Goal: Task Accomplishment & Management: Use online tool/utility

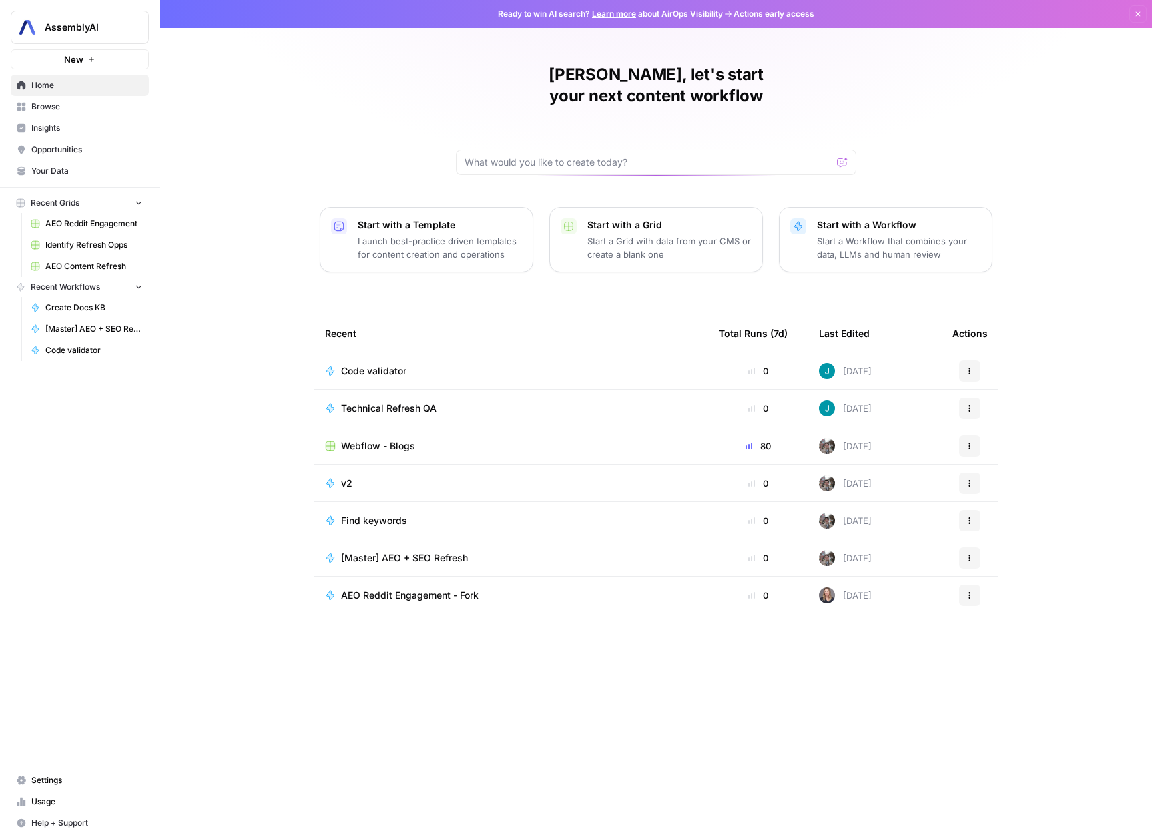
click at [372, 439] on span "Webflow - Blogs" at bounding box center [378, 445] width 74 height 13
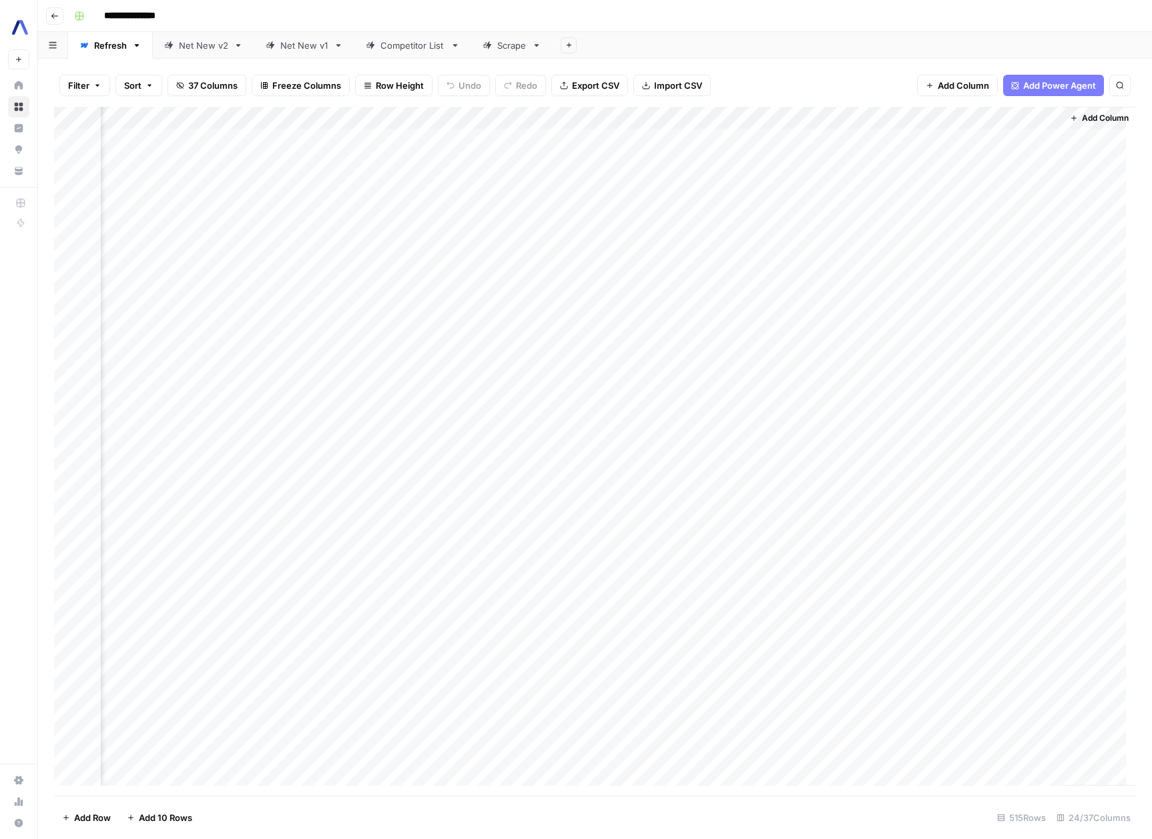
scroll to position [0, 2582]
click at [337, 113] on div "Add Column" at bounding box center [595, 451] width 1082 height 689
click at [303, 250] on span "Edit Workflow" at bounding box center [327, 248] width 117 height 13
click at [101, 86] on icon "button" at bounding box center [97, 85] width 8 height 8
click at [134, 151] on button "Add Filter" at bounding box center [324, 151] width 497 height 17
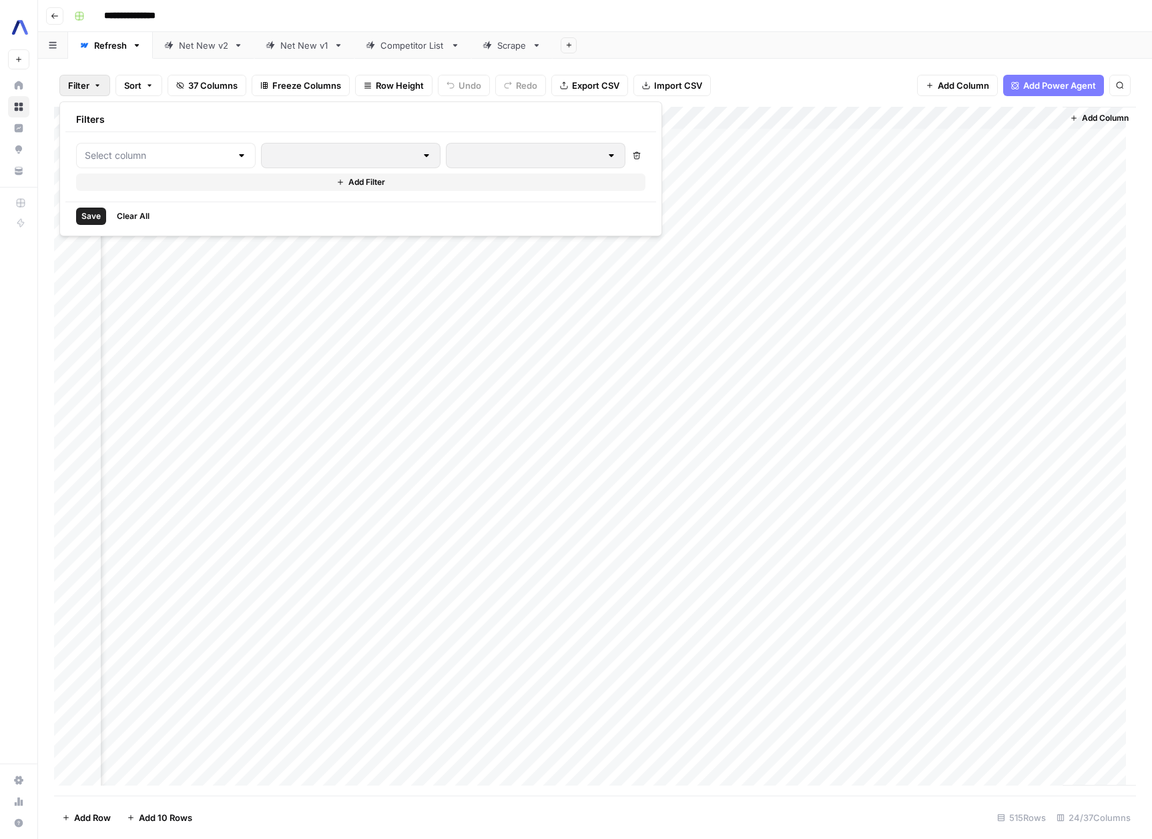
click at [223, 157] on div at bounding box center [166, 155] width 180 height 25
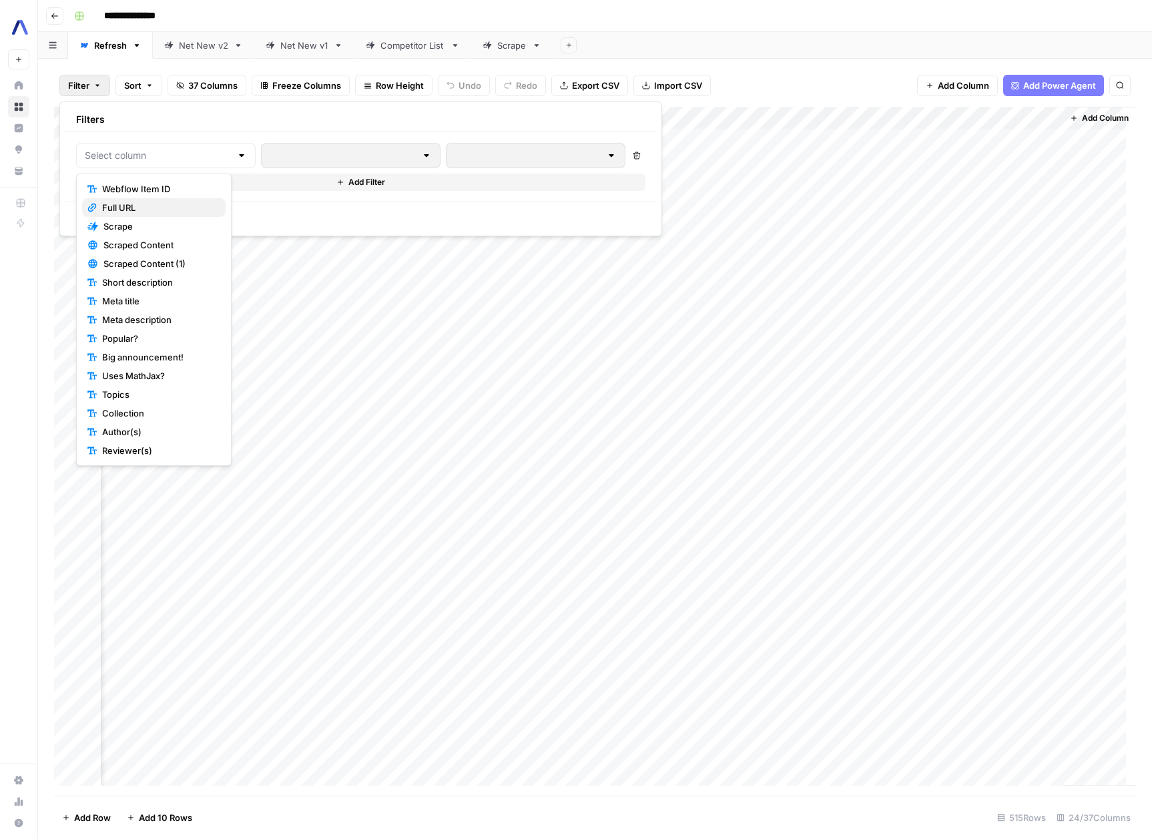
click at [169, 201] on span "Full URL" at bounding box center [158, 207] width 113 height 13
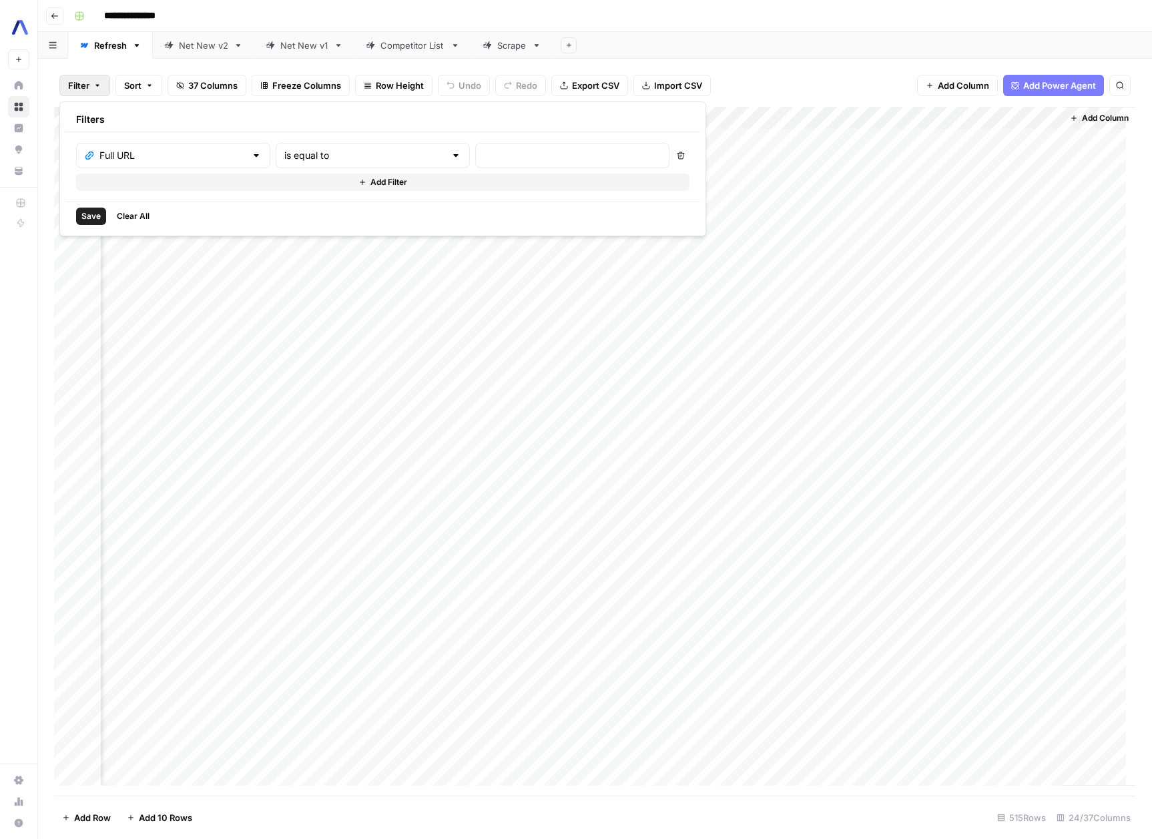
click at [322, 162] on div "is equal to" at bounding box center [373, 155] width 194 height 25
click at [293, 231] on span "contains" at bounding box center [317, 226] width 131 height 13
type input "contains"
click at [486, 149] on input "text" at bounding box center [572, 155] width 177 height 13
paste input "/blog/speech-recognition-javascript-web-speech-api"
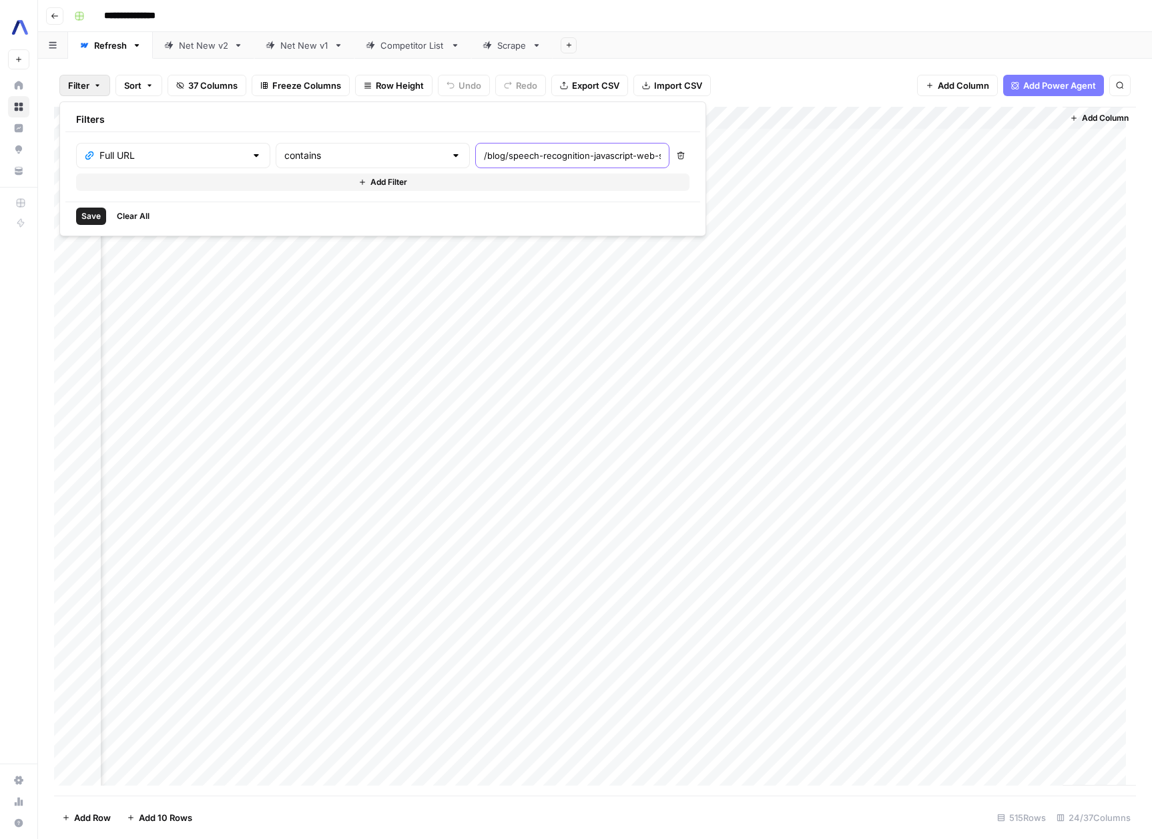
scroll to position [0, 78]
type input "/blog/speech-recognition-javascript-web-speech-api"
click at [73, 205] on div "Save Clear All" at bounding box center [382, 216] width 635 height 29
click at [88, 206] on div "Save Clear All" at bounding box center [382, 216] width 635 height 29
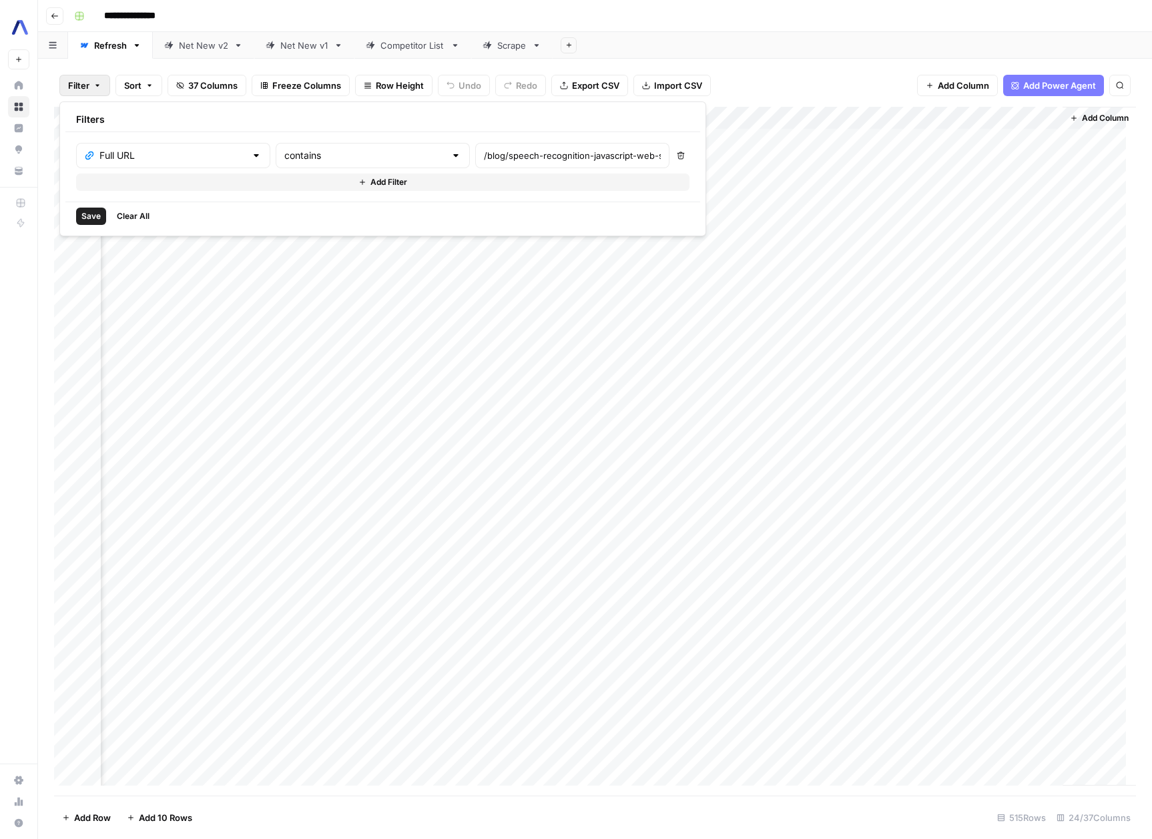
click at [90, 214] on span "Save" at bounding box center [90, 216] width 19 height 12
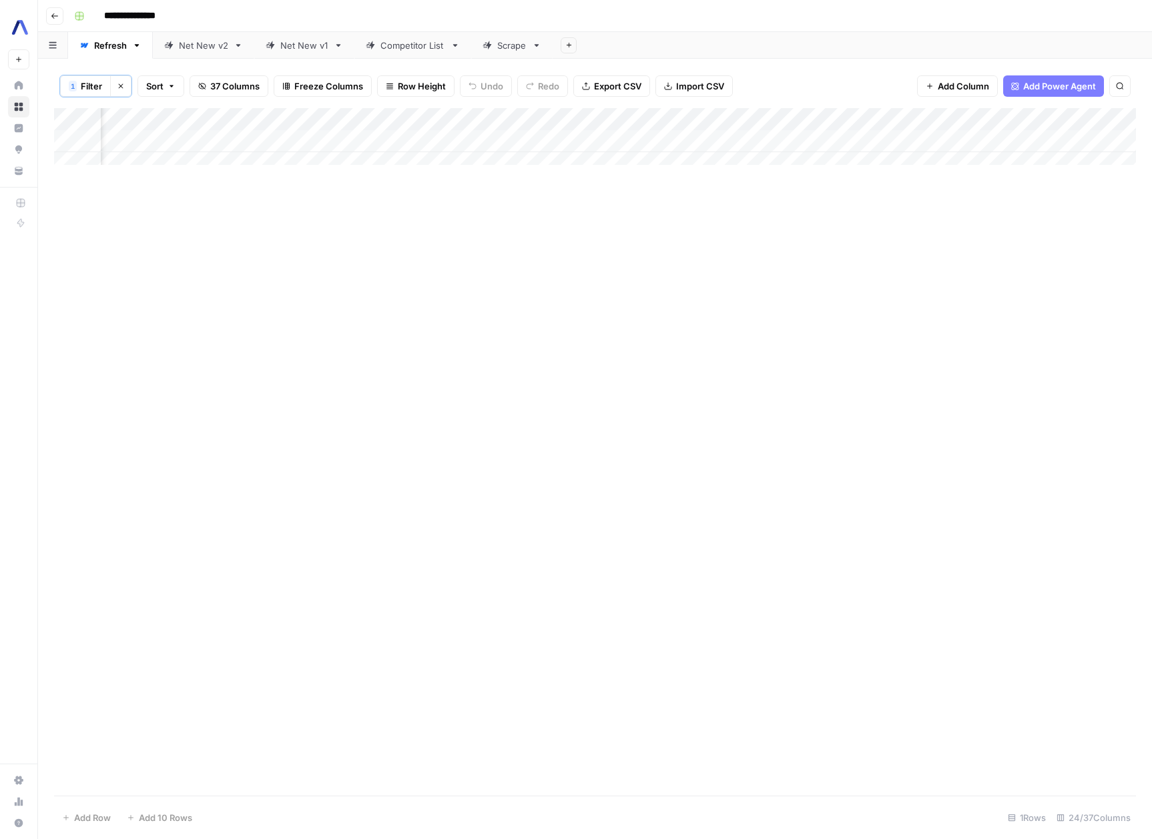
scroll to position [0, 2123]
click at [686, 138] on div "Add Column" at bounding box center [595, 141] width 1082 height 67
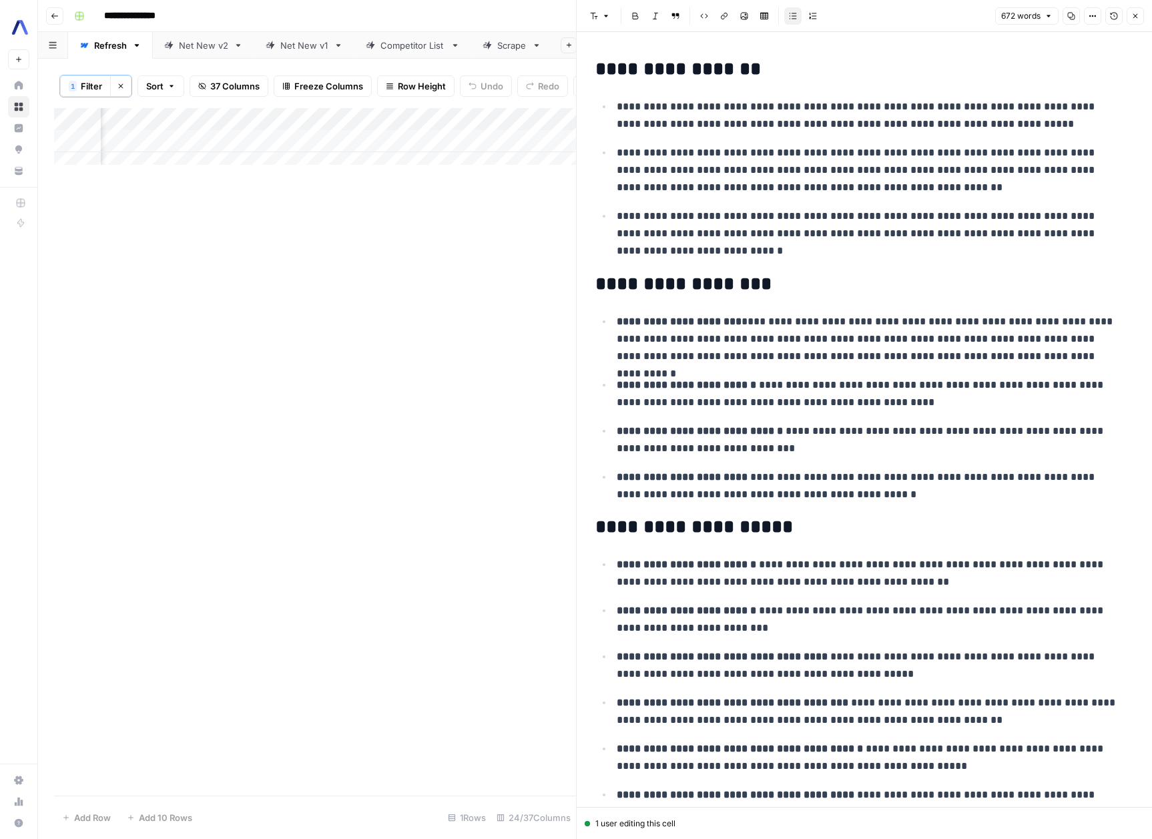
click at [1140, 10] on button "Close" at bounding box center [1135, 15] width 17 height 17
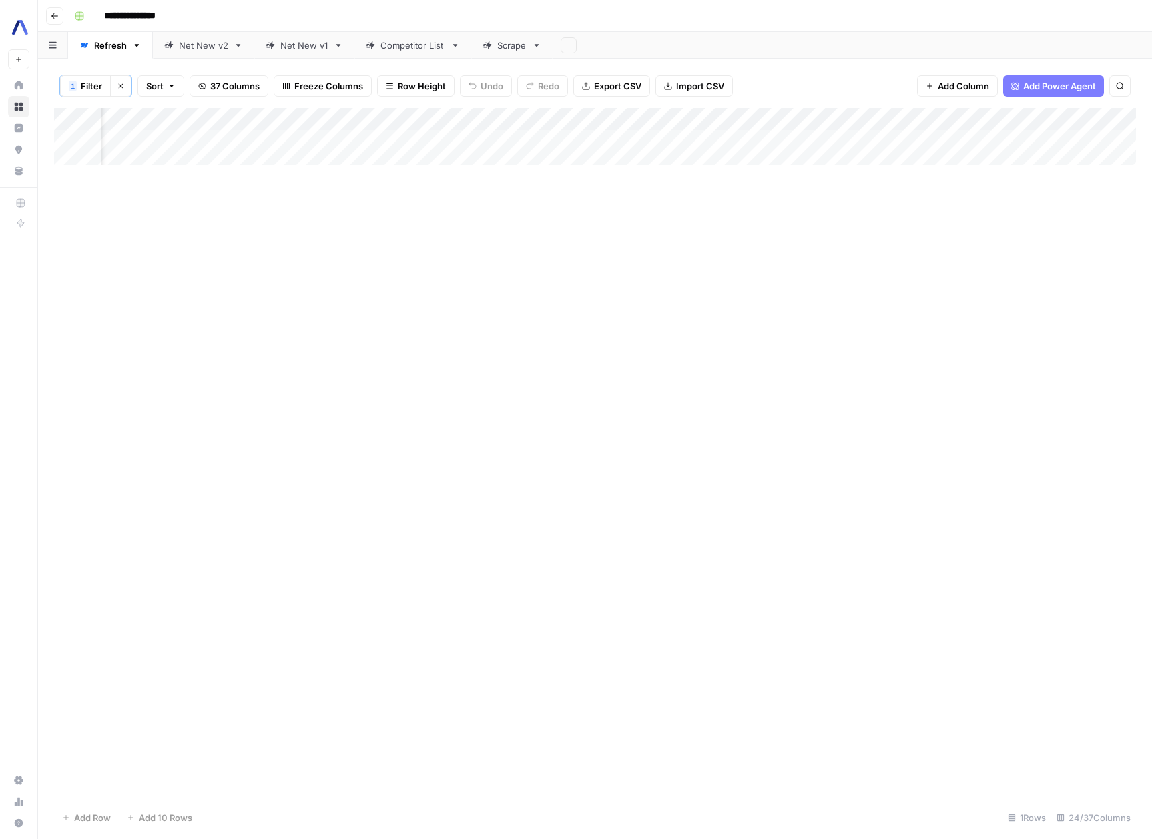
click at [764, 139] on div "Add Column" at bounding box center [595, 141] width 1082 height 67
click at [682, 144] on div "Add Column" at bounding box center [595, 141] width 1082 height 67
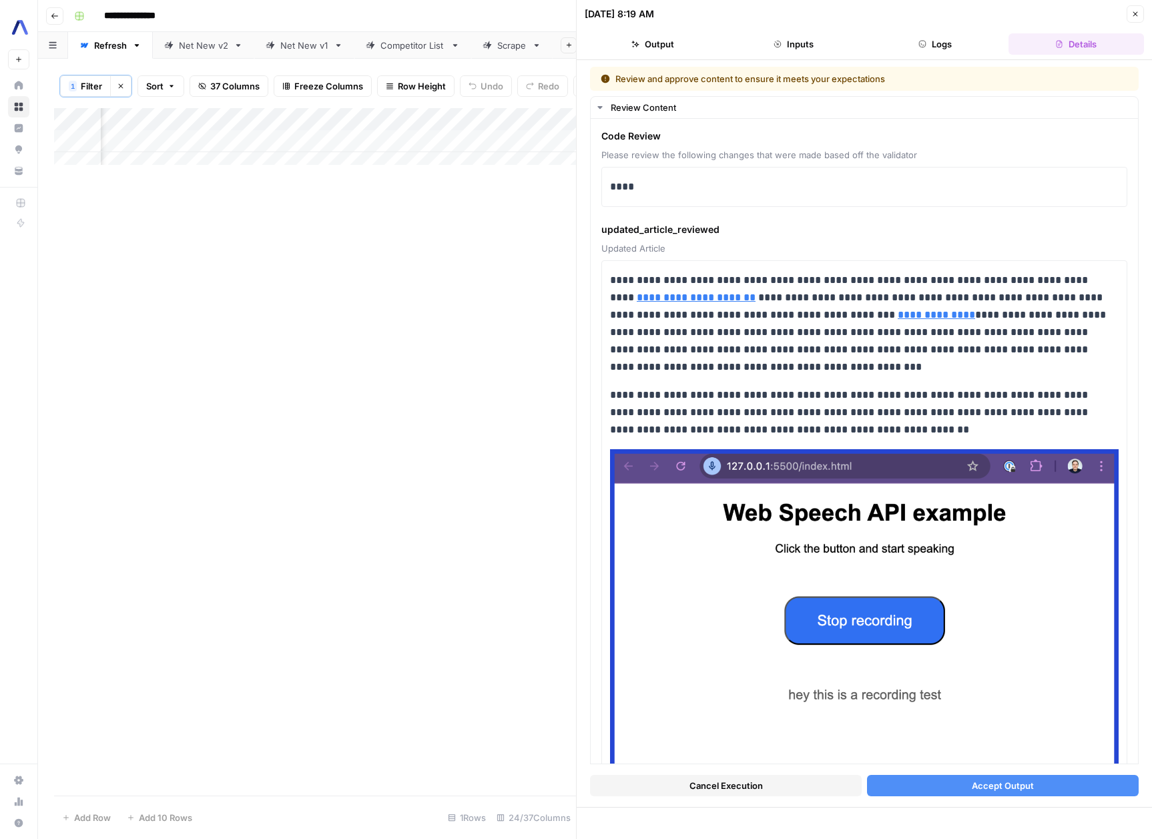
click at [919, 40] on icon "button" at bounding box center [923, 44] width 8 height 8
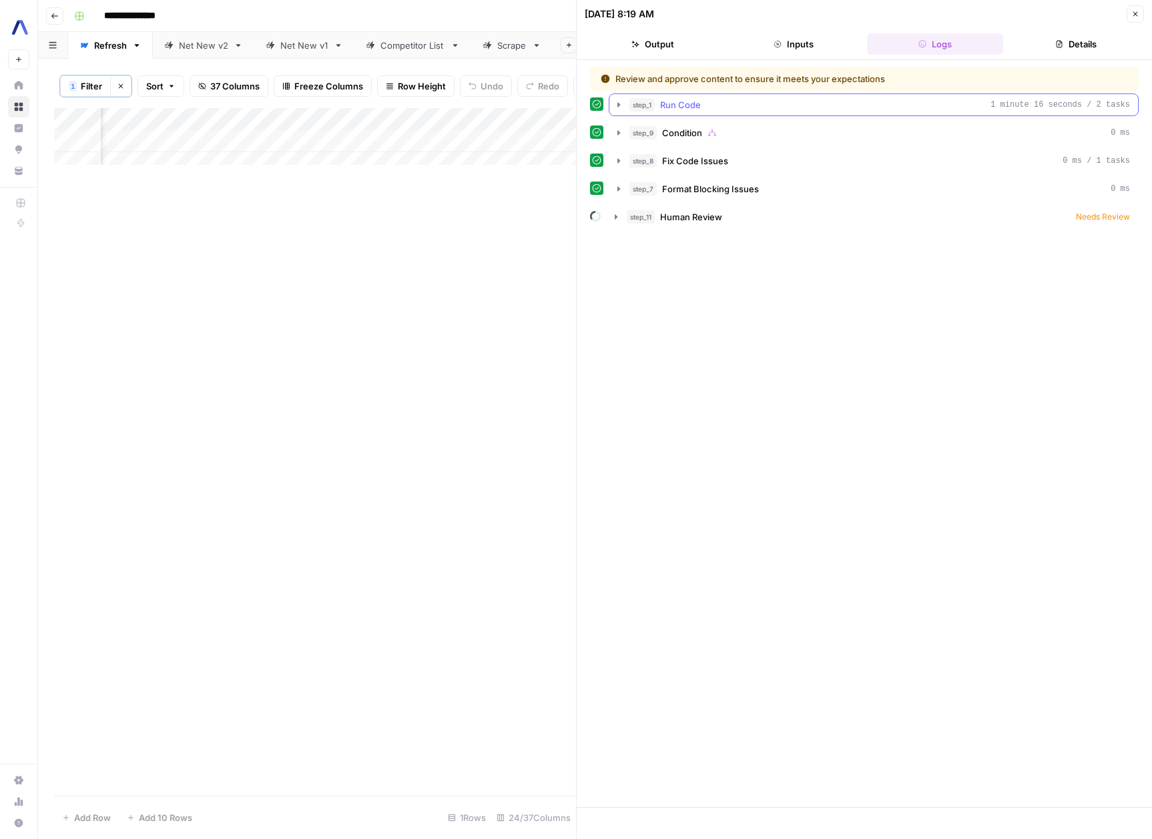
click at [627, 102] on button "step_1 Run Code 1 minute 16 seconds / 2 tasks" at bounding box center [873, 104] width 529 height 21
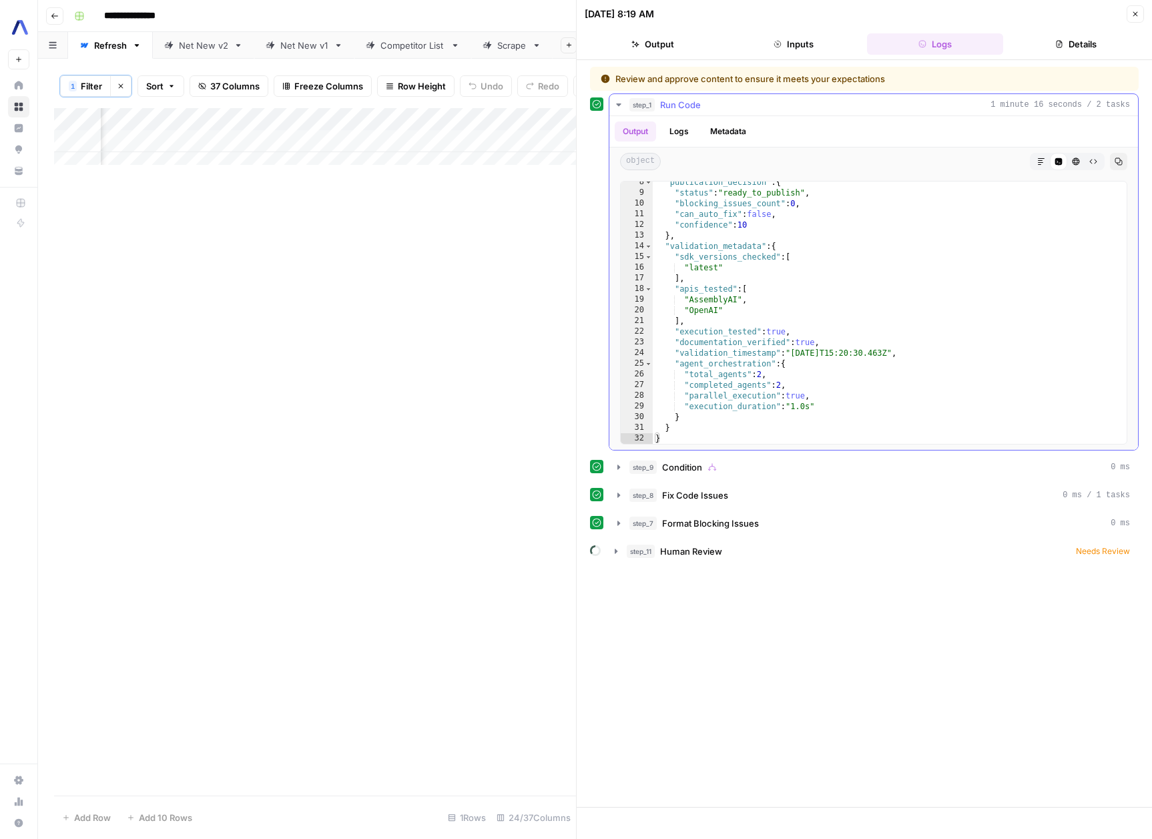
scroll to position [79, 0]
click at [806, 46] on button "Inputs" at bounding box center [794, 43] width 136 height 21
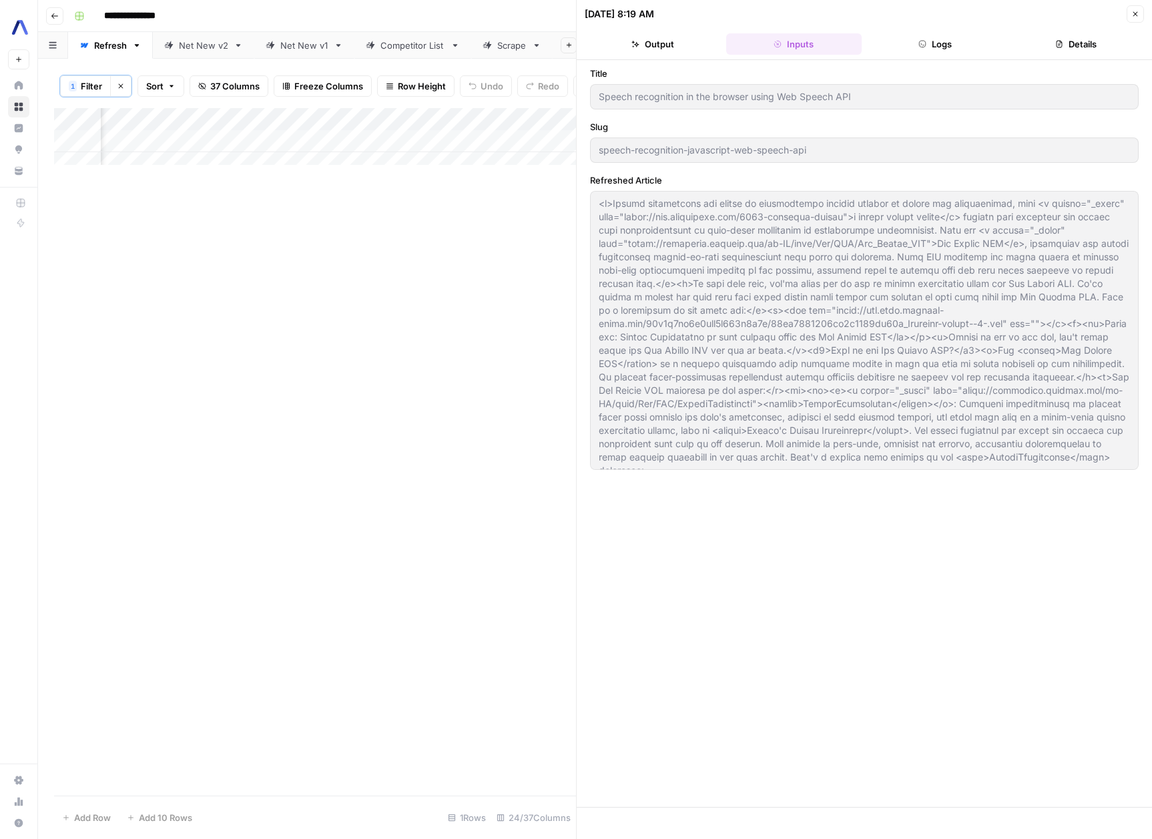
click at [643, 54] on button "Output" at bounding box center [653, 43] width 136 height 21
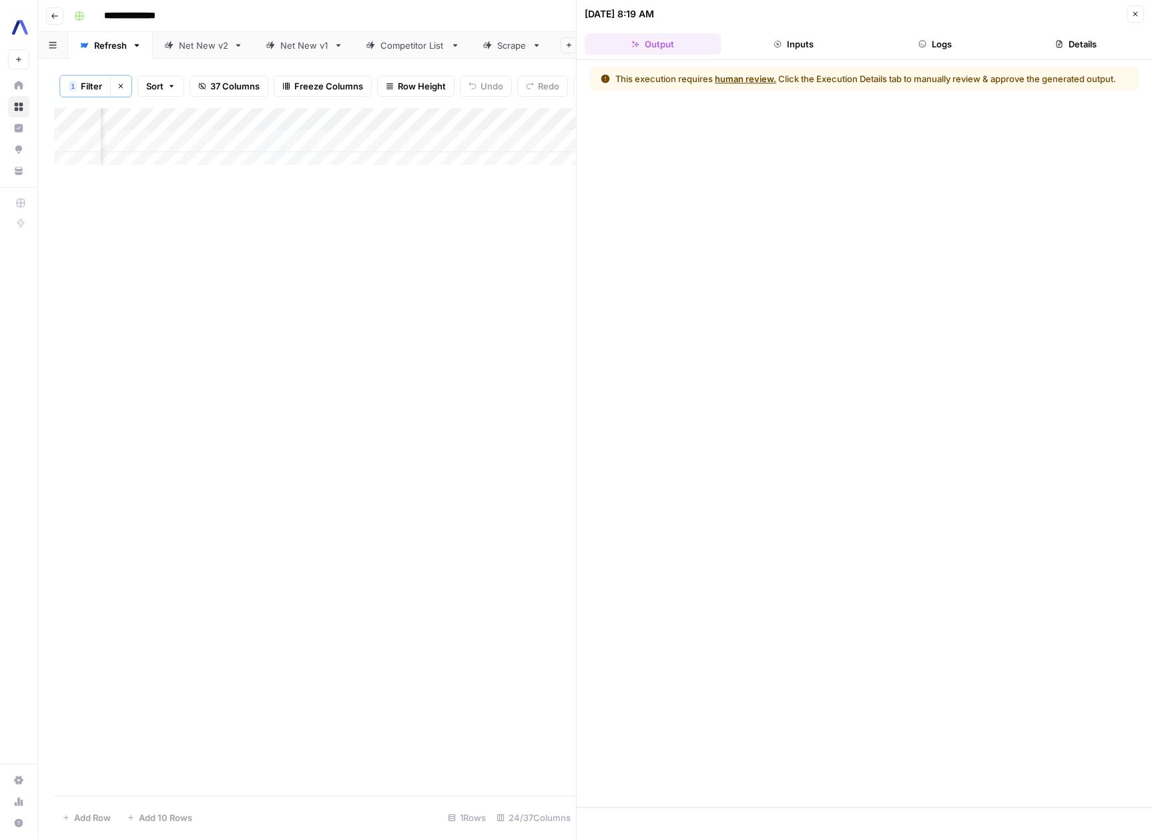
click at [778, 40] on icon "button" at bounding box center [778, 44] width 8 height 8
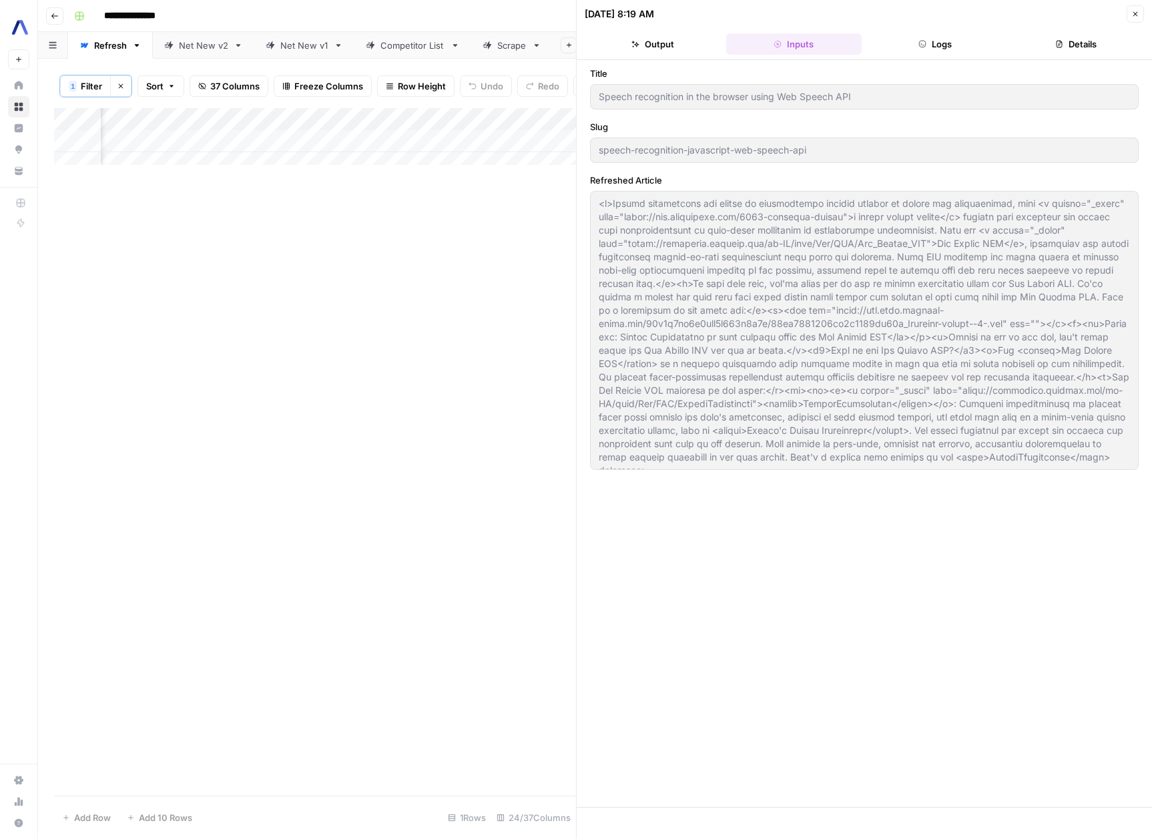
click at [953, 43] on button "Logs" at bounding box center [935, 43] width 136 height 21
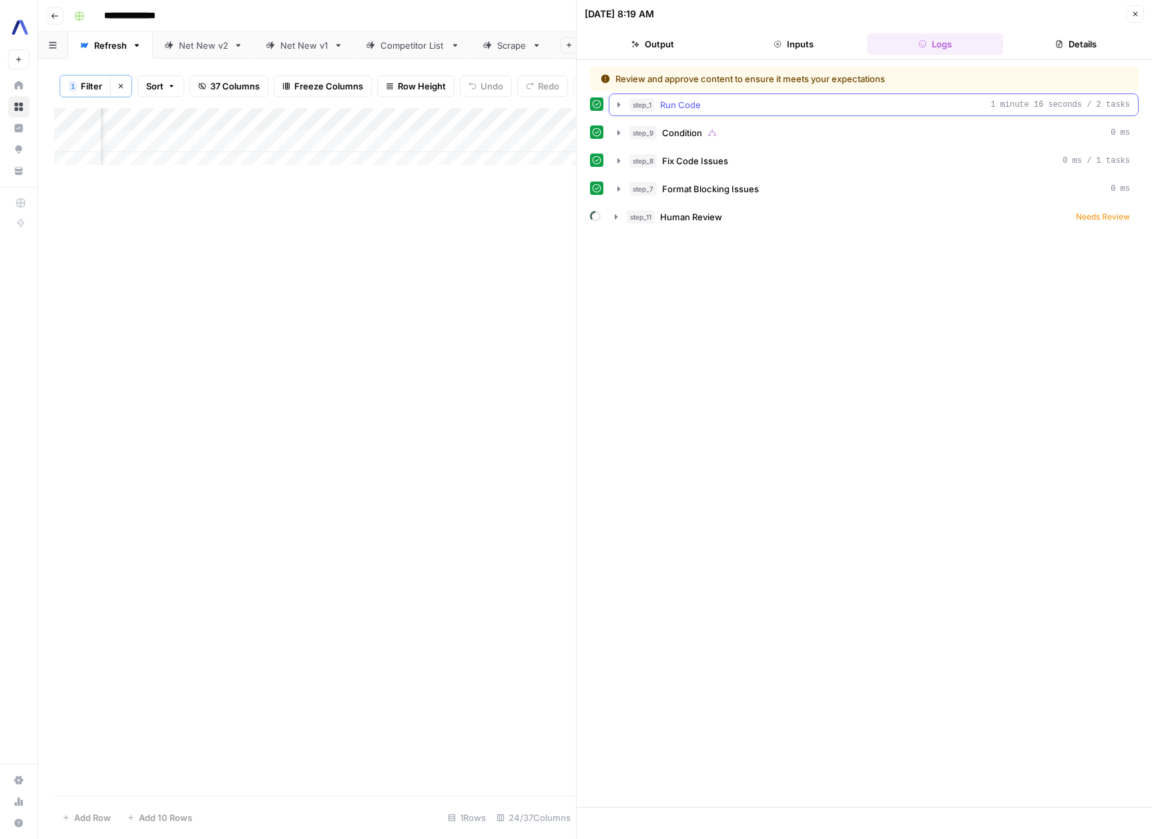
click at [617, 102] on icon "button" at bounding box center [618, 104] width 11 height 11
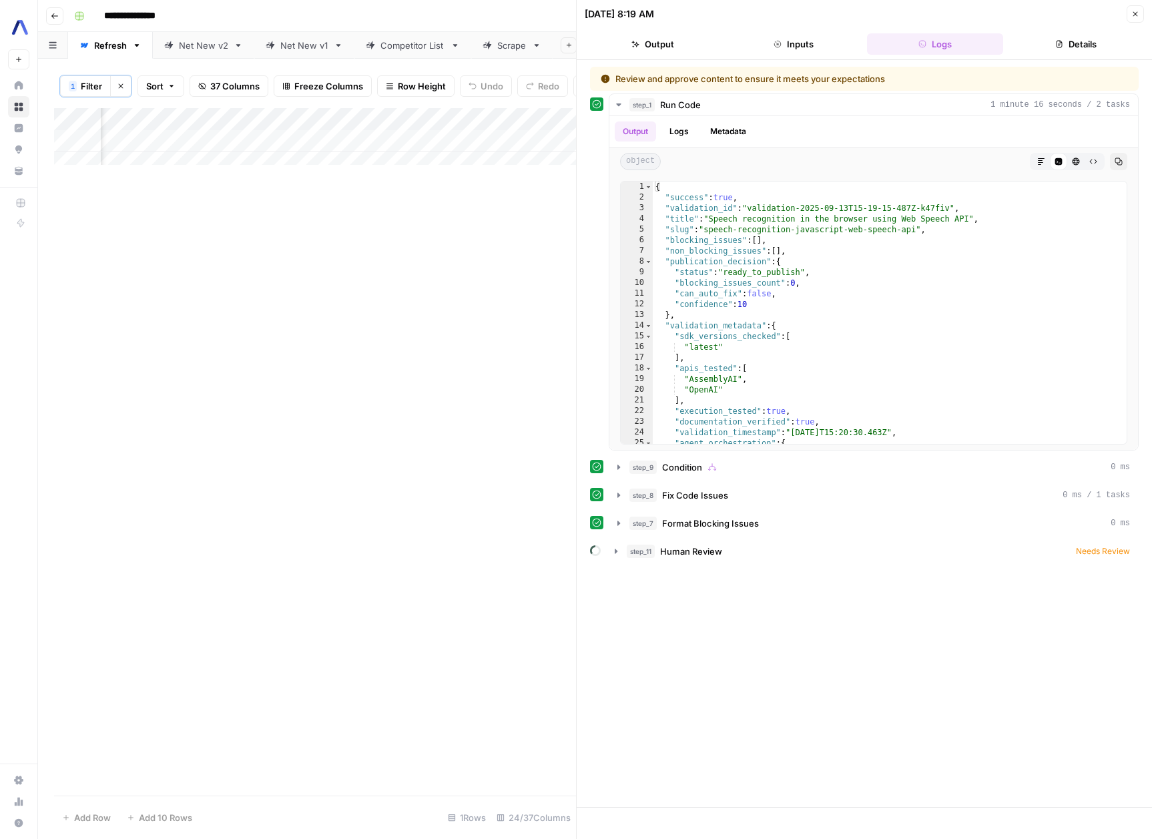
click at [653, 35] on button "Output" at bounding box center [653, 43] width 136 height 21
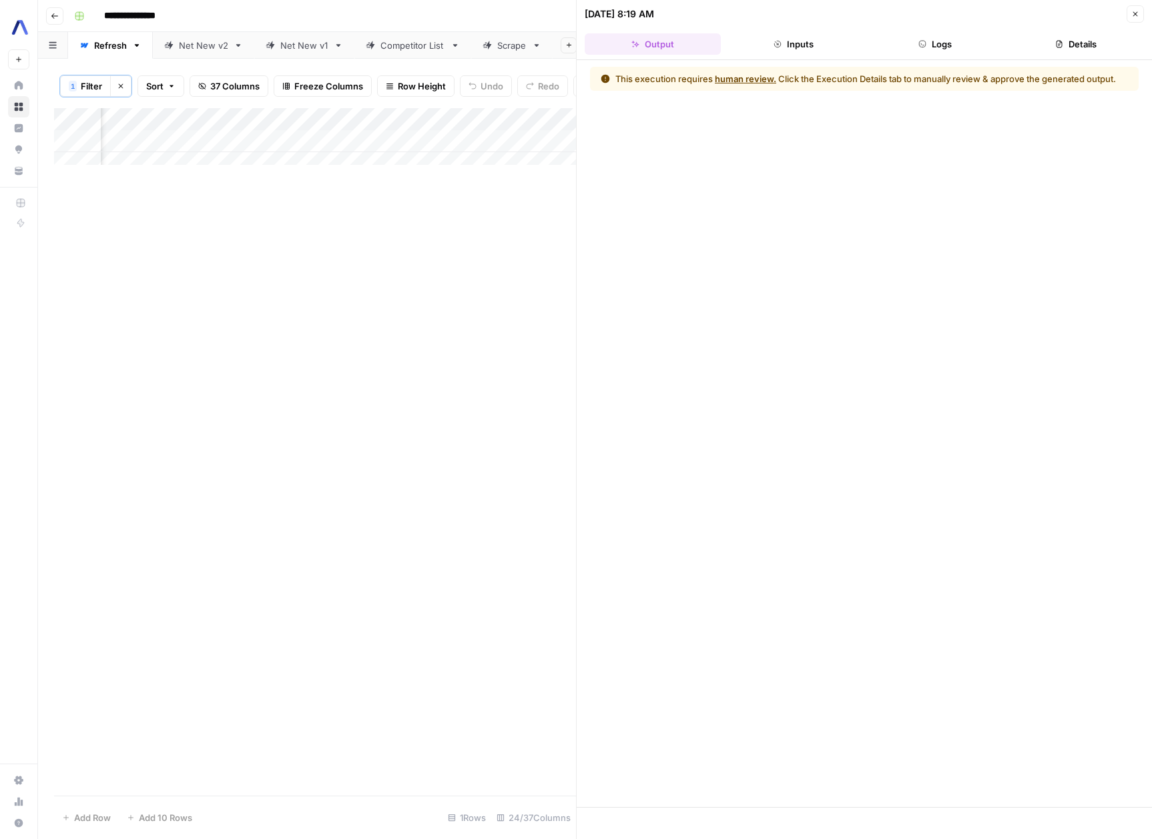
click at [1137, 13] on icon "button" at bounding box center [1136, 14] width 5 height 5
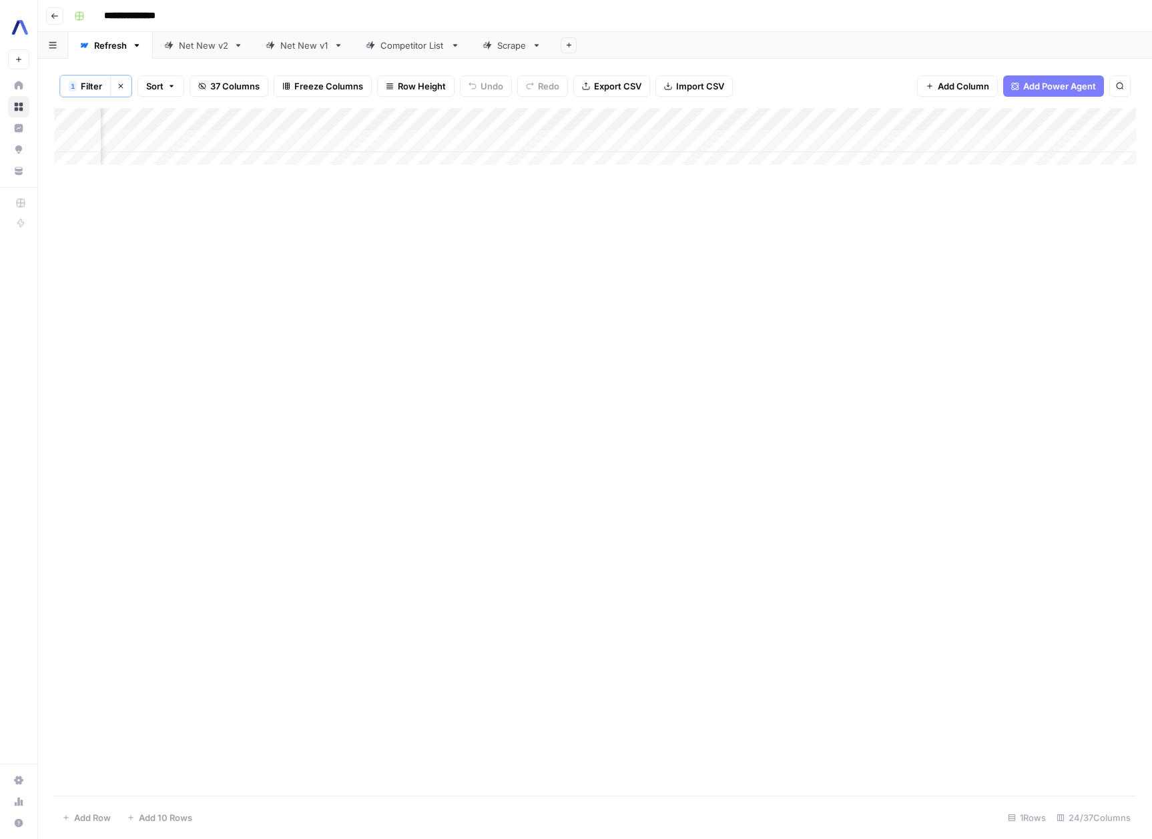
click at [674, 140] on div "Add Column" at bounding box center [595, 141] width 1082 height 67
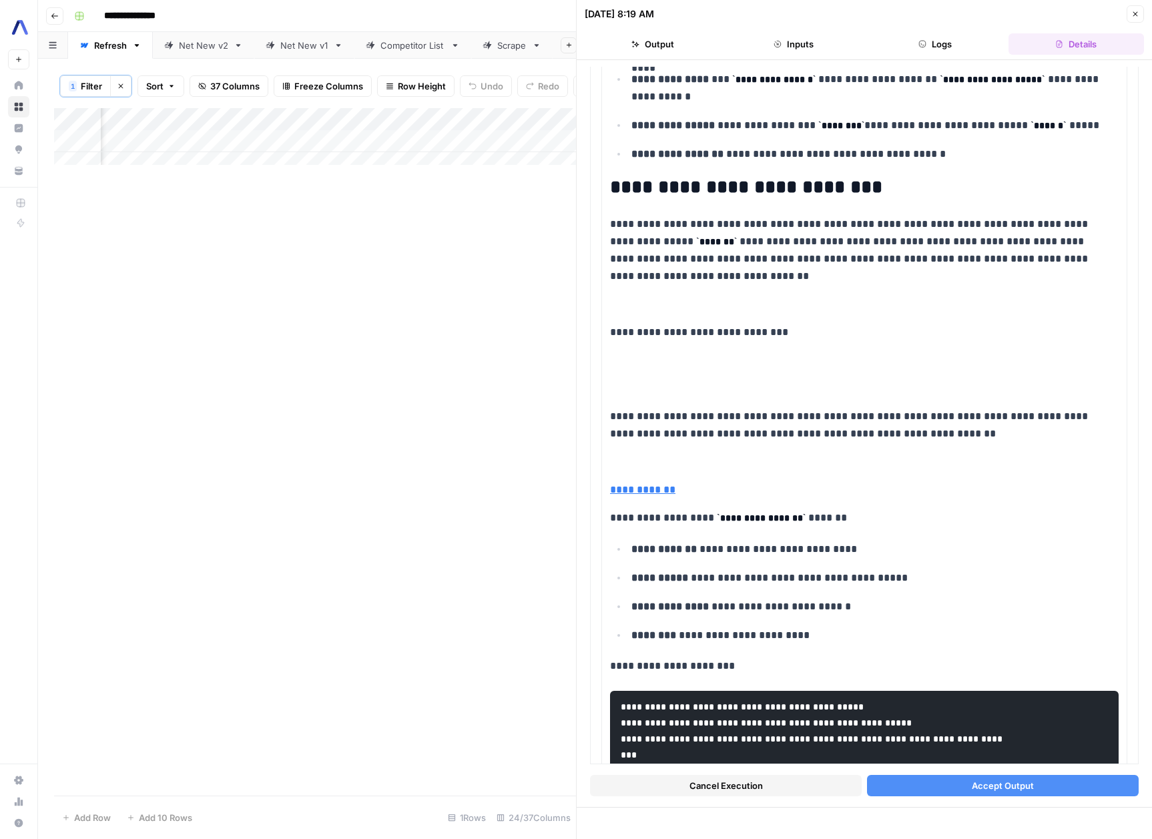
scroll to position [3591, 0]
click at [766, 342] on p "**********" at bounding box center [859, 332] width 499 height 17
click at [975, 342] on p "**********" at bounding box center [859, 332] width 499 height 17
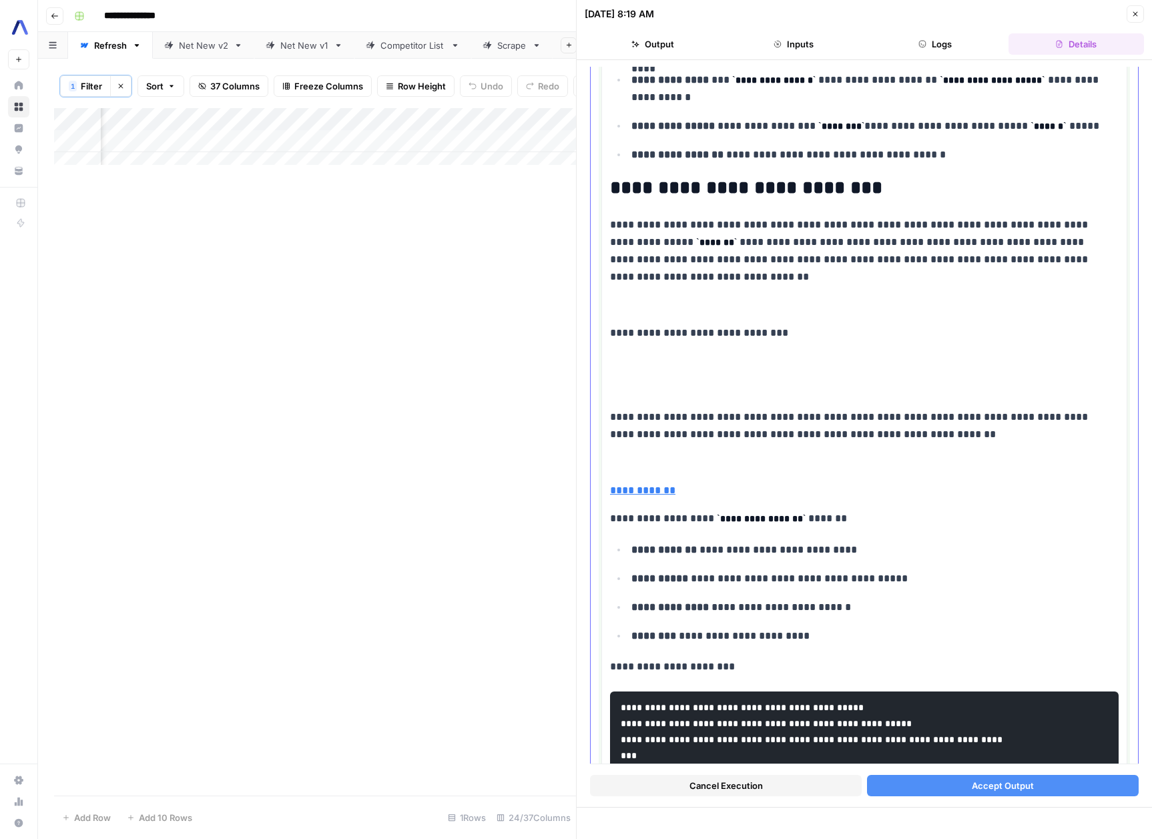
scroll to position [3594, 0]
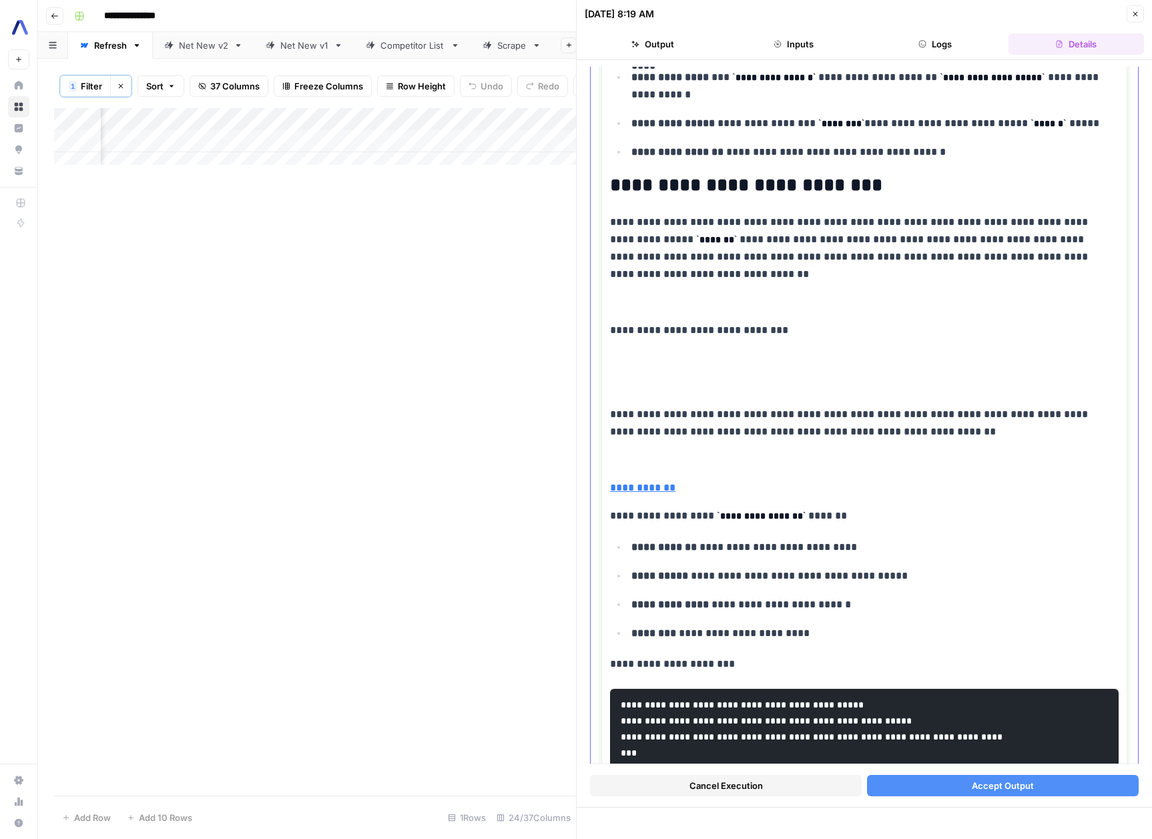
click at [696, 334] on p "**********" at bounding box center [859, 330] width 499 height 17
click at [696, 333] on p "**********" at bounding box center [859, 330] width 499 height 17
click at [696, 334] on p "**********" at bounding box center [859, 330] width 499 height 17
click at [962, 354] on div "**********" at bounding box center [864, 5] width 509 height 6667
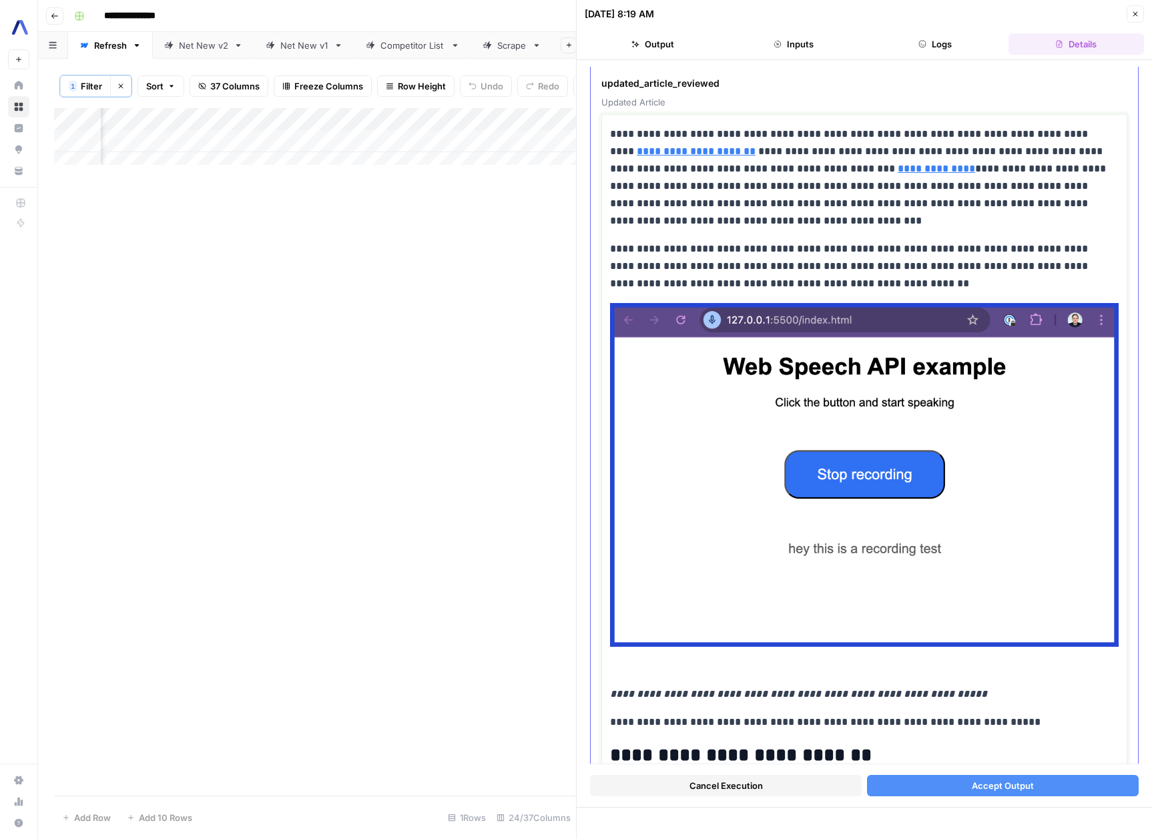
scroll to position [0, 0]
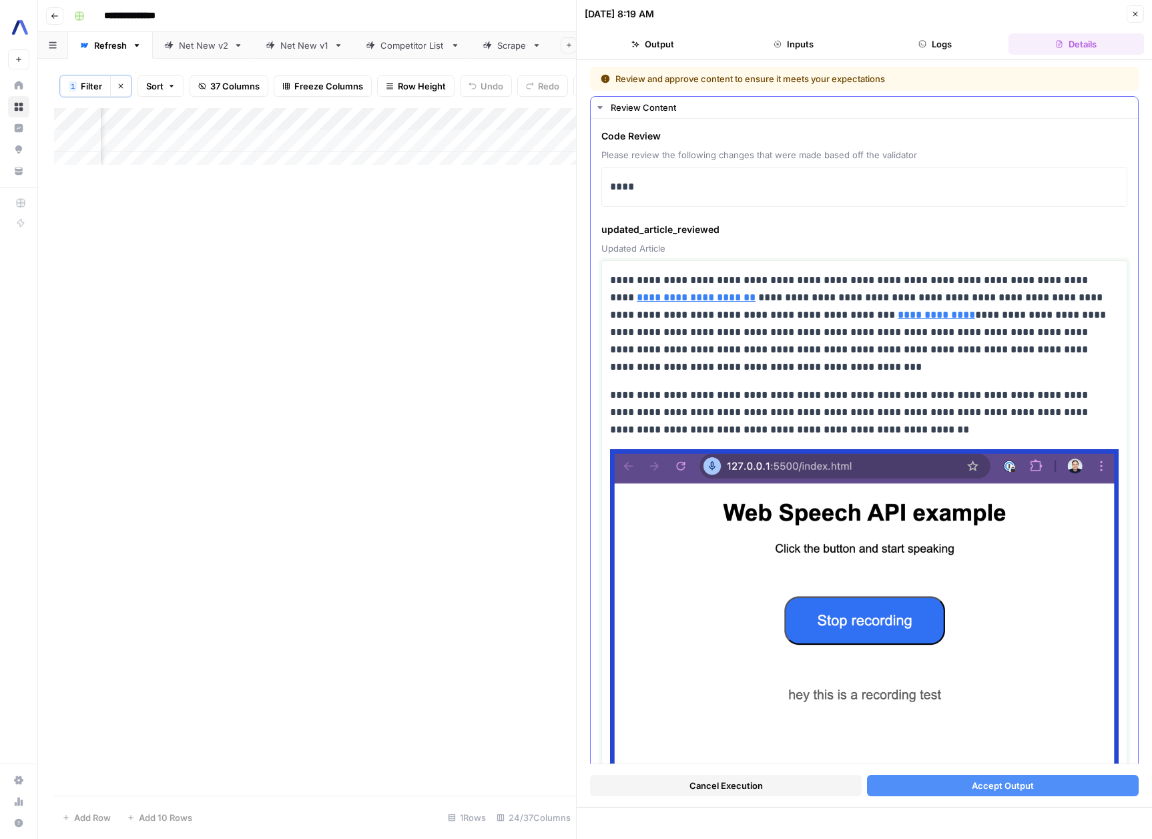
click at [747, 324] on p "**********" at bounding box center [859, 324] width 499 height 104
click at [684, 300] on link "**********" at bounding box center [696, 297] width 119 height 10
click at [862, 330] on p "**********" at bounding box center [859, 324] width 499 height 104
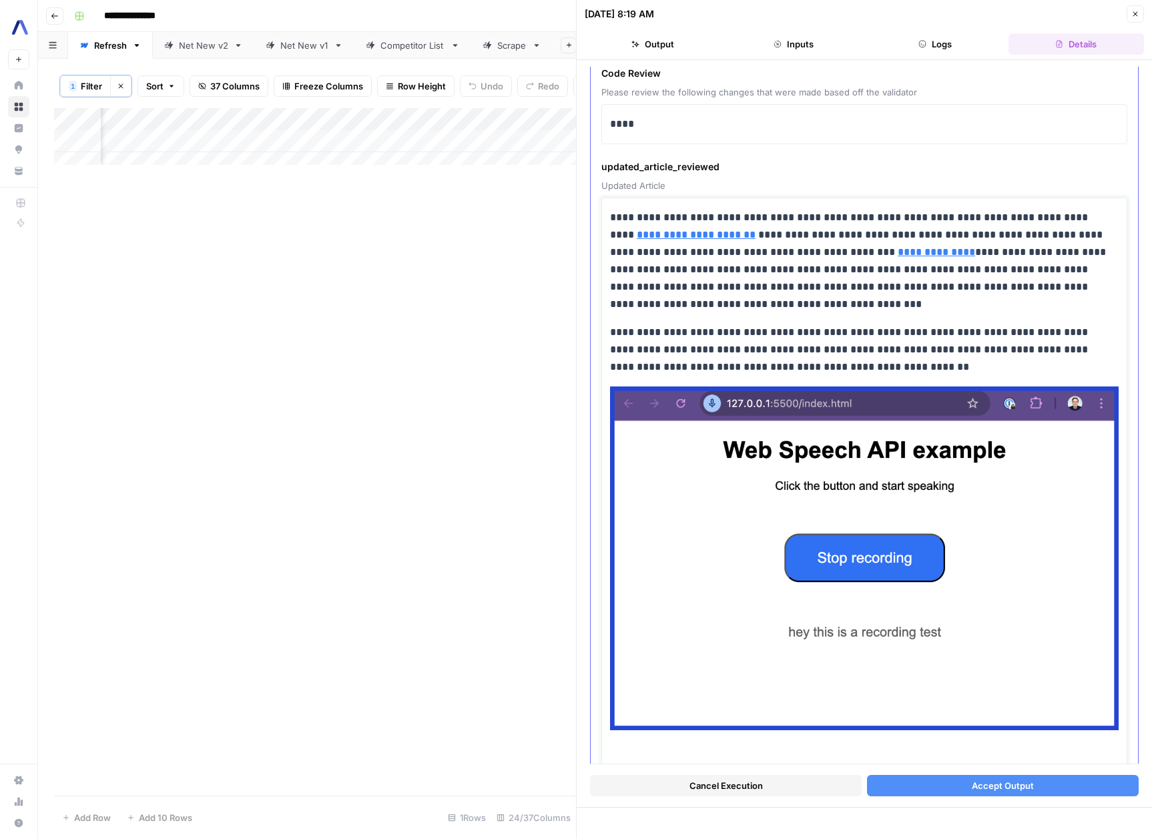
scroll to position [125, 0]
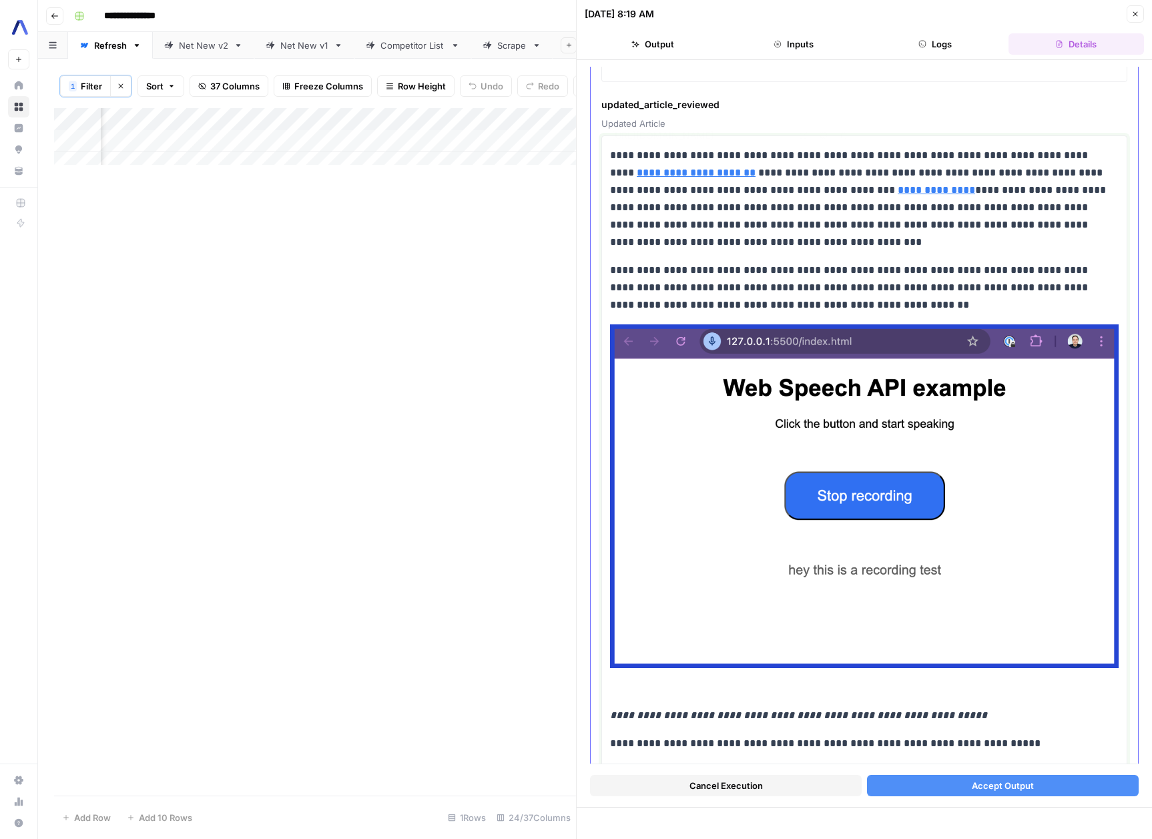
click at [702, 176] on link "**********" at bounding box center [696, 173] width 119 height 10
click at [804, 218] on p "**********" at bounding box center [859, 199] width 499 height 104
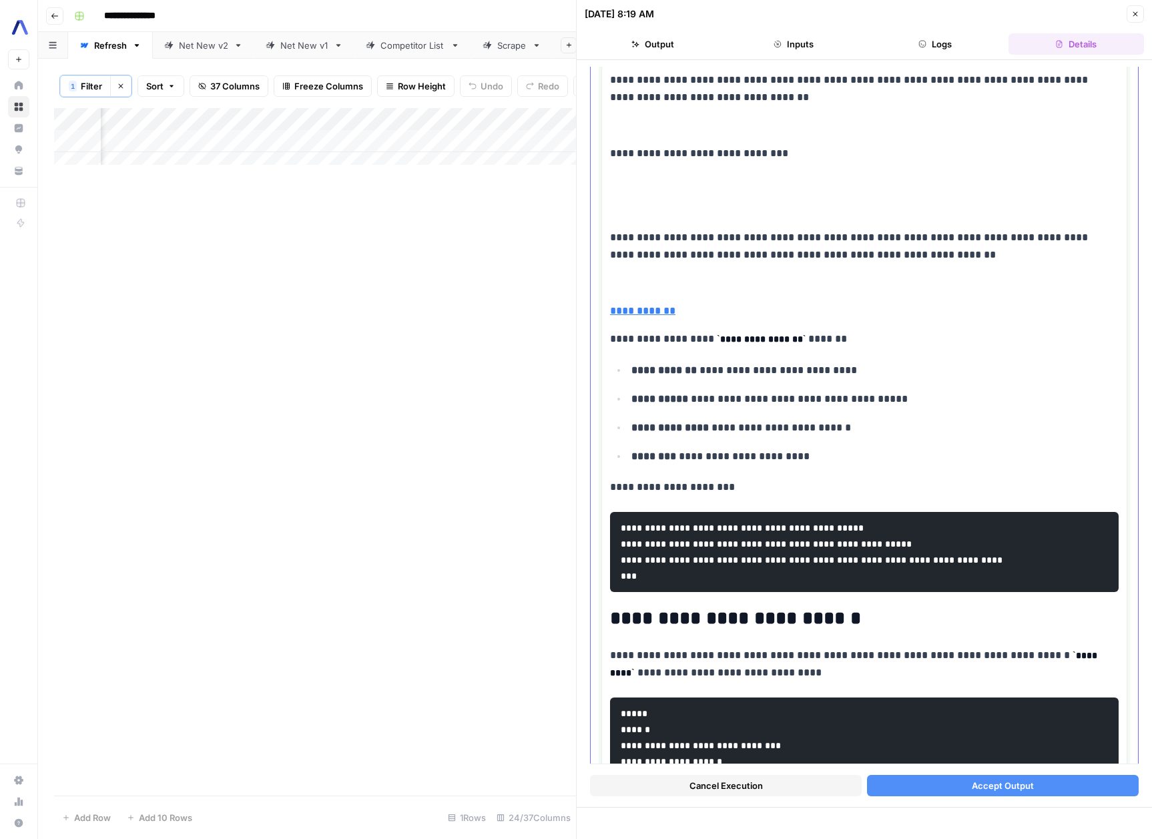
scroll to position [3360, 0]
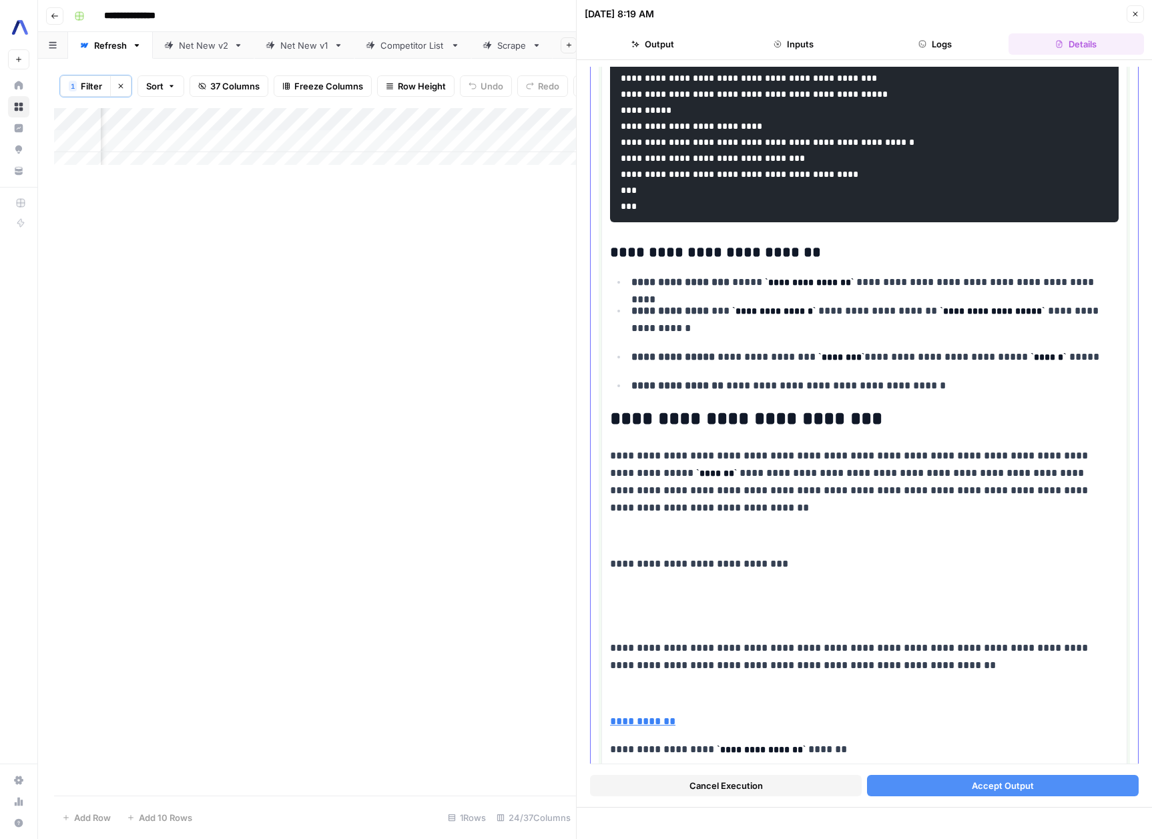
click at [611, 545] on p at bounding box center [864, 535] width 509 height 17
click at [626, 700] on p at bounding box center [864, 693] width 509 height 17
click at [750, 730] on p "**********" at bounding box center [864, 721] width 509 height 17
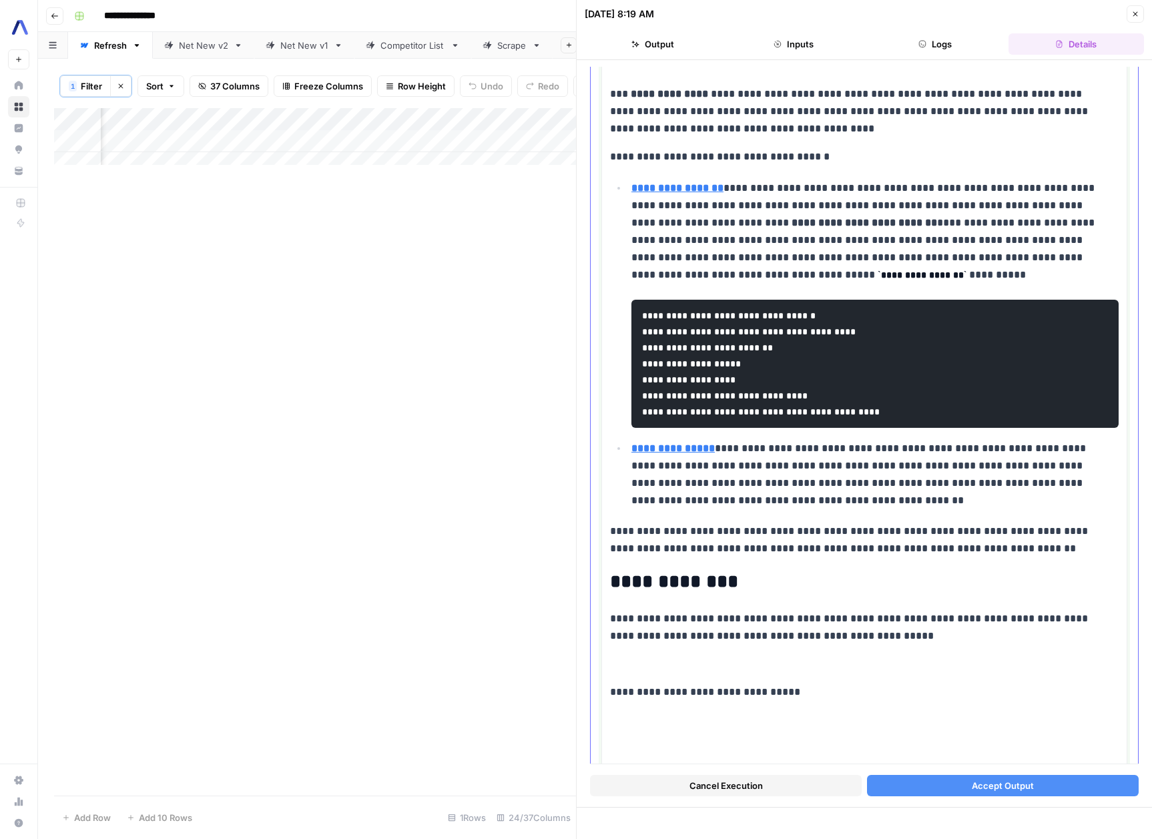
scroll to position [1057, 0]
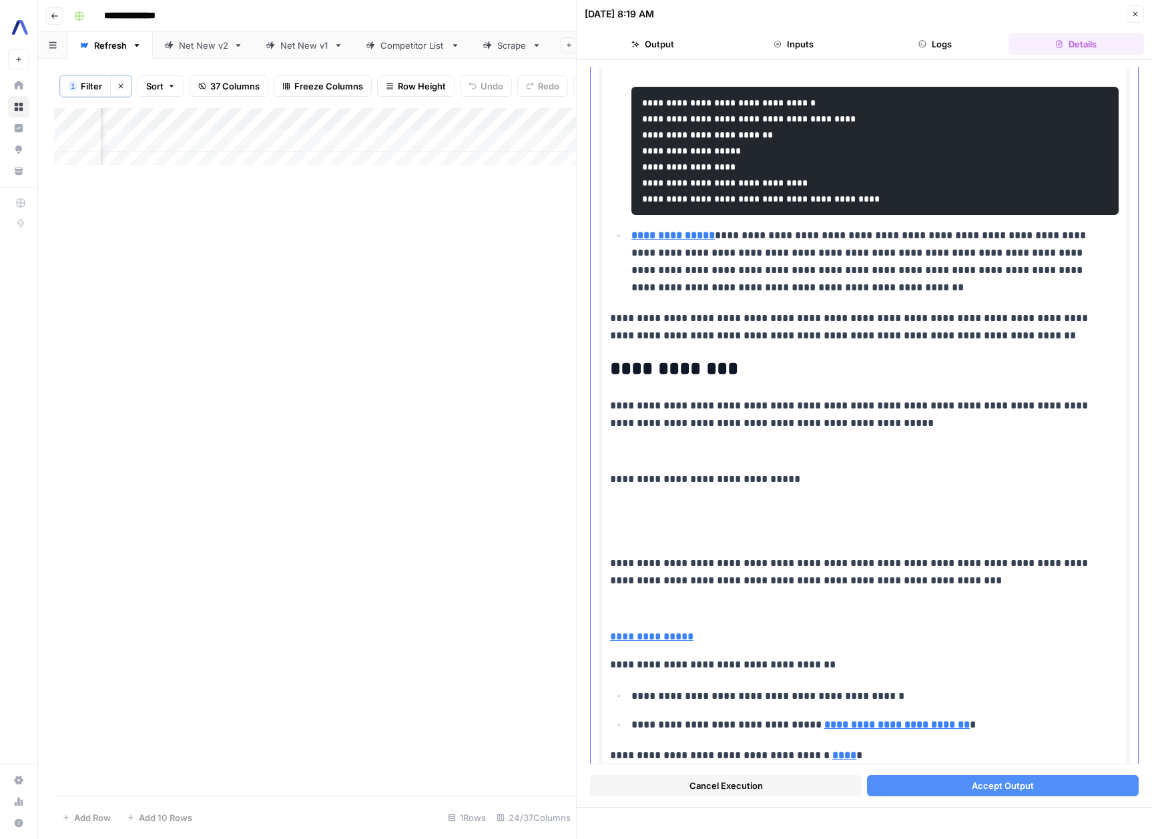
click at [636, 471] on p "**********" at bounding box center [859, 479] width 499 height 17
click at [637, 447] on p at bounding box center [864, 451] width 509 height 17
click at [742, 628] on p "**********" at bounding box center [864, 636] width 509 height 17
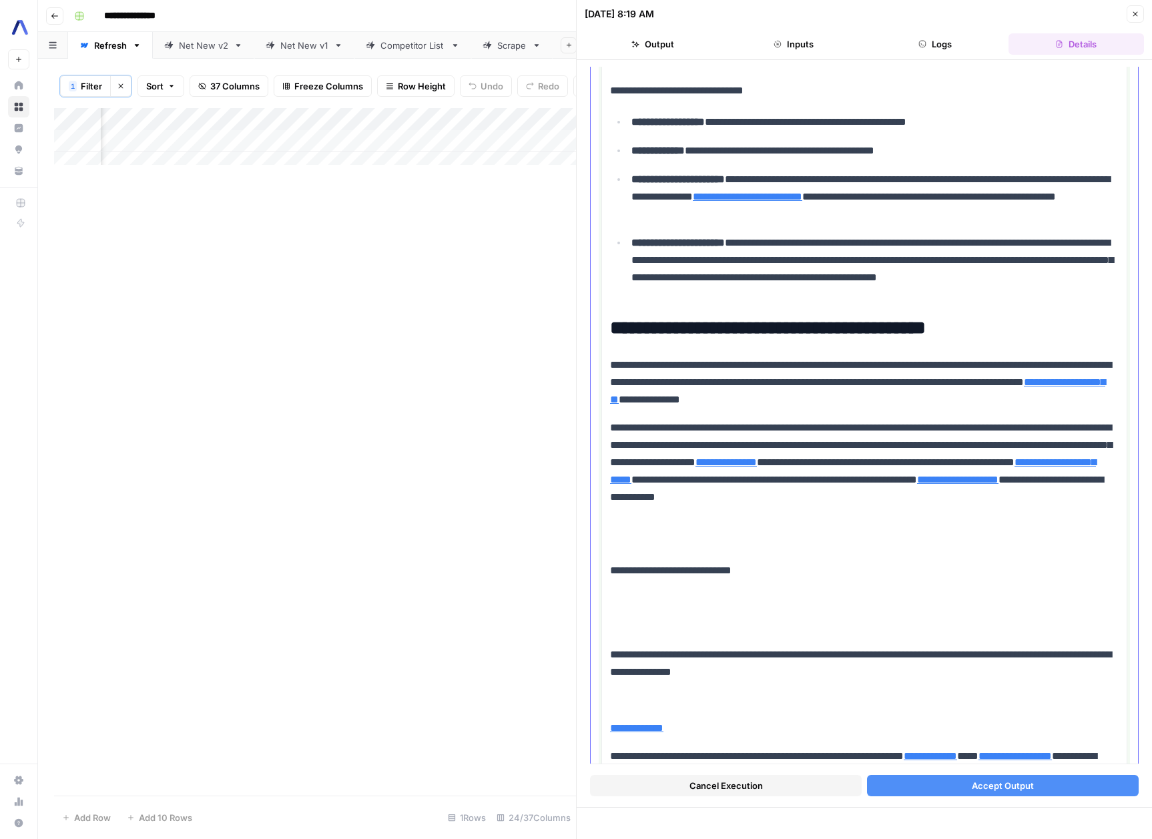
scroll to position [5577, 0]
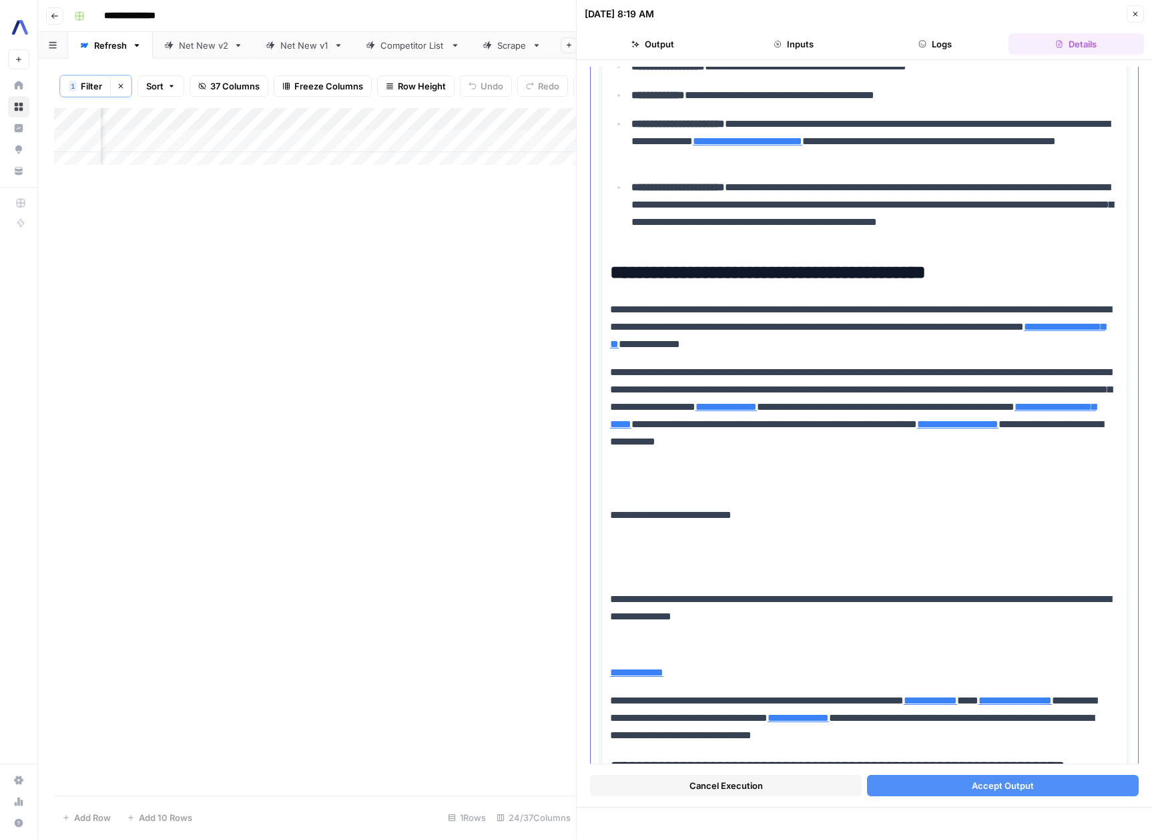
click at [621, 496] on p at bounding box center [864, 487] width 509 height 17
drag, startPoint x: 618, startPoint y: 499, endPoint x: 714, endPoint y: 587, distance: 130.4
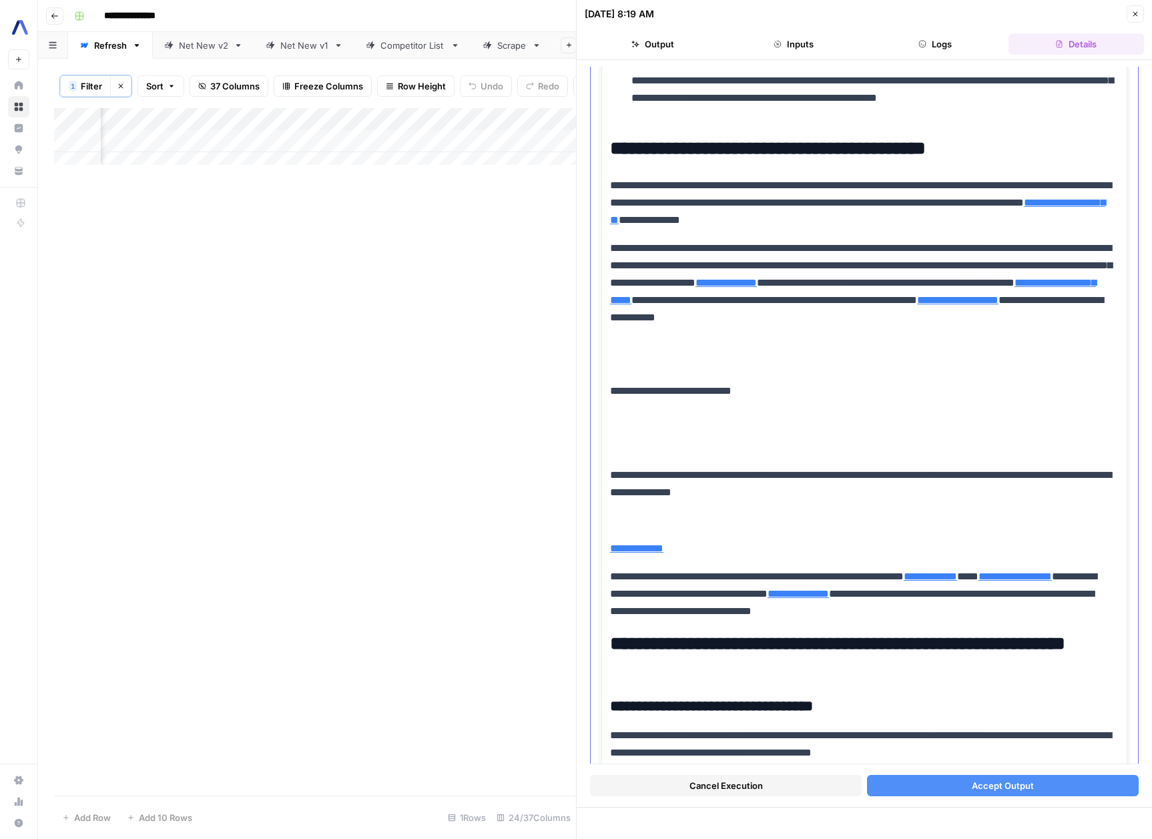
scroll to position [5716, 0]
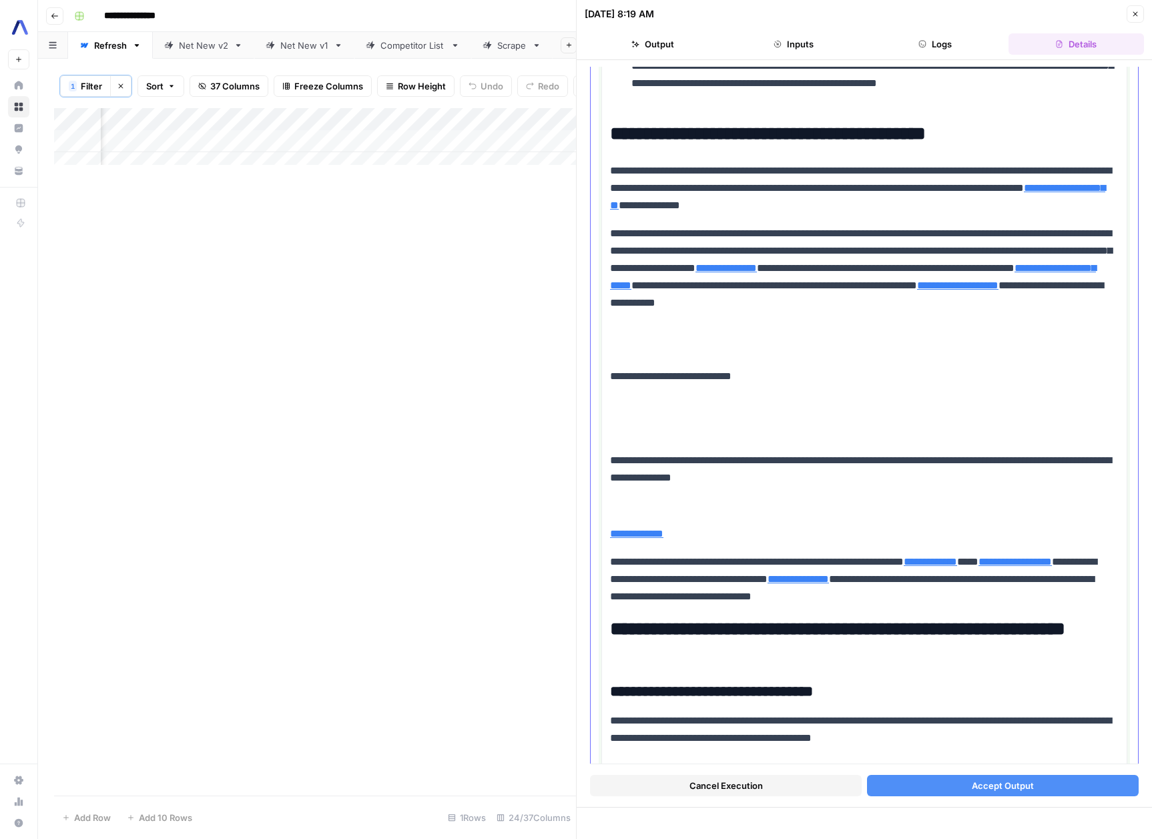
click at [688, 537] on p "**********" at bounding box center [864, 533] width 509 height 17
drag, startPoint x: 689, startPoint y: 538, endPoint x: 557, endPoint y: 346, distance: 232.9
click at [557, 346] on body "**********" at bounding box center [576, 419] width 1152 height 839
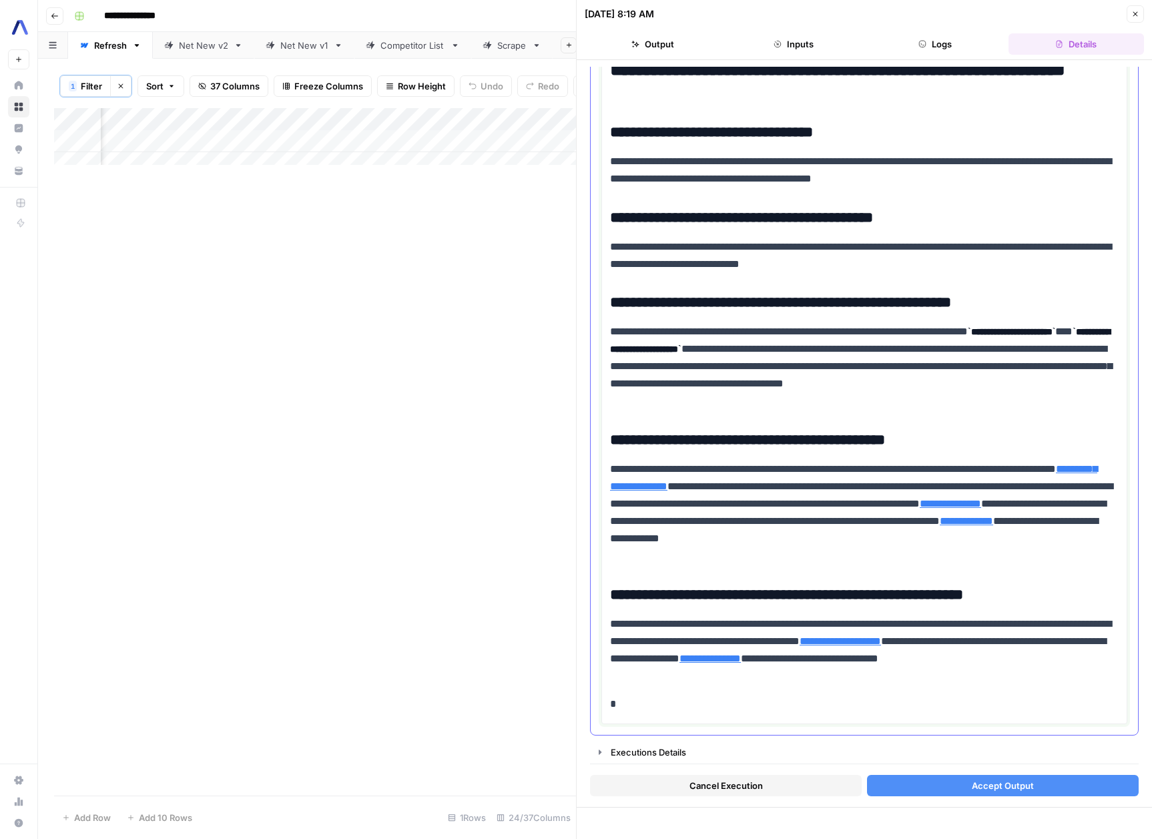
scroll to position [6065, 0]
click at [702, 706] on p "*" at bounding box center [859, 704] width 499 height 17
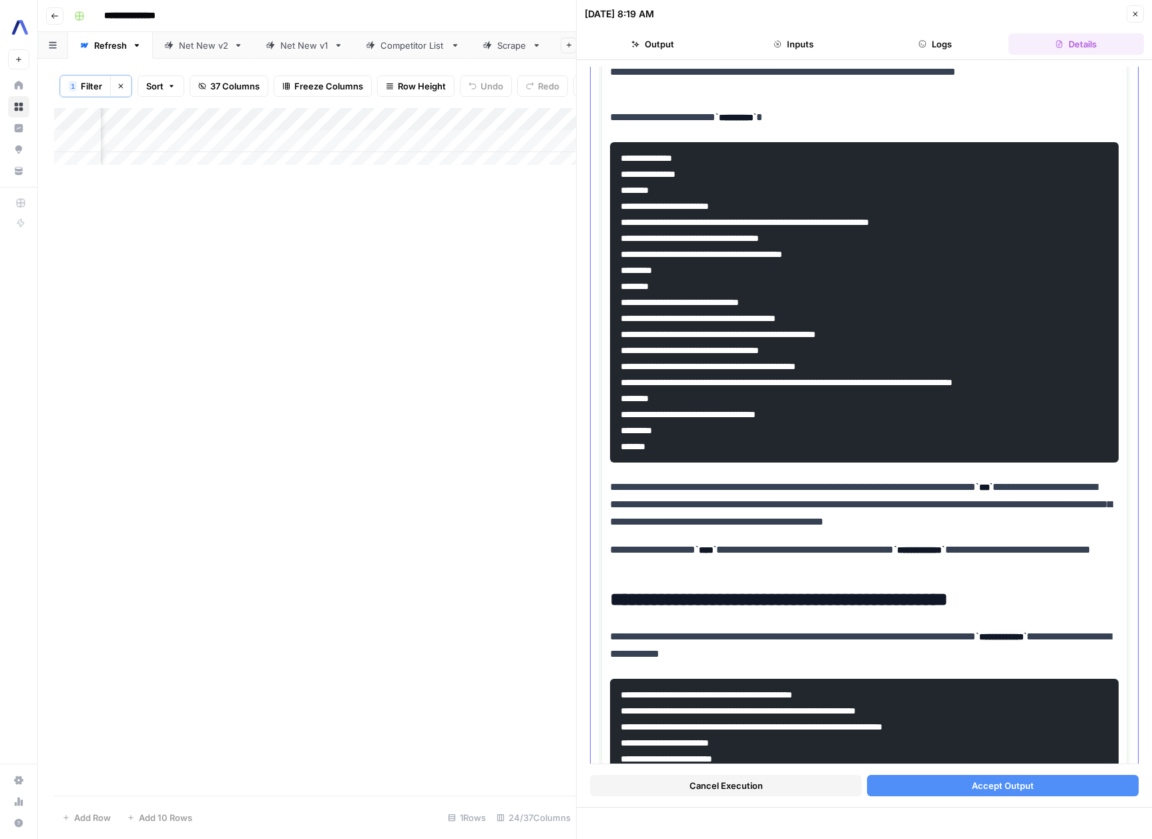
scroll to position [2185, 0]
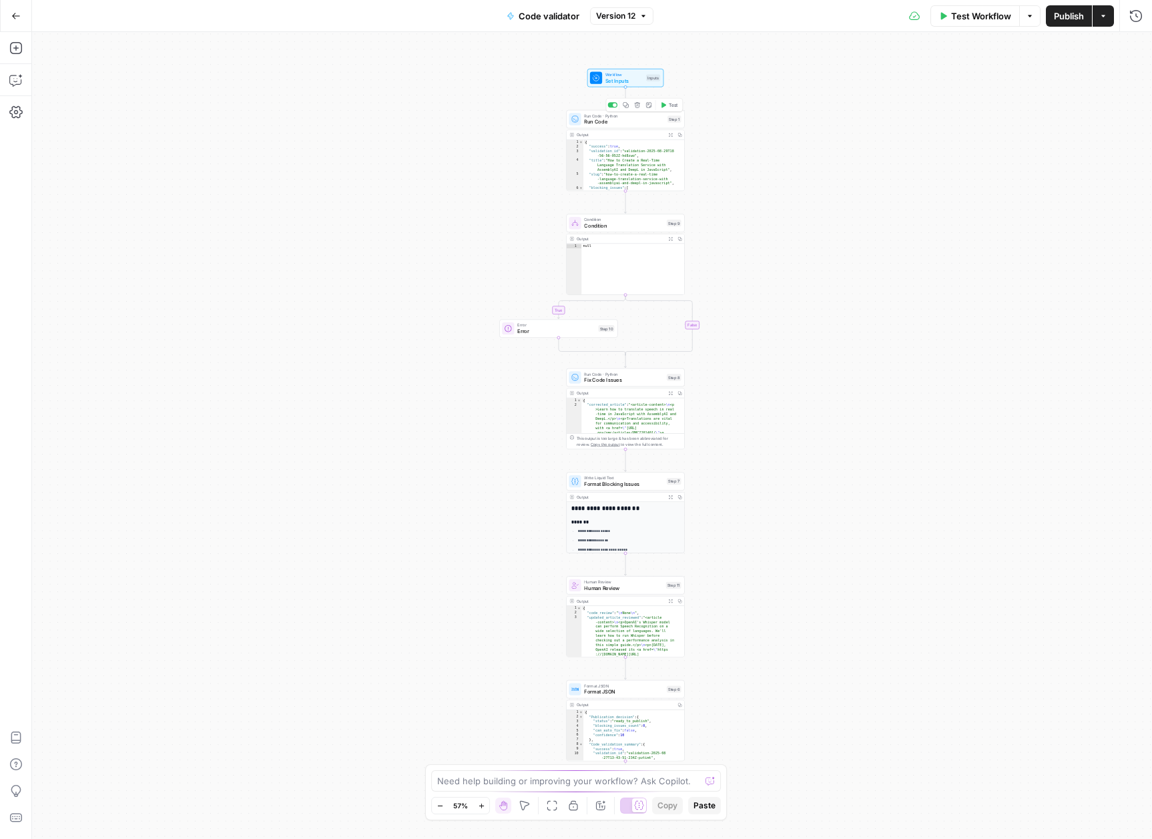
click at [620, 122] on span "Run Code" at bounding box center [624, 121] width 80 height 7
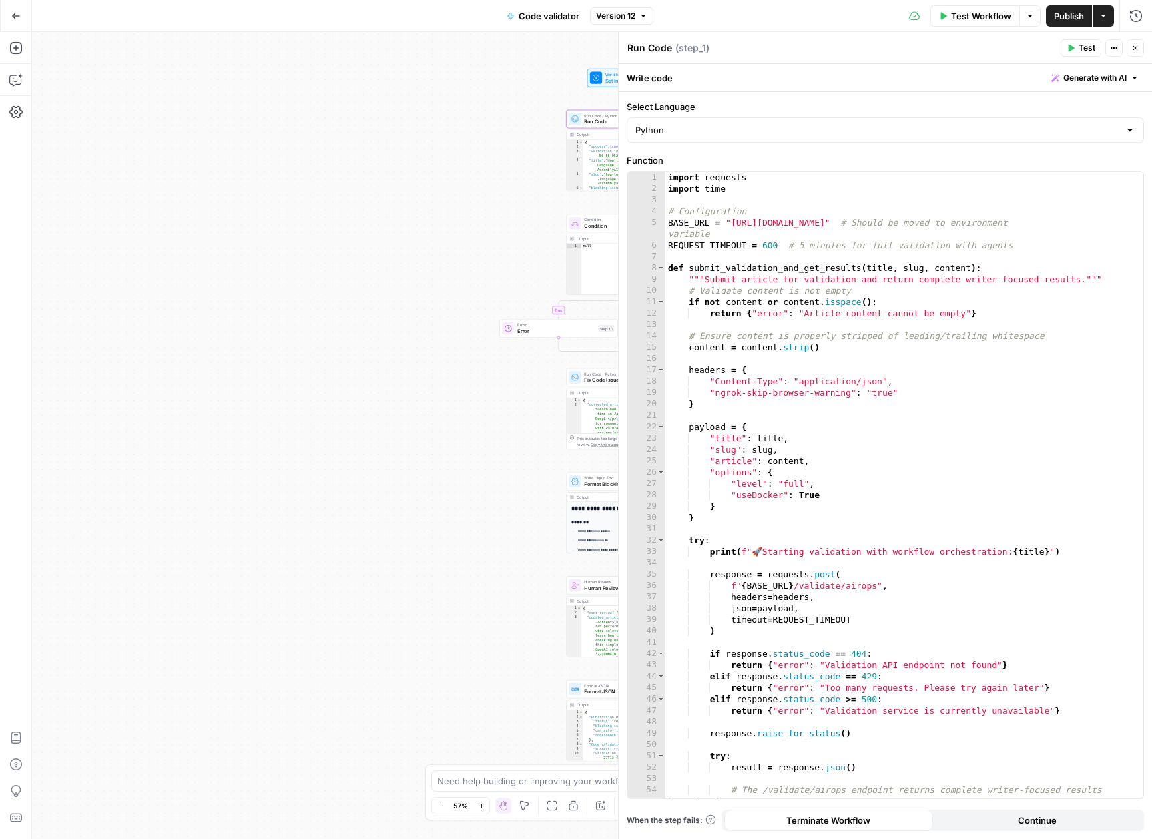
click at [742, 221] on div "import requests import time # Configuration BASE_URL = "https://a5e7c23b6fba.ng…" at bounding box center [900, 497] width 468 height 650
drag, startPoint x: 742, startPoint y: 221, endPoint x: 905, endPoint y: 223, distance: 162.2
click at [905, 223] on div "import requests import time # Configuration BASE_URL = "https://a5e7c23b6fba.ng…" at bounding box center [900, 497] width 468 height 650
paste textarea
click at [929, 277] on div "import requests import time # Configuration BASE_URL = "https://1f09b970da4d.ng…" at bounding box center [900, 497] width 468 height 650
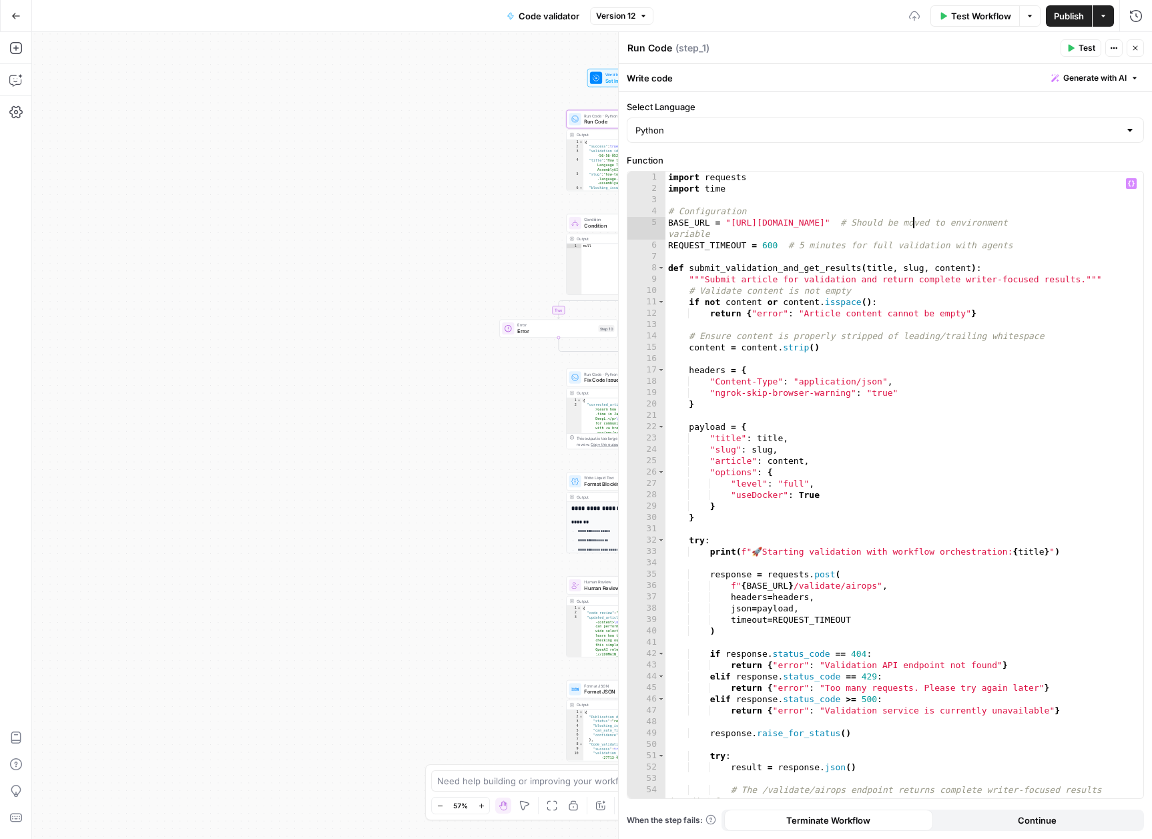
type textarea "**********"
click at [1069, 19] on span "Publish" at bounding box center [1069, 15] width 30 height 13
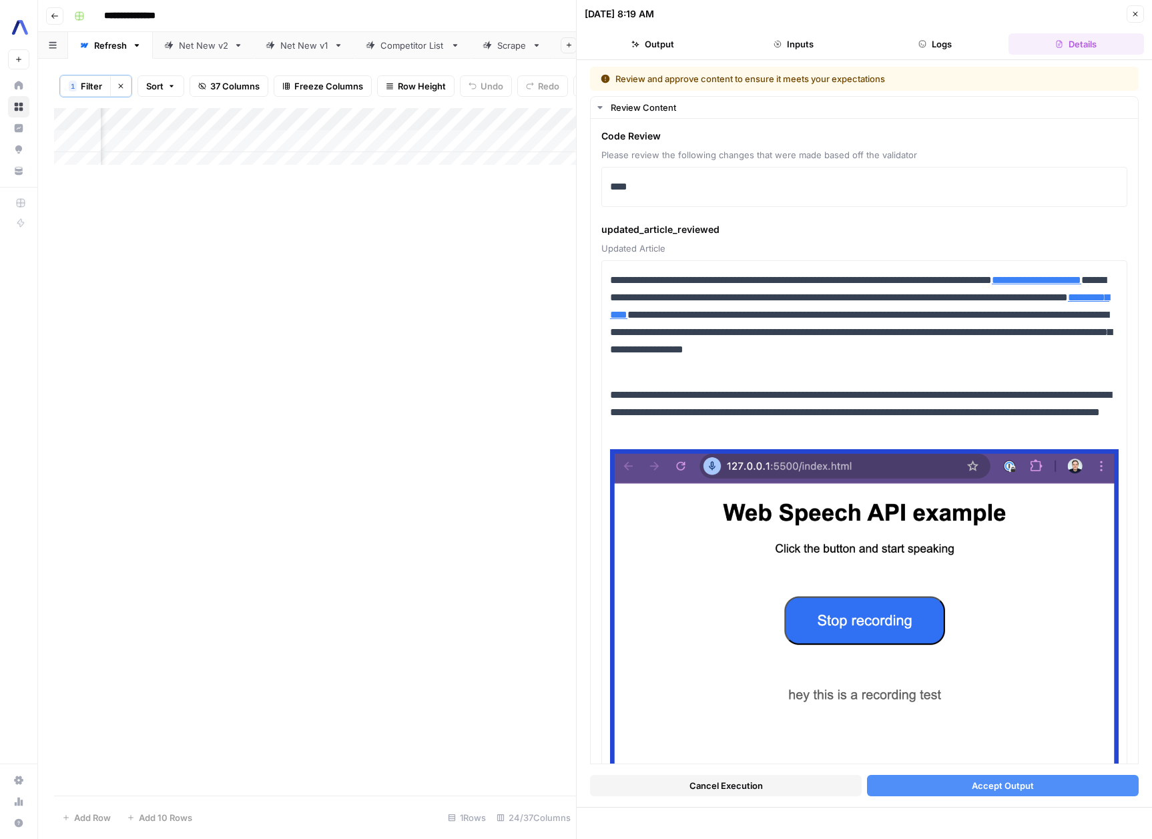
click at [1031, 789] on button "Accept Output" at bounding box center [1003, 785] width 272 height 21
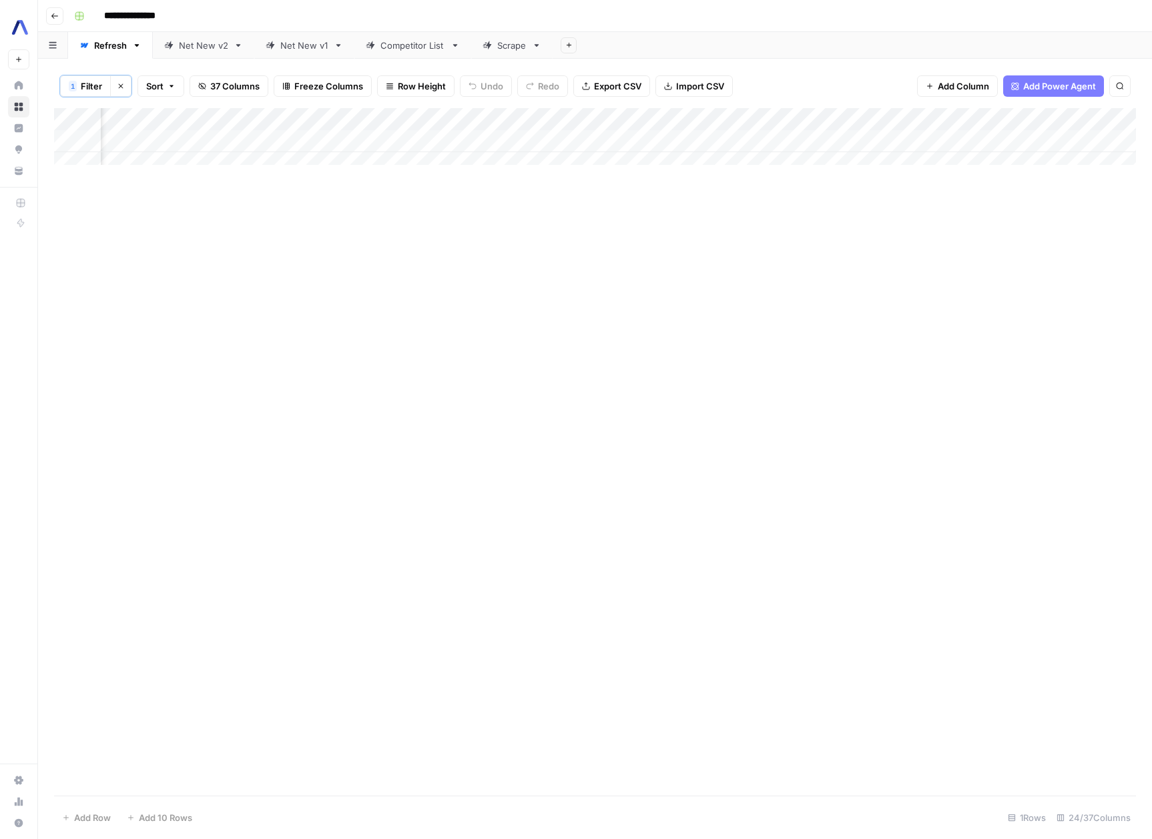
scroll to position [0, 2572]
click at [726, 142] on div "Add Column" at bounding box center [595, 141] width 1082 height 67
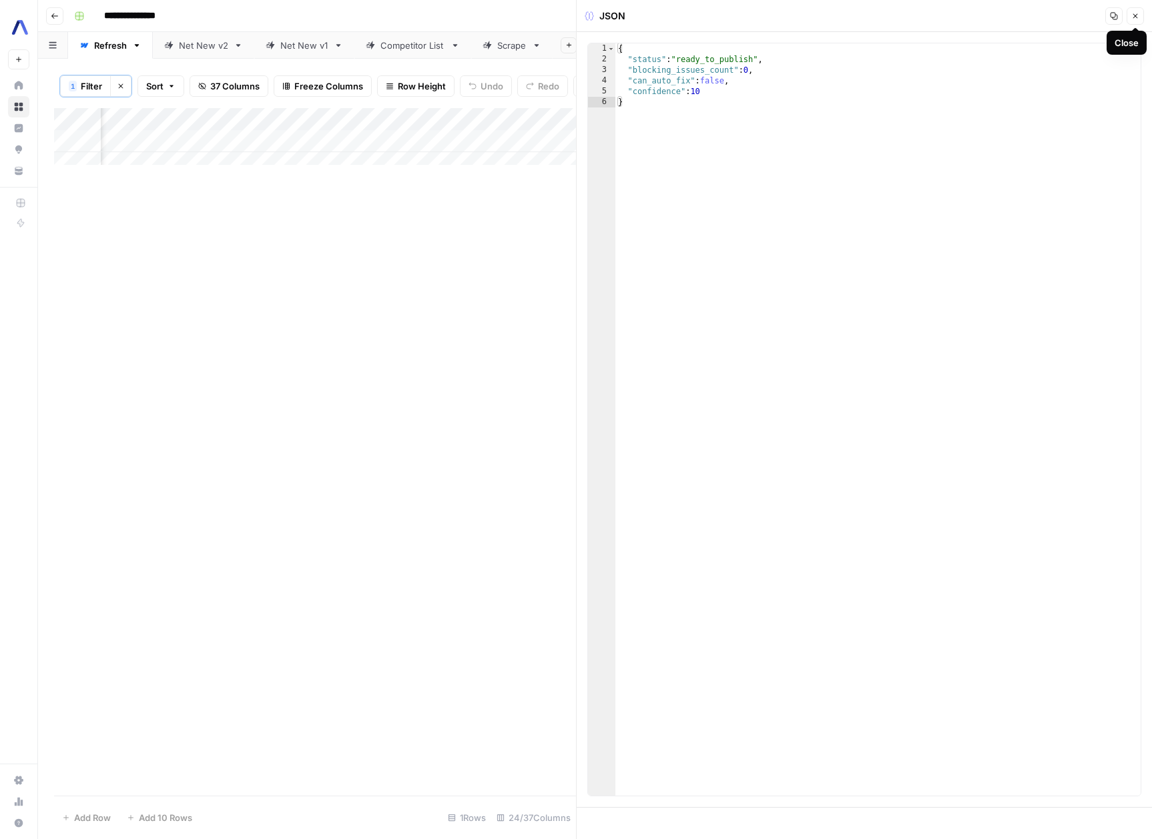
click at [1134, 16] on icon "button" at bounding box center [1135, 16] width 8 height 8
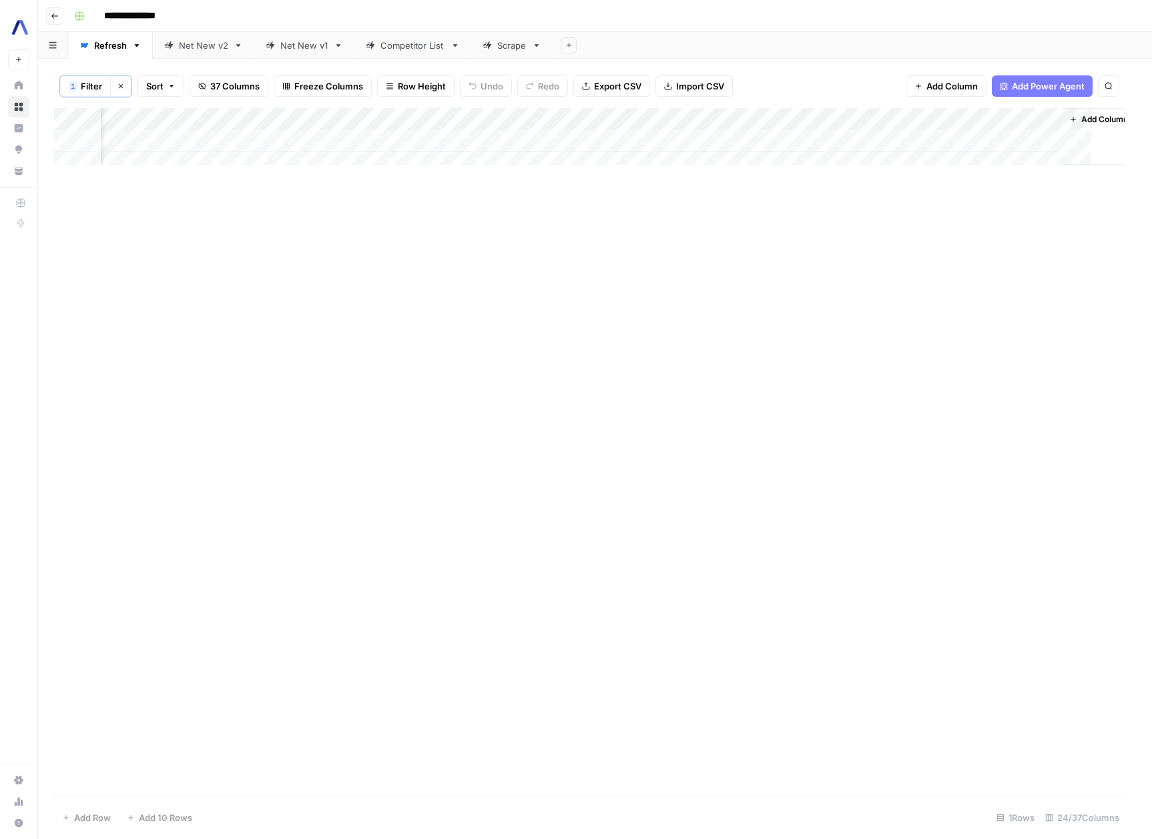
scroll to position [0, 2556]
click at [101, 87] on span "Filter" at bounding box center [91, 85] width 21 height 13
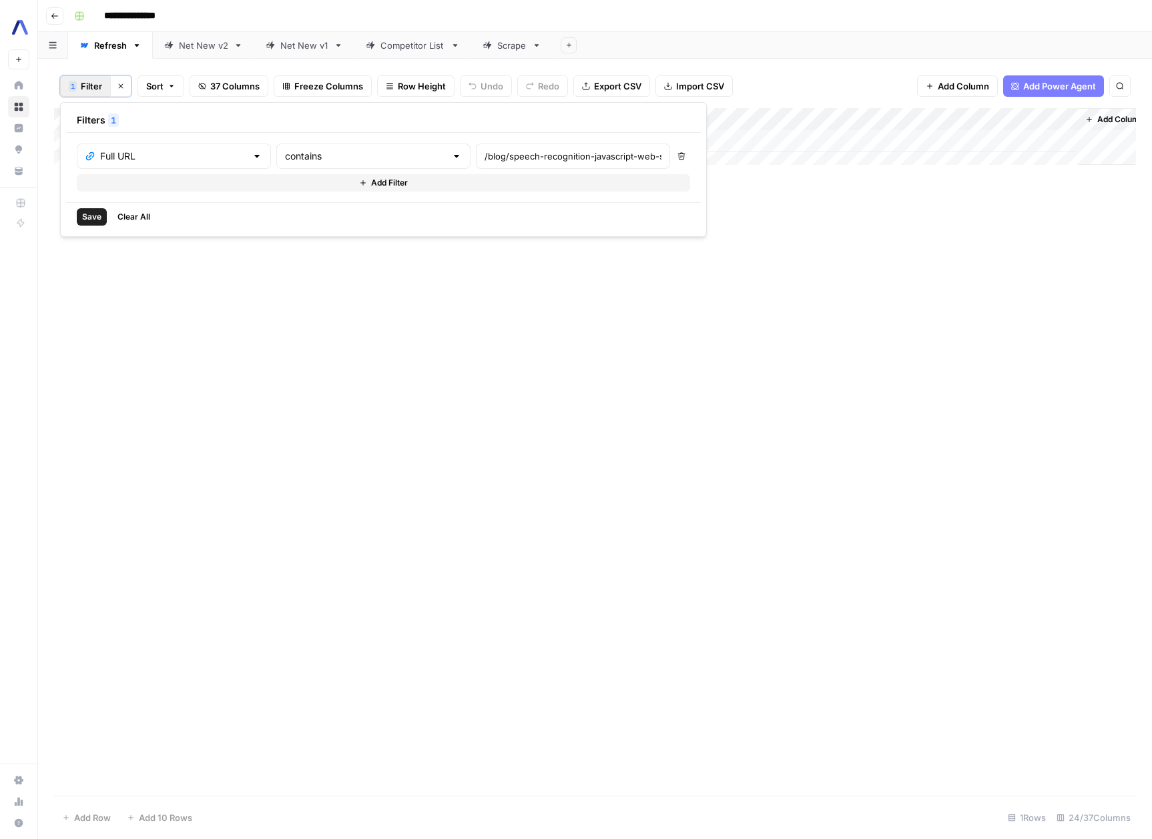
click at [496, 167] on div "/blog/speech-recognition-javascript-web-speech-api" at bounding box center [573, 156] width 194 height 25
click at [496, 166] on div "/blog/speech-recognition-javascript-web-speech-api" at bounding box center [573, 156] width 194 height 25
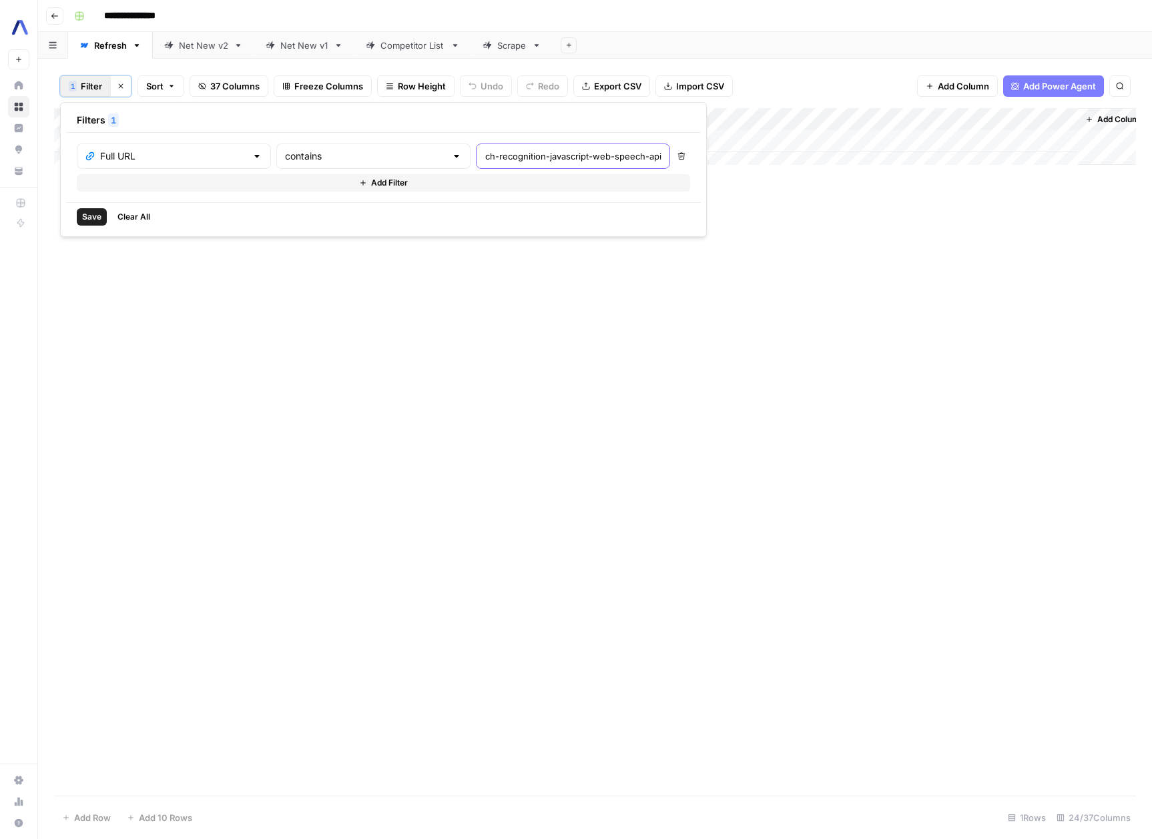
click at [499, 159] on input "/blog/speech-recognition-javascript-web-speech-api" at bounding box center [573, 156] width 177 height 13
paste input "getting-started-with-speech-to-text-transcriptions-with-assemblyai-javascript-a…"
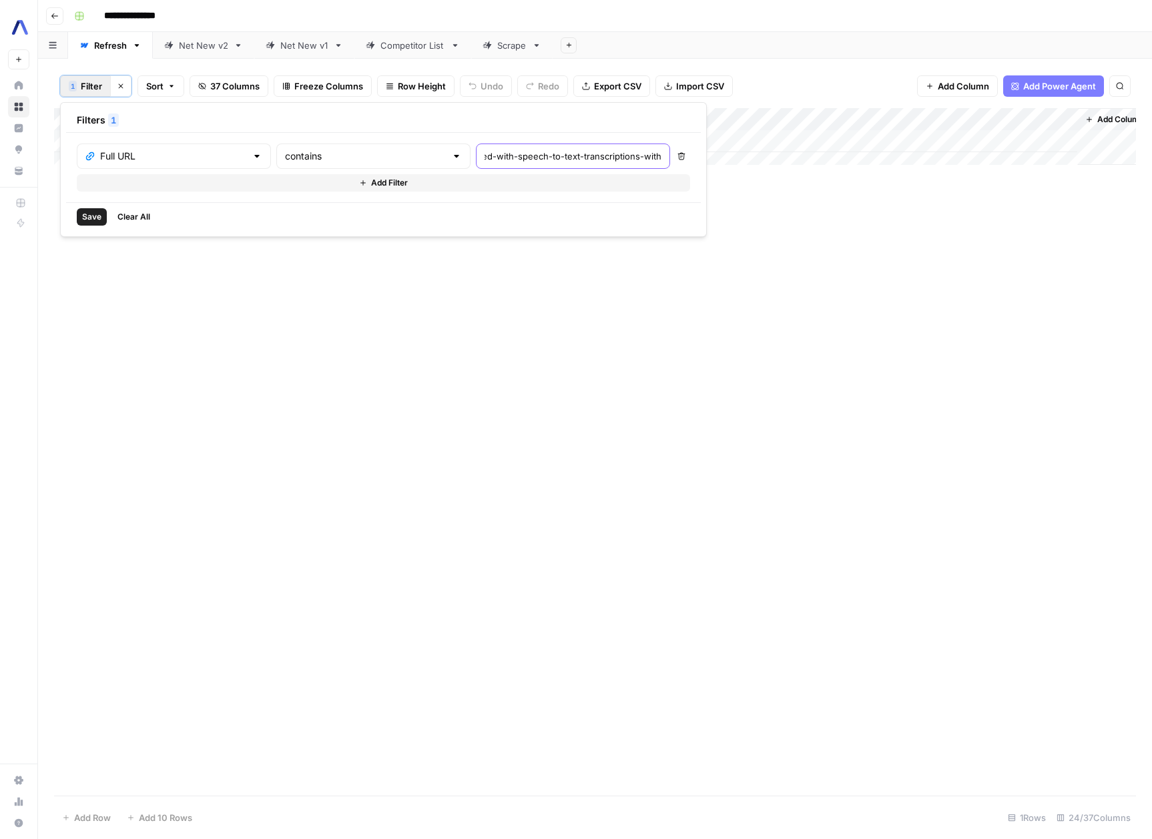
scroll to position [0, 260]
type input "/blog/getting-started-with-speech-to-text-transcriptions-with-assemblyai-javasc…"
click at [88, 216] on span "Save" at bounding box center [91, 217] width 19 height 12
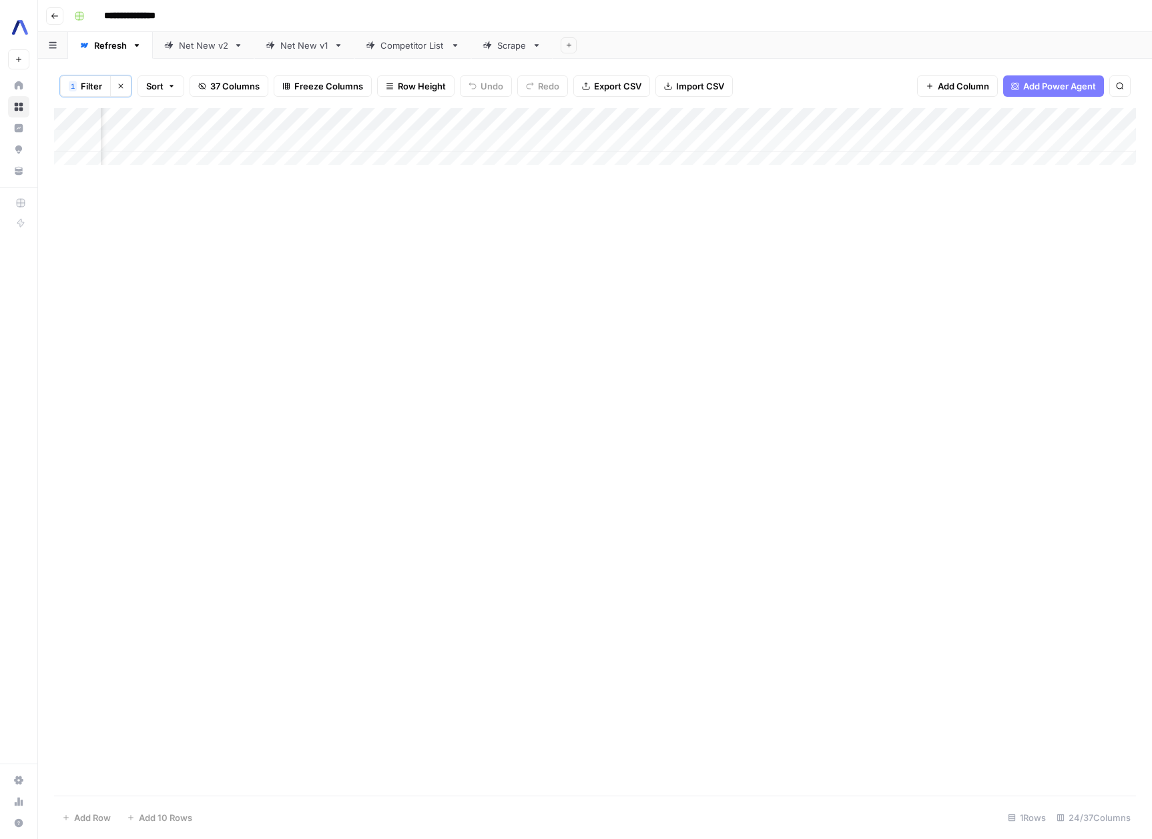
scroll to position [0, 1821]
click at [1111, 142] on div "Add Column" at bounding box center [595, 141] width 1082 height 67
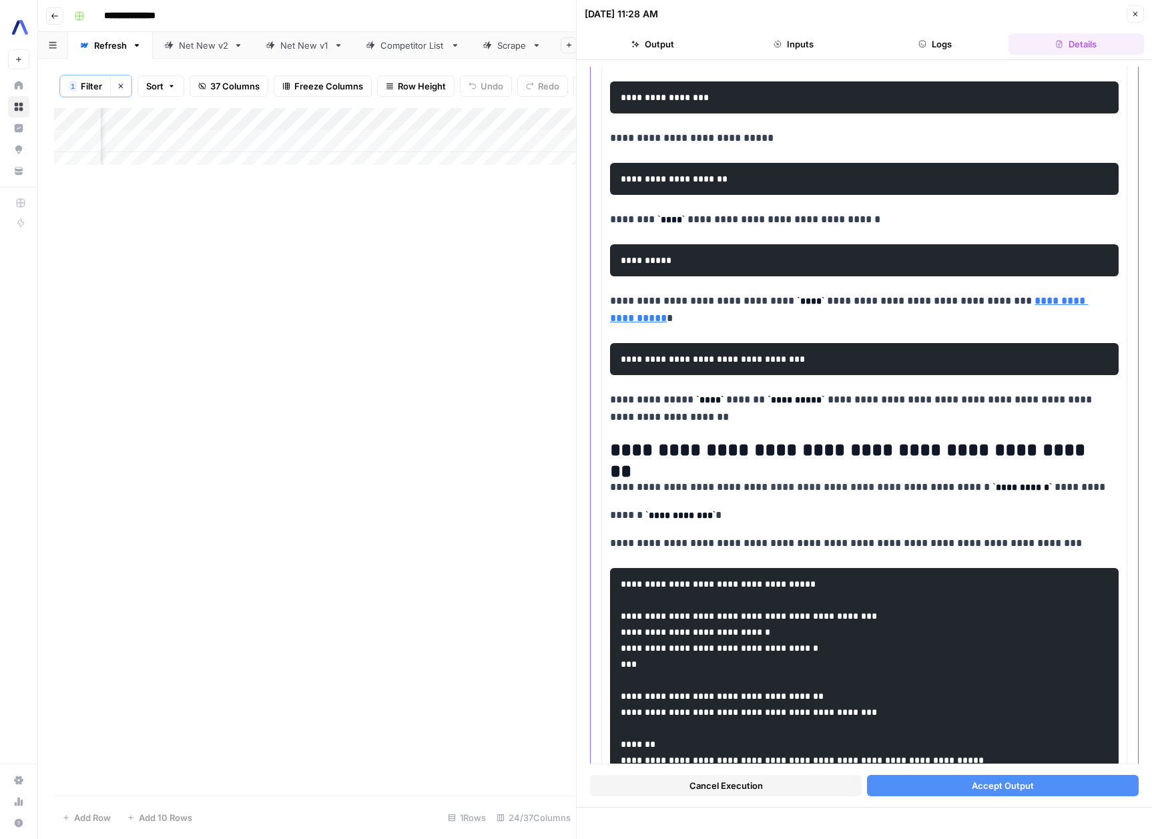
scroll to position [949, 0]
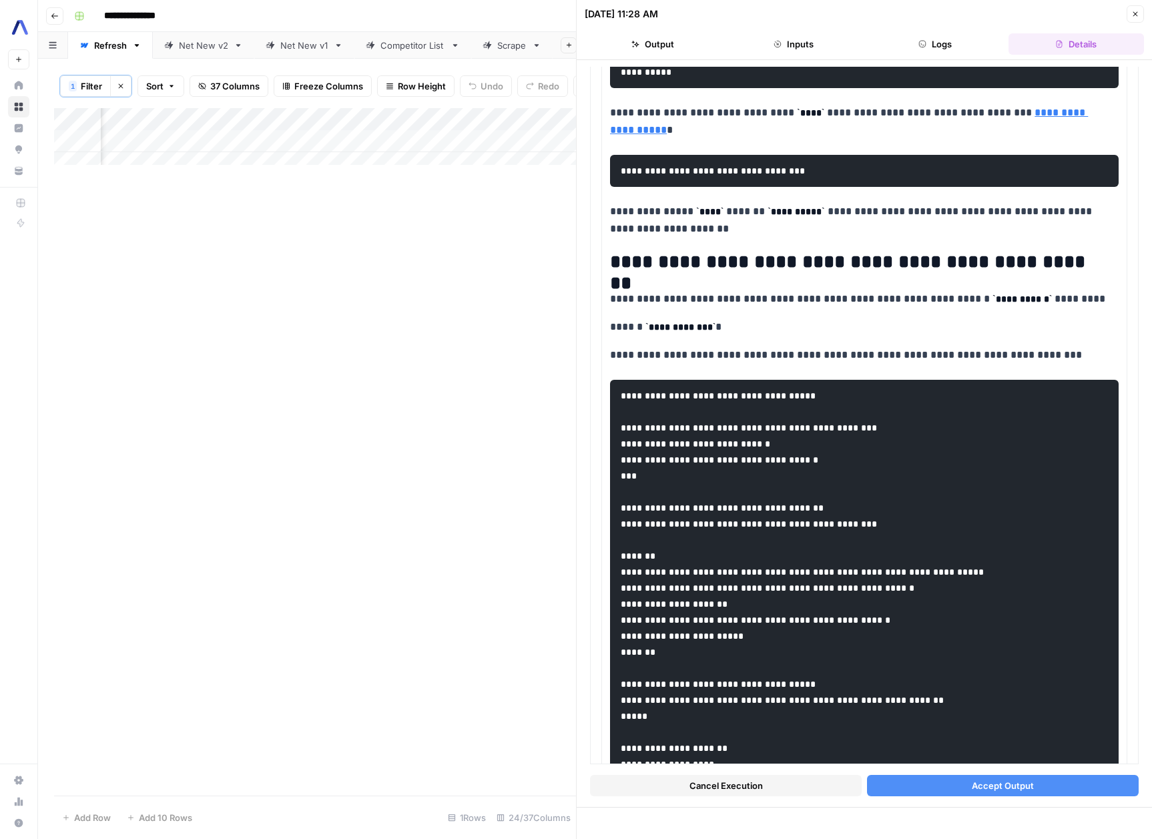
click at [758, 784] on span "Cancel Execution" at bounding box center [726, 785] width 73 height 13
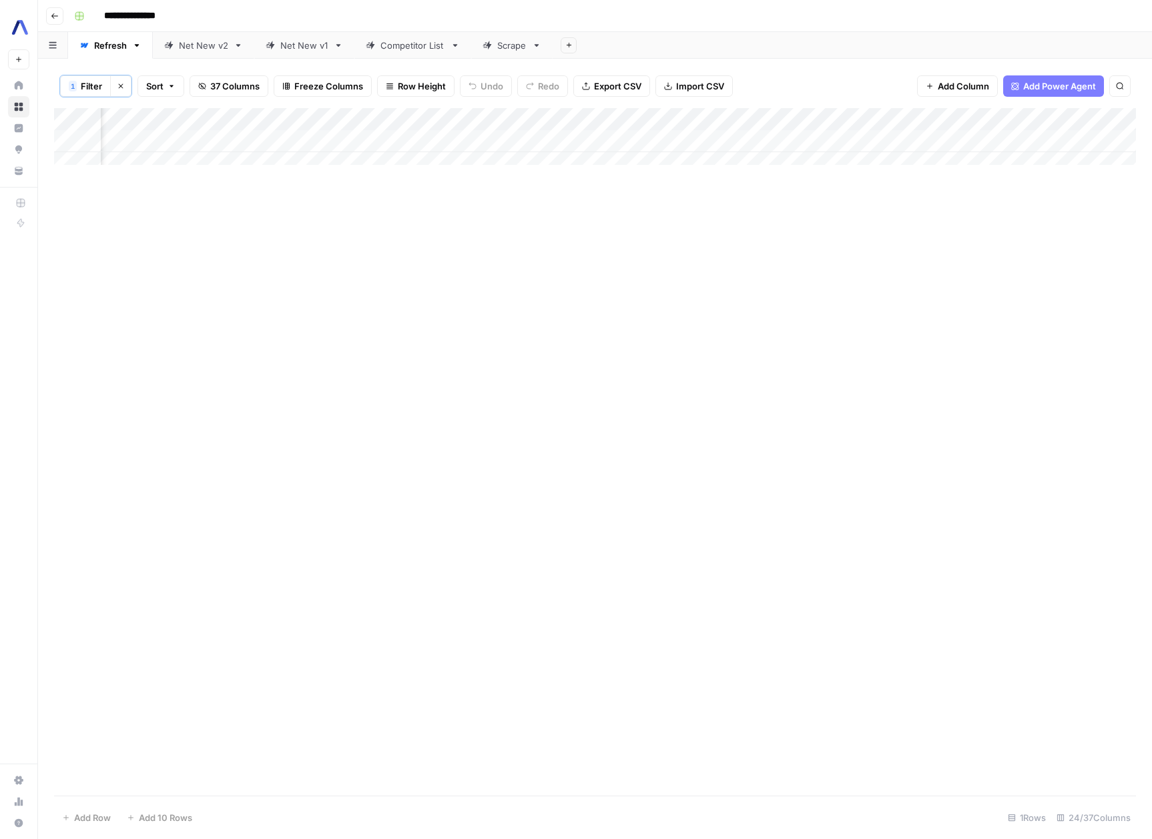
scroll to position [0, 2112]
click at [818, 140] on div "Add Column" at bounding box center [595, 141] width 1082 height 67
click at [1033, 120] on div "Add Column" at bounding box center [595, 141] width 1082 height 67
click at [1038, 330] on div "Add Column" at bounding box center [595, 452] width 1082 height 688
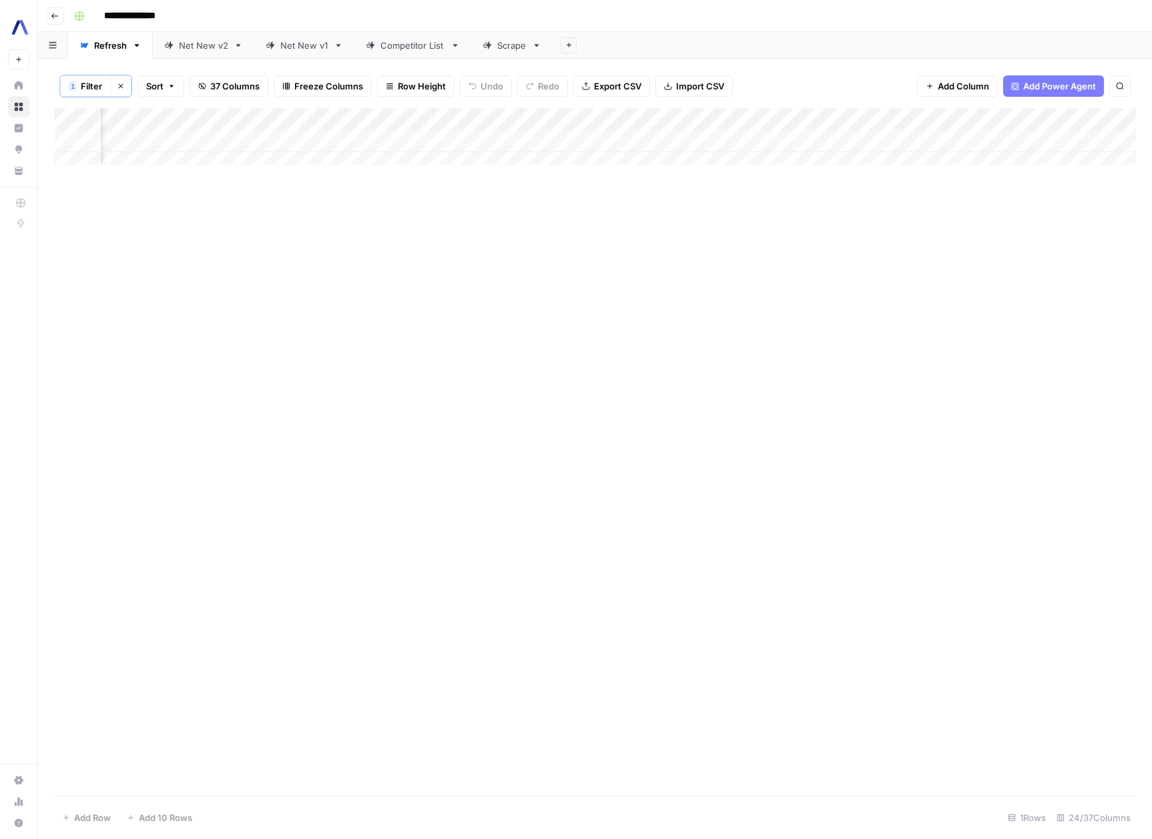
scroll to position [0, 2281]
click at [650, 140] on div "Add Column" at bounding box center [595, 141] width 1082 height 67
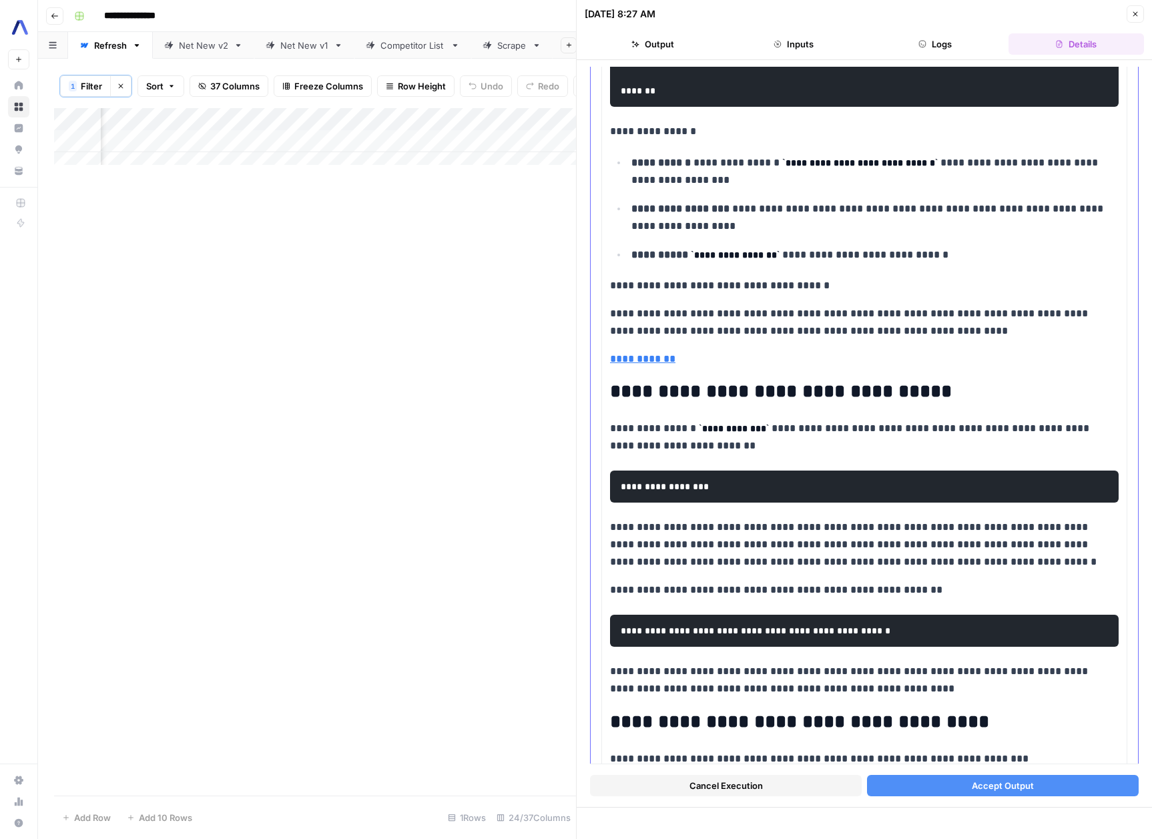
scroll to position [1999, 0]
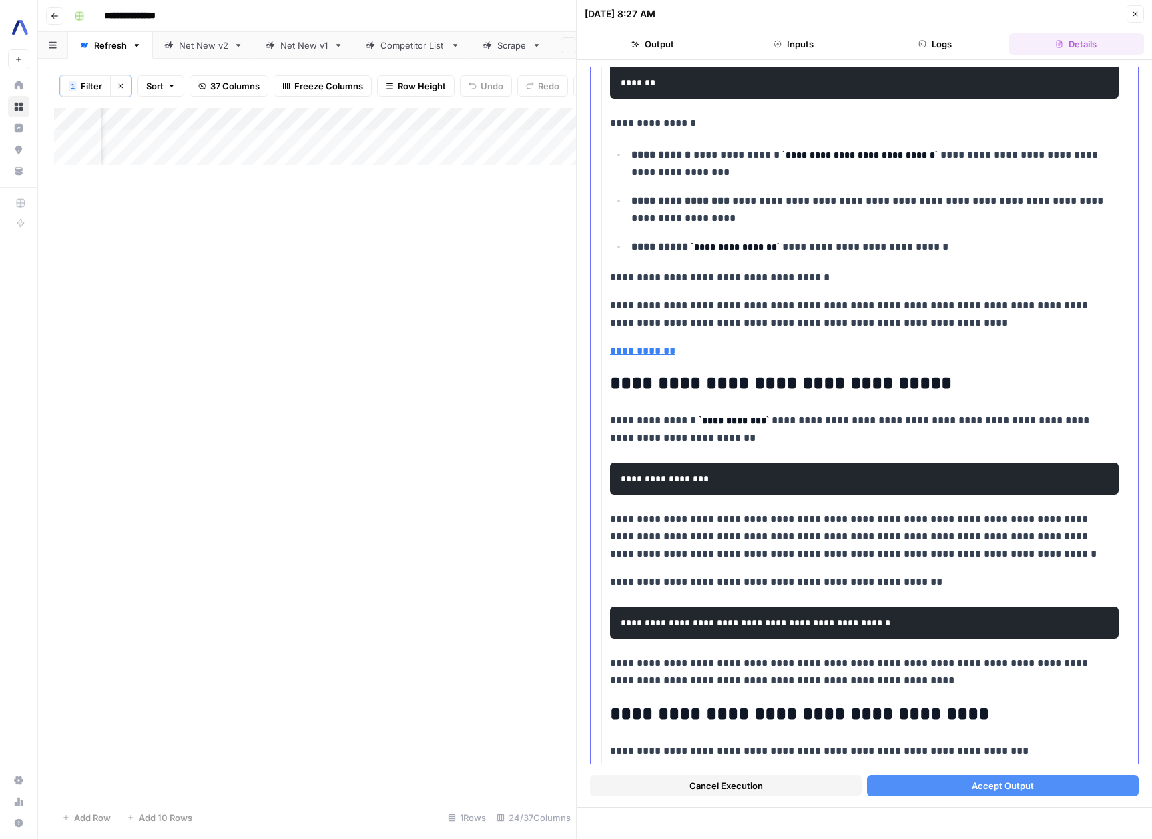
click at [611, 277] on p "**********" at bounding box center [859, 277] width 499 height 17
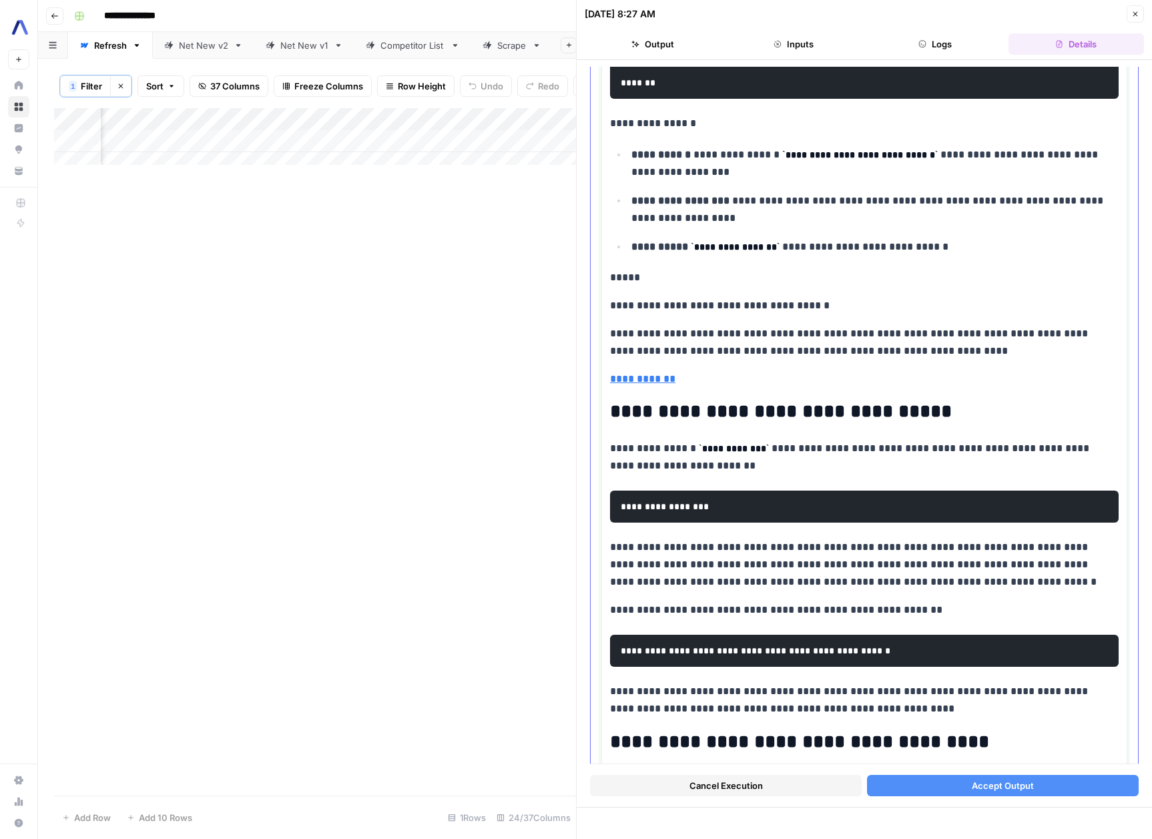
click at [778, 374] on p "**********" at bounding box center [864, 378] width 509 height 17
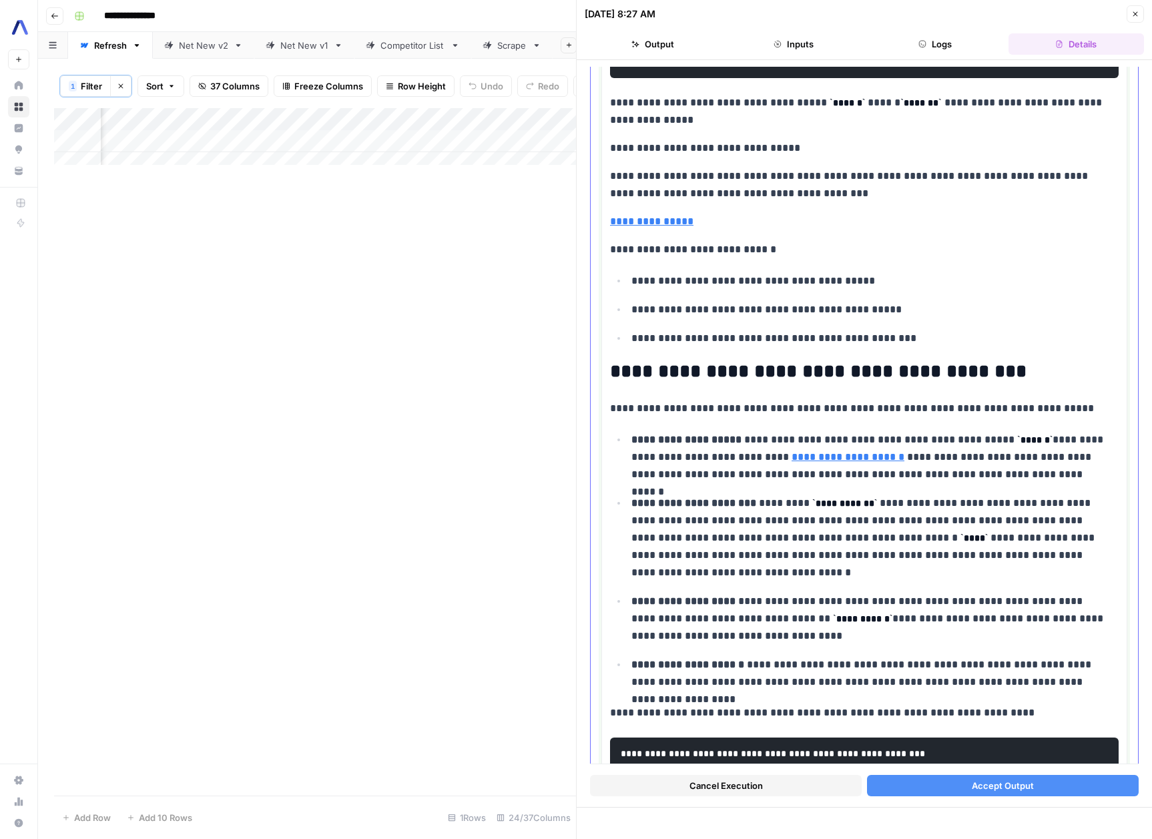
scroll to position [4738, 0]
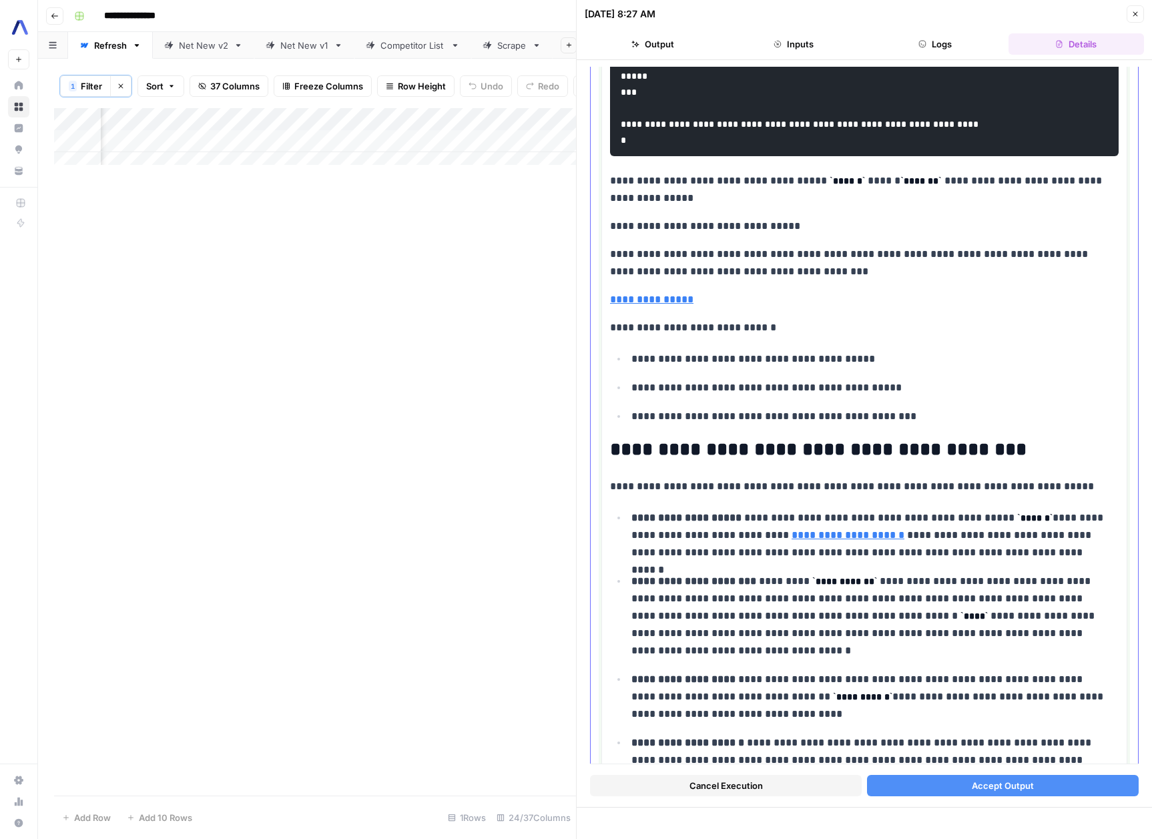
click at [685, 207] on p "**********" at bounding box center [859, 189] width 499 height 35
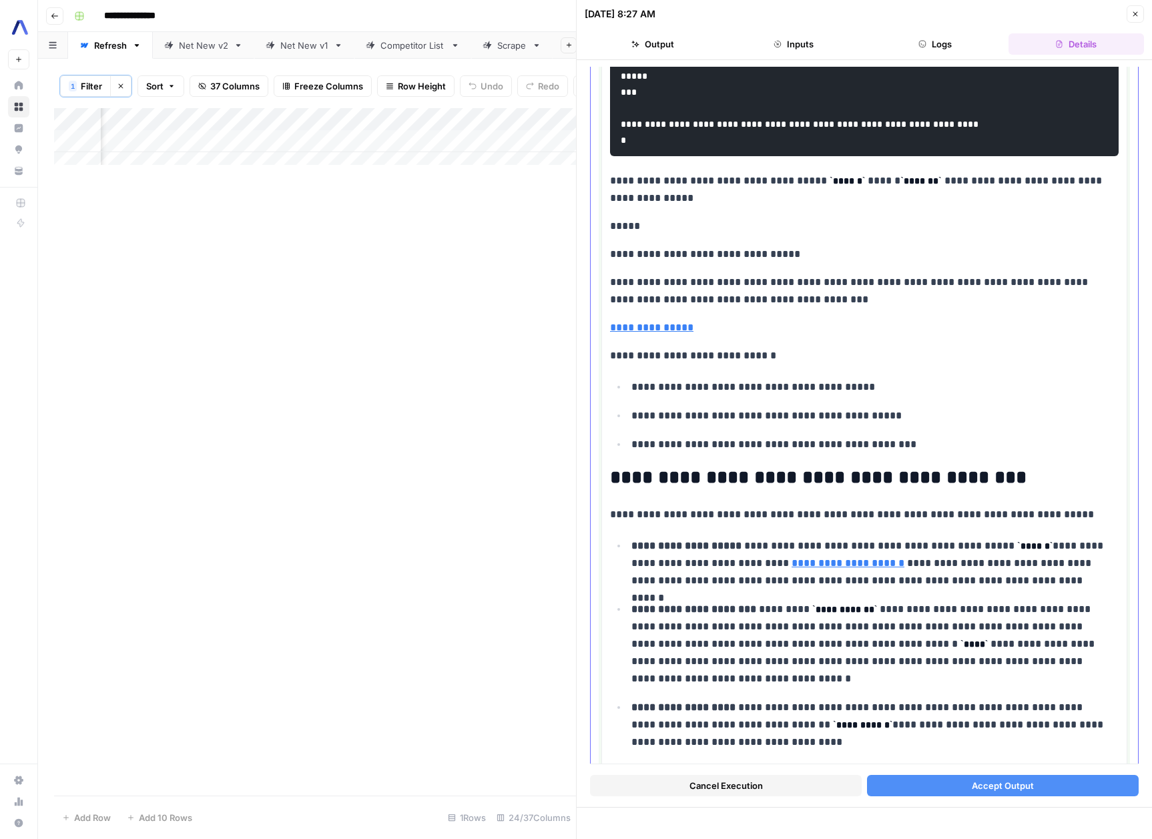
click at [725, 336] on p "**********" at bounding box center [864, 327] width 509 height 17
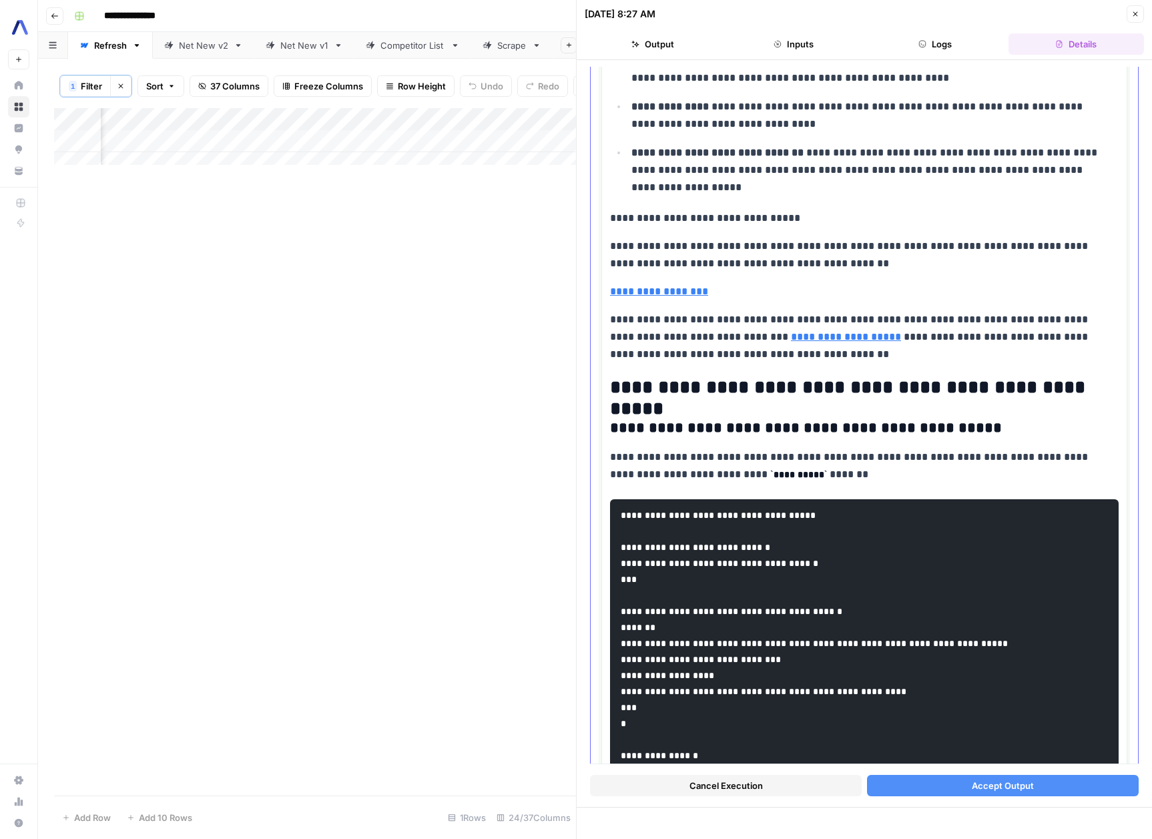
scroll to position [6272, 0]
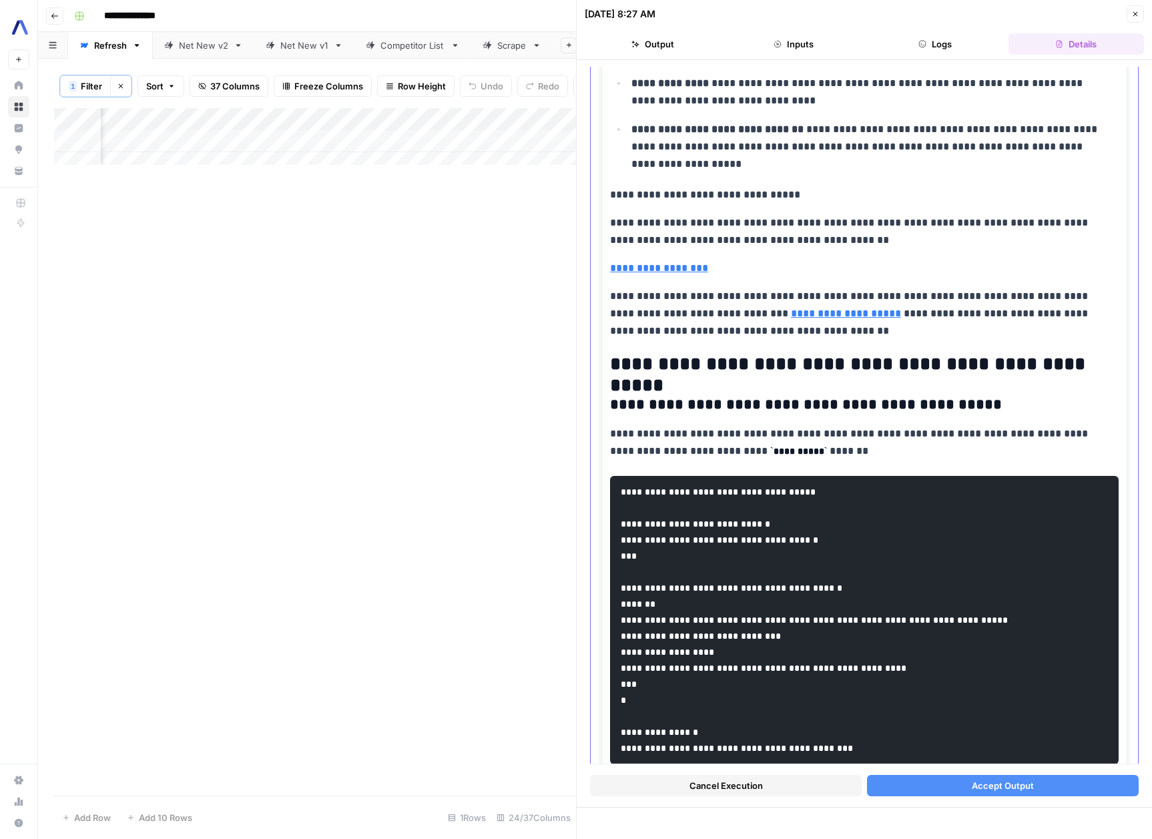
click at [743, 173] on p "**********" at bounding box center [870, 147] width 477 height 52
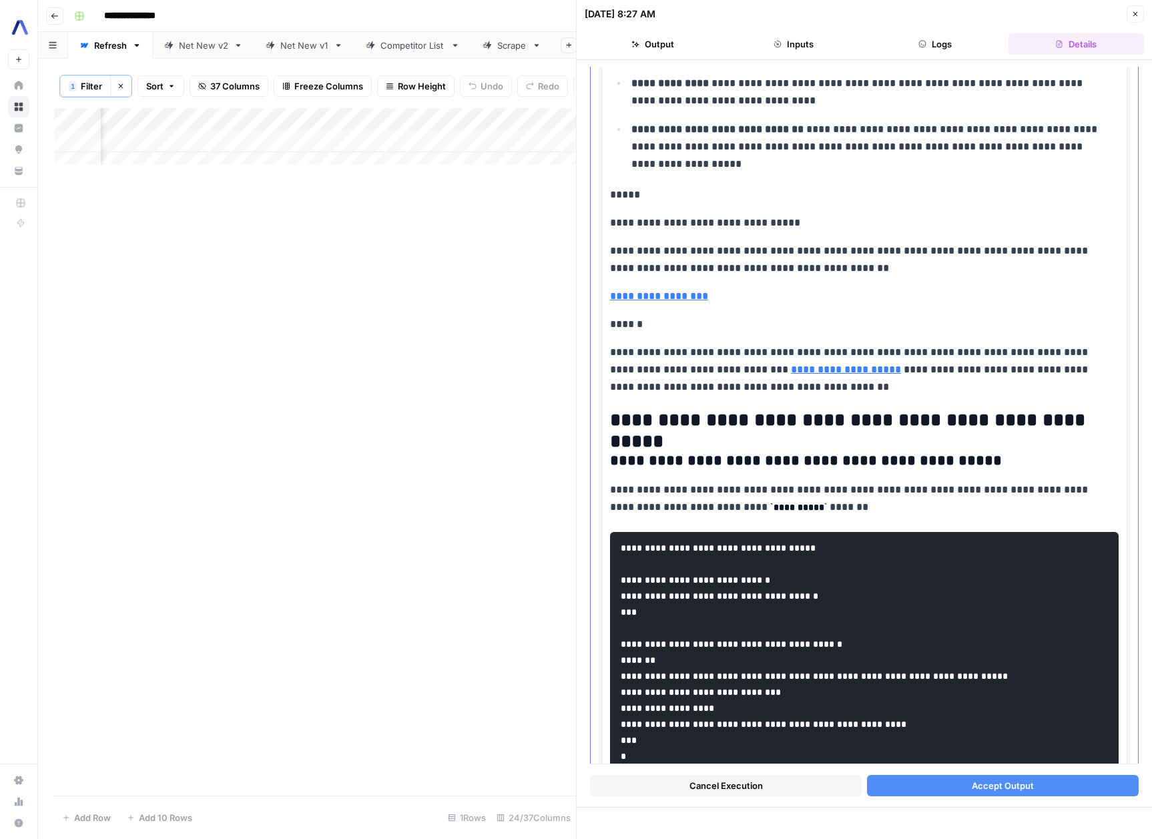
click at [816, 277] on p "**********" at bounding box center [859, 259] width 499 height 35
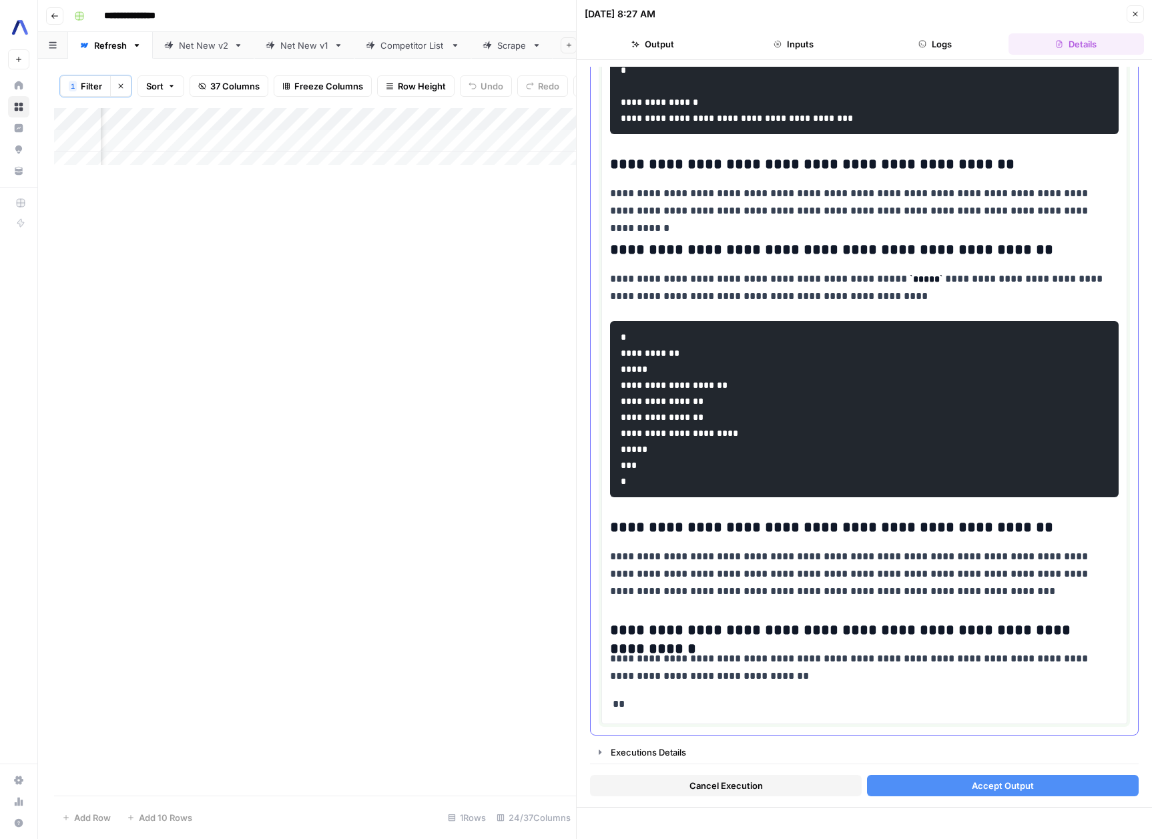
scroll to position [7039, 0]
drag, startPoint x: 656, startPoint y: 704, endPoint x: 603, endPoint y: 706, distance: 52.8
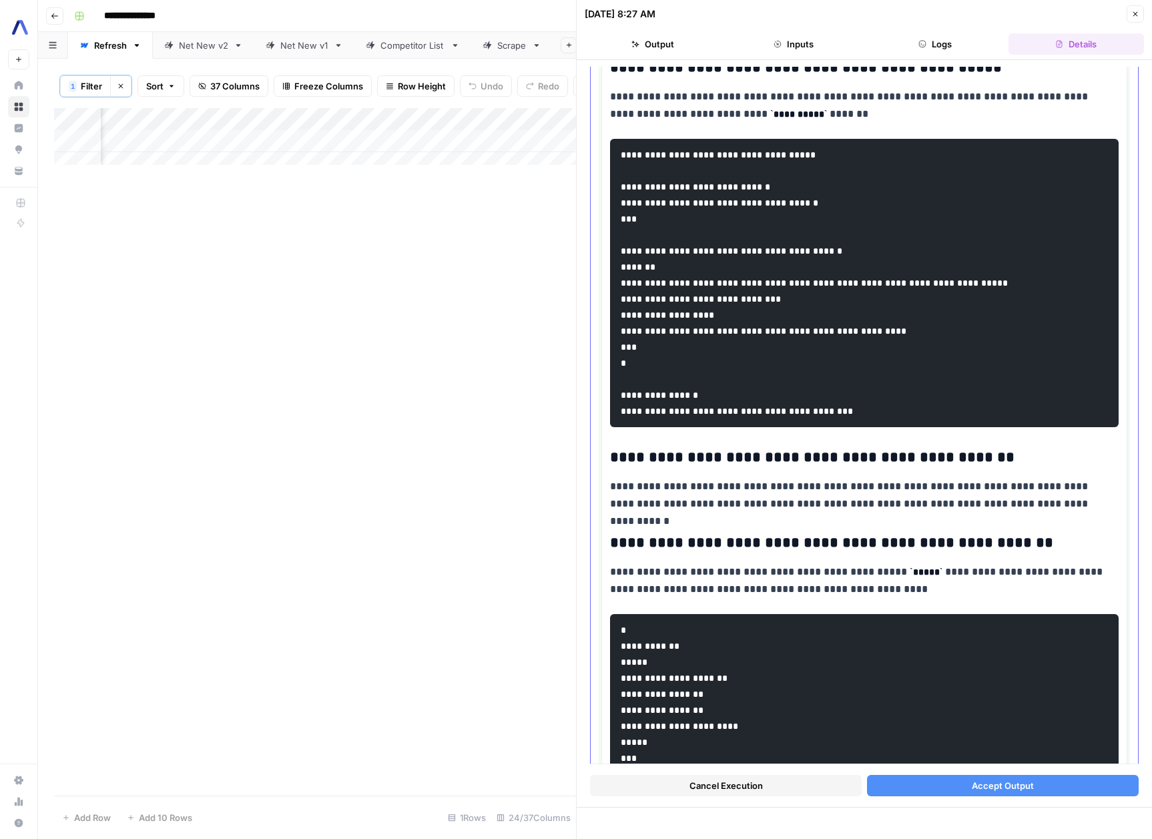
scroll to position [7011, 0]
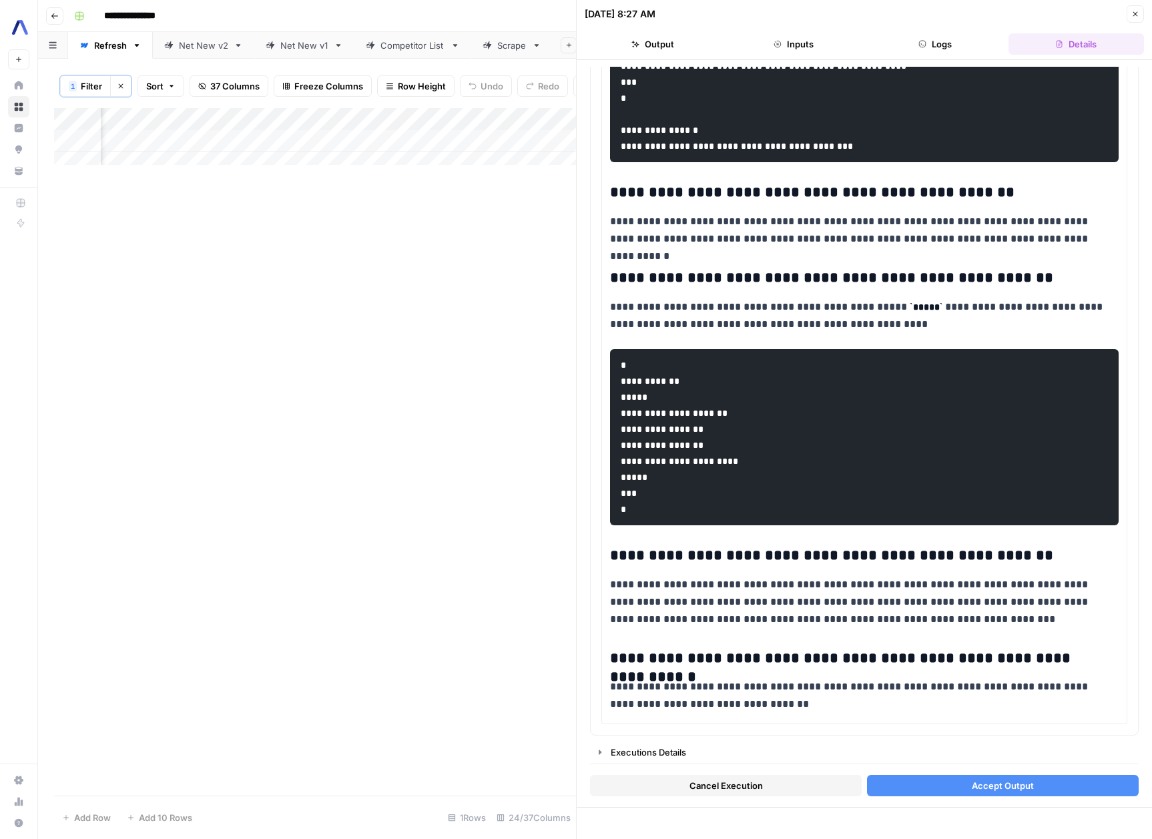
click at [955, 785] on button "Accept Output" at bounding box center [1003, 785] width 272 height 21
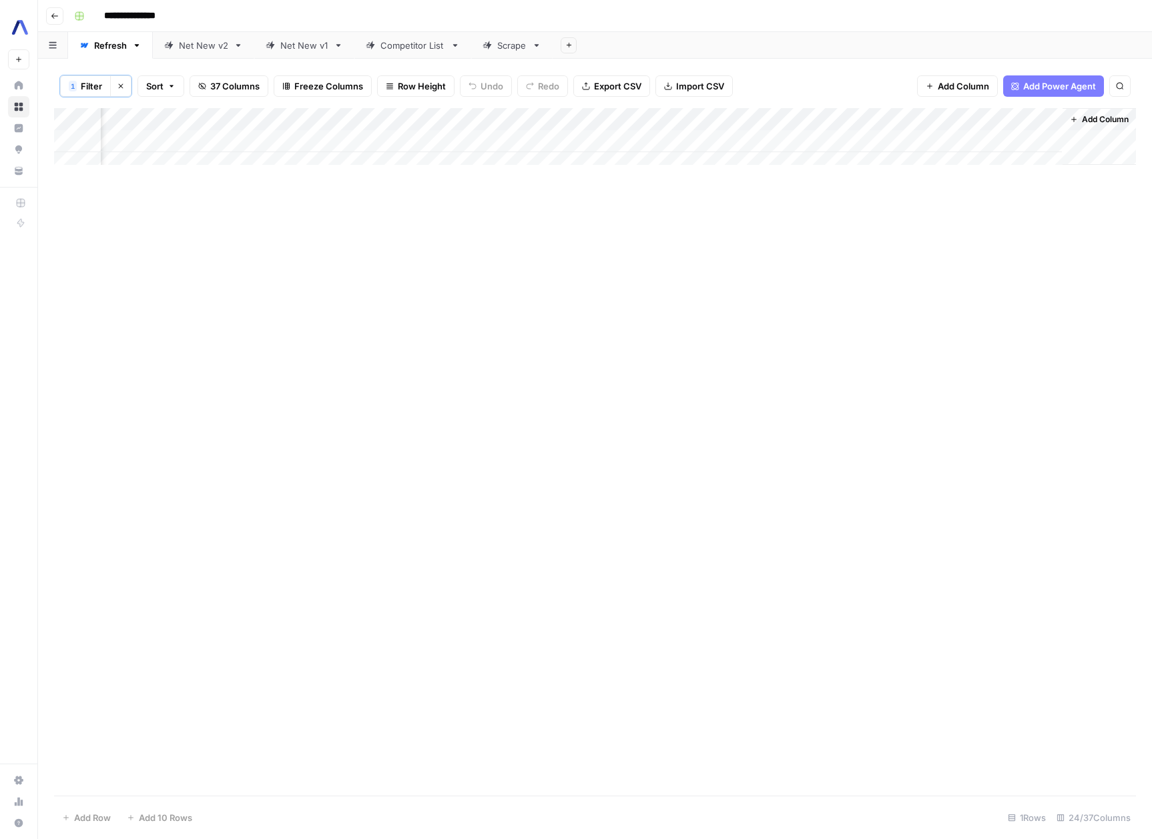
scroll to position [0, 2550]
click at [89, 83] on span "Filter" at bounding box center [91, 85] width 21 height 13
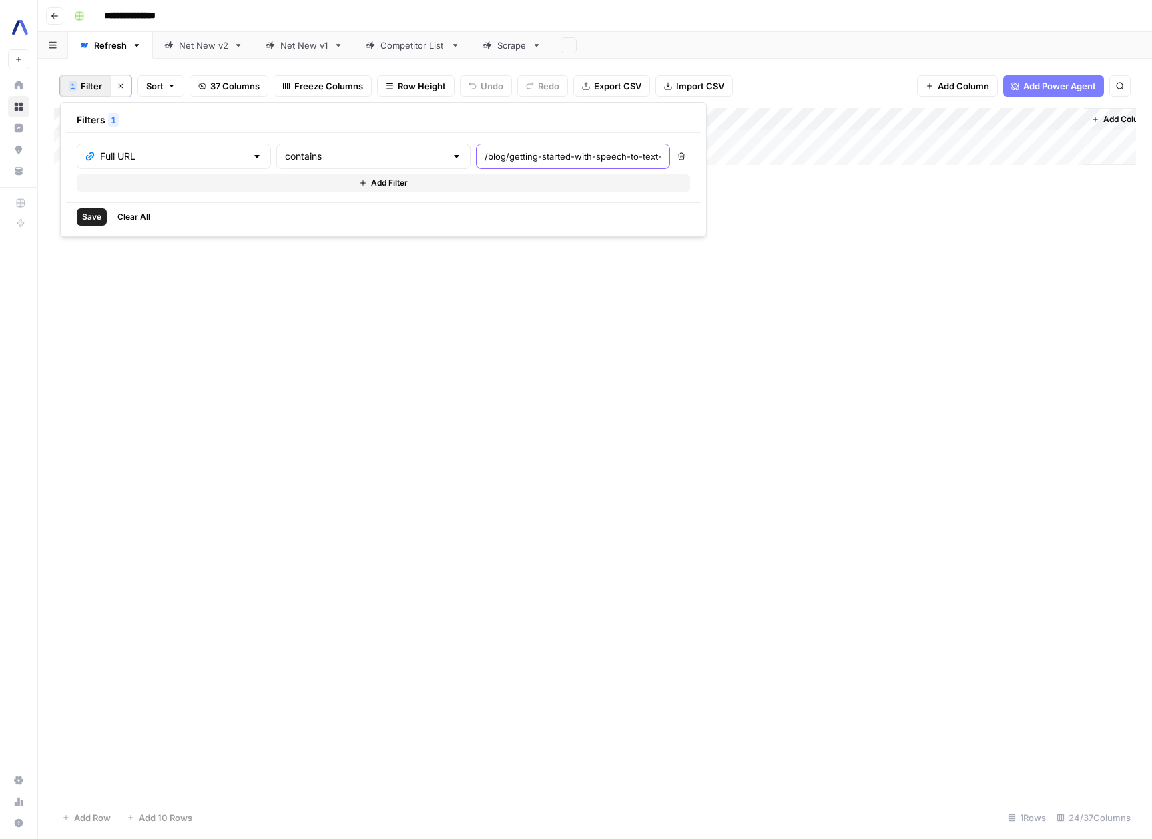
click at [498, 160] on input "/blog/getting-started-with-speech-to-text-transcriptions-with-assemblyai-javasc…" at bounding box center [573, 156] width 177 height 13
paste input "real-time-transcription-in-python"
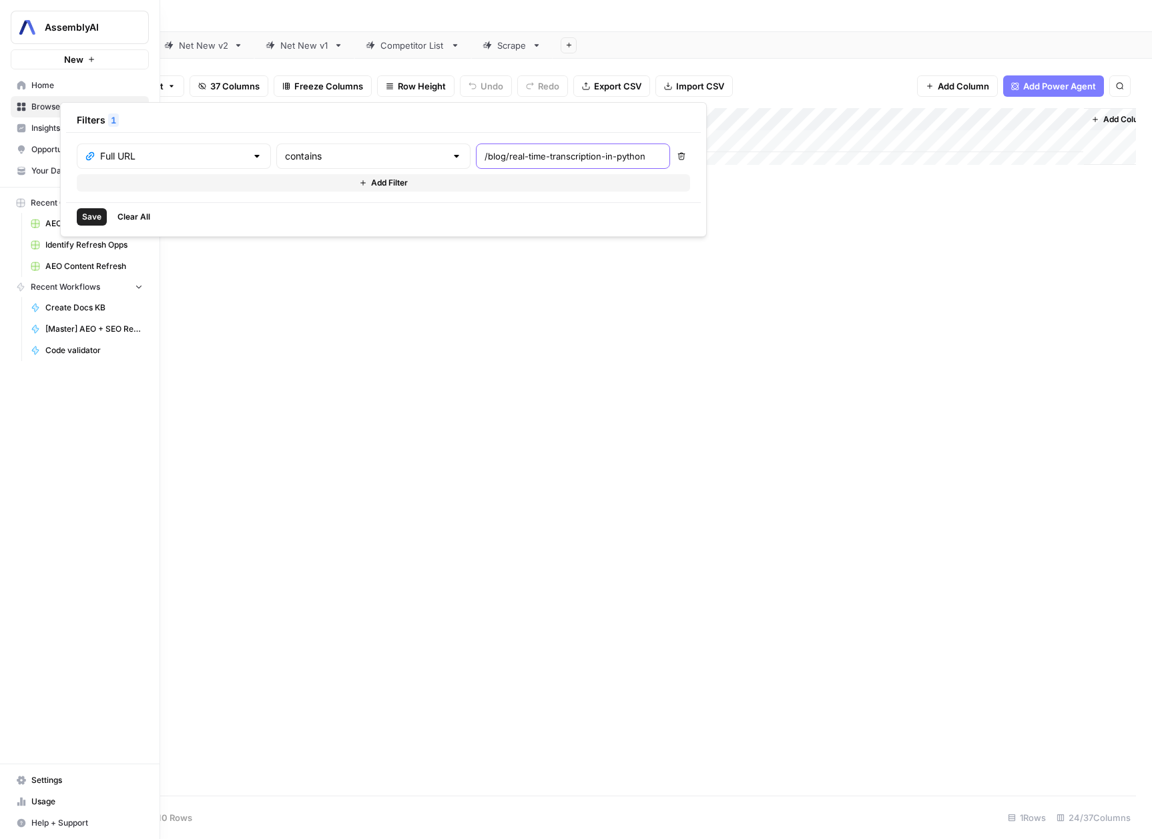
type input "/blog/real-time-transcription-in-python"
click at [83, 214] on span "Save" at bounding box center [91, 217] width 19 height 12
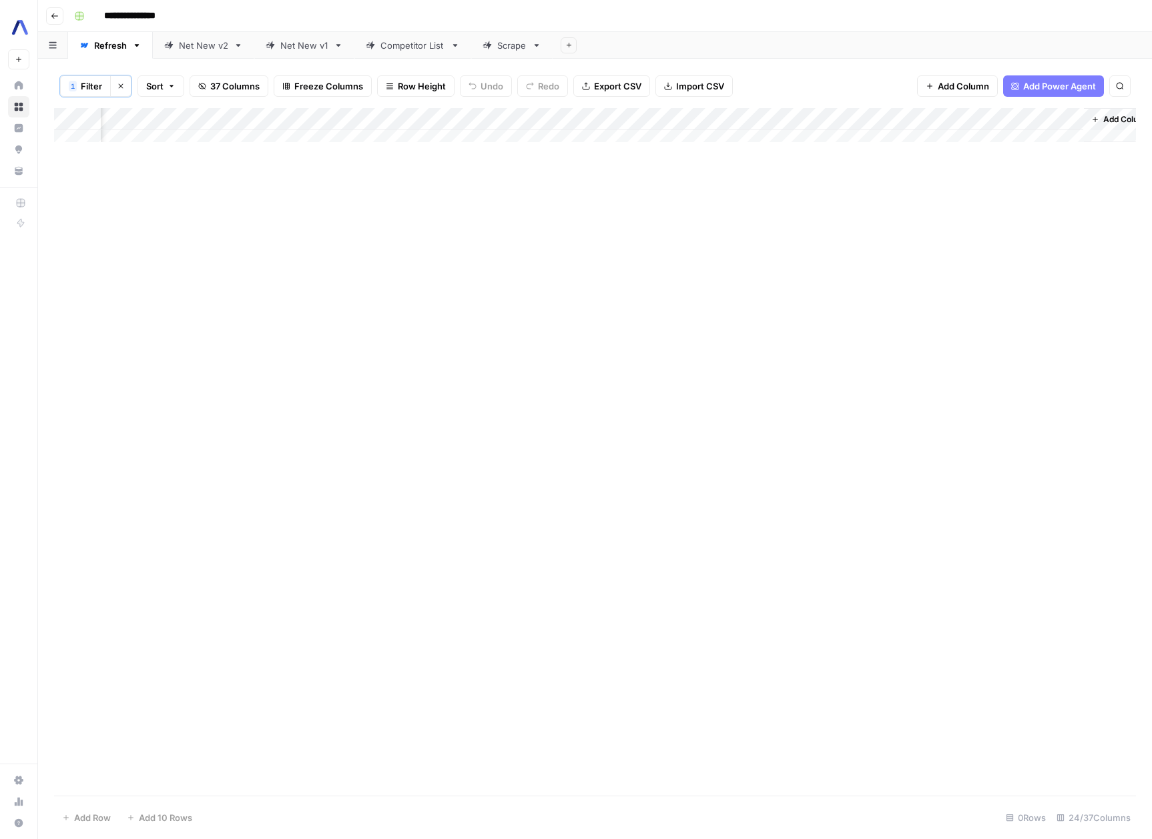
click at [92, 89] on span "Filter" at bounding box center [91, 85] width 21 height 13
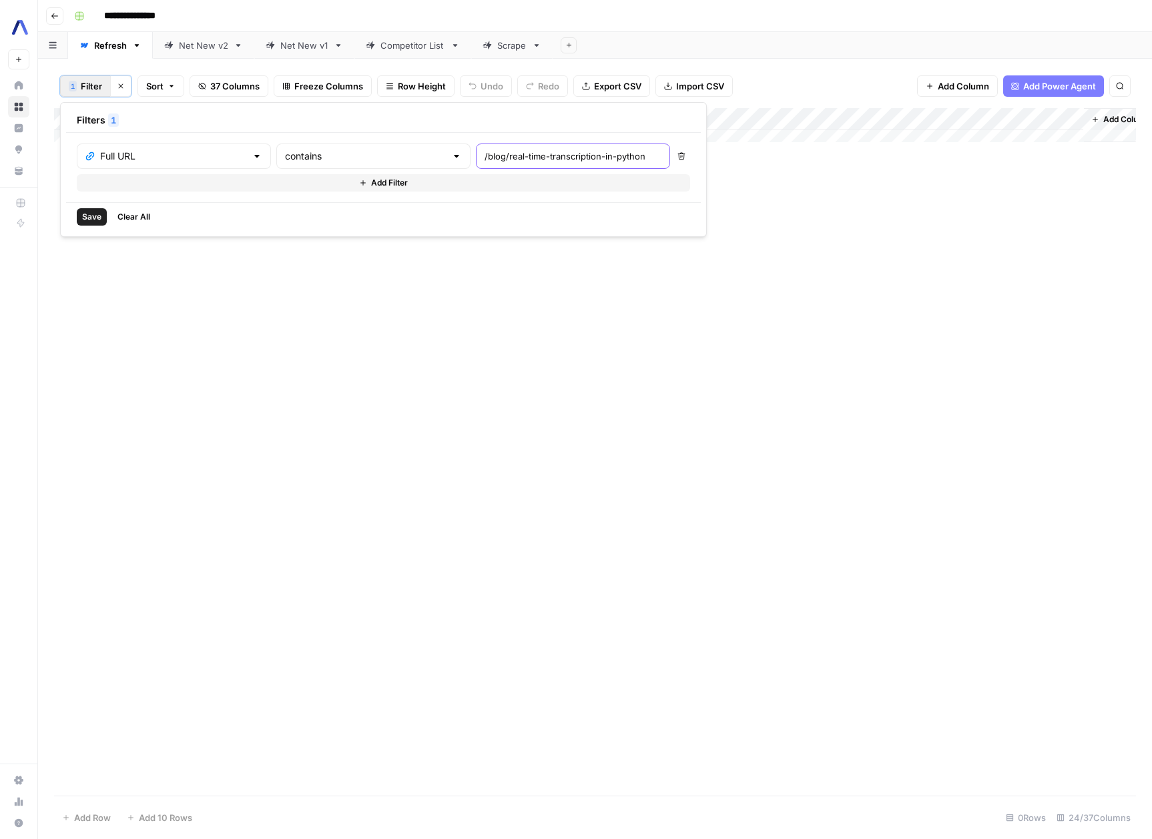
click at [485, 156] on input "/blog/real-time-transcription-in-python" at bounding box center [573, 156] width 177 height 13
type input "/blog/real-time-transcription-in-python"
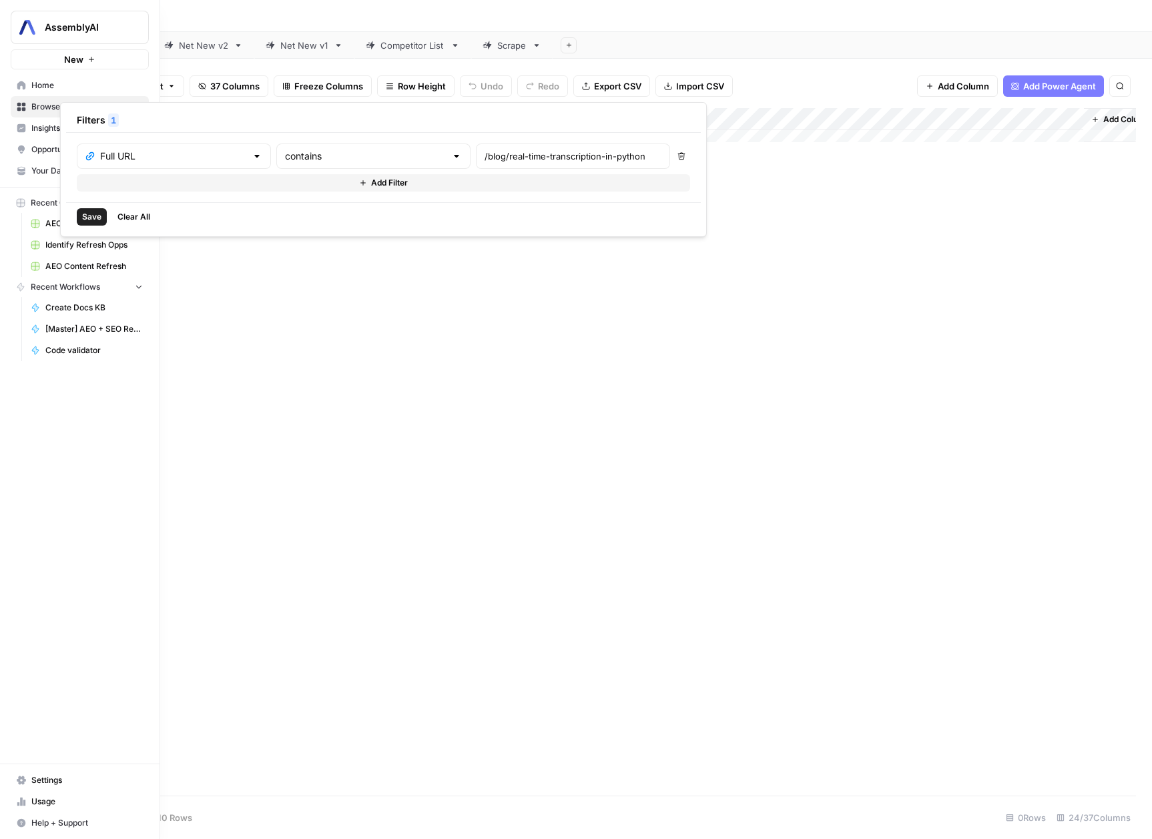
click at [86, 214] on span "Save" at bounding box center [91, 217] width 19 height 12
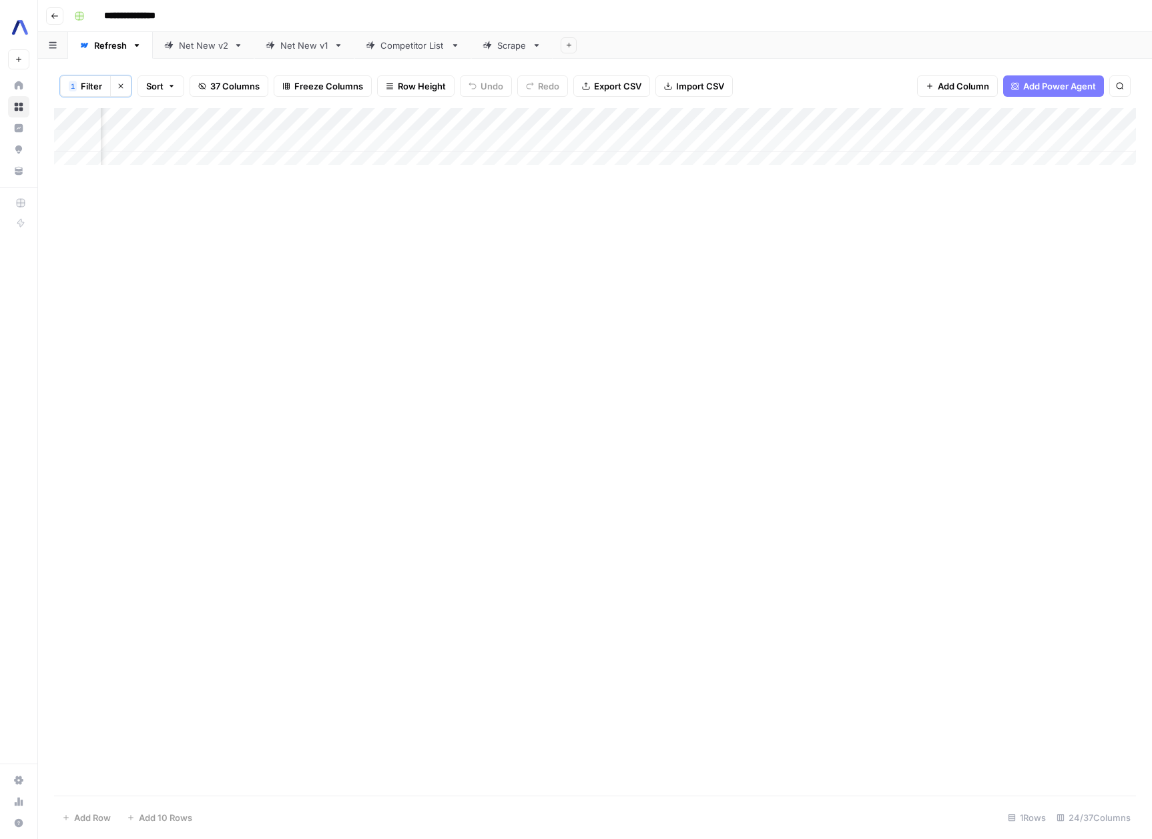
scroll to position [0, 1941]
click at [989, 141] on div "Add Column" at bounding box center [595, 141] width 1082 height 67
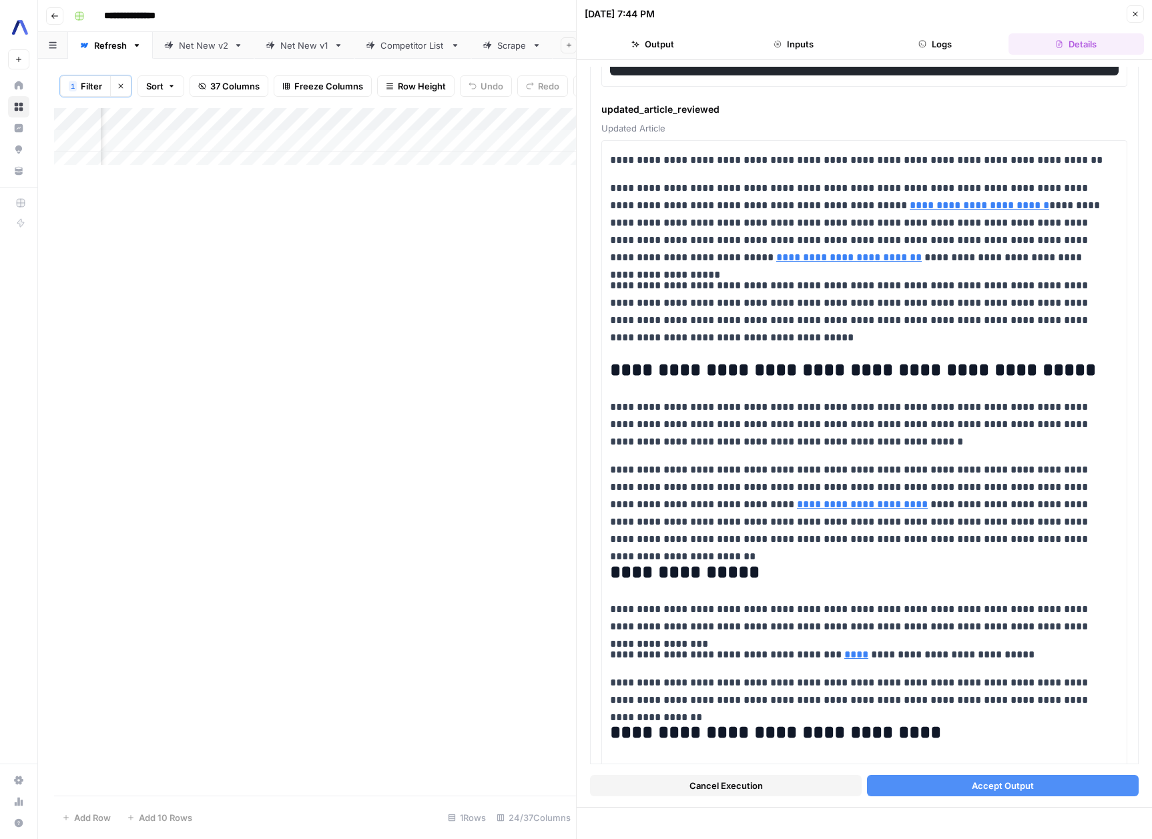
scroll to position [727, 0]
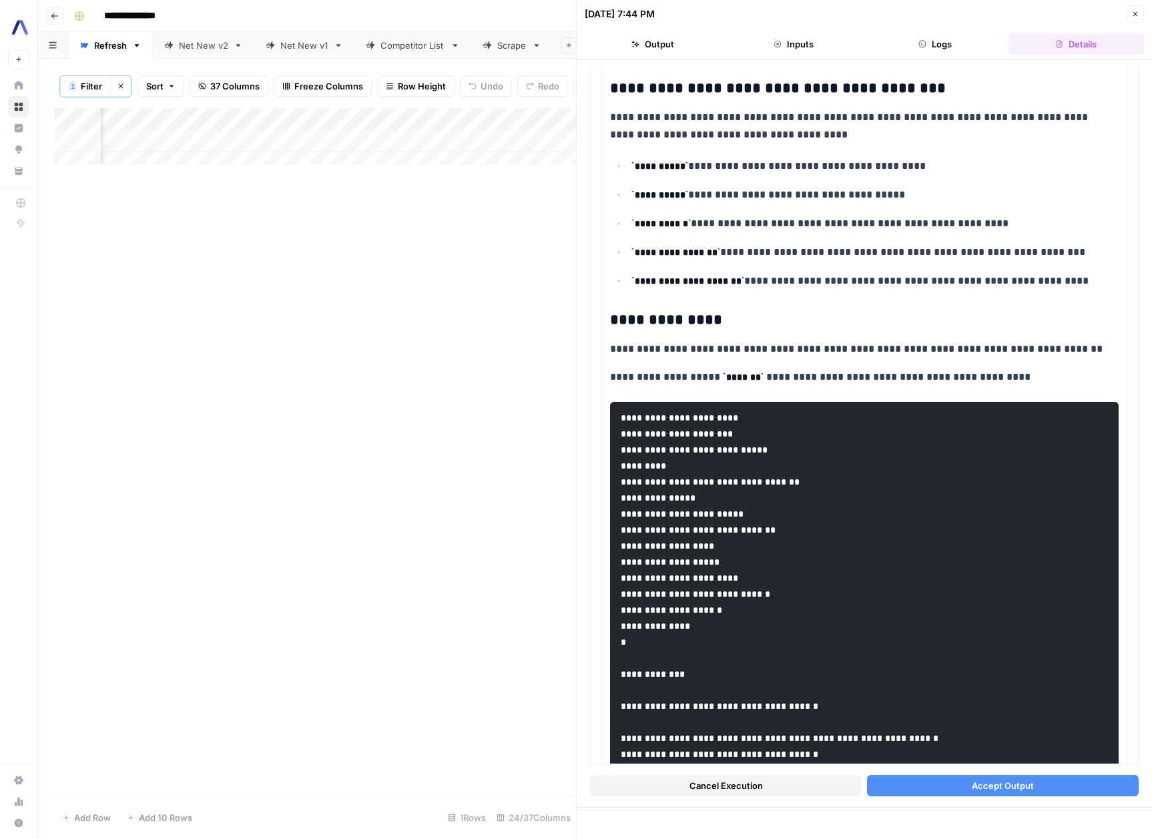
scroll to position [2674, 0]
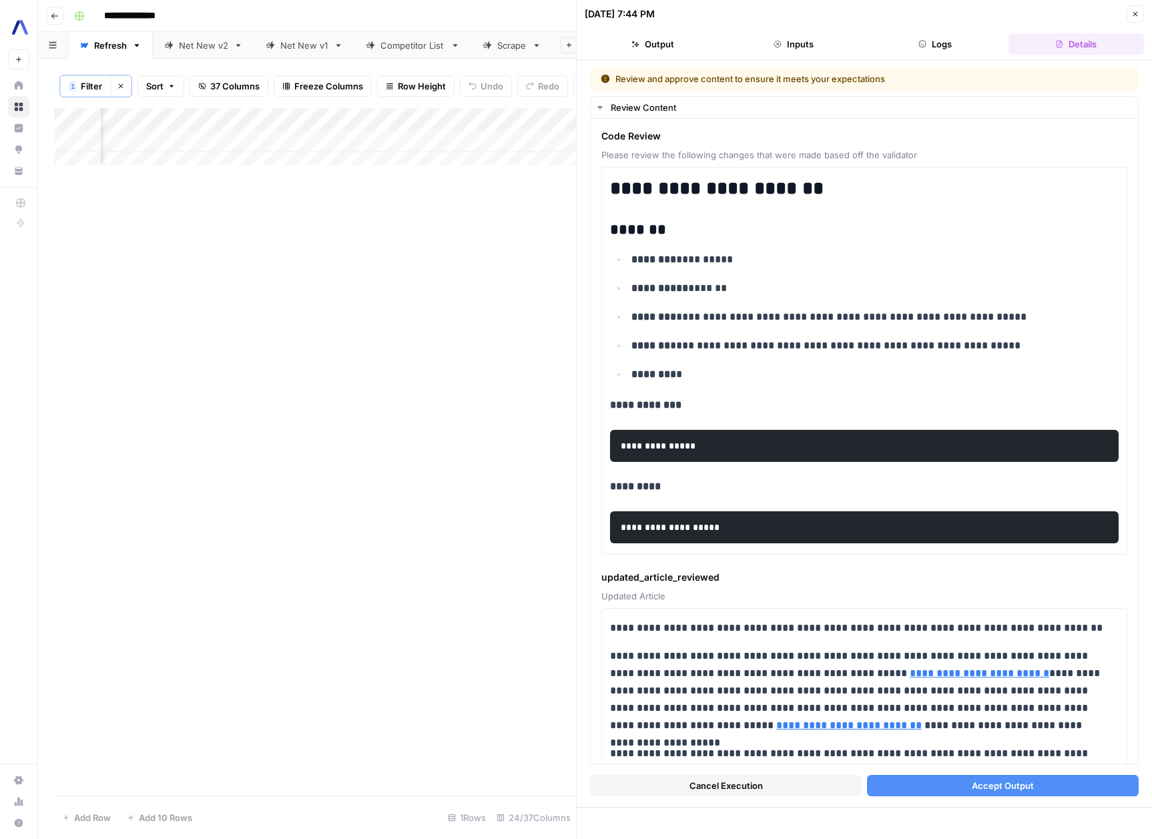
scroll to position [2674, 0]
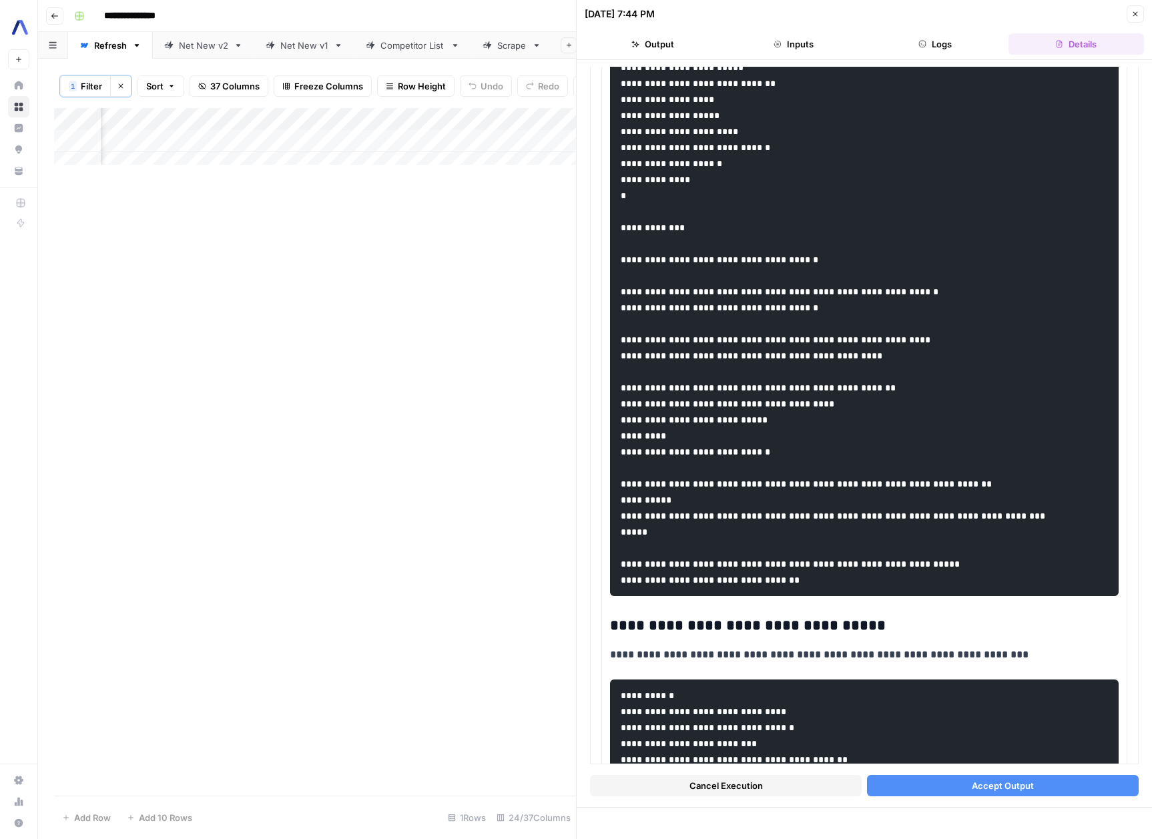
scroll to position [2674, 0]
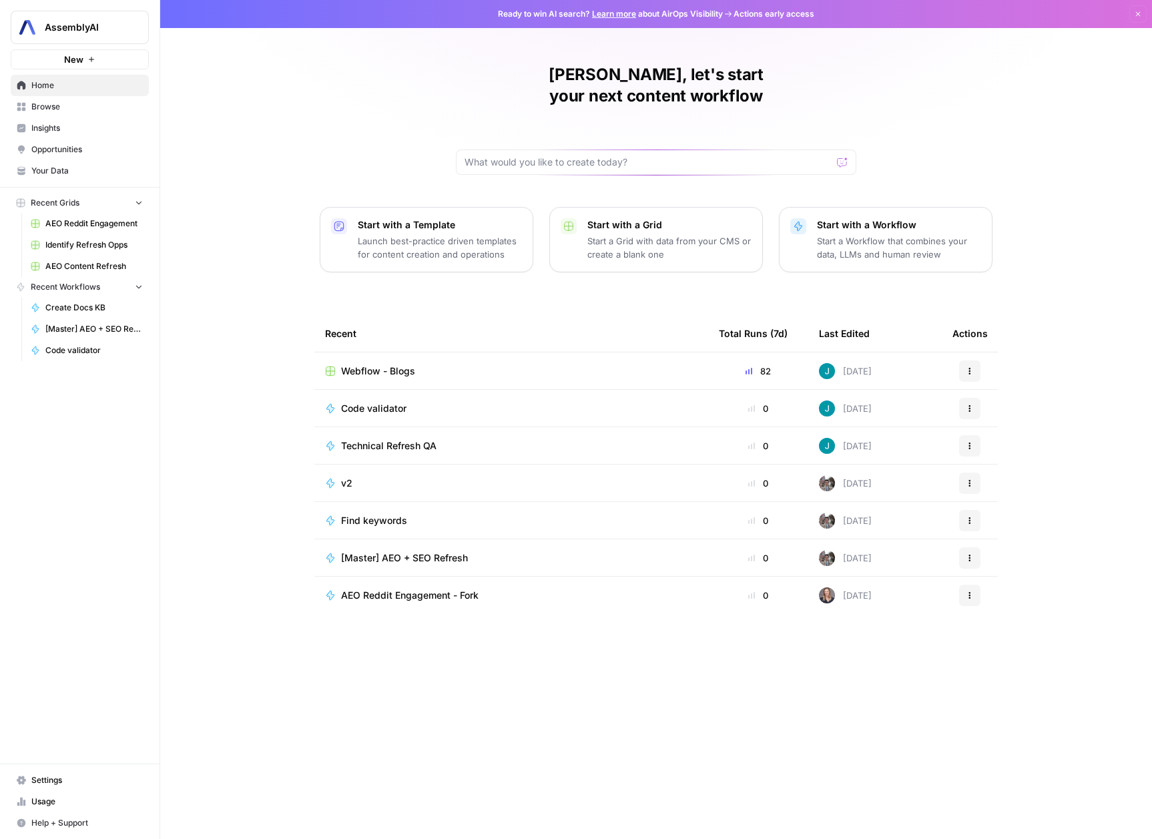
click at [63, 163] on link "Your Data" at bounding box center [80, 170] width 138 height 21
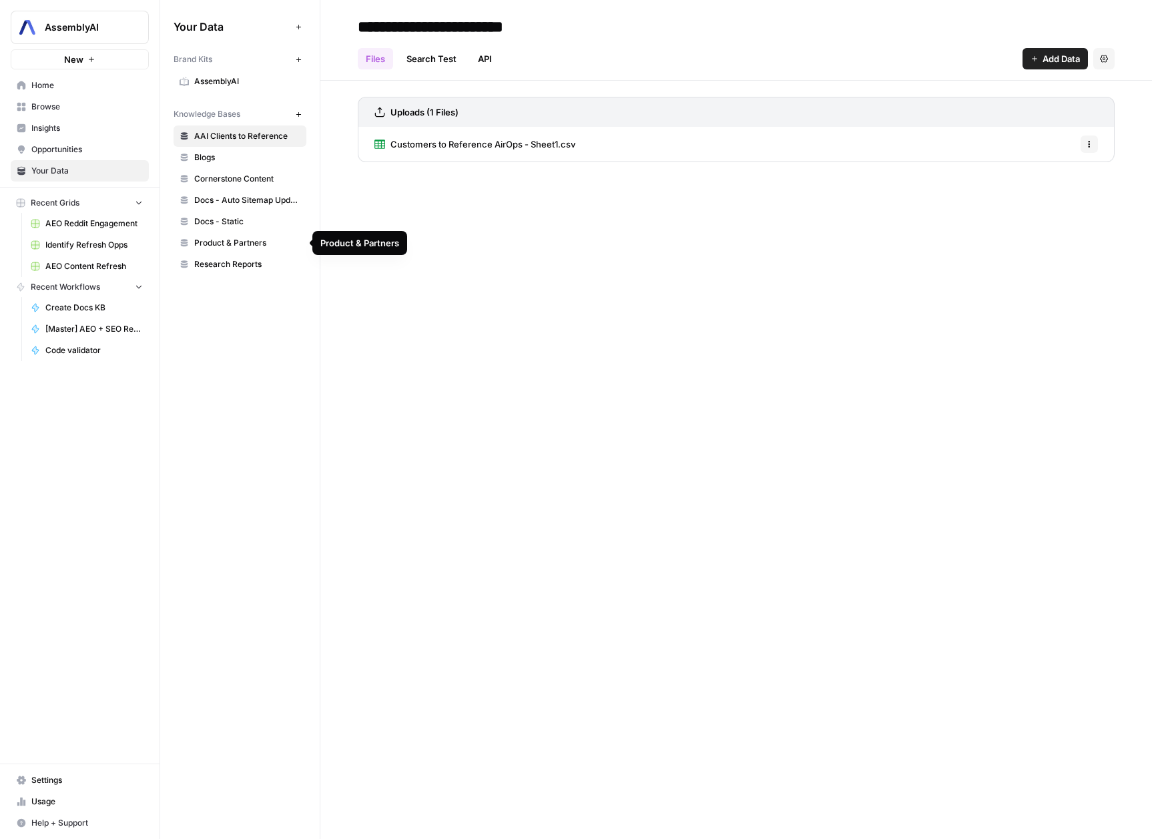
click at [270, 244] on span "Product & Partners" at bounding box center [247, 243] width 106 height 12
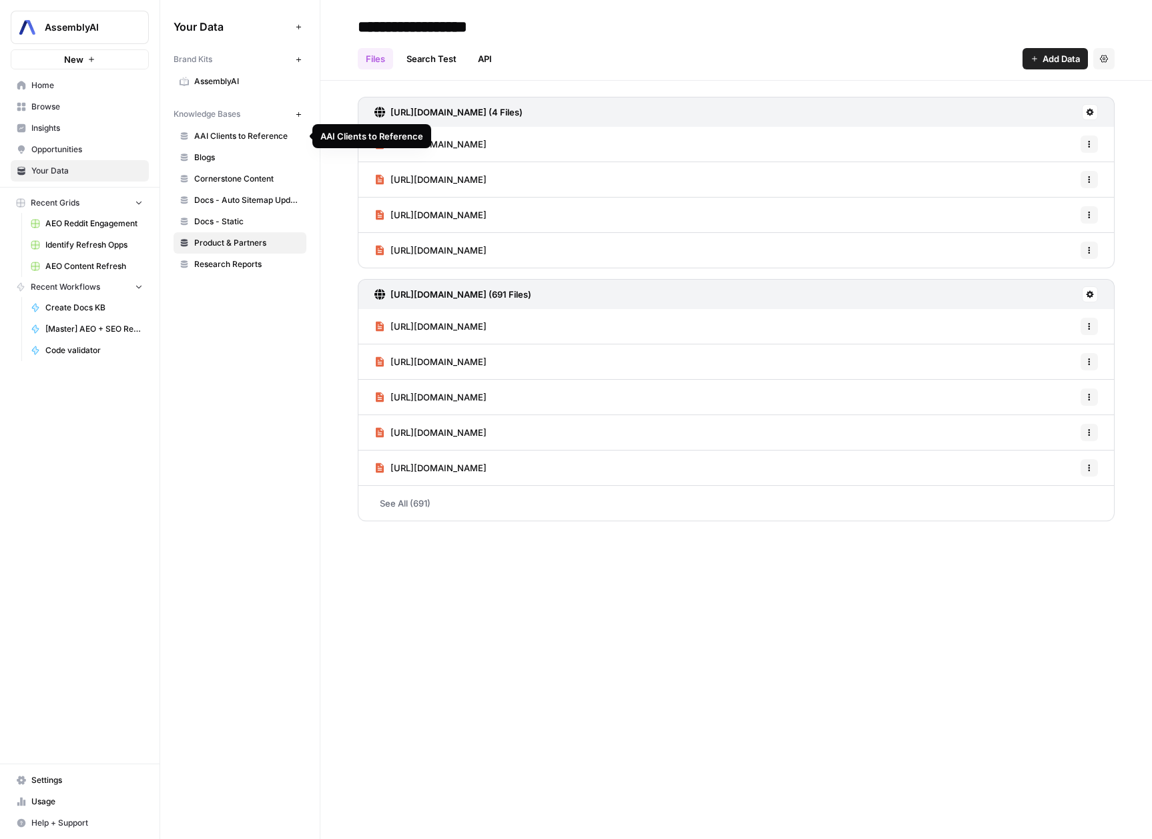
click at [240, 137] on span "AAI Clients to Reference" at bounding box center [247, 136] width 106 height 12
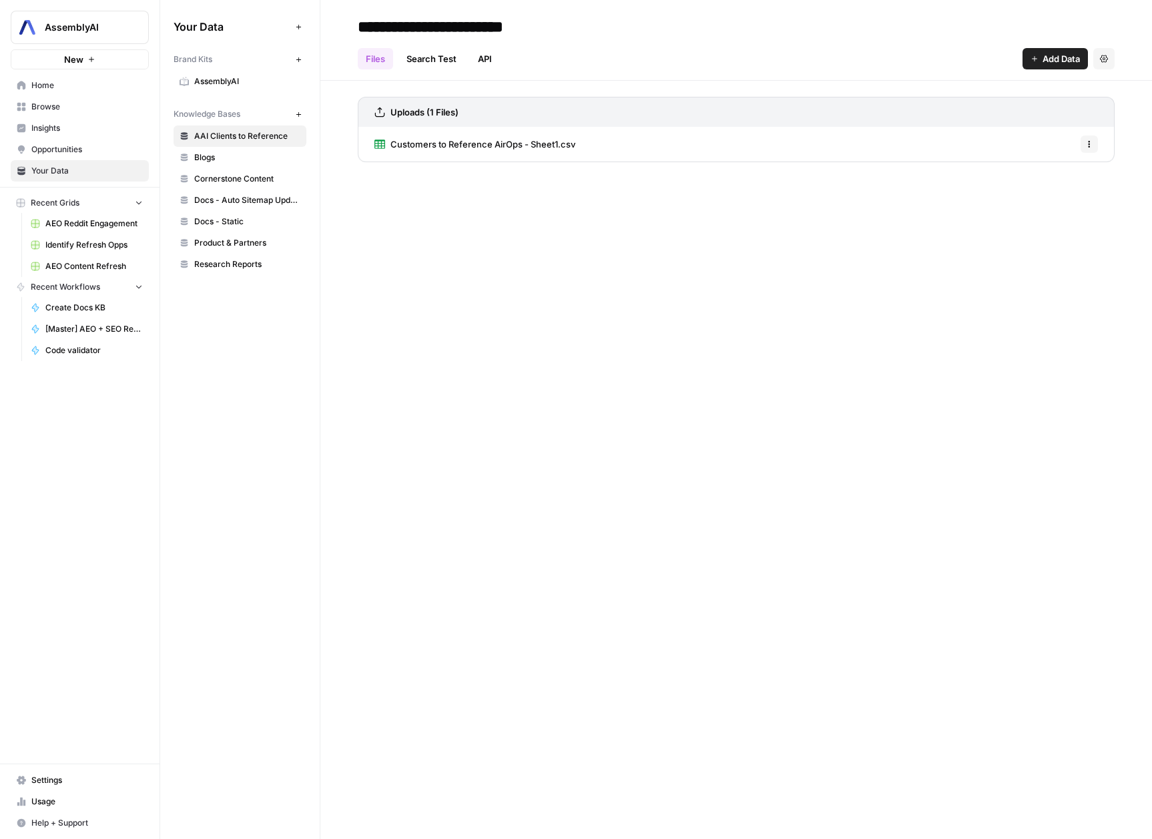
click at [522, 149] on span "Customers to Reference AirOps - Sheet1.csv" at bounding box center [483, 144] width 185 height 13
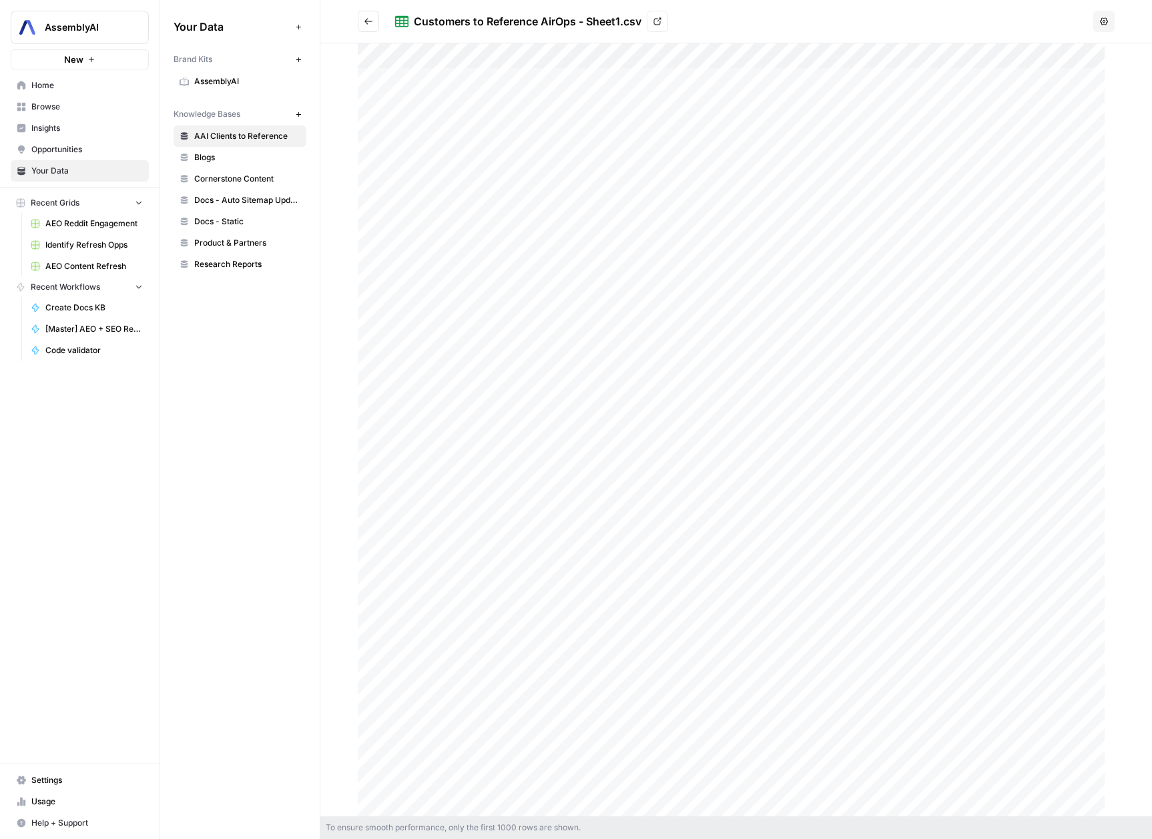
click at [485, 128] on div at bounding box center [736, 429] width 757 height 773
click at [1111, 30] on button "button" at bounding box center [1119, 27] width 21 height 21
drag, startPoint x: 397, startPoint y: 77, endPoint x: 542, endPoint y: 802, distance: 738.8
click at [542, 802] on div at bounding box center [736, 429] width 757 height 773
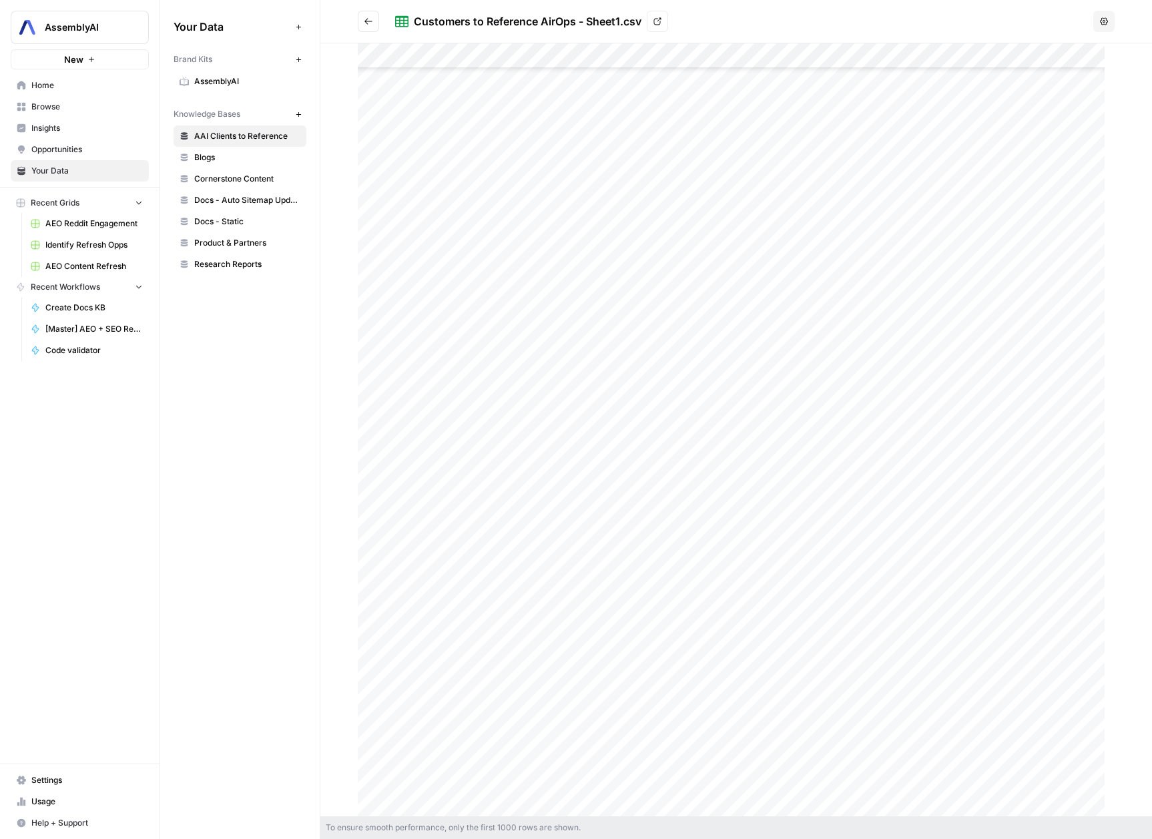
click at [53, 106] on span "Browse" at bounding box center [86, 107] width 111 height 12
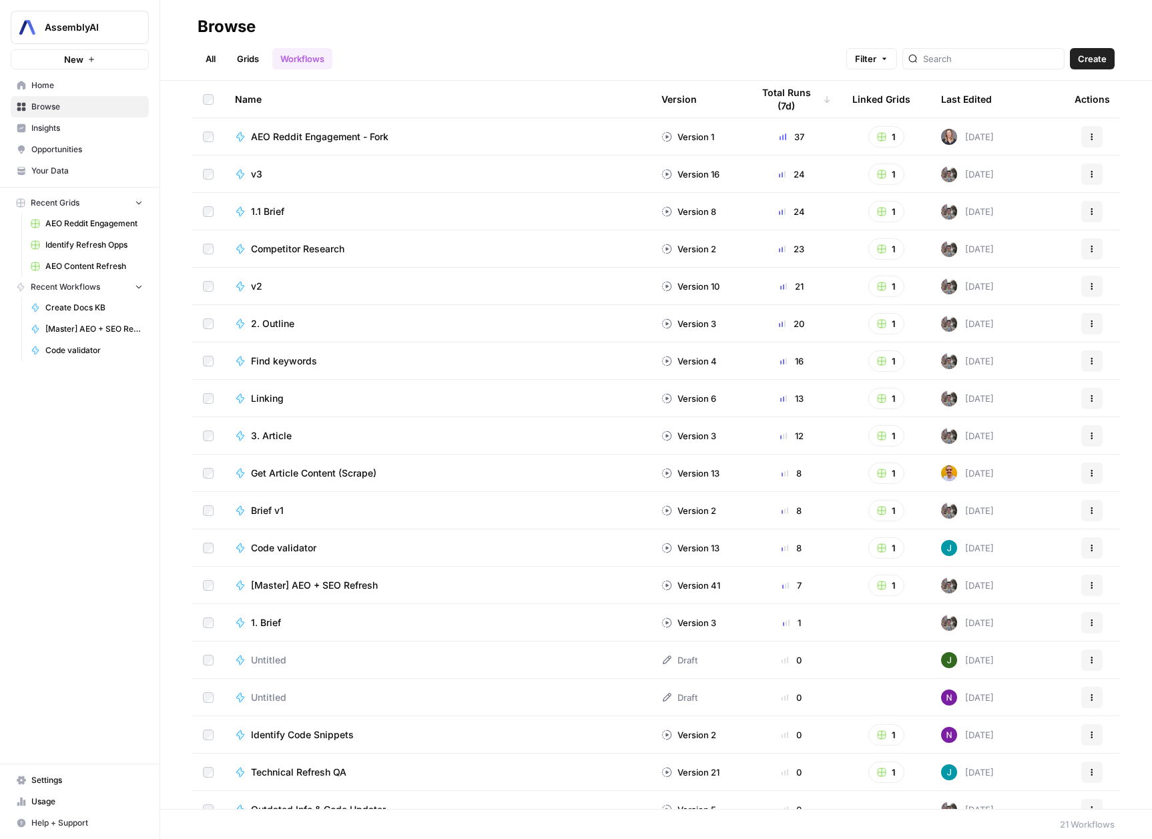
click at [58, 93] on link "Home" at bounding box center [80, 85] width 138 height 21
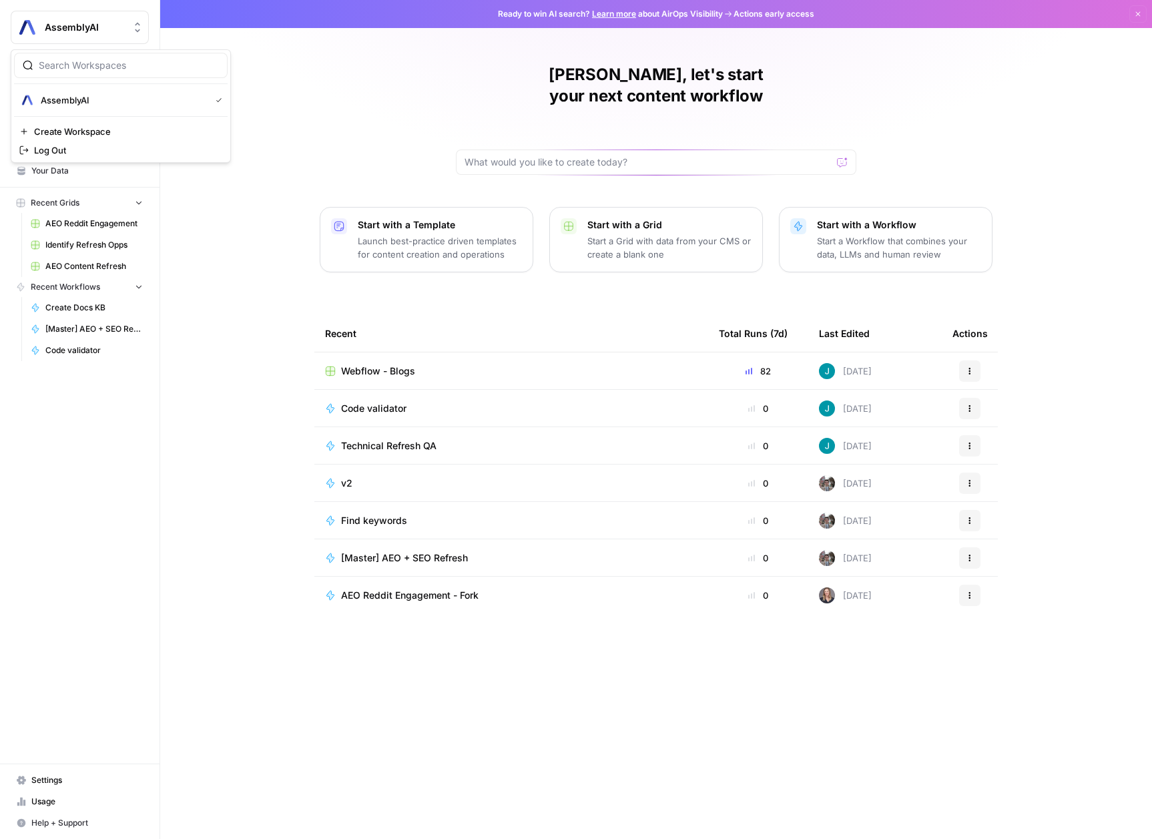
click at [112, 23] on span "AssemblyAI" at bounding box center [85, 27] width 81 height 13
click at [385, 103] on div "[PERSON_NAME], let's start your next content workflow Start with a Template Lau…" at bounding box center [656, 419] width 992 height 839
click at [85, 29] on span "AssemblyAI" at bounding box center [85, 27] width 81 height 13
click at [333, 85] on div "[PERSON_NAME], let's start your next content workflow Start with a Template Lau…" at bounding box center [656, 419] width 992 height 839
click at [86, 114] on link "Browse" at bounding box center [80, 106] width 138 height 21
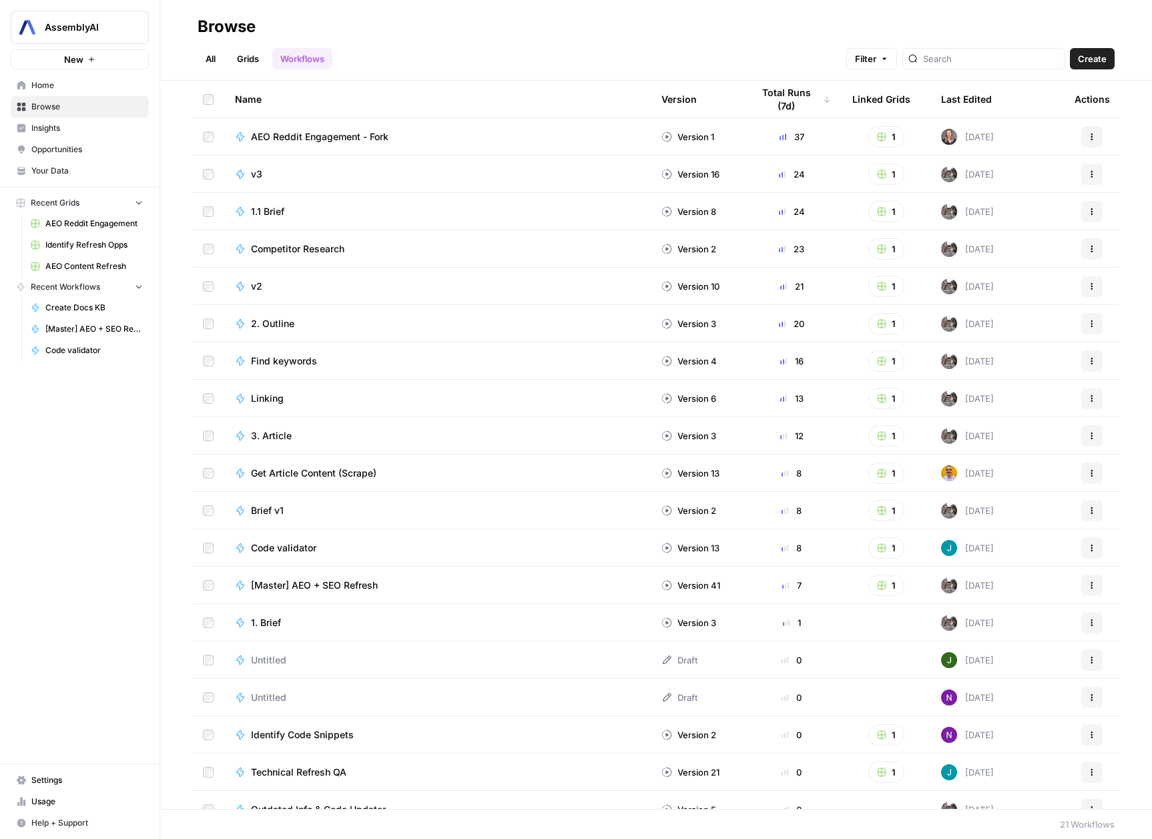
click at [253, 55] on link "Grids" at bounding box center [248, 58] width 38 height 21
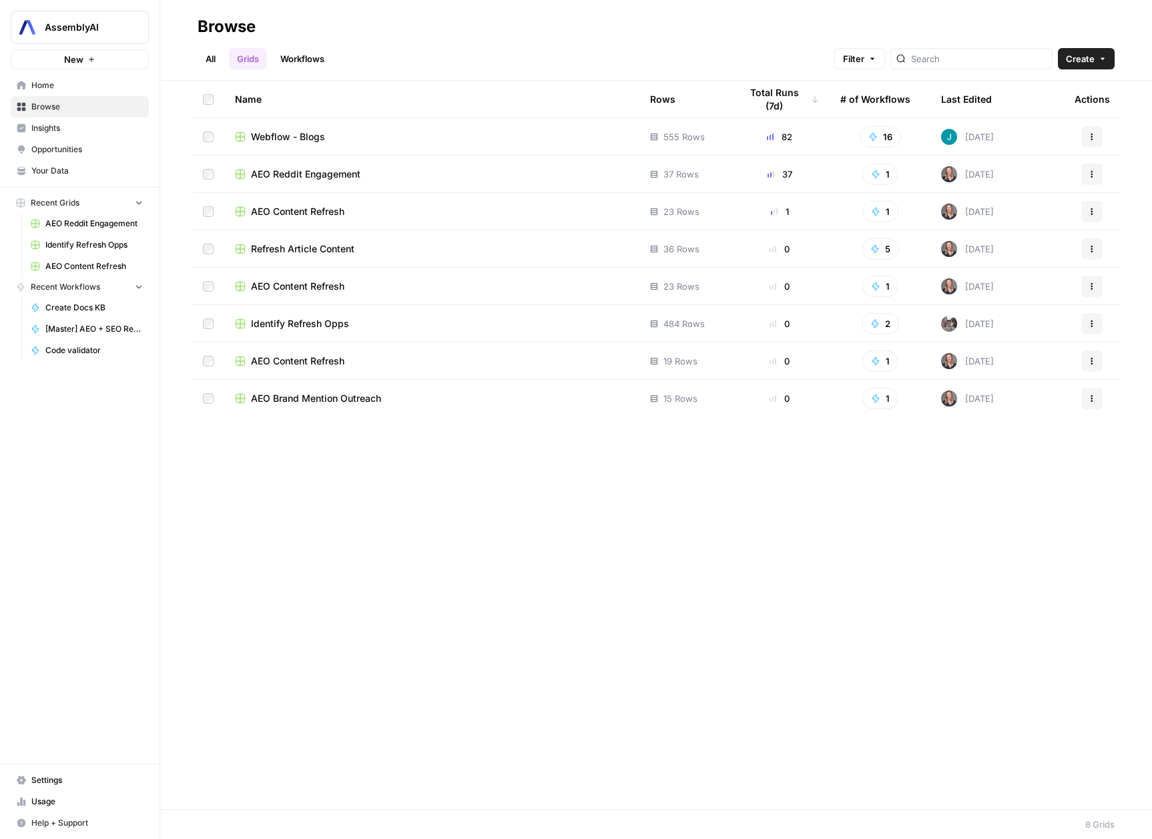
click at [425, 282] on div "AEO Content Refresh" at bounding box center [432, 286] width 394 height 13
click at [325, 403] on span "AEO Brand Mention Outreach" at bounding box center [316, 398] width 130 height 13
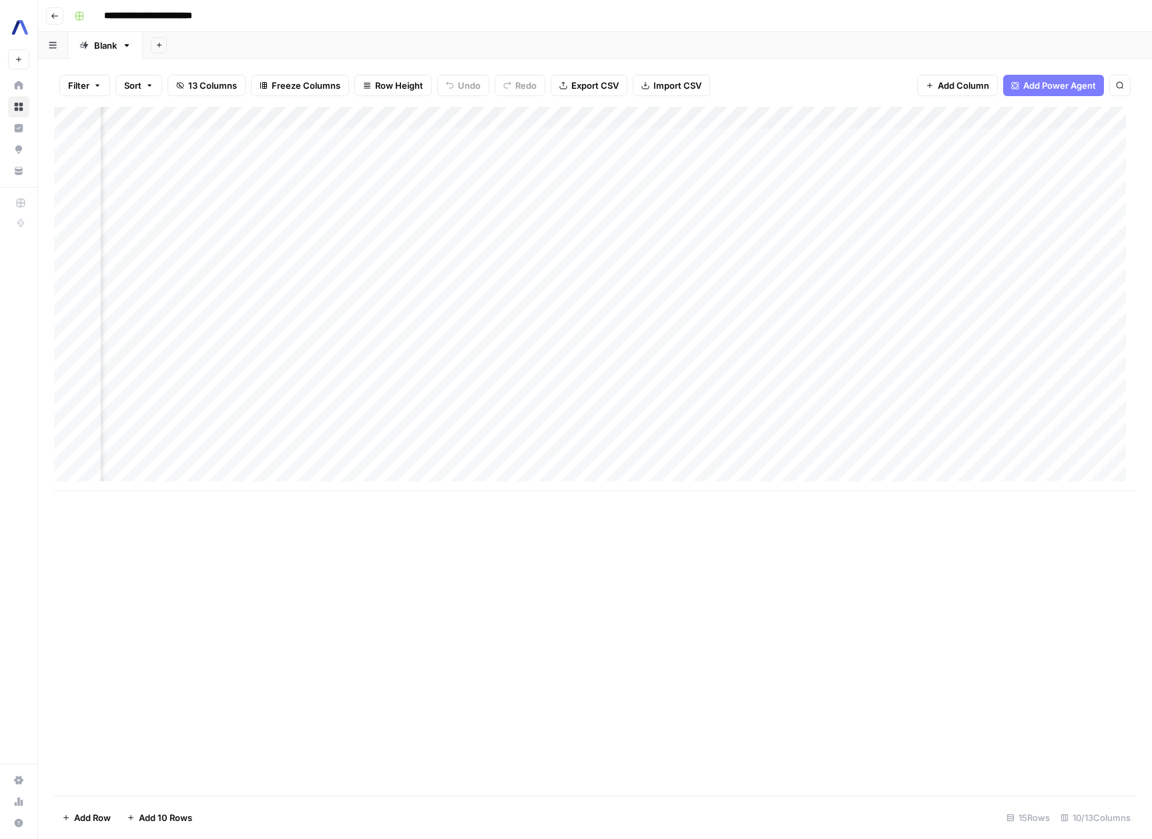
scroll to position [0, 340]
click at [517, 413] on div "Add Column" at bounding box center [595, 299] width 1082 height 385
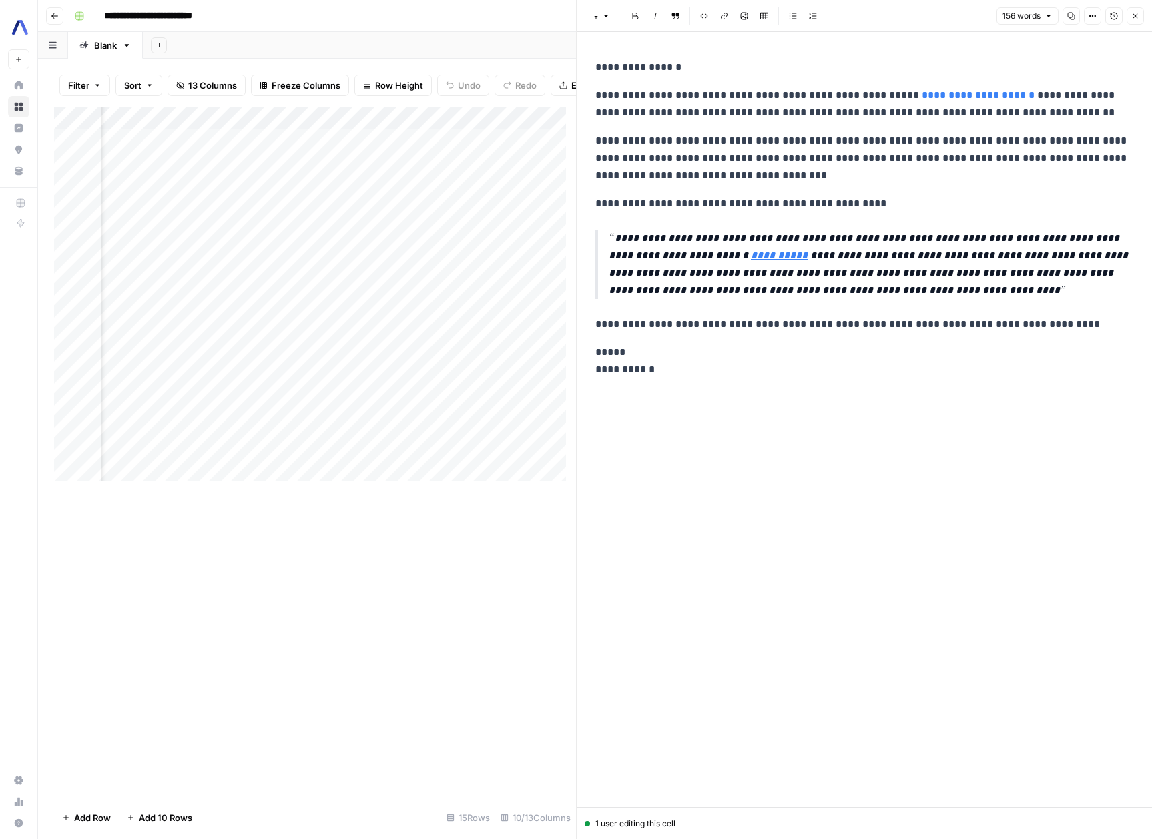
click at [1138, 19] on icon "button" at bounding box center [1135, 16] width 8 height 8
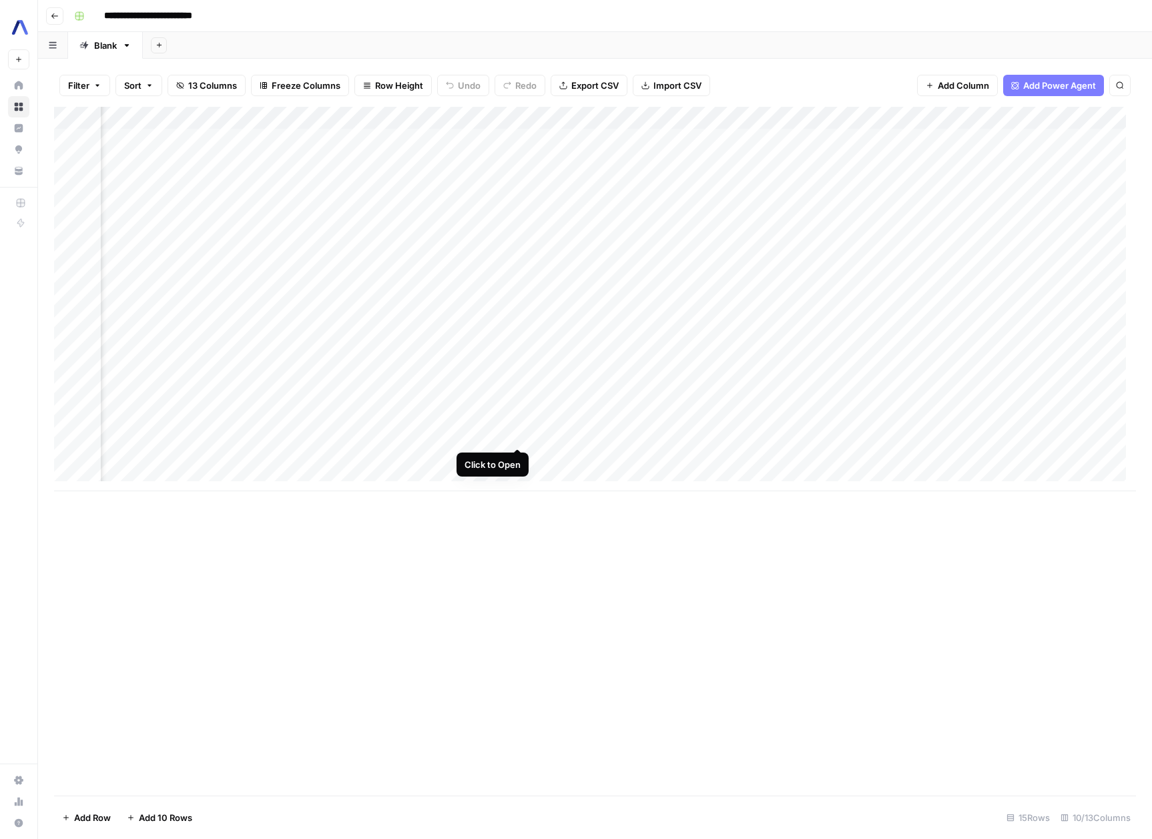
click at [523, 431] on div "Add Column" at bounding box center [595, 299] width 1082 height 385
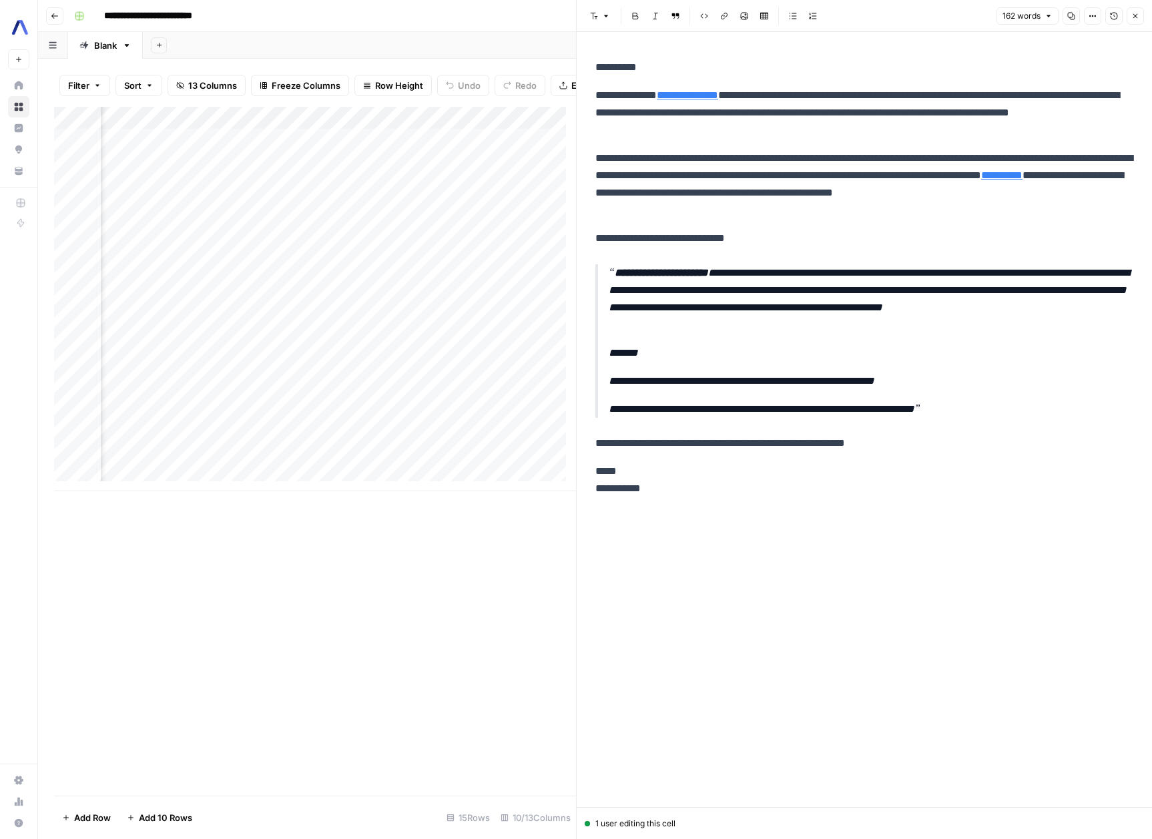
click at [718, 95] on link "**********" at bounding box center [687, 95] width 61 height 10
click at [740, 79] on input "[URL][DOMAIN_NAME]" at bounding box center [759, 75] width 178 height 13
click at [710, 97] on link "**********" at bounding box center [687, 95] width 61 height 10
click at [762, 251] on div "**********" at bounding box center [864, 277] width 554 height 449
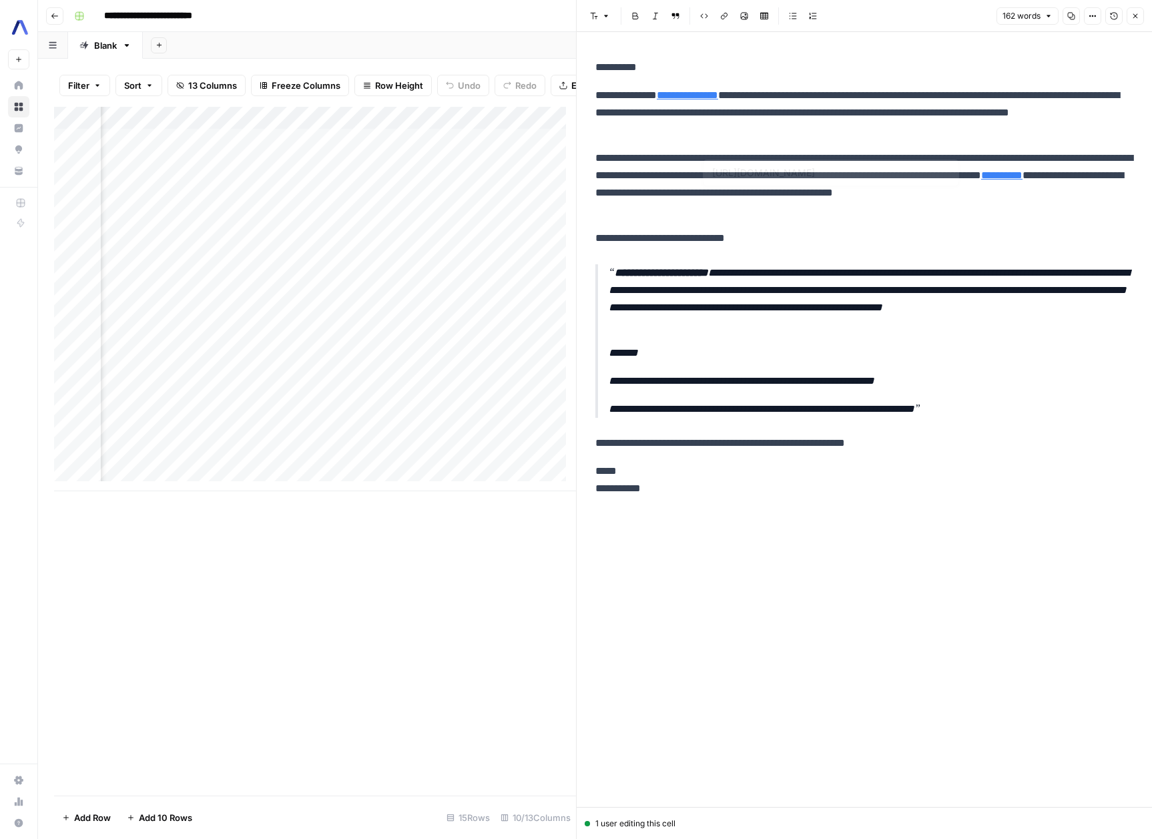
type input "[URL][DOMAIN_NAME]"
click at [705, 95] on link "**********" at bounding box center [687, 95] width 61 height 10
click at [716, 93] on link "**********" at bounding box center [687, 95] width 61 height 10
click at [858, 73] on icon at bounding box center [862, 75] width 8 height 8
click at [1127, 14] on button "Close" at bounding box center [1135, 15] width 17 height 17
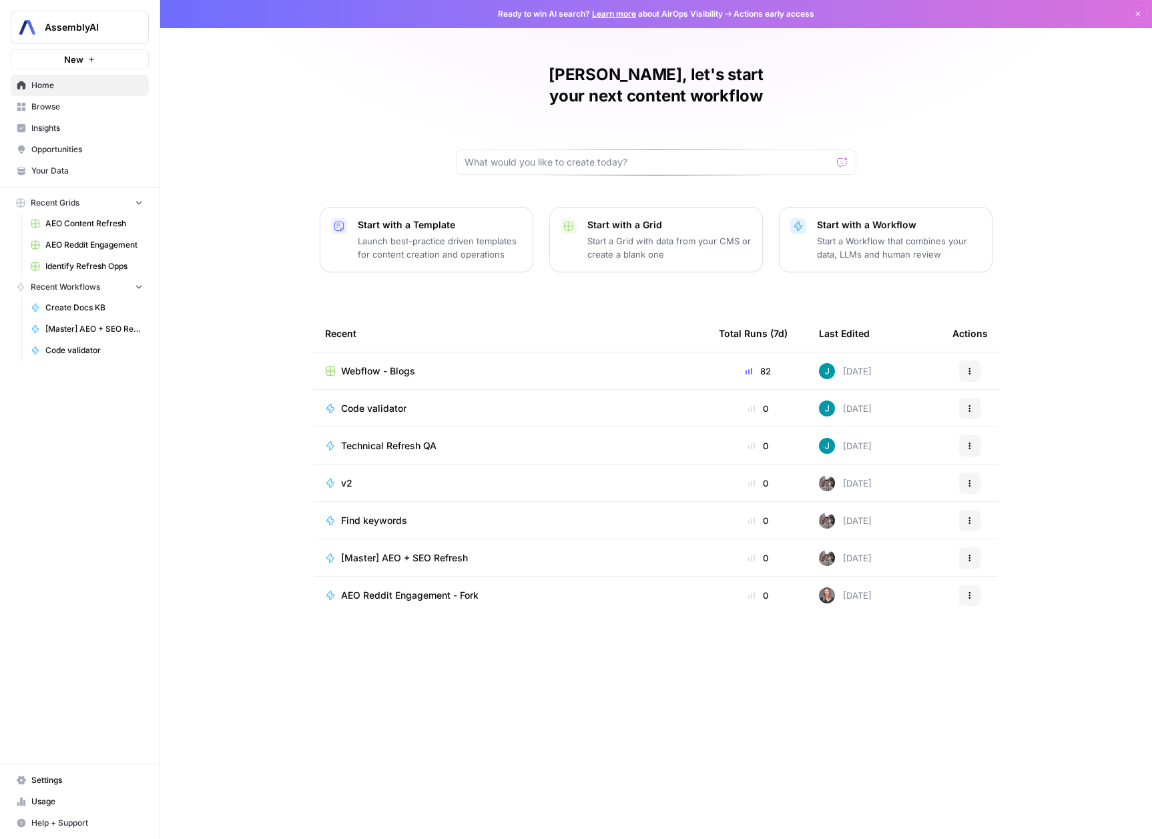
click at [49, 164] on link "Your Data" at bounding box center [80, 170] width 138 height 21
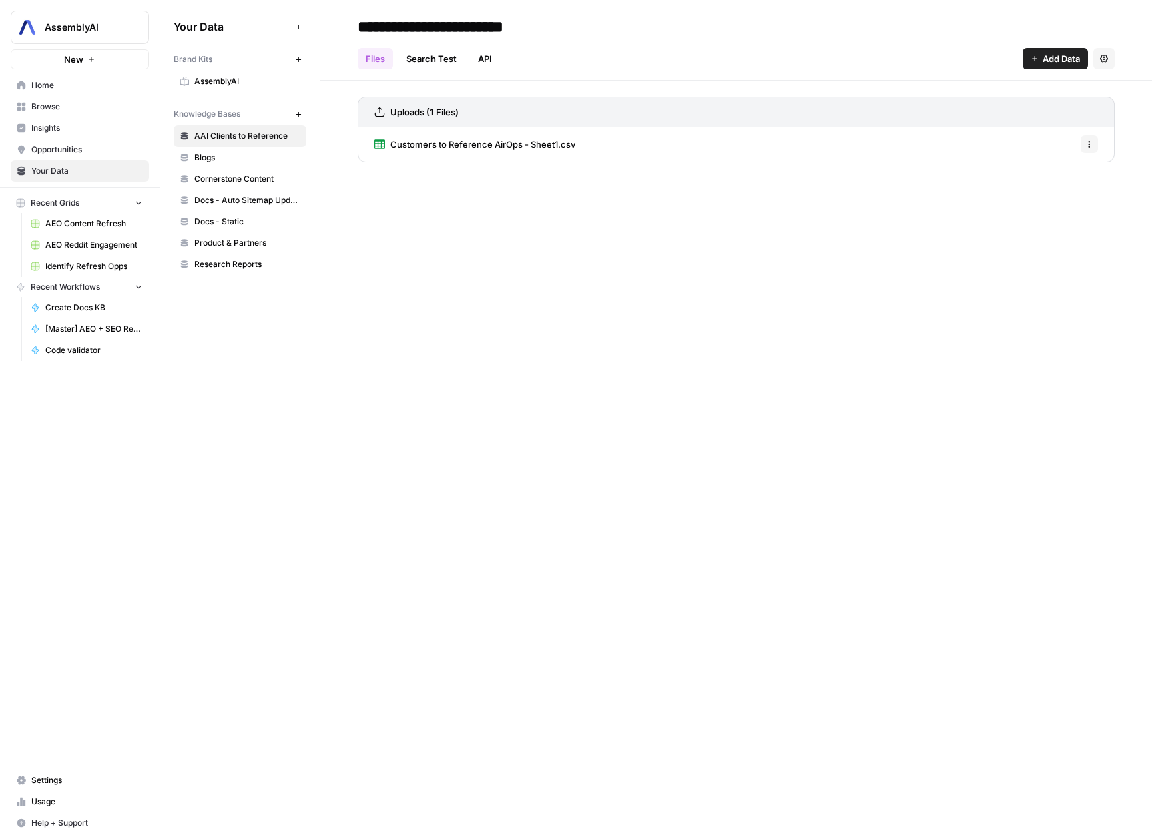
click at [573, 146] on span "Customers to Reference AirOps - Sheet1.csv" at bounding box center [483, 144] width 185 height 13
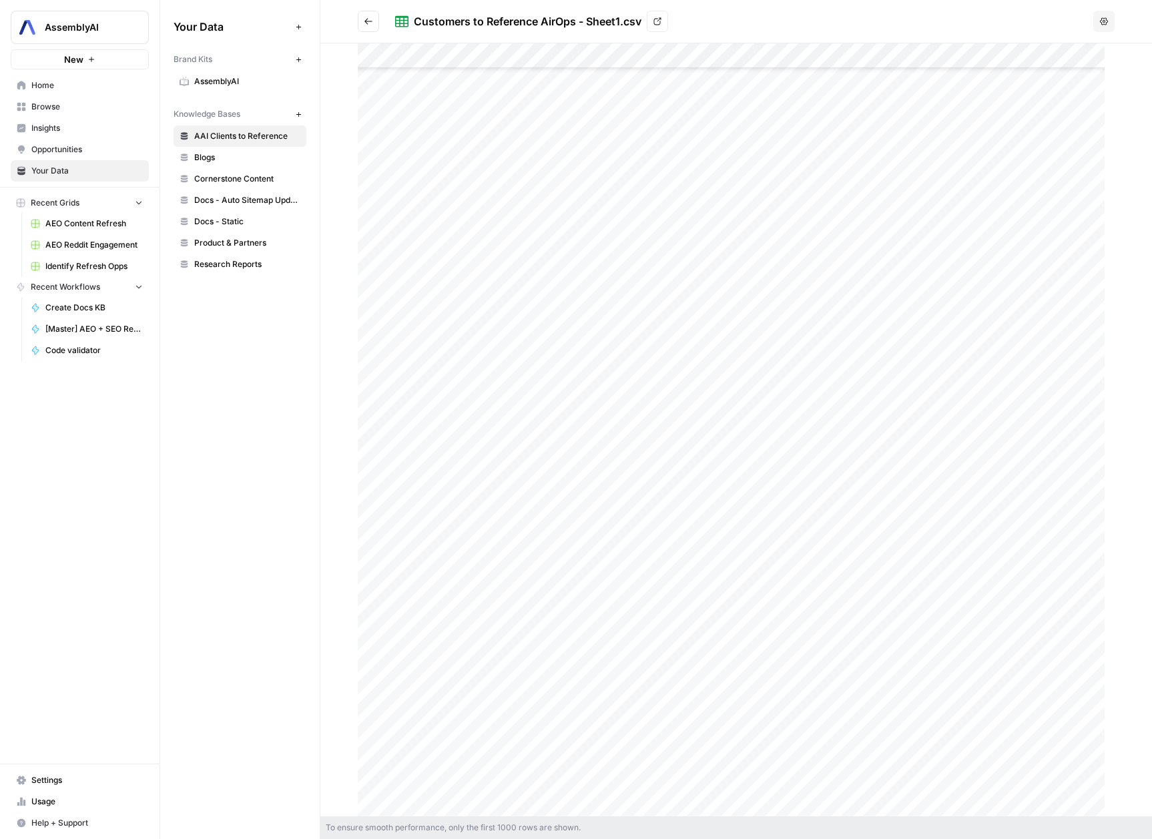
scroll to position [21948, 0]
drag, startPoint x: 439, startPoint y: 73, endPoint x: 567, endPoint y: 801, distance: 738.8
click at [567, 801] on div at bounding box center [736, 429] width 757 height 773
click at [79, 99] on link "Browse" at bounding box center [80, 106] width 138 height 21
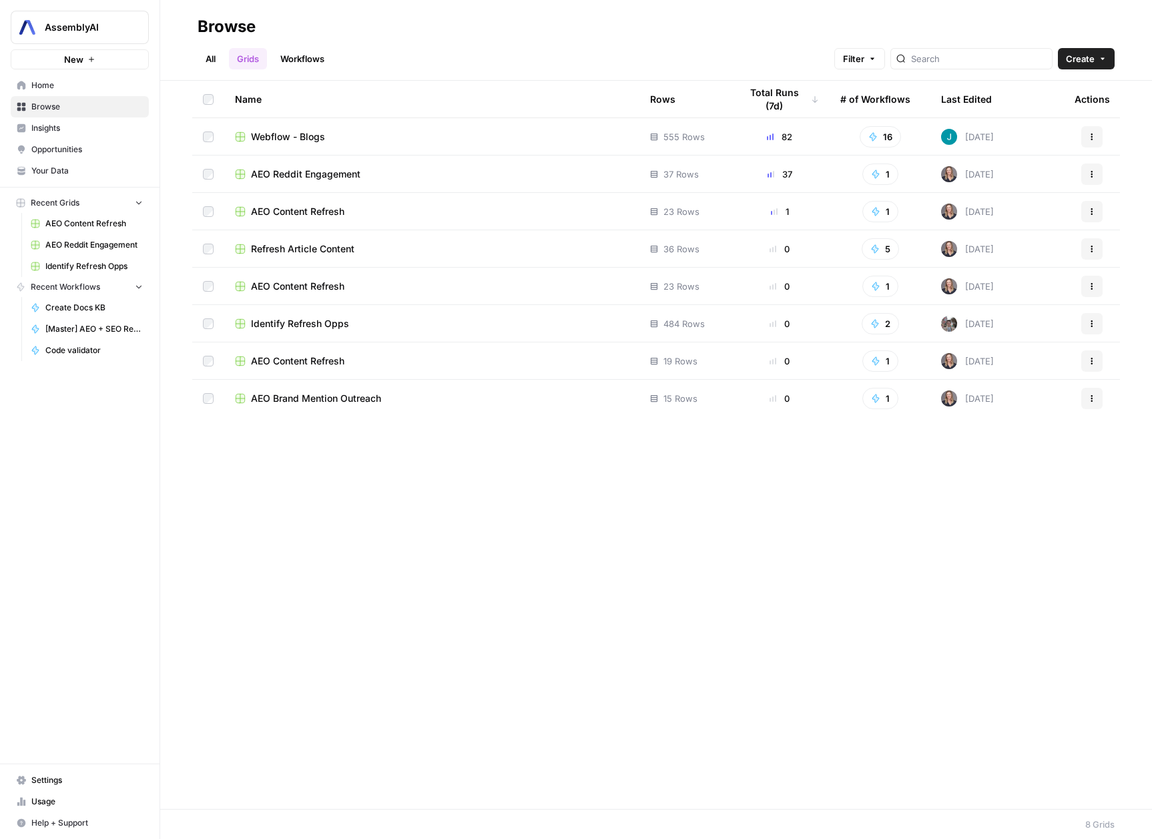
click at [73, 86] on span "Home" at bounding box center [86, 85] width 111 height 12
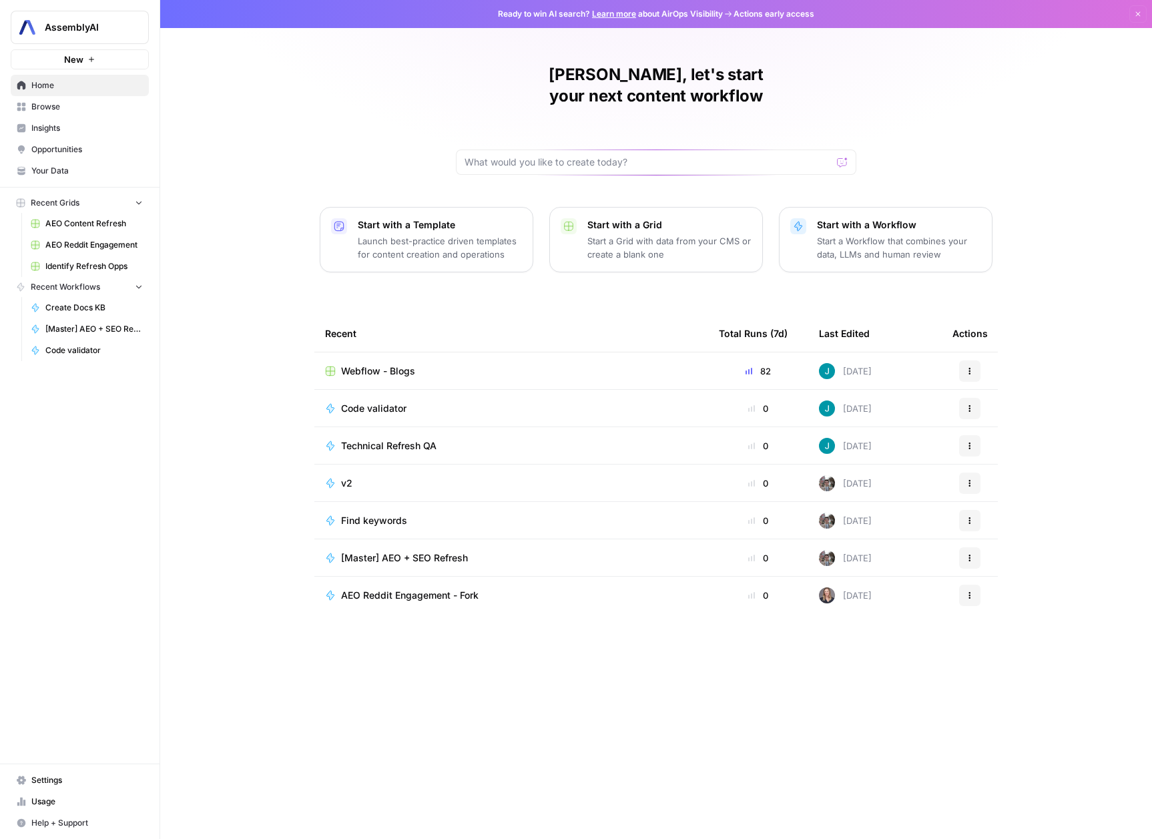
click at [61, 99] on link "Browse" at bounding box center [80, 106] width 138 height 21
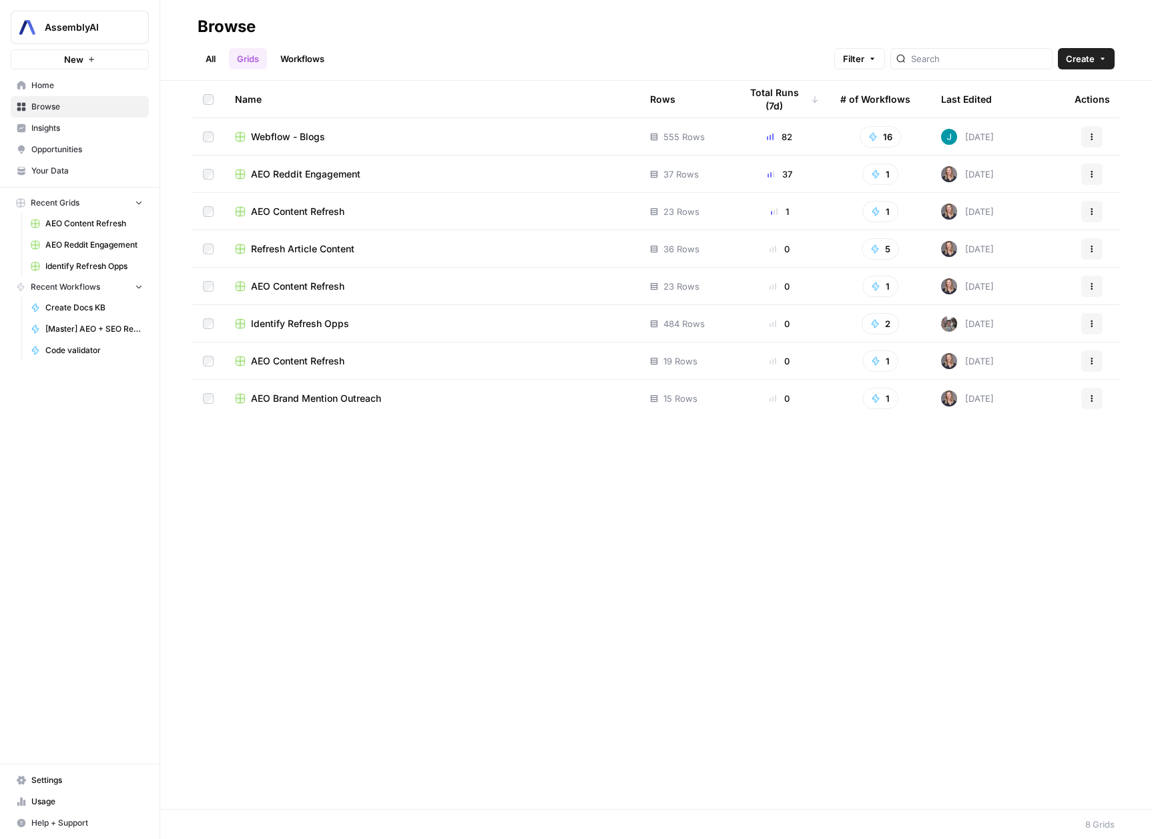
click at [202, 61] on link "All" at bounding box center [211, 58] width 26 height 21
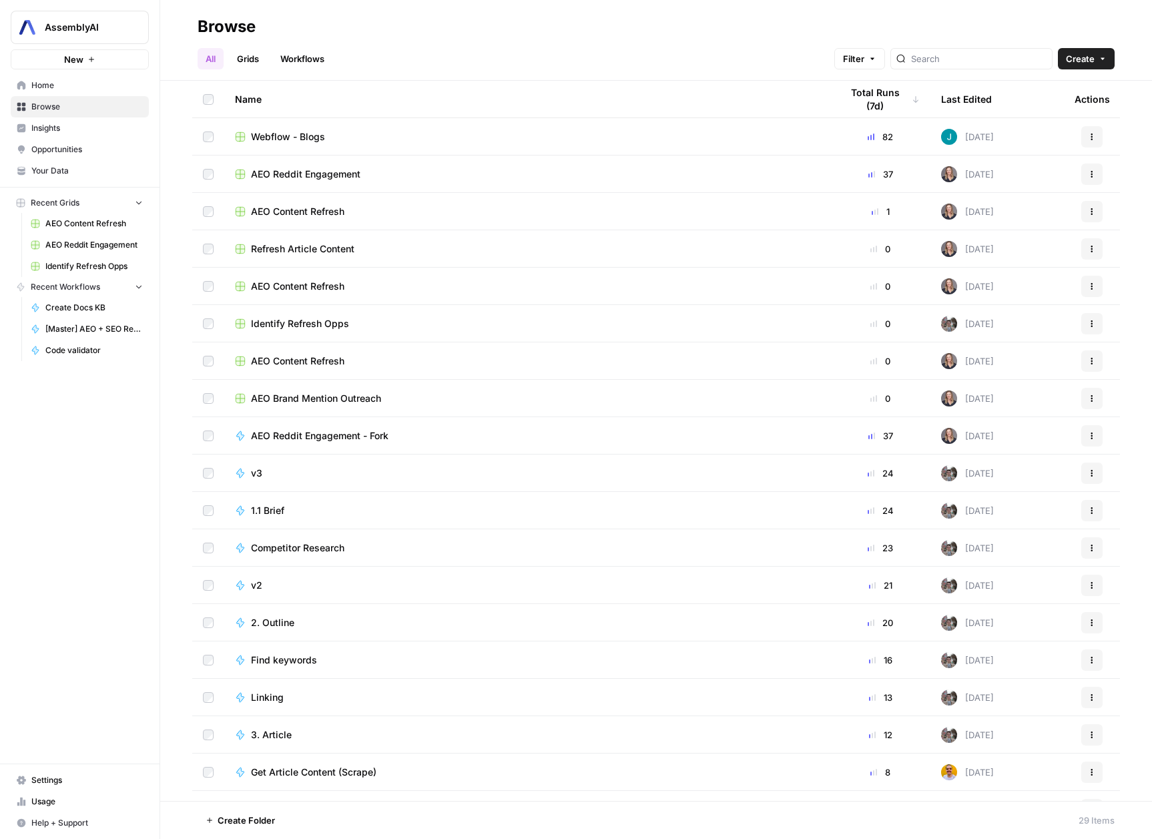
click at [70, 83] on span "Home" at bounding box center [86, 85] width 111 height 12
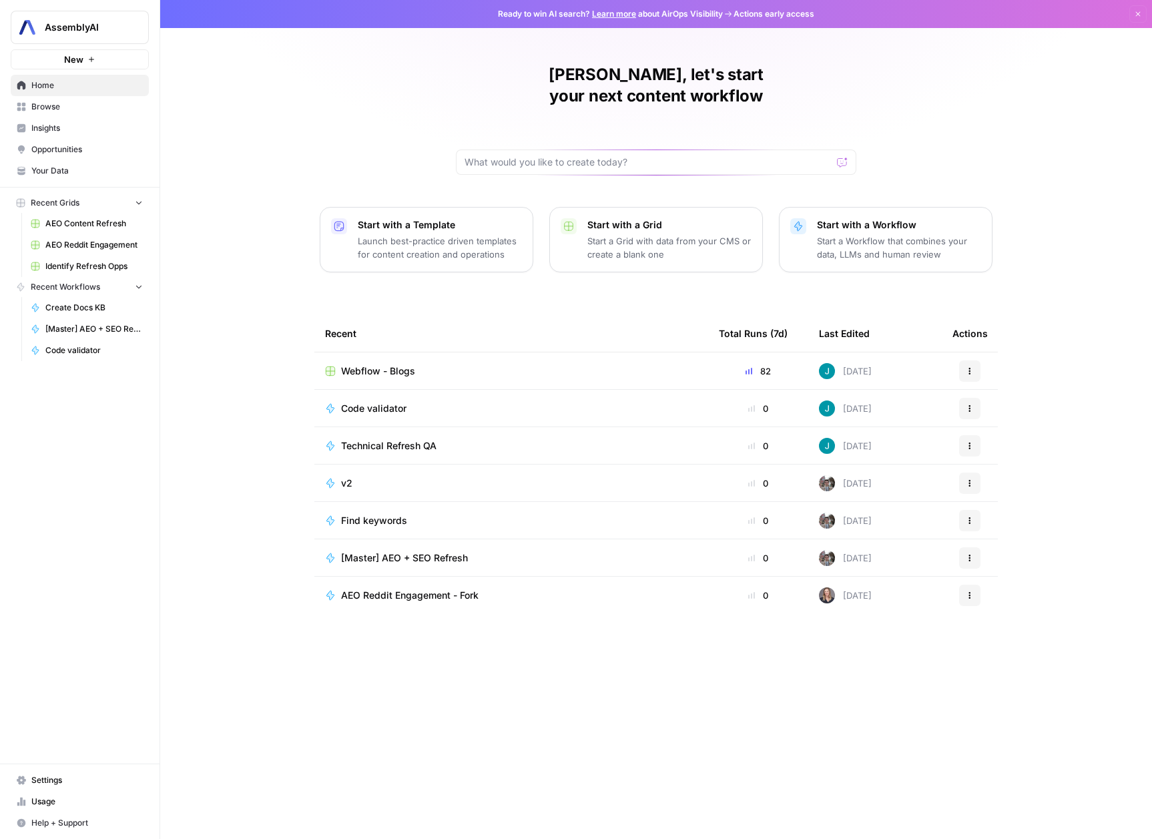
click at [60, 113] on link "Browse" at bounding box center [80, 106] width 138 height 21
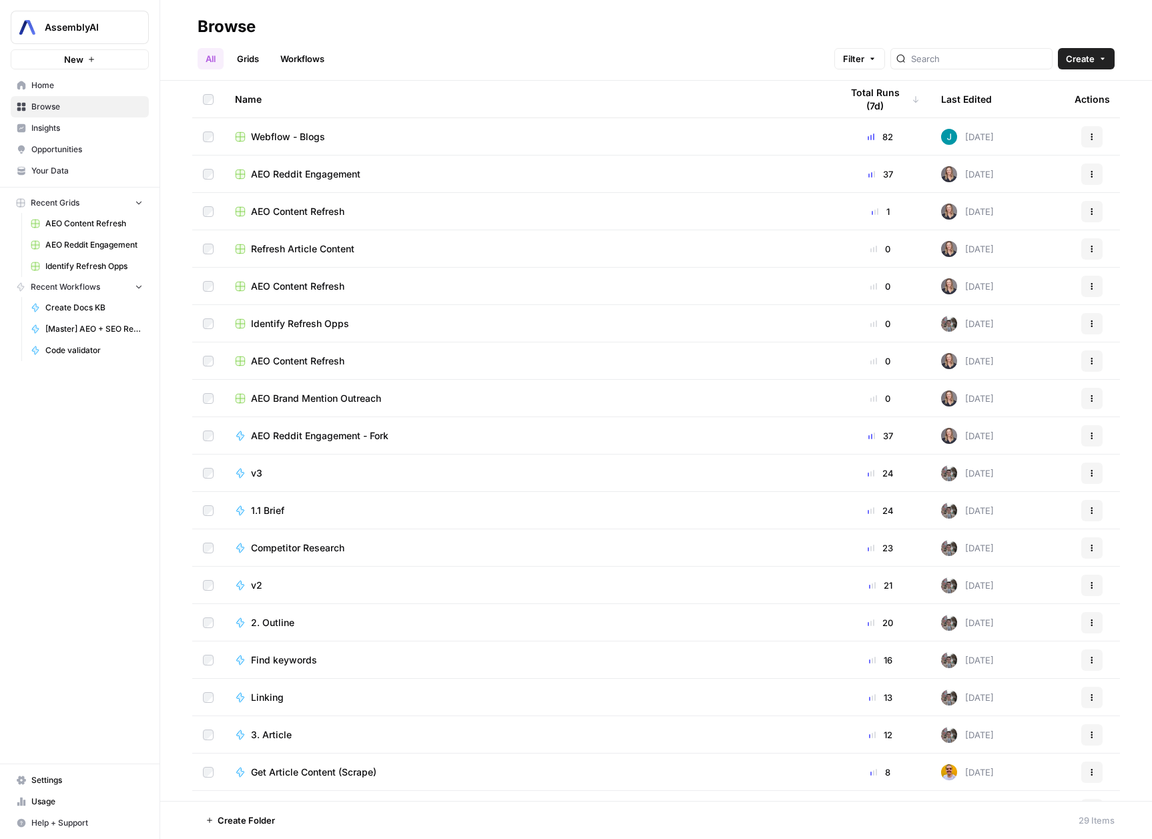
click at [322, 58] on link "Workflows" at bounding box center [302, 58] width 60 height 21
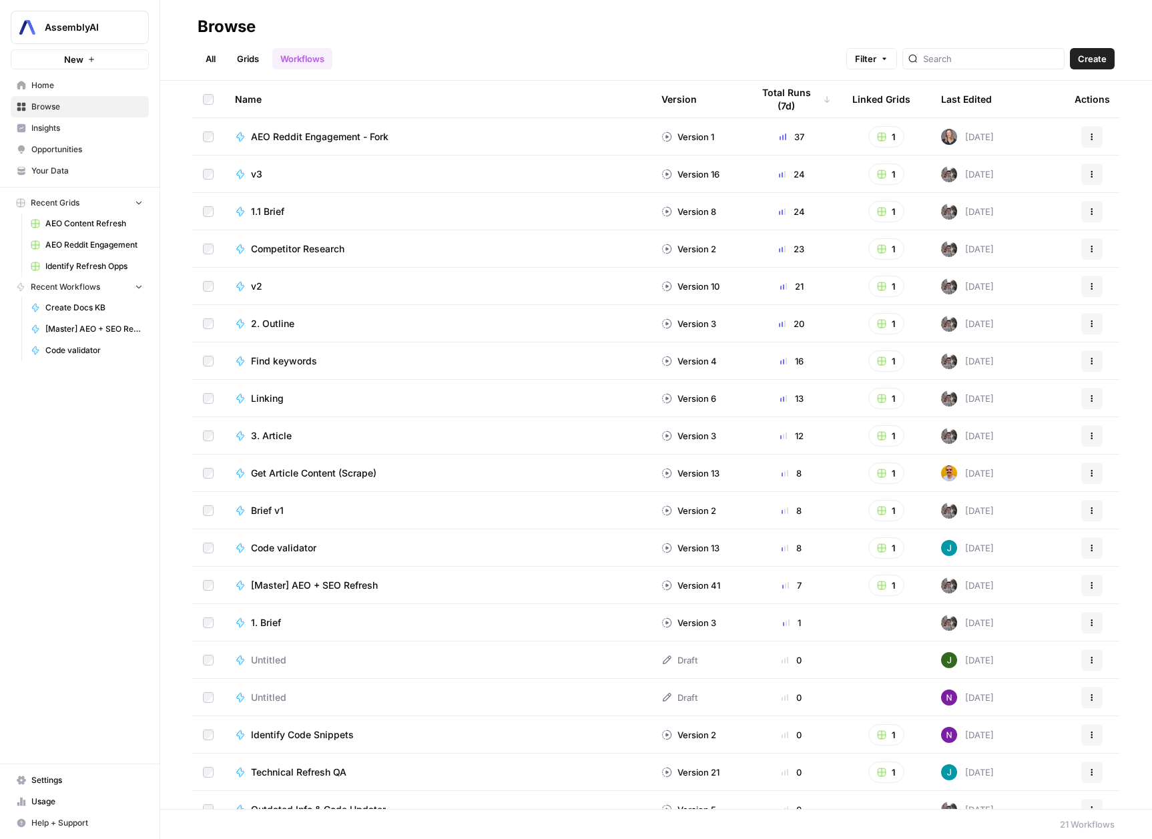
click at [1088, 59] on span "Create" at bounding box center [1092, 58] width 29 height 13
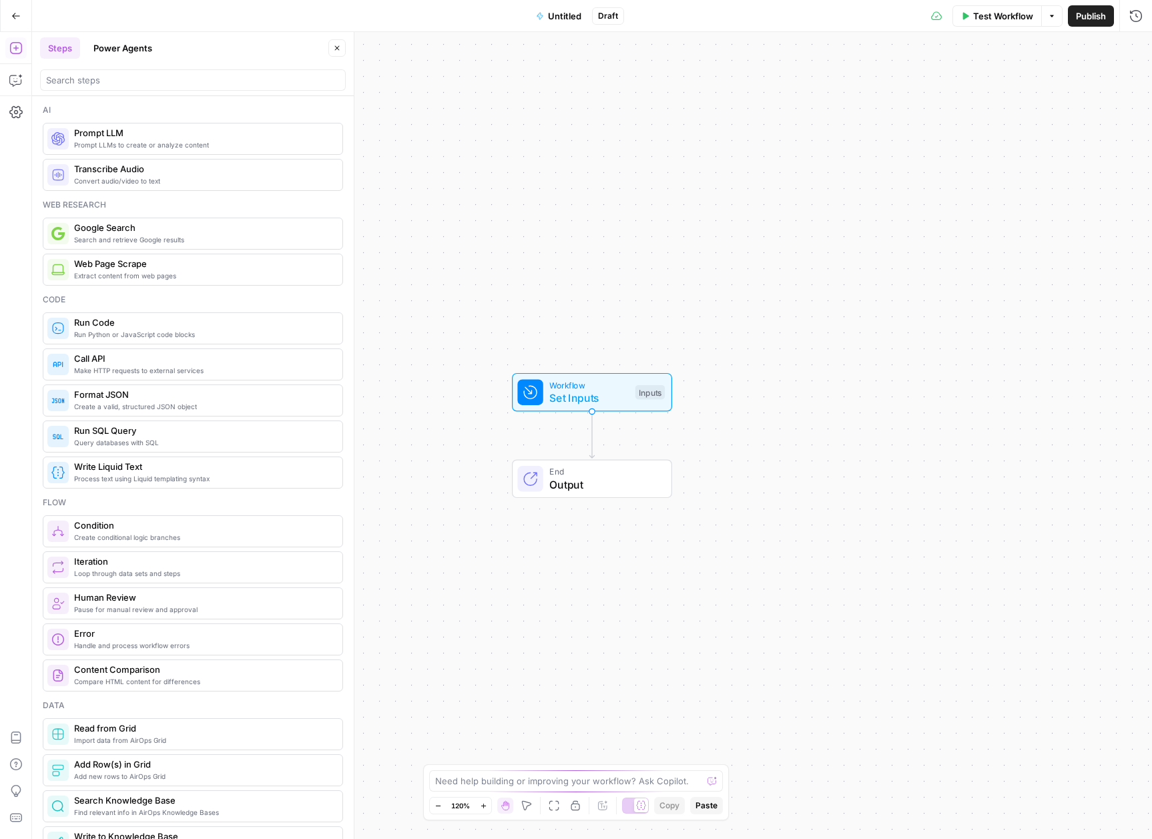
click at [590, 397] on span "Set Inputs" at bounding box center [588, 398] width 79 height 16
click at [856, 97] on button "Add Field" at bounding box center [874, 90] width 489 height 21
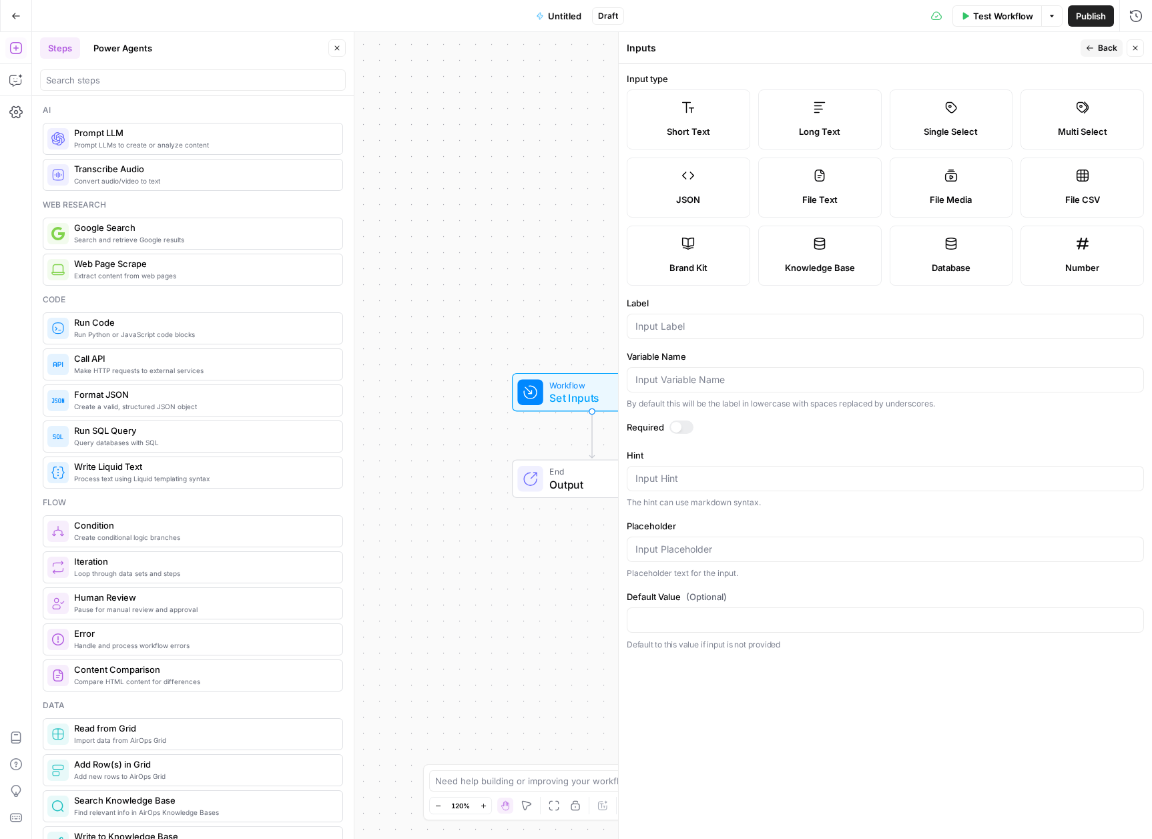
click at [674, 257] on label "Brand Kit" at bounding box center [688, 256] width 123 height 60
click at [764, 328] on input "Label" at bounding box center [886, 326] width 500 height 13
type input "brand_kit"
click at [1110, 47] on span "Back" at bounding box center [1107, 48] width 19 height 12
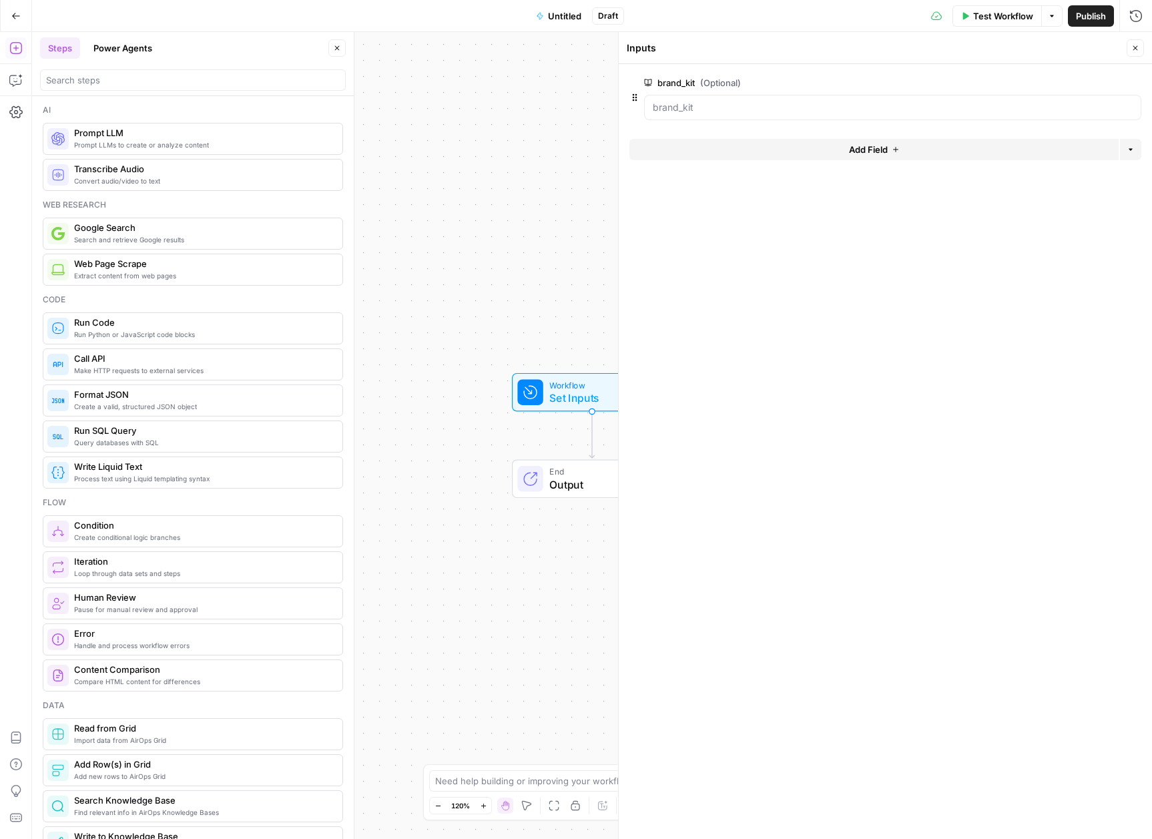
click at [579, 396] on span "Set Inputs" at bounding box center [588, 398] width 79 height 16
click at [1138, 46] on icon "button" at bounding box center [1135, 48] width 8 height 8
click at [619, 395] on span "Set Inputs" at bounding box center [588, 398] width 79 height 16
click at [866, 146] on span "Add Field" at bounding box center [868, 149] width 39 height 13
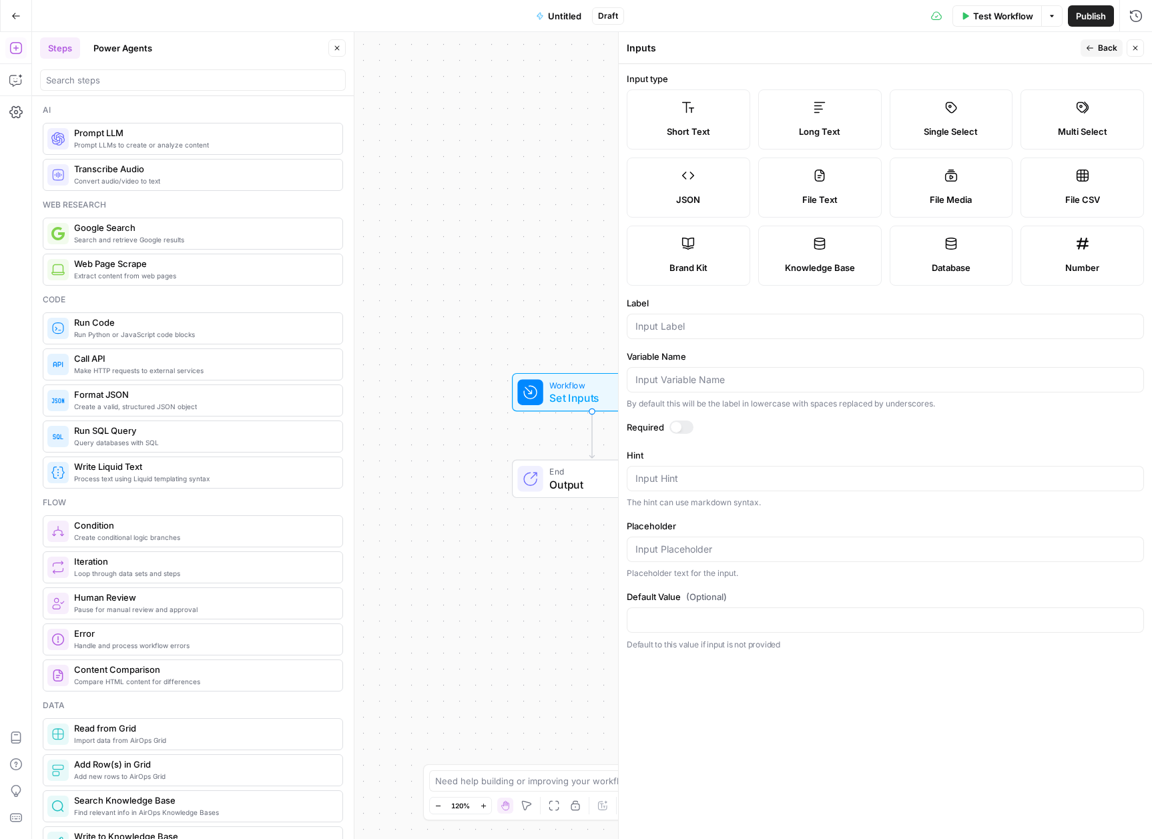
click at [842, 262] on span "Knowledge Base" at bounding box center [820, 267] width 70 height 13
click at [941, 257] on label "Database" at bounding box center [951, 256] width 123 height 60
click at [785, 354] on label "Variable Name" at bounding box center [885, 356] width 517 height 13
click at [785, 373] on input "Variable Name" at bounding box center [886, 379] width 500 height 13
click at [810, 251] on label "Knowledge Base" at bounding box center [819, 256] width 123 height 60
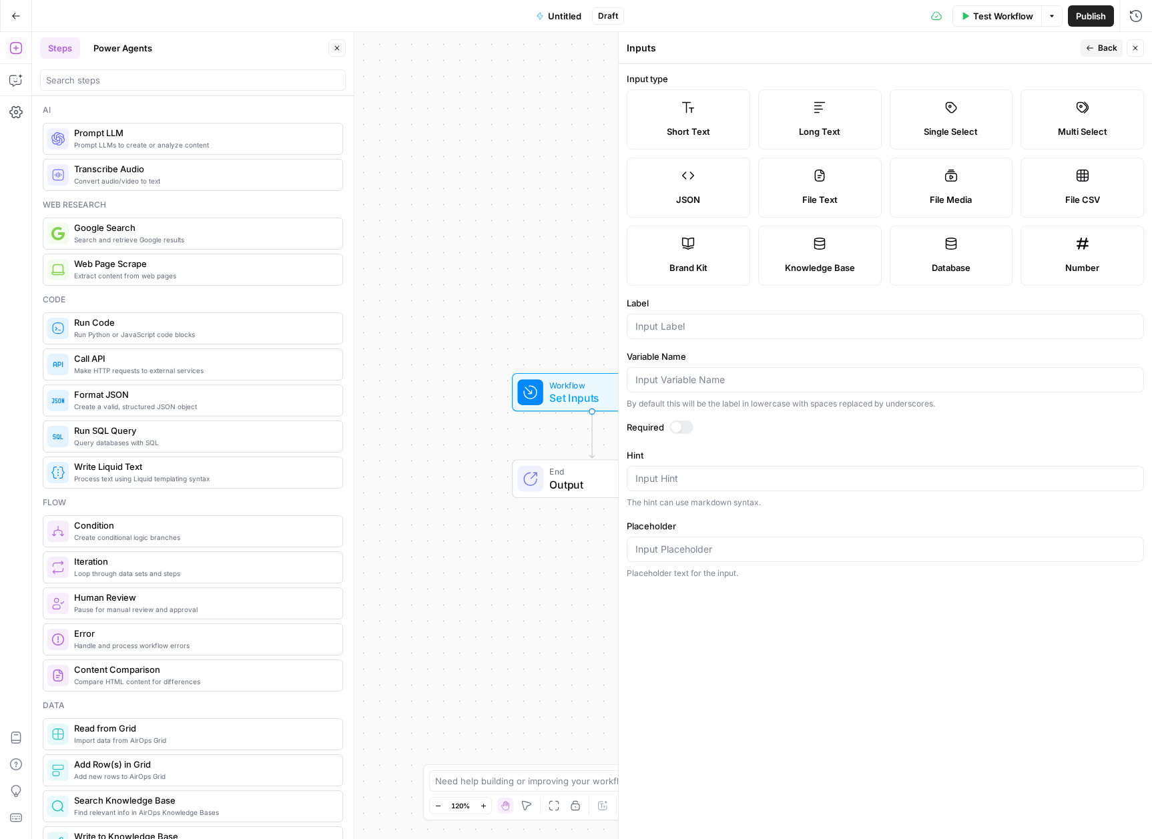
click at [841, 254] on label "Knowledge Base" at bounding box center [819, 256] width 123 height 60
click at [733, 379] on input "Variable Name" at bounding box center [886, 379] width 500 height 13
type input "k"
click at [707, 384] on input "Variable Name" at bounding box center [886, 379] width 500 height 13
type input "aai_clients"
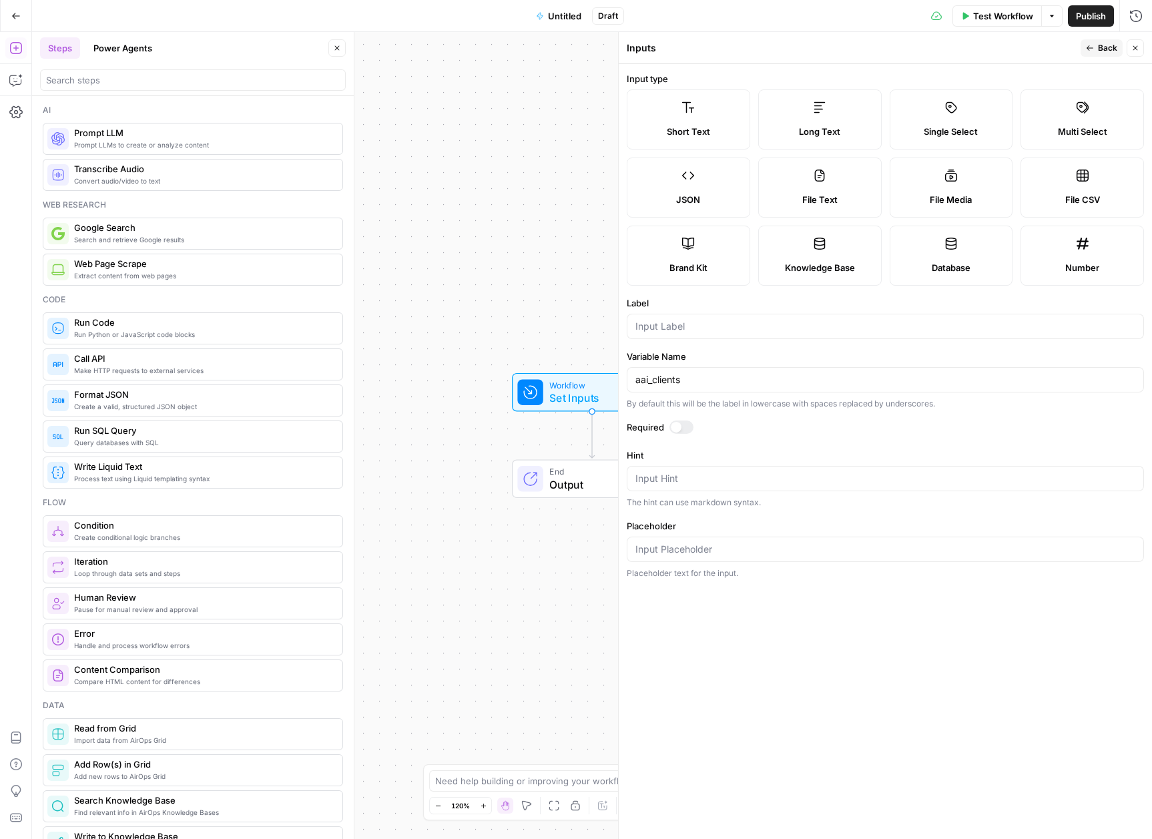
click at [885, 537] on div at bounding box center [885, 549] width 517 height 25
click at [862, 481] on textarea "Hint" at bounding box center [886, 478] width 500 height 13
click at [1091, 49] on icon "button" at bounding box center [1090, 48] width 8 height 8
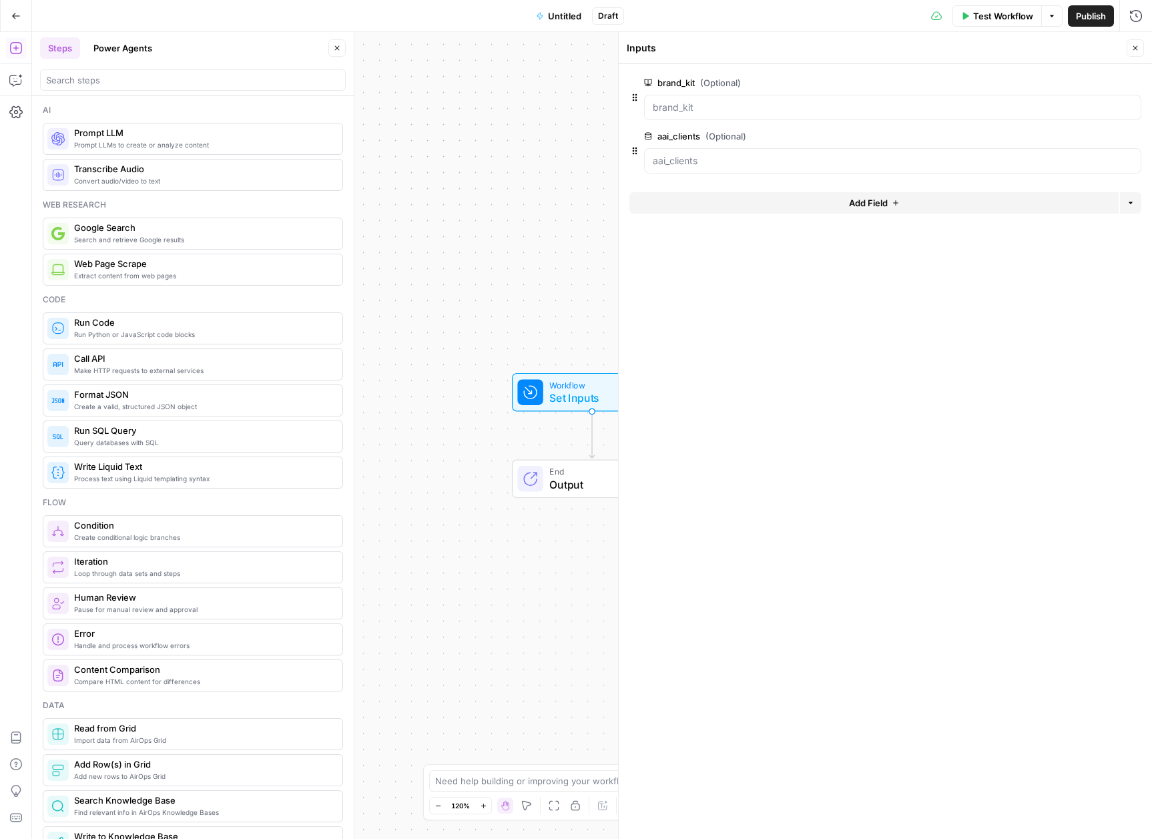
click at [865, 200] on span "Add Field" at bounding box center [868, 202] width 39 height 13
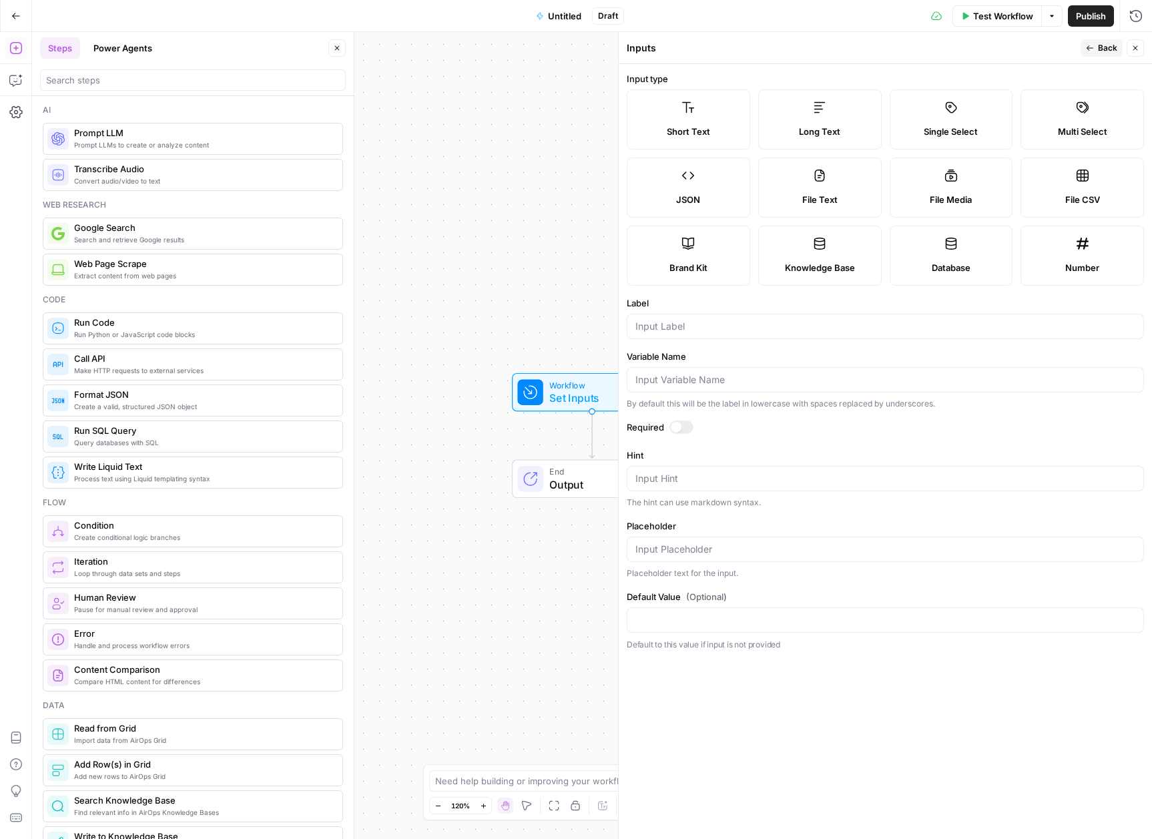
click at [716, 134] on div "Short Text" at bounding box center [688, 131] width 101 height 13
click at [706, 556] on div at bounding box center [885, 549] width 517 height 25
type input "i"
type input "industry"
click at [1078, 47] on div "Inputs Back Close" at bounding box center [885, 47] width 517 height 17
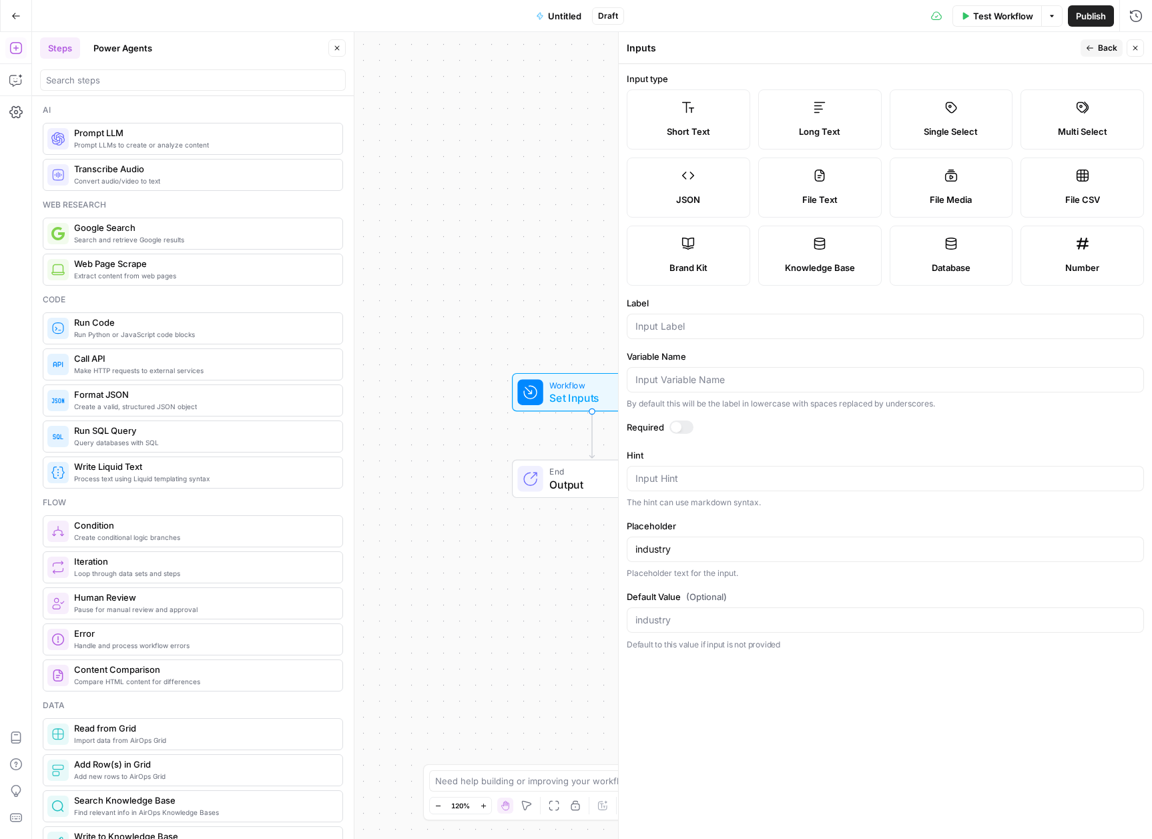
click at [1086, 47] on icon "button" at bounding box center [1090, 48] width 8 height 8
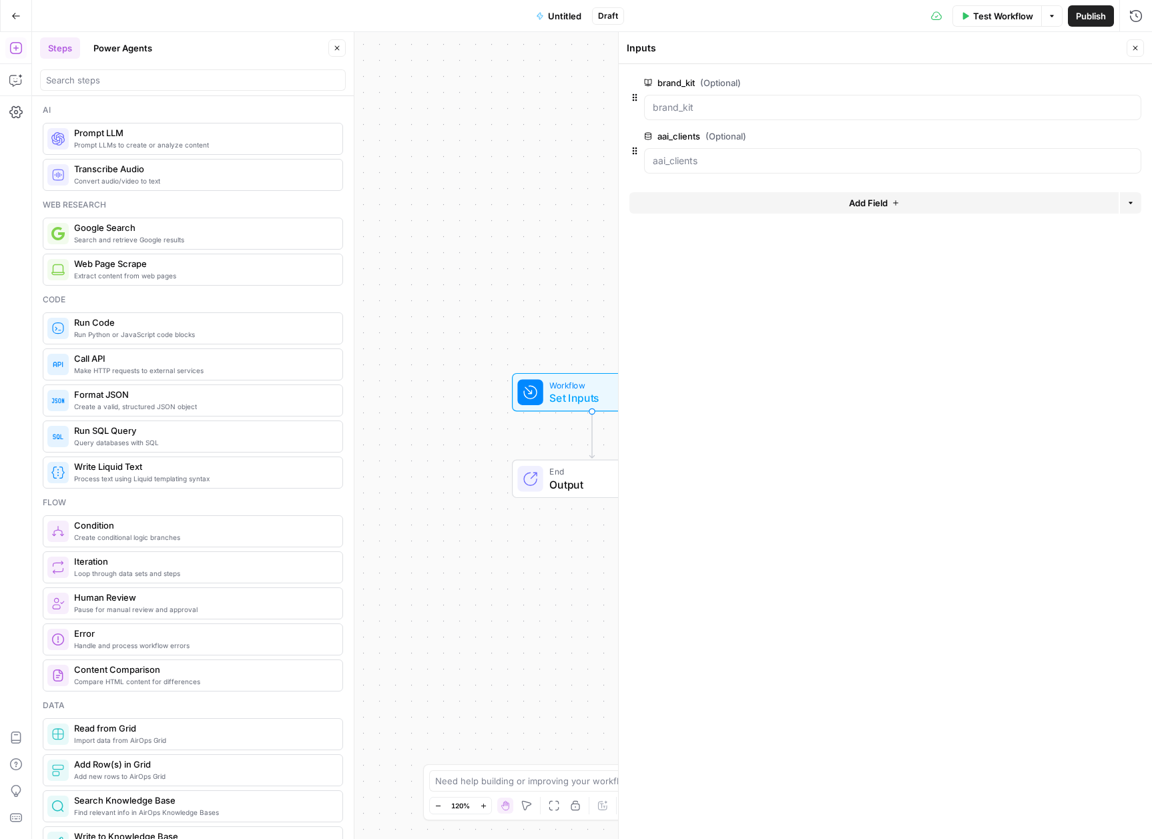
click at [876, 207] on span "Add Field" at bounding box center [868, 202] width 39 height 13
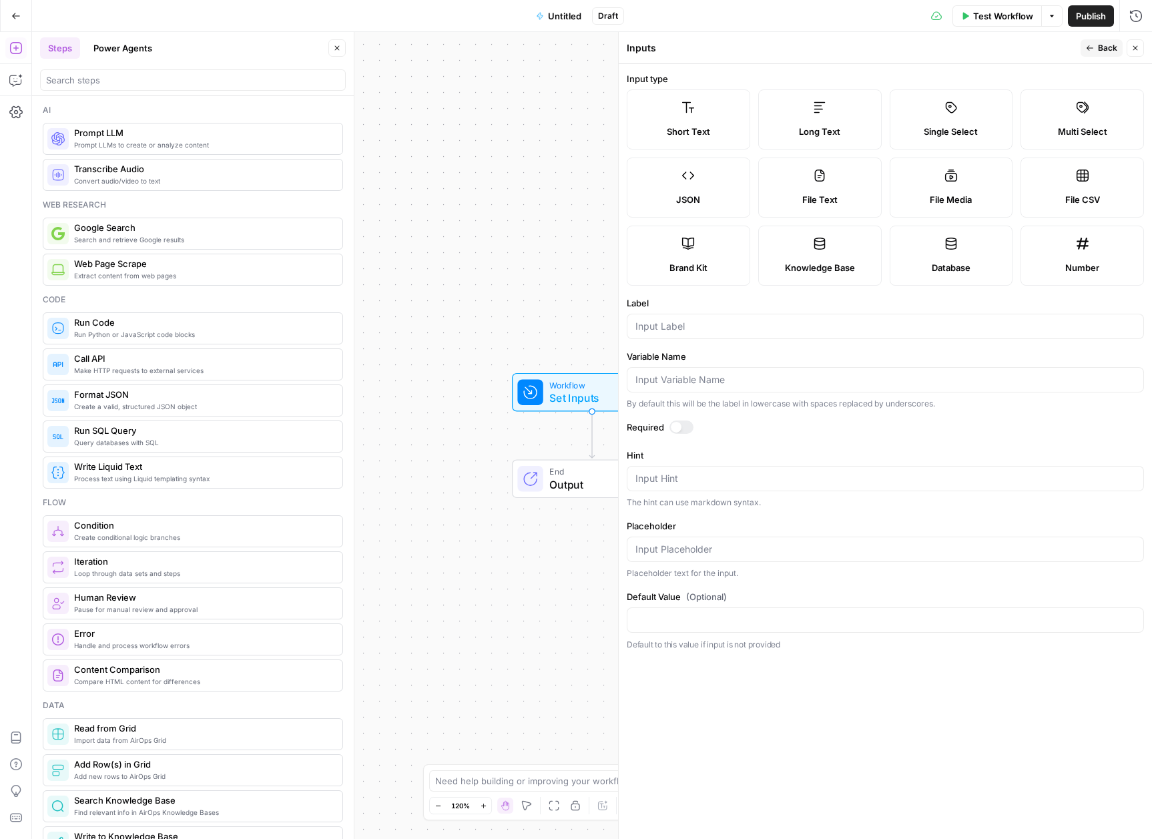
click at [667, 469] on div "Input Hint" at bounding box center [885, 478] width 517 height 25
type textarea "c"
click at [676, 330] on input "Label" at bounding box center [886, 326] width 500 height 13
type input "s"
type input "category"
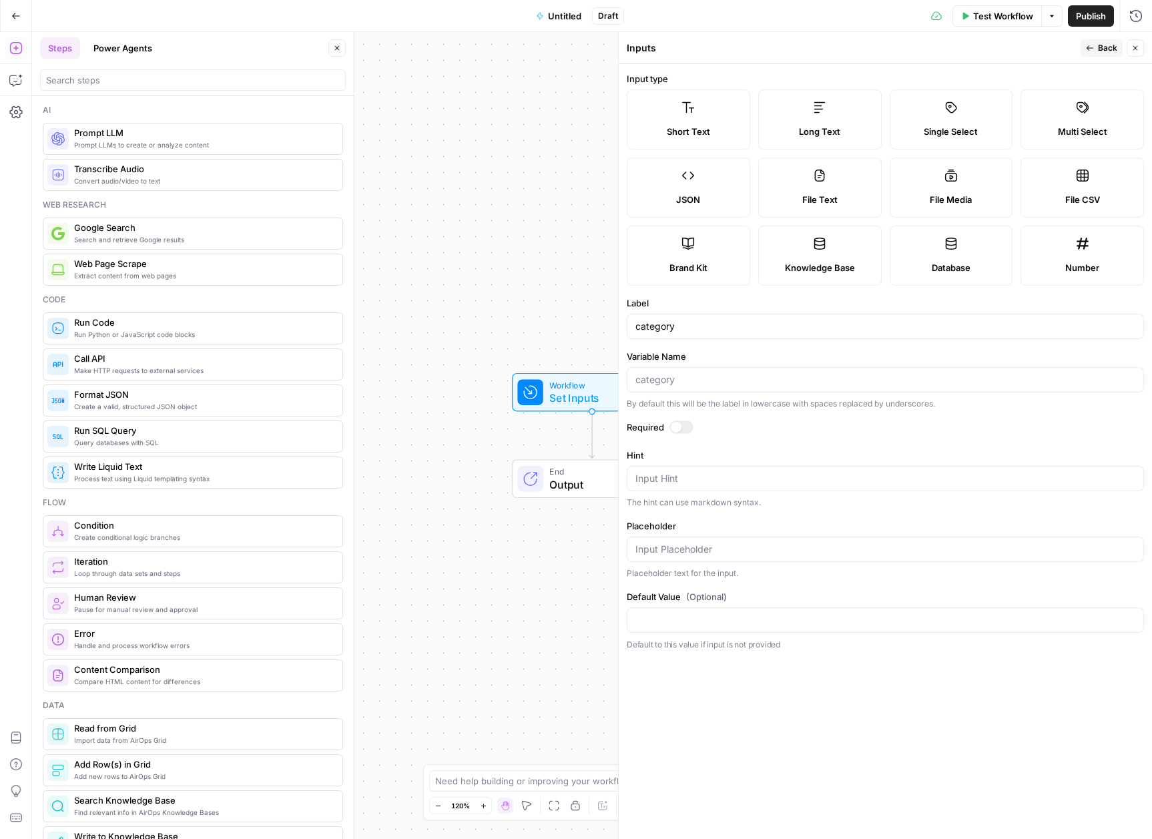
click at [674, 421] on div at bounding box center [682, 427] width 24 height 13
click at [1087, 48] on icon "button" at bounding box center [1090, 48] width 8 height 8
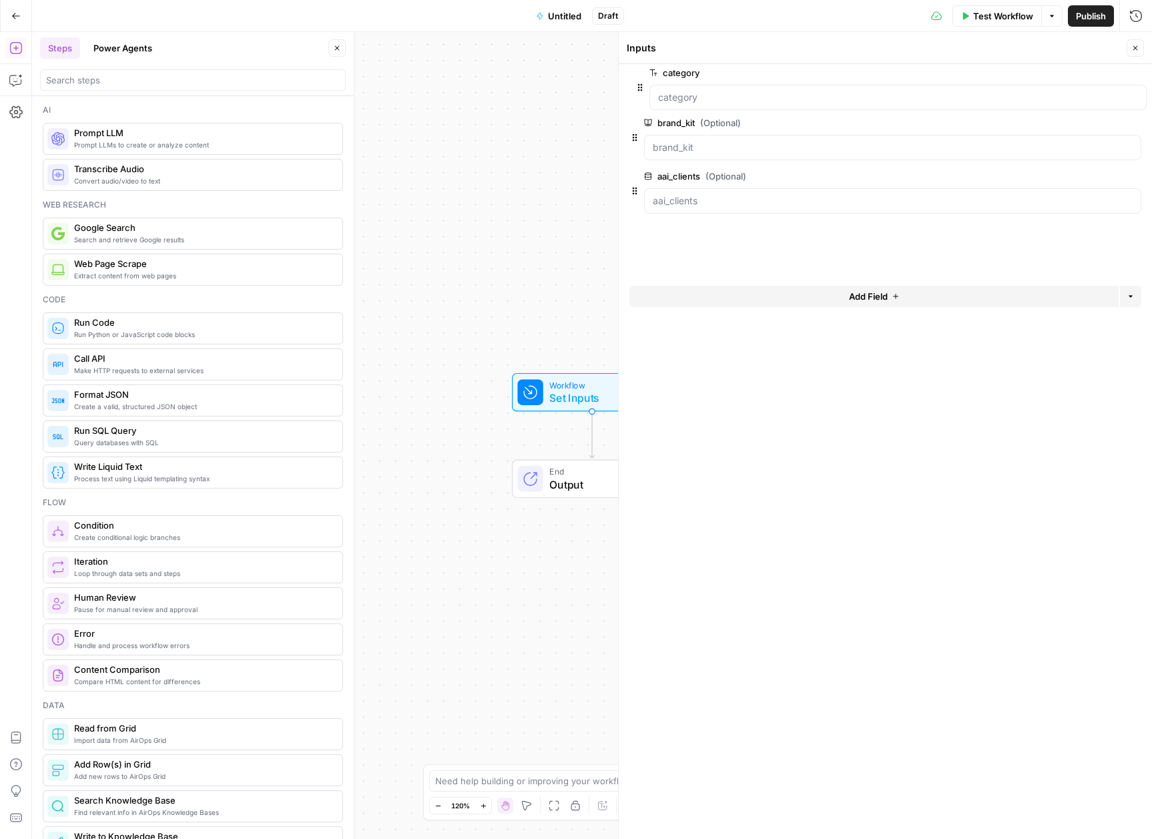
drag, startPoint x: 630, startPoint y: 205, endPoint x: 638, endPoint y: 84, distance: 121.0
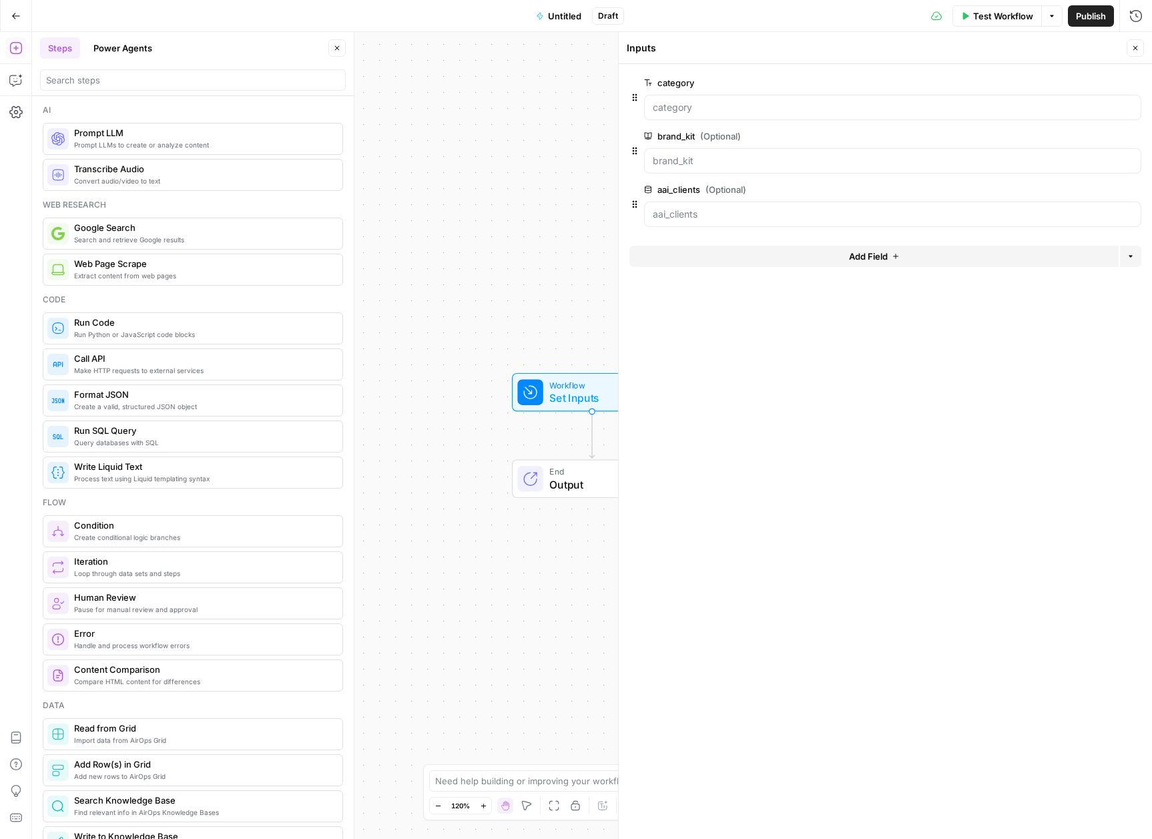
click at [747, 136] on label "brand_kit (Optional)" at bounding box center [855, 136] width 422 height 13
click at [747, 154] on input "brand_kit (Optional)" at bounding box center [893, 160] width 480 height 13
click at [1095, 144] on button "edit field" at bounding box center [1096, 136] width 51 height 16
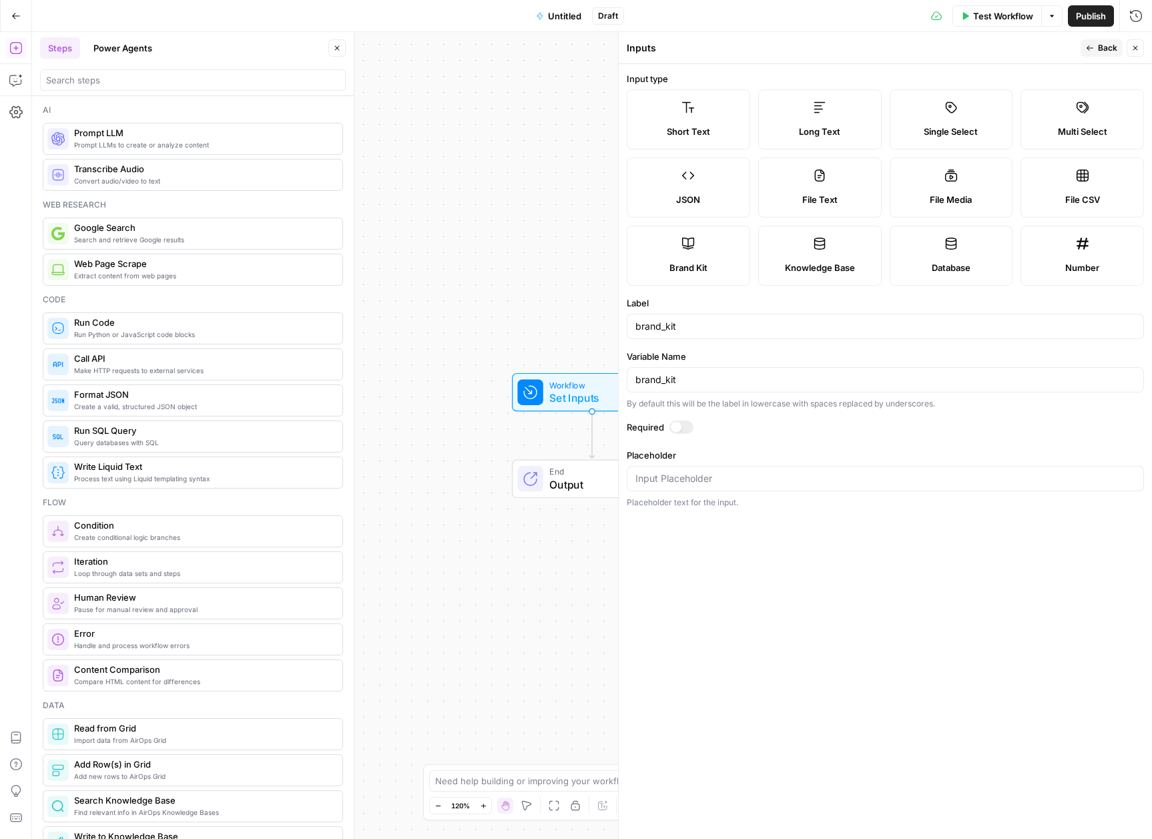
click at [690, 428] on div at bounding box center [682, 427] width 24 height 13
click at [1103, 53] on span "Back" at bounding box center [1107, 48] width 19 height 12
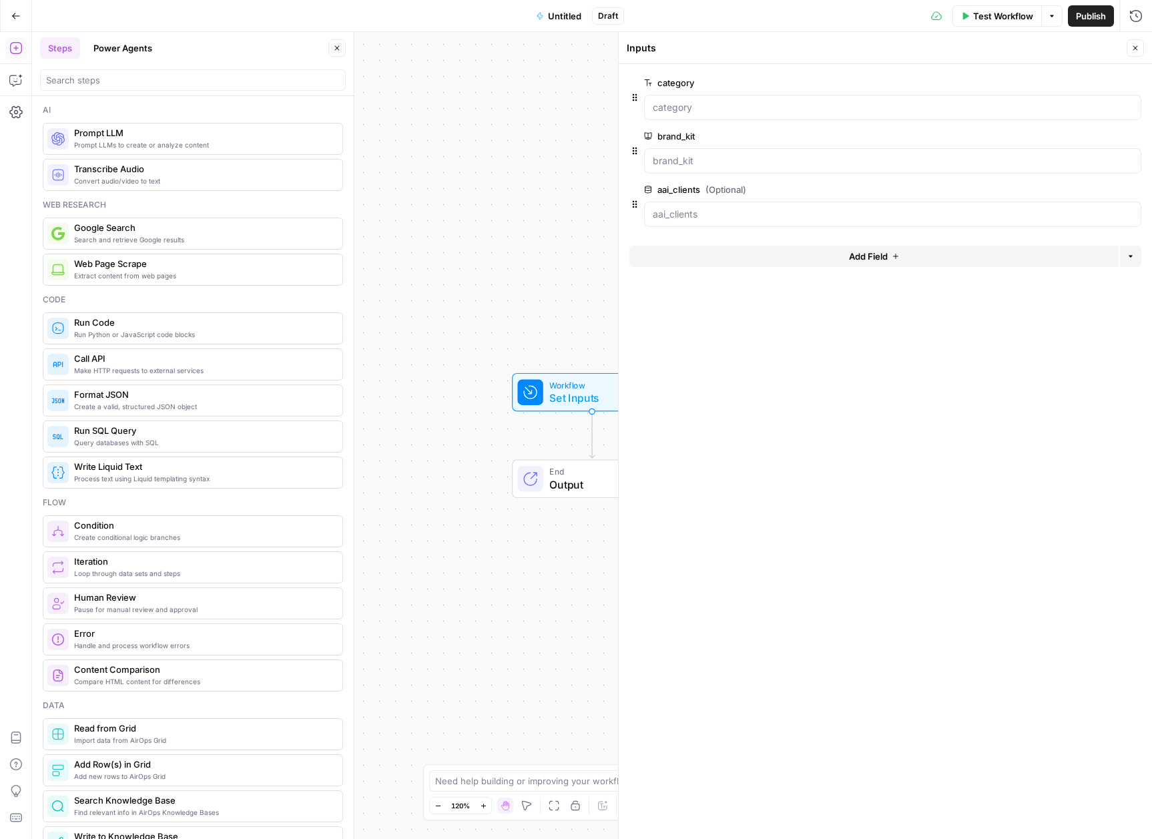
click at [1091, 188] on span "edit field" at bounding box center [1091, 189] width 29 height 11
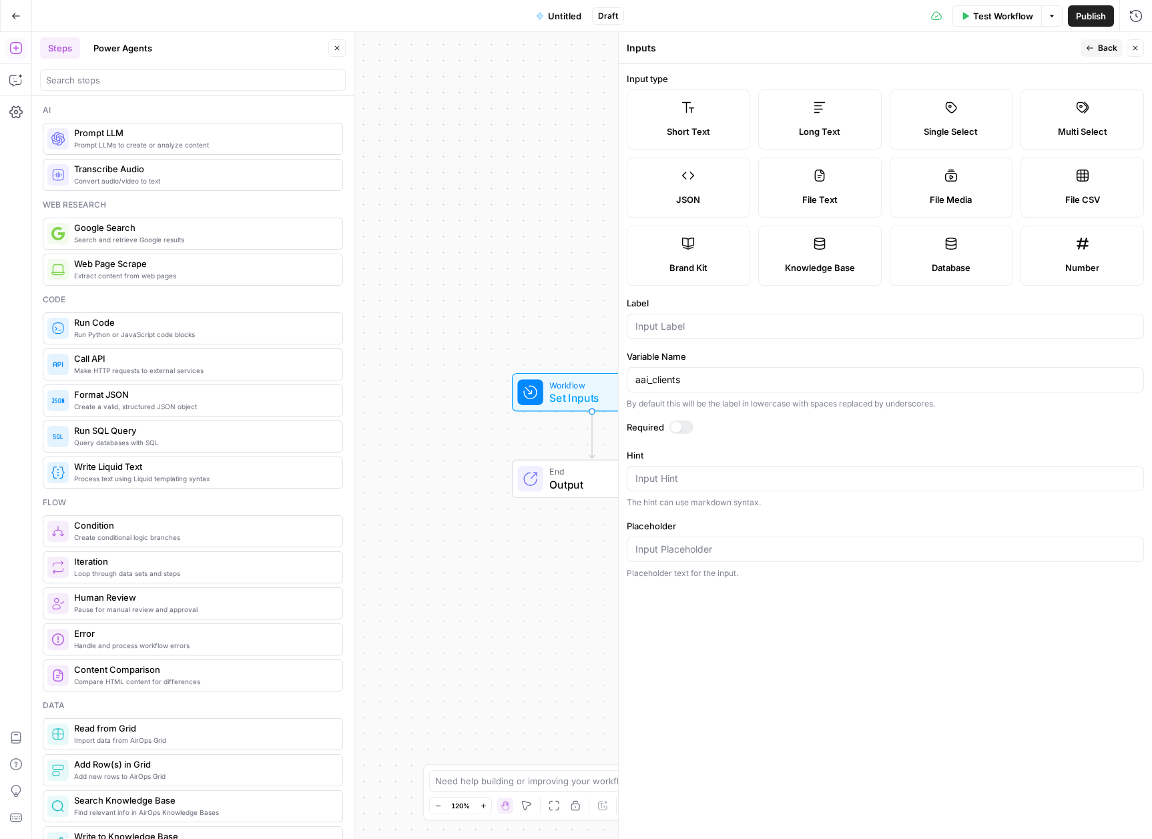
click at [671, 426] on div at bounding box center [676, 427] width 11 height 11
click at [1087, 45] on icon "button" at bounding box center [1090, 48] width 8 height 8
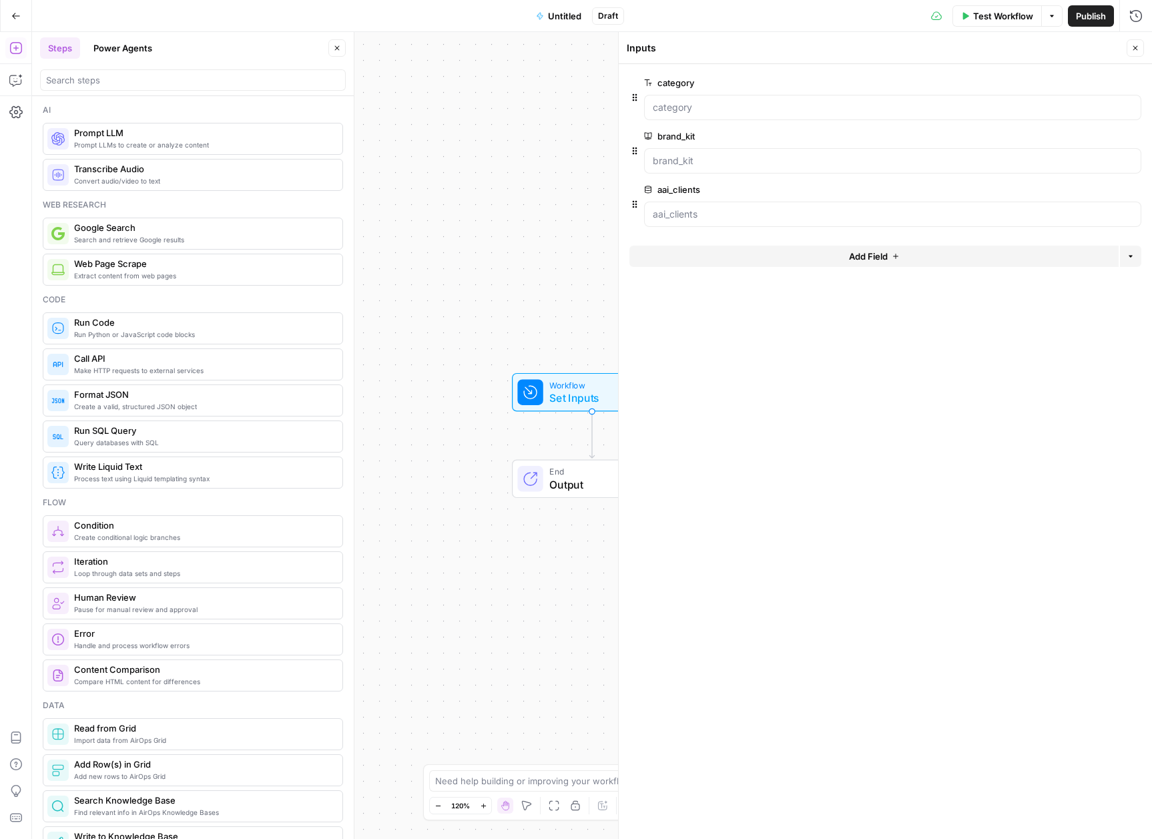
click at [505, 174] on div "Workflow Set Inputs Inputs End Output" at bounding box center [592, 435] width 1120 height 807
click at [1134, 45] on icon "button" at bounding box center [1135, 48] width 8 height 8
click at [528, 211] on div "Workflow Set Inputs Inputs End Output" at bounding box center [592, 435] width 1120 height 807
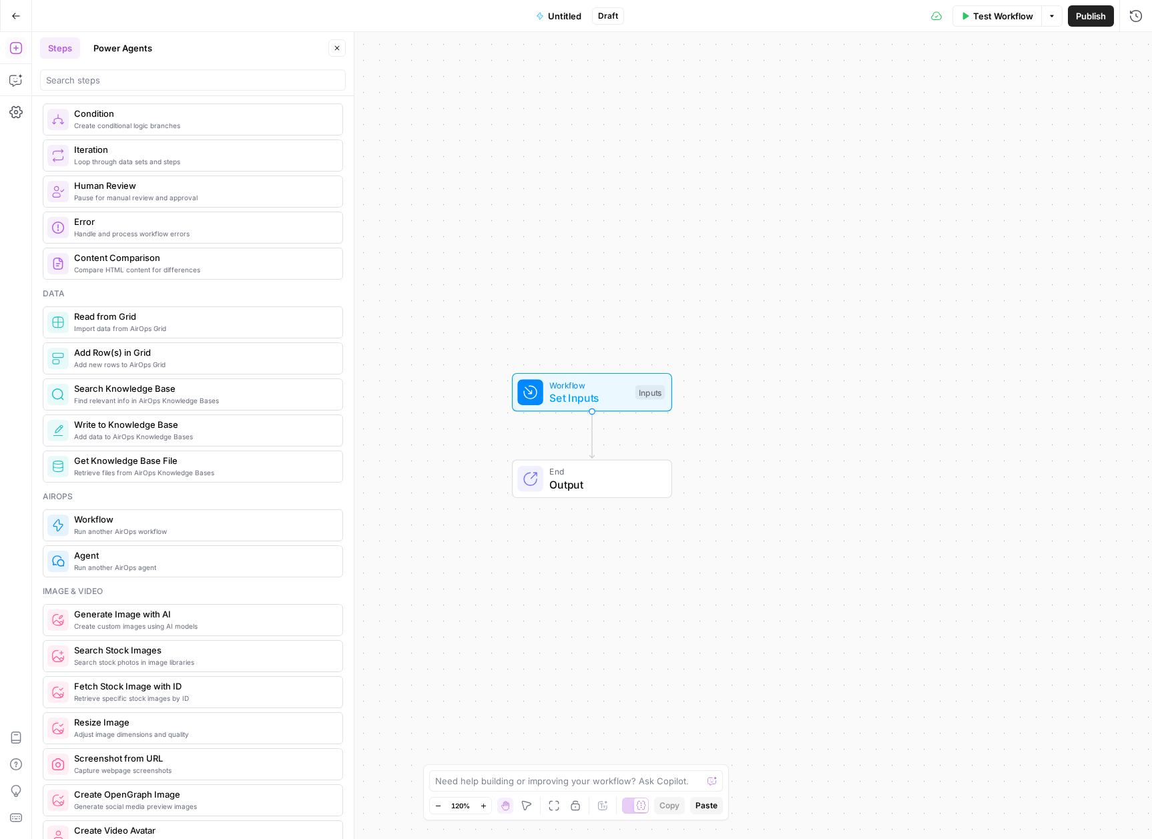
scroll to position [423, 0]
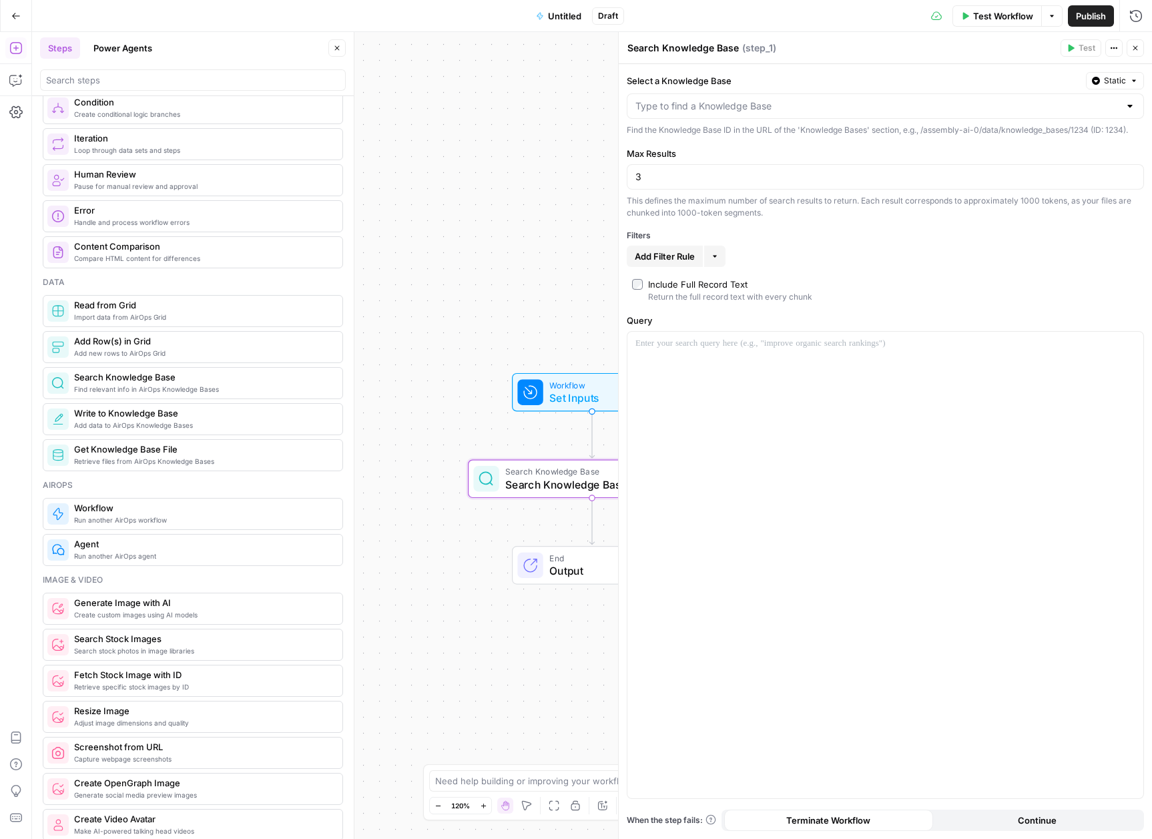
click at [774, 96] on div at bounding box center [885, 105] width 517 height 25
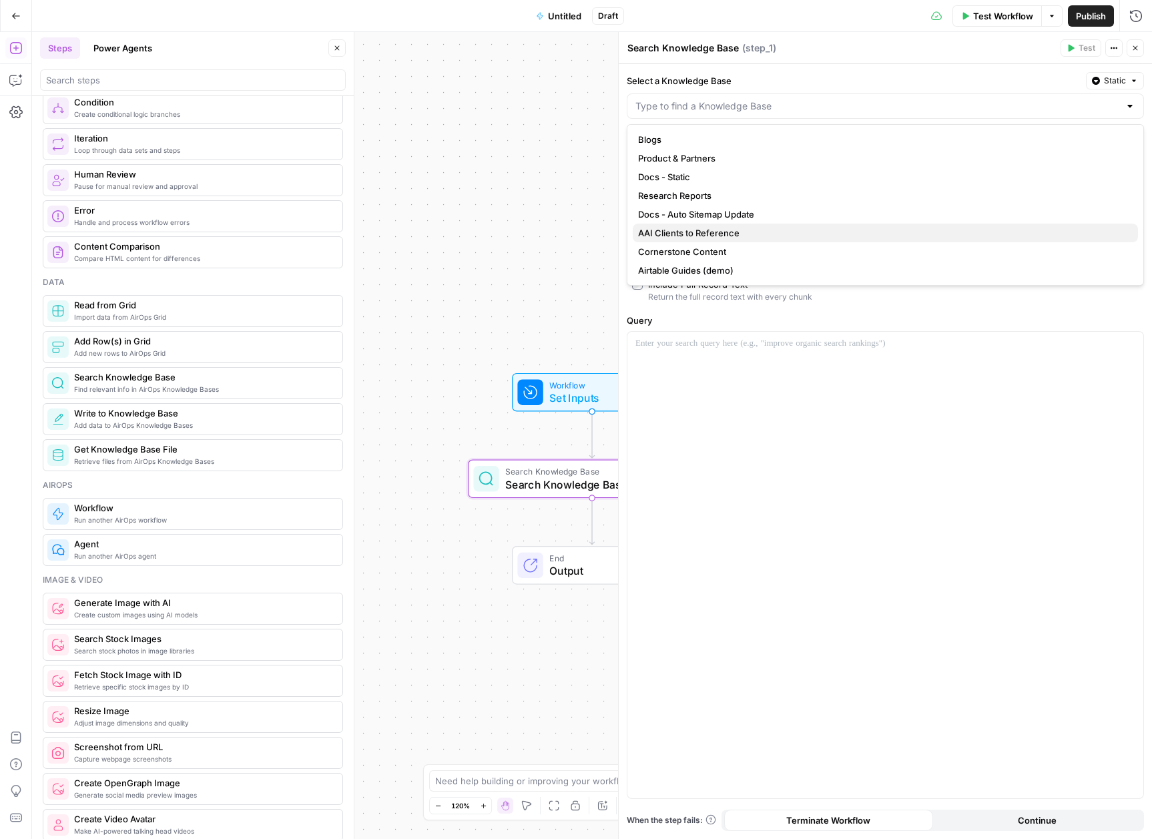
click at [752, 232] on span "AAI Clients to Reference" at bounding box center [882, 232] width 489 height 13
type input "AAI Clients to Reference"
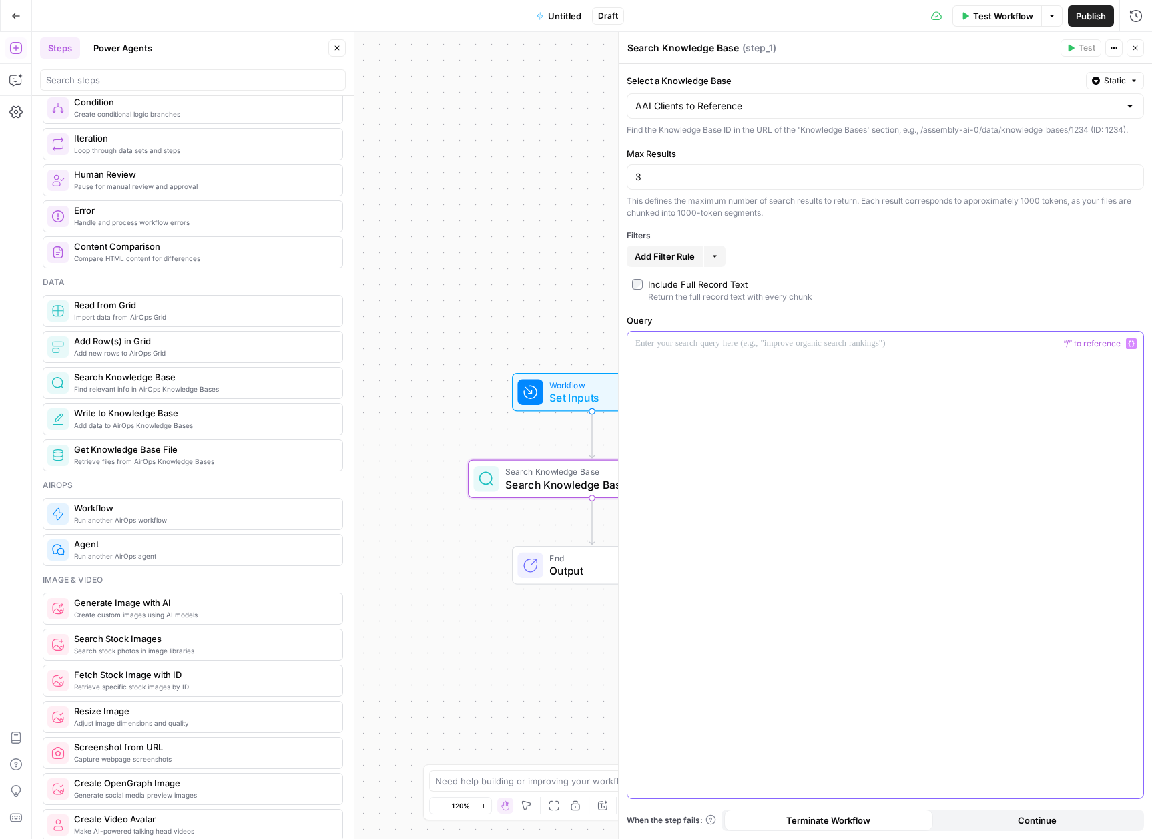
click at [727, 405] on div at bounding box center [885, 565] width 516 height 467
click at [796, 182] on input "3" at bounding box center [886, 176] width 500 height 13
click at [1120, 86] on span "Static" at bounding box center [1115, 81] width 22 height 12
click at [1101, 141] on span "Liquid" at bounding box center [1088, 139] width 75 height 13
click at [1123, 95] on div "***** Variables Menu" at bounding box center [885, 107] width 516 height 26
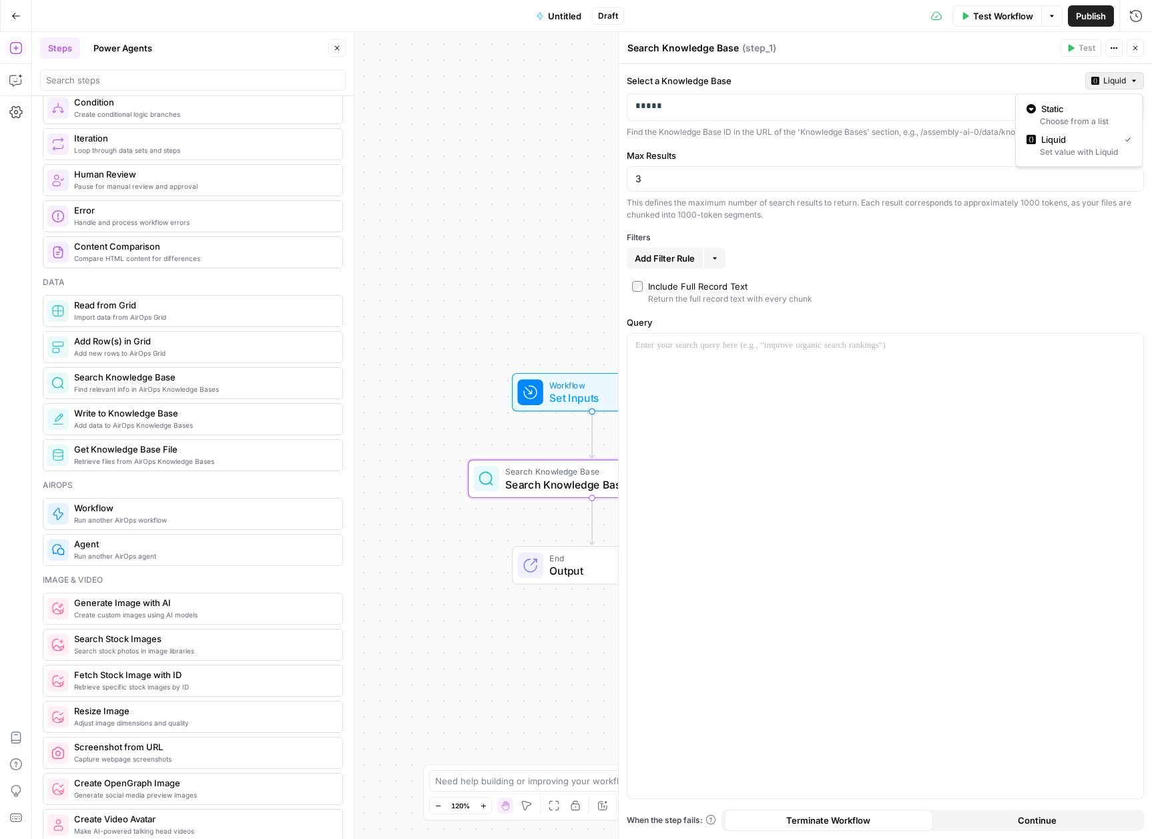
click at [1124, 85] on span "Liquid" at bounding box center [1114, 81] width 23 height 12
click at [1070, 123] on div "Choose from a list" at bounding box center [1079, 121] width 105 height 12
click at [788, 477] on div at bounding box center [885, 565] width 516 height 467
click at [688, 256] on span "Add Filter Rule" at bounding box center [665, 256] width 60 height 13
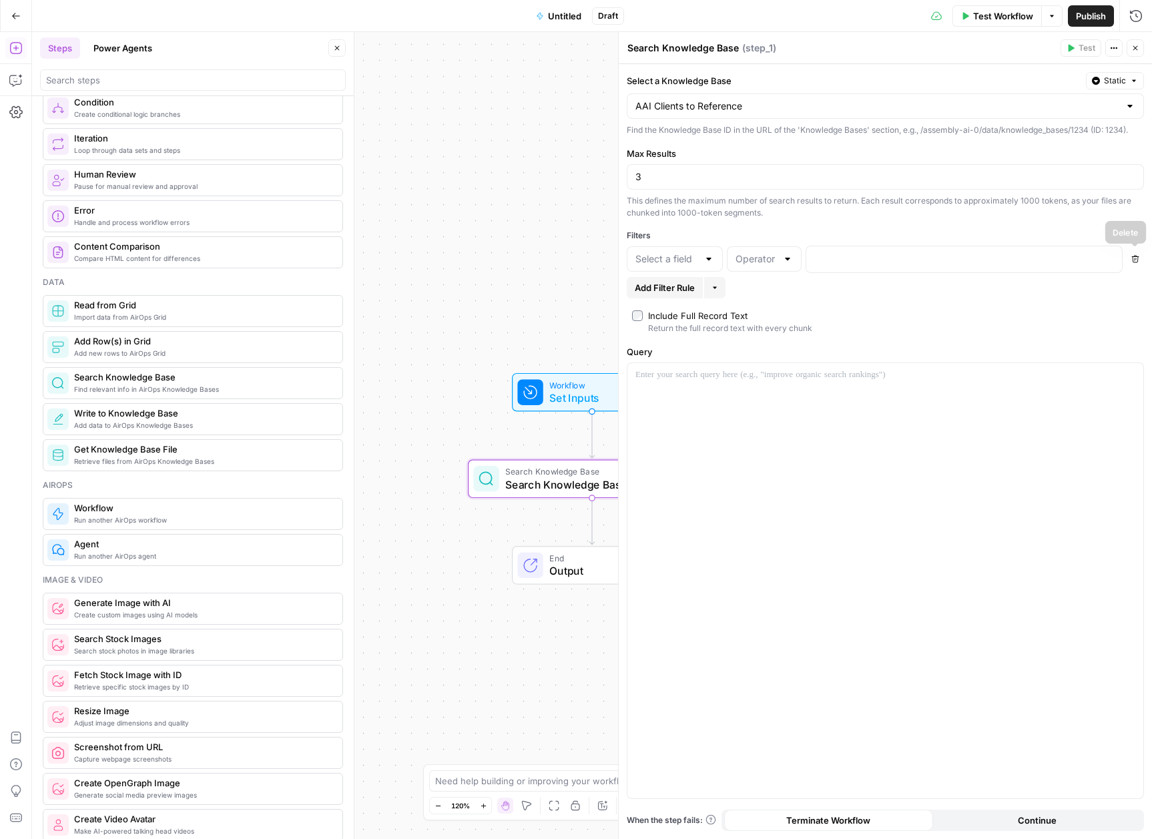
click at [1138, 260] on icon "button" at bounding box center [1135, 259] width 8 height 8
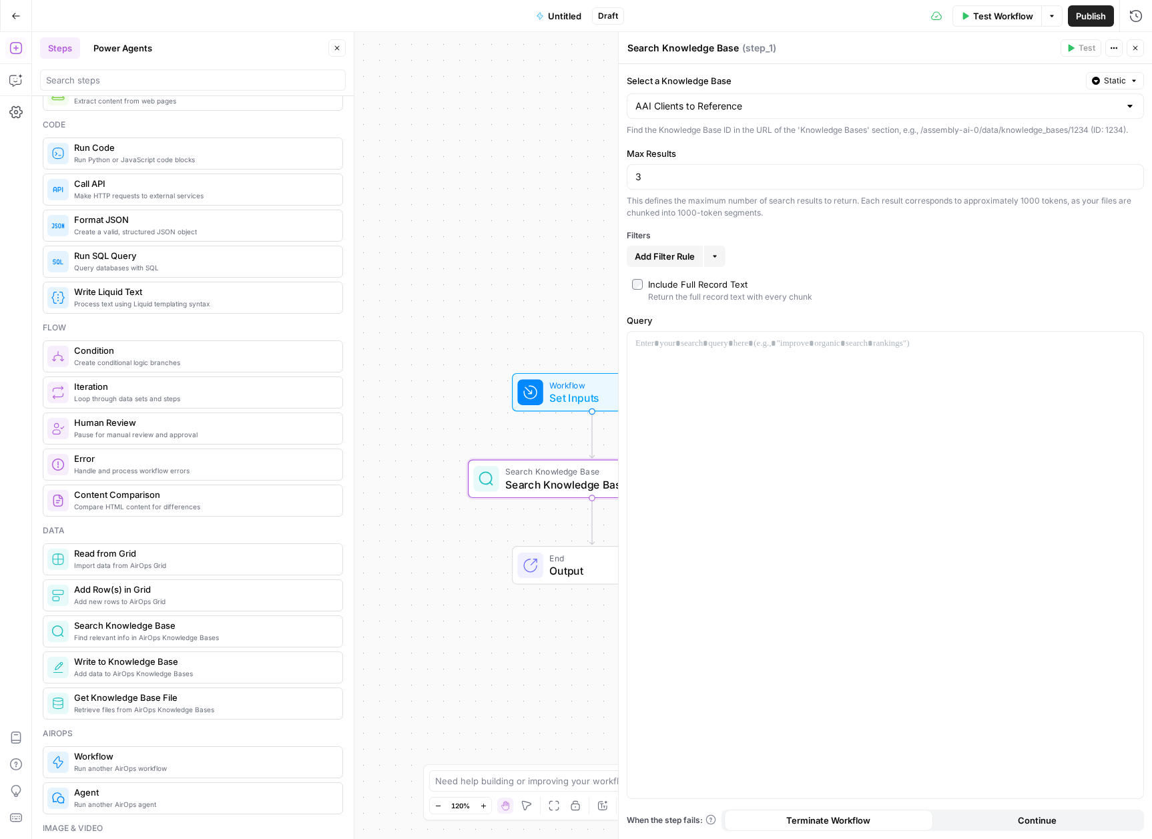
scroll to position [0, 0]
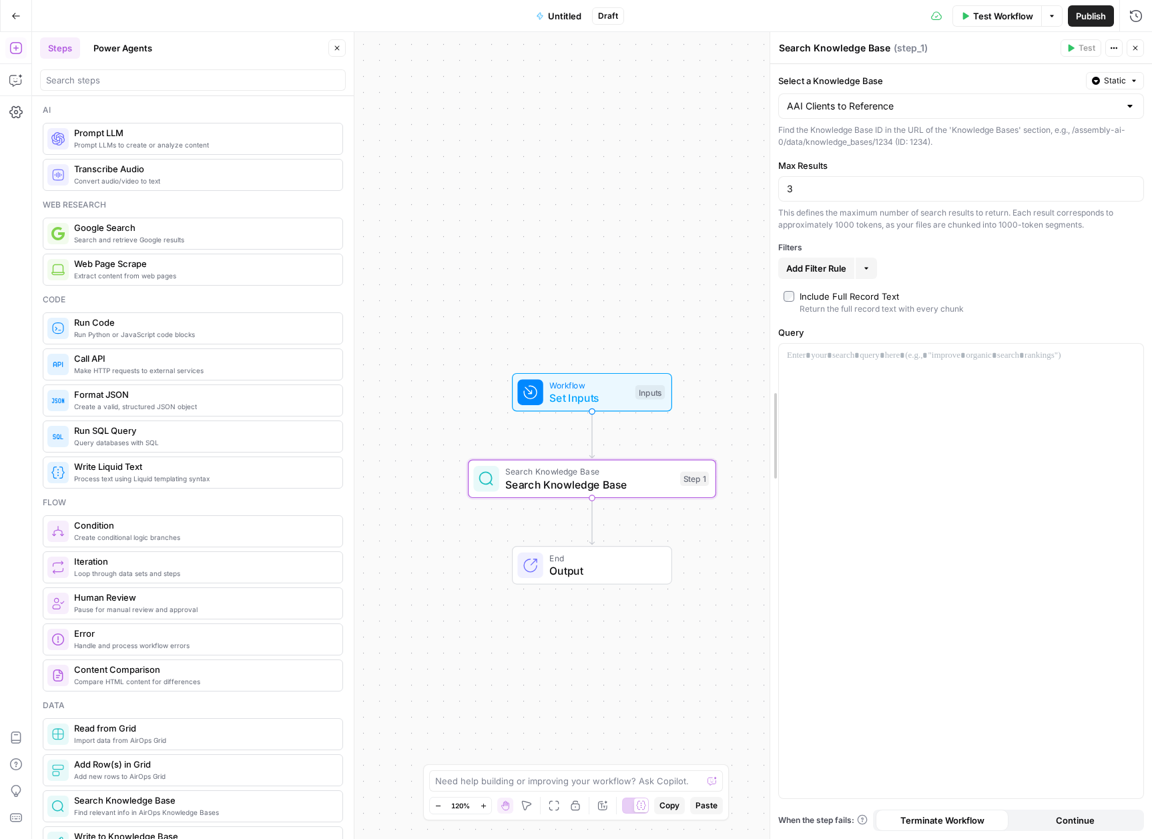
drag, startPoint x: 620, startPoint y: 366, endPoint x: 772, endPoint y: 392, distance: 153.6
click at [620, 453] on icon "button" at bounding box center [616, 448] width 11 height 11
click at [524, 168] on span "Delete Step" at bounding box center [540, 170] width 52 height 13
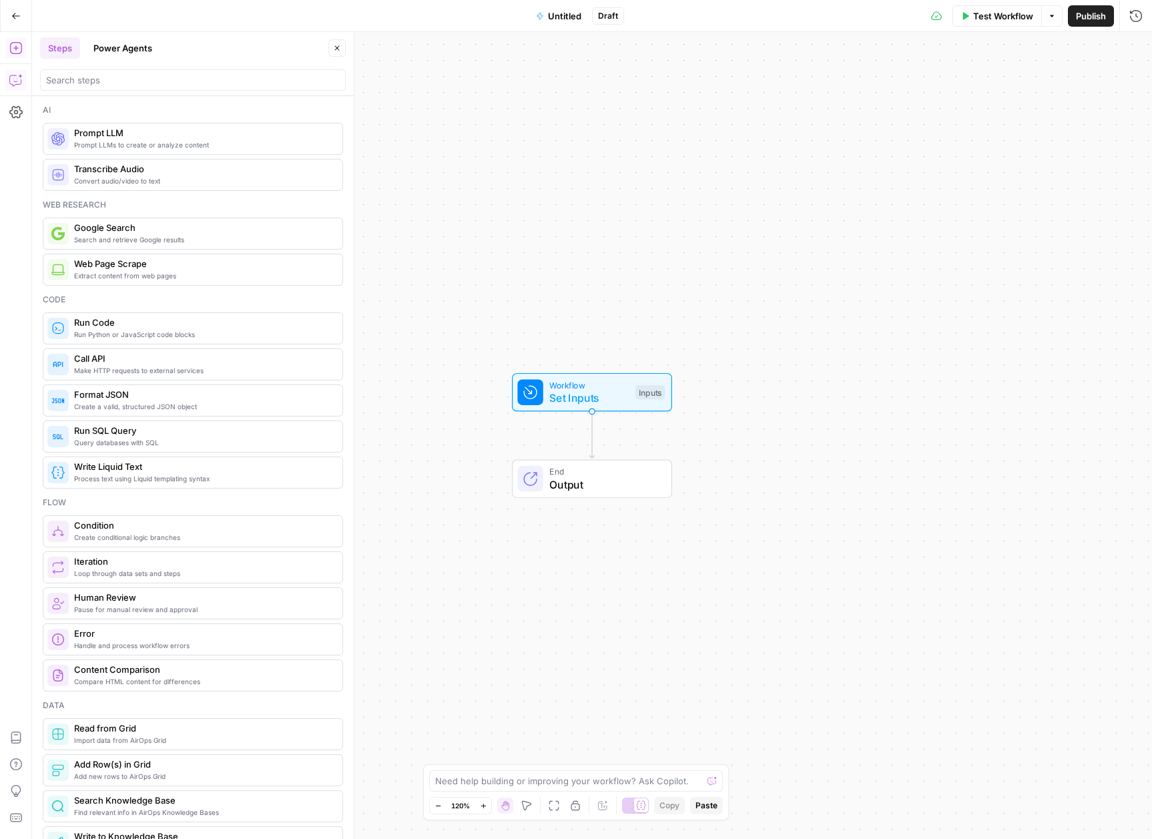
click at [13, 81] on icon "button" at bounding box center [14, 81] width 3 height 1
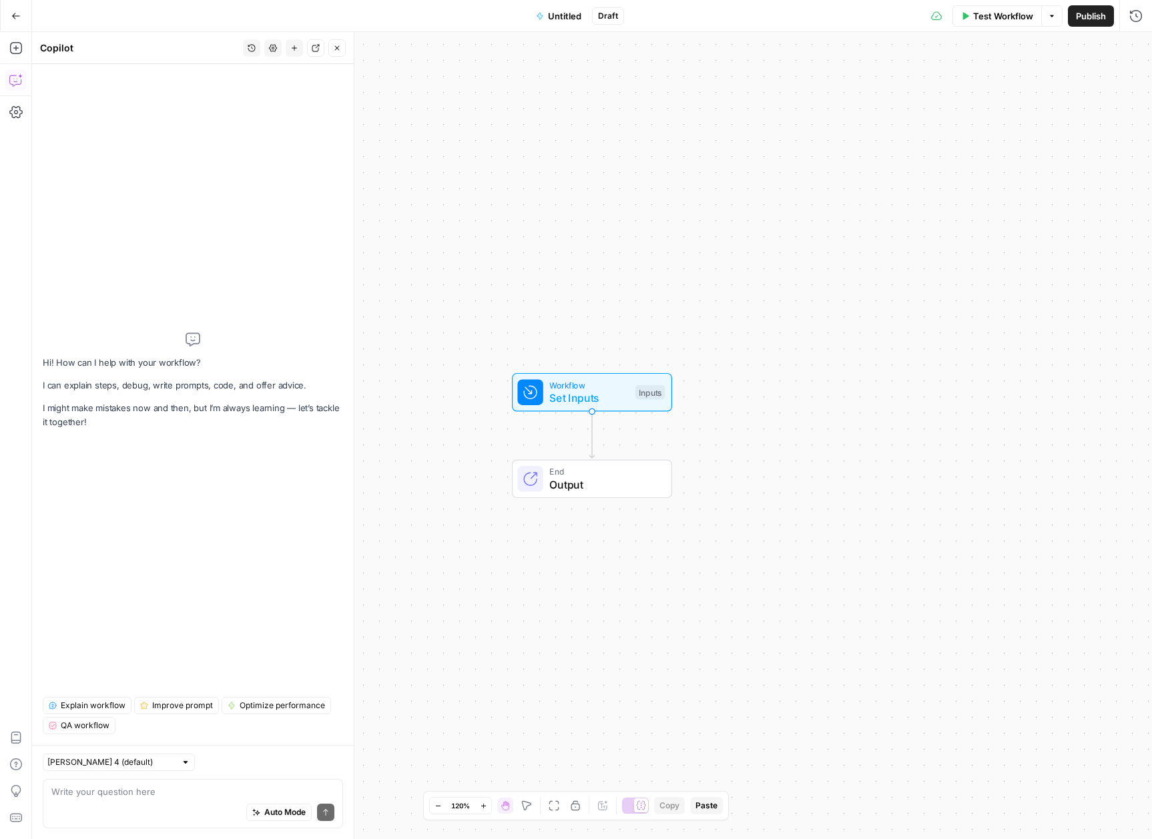
click at [234, 798] on div "Auto Mode Send" at bounding box center [192, 812] width 283 height 29
type textarea "How could I"
click at [89, 767] on input "text" at bounding box center [111, 762] width 128 height 13
click at [113, 800] on button "Claude Sonnet 4 (default)" at bounding box center [103, 791] width 109 height 19
type input "Claude Sonnet 4 (default)"
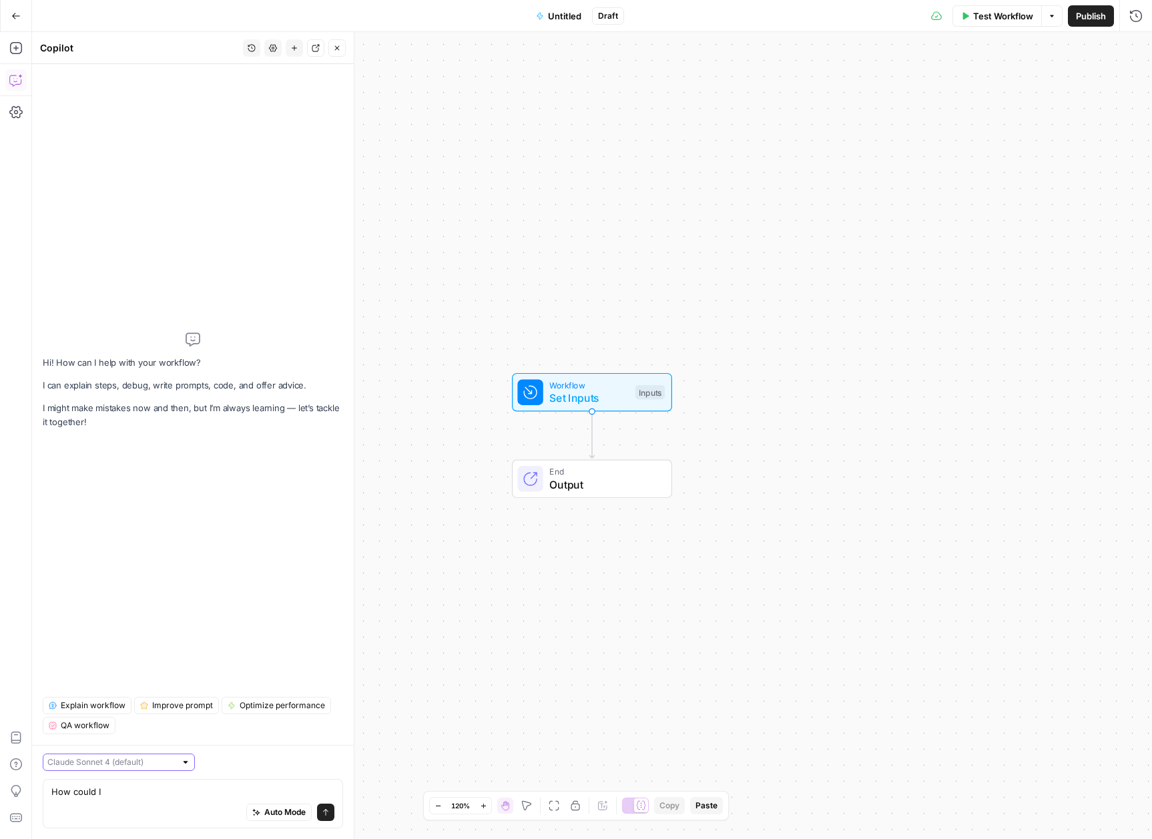
click at [129, 768] on input "text" at bounding box center [111, 762] width 128 height 13
click at [120, 807] on span "Claude Opus 4.1" at bounding box center [100, 810] width 93 height 13
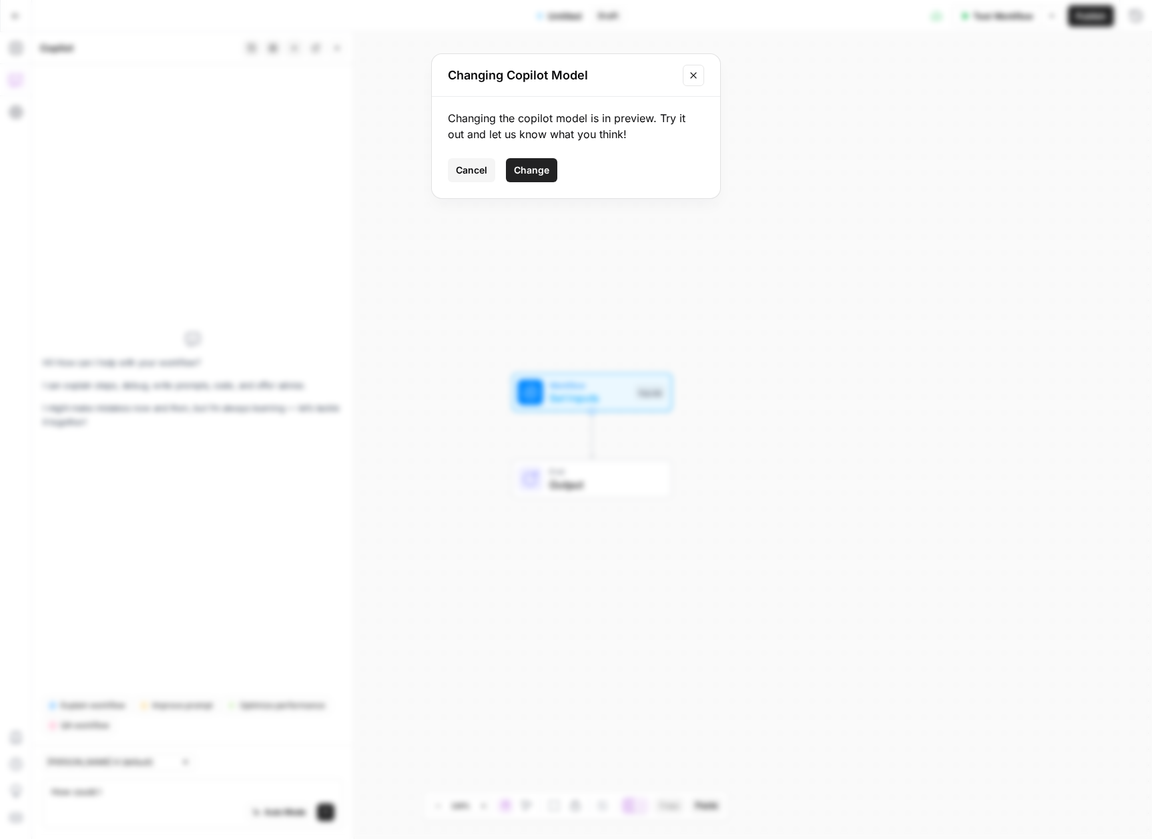
click at [527, 172] on span "Change" at bounding box center [531, 170] width 35 height 13
type input "Claude Opus 4.1"
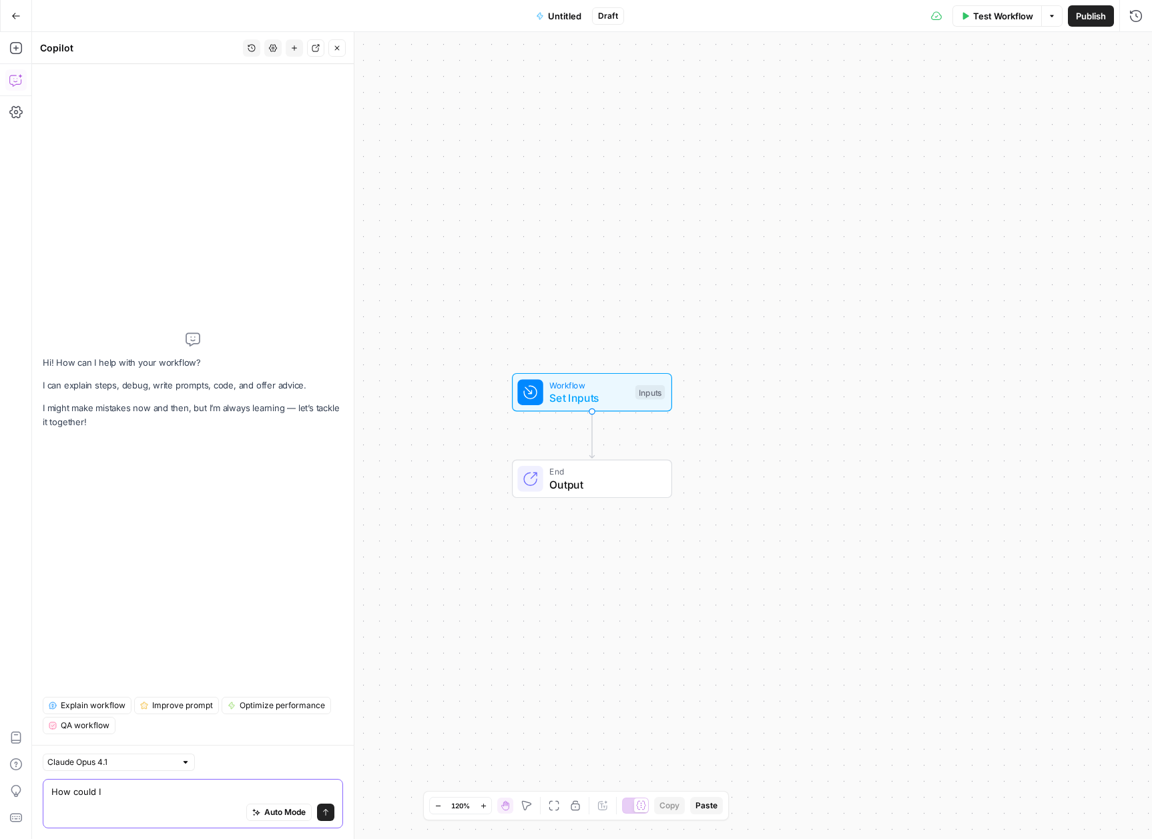
click at [207, 796] on textarea "How could I" at bounding box center [192, 791] width 283 height 13
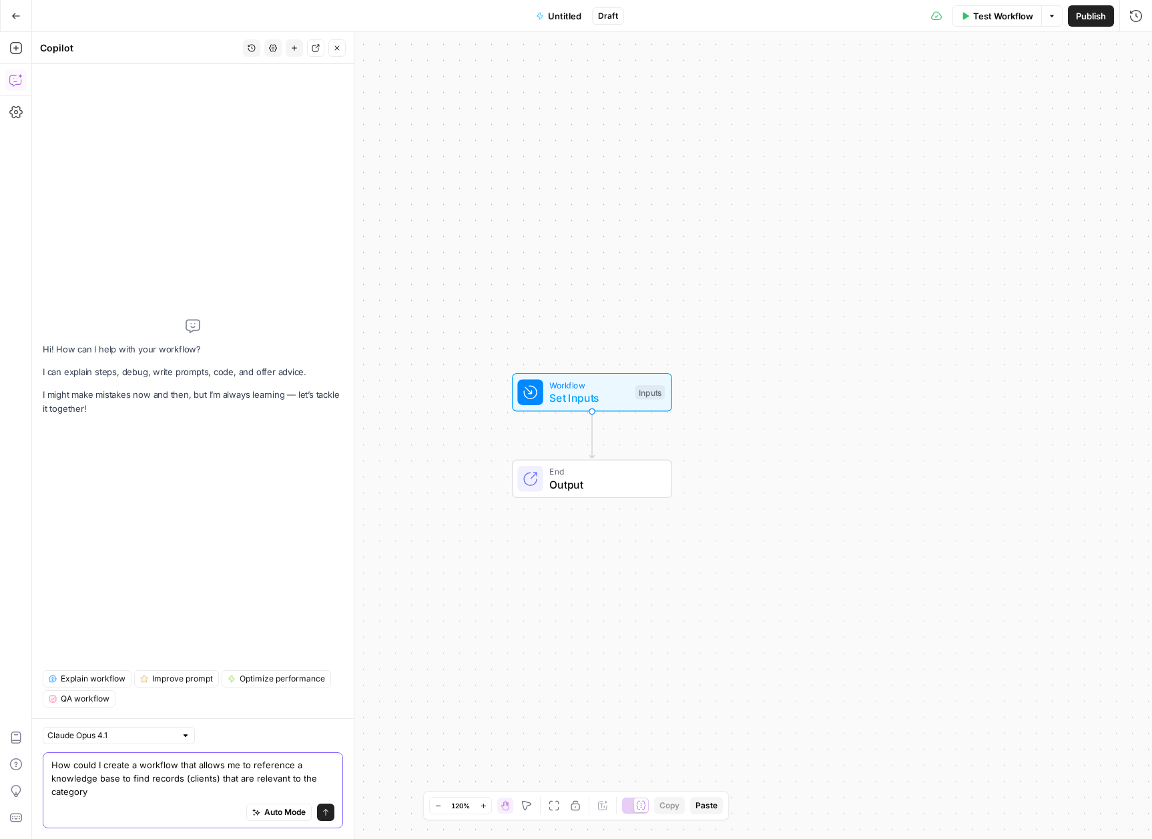
type textarea "How could I create a workflow that allows me to reference a knowledge base to f…"
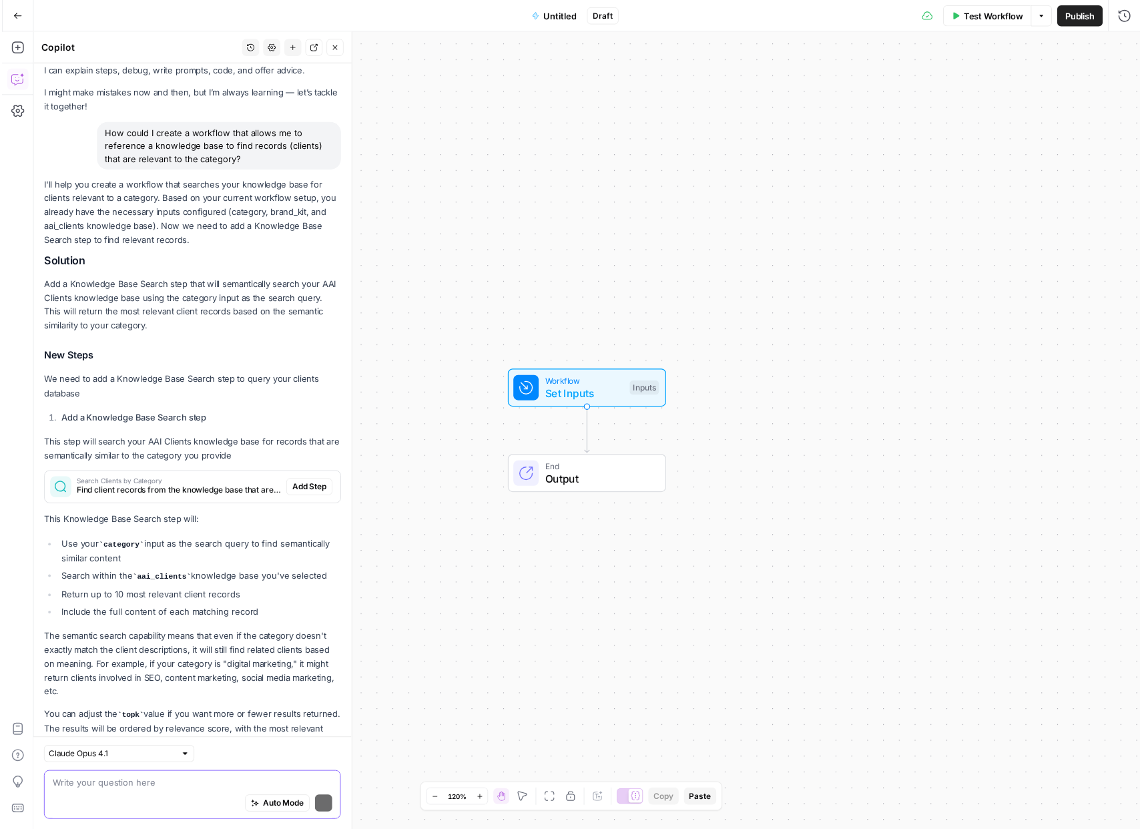
scroll to position [77, 0]
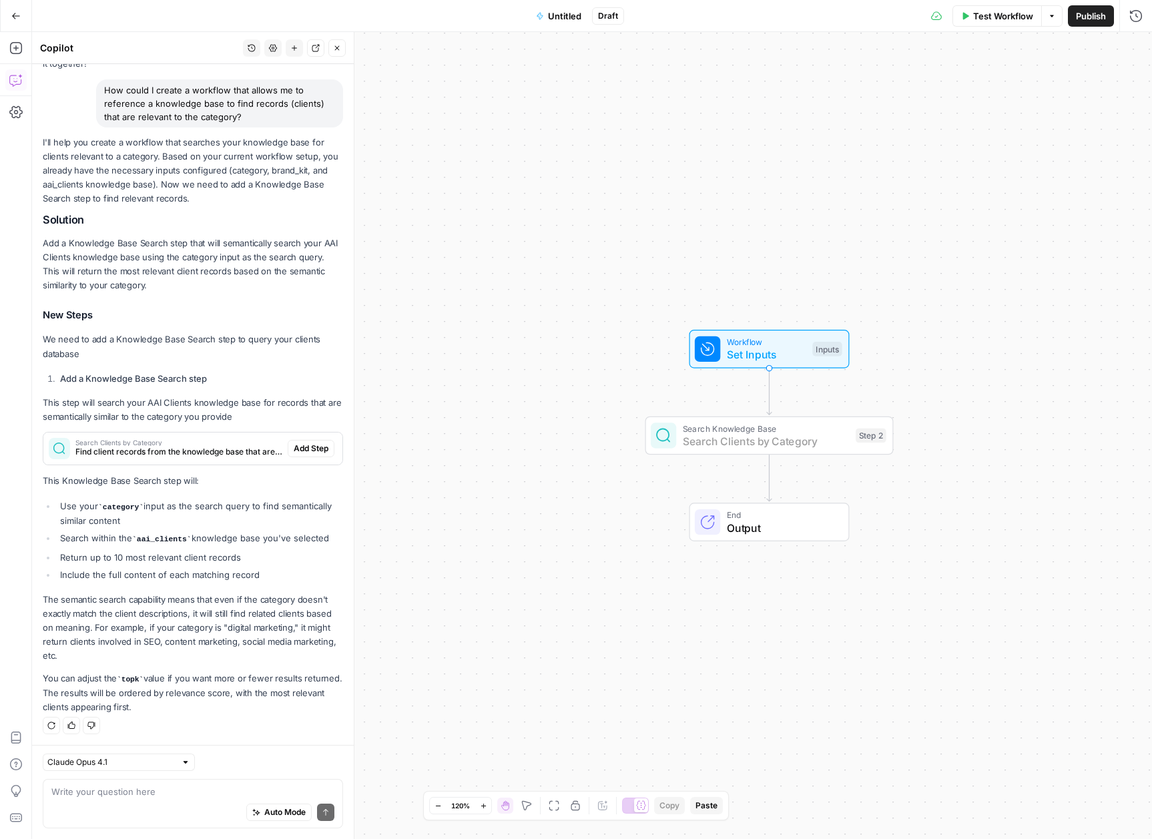
click at [294, 452] on span "Add Step" at bounding box center [311, 449] width 35 height 12
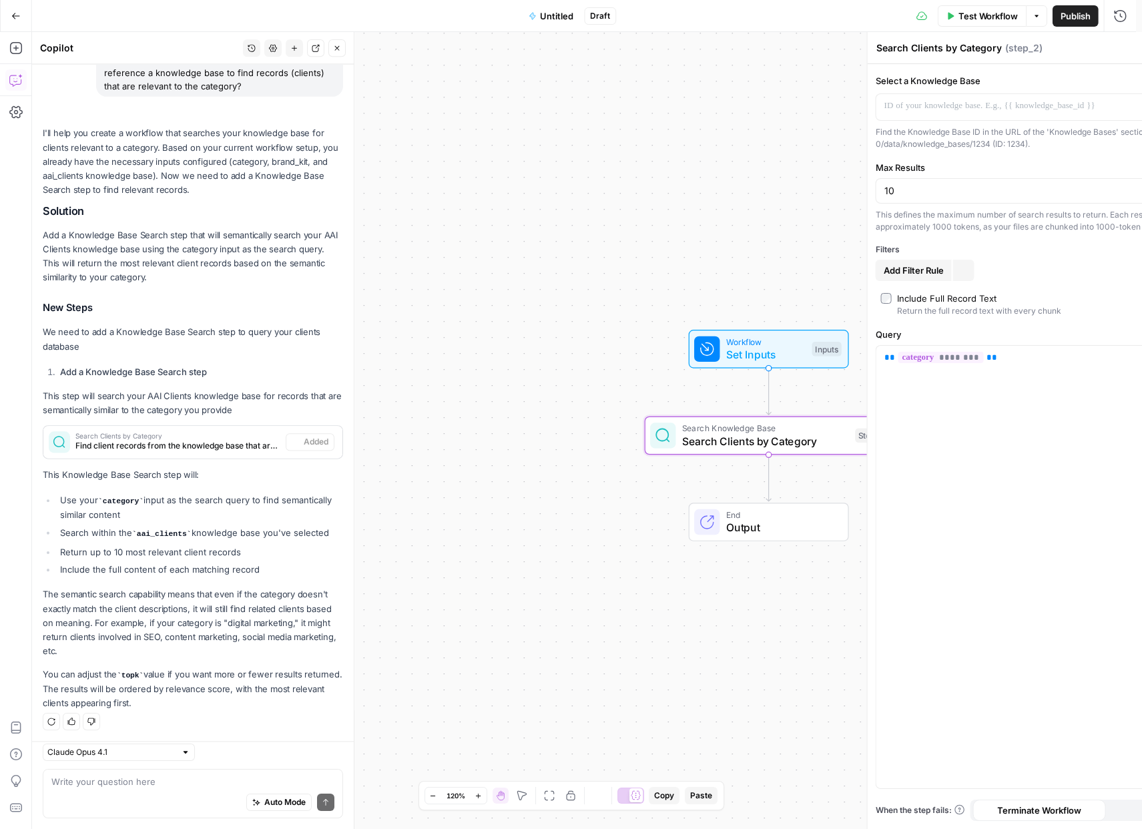
scroll to position [99, 0]
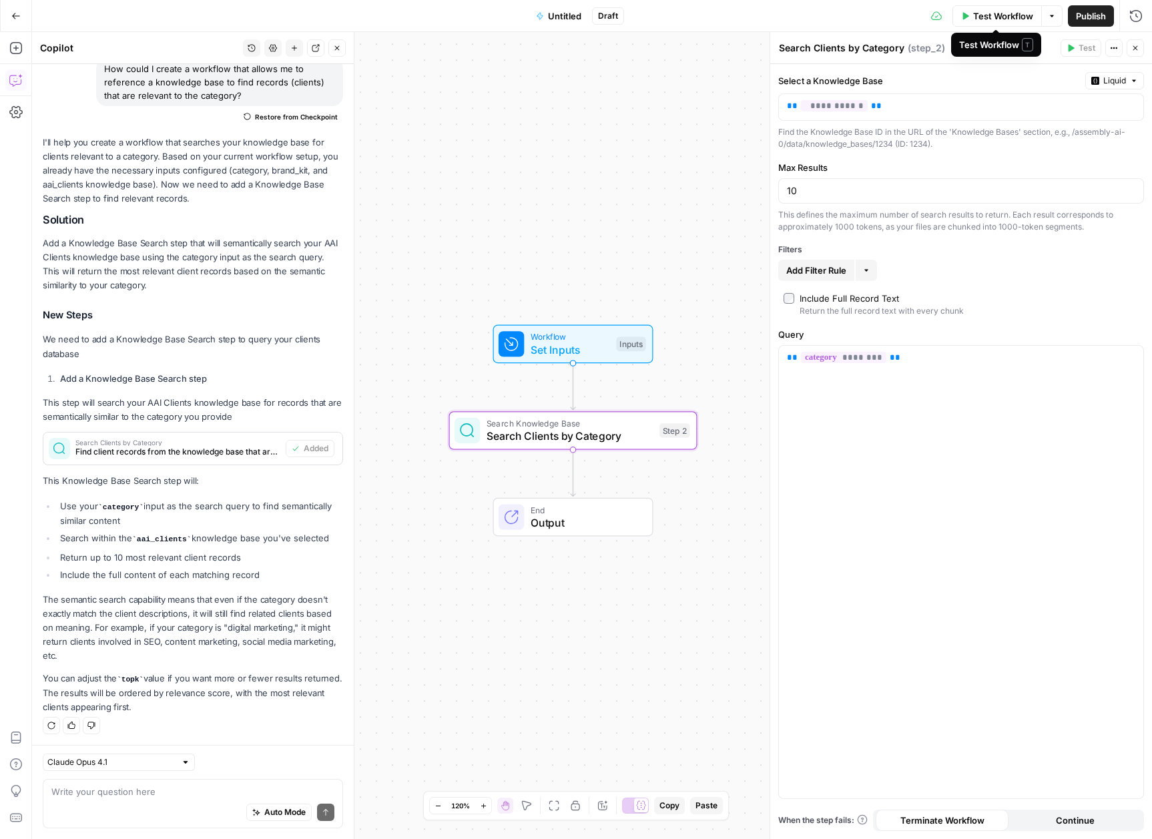
click at [984, 17] on span "Test Workflow" at bounding box center [1003, 15] width 60 height 13
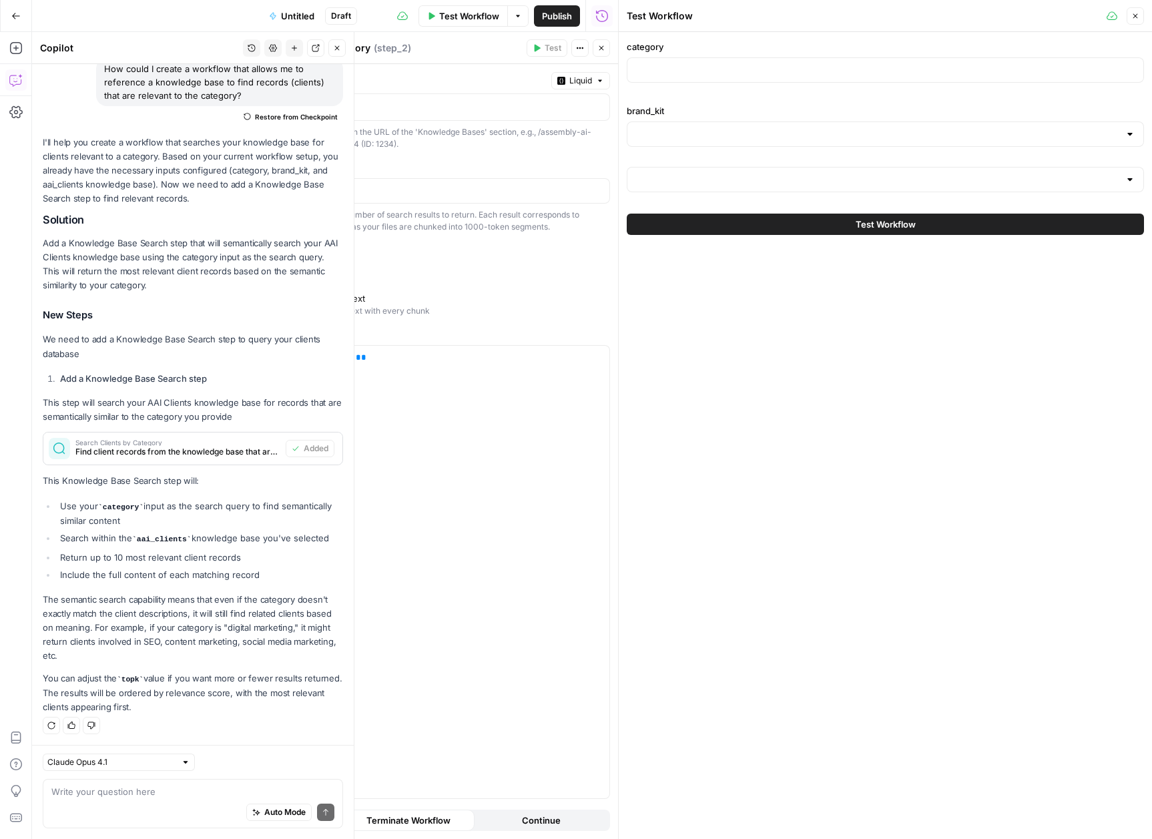
click at [800, 144] on div at bounding box center [885, 133] width 517 height 25
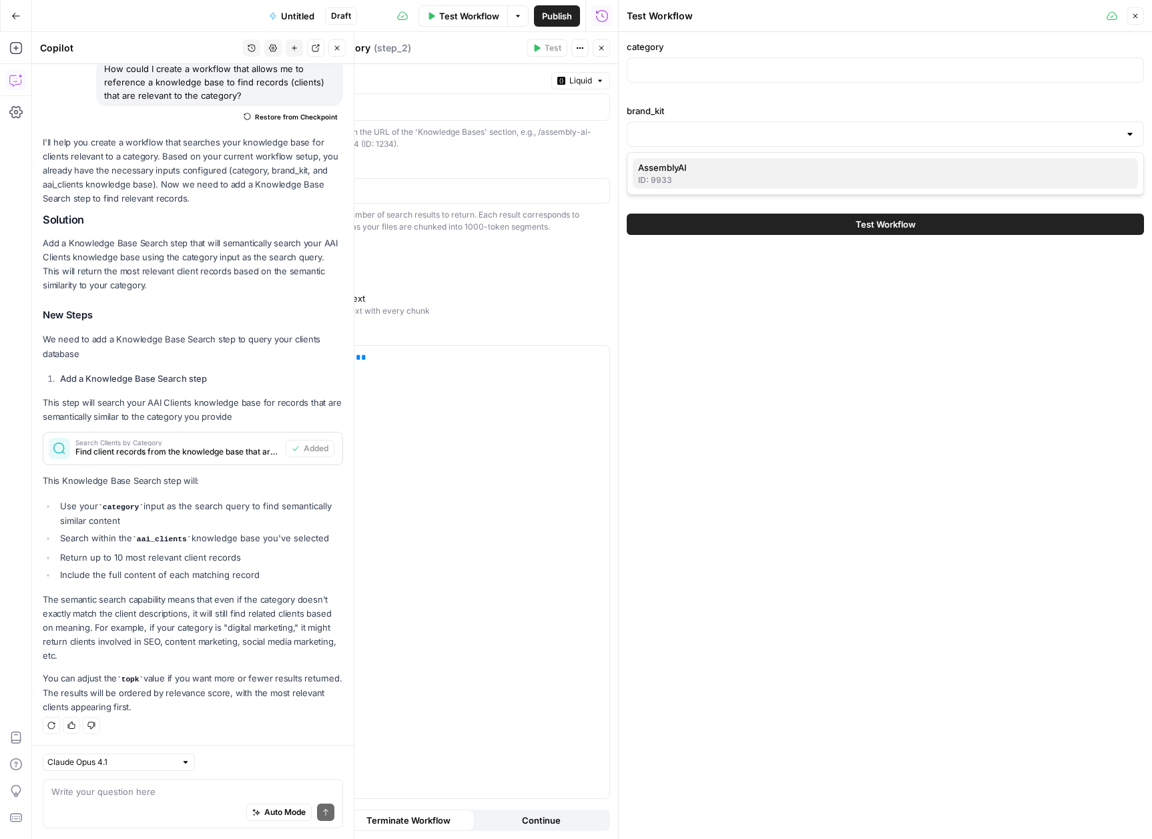
click at [760, 169] on span "AssemblyAI" at bounding box center [882, 167] width 489 height 13
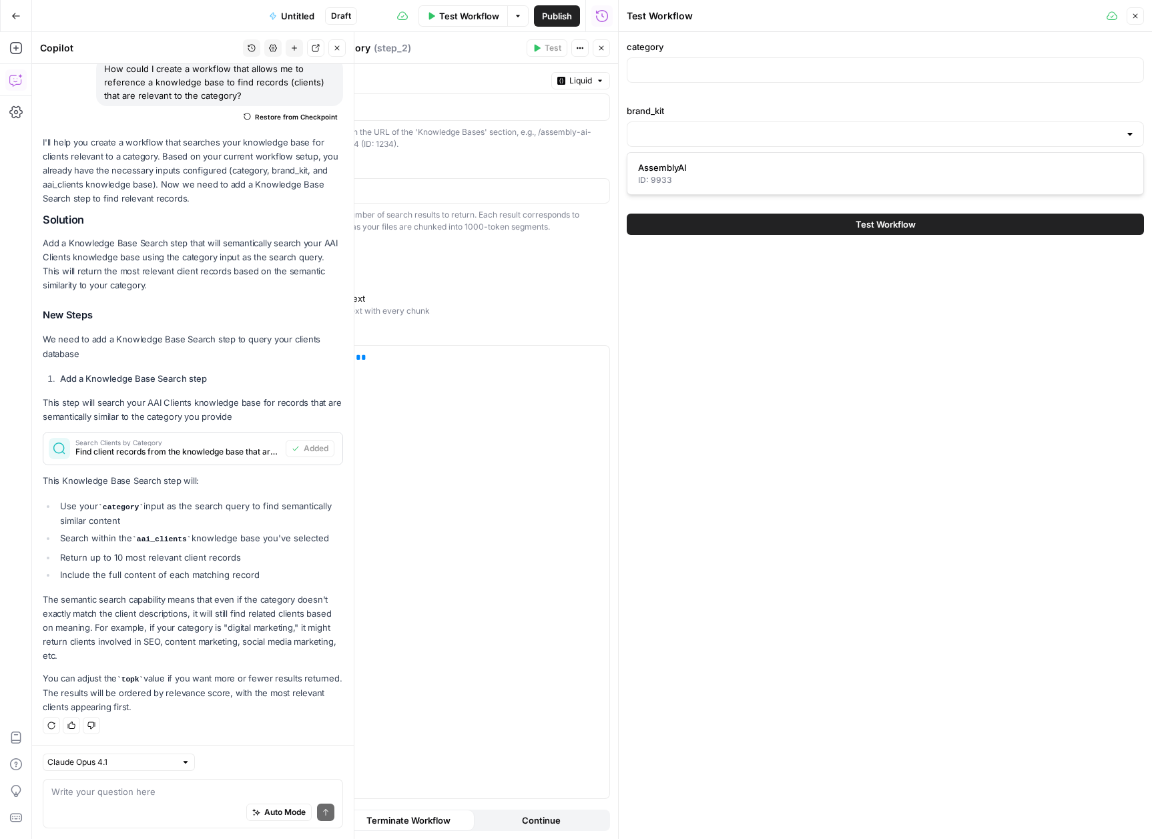
type input "AssemblyAI"
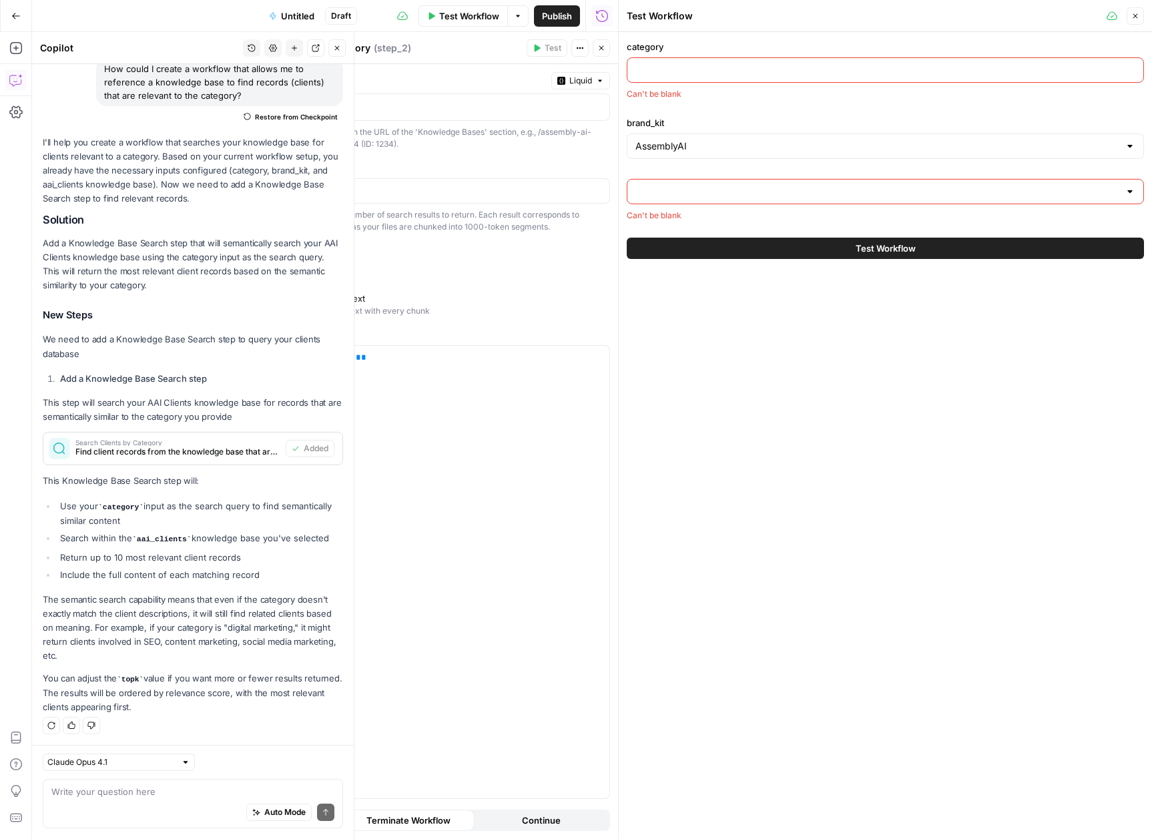
click at [736, 72] on input "category" at bounding box center [886, 69] width 500 height 13
click at [757, 191] on input "text" at bounding box center [878, 191] width 484 height 13
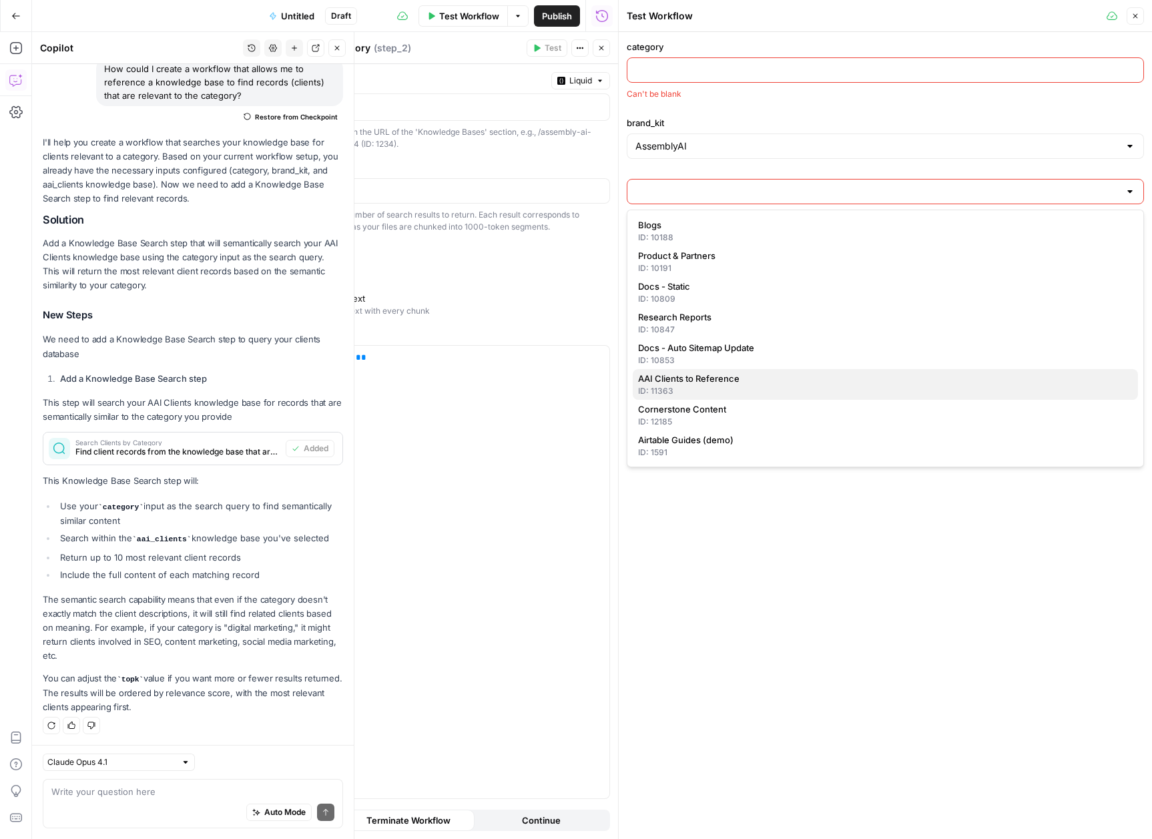
click at [774, 393] on div "ID: 11363" at bounding box center [885, 391] width 495 height 12
type input "AAI Clients to Reference"
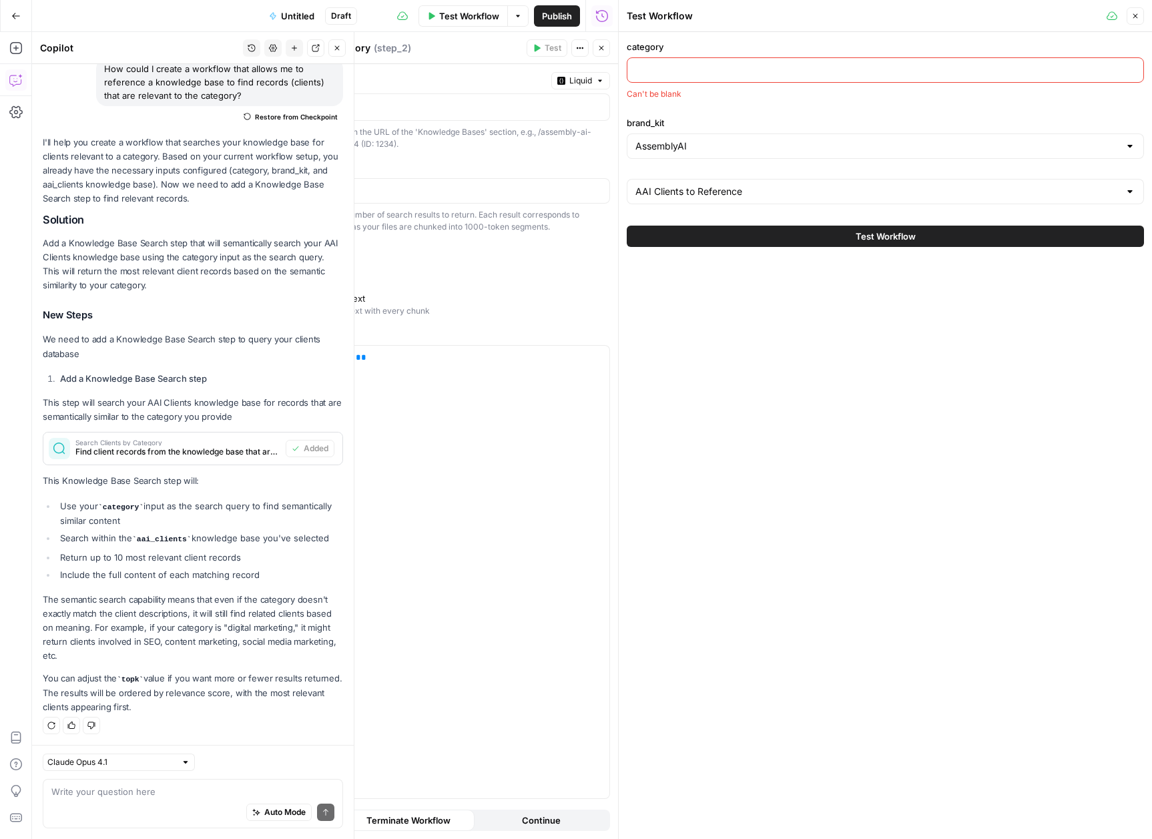
click at [724, 64] on input "category" at bounding box center [886, 69] width 500 height 13
click at [735, 76] on input "category" at bounding box center [886, 69] width 500 height 13
paste input "real-time sales coaching software"
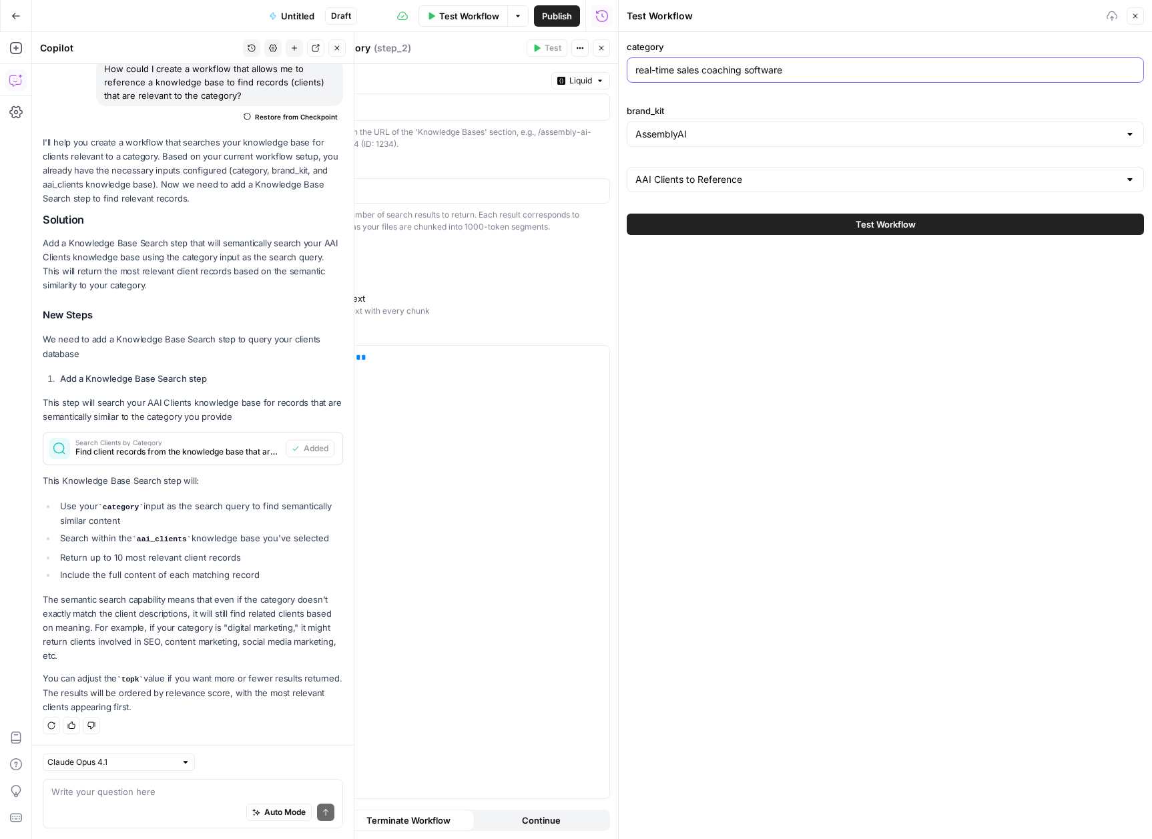
type input "real-time sales coaching software"
click at [855, 370] on div "category real-time sales coaching software brand_kit AssemblyAI AAI Clients to …" at bounding box center [885, 435] width 533 height 807
click at [883, 234] on button "Test Workflow" at bounding box center [885, 224] width 517 height 21
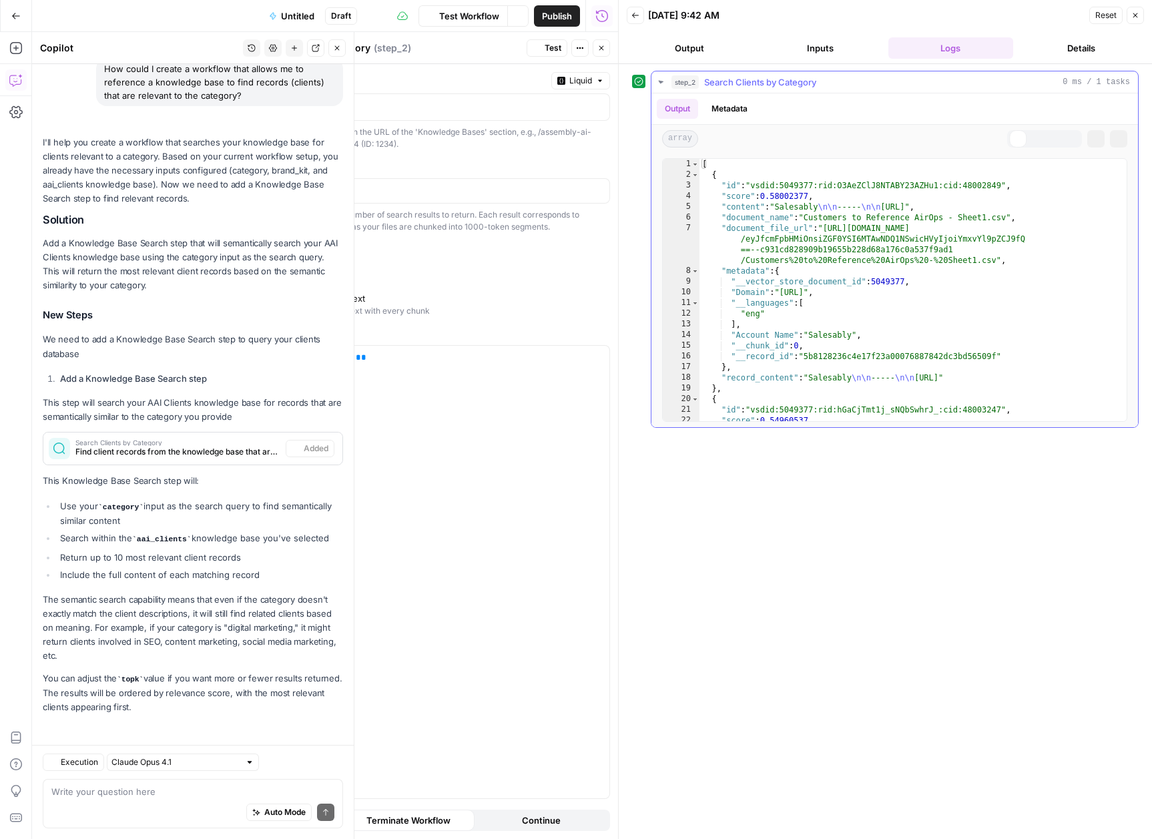
scroll to position [99, 0]
click at [682, 53] on button "Output" at bounding box center [689, 47] width 125 height 21
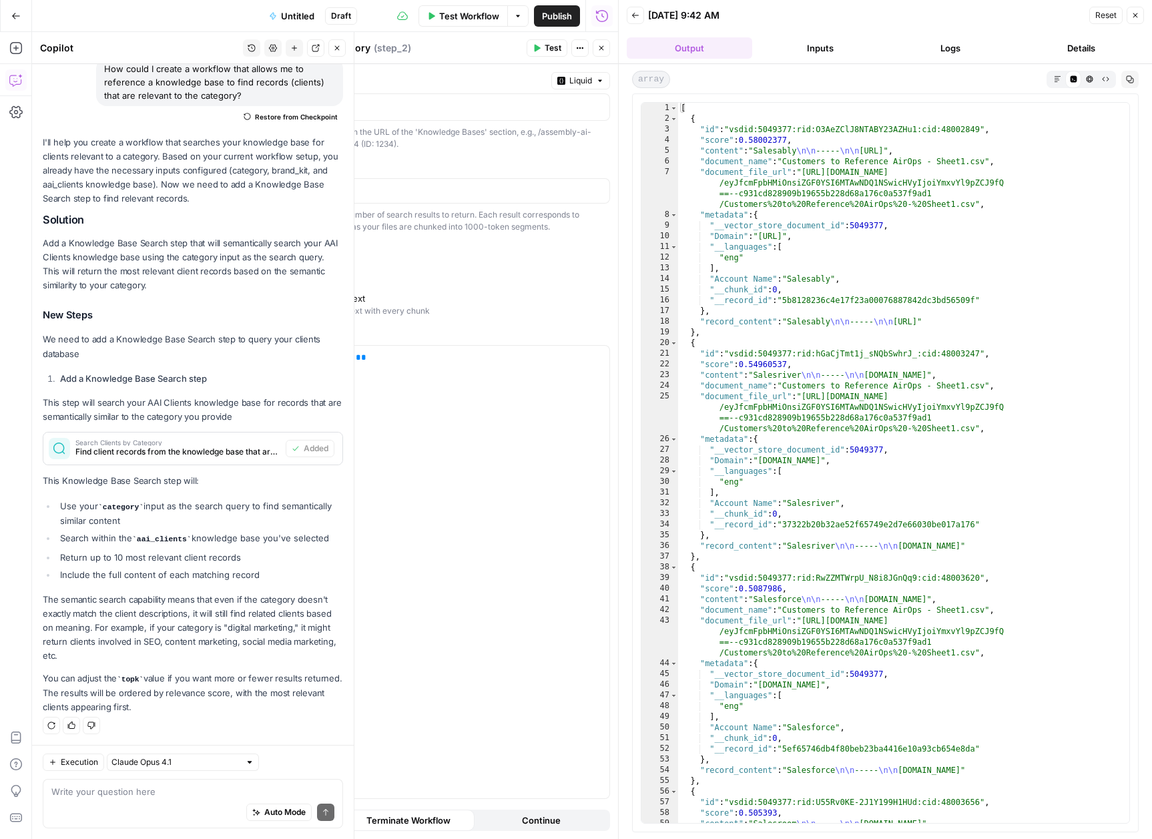
click at [824, 47] on button "Inputs" at bounding box center [820, 47] width 125 height 21
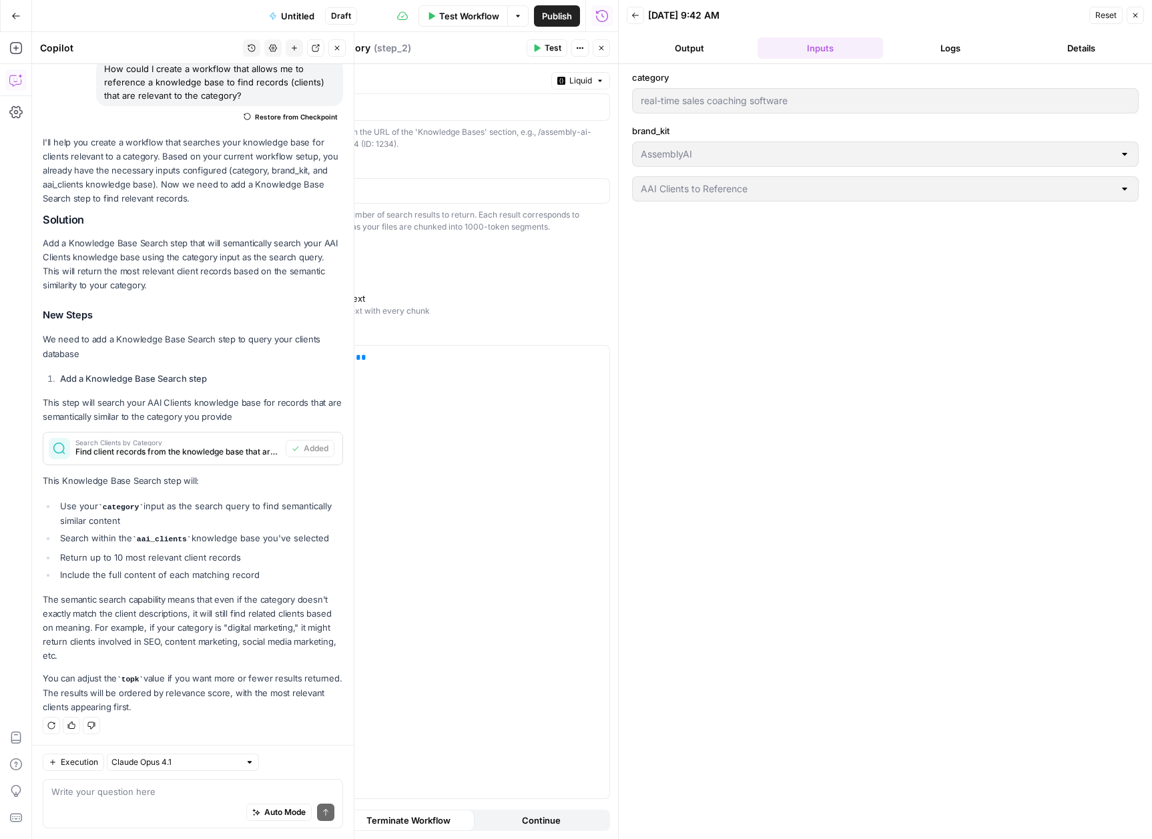
click at [634, 17] on icon "button" at bounding box center [635, 15] width 7 height 5
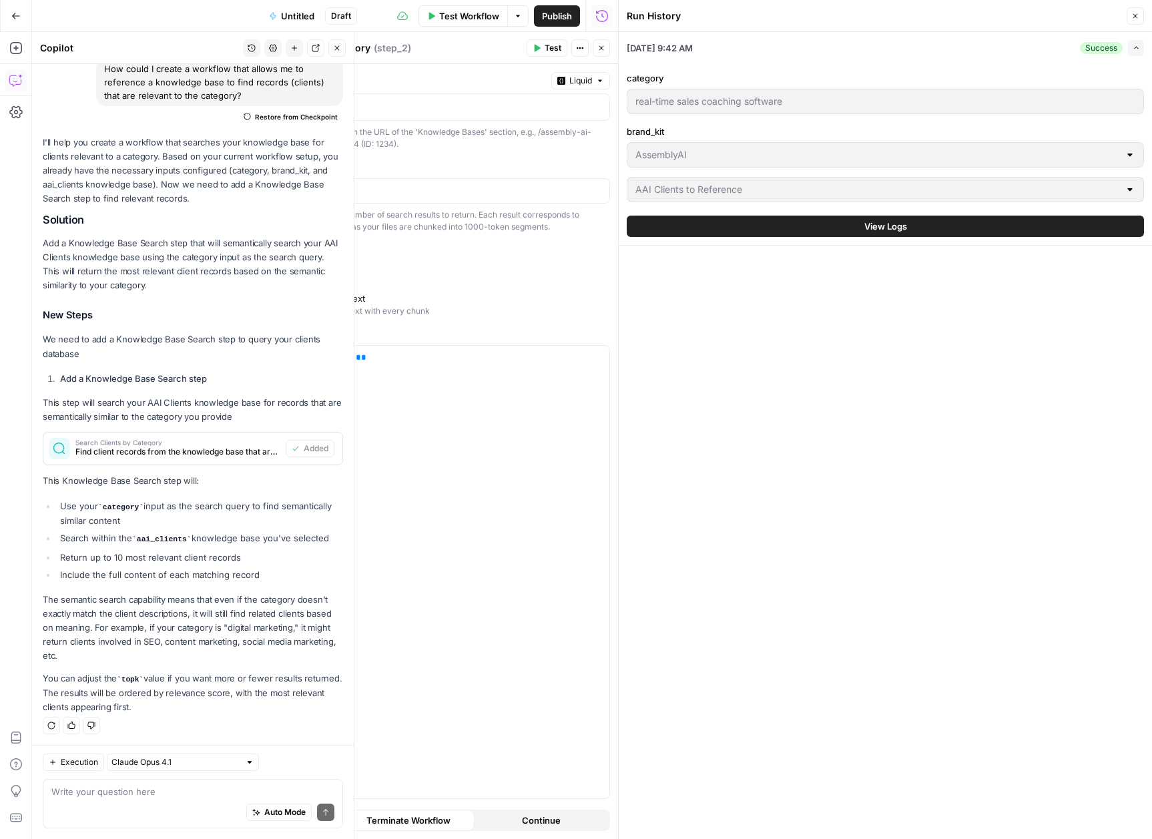
click at [1132, 24] on button "Close" at bounding box center [1135, 15] width 17 height 17
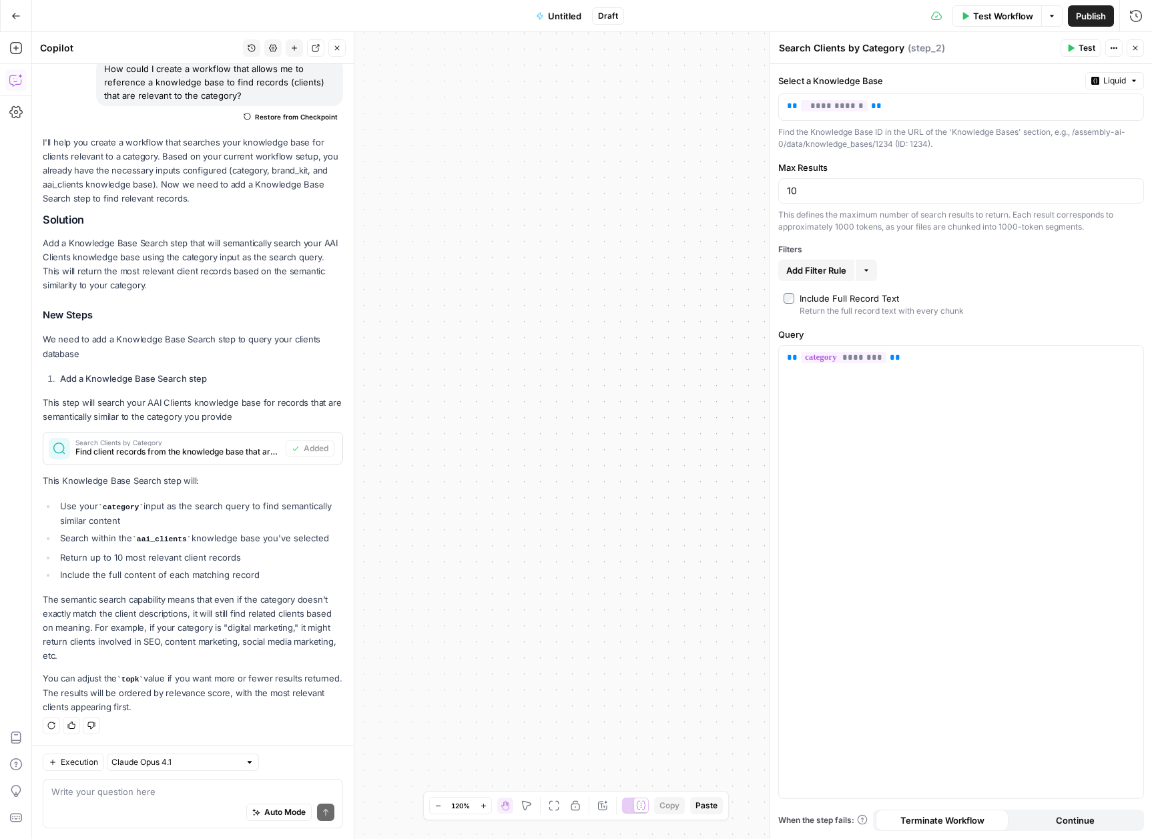
click at [443, 546] on div "Workflow Set Inputs Inputs Search Knowledge Base Search Clients by Category Ste…" at bounding box center [592, 435] width 1120 height 807
click at [1142, 51] on button "Close" at bounding box center [1135, 47] width 17 height 17
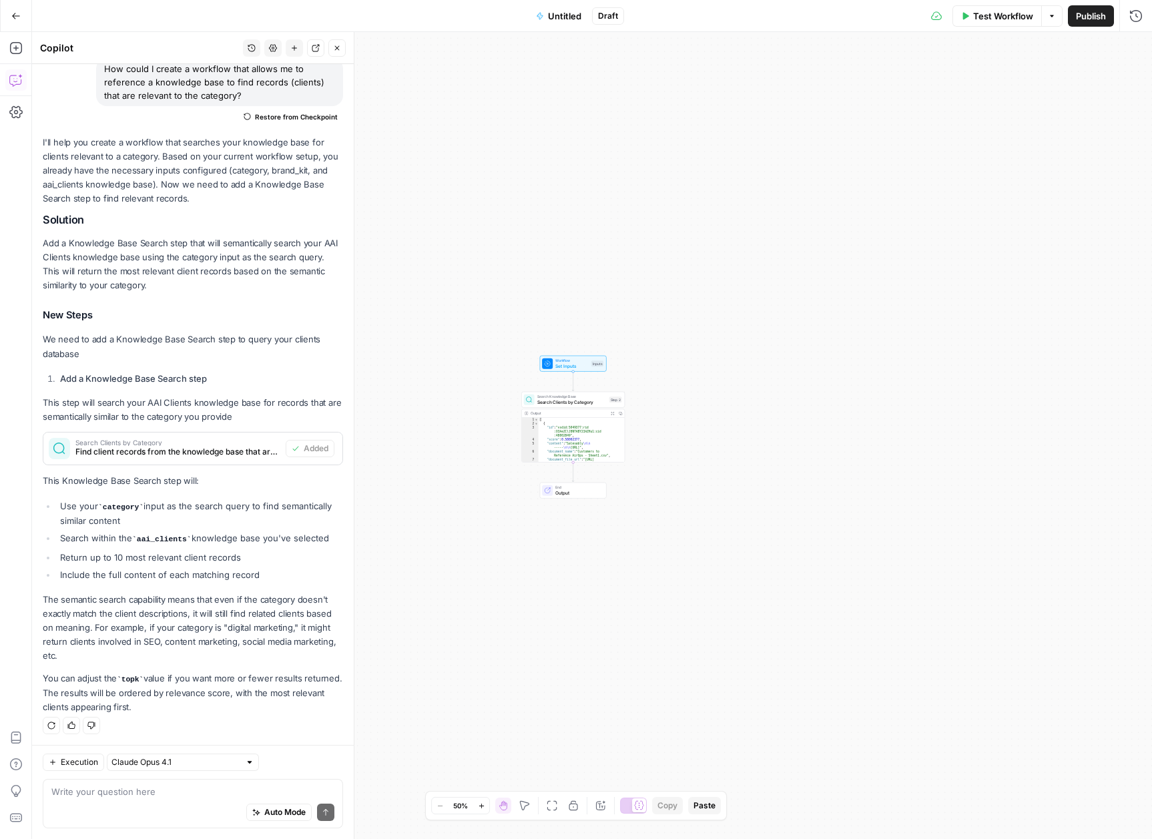
drag, startPoint x: 539, startPoint y: 555, endPoint x: 747, endPoint y: 505, distance: 214.4
click at [747, 505] on div "Workflow Set Inputs Inputs Search Knowledge Base Search Clients by Category Ste…" at bounding box center [592, 435] width 1120 height 807
type textarea "**********"
click at [575, 435] on div "[ { "id" : "vsdid:5049377:rid :O3AeZClJ8NTABY23AZHu1:cid :48002849" , "score" :…" at bounding box center [583, 461] width 81 height 85
click at [577, 404] on span "Search Clients by Category" at bounding box center [575, 403] width 69 height 7
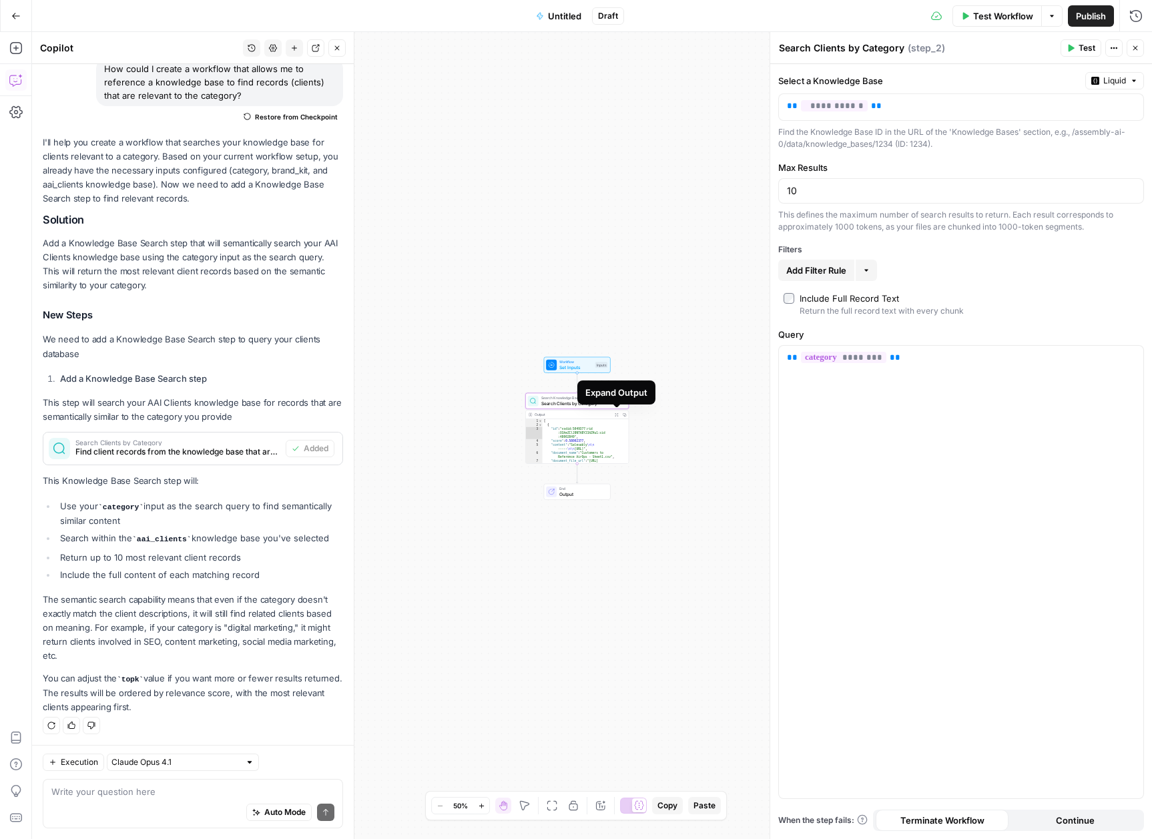
click at [618, 416] on icon "button" at bounding box center [617, 415] width 4 height 4
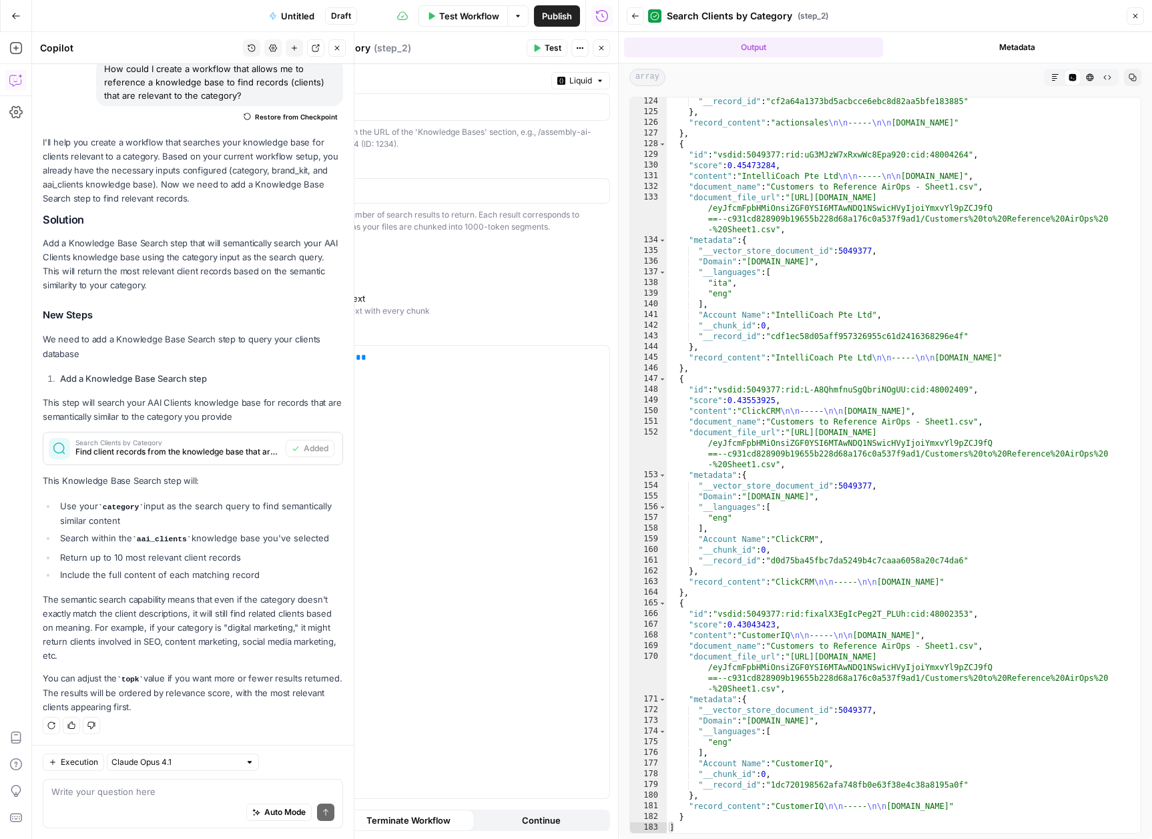
scroll to position [1539, 0]
click at [200, 812] on div "Auto Mode Send" at bounding box center [192, 812] width 283 height 29
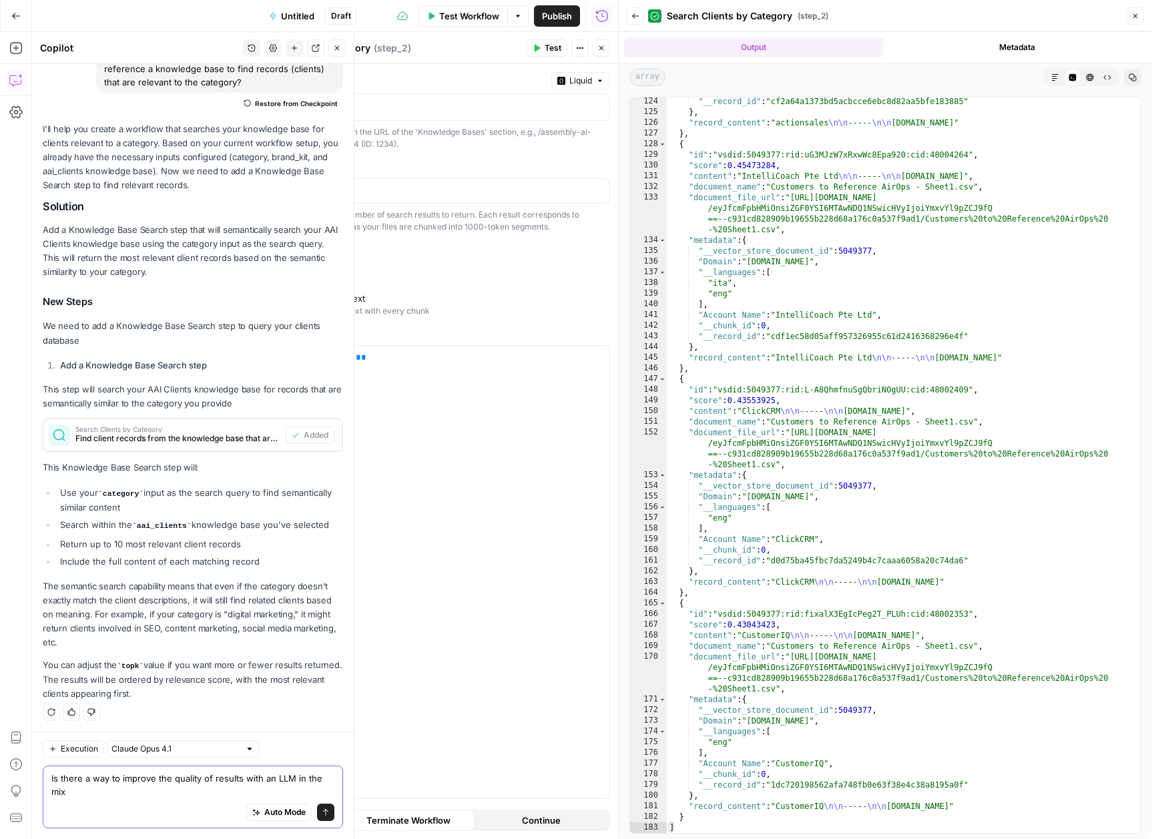
type textarea "Is there a way to improve the quality of results with an LLM in the mix?"
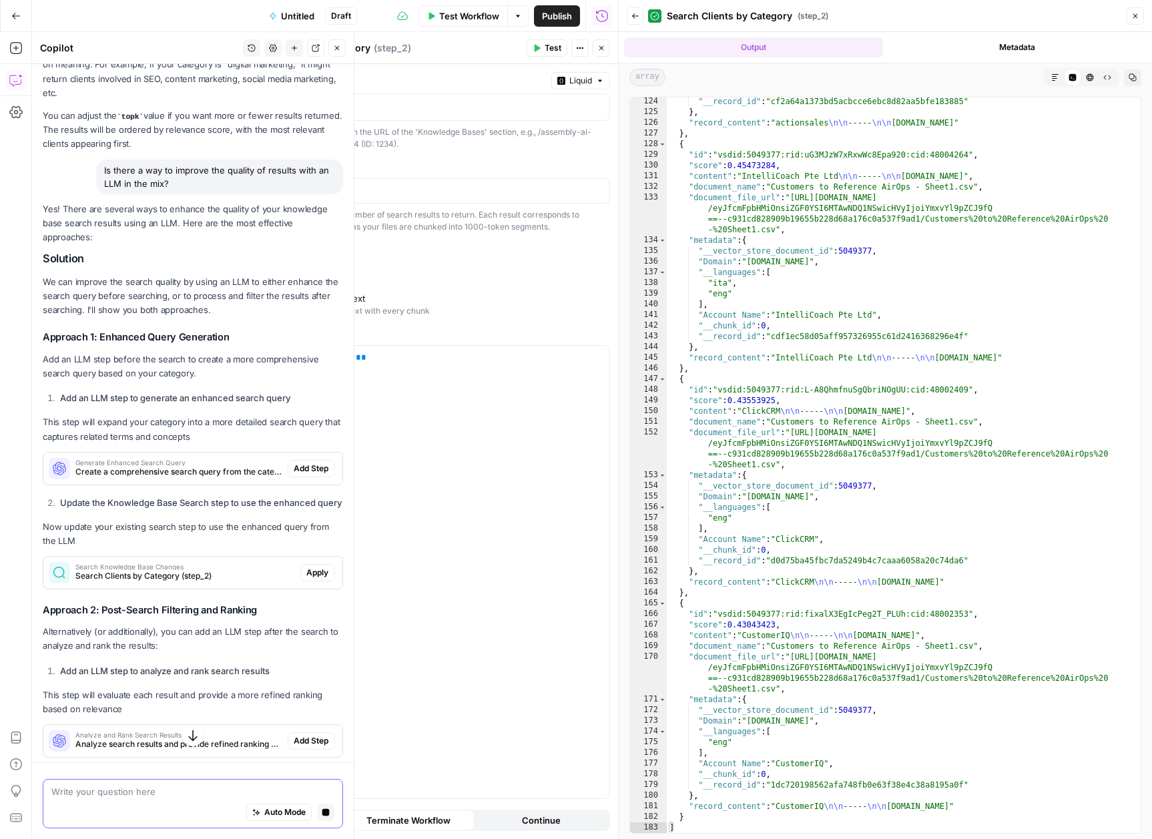
scroll to position [662, 0]
click at [304, 465] on span "Add Step" at bounding box center [311, 468] width 35 height 12
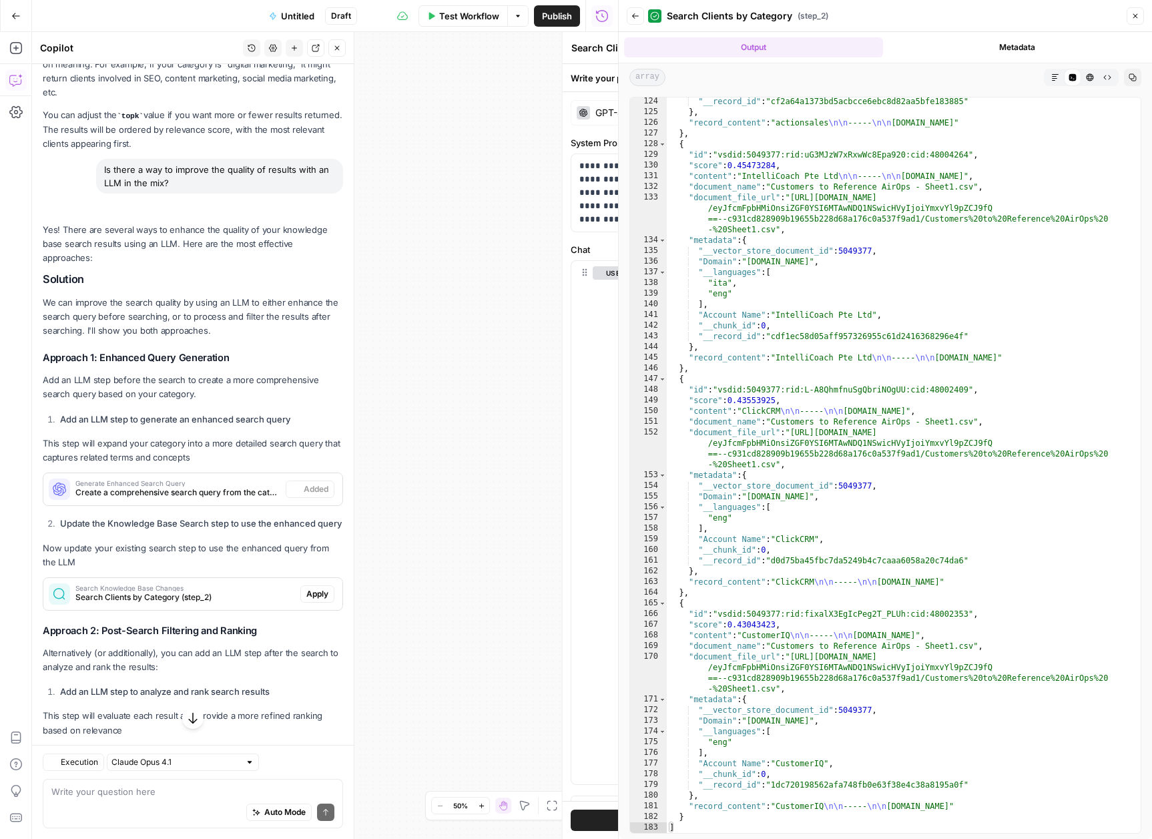
type textarea "Generate Enhanced Search Query"
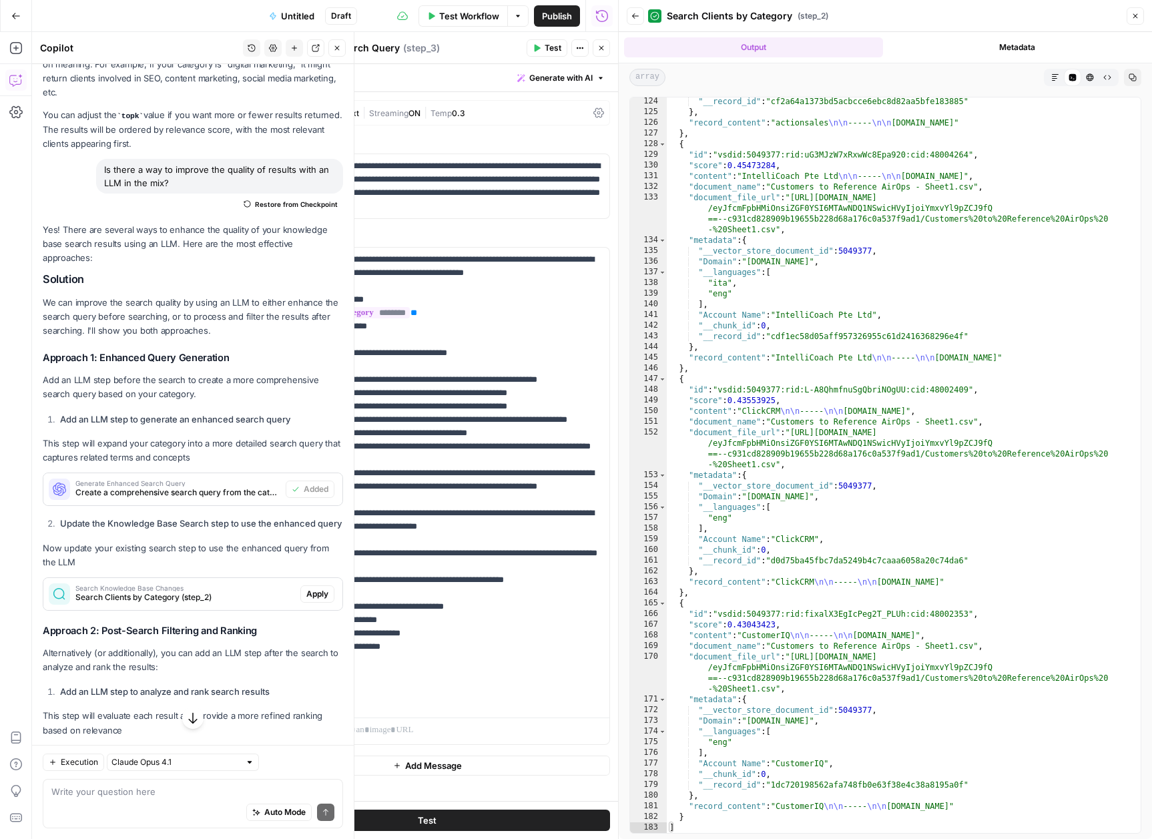
click at [320, 599] on button "Apply" at bounding box center [317, 593] width 34 height 17
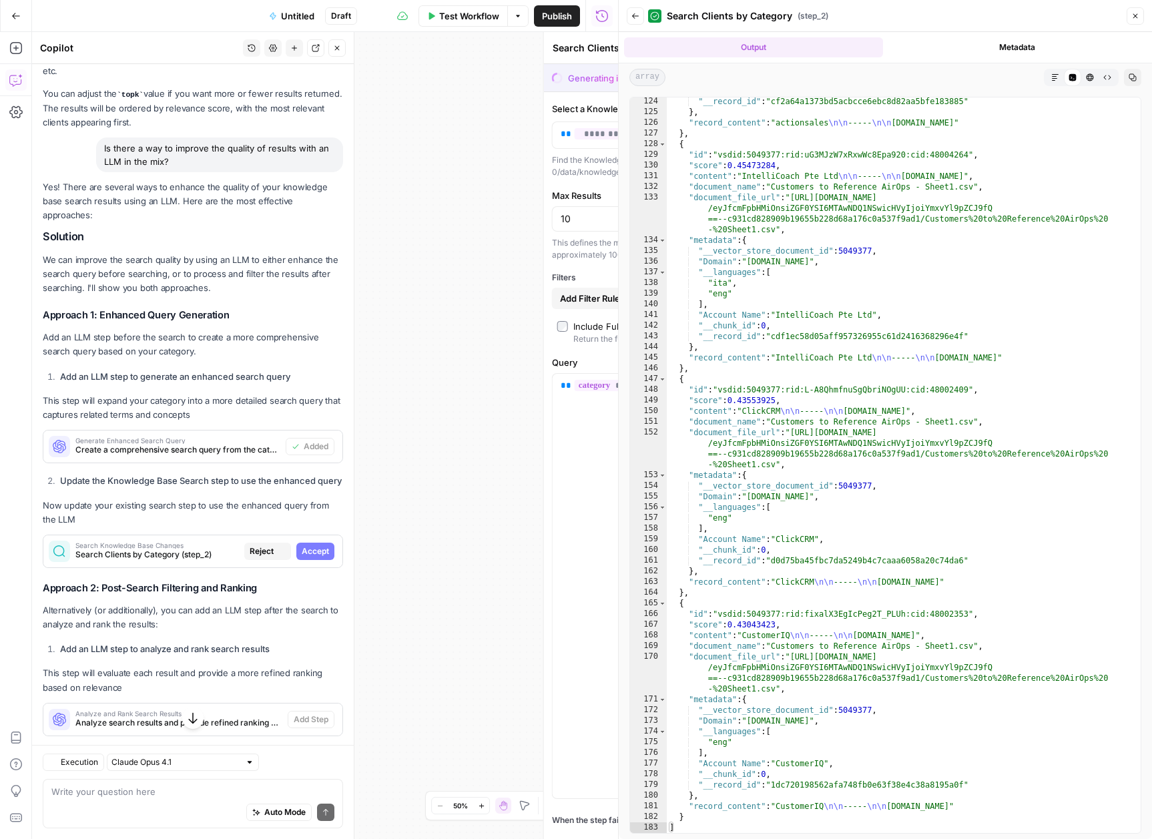
scroll to position [641, 0]
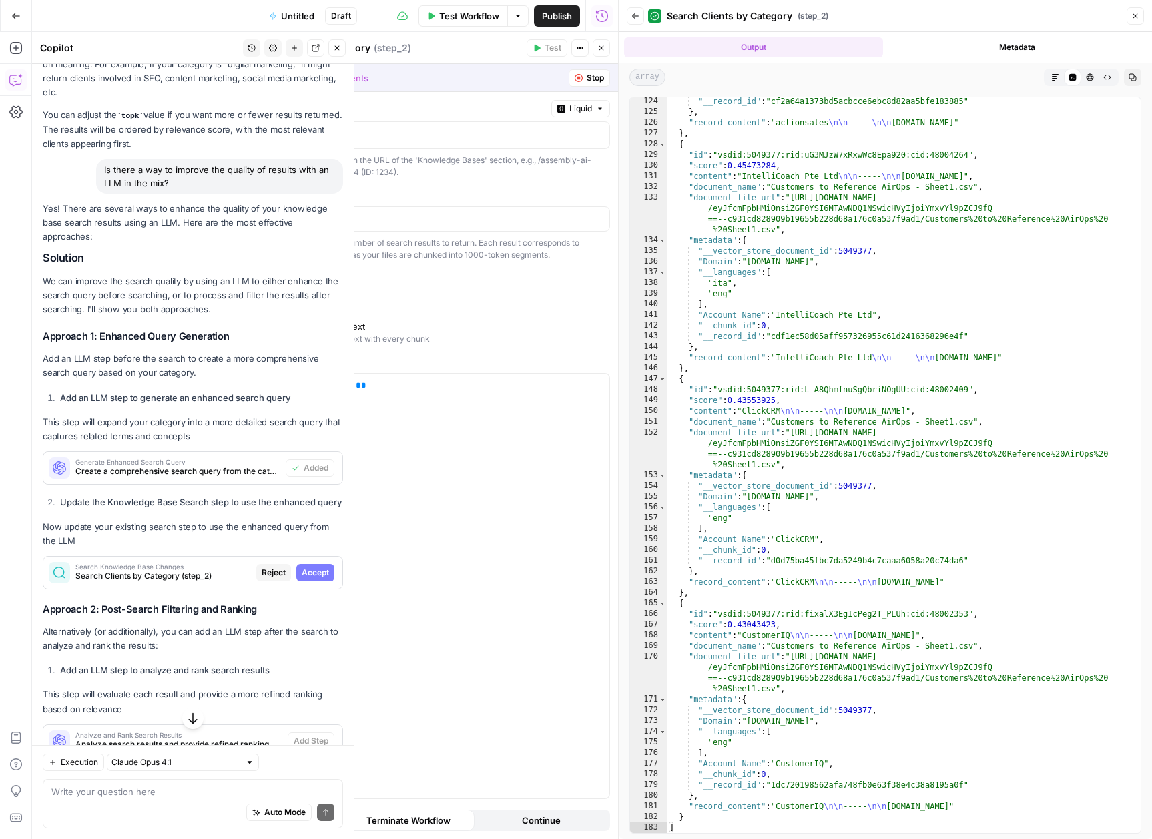
click at [321, 581] on button "Accept" at bounding box center [315, 572] width 38 height 17
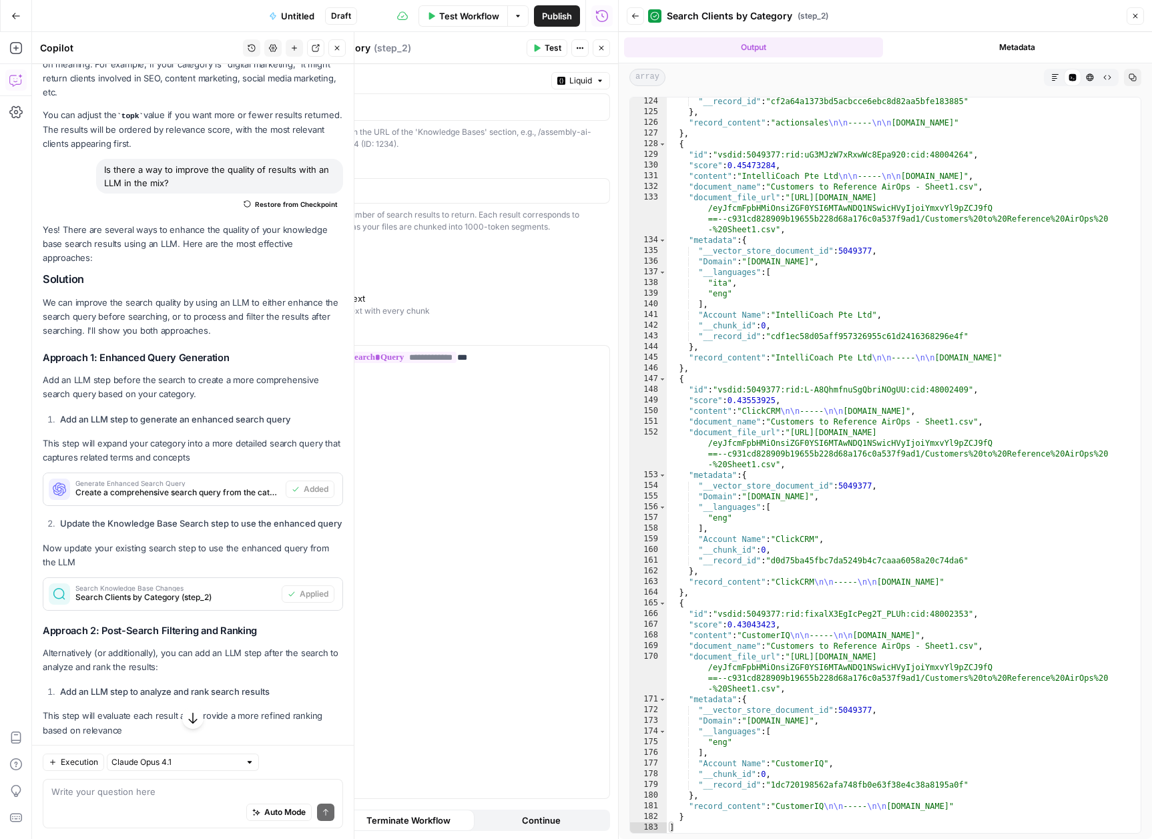
scroll to position [1075, 0]
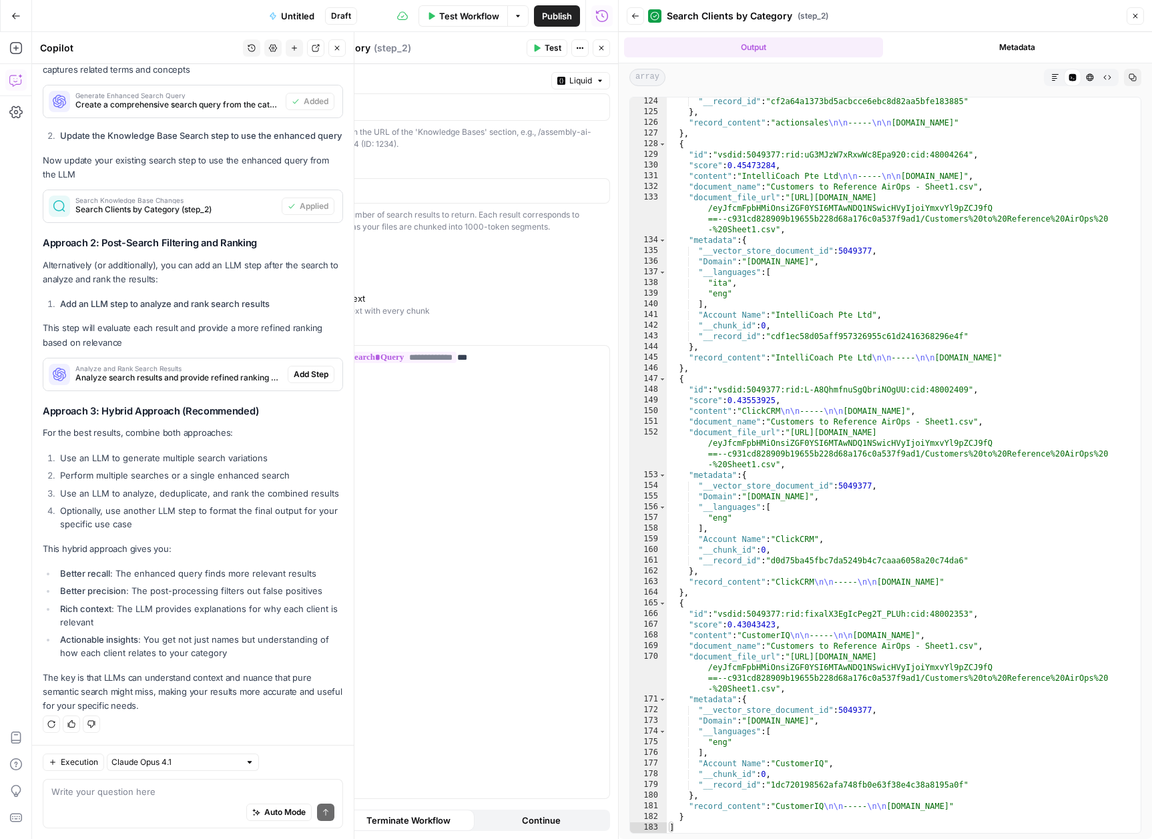
click at [294, 368] on span "Add Step" at bounding box center [311, 374] width 35 height 12
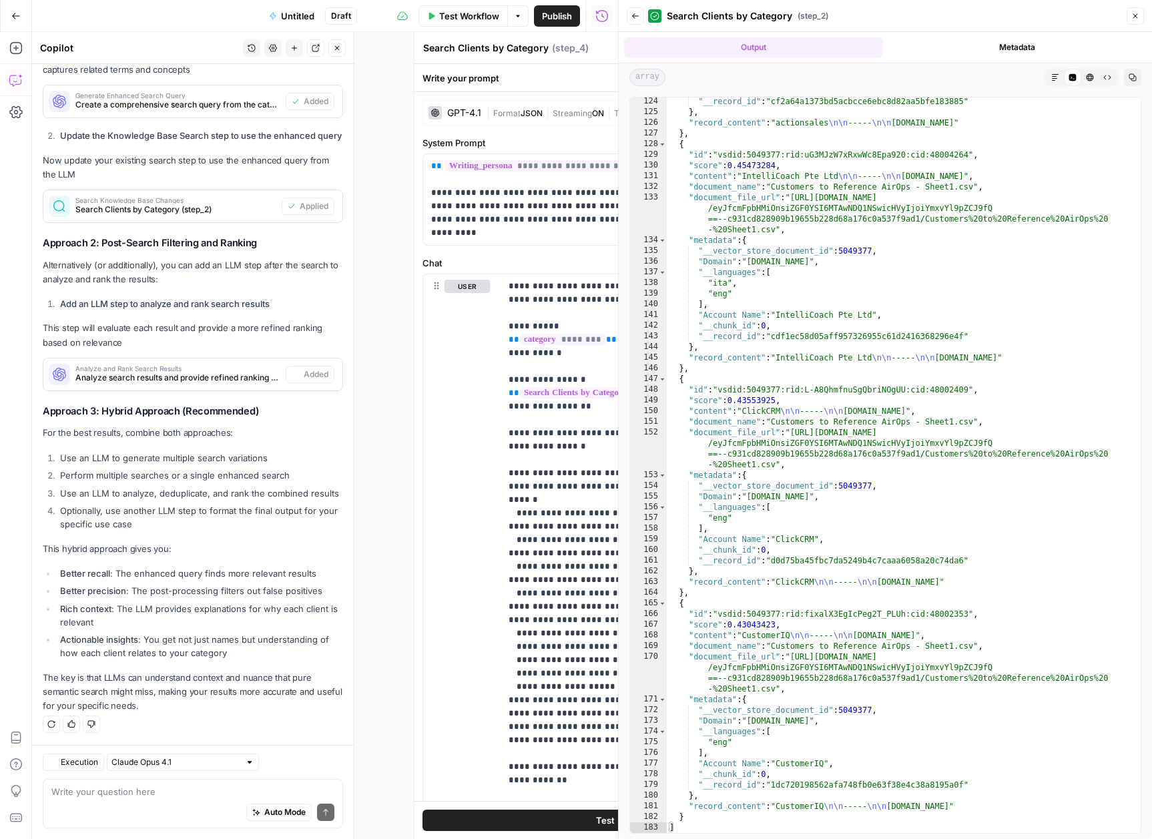
type textarea "Analyze and Rank Search Results"
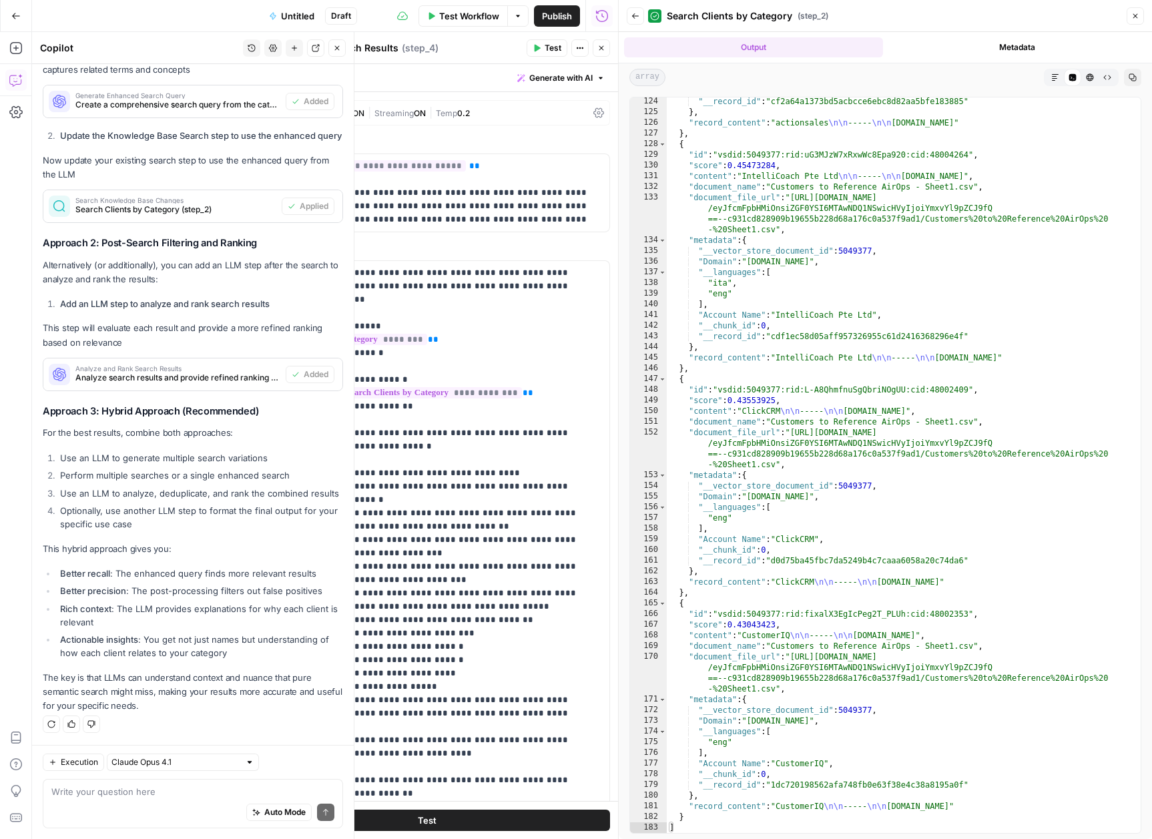
click at [190, 577] on li "Better recall : The enhanced query finds more relevant results" at bounding box center [200, 573] width 286 height 13
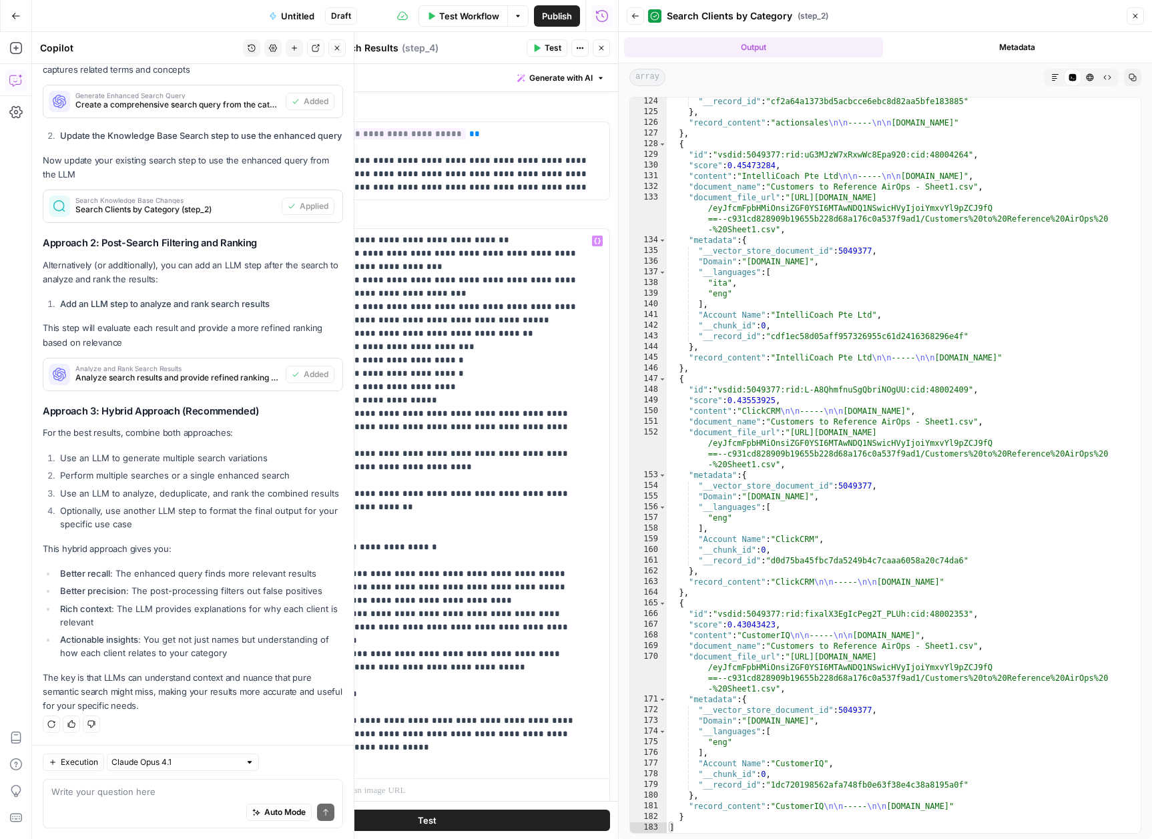
scroll to position [75, 0]
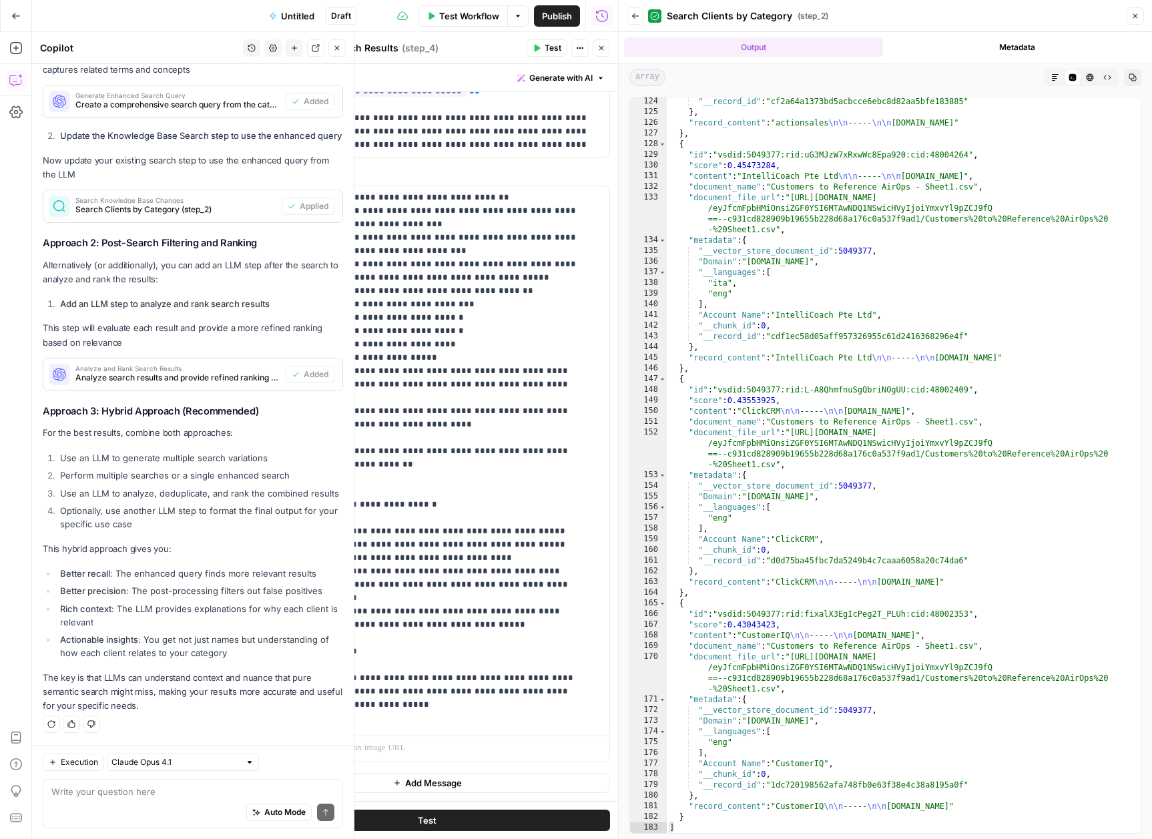
click at [1130, 13] on button "Close" at bounding box center [1135, 15] width 17 height 17
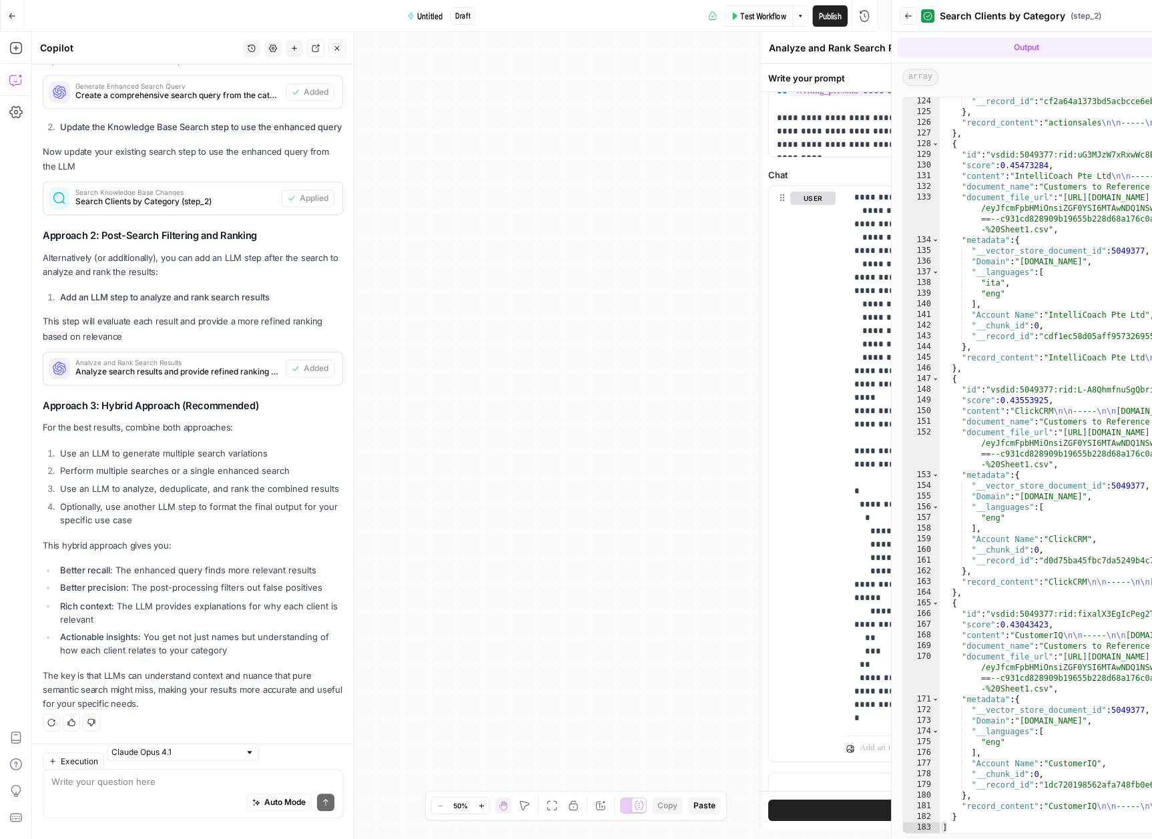
scroll to position [1075, 0]
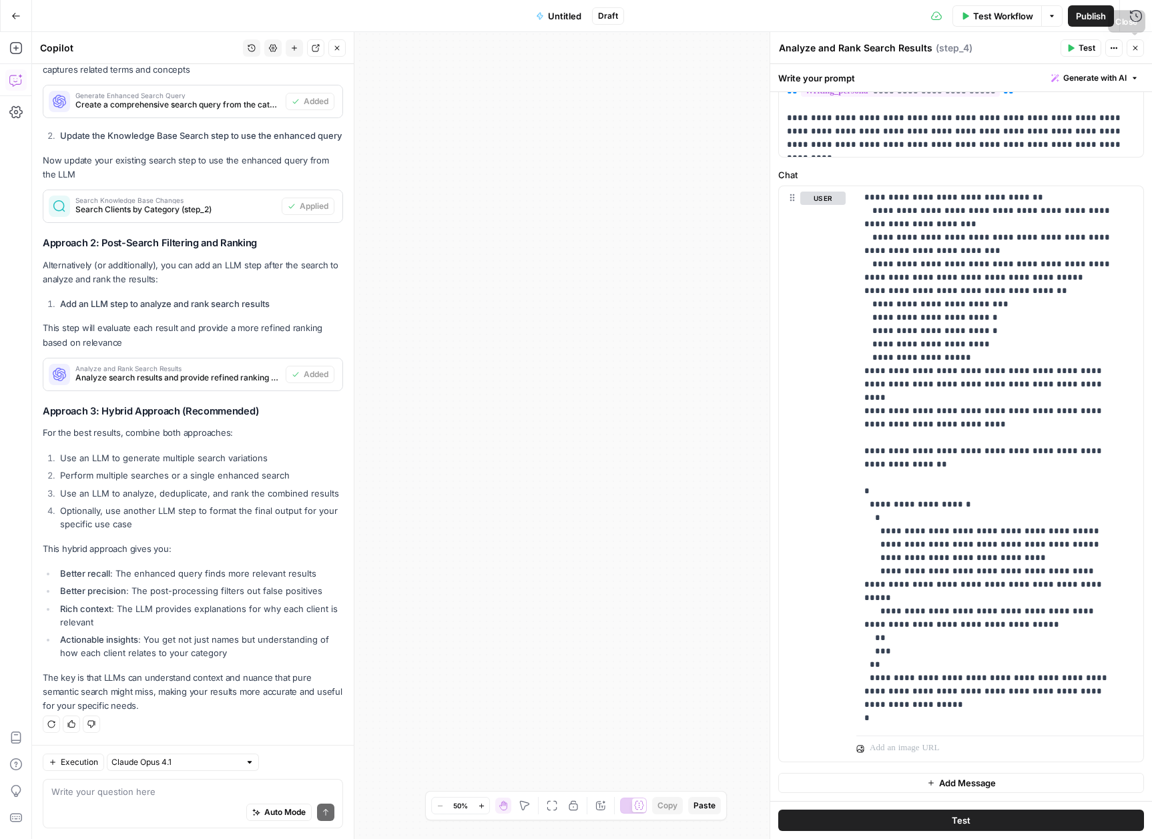
click at [1131, 47] on icon "button" at bounding box center [1135, 48] width 8 height 8
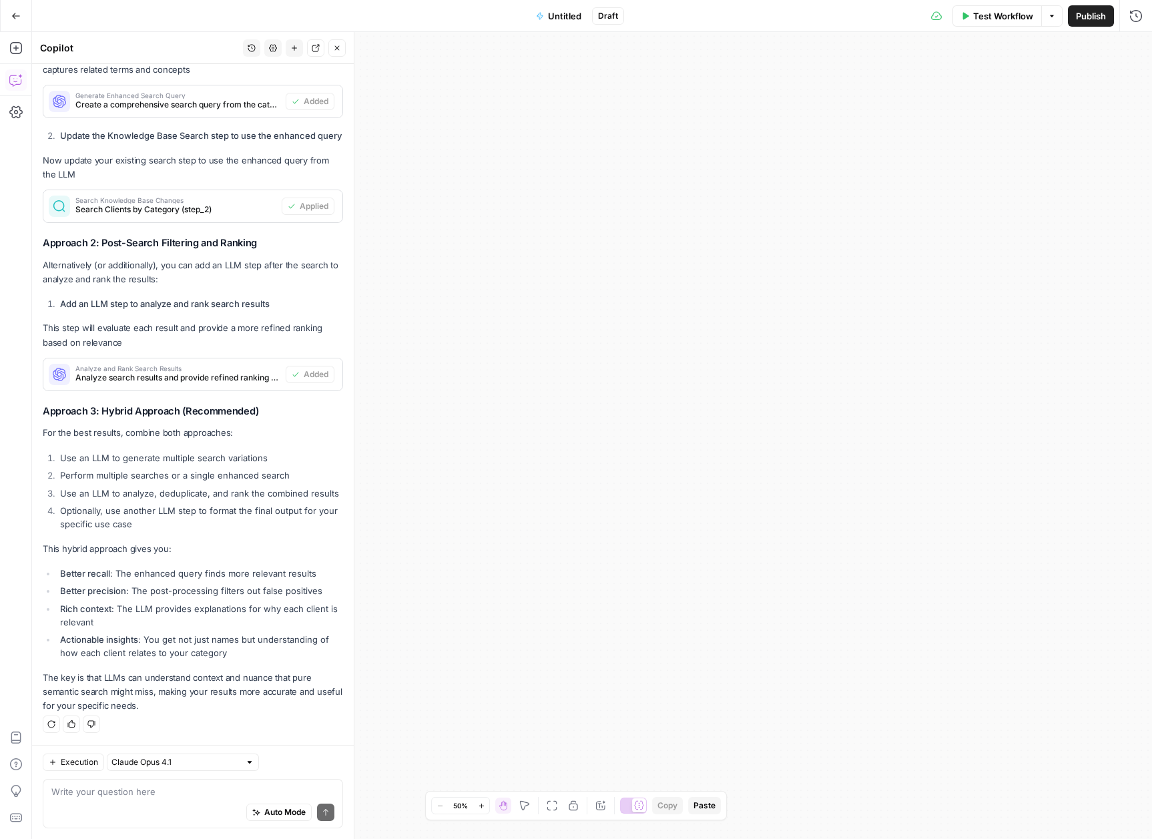
drag, startPoint x: 597, startPoint y: 433, endPoint x: 557, endPoint y: 404, distance: 49.3
click at [782, 162] on div "**********" at bounding box center [592, 435] width 1120 height 807
drag, startPoint x: 654, startPoint y: 449, endPoint x: 736, endPoint y: 180, distance: 280.4
click at [740, 181] on div "**********" at bounding box center [592, 435] width 1120 height 807
click at [336, 50] on icon "button" at bounding box center [337, 48] width 8 height 8
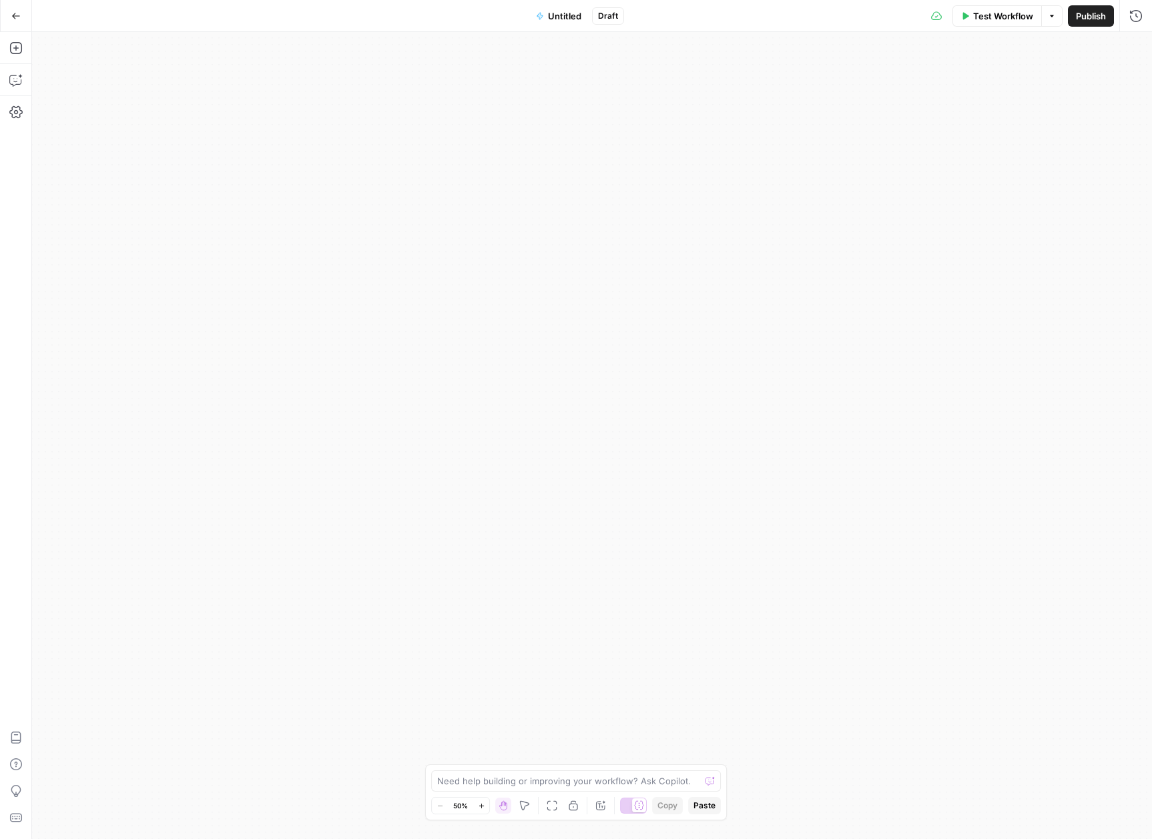
drag, startPoint x: 758, startPoint y: 86, endPoint x: 604, endPoint y: 324, distance: 283.3
click at [604, 324] on div "**********" at bounding box center [592, 435] width 1120 height 807
drag, startPoint x: 426, startPoint y: 87, endPoint x: 426, endPoint y: 95, distance: 8.7
click at [426, 95] on div "**********" at bounding box center [592, 435] width 1120 height 807
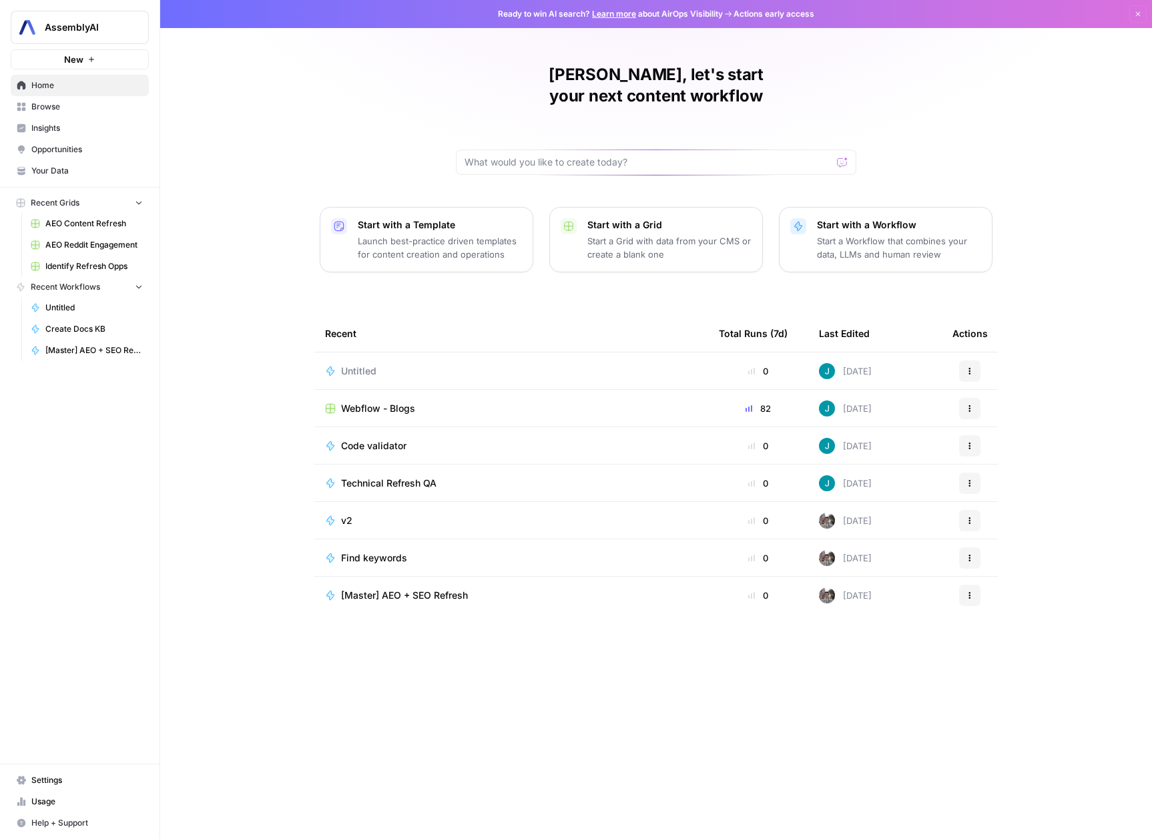
click at [61, 174] on span "Your Data" at bounding box center [86, 171] width 111 height 12
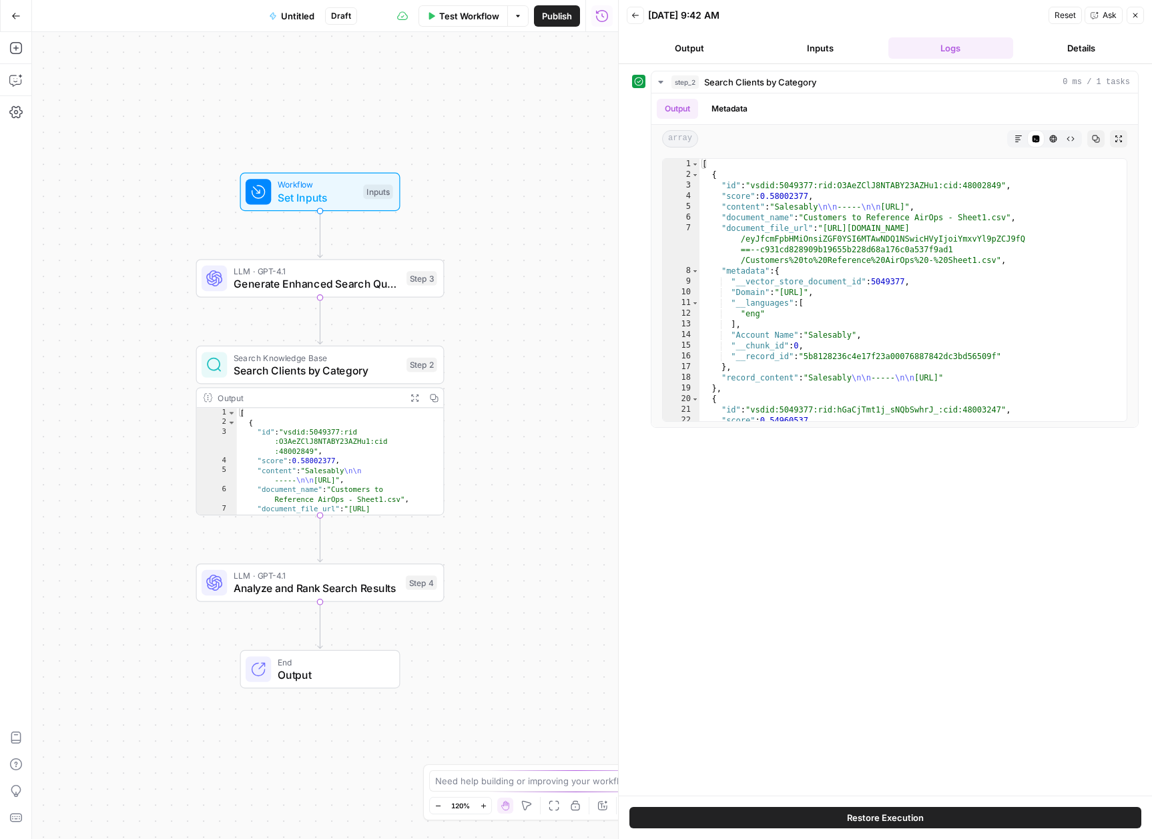
click at [532, 395] on div "Workflow Set Inputs Inputs LLM · GPT-4.1 Generate Enhanced Search Query Step 3 …" at bounding box center [325, 435] width 586 height 807
click at [16, 88] on button "Copilot" at bounding box center [15, 79] width 21 height 21
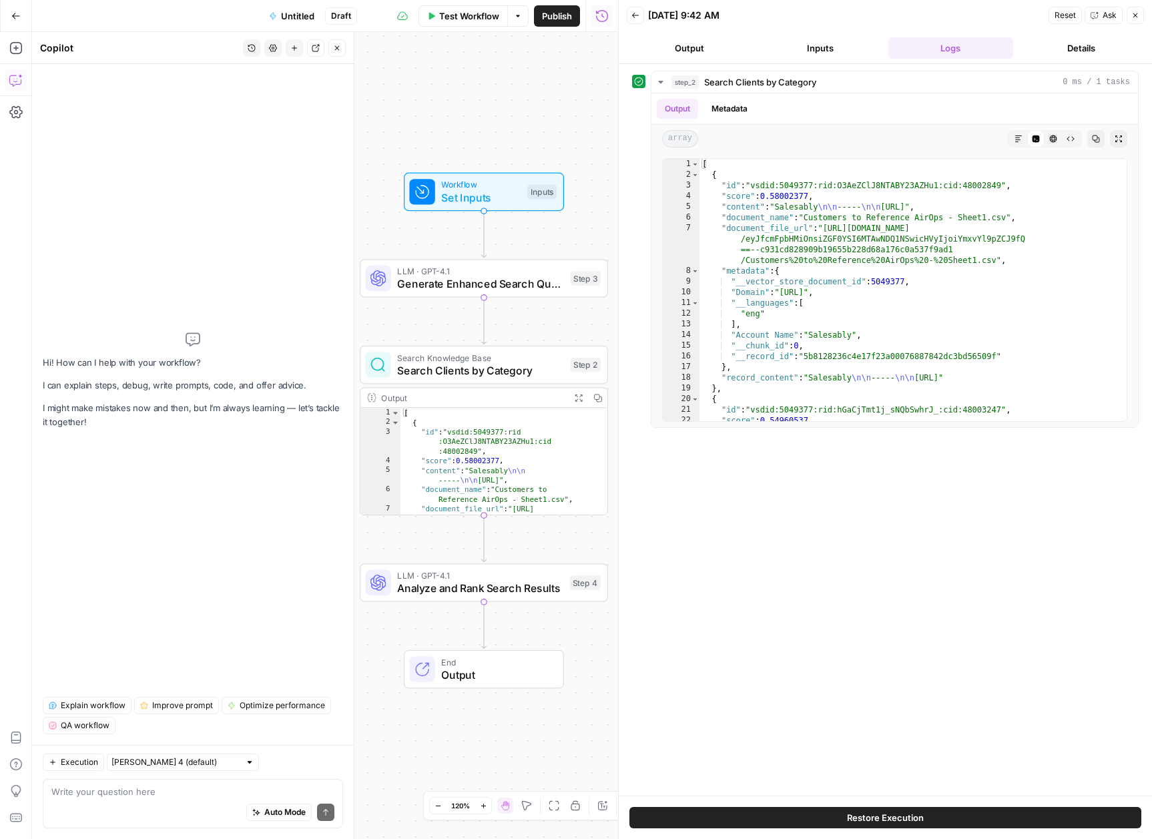
click at [205, 802] on div "Auto Mode Send" at bounding box center [192, 812] width 283 height 29
click at [495, 160] on icon "button" at bounding box center [495, 162] width 13 height 13
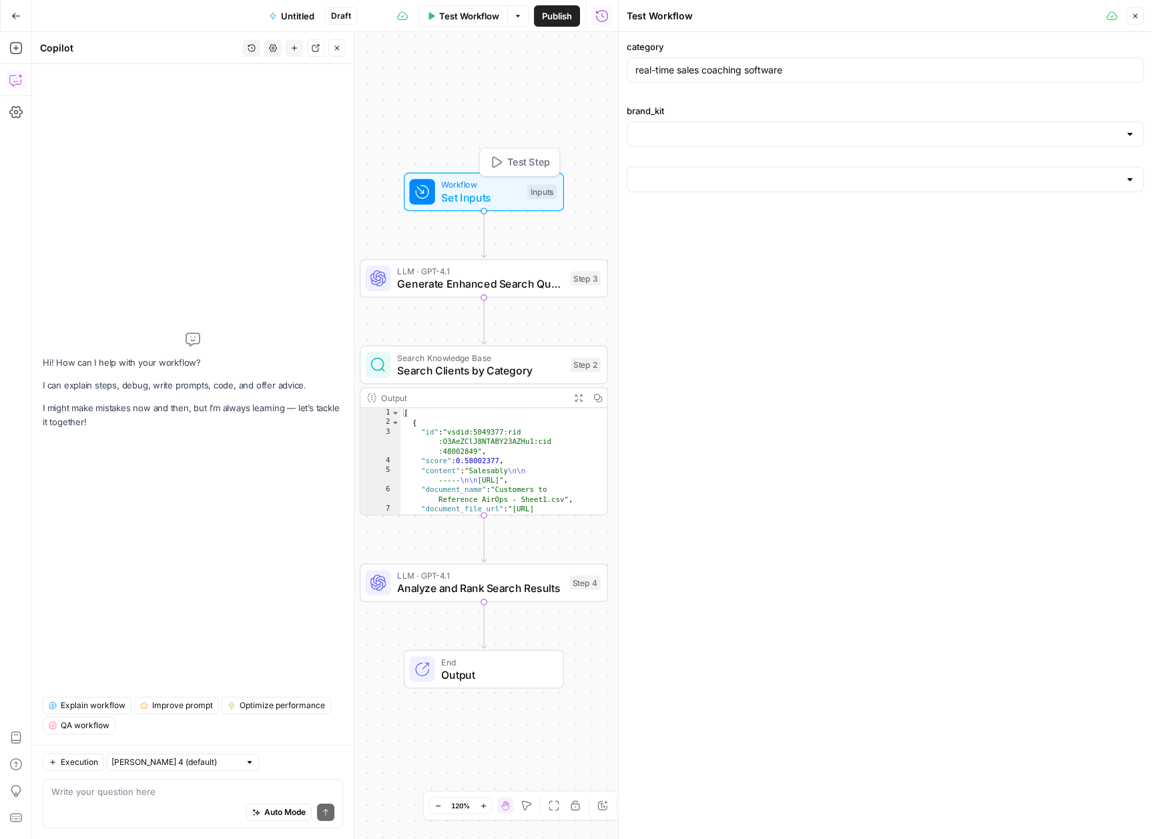
type input "AssemblyAI"
type input "AAI Clients to Reference"
click at [507, 167] on span "Test Step" at bounding box center [528, 162] width 43 height 15
click at [563, 253] on icon "button" at bounding box center [563, 248] width 13 height 13
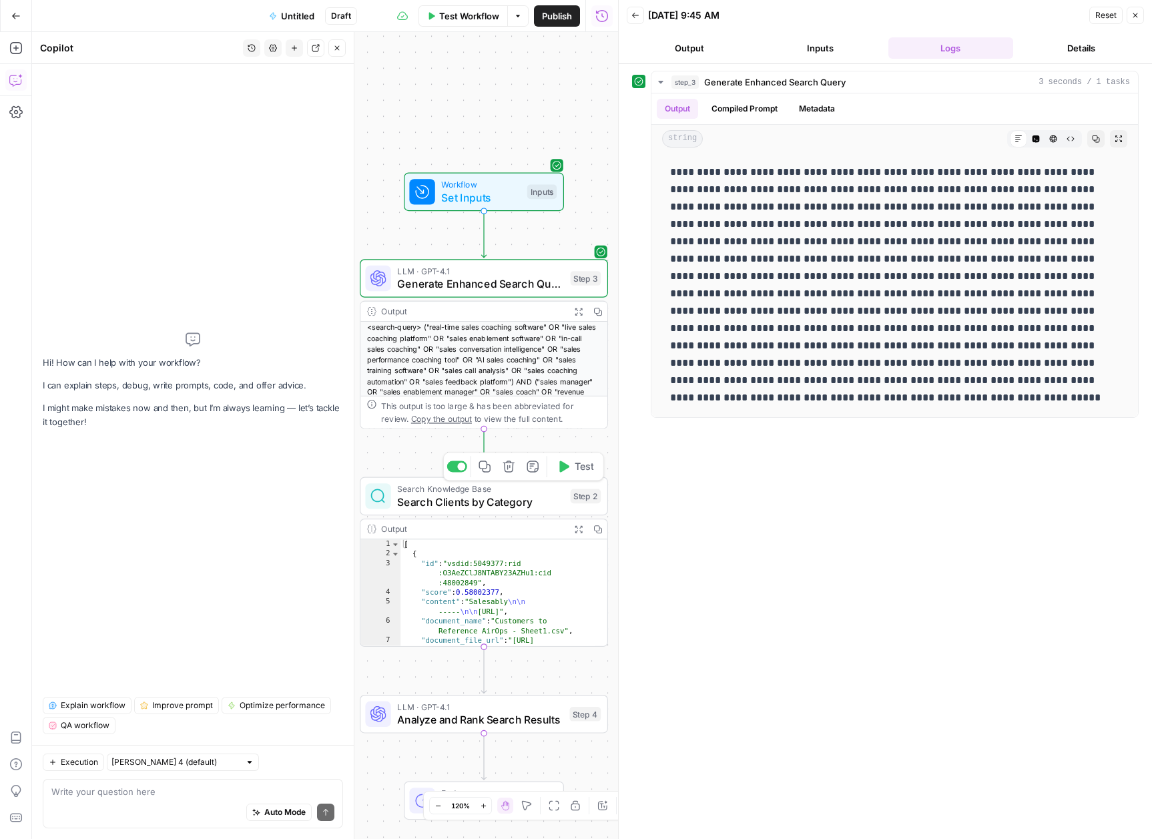
click at [566, 475] on button "Test" at bounding box center [575, 466] width 49 height 21
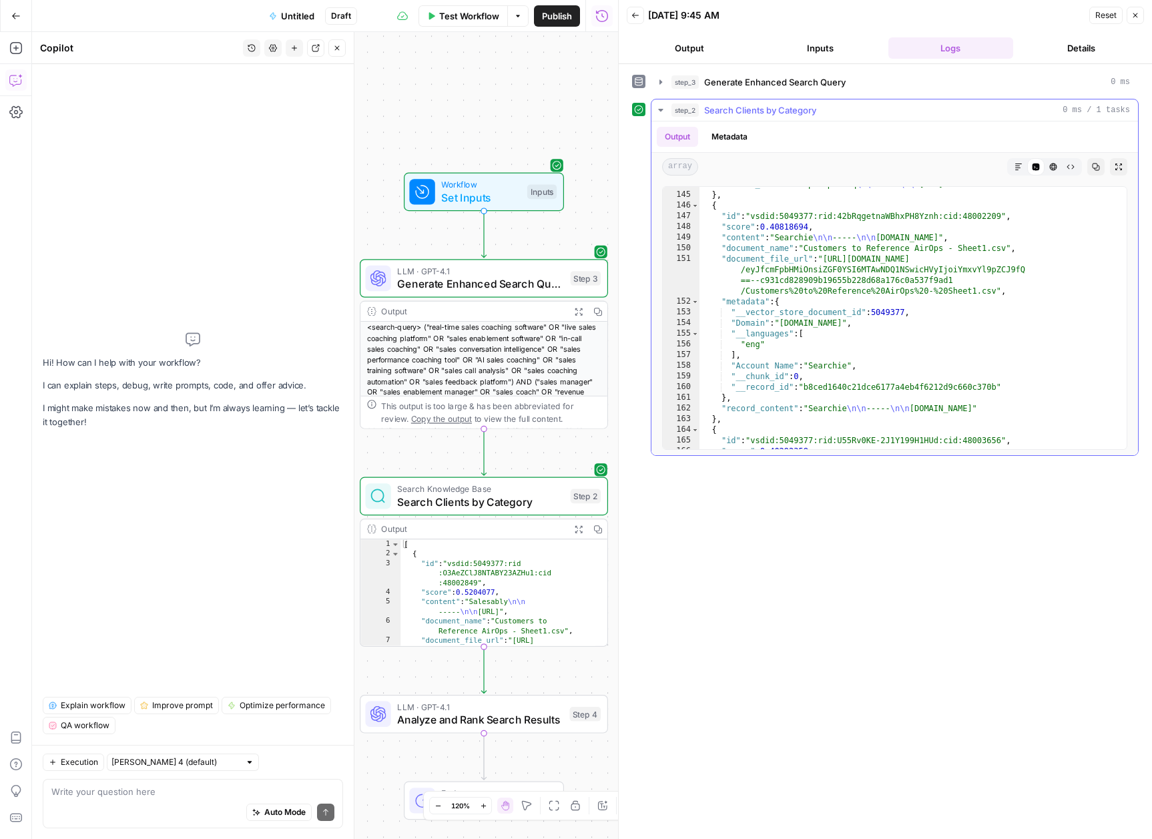
scroll to position [2002, 0]
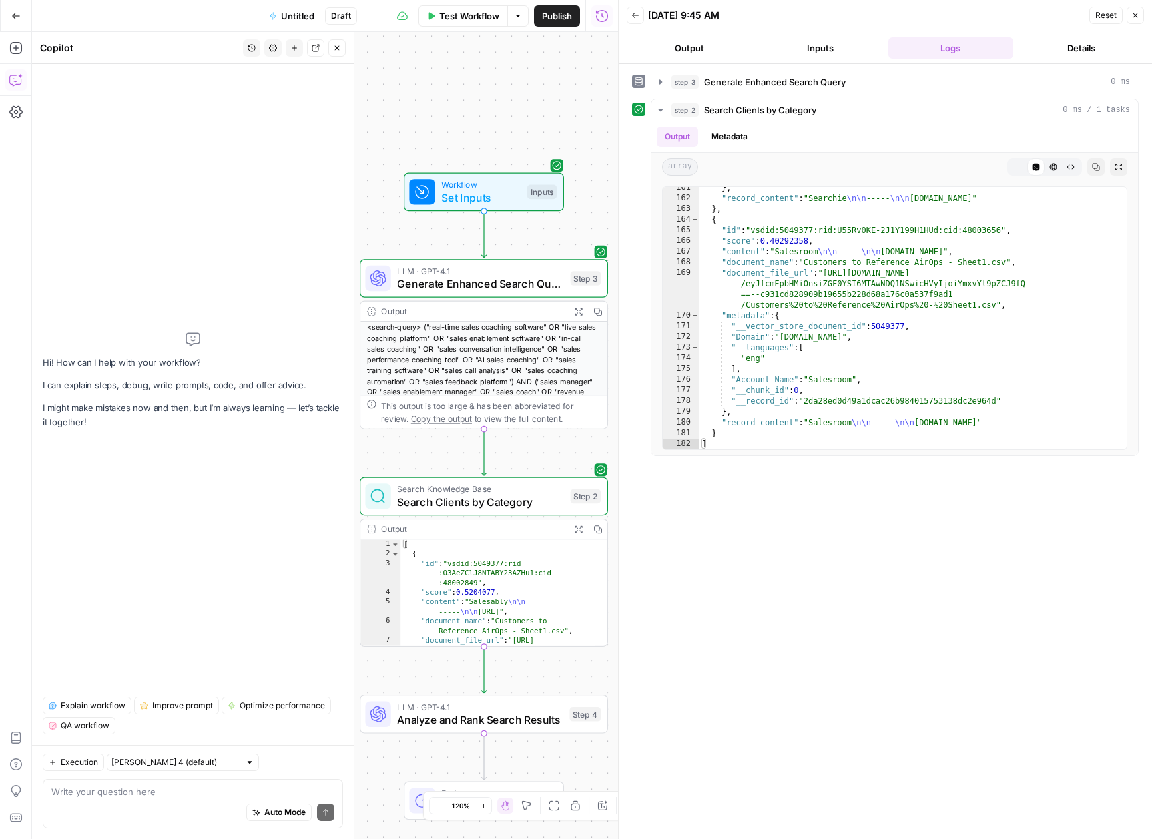
click at [688, 41] on button "Output" at bounding box center [689, 47] width 125 height 21
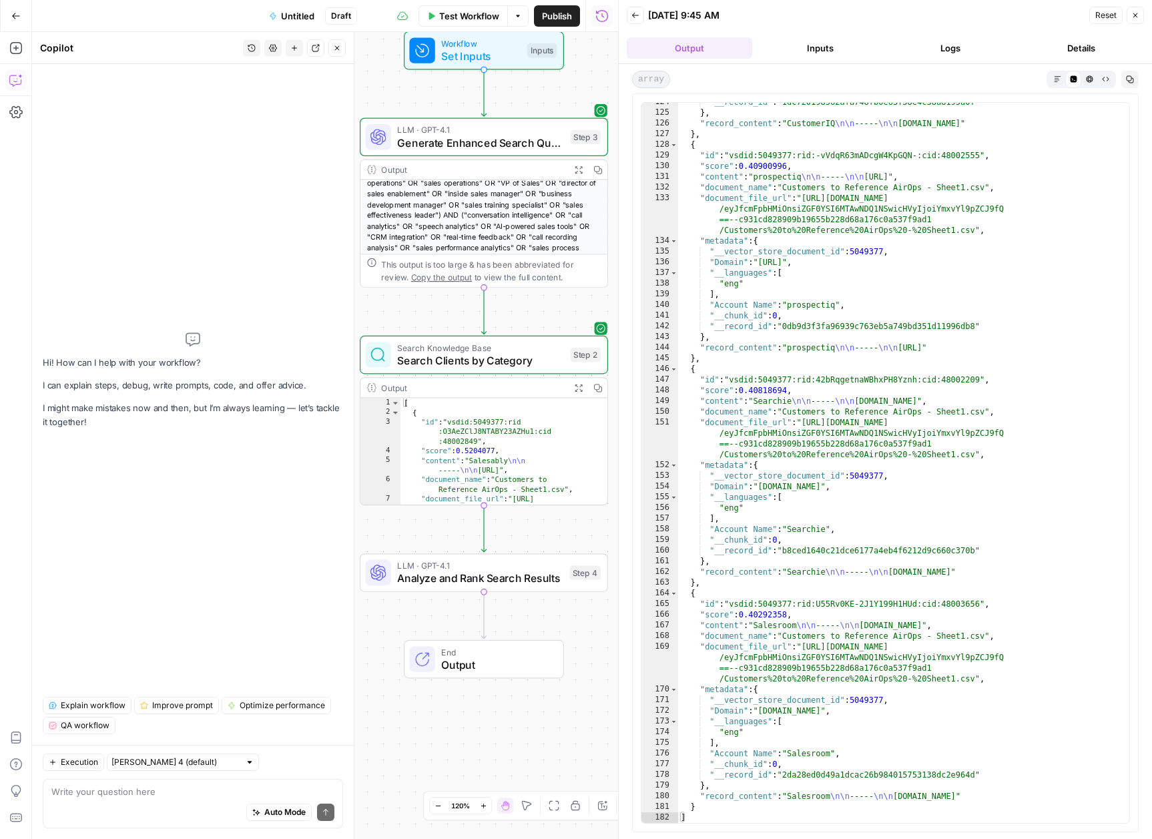
scroll to position [92, 0]
click at [565, 547] on icon "button" at bounding box center [563, 543] width 13 height 13
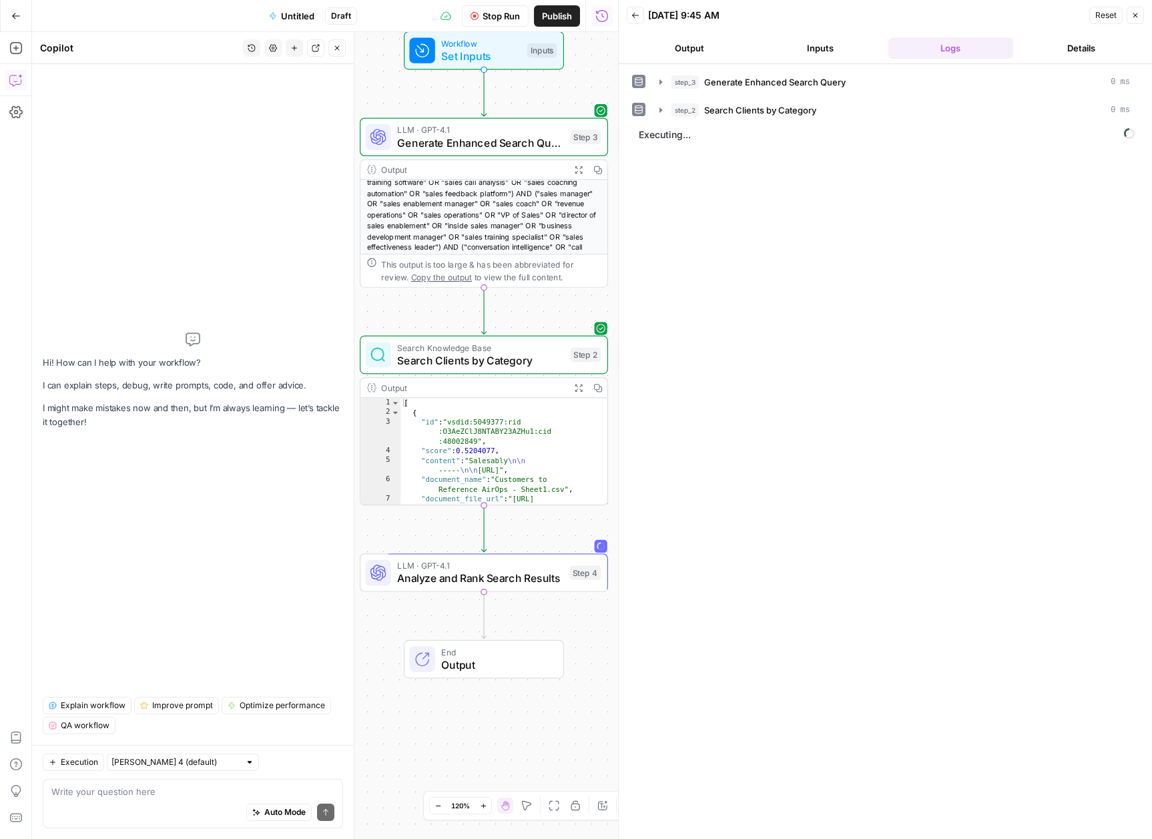
scroll to position [0, 0]
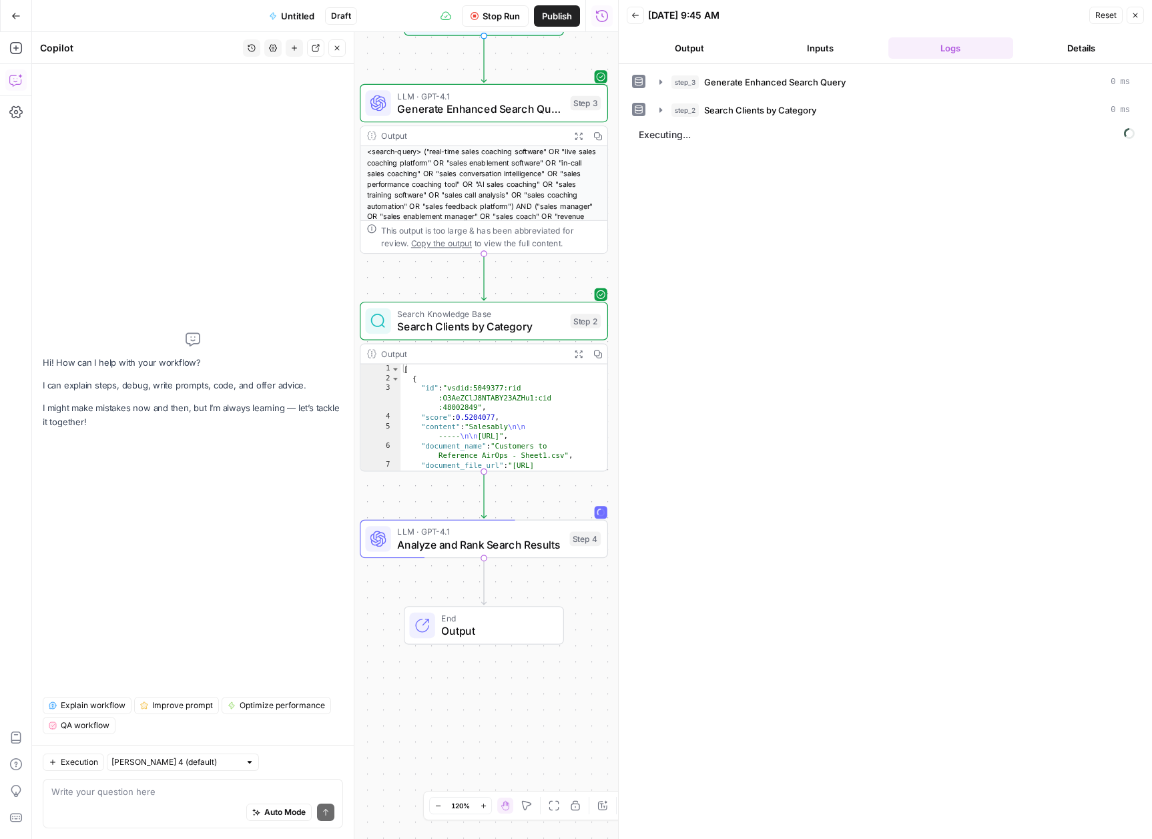
click at [682, 41] on button "Output" at bounding box center [689, 47] width 125 height 21
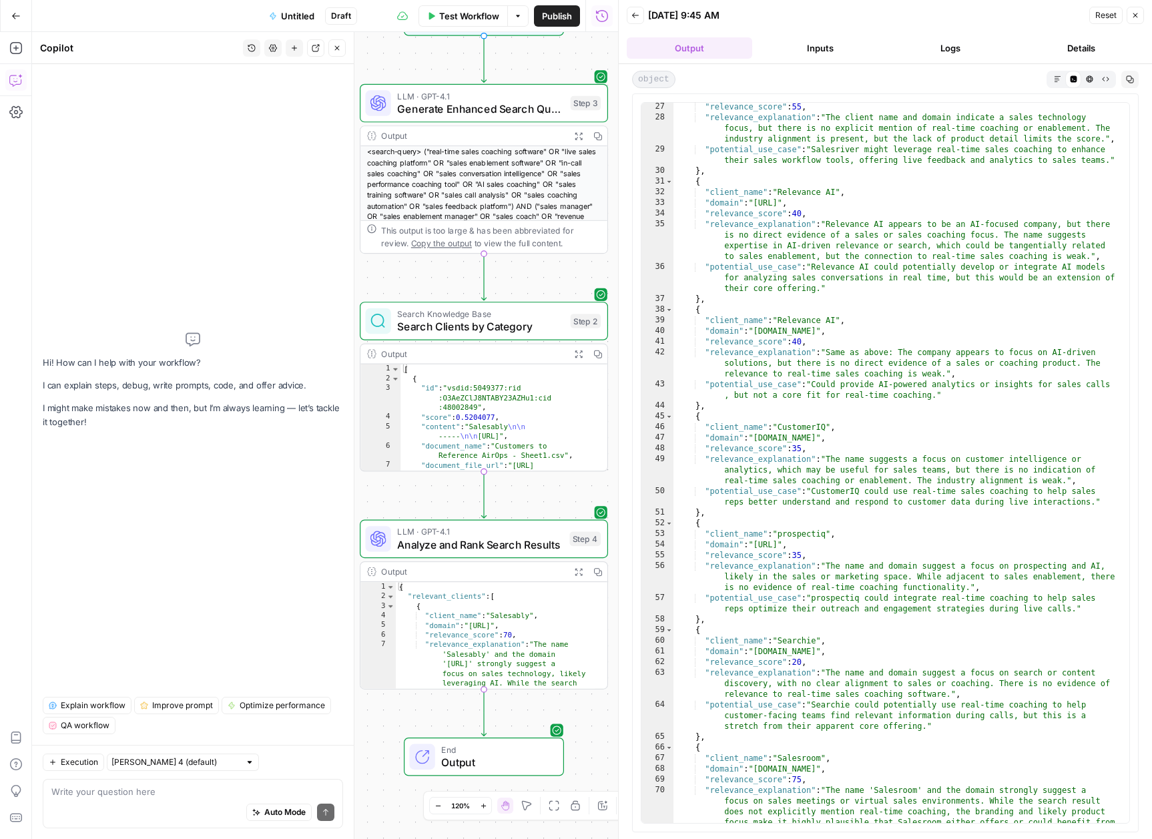
scroll to position [690, 0]
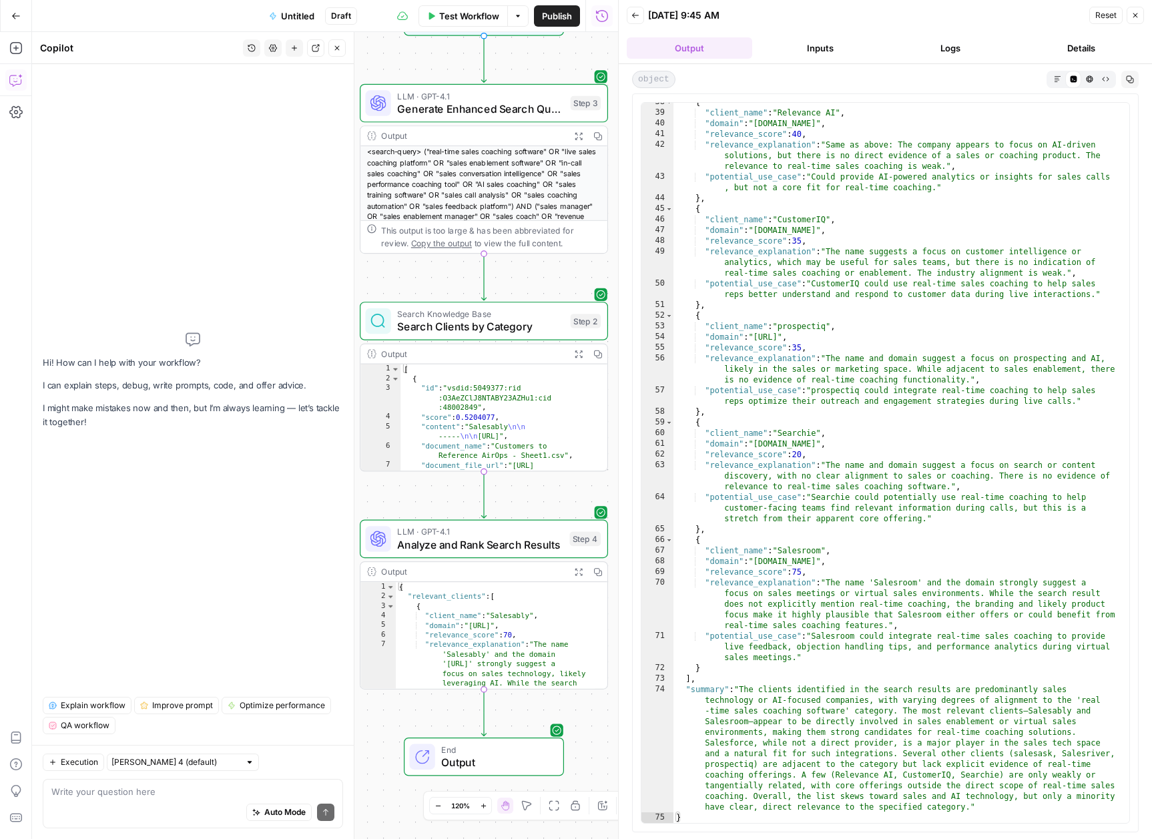
click at [477, 754] on span "Output" at bounding box center [495, 762] width 109 height 16
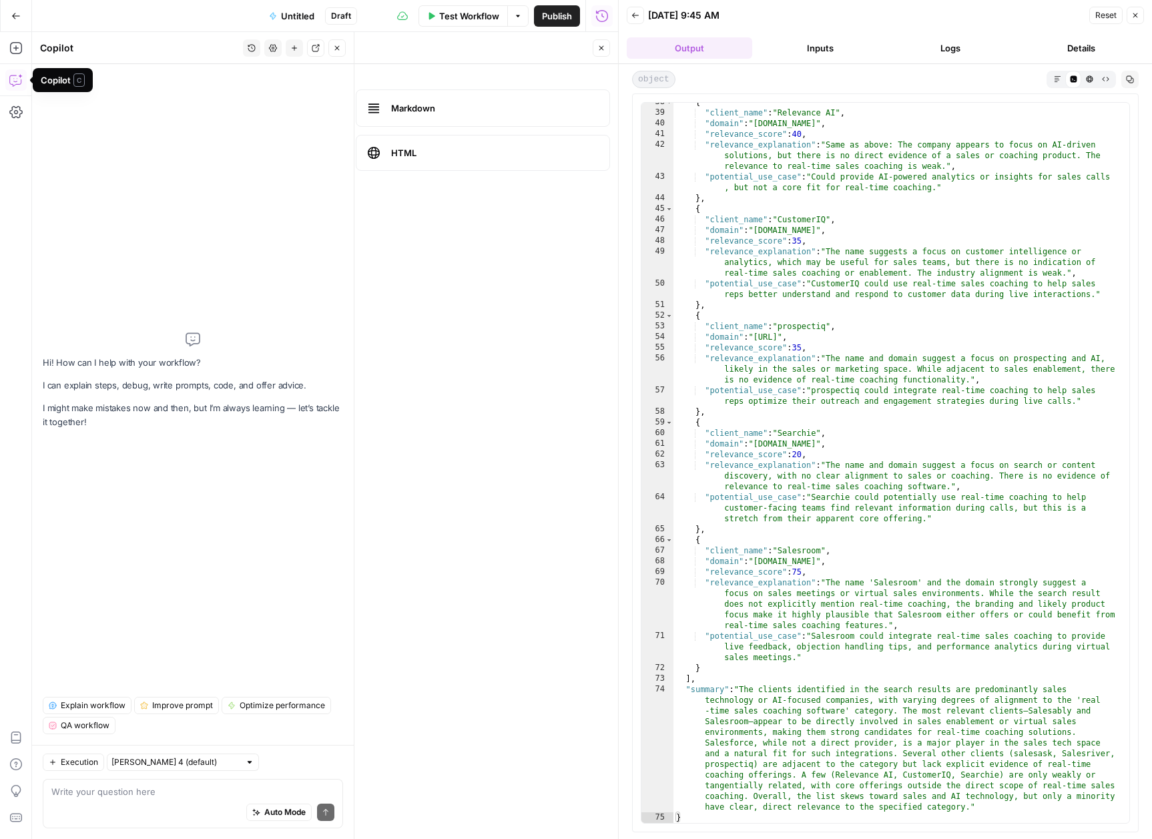
click at [23, 82] on button "Copilot" at bounding box center [15, 79] width 21 height 21
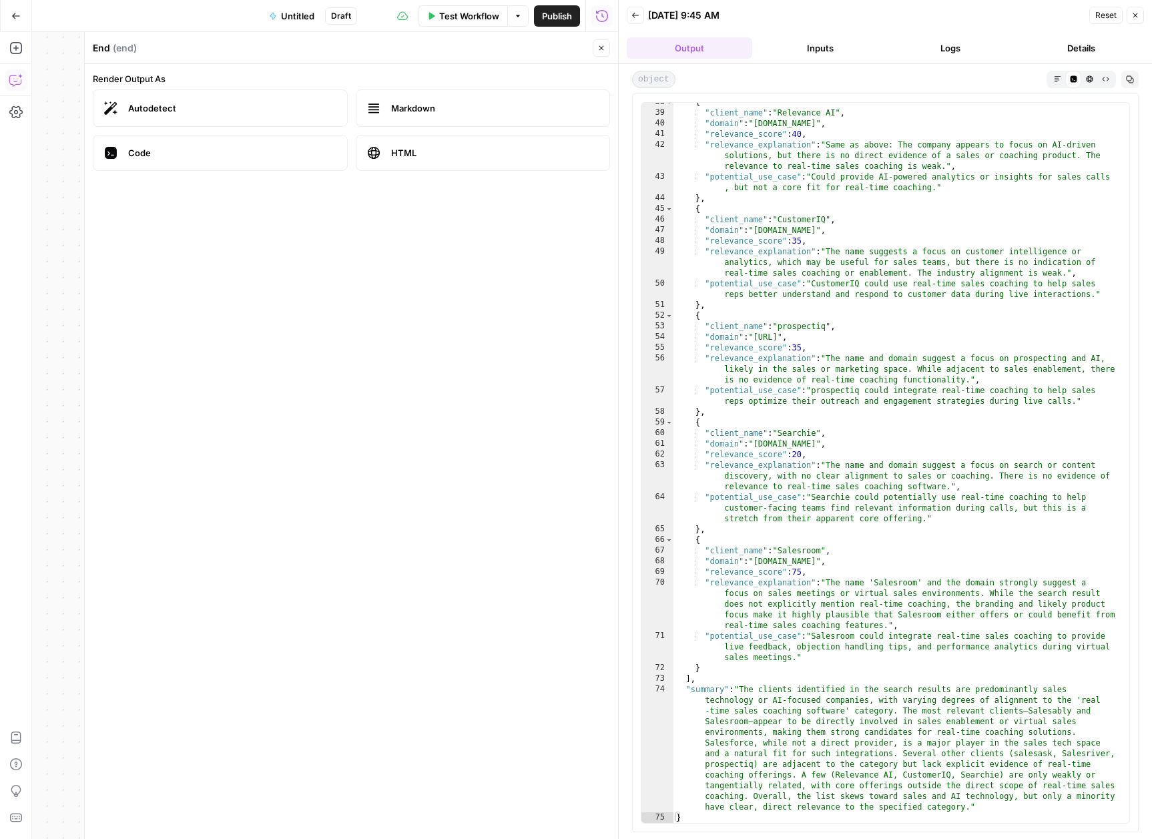
click at [25, 85] on button "Copilot" at bounding box center [15, 79] width 21 height 21
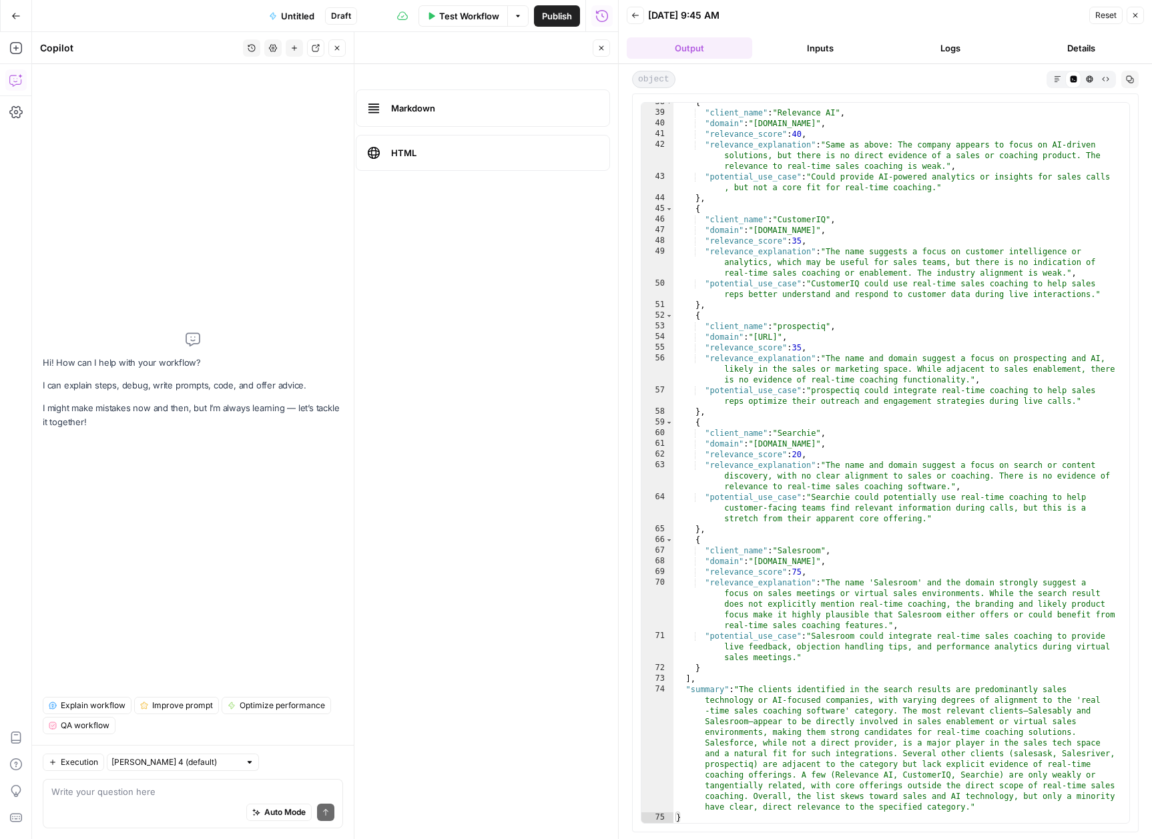
click at [204, 789] on textarea at bounding box center [192, 791] width 283 height 13
type textarea "Delete all steps and let's"
click at [188, 760] on input "text" at bounding box center [175, 762] width 128 height 13
click at [169, 811] on span "Claude Opus 4.1" at bounding box center [164, 810] width 93 height 13
type input "Claude Opus 4.1"
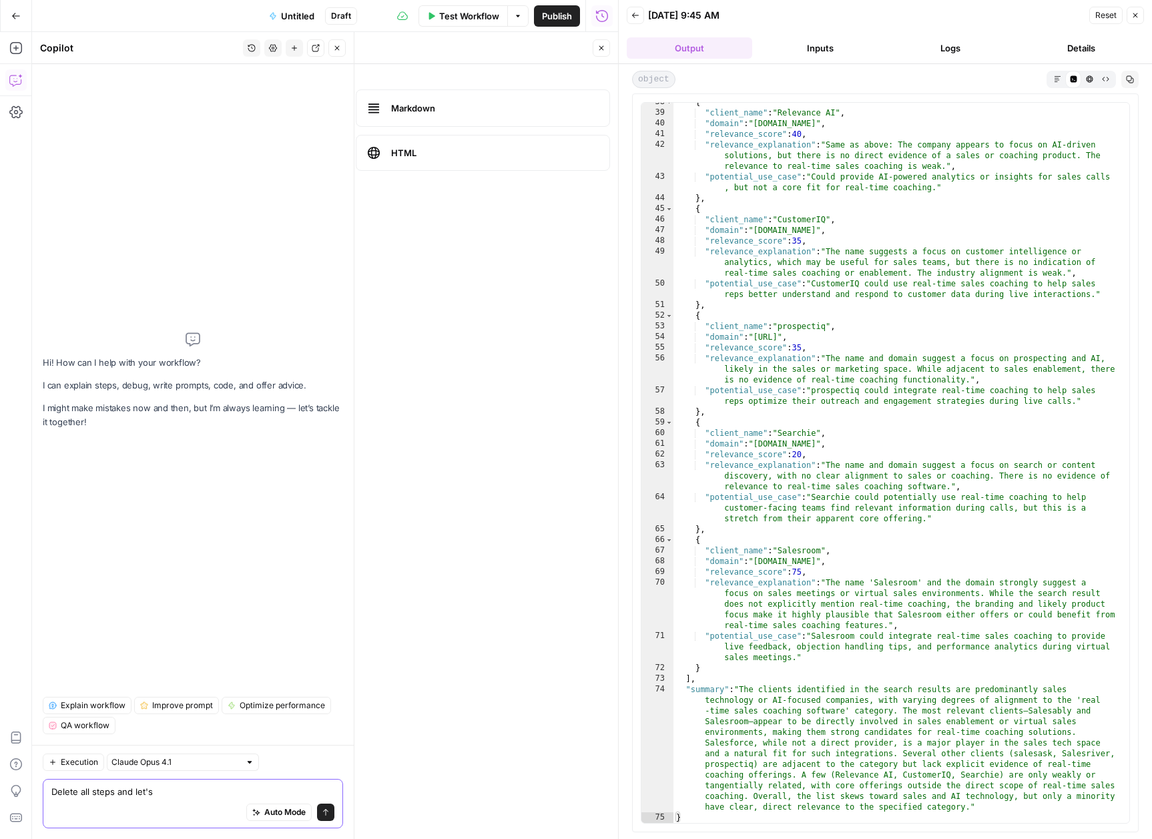
click at [200, 792] on textarea "Delete all steps and let's" at bounding box center [192, 791] width 283 height 13
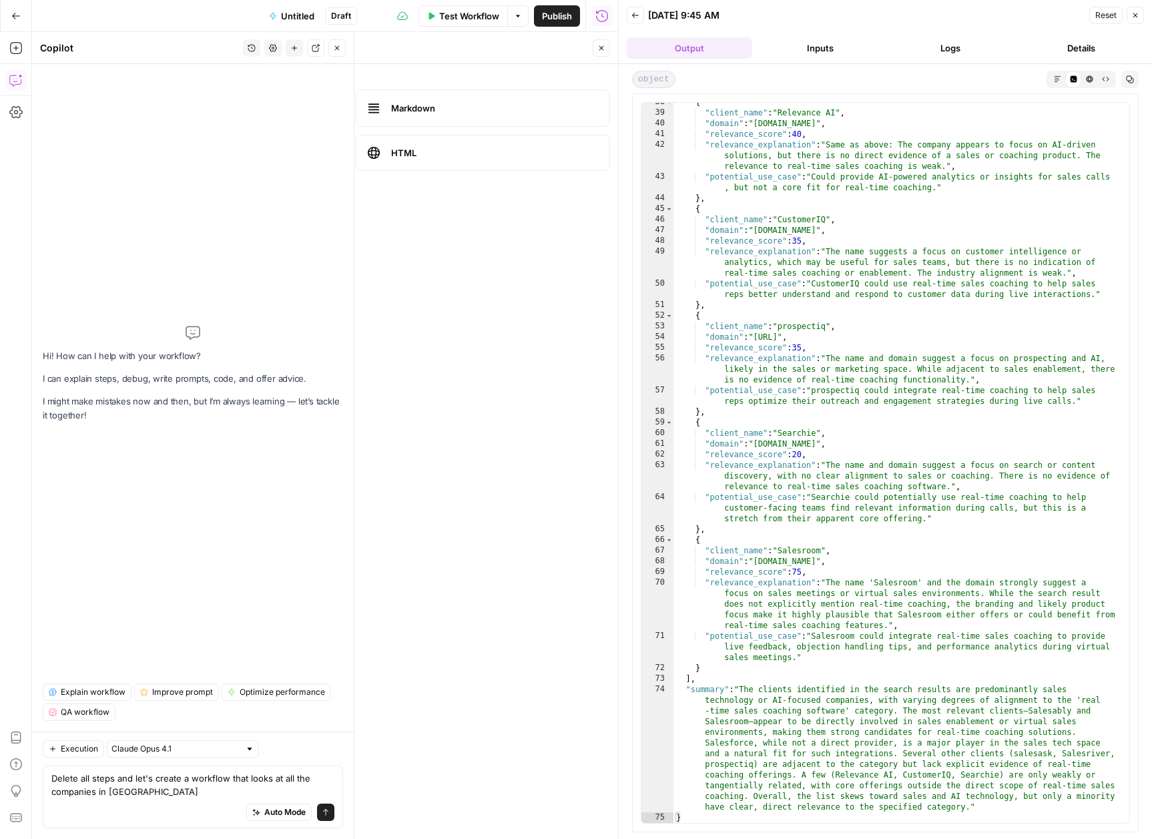
click at [836, 53] on button "Inputs" at bounding box center [820, 47] width 125 height 21
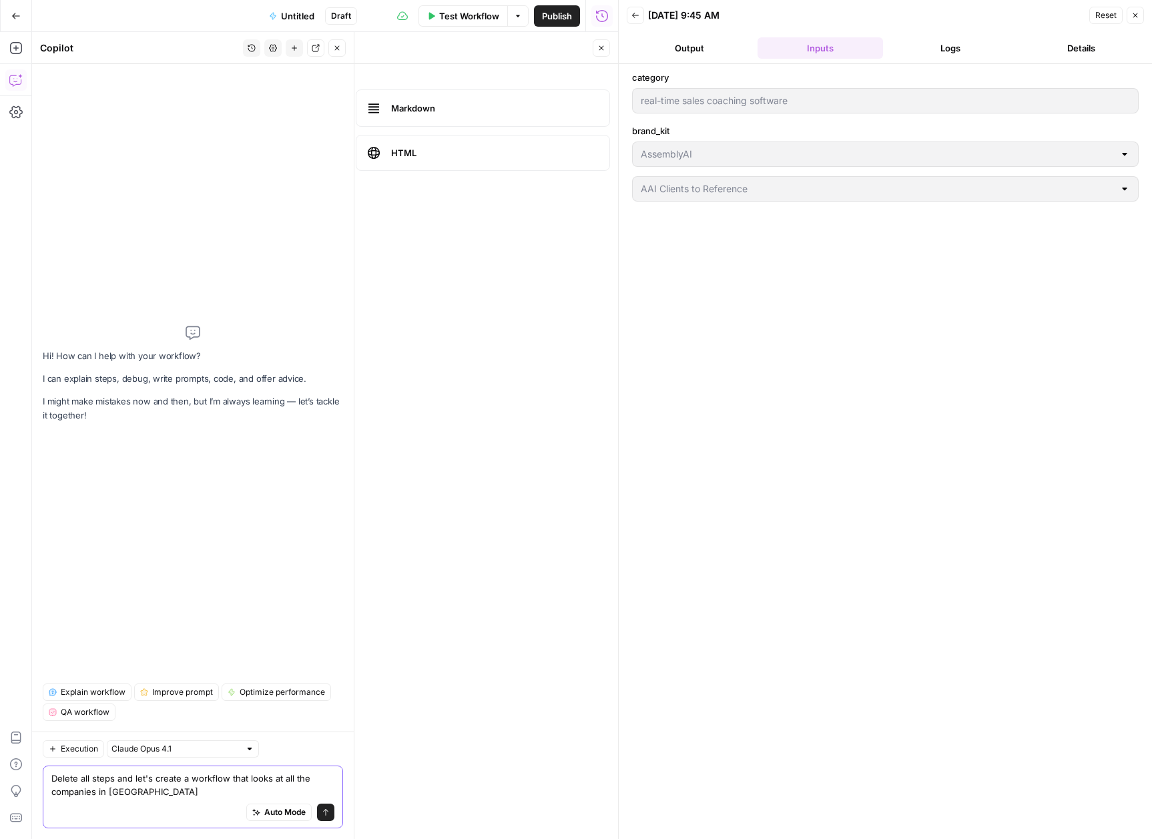
click at [204, 792] on textarea "Delete all steps and let's create a workflow that looks at all the companies in…" at bounding box center [192, 785] width 283 height 27
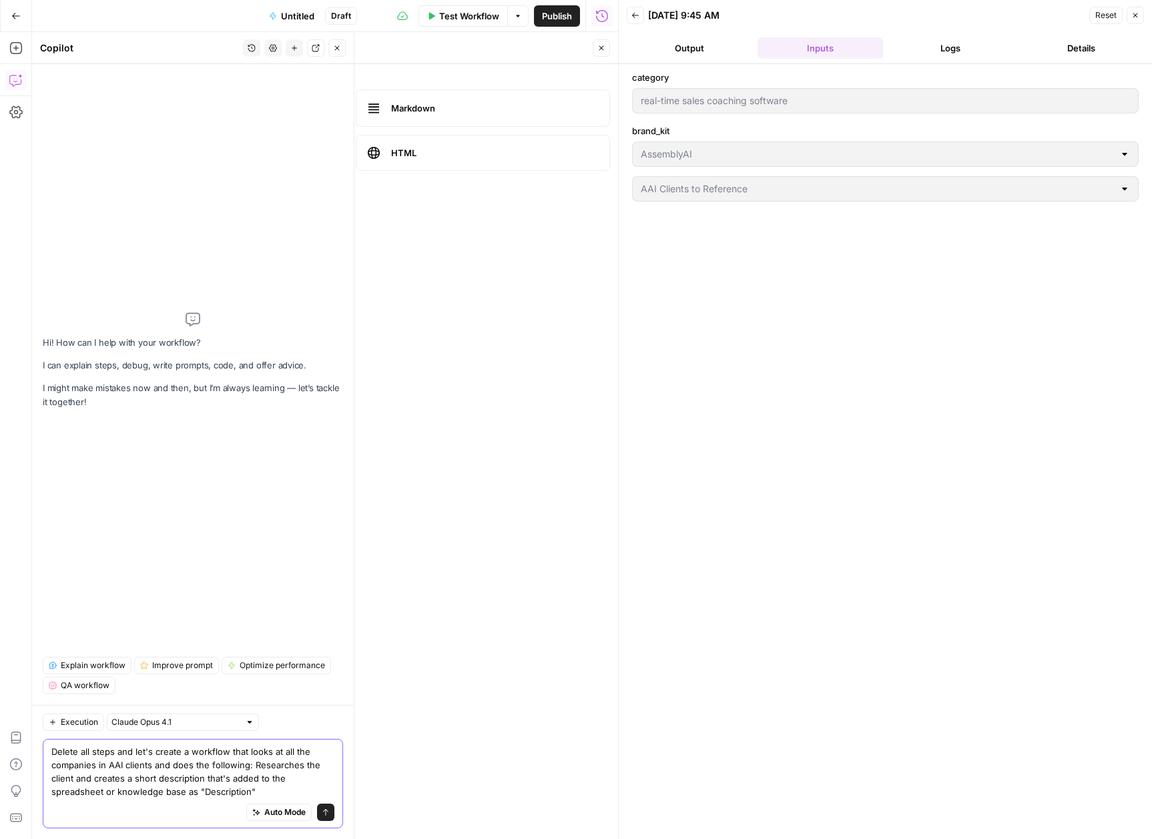
click at [201, 780] on textarea "Delete all steps and let's create a workflow that looks at all the companies in…" at bounding box center [192, 771] width 283 height 53
click at [264, 410] on form "Render Output As Autodetect Markdown Code HTML" at bounding box center [351, 451] width 533 height 775
click at [233, 793] on textarea "Delete all steps and let's create a workflow that looks at all the companies in…" at bounding box center [192, 771] width 283 height 53
click at [219, 778] on textarea "Delete all steps and let's create a workflow that looks at all the companies in…" at bounding box center [192, 771] width 283 height 53
click at [202, 780] on textarea "Delete all steps and let's create a workflow that looks at all the companies in…" at bounding box center [192, 771] width 283 height 53
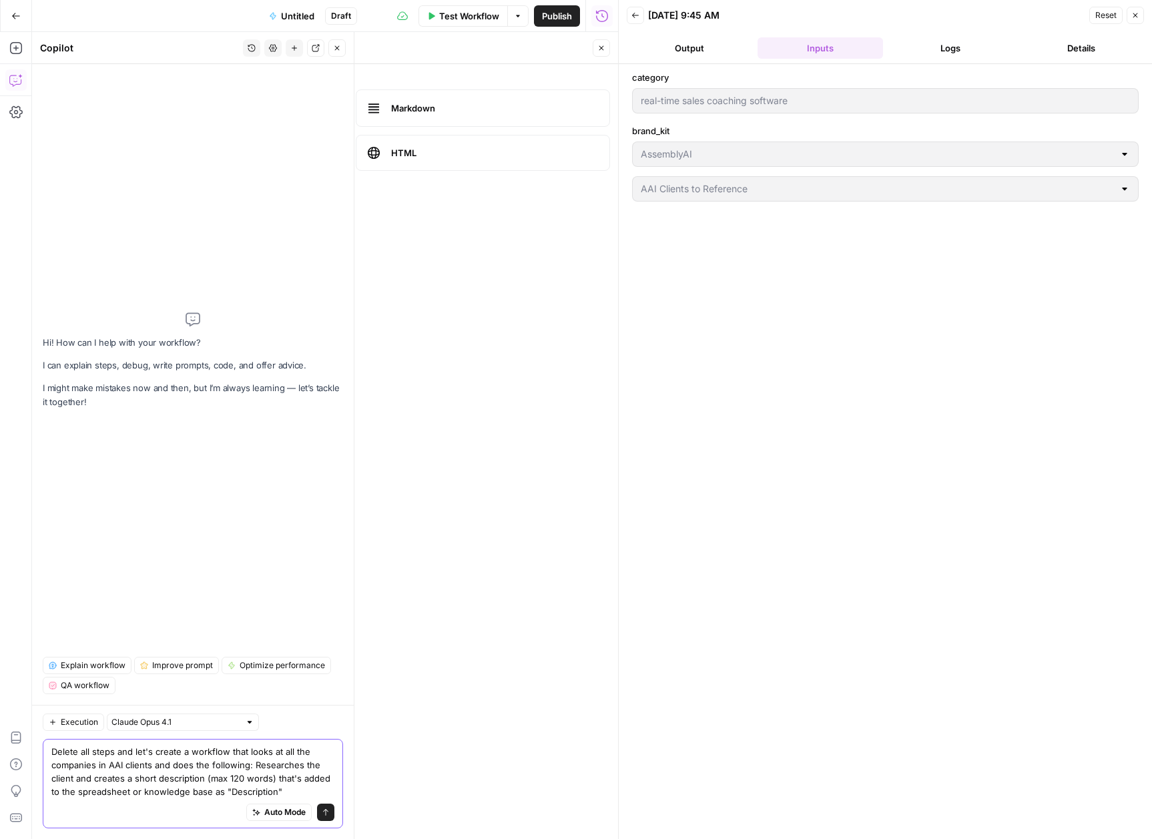
drag, startPoint x: 283, startPoint y: 792, endPoint x: 247, endPoint y: 766, distance: 44.5
click at [247, 766] on textarea "Delete all steps and let's create a workflow that looks at all the companies in…" at bounding box center [192, 771] width 283 height 53
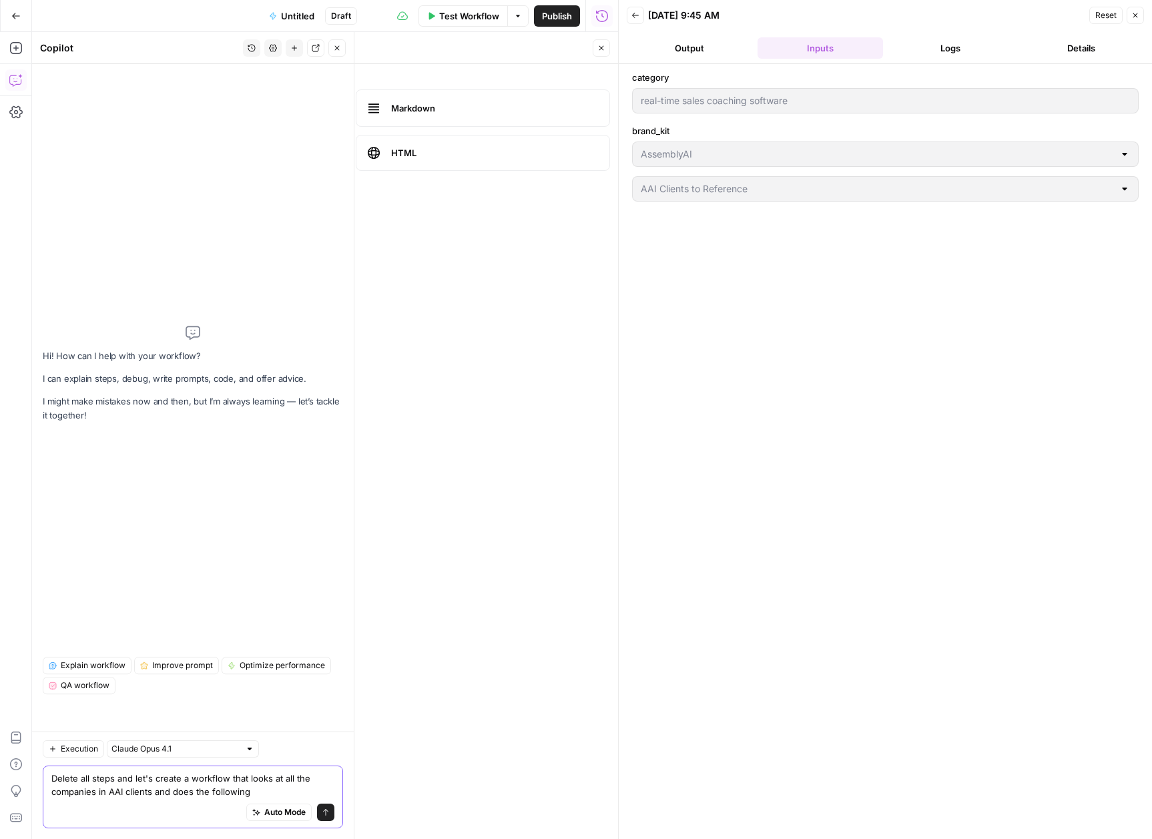
scroll to position [0, 0]
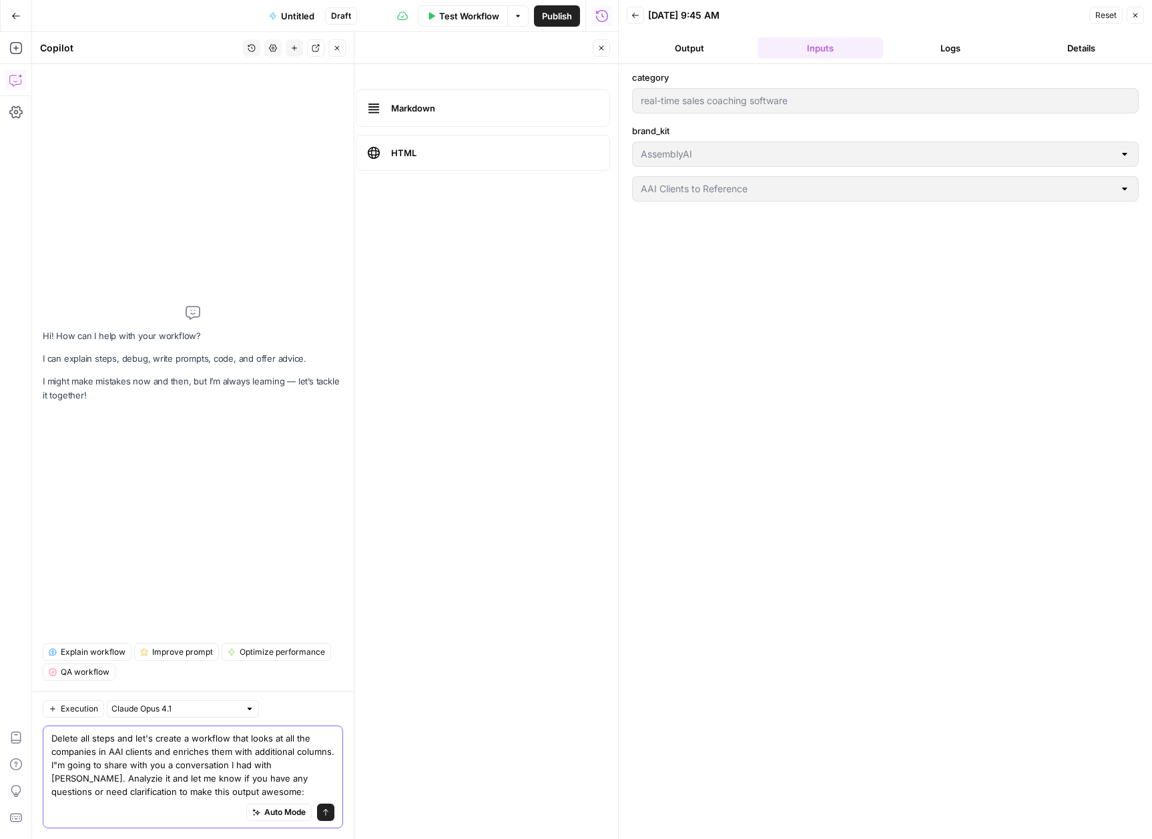
click at [233, 786] on textarea "Delete all steps and let's create a workflow that looks at all the companies in…" at bounding box center [192, 765] width 283 height 67
paste textarea "LLM Research Prompt Template Here's what I'd instruct the LLM to do: markdownYo…"
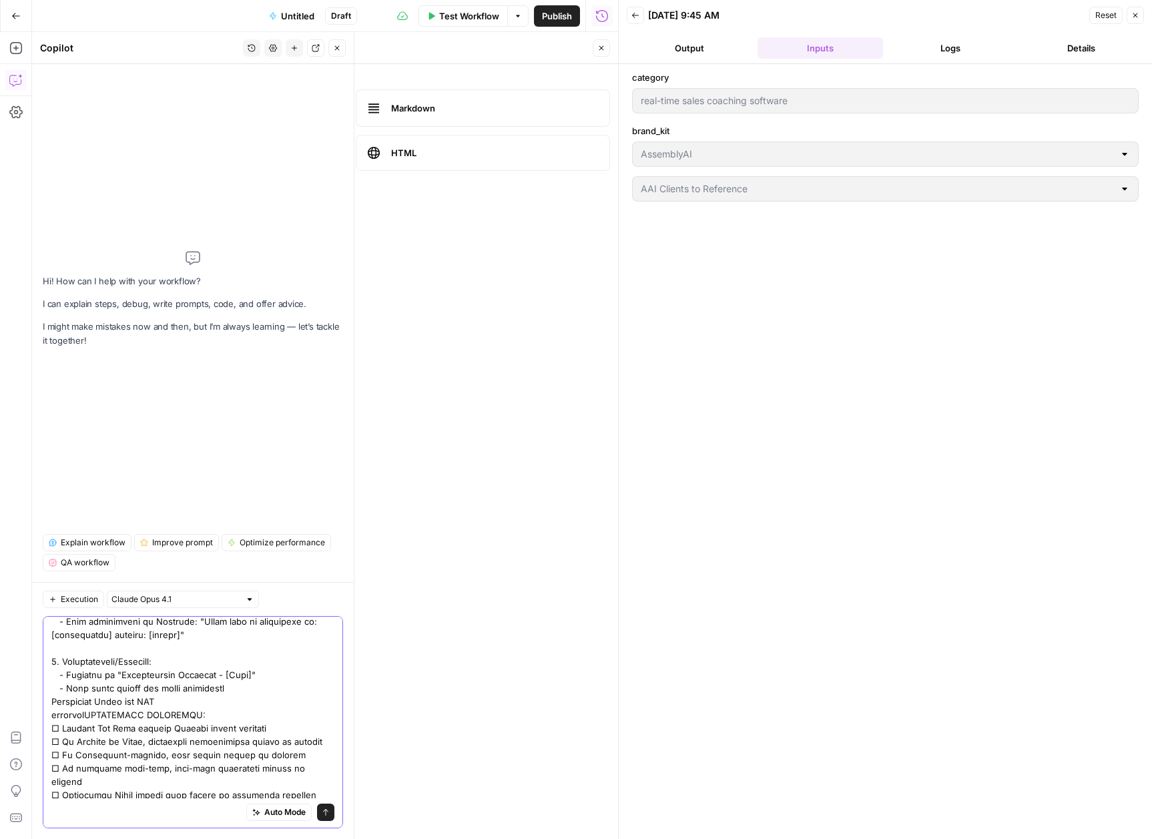
type textarea "Delete all steps and let's create a workflow that looks at all the companies in…"
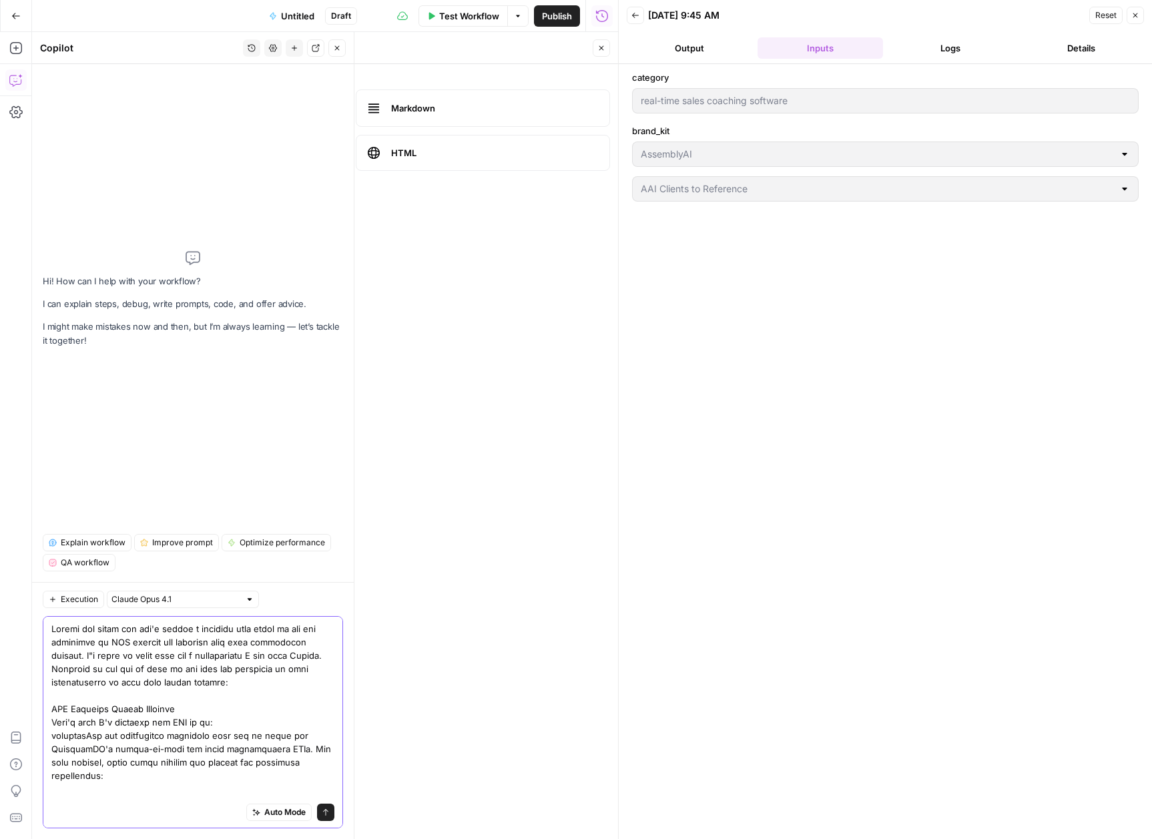
click at [322, 813] on icon "submit" at bounding box center [326, 812] width 8 height 8
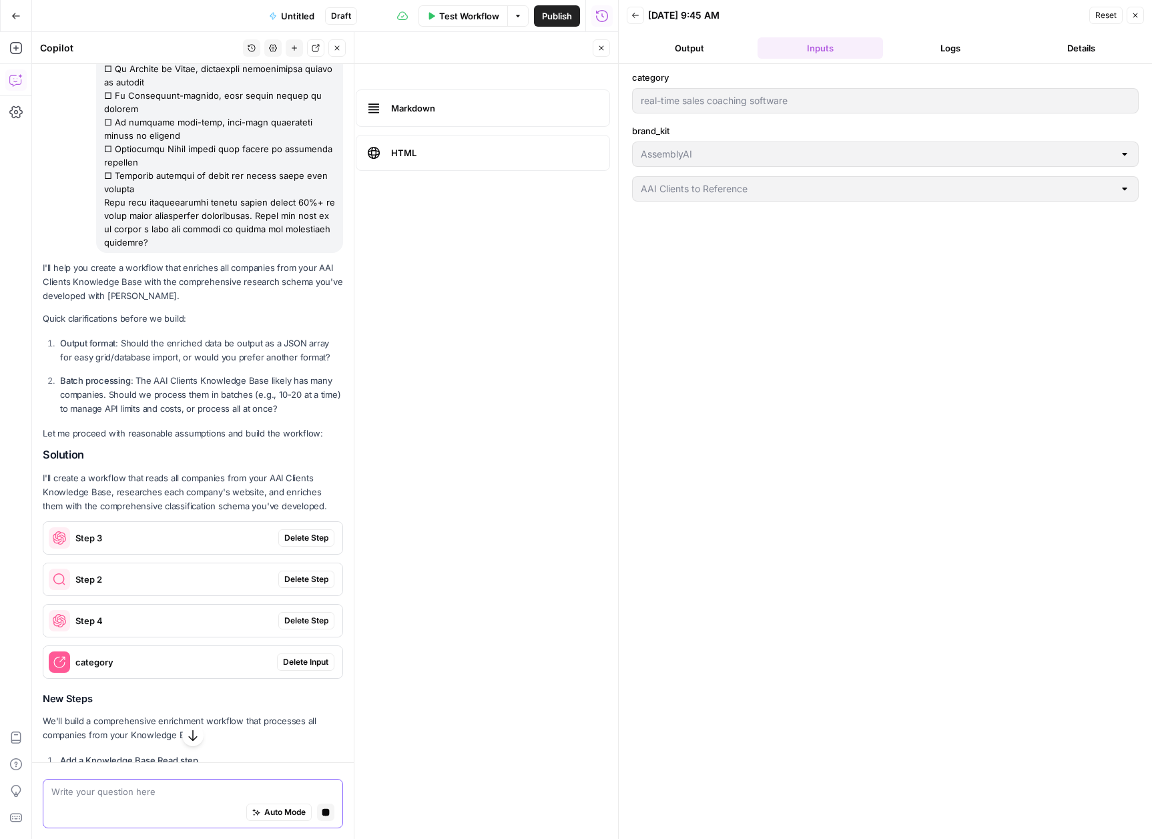
scroll to position [5706, 0]
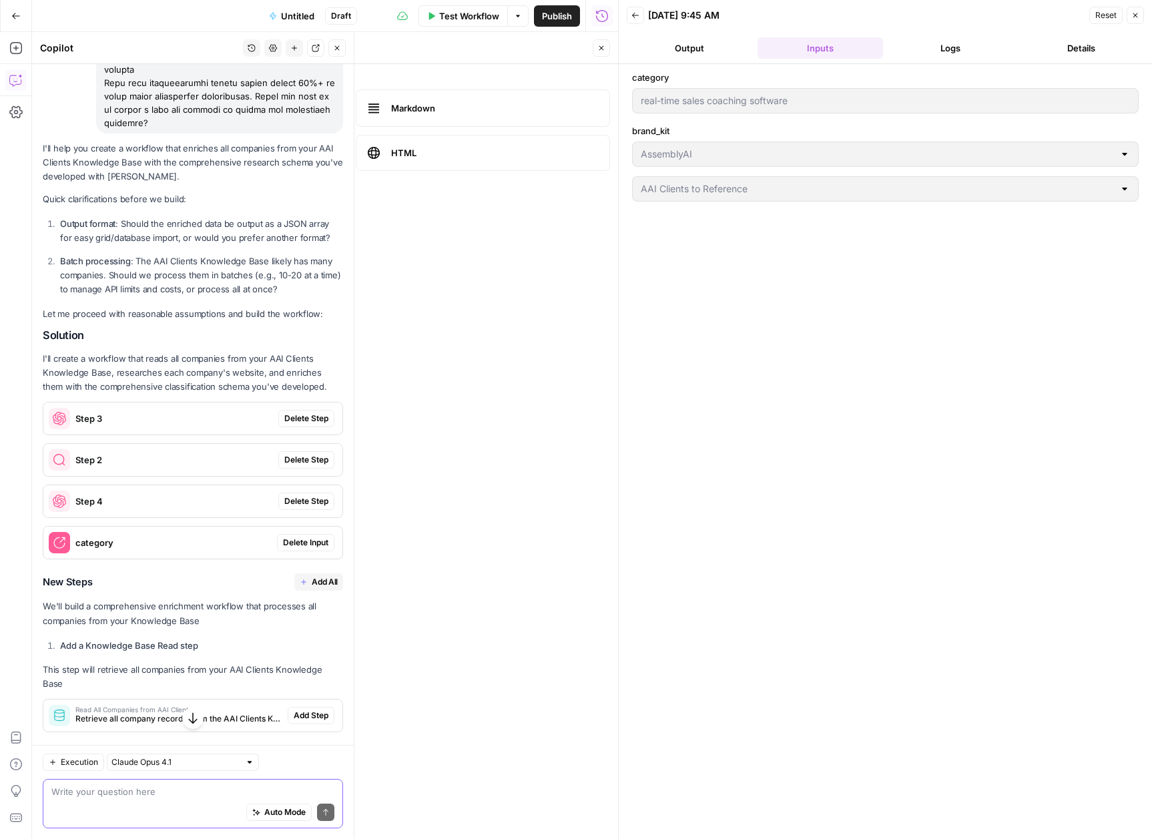
click at [57, 245] on li "Output format : Should the enriched data be output as a JSON array for easy gri…" at bounding box center [200, 231] width 286 height 28
drag, startPoint x: 56, startPoint y: 300, endPoint x: 300, endPoint y: 369, distance: 254.0
click at [300, 296] on ol "Output format : Should the enriched data be output as a JSON array for easy gri…" at bounding box center [193, 256] width 300 height 79
copy div "Output format : Should the enriched data be output as a JSON array for easy gri…"
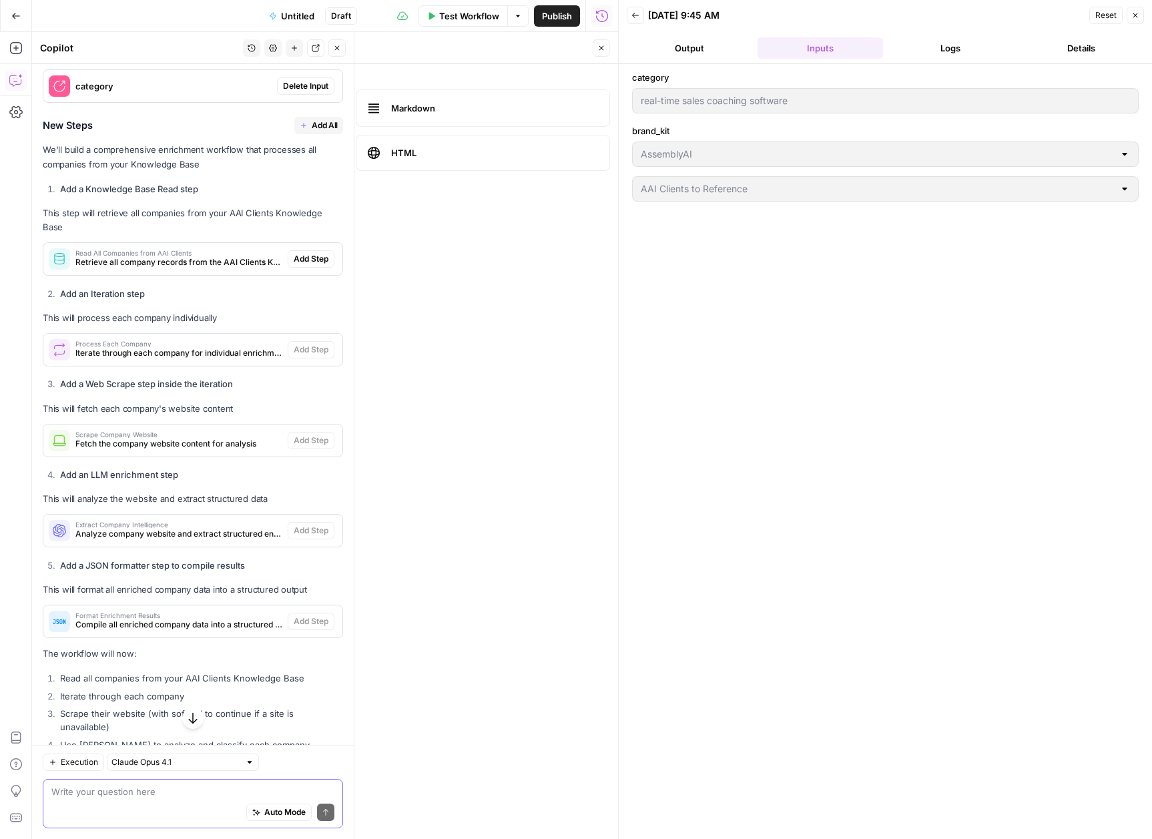
scroll to position [6393, 0]
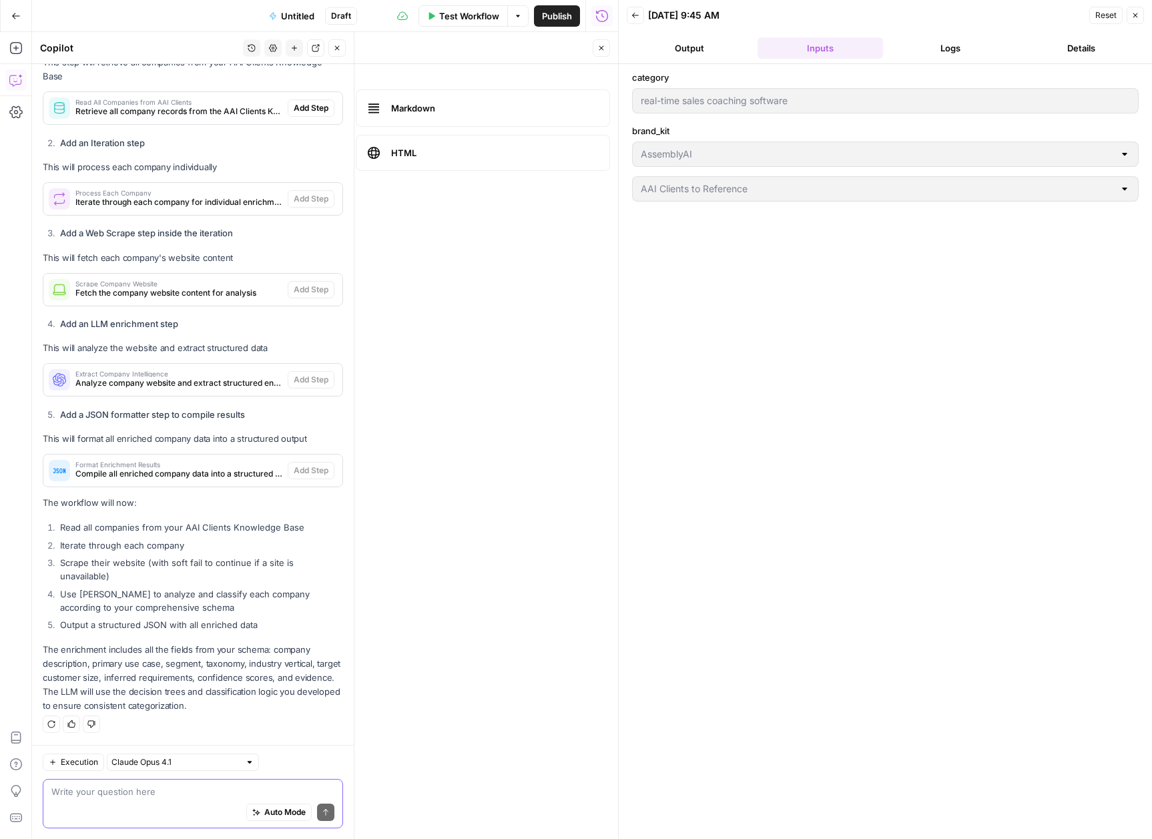
click at [148, 793] on textarea at bounding box center [192, 791] width 283 height 13
paste textarea "Output format: Should the enriched data be output as a JSON array for easy grid…"
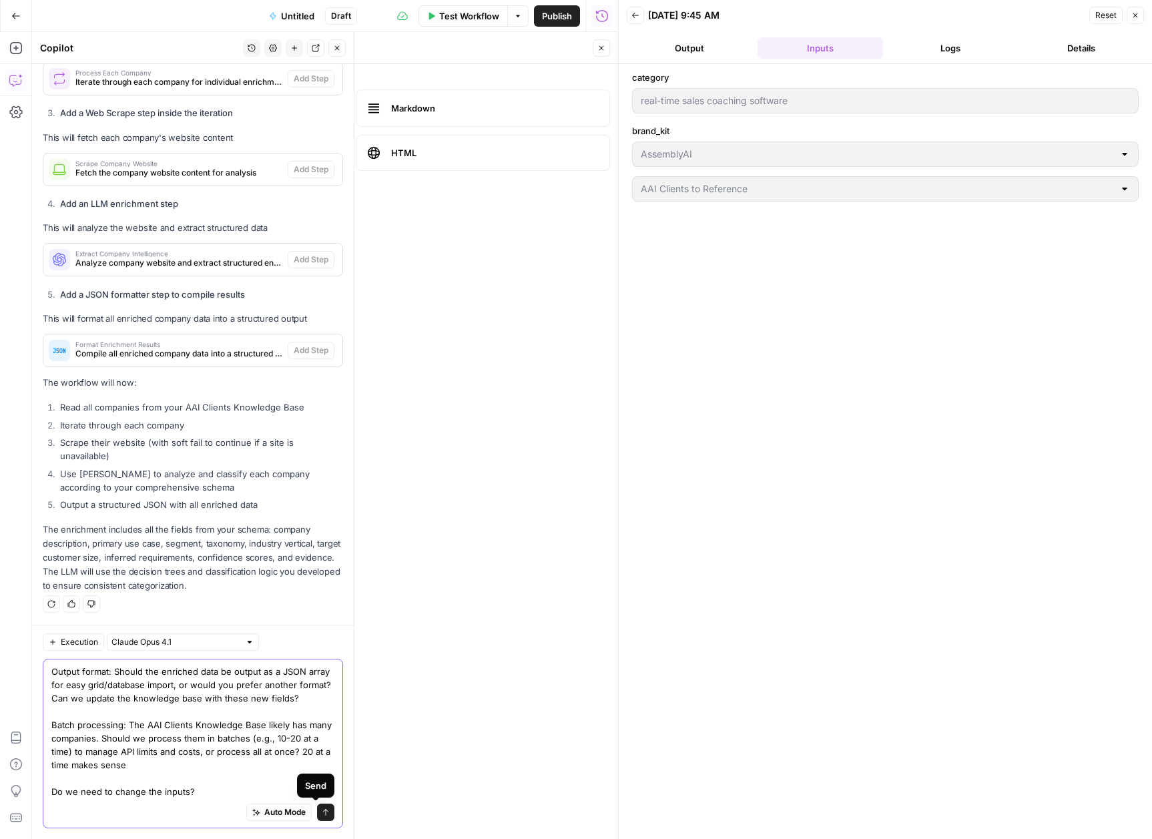
type textarea "Output format: Should the enriched data be output as a JSON array for easy grid…"
drag, startPoint x: 318, startPoint y: 813, endPoint x: 312, endPoint y: 778, distance: 35.9
click at [322, 814] on icon "submit" at bounding box center [326, 812] width 8 height 8
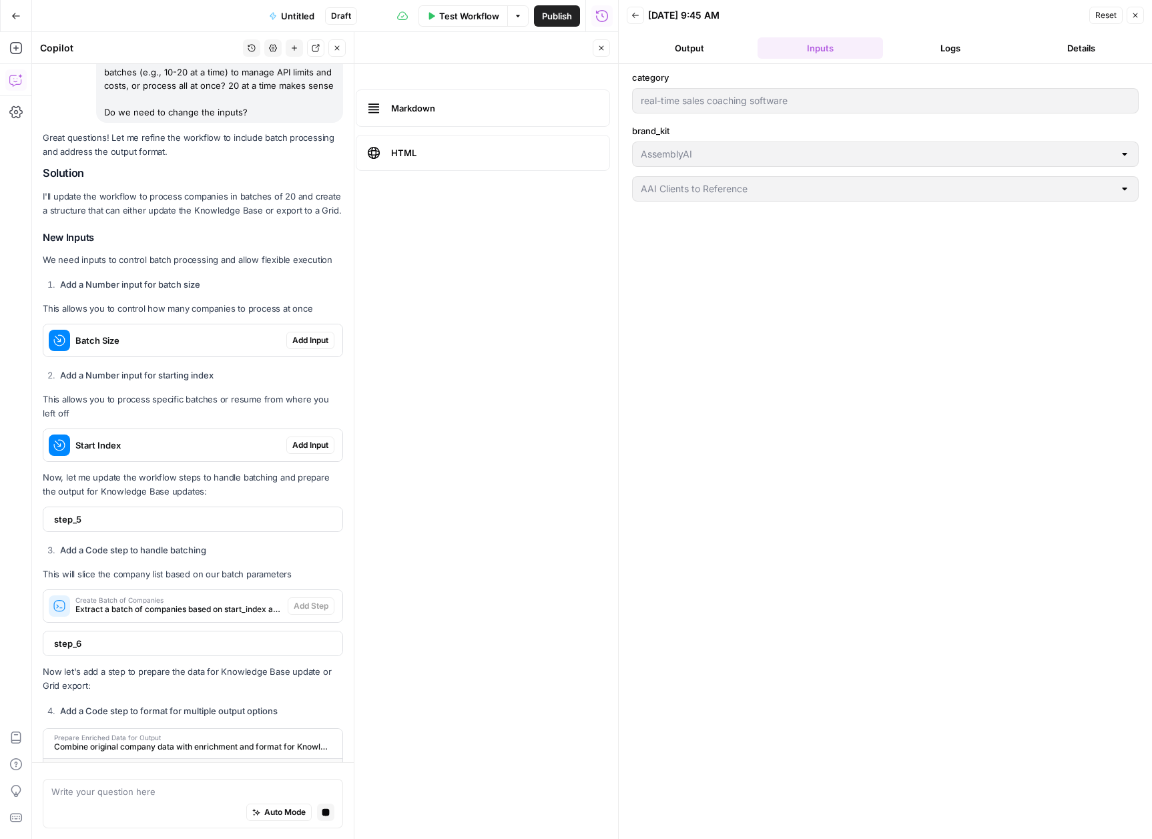
scroll to position [7001, 0]
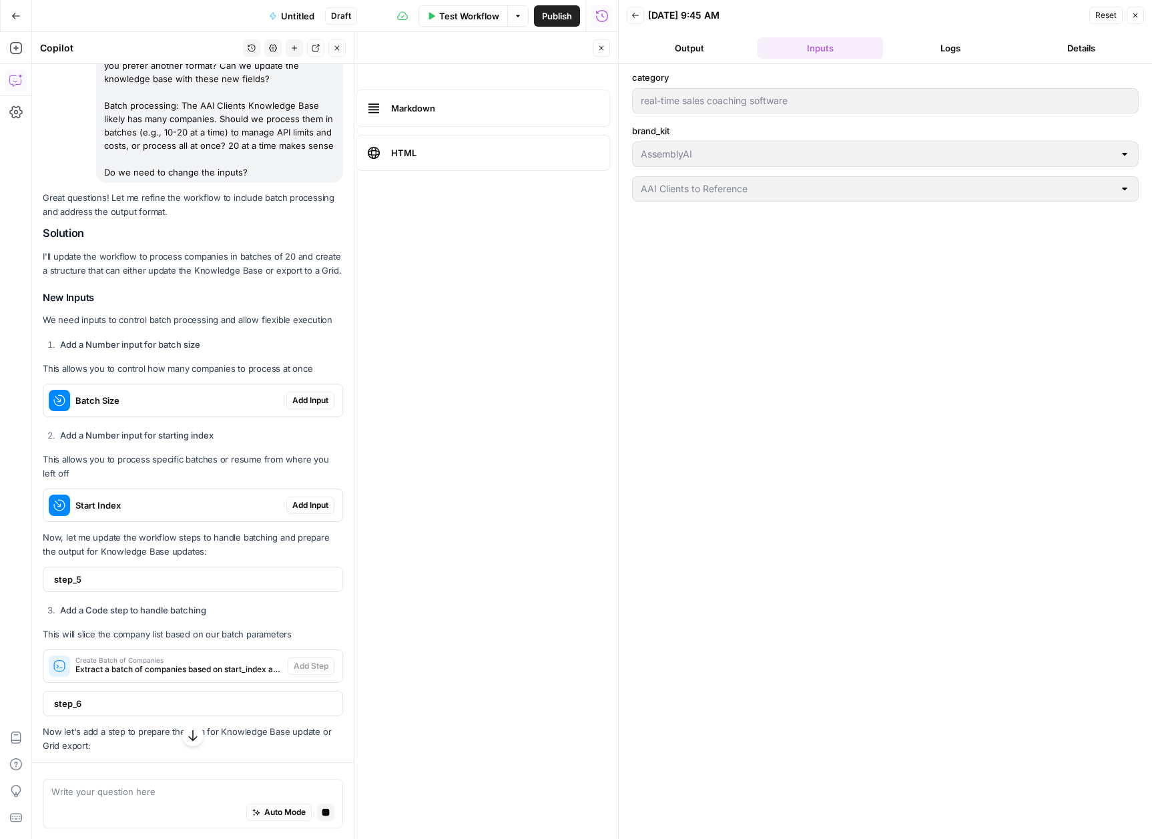
click at [303, 407] on span "Add Input" at bounding box center [310, 401] width 36 height 12
click at [465, 409] on form "category edit field Delete group brand_kit edit field Delete group aai_clients …" at bounding box center [351, 451] width 533 height 775
click at [356, 356] on form "category edit field Delete group brand_kit edit field Delete group aai_clients …" at bounding box center [351, 451] width 533 height 775
click at [561, 453] on form "category edit field Delete group brand_kit edit field Delete group aai_clients …" at bounding box center [351, 451] width 533 height 775
click at [1134, 17] on icon "button" at bounding box center [1135, 15] width 8 height 8
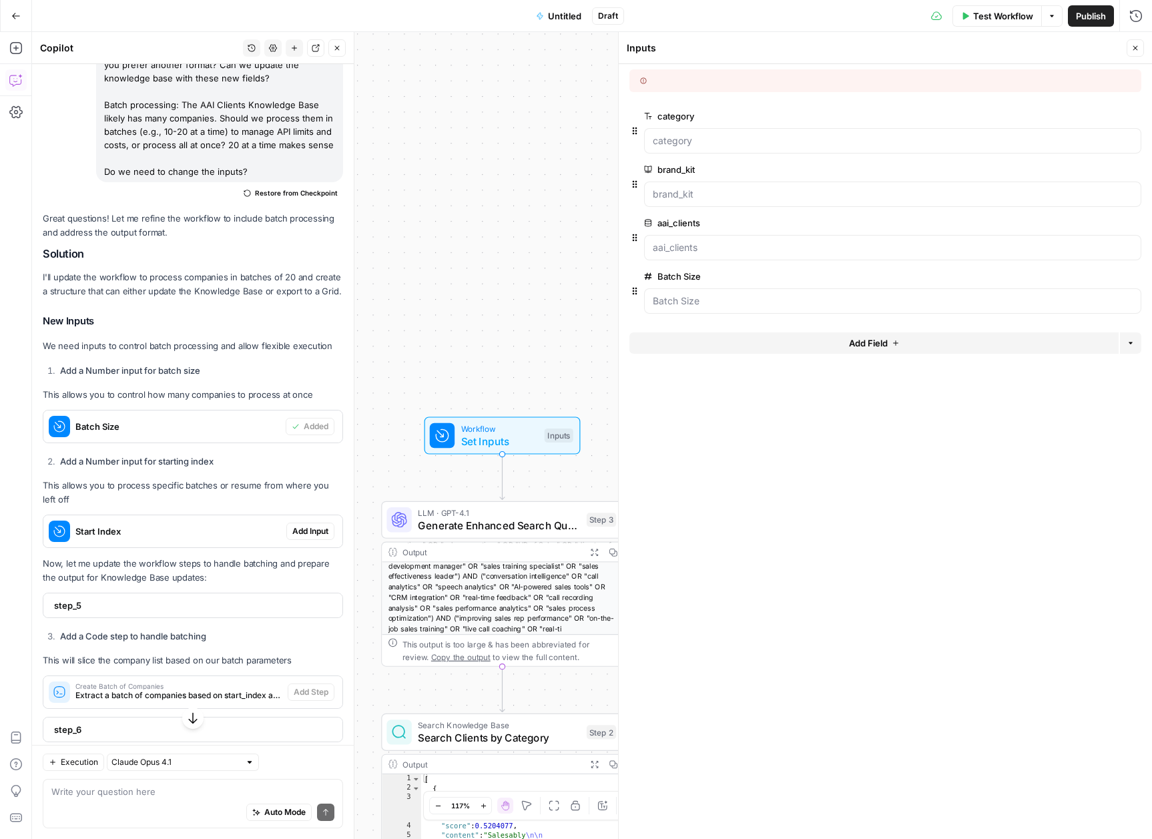
scroll to position [0, 0]
click at [302, 537] on span "Add Input" at bounding box center [310, 531] width 36 height 12
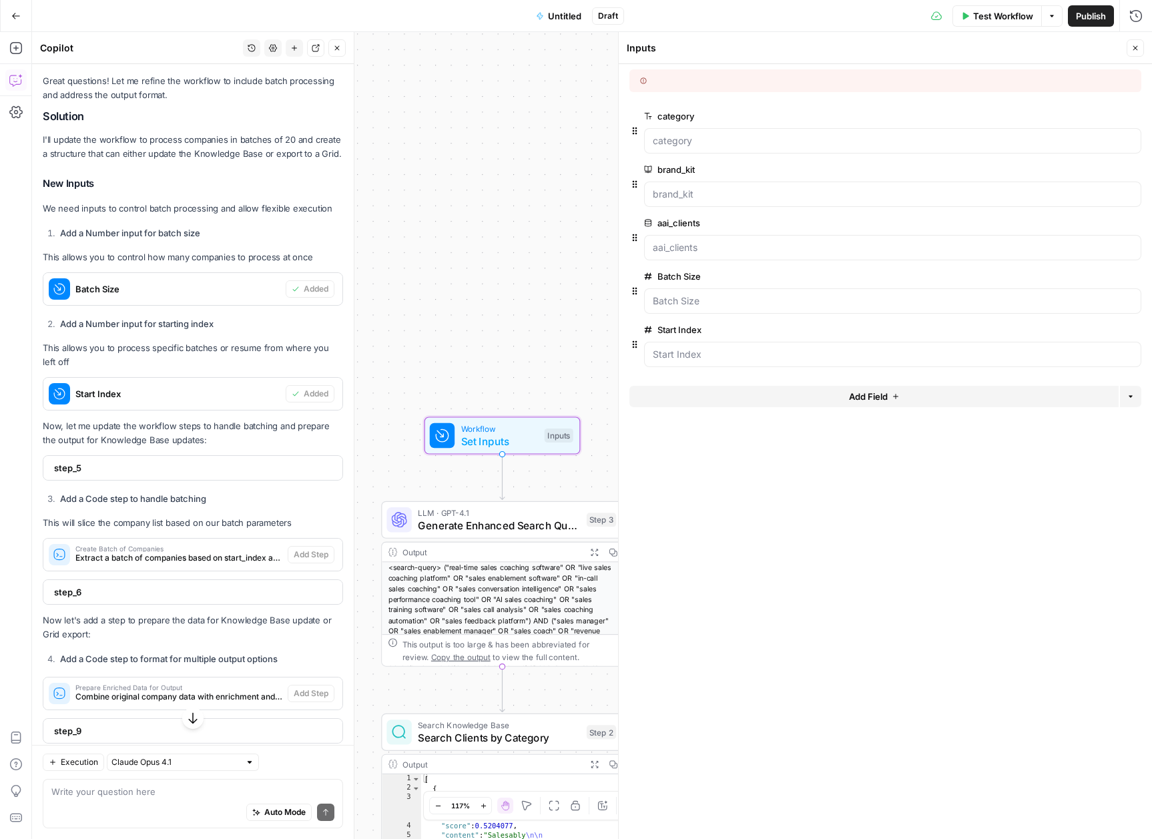
scroll to position [7243, 0]
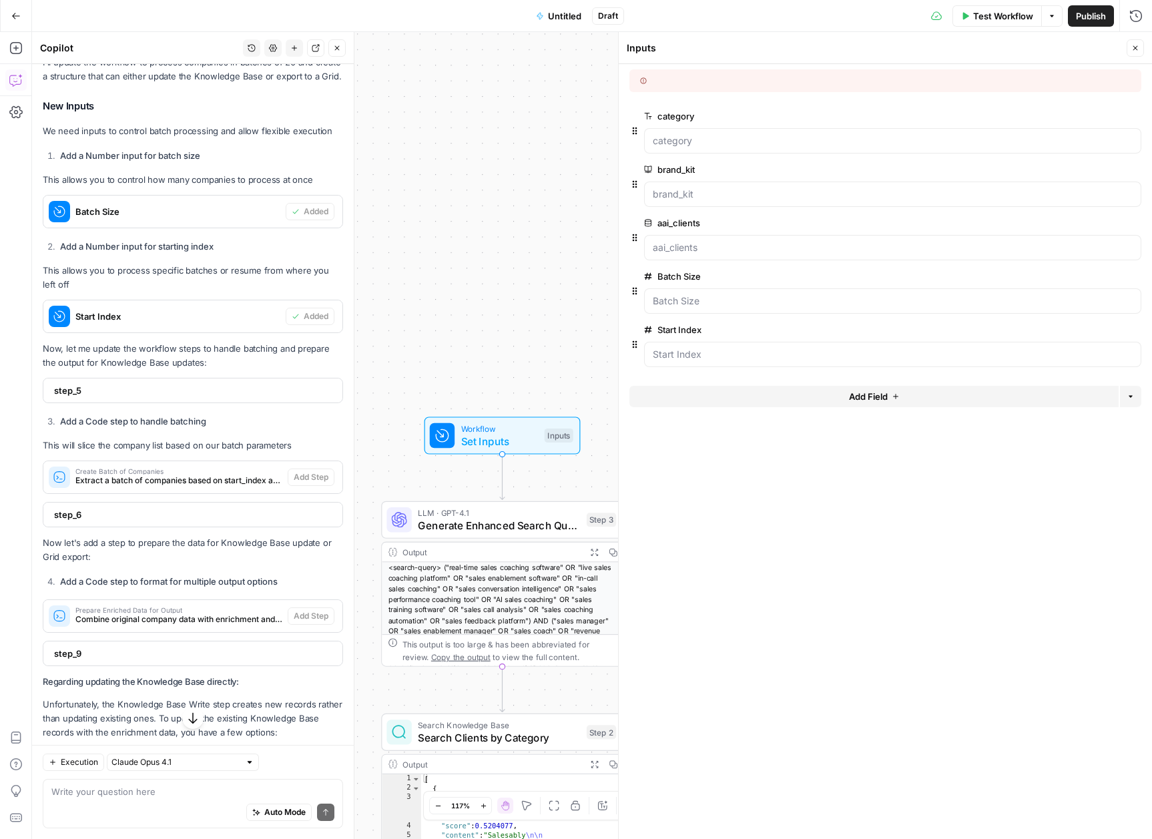
click at [1107, 115] on button "edit field" at bounding box center [1096, 116] width 51 height 16
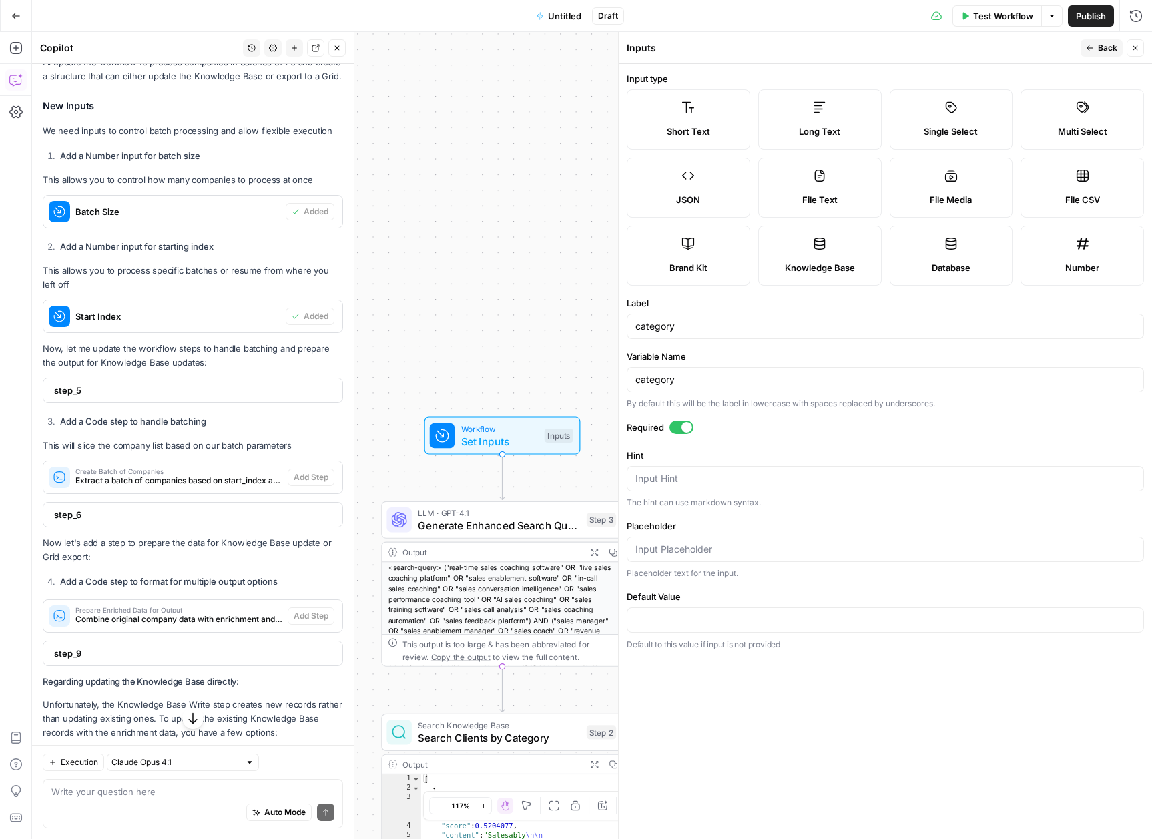
click at [668, 439] on form "Input type Short Text Long Text Single Select Multi Select JSON File Text File …" at bounding box center [885, 451] width 533 height 775
click at [679, 429] on div at bounding box center [682, 427] width 24 height 13
click at [1108, 47] on span "Back" at bounding box center [1107, 48] width 19 height 12
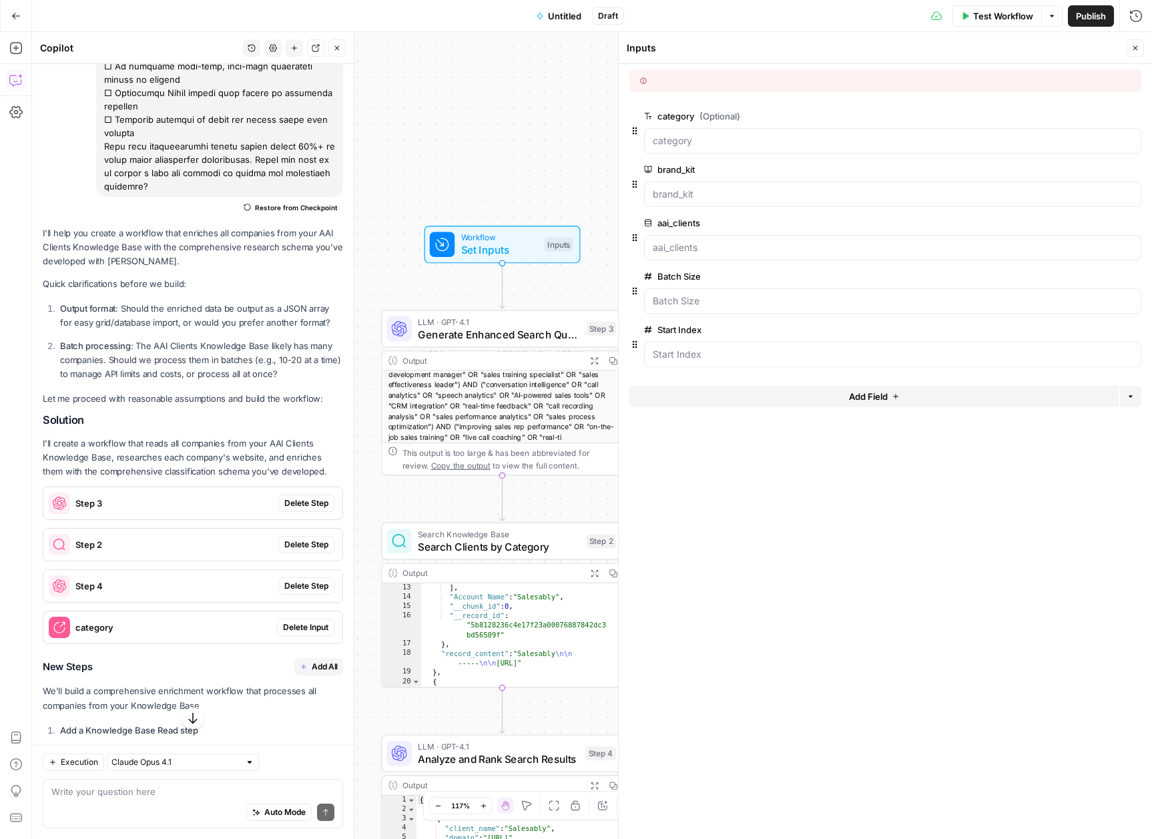
scroll to position [5776, 0]
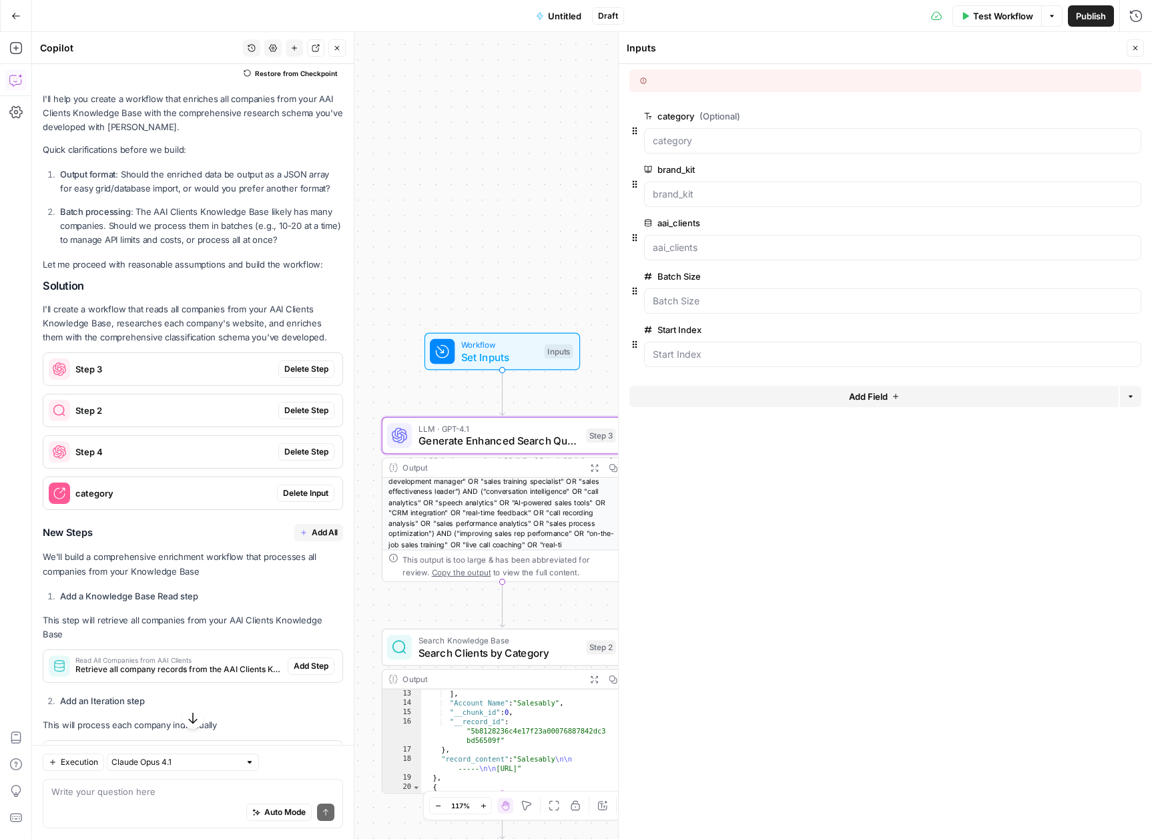
click at [302, 375] on span "Delete Step" at bounding box center [306, 369] width 44 height 12
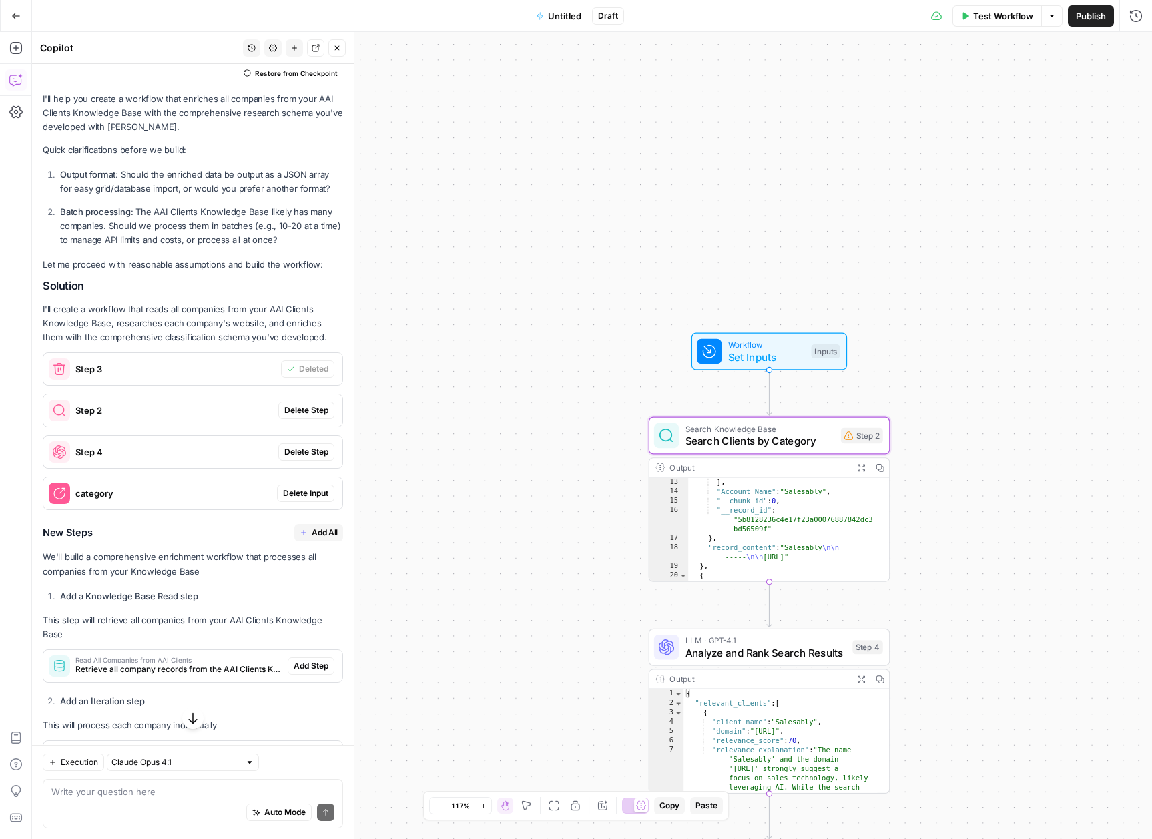
click at [301, 417] on span "Delete Step" at bounding box center [306, 411] width 44 height 12
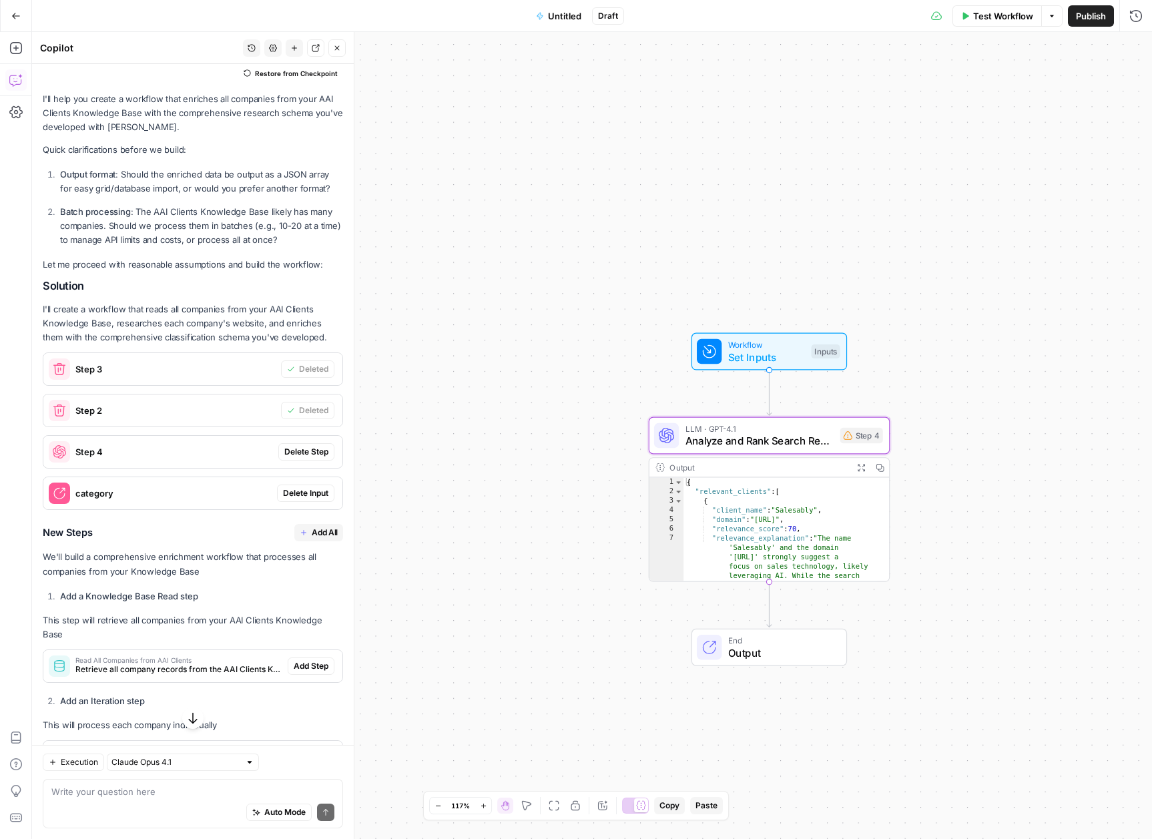
click at [300, 458] on span "Delete Step" at bounding box center [306, 452] width 44 height 12
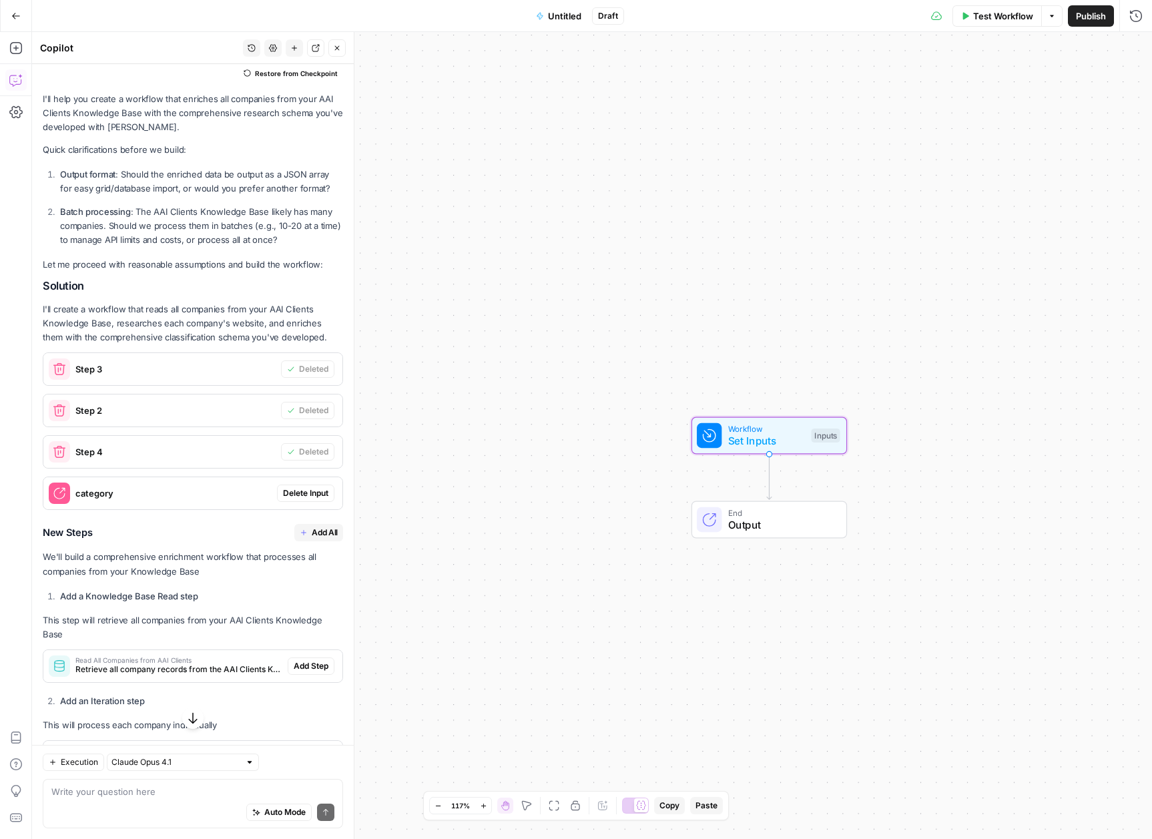
click at [300, 499] on span "Delete Input" at bounding box center [305, 493] width 45 height 12
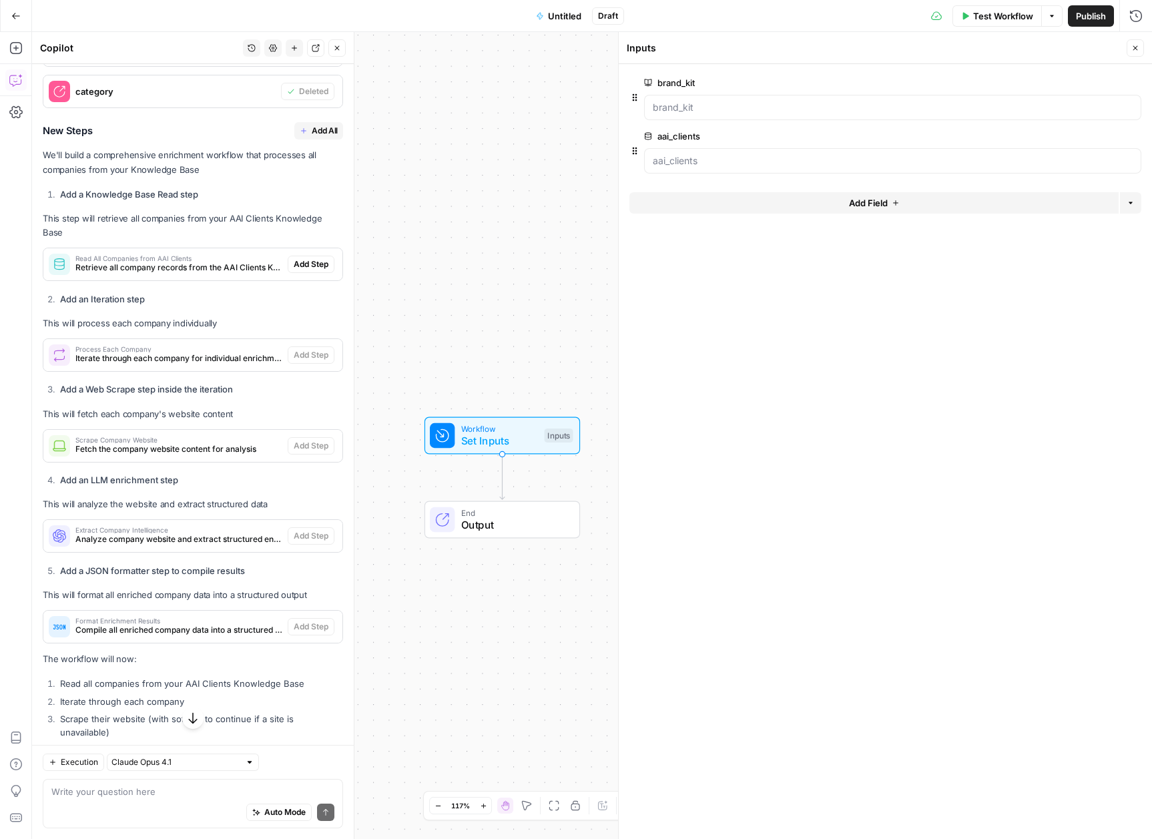
scroll to position [6215, 0]
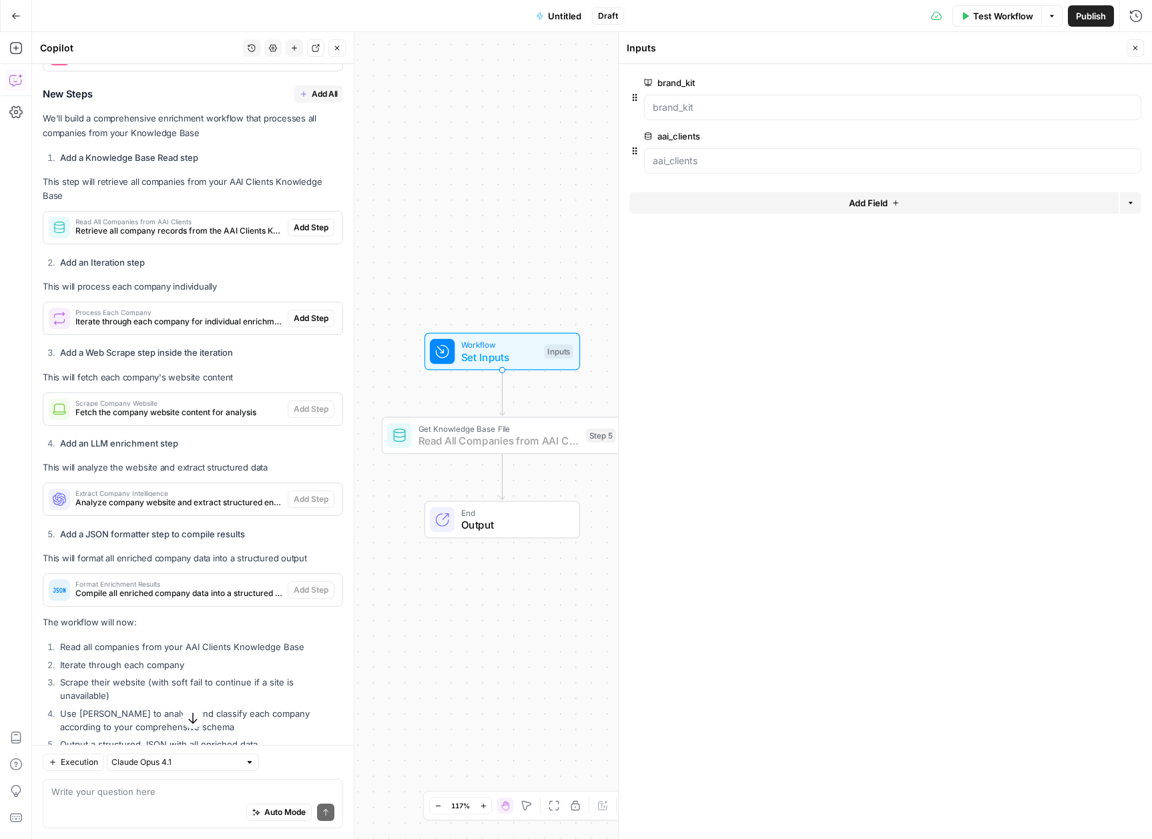
click at [300, 236] on button "Add Step" at bounding box center [311, 227] width 47 height 17
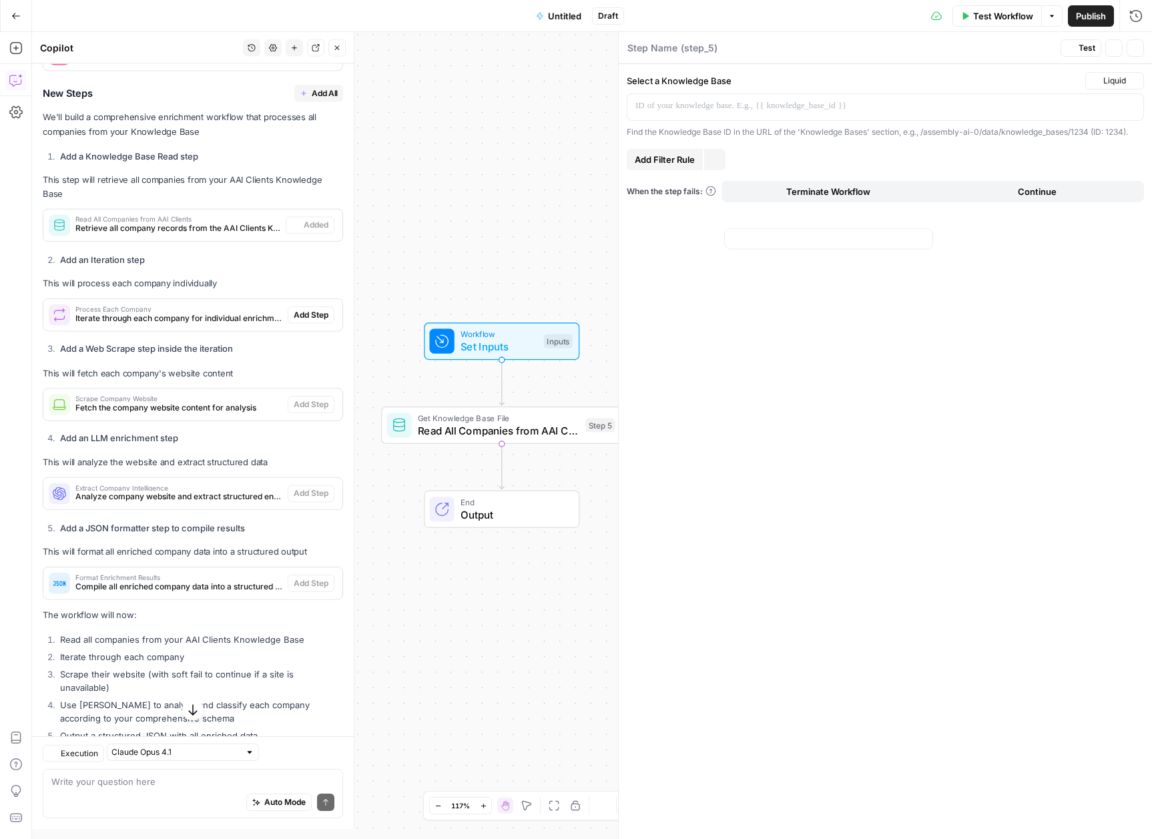
type textarea "Read All Companies from AAI Clients"
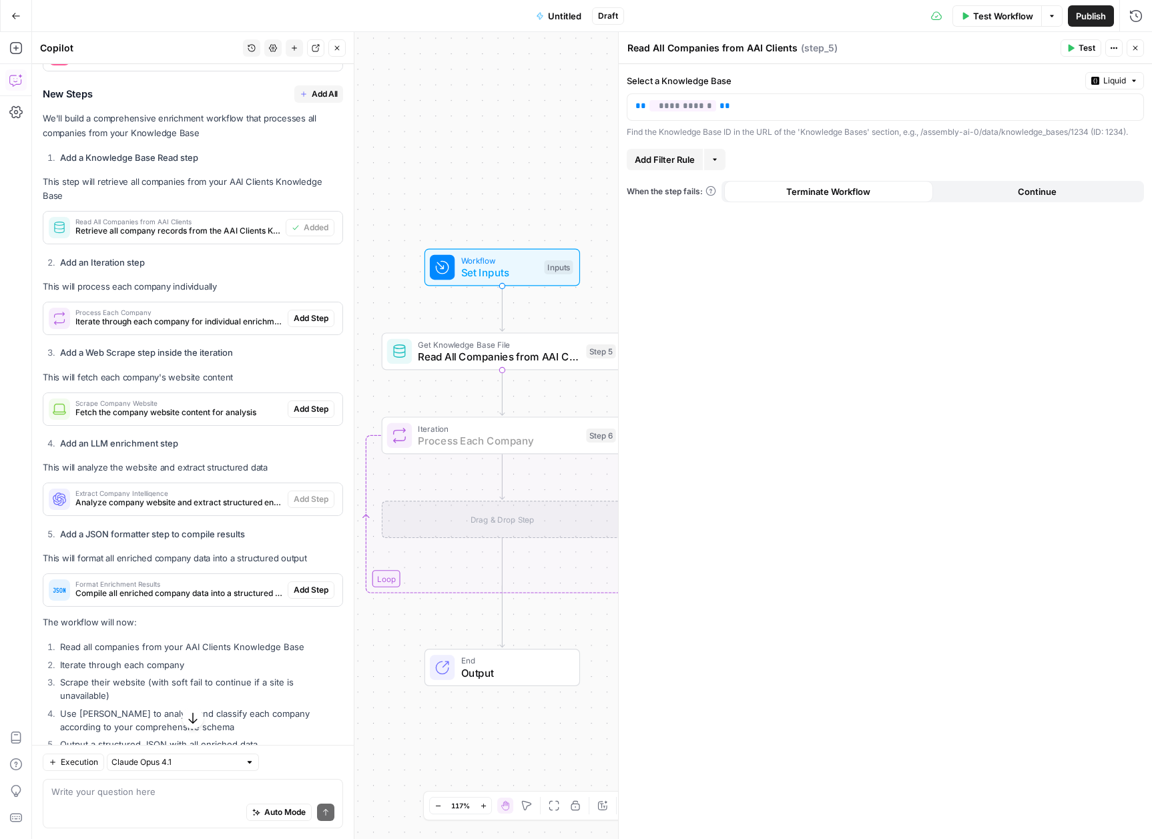
click at [308, 327] on button "Add Step" at bounding box center [311, 318] width 47 height 17
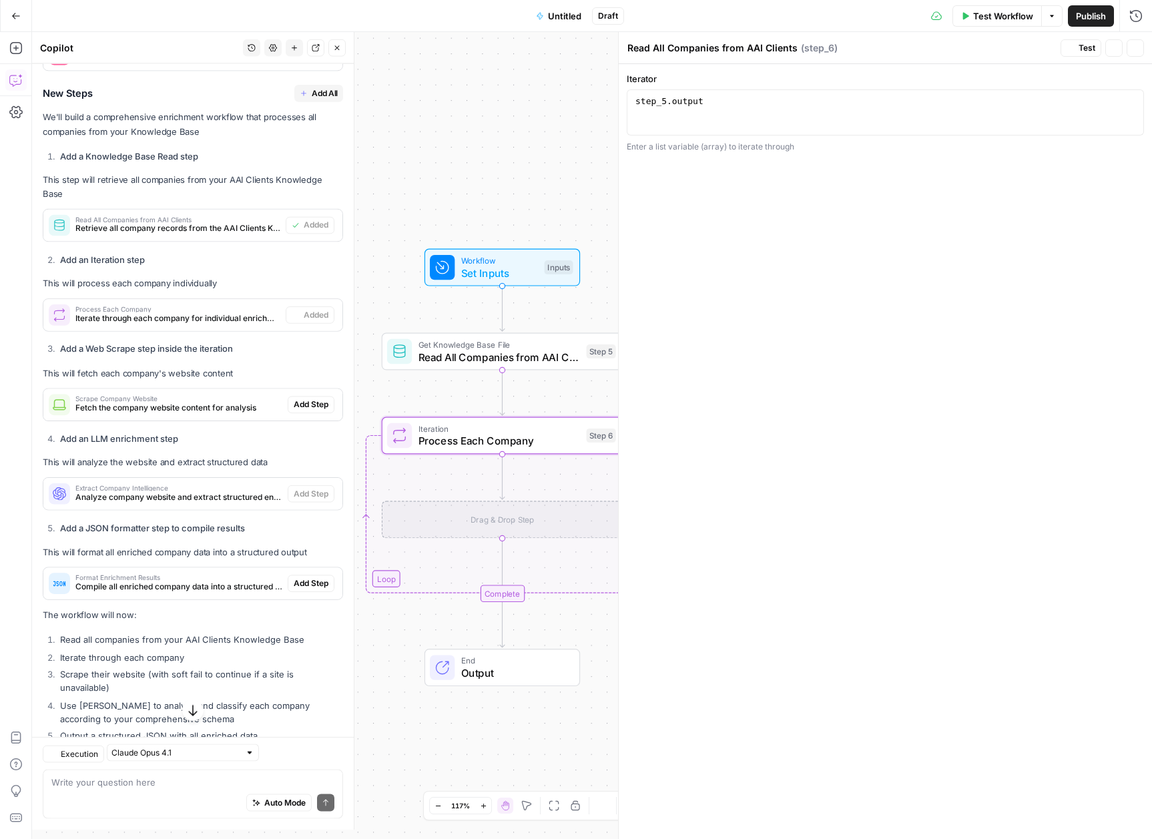
type textarea "Process Each Company"
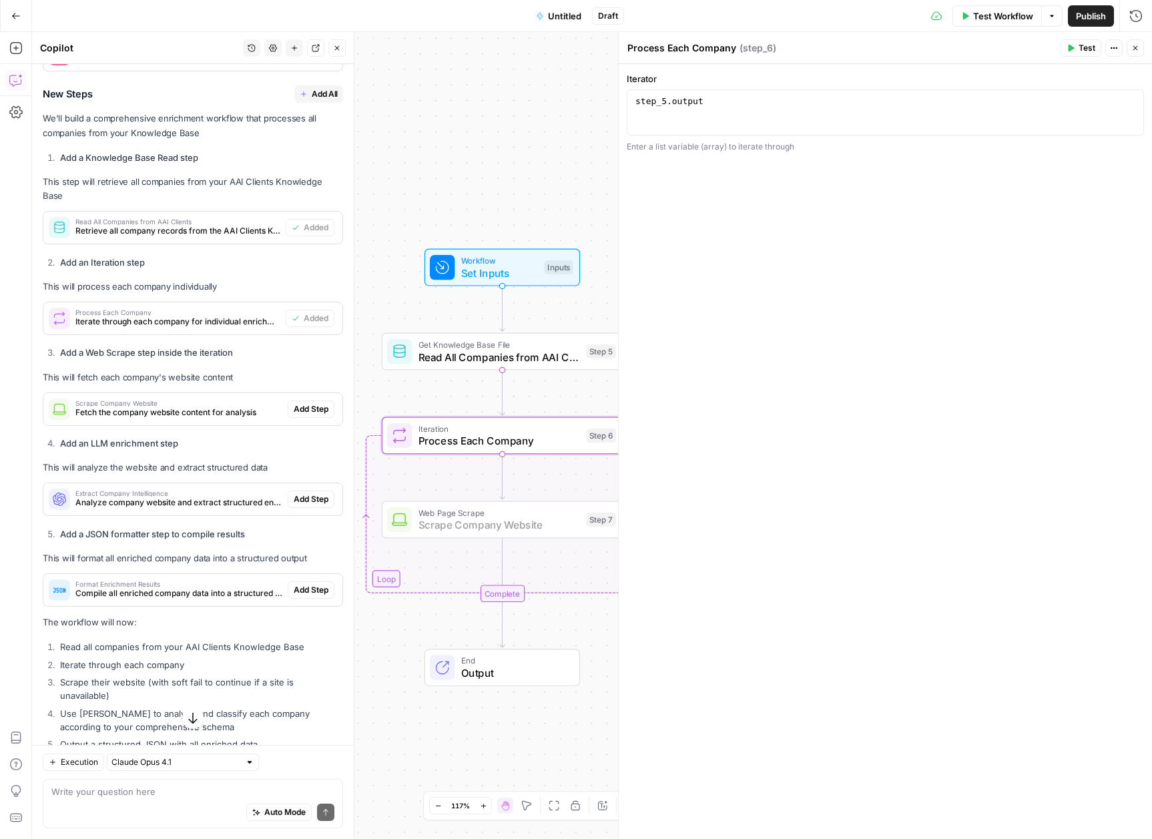
click at [295, 415] on span "Add Step" at bounding box center [311, 409] width 35 height 12
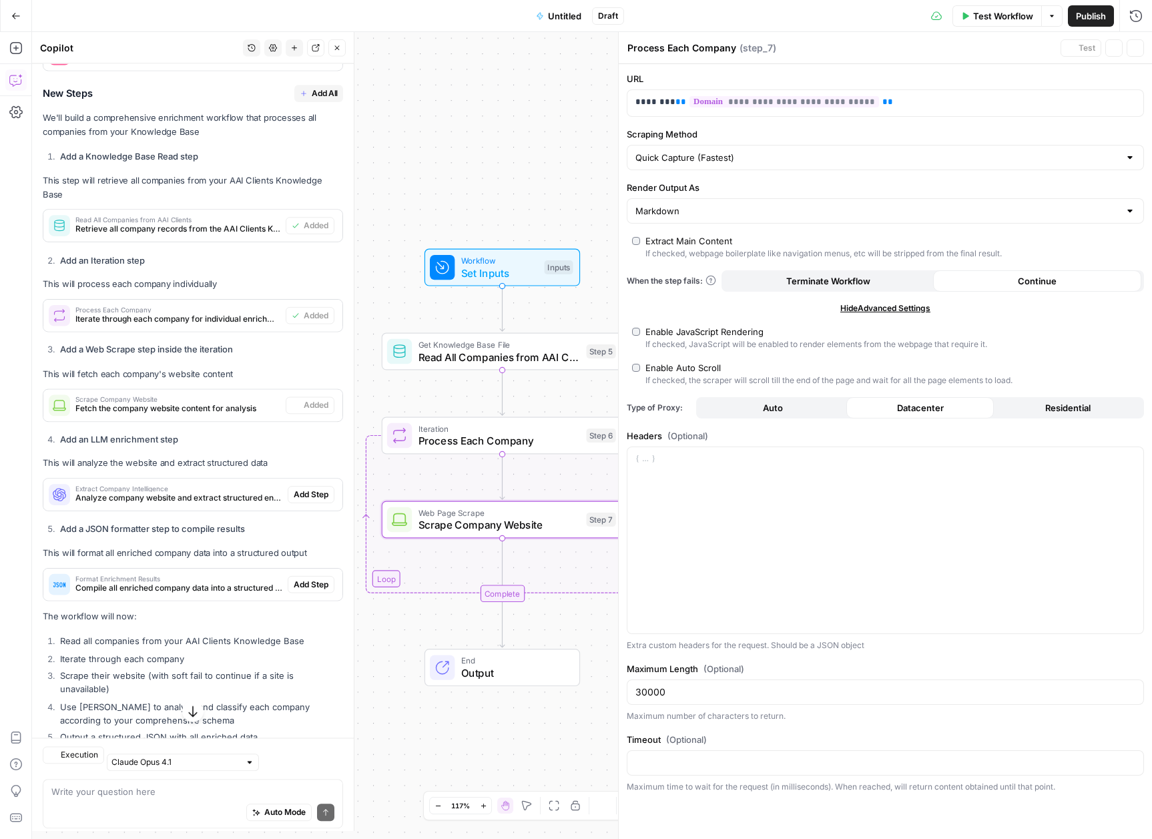
type textarea "Scrape Company Website"
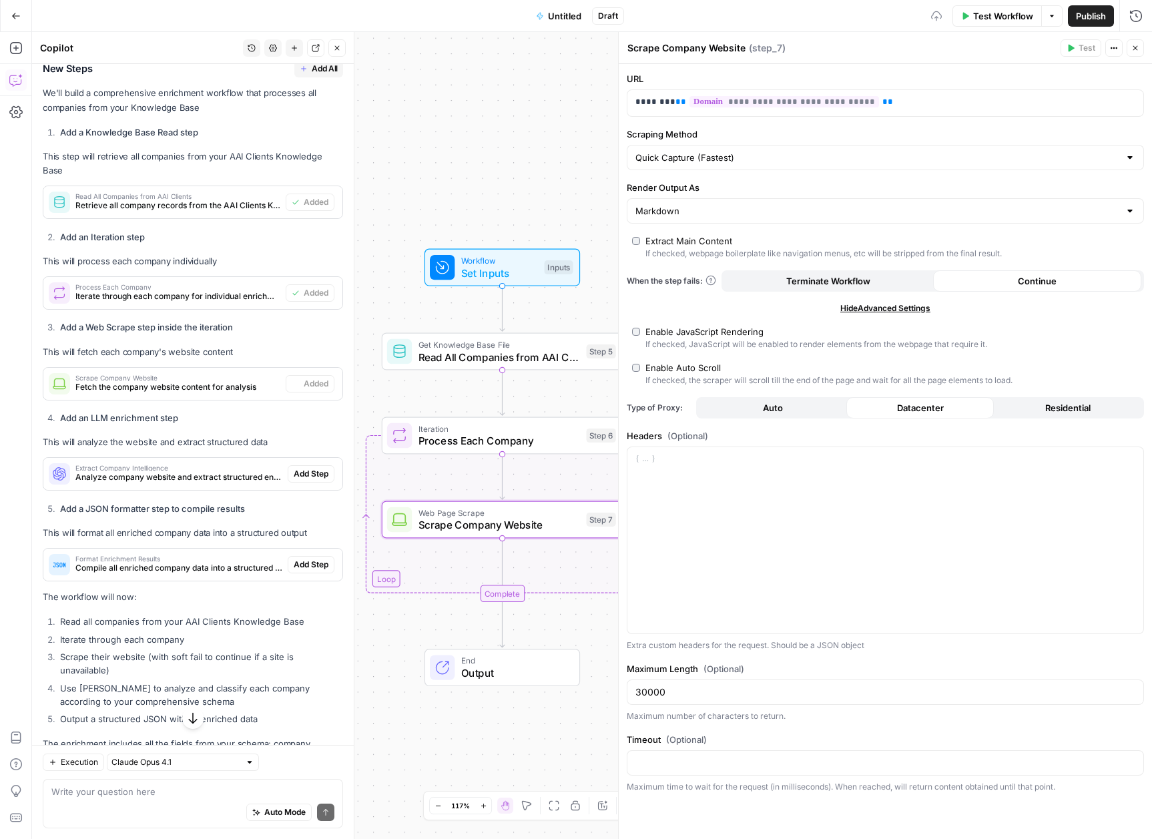
scroll to position [6400, 0]
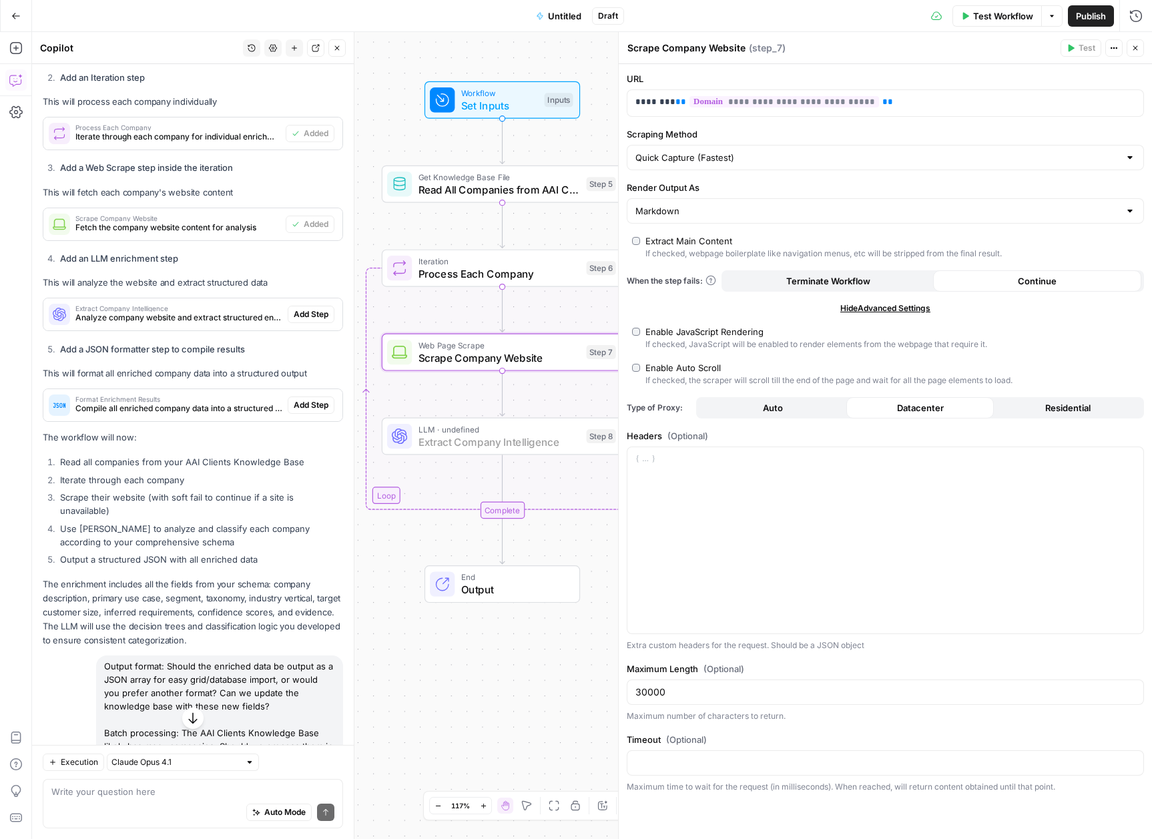
click at [304, 320] on span "Add Step" at bounding box center [311, 314] width 35 height 12
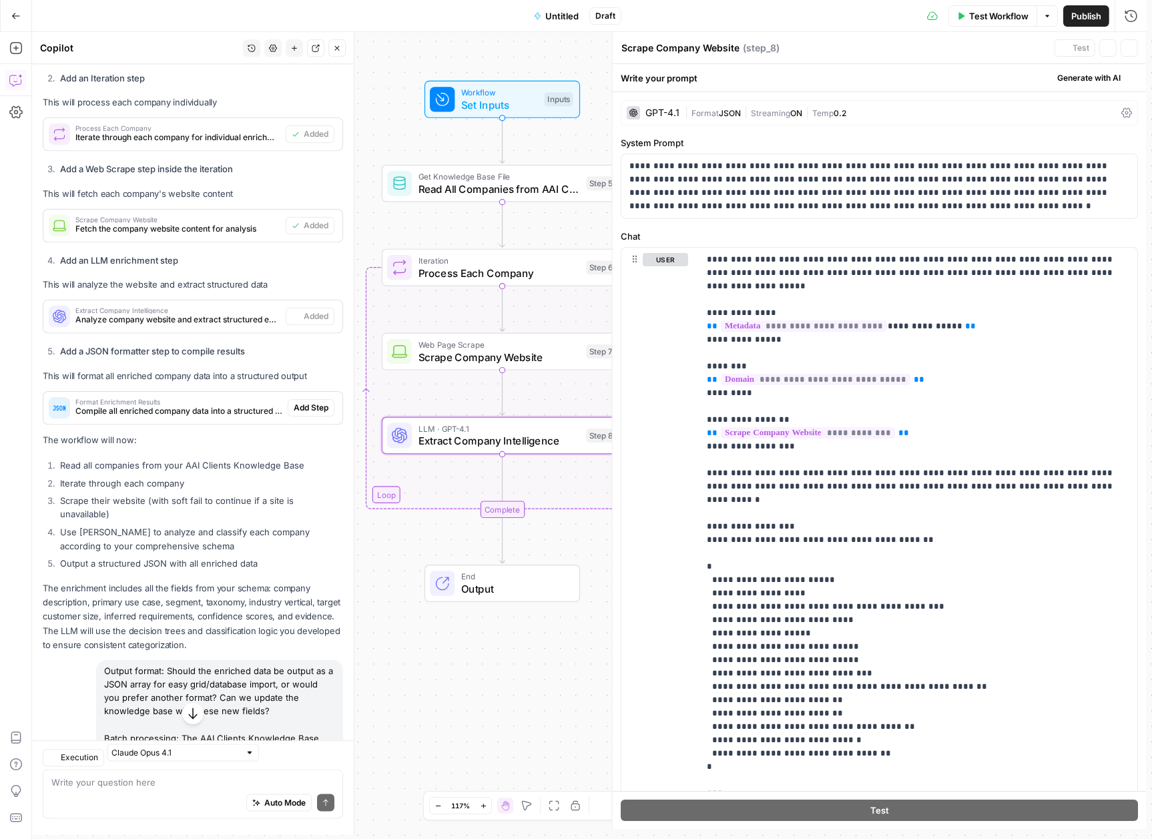
type textarea "Extract Company Intelligence"
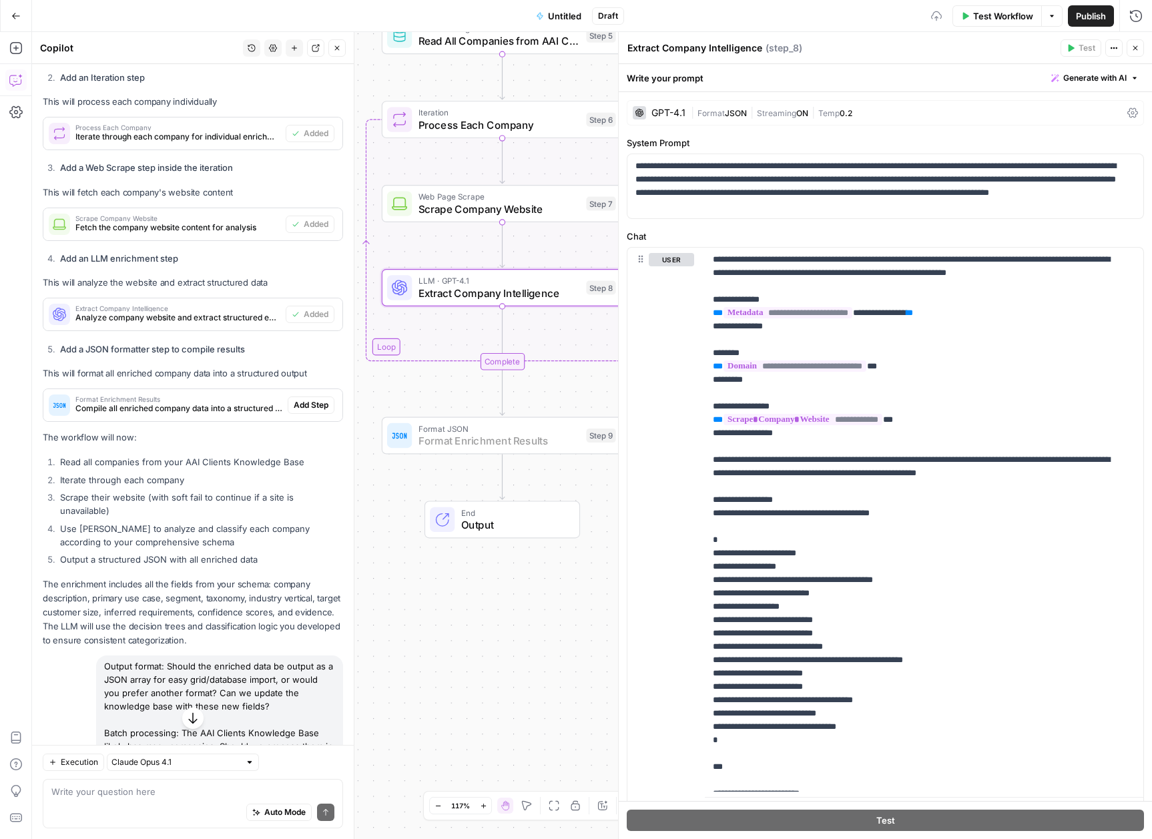
click at [315, 411] on span "Add Step" at bounding box center [311, 405] width 35 height 12
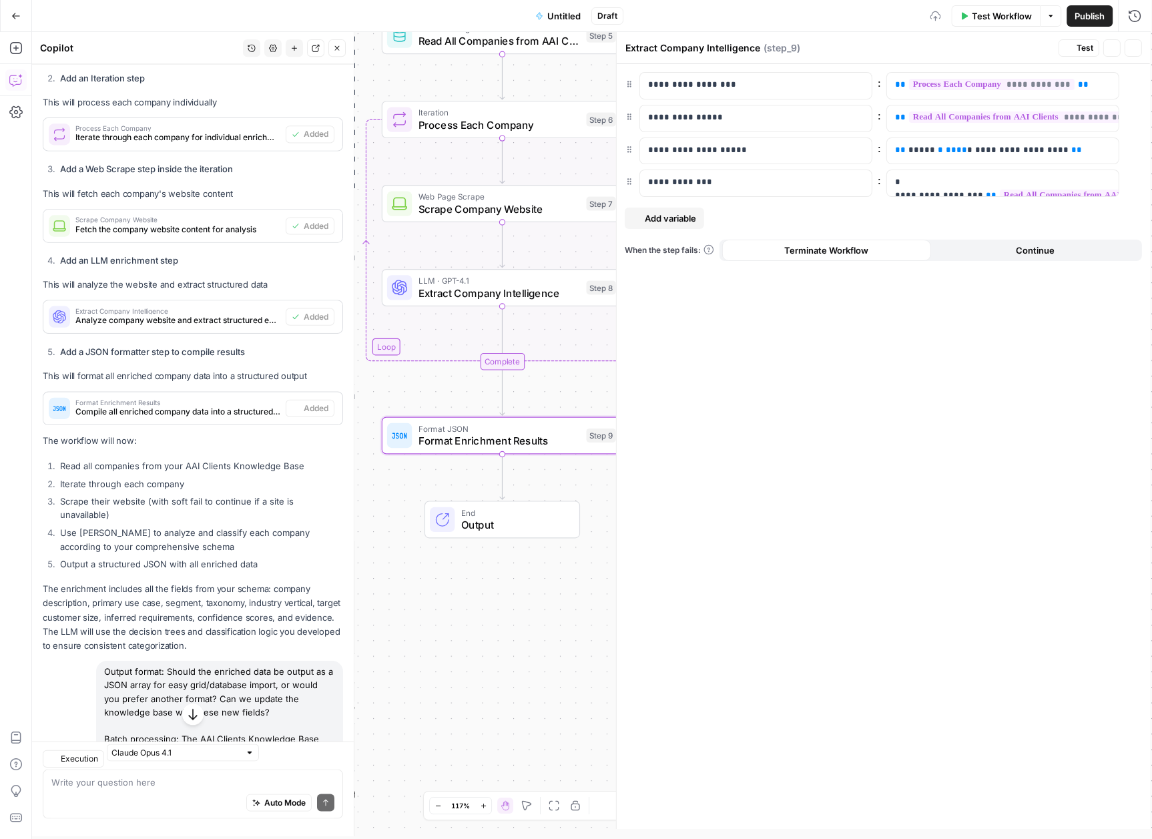
type textarea "Format Enrichment Results"
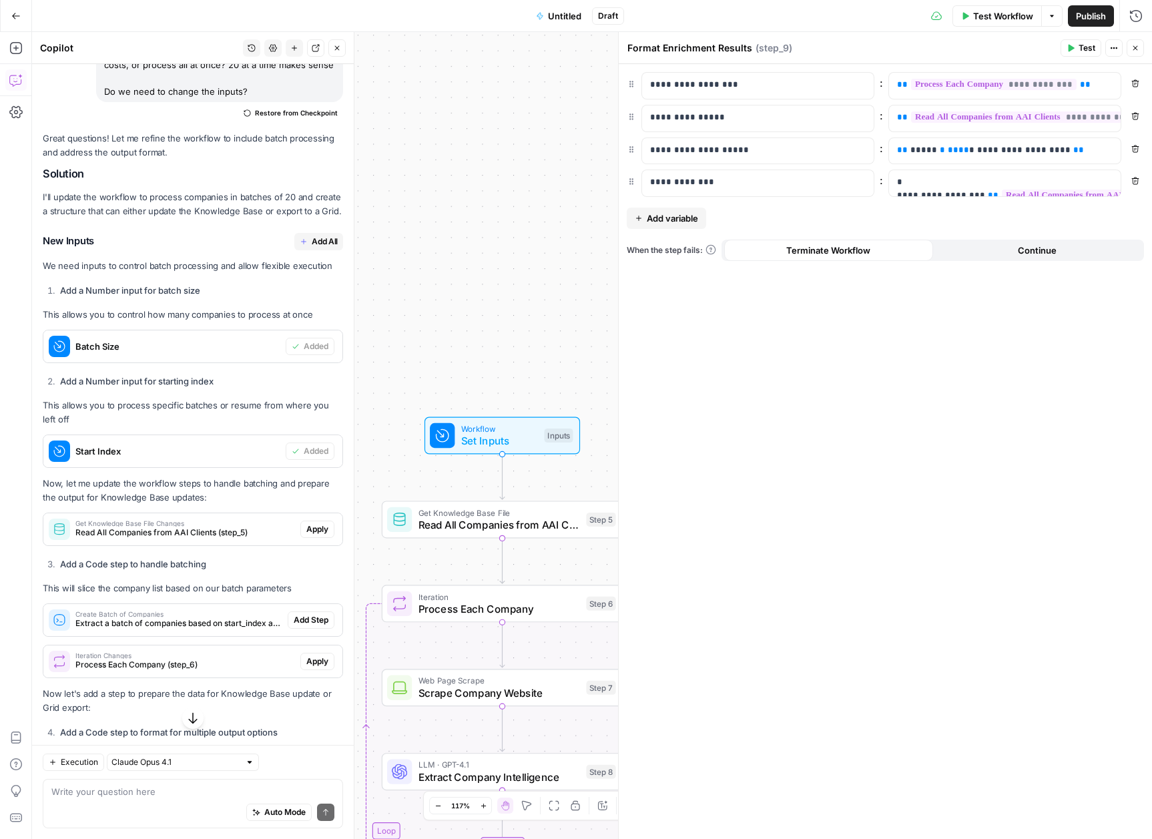
scroll to position [7332, 0]
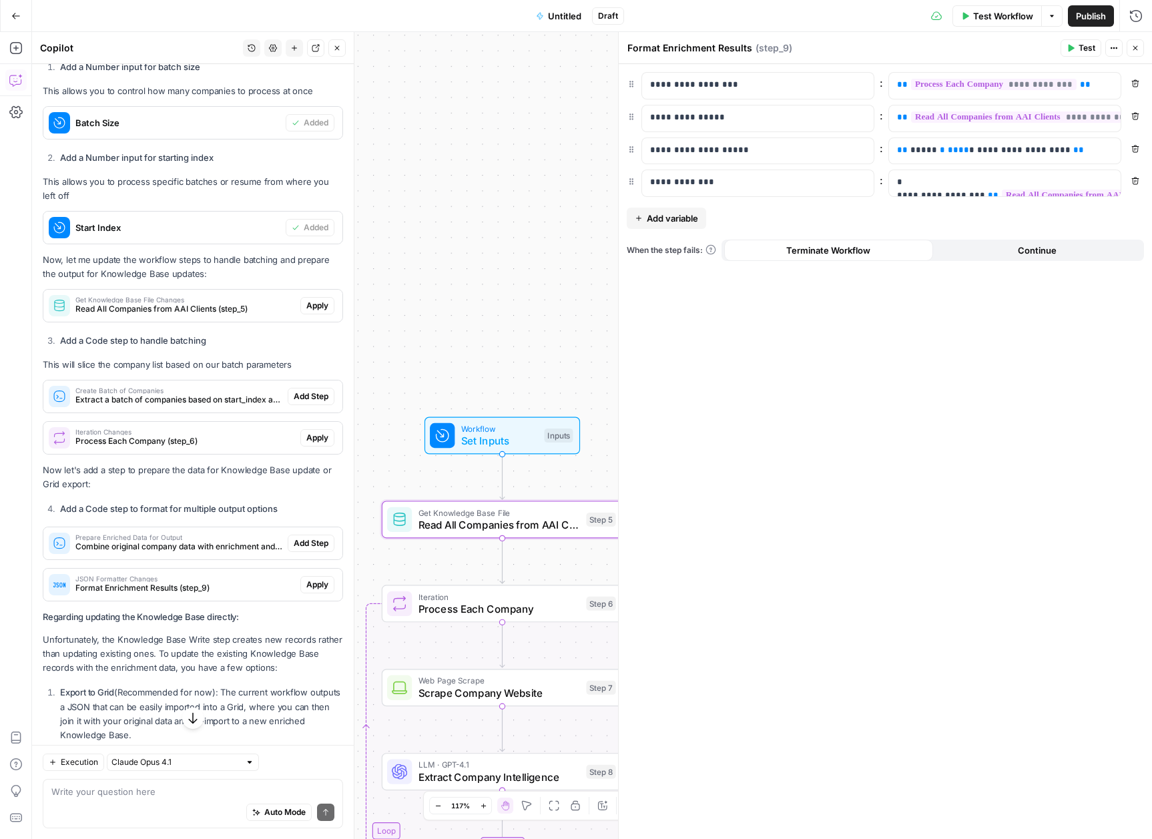
click at [306, 312] on span "Apply" at bounding box center [317, 306] width 22 height 12
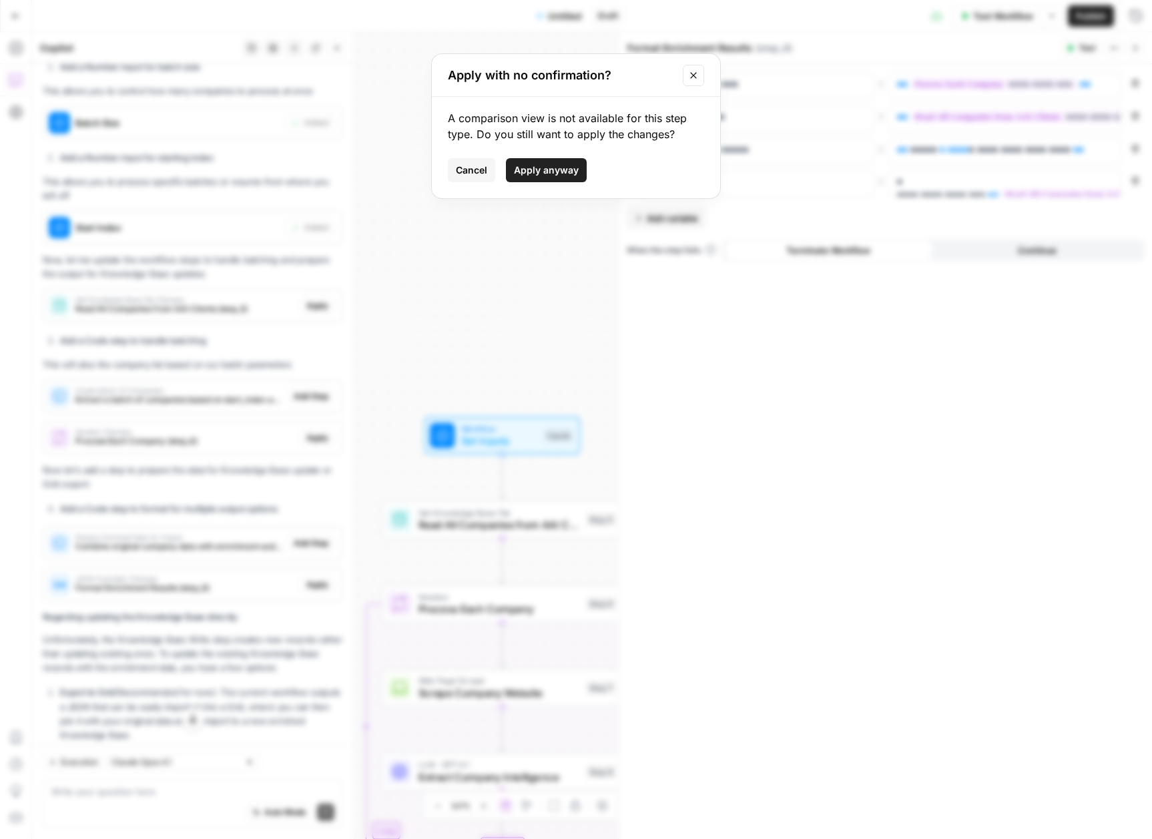
click at [565, 174] on span "Apply anyway" at bounding box center [546, 170] width 65 height 13
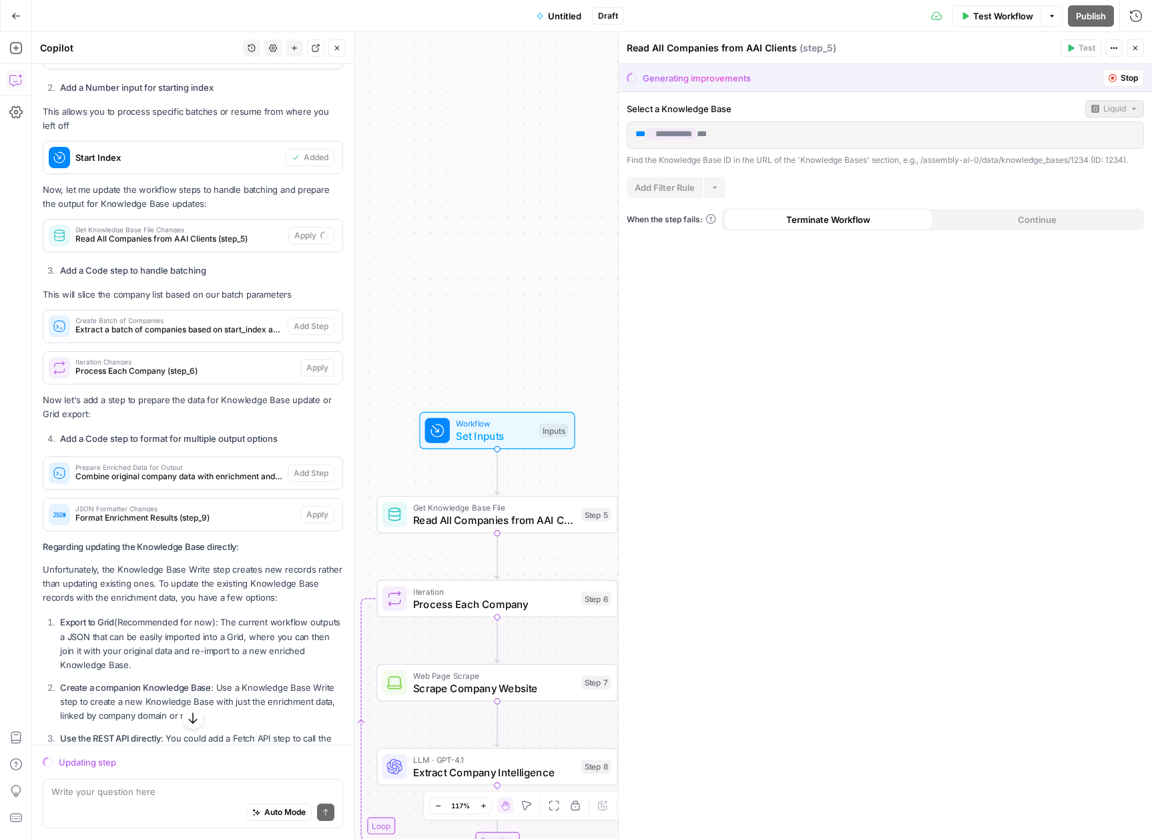
scroll to position [7370, 0]
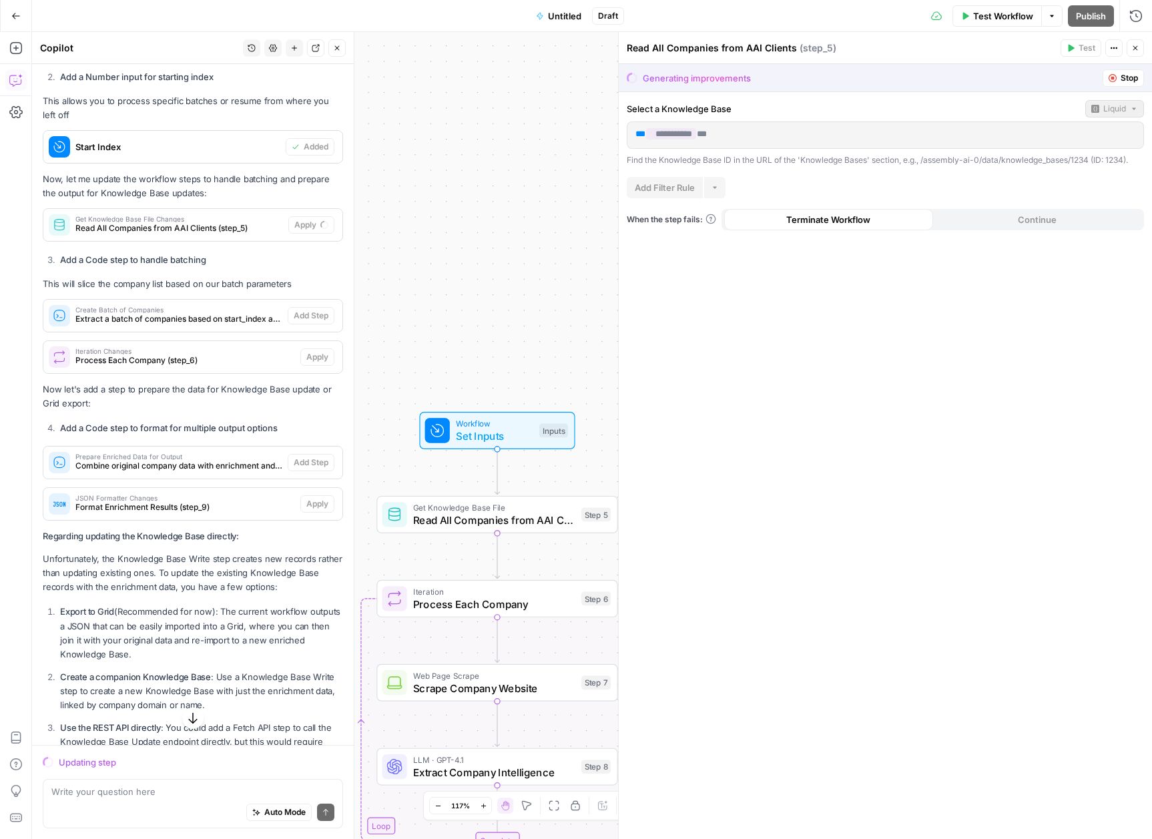
click at [306, 473] on div "Prepare Enriched Data for Output Combine original company data with enrichment …" at bounding box center [192, 462] width 299 height 21
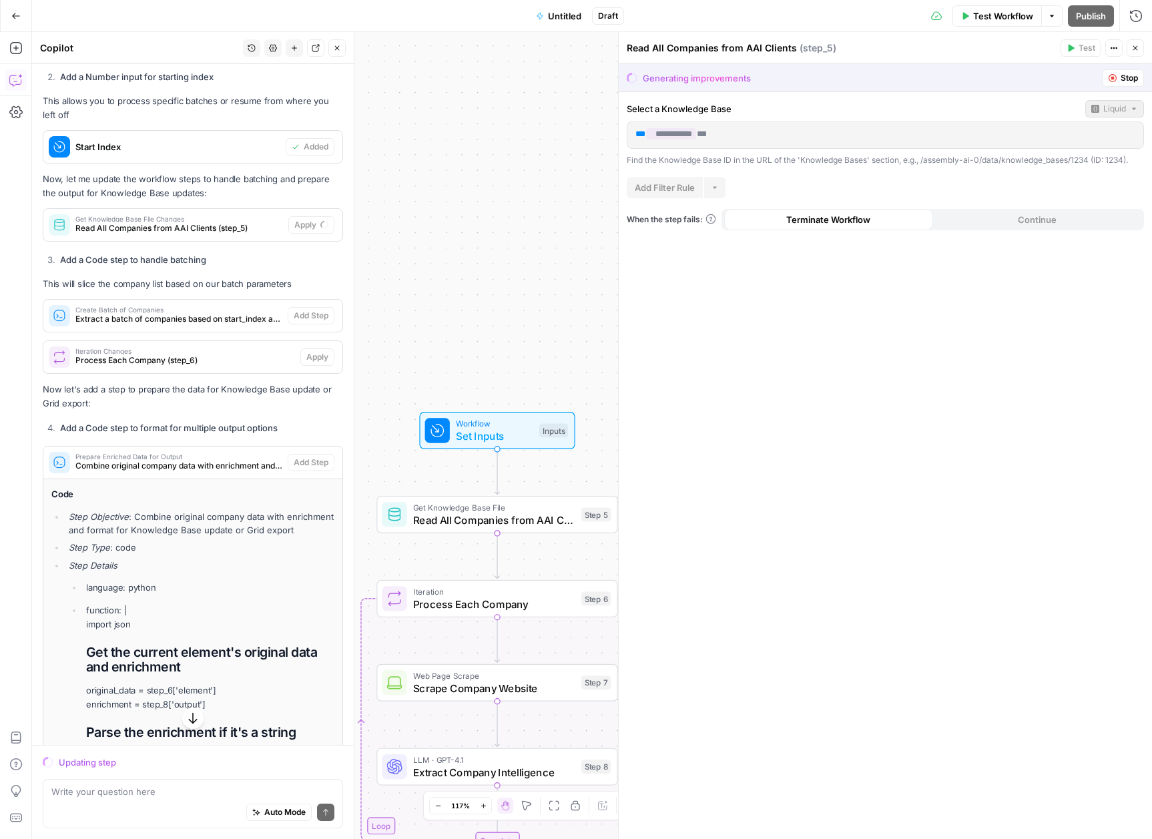
click at [311, 501] on h4 "Code" at bounding box center [192, 494] width 283 height 14
click at [208, 472] on span "Combine original company data with enrichment and format for Knowledge Base upd…" at bounding box center [178, 466] width 207 height 12
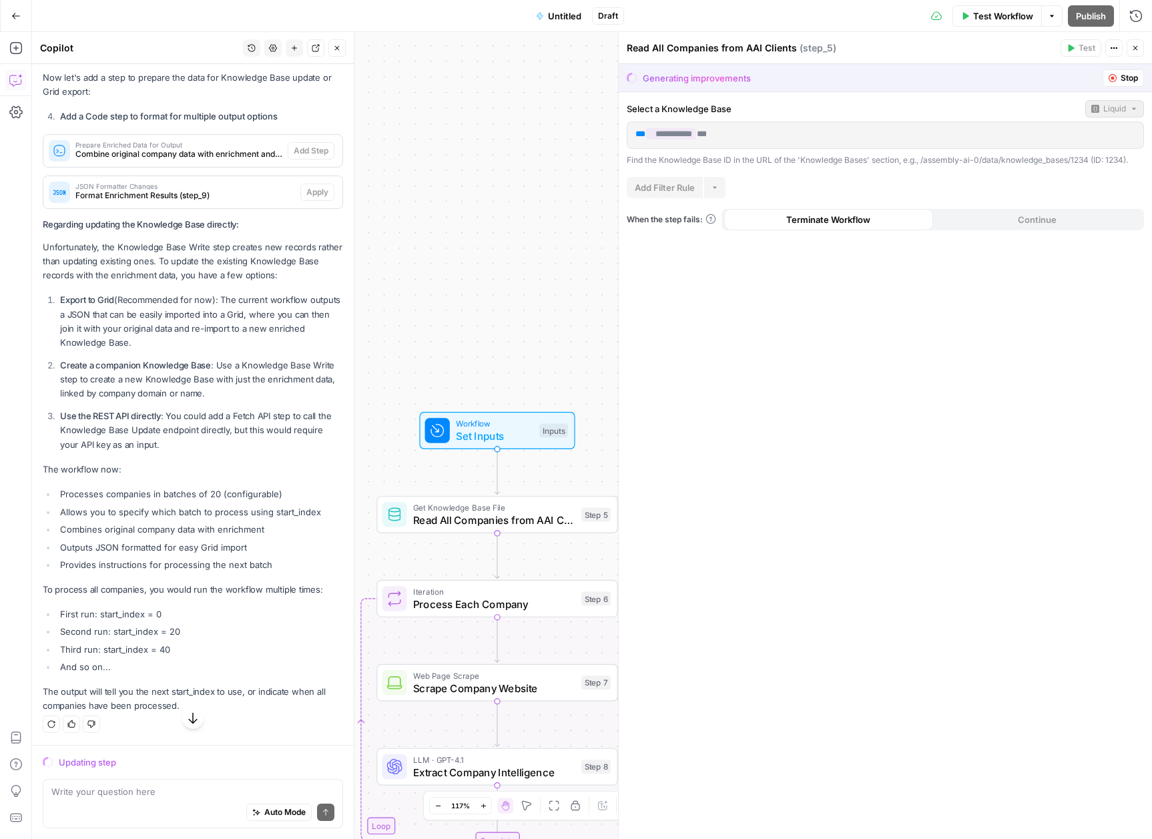
scroll to position [7816, 0]
click at [222, 481] on div "Great questions! Let me refine the workflow to include batch processing and add…" at bounding box center [193, 114] width 300 height 1198
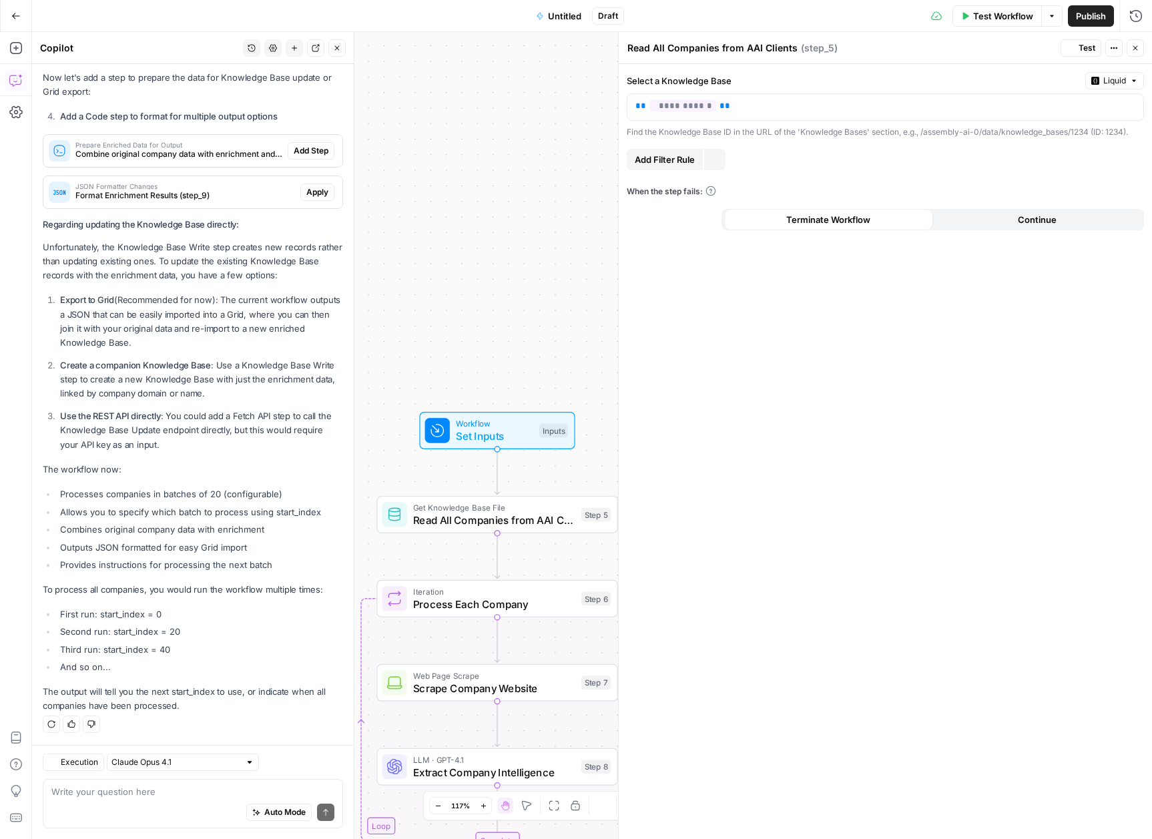
scroll to position [7858, 0]
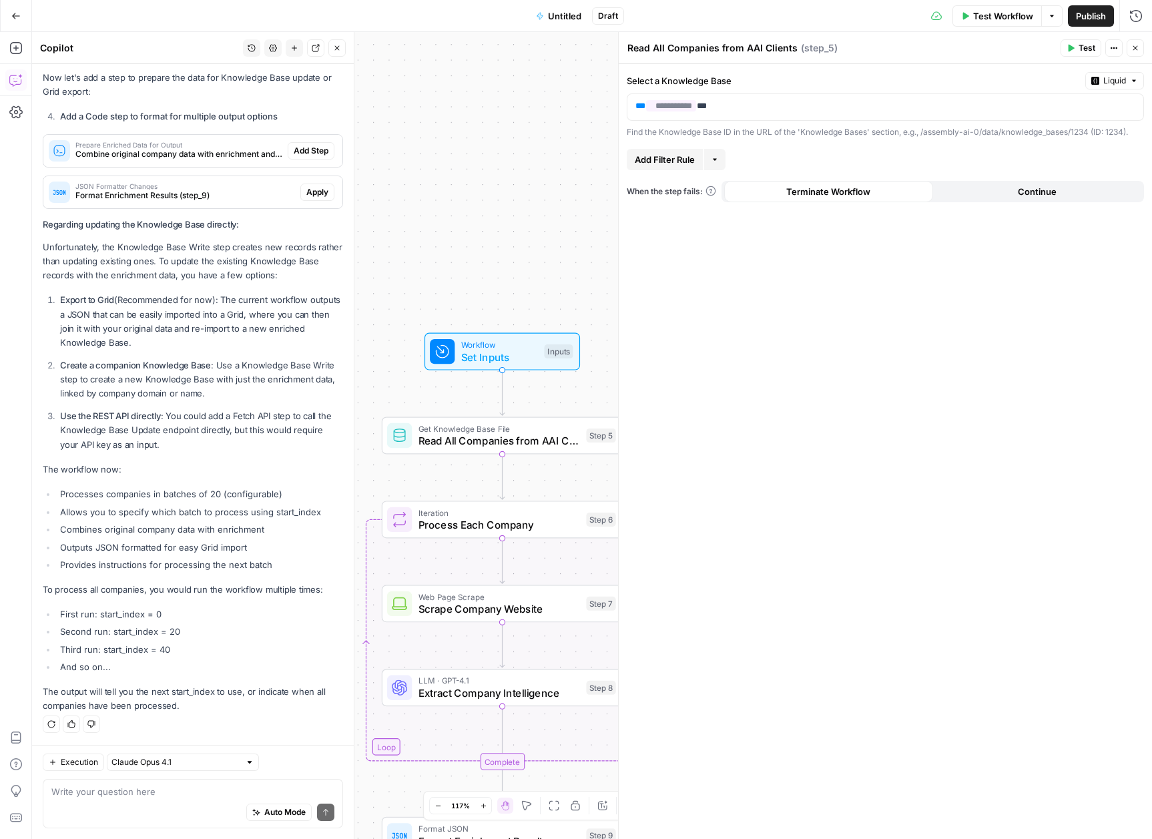
click at [179, 798] on div "Auto Mode Send" at bounding box center [192, 812] width 283 height 29
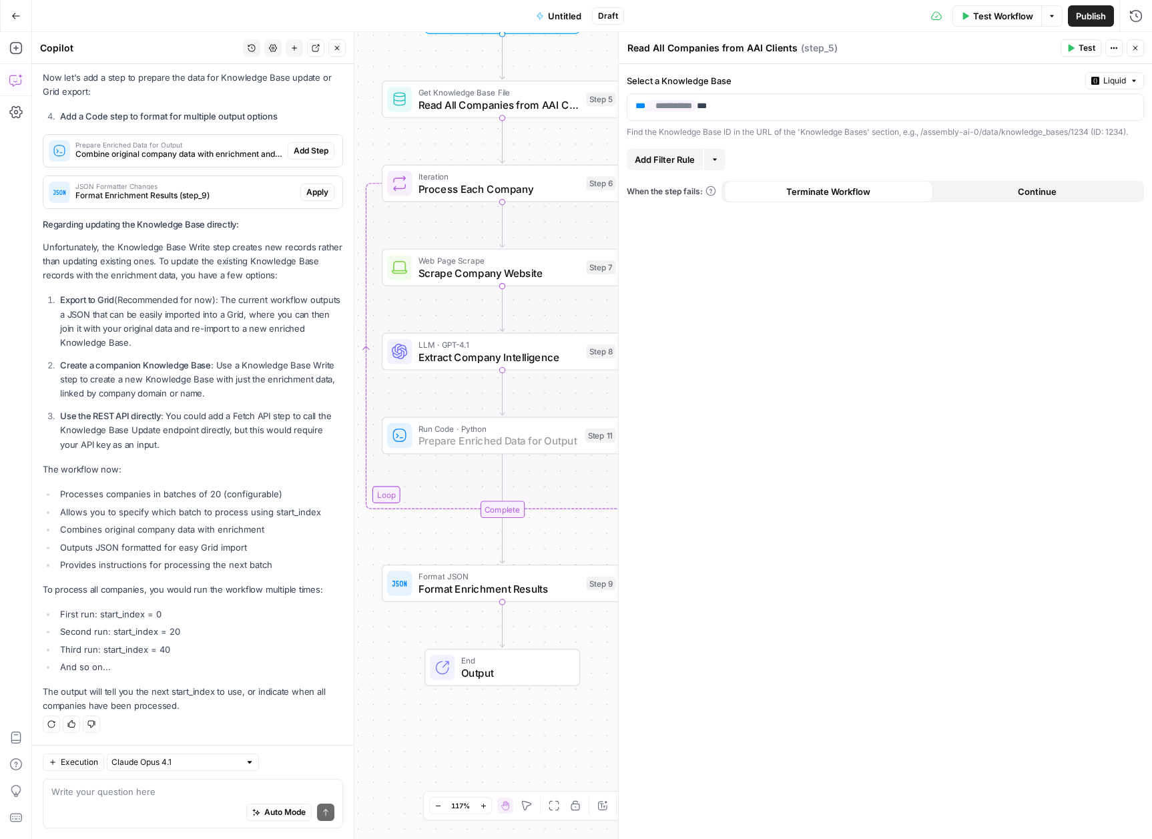
click at [299, 147] on span "Add Step" at bounding box center [311, 151] width 35 height 12
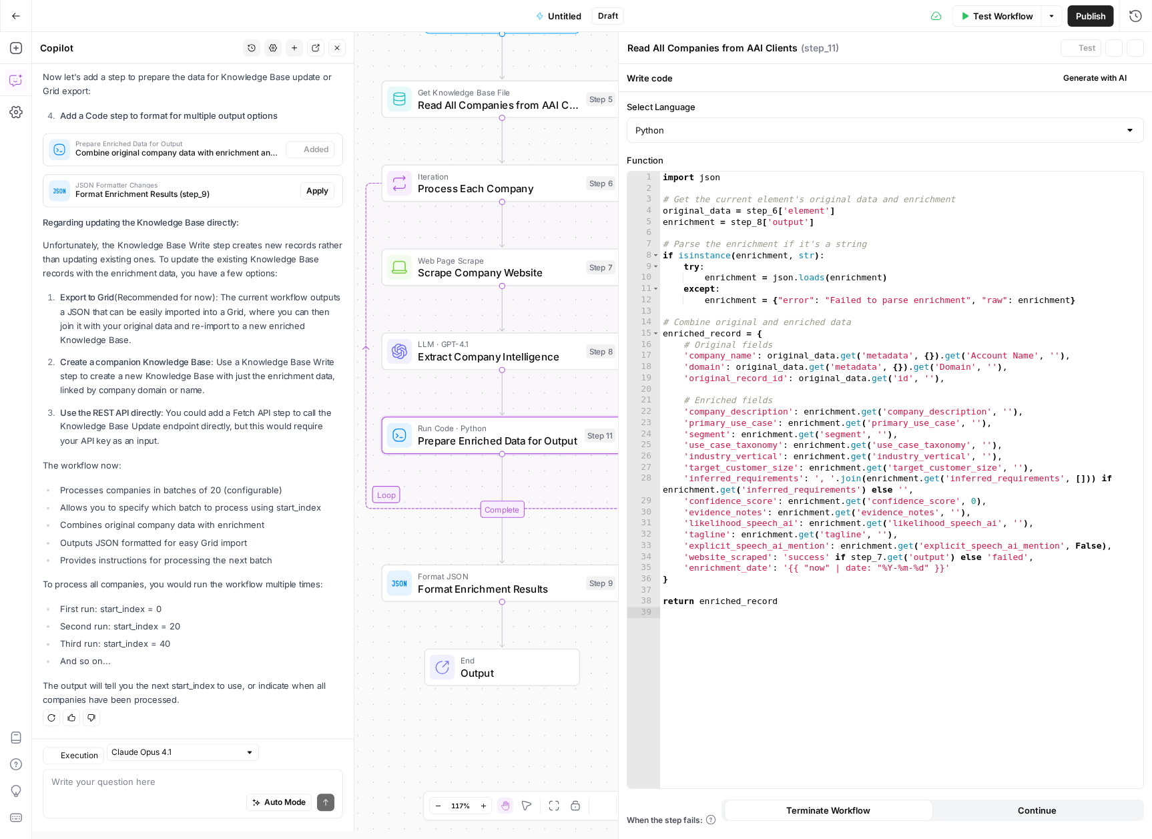
type textarea "Prepare Enriched Data for Output"
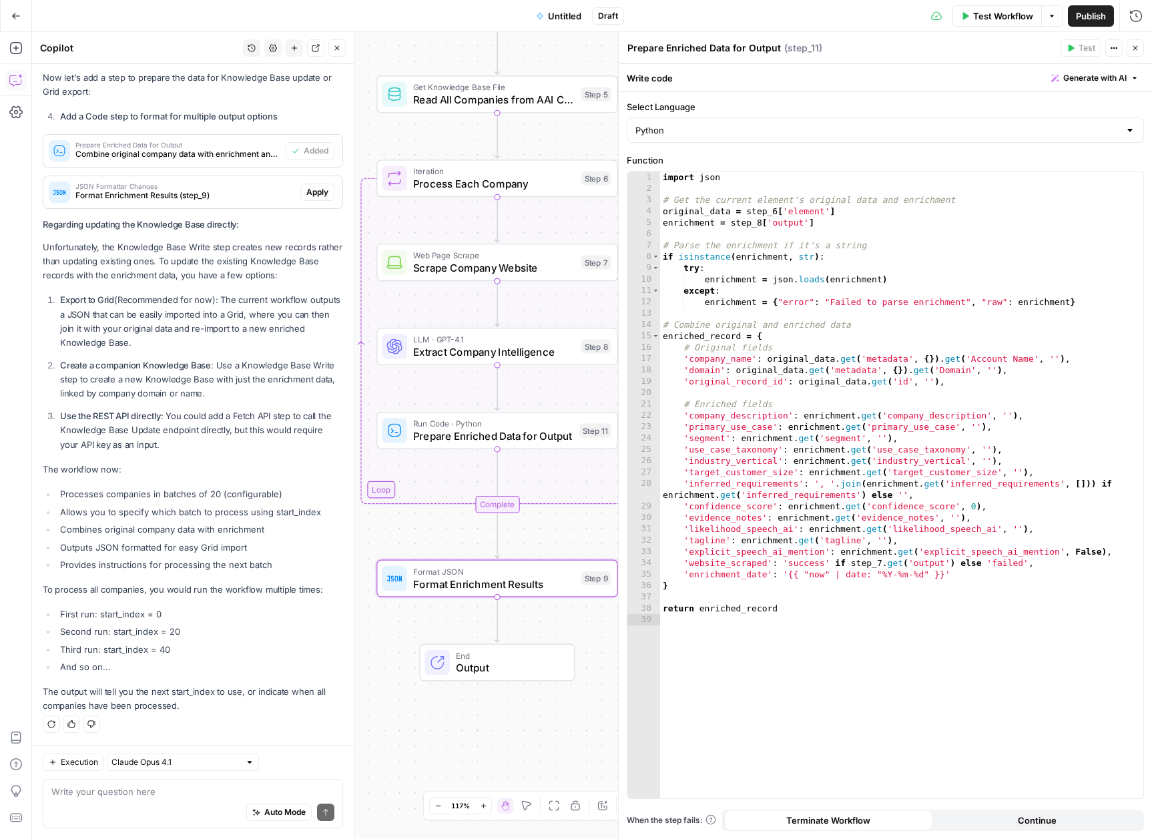
click at [318, 196] on button "Apply" at bounding box center [317, 192] width 34 height 17
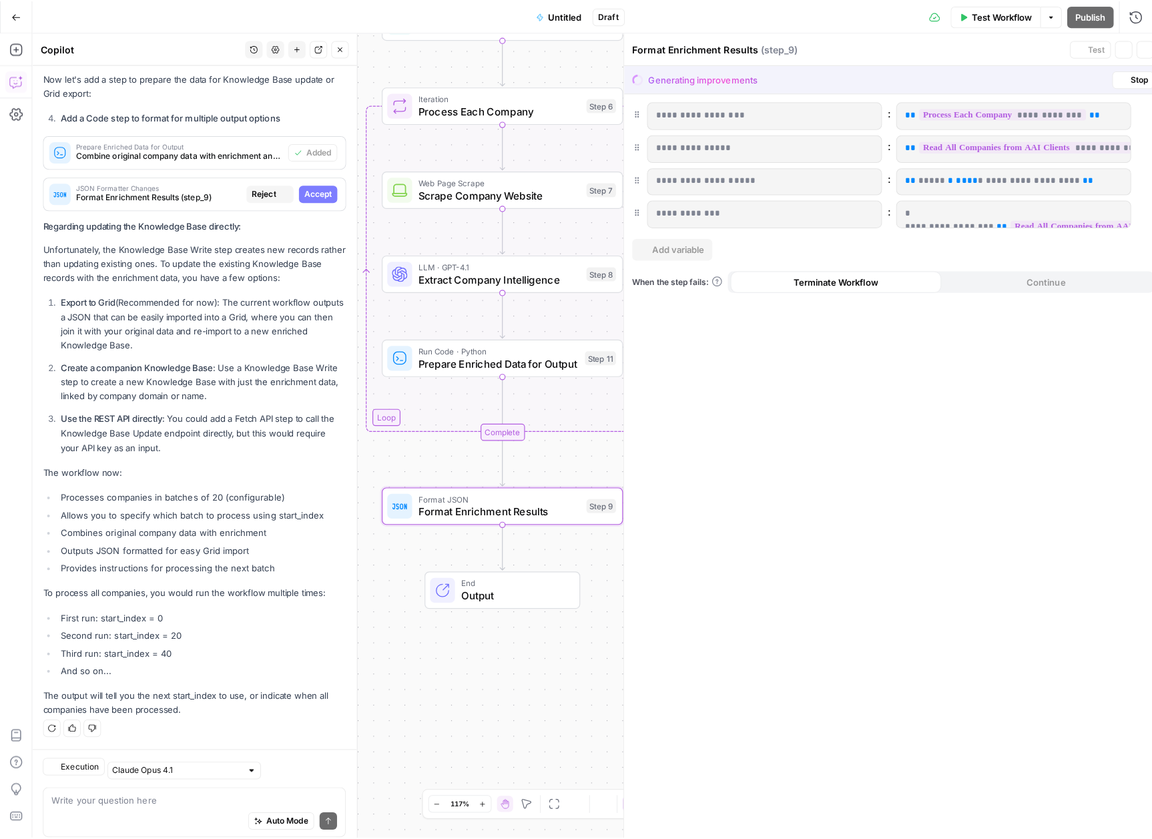
scroll to position [7816, 0]
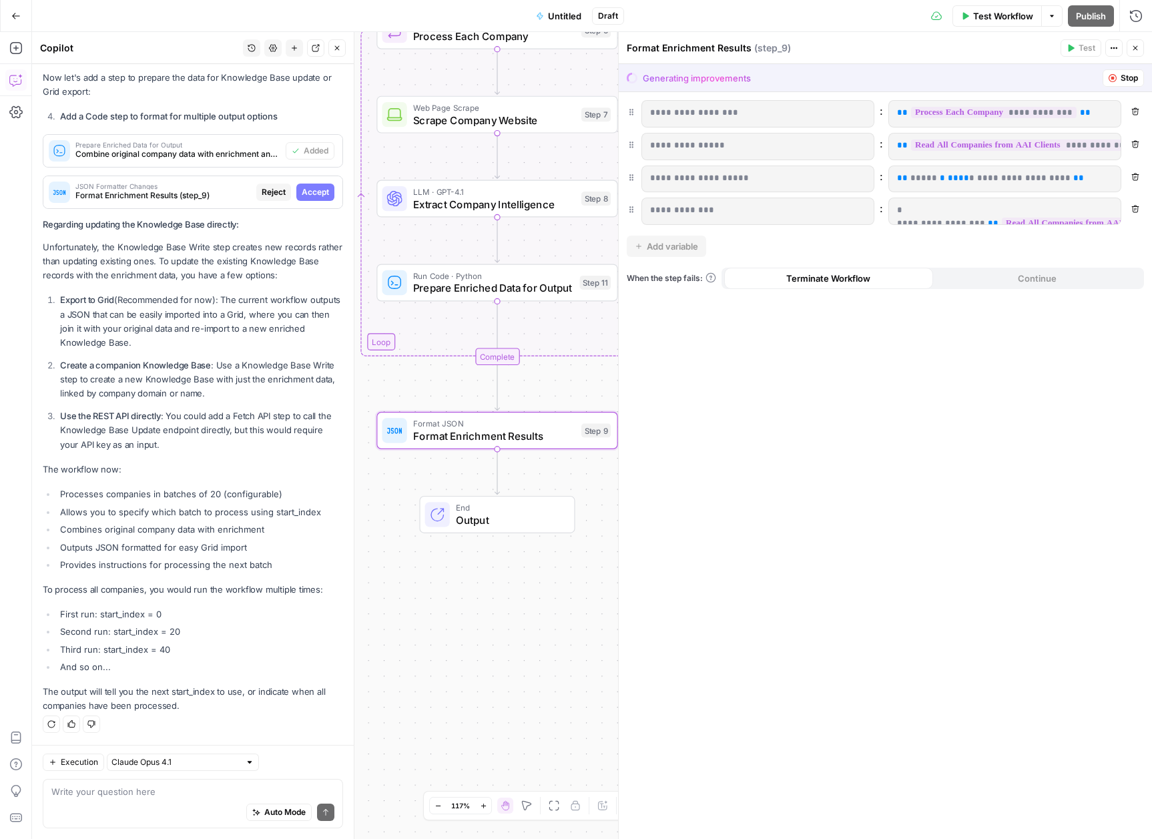
click at [319, 192] on button "Accept" at bounding box center [315, 192] width 38 height 17
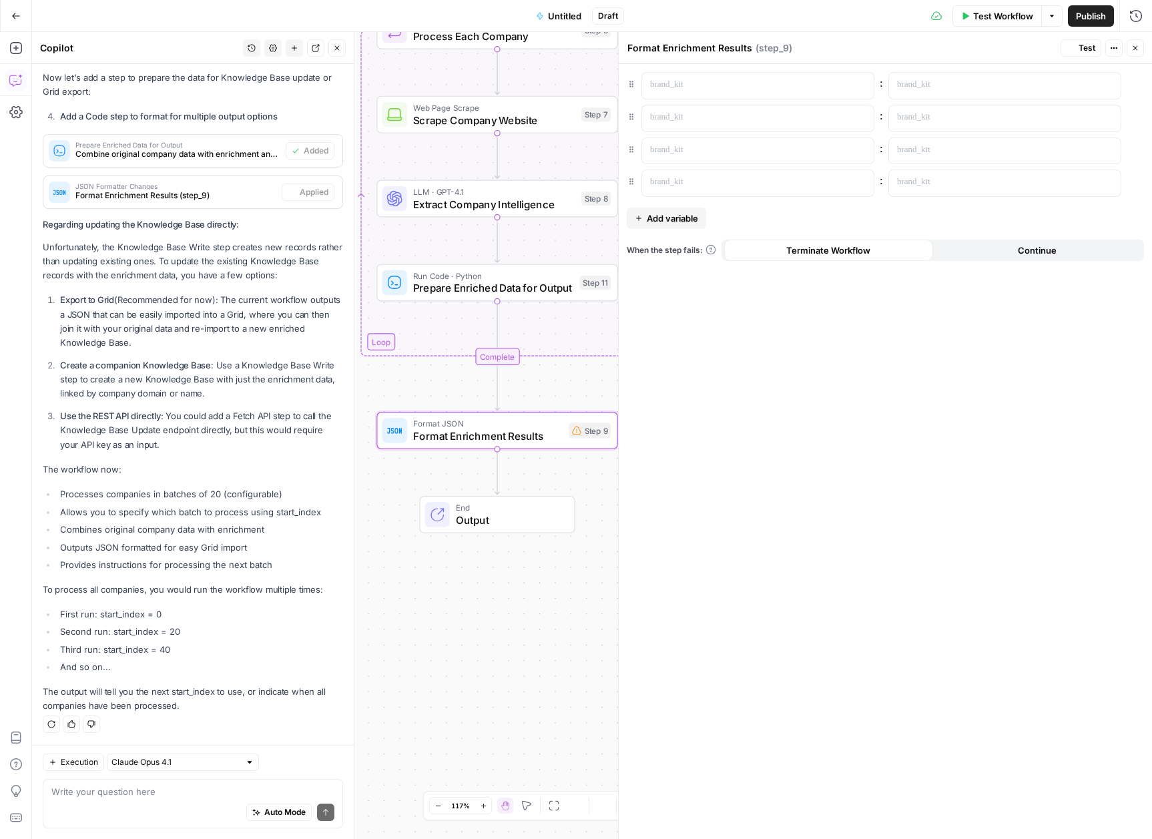
scroll to position [7858, 0]
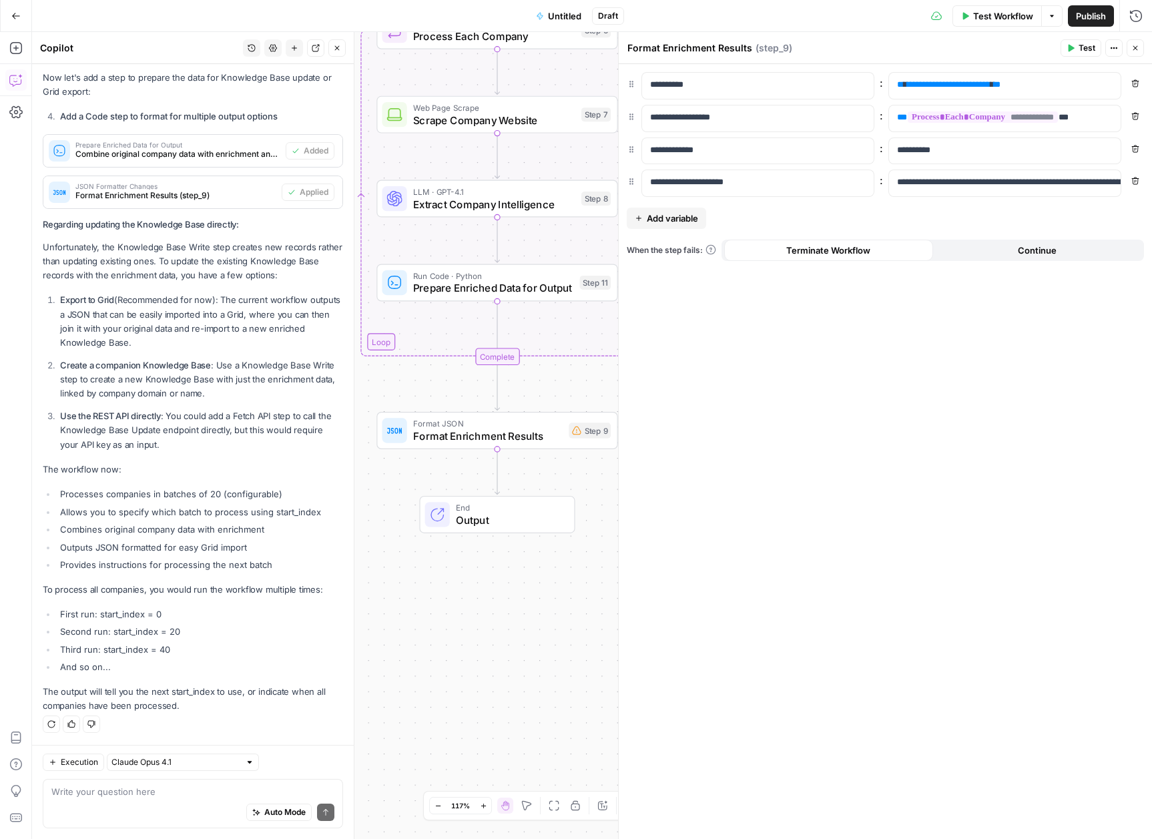
click at [184, 810] on div "Auto Mode Send" at bounding box center [192, 812] width 283 height 29
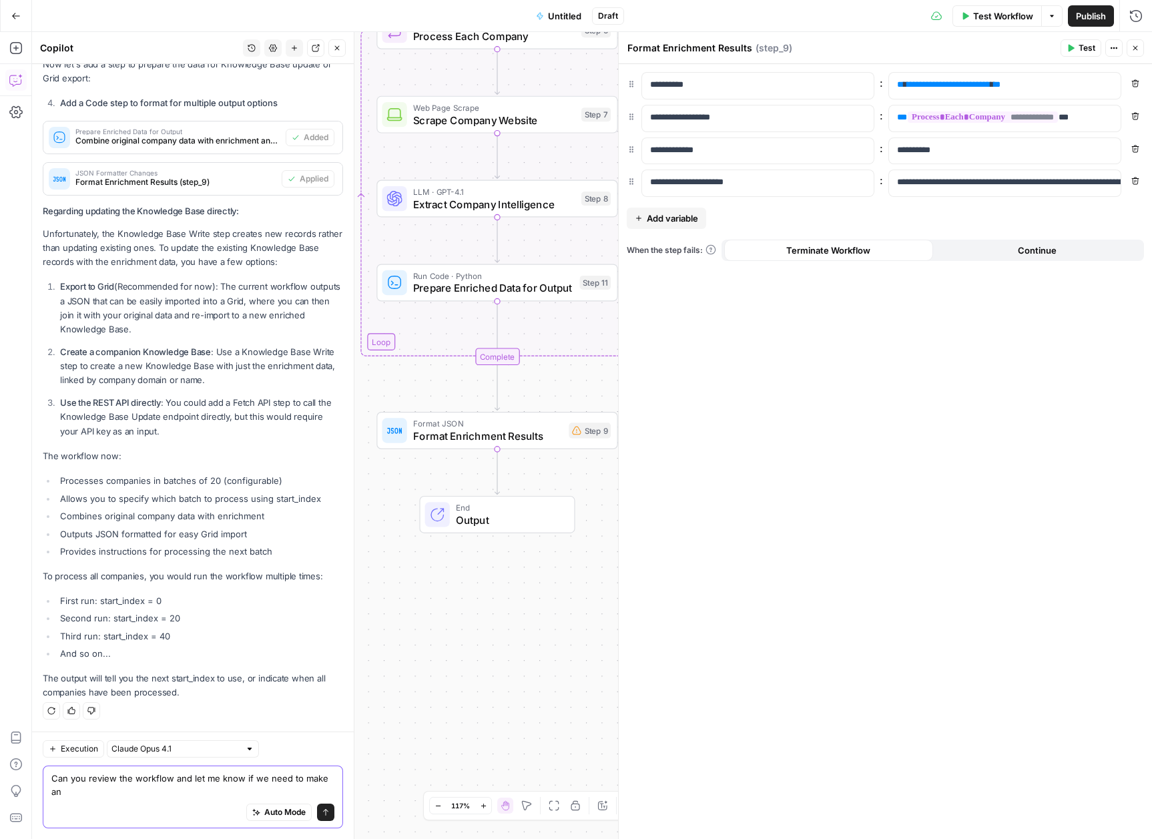
scroll to position [7872, 0]
type textarea "Can you review the workflow and let me know if we need to make any changes?"
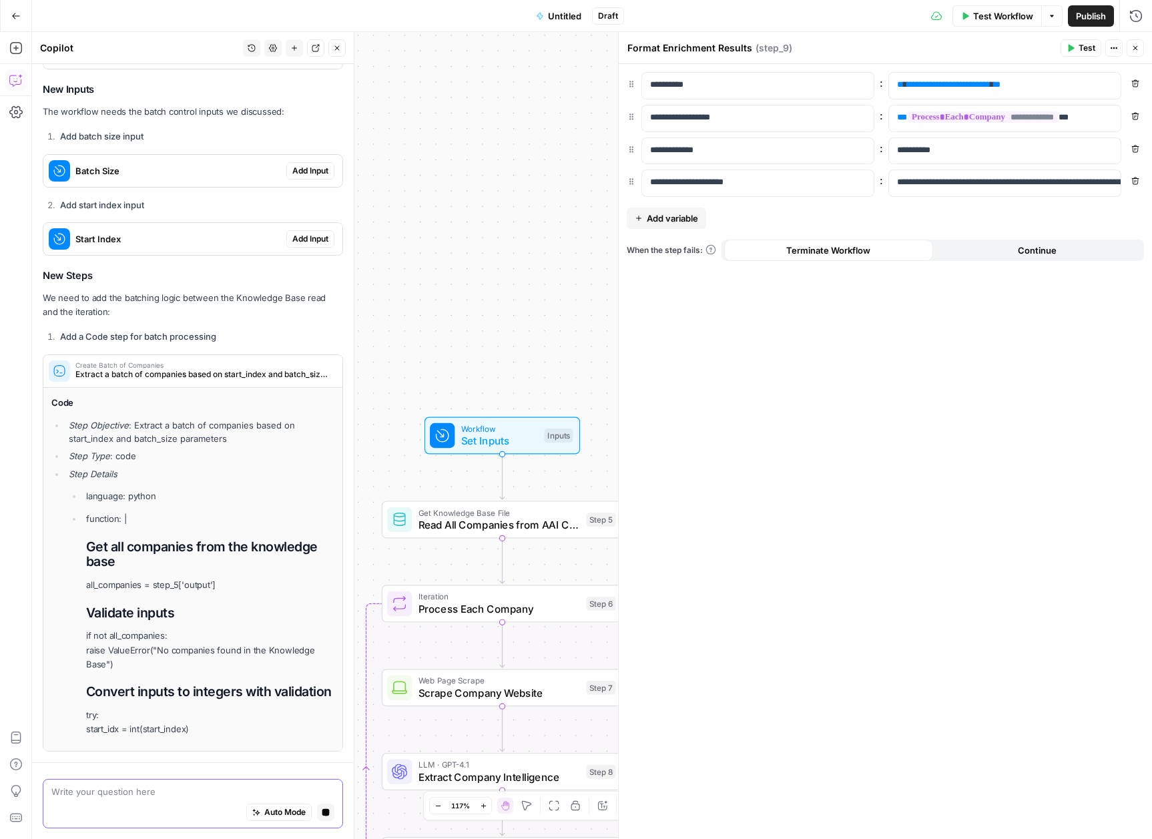
scroll to position [8314, 0]
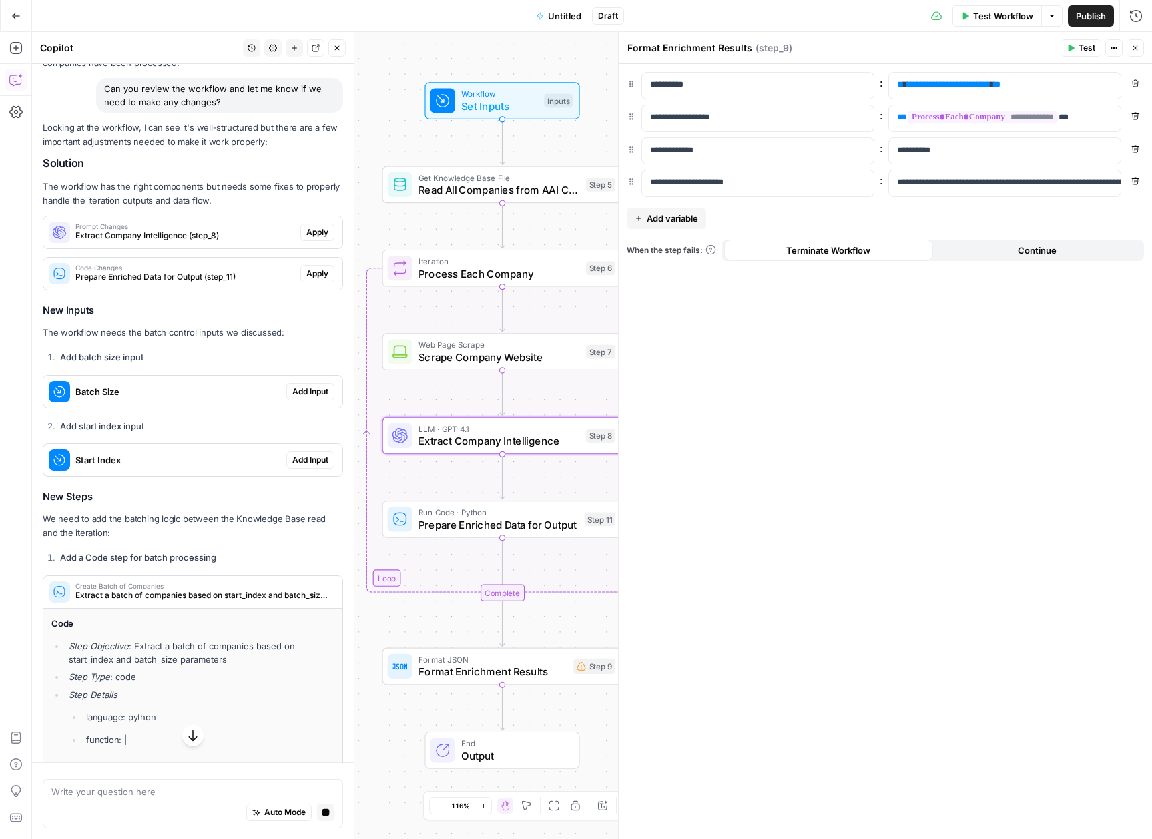
click at [313, 238] on span "Apply" at bounding box center [317, 232] width 22 height 12
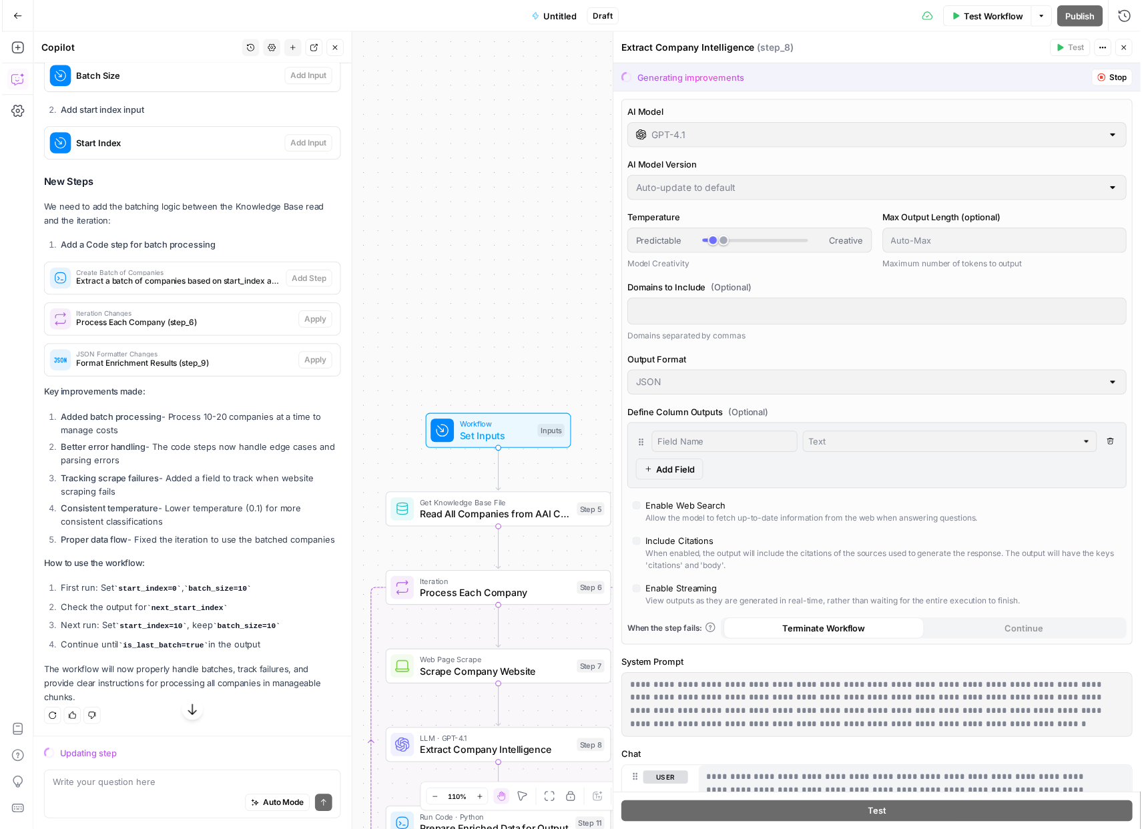
scroll to position [8790, 0]
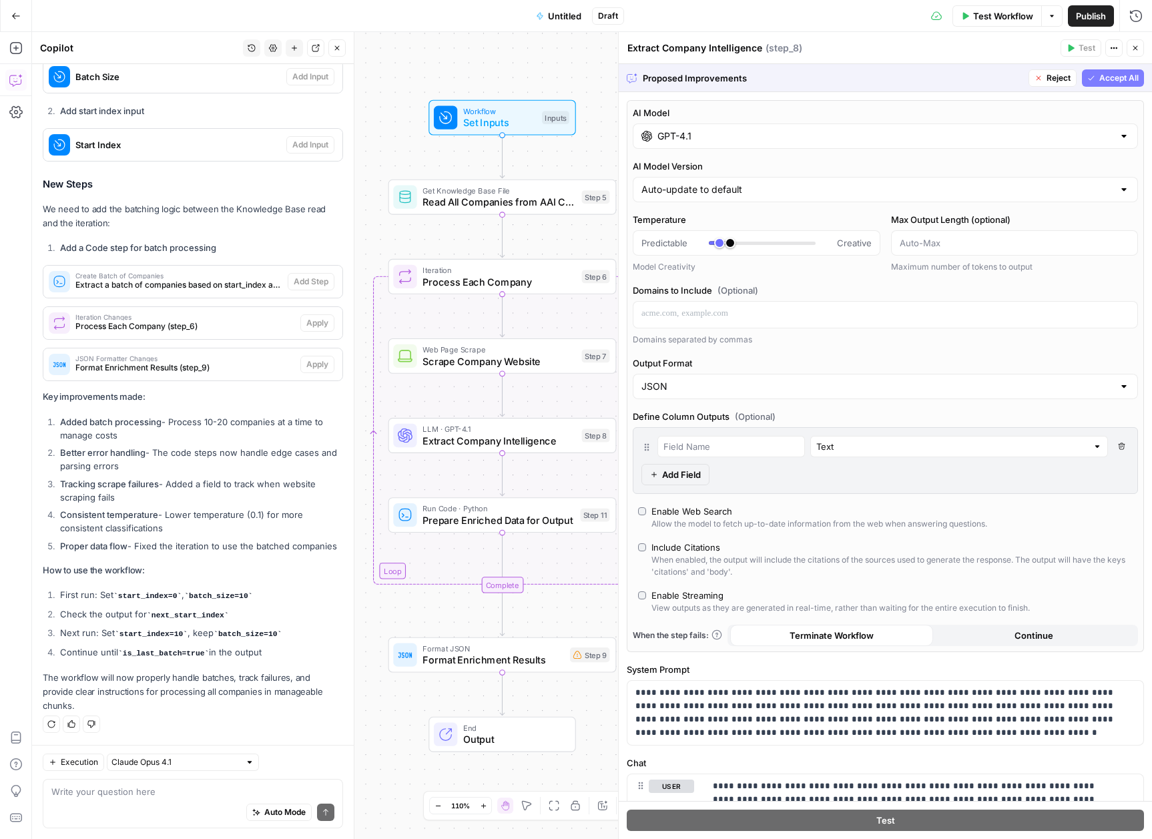
click at [494, 126] on span "Set Inputs" at bounding box center [499, 122] width 73 height 15
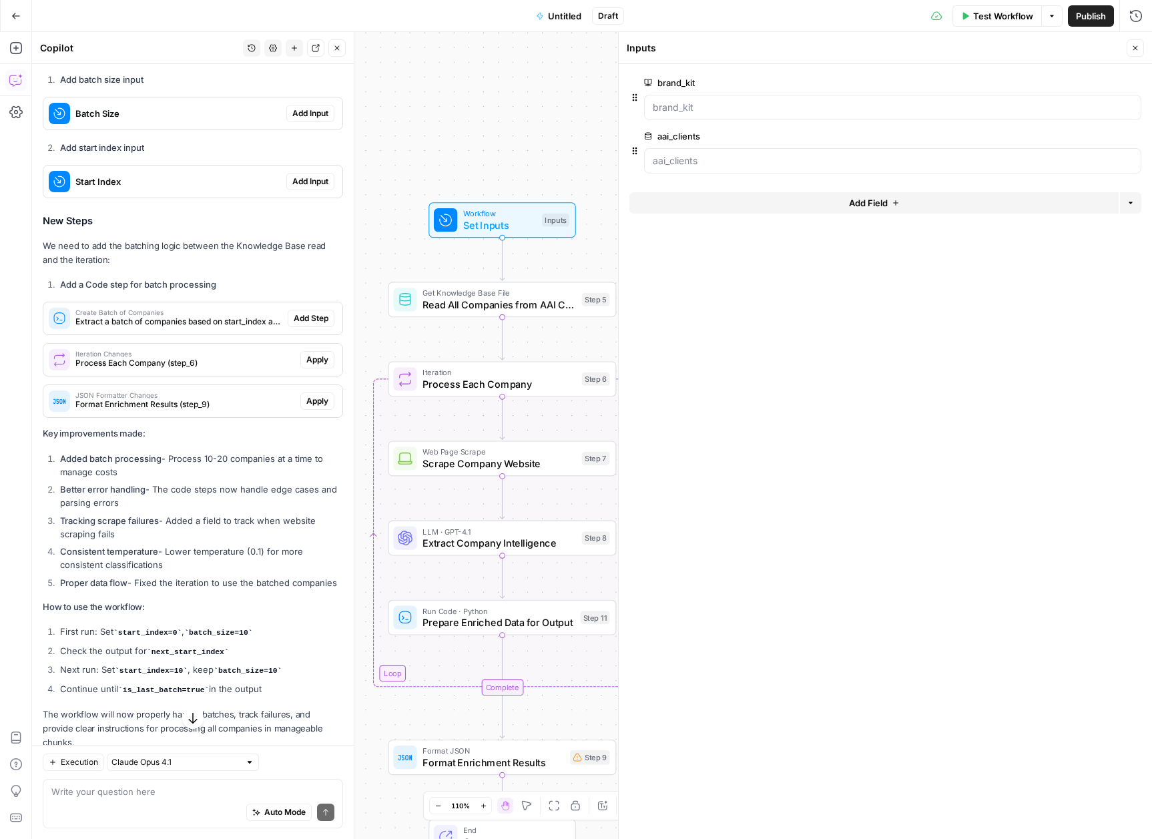
scroll to position [8670, 0]
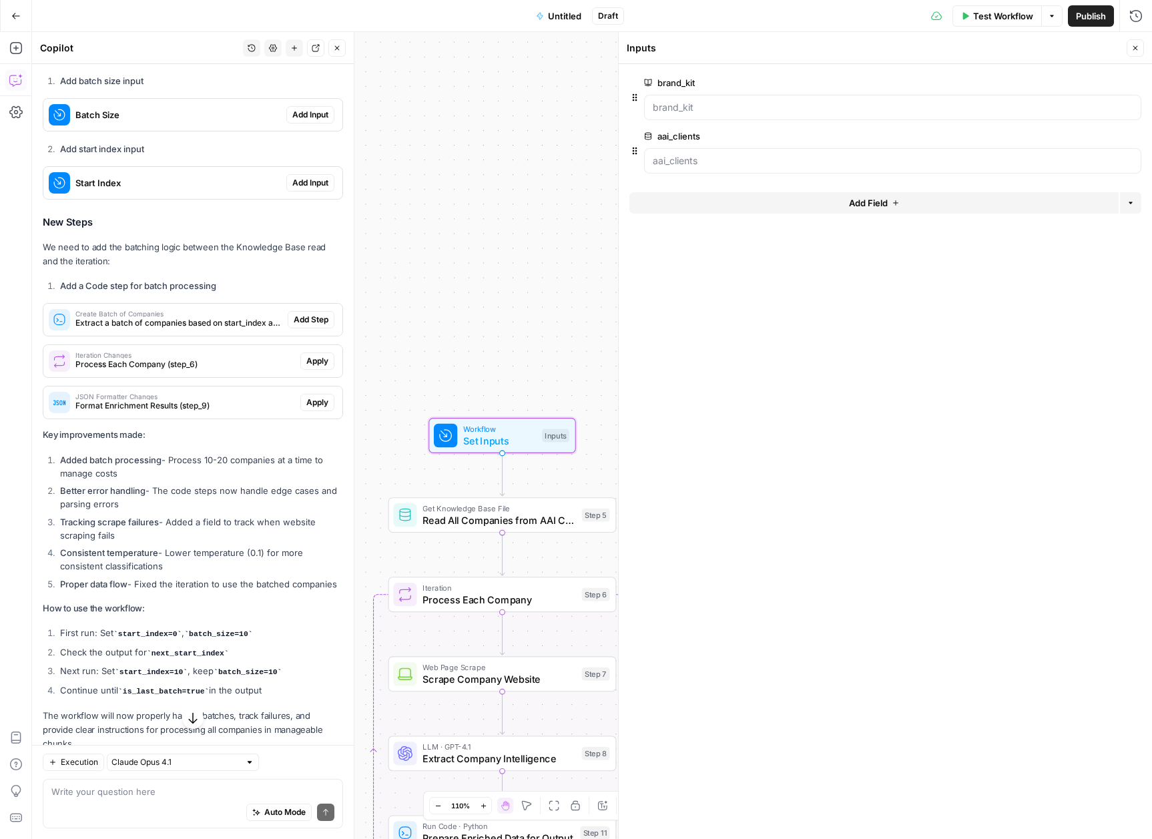
click at [311, 121] on span "Add Input" at bounding box center [310, 115] width 36 height 12
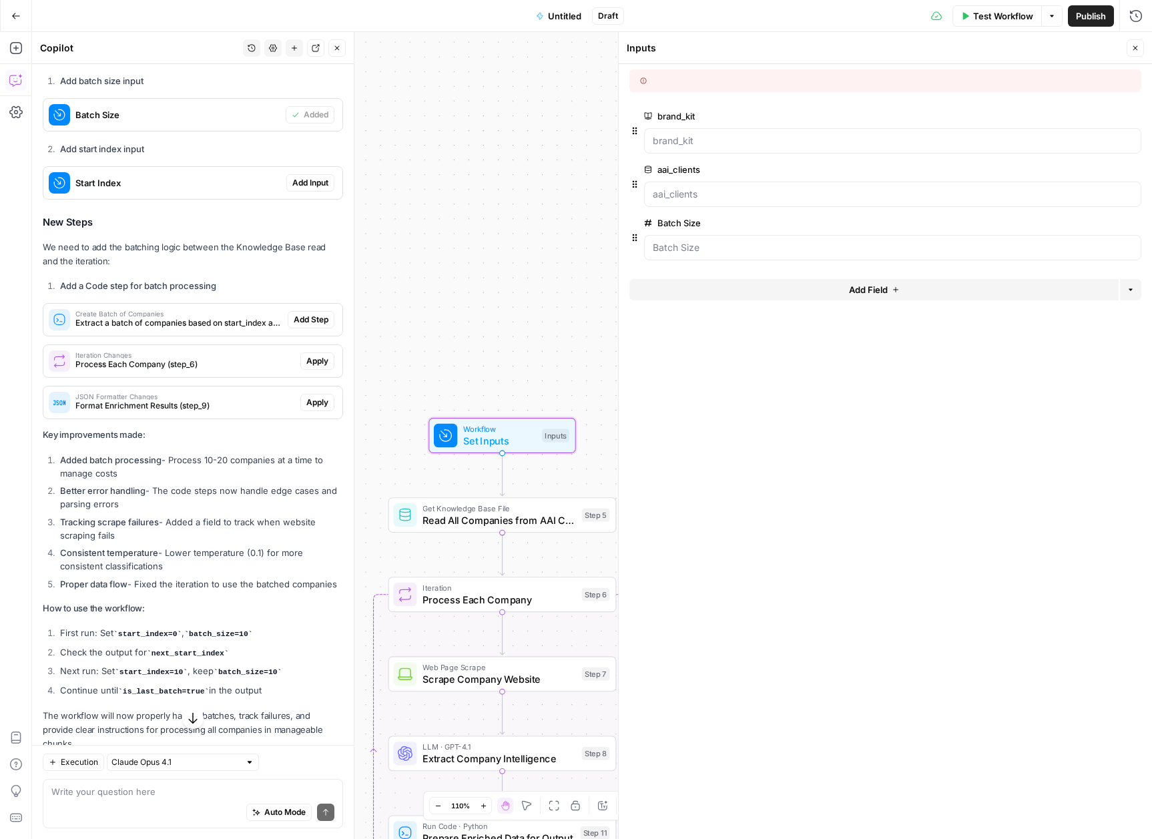
click at [308, 189] on span "Add Input" at bounding box center [310, 183] width 36 height 12
click at [1001, 554] on form "brand_kit edit field Delete group aai_clients edit field Delete group Batch Siz…" at bounding box center [885, 451] width 533 height 775
click at [722, 254] on div at bounding box center [892, 247] width 497 height 25
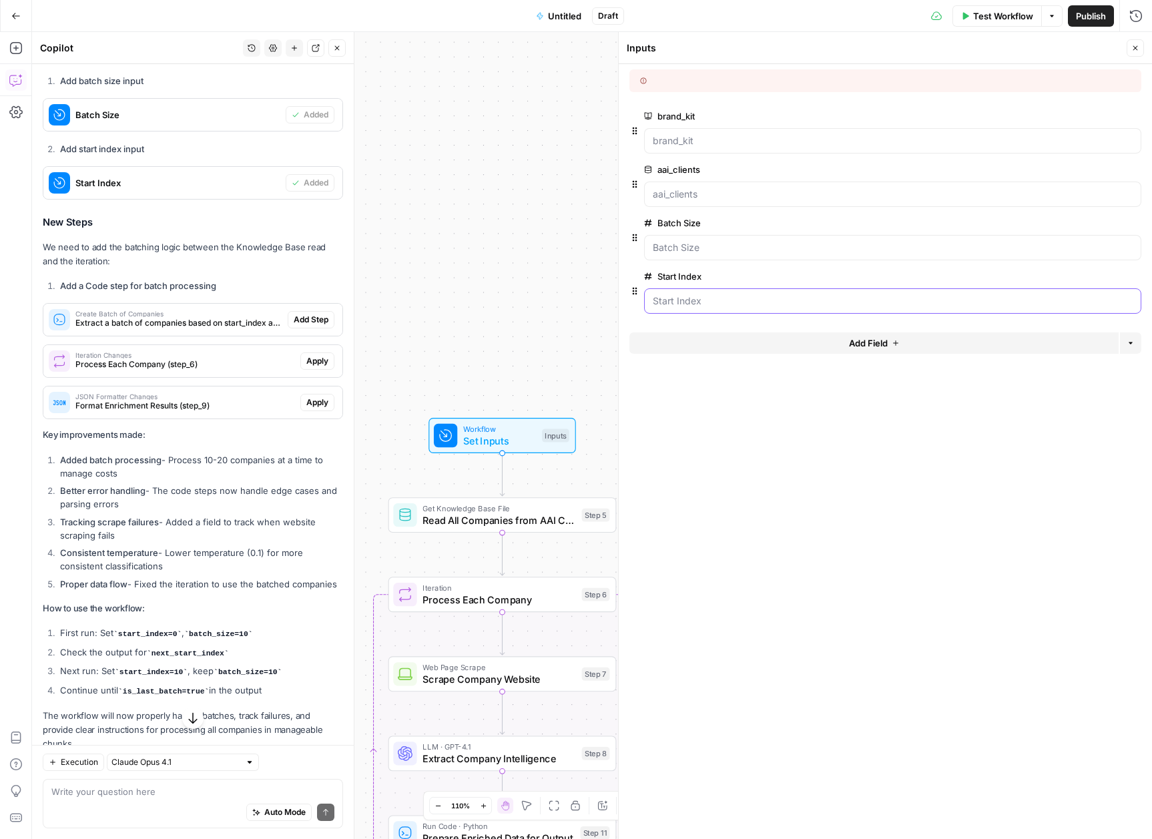
click at [740, 298] on Index "Start Index" at bounding box center [893, 300] width 480 height 13
click at [721, 258] on div at bounding box center [892, 247] width 497 height 25
click at [722, 249] on Size "Batch Size" at bounding box center [893, 247] width 480 height 13
click at [523, 407] on span "Test Step" at bounding box center [542, 408] width 39 height 13
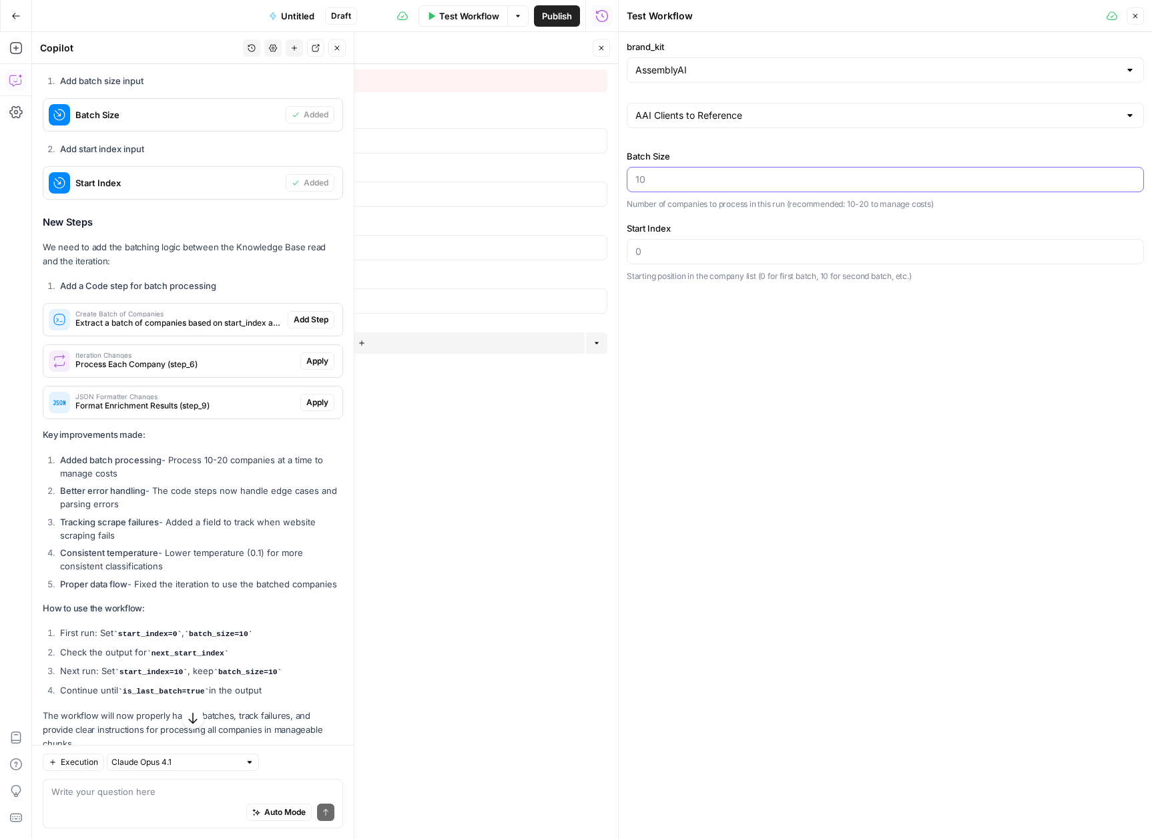
click at [696, 184] on input "Batch Size" at bounding box center [886, 179] width 500 height 13
click at [461, 19] on span "Test Workflow" at bounding box center [469, 15] width 60 height 13
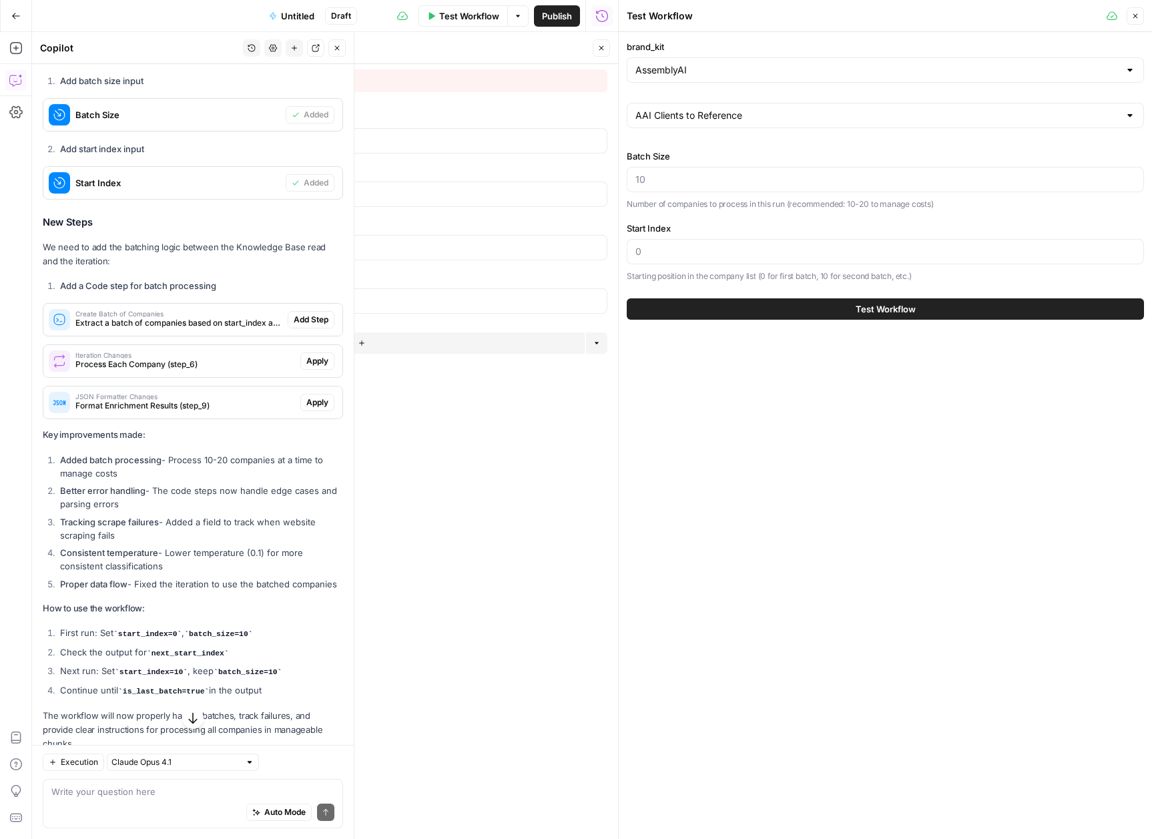
click at [804, 318] on button "Test Workflow" at bounding box center [885, 308] width 517 height 21
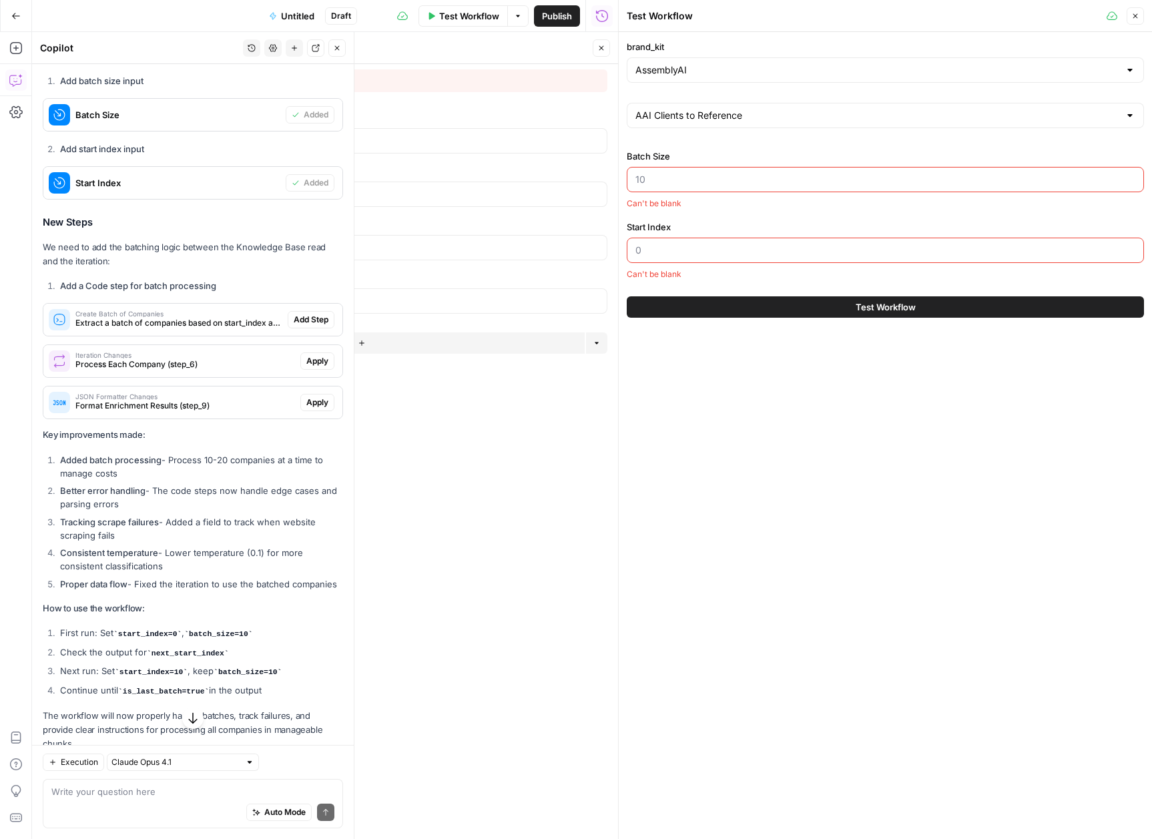
click at [659, 185] on input "Batch Size" at bounding box center [886, 179] width 500 height 13
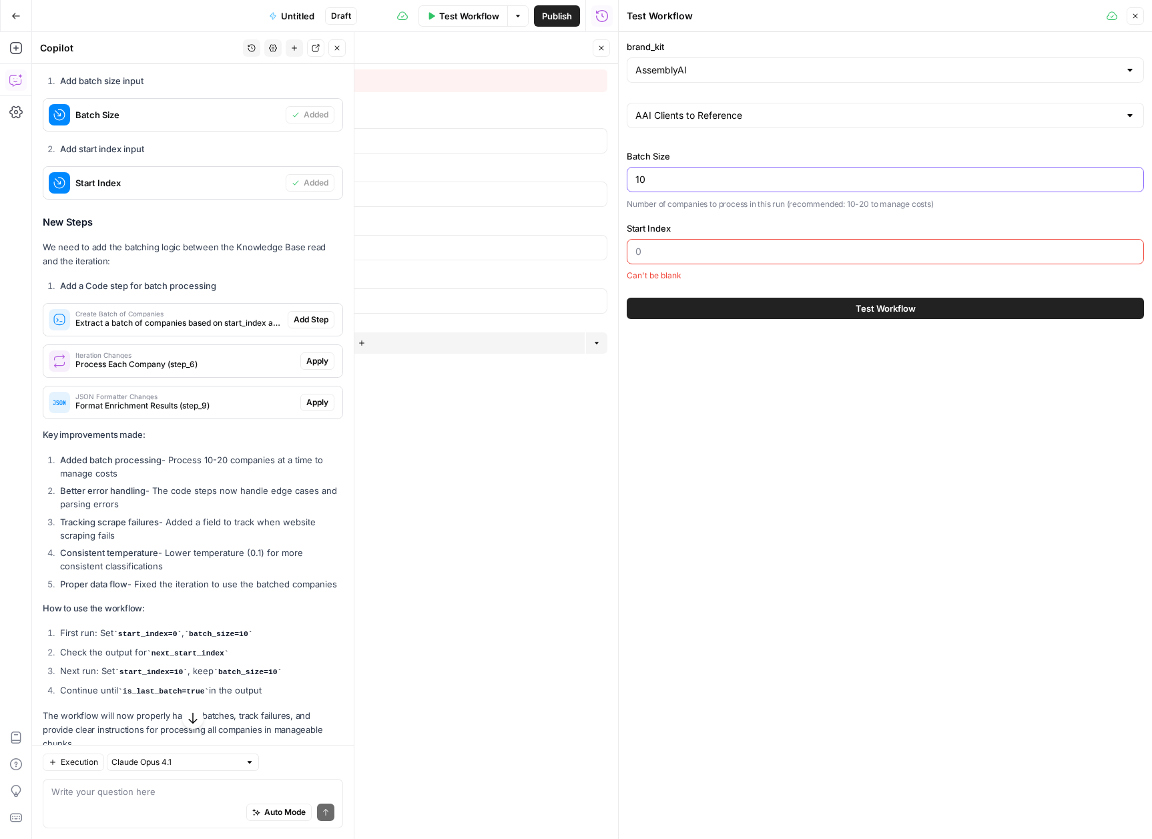
type input "10"
click at [706, 264] on div at bounding box center [885, 251] width 517 height 25
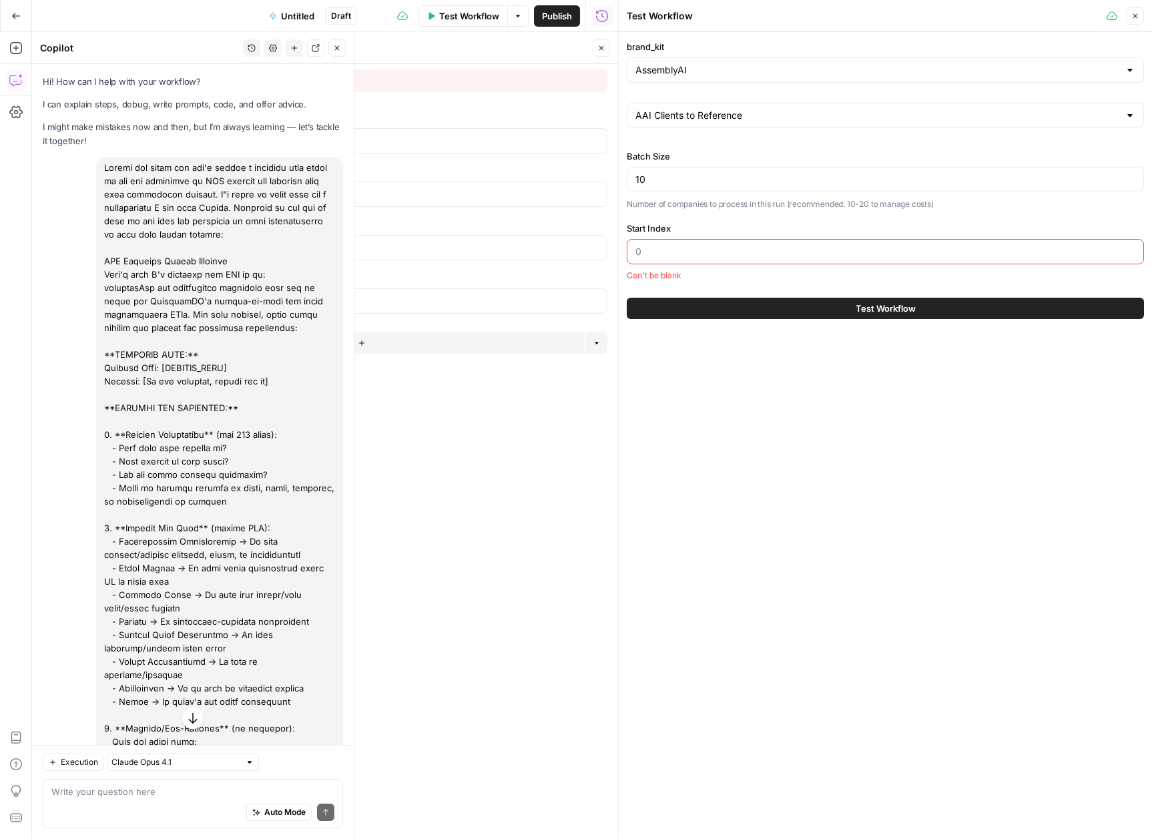
scroll to position [8670, 0]
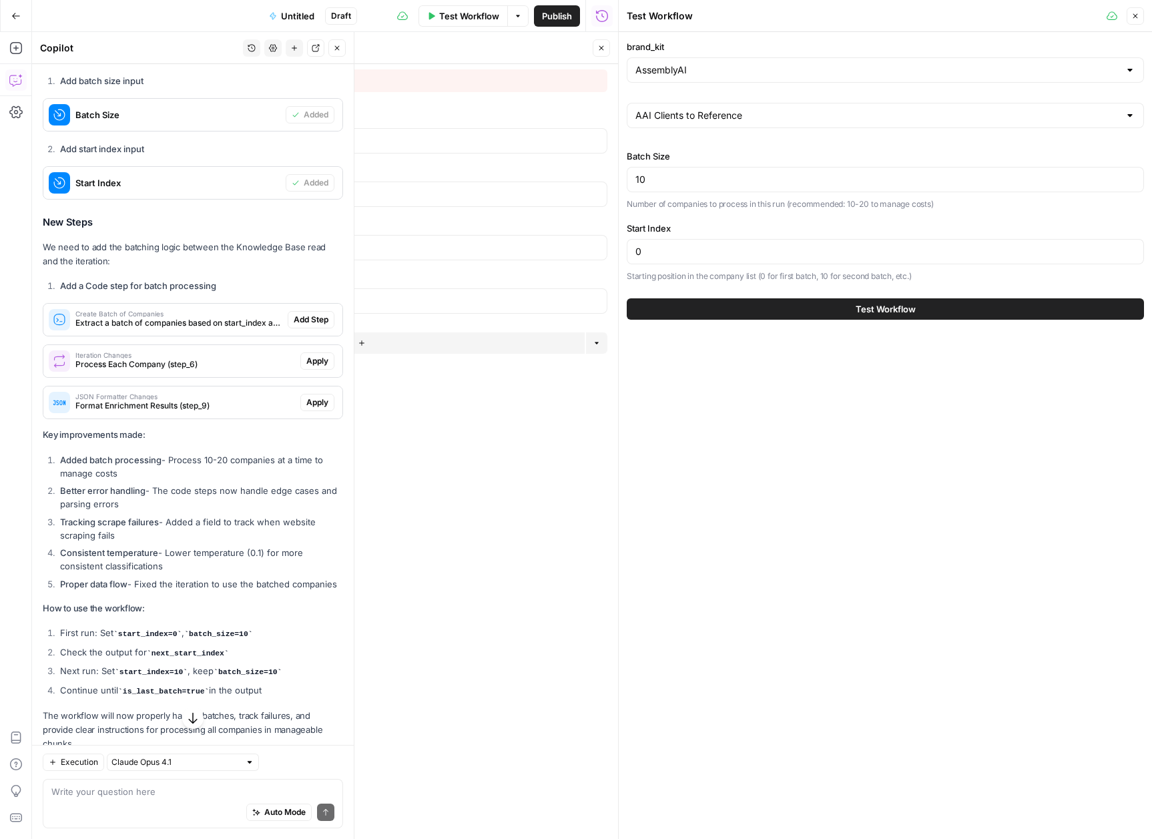
type input "0"
click at [913, 315] on span "Test Workflow" at bounding box center [886, 308] width 60 height 13
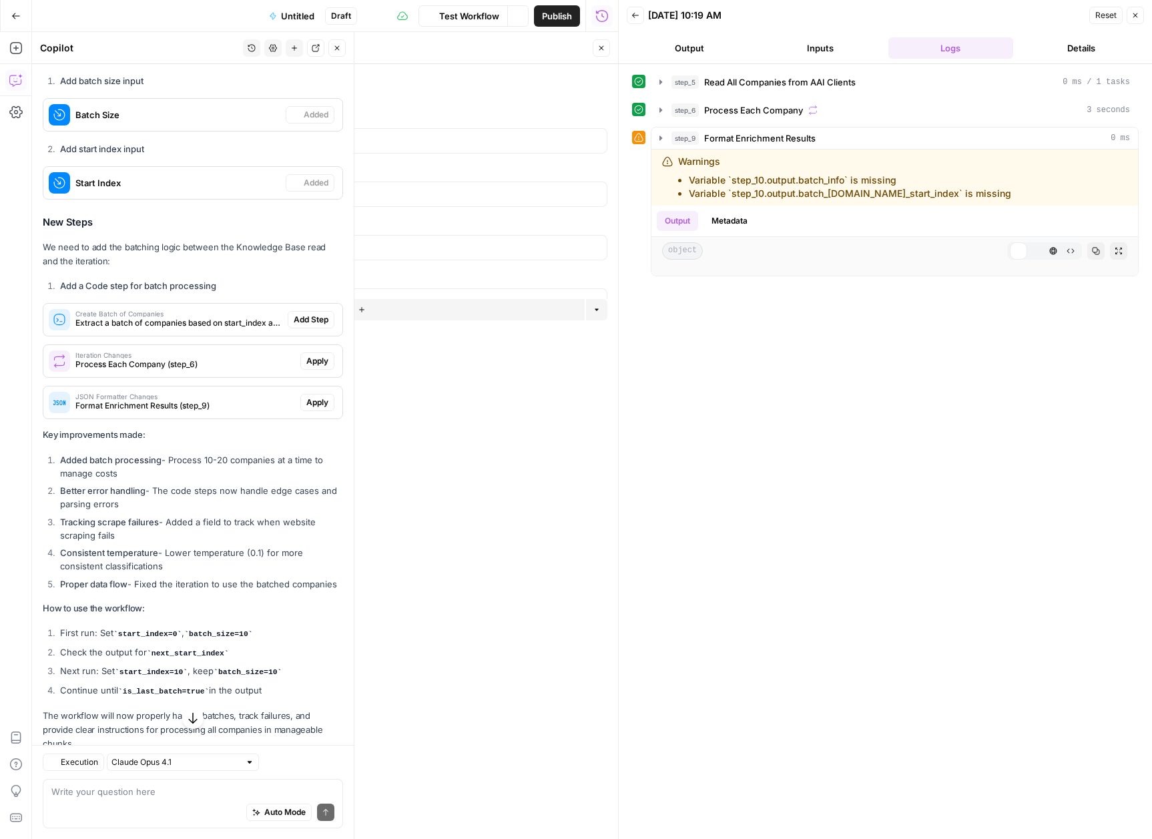
scroll to position [8670, 0]
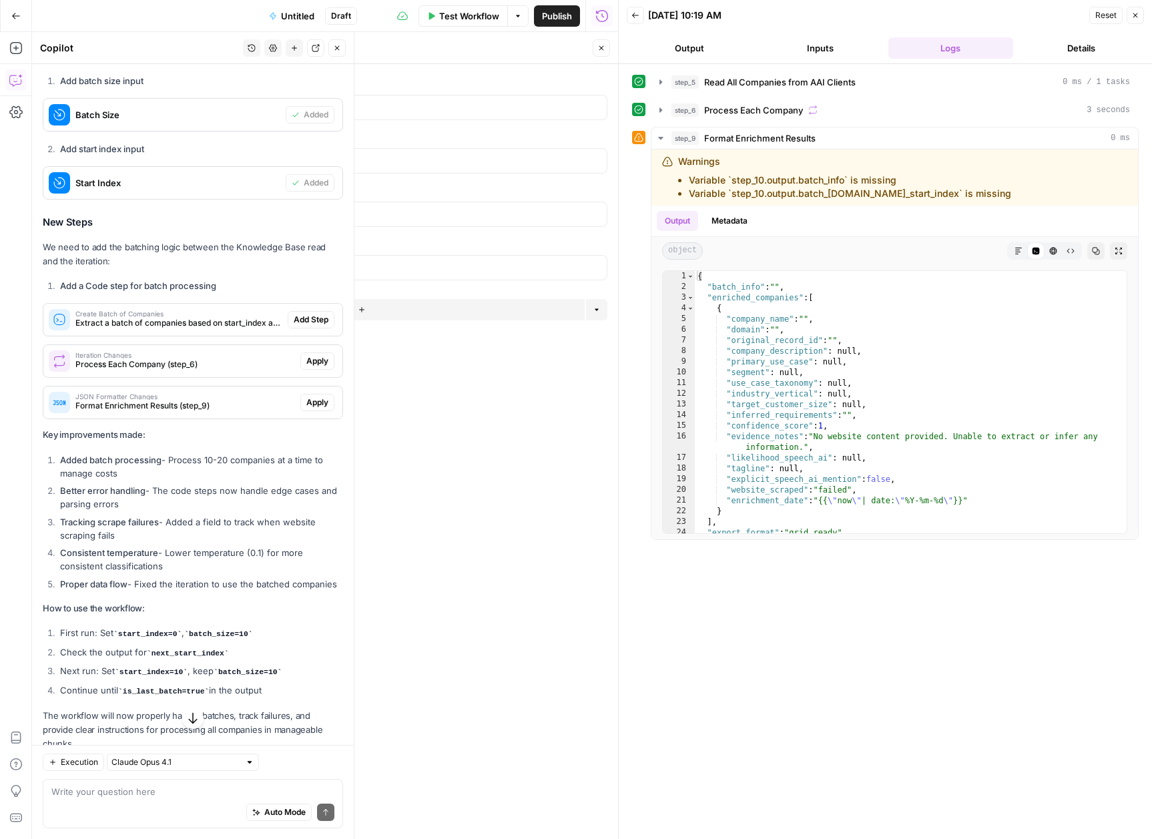
click at [294, 326] on span "Add Step" at bounding box center [311, 320] width 35 height 12
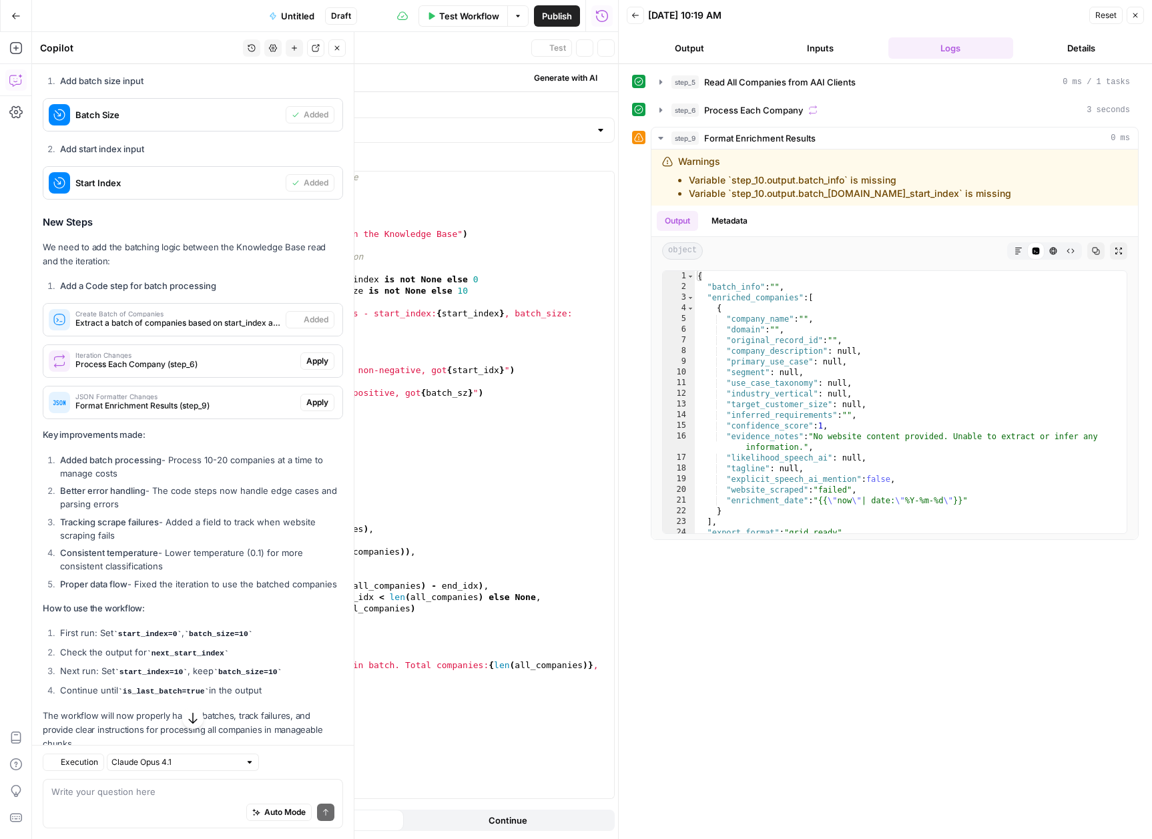
type textarea "Create Batch of Companies"
click at [306, 367] on span "Apply" at bounding box center [317, 361] width 22 height 12
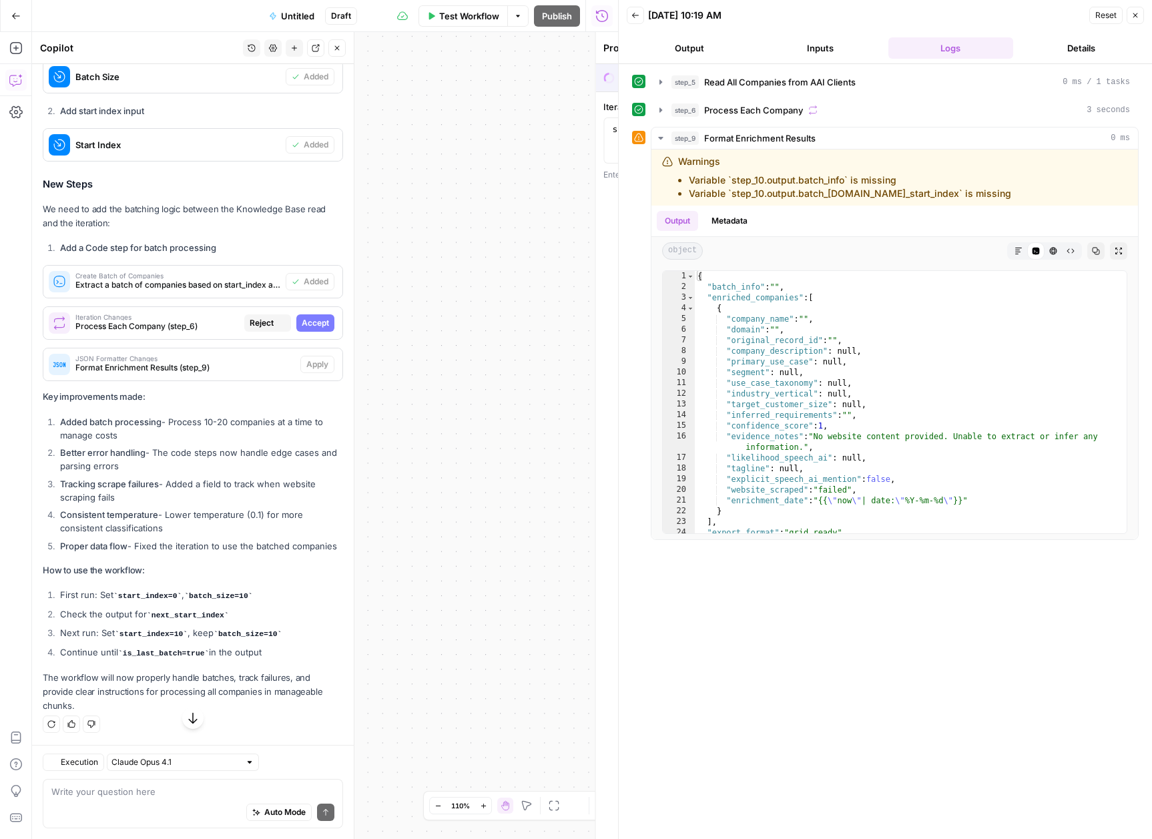
scroll to position [8606, 0]
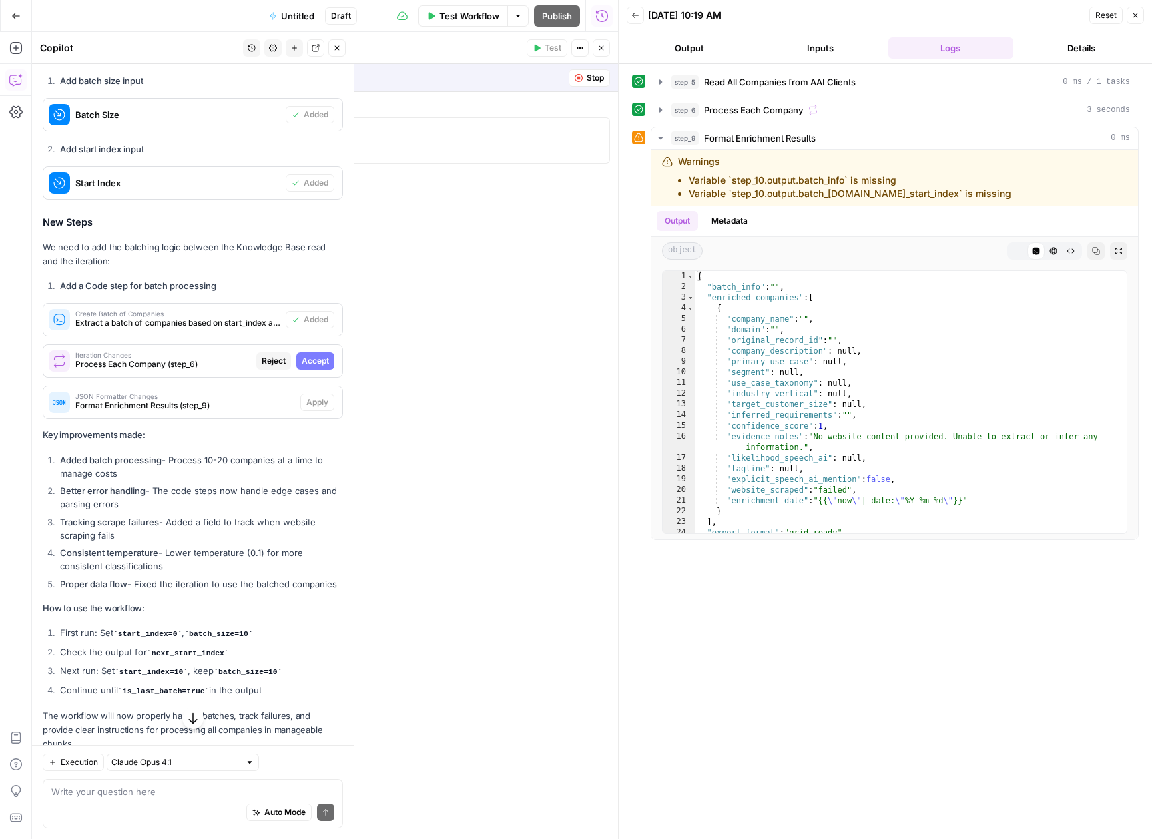
click at [302, 367] on span "Accept" at bounding box center [315, 361] width 27 height 12
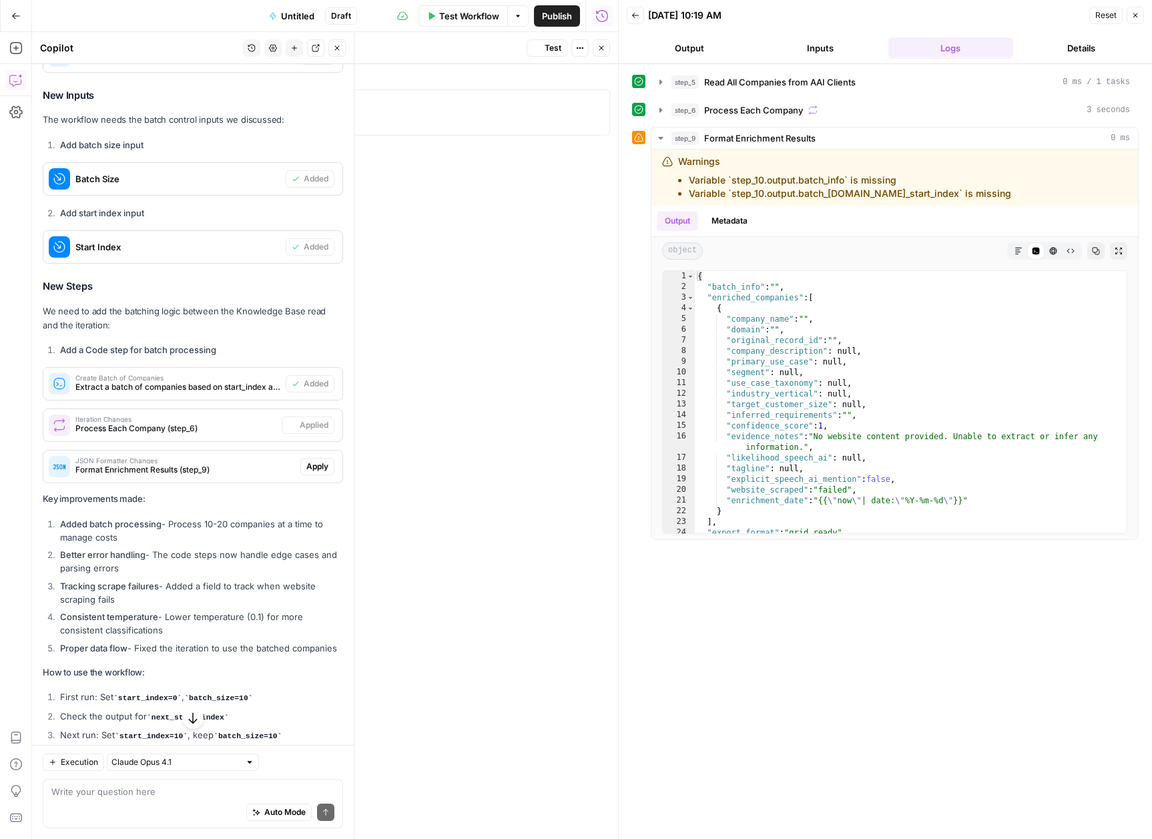
scroll to position [8670, 0]
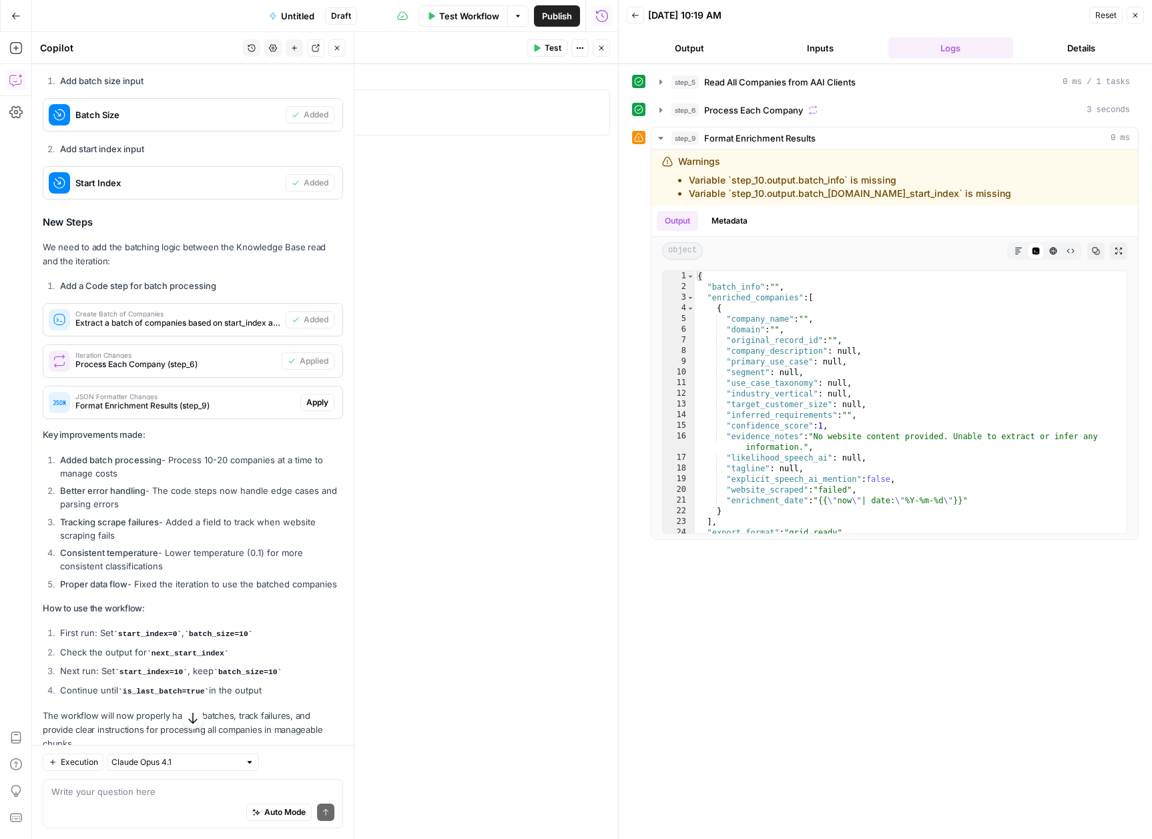
click at [307, 409] on span "Apply" at bounding box center [317, 403] width 22 height 12
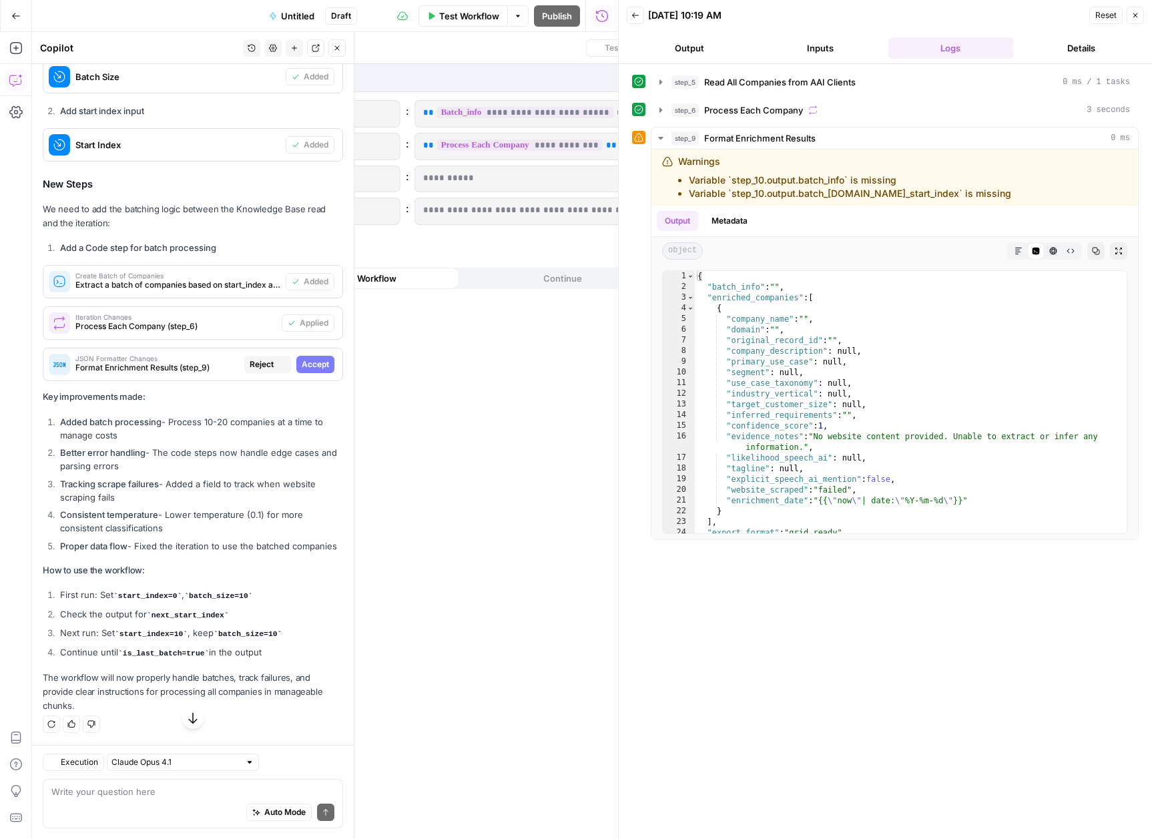
scroll to position [8606, 0]
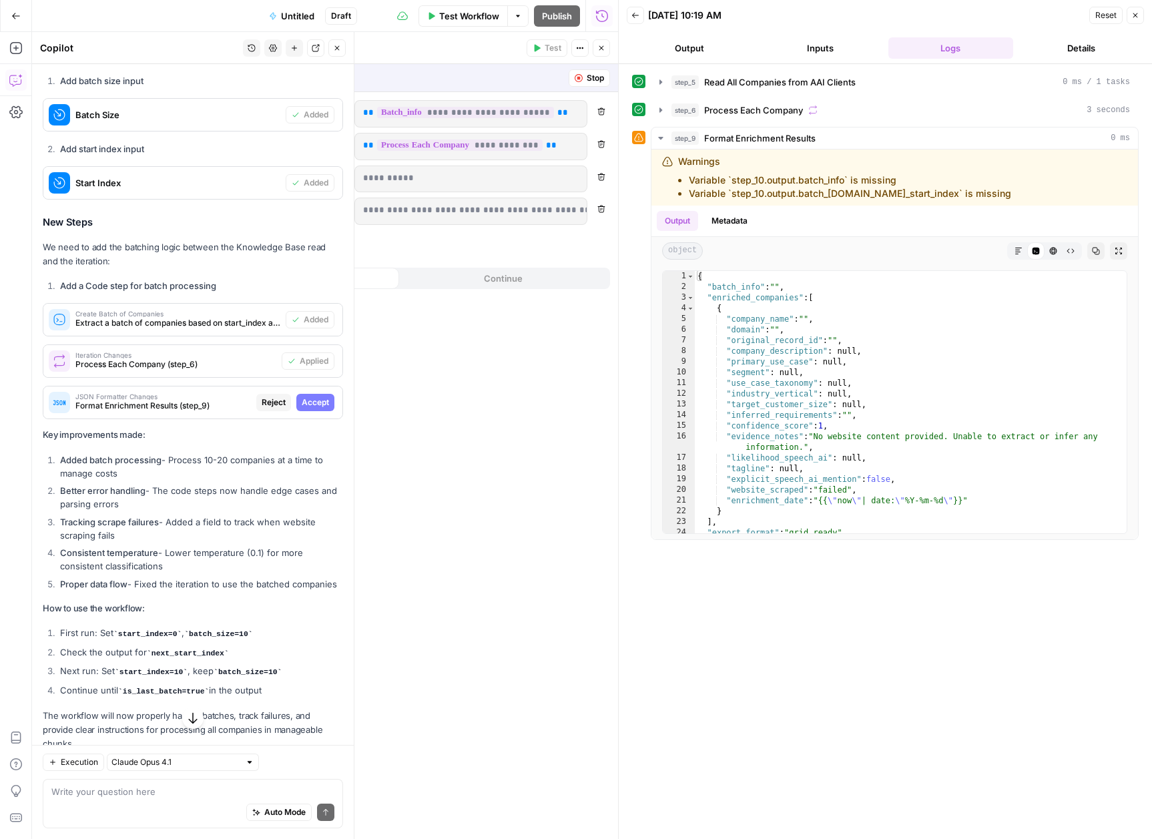
click at [318, 411] on button "Accept" at bounding box center [315, 402] width 38 height 17
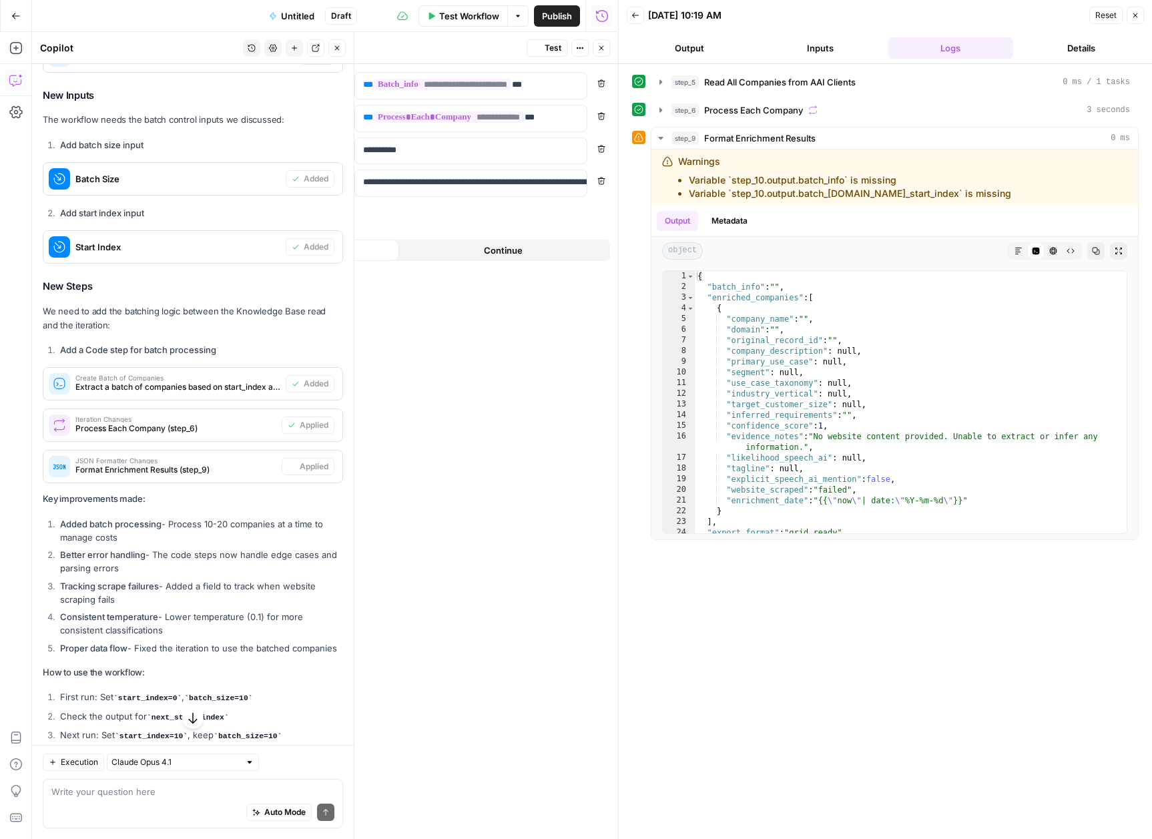
scroll to position [8670, 0]
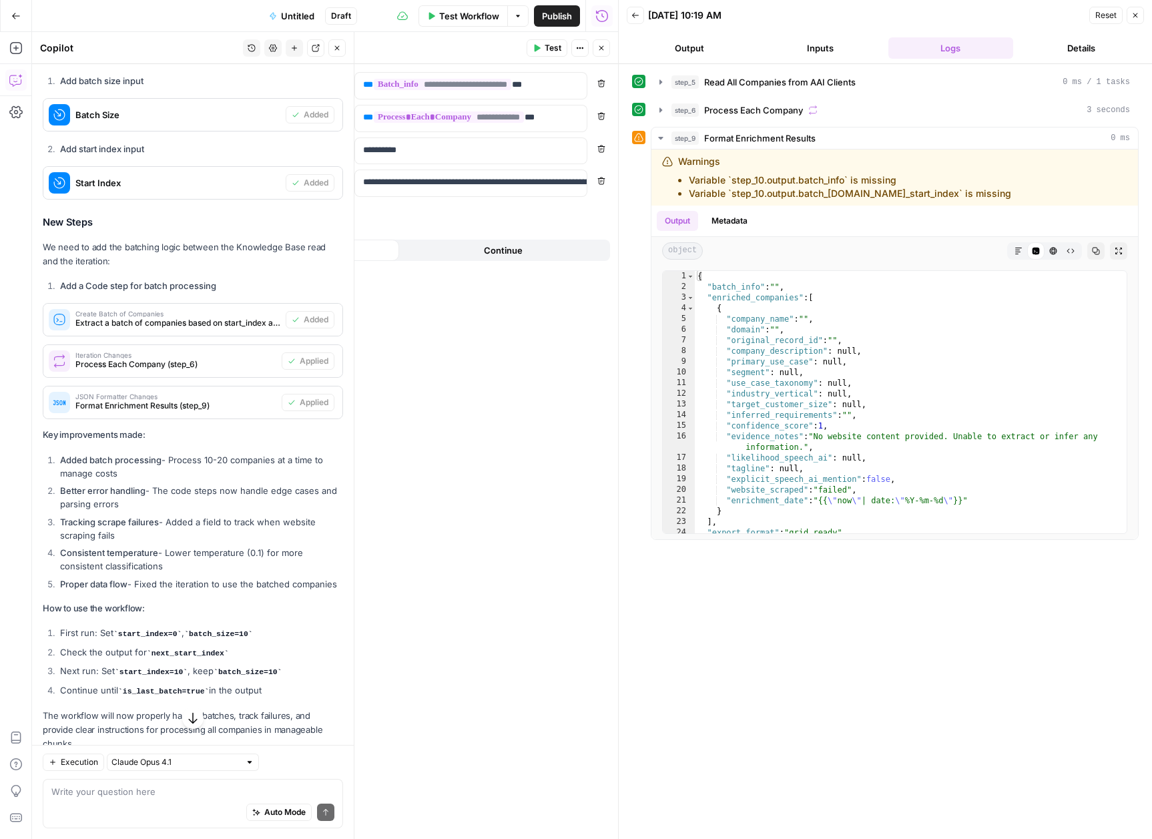
click at [411, 521] on div "**********" at bounding box center [351, 451] width 533 height 775
click at [440, 20] on span "Test Workflow" at bounding box center [469, 15] width 60 height 13
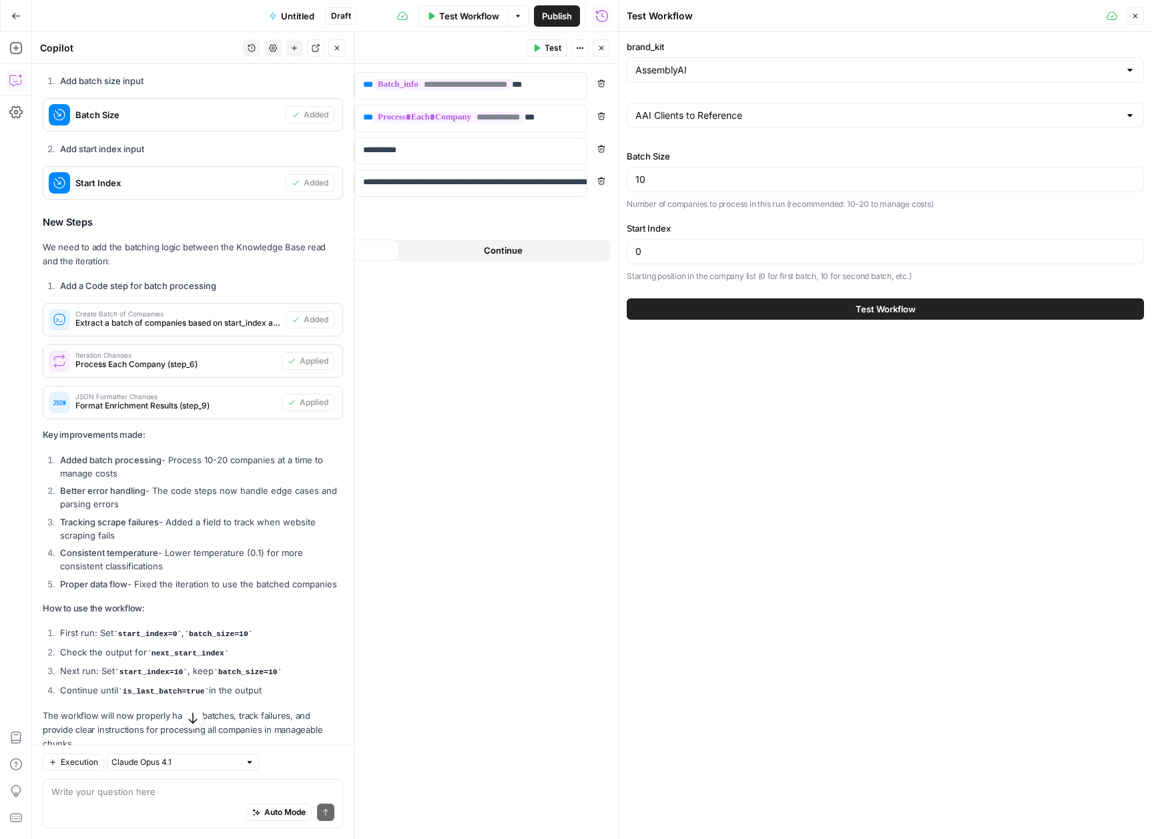
click at [846, 308] on button "Test Workflow" at bounding box center [885, 308] width 517 height 21
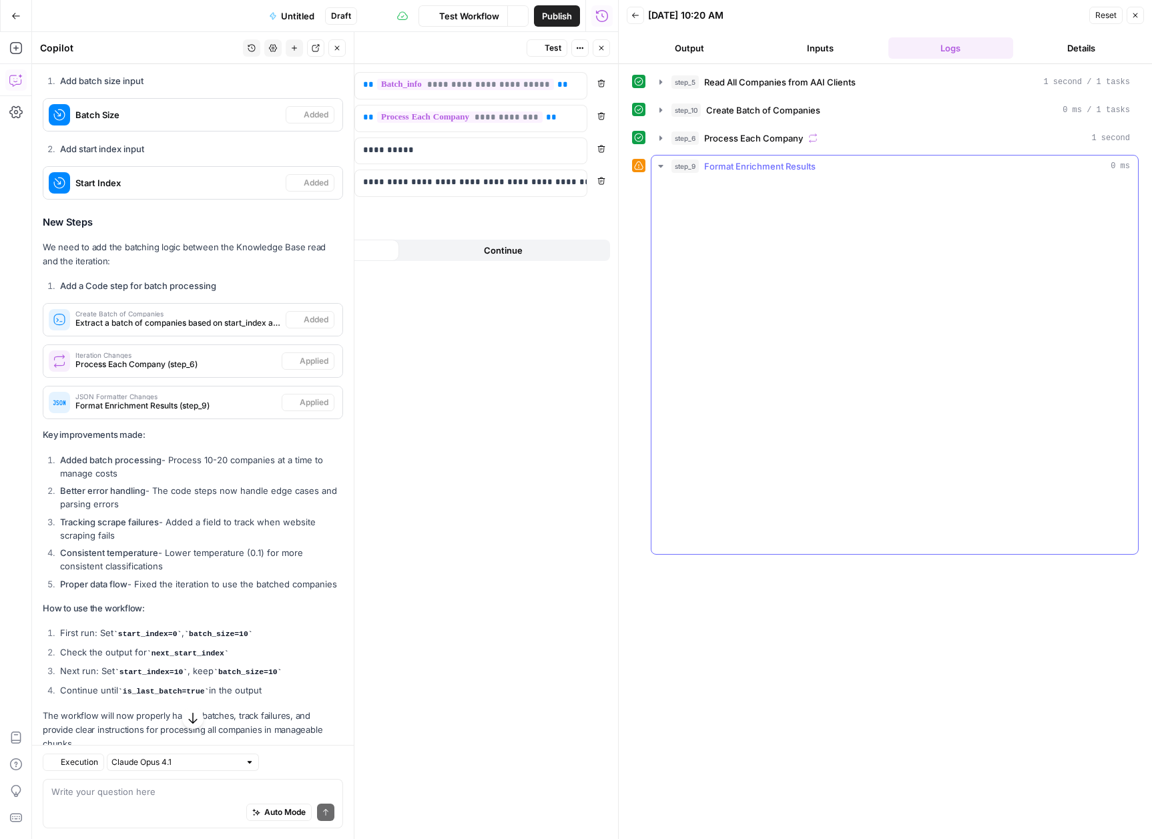
scroll to position [8670, 0]
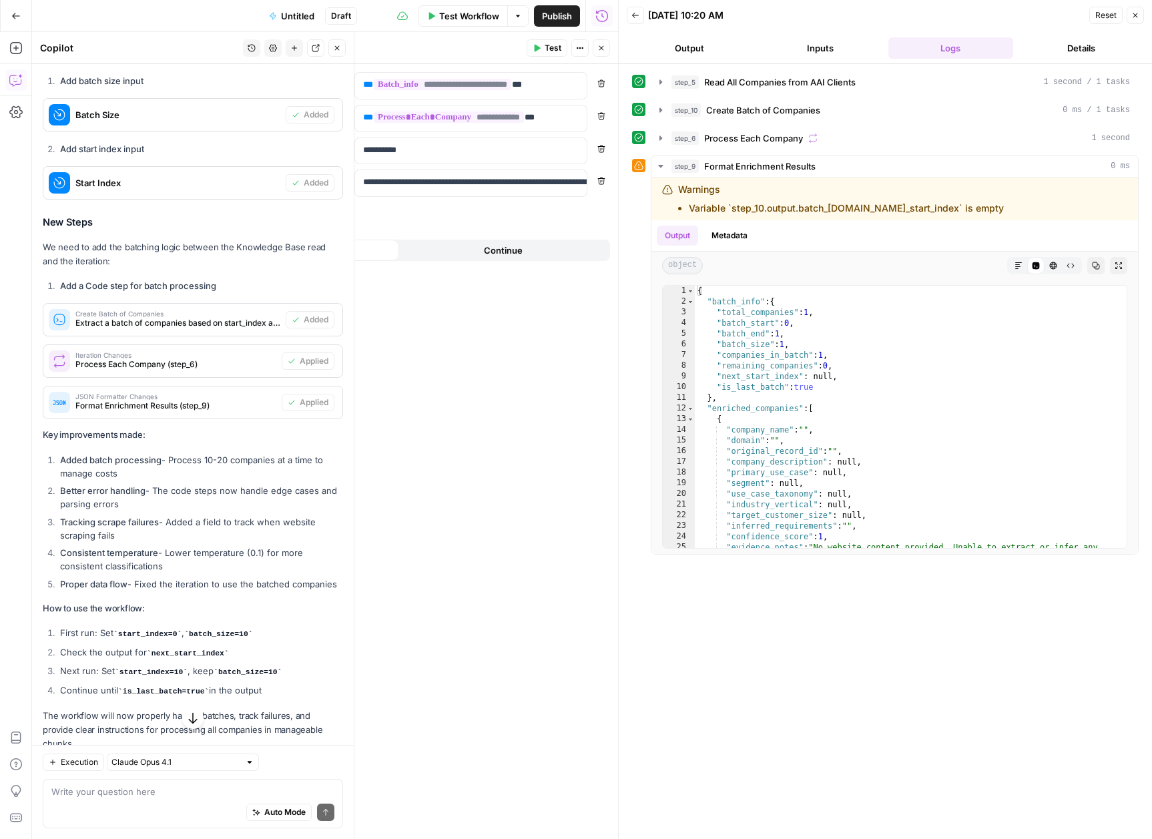
click at [640, 170] on div at bounding box center [638, 165] width 13 height 13
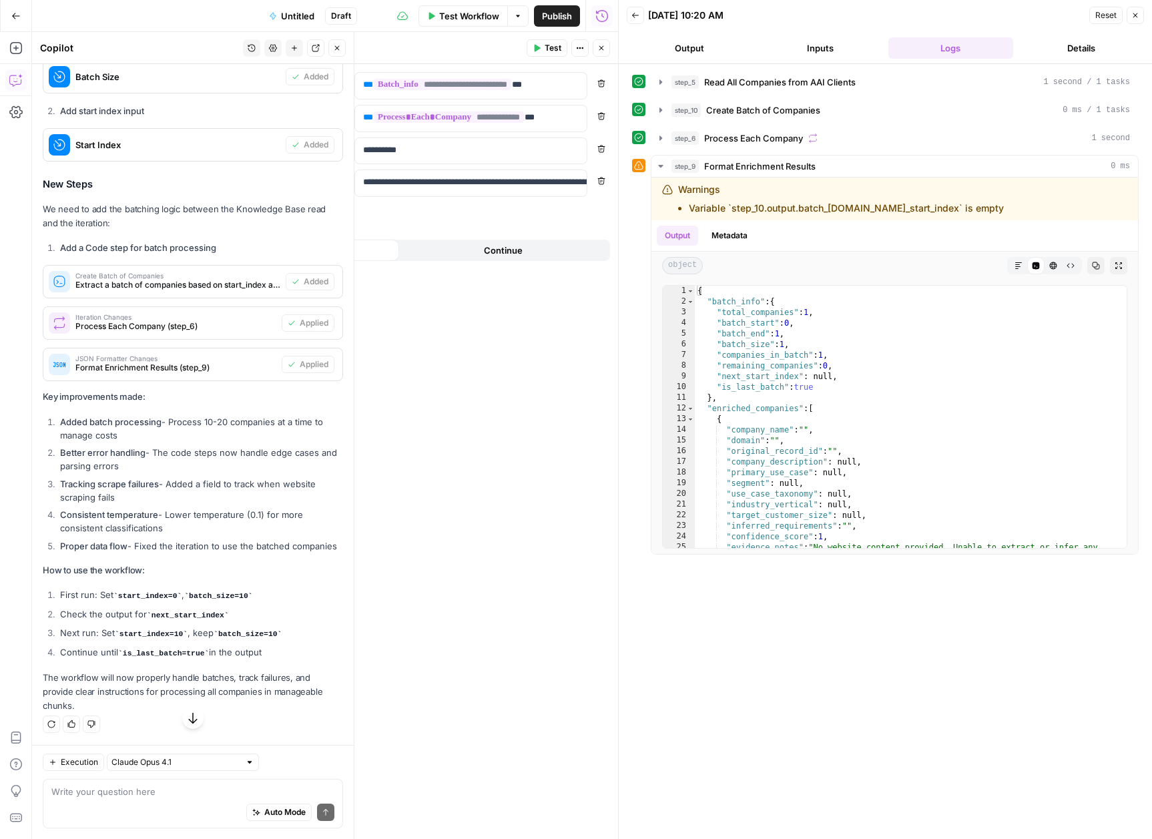
scroll to position [8854, 0]
click at [166, 794] on textarea at bounding box center [192, 791] width 283 height 13
drag, startPoint x: 988, startPoint y: 206, endPoint x: 643, endPoint y: 196, distance: 345.3
click at [643, 196] on div "step_9 Format Enrichment Results 0 ms Warnings Variable `step_10.output.batch_i…" at bounding box center [885, 355] width 507 height 400
copy div "Warnings Variable `step_10.output.batch_info.next_start_index` is empty"
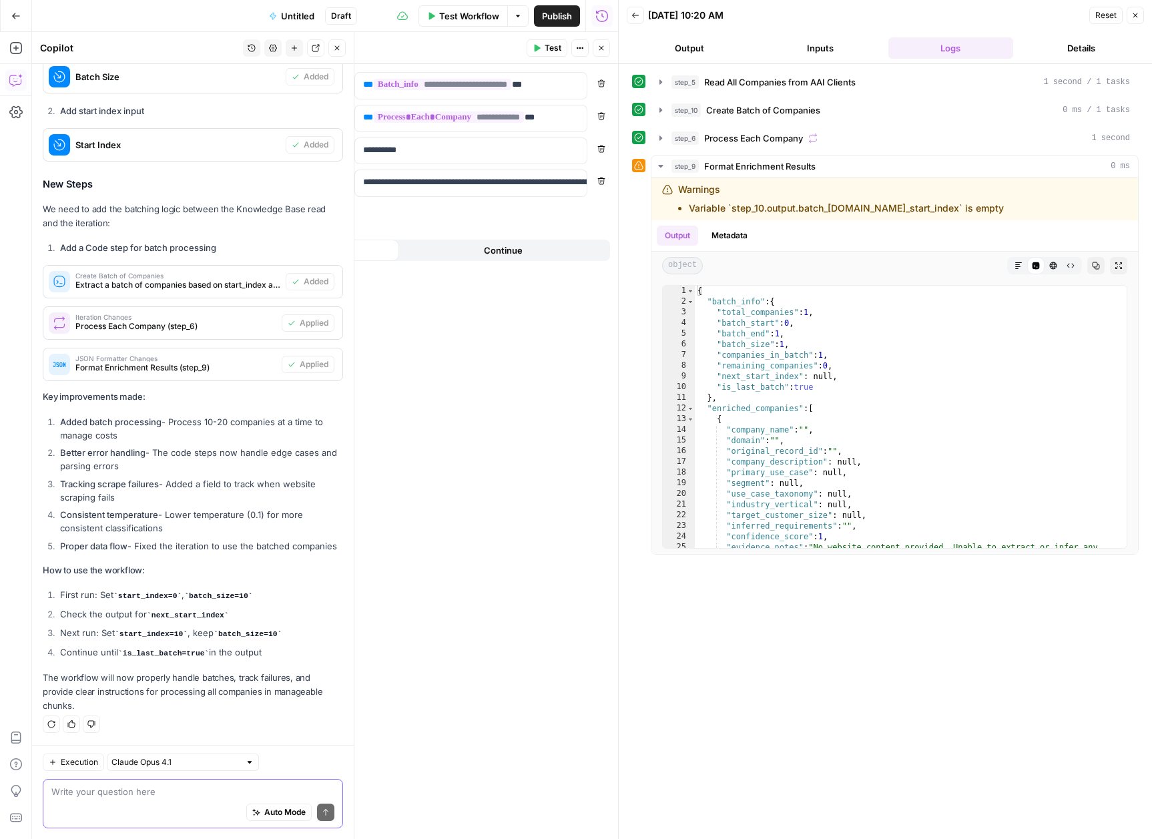
click at [113, 796] on textarea at bounding box center [192, 791] width 283 height 13
paste textarea "Warnings Variable `step_10.output.batch_[DOMAIN_NAME]_start_index` is empty"
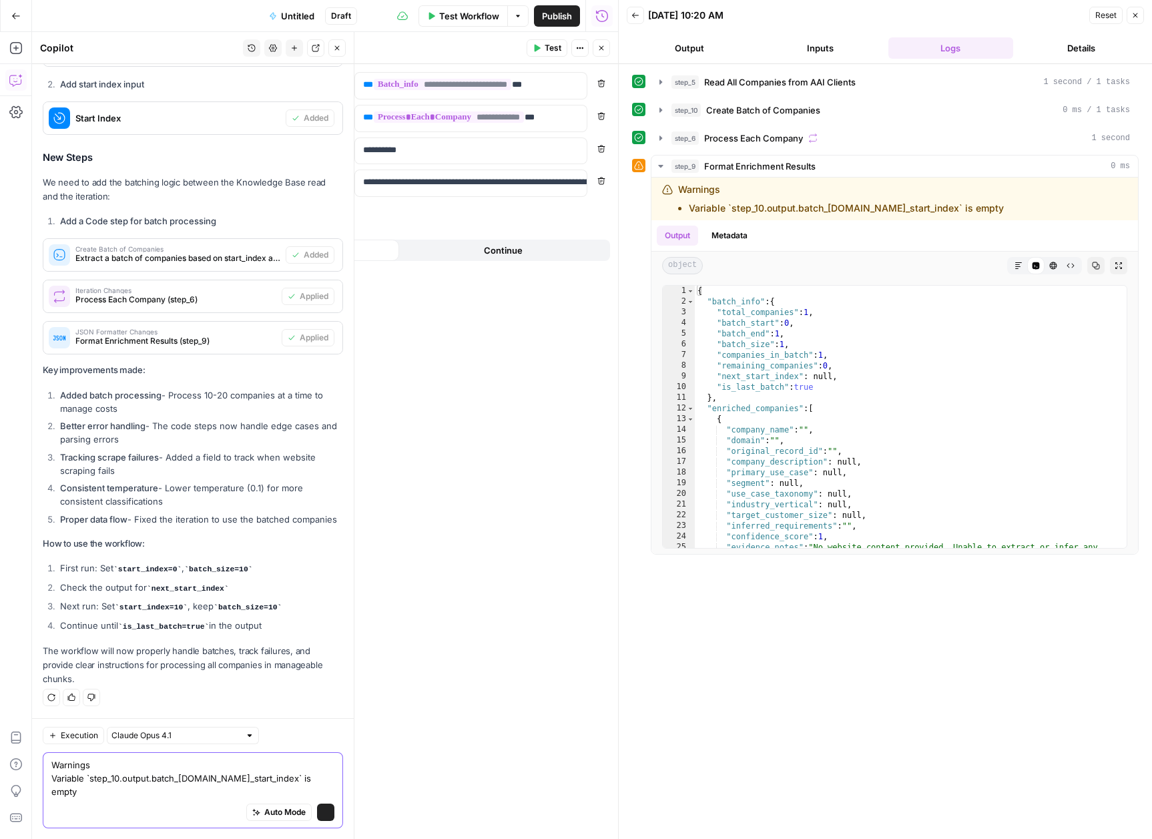
scroll to position [8867, 0]
type textarea "Warnings Variable `step_10.output.batch_[DOMAIN_NAME]_start_index` is empty"
click at [317, 810] on button "Send" at bounding box center [325, 812] width 17 height 17
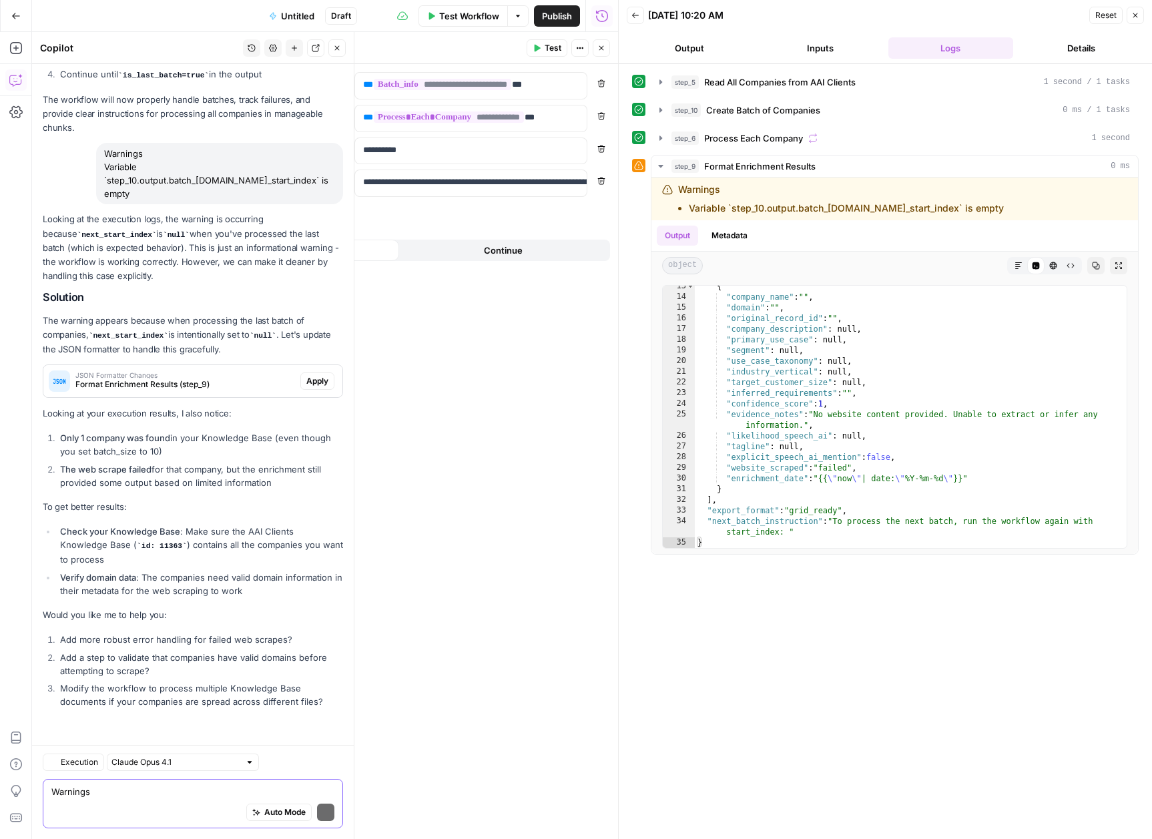
scroll to position [9416, 0]
click at [306, 381] on span "Apply" at bounding box center [317, 381] width 22 height 12
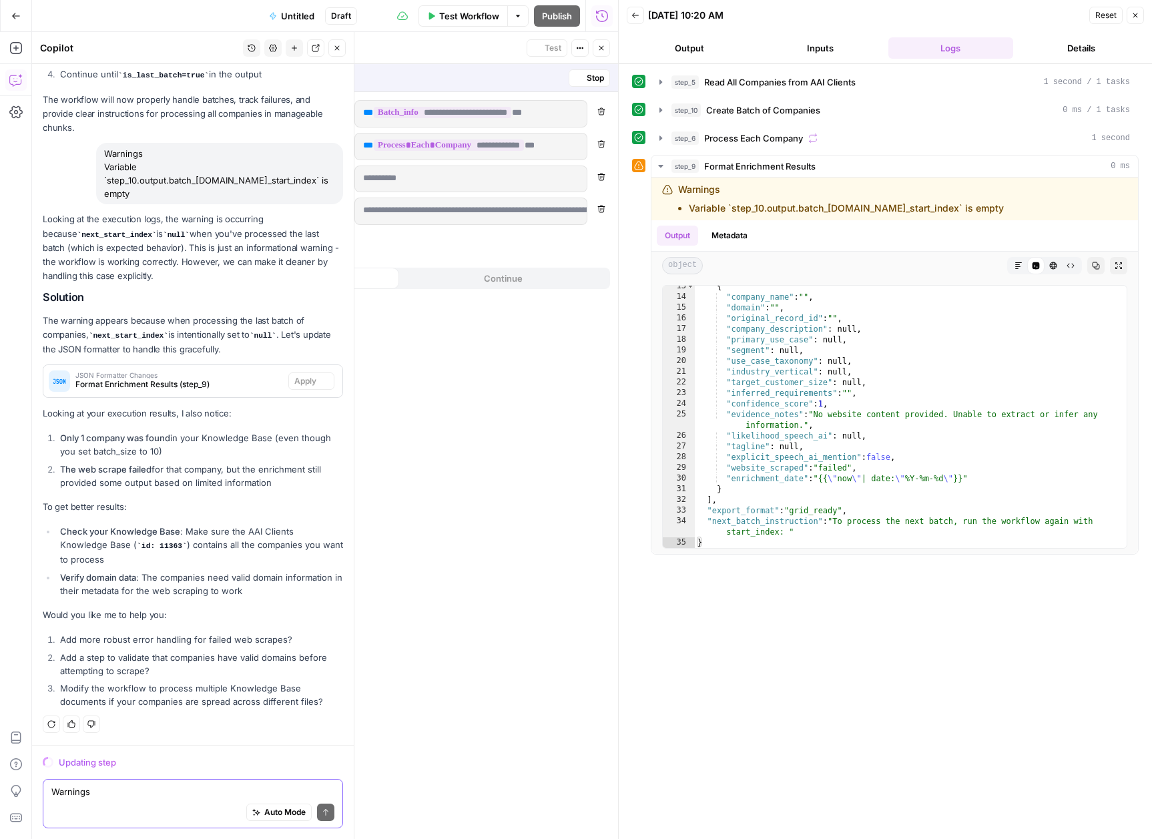
scroll to position [9352, 0]
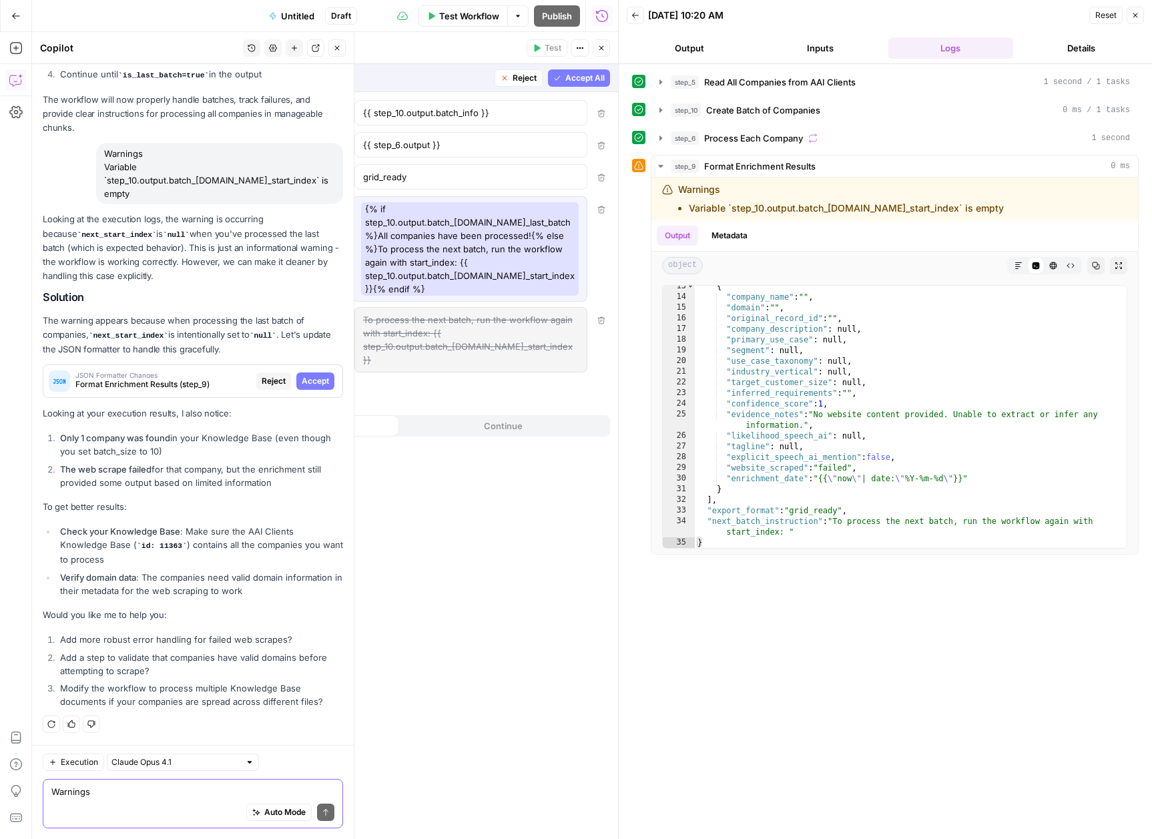
click at [315, 382] on span "Accept" at bounding box center [315, 381] width 27 height 12
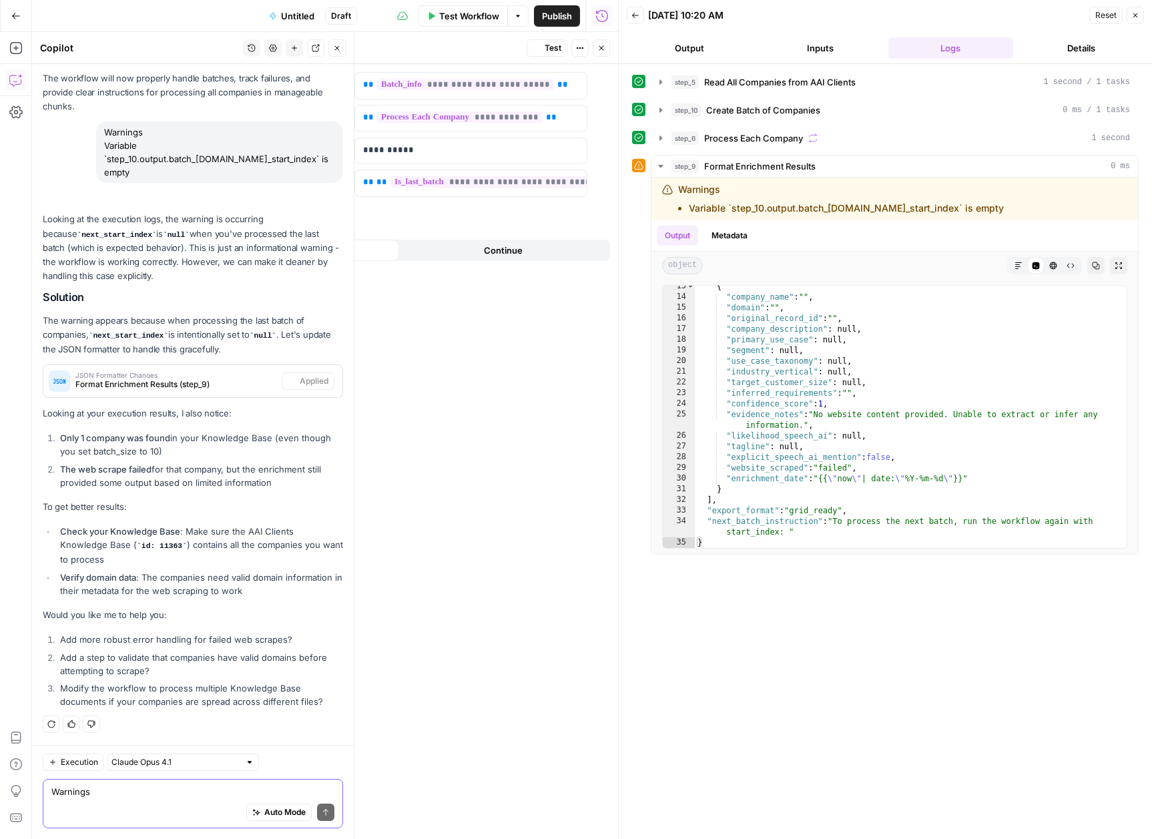
scroll to position [9438, 0]
click at [552, 49] on span "Test" at bounding box center [553, 48] width 17 height 12
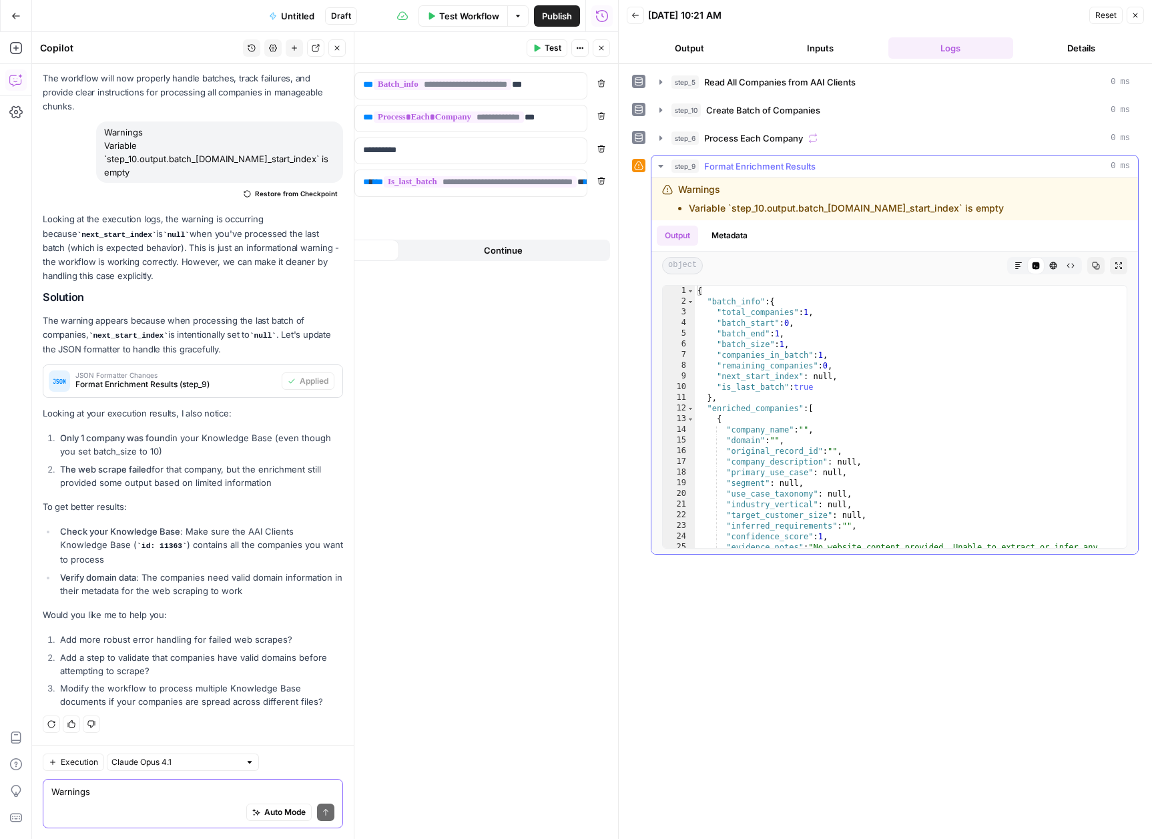
click at [736, 170] on span "Format Enrichment Results" at bounding box center [759, 166] width 111 height 13
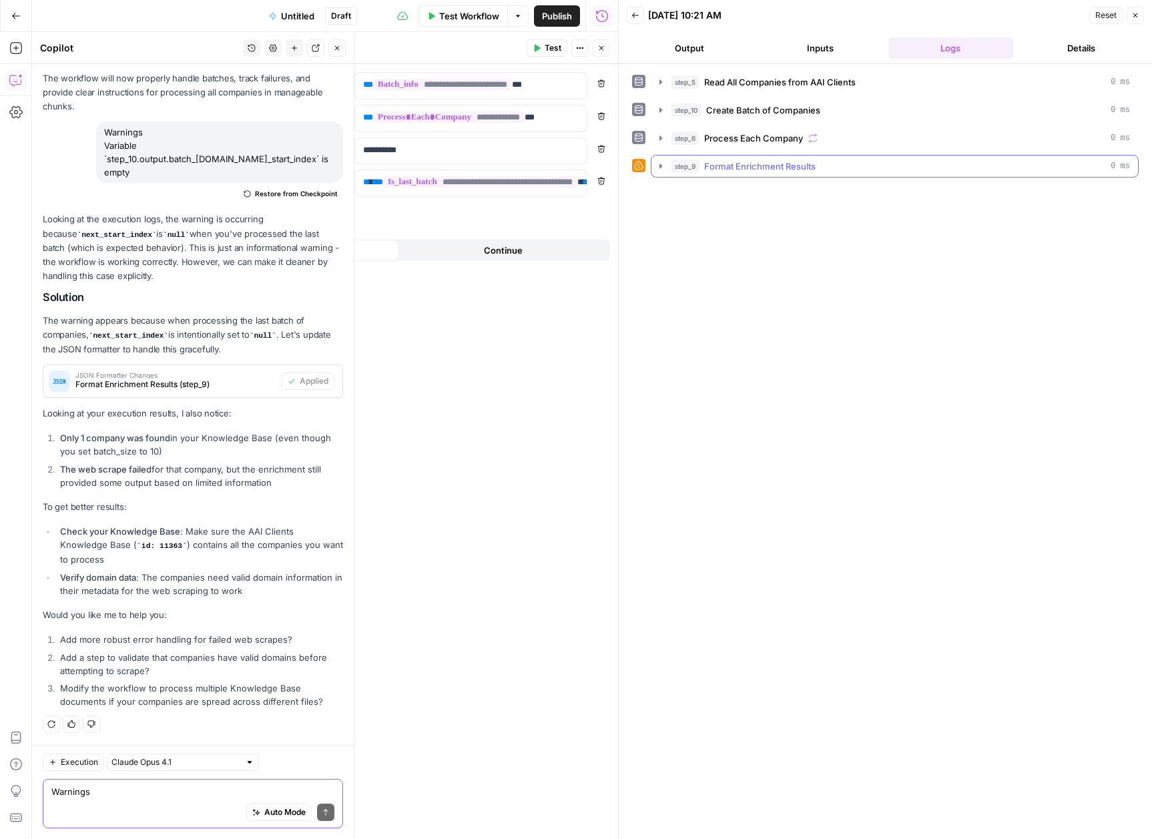
click at [657, 166] on icon "button" at bounding box center [661, 166] width 11 height 11
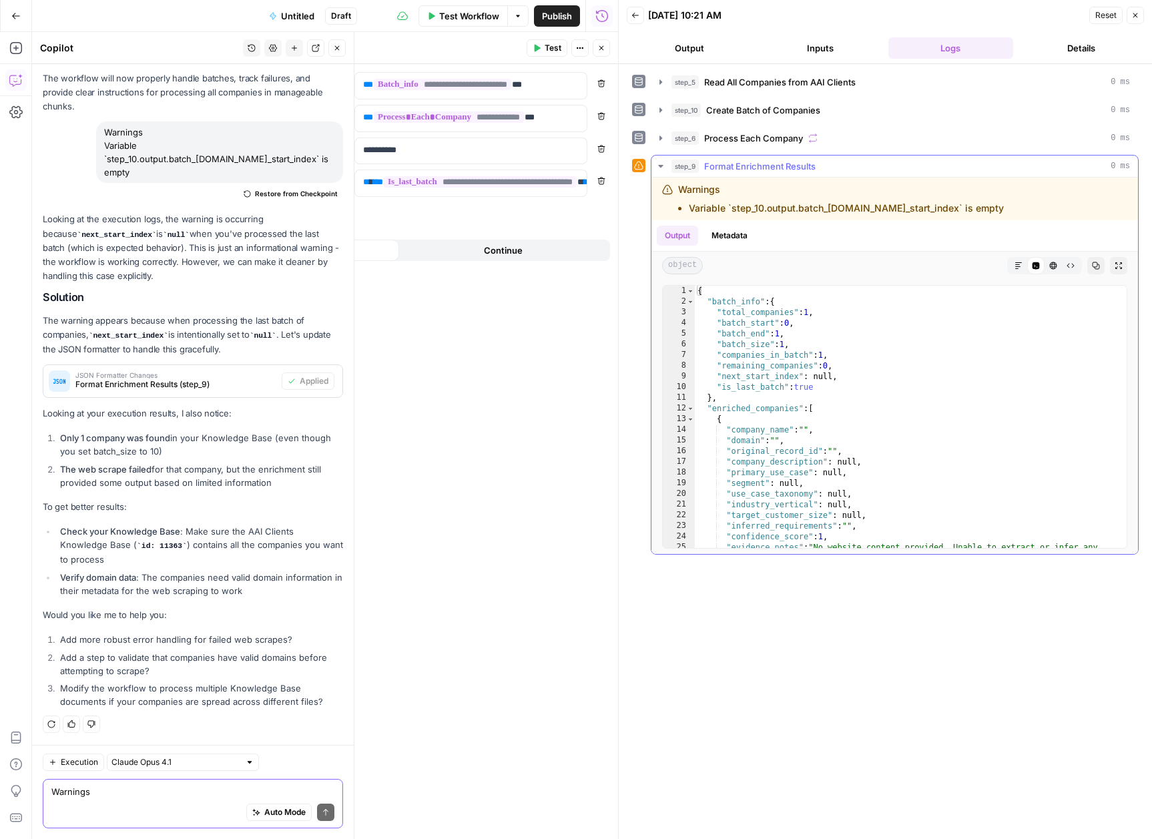
drag, startPoint x: 963, startPoint y: 206, endPoint x: 767, endPoint y: 210, distance: 195.6
click at [767, 210] on li "Variable `step_10.output.batch_info.next_start_index` is empty" at bounding box center [846, 208] width 315 height 13
click at [520, 569] on div "**********" at bounding box center [351, 451] width 533 height 775
click at [77, 790] on textarea "Warnings Variable `step_10.output.batch_[DOMAIN_NAME]_start_index` is empty" at bounding box center [192, 791] width 283 height 13
drag, startPoint x: 967, startPoint y: 212, endPoint x: 662, endPoint y: 202, distance: 305.2
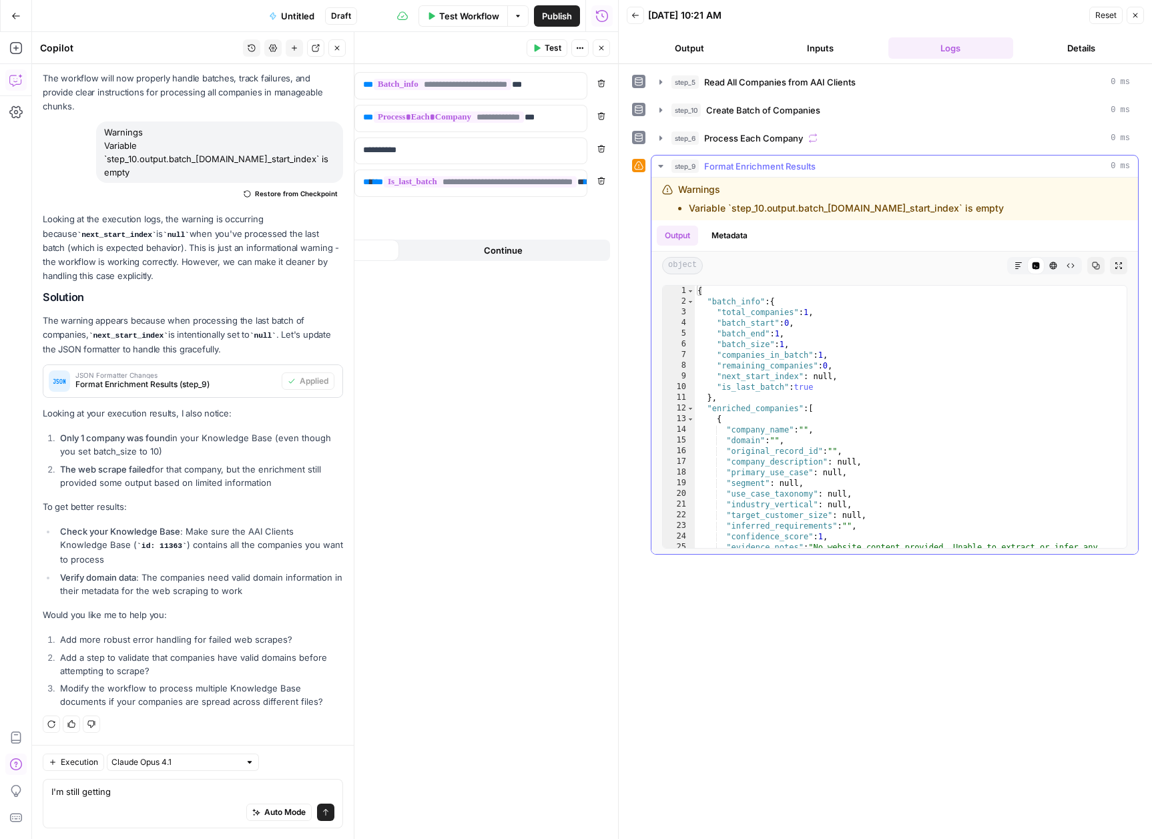
click at [662, 202] on div "Warnings Variable `step_10.output.batch_info.next_start_index` is empty" at bounding box center [864, 199] width 404 height 32
copy div "Warnings Variable `step_10.output.batch_info.next_start_index` is empty"
click at [148, 792] on textarea "I'm still getting" at bounding box center [192, 791] width 283 height 13
paste textarea "Warnings Variable `step_10.output.batch_[DOMAIN_NAME]_start_index` is empty"
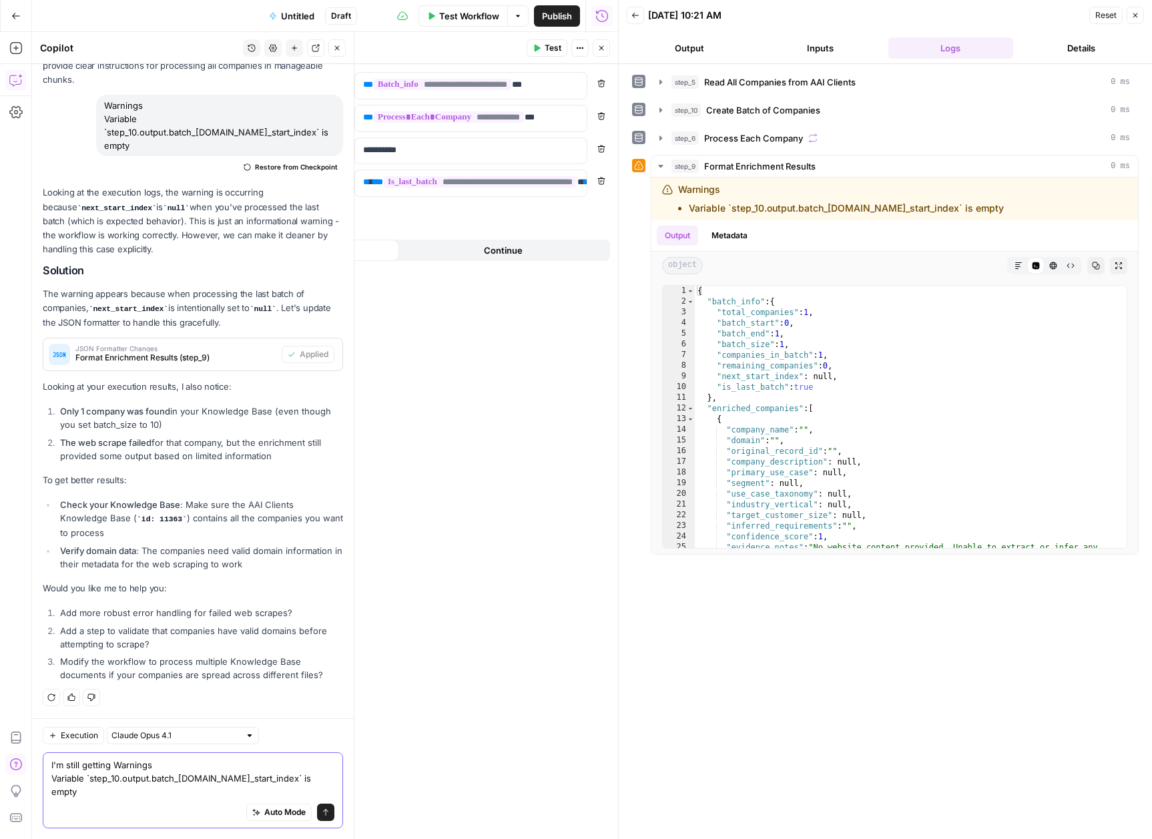
scroll to position [9451, 0]
type textarea "I'm still getting Warnings Variable `step_10.output.batch_[DOMAIN_NAME]_start_i…"
click at [322, 815] on icon "submit" at bounding box center [326, 812] width 8 height 8
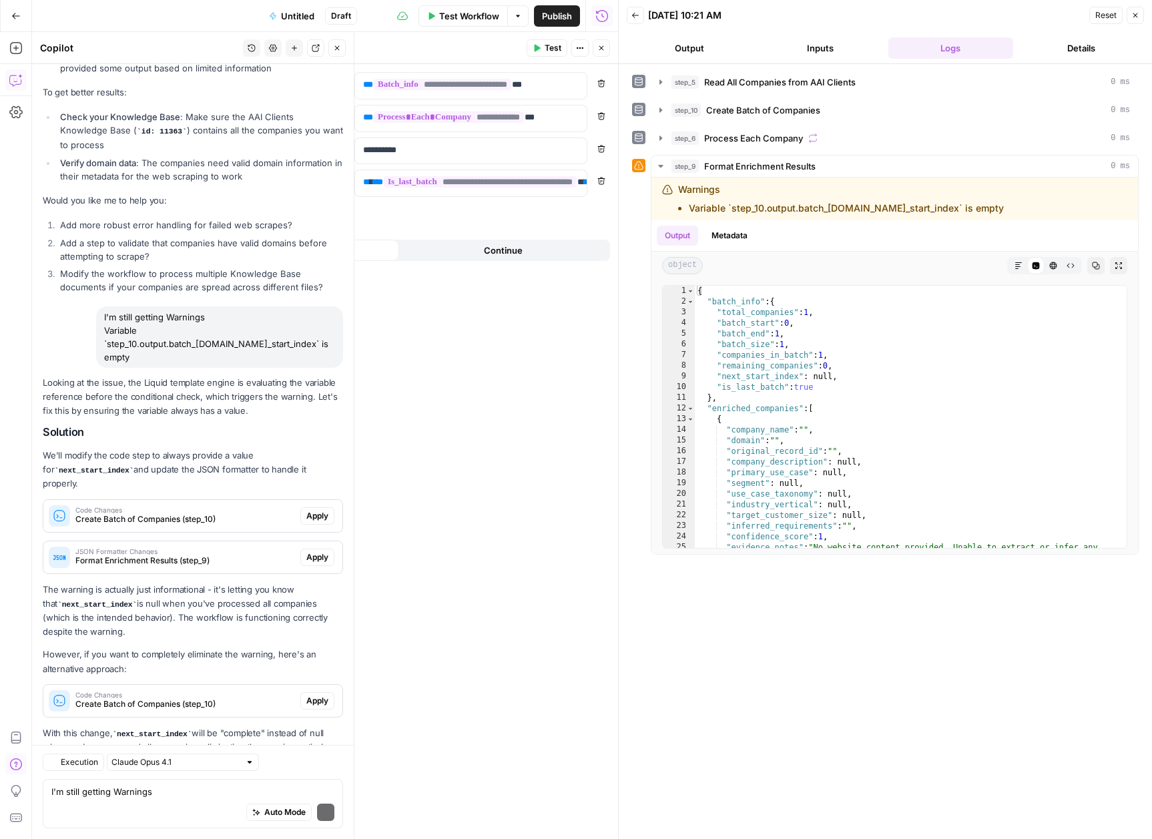
scroll to position [9866, 0]
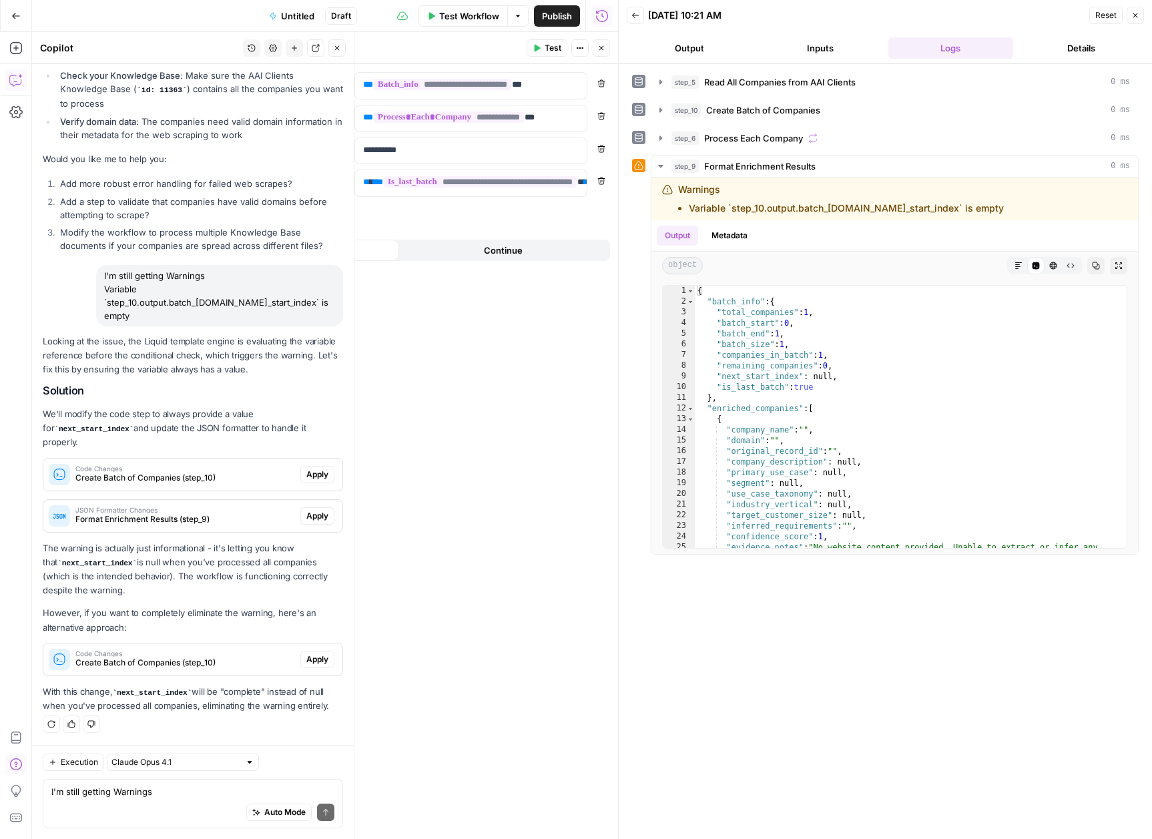
click at [306, 478] on span "Apply" at bounding box center [317, 475] width 22 height 12
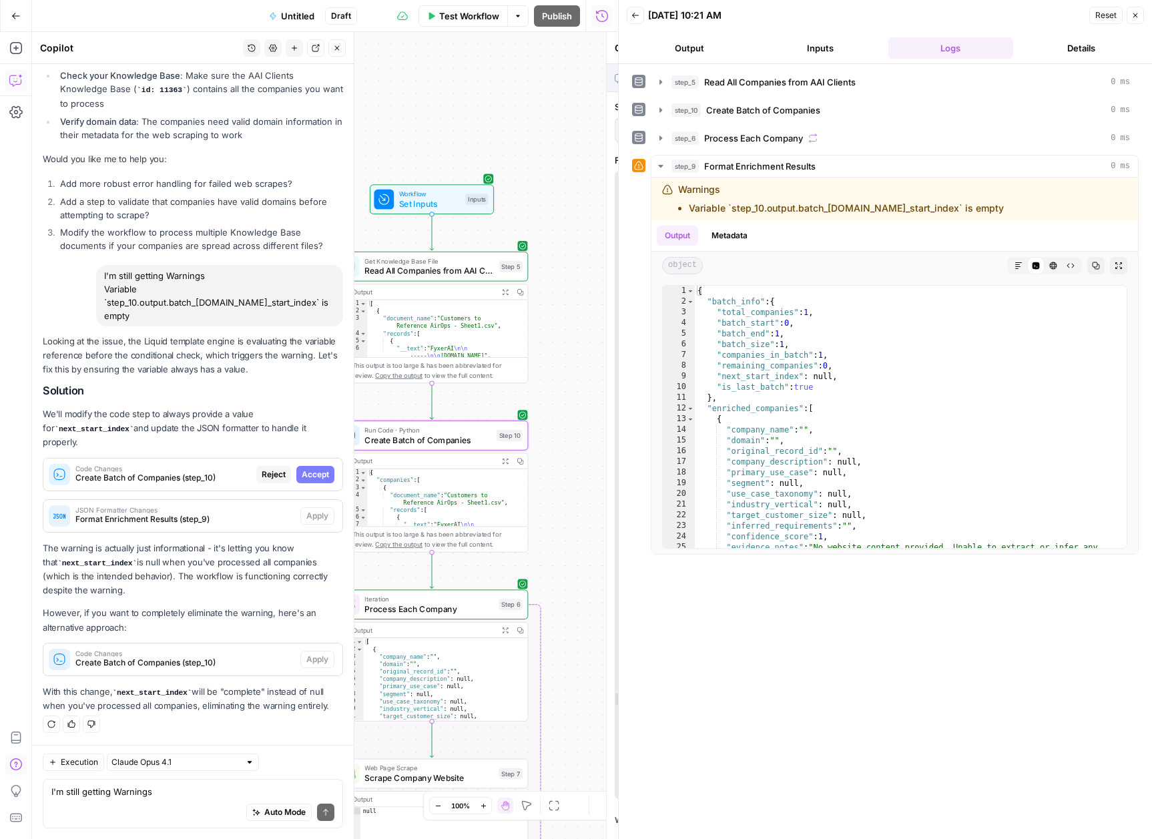
scroll to position [9780, 0]
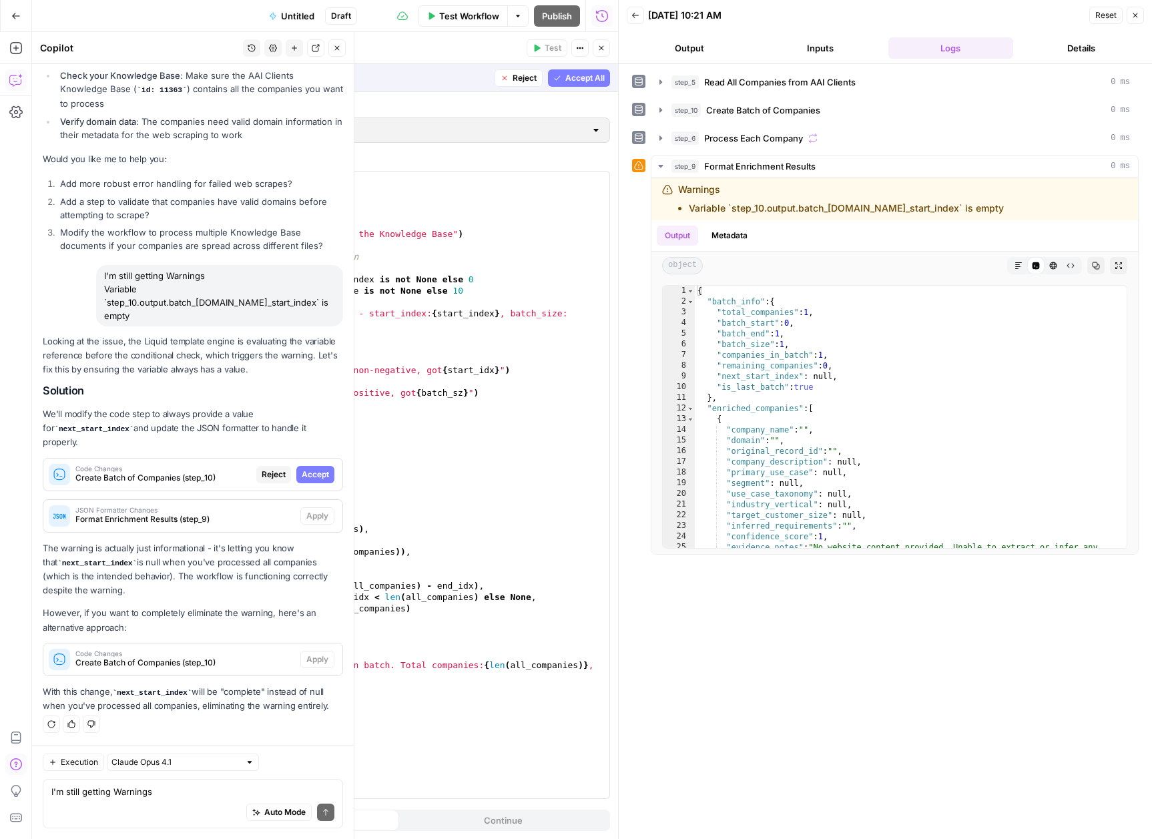
click at [299, 467] on button "Accept" at bounding box center [315, 474] width 38 height 17
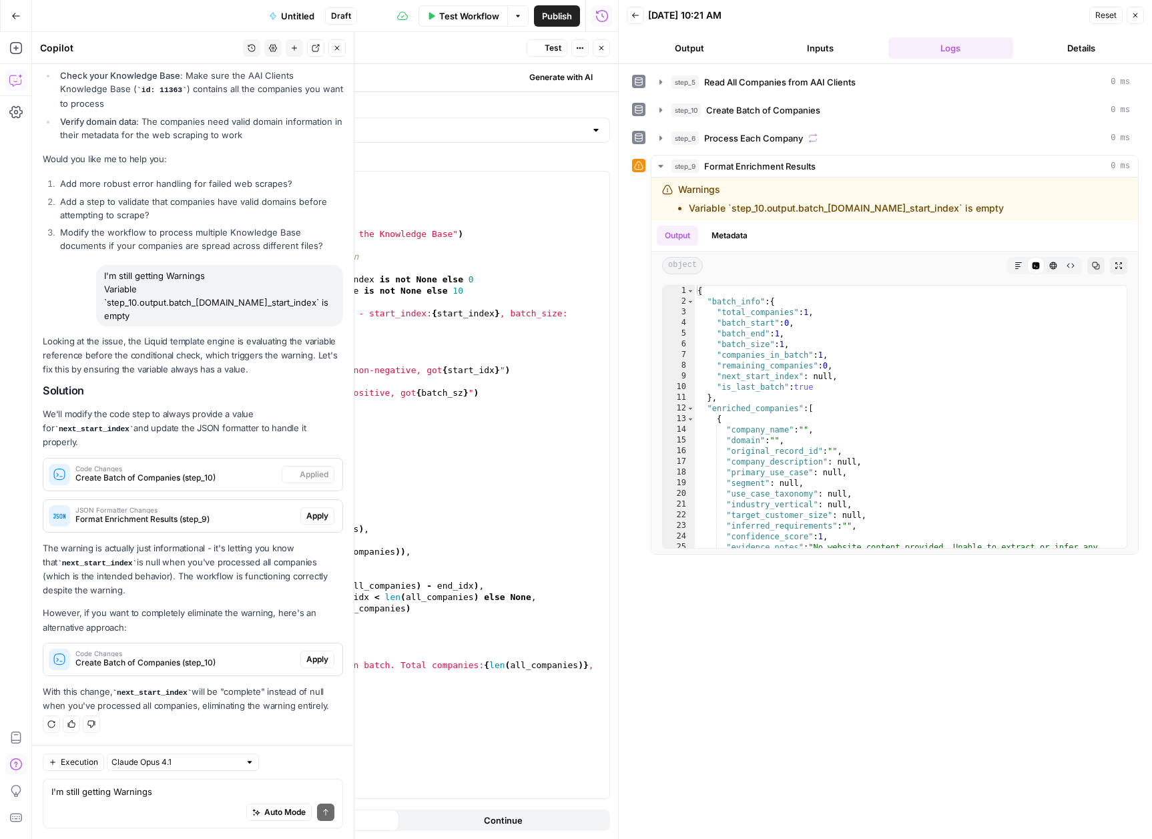
scroll to position [9866, 0]
click at [304, 523] on button "Apply" at bounding box center [317, 515] width 34 height 17
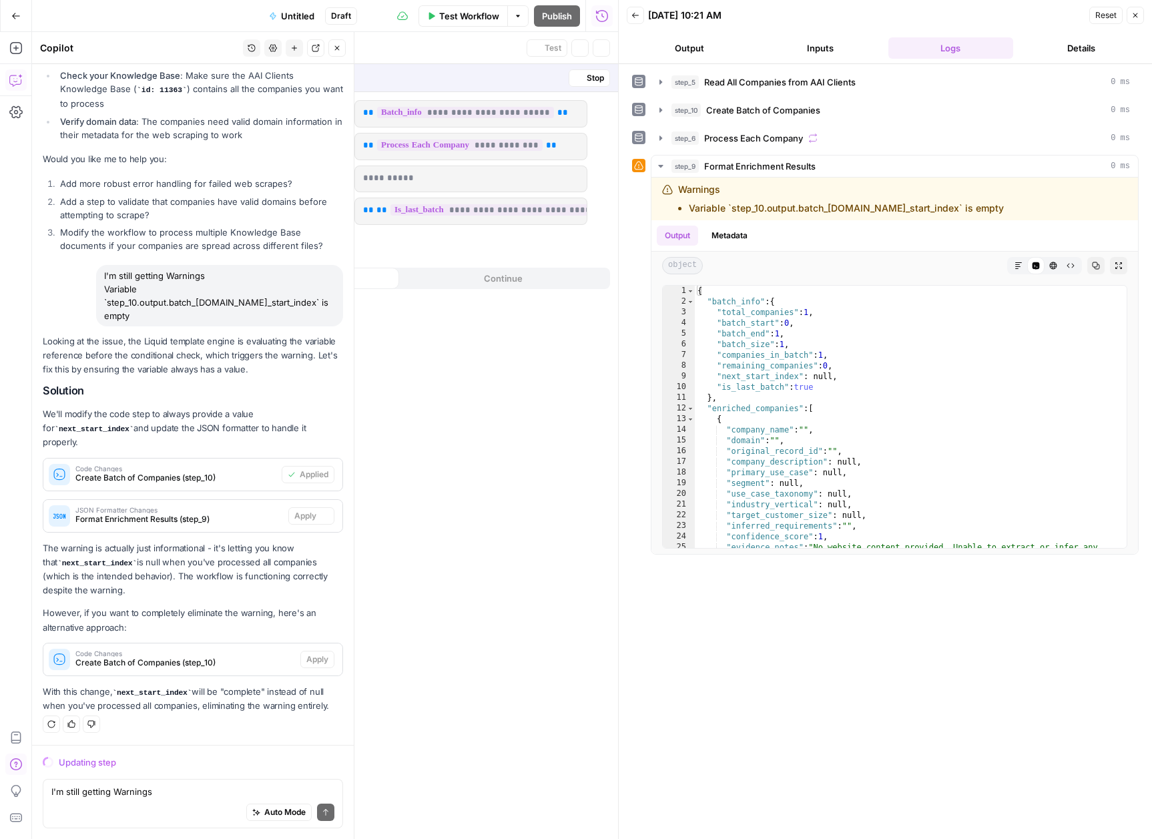
scroll to position [9780, 0]
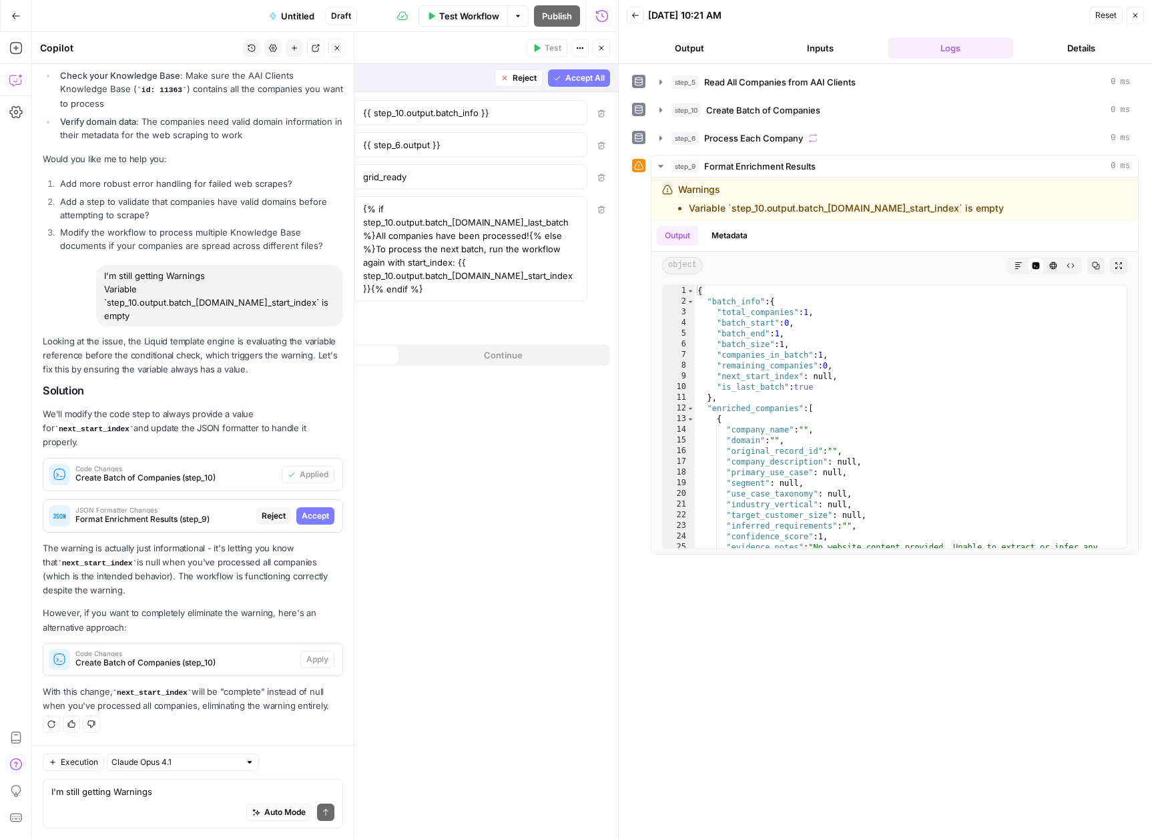
click at [316, 508] on button "Accept" at bounding box center [315, 515] width 38 height 17
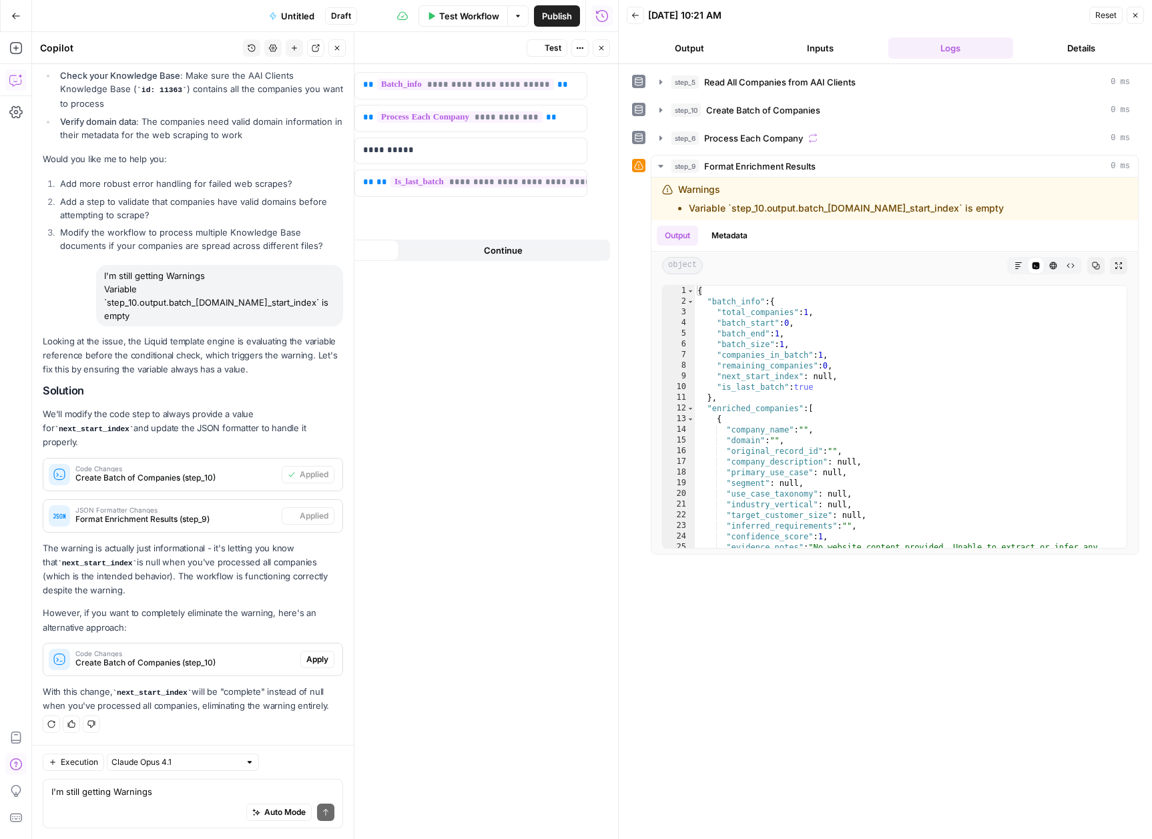
scroll to position [9866, 0]
click at [306, 658] on span "Apply" at bounding box center [317, 660] width 22 height 12
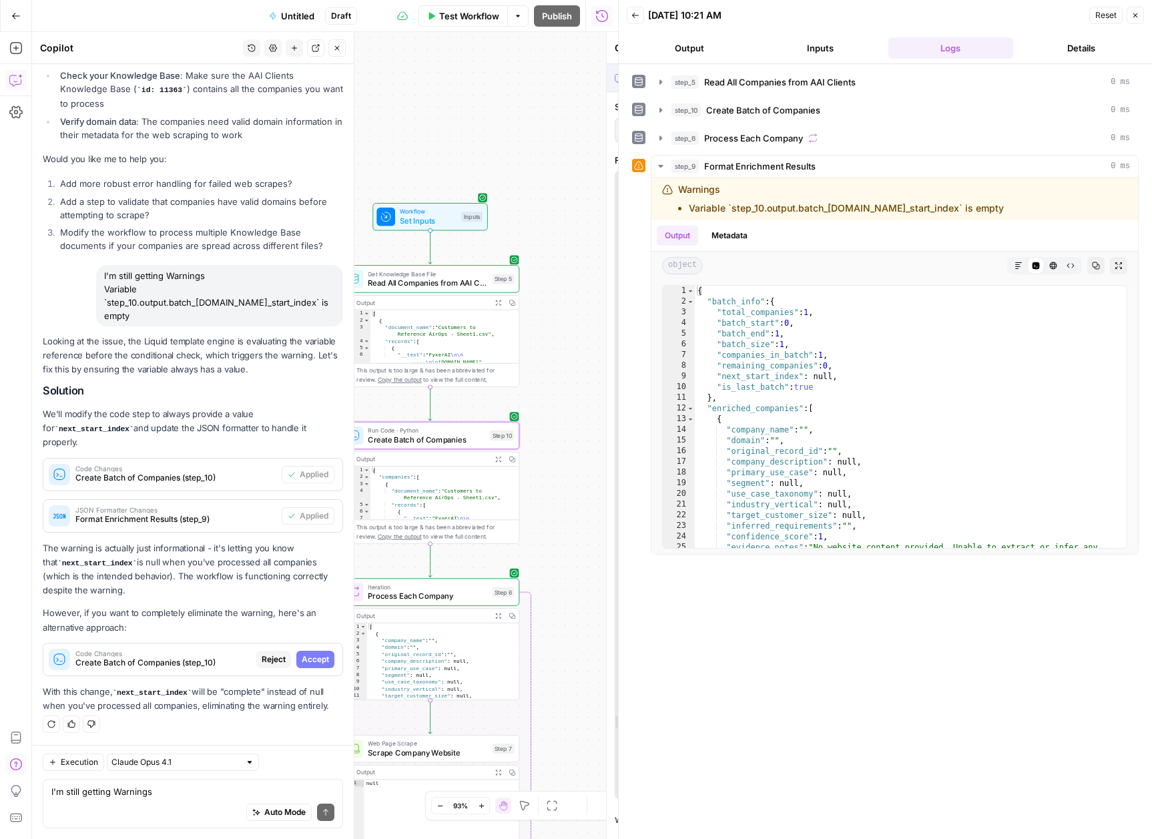
scroll to position [9780, 0]
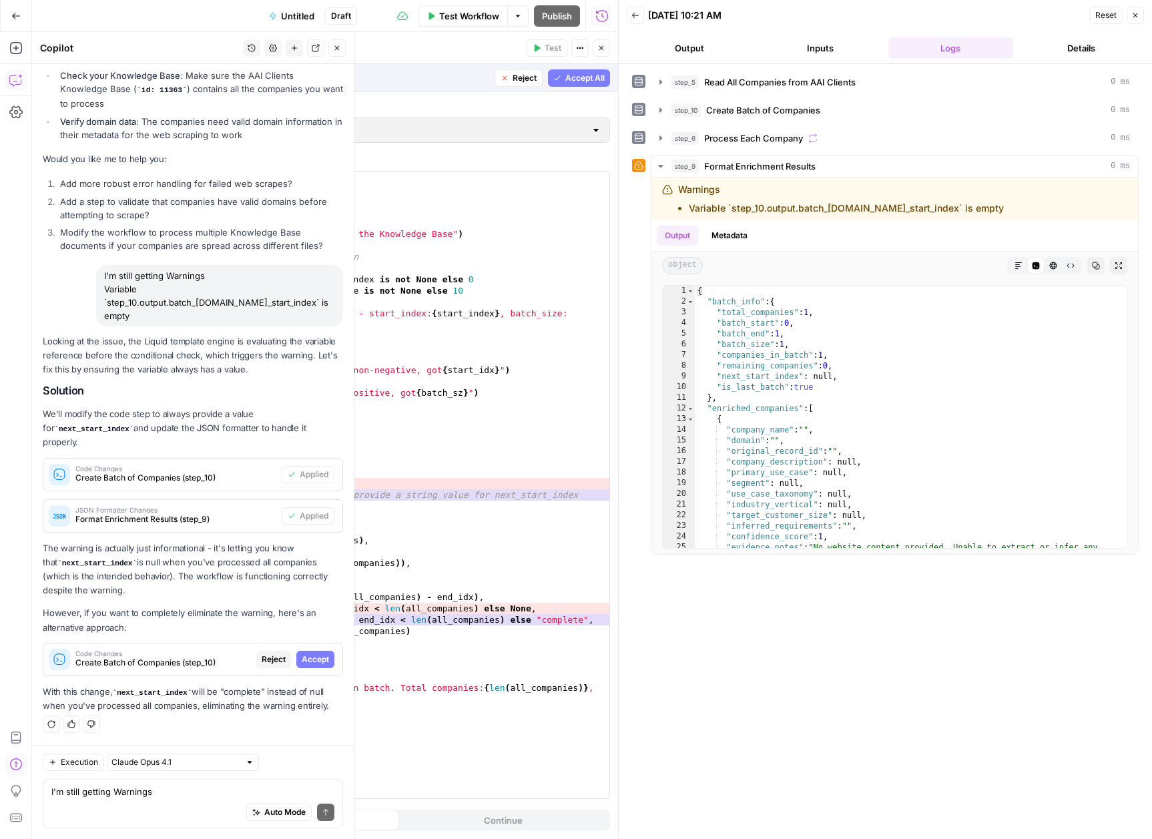
click at [314, 660] on span "Accept" at bounding box center [315, 660] width 27 height 12
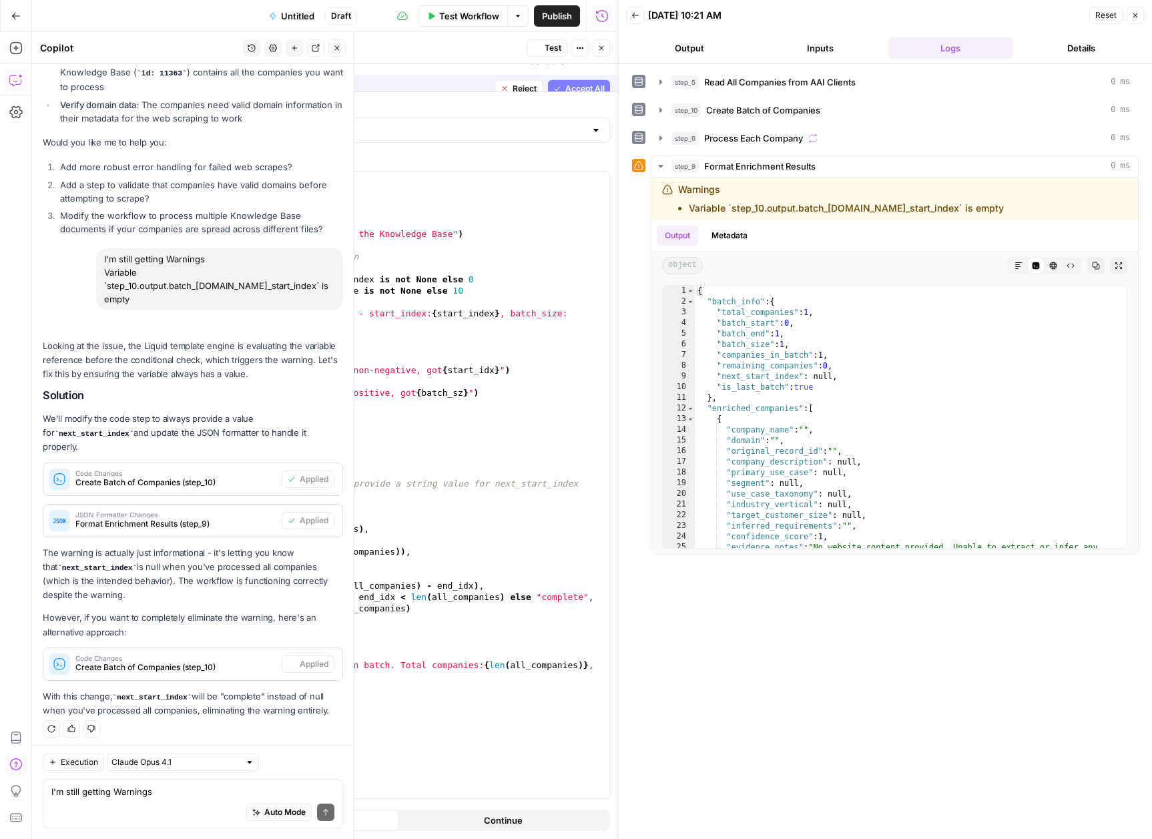
scroll to position [9887, 0]
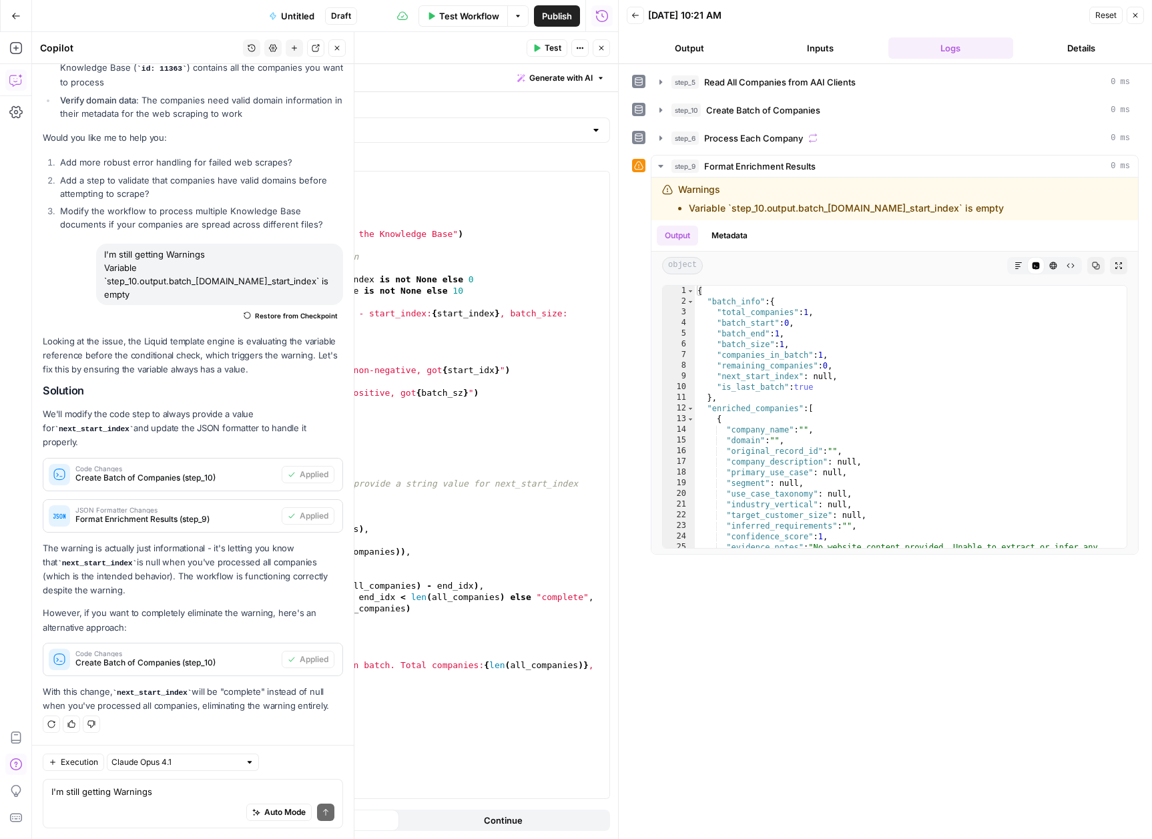
click at [545, 51] on span "Test" at bounding box center [553, 48] width 17 height 12
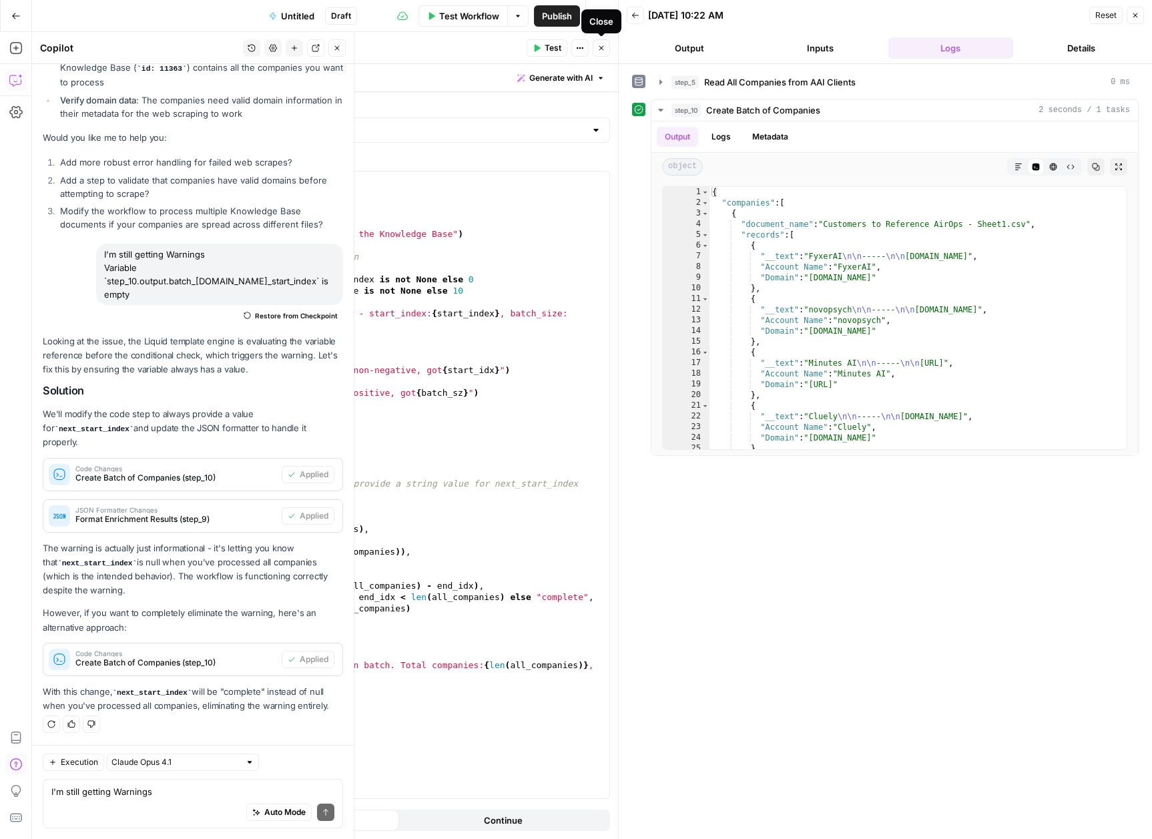
click at [599, 50] on icon "button" at bounding box center [601, 48] width 8 height 8
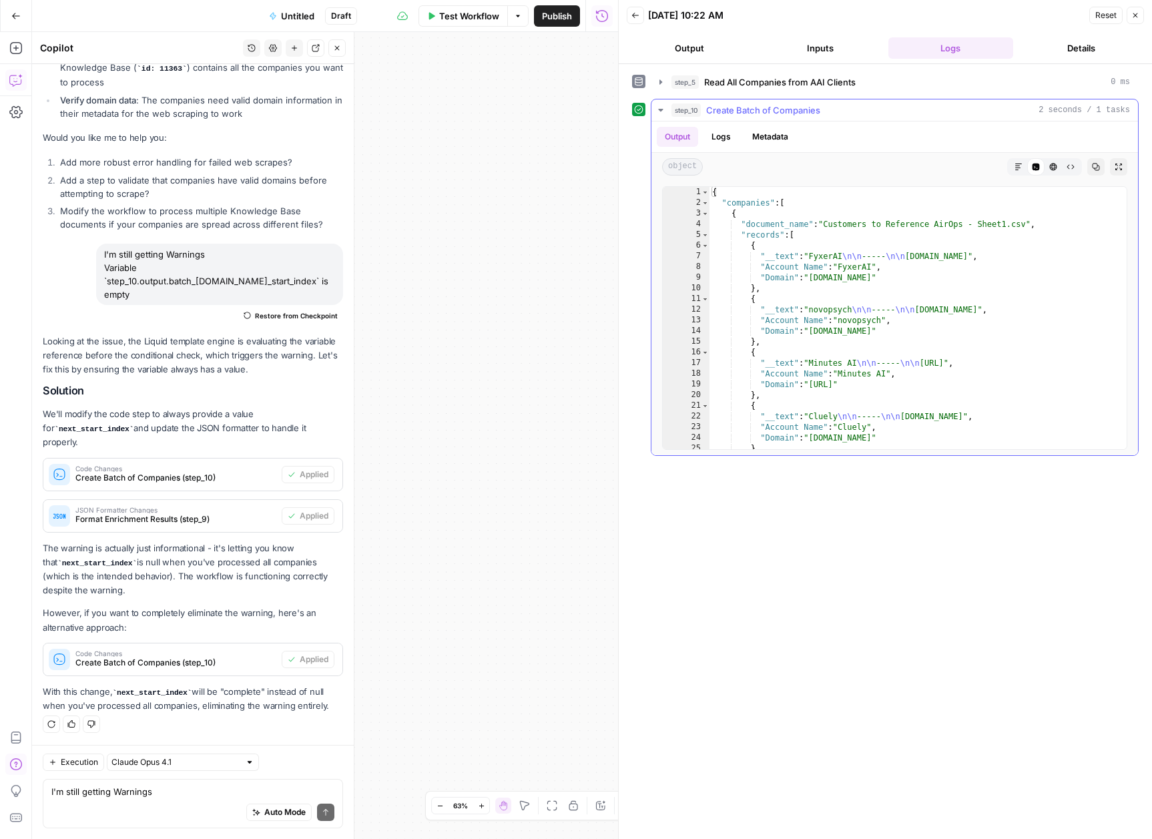
scroll to position [0, 0]
click at [462, 21] on span "Test Workflow" at bounding box center [469, 15] width 60 height 13
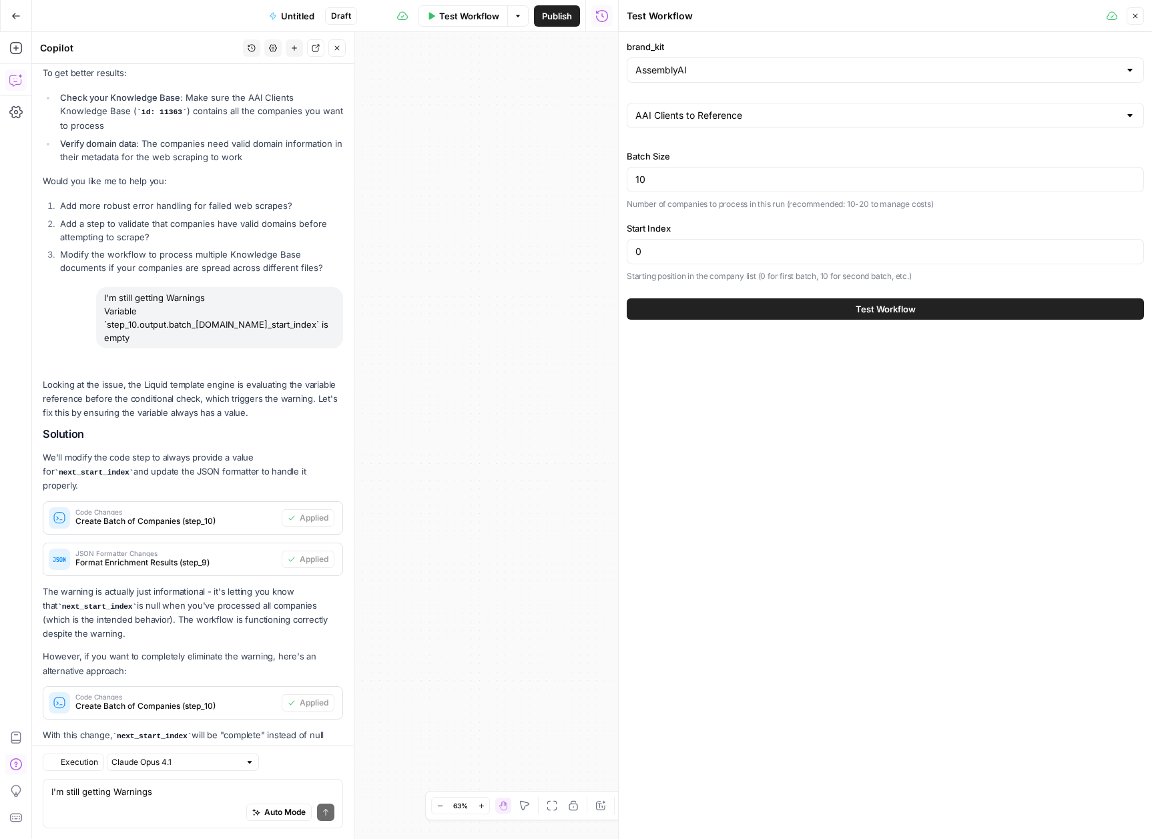
scroll to position [9887, 0]
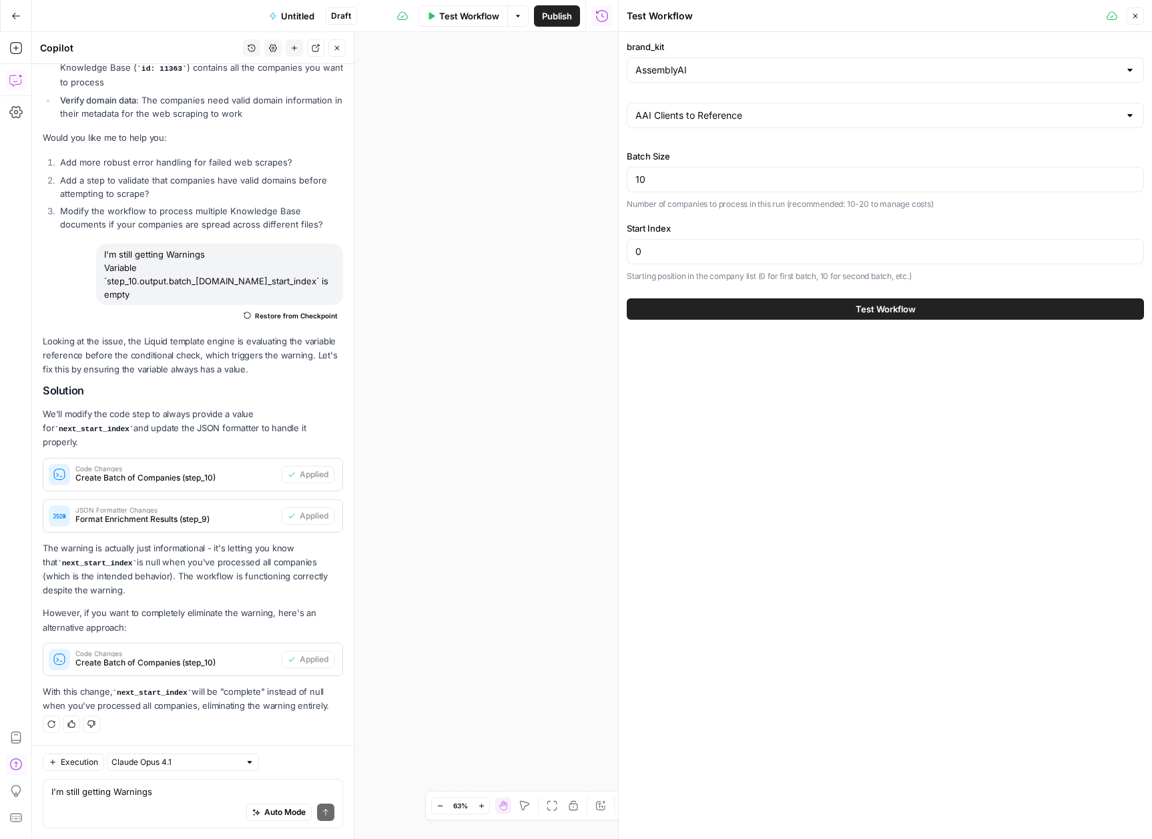
click at [919, 310] on button "Test Workflow" at bounding box center [885, 308] width 517 height 21
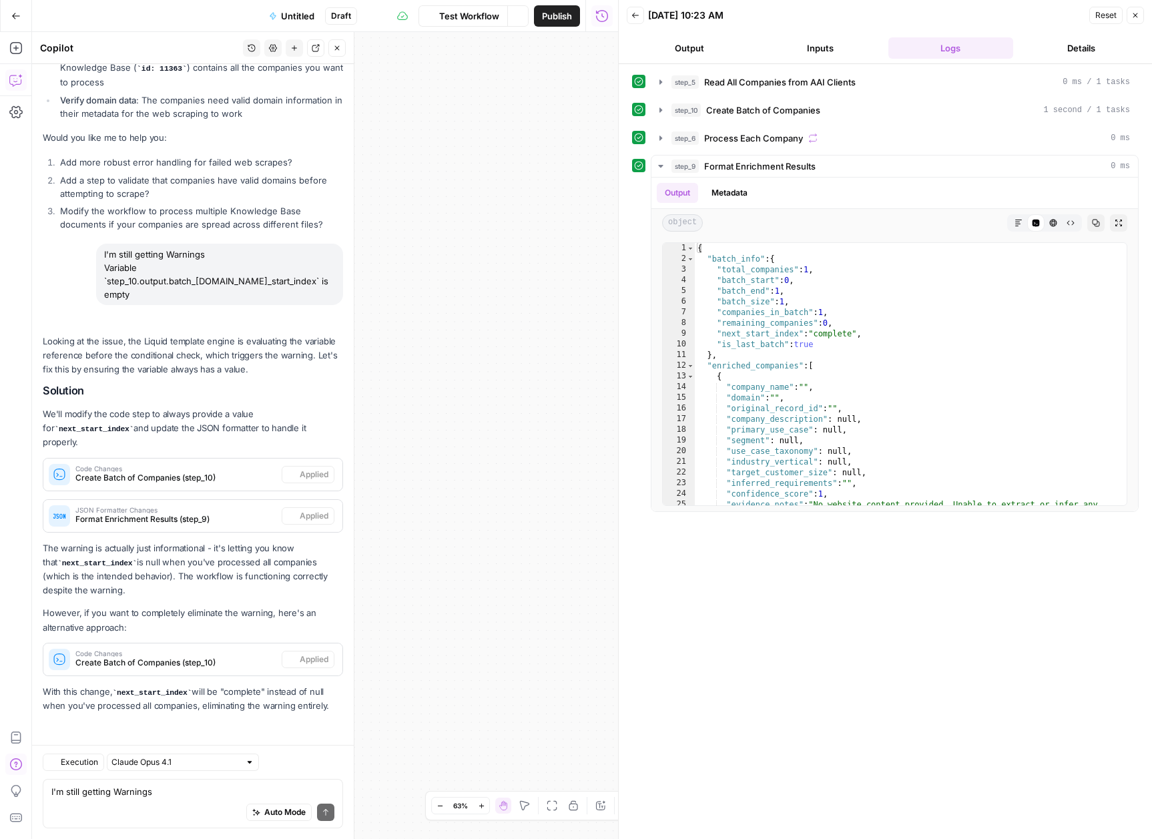
scroll to position [9887, 0]
click at [663, 166] on icon "button" at bounding box center [661, 166] width 11 height 11
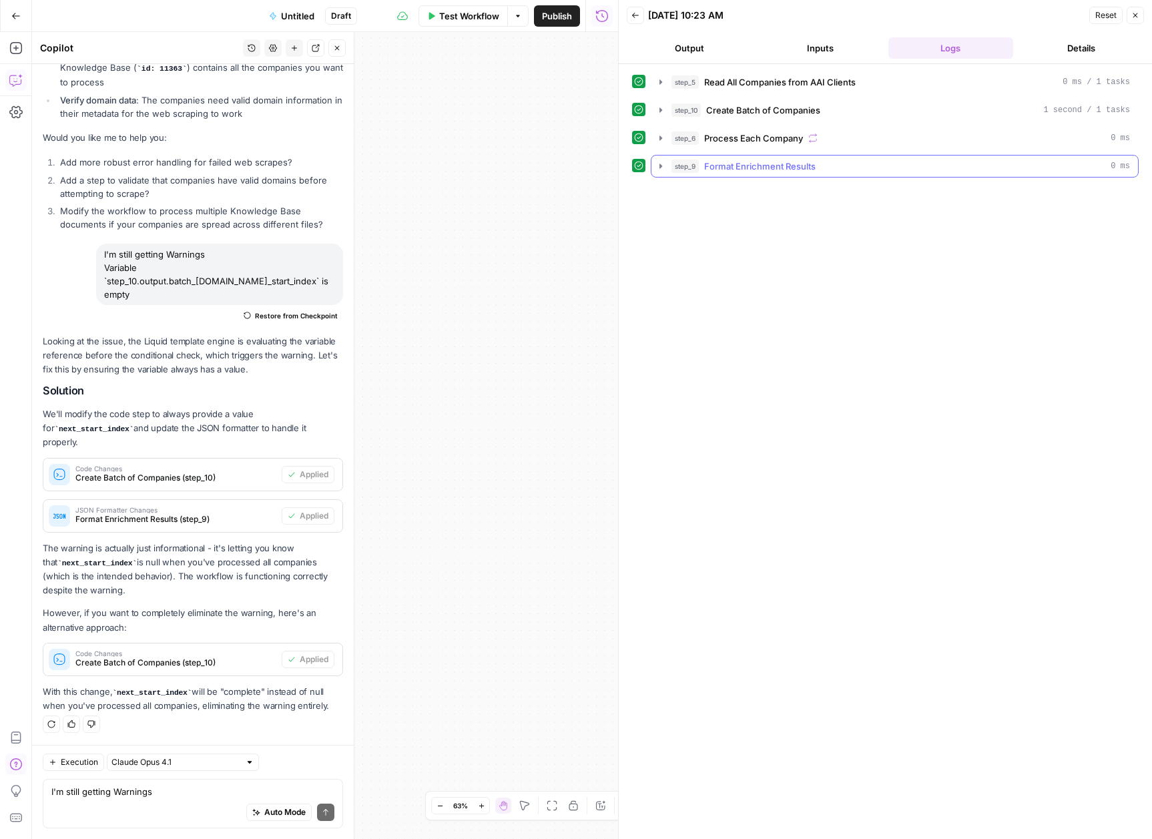
click at [662, 172] on button "step_9 Format Enrichment Results 0 ms" at bounding box center [895, 166] width 487 height 21
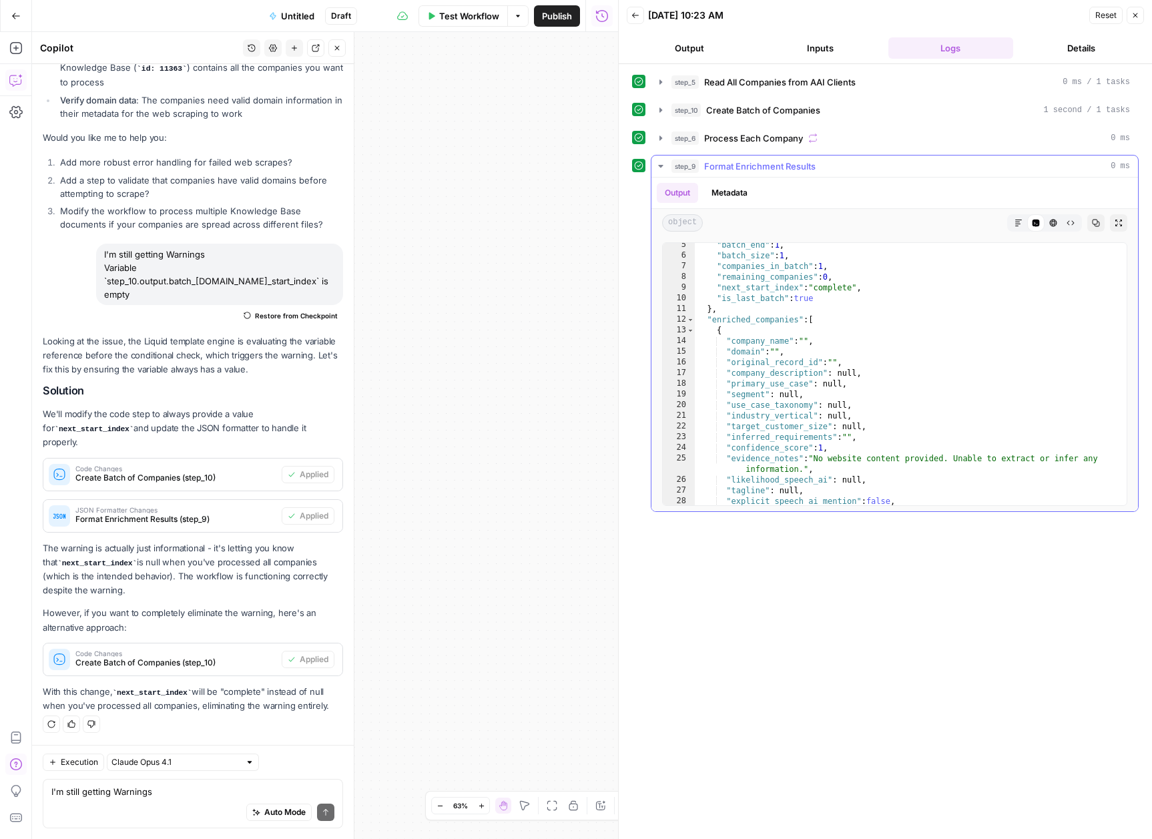
scroll to position [0, 0]
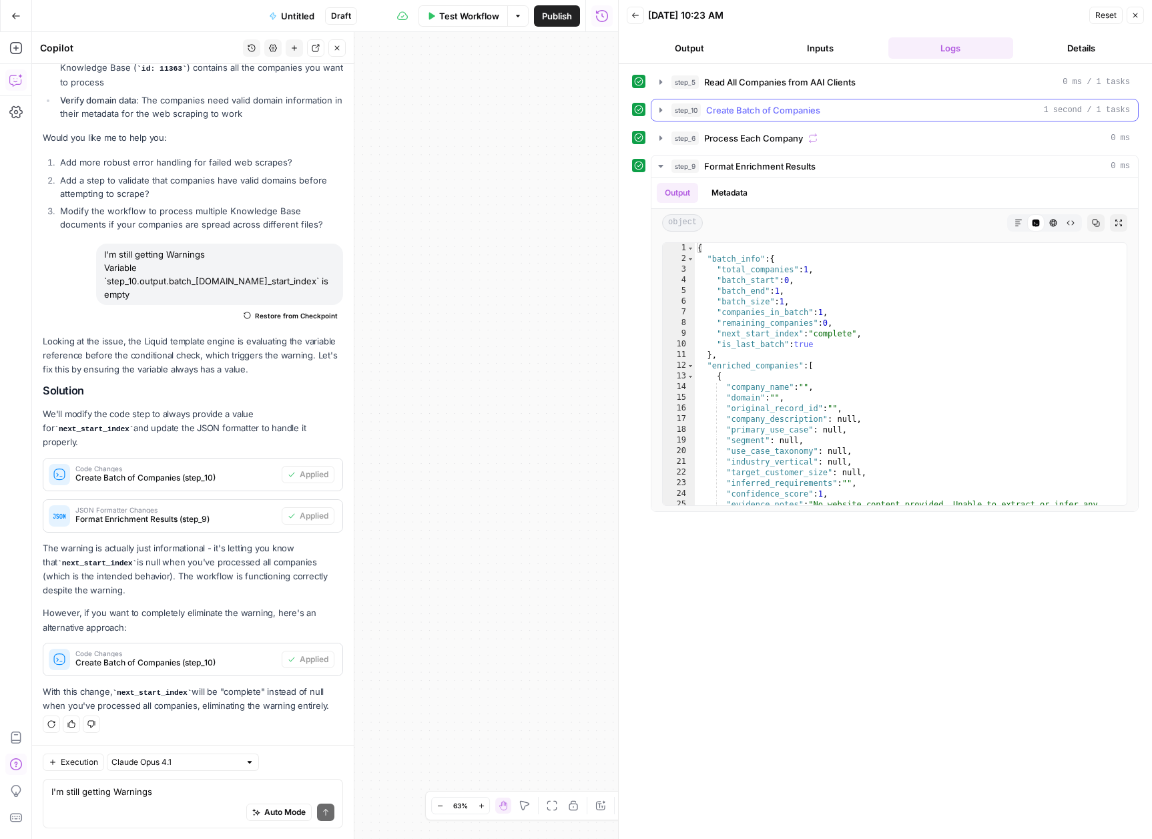
click at [656, 115] on button "step_10 Create Batch of Companies 1 second / 1 tasks" at bounding box center [895, 109] width 487 height 21
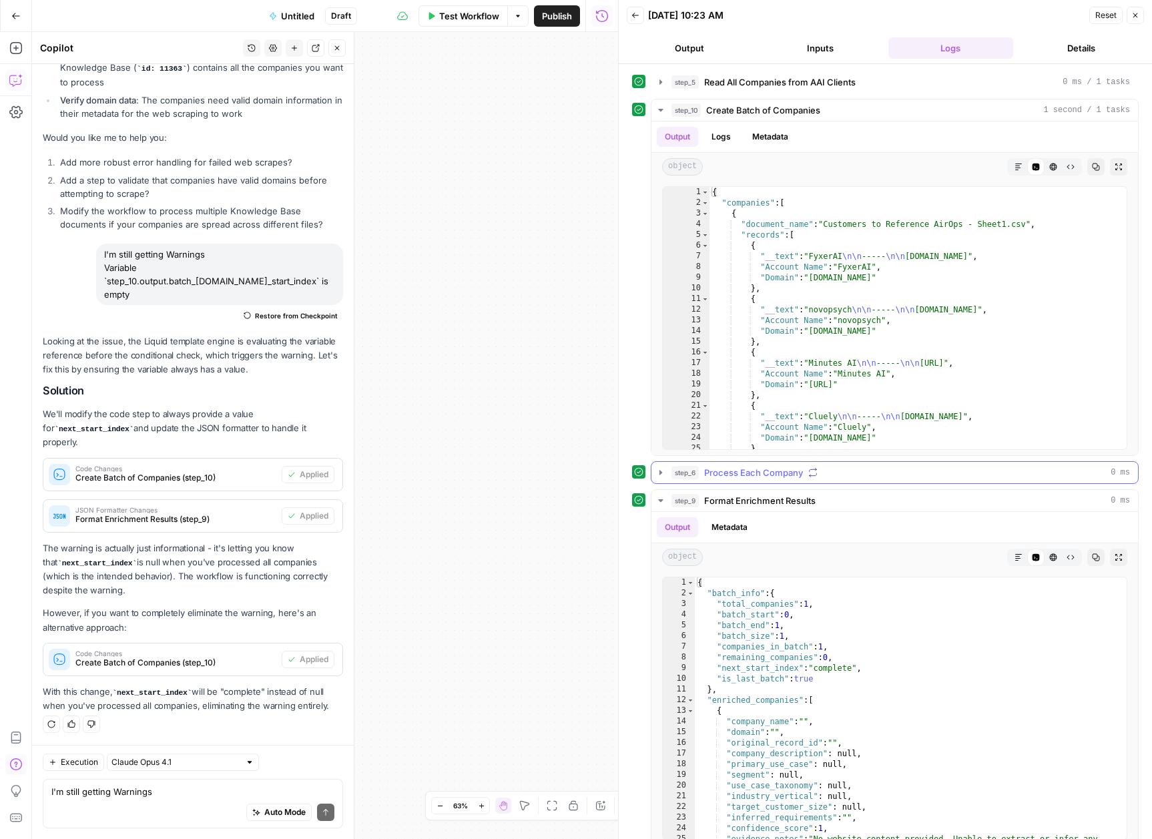
click at [666, 467] on icon "button" at bounding box center [661, 472] width 11 height 11
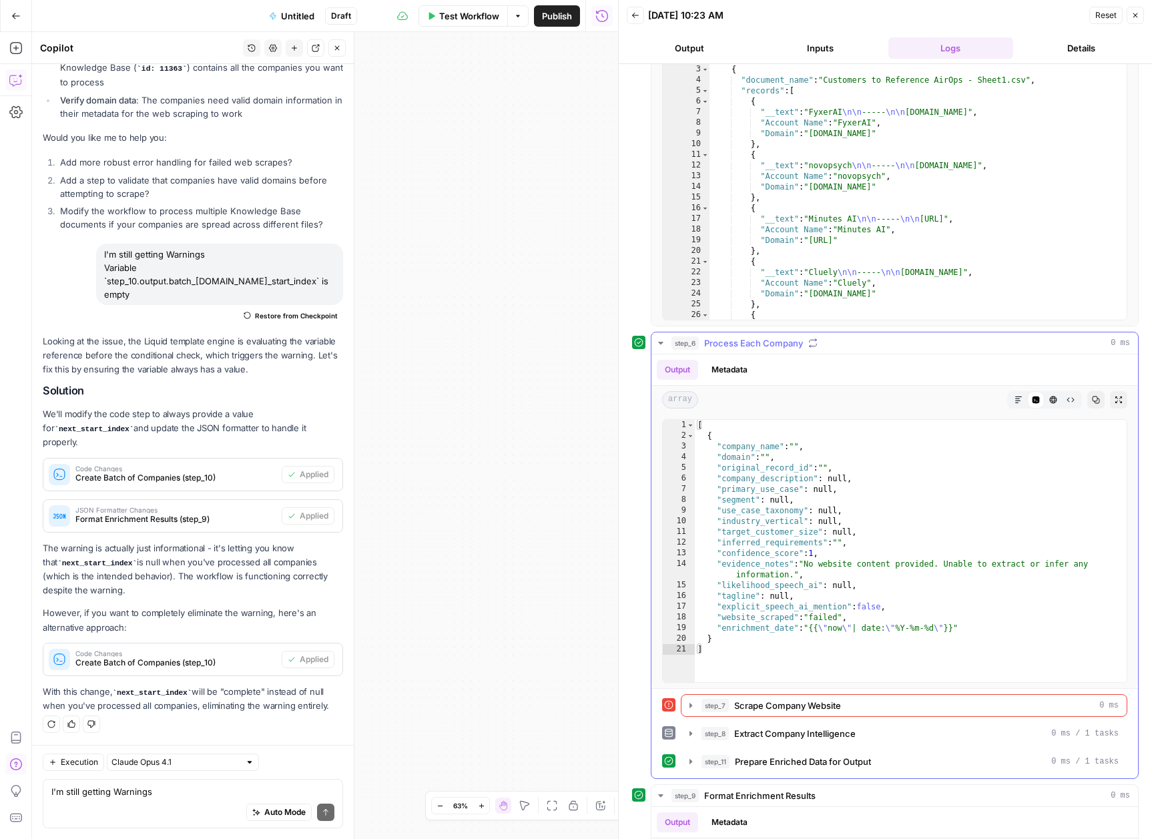
scroll to position [169, 0]
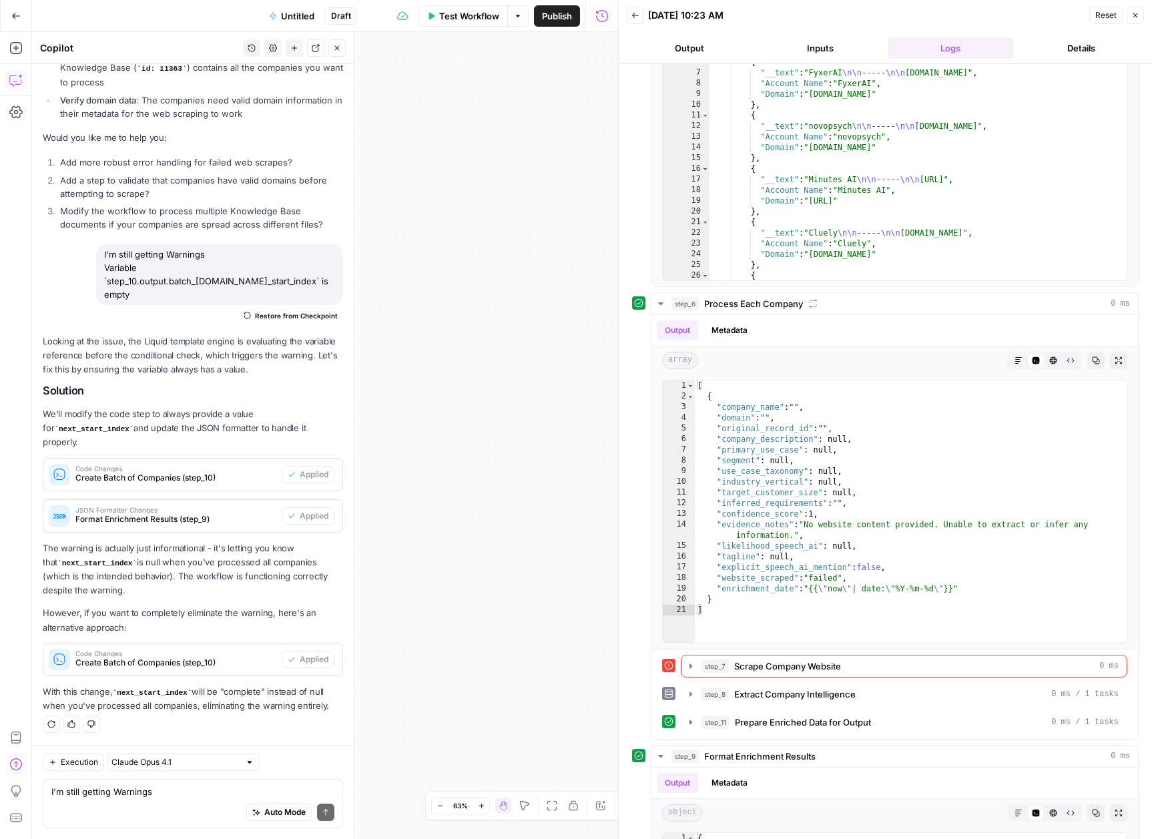
click at [91, 806] on div "Auto Mode Send" at bounding box center [192, 812] width 283 height 29
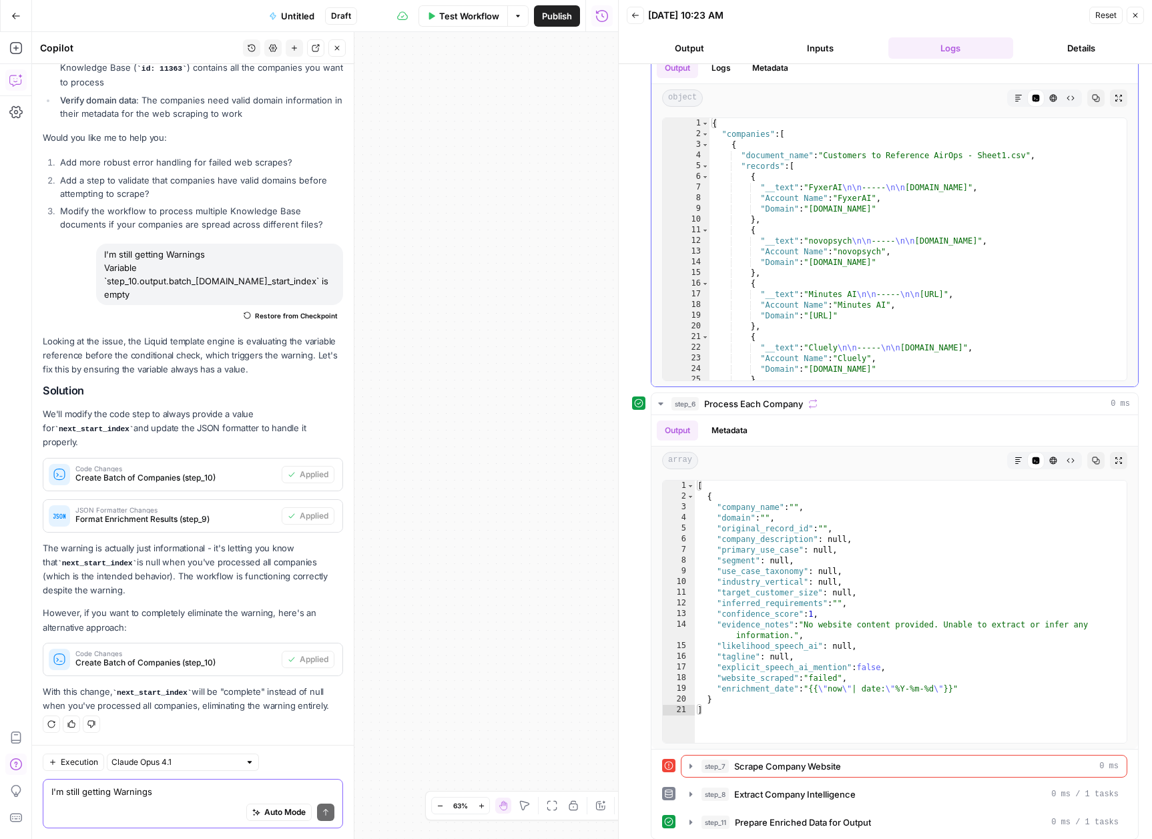
scroll to position [0, 0]
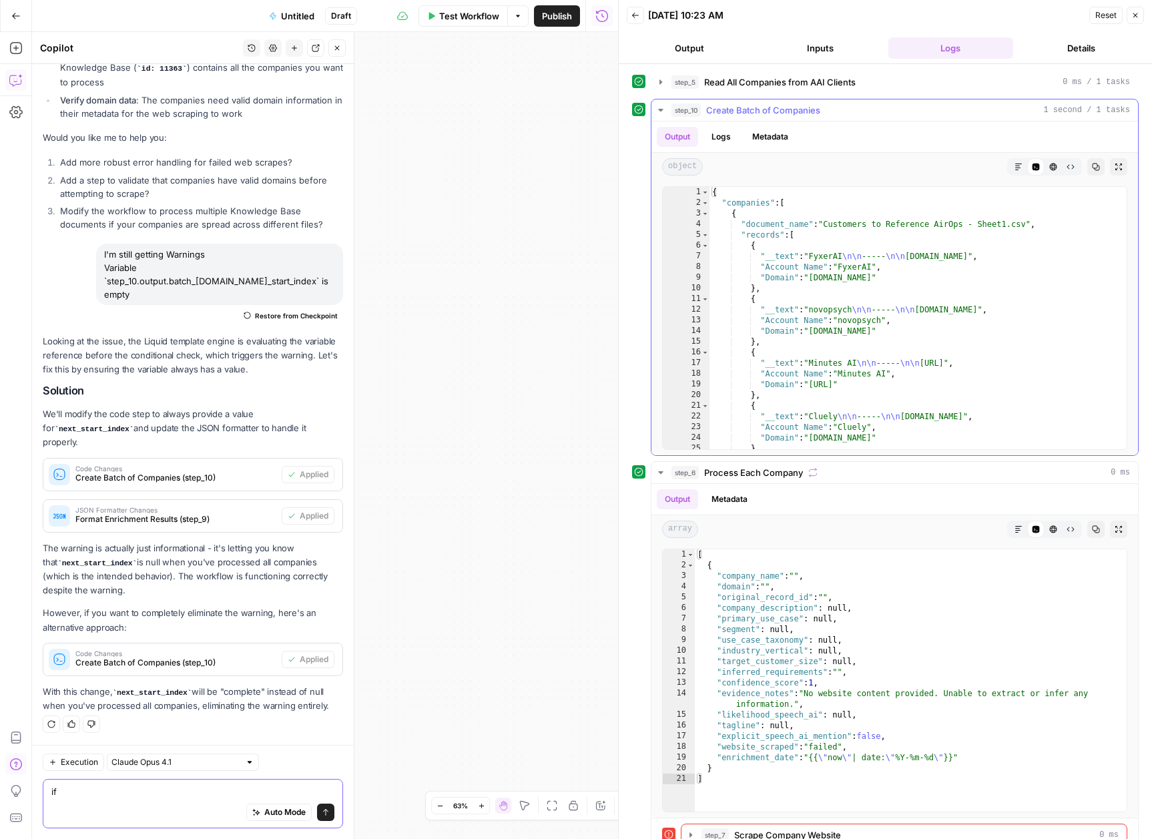
type textarea "i"
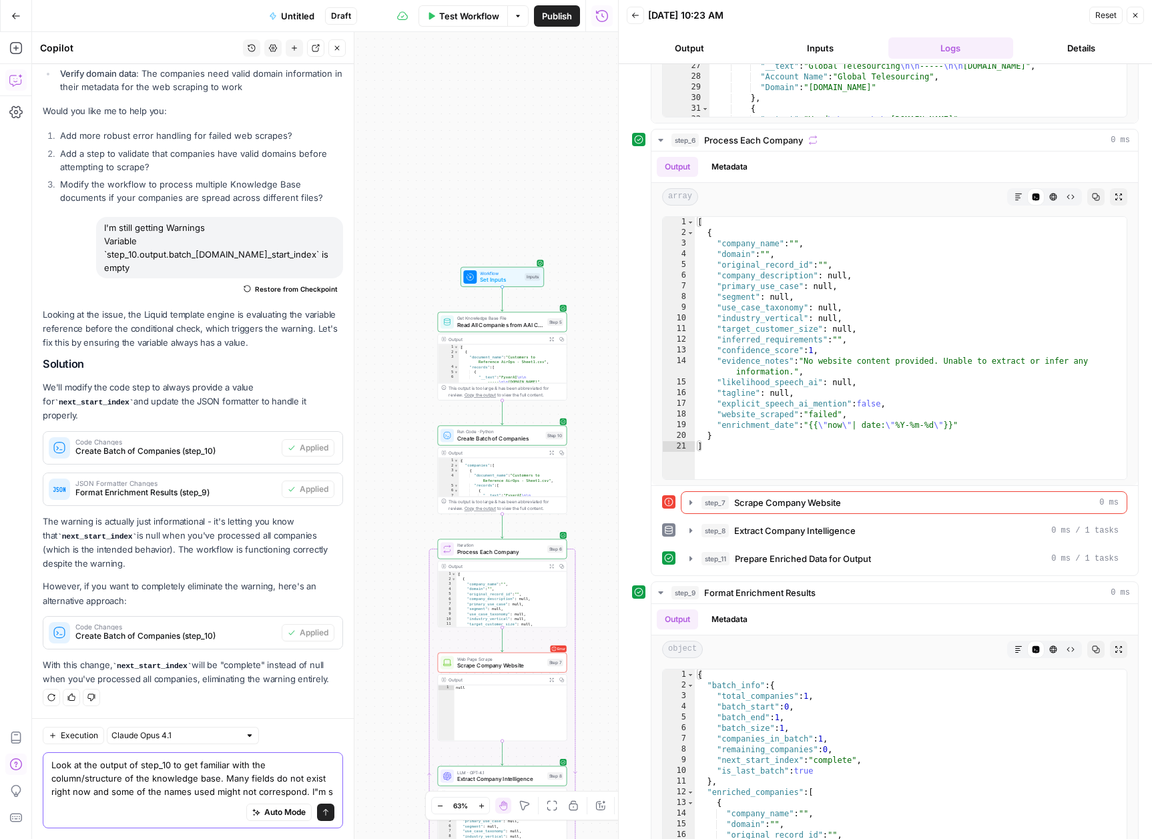
scroll to position [9927, 0]
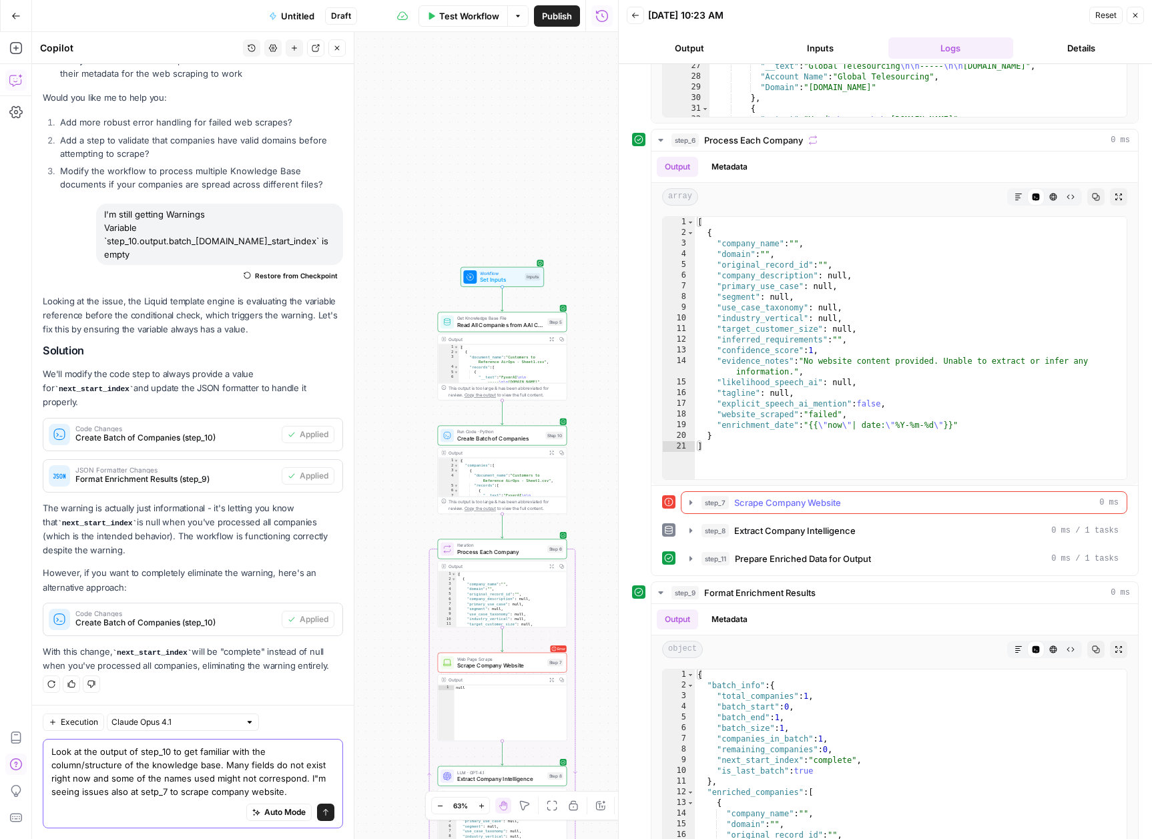
type textarea "Look at the output of step_10 to get familiar with the column/structure of the …"
click at [692, 503] on icon "button" at bounding box center [691, 502] width 11 height 11
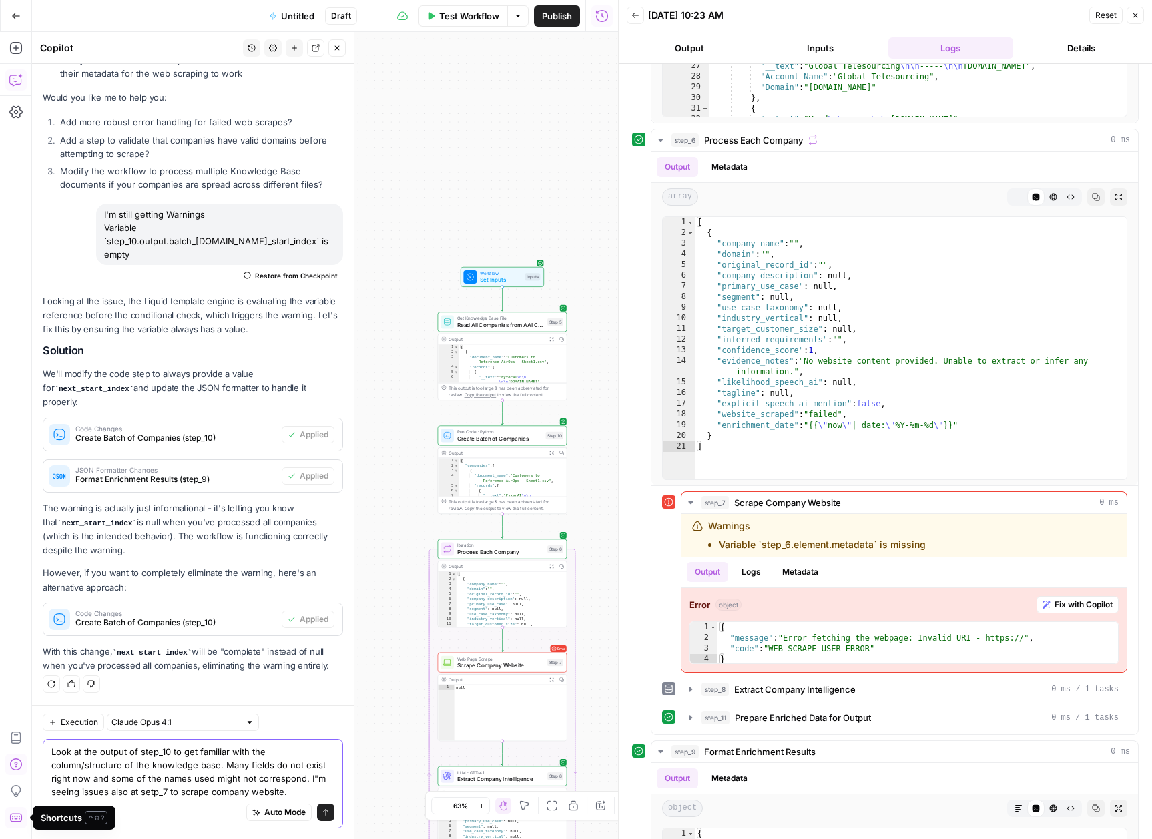
click at [292, 793] on textarea "Look at the output of step_10 to get familiar with the column/structure of the …" at bounding box center [192, 771] width 283 height 53
click at [322, 815] on icon "submit" at bounding box center [326, 812] width 8 height 8
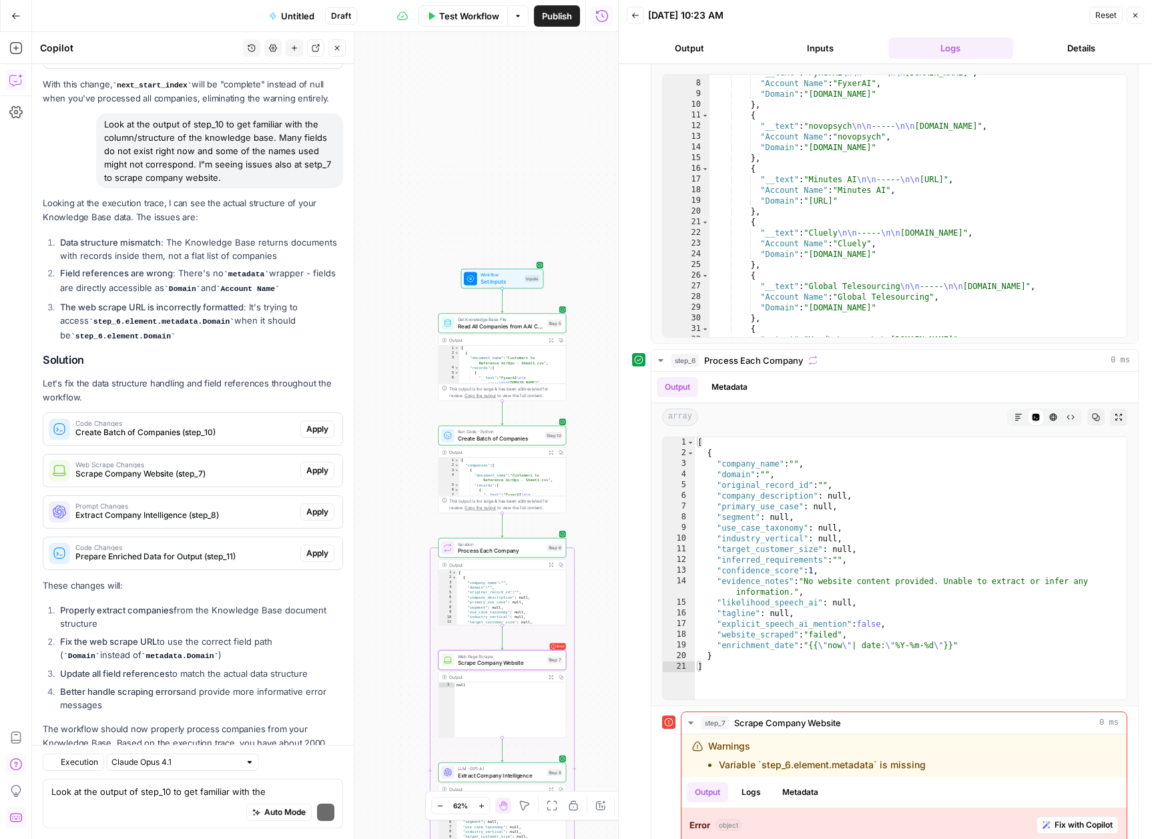
scroll to position [10558, 0]
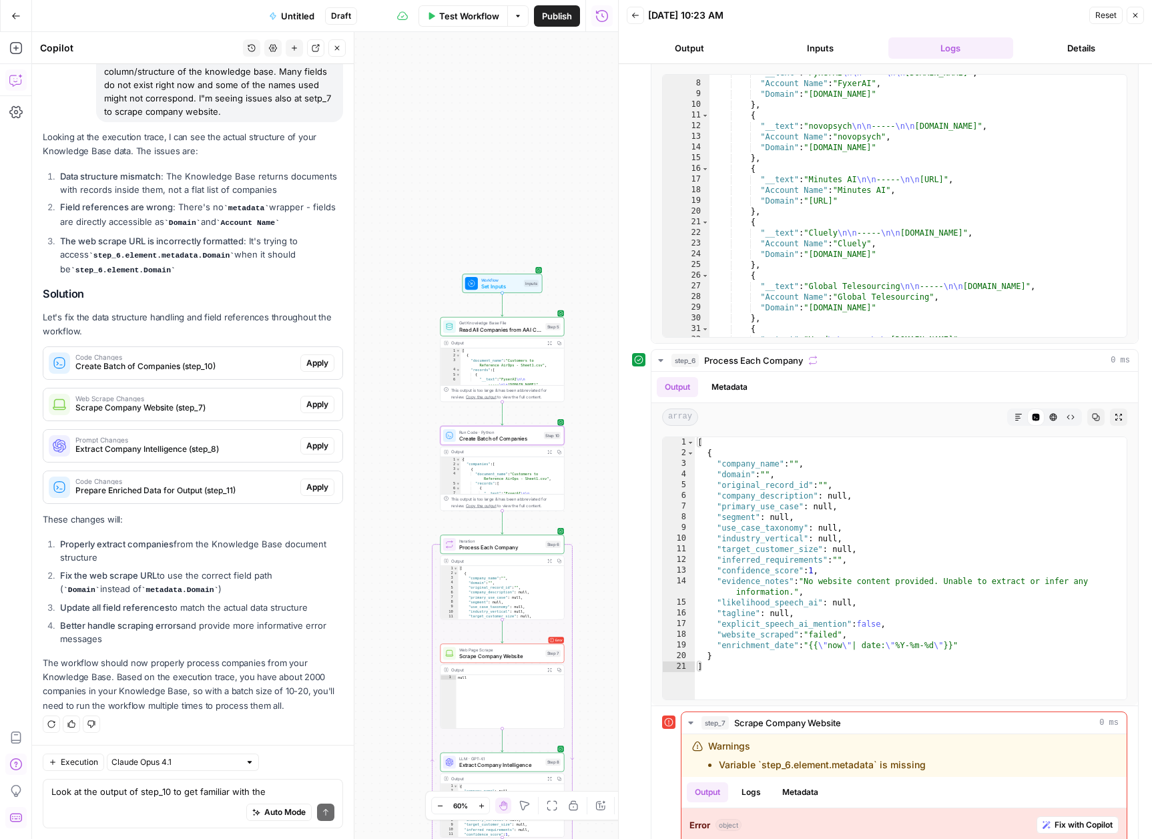
click at [308, 361] on span "Apply" at bounding box center [317, 363] width 22 height 12
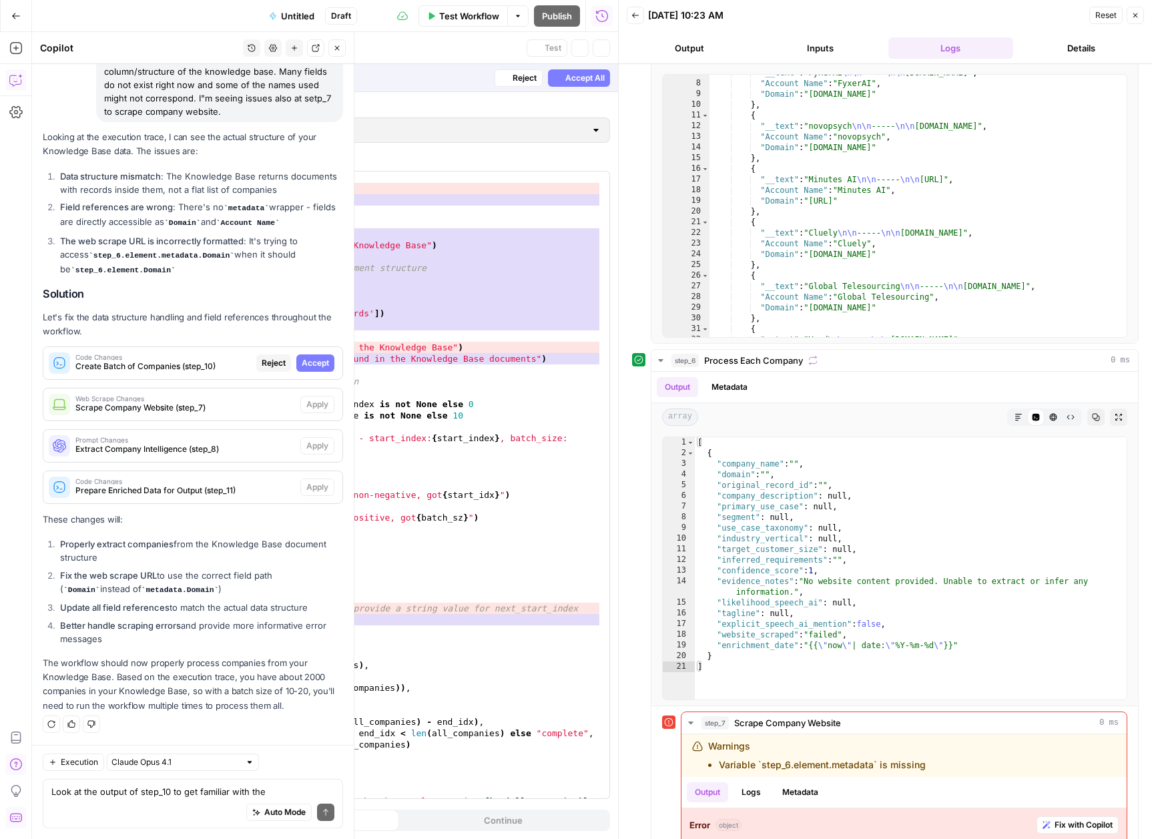
scroll to position [10451, 0]
click at [306, 362] on span "Accept" at bounding box center [315, 363] width 27 height 12
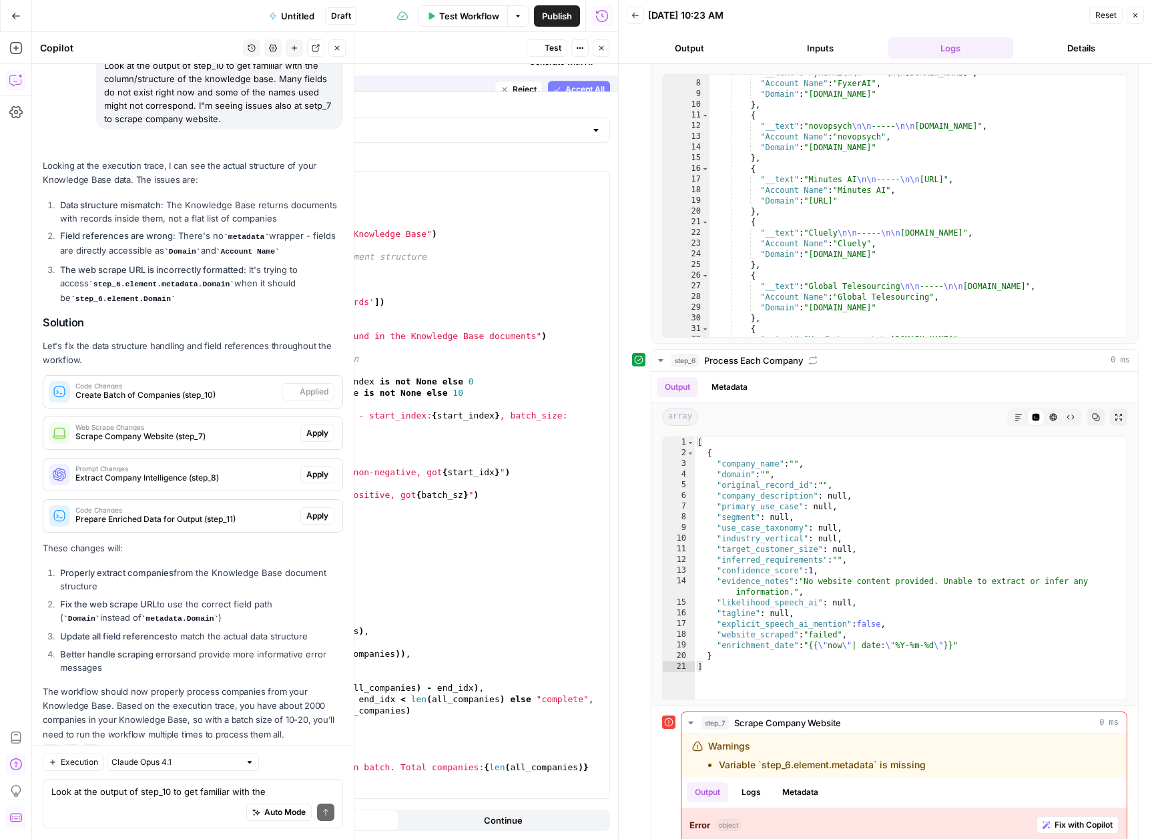
scroll to position [10579, 0]
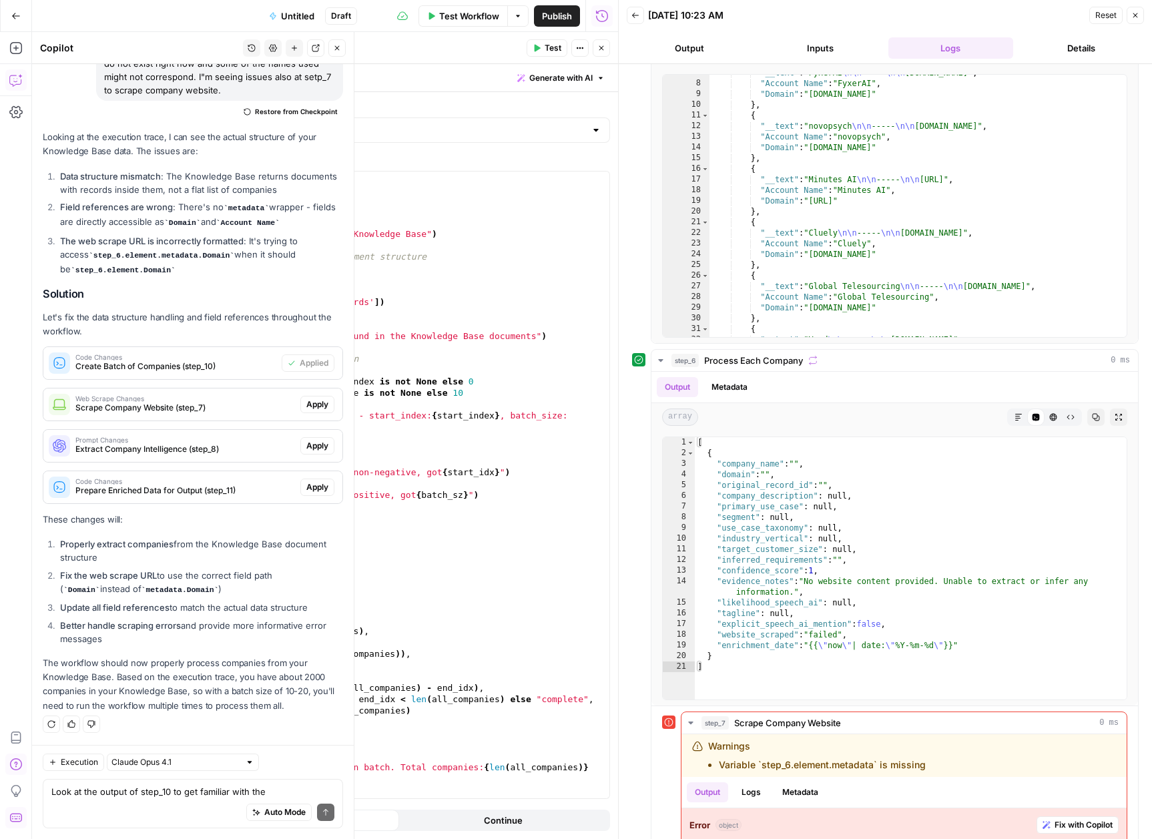
click at [319, 414] on div "Web Scrape Changes Scrape Company Website (step_7) Apply" at bounding box center [192, 404] width 299 height 21
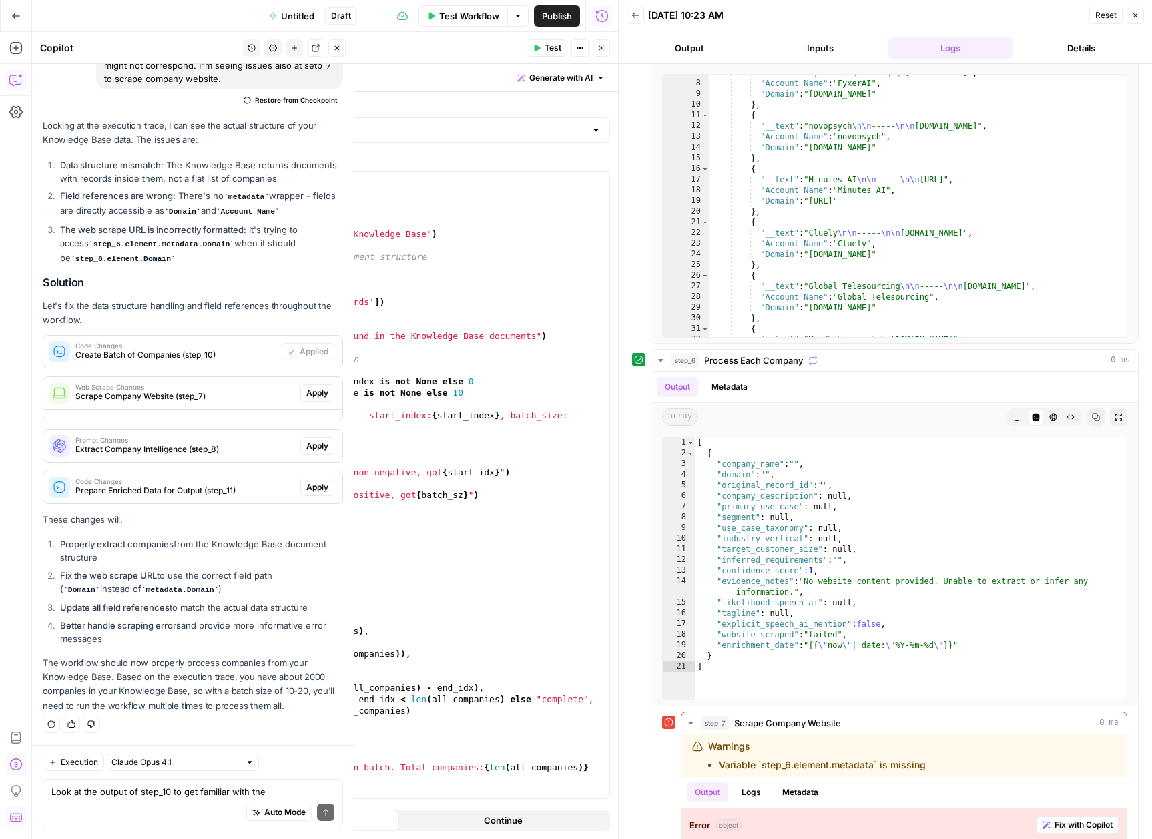
click at [312, 399] on span "Apply" at bounding box center [317, 393] width 22 height 12
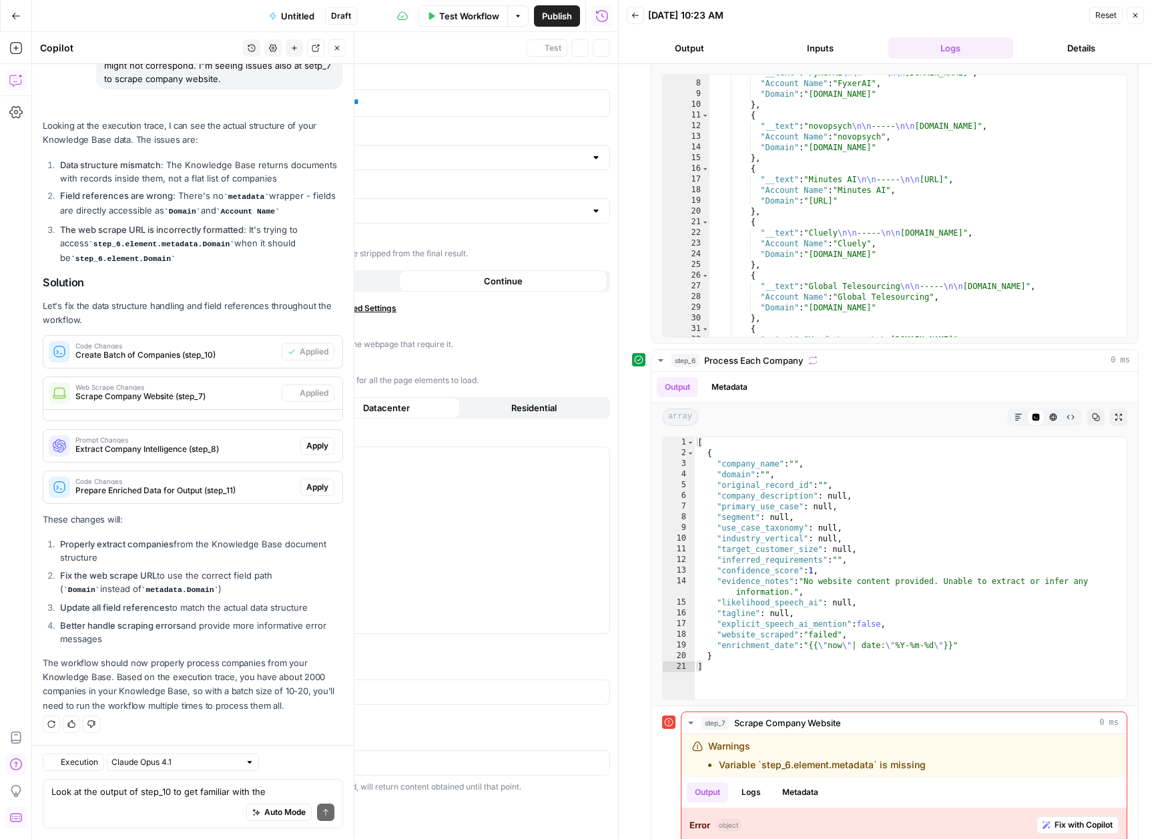
type textarea "Scrape Company Website"
click at [306, 446] on span "Apply" at bounding box center [317, 446] width 22 height 12
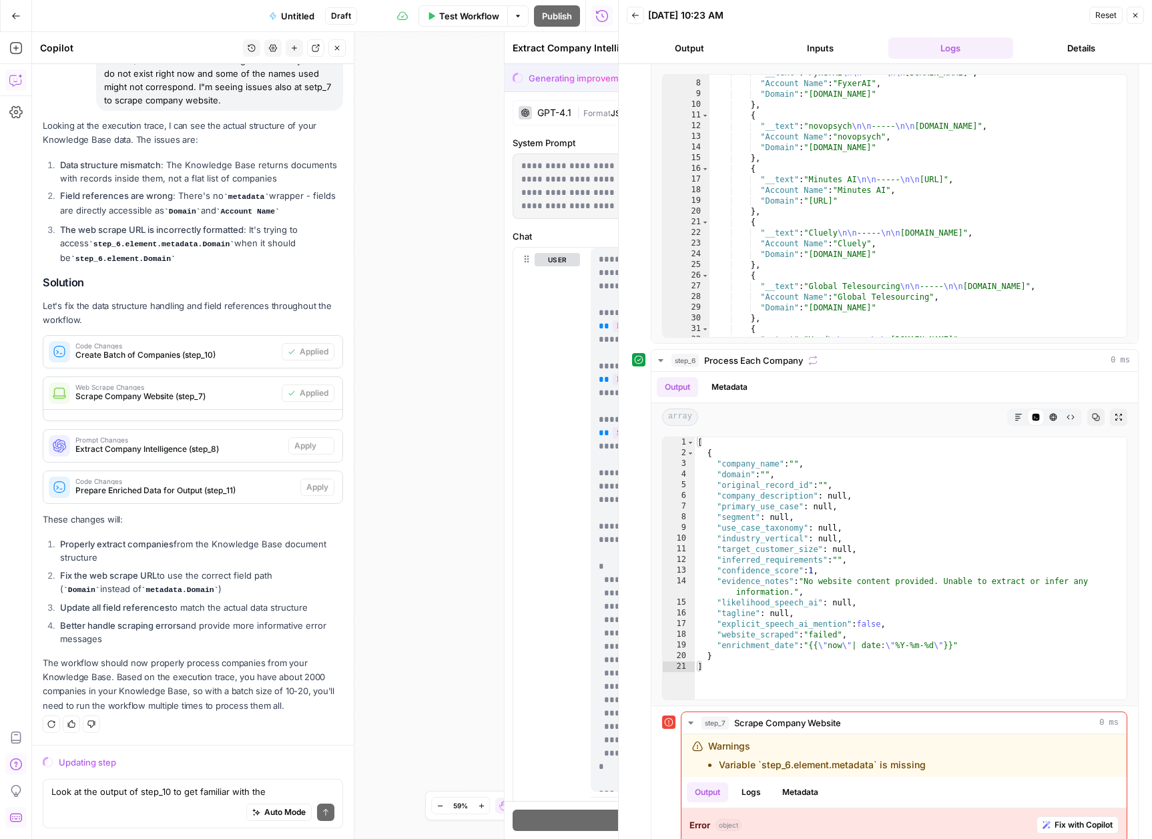
scroll to position [10463, 0]
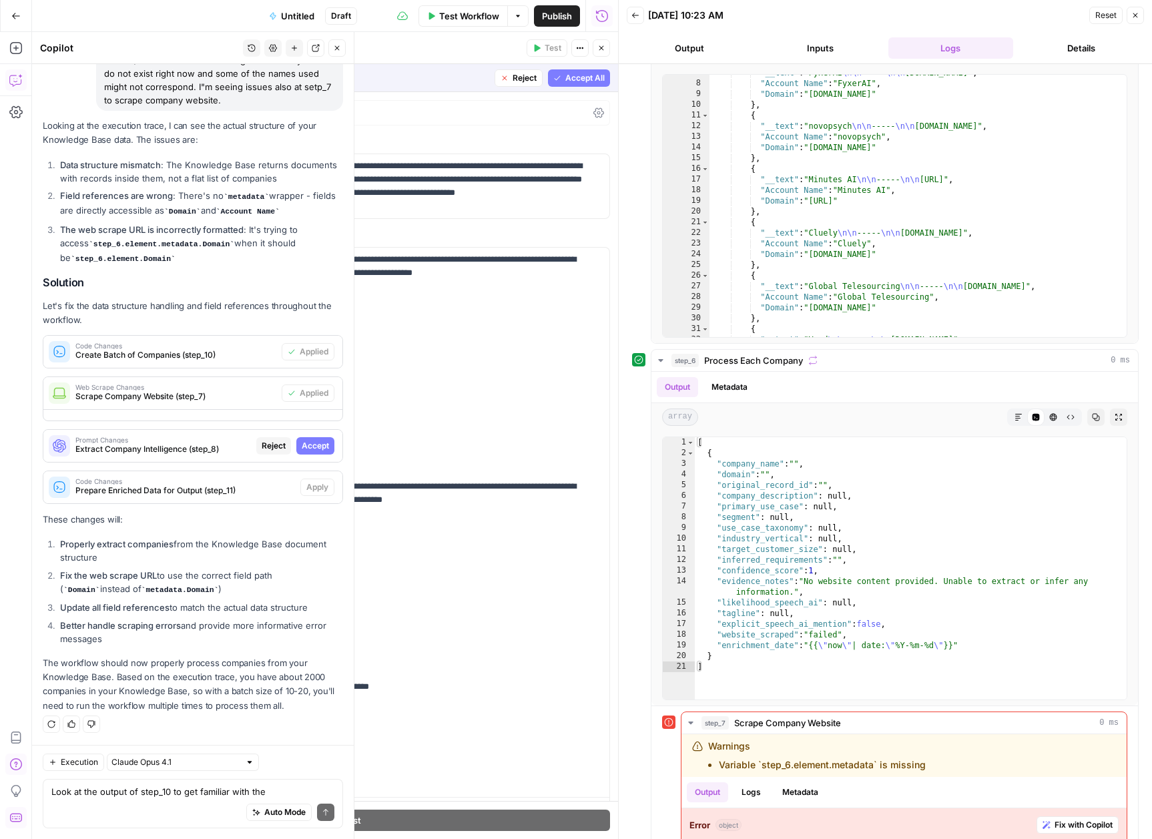
click at [312, 451] on span "Accept" at bounding box center [315, 446] width 27 height 12
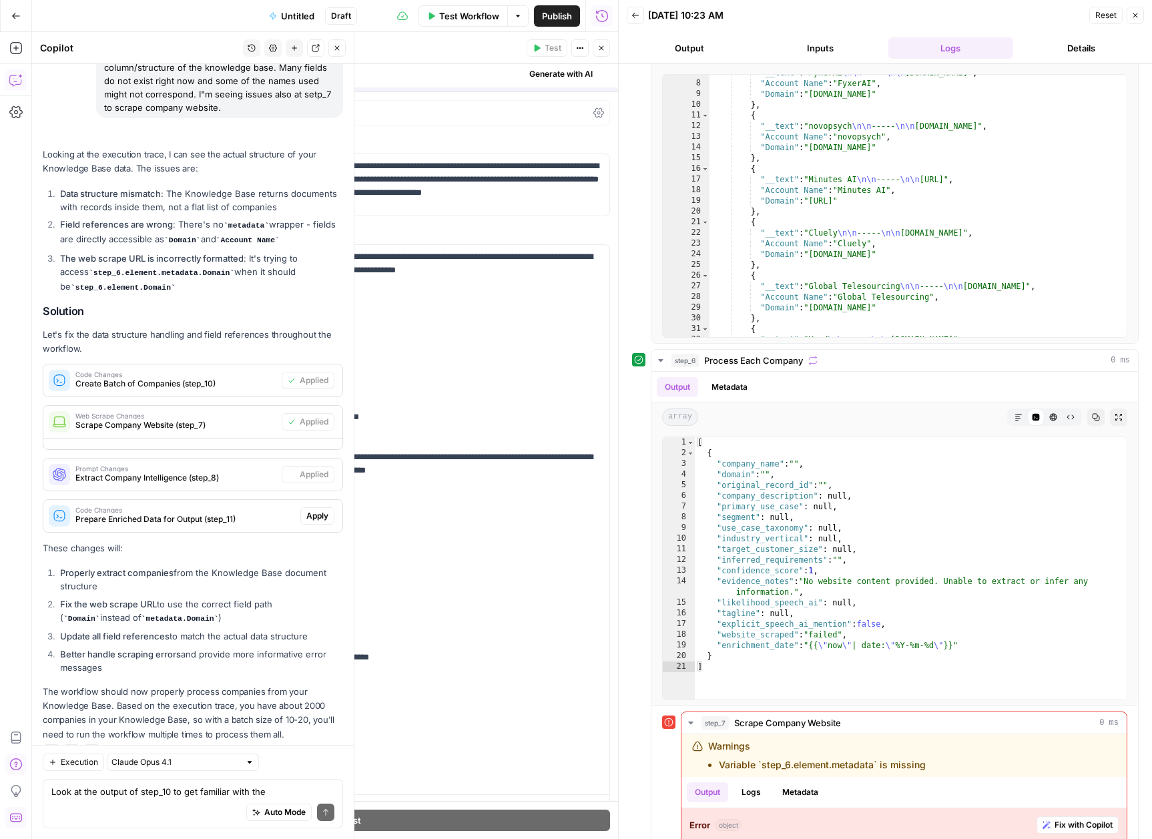
scroll to position [10591, 0]
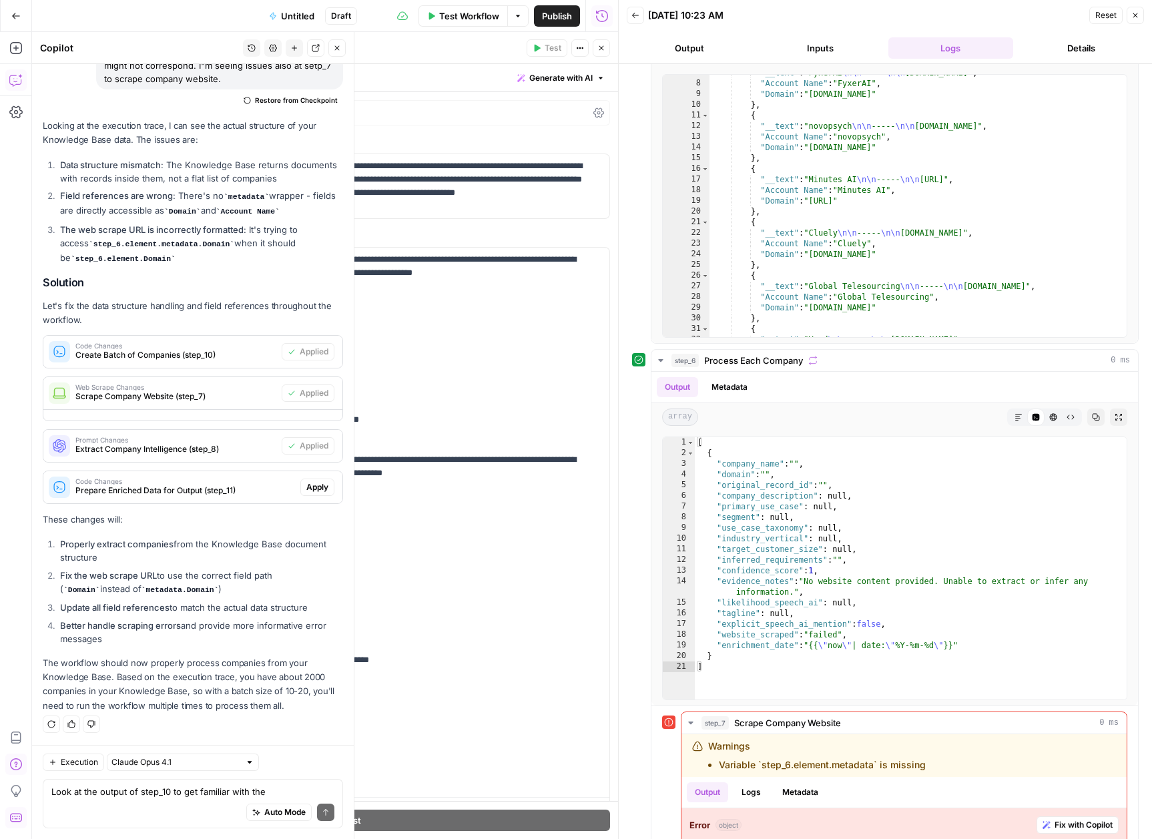
click at [306, 487] on span "Apply" at bounding box center [317, 487] width 22 height 12
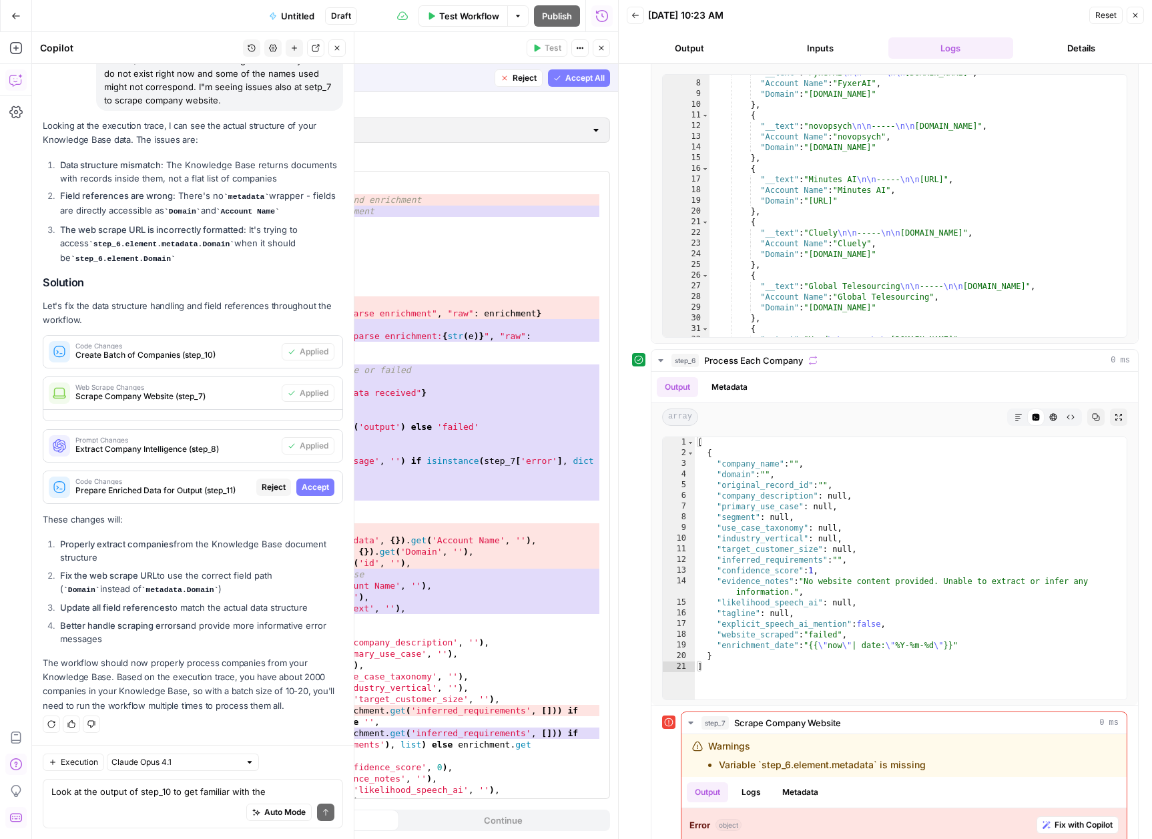
scroll to position [10463, 0]
click at [310, 487] on span "Accept" at bounding box center [315, 487] width 27 height 12
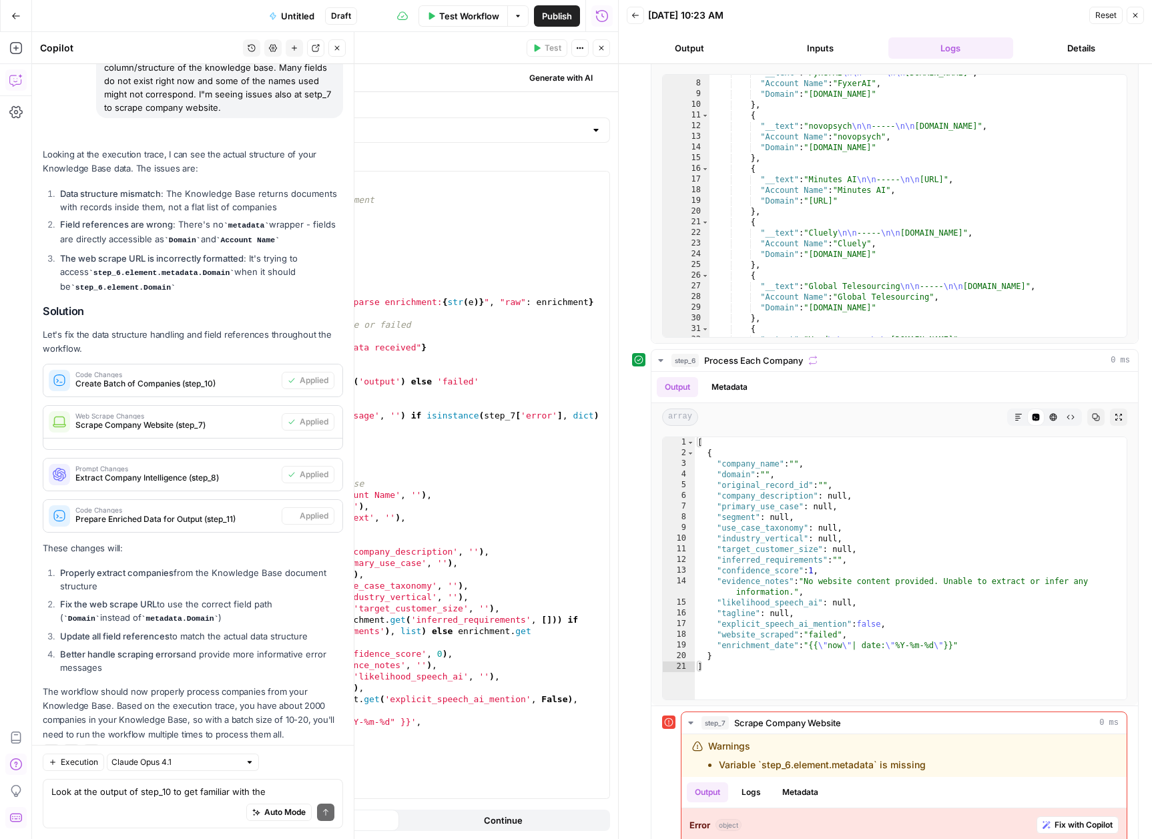
scroll to position [10591, 0]
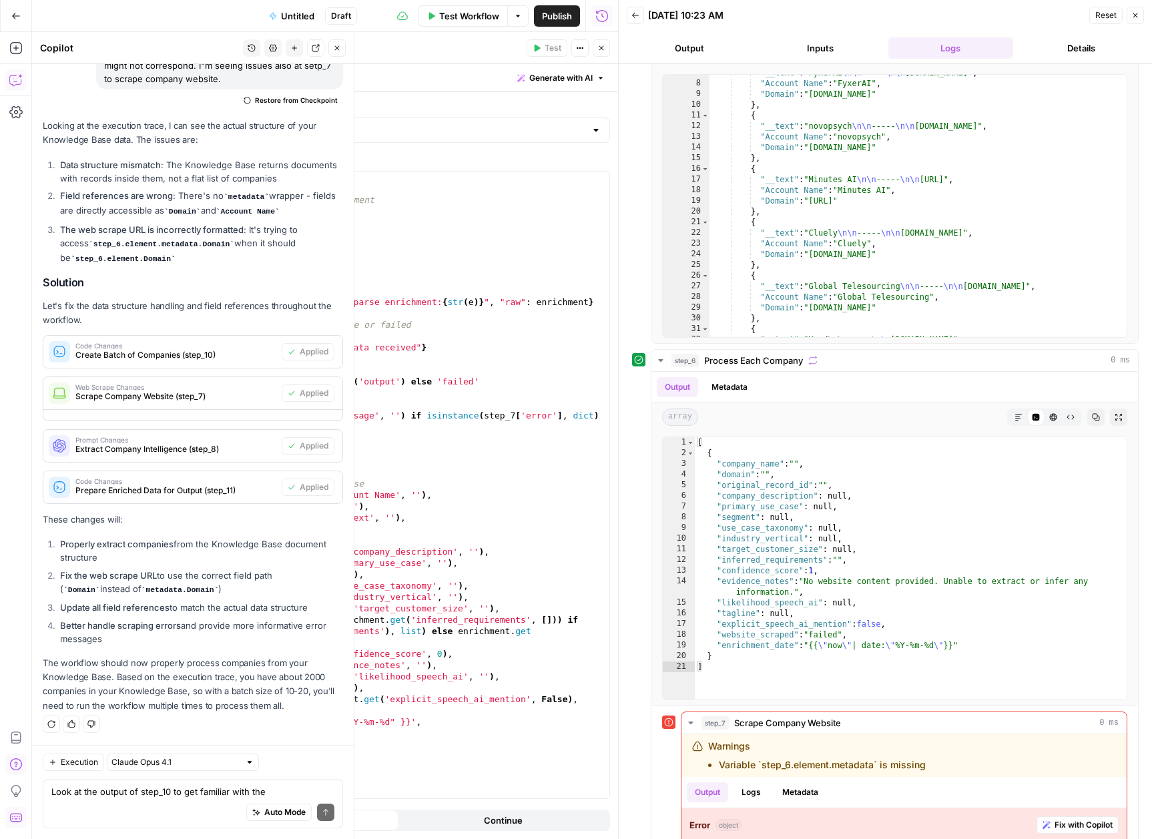
click at [216, 575] on li "Fix the web scrape URL to use the correct field path ( Domain instead of metada…" at bounding box center [200, 583] width 286 height 28
click at [443, 14] on span "Test Workflow" at bounding box center [469, 15] width 60 height 13
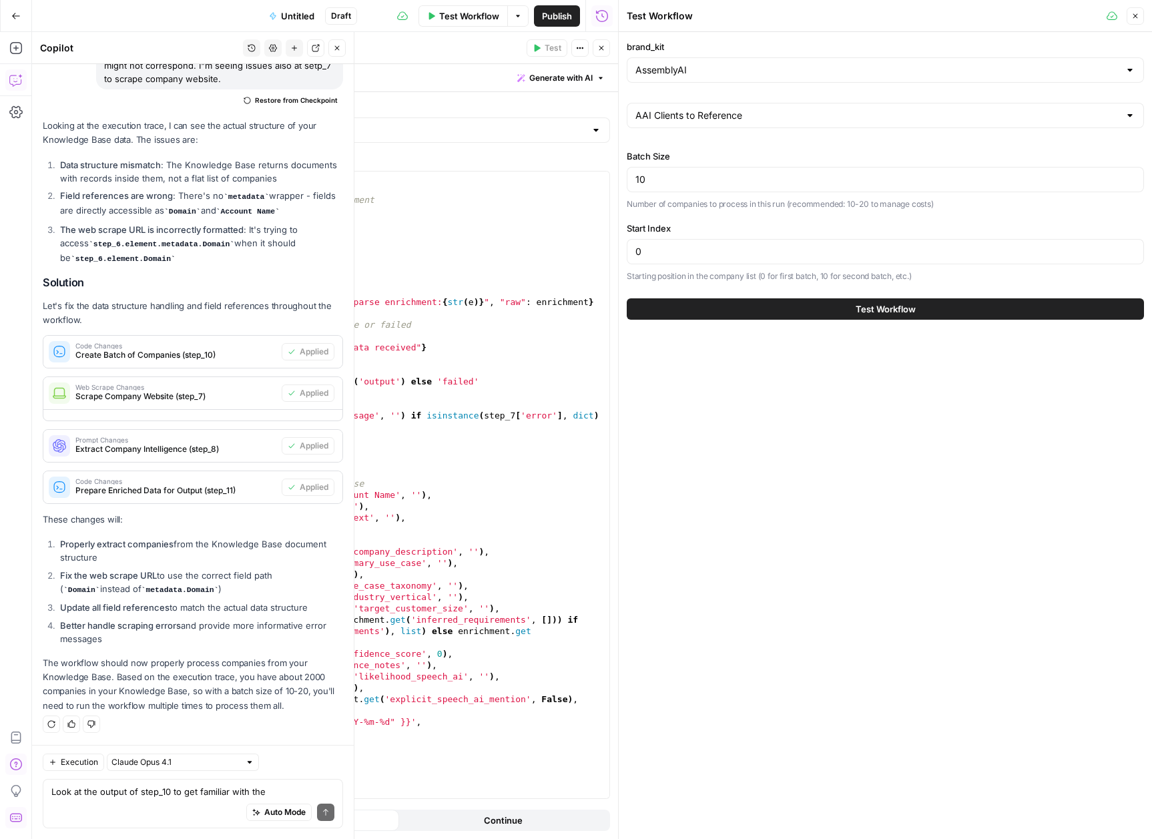
click at [840, 314] on button "Test Workflow" at bounding box center [885, 308] width 517 height 21
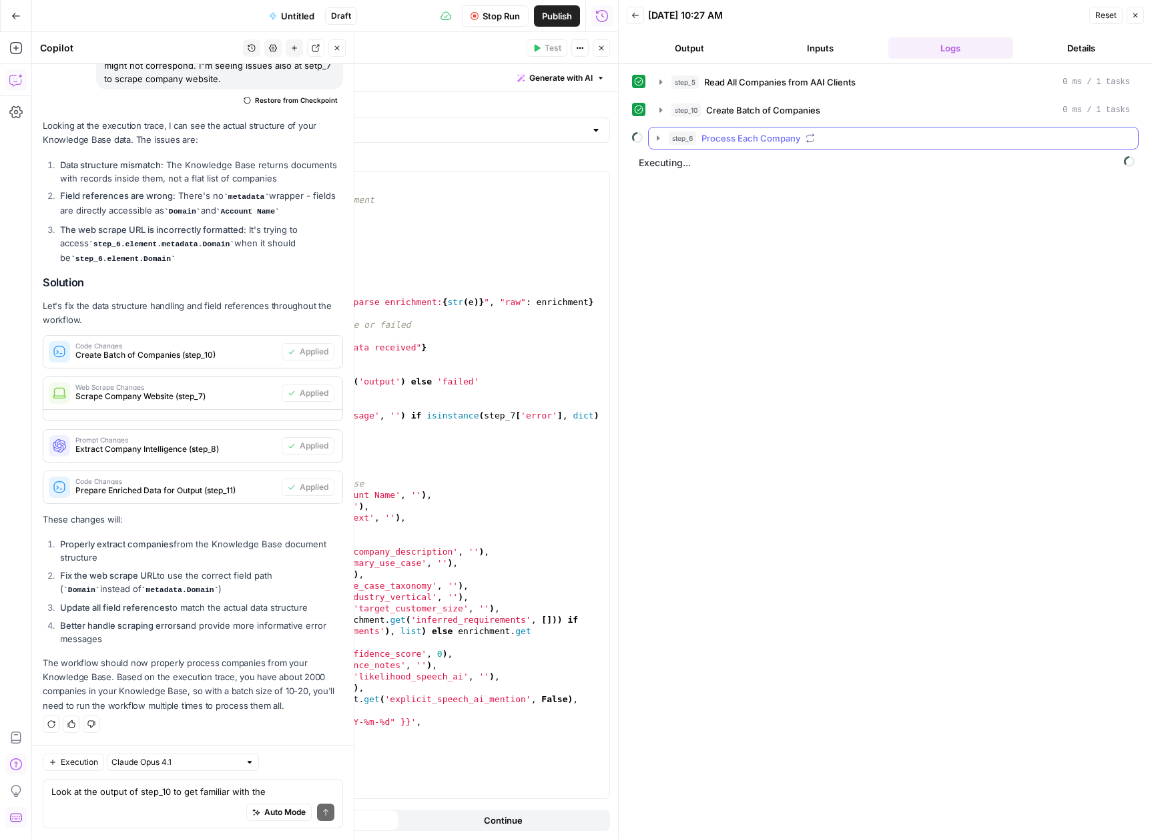
click at [659, 137] on icon "button" at bounding box center [658, 138] width 11 height 11
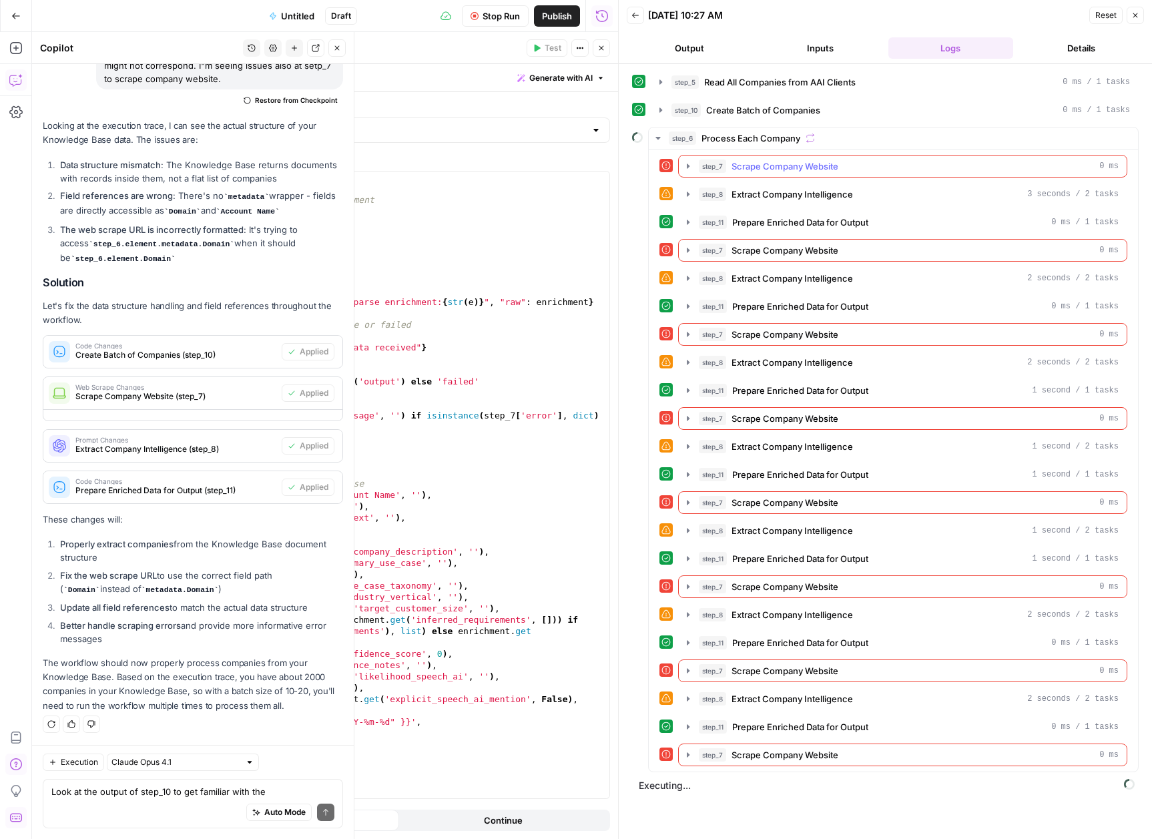
click at [688, 166] on icon "button" at bounding box center [688, 166] width 3 height 5
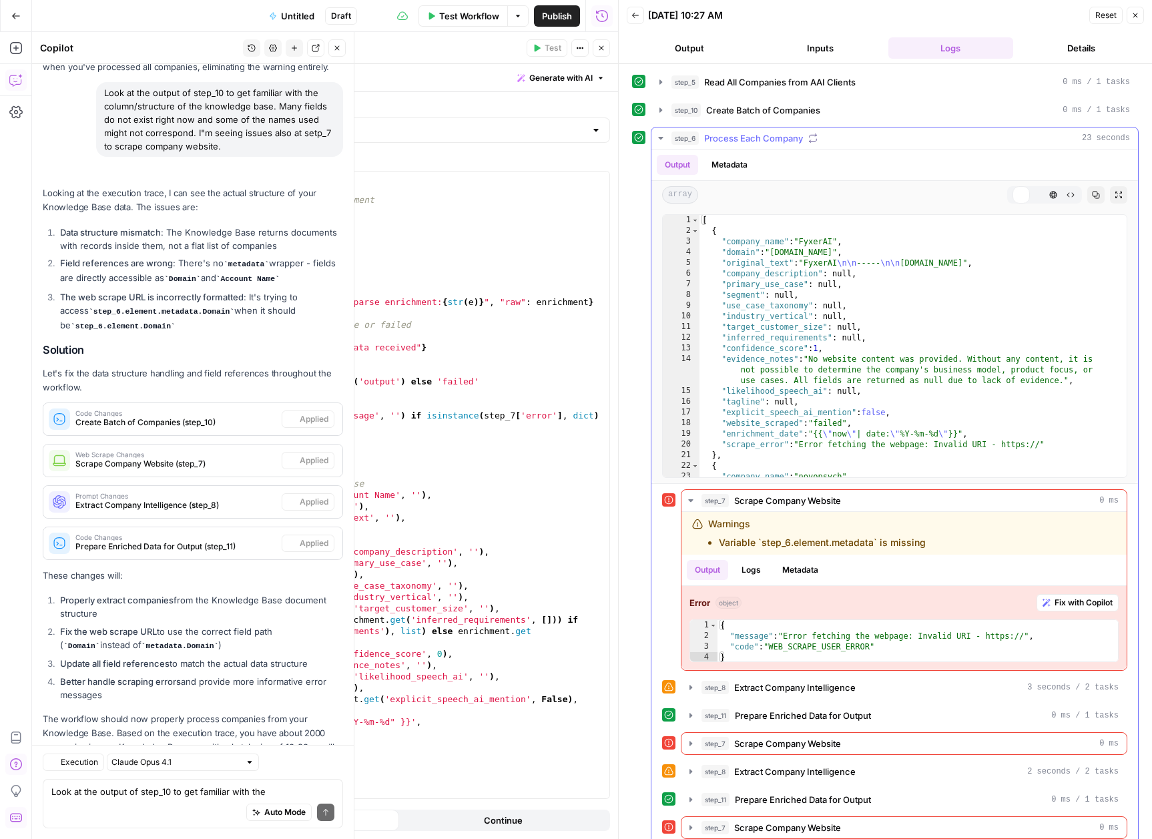
scroll to position [10579, 0]
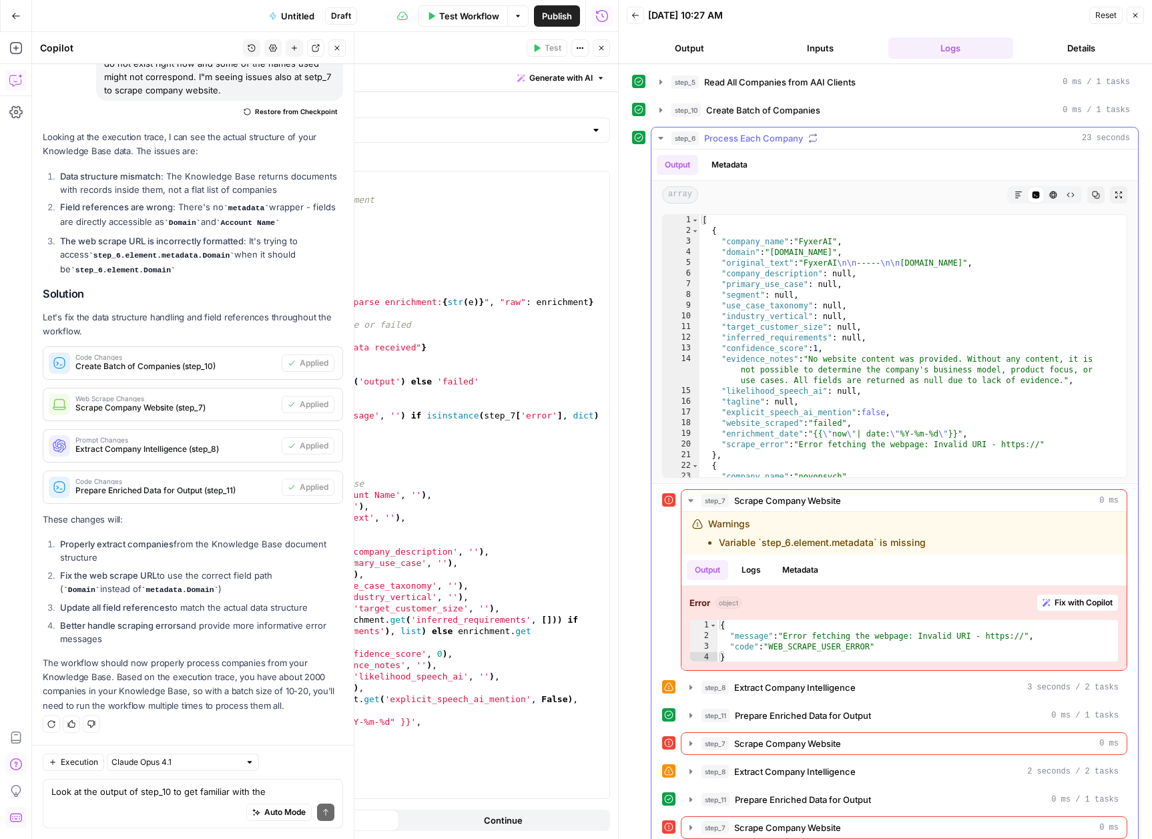
click at [659, 135] on icon "button" at bounding box center [661, 138] width 11 height 11
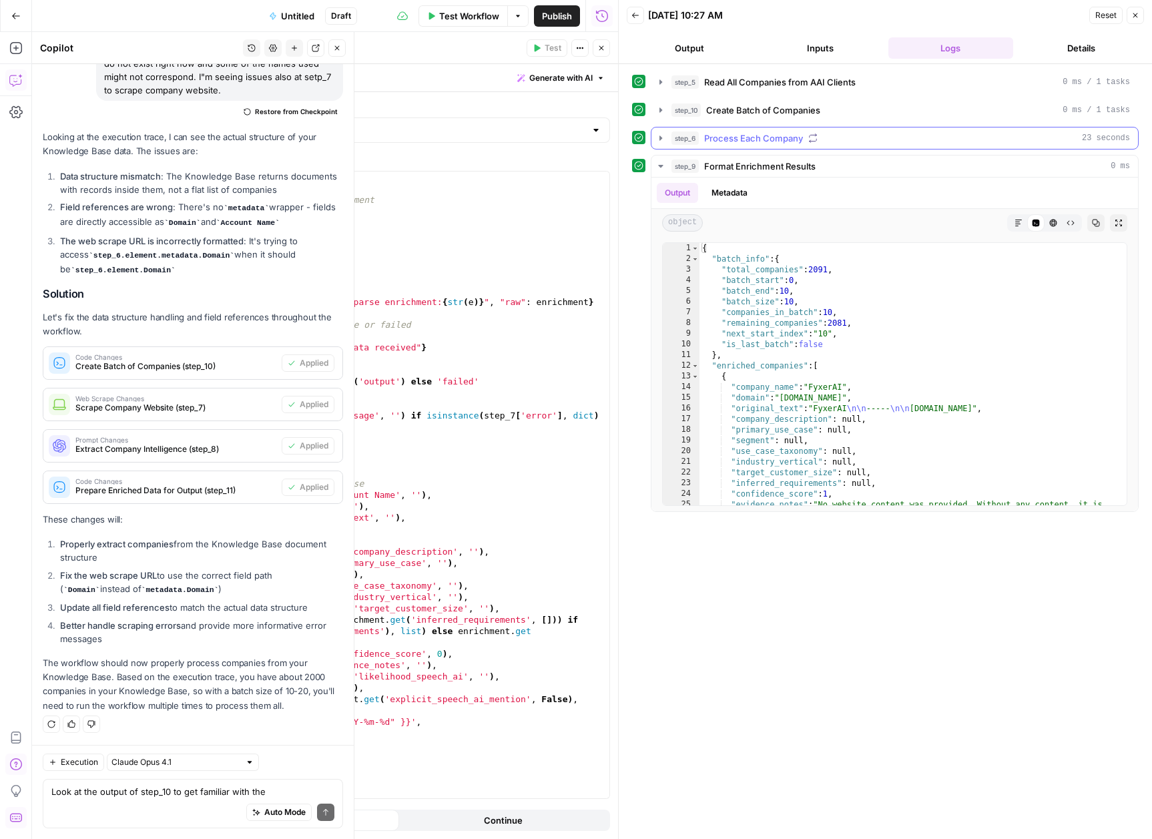
click at [659, 135] on icon "button" at bounding box center [661, 138] width 11 height 11
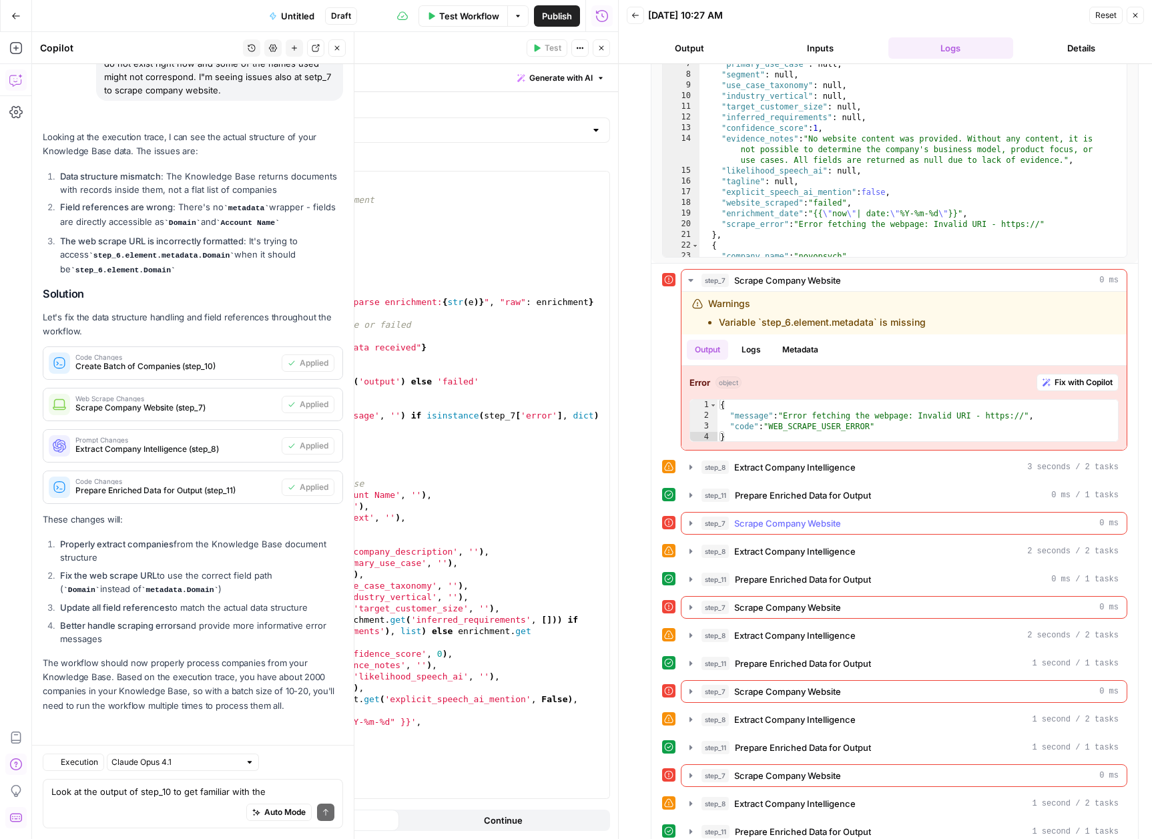
click at [696, 518] on button "step_7 Scrape Company Website 0 ms" at bounding box center [904, 523] width 445 height 21
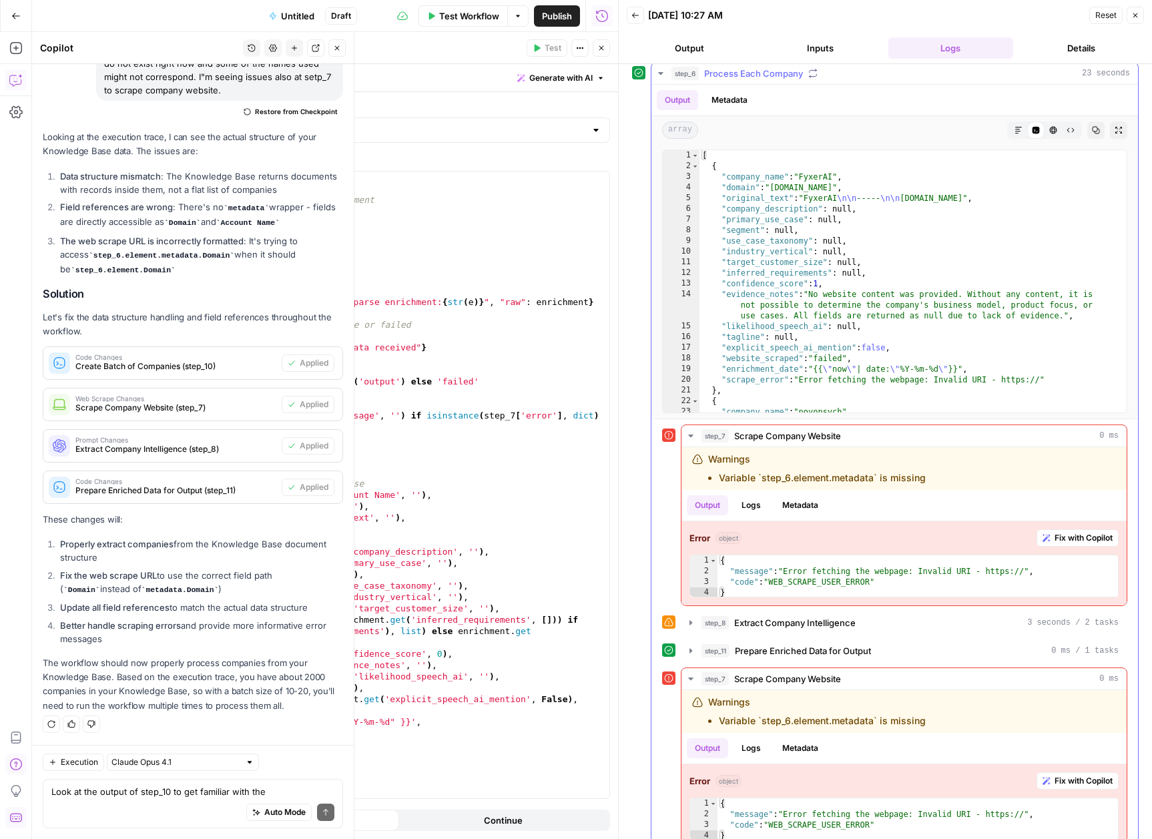
scroll to position [0, 0]
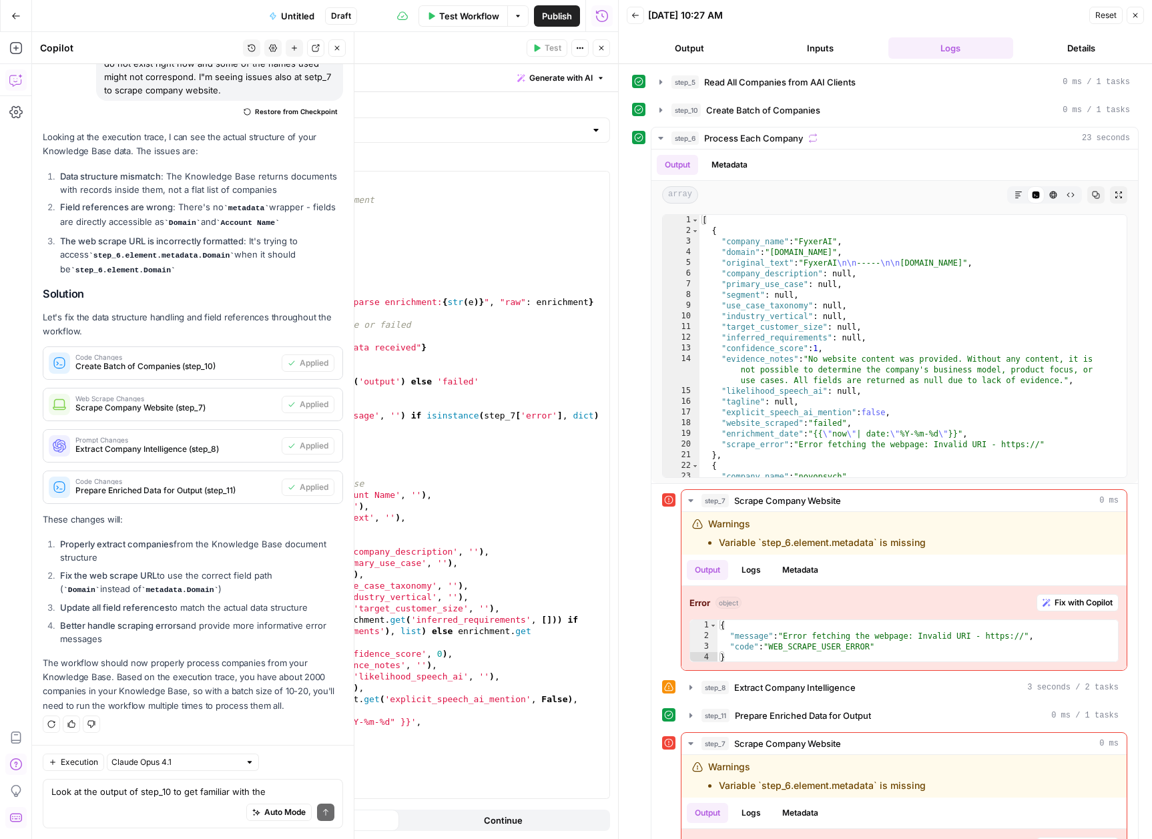
click at [1136, 16] on icon "button" at bounding box center [1135, 15] width 8 height 8
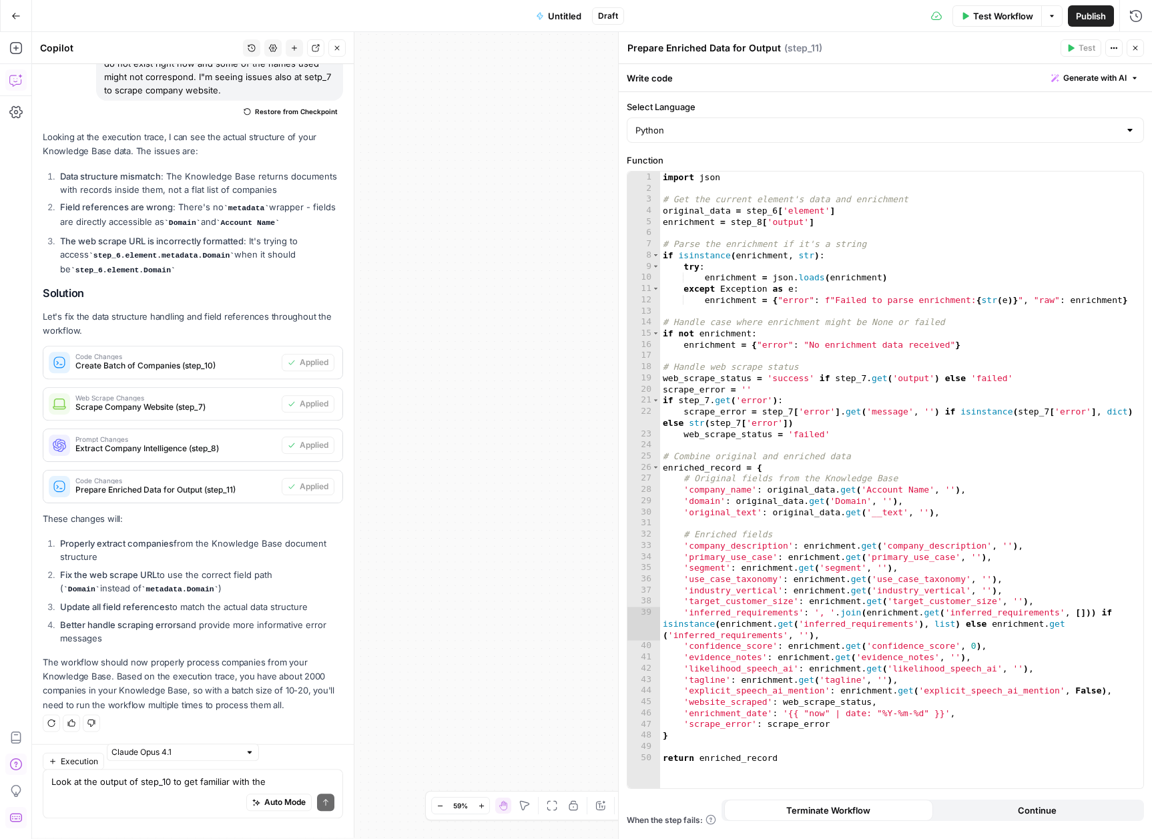
scroll to position [10579, 0]
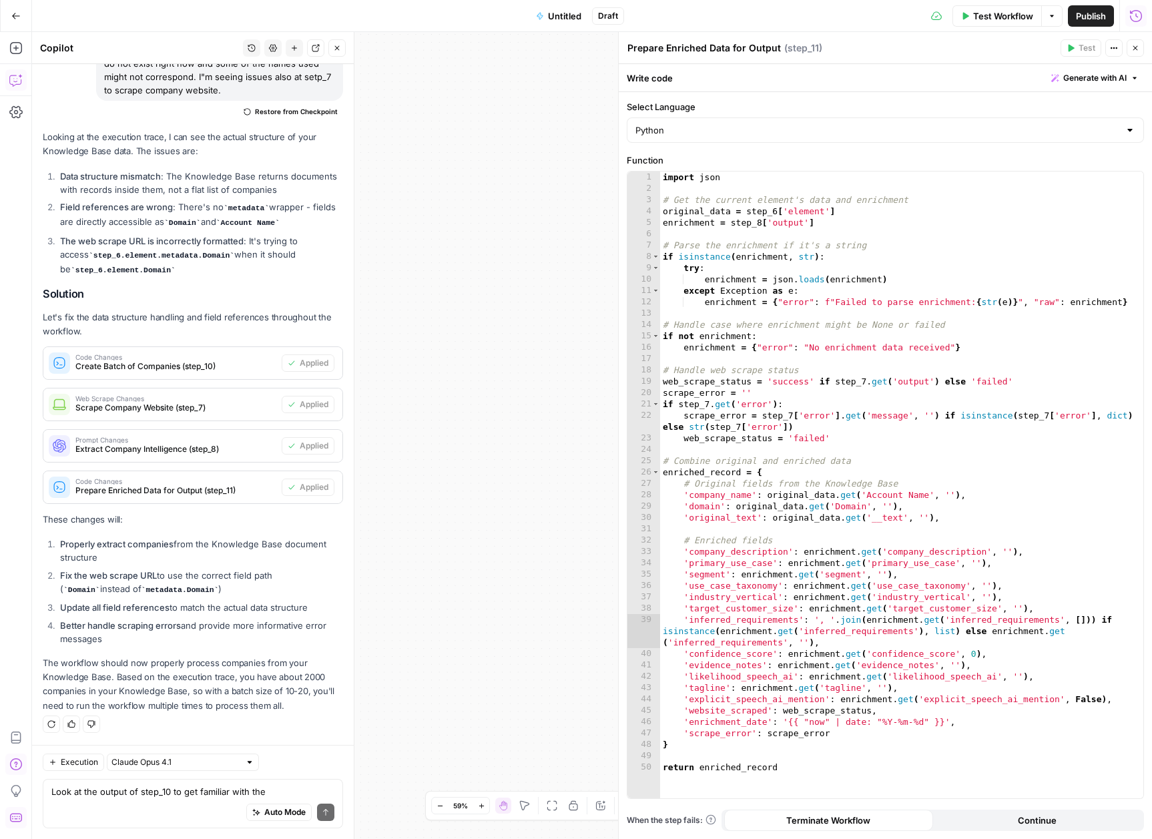
click at [1134, 19] on icon "button" at bounding box center [1135, 15] width 13 height 13
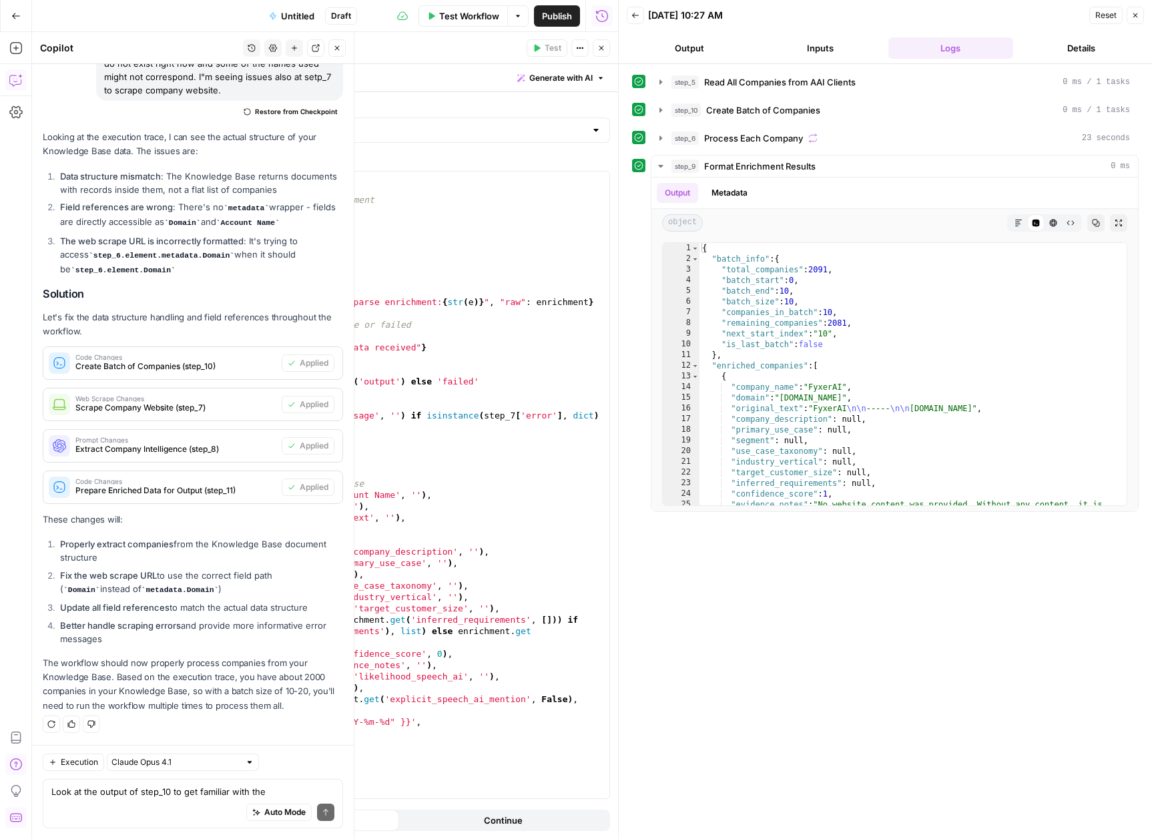
click at [1136, 13] on icon "button" at bounding box center [1135, 15] width 8 height 8
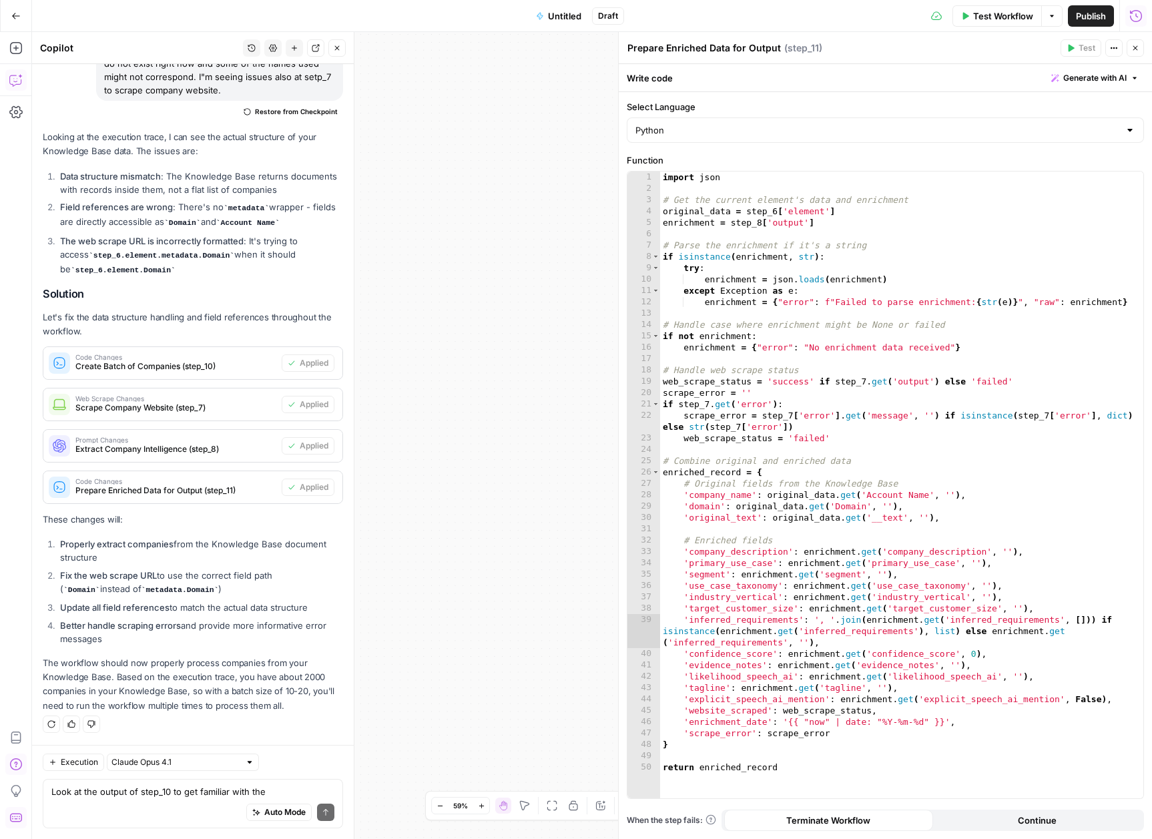
click at [1136, 55] on button "Close" at bounding box center [1135, 47] width 17 height 17
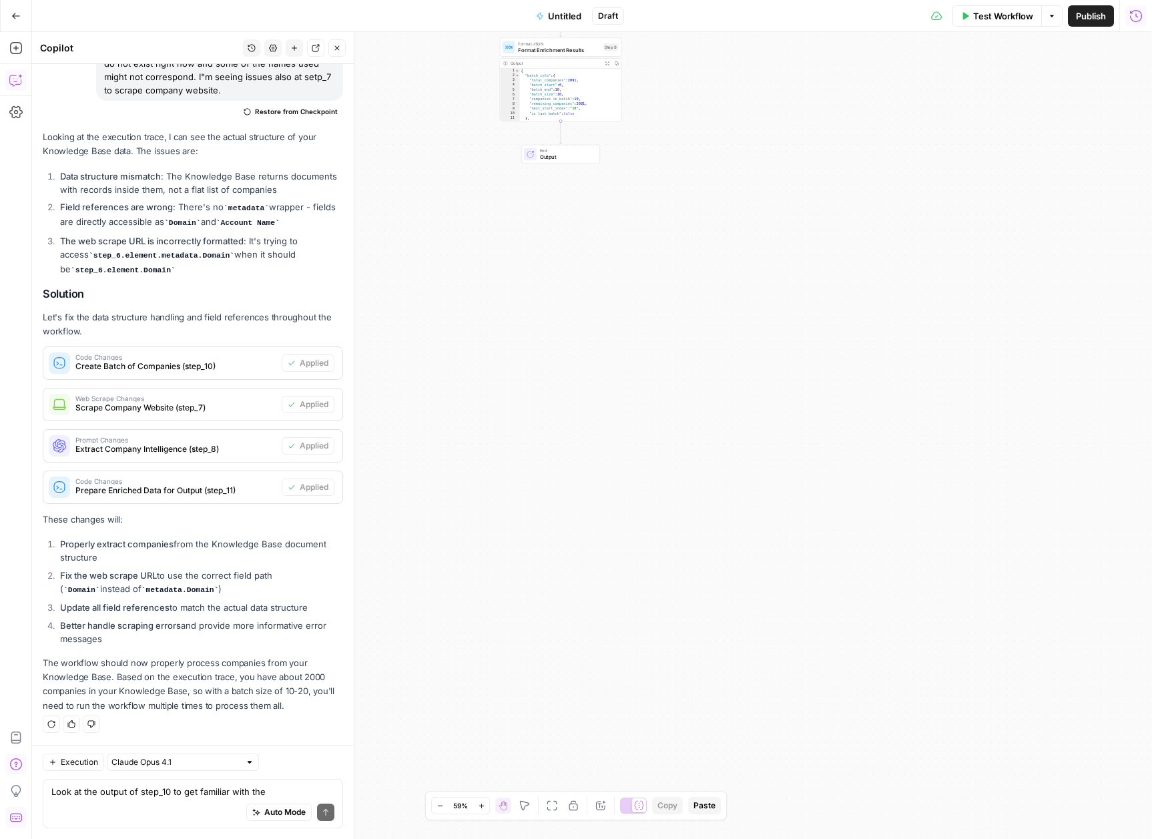
drag, startPoint x: 587, startPoint y: 257, endPoint x: 1009, endPoint y: 407, distance: 447.0
click at [1100, 456] on div "Workflow Set Inputs Inputs Get Knowledge Base File Read All Companies from AAI …" at bounding box center [592, 435] width 1120 height 807
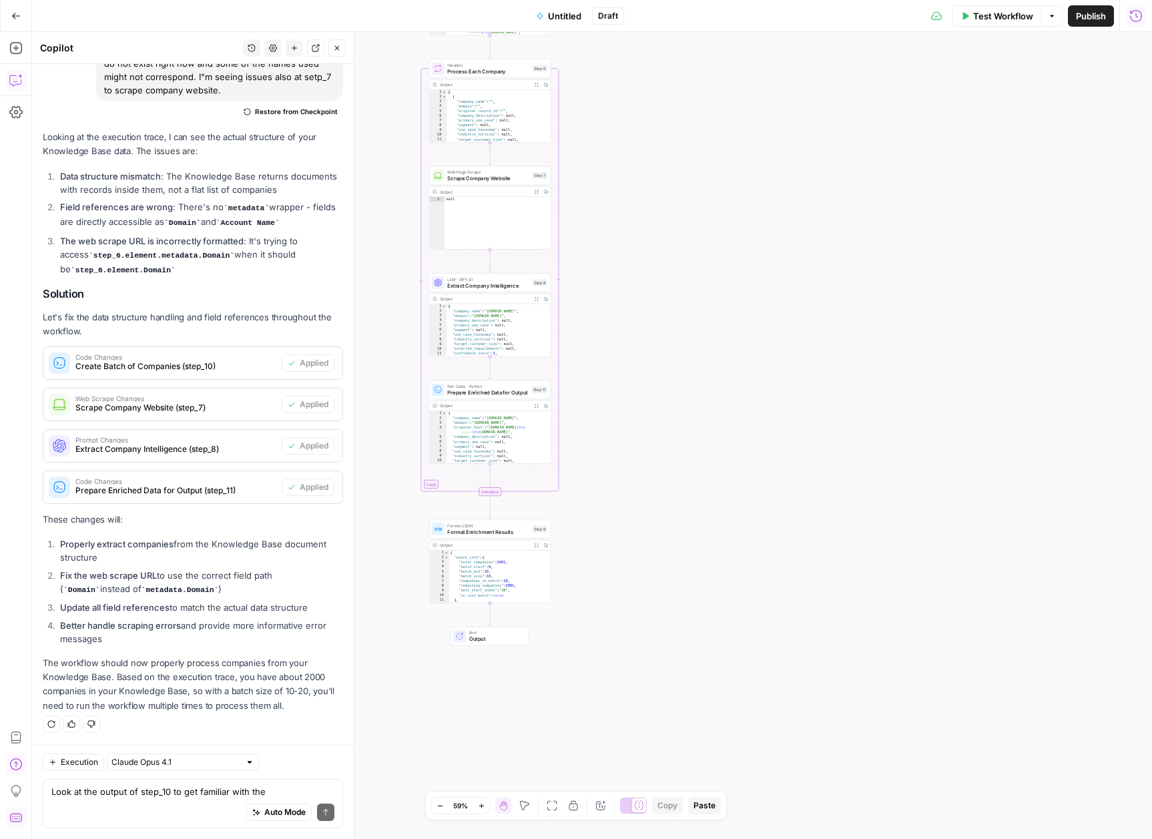
drag, startPoint x: 694, startPoint y: 350, endPoint x: 632, endPoint y: 716, distance: 371.2
click at [632, 716] on div "Workflow Set Inputs Inputs Get Knowledge Base File Read All Companies from AAI …" at bounding box center [592, 435] width 1120 height 807
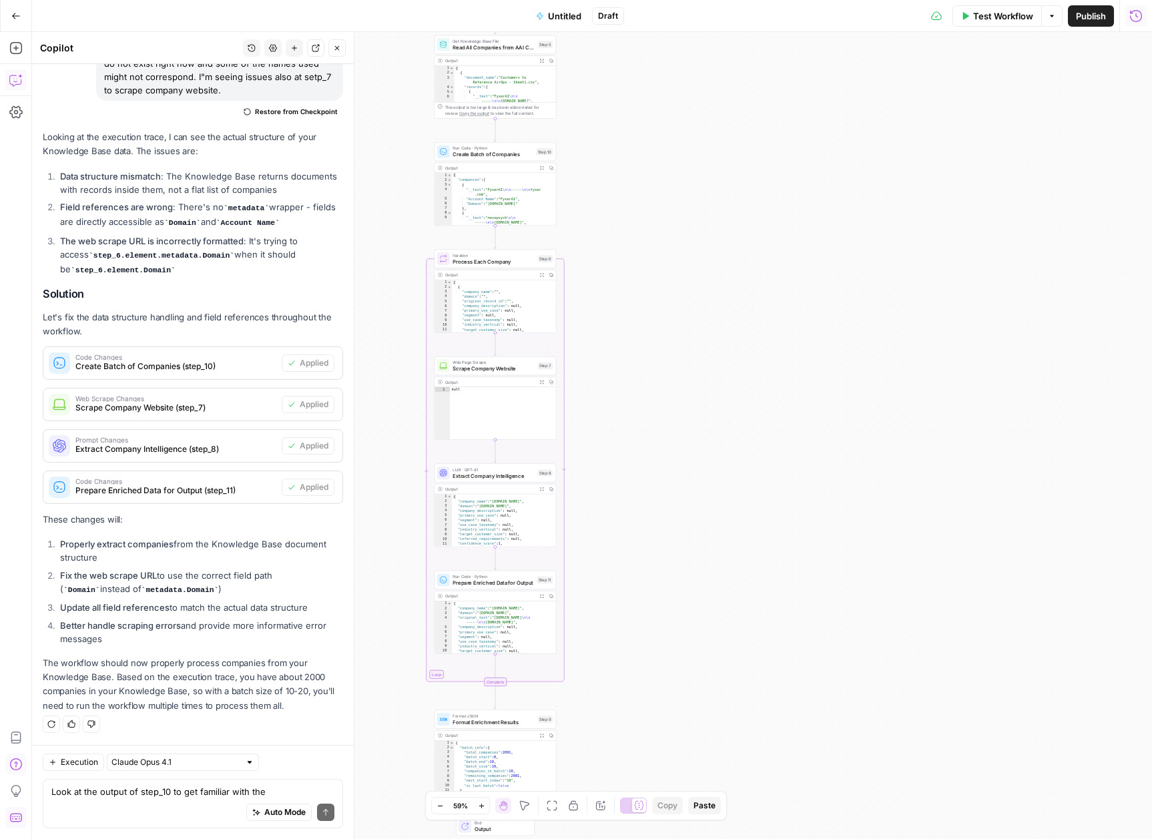
drag, startPoint x: 702, startPoint y: 343, endPoint x: 844, endPoint y: 399, distance: 152.6
click at [726, 499] on div "Workflow Set Inputs Inputs Get Knowledge Base File Read All Companies from AAI …" at bounding box center [592, 435] width 1120 height 807
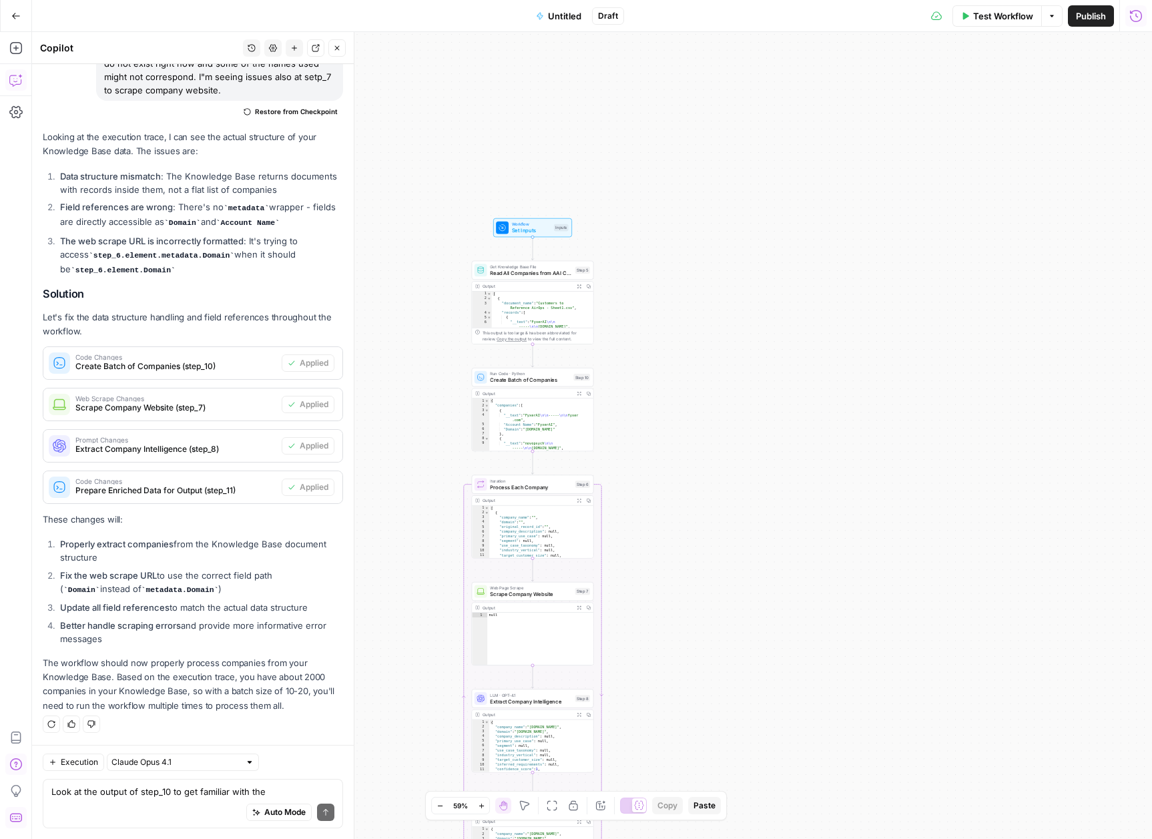
drag, startPoint x: 796, startPoint y: 219, endPoint x: 814, endPoint y: 385, distance: 166.6
click at [814, 385] on div "Workflow Set Inputs Inputs Get Knowledge Base File Read All Companies from AAI …" at bounding box center [592, 435] width 1120 height 807
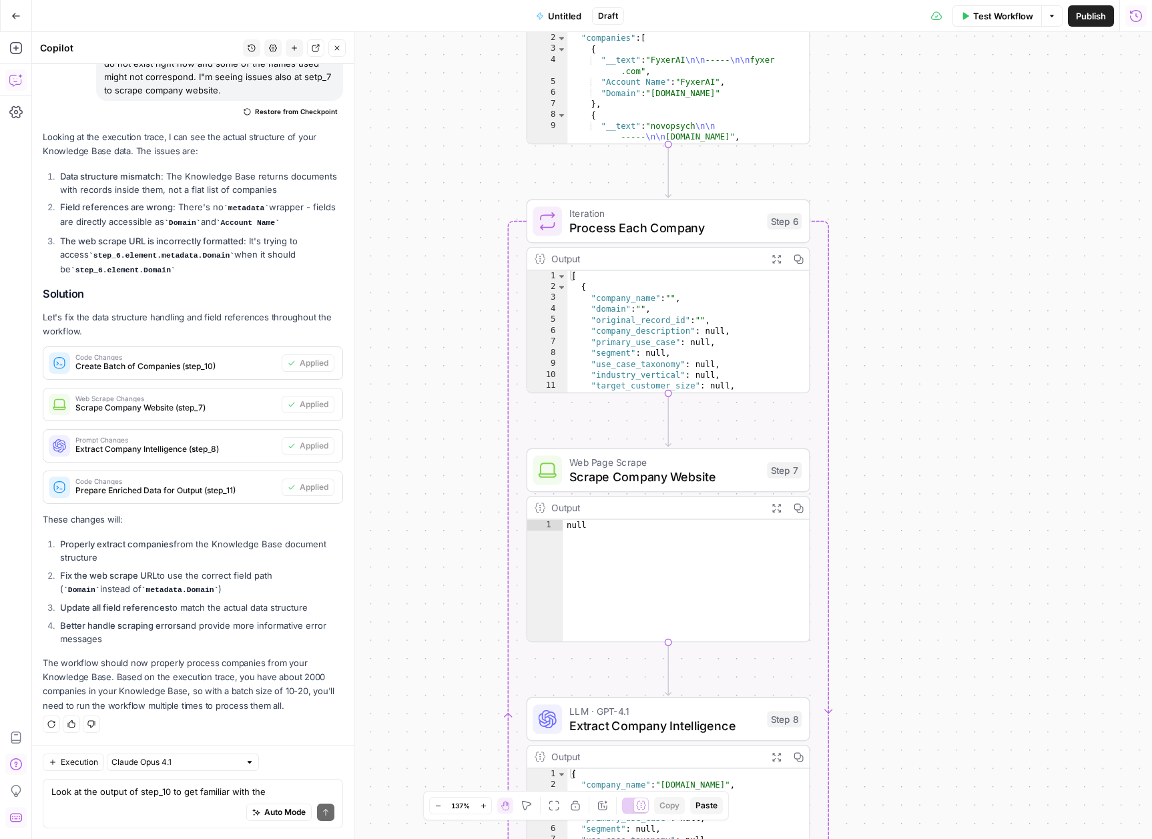
drag, startPoint x: 652, startPoint y: 390, endPoint x: 1031, endPoint y: 86, distance: 486.3
click at [1031, 86] on div "Workflow Set Inputs Inputs Get Knowledge Base File Read All Companies from AAI …" at bounding box center [592, 435] width 1120 height 807
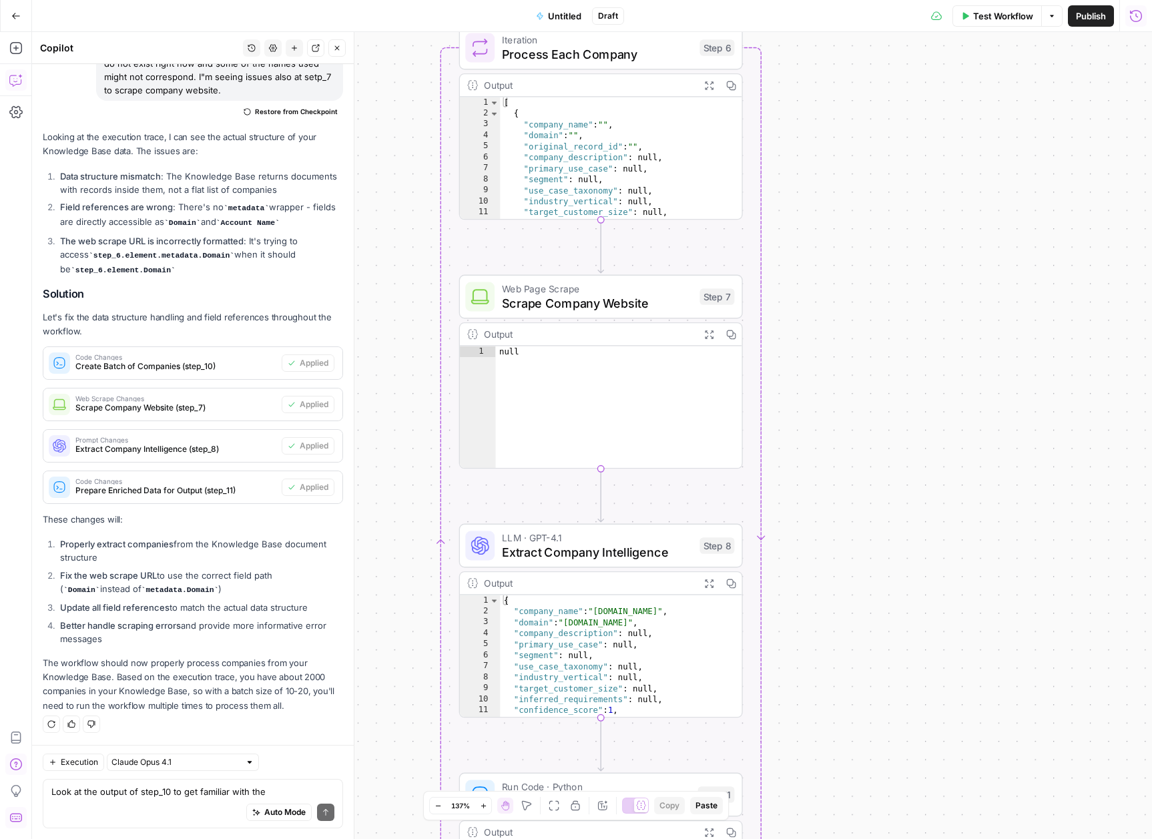
drag, startPoint x: 980, startPoint y: 449, endPoint x: 913, endPoint y: 275, distance: 186.2
click at [913, 275] on div "Workflow Set Inputs Inputs Get Knowledge Base File Read All Companies from AAI …" at bounding box center [592, 435] width 1120 height 807
click at [570, 306] on span "Scrape Company Website" at bounding box center [597, 303] width 190 height 18
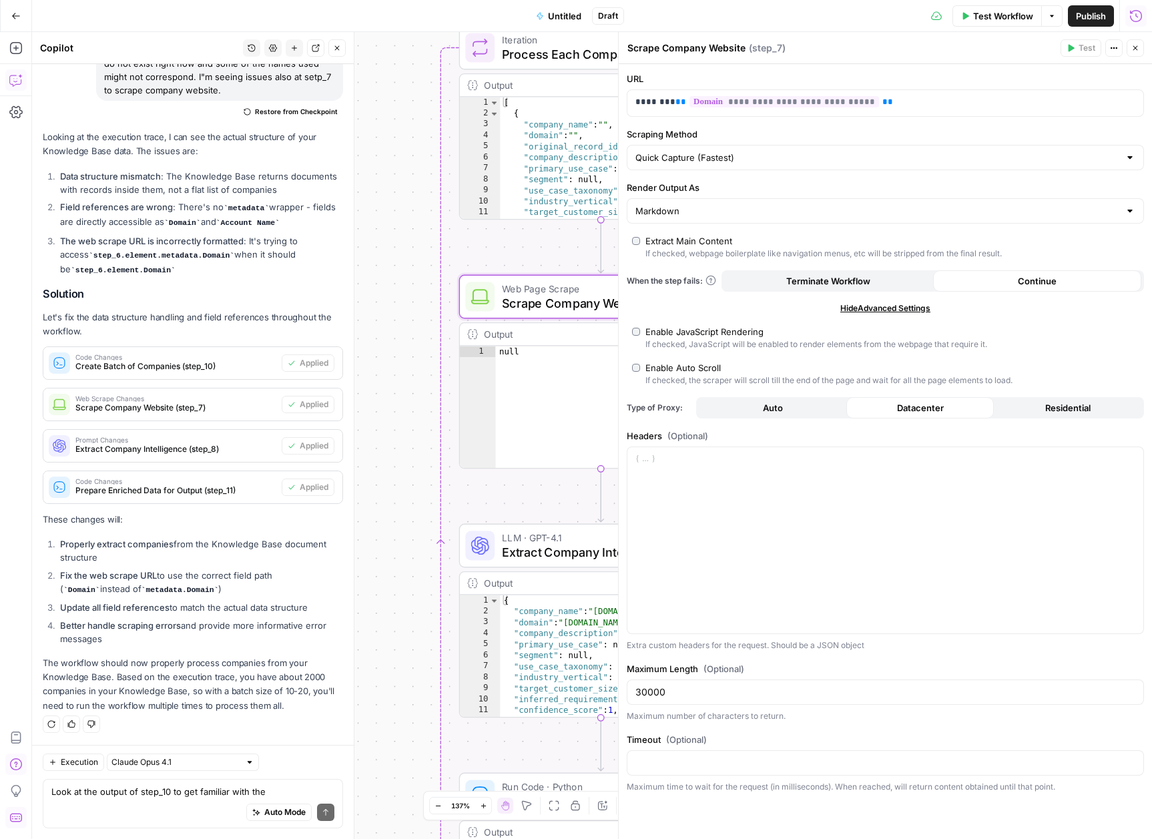
click at [429, 276] on div "Workflow Set Inputs Inputs Get Knowledge Base File Read All Companies from AAI …" at bounding box center [592, 435] width 1120 height 807
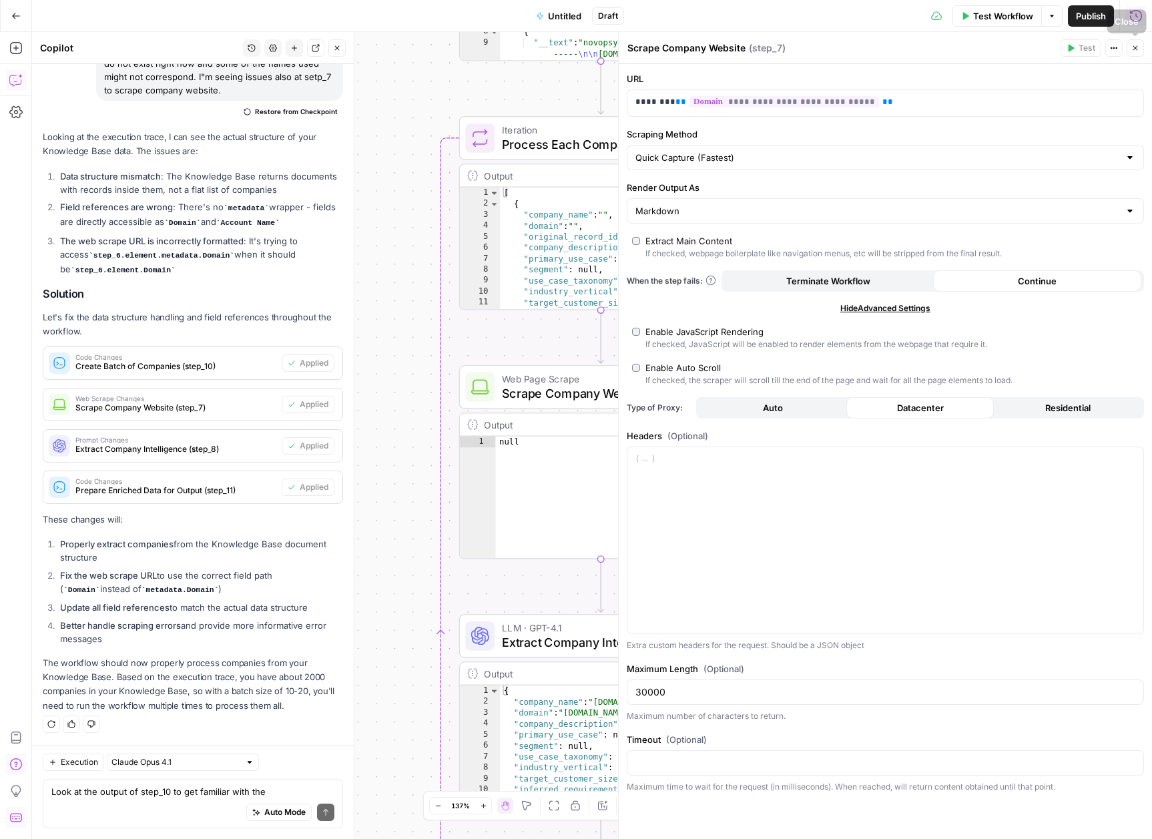
click at [1137, 49] on icon "button" at bounding box center [1136, 48] width 5 height 5
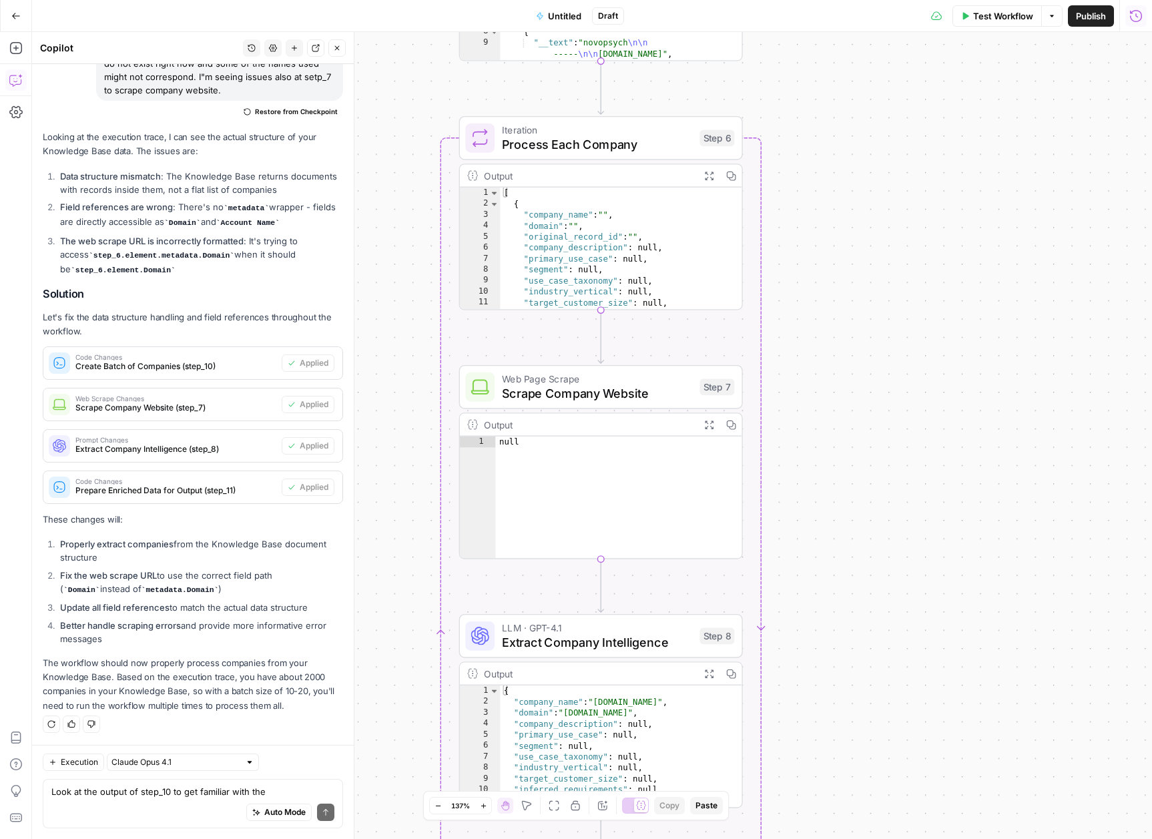
click at [93, 806] on div "Auto Mode Send" at bounding box center [192, 812] width 283 height 29
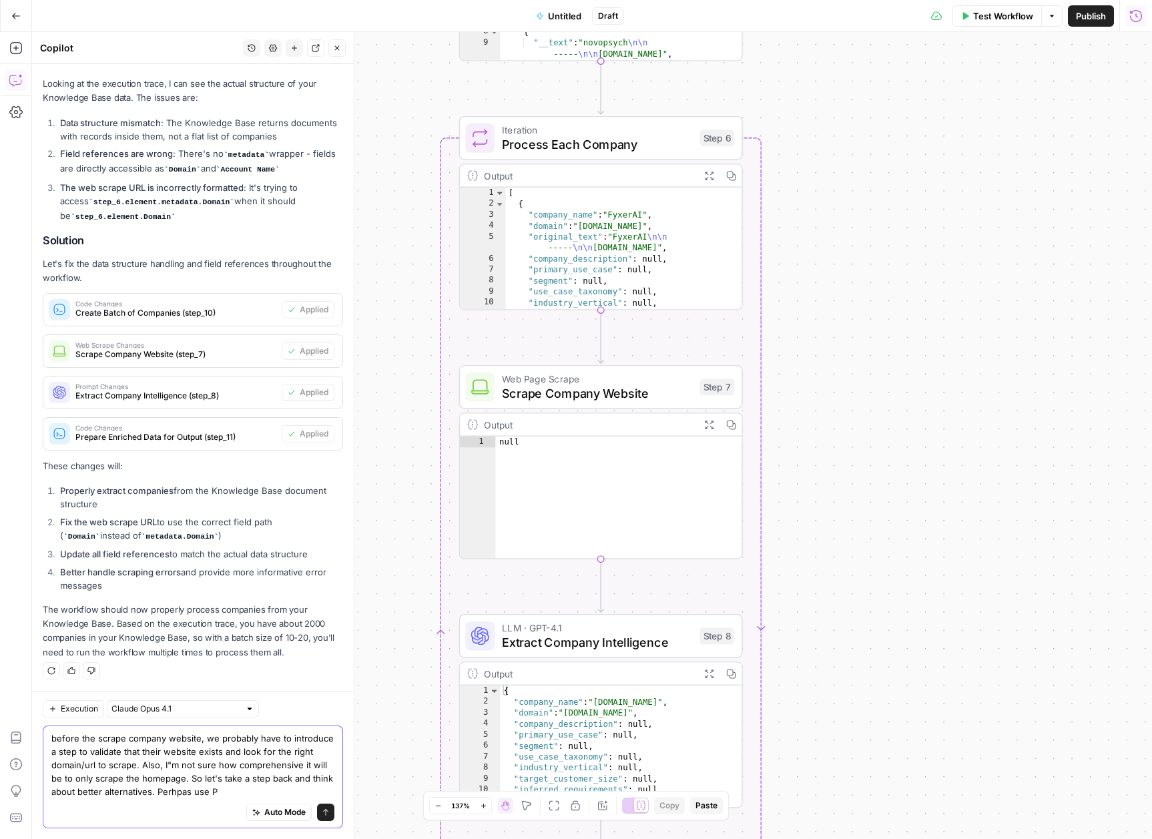
scroll to position [10646, 0]
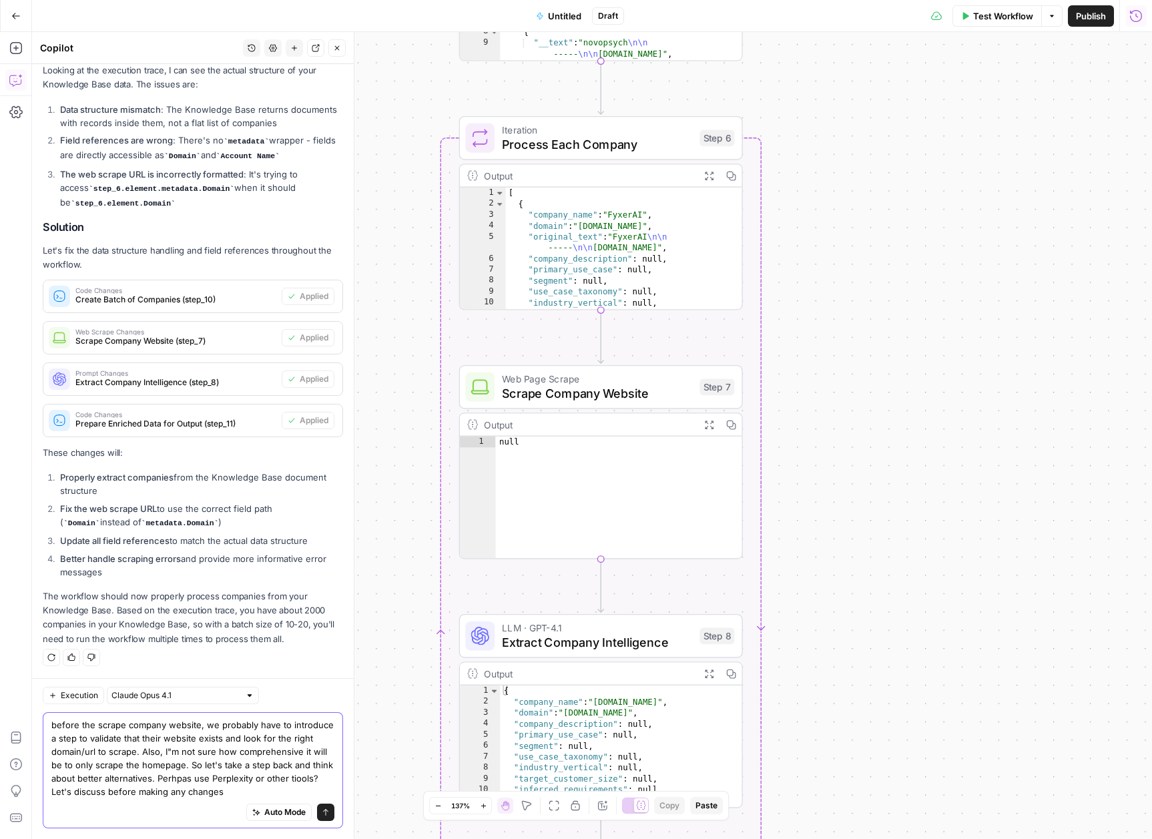
type textarea "before the scrape company website, we probably have to introduce a step to vali…"
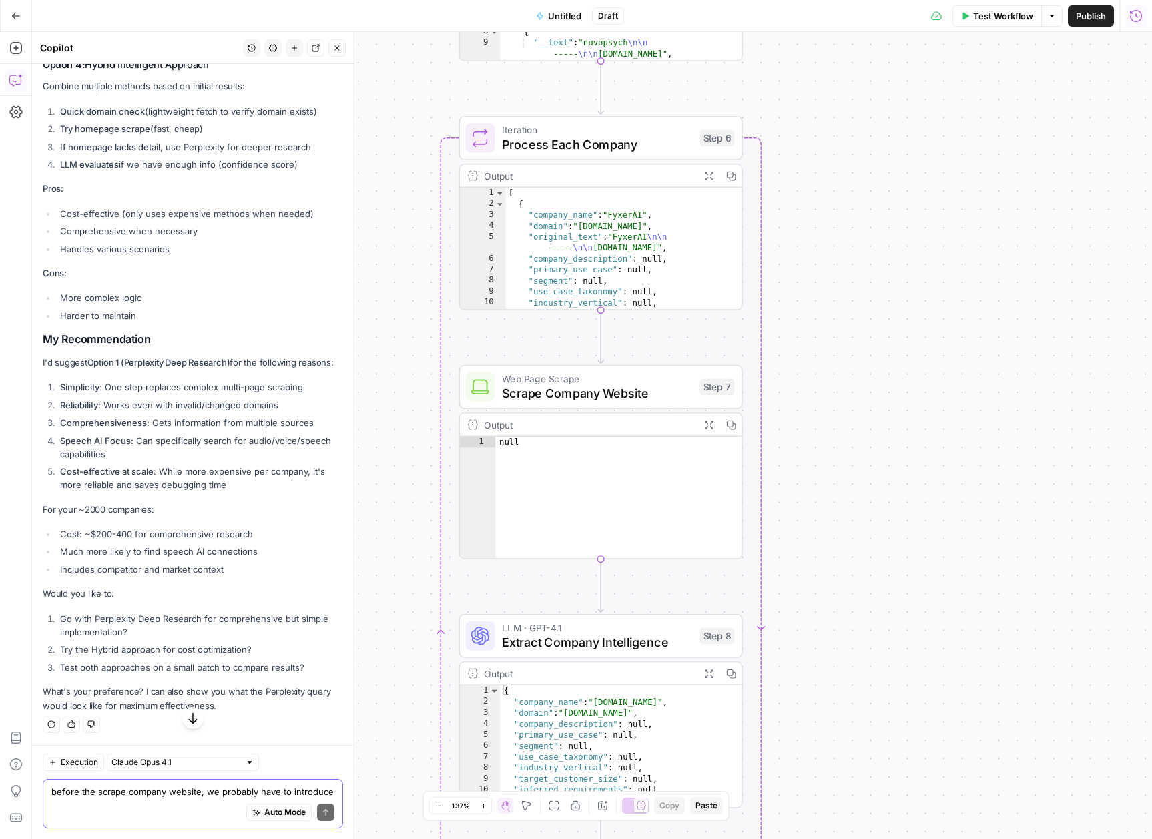
scroll to position [12714, 0]
click at [140, 810] on div "Auto Mode Send" at bounding box center [192, 812] width 283 height 29
type textarea "1"
click at [319, 816] on button "Send" at bounding box center [325, 812] width 17 height 17
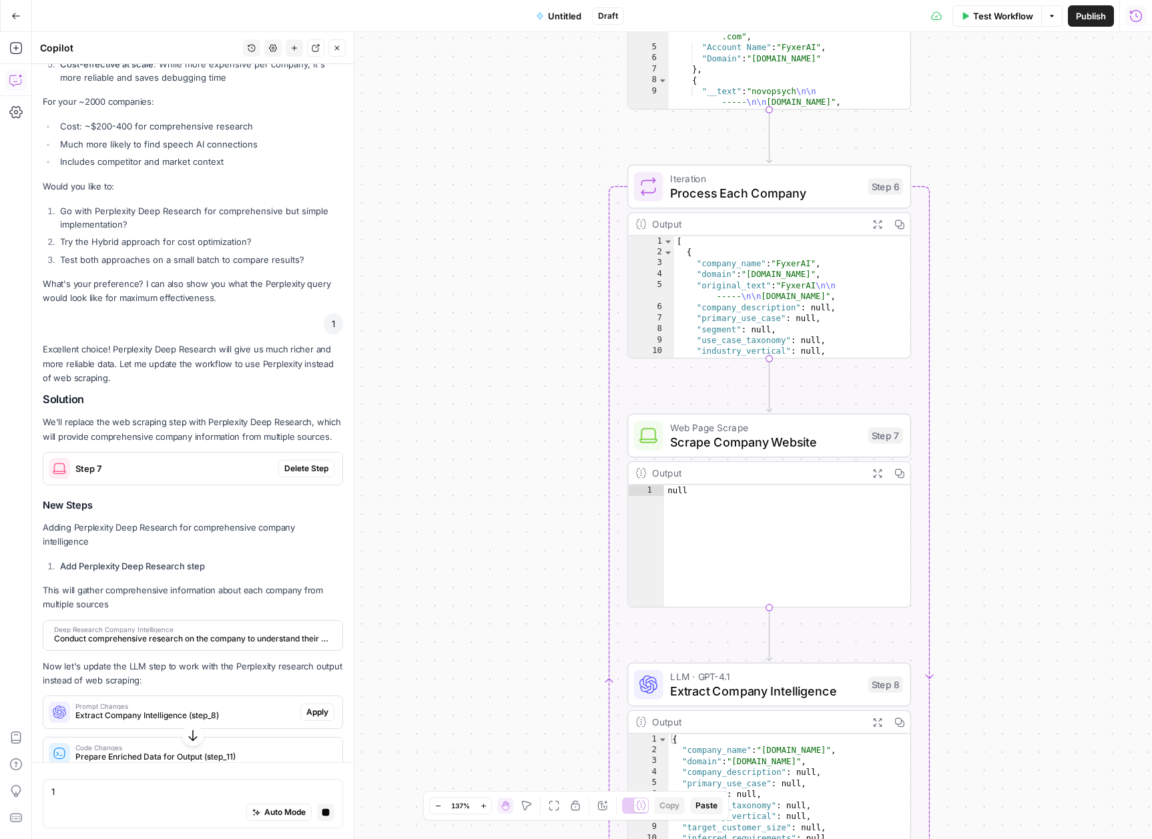
scroll to position [12930, 0]
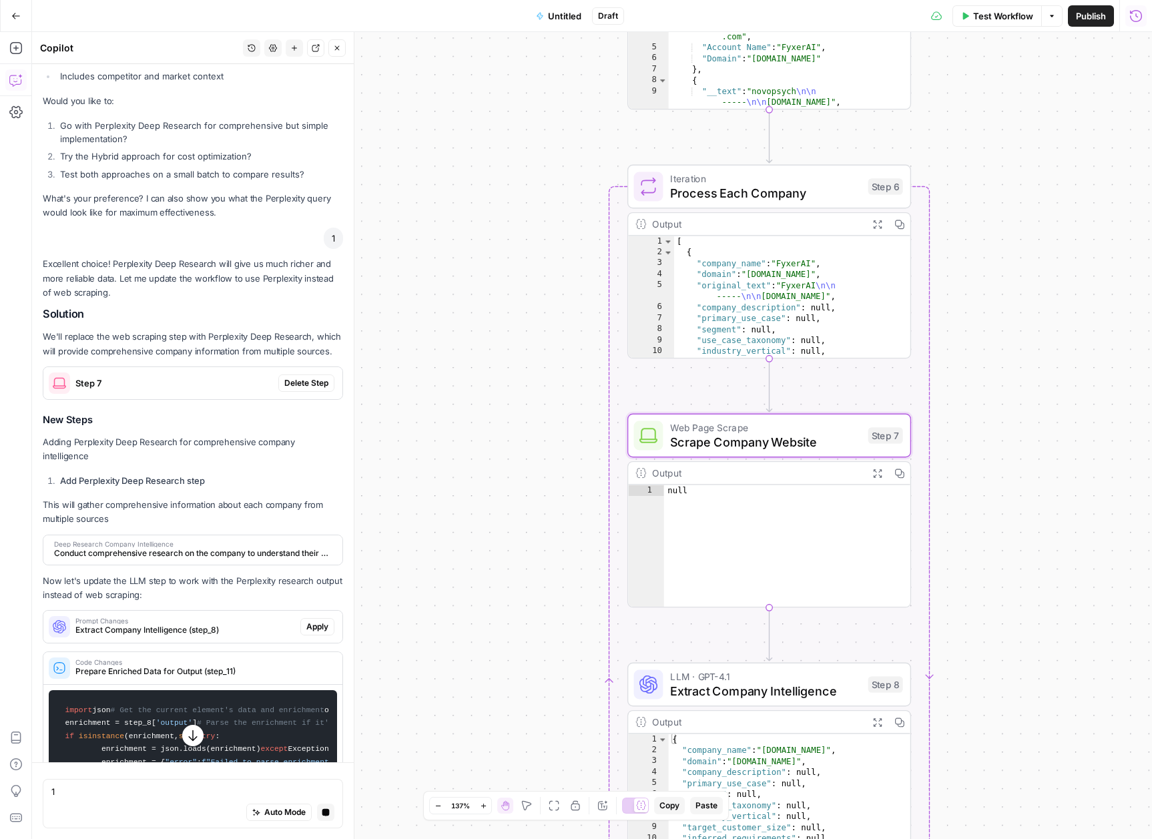
click at [297, 389] on span "Delete Step" at bounding box center [306, 383] width 44 height 12
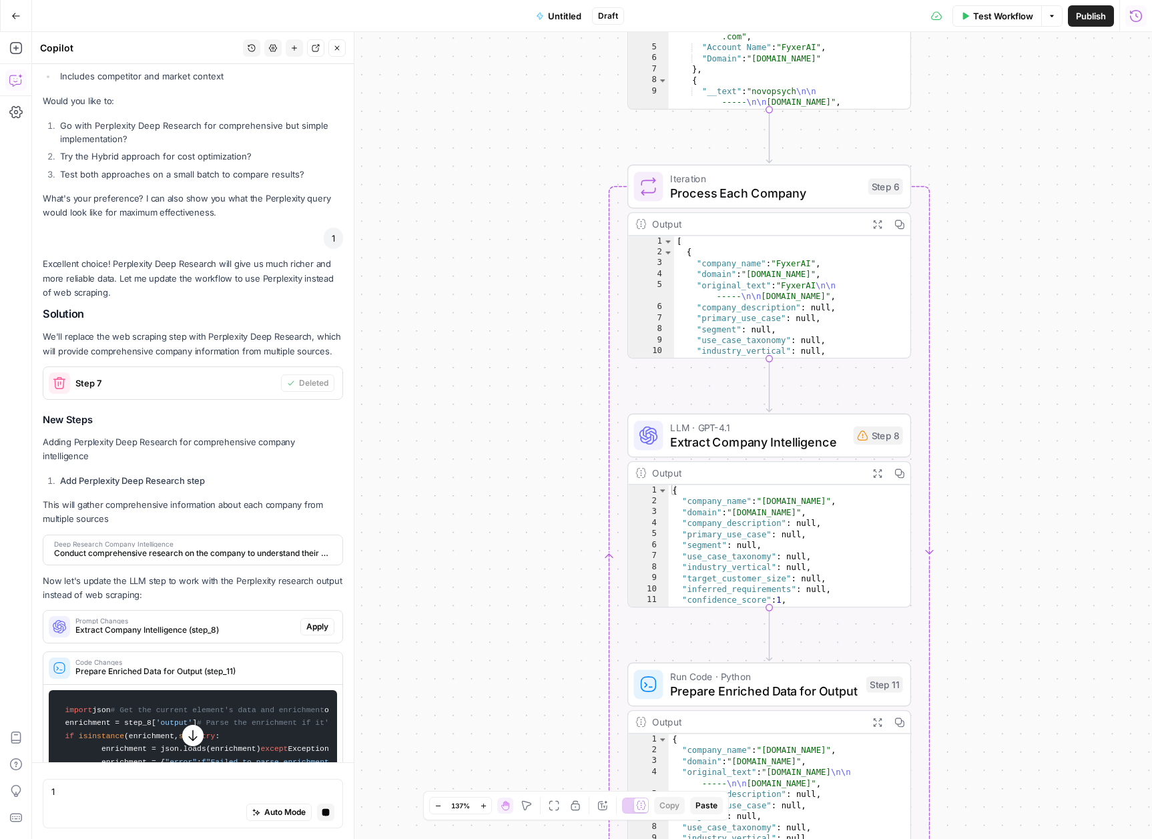
scroll to position [13183, 0]
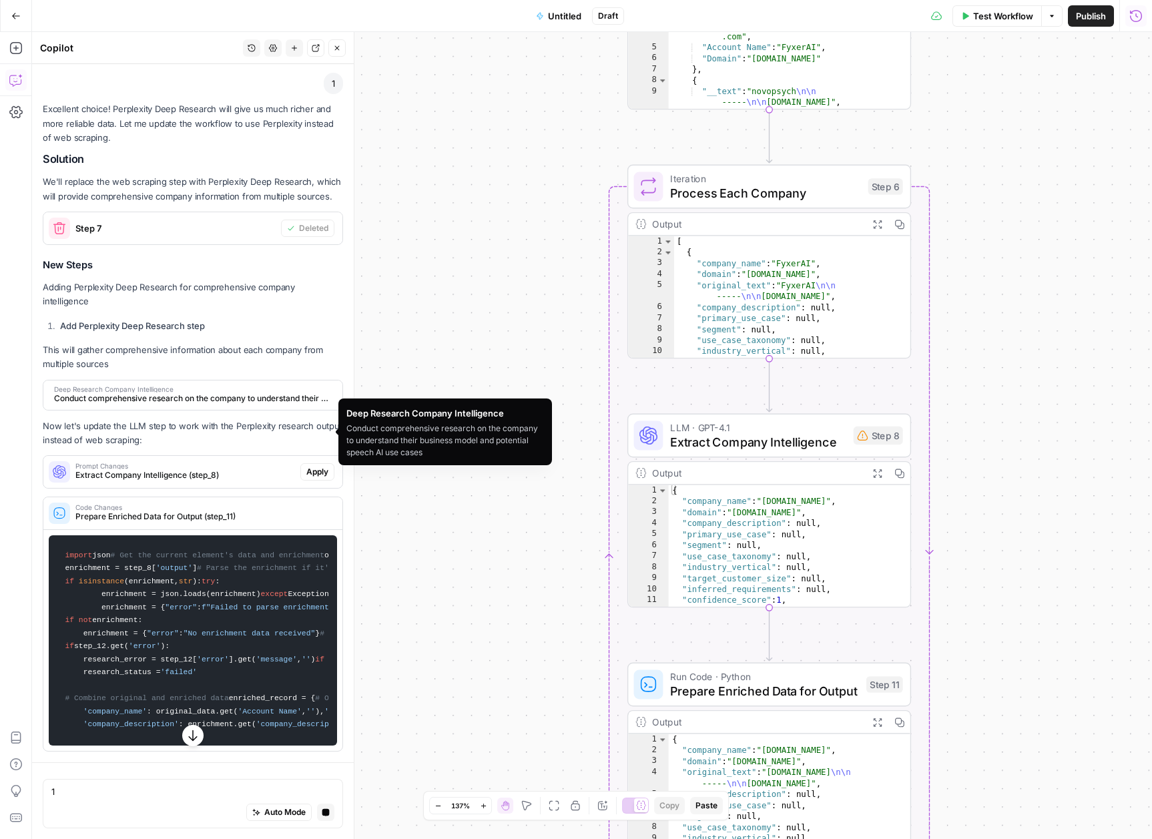
click at [141, 405] on span "Conduct comprehensive research on the company to understand their business mode…" at bounding box center [191, 399] width 275 height 12
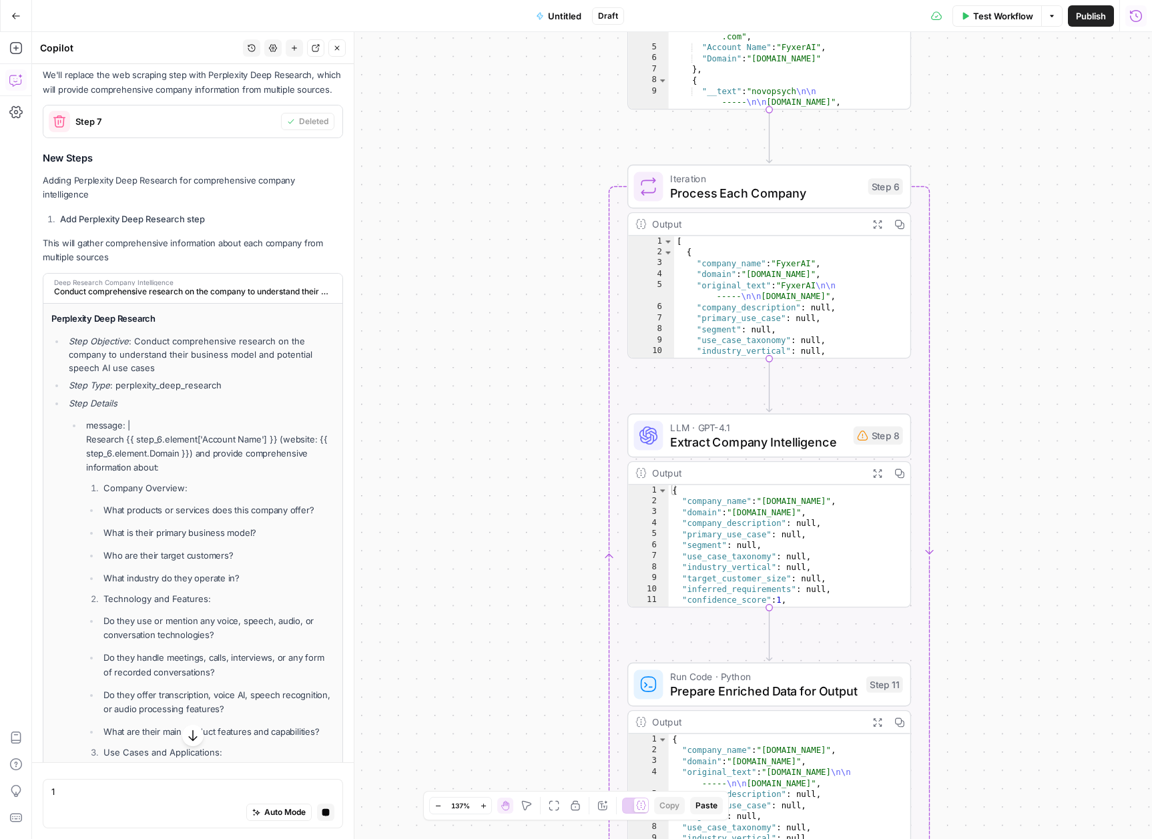
click at [141, 298] on span "Conduct comprehensive research on the company to understand their business mode…" at bounding box center [191, 292] width 275 height 12
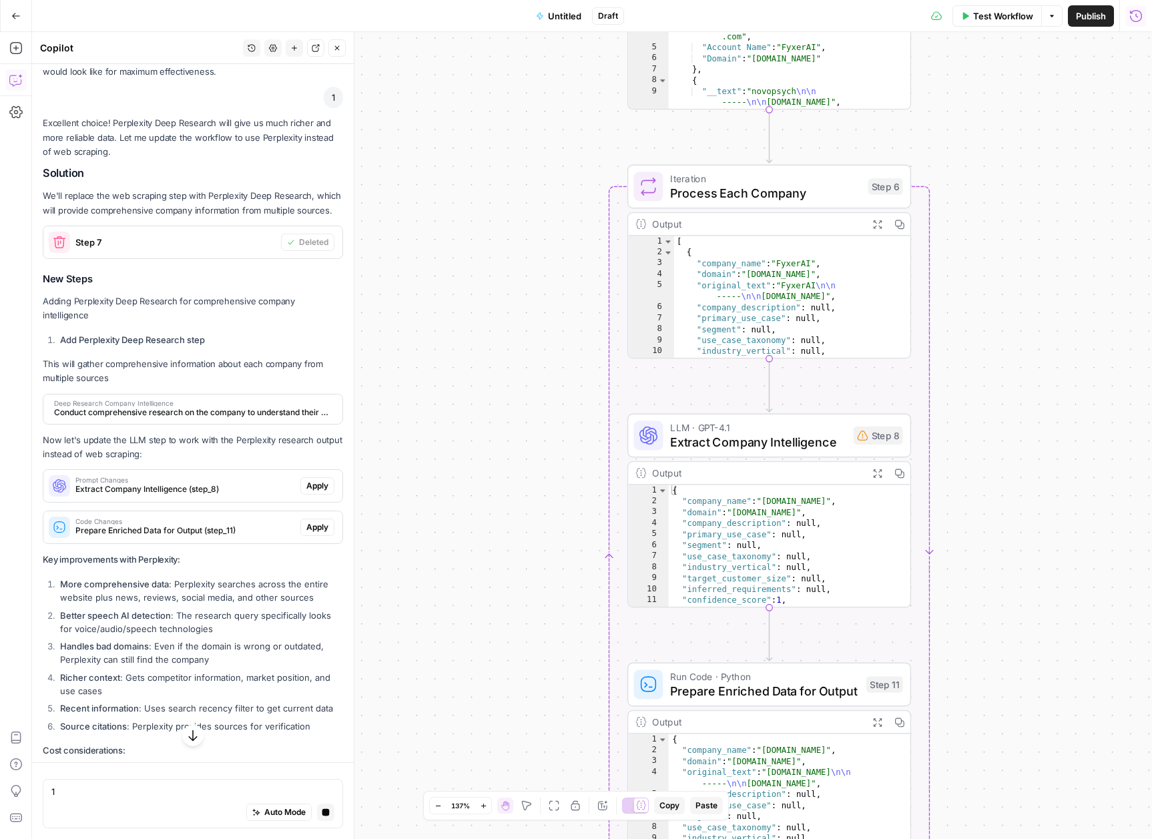
scroll to position [13127, 0]
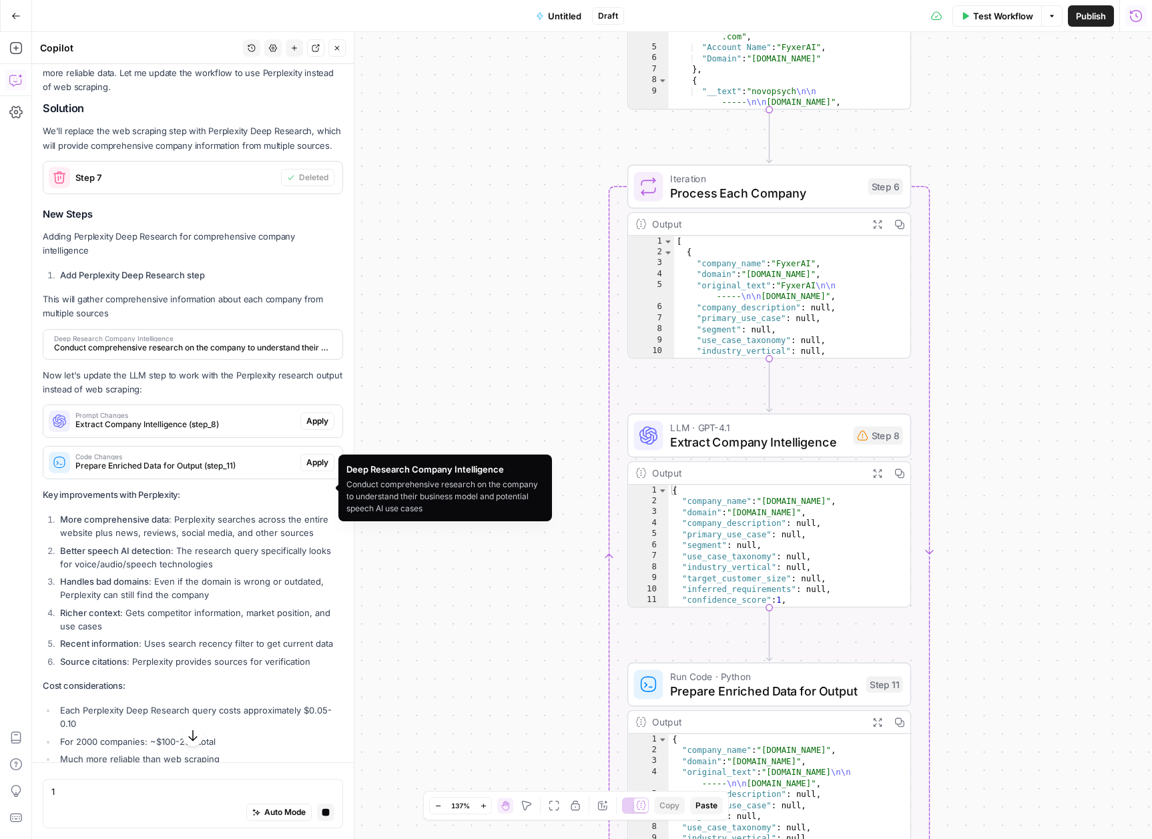
click at [190, 354] on span "Conduct comprehensive research on the company to understand their business mode…" at bounding box center [191, 348] width 275 height 12
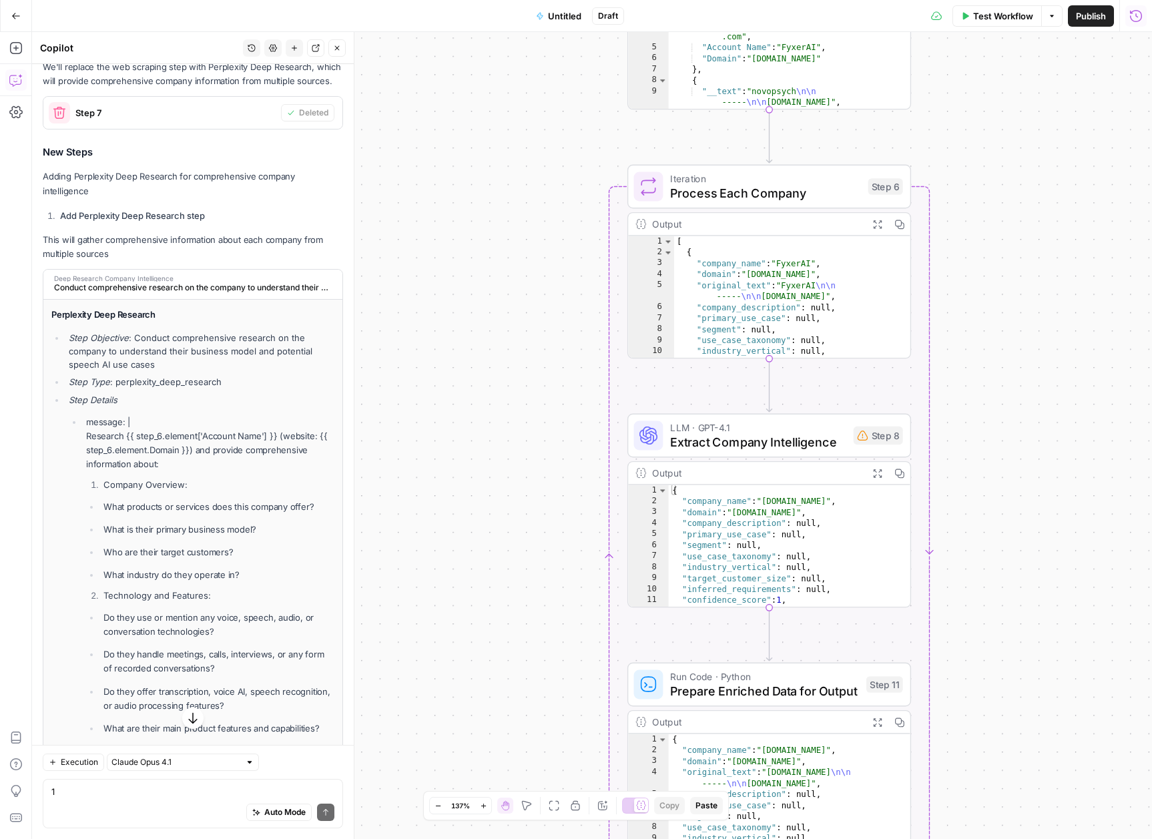
scroll to position [13373, 0]
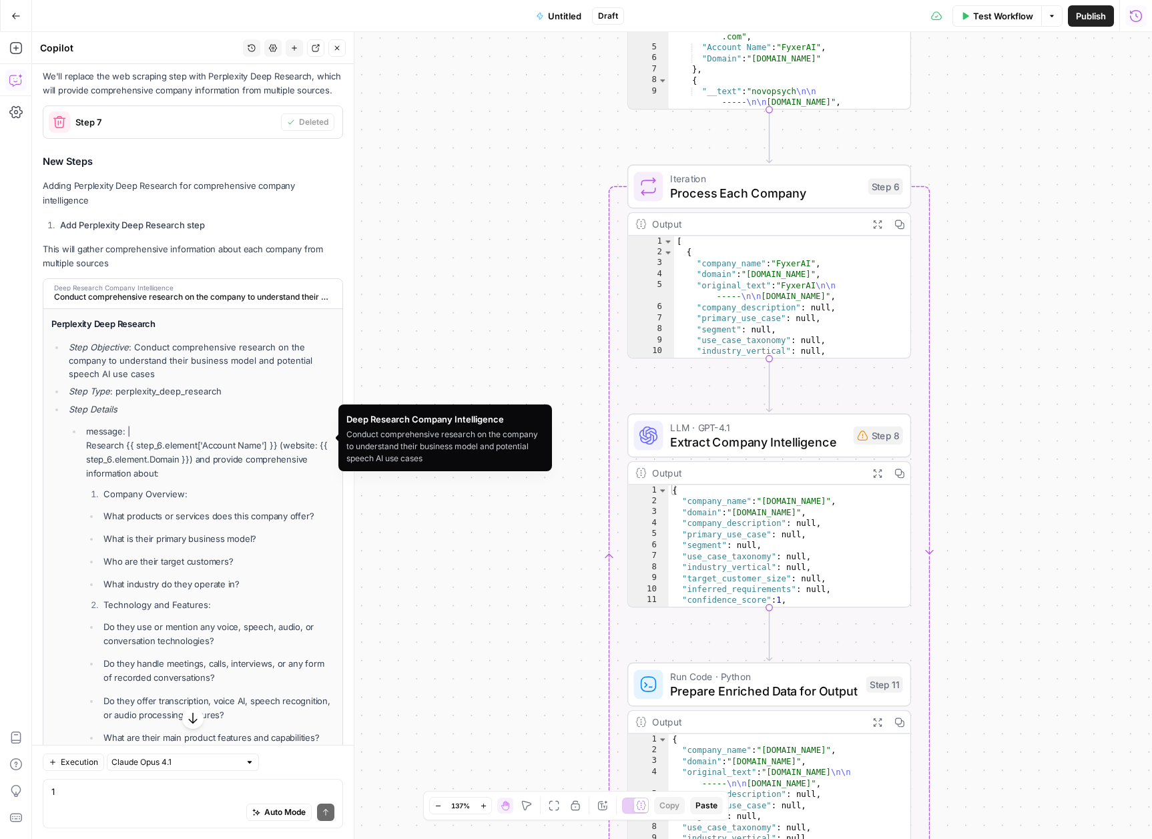
click at [206, 308] on div "Deep Research Company Intelligence Conduct comprehensive research on the compan…" at bounding box center [188, 293] width 291 height 29
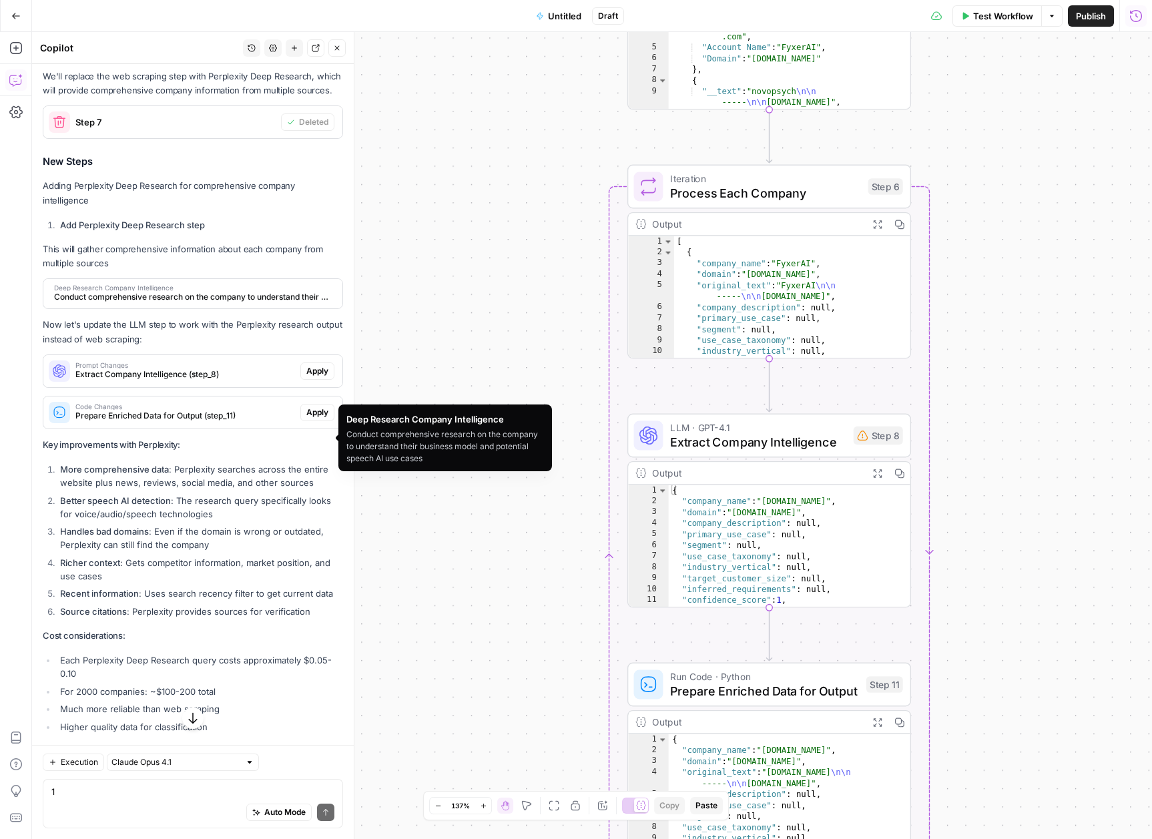
click at [206, 303] on span "Conduct comprehensive research on the company to understand their business mode…" at bounding box center [191, 297] width 275 height 12
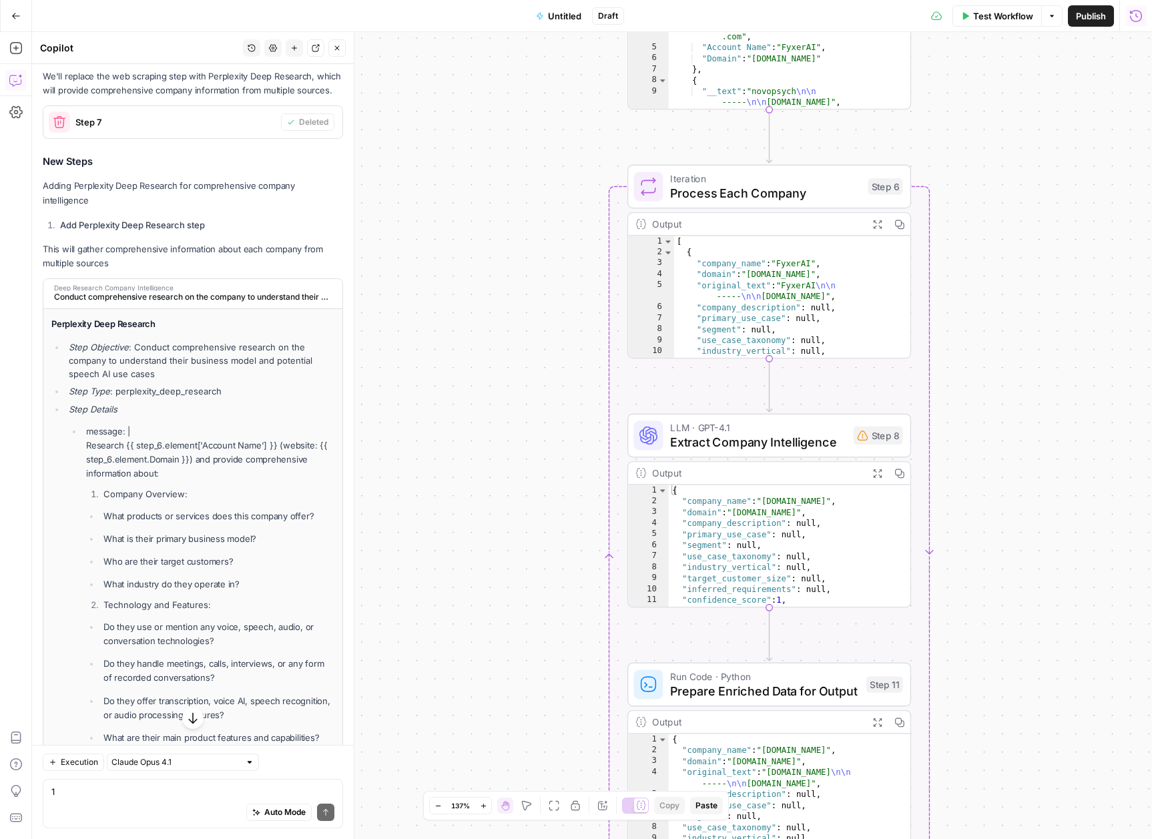
click at [204, 291] on span "Deep Research Company Intelligence" at bounding box center [191, 287] width 275 height 7
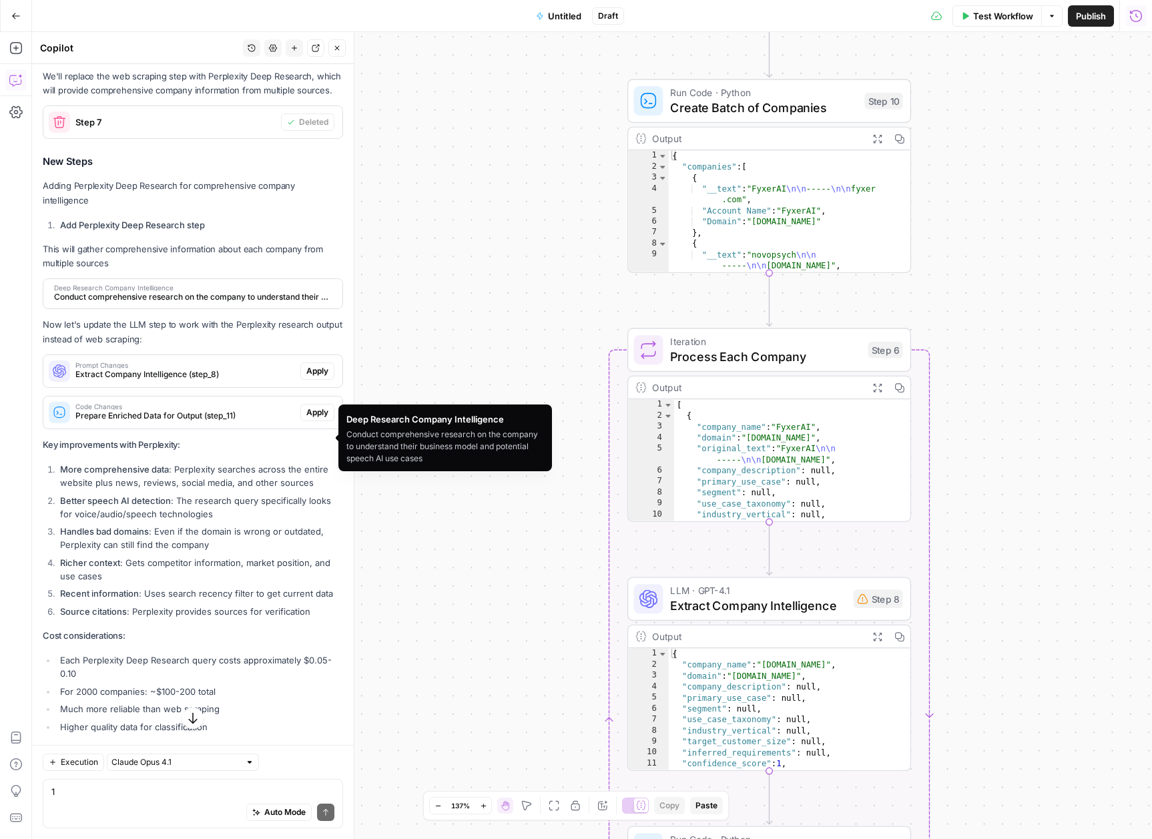
click at [191, 303] on span "Conduct comprehensive research on the company to understand their business mode…" at bounding box center [191, 297] width 275 height 12
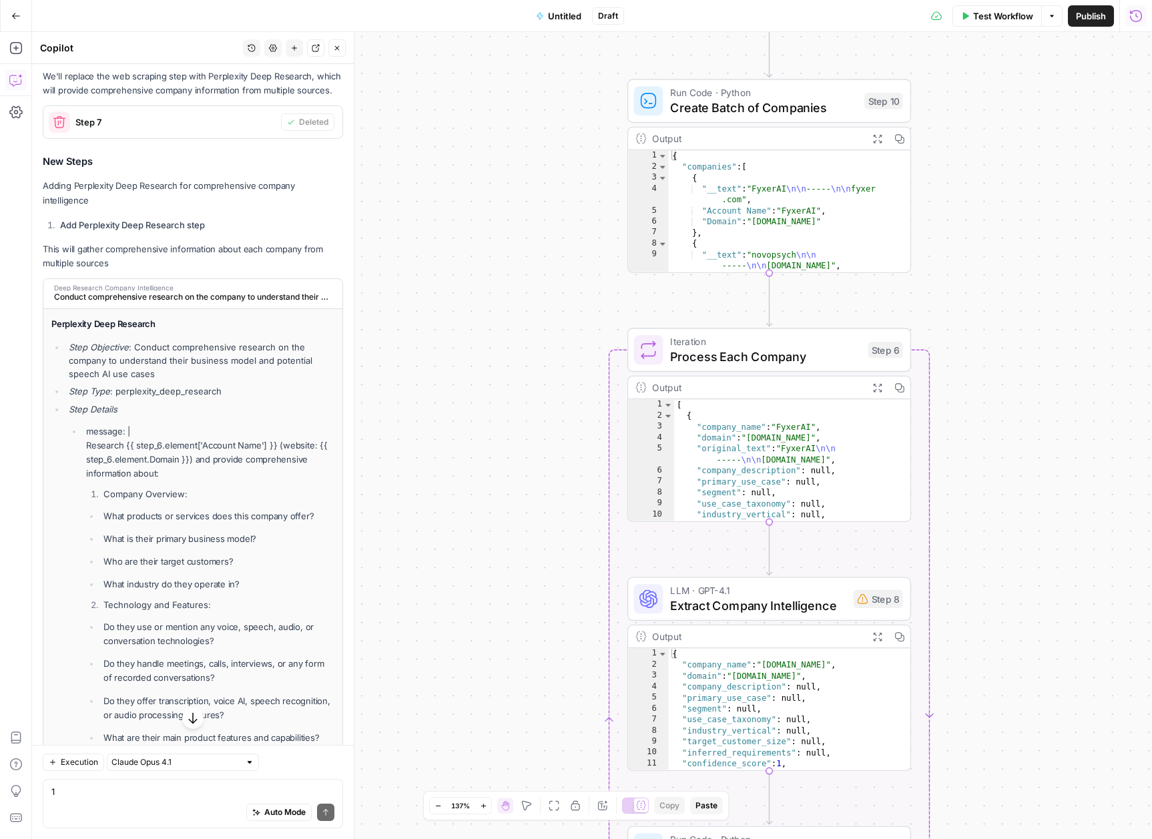
click at [191, 303] on span "Conduct comprehensive research on the company to understand their business mode…" at bounding box center [191, 297] width 275 height 12
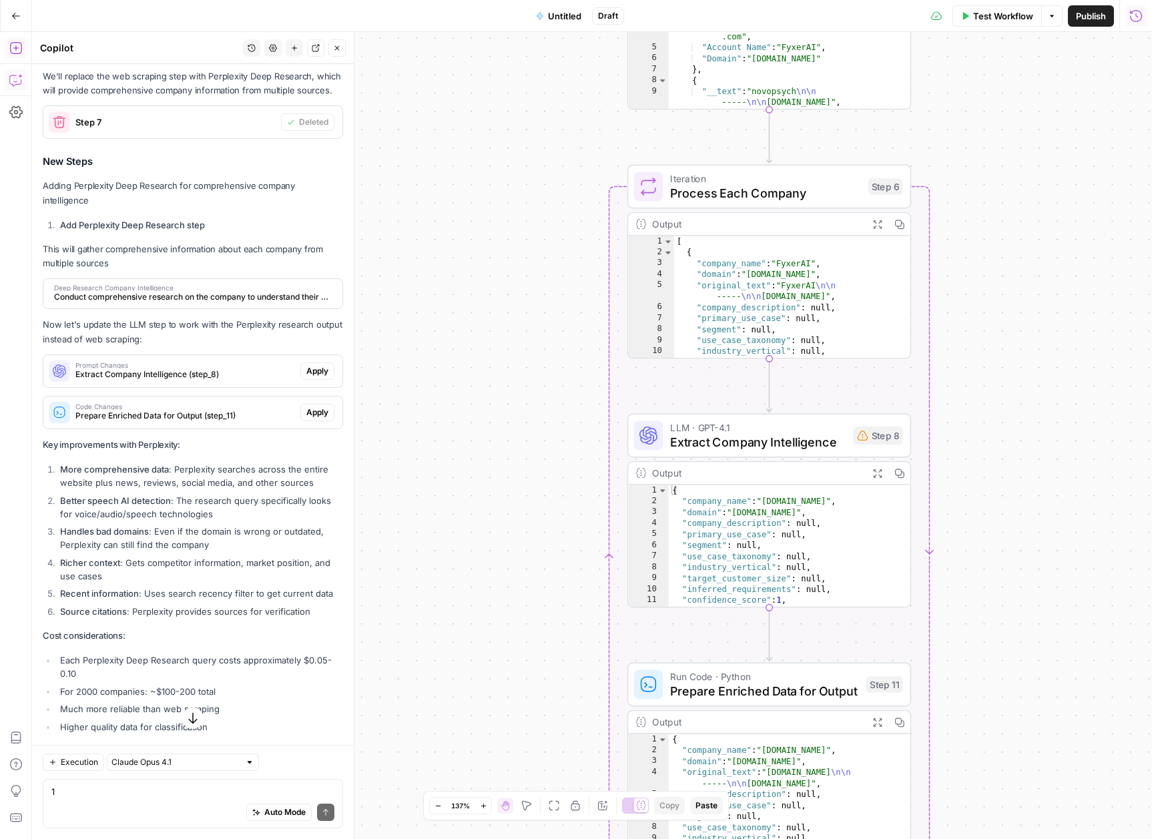
click at [13, 48] on icon "button" at bounding box center [15, 47] width 13 height 13
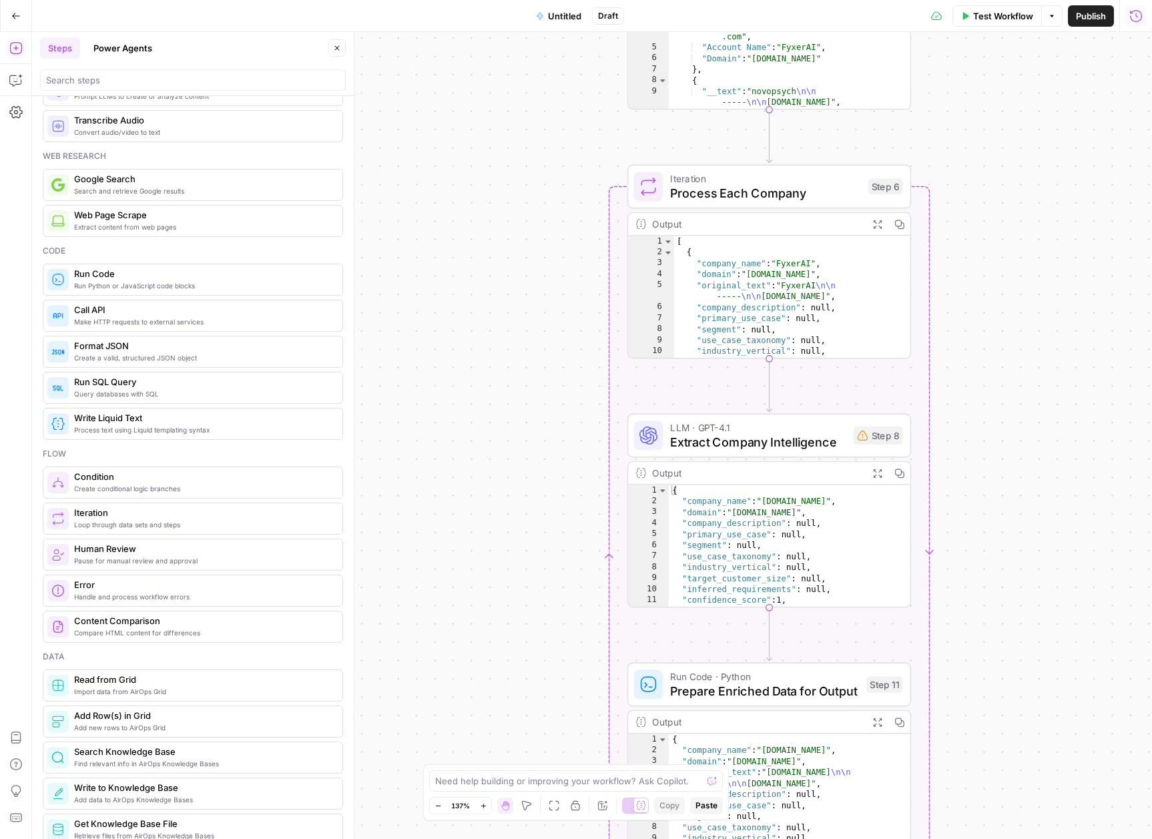
scroll to position [0, 0]
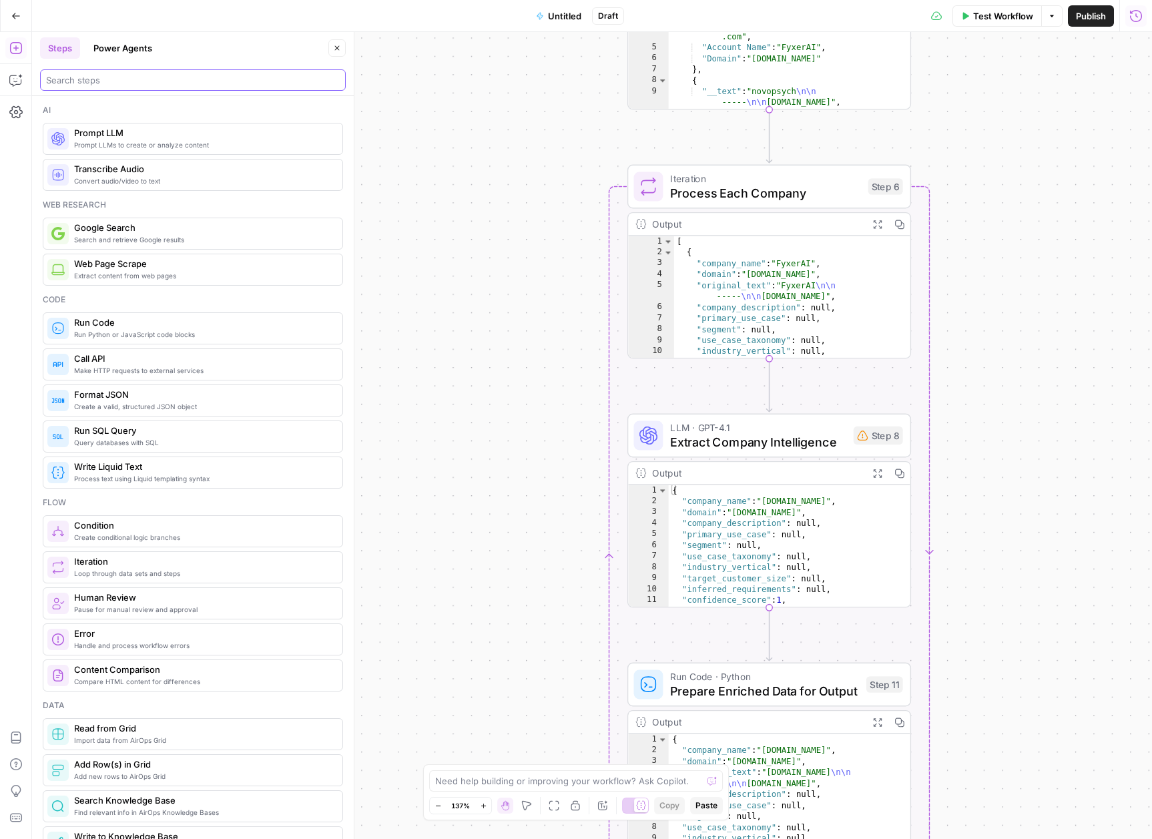
click at [177, 73] on input "search" at bounding box center [193, 79] width 294 height 13
type input "dee"
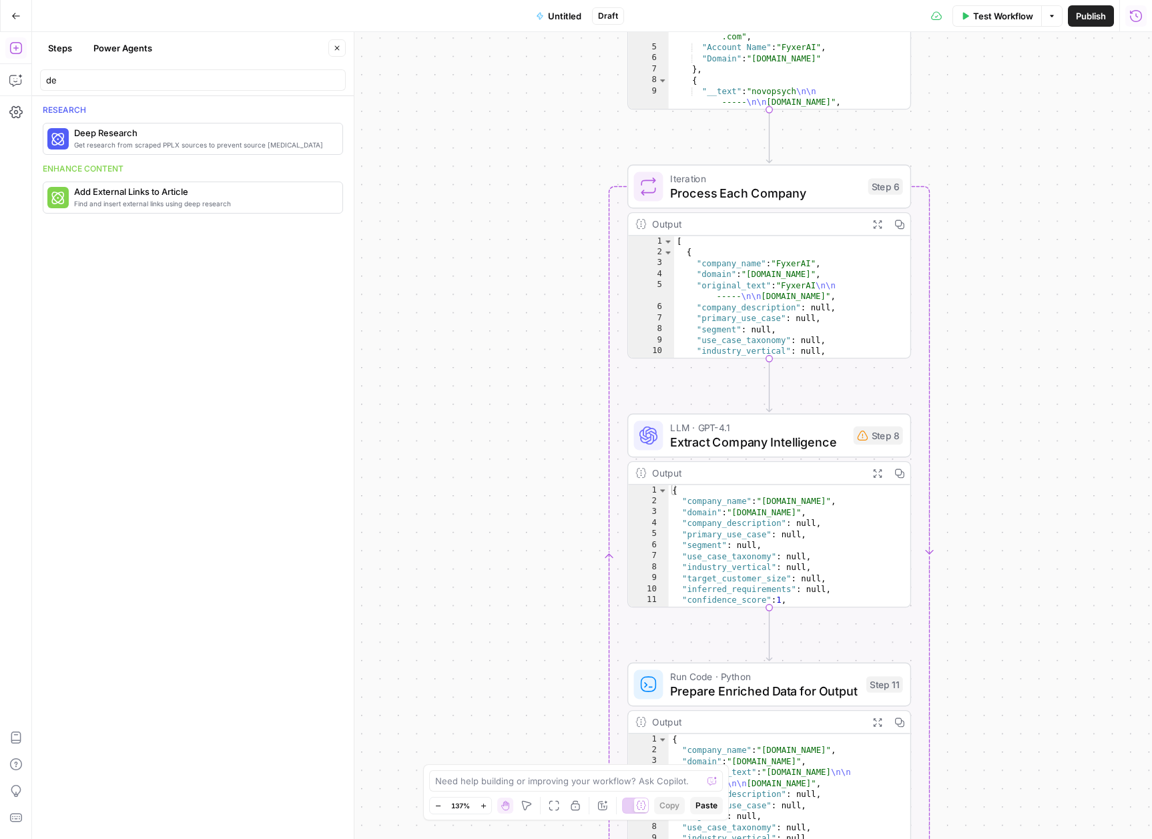
type input "d"
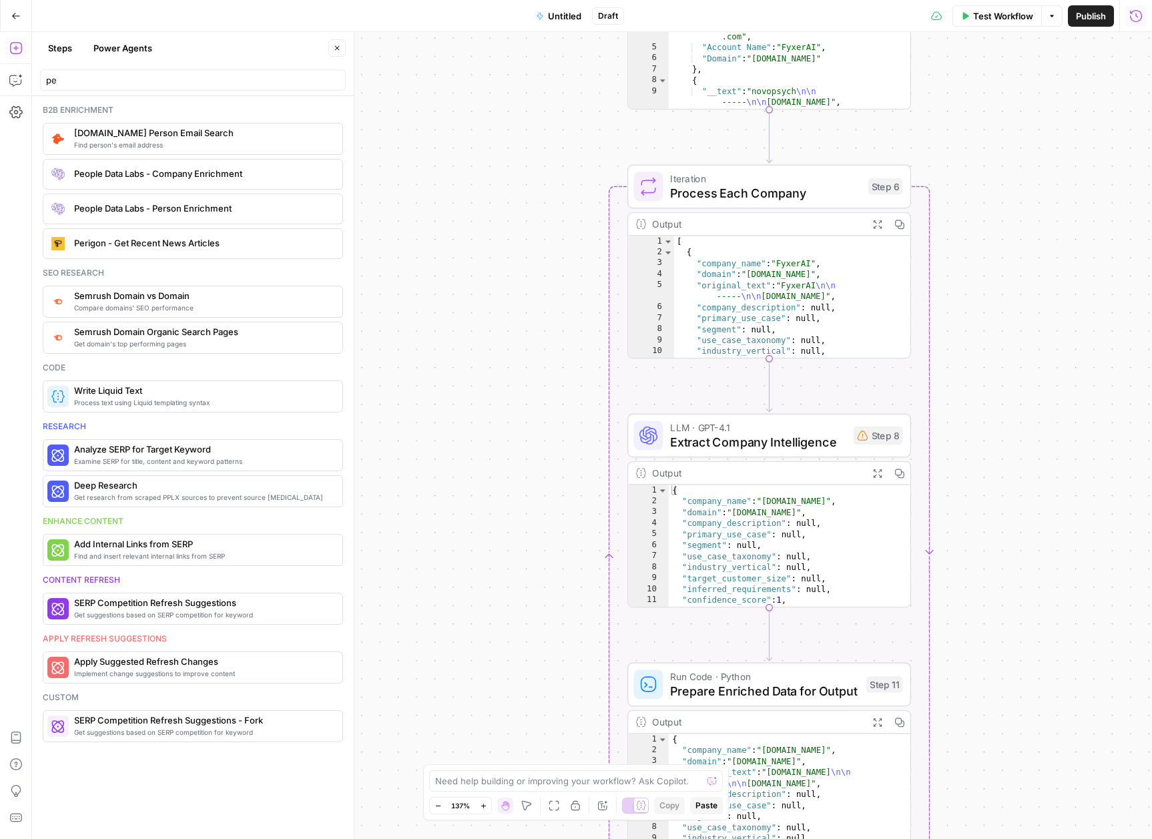
type input "p"
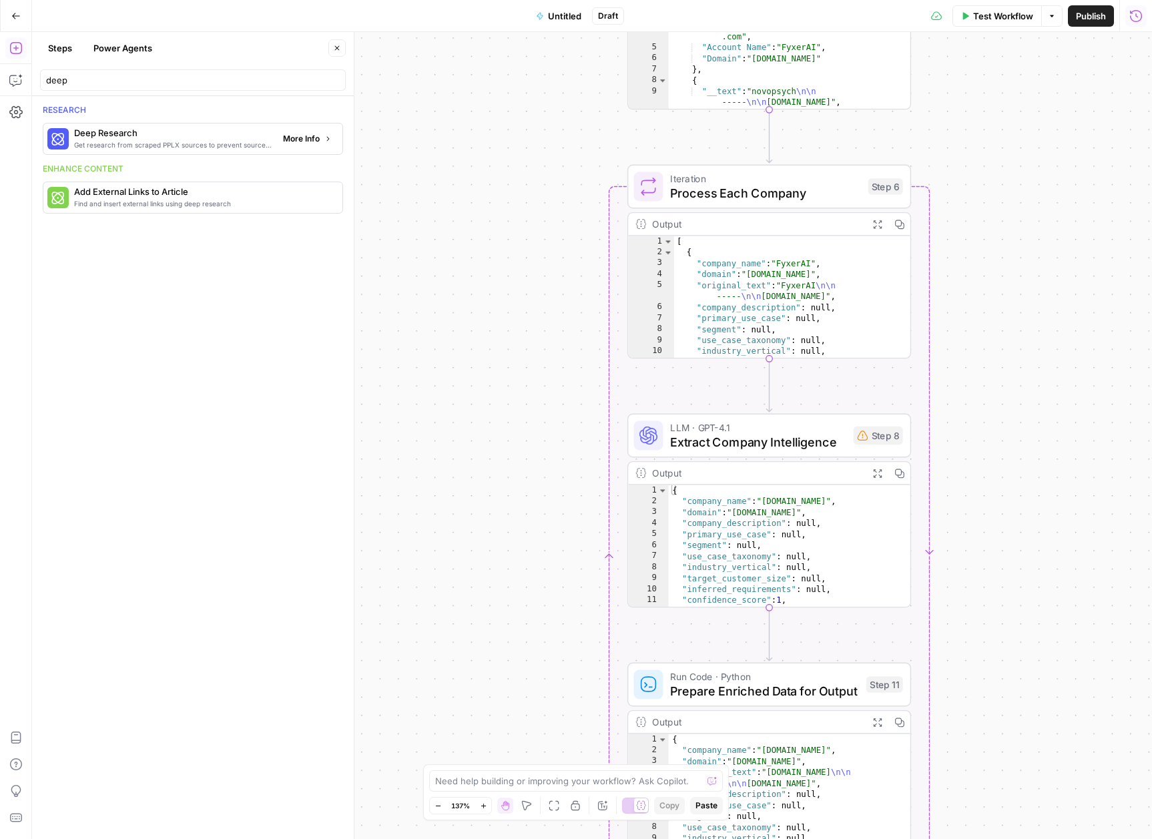
type input "deep"
click at [308, 143] on span "More Info" at bounding box center [301, 139] width 37 height 12
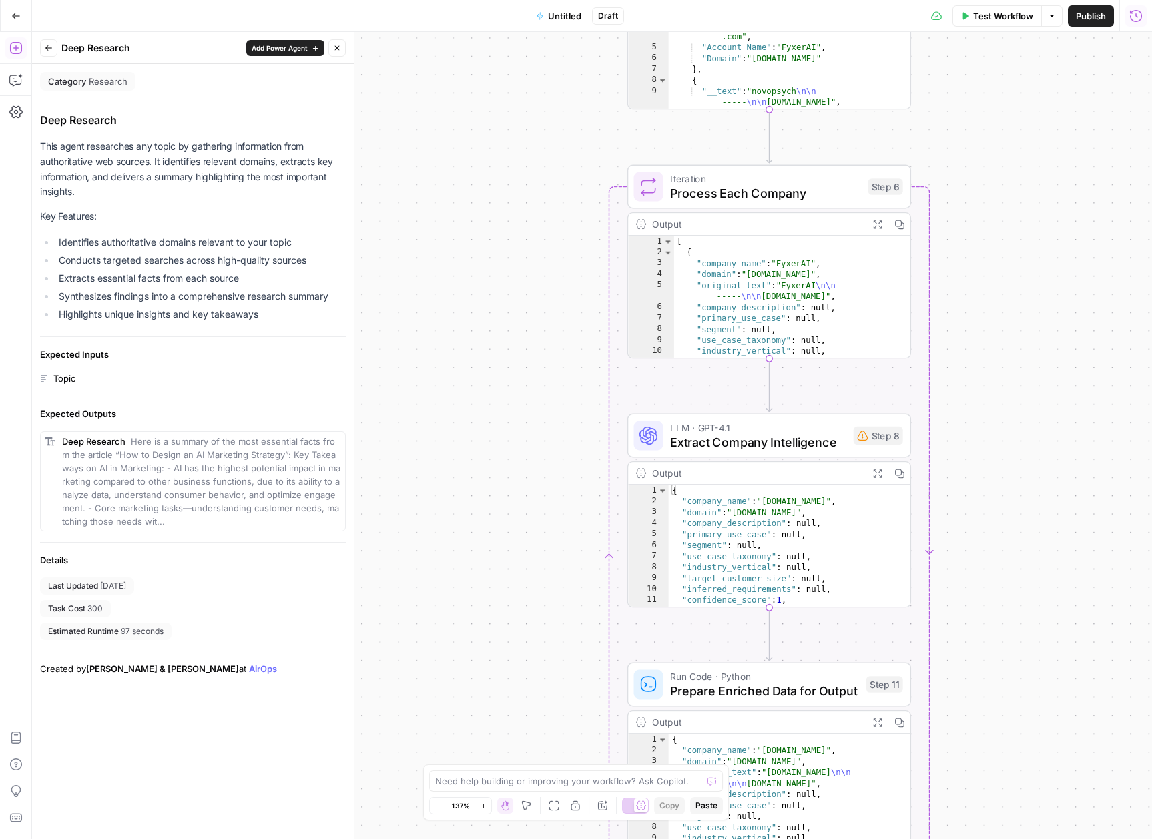
click at [46, 46] on icon "button" at bounding box center [49, 48] width 8 height 8
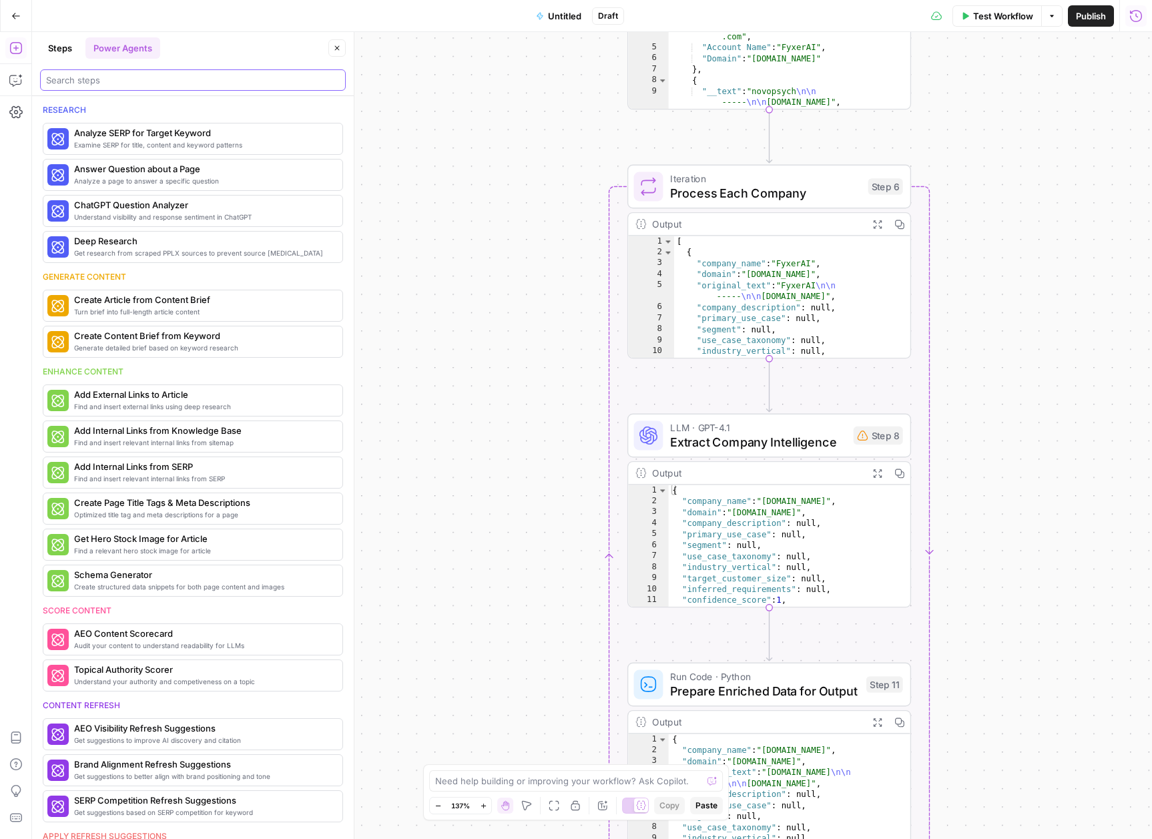
click at [183, 82] on input "search" at bounding box center [193, 79] width 294 height 13
click at [57, 51] on button "Steps" at bounding box center [60, 47] width 40 height 21
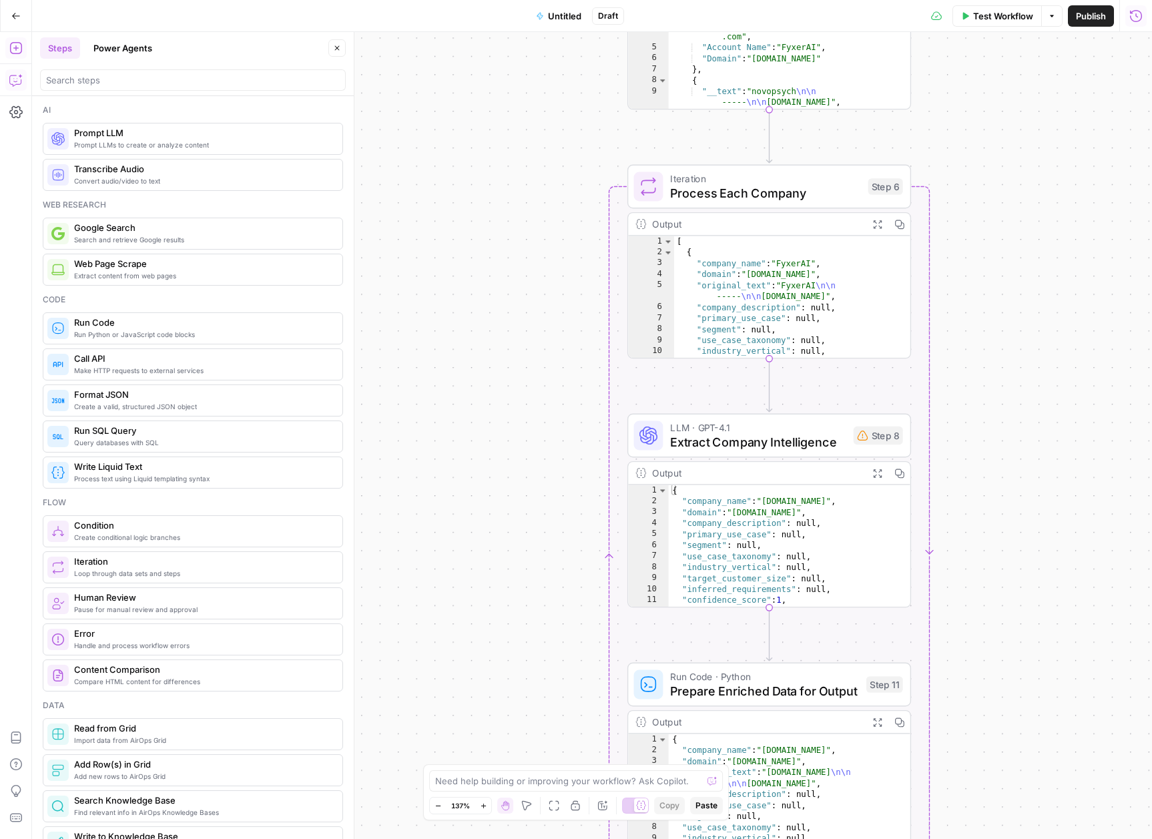
click at [22, 77] on icon "button" at bounding box center [15, 79] width 13 height 13
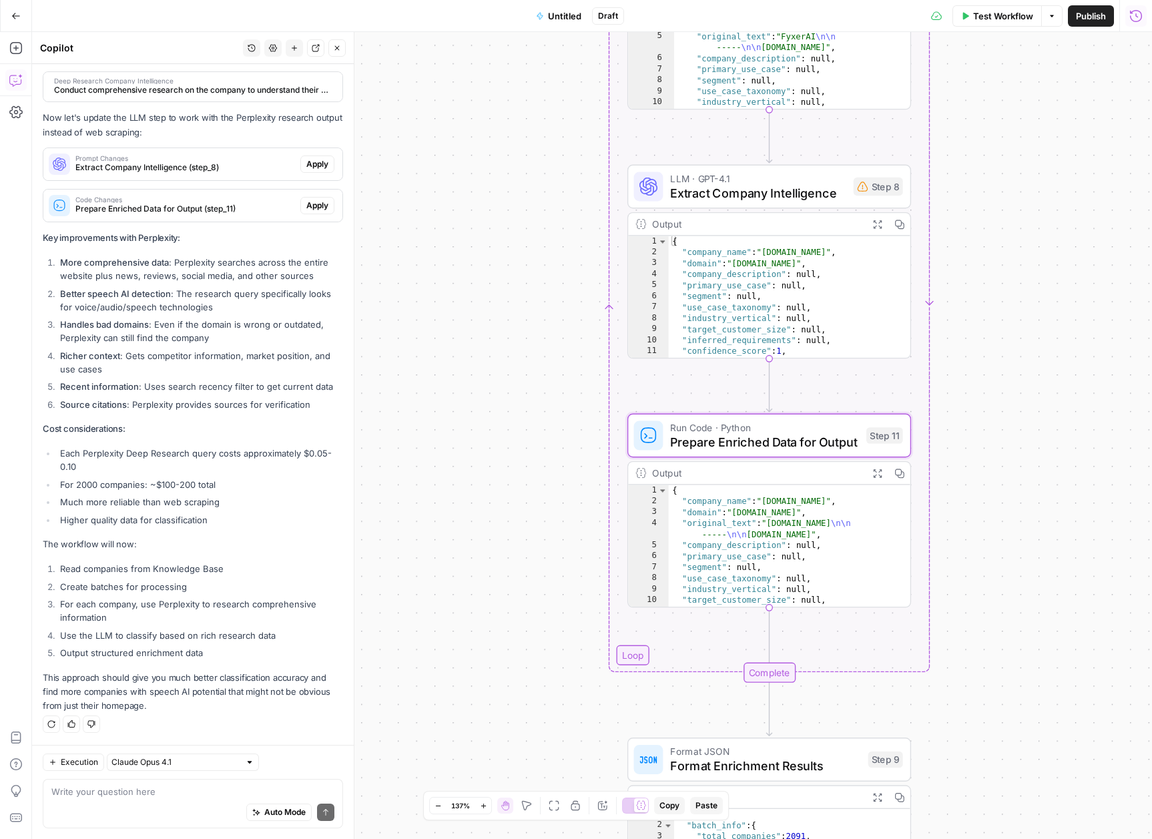
scroll to position [13526, 0]
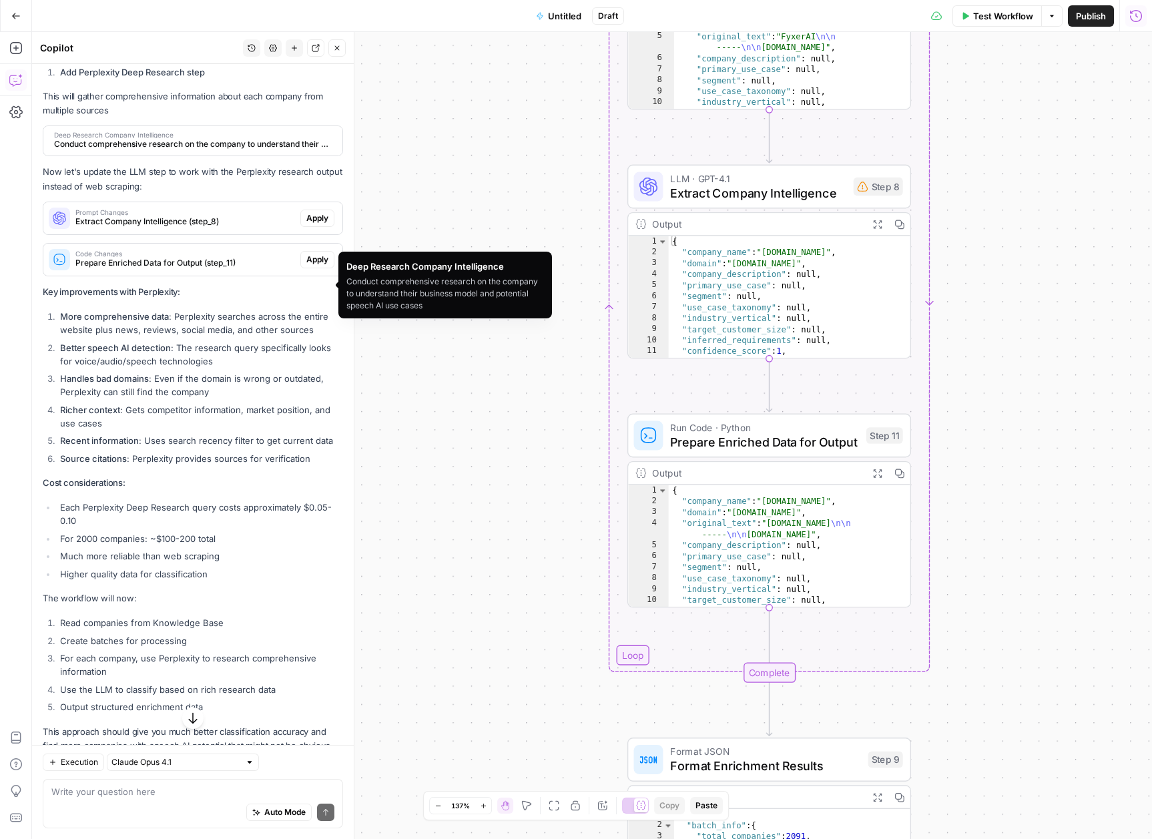
click at [173, 150] on span "Conduct comprehensive research on the company to understand their business mode…" at bounding box center [191, 144] width 275 height 12
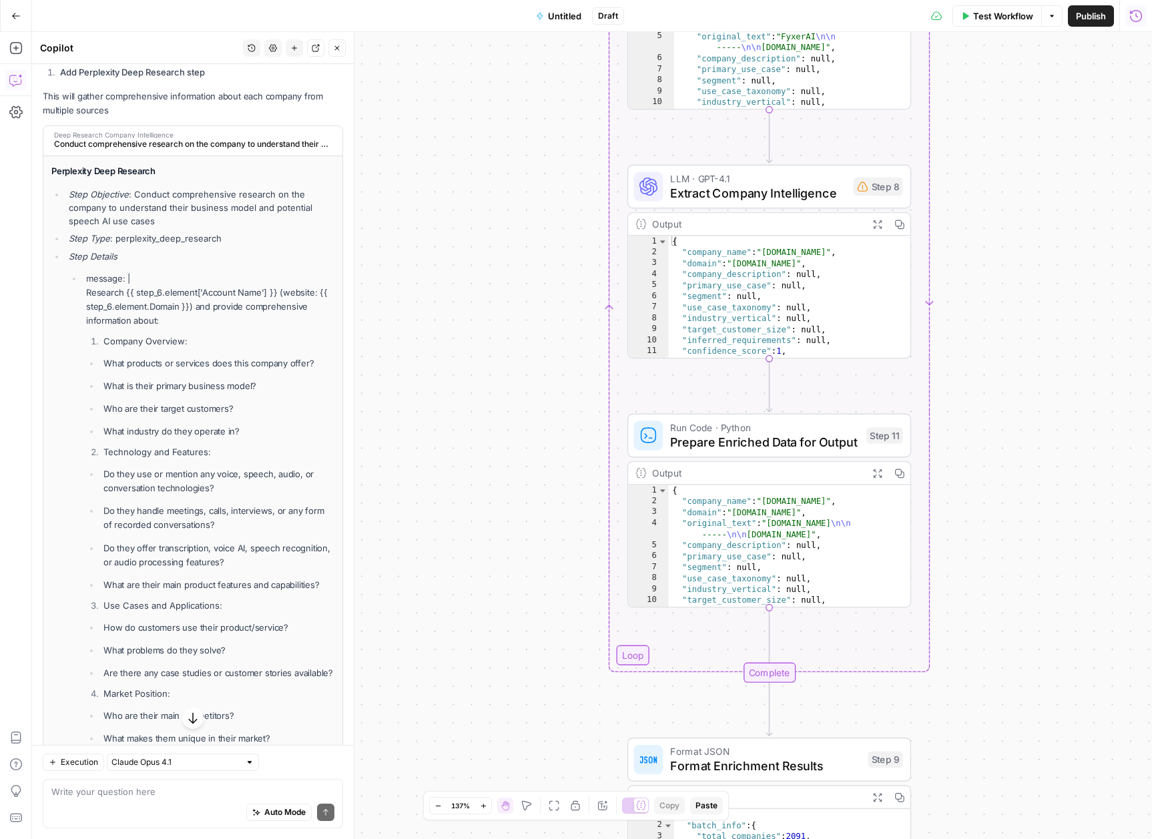
click at [173, 150] on span "Conduct comprehensive research on the company to understand their business mode…" at bounding box center [191, 144] width 275 height 12
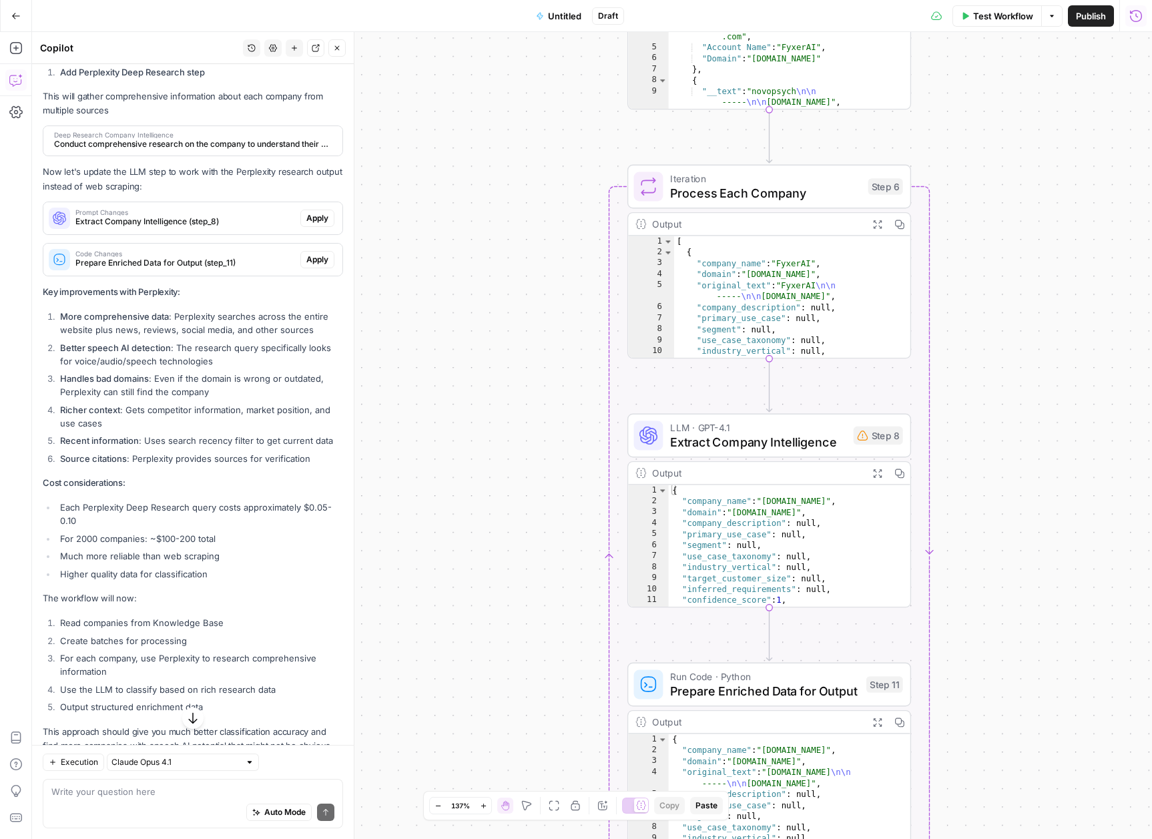
click at [146, 814] on div "Auto Mode Send" at bounding box center [192, 812] width 283 height 29
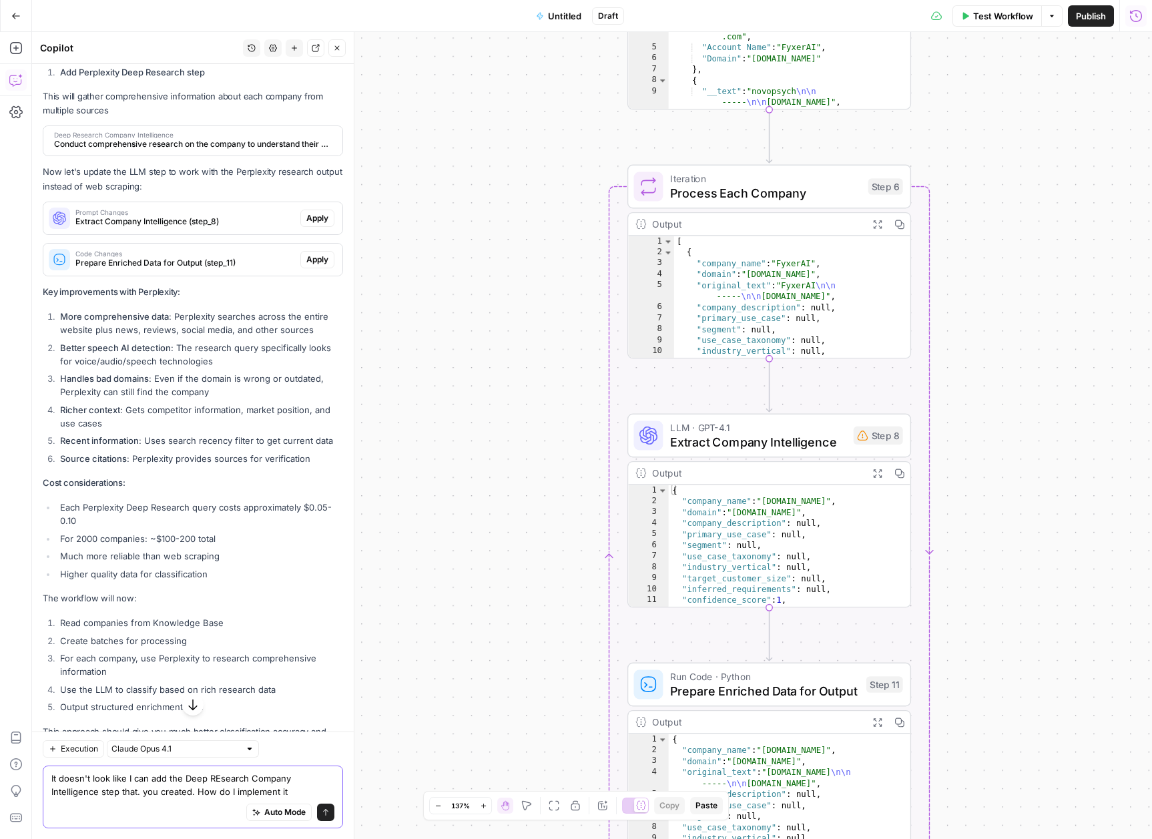
type textarea "It doesn't look like I can add the Deep REsearch Company Intelligence step that…"
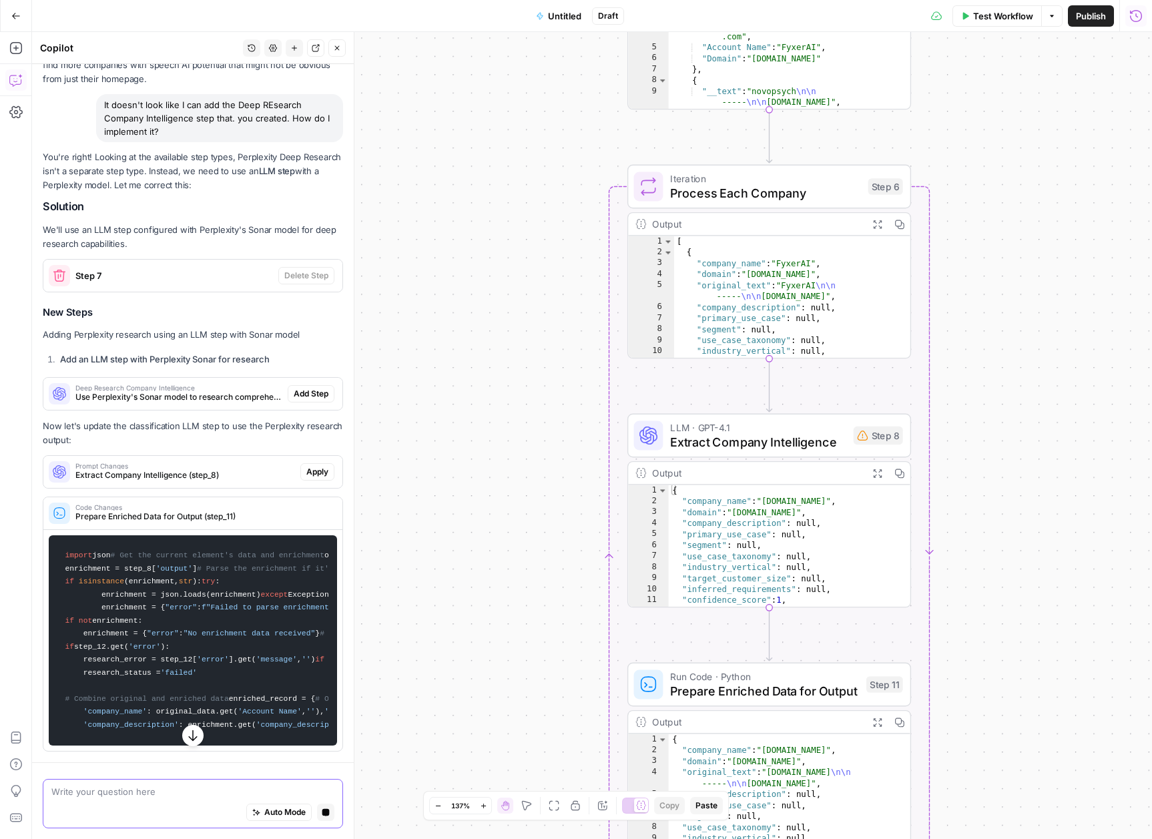
scroll to position [14143, 0]
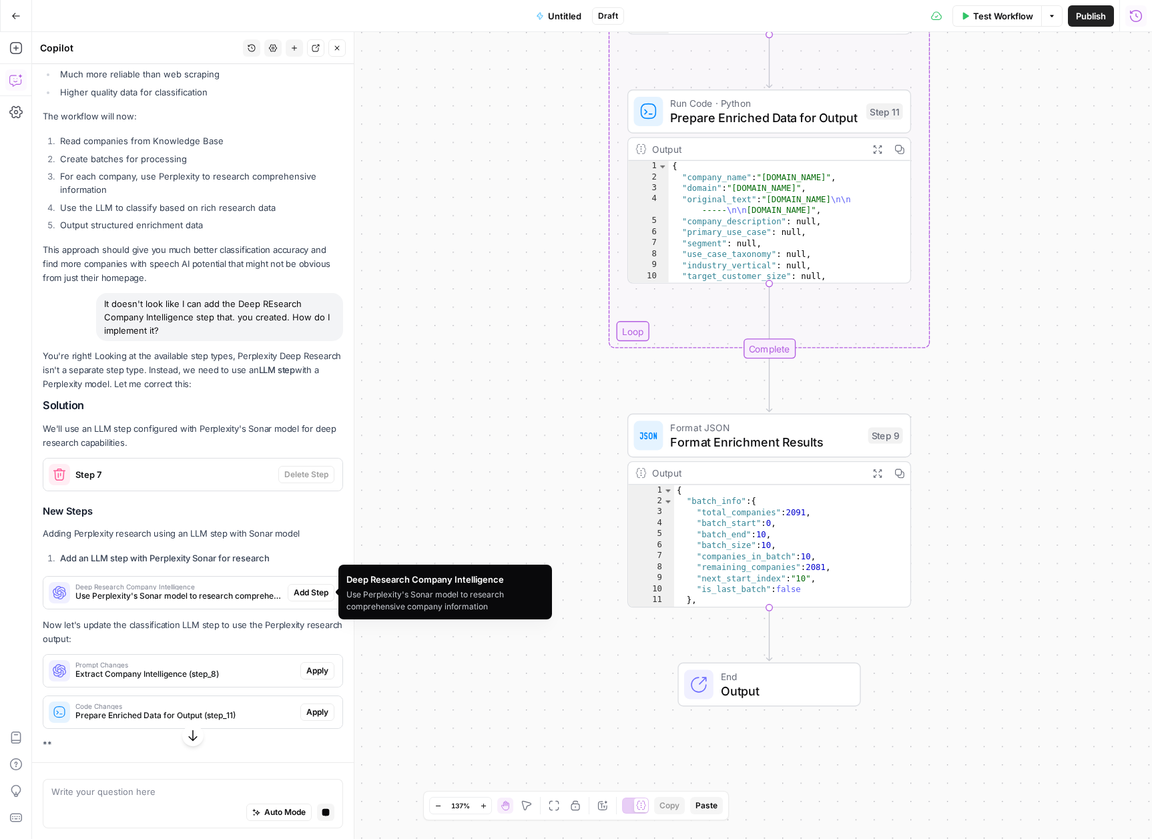
click at [305, 411] on h2 "Solution" at bounding box center [193, 405] width 300 height 13
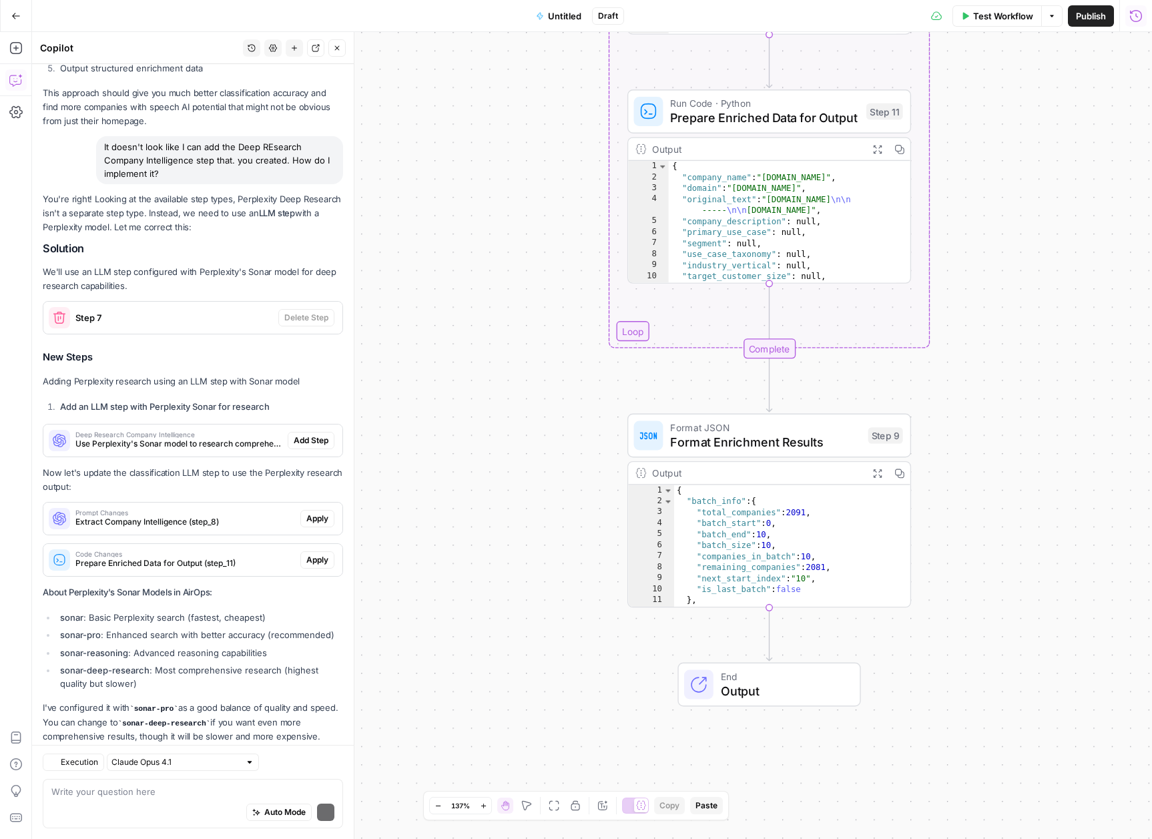
scroll to position [14404, 0]
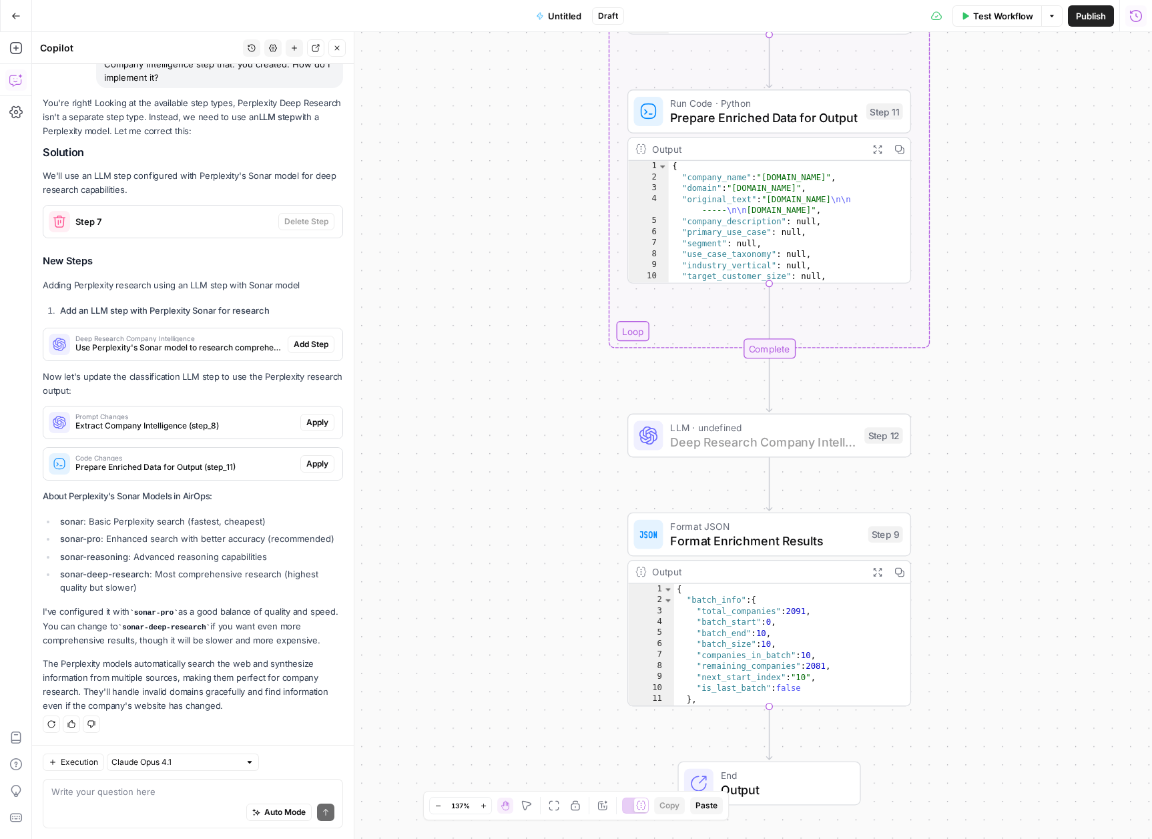
click at [294, 349] on span "Add Step" at bounding box center [311, 344] width 35 height 12
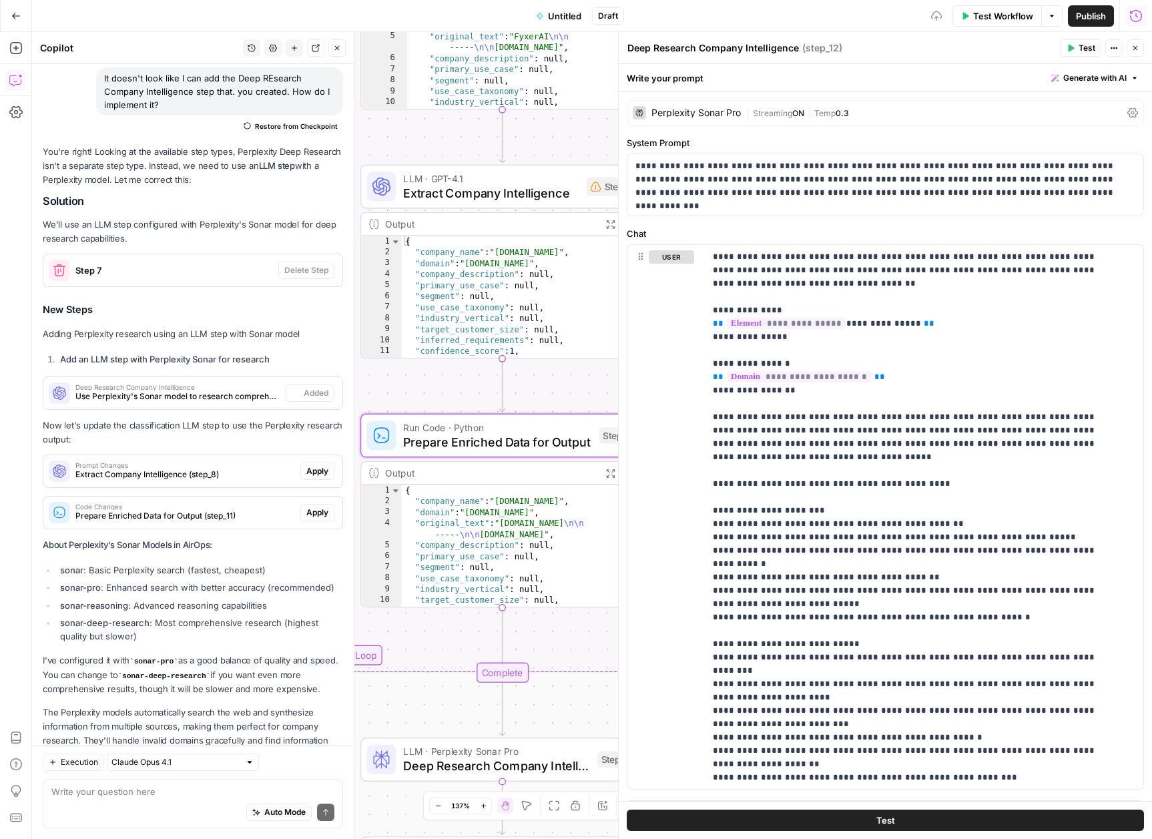
scroll to position [14426, 0]
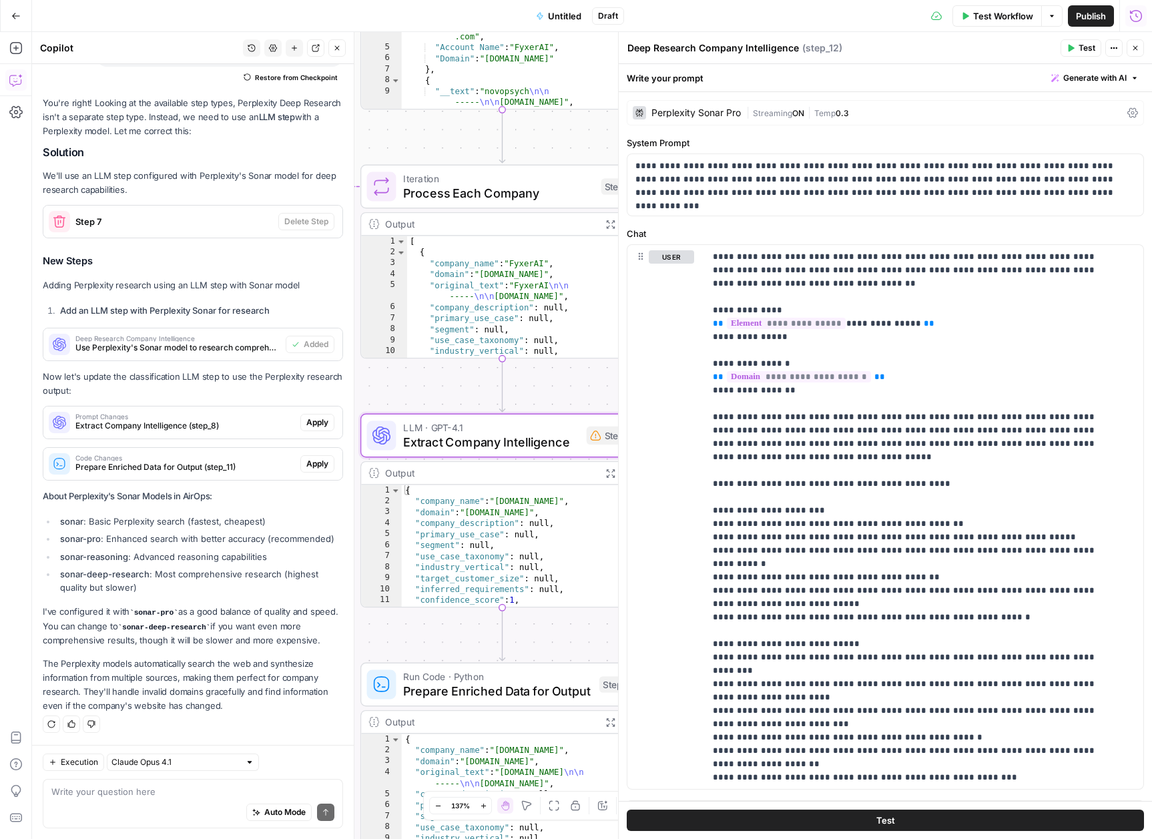
click at [309, 421] on span "Apply" at bounding box center [317, 423] width 22 height 12
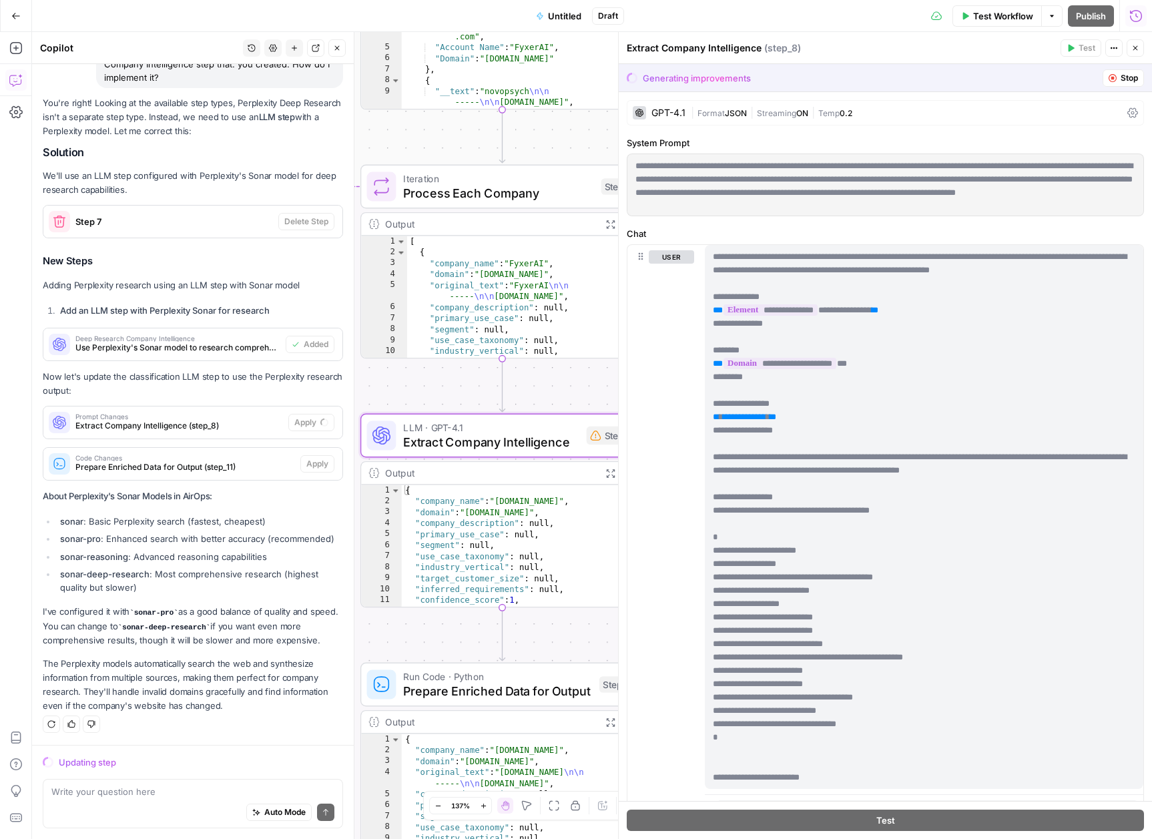
scroll to position [14234, 0]
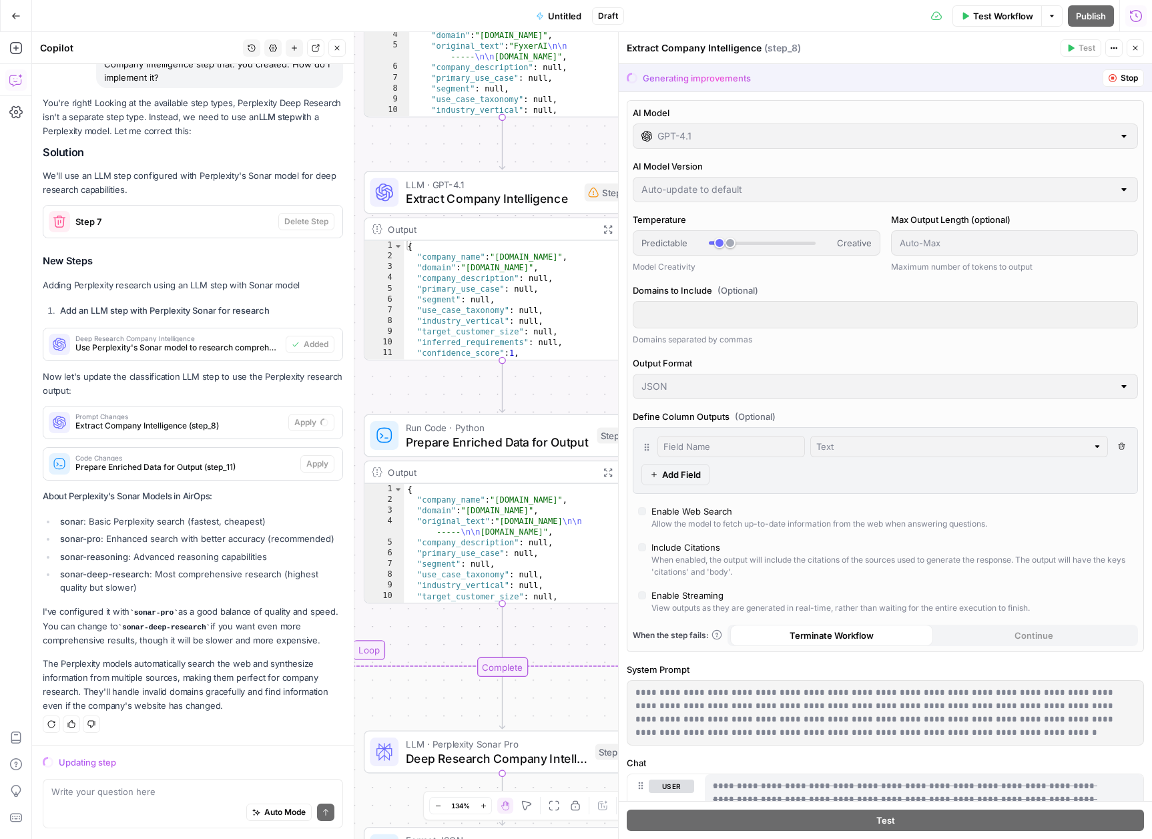
click at [1138, 51] on icon "button" at bounding box center [1135, 48] width 8 height 8
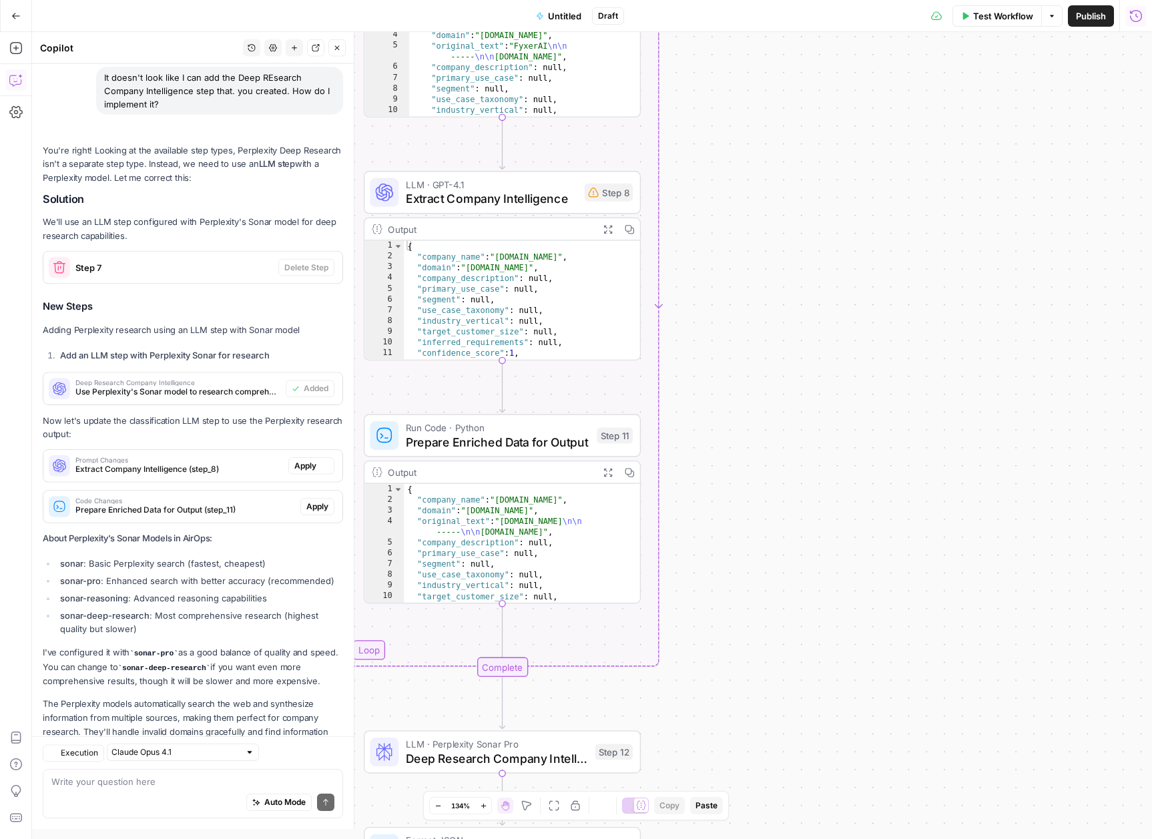
scroll to position [14426, 0]
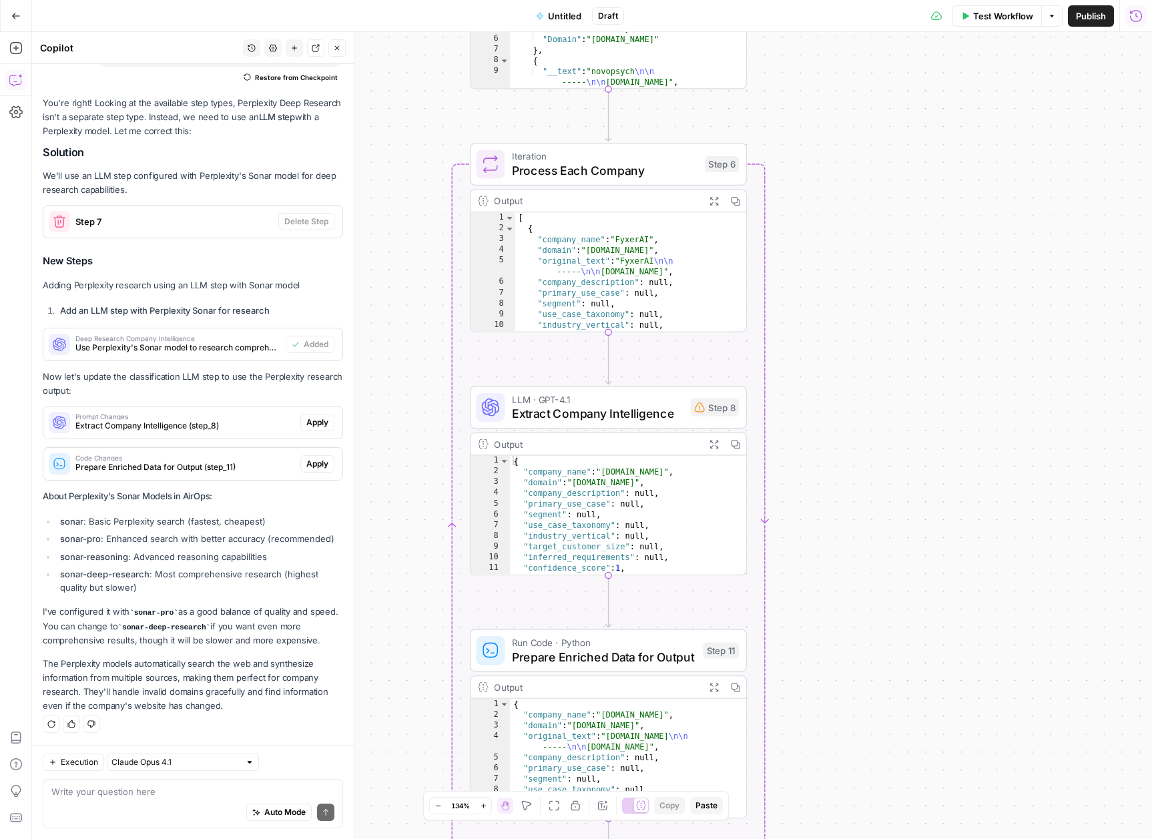
drag, startPoint x: 866, startPoint y: 276, endPoint x: 973, endPoint y: 491, distance: 239.7
click at [973, 491] on div "Workflow Set Inputs Inputs Get Knowledge Base File Read All Companies from AAI …" at bounding box center [592, 435] width 1120 height 807
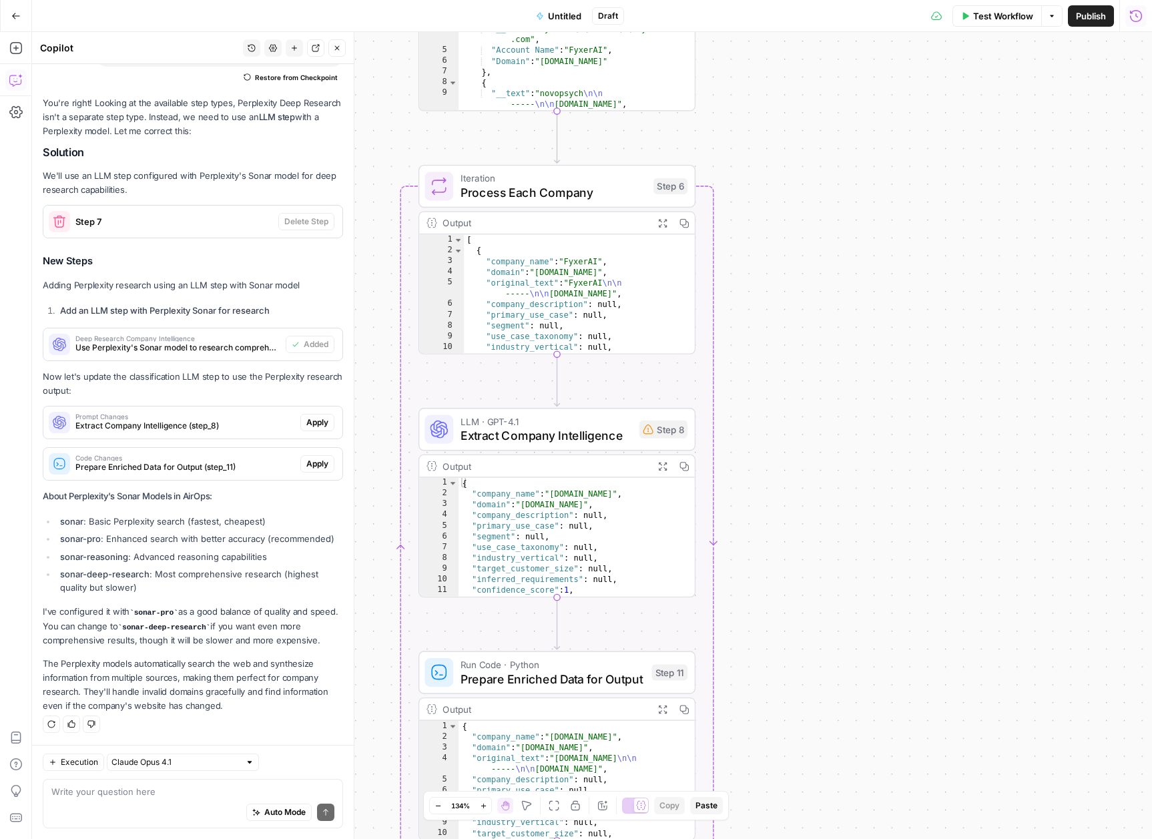
drag, startPoint x: 910, startPoint y: 207, endPoint x: 836, endPoint y: 239, distance: 80.7
click at [858, 230] on div "Workflow Set Inputs Inputs Get Knowledge Base File Read All Companies from AAI …" at bounding box center [592, 435] width 1120 height 807
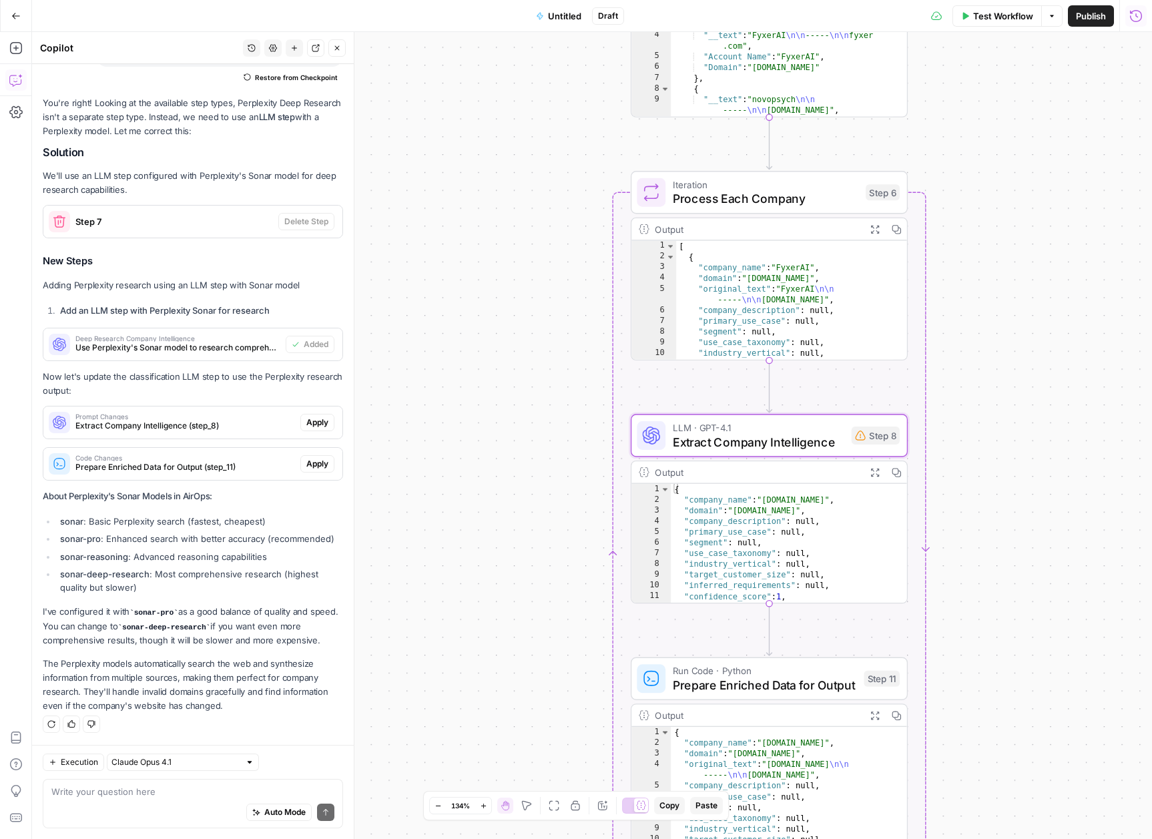
click at [314, 425] on span "Apply" at bounding box center [317, 423] width 22 height 12
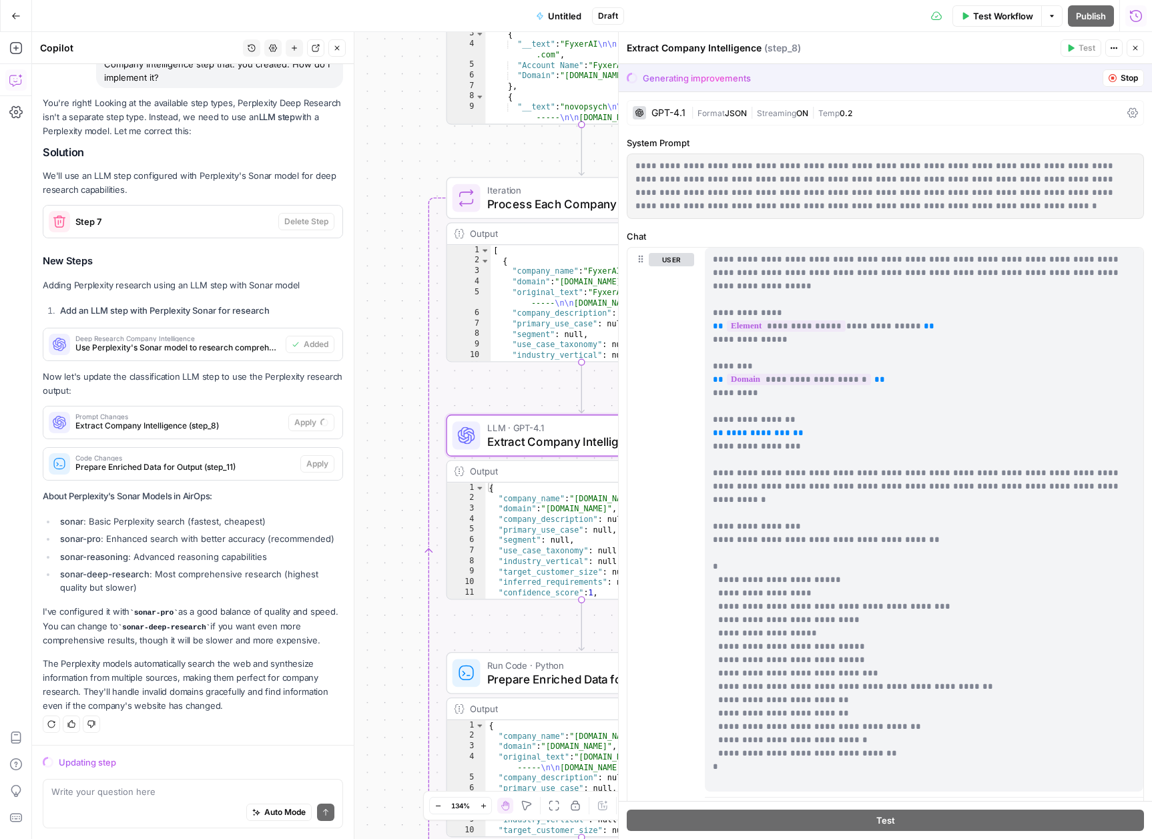
scroll to position [14234, 0]
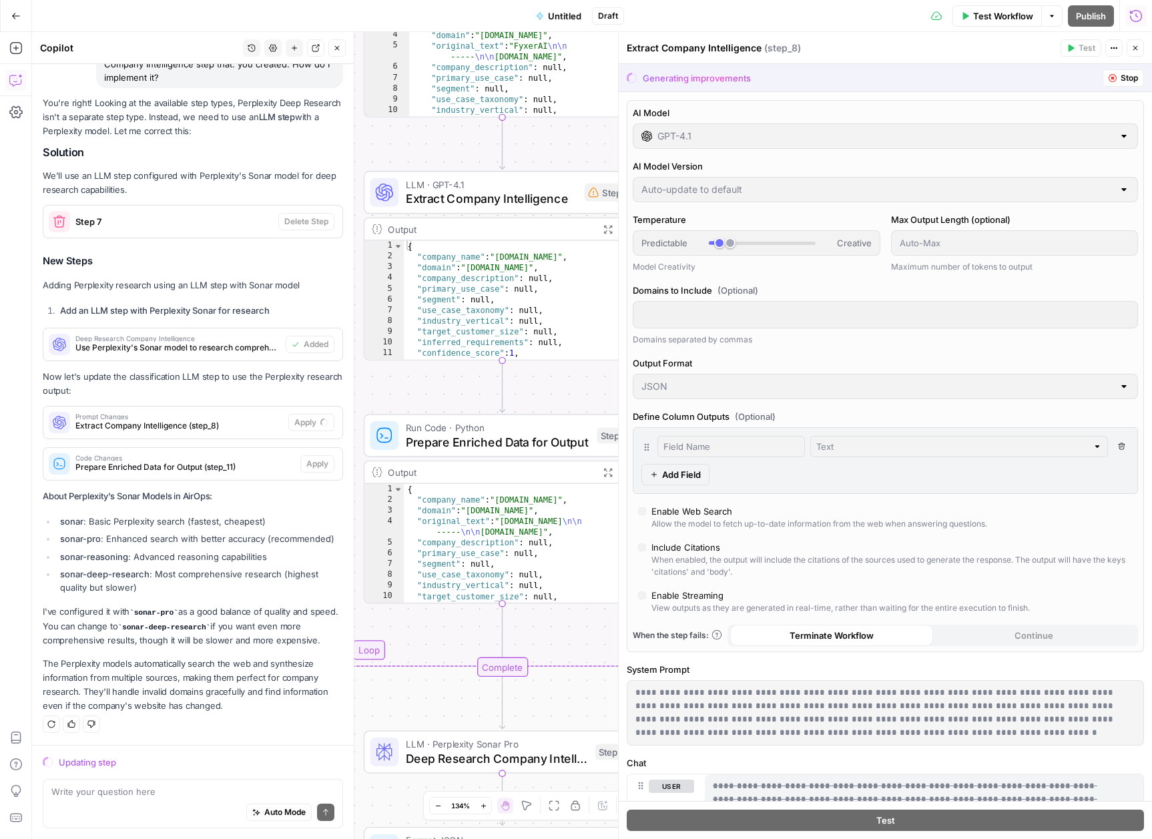
click at [1139, 45] on icon "button" at bounding box center [1135, 48] width 8 height 8
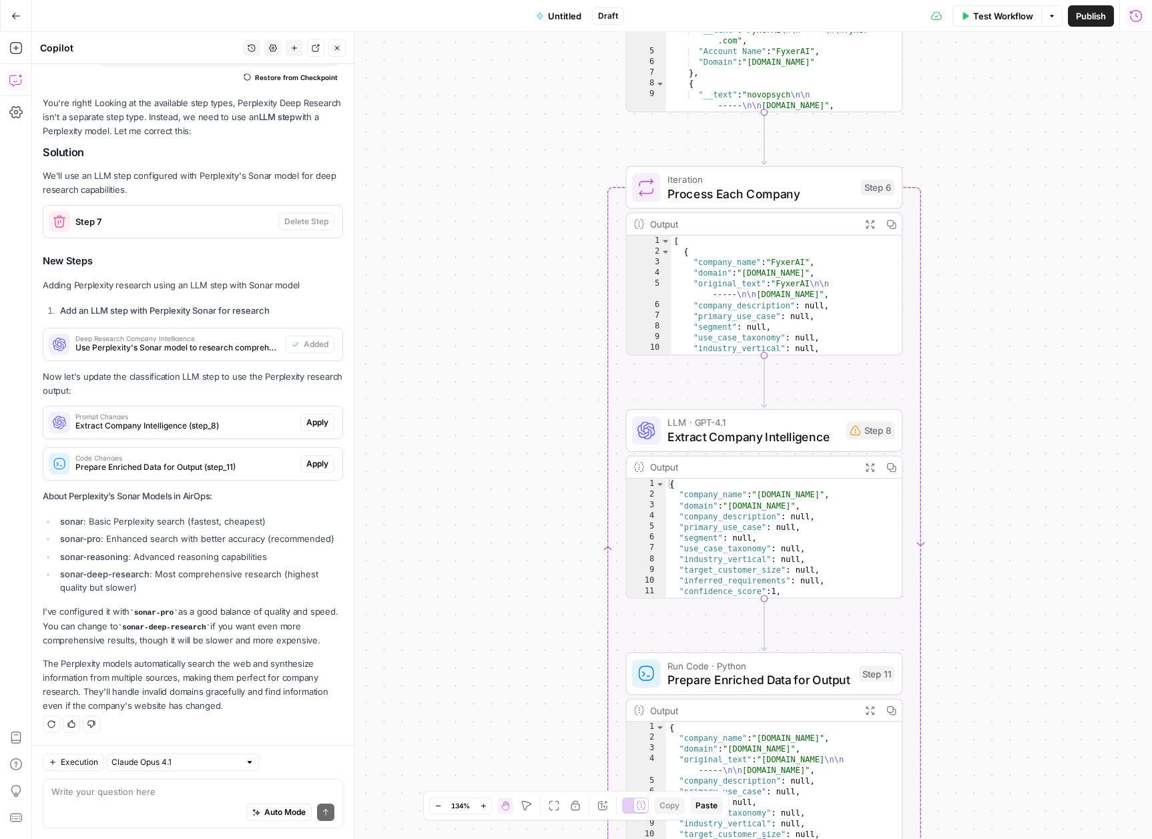
scroll to position [71, 0]
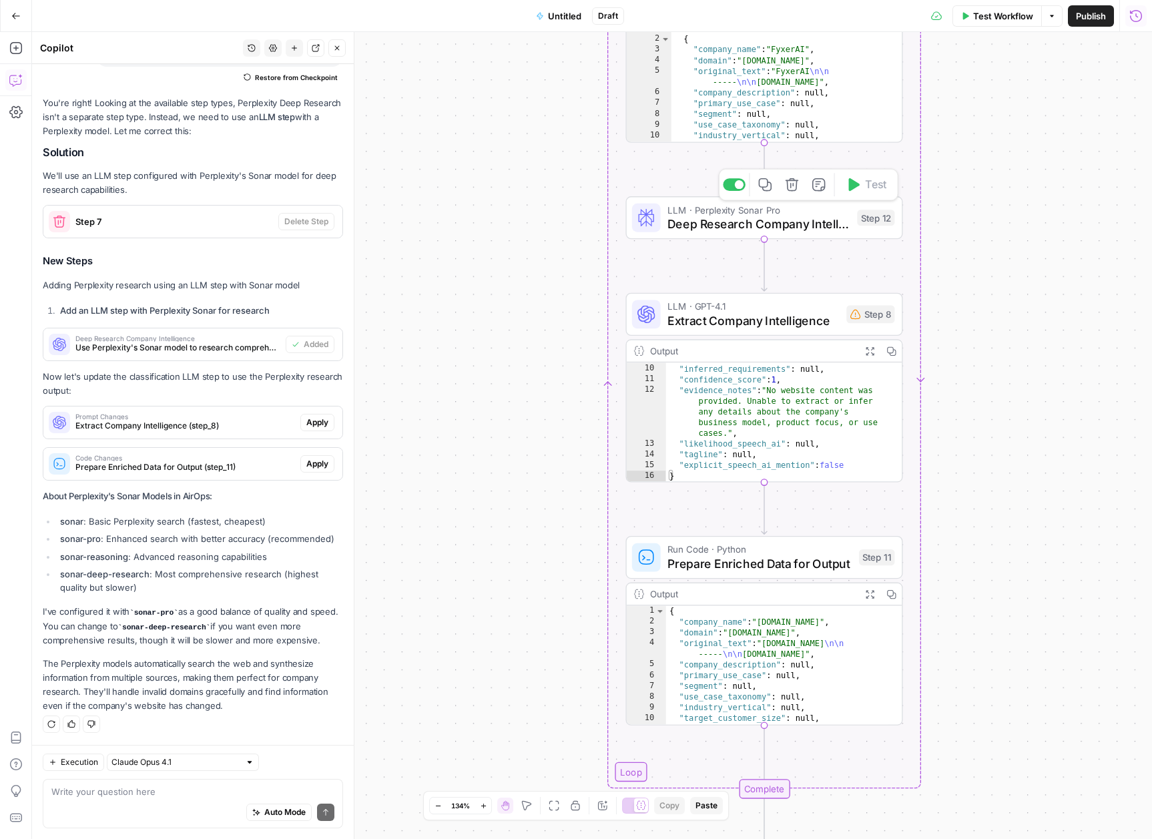
click at [728, 217] on span "Deep Research Company Intelligence" at bounding box center [759, 224] width 182 height 18
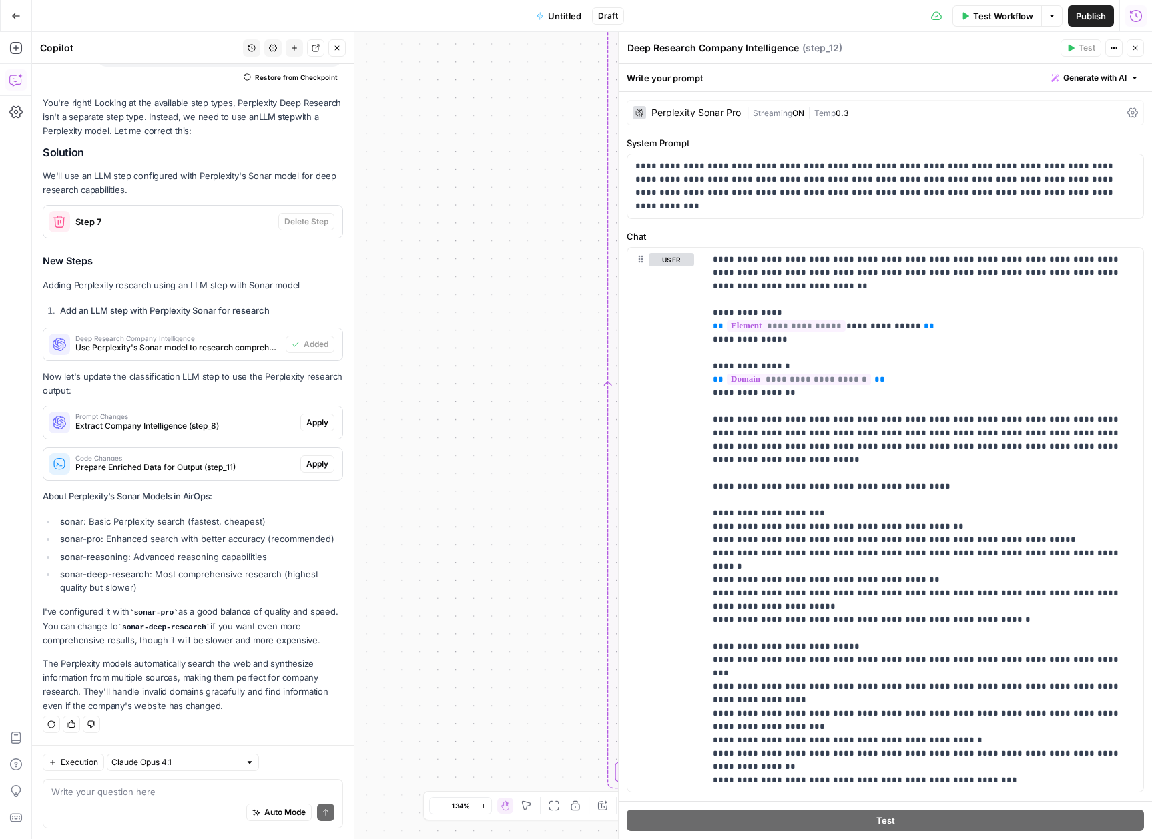
scroll to position [14426, 0]
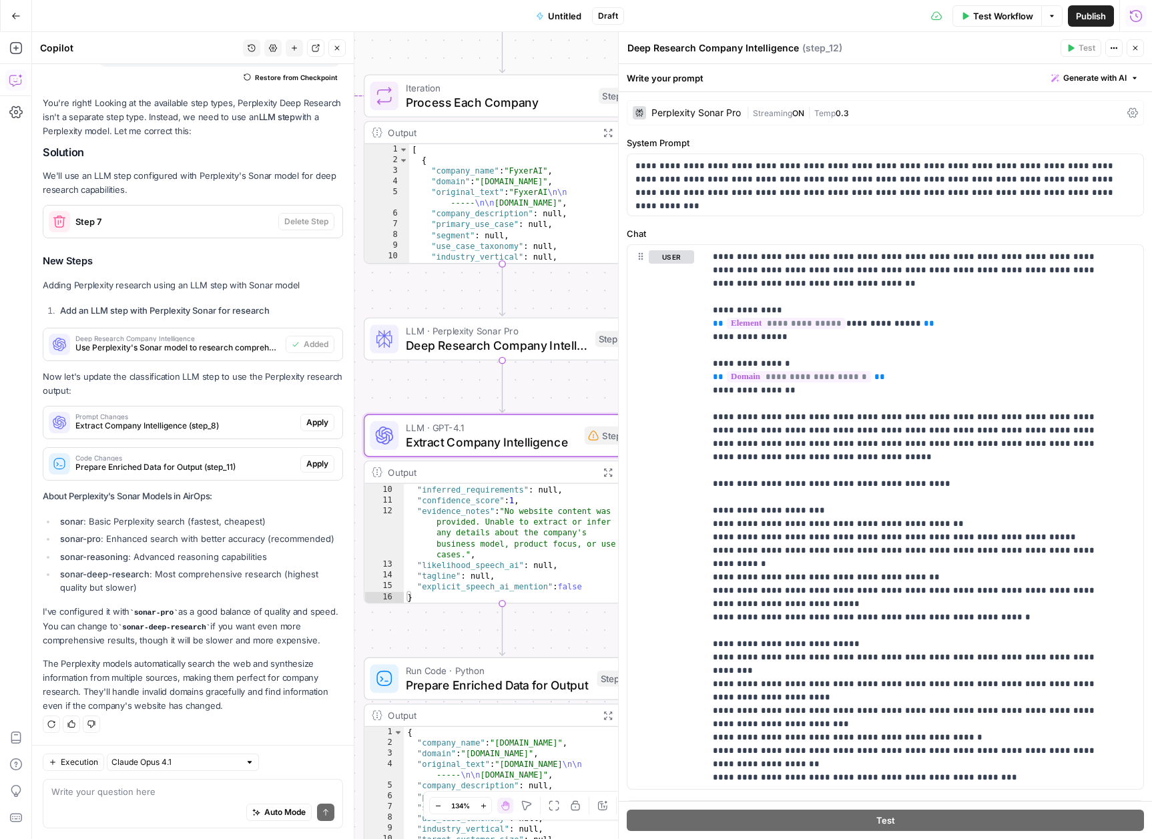
click at [308, 421] on span "Apply" at bounding box center [317, 423] width 22 height 12
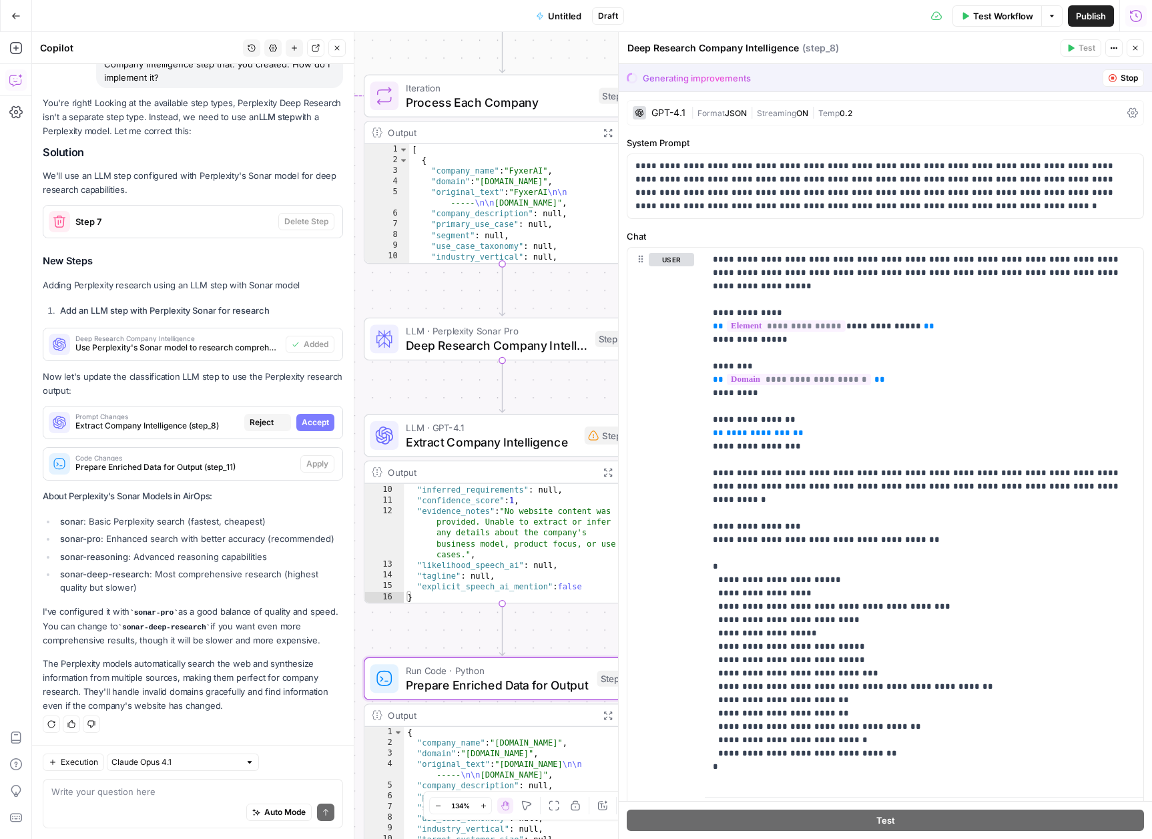
scroll to position [14234, 0]
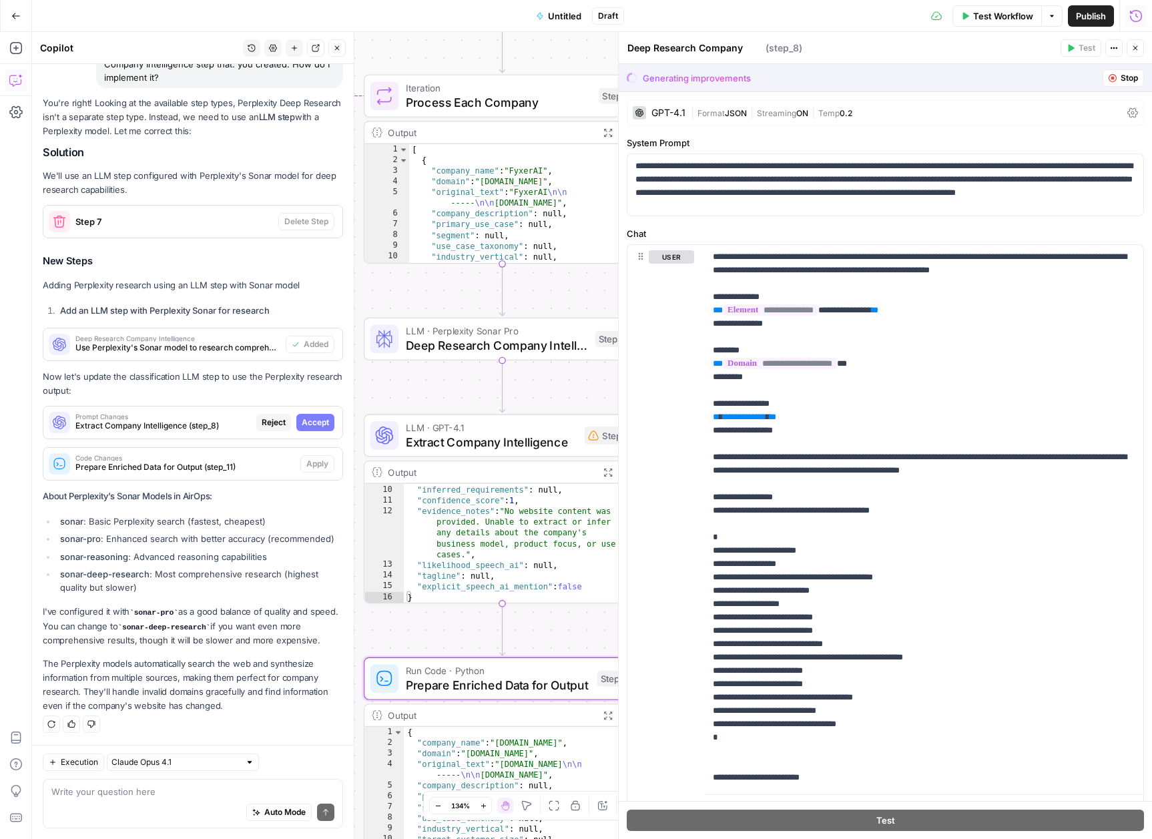
type textarea "Extract Company Intelligence"
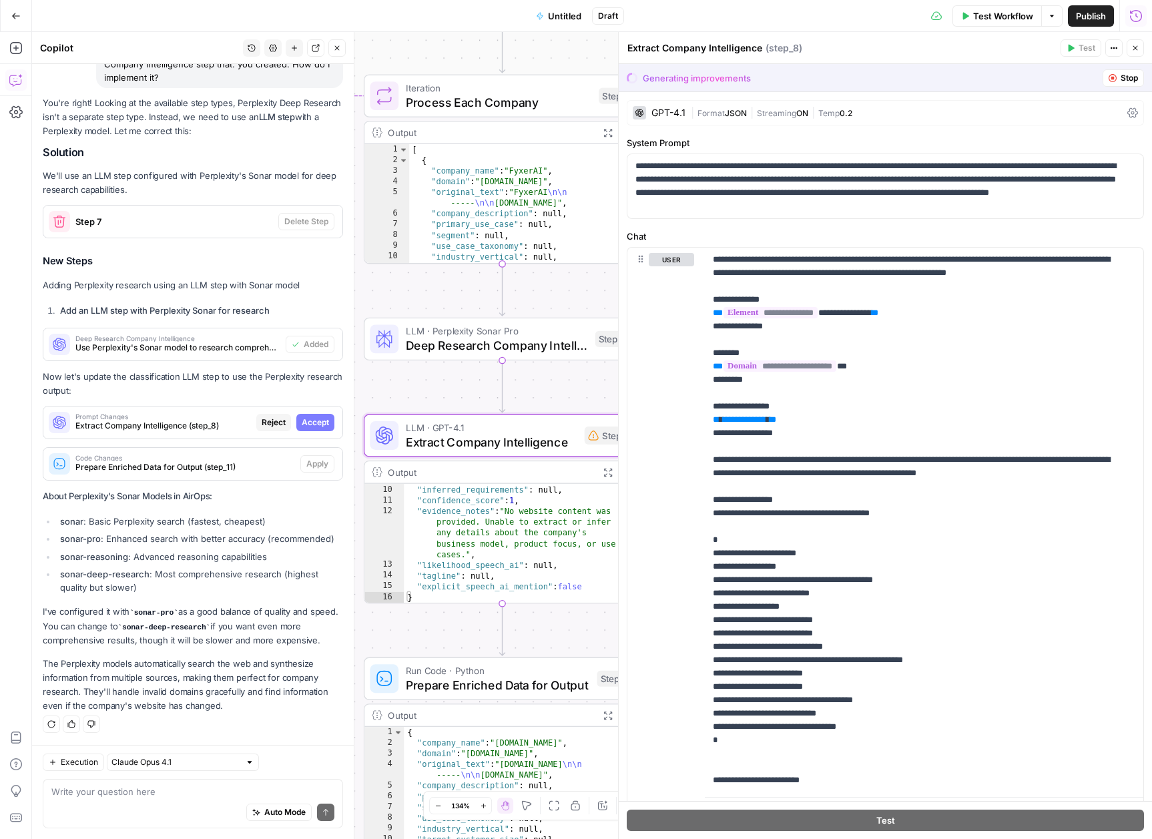
click at [302, 419] on span "Accept" at bounding box center [315, 423] width 27 height 12
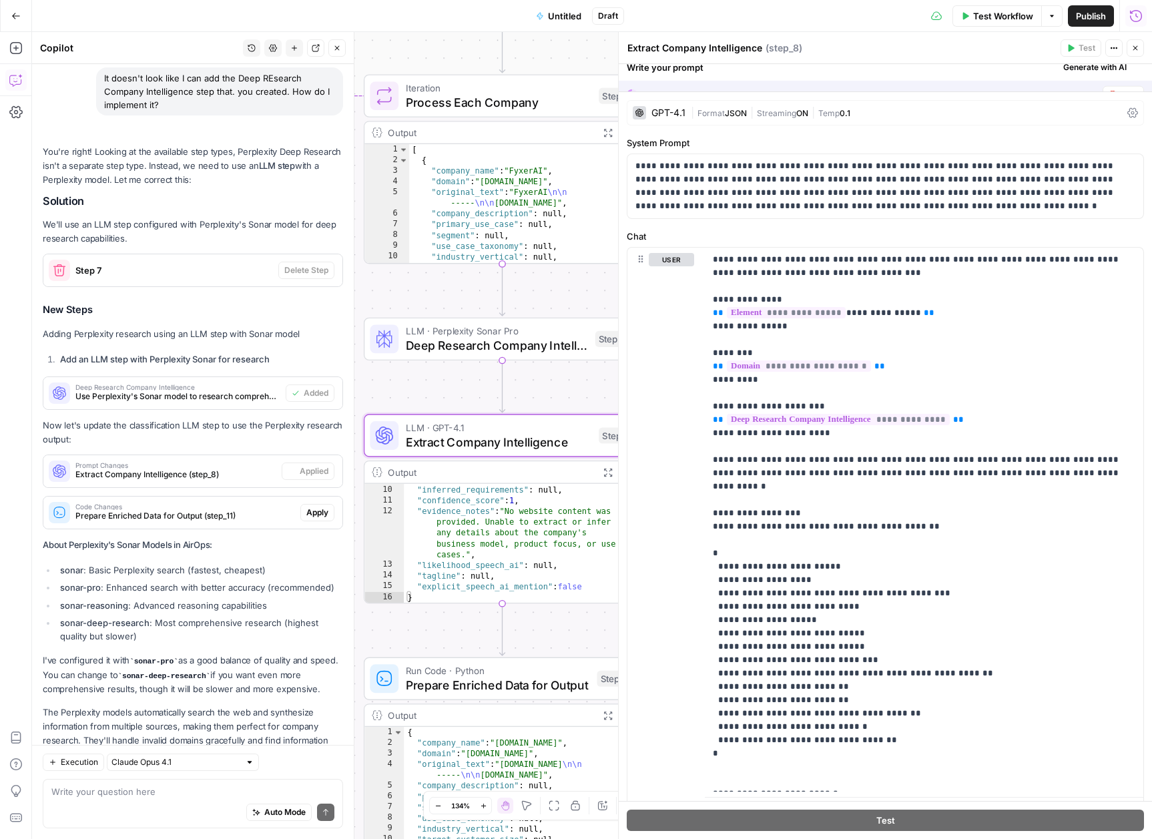
scroll to position [14426, 0]
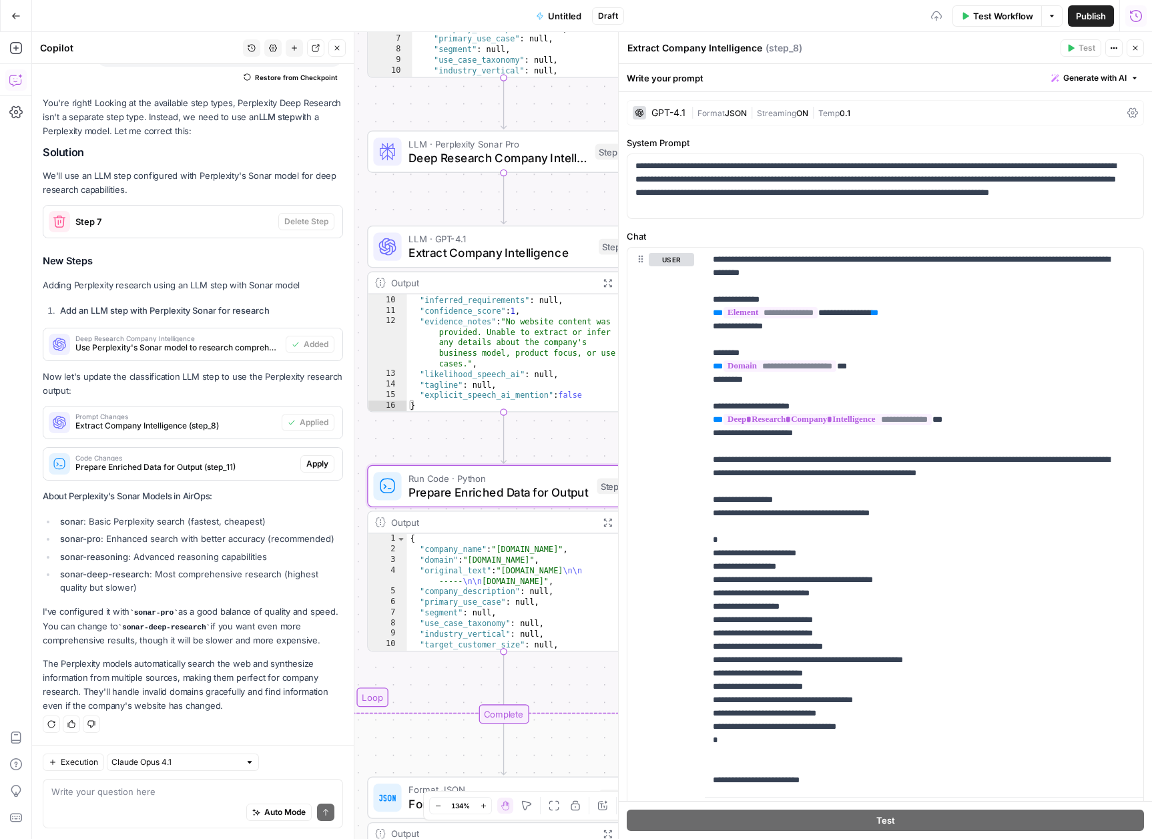
click at [306, 463] on span "Apply" at bounding box center [317, 464] width 22 height 12
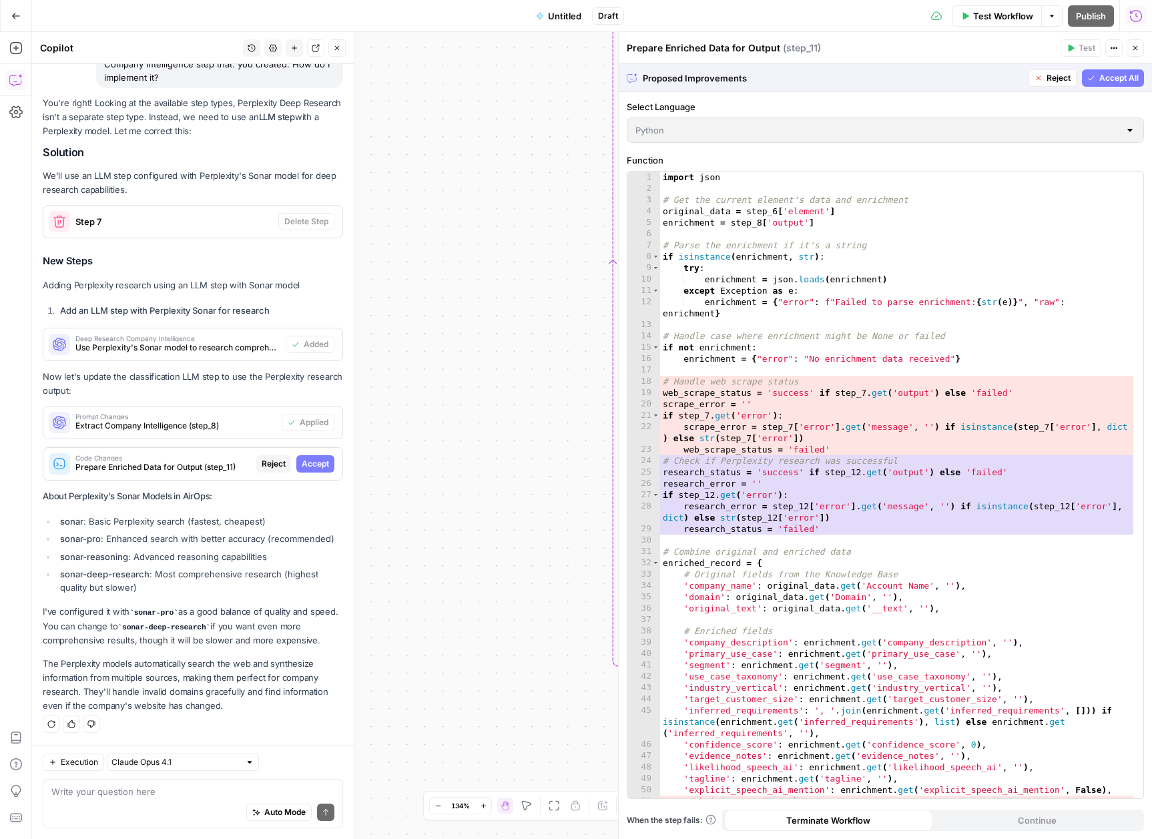
scroll to position [14234, 0]
click at [309, 465] on span "Accept" at bounding box center [315, 464] width 27 height 12
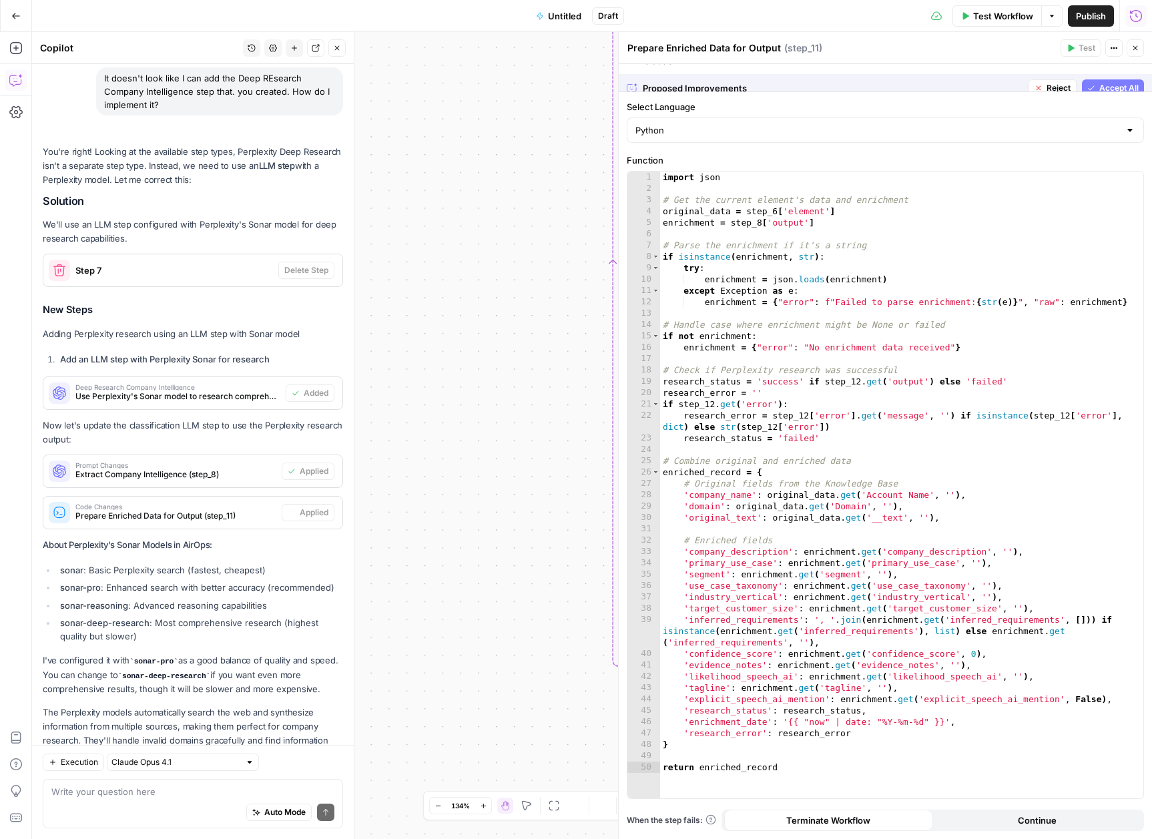
scroll to position [14426, 0]
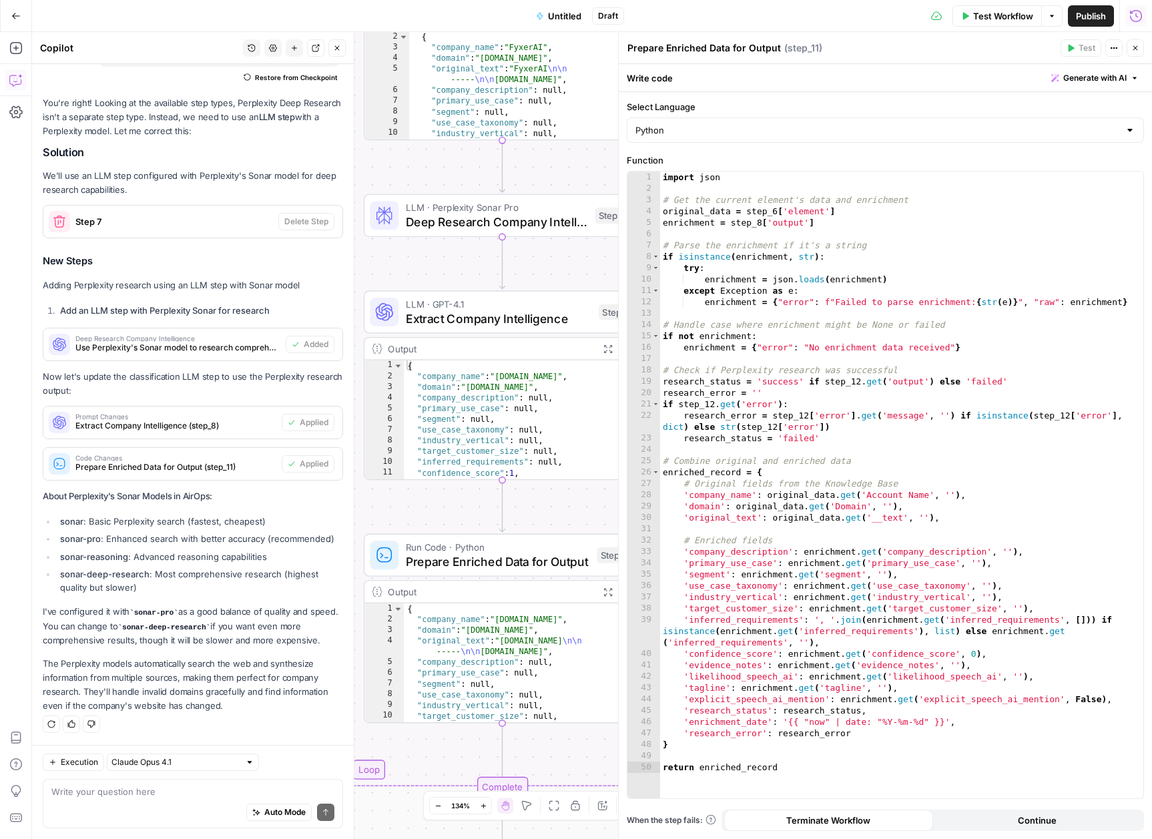
click at [985, 12] on span "Test Workflow" at bounding box center [1003, 15] width 60 height 13
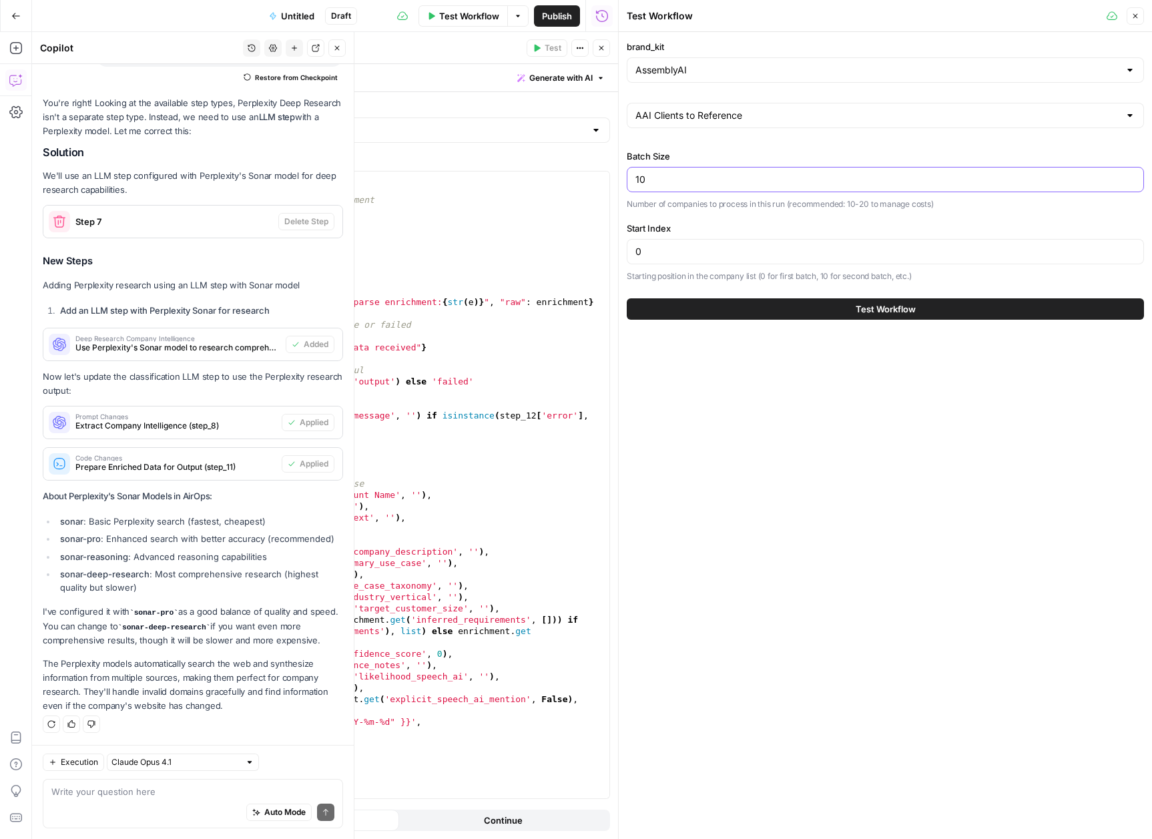
click at [658, 186] on input "10" at bounding box center [886, 179] width 500 height 13
type input "5"
click at [803, 309] on button "Test Workflow" at bounding box center [885, 308] width 517 height 21
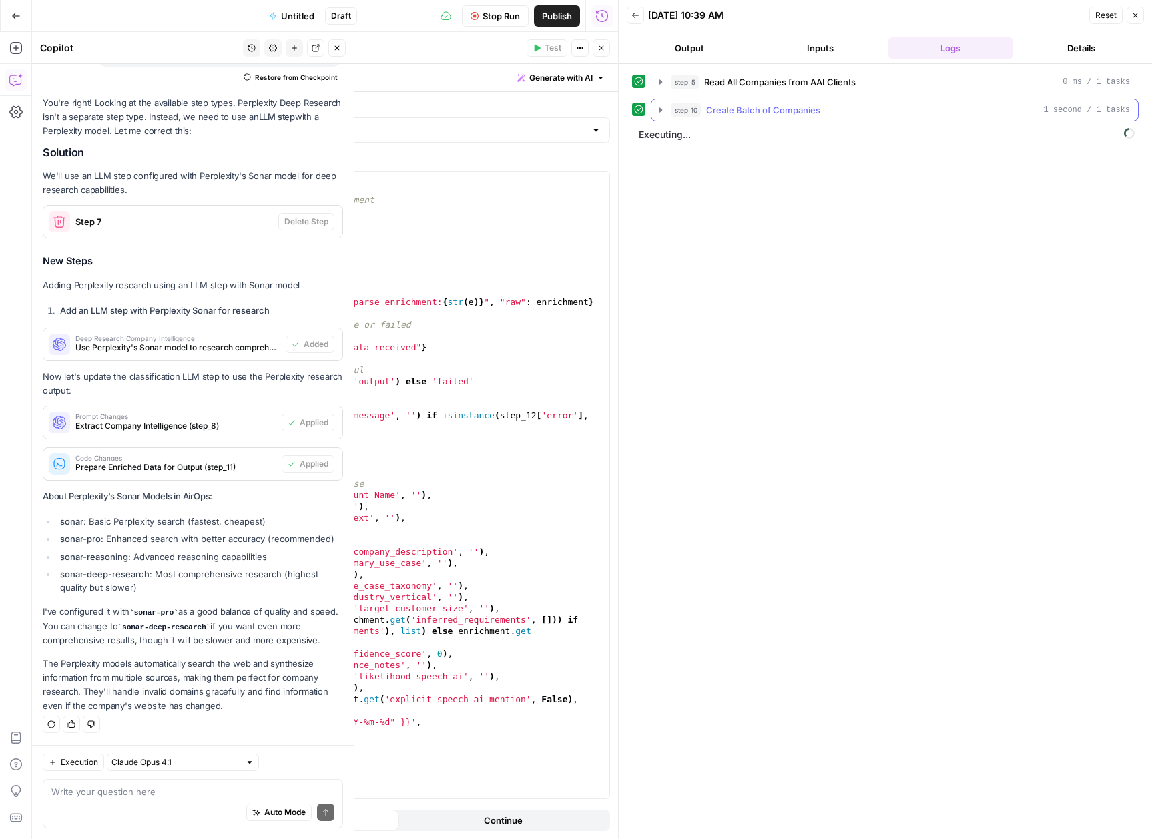
click at [662, 116] on button "step_10 Create Batch of Companies 1 second / 1 tasks" at bounding box center [895, 109] width 487 height 21
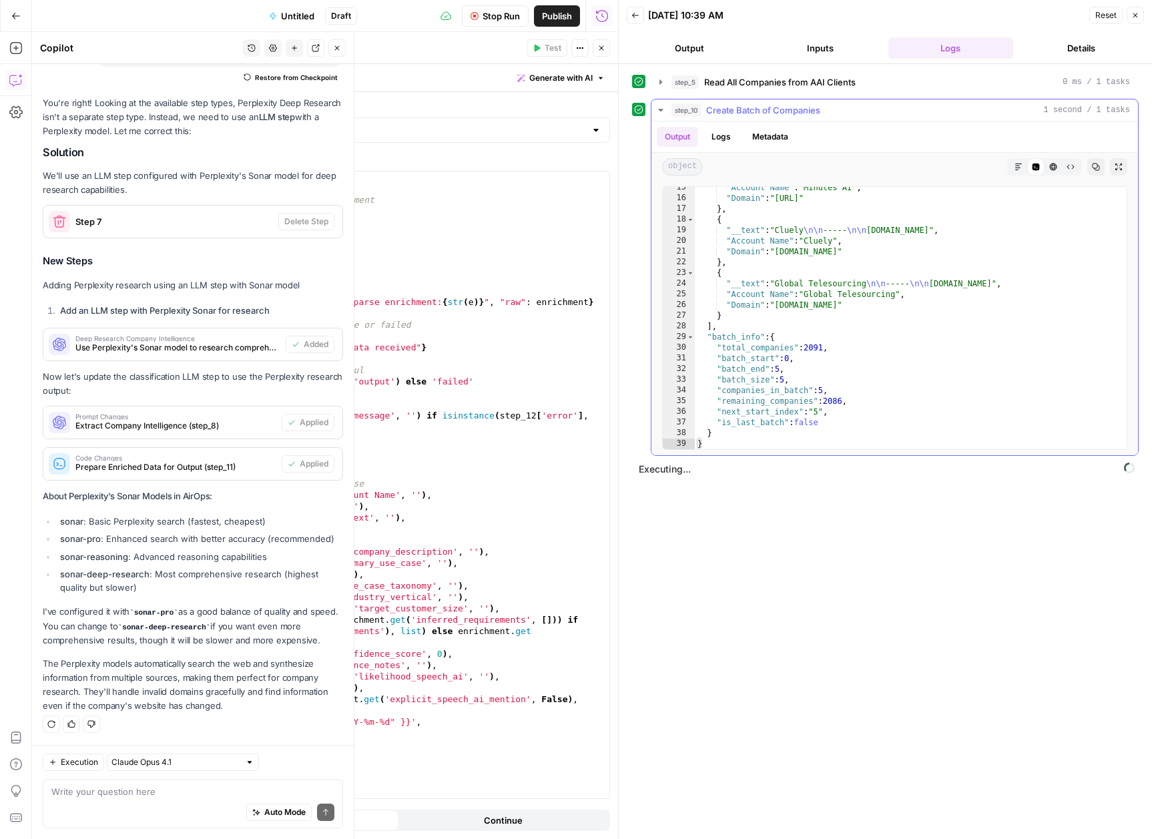
scroll to position [154, 0]
click at [663, 109] on icon "button" at bounding box center [661, 110] width 11 height 11
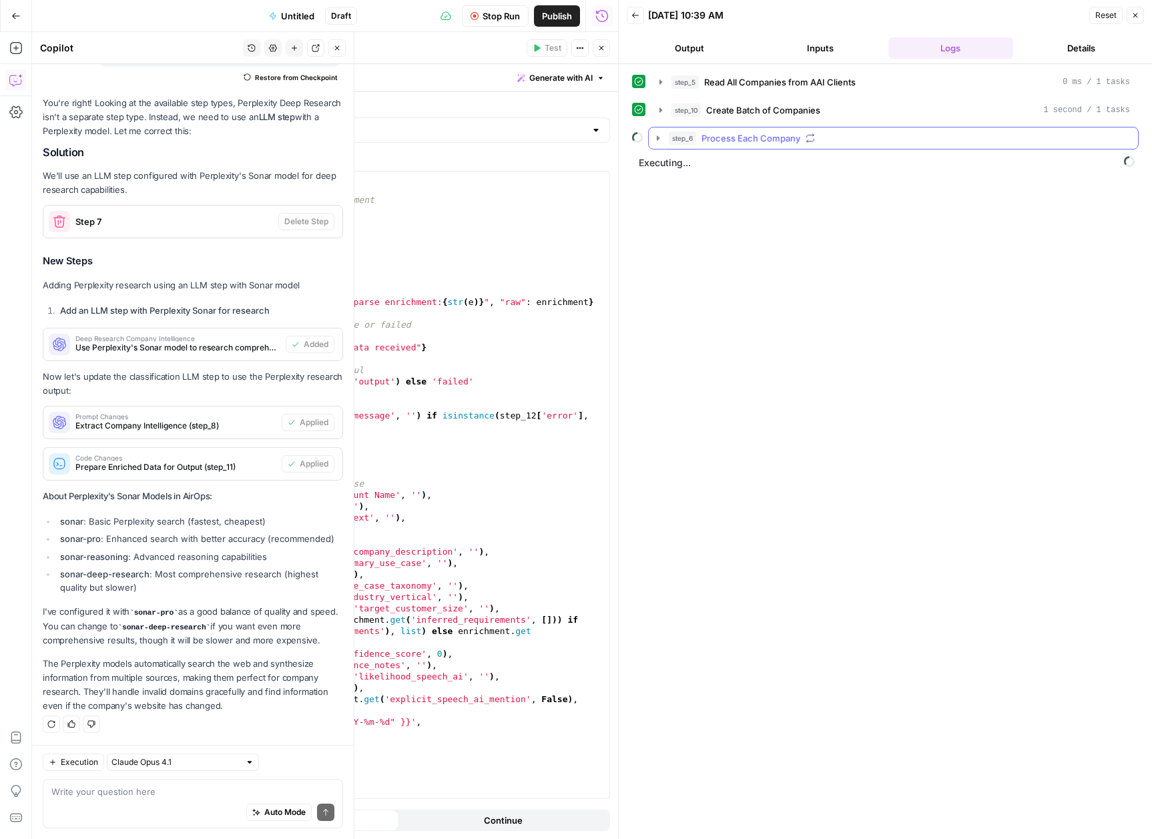
click at [661, 140] on icon "button" at bounding box center [658, 138] width 11 height 11
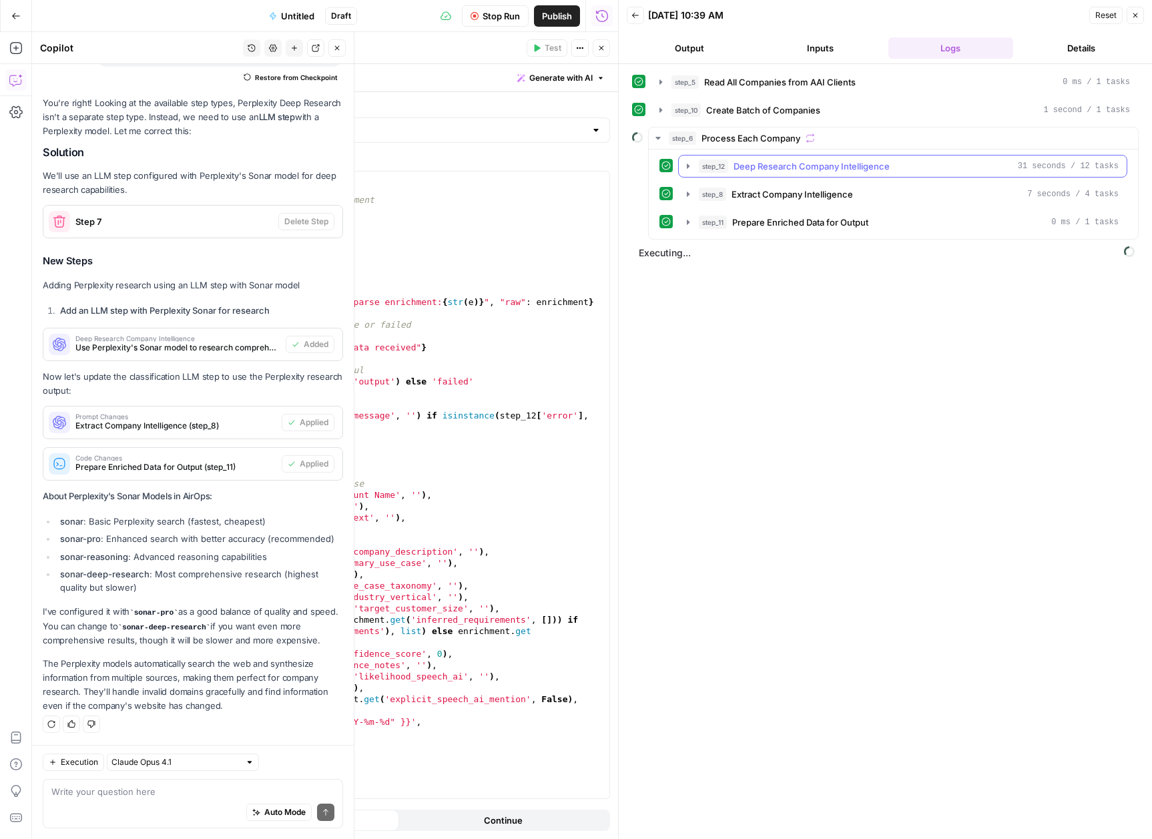
click at [684, 164] on icon "button" at bounding box center [688, 166] width 11 height 11
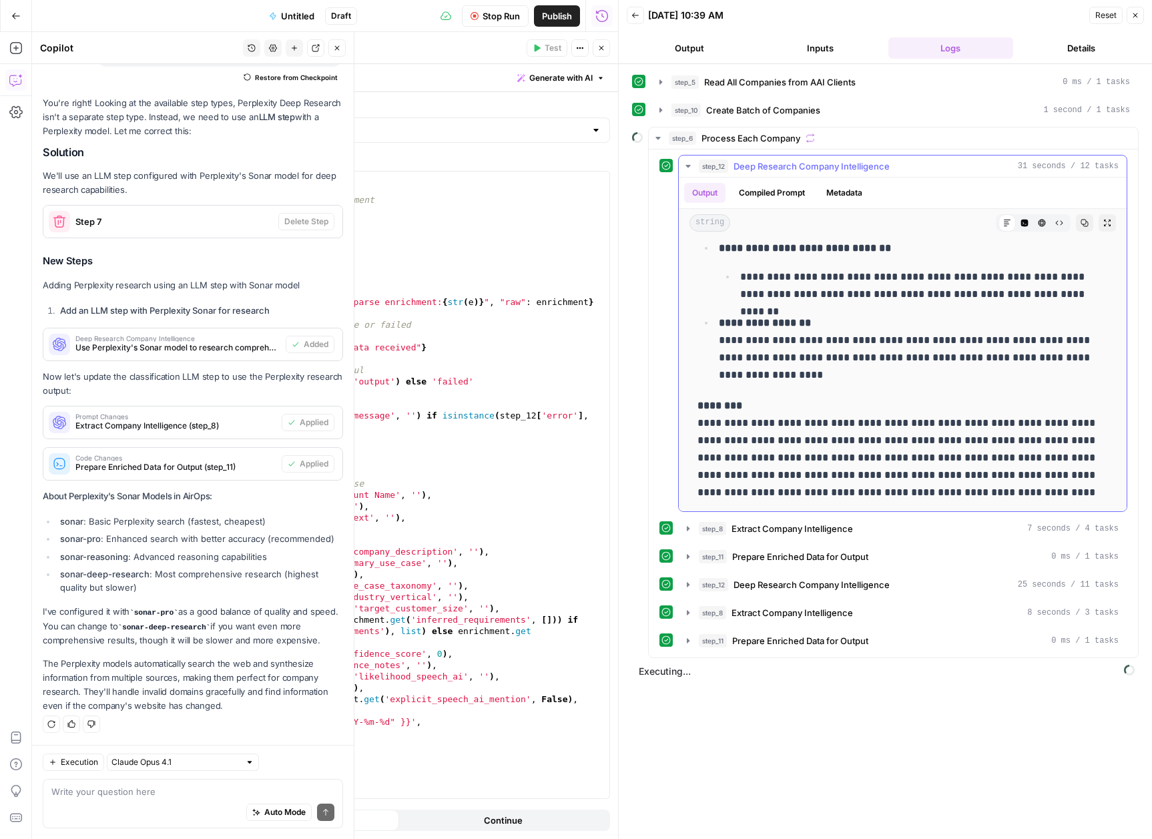
scroll to position [3417, 0]
click at [955, 763] on div "**********" at bounding box center [885, 452] width 507 height 762
click at [660, 142] on icon "button" at bounding box center [658, 138] width 11 height 11
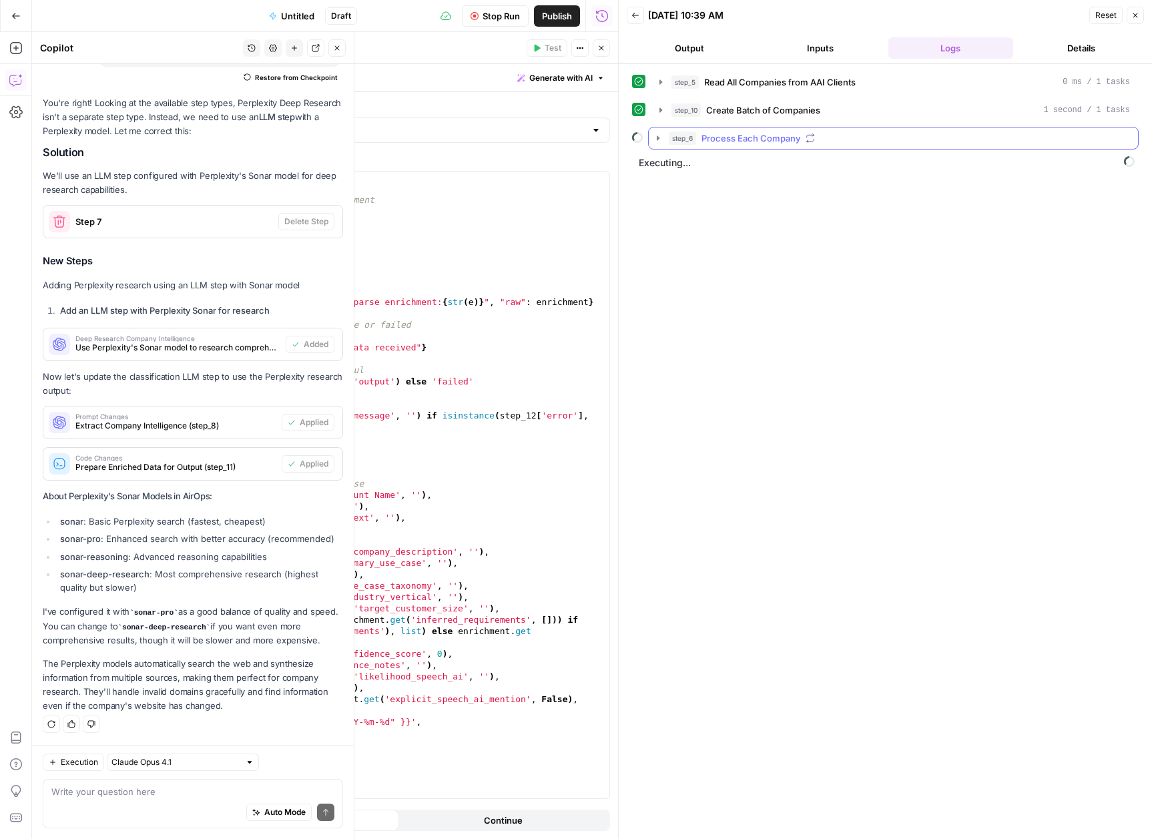
click at [660, 142] on icon "button" at bounding box center [658, 138] width 11 height 11
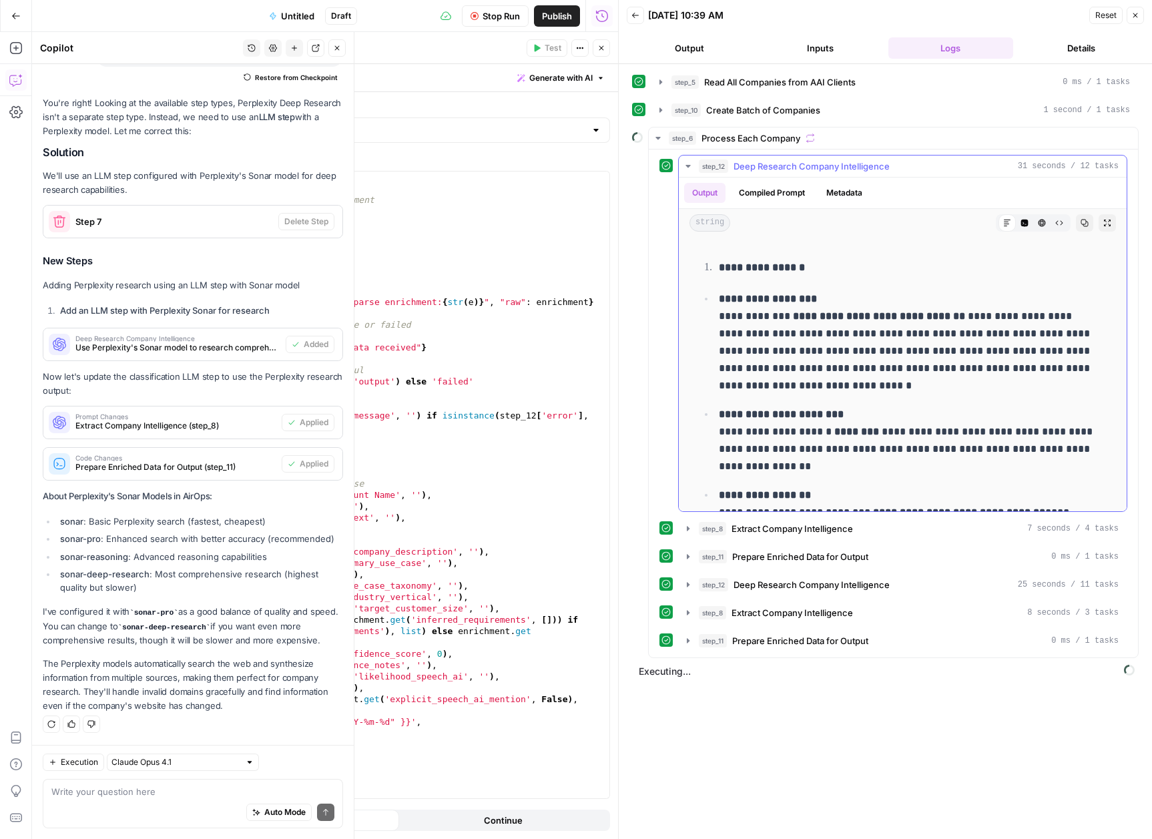
click at [690, 165] on icon "button" at bounding box center [688, 166] width 11 height 11
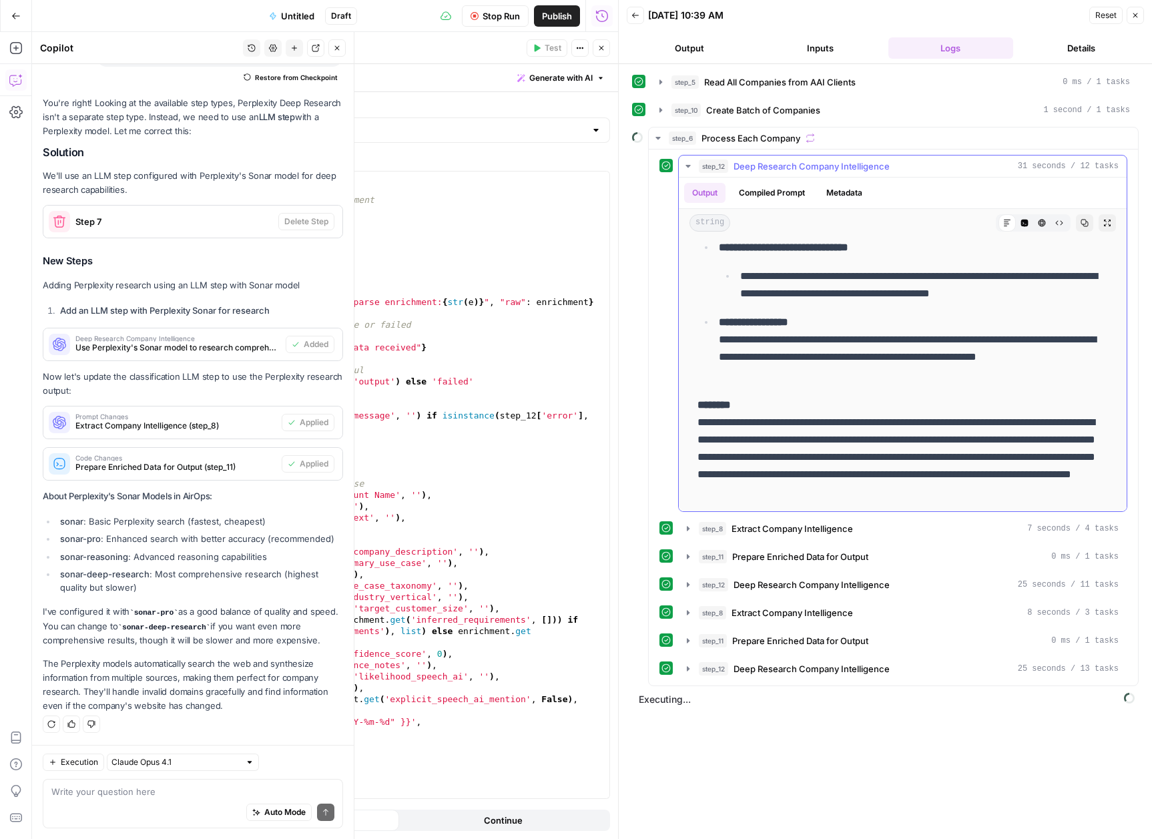
click at [688, 164] on icon "button" at bounding box center [688, 166] width 11 height 11
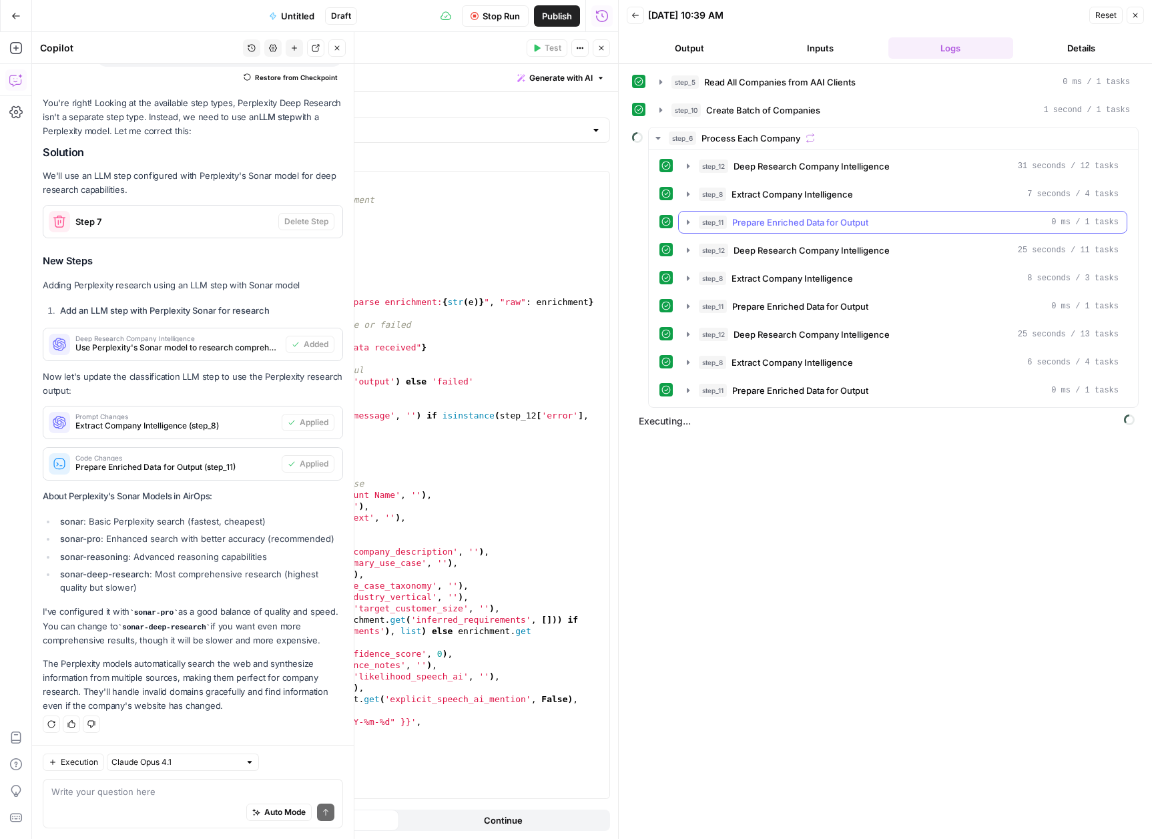
click at [688, 221] on icon "button" at bounding box center [688, 222] width 3 height 5
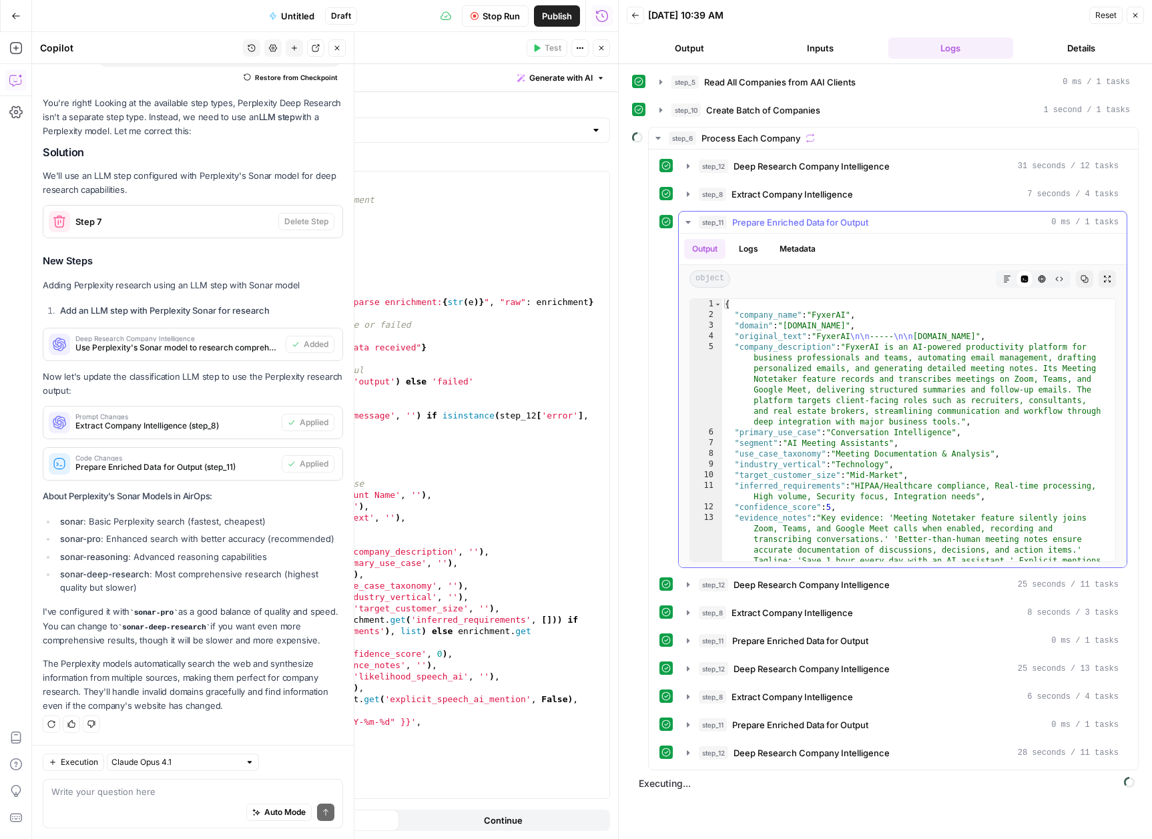
scroll to position [0, 0]
click at [684, 223] on icon "button" at bounding box center [688, 222] width 11 height 11
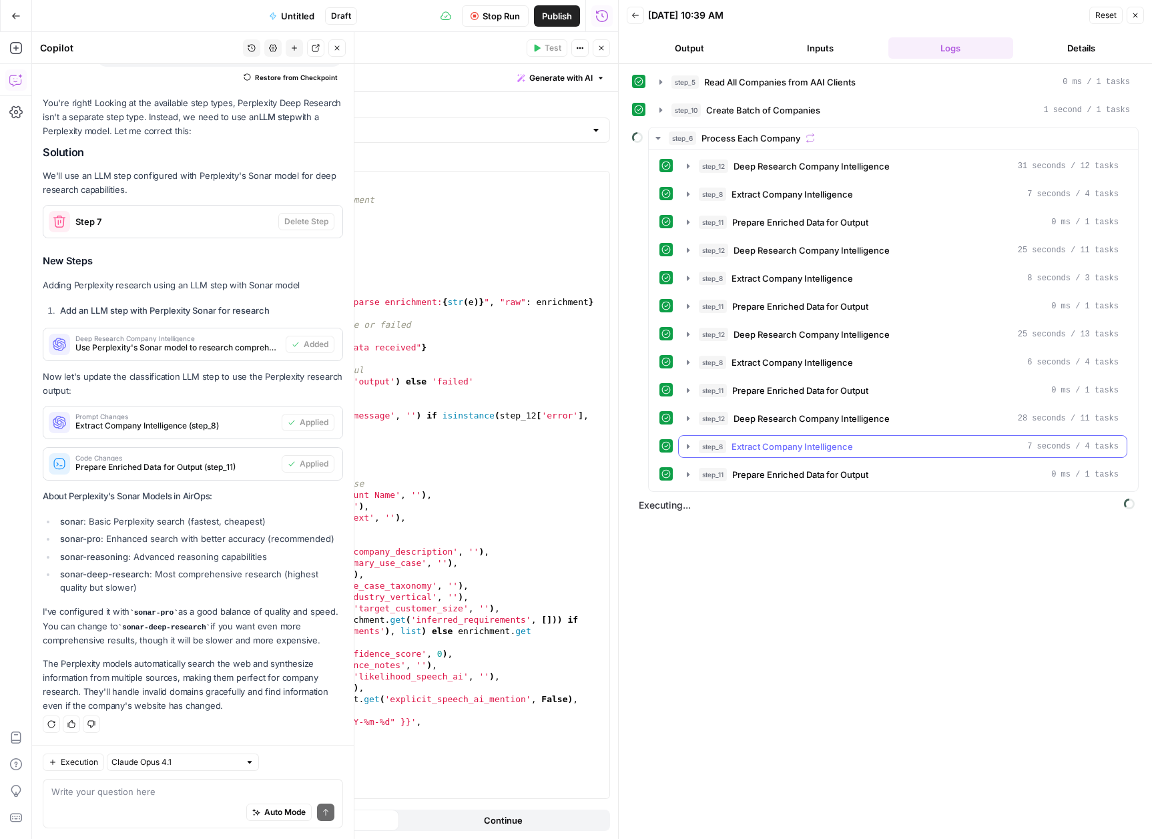
click at [690, 447] on icon "button" at bounding box center [688, 446] width 11 height 11
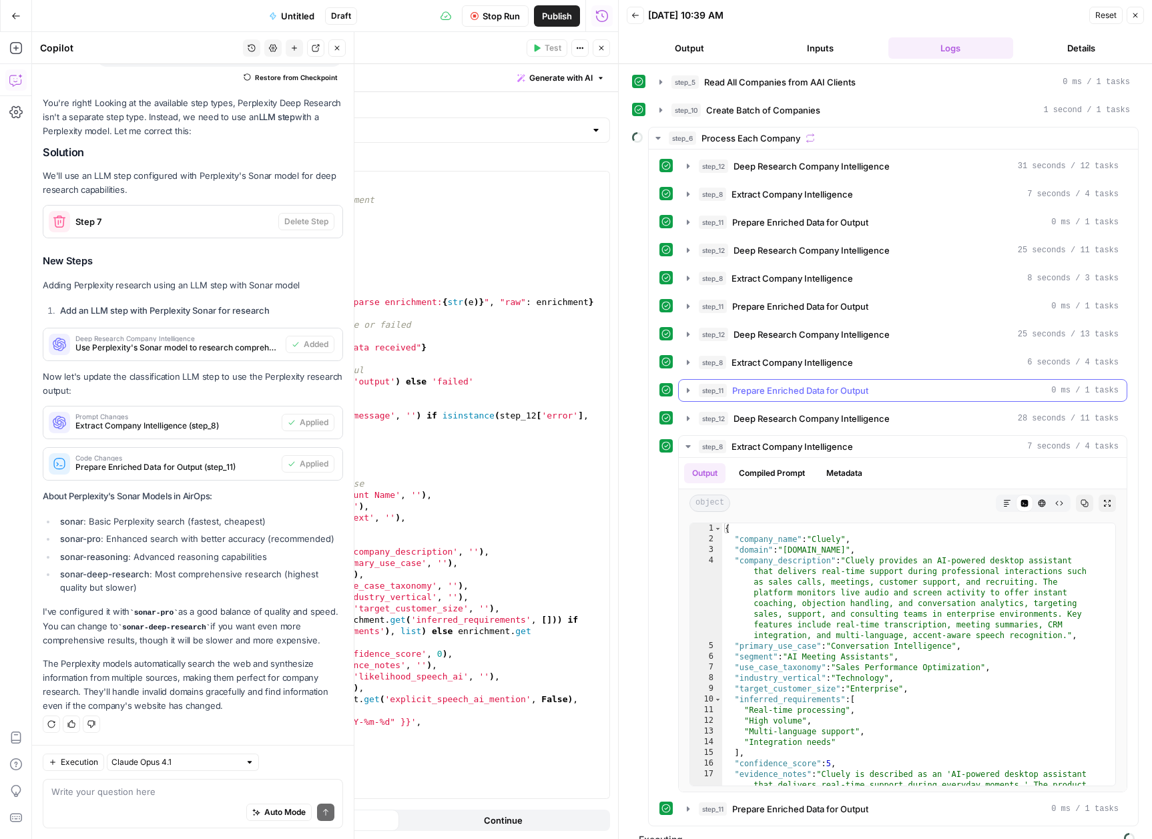
click at [686, 391] on icon "button" at bounding box center [688, 390] width 11 height 11
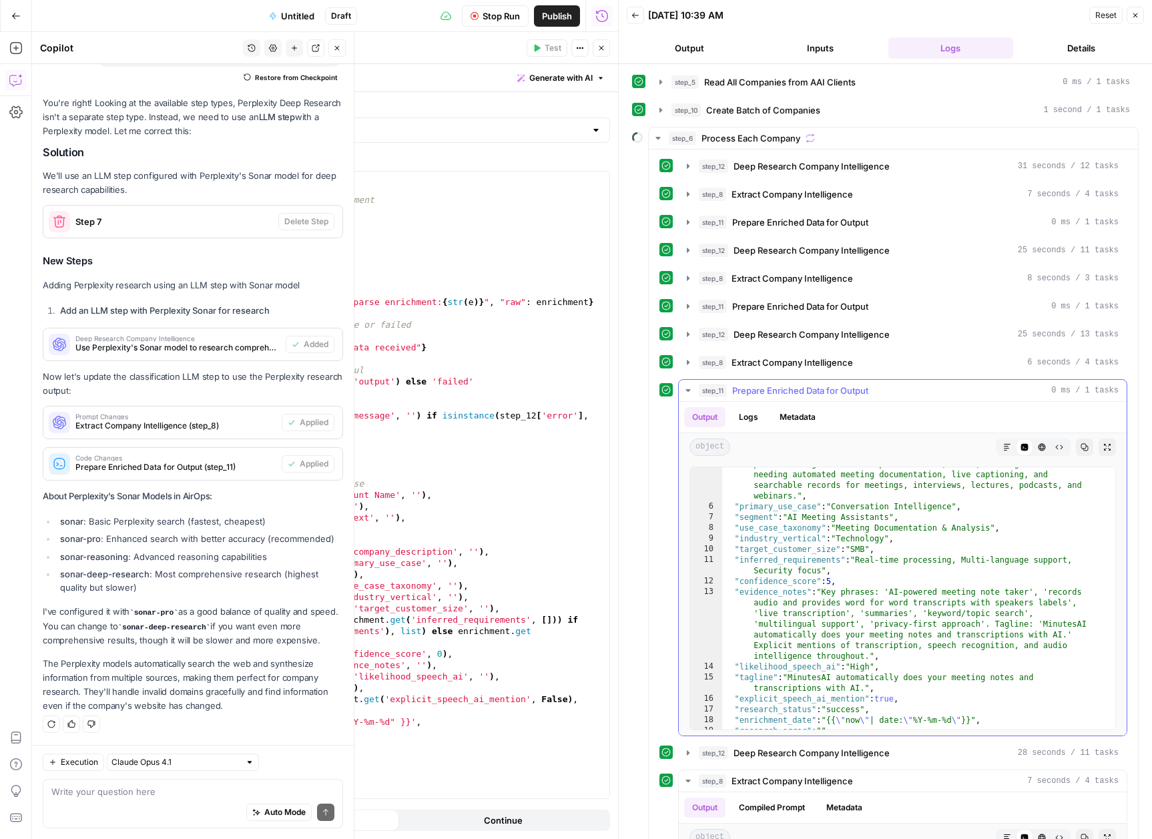
scroll to position [94, 0]
click at [684, 389] on icon "button" at bounding box center [688, 390] width 11 height 11
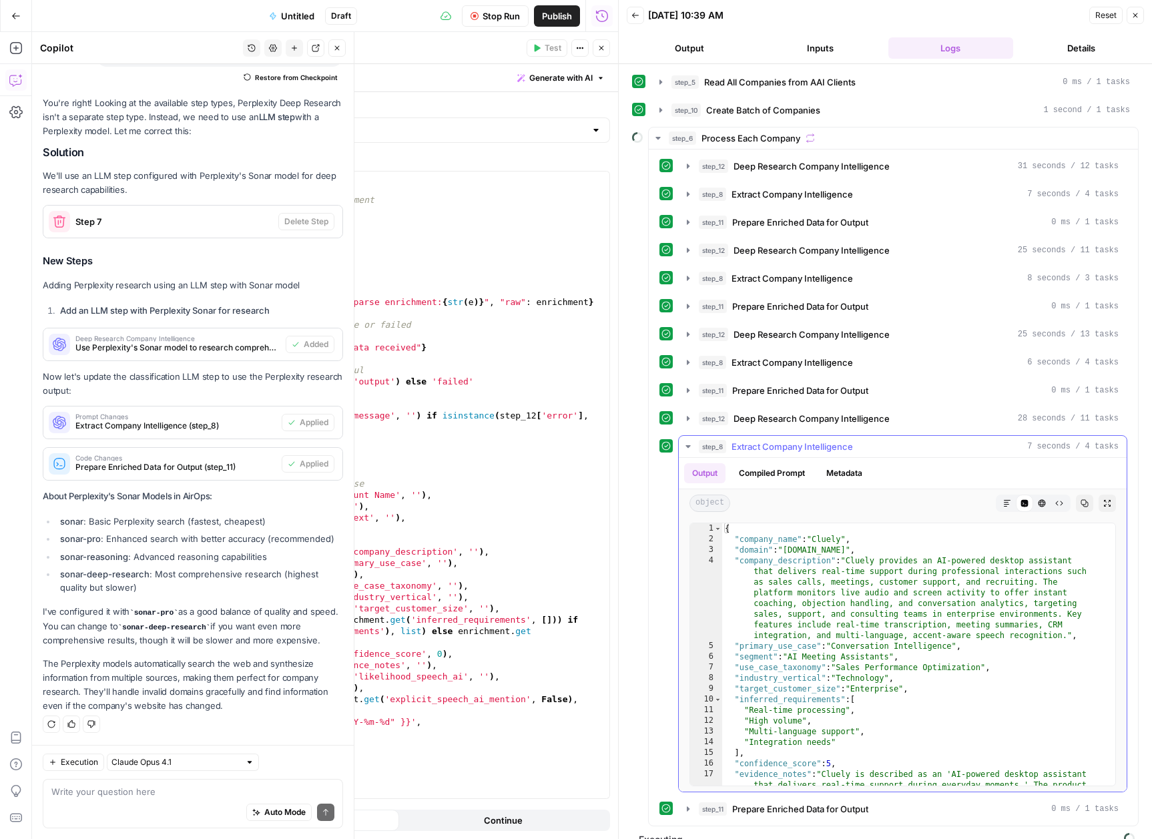
click at [688, 445] on icon "button" at bounding box center [688, 446] width 5 height 3
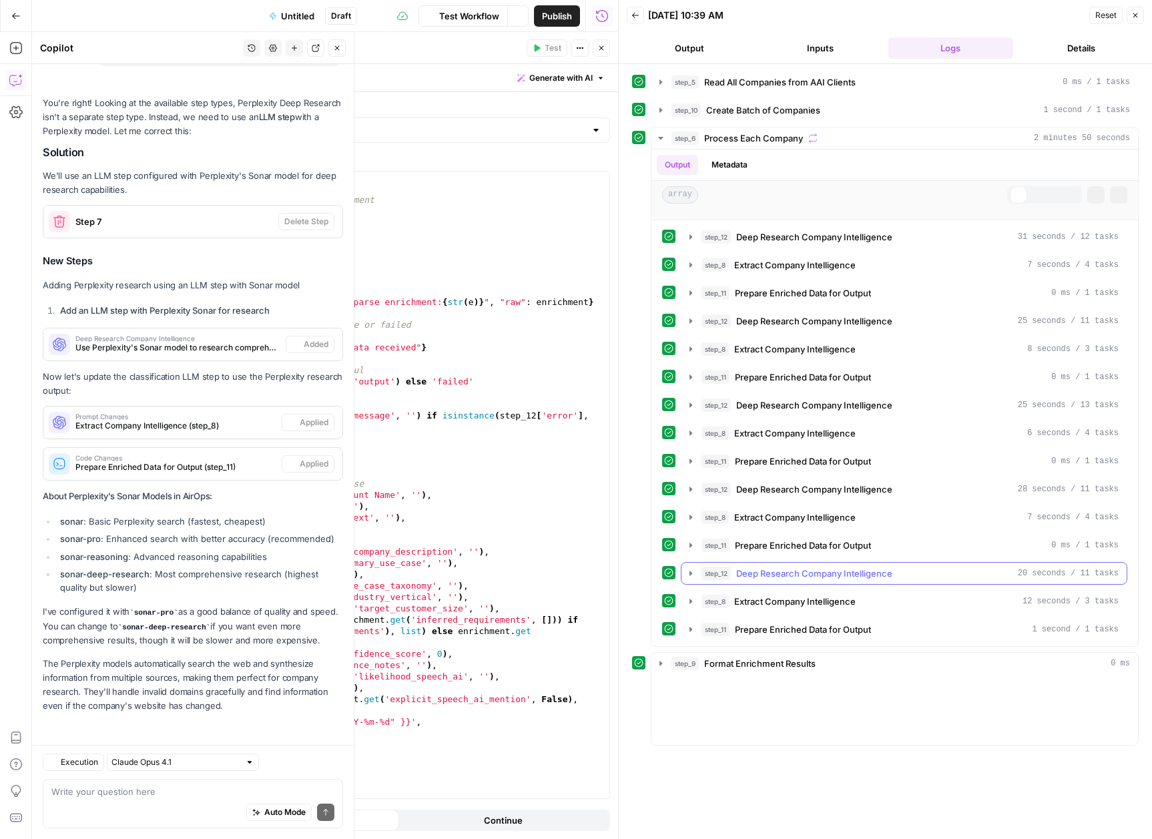
scroll to position [14426, 0]
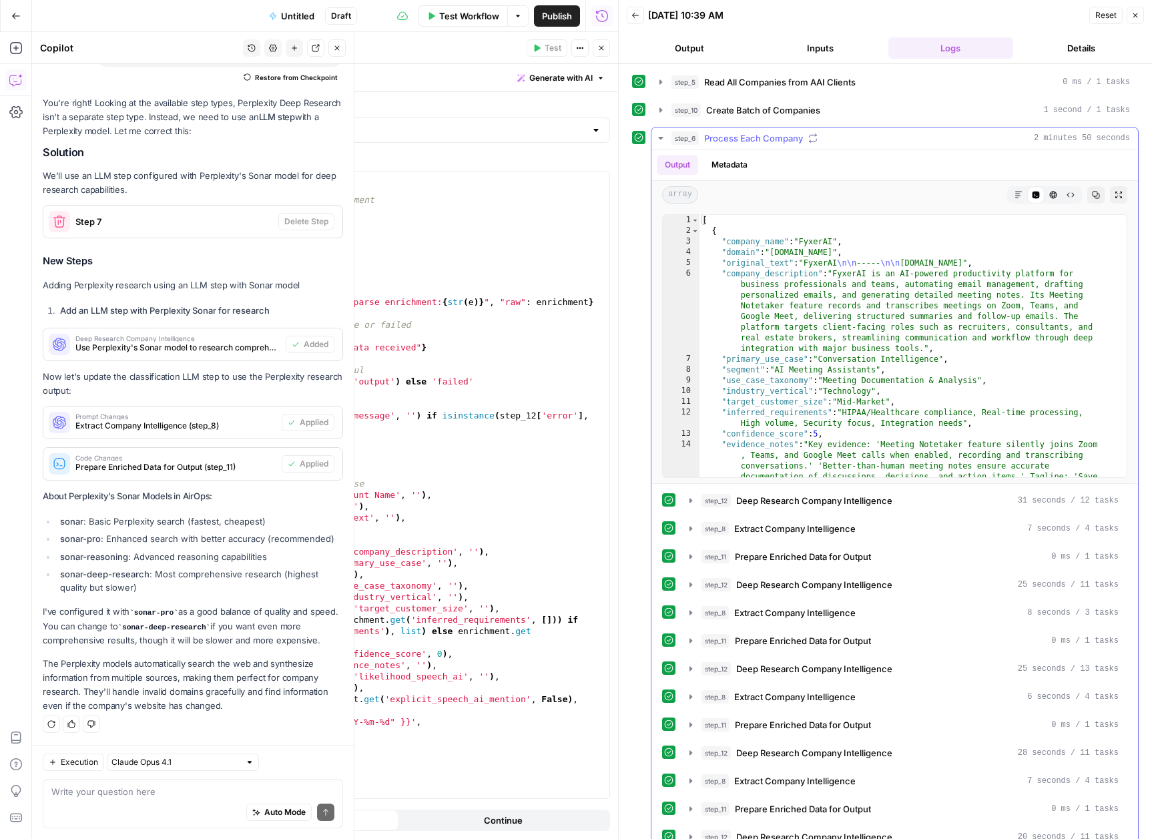
click at [661, 133] on icon "button" at bounding box center [661, 138] width 11 height 11
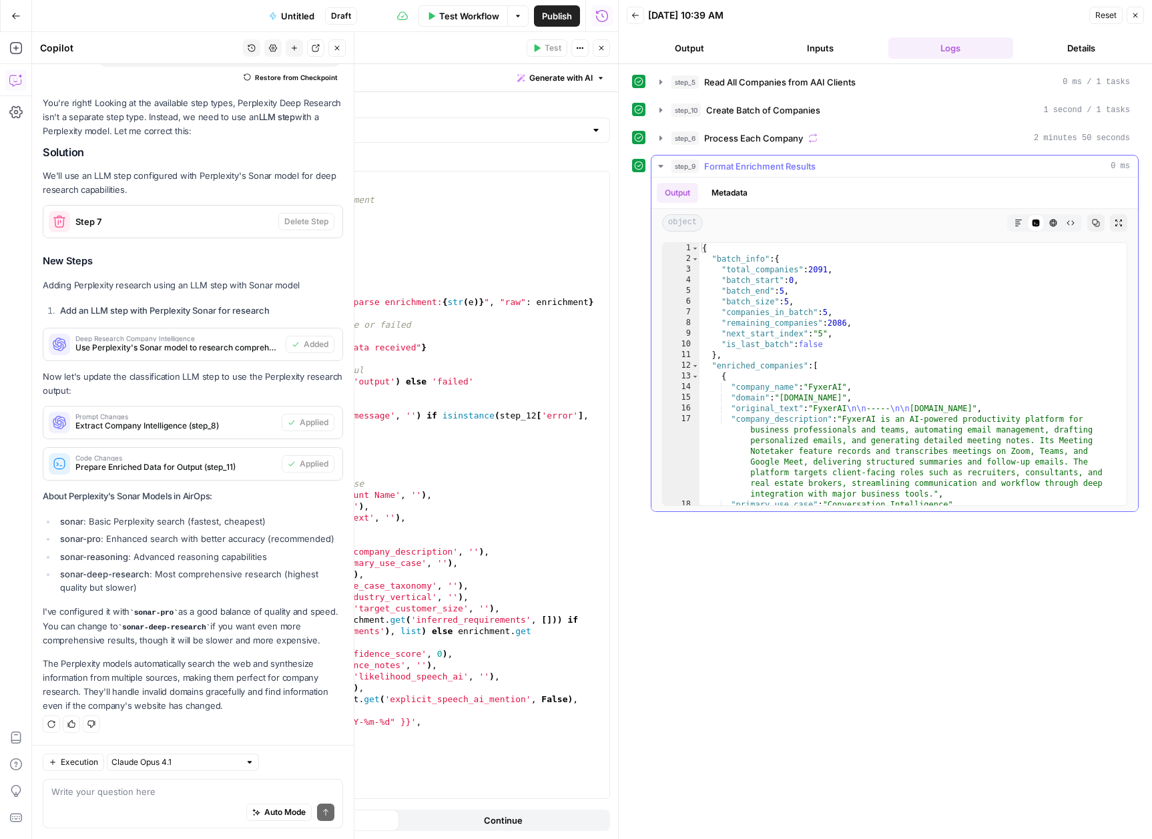
click at [661, 169] on icon "button" at bounding box center [661, 166] width 11 height 11
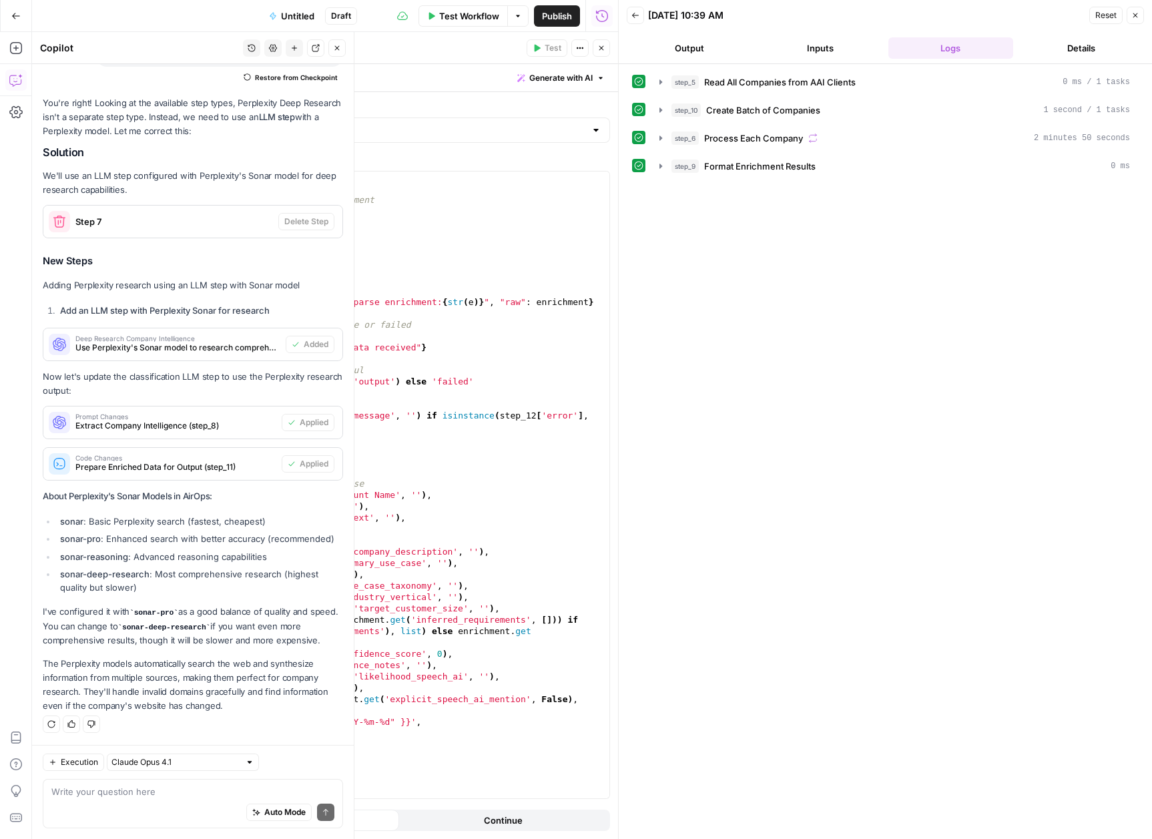
click at [1064, 54] on button "Details" at bounding box center [1081, 47] width 125 height 21
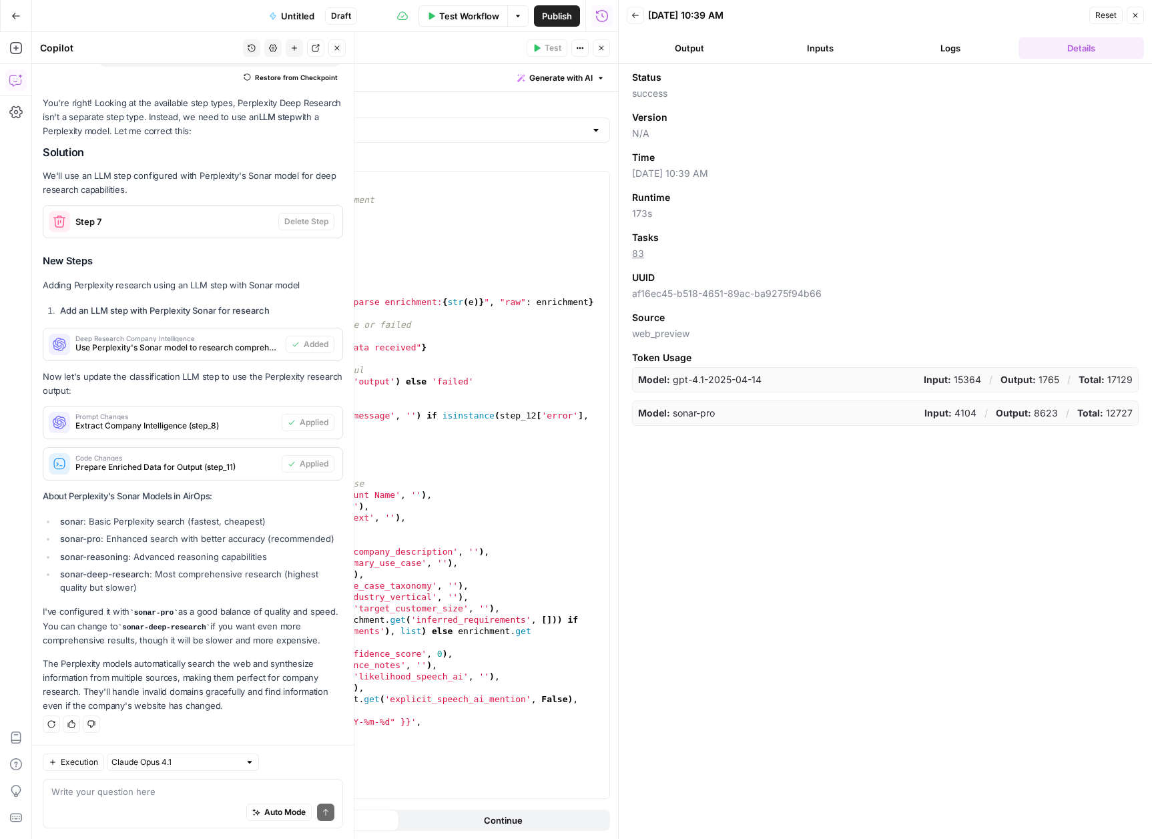
click at [700, 49] on button "Output" at bounding box center [689, 47] width 125 height 21
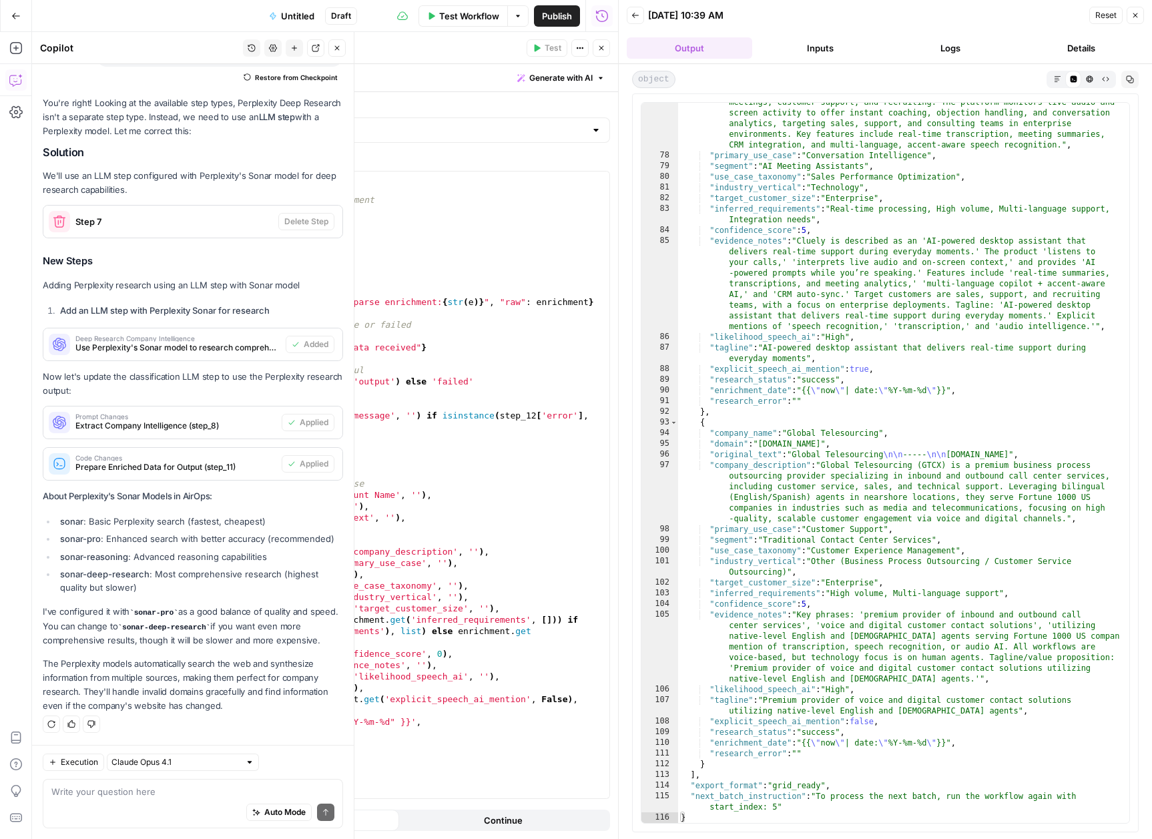
scroll to position [1288, 0]
type textarea "****"
click at [397, 266] on div "import json # Get the current element's data and enrichment original_data = ste…" at bounding box center [367, 497] width 483 height 650
click at [121, 802] on div "Auto Mode Send" at bounding box center [192, 812] width 283 height 29
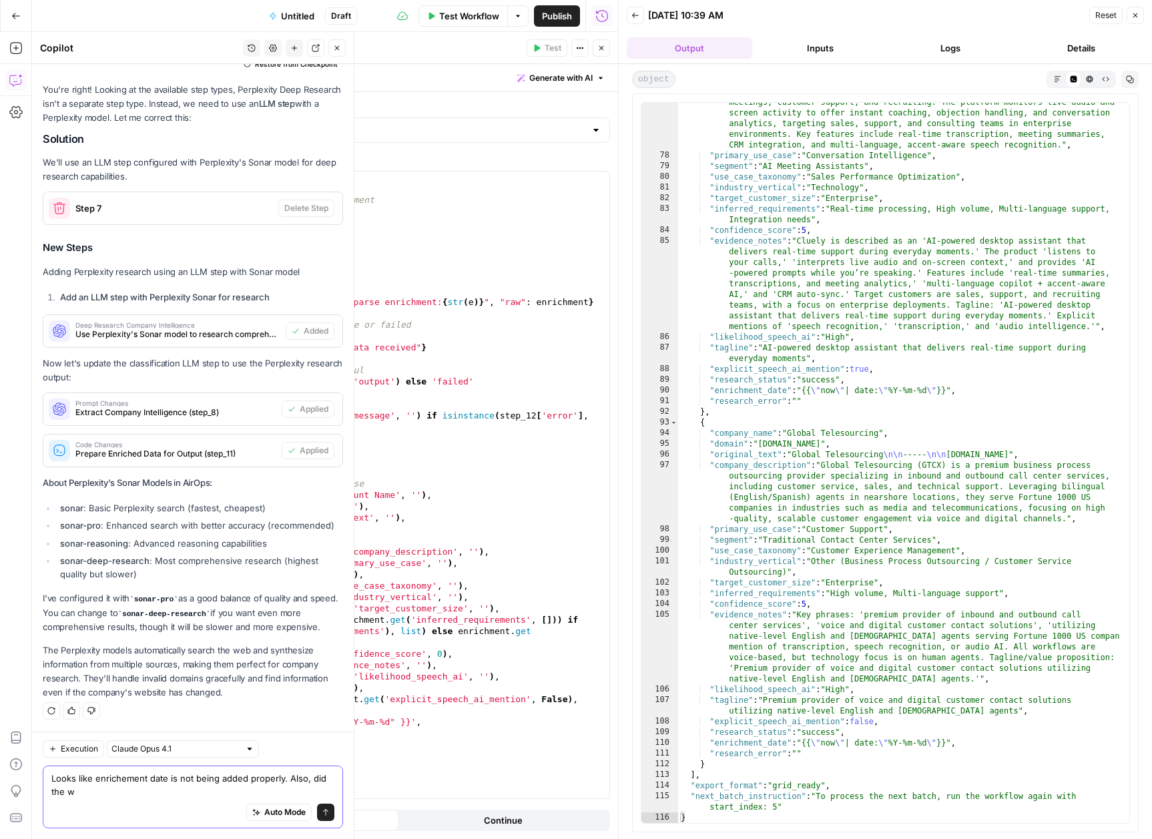
scroll to position [14439, 0]
type textarea "Looks like enrichement date is not being added properly. Also, did the workflow…"
click at [317, 819] on button "Send" at bounding box center [325, 812] width 17 height 17
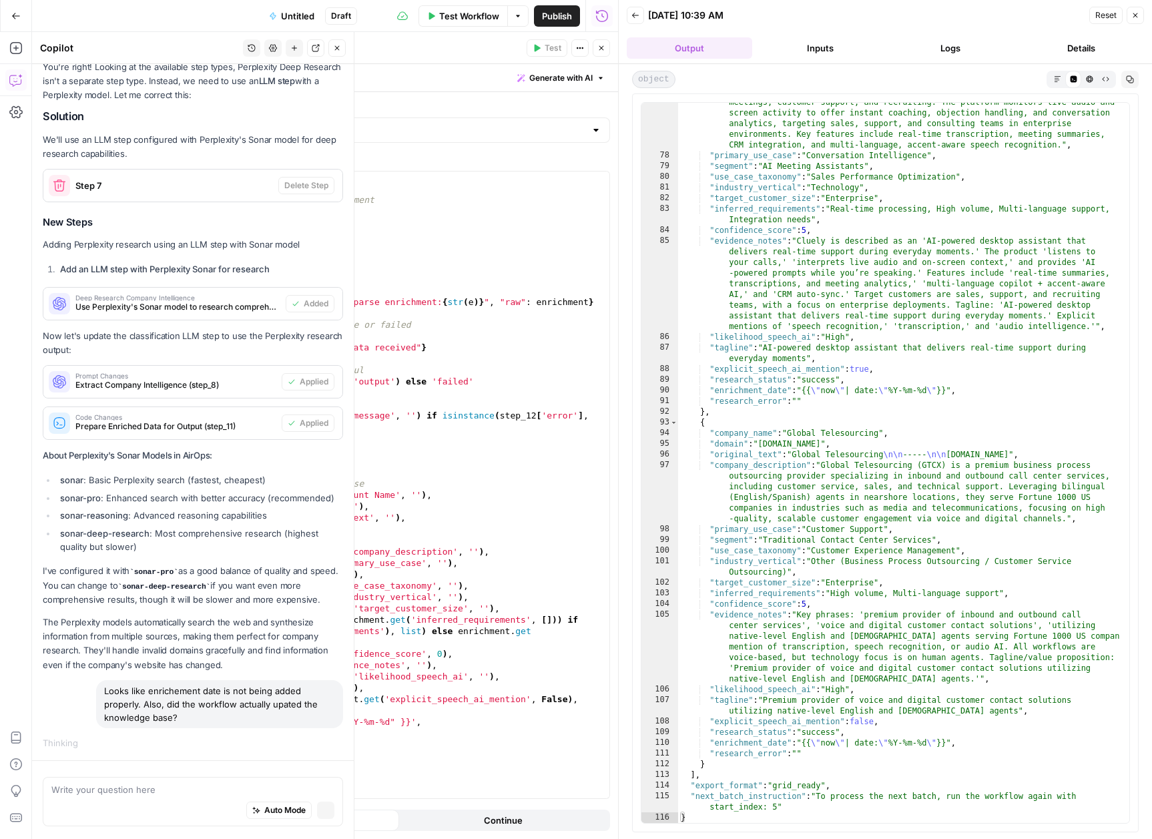
scroll to position [14242, 0]
click at [602, 47] on icon "button" at bounding box center [601, 48] width 8 height 8
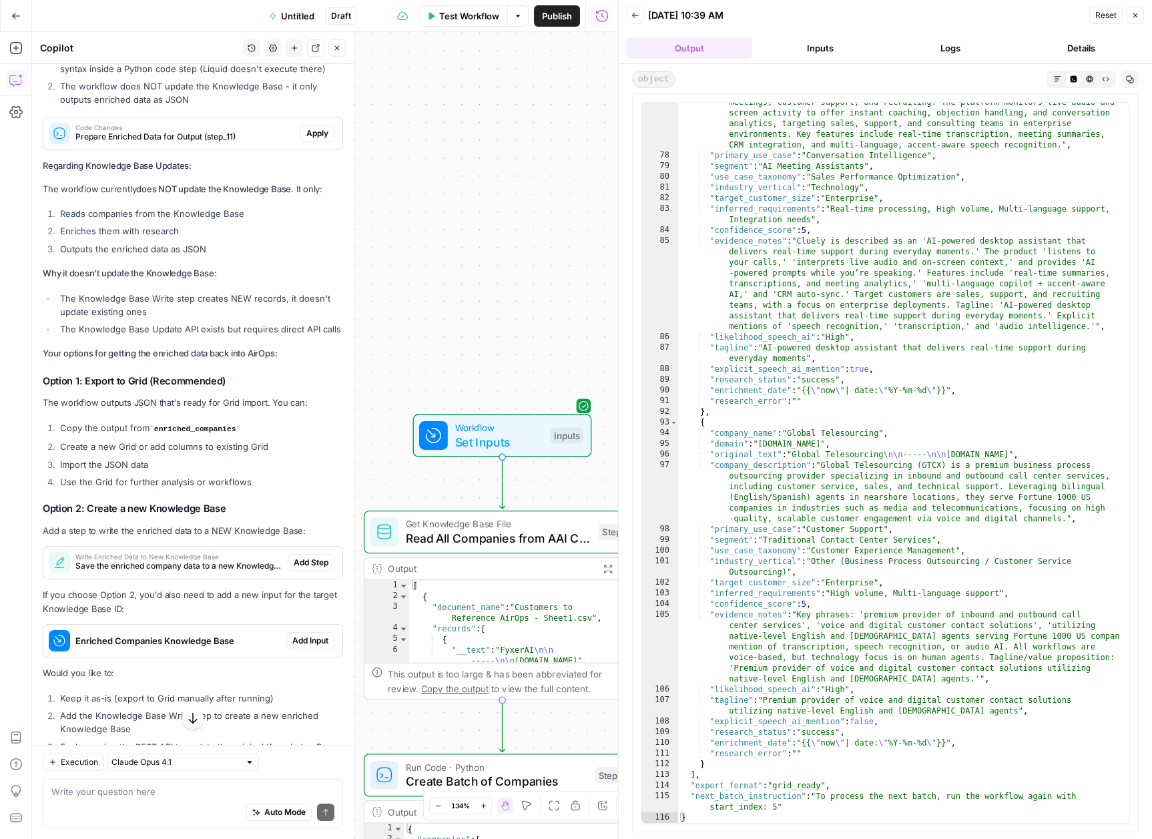
scroll to position [14946, 0]
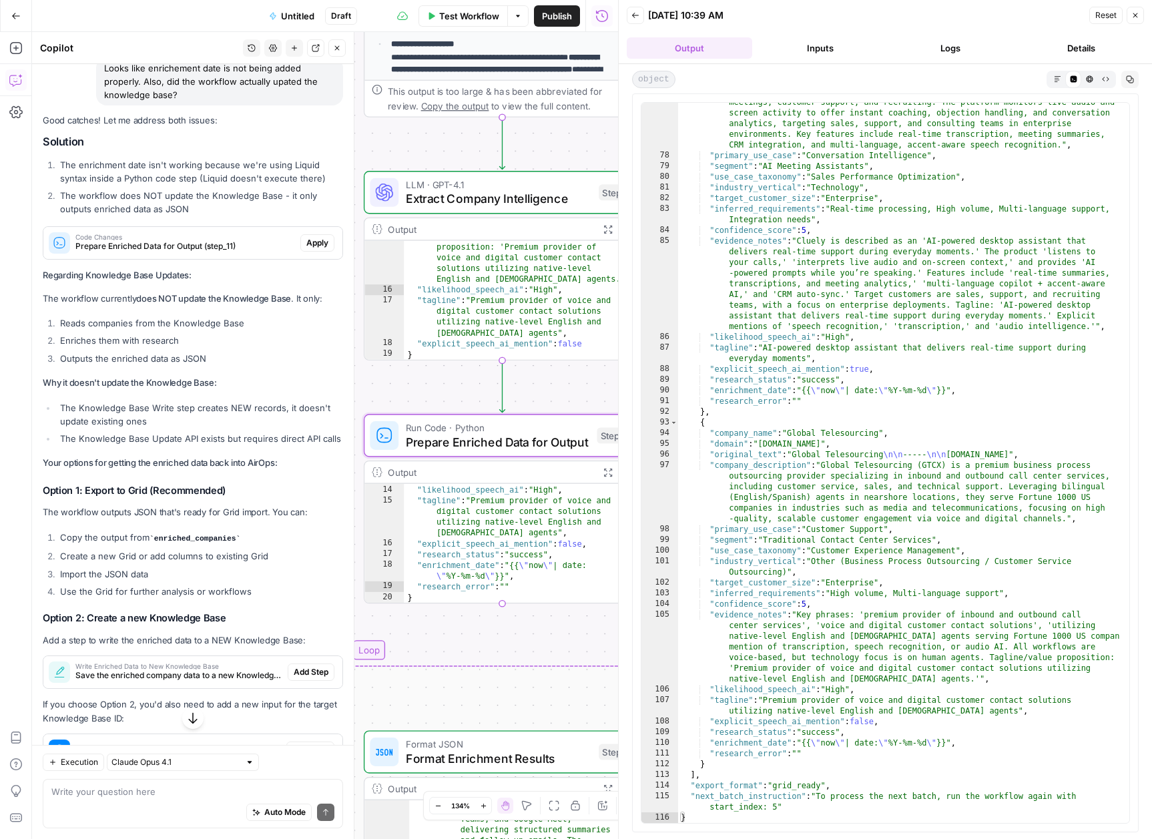
click at [310, 249] on span "Apply" at bounding box center [317, 243] width 22 height 12
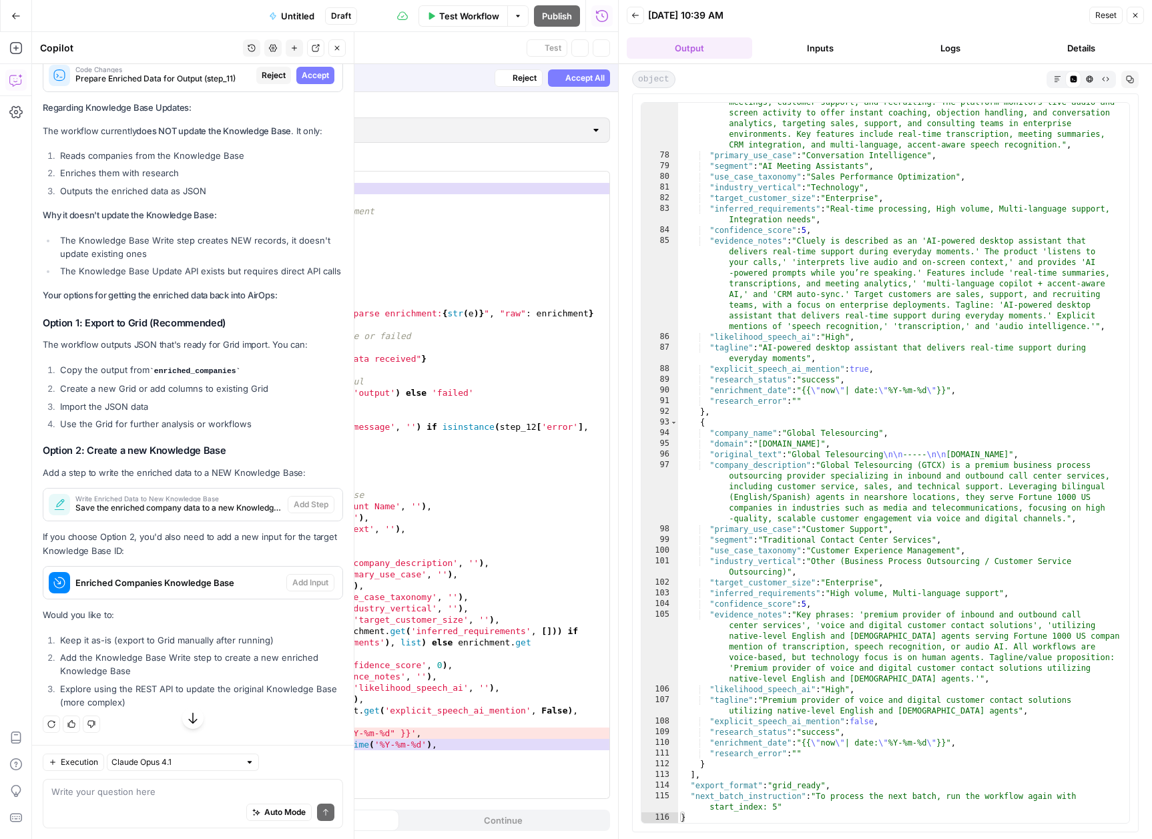
scroll to position [14754, 0]
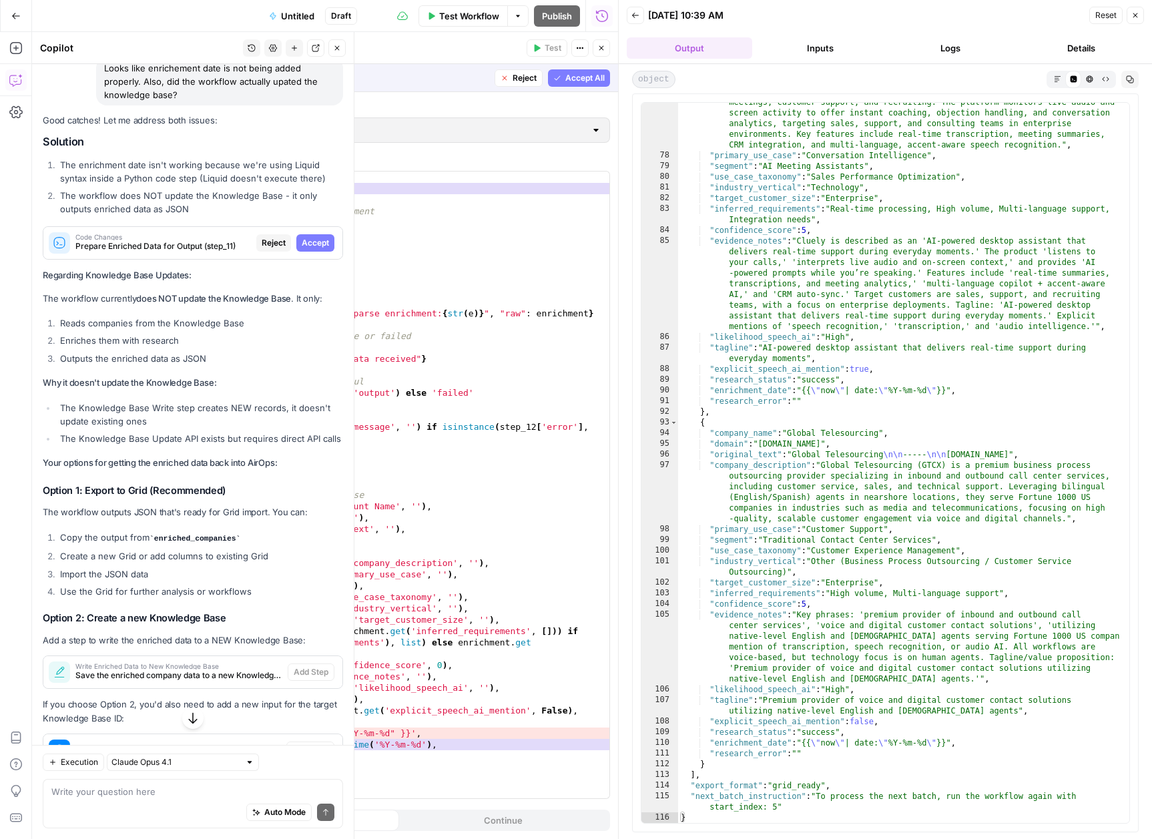
click at [314, 249] on span "Accept" at bounding box center [315, 243] width 27 height 12
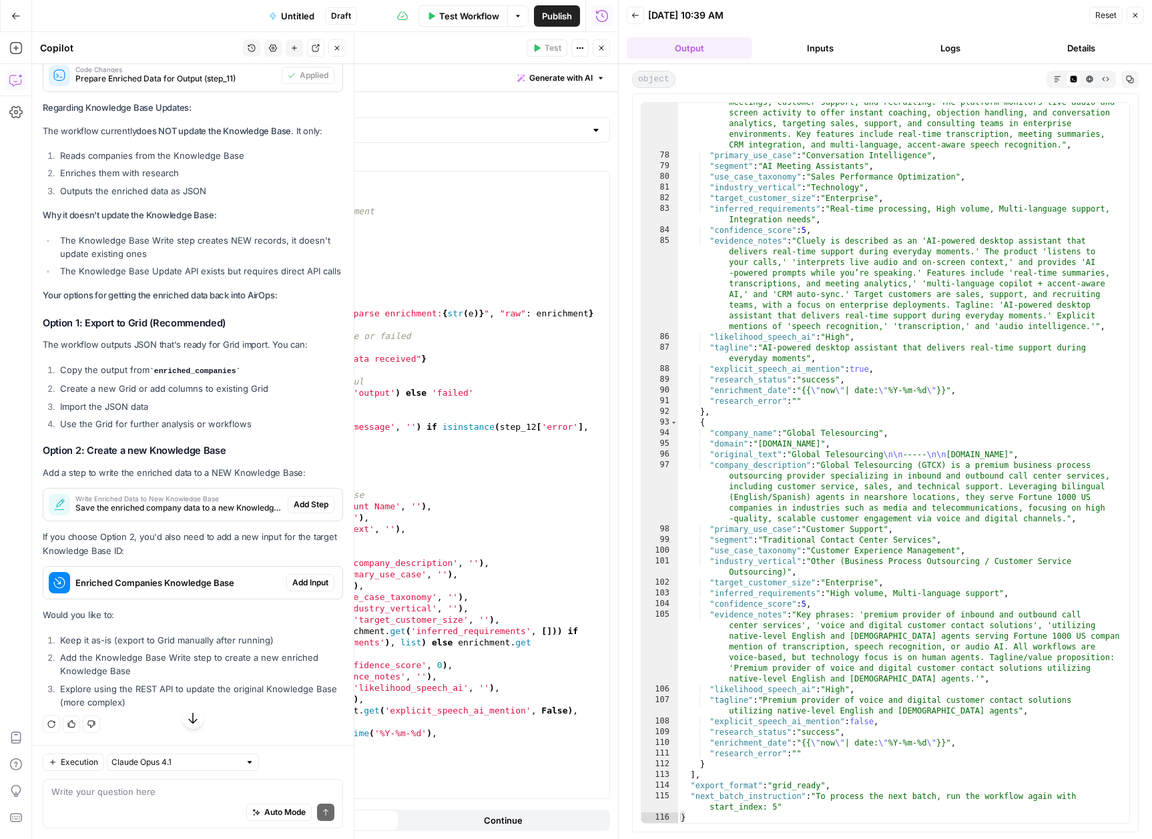
scroll to position [15291, 0]
type textarea "**********"
click at [875, 358] on div ""company_description" : "Cluely provides an AI-powered desktop assistant that d…" at bounding box center [898, 478] width 441 height 806
click at [1134, 14] on icon "button" at bounding box center [1136, 15] width 5 height 5
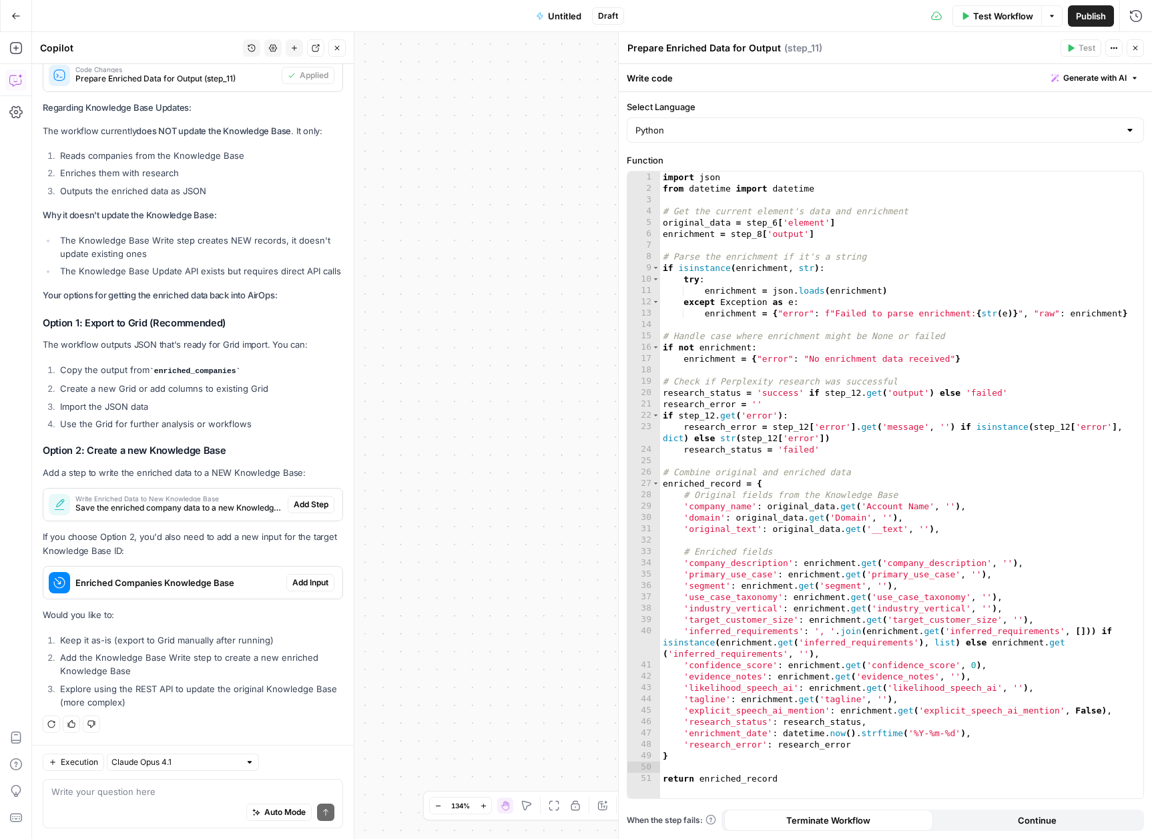
click at [1131, 49] on icon "button" at bounding box center [1135, 48] width 8 height 8
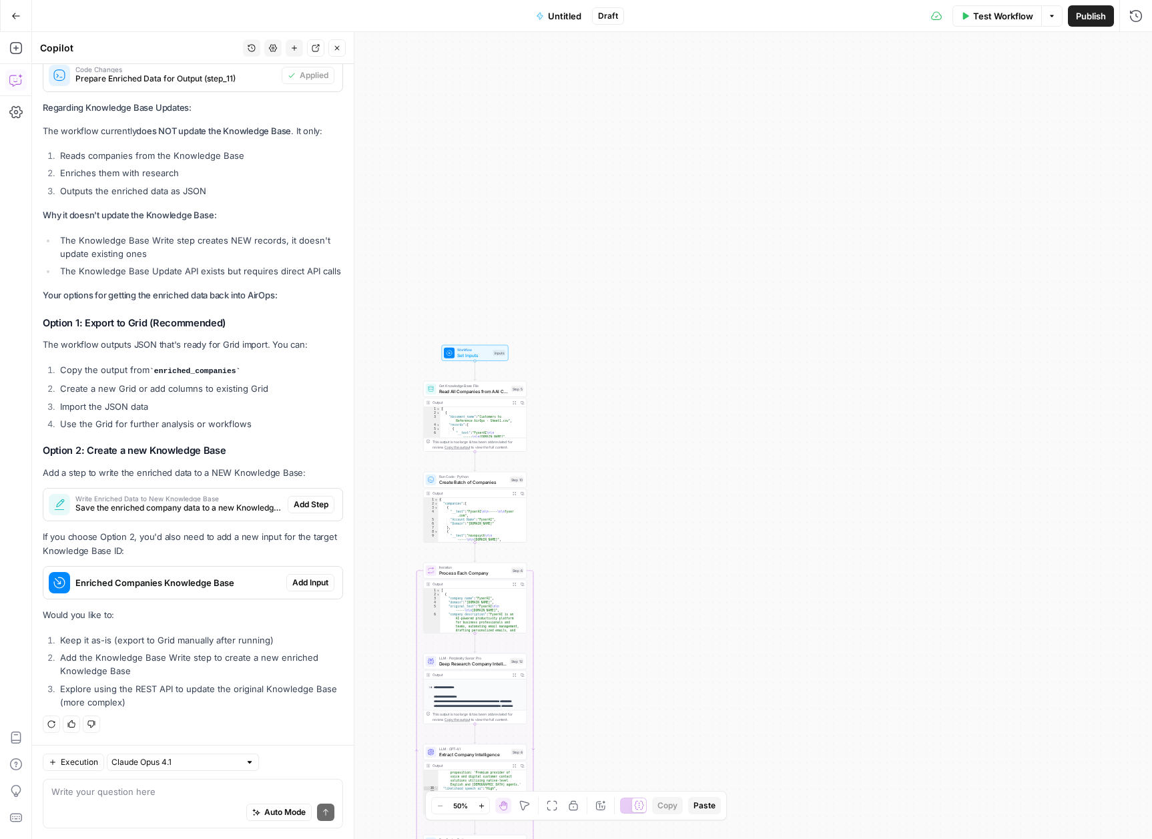
drag, startPoint x: 583, startPoint y: 591, endPoint x: 759, endPoint y: 181, distance: 446.2
click at [759, 181] on div "Workflow Set Inputs Inputs Get Knowledge Base File Read All Companies from AAI …" at bounding box center [592, 435] width 1120 height 807
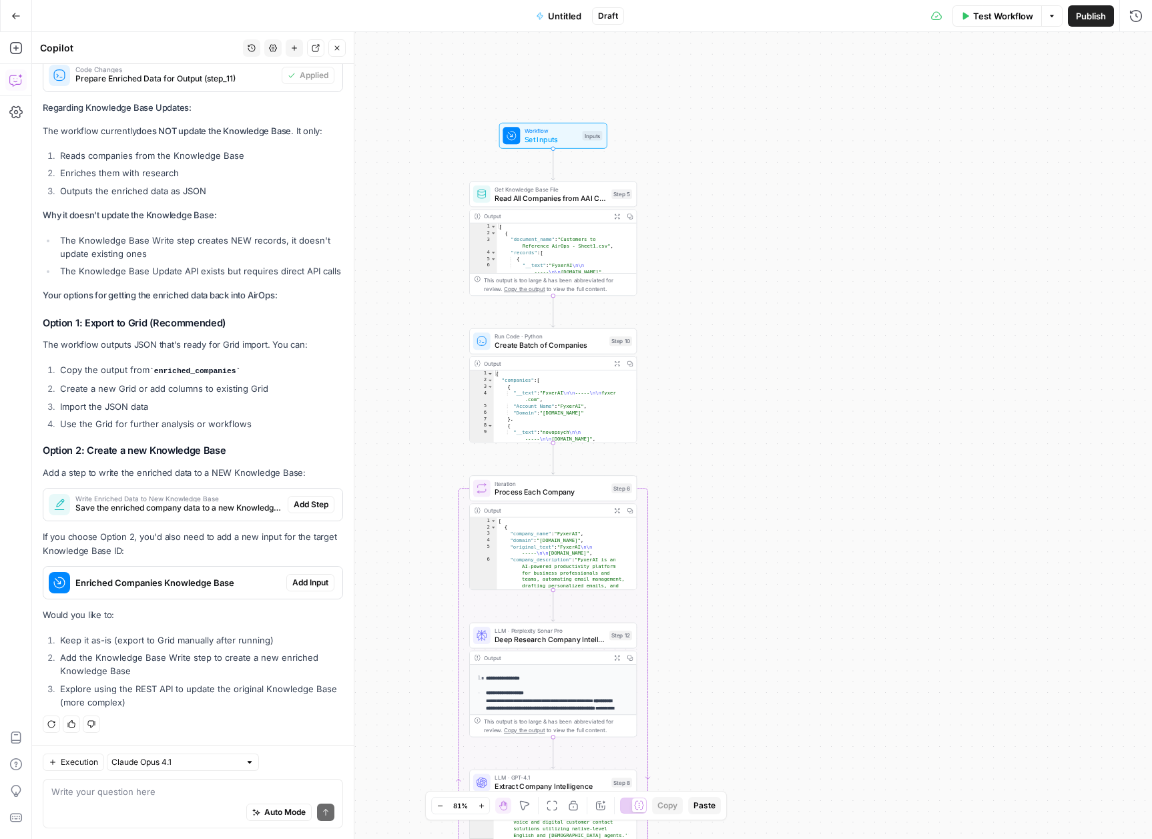
drag, startPoint x: 742, startPoint y: 309, endPoint x: 844, endPoint y: 369, distance: 118.5
click at [851, 424] on div "Workflow Set Inputs Inputs Get Knowledge Base File Read All Companies from AAI …" at bounding box center [592, 435] width 1120 height 807
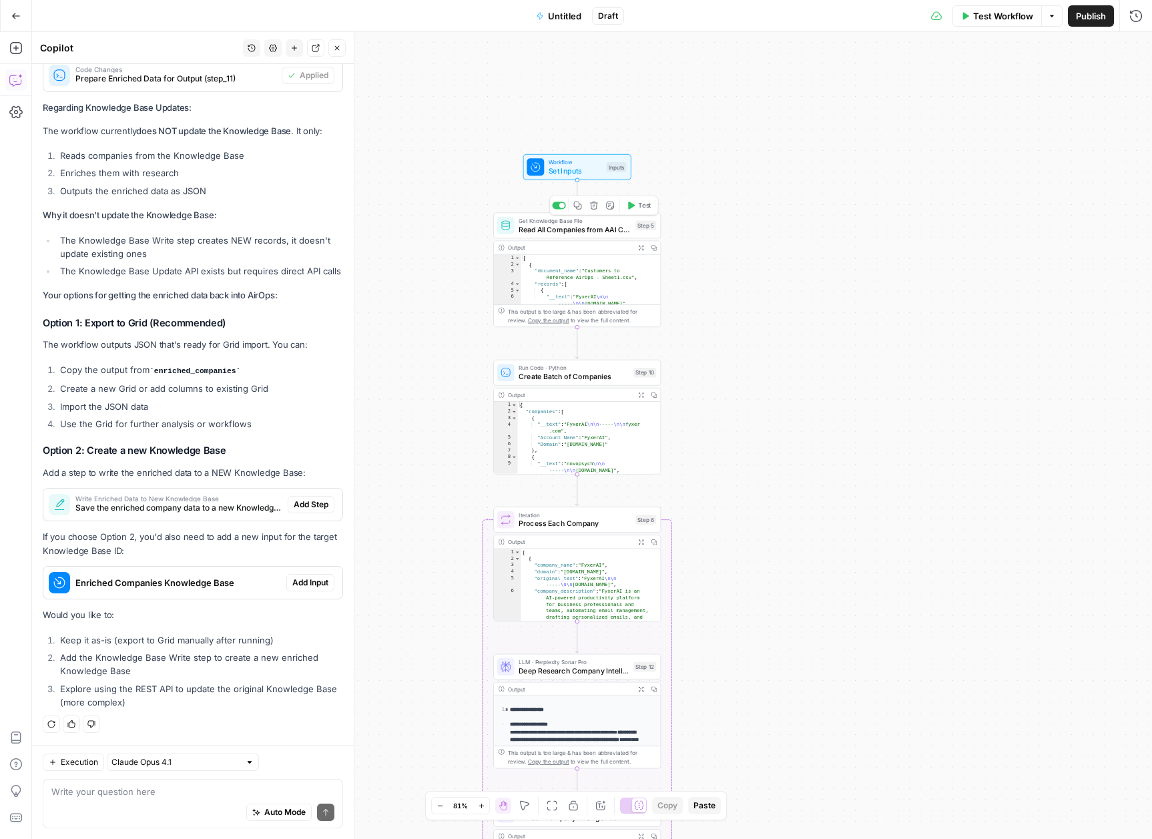
click at [572, 234] on div "Get Knowledge Base File Read All Companies from AAI Clients Step 5 Copy step De…" at bounding box center [577, 225] width 168 height 26
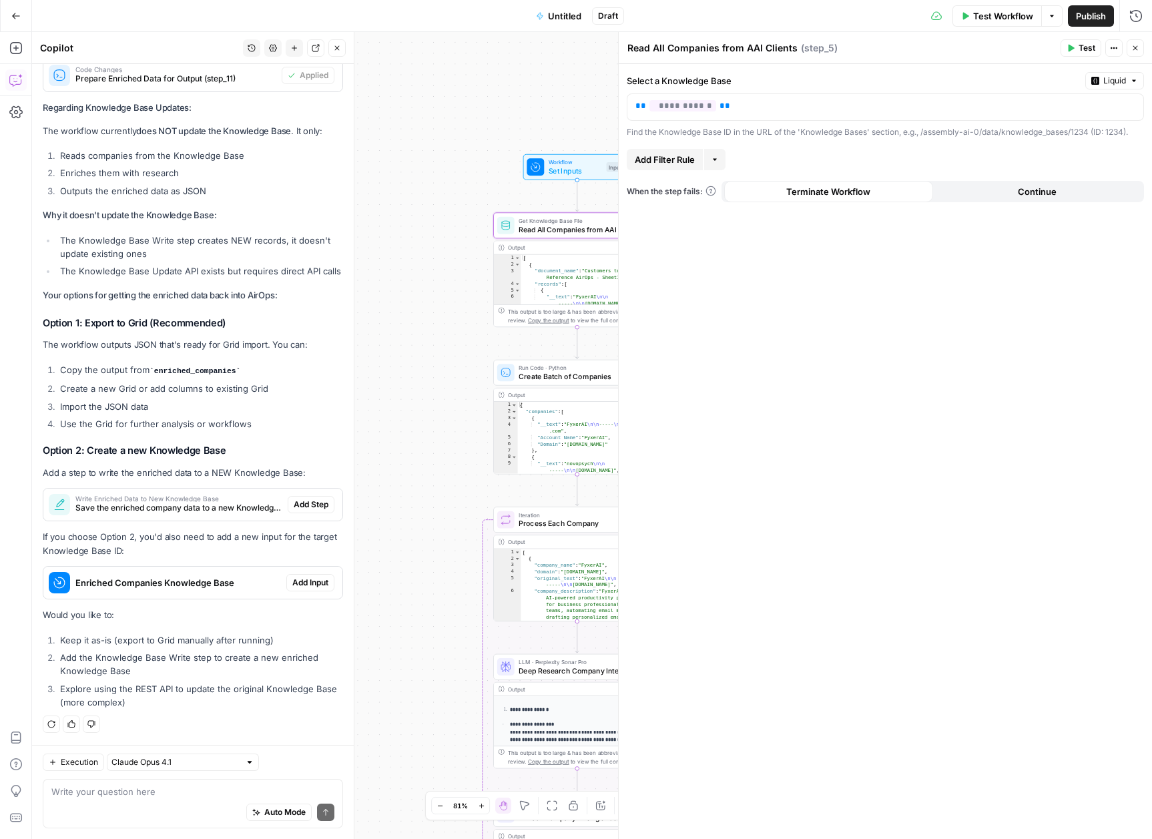
type textarea "**********"
click at [545, 274] on div "[ { "document_name" : "Customers to Reference AirOps - Sheet1.csv" , "records" …" at bounding box center [587, 286] width 132 height 63
click at [811, 329] on div "**********" at bounding box center [885, 451] width 533 height 775
click at [1133, 51] on icon "button" at bounding box center [1135, 48] width 8 height 8
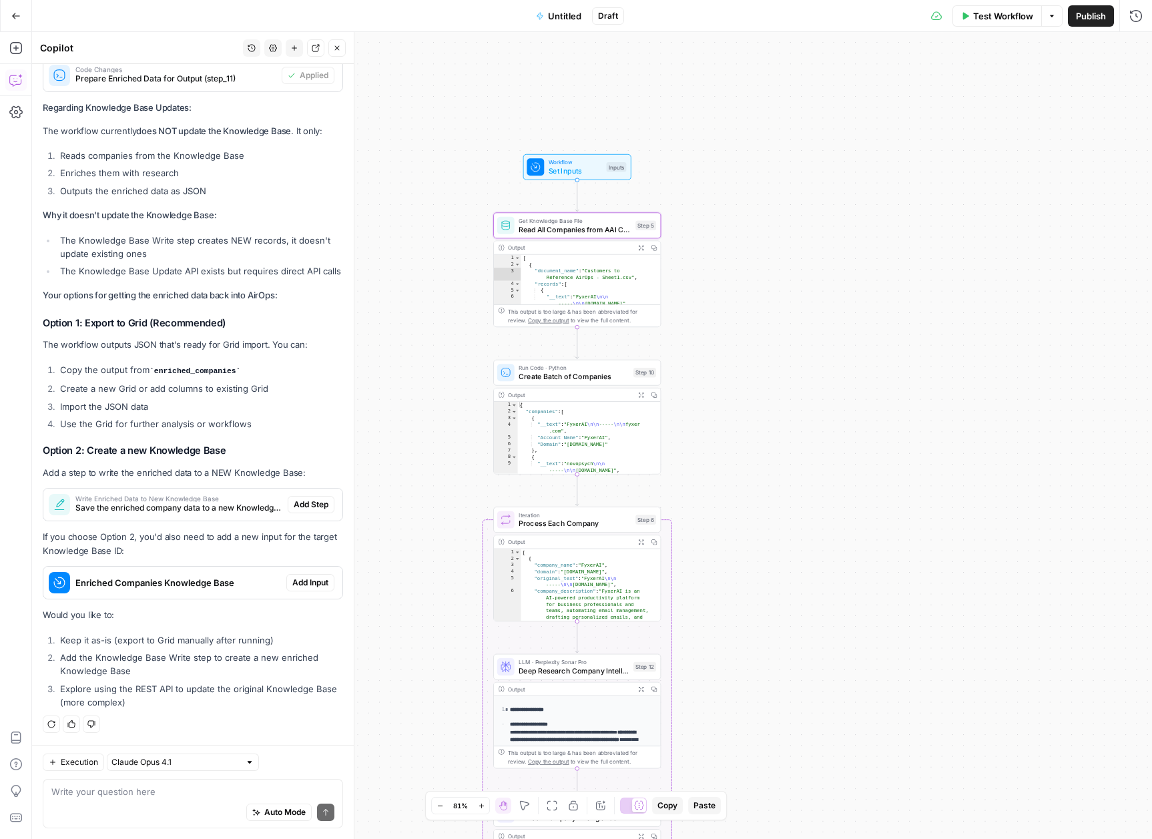
click at [644, 251] on button "Expand Output" at bounding box center [641, 247] width 13 height 13
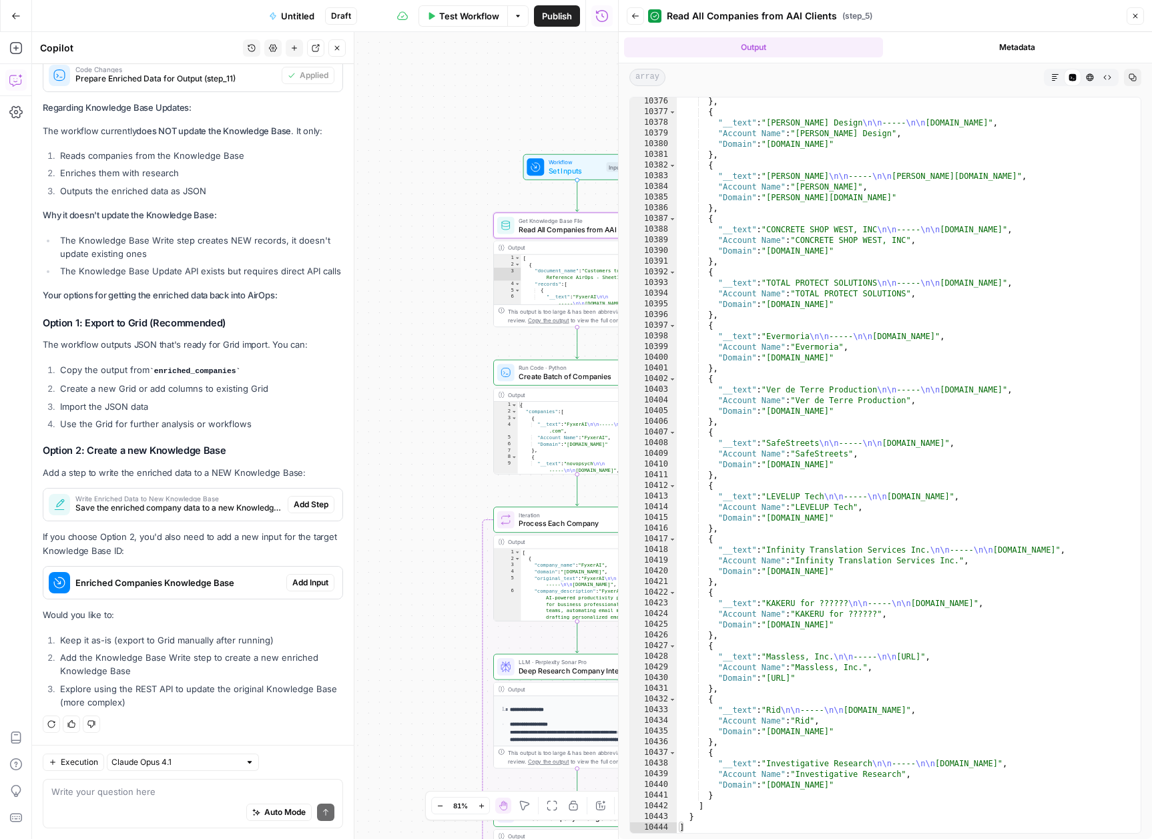
click at [792, 412] on div "} , { "__text" : "[PERSON_NAME] Design \n\n ----- \n\n [DOMAIN_NAME]" , "Accoun…" at bounding box center [904, 474] width 454 height 757
type textarea "**********"
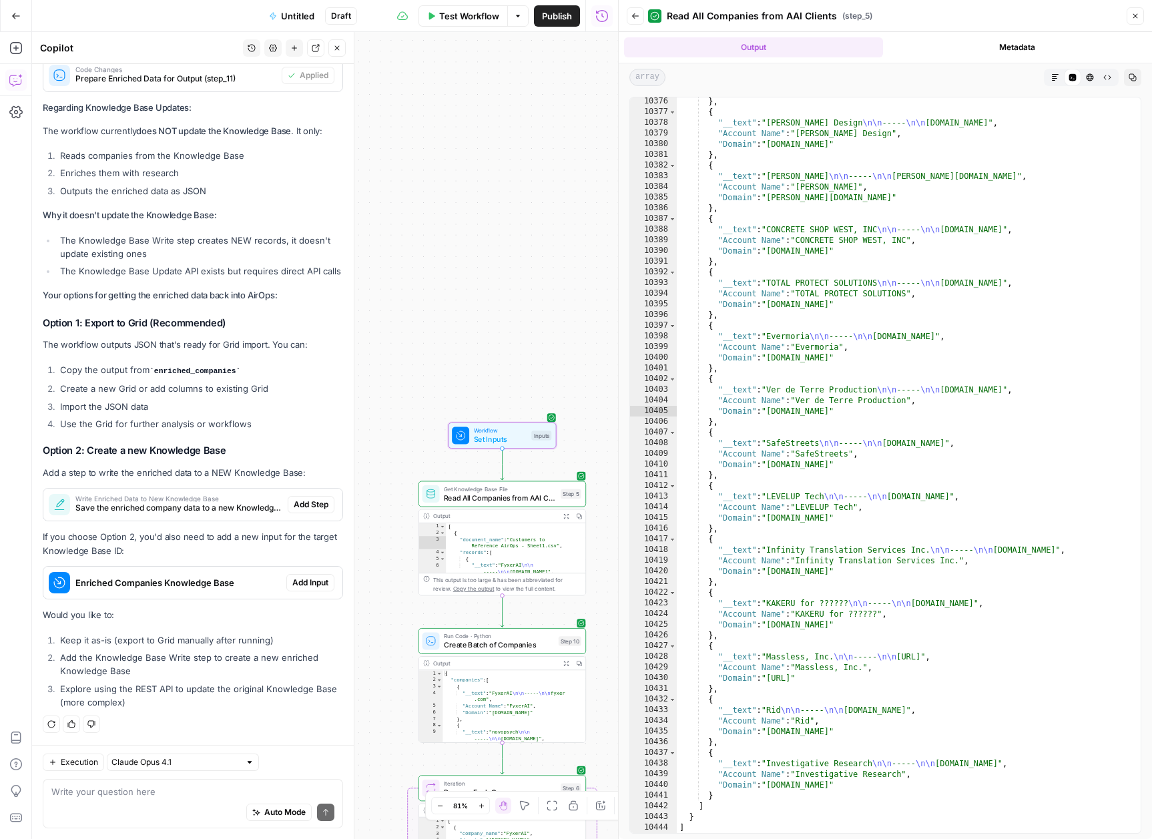
click at [311, 580] on span "Add Input" at bounding box center [310, 583] width 36 height 12
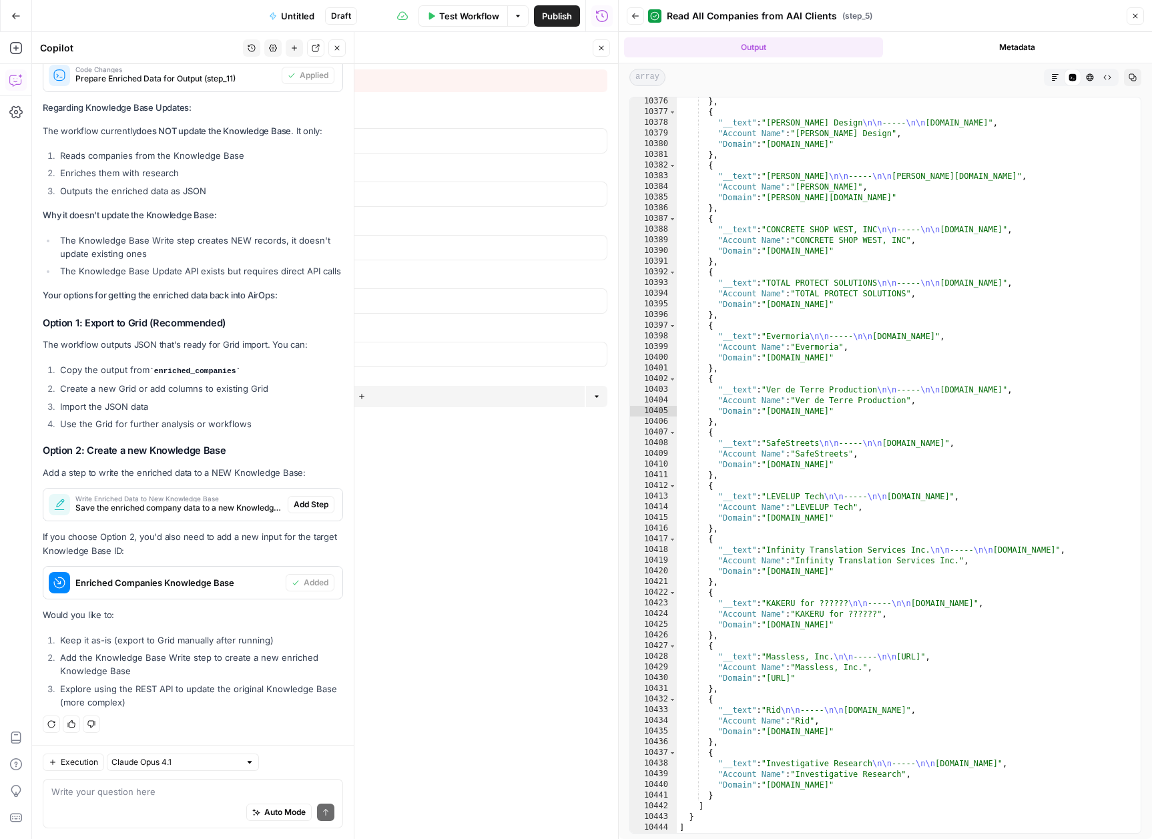
click at [516, 523] on form "brand_kit edit field Delete group aai_clients edit field Delete group Batch Siz…" at bounding box center [351, 451] width 533 height 775
drag, startPoint x: 99, startPoint y: 342, endPoint x: 90, endPoint y: 222, distance: 120.5
click at [582, 222] on icon "button" at bounding box center [579, 223] width 7 height 7
click at [297, 250] on label "Knowledge Base" at bounding box center [285, 256] width 123 height 60
click at [245, 387] on div "enriched_companies_kb" at bounding box center [351, 379] width 517 height 25
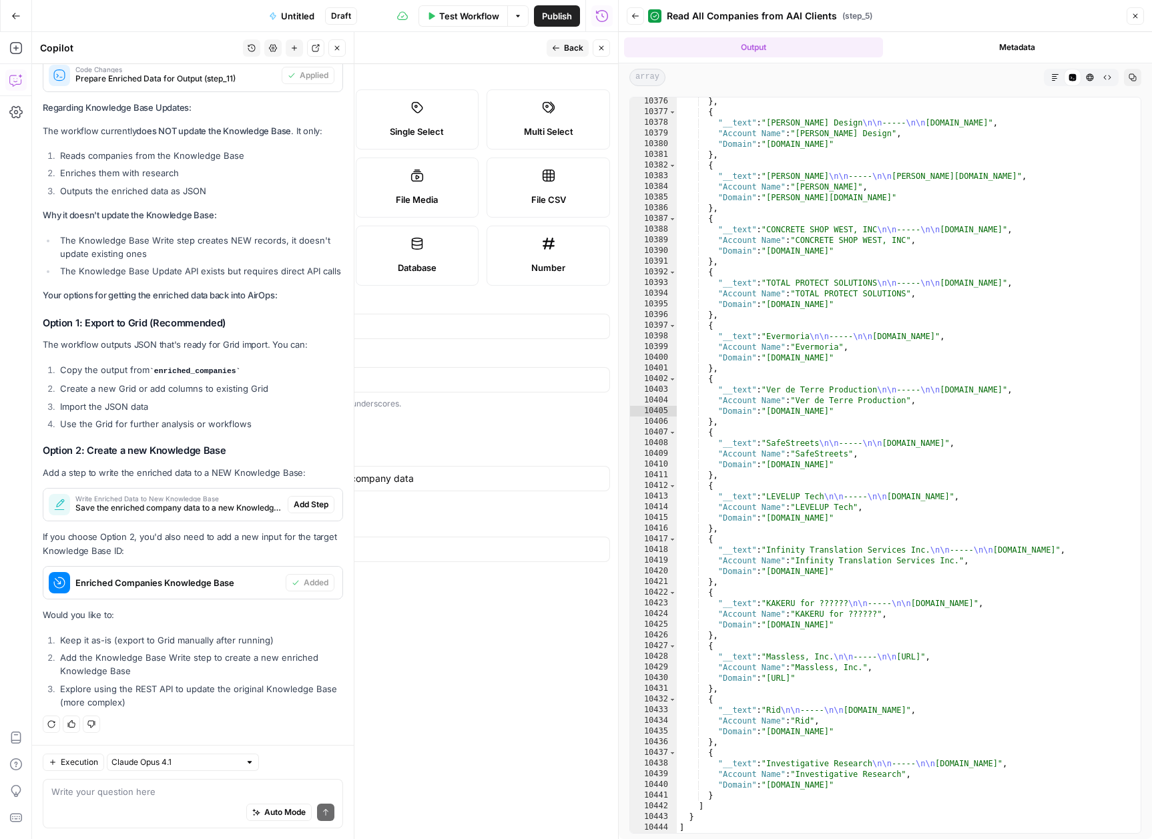
click at [563, 43] on button "Back" at bounding box center [568, 47] width 42 height 17
click at [209, 246] on Base "Enriched Companies Knowledge Base (Optional)" at bounding box center [359, 247] width 480 height 13
click at [278, 246] on Base "Enriched Companies Knowledge Base (Optional)" at bounding box center [359, 247] width 480 height 13
click at [604, 227] on button "Delete group" at bounding box center [599, 223] width 16 height 16
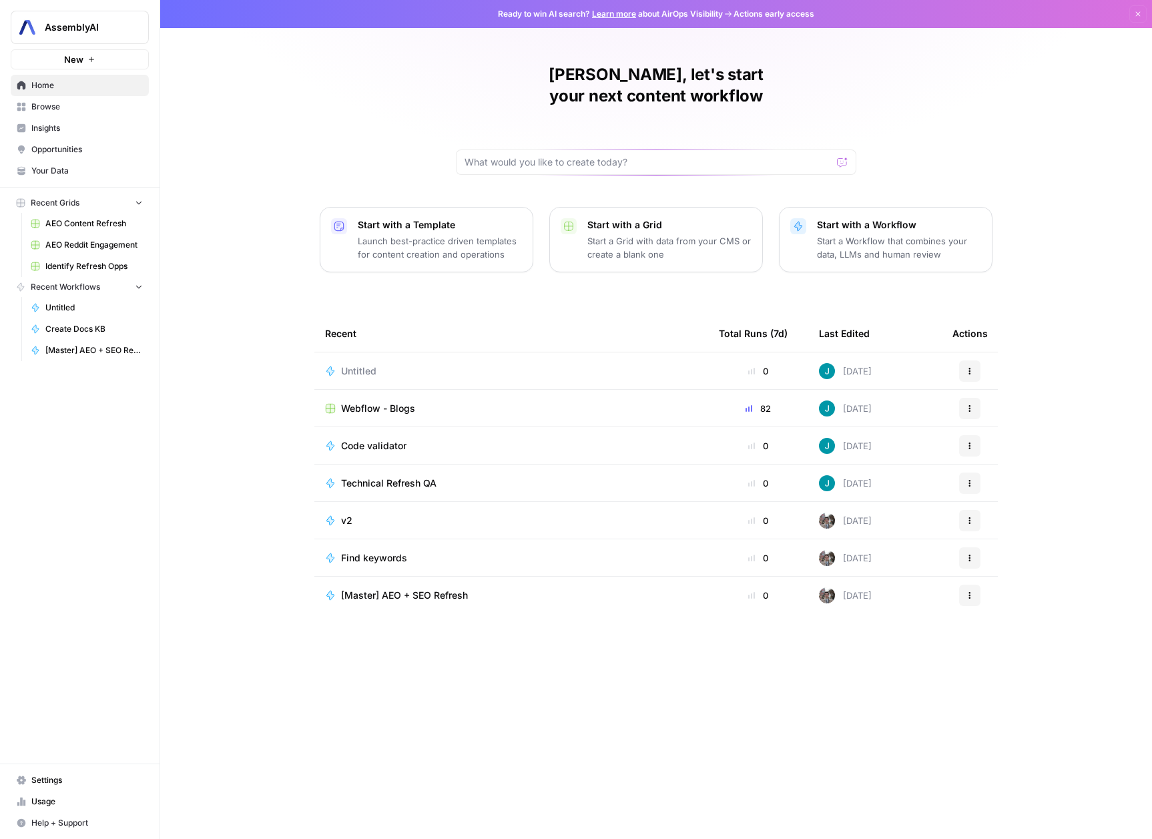
click at [69, 186] on nav "Home Browse Insights Opportunities Your Data" at bounding box center [80, 127] width 160 height 117
click at [68, 178] on link "Your Data" at bounding box center [80, 170] width 138 height 21
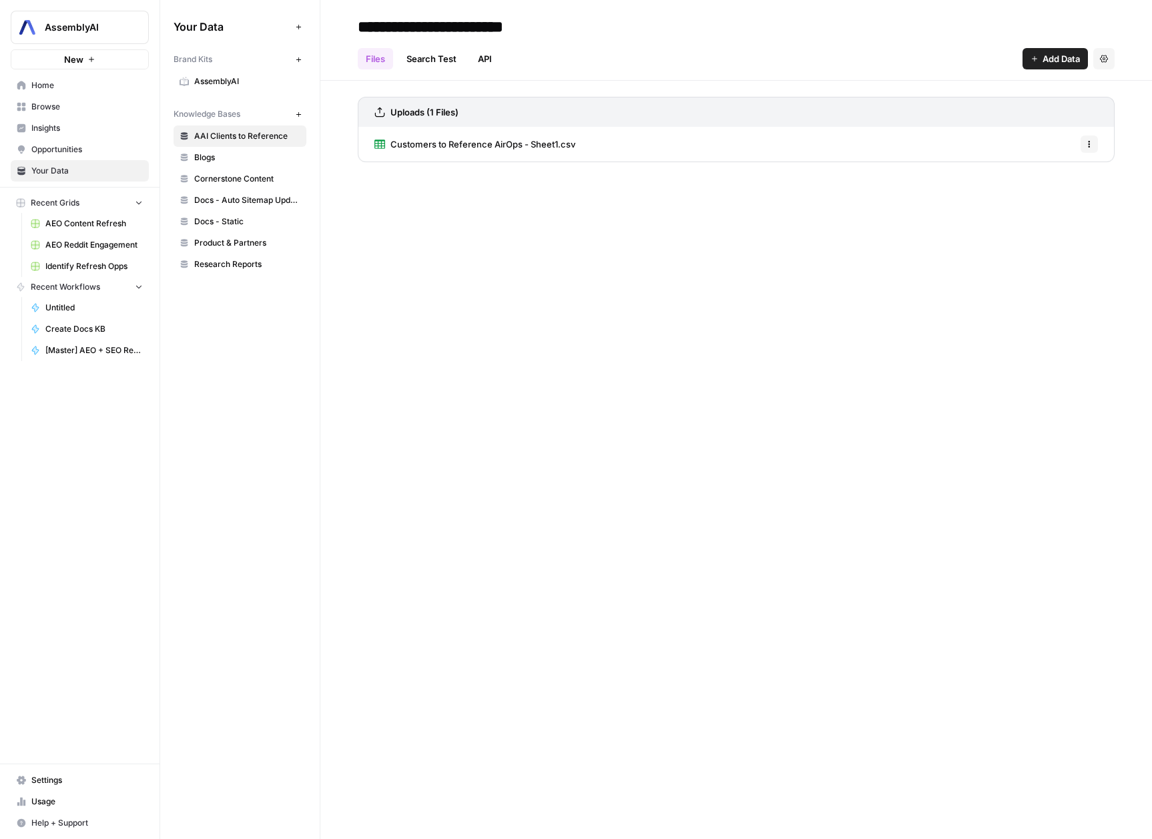
click at [297, 113] on icon "button" at bounding box center [298, 114] width 7 height 7
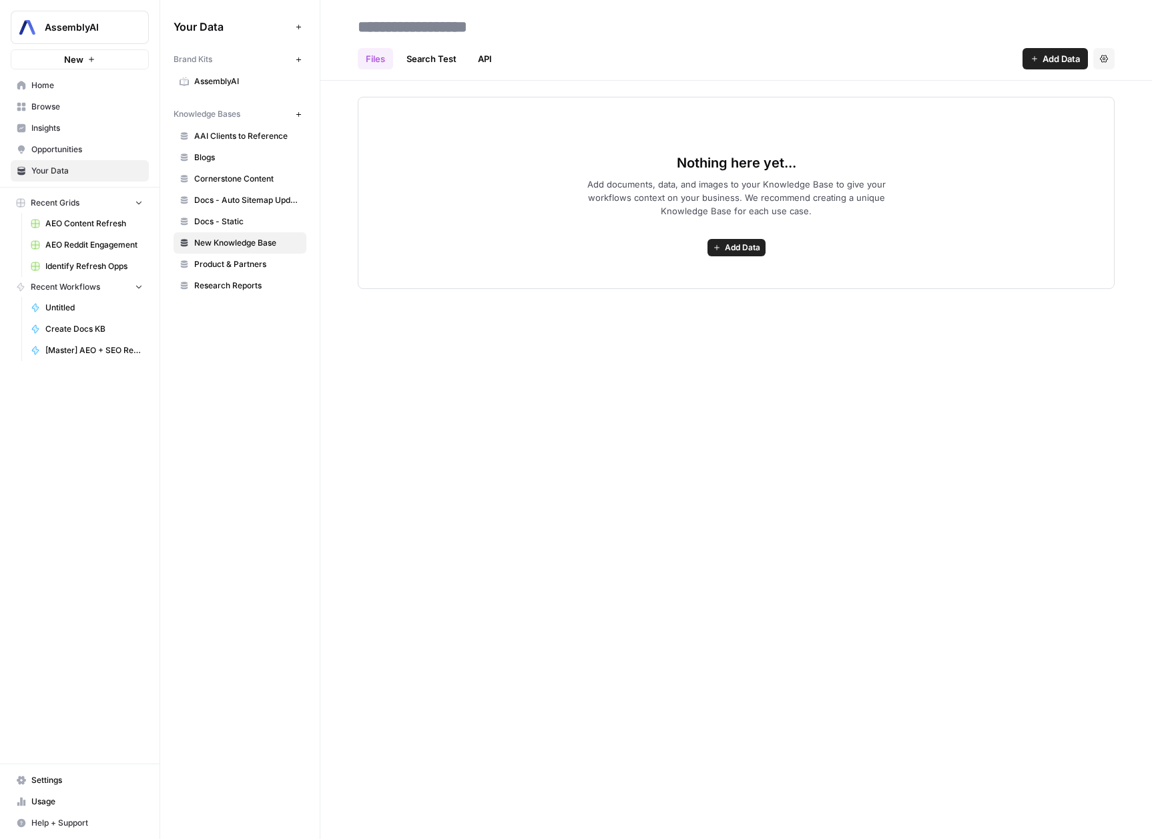
click at [234, 248] on span "New Knowledge Base" at bounding box center [247, 243] width 106 height 12
click at [489, 23] on input "**********" at bounding box center [459, 26] width 214 height 27
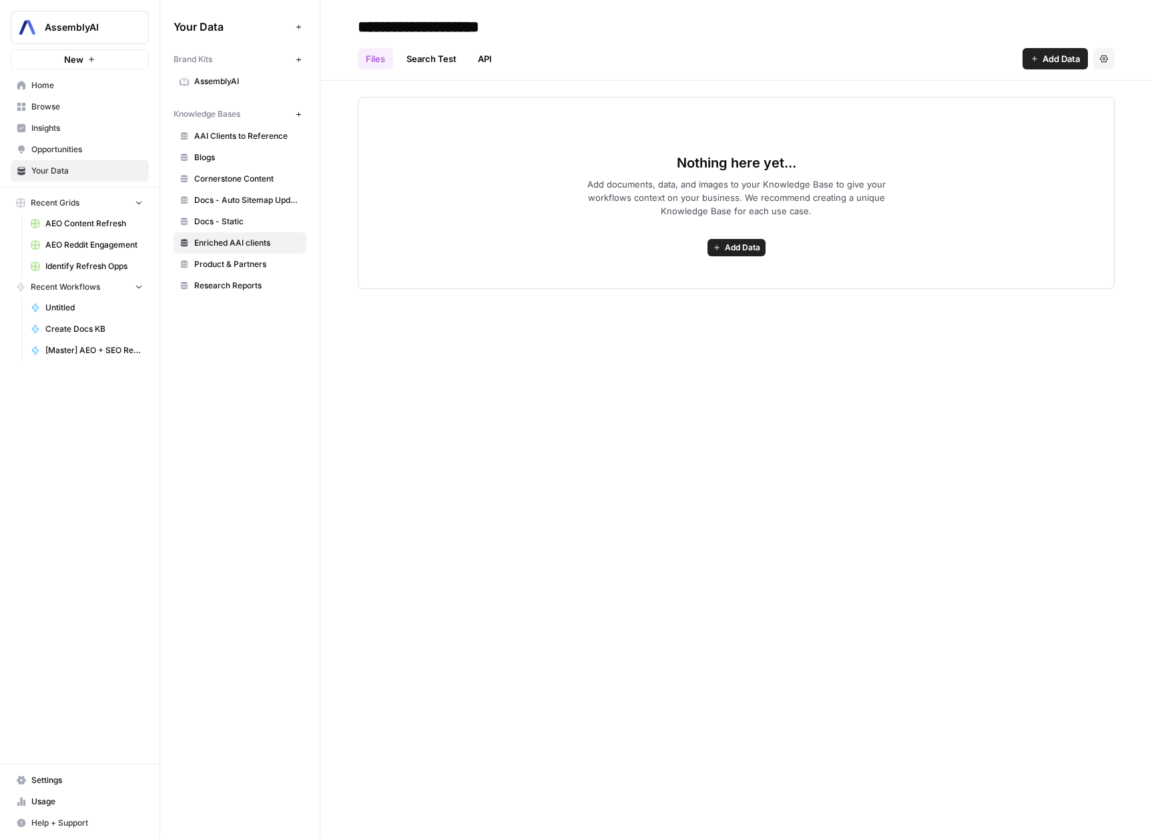
click at [486, 30] on input "**********" at bounding box center [459, 26] width 214 height 27
type input "**********"
click at [720, 51] on div "Files Search Test API Add Data Settings" at bounding box center [736, 53] width 757 height 32
click at [857, 67] on div "Files Search Test API Add Data Settings" at bounding box center [736, 53] width 757 height 32
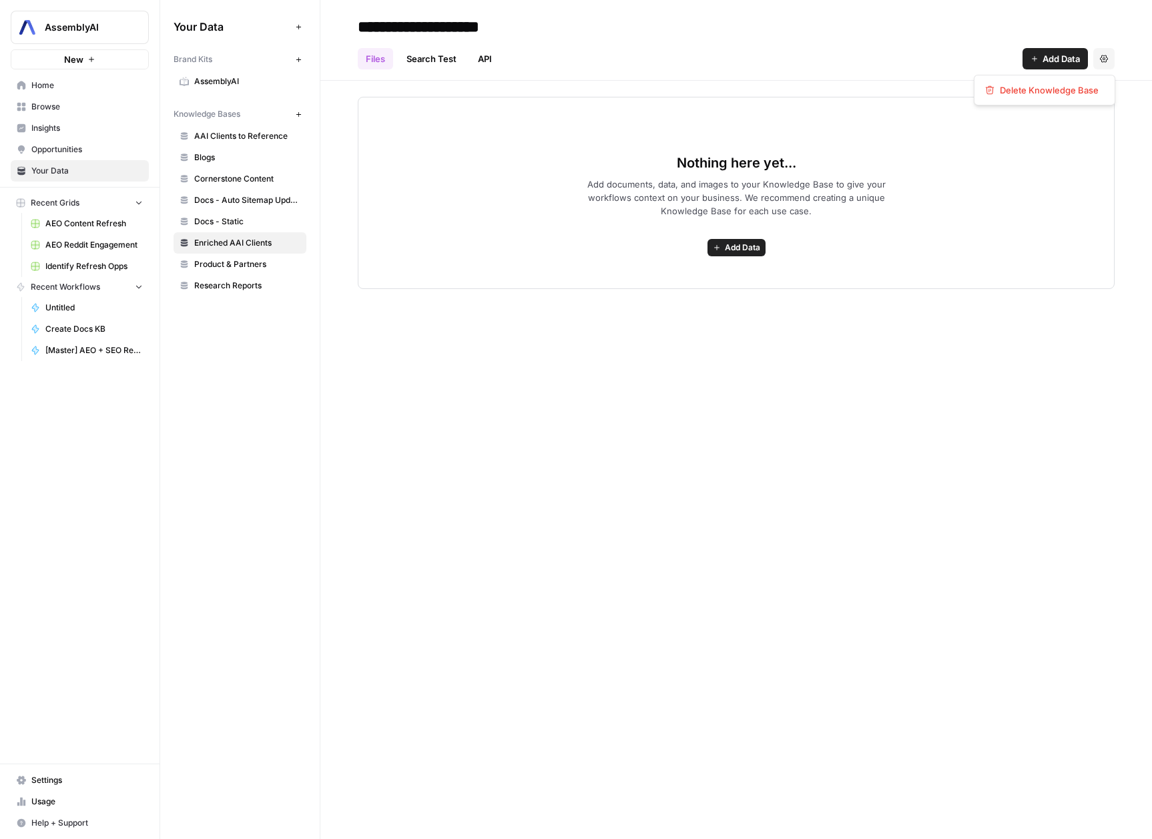
click at [1111, 63] on button "Settings" at bounding box center [1103, 58] width 21 height 21
click at [254, 139] on span "AAI Clients to Reference" at bounding box center [247, 136] width 106 height 12
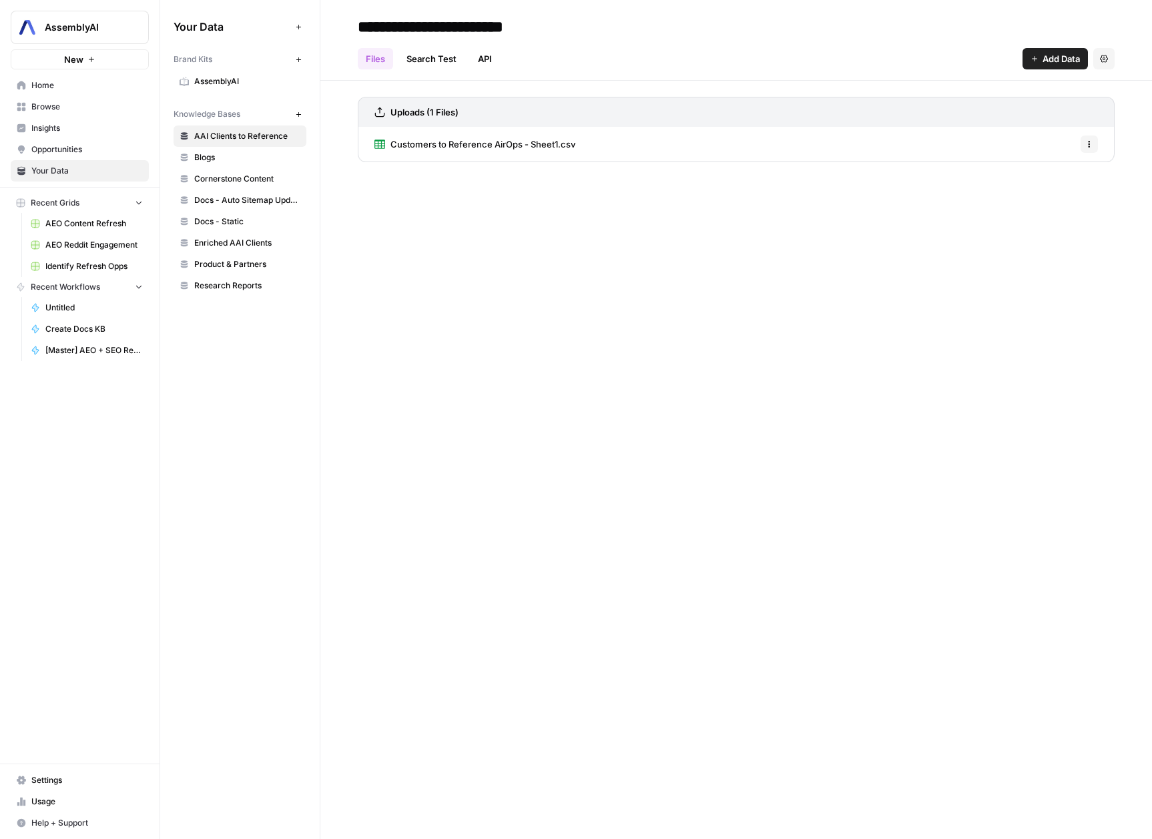
click at [240, 249] on link "Enriched AAI Clients" at bounding box center [240, 242] width 133 height 21
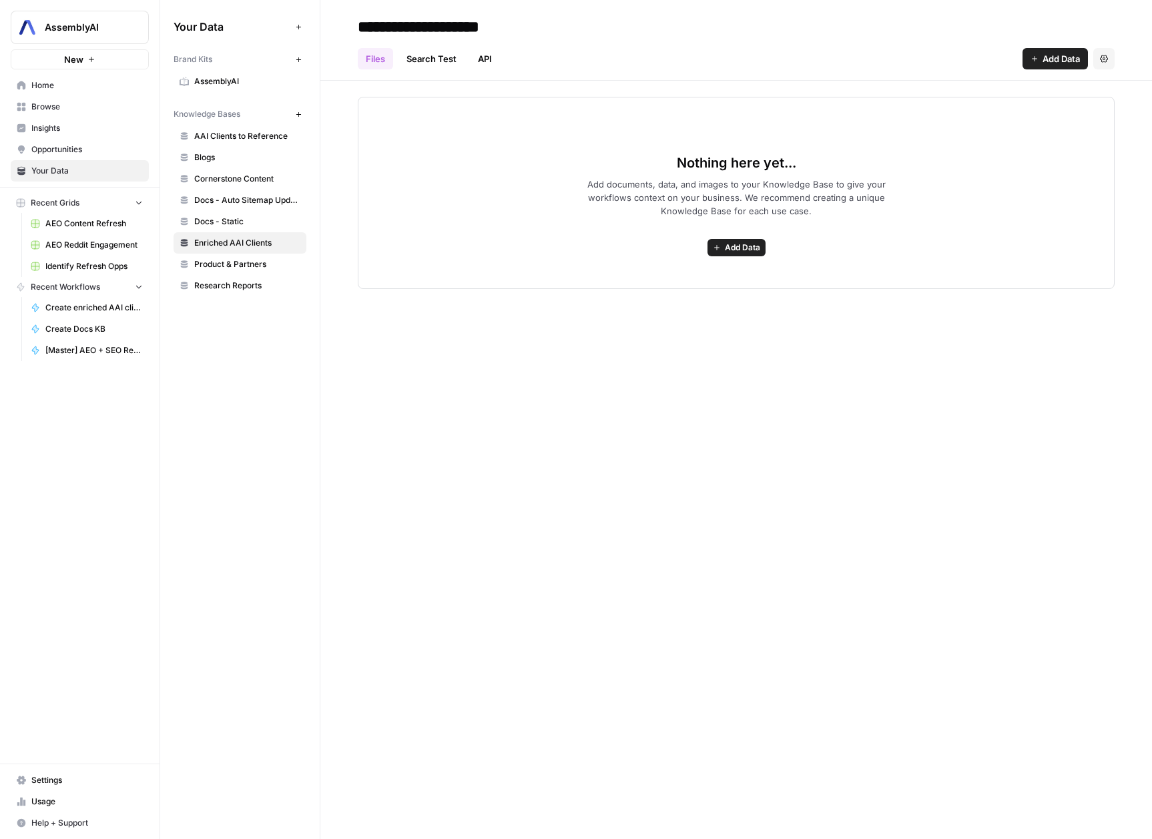
click at [300, 29] on icon "button" at bounding box center [298, 26] width 7 height 7
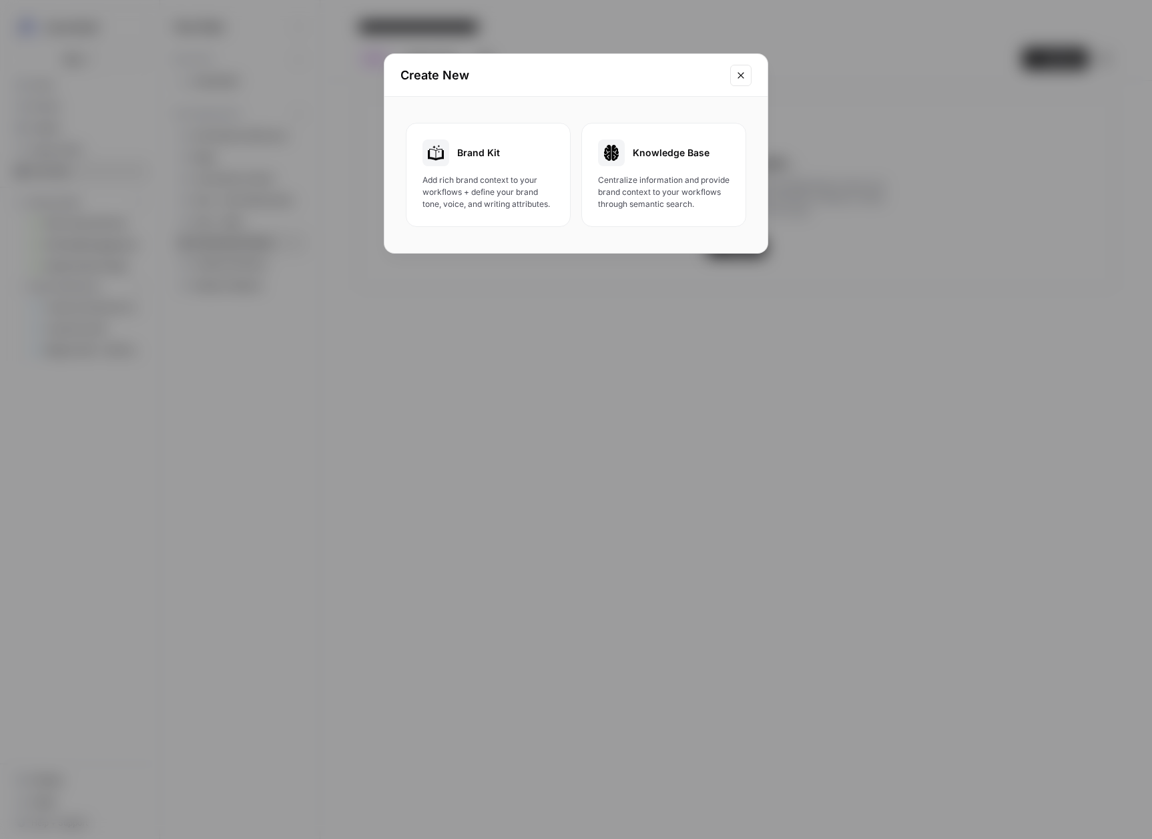
click at [742, 78] on icon "Close modal" at bounding box center [741, 75] width 11 height 11
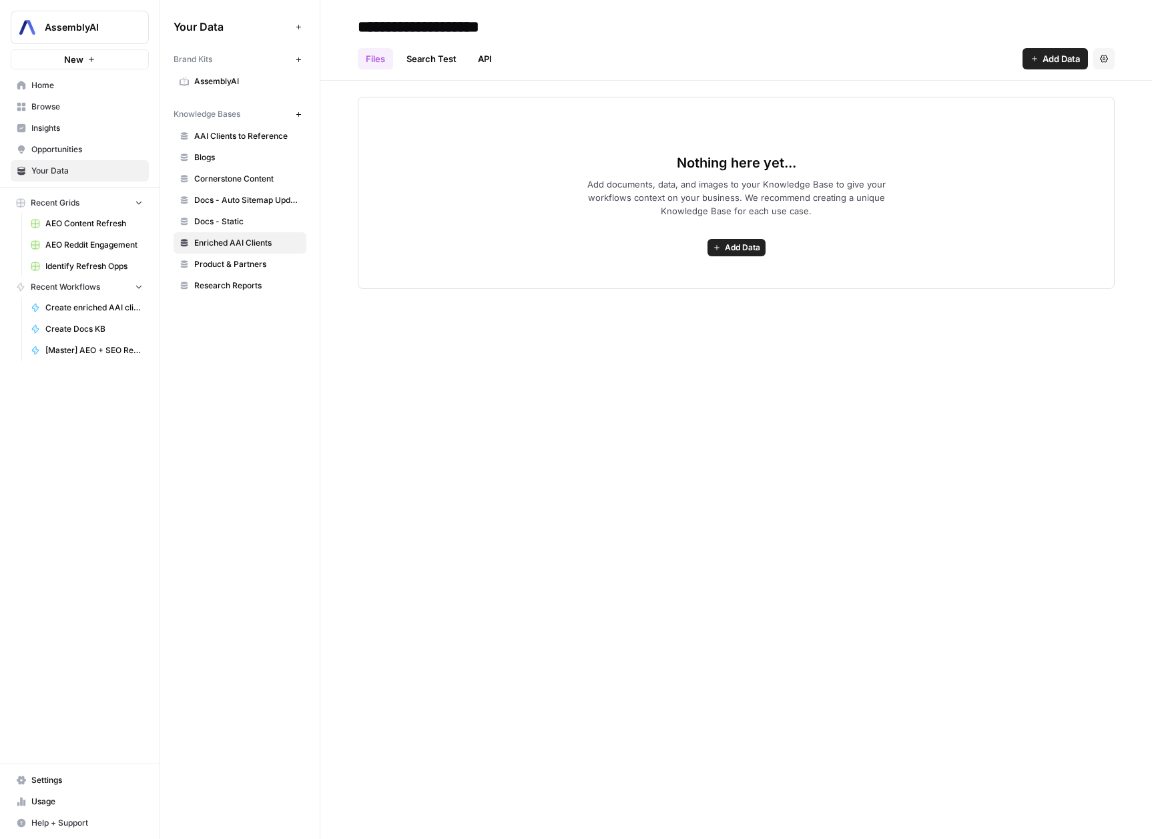
click at [563, 567] on div "**********" at bounding box center [736, 419] width 832 height 839
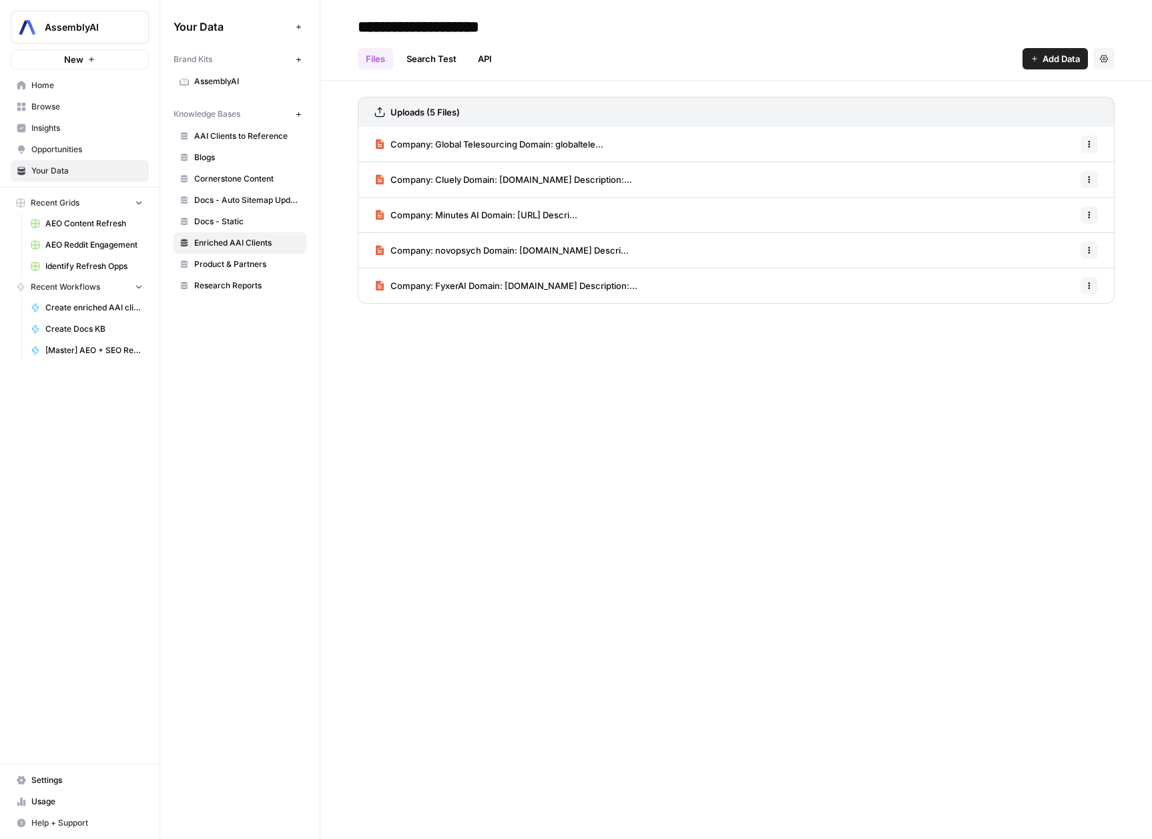
click at [1051, 59] on span "Add Data" at bounding box center [1061, 58] width 37 height 13
click at [555, 141] on span "Company: Global Telesourcing Domain: globaltele..." at bounding box center [497, 144] width 213 height 13
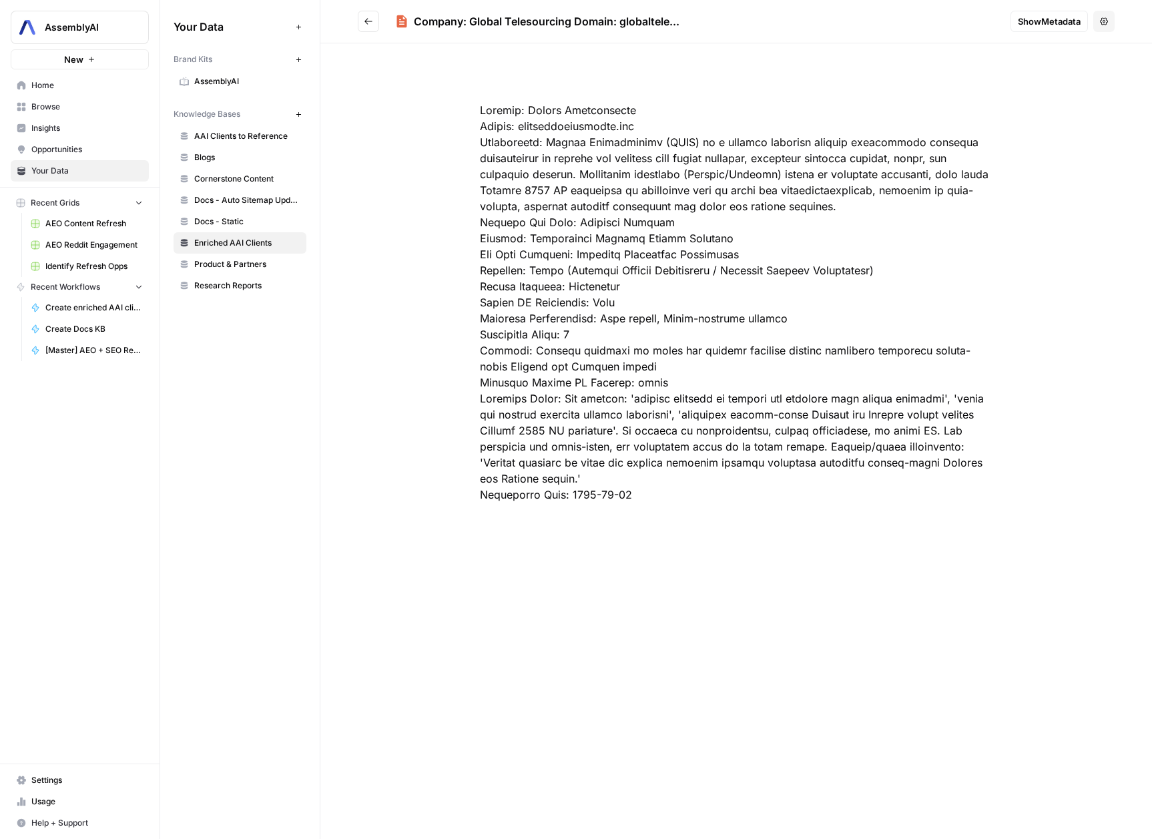
click at [366, 19] on icon "Go back" at bounding box center [368, 21] width 9 height 9
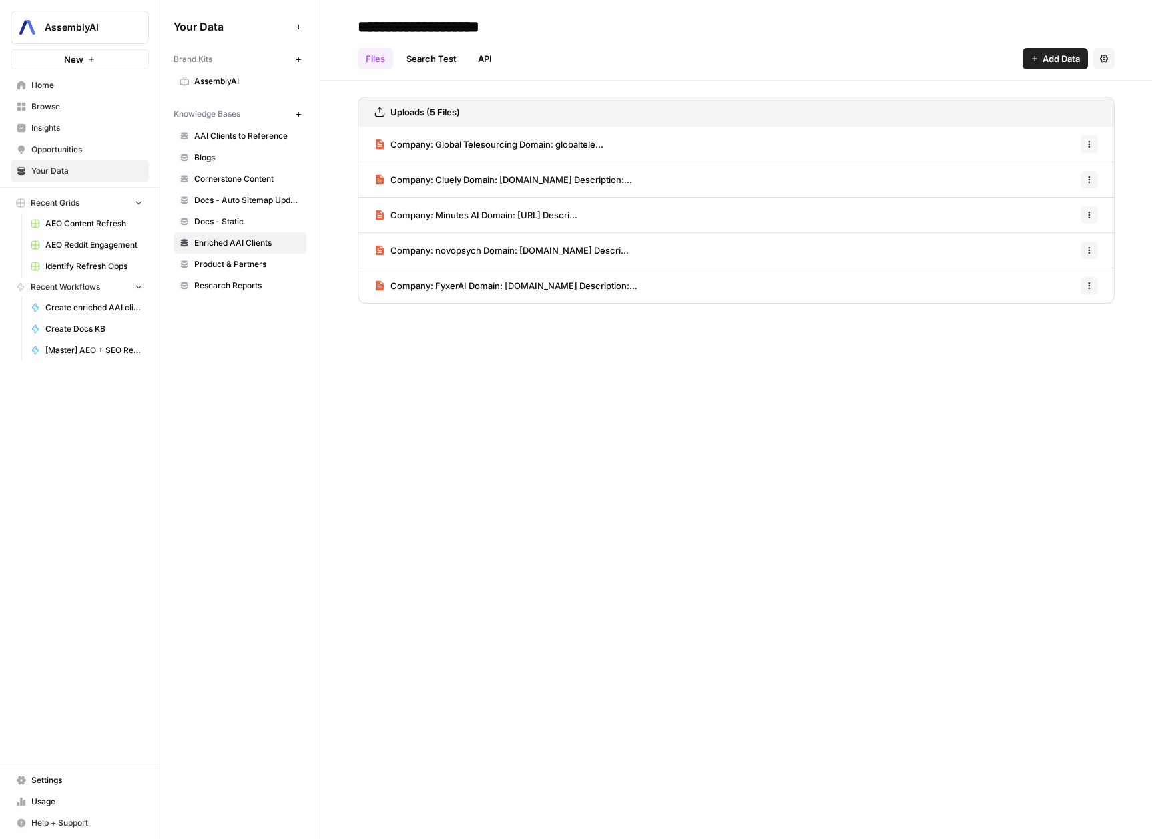
click at [502, 282] on span "Company: FyxerAI Domain: [DOMAIN_NAME] Description:..." at bounding box center [514, 285] width 247 height 13
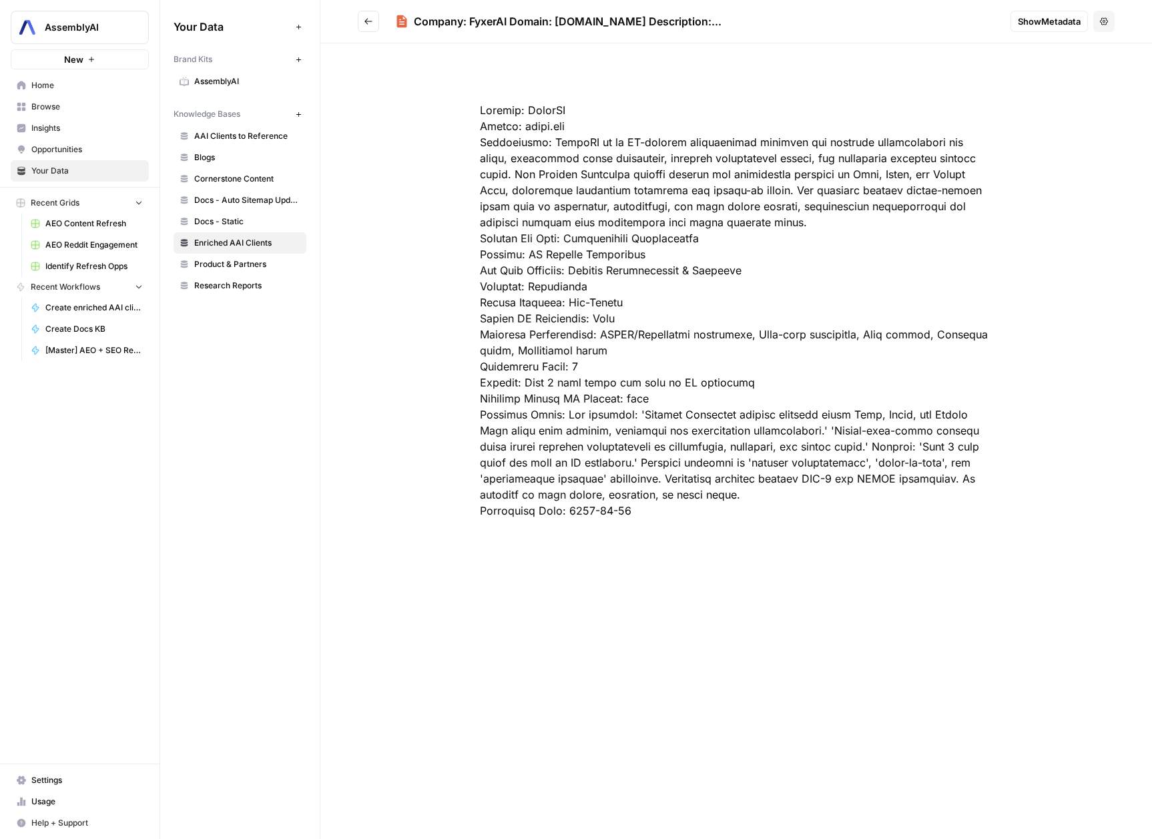
click at [1011, 25] on button "Show Metadata" at bounding box center [1049, 21] width 77 height 21
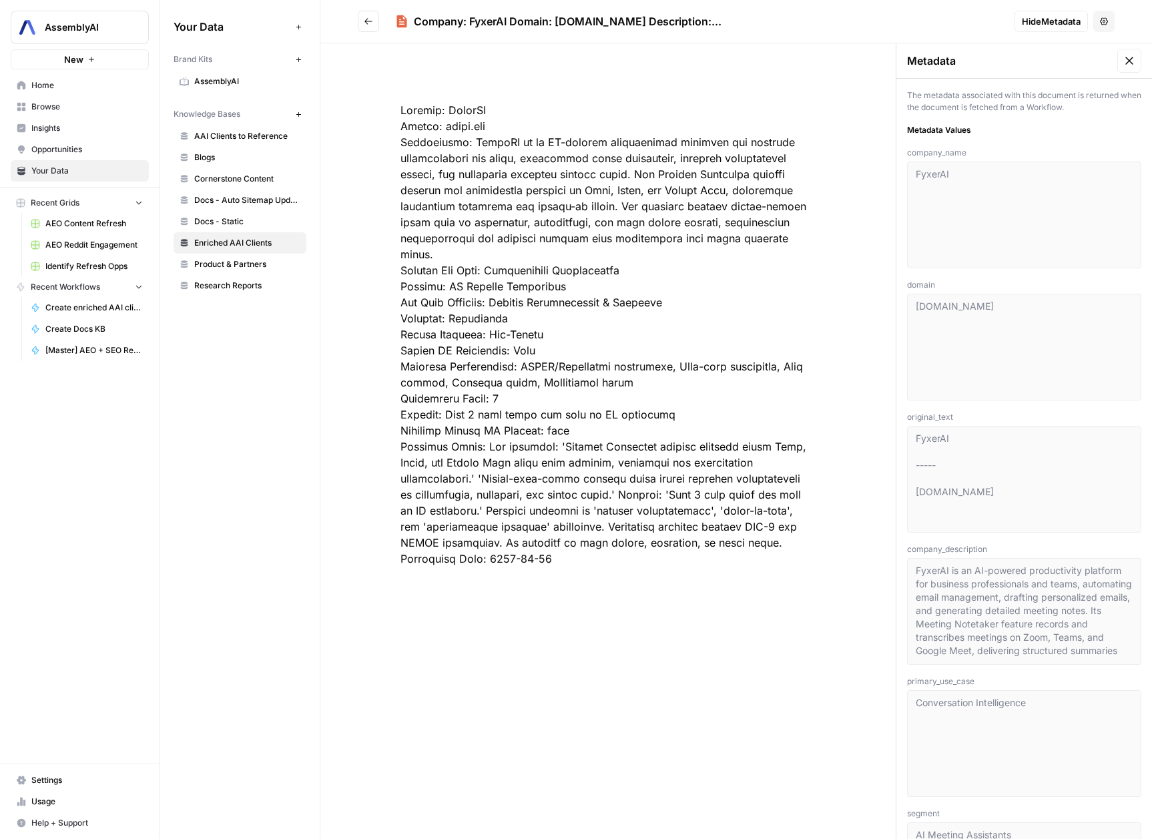
click at [1123, 60] on icon at bounding box center [1129, 60] width 13 height 13
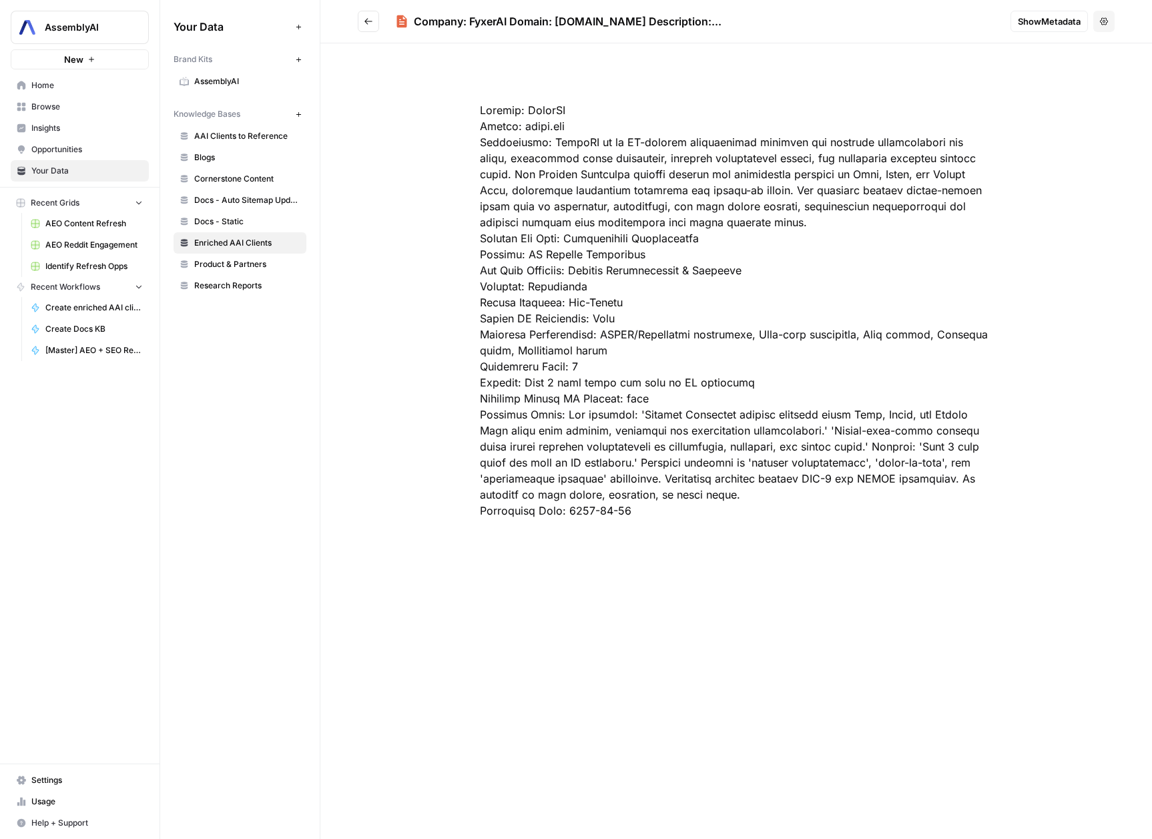
click at [371, 23] on icon "Go back" at bounding box center [368, 21] width 9 height 9
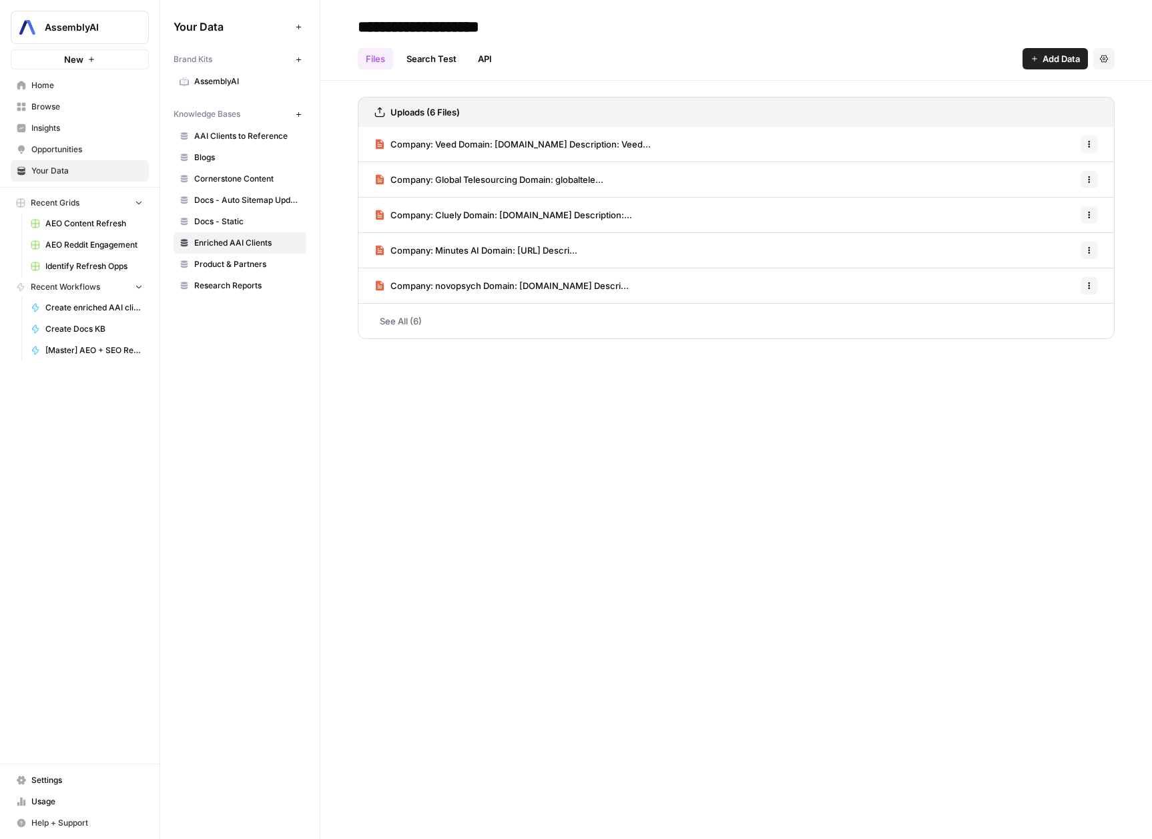
click at [416, 324] on link "See All (6)" at bounding box center [736, 321] width 757 height 35
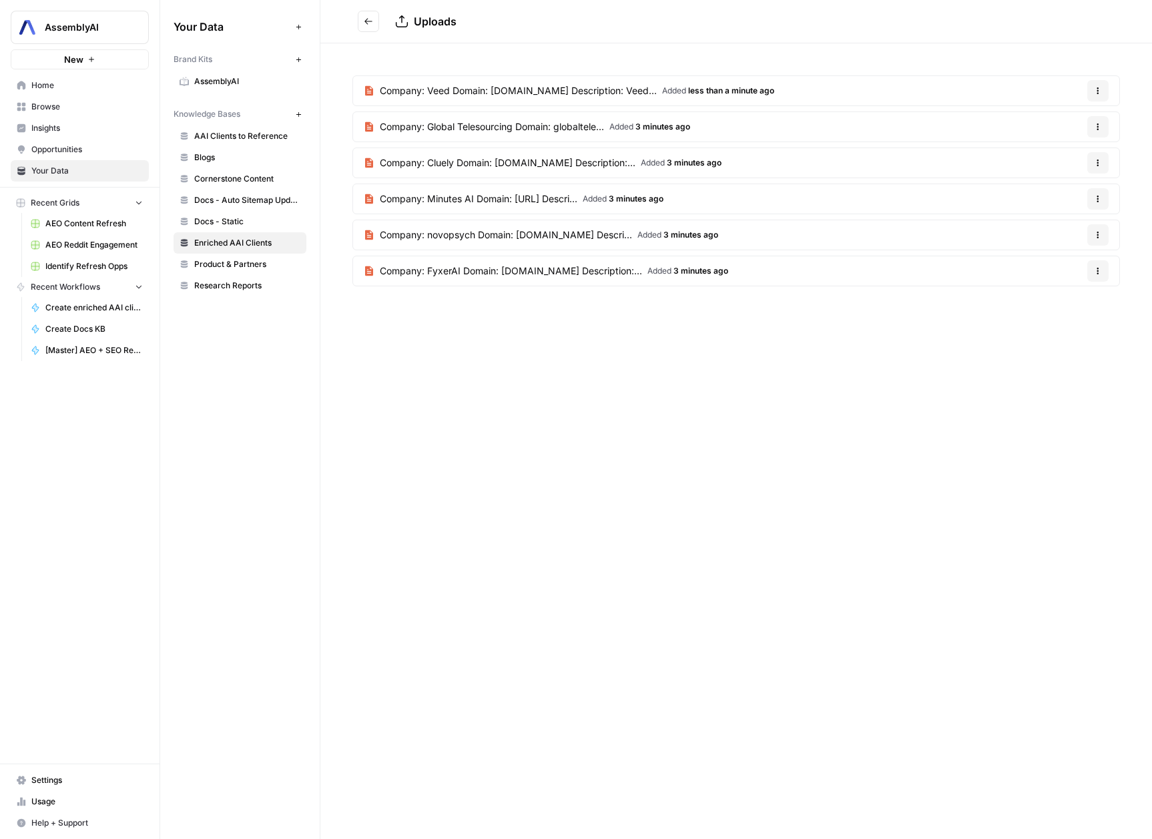
click at [238, 222] on span "Docs - Static" at bounding box center [247, 222] width 106 height 12
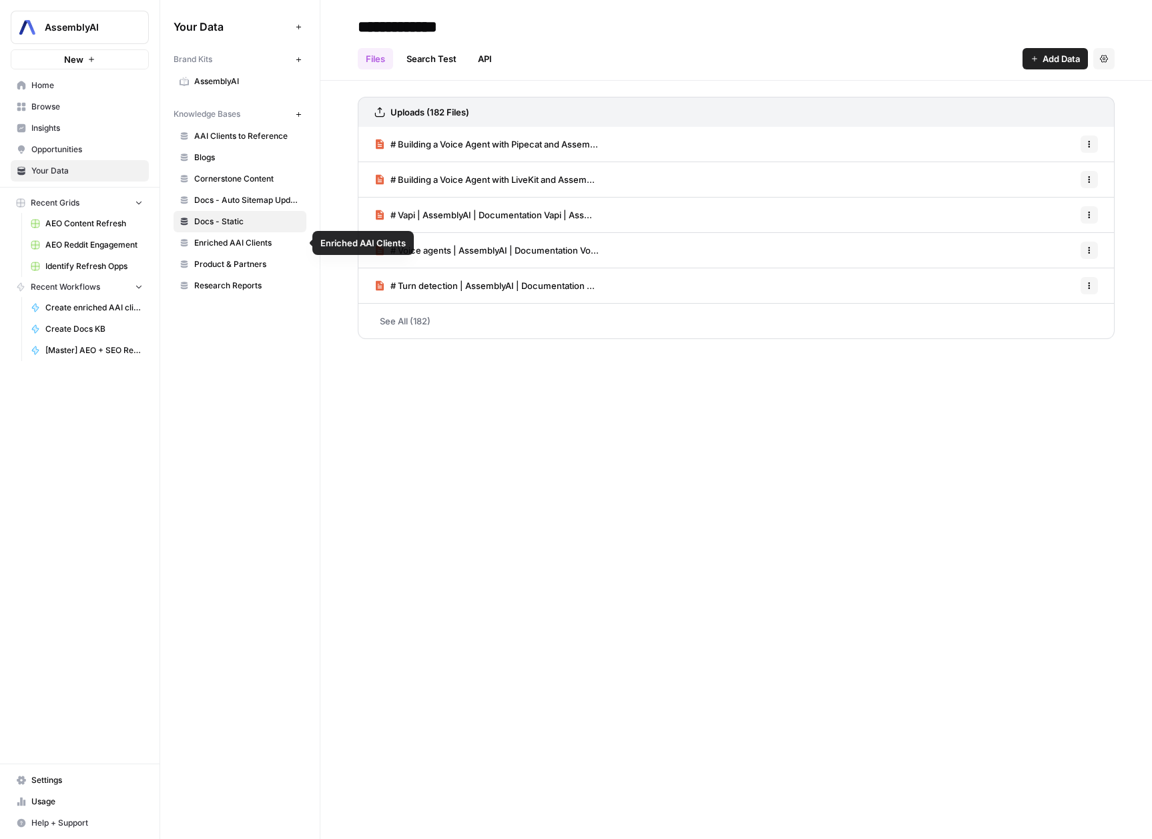
click at [242, 242] on span "Enriched AAI Clients" at bounding box center [247, 243] width 106 height 12
click at [232, 223] on span "Docs - Static" at bounding box center [247, 222] width 106 height 12
click at [201, 244] on span "Enriched AAI Clients" at bounding box center [247, 243] width 106 height 12
click at [409, 316] on link "See All (7)" at bounding box center [736, 321] width 757 height 35
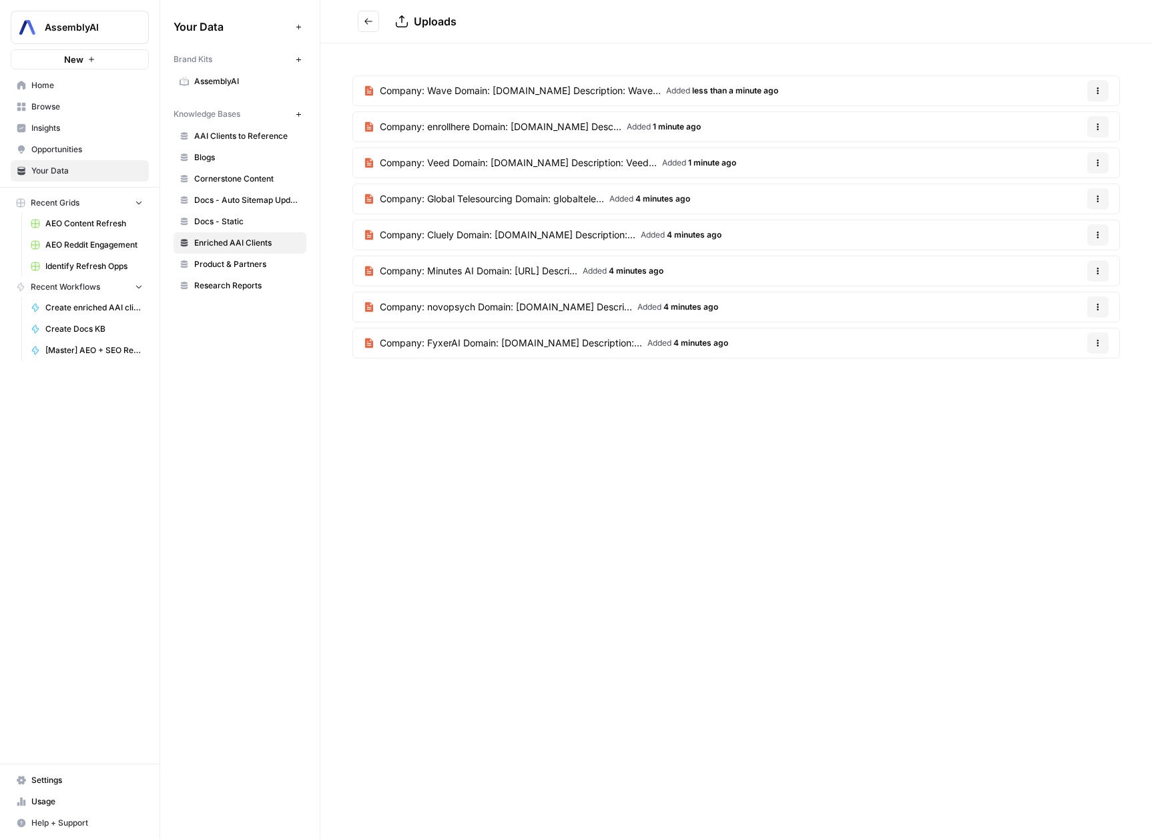
click at [476, 159] on span "Company: Veed Domain: [DOMAIN_NAME] Description: Veed..." at bounding box center [518, 162] width 277 height 13
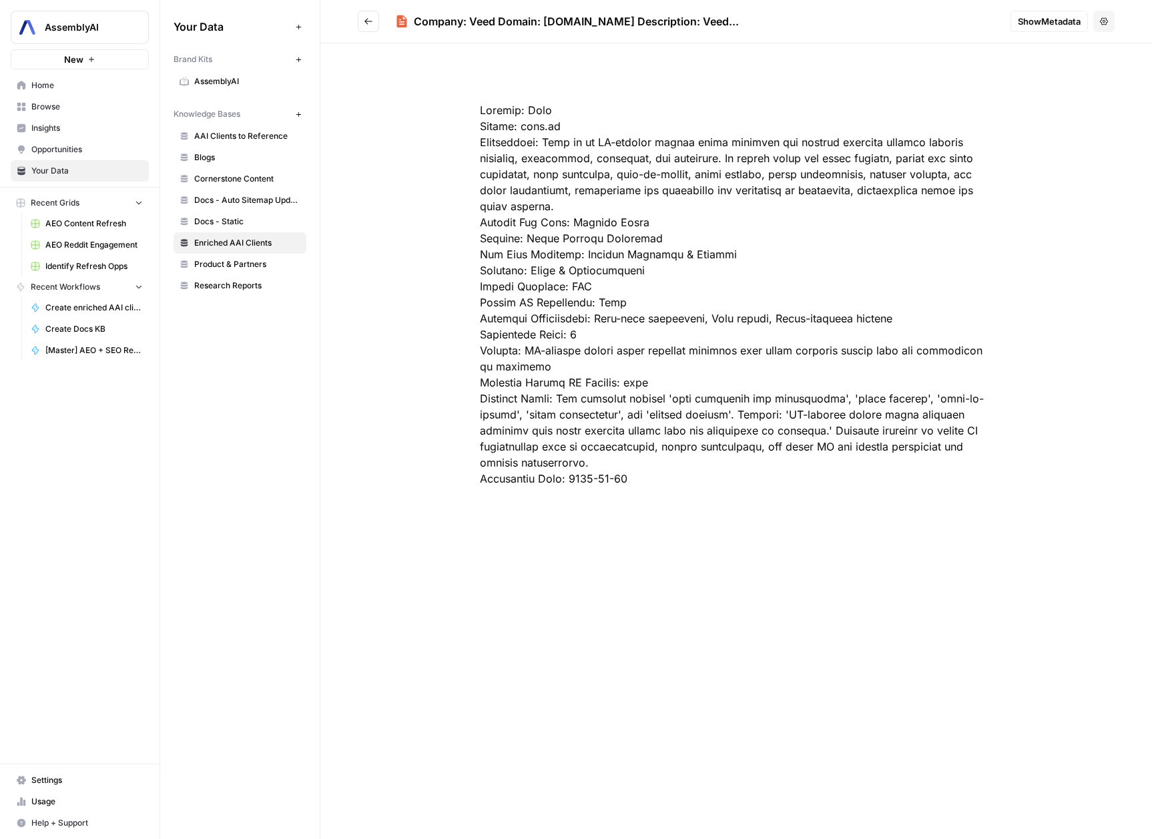
click at [372, 25] on icon "Go back" at bounding box center [368, 21] width 9 height 9
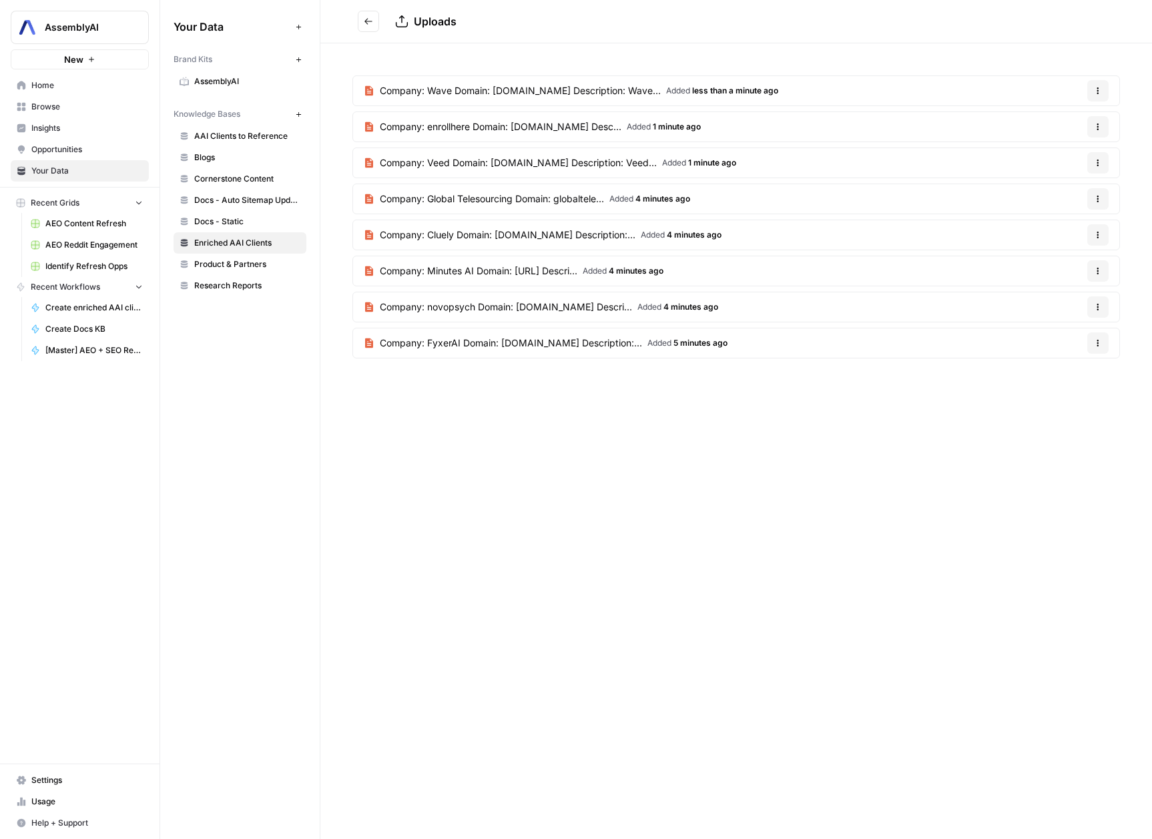
click at [1103, 95] on button "Options" at bounding box center [1097, 90] width 21 height 21
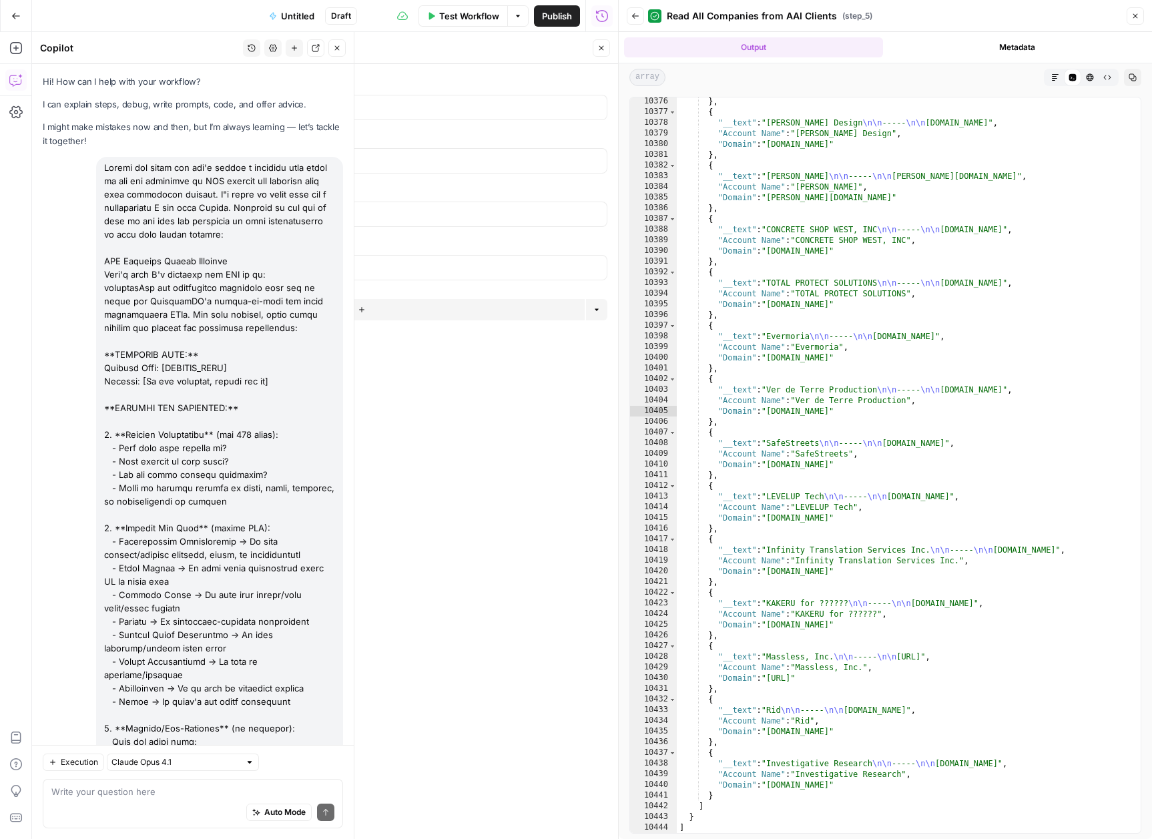
scroll to position [21139, 0]
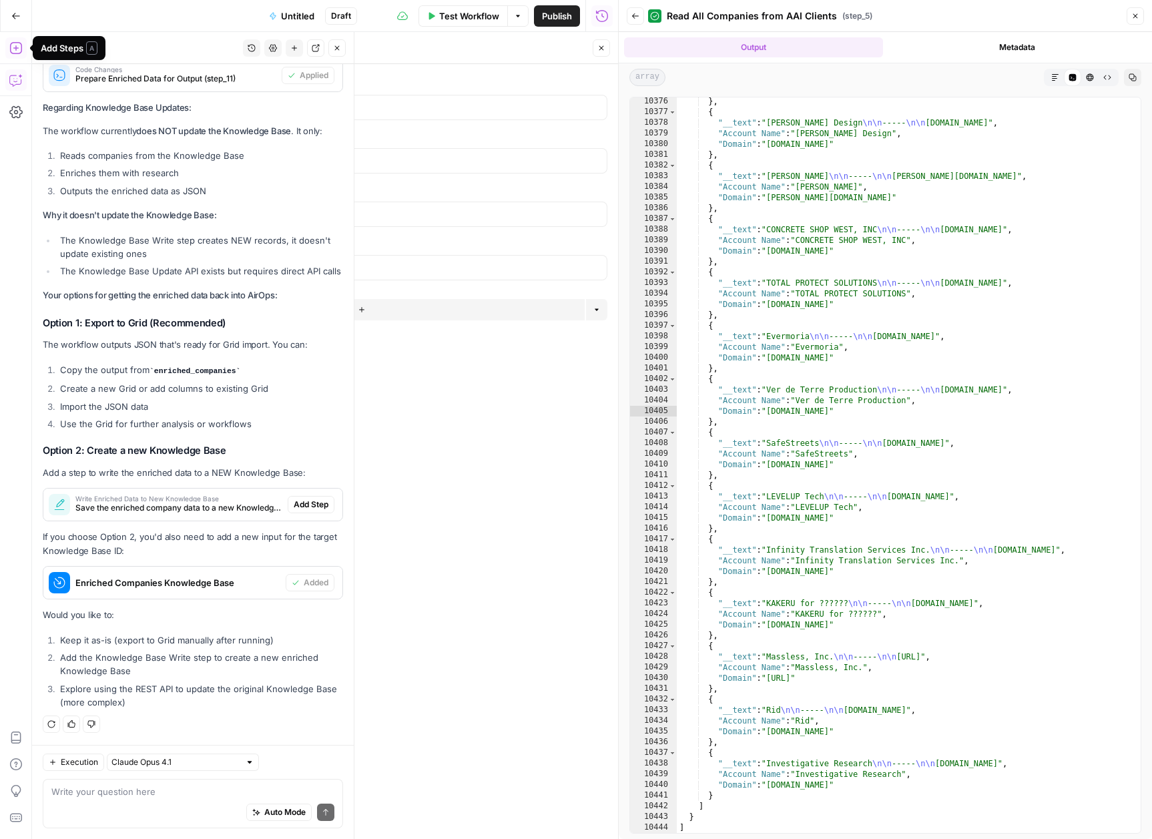
click at [19, 47] on icon "button" at bounding box center [15, 47] width 13 height 13
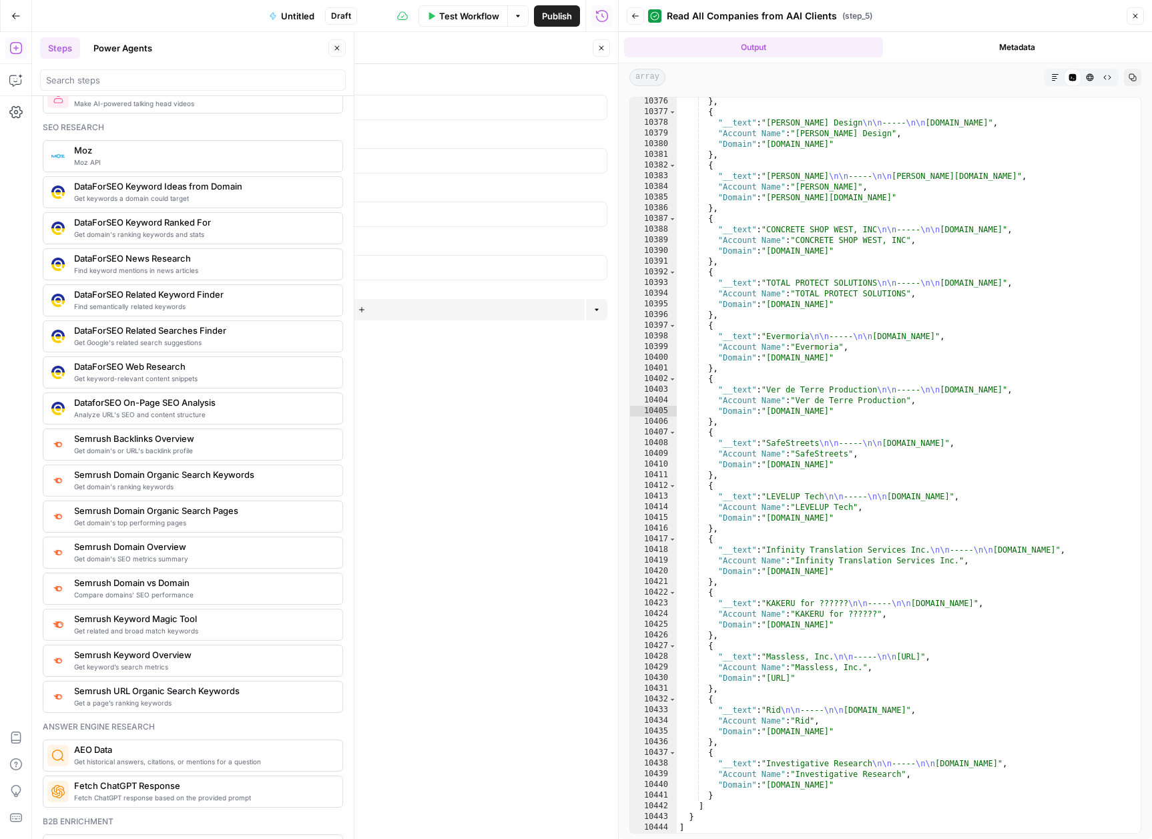
scroll to position [1786, 0]
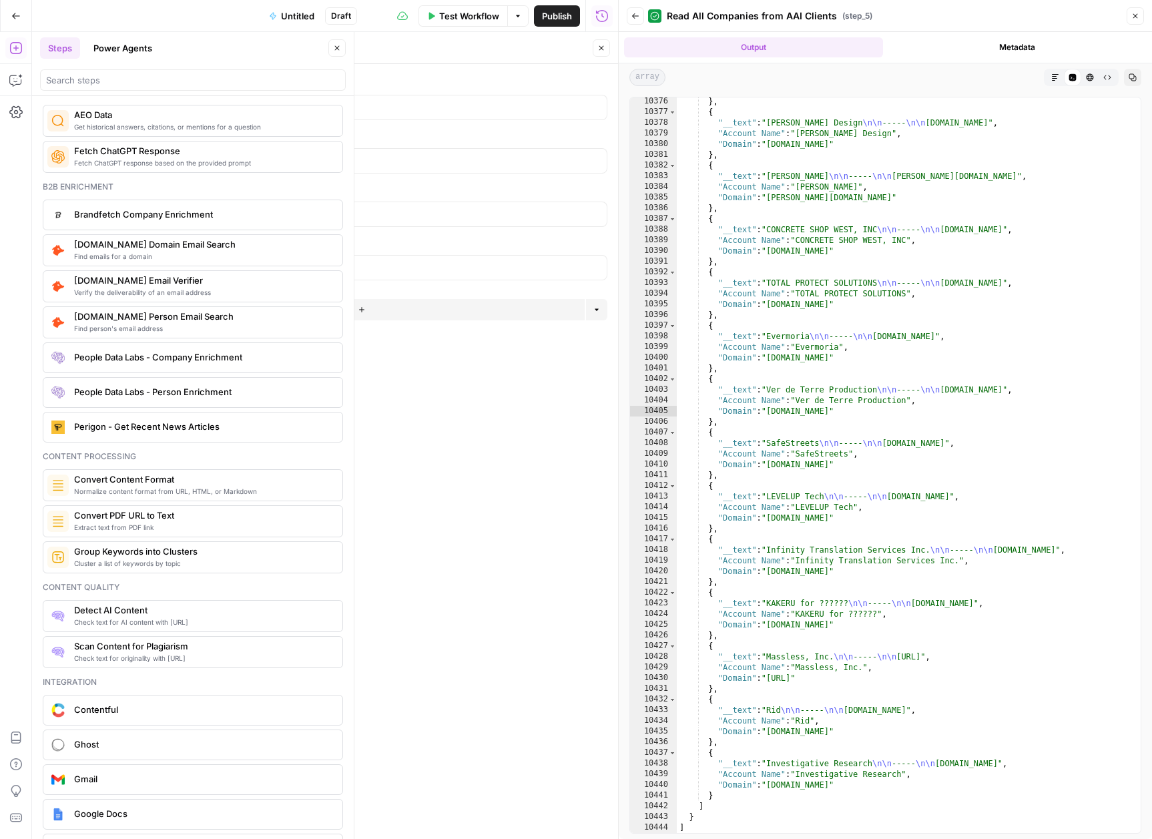
click at [443, 465] on form "brand_kit edit field Delete group aai_clients edit field Delete group Batch Siz…" at bounding box center [351, 451] width 533 height 775
type textarea "**********"
click at [776, 240] on div "} , { "__text" : "[PERSON_NAME] Design \n\n ----- \n\n [DOMAIN_NAME]" , "Accoun…" at bounding box center [904, 474] width 454 height 757
click at [548, 448] on form "brand_kit edit field Delete group aai_clients edit field Delete group Batch Siz…" at bounding box center [351, 451] width 533 height 775
click at [15, 79] on icon "button" at bounding box center [15, 79] width 13 height 13
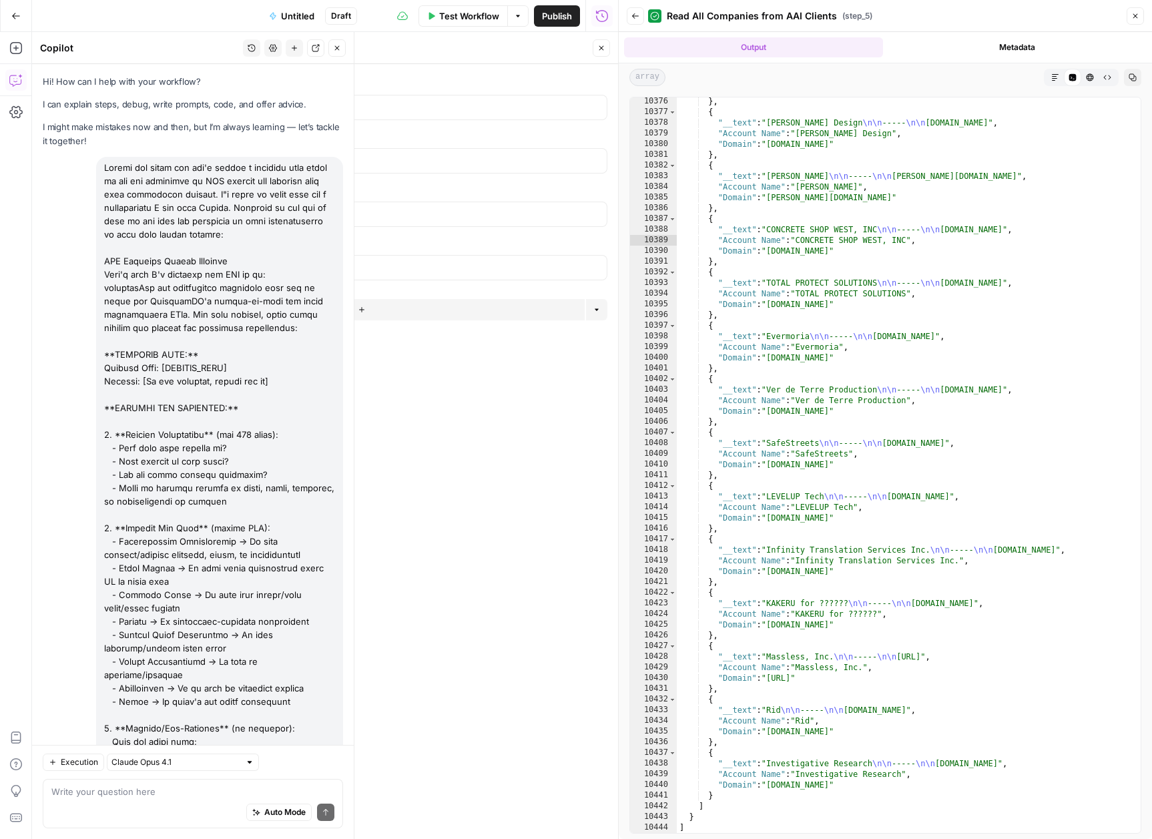
scroll to position [15291, 0]
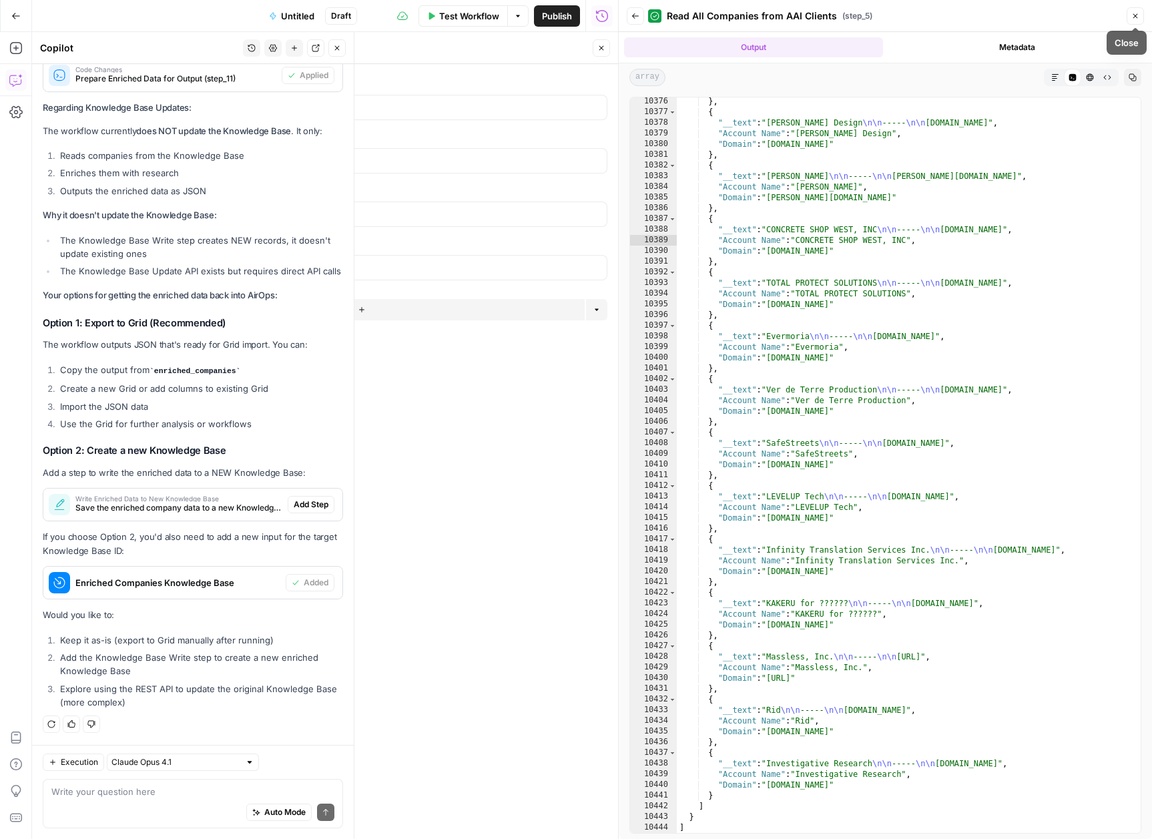
click at [1130, 13] on button "Close" at bounding box center [1135, 15] width 17 height 17
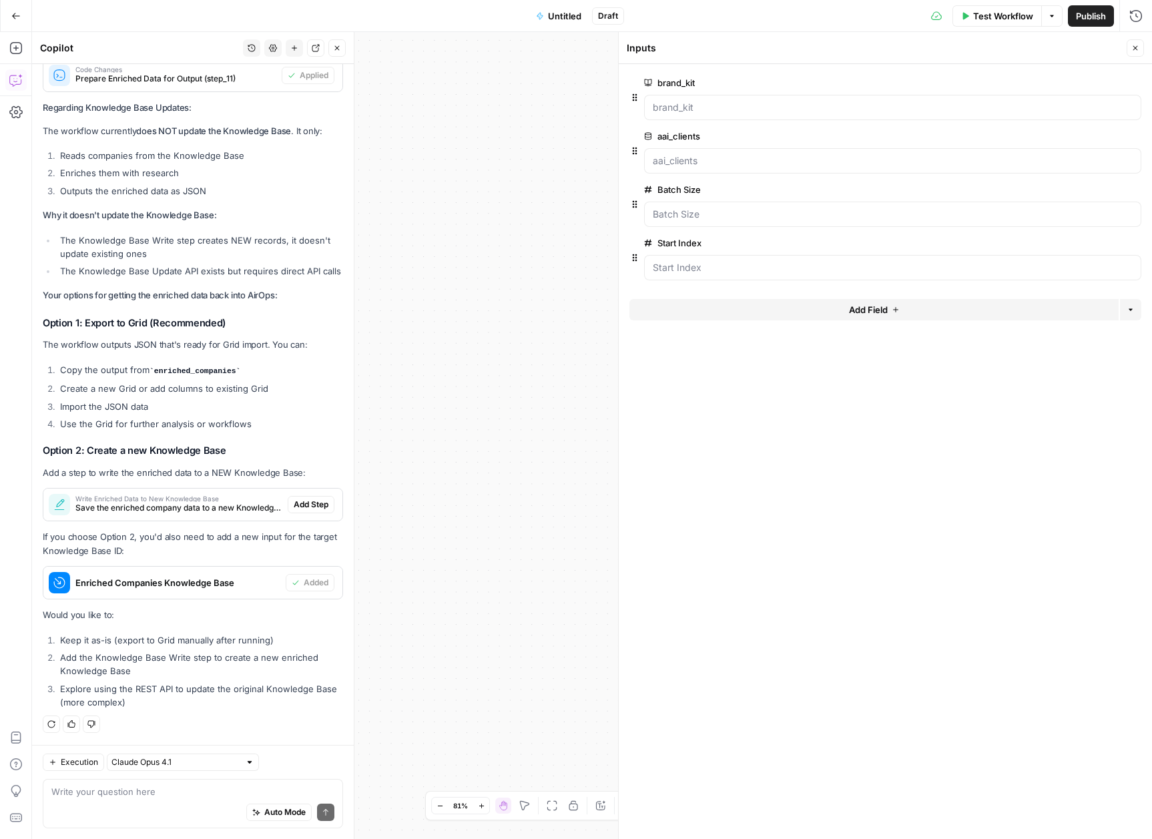
click at [557, 15] on span "Untitled" at bounding box center [564, 15] width 33 height 13
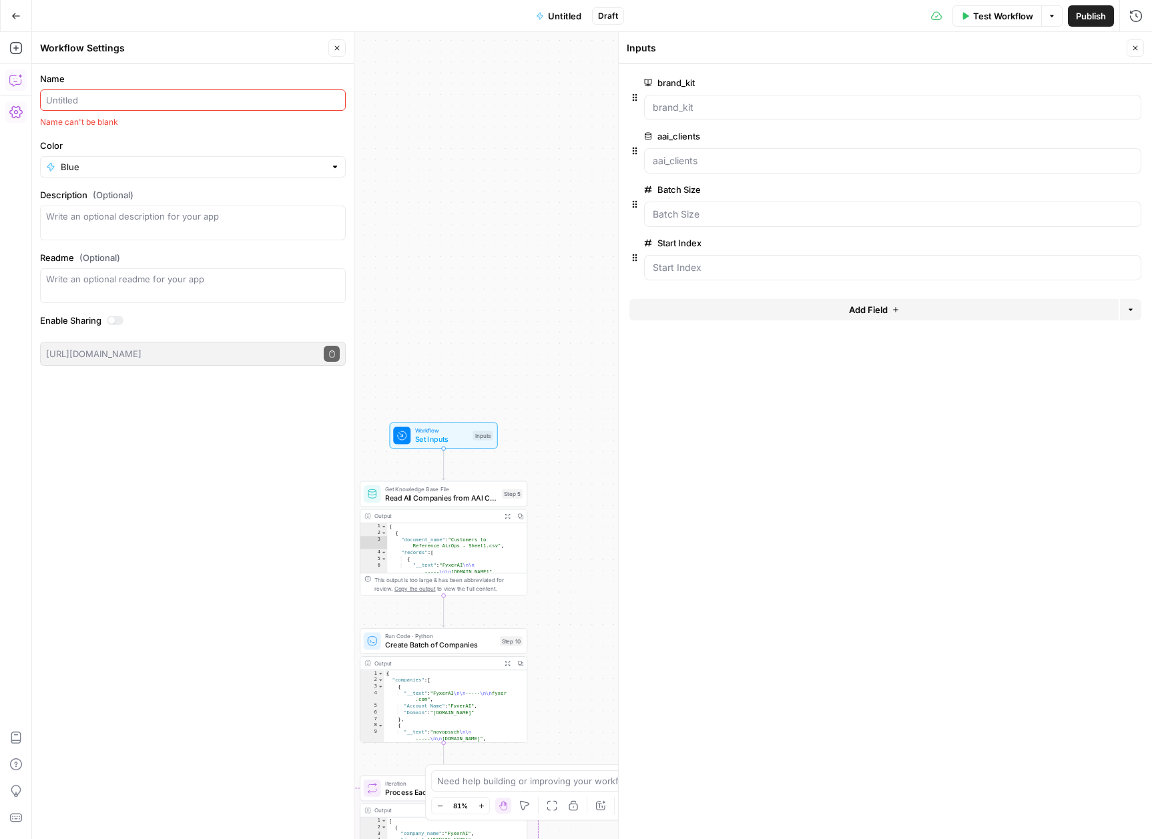
click at [220, 94] on input "Name" at bounding box center [193, 99] width 294 height 13
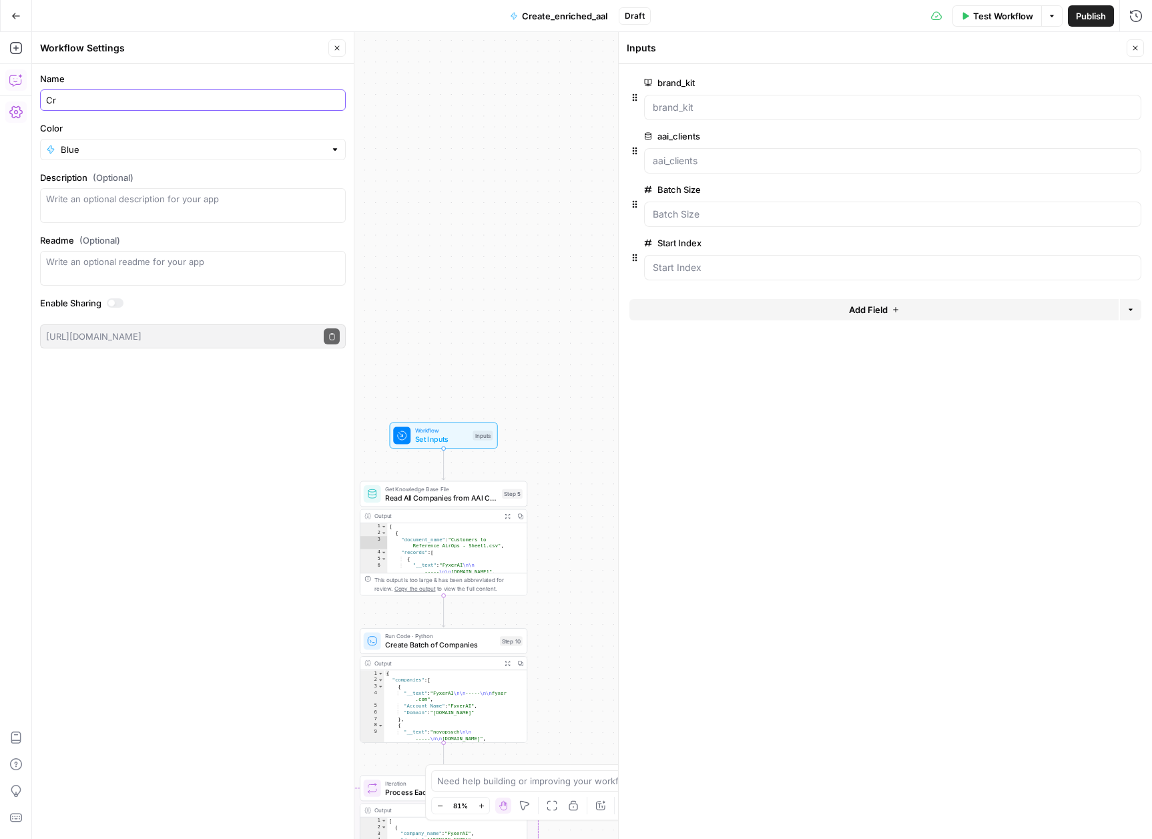
type input "C"
type input "Create enriched AAI clients KB"
click at [192, 413] on div "Name Create enriched AAI clients KB Color Blue Description (Optional) Readme (O…" at bounding box center [193, 451] width 322 height 775
click at [1131, 47] on icon "button" at bounding box center [1135, 48] width 8 height 8
click at [439, 435] on span "Set Inputs" at bounding box center [441, 439] width 53 height 11
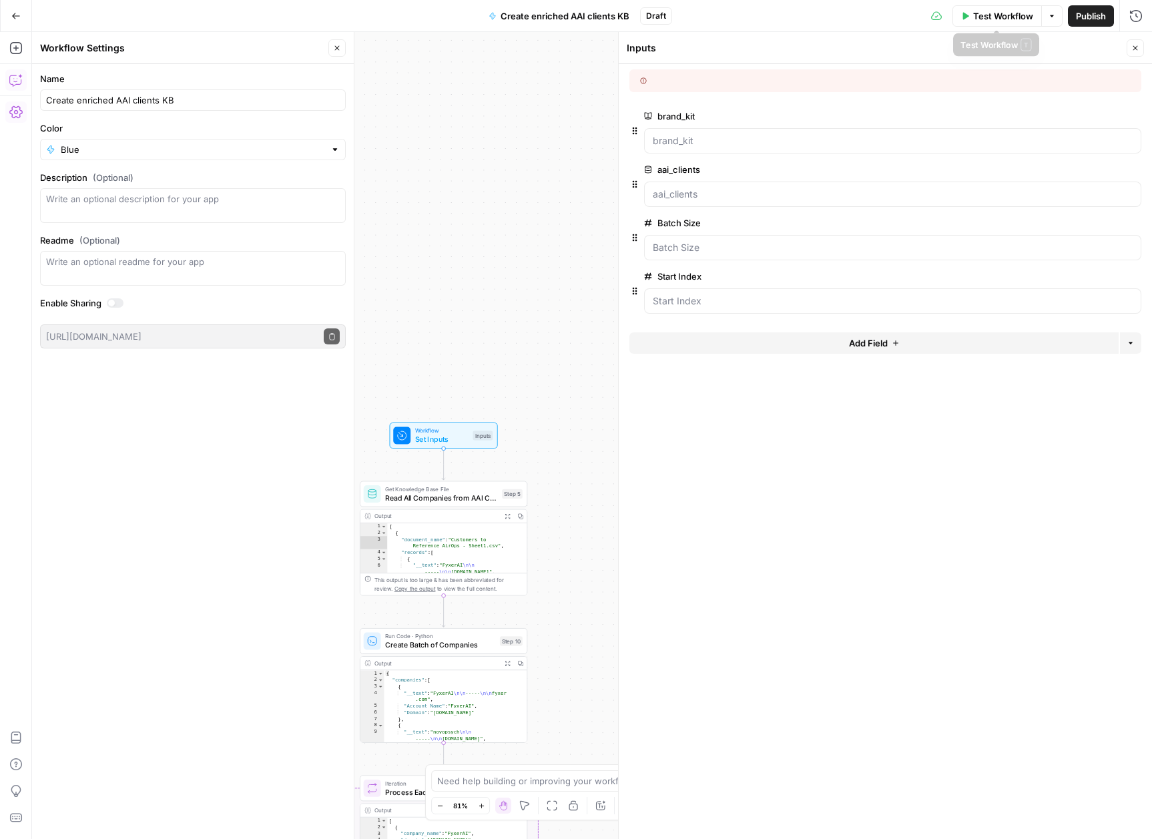
click at [1001, 15] on span "Test Workflow" at bounding box center [1003, 15] width 60 height 13
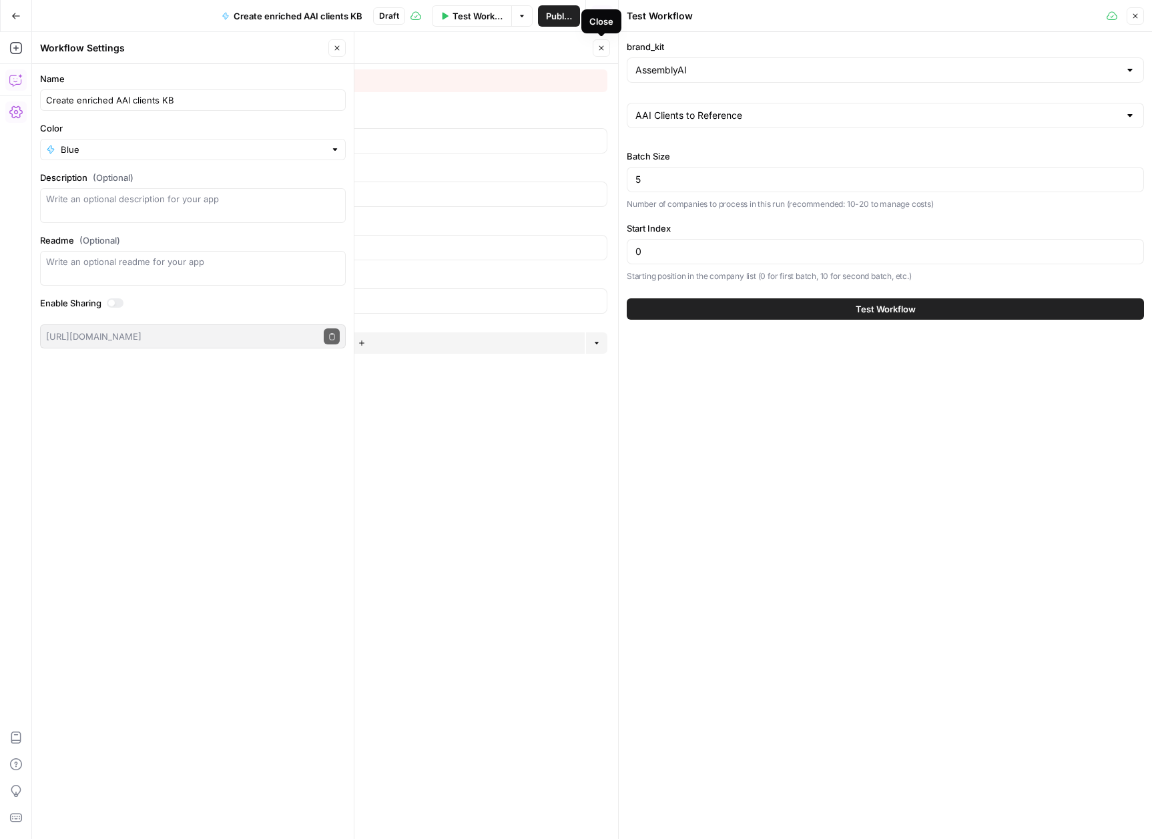
click at [605, 49] on icon "button" at bounding box center [601, 48] width 8 height 8
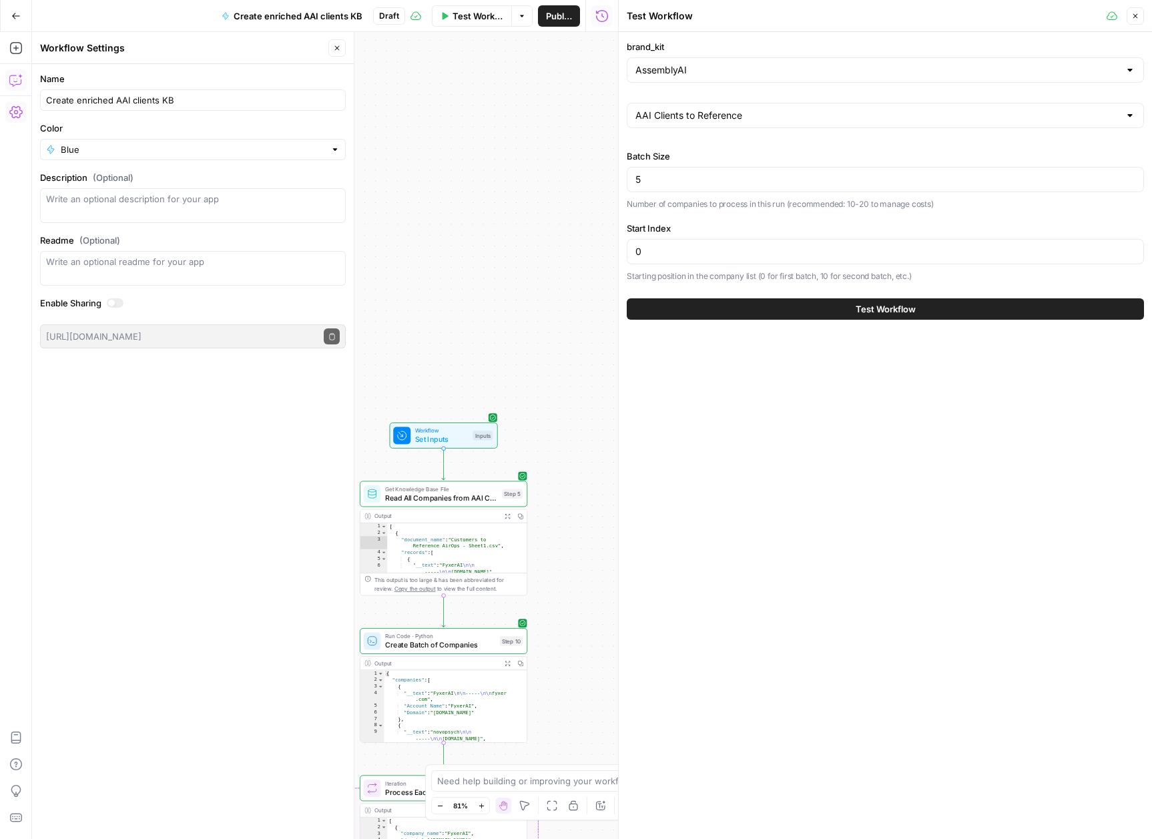
click at [1136, 17] on icon "button" at bounding box center [1135, 16] width 8 height 8
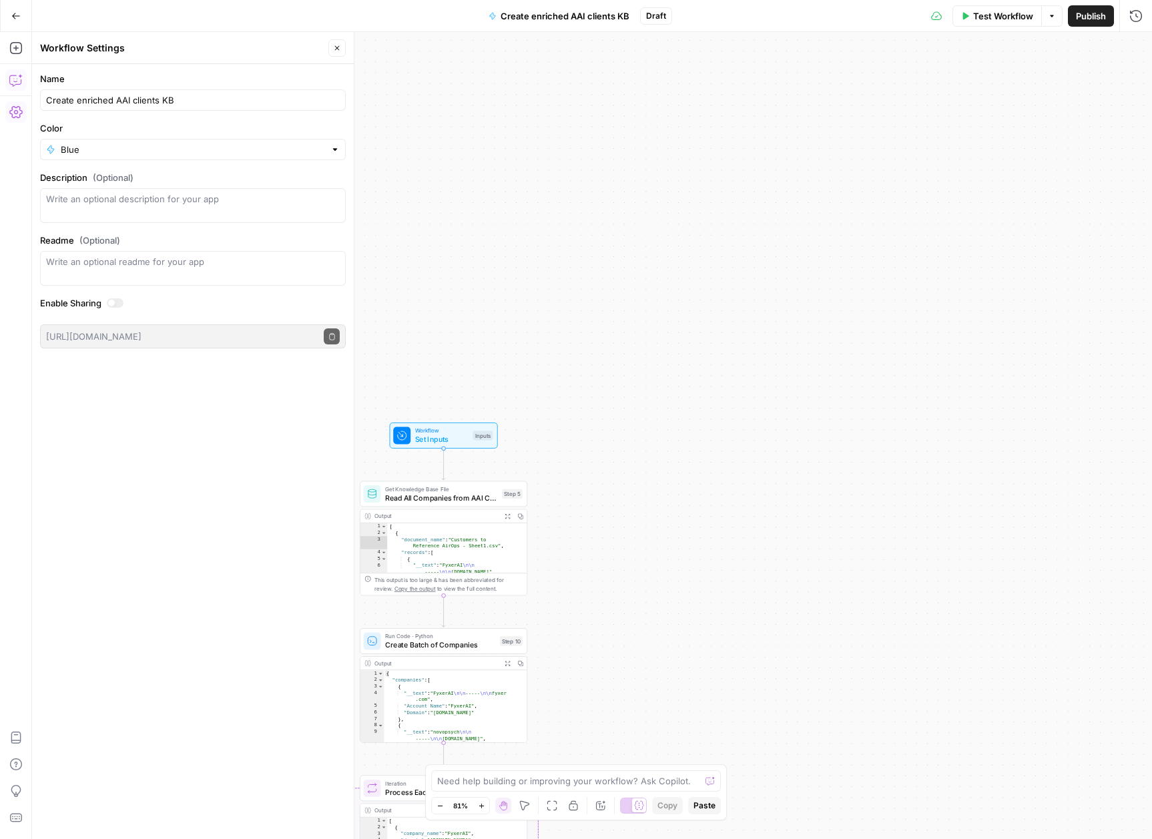
click at [977, 25] on button "Test Workflow" at bounding box center [997, 15] width 89 height 21
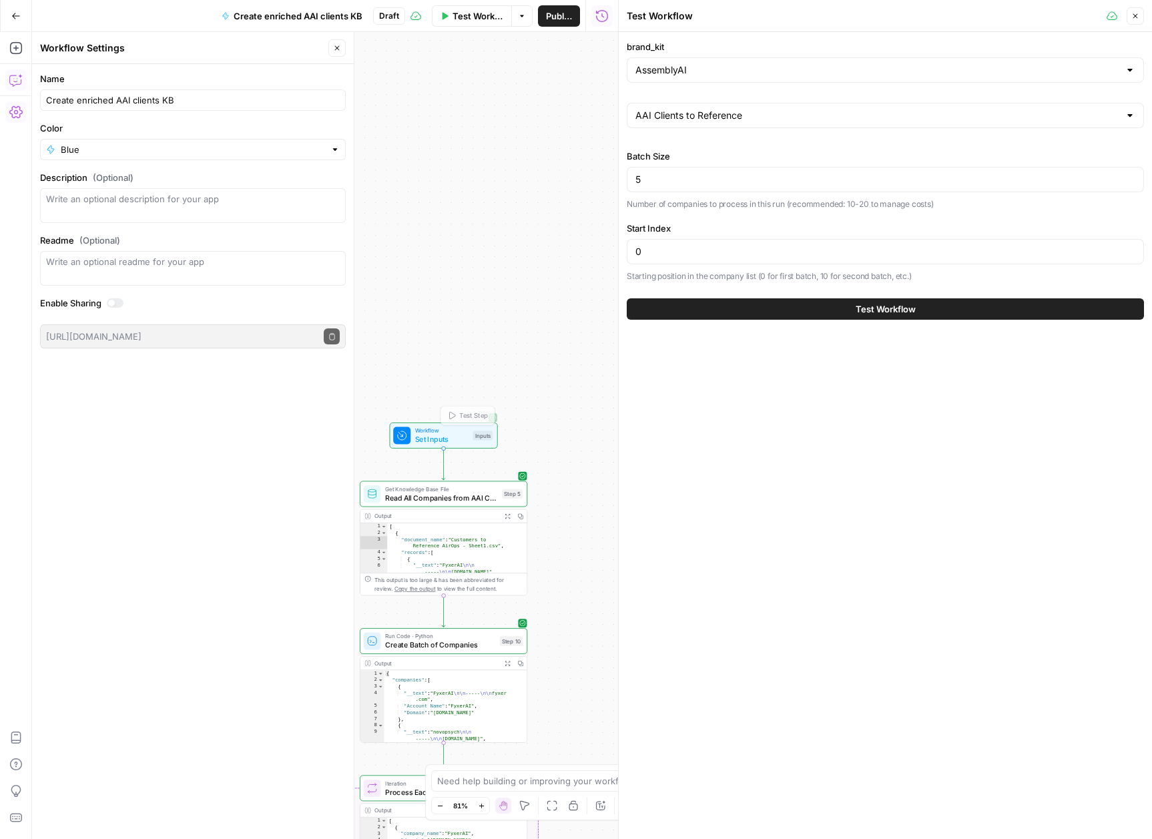
click at [315, 432] on div "Name Create enriched AAI clients KB Color Blue Description (Optional) Readme (O…" at bounding box center [193, 451] width 322 height 775
click at [19, 83] on icon "button" at bounding box center [15, 79] width 13 height 13
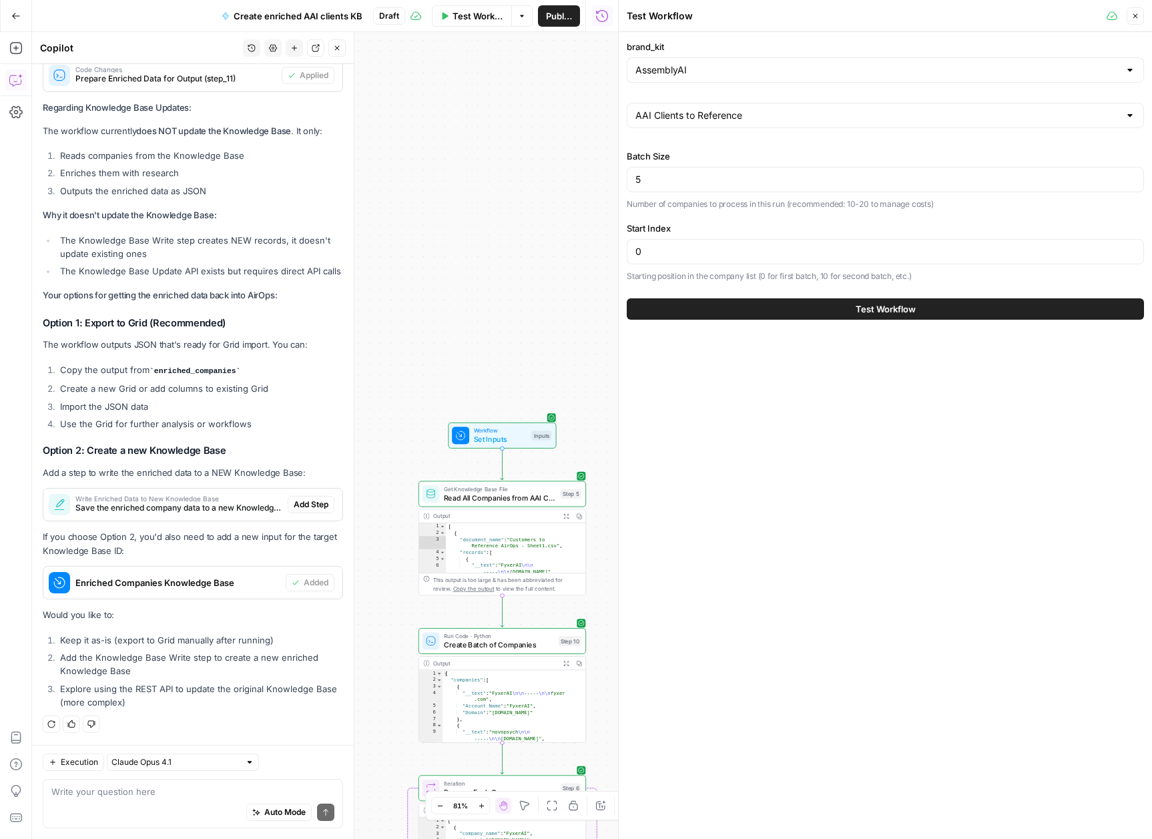
click at [1132, 19] on icon "button" at bounding box center [1135, 16] width 8 height 8
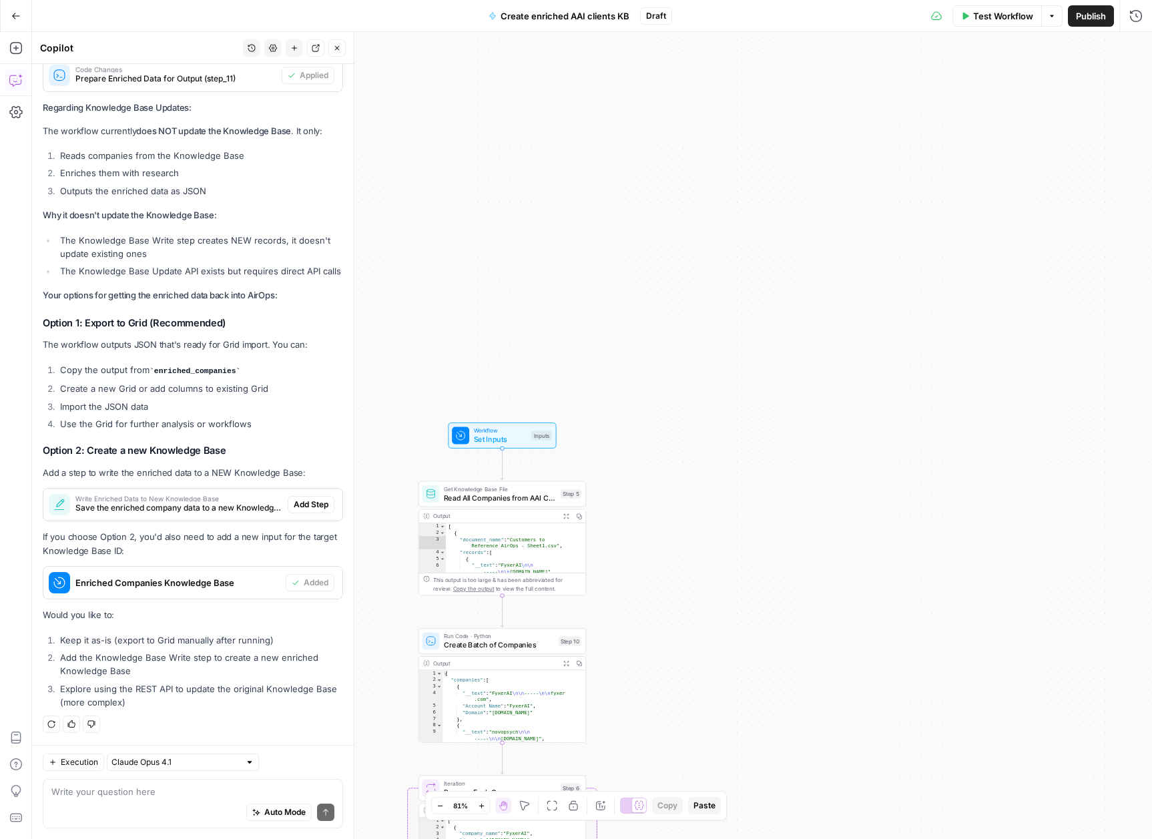
click at [473, 453] on div "**********" at bounding box center [592, 435] width 1120 height 807
click at [471, 445] on div "Workflow Set Inputs Inputs Test Step" at bounding box center [501, 436] width 99 height 19
click at [230, 643] on li "Keep it as-is (export to Grid manually after running)" at bounding box center [200, 640] width 286 height 13
click at [140, 800] on div "Auto Mode Send" at bounding box center [192, 812] width 283 height 29
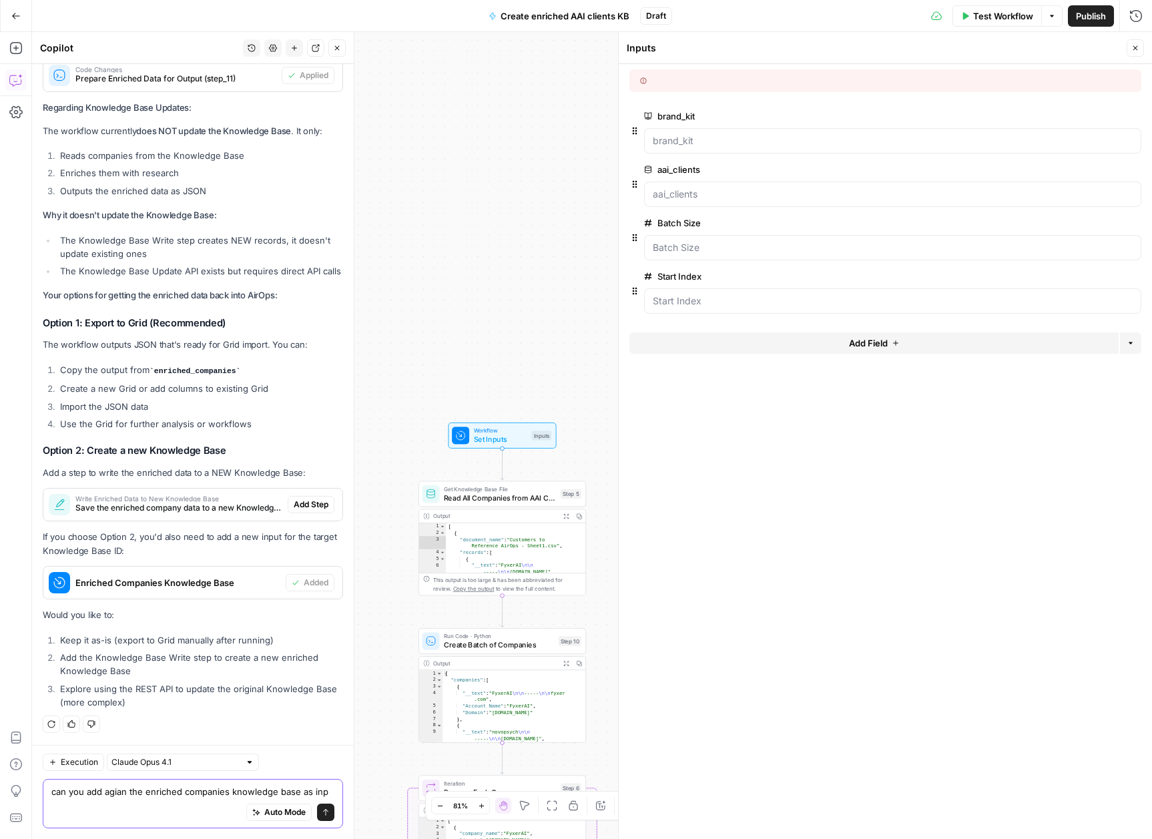
scroll to position [15304, 0]
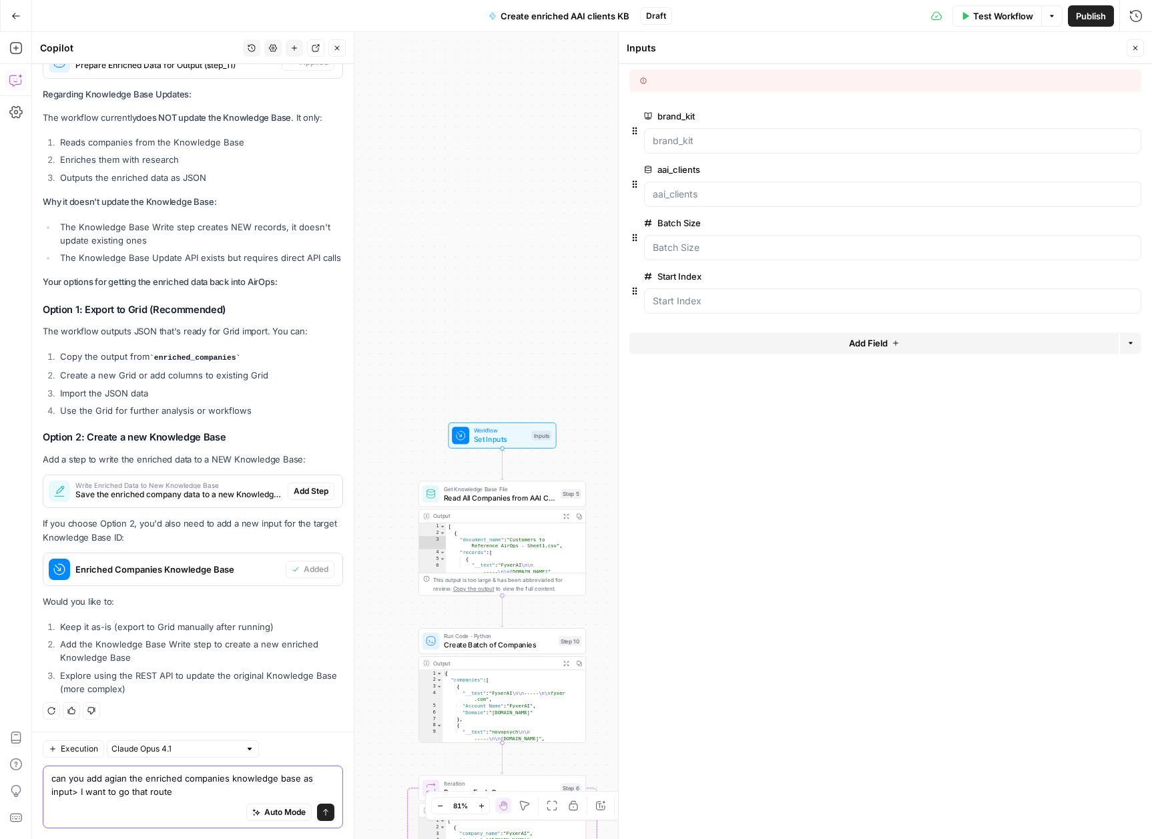
type textarea "can you add agian the enriched companies knowledge base as input> I want to go …"
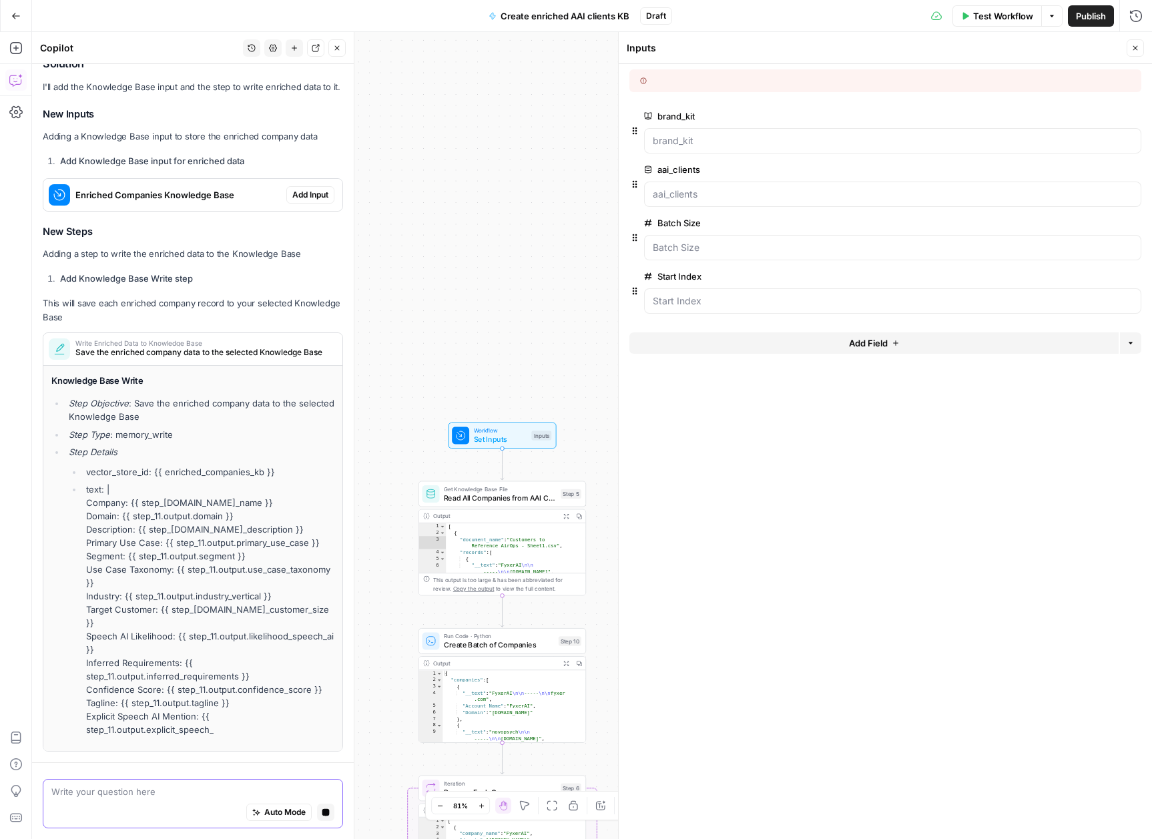
scroll to position [15529, 0]
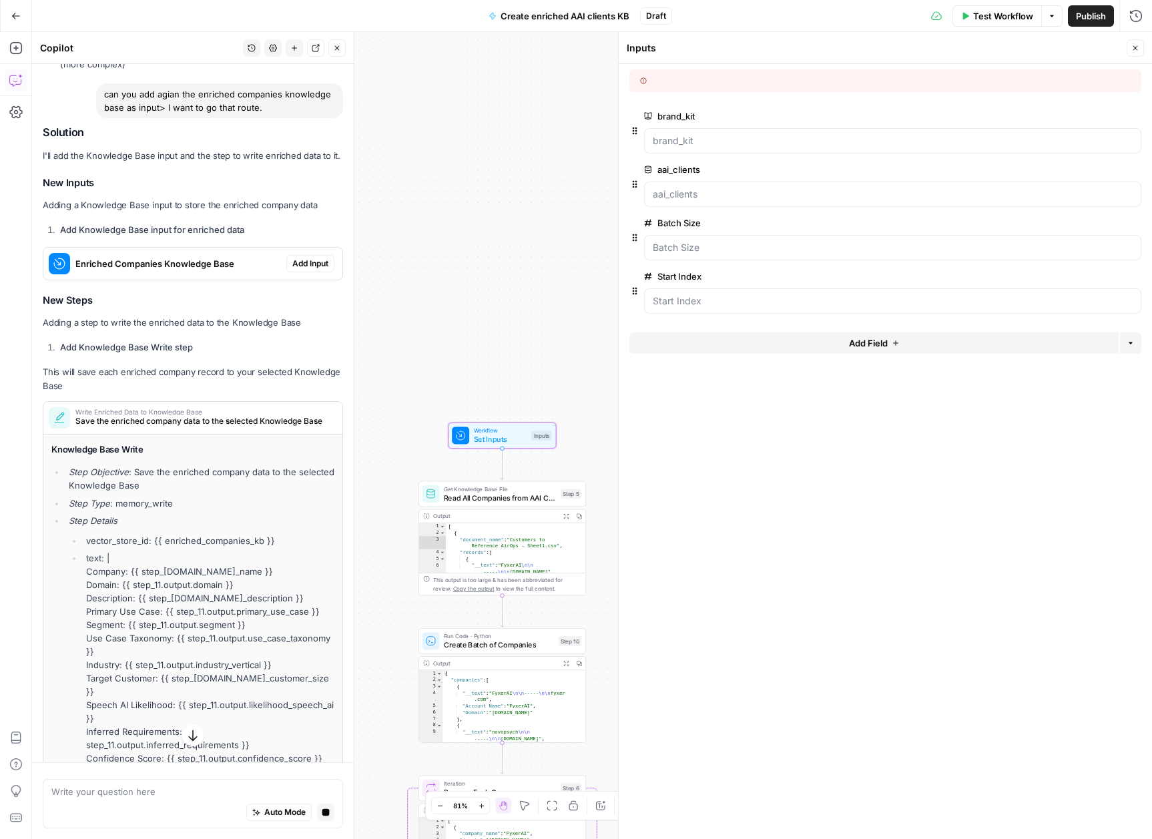
click at [311, 434] on div "Solution I'll add the Knowledge Base input and the step to write enriched data …" at bounding box center [193, 495] width 300 height 739
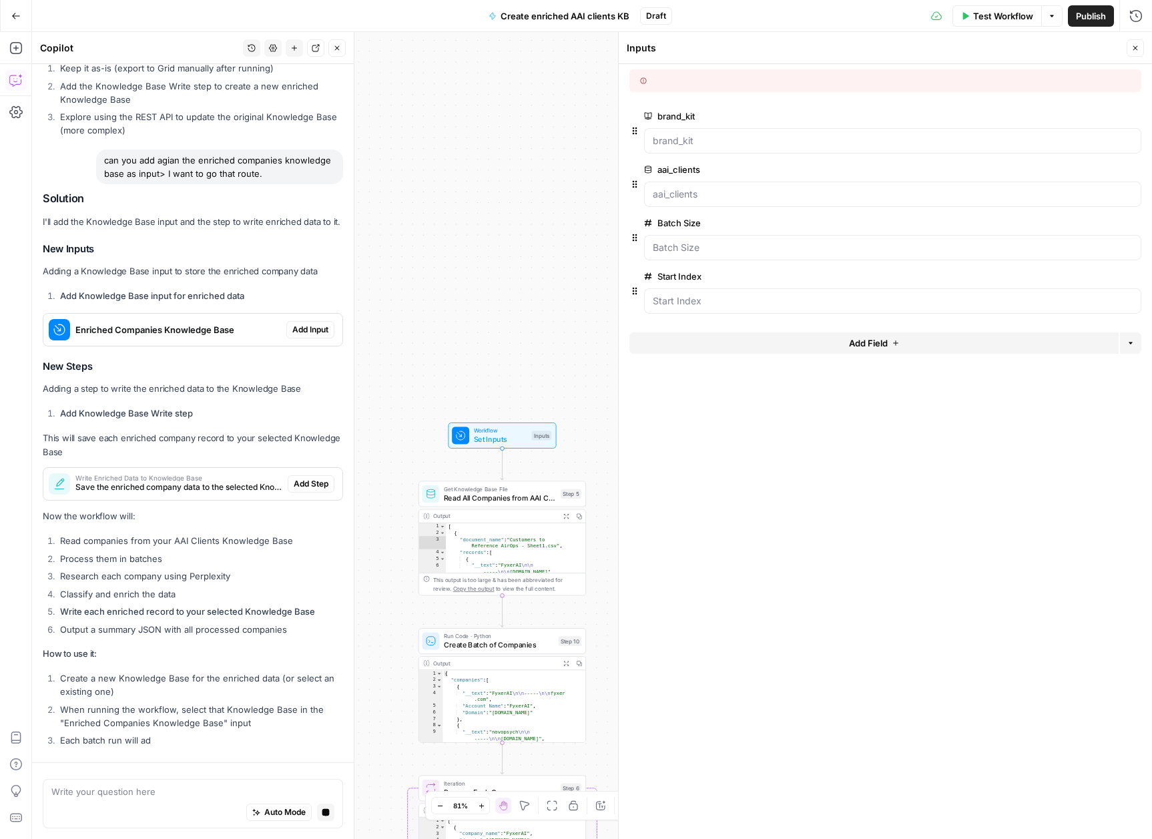
scroll to position [15613, 0]
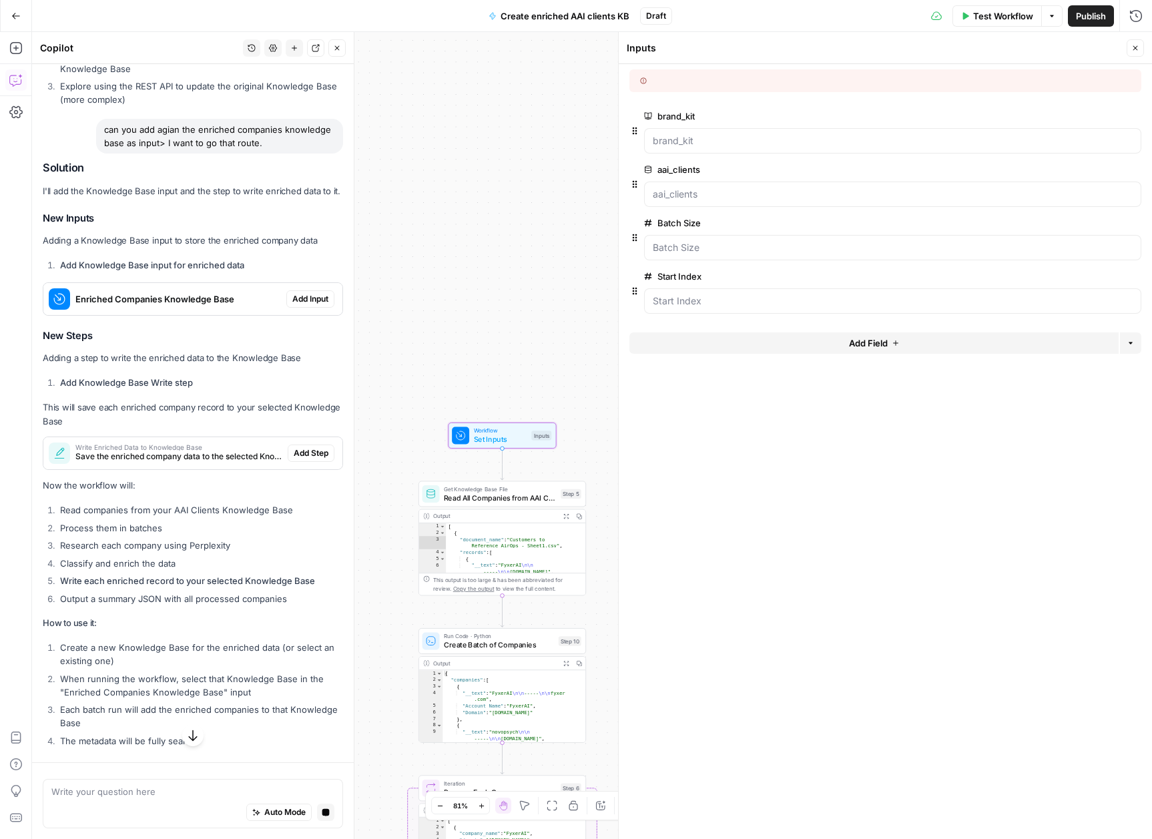
click at [298, 305] on span "Add Input" at bounding box center [310, 299] width 36 height 12
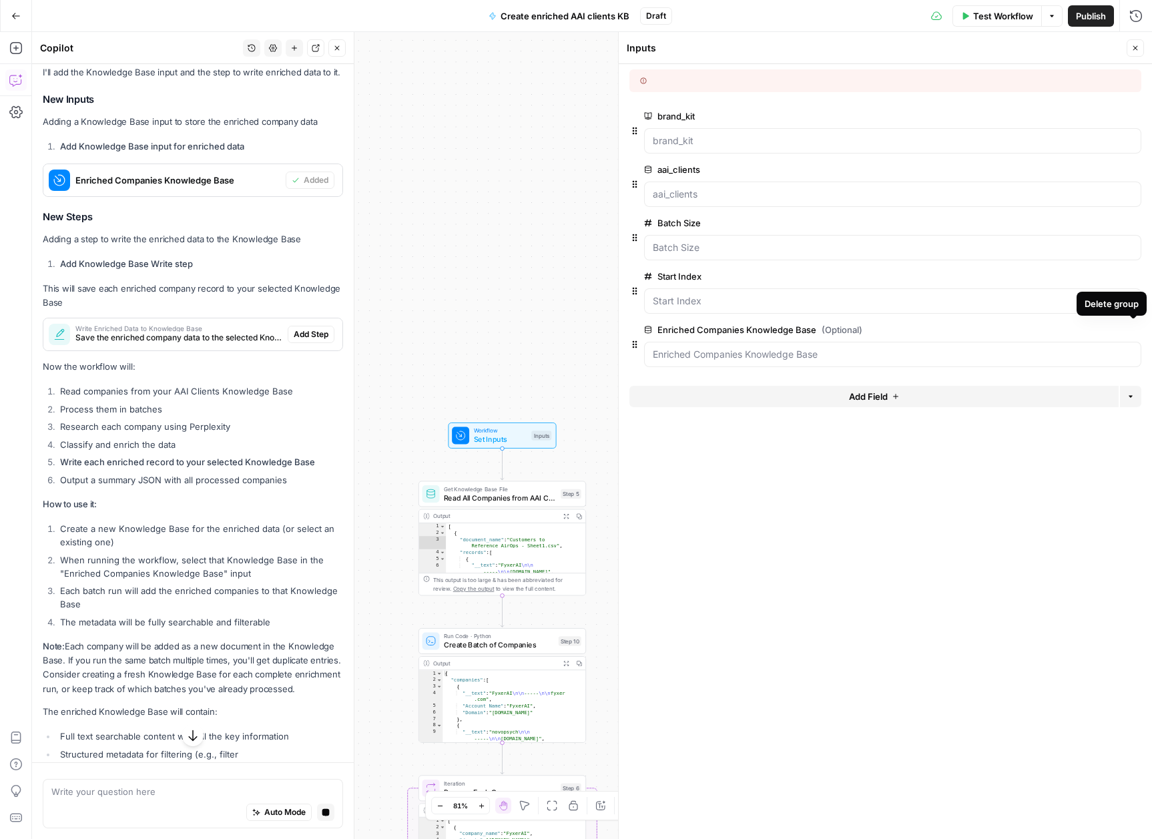
click at [1108, 329] on button "edit field" at bounding box center [1096, 330] width 51 height 16
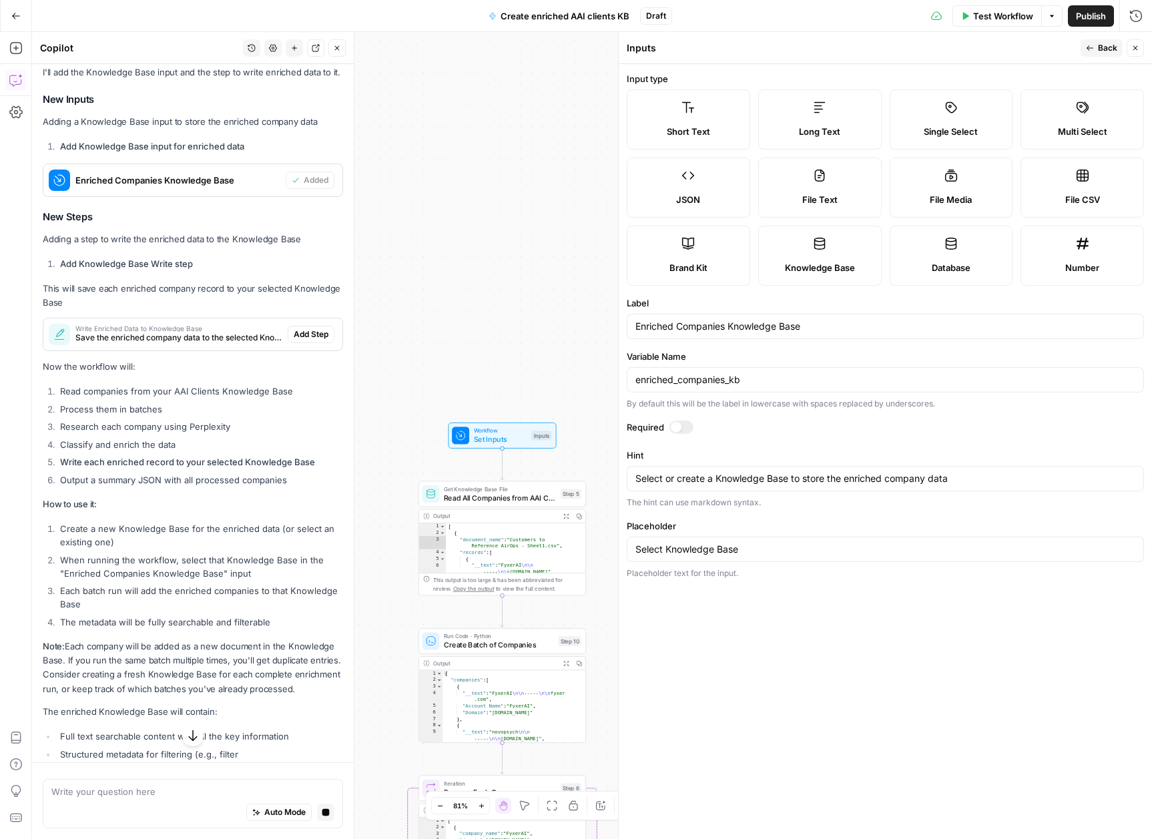
click at [664, 429] on label "Required" at bounding box center [885, 427] width 517 height 13
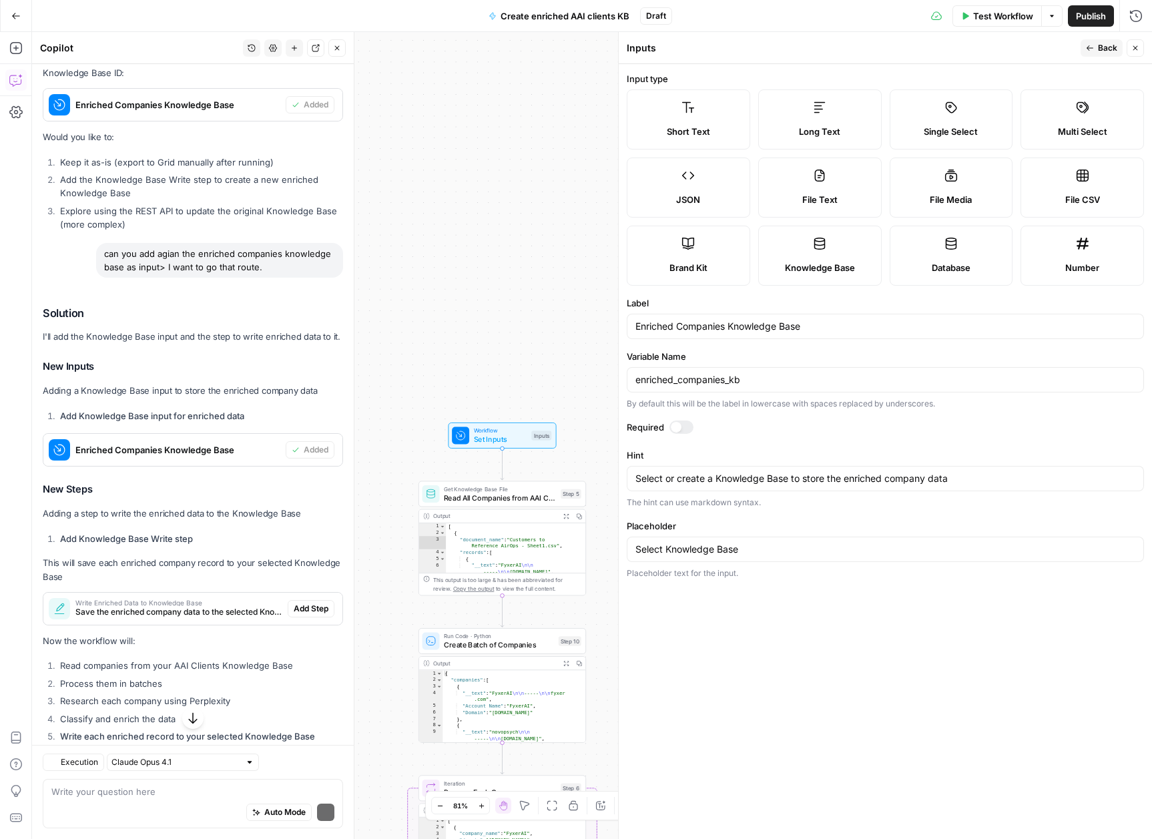
scroll to position [15856, 0]
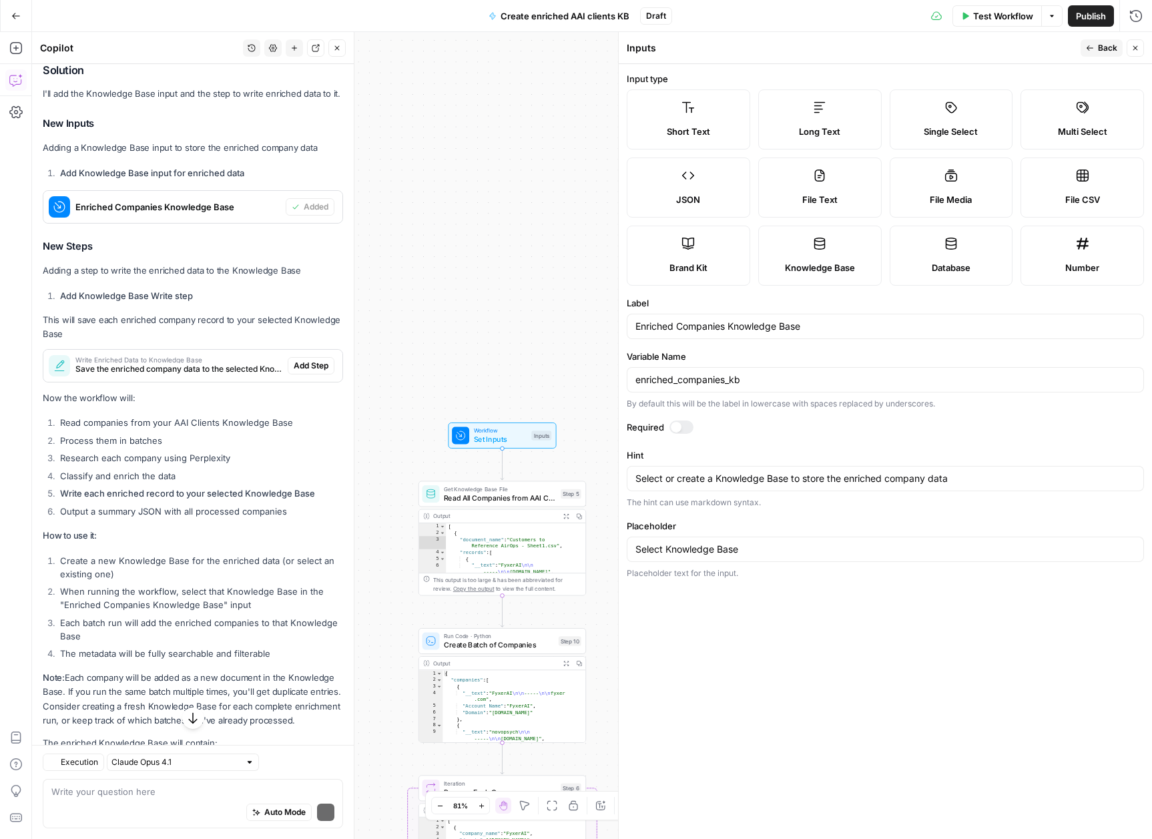
click at [672, 428] on div at bounding box center [676, 427] width 11 height 11
click at [1107, 48] on span "Back" at bounding box center [1107, 48] width 19 height 12
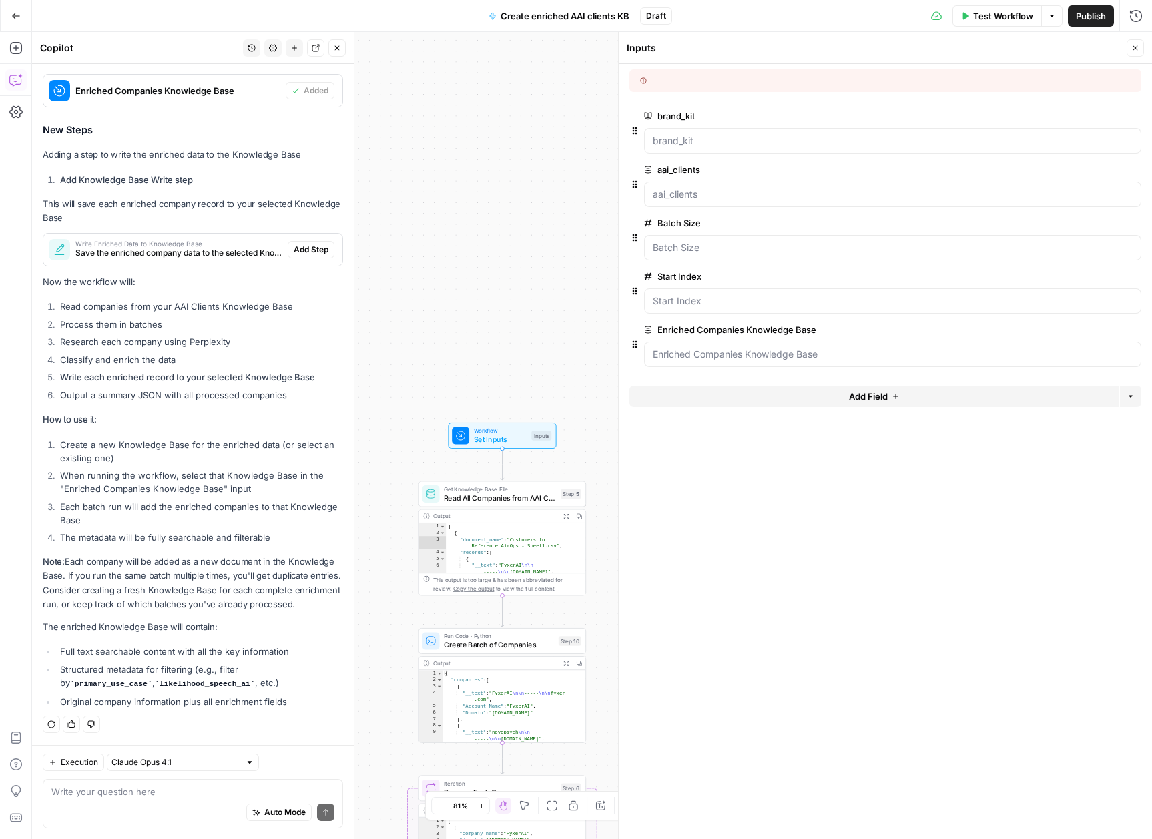
scroll to position [15751, 0]
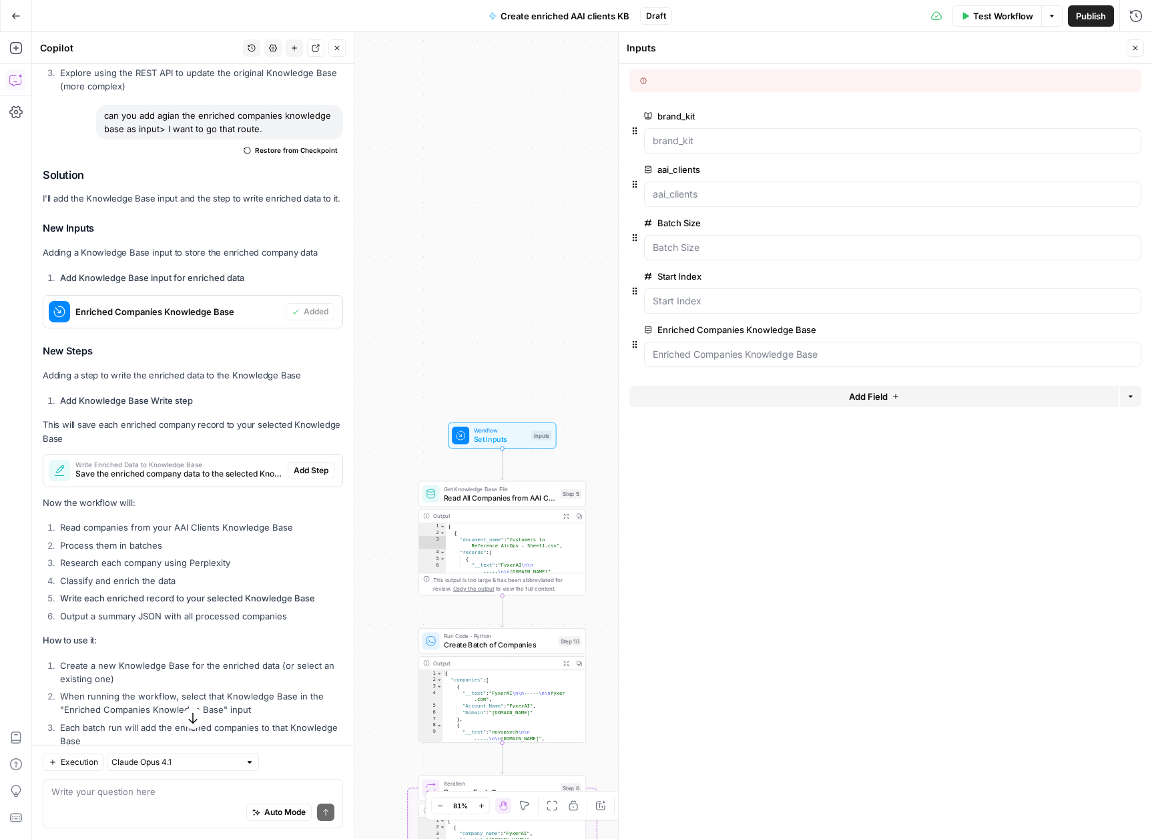
click at [308, 477] on span "Add Step" at bounding box center [311, 471] width 35 height 12
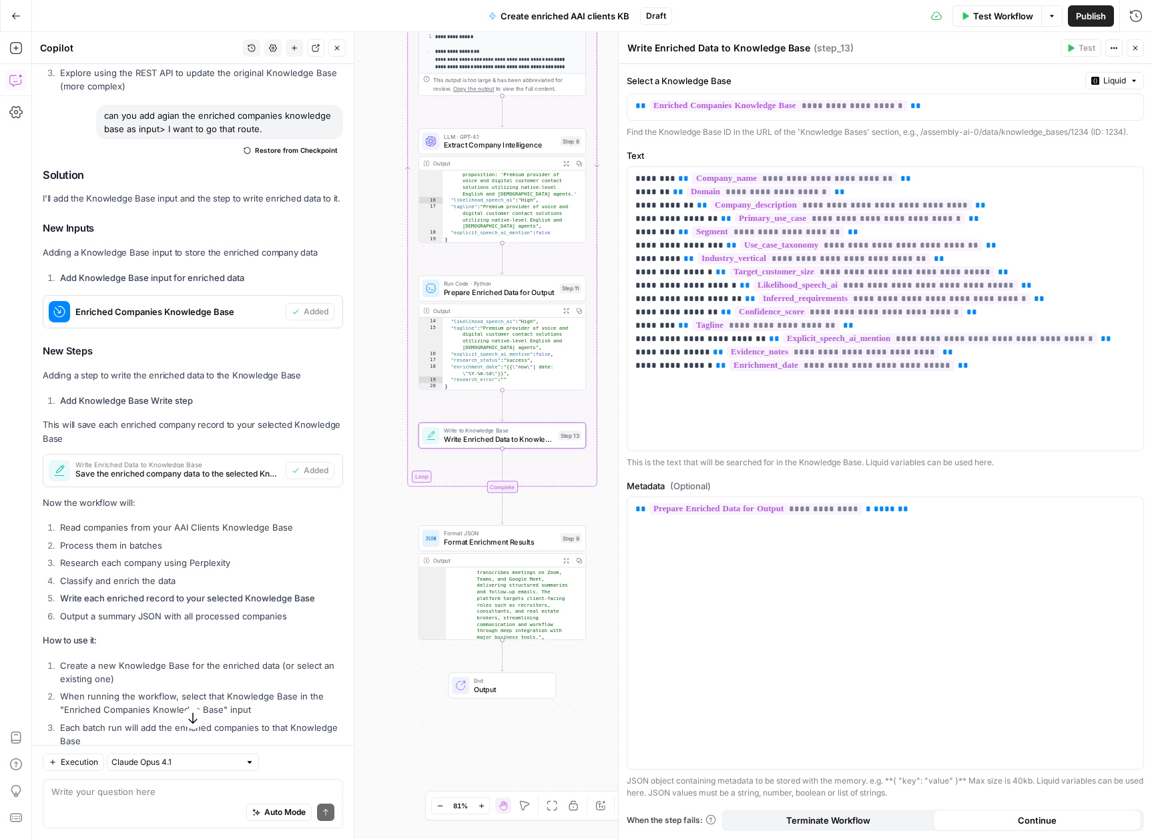
type textarea "Write Enriched Data to Knowledge Base"
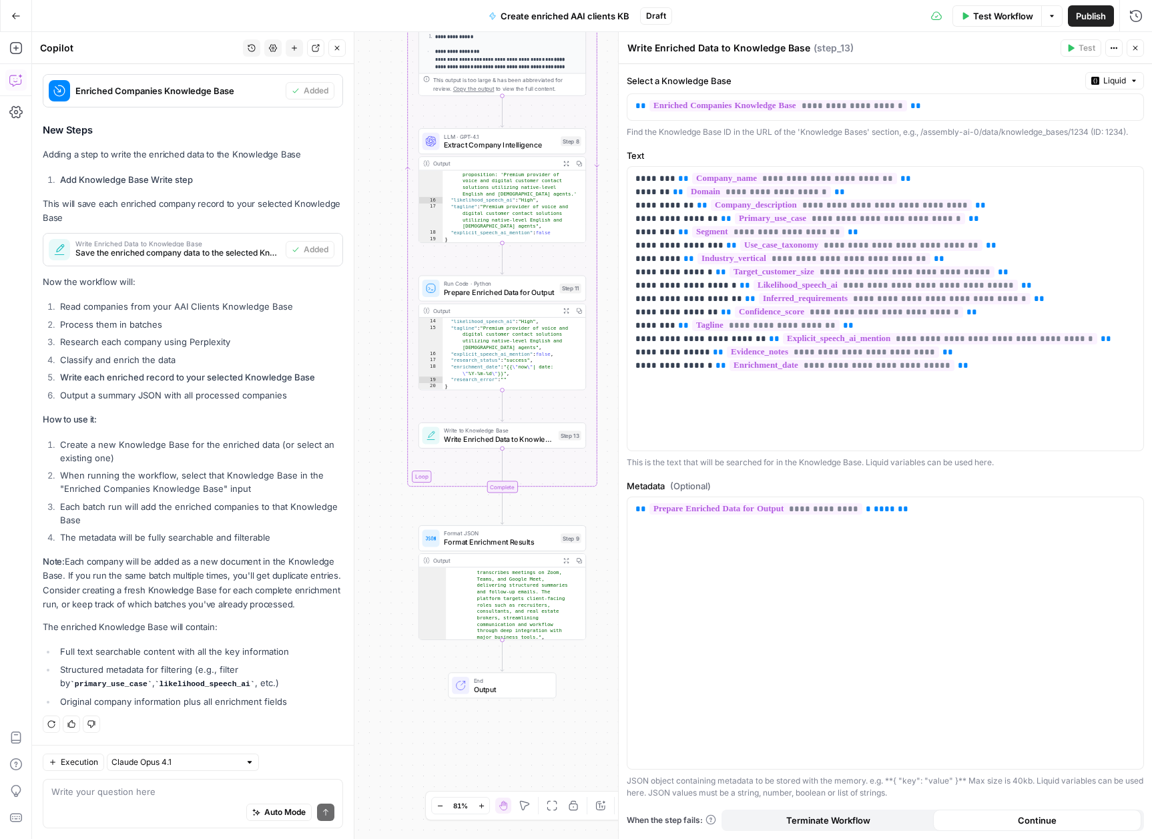
scroll to position [15531, 0]
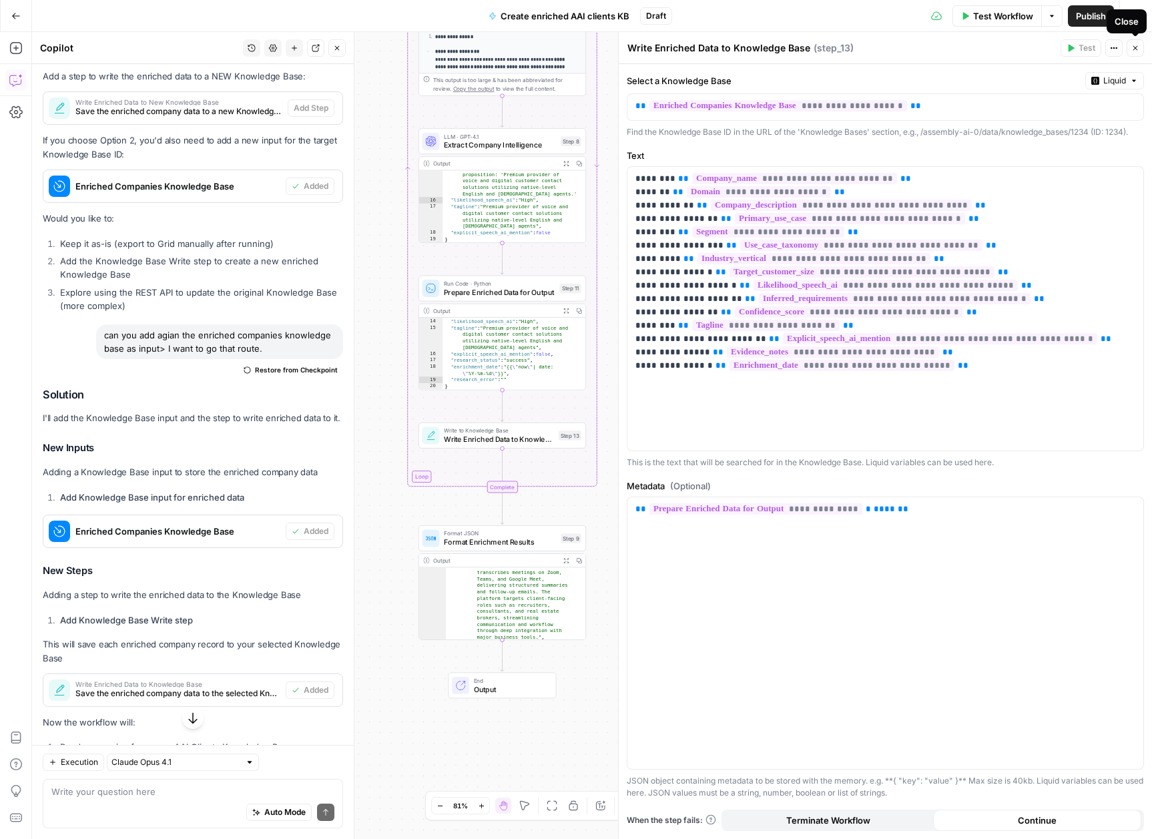
click at [1133, 49] on icon "button" at bounding box center [1135, 48] width 8 height 8
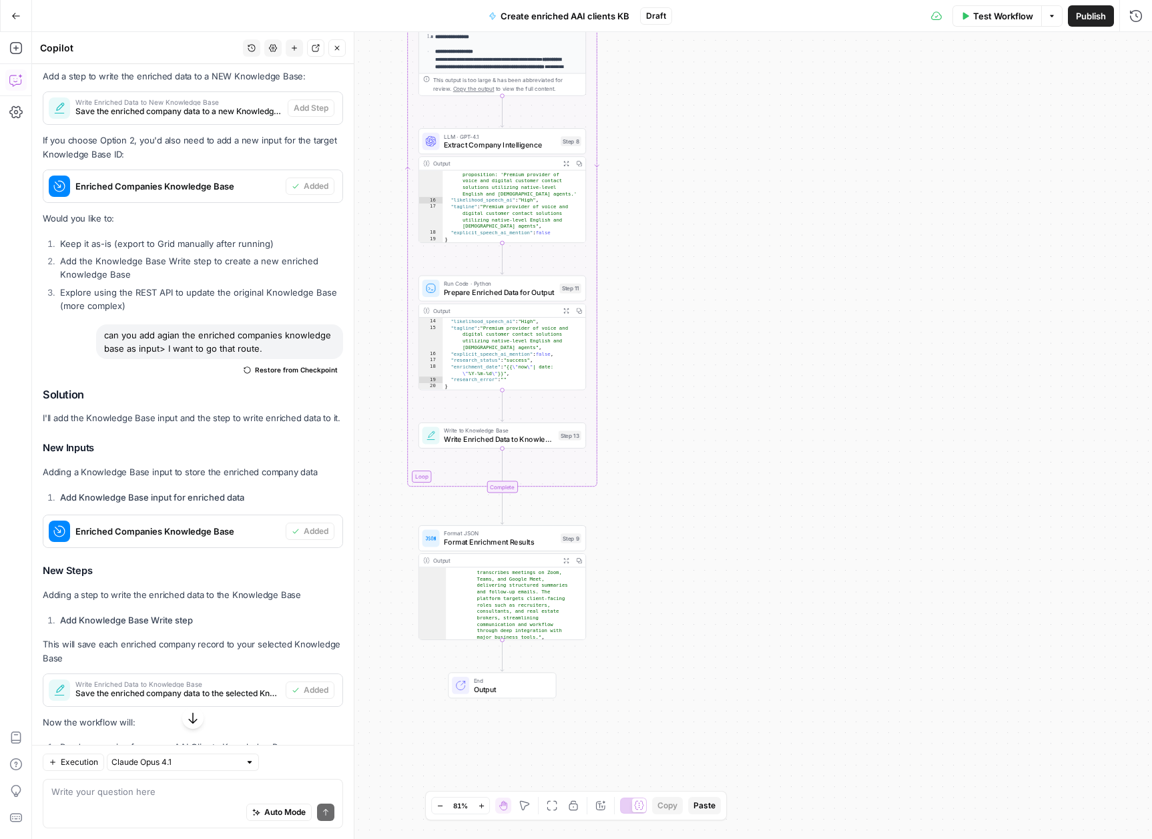
type textarea "**********"
click at [523, 577] on div ""company_description" : "FyxerAI is an AI-powered productivity platform for bus…" at bounding box center [512, 621] width 132 height 208
click at [472, 541] on span "Format Enrichment Results" at bounding box center [500, 542] width 113 height 11
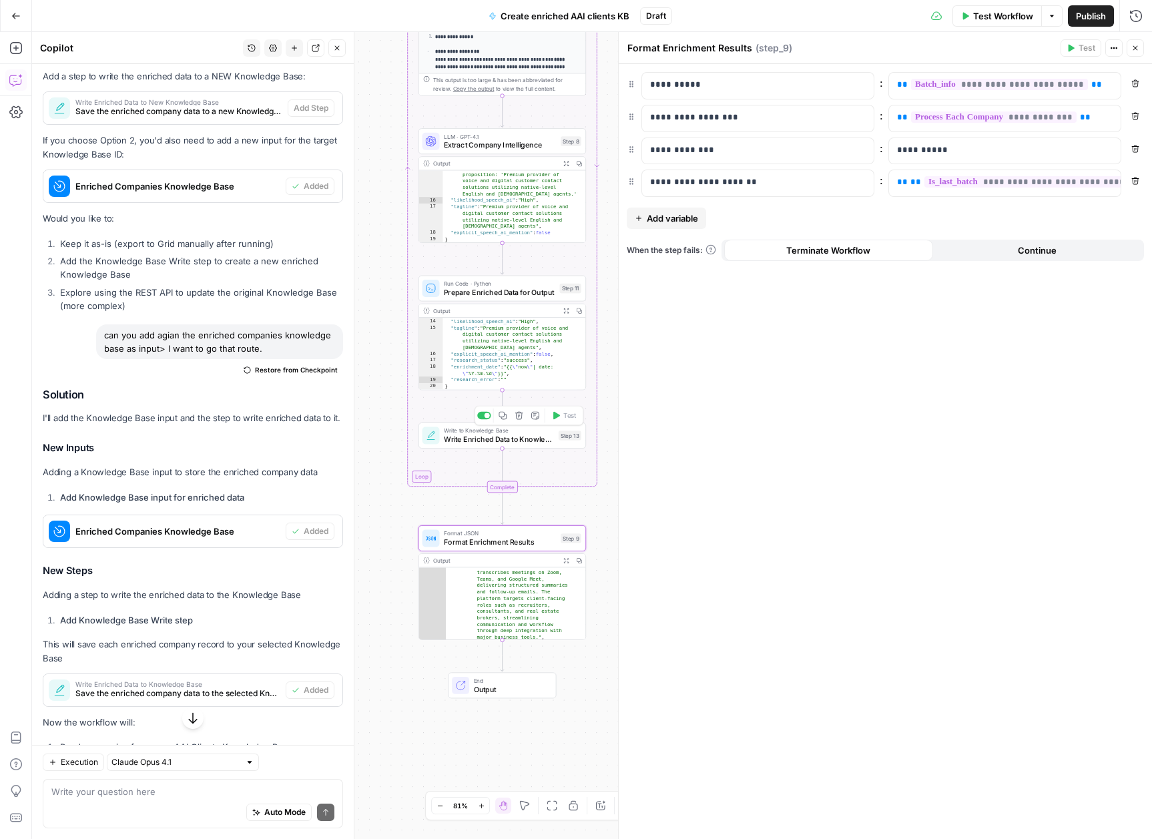
click at [474, 447] on div "Write to Knowledge Base Write Enriched Data to Knowledge Base Step 13 Copy step…" at bounding box center [503, 436] width 168 height 26
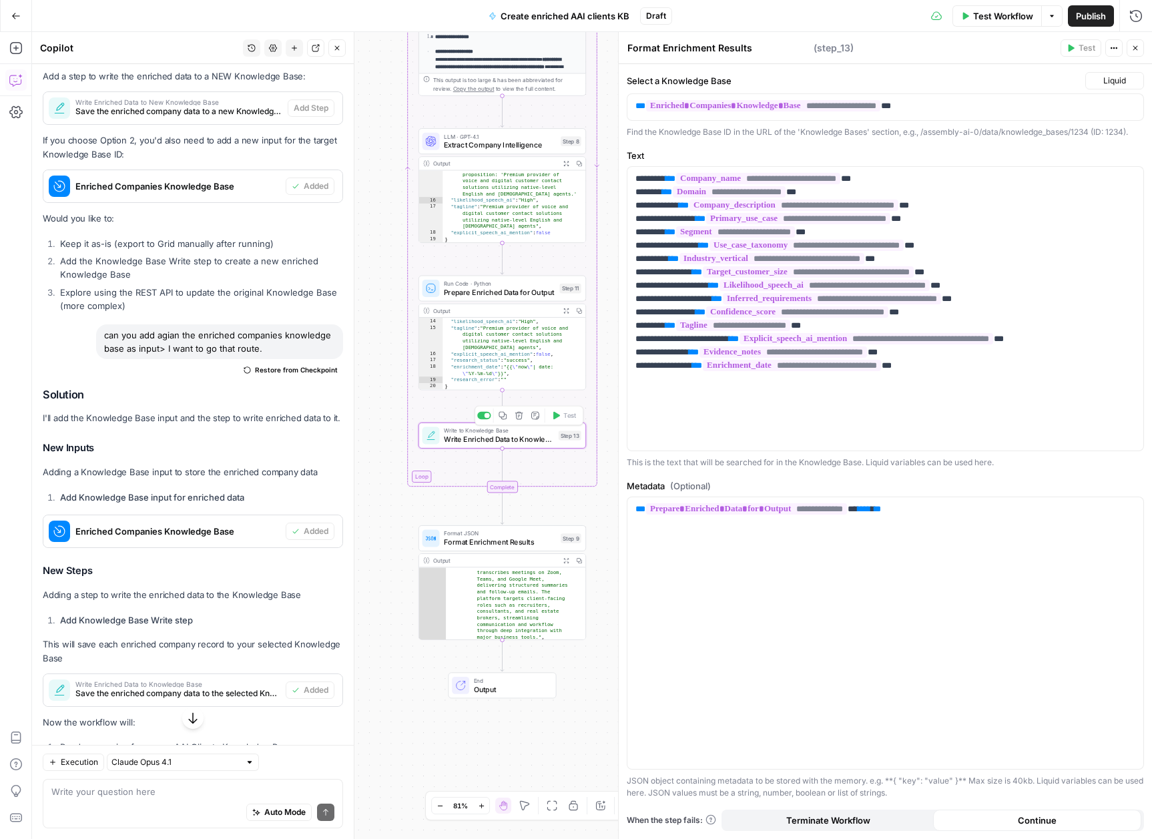
type textarea "Write Enriched Data to Knowledge Base"
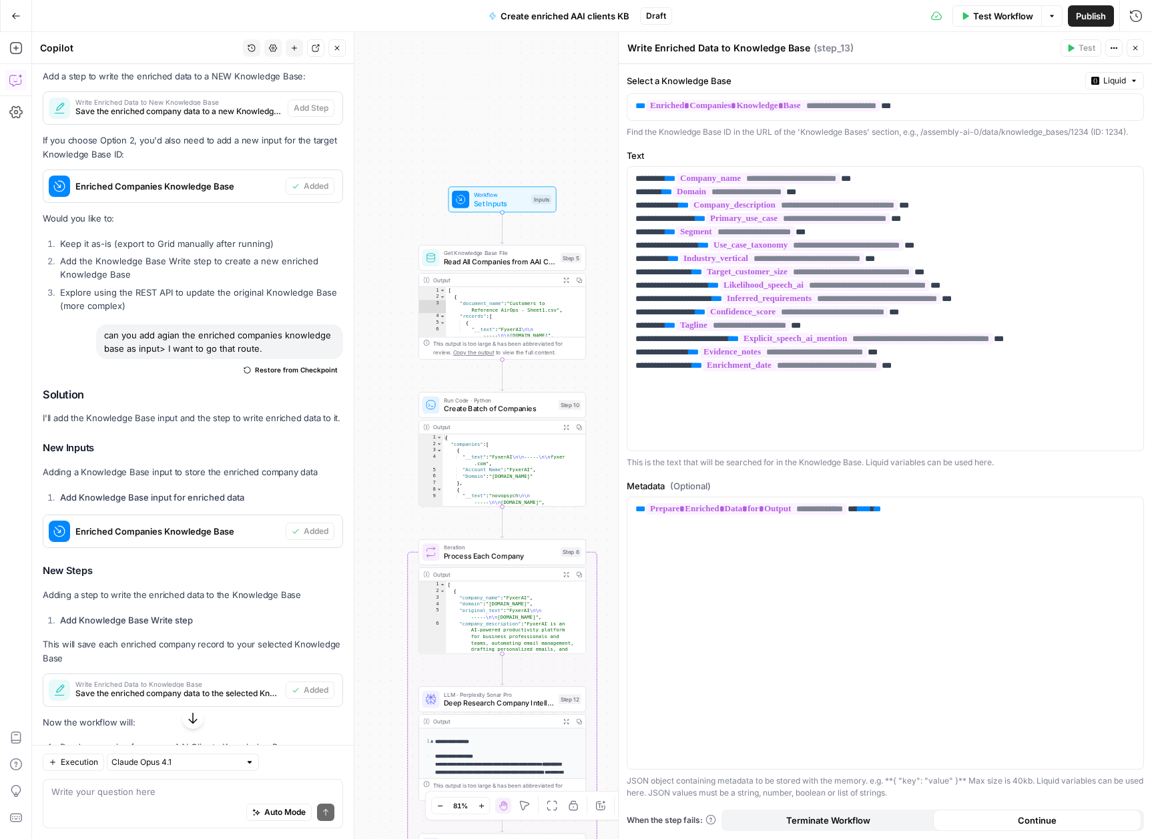
click at [970, 14] on button "Test Workflow" at bounding box center [997, 15] width 89 height 21
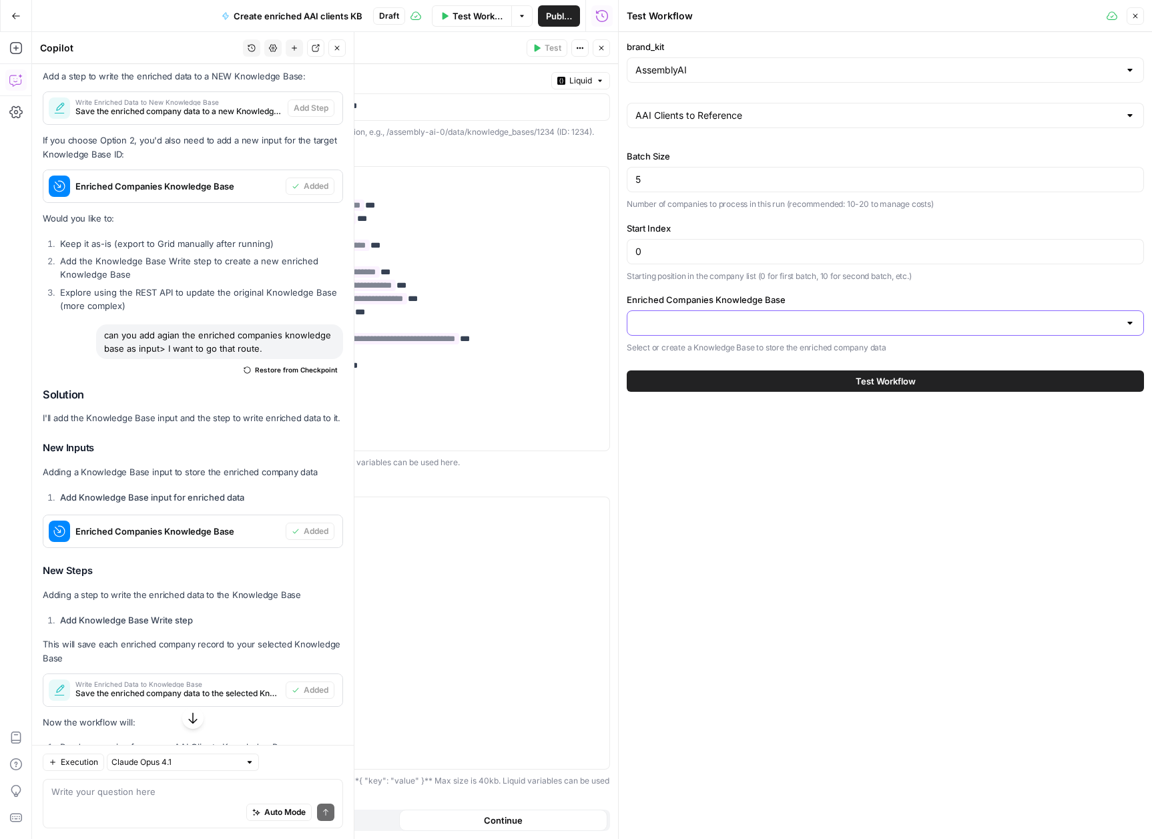
click at [765, 324] on input "Enriched Companies Knowledge Base" at bounding box center [878, 322] width 484 height 13
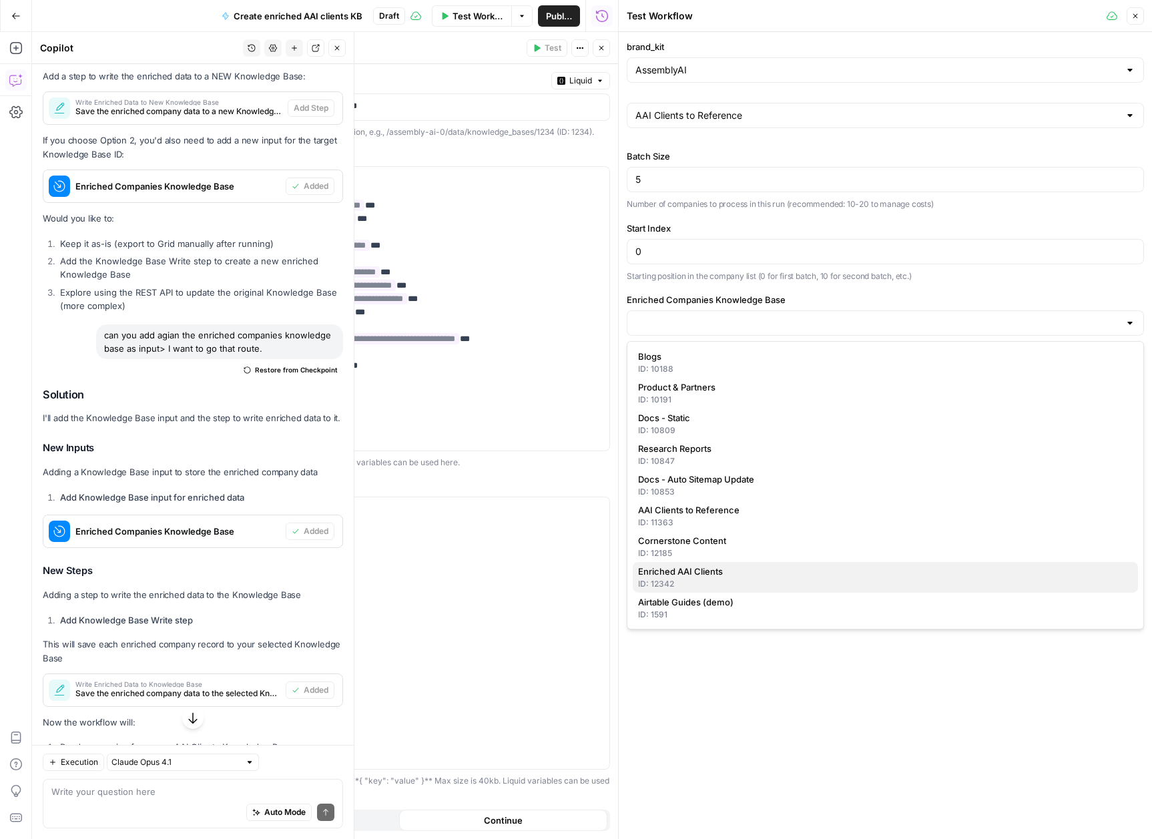
click at [741, 568] on span "Enriched AAI Clients" at bounding box center [882, 571] width 489 height 13
type input "Enriched AAI Clients"
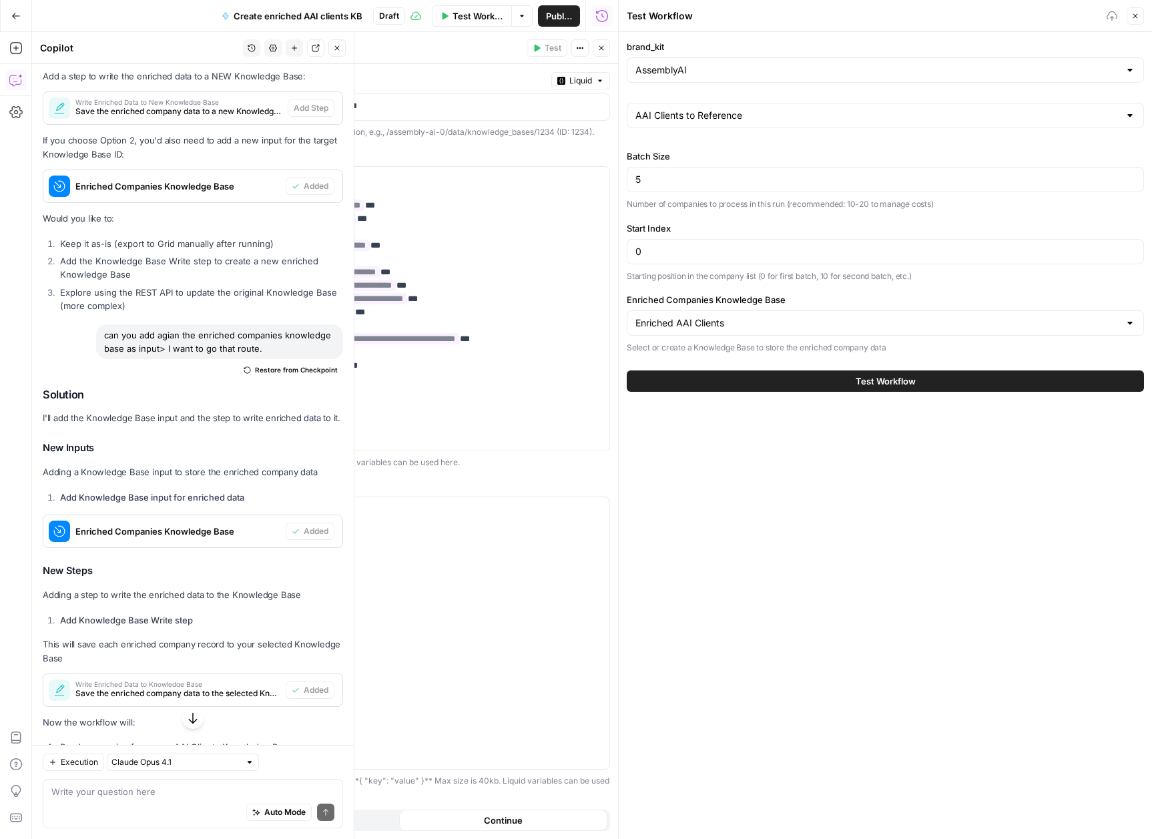
click at [742, 557] on div "brand_kit AssemblyAI AAI Clients to Reference Batch Size 5 Number of companies …" at bounding box center [885, 435] width 533 height 807
click at [895, 387] on span "Test Workflow" at bounding box center [886, 380] width 60 height 13
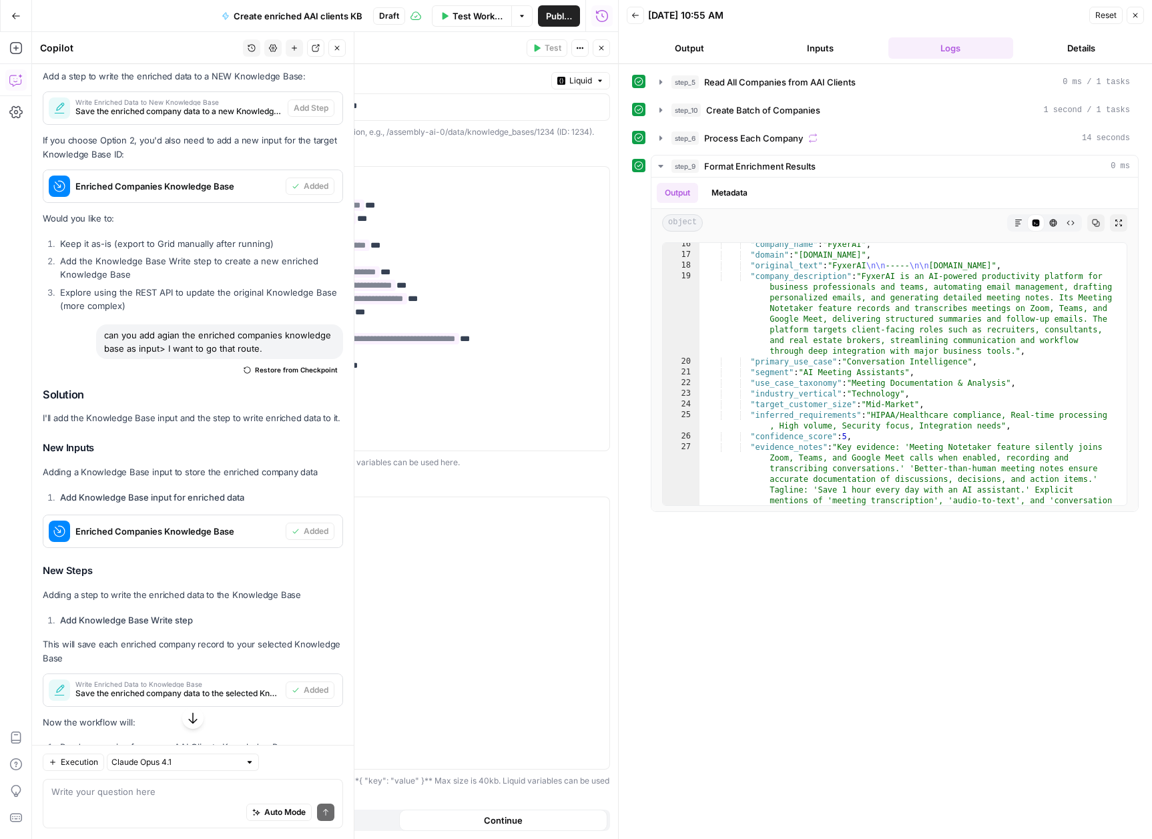
scroll to position [113, 0]
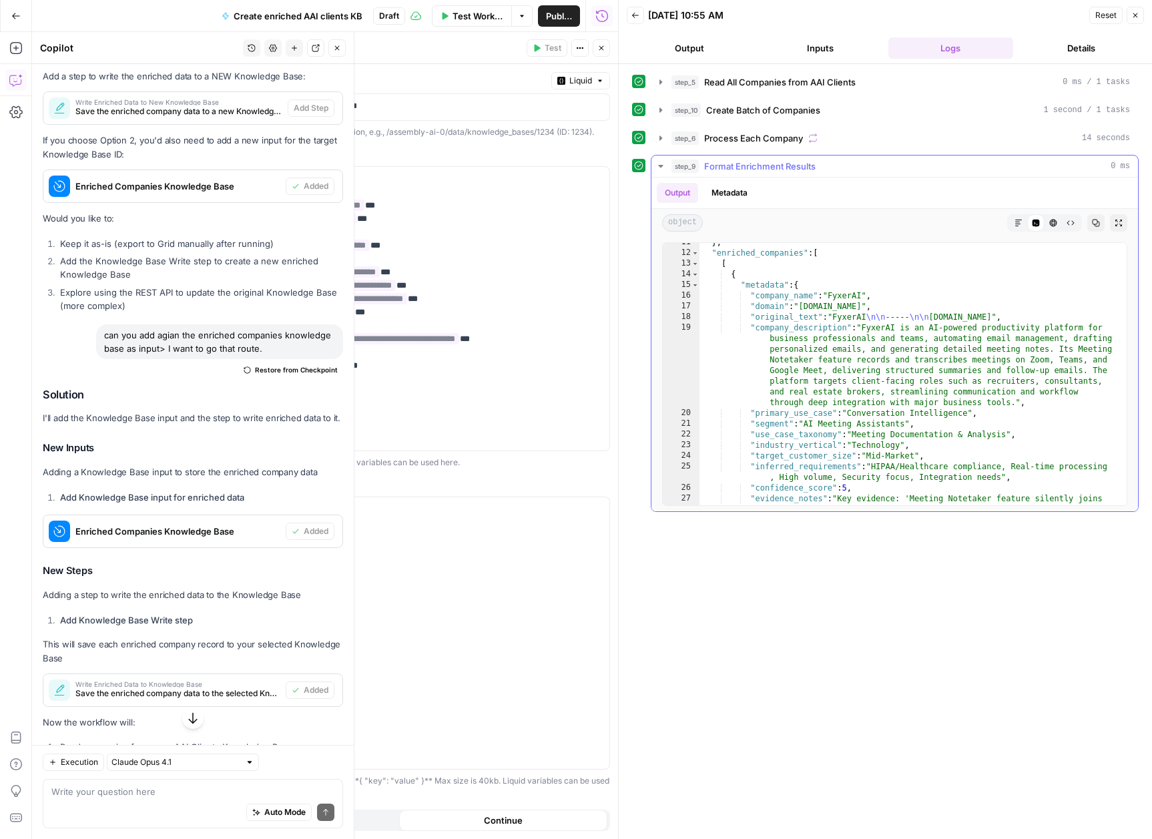
click at [872, 447] on div "} , "enriched_companies" : [ [ { "metadata" : { "company_name" : "FyxerAI" , "d…" at bounding box center [908, 416] width 417 height 358
click at [884, 444] on div "} , "enriched_companies" : [ [ { "metadata" : { "company_name" : "FyxerAI" , "d…" at bounding box center [908, 416] width 417 height 358
click at [900, 457] on div "} , "enriched_companies" : [ [ { "metadata" : { "company_name" : "FyxerAI" , "d…" at bounding box center [908, 416] width 417 height 358
type textarea "**********"
click at [470, 17] on span "Test Workflow" at bounding box center [478, 15] width 51 height 13
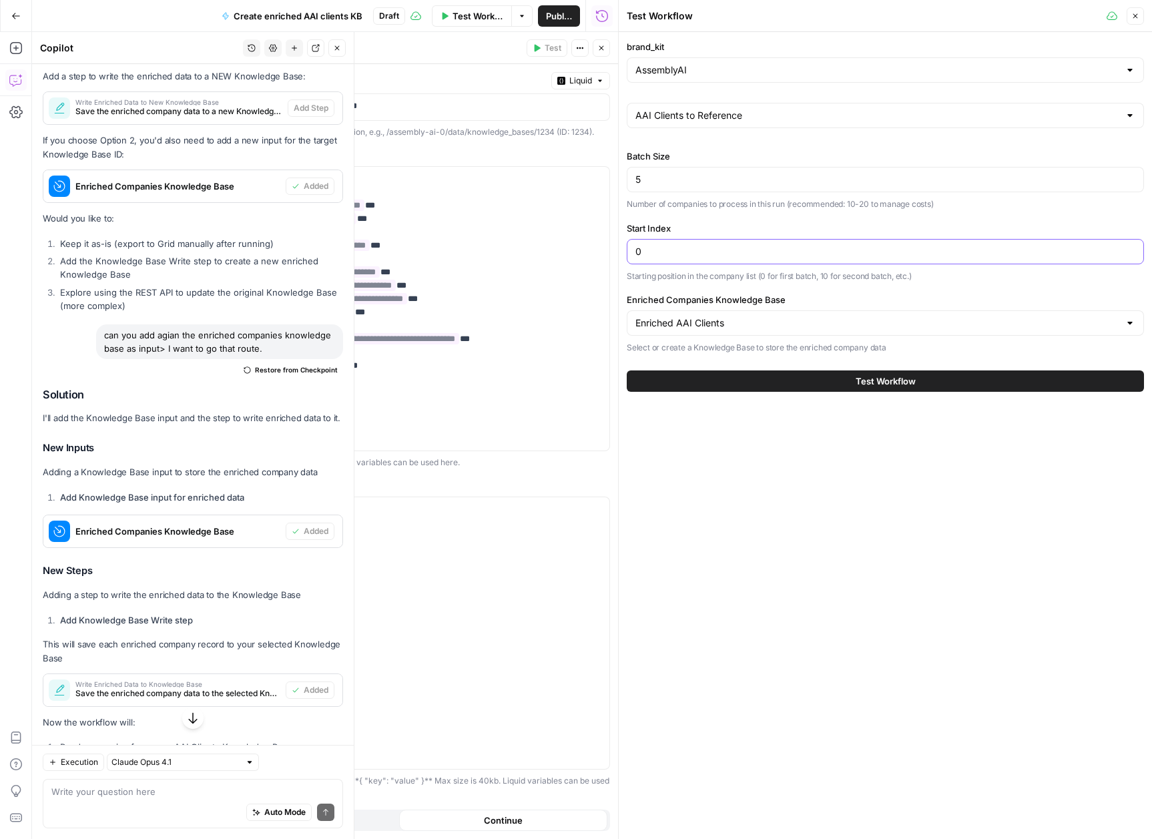
click at [715, 247] on input "0" at bounding box center [886, 251] width 500 height 13
click at [656, 177] on input "5" at bounding box center [886, 179] width 500 height 13
type input "20"
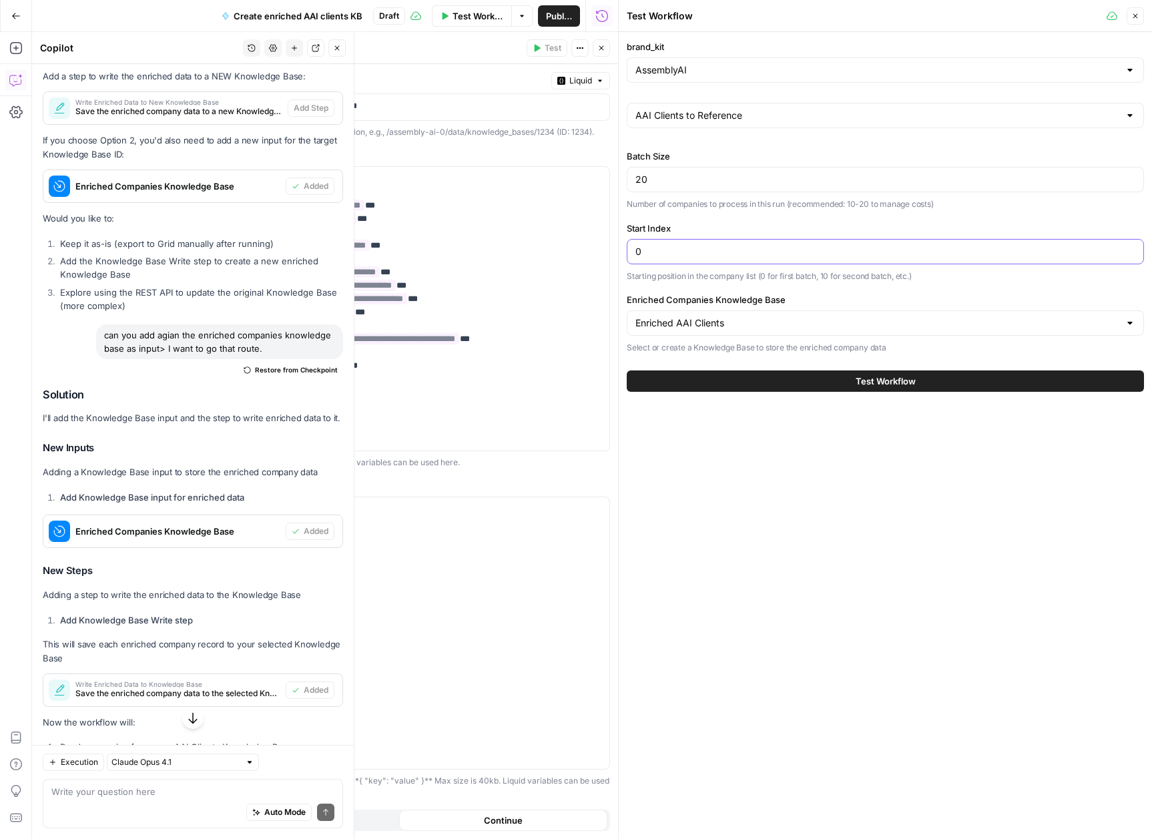
click at [656, 247] on input "0" at bounding box center [886, 251] width 500 height 13
type input "5"
click at [881, 383] on span "Test Workflow" at bounding box center [886, 380] width 60 height 13
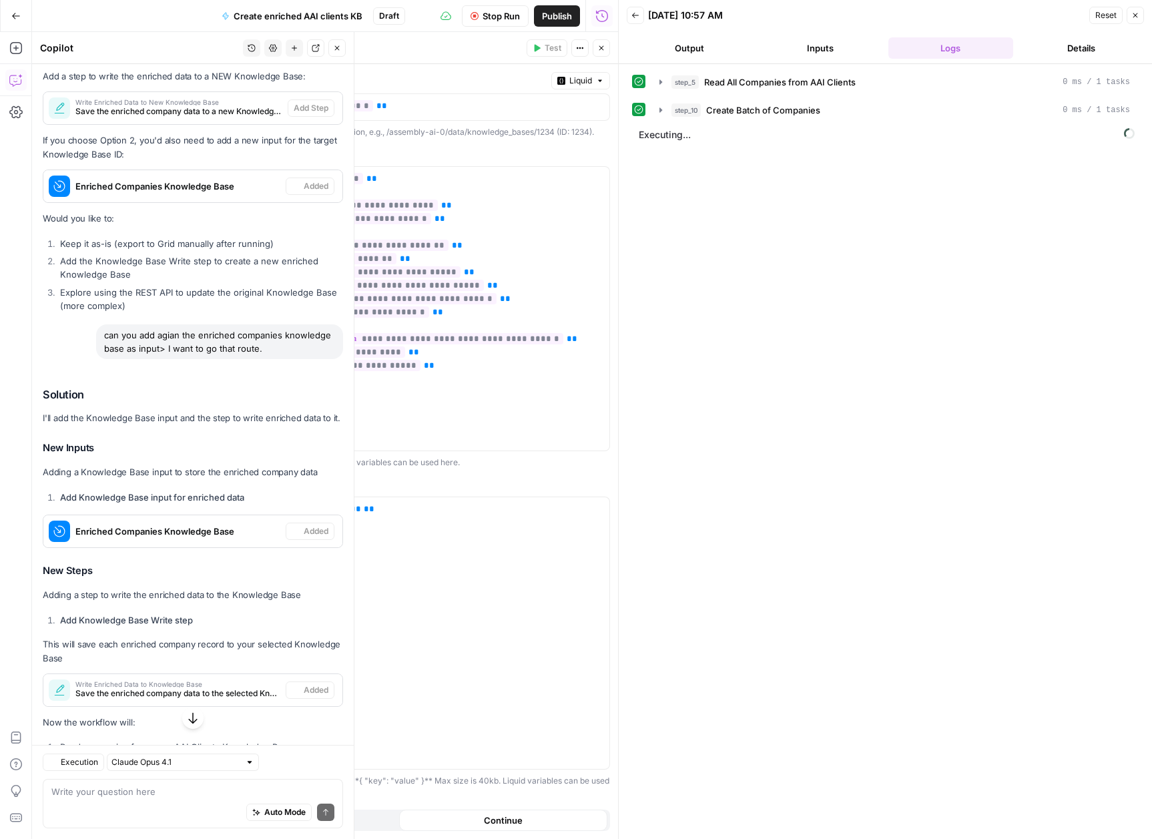
scroll to position [15531, 0]
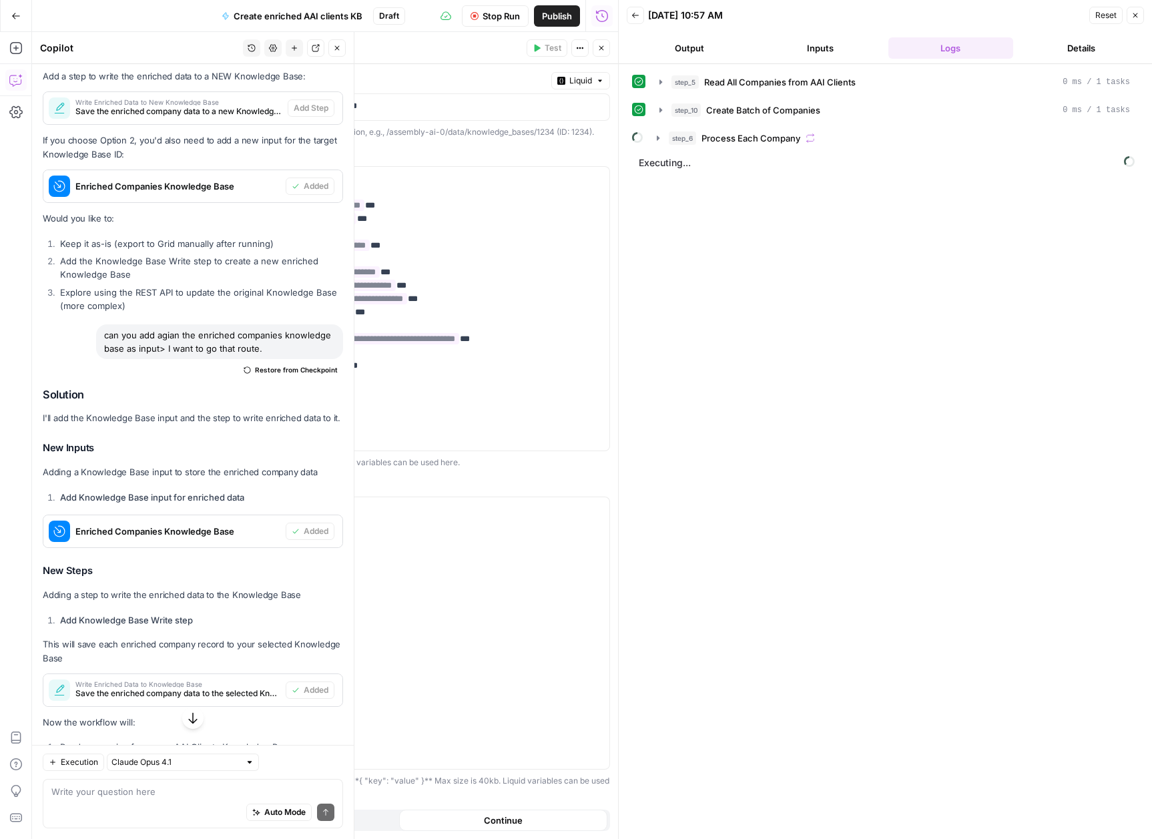
click at [659, 136] on icon "button" at bounding box center [658, 138] width 11 height 11
click at [660, 109] on icon "button" at bounding box center [661, 109] width 3 height 5
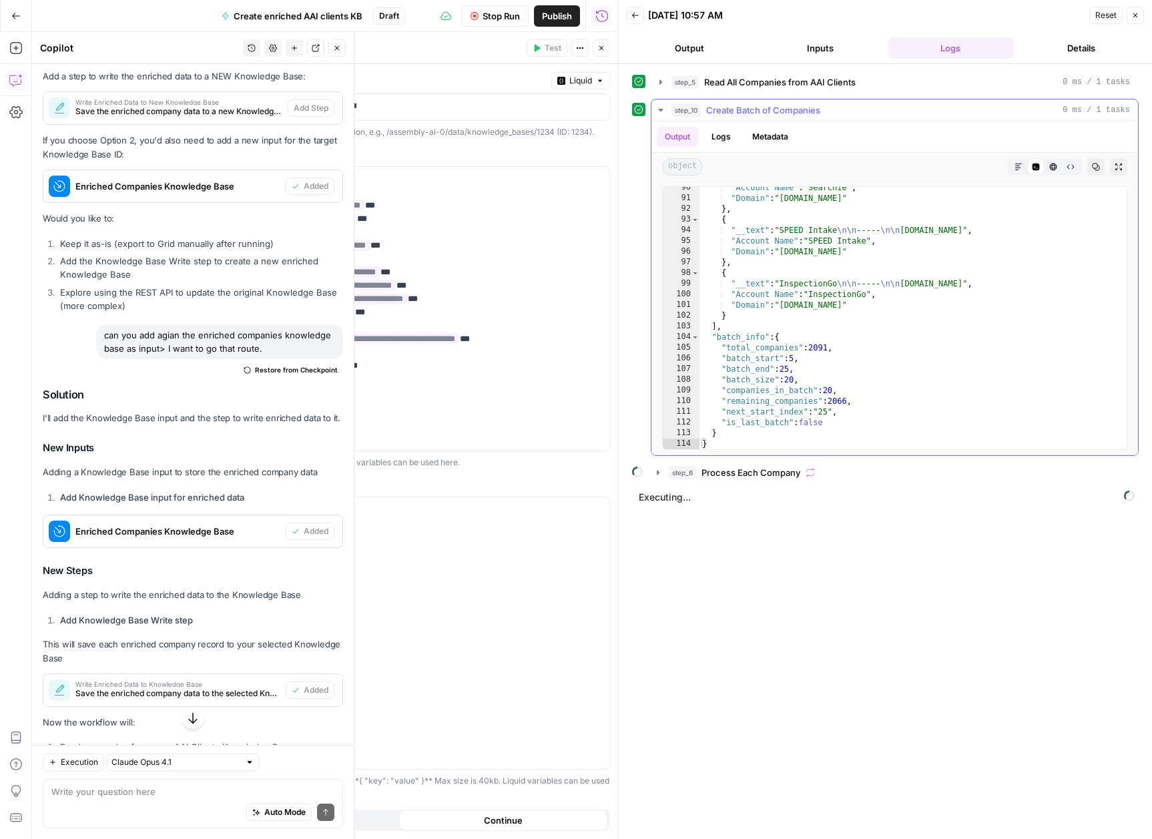
scroll to position [955, 0]
click at [658, 107] on icon "button" at bounding box center [661, 110] width 11 height 11
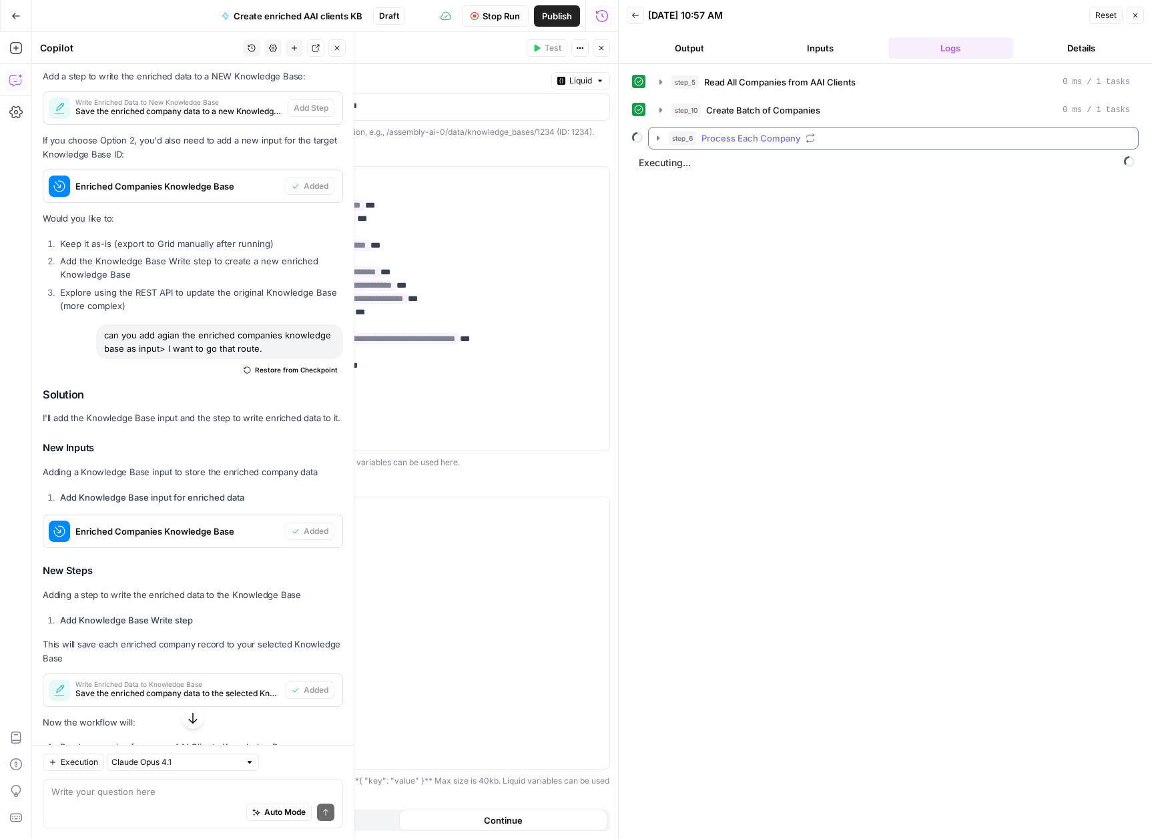
click at [660, 138] on icon "button" at bounding box center [658, 138] width 11 height 11
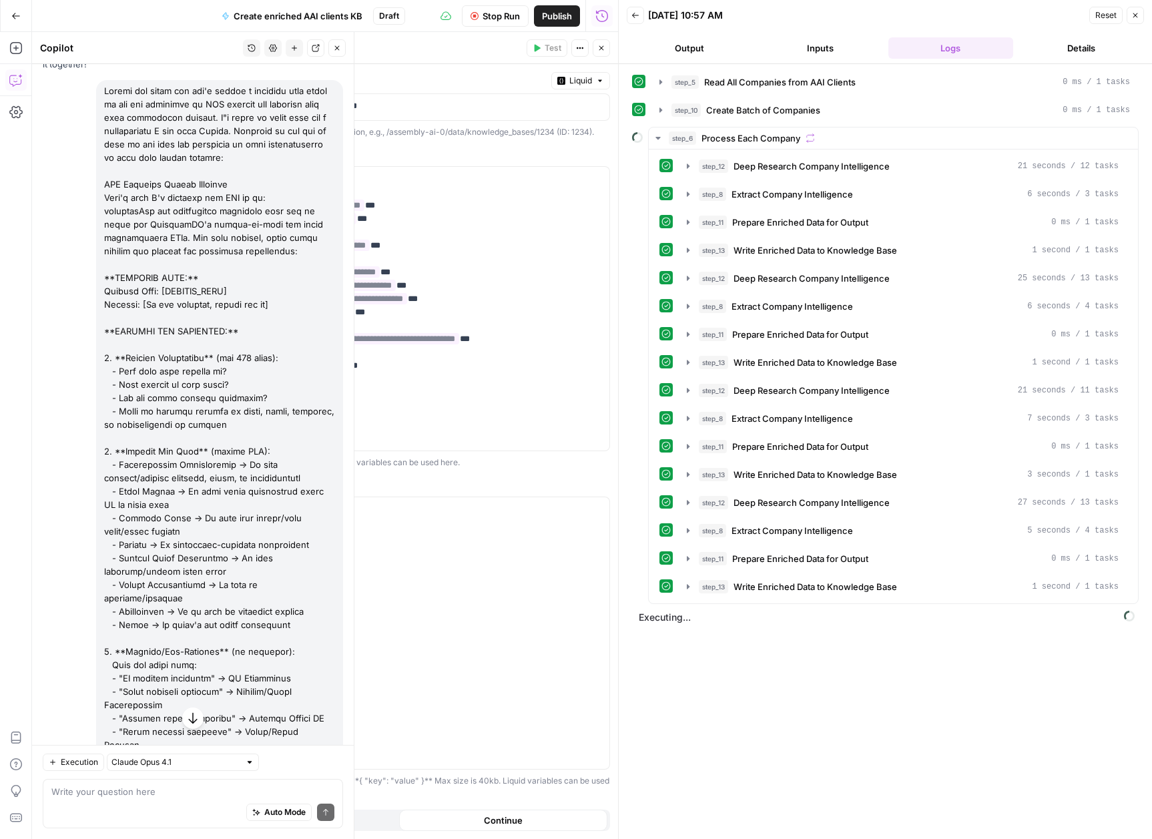
scroll to position [210, 0]
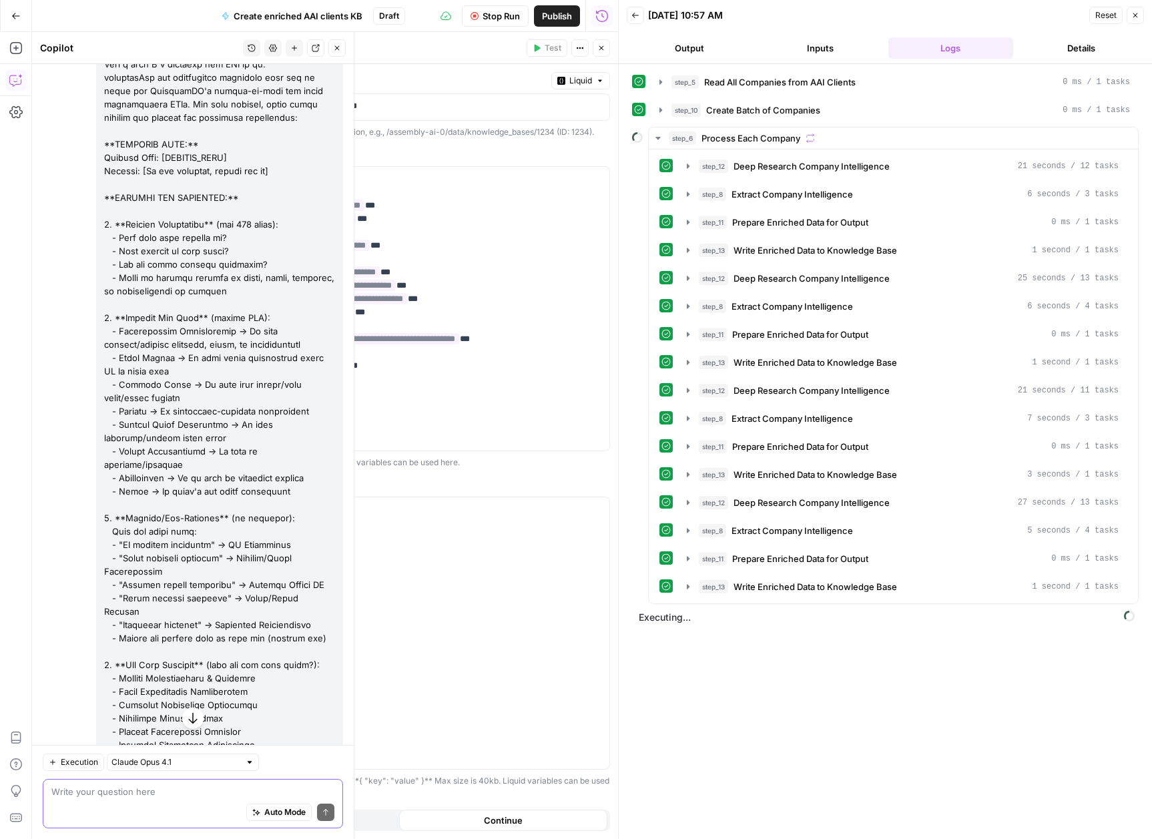
click at [184, 790] on textarea at bounding box center [192, 791] width 283 height 13
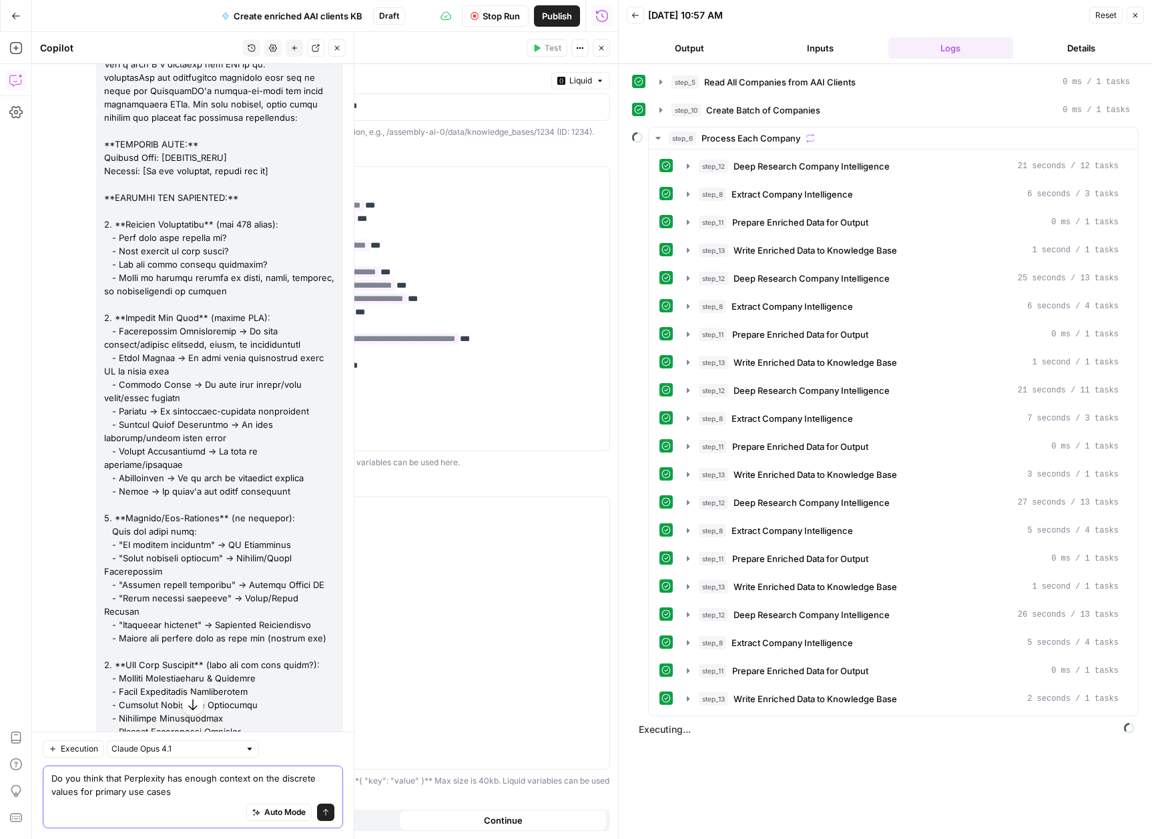
type textarea "Do you think that Perplexity has enough context on the discrete values for prim…"
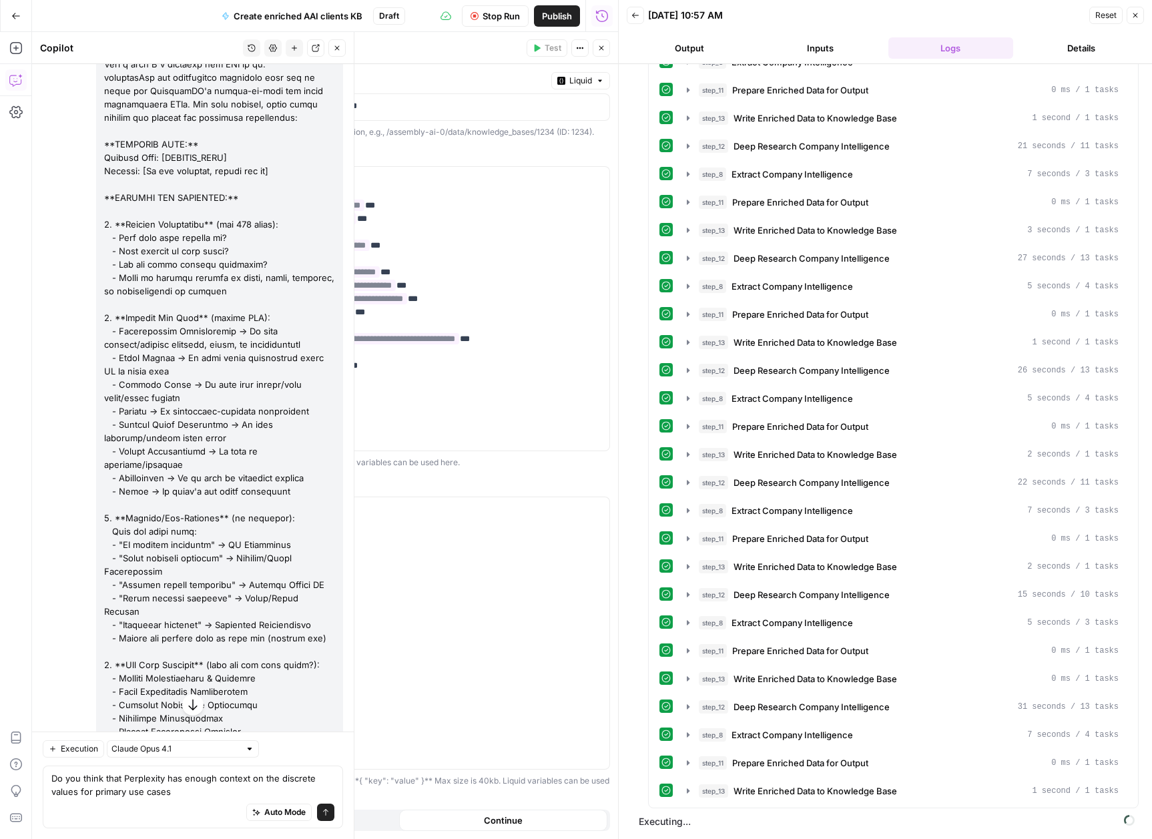
scroll to position [0, 0]
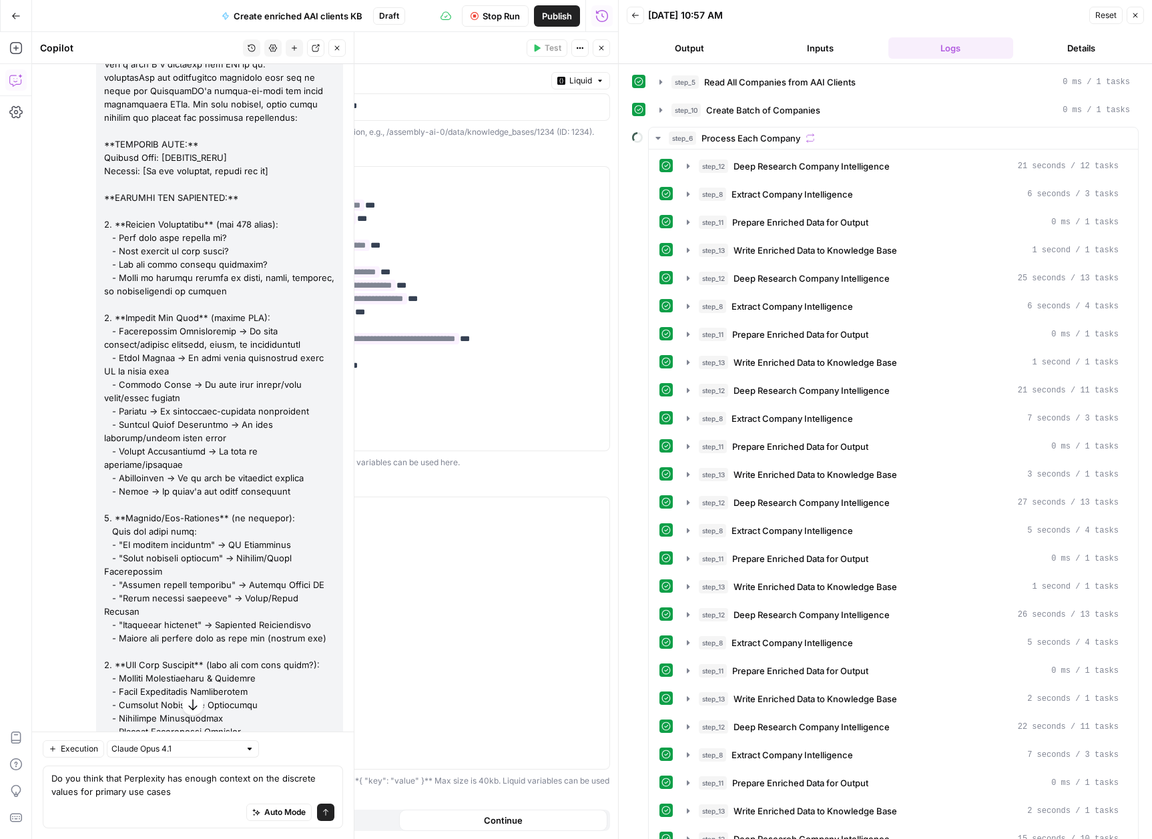
click at [657, 138] on icon "button" at bounding box center [658, 138] width 5 height 3
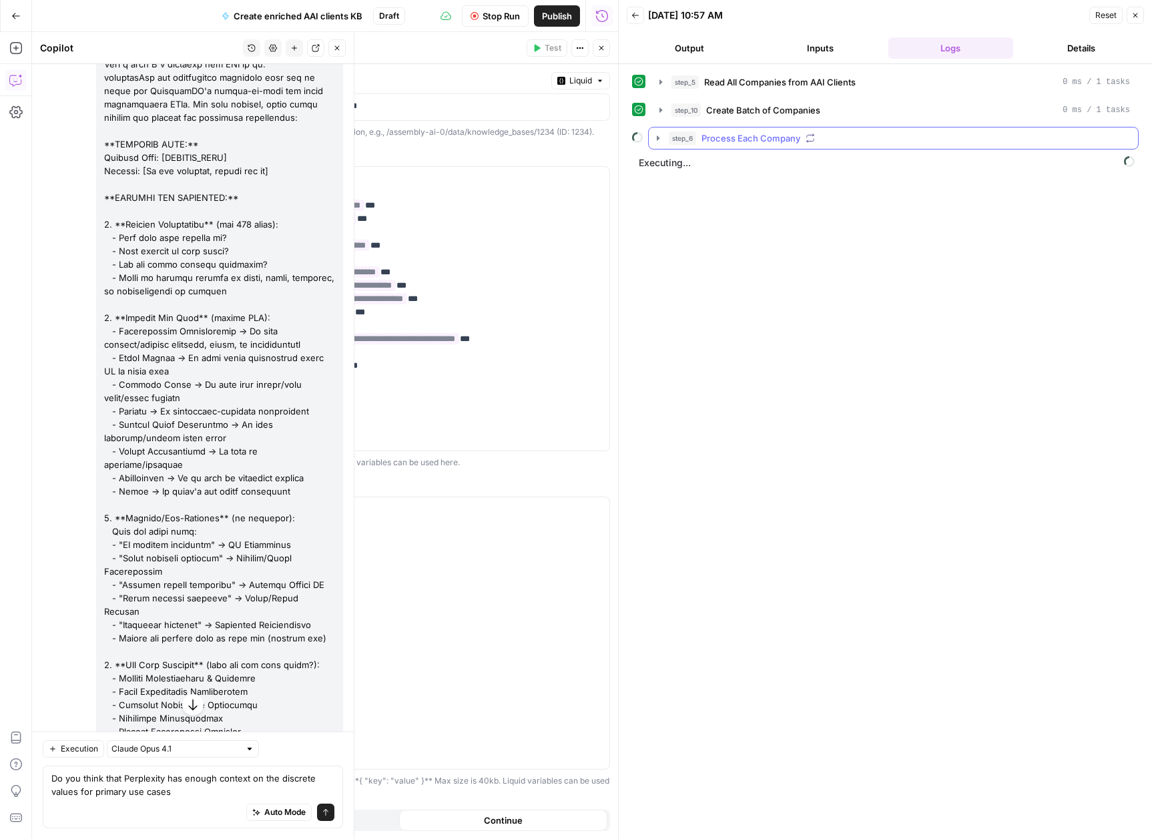
click at [658, 138] on icon "button" at bounding box center [658, 138] width 3 height 5
click at [658, 138] on icon "button" at bounding box center [658, 138] width 5 height 3
click at [1069, 49] on button "Details" at bounding box center [1081, 47] width 125 height 21
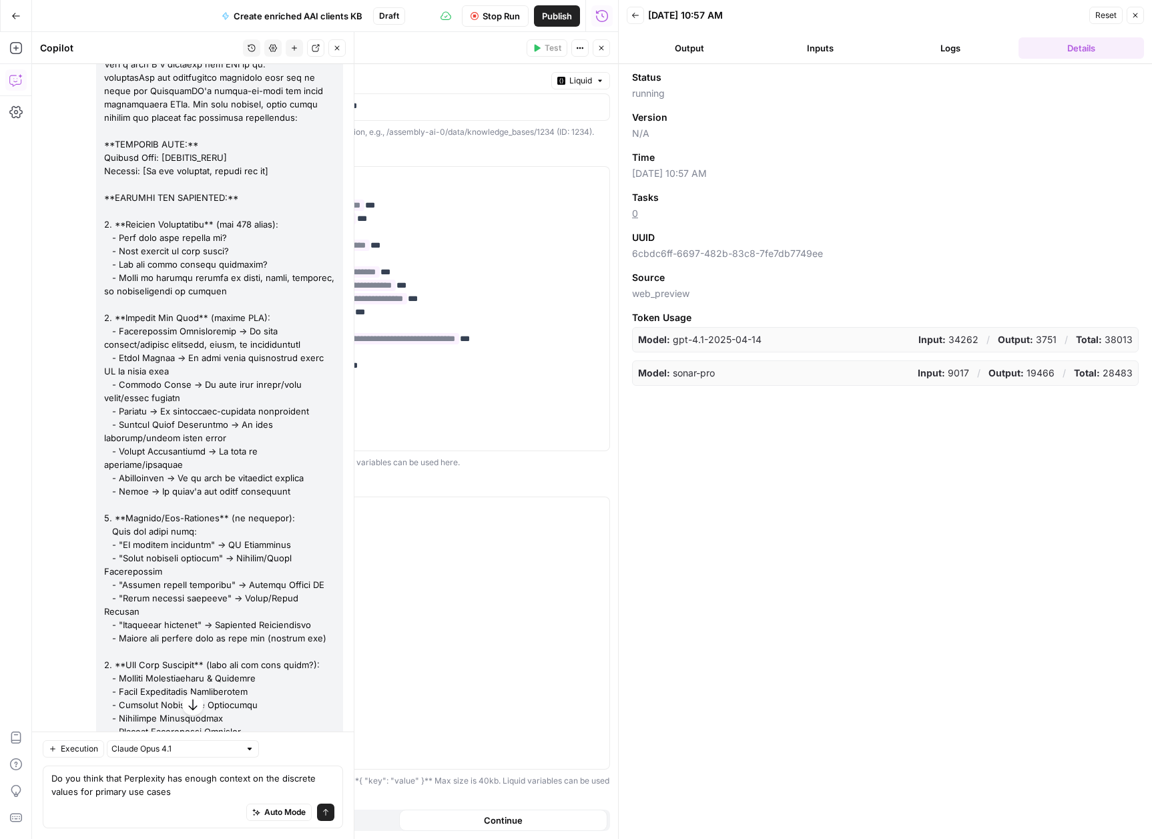
click at [940, 51] on button "Logs" at bounding box center [951, 47] width 125 height 21
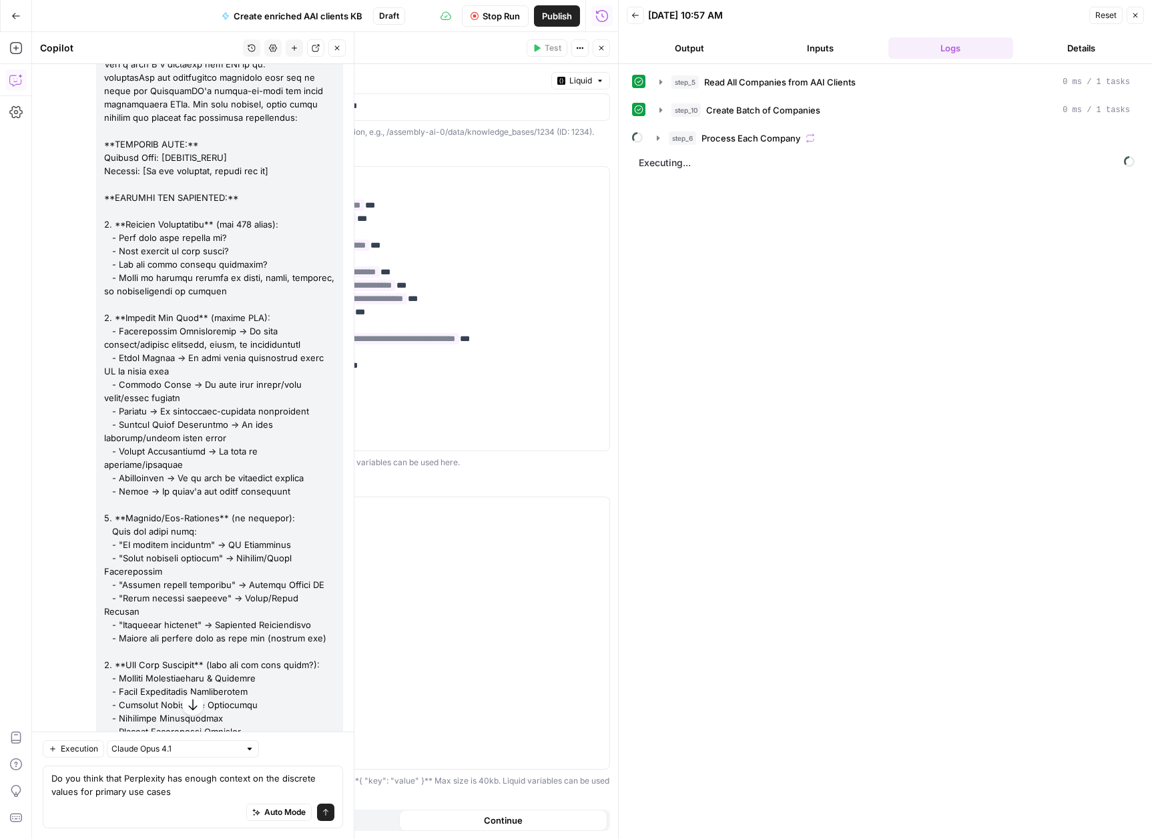
click at [1057, 43] on button "Details" at bounding box center [1081, 47] width 125 height 21
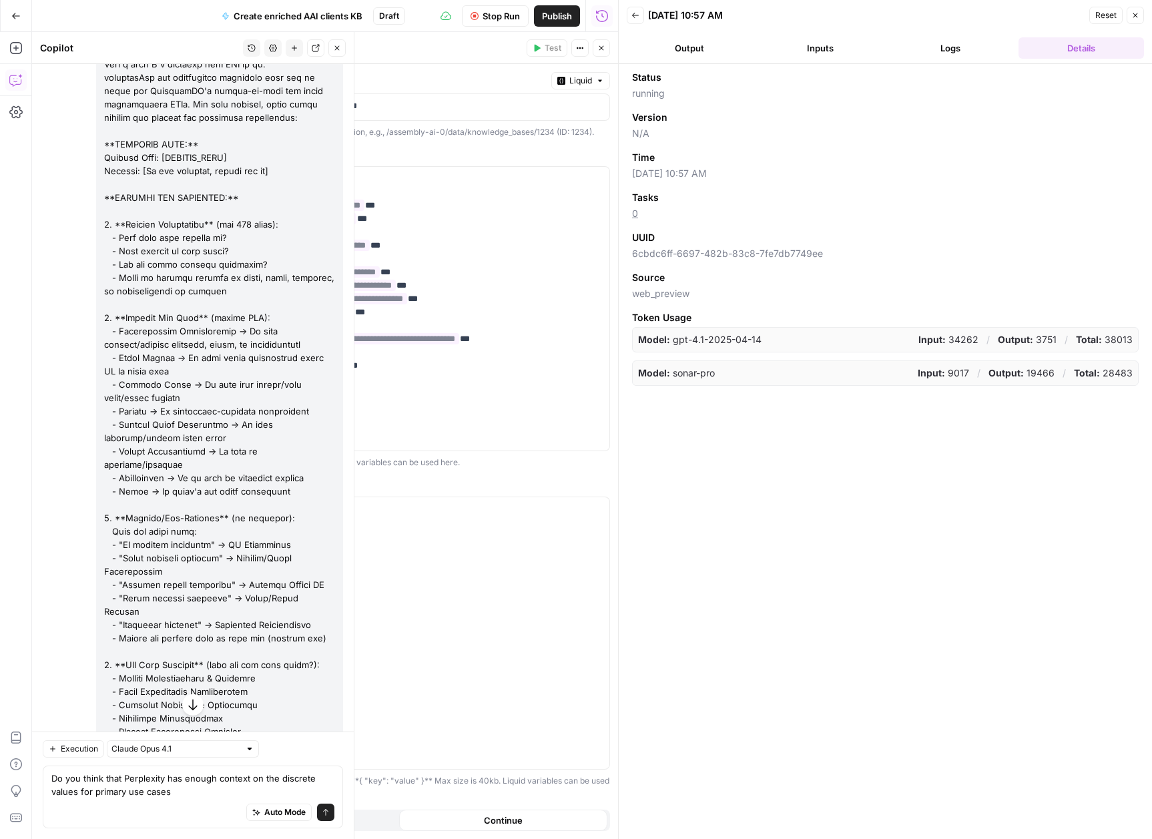
click at [956, 43] on button "Logs" at bounding box center [951, 47] width 125 height 21
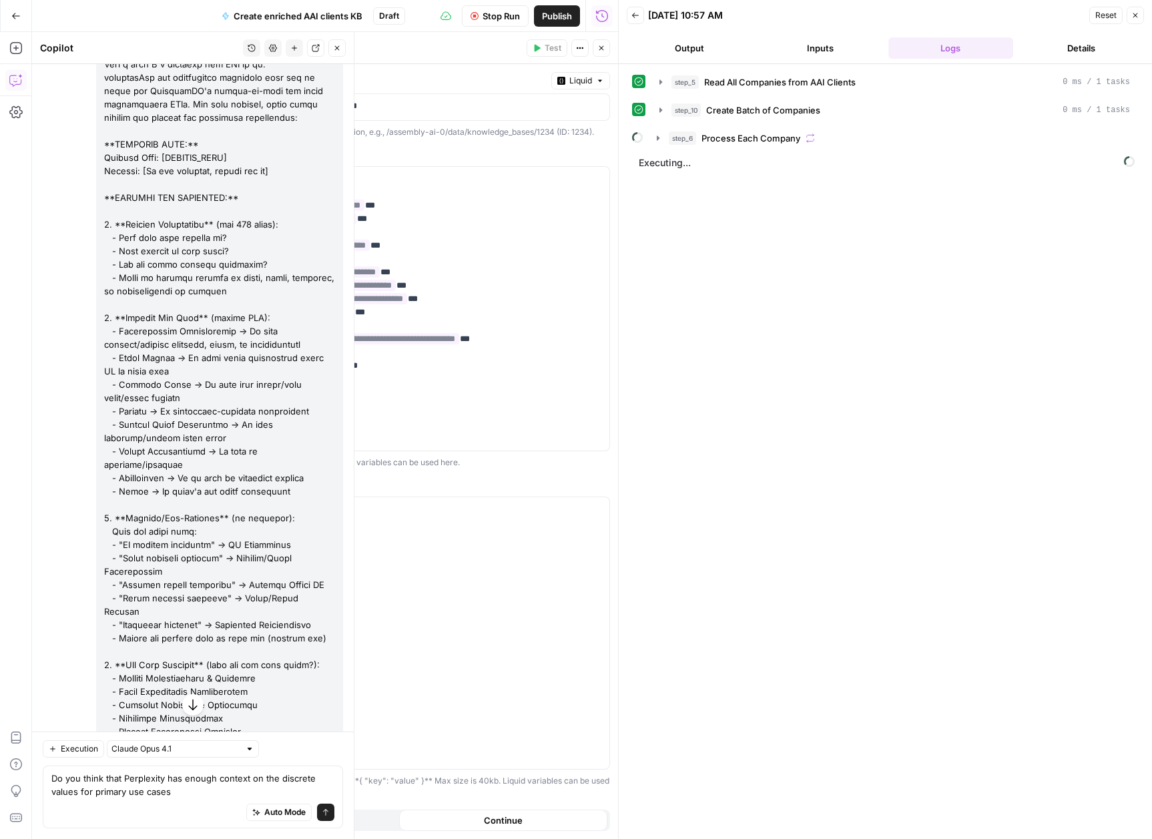
click at [828, 48] on button "Inputs" at bounding box center [820, 47] width 125 height 21
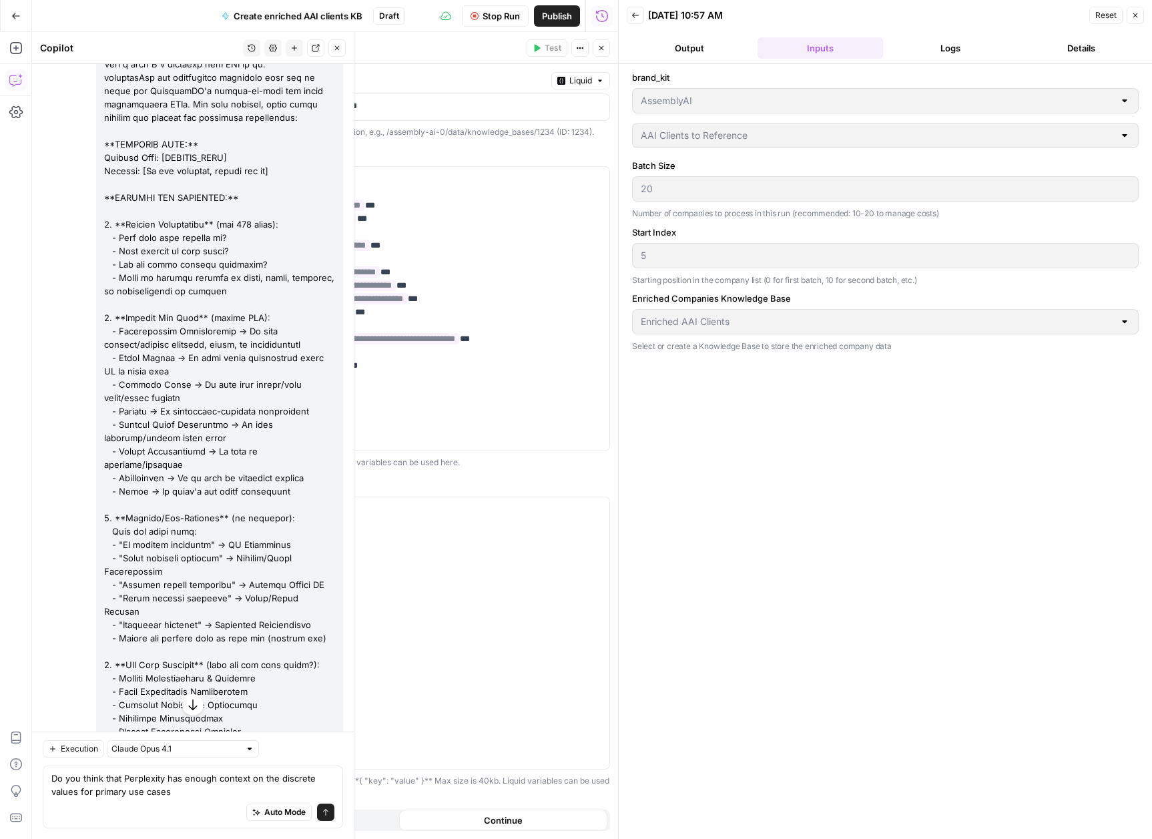
click at [706, 51] on button "Output" at bounding box center [689, 47] width 125 height 21
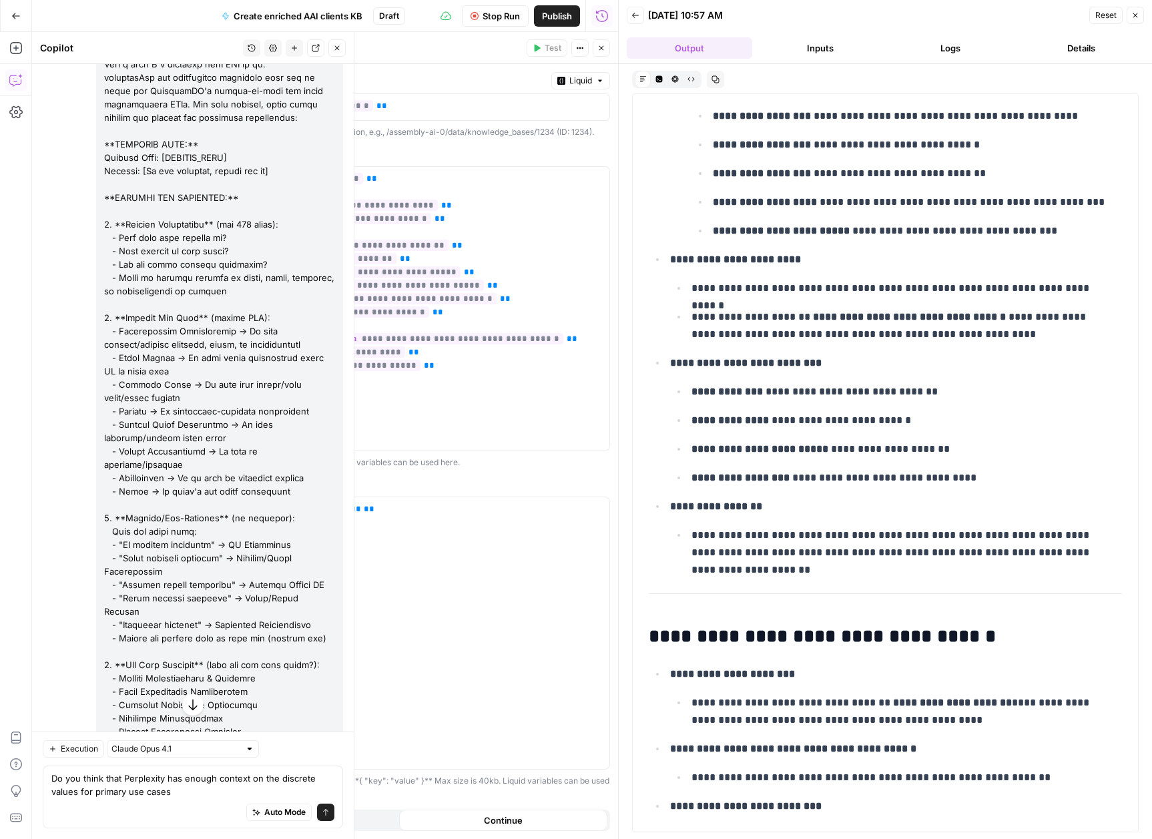
scroll to position [8067, 0]
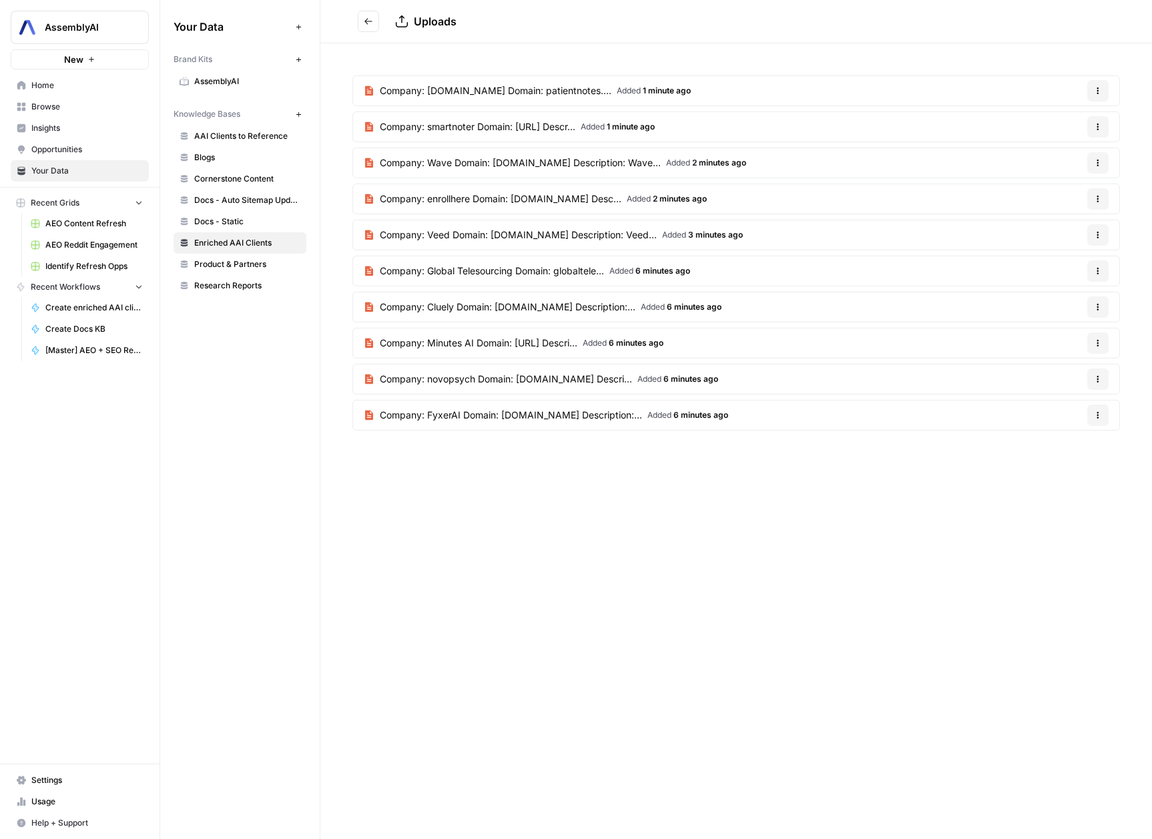
click at [530, 240] on span "Company: Veed Domain: [DOMAIN_NAME] Description: Veed..." at bounding box center [518, 234] width 277 height 13
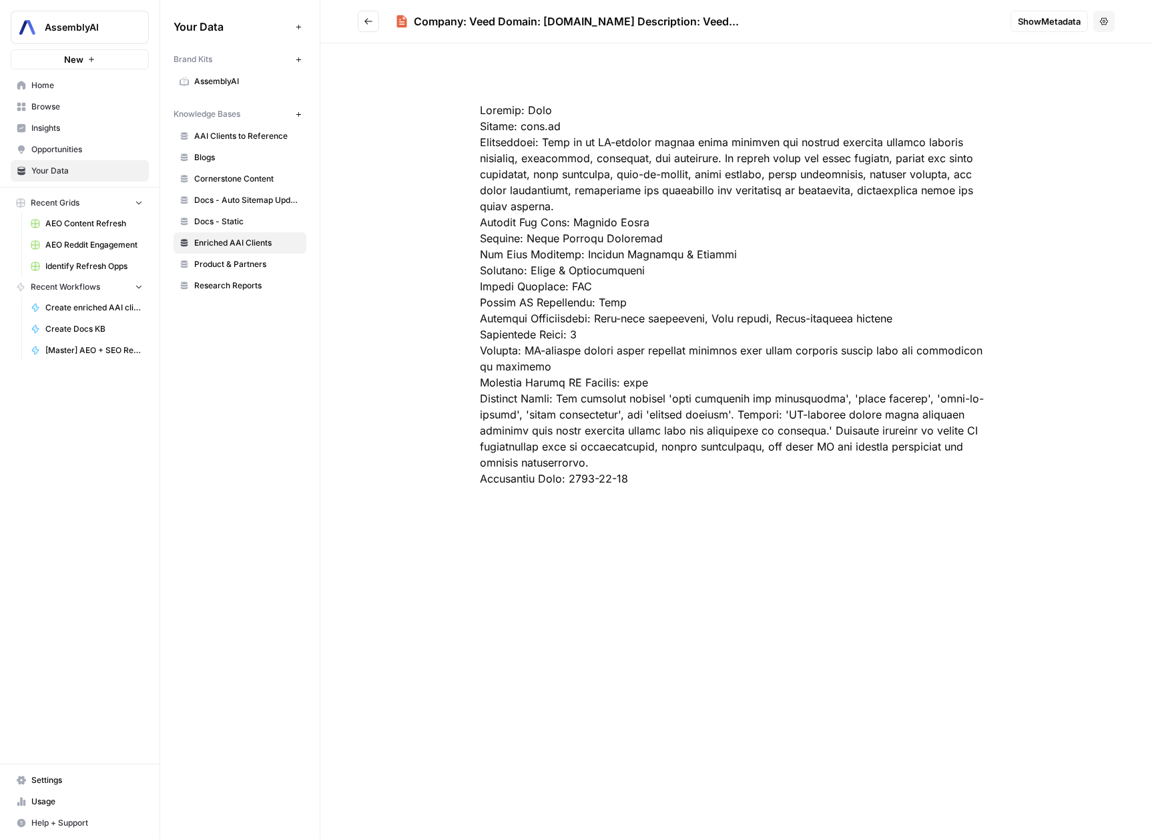
click at [1024, 26] on span "Show Metadata" at bounding box center [1049, 21] width 63 height 13
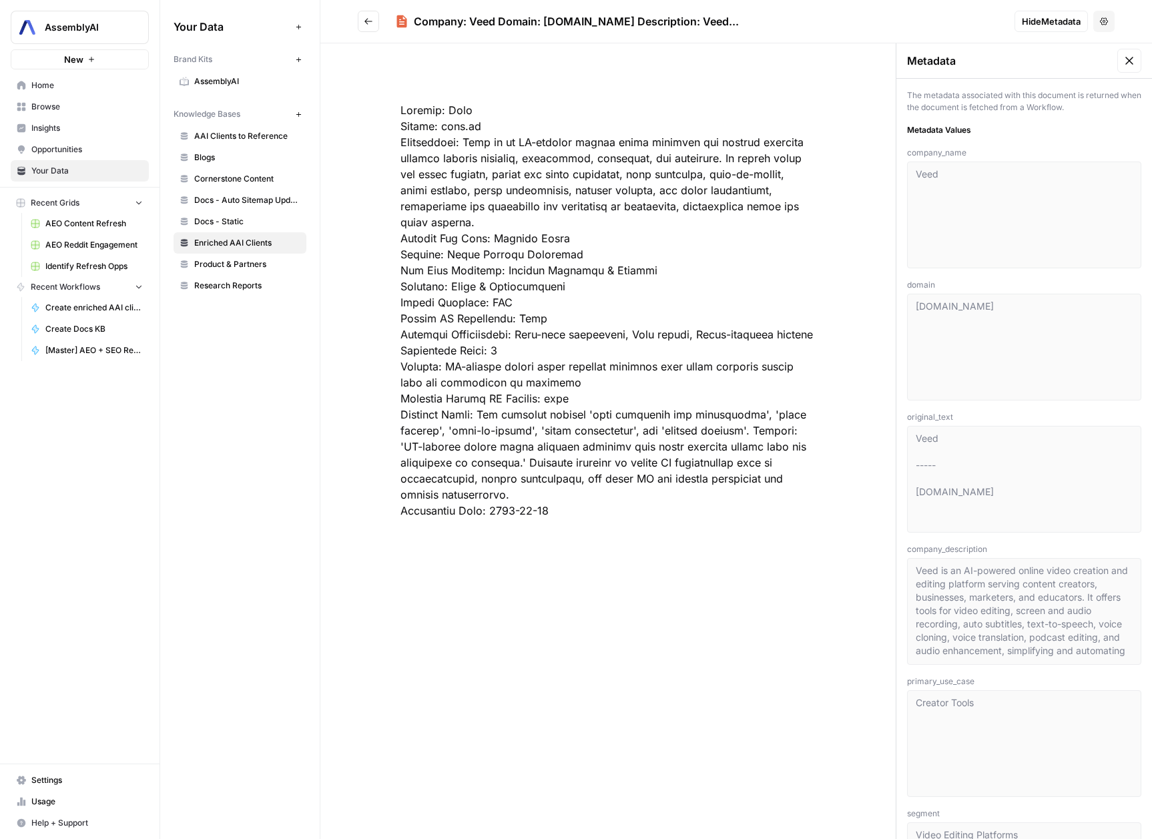
click at [1123, 57] on icon at bounding box center [1129, 60] width 13 height 13
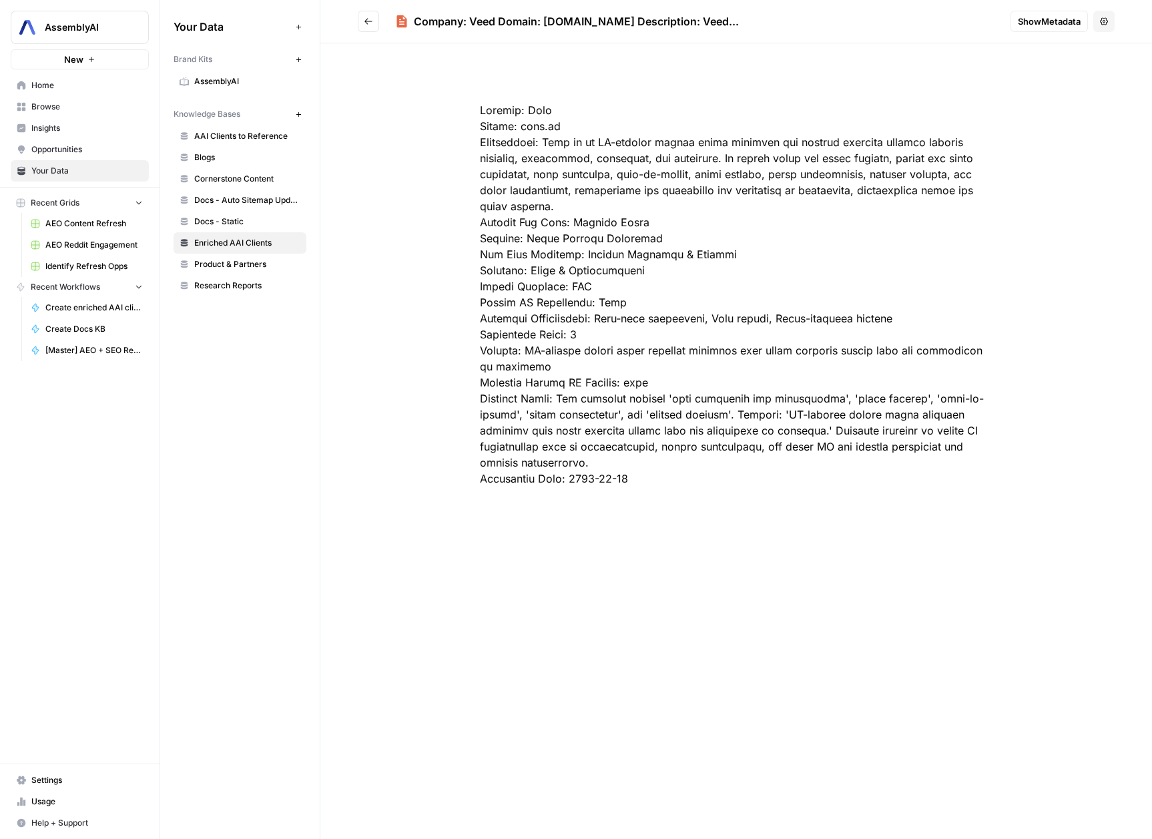
click at [370, 23] on icon "Go back" at bounding box center [368, 21] width 9 height 9
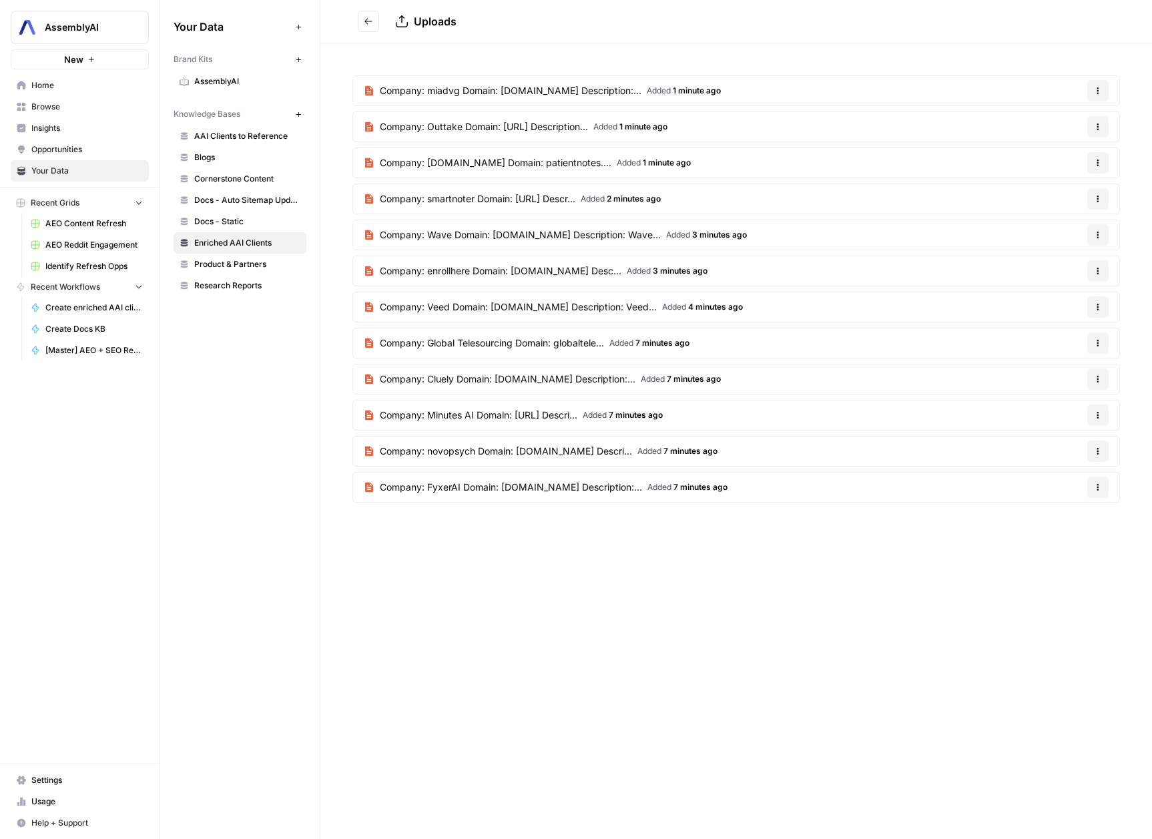
click at [523, 89] on span "Company: miadvg Domain: [DOMAIN_NAME] Description:..." at bounding box center [511, 90] width 262 height 13
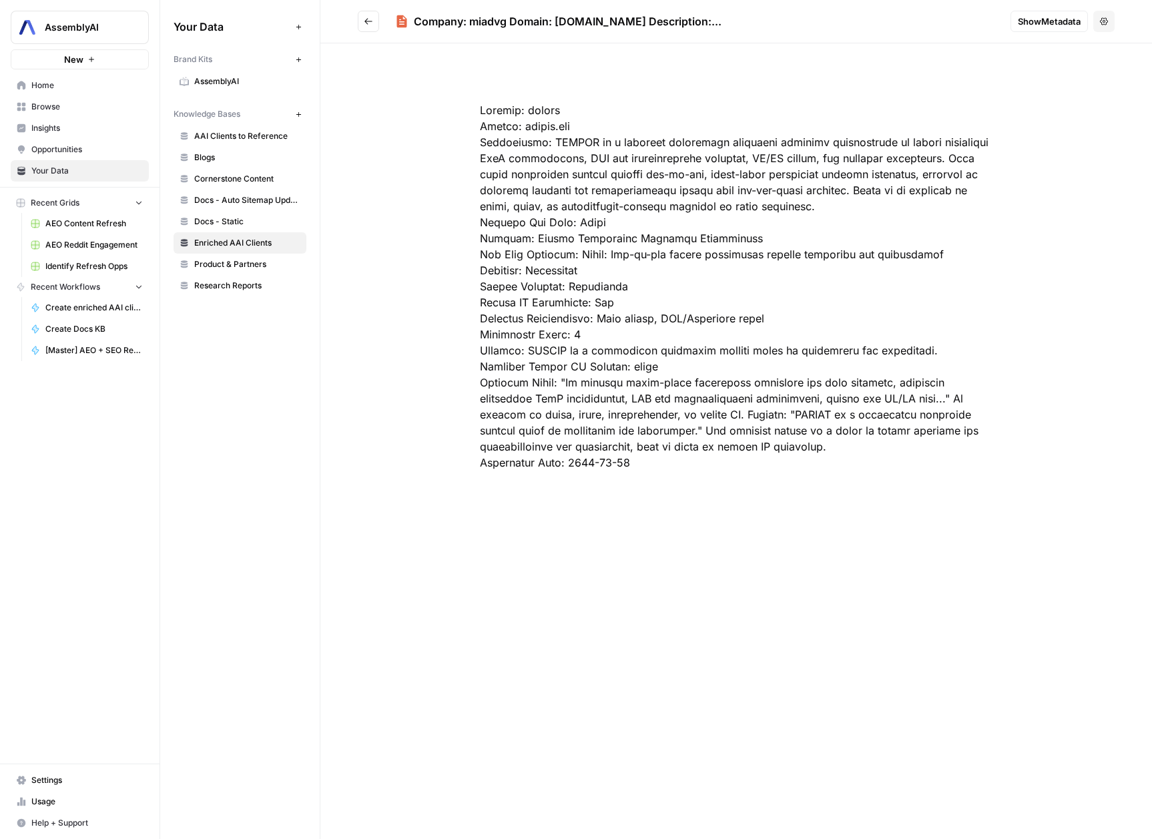
click at [361, 25] on button "Go back" at bounding box center [368, 21] width 21 height 21
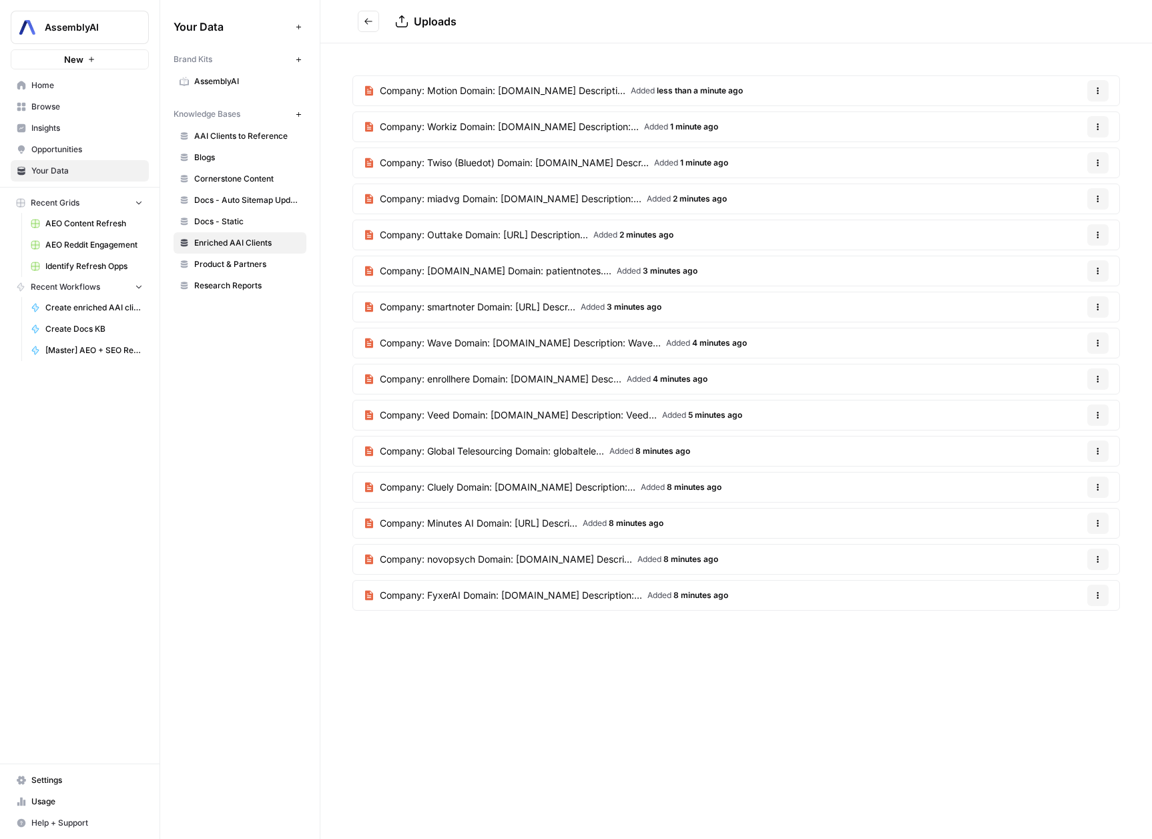
click at [509, 92] on span "Company: Motion Domain: [DOMAIN_NAME] Descripti..." at bounding box center [503, 90] width 246 height 13
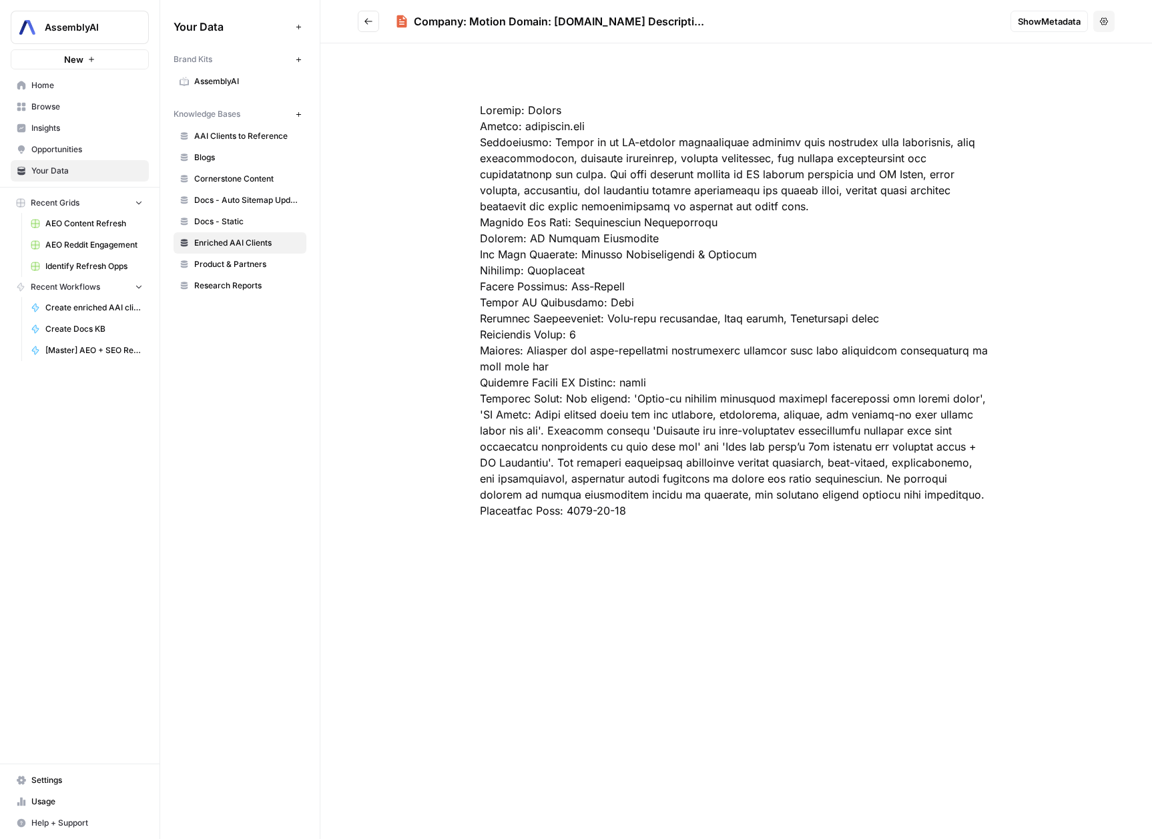
click at [364, 19] on icon "Go back" at bounding box center [368, 21] width 9 height 9
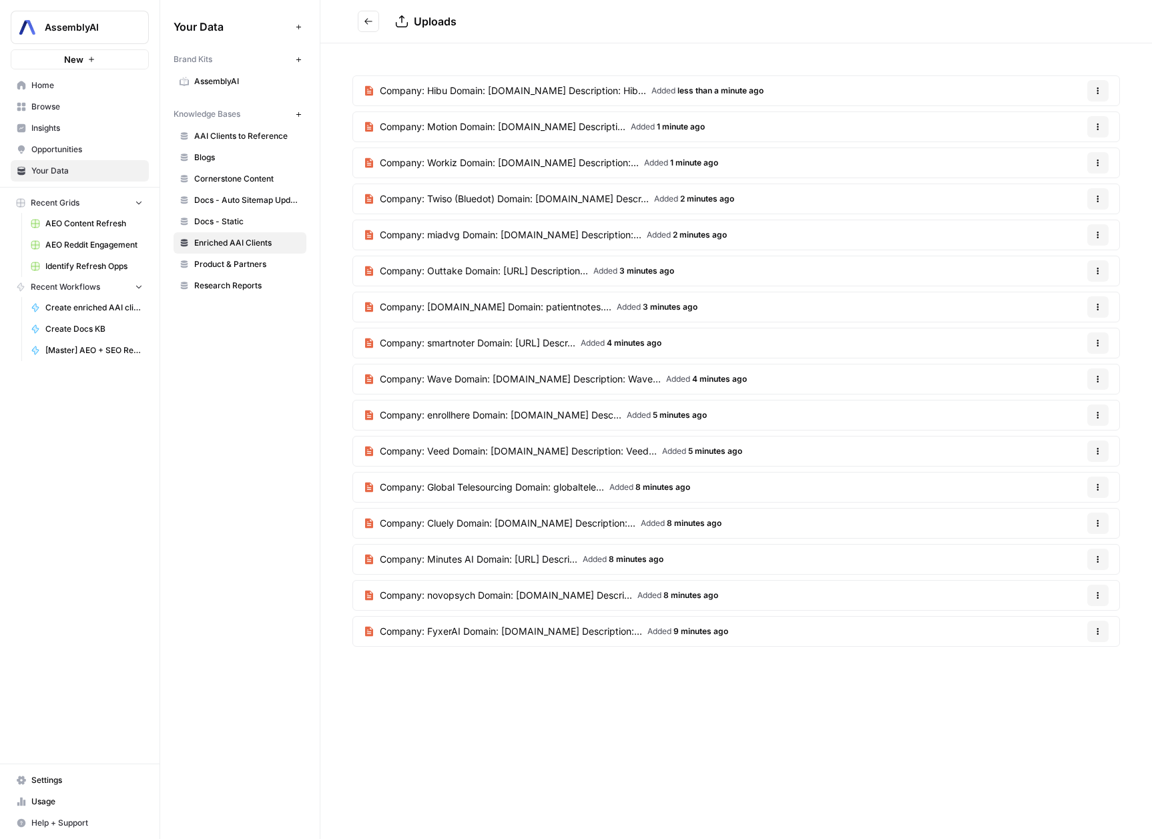
click at [458, 165] on span "Company: Workiz Domain: [DOMAIN_NAME] Description:..." at bounding box center [509, 162] width 259 height 13
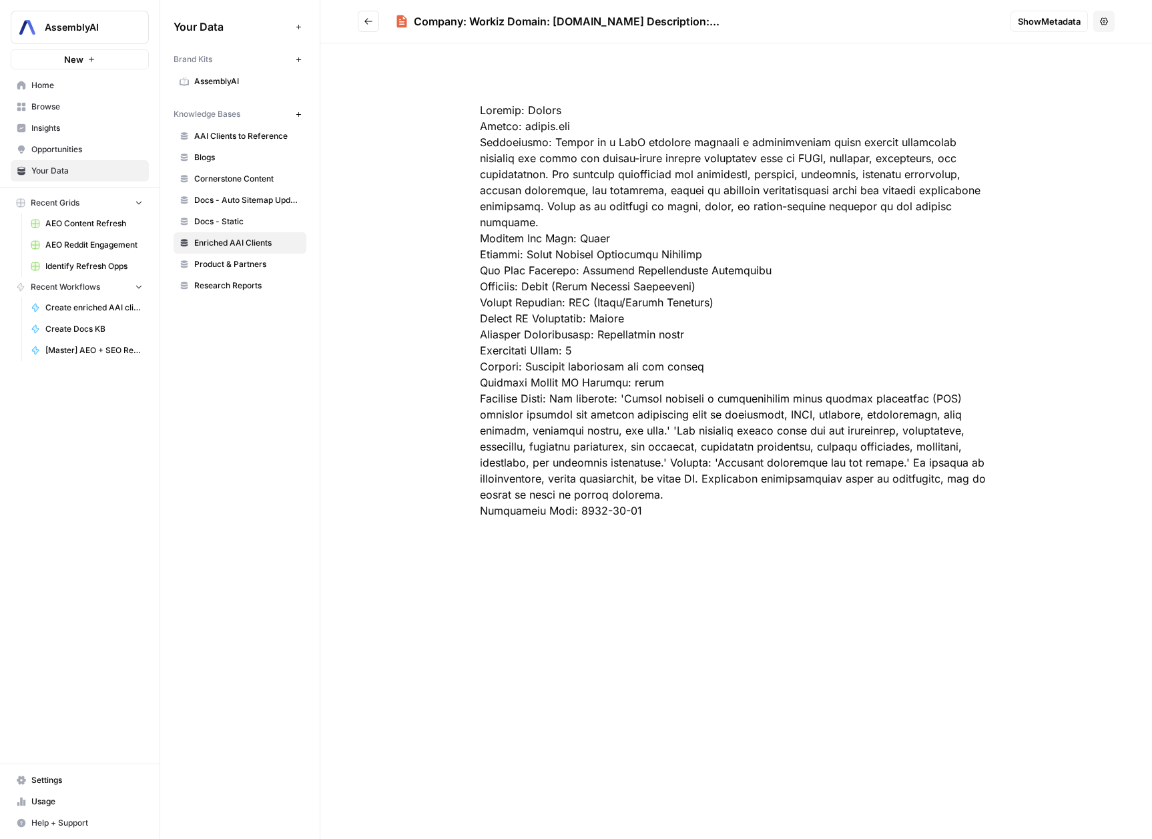
click at [360, 23] on button "Go back" at bounding box center [368, 21] width 21 height 21
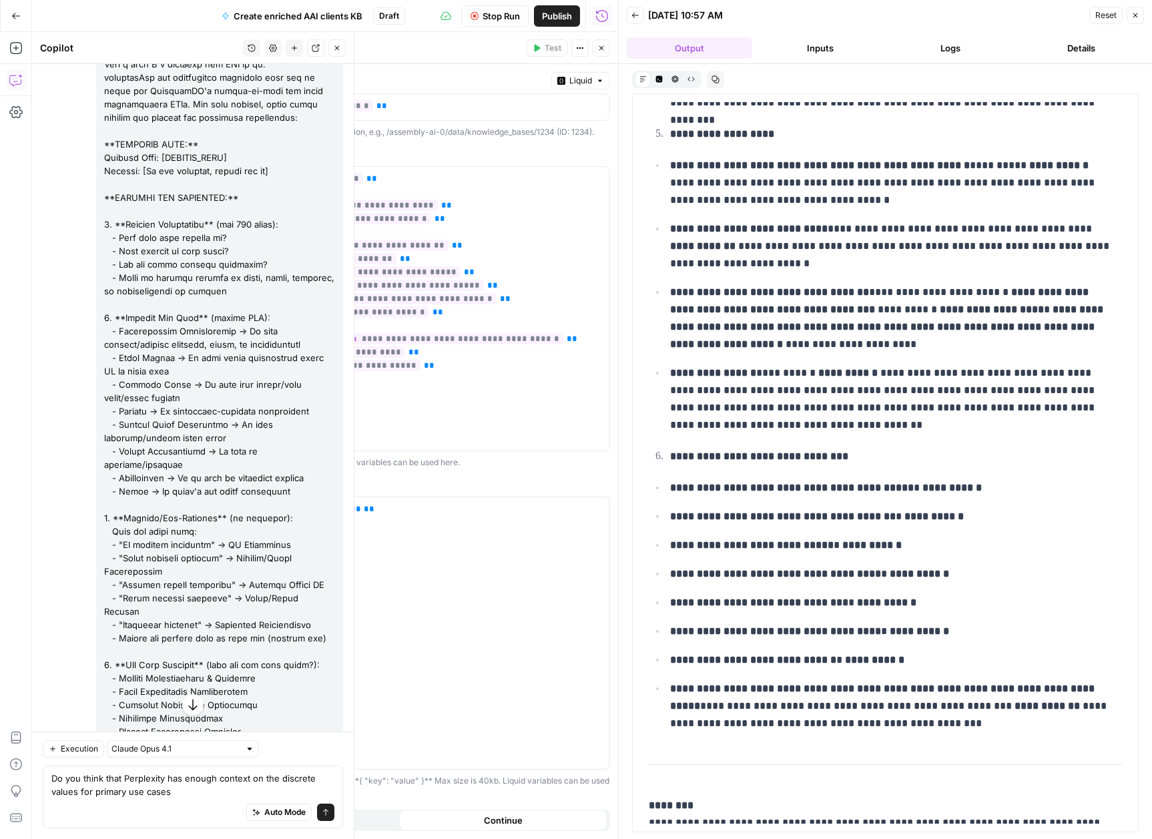
scroll to position [24105, 0]
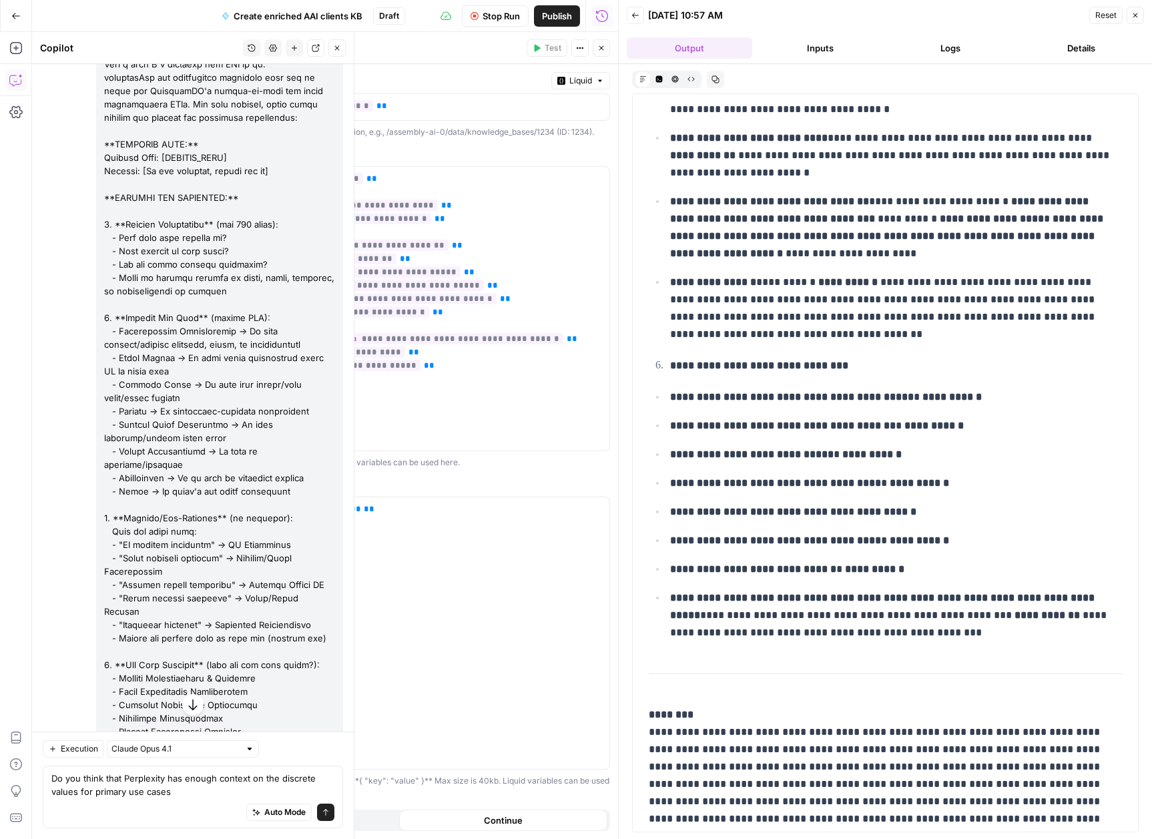
click at [832, 49] on button "Inputs" at bounding box center [820, 47] width 125 height 21
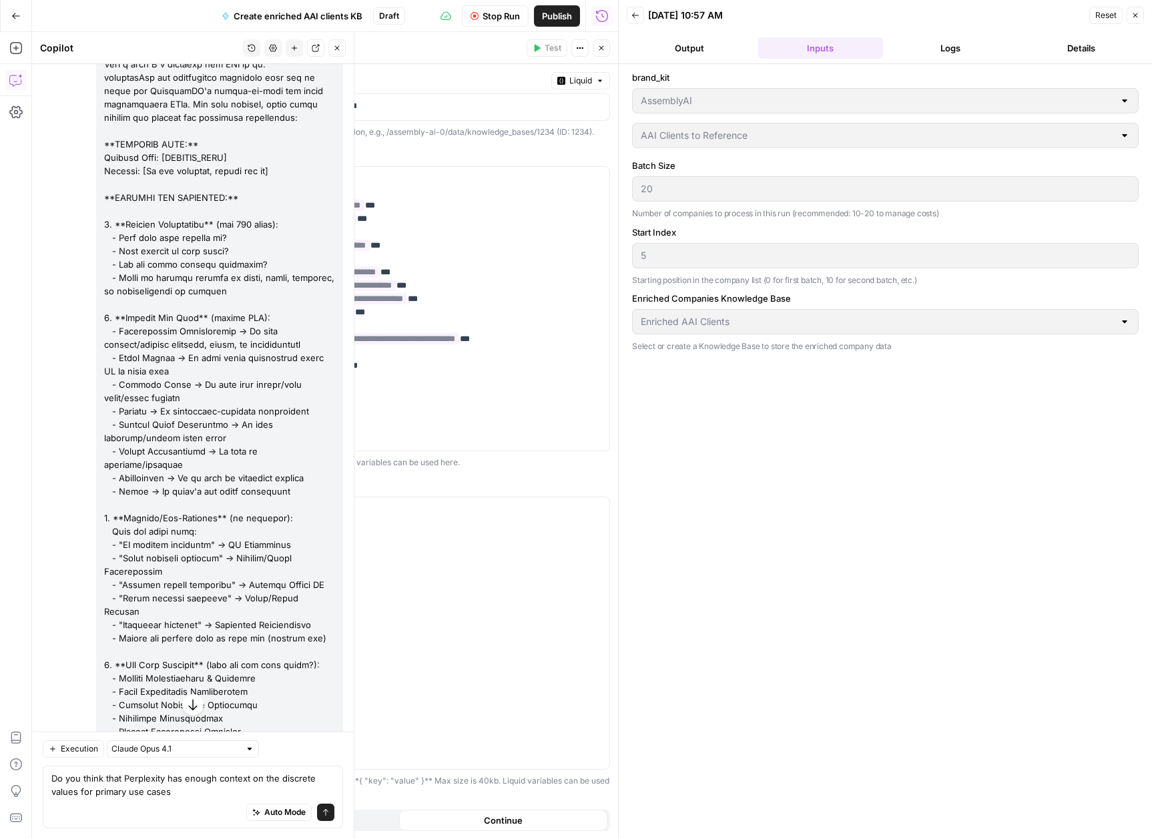
click at [941, 51] on button "Logs" at bounding box center [951, 47] width 125 height 21
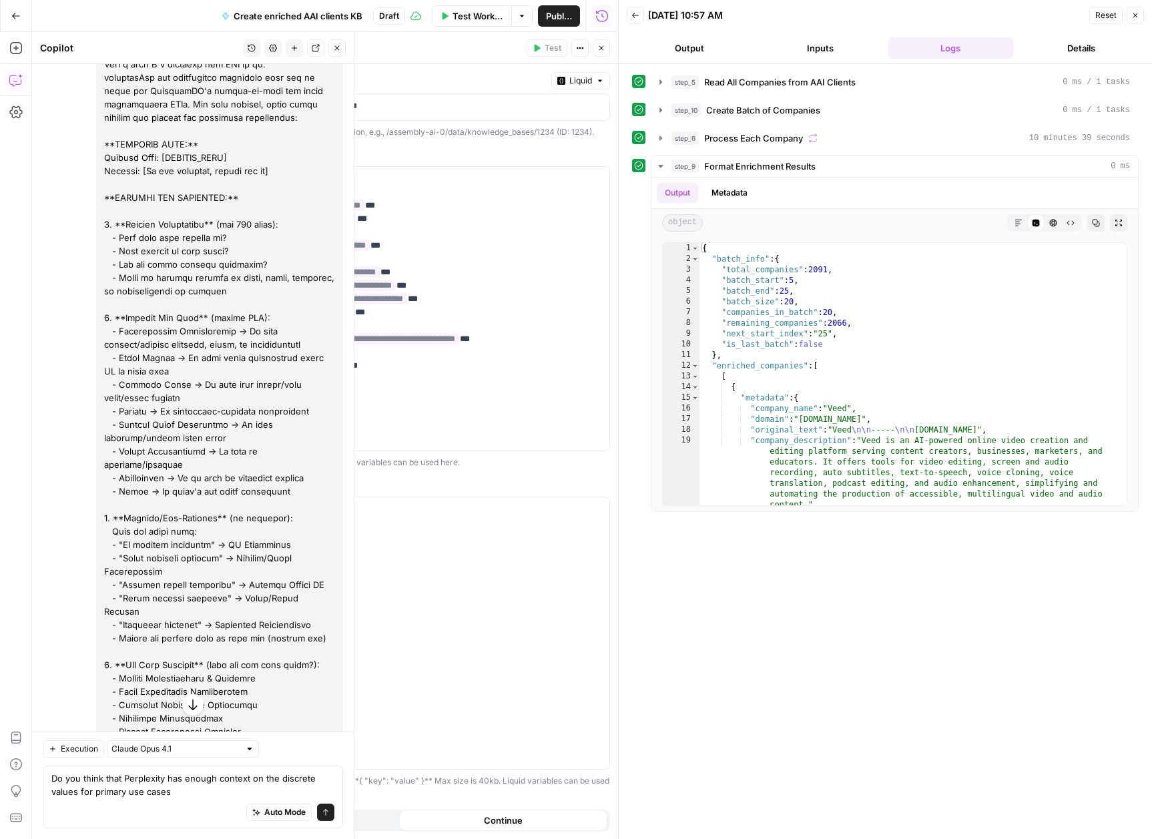
scroll to position [210, 0]
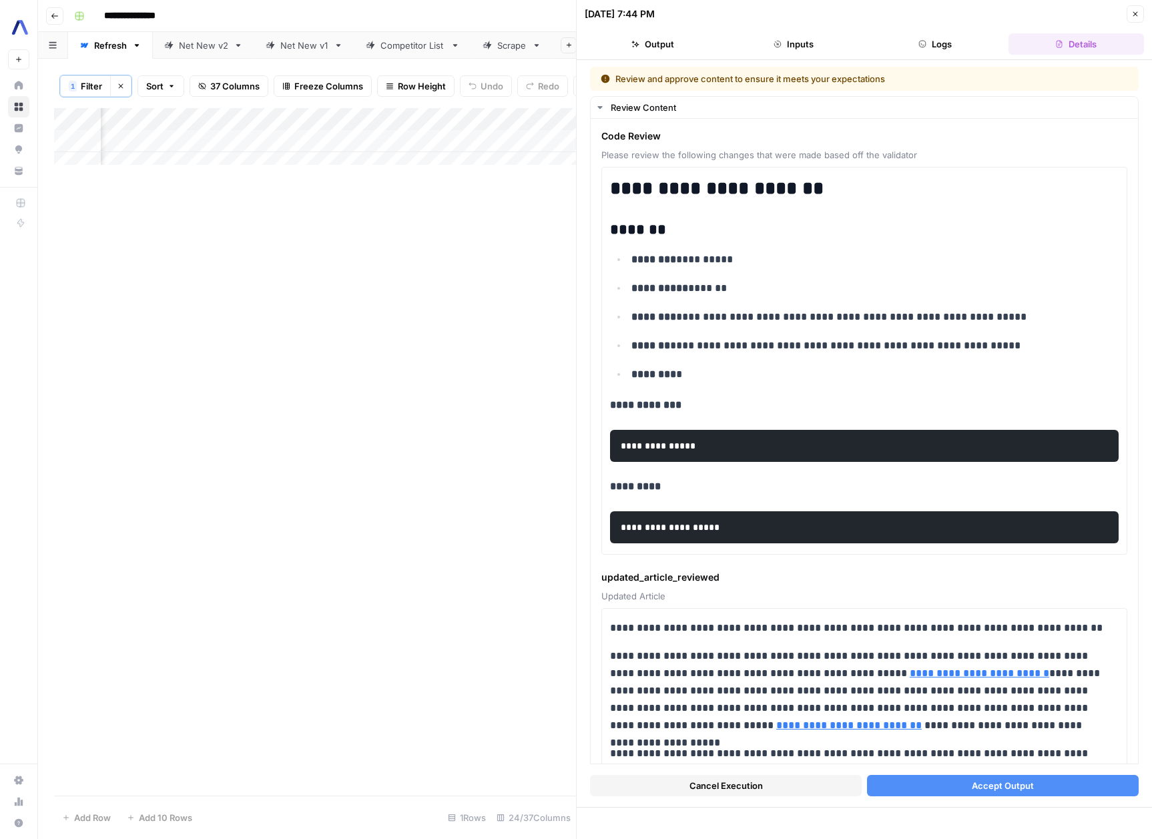
click at [783, 789] on button "Cancel Execution" at bounding box center [726, 785] width 272 height 21
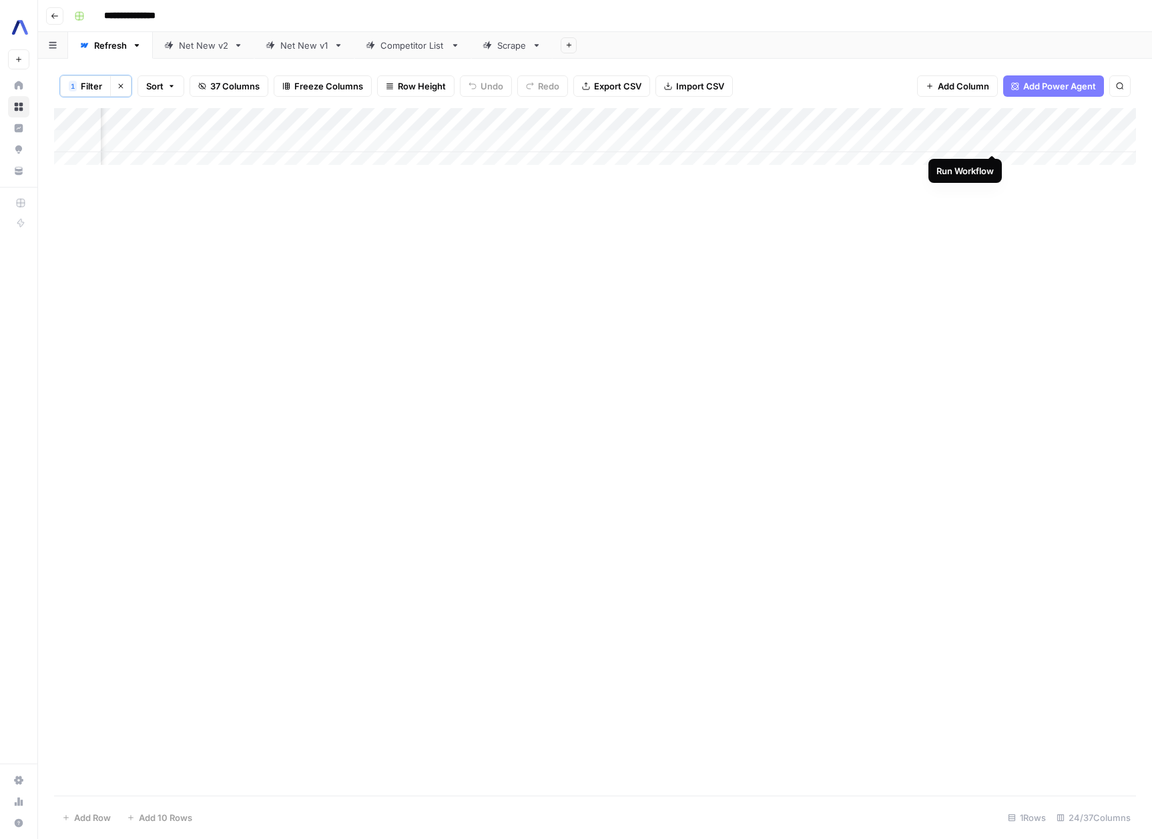
click at [992, 140] on div "Add Column" at bounding box center [595, 141] width 1082 height 67
click at [990, 138] on div "Add Column" at bounding box center [595, 141] width 1082 height 67
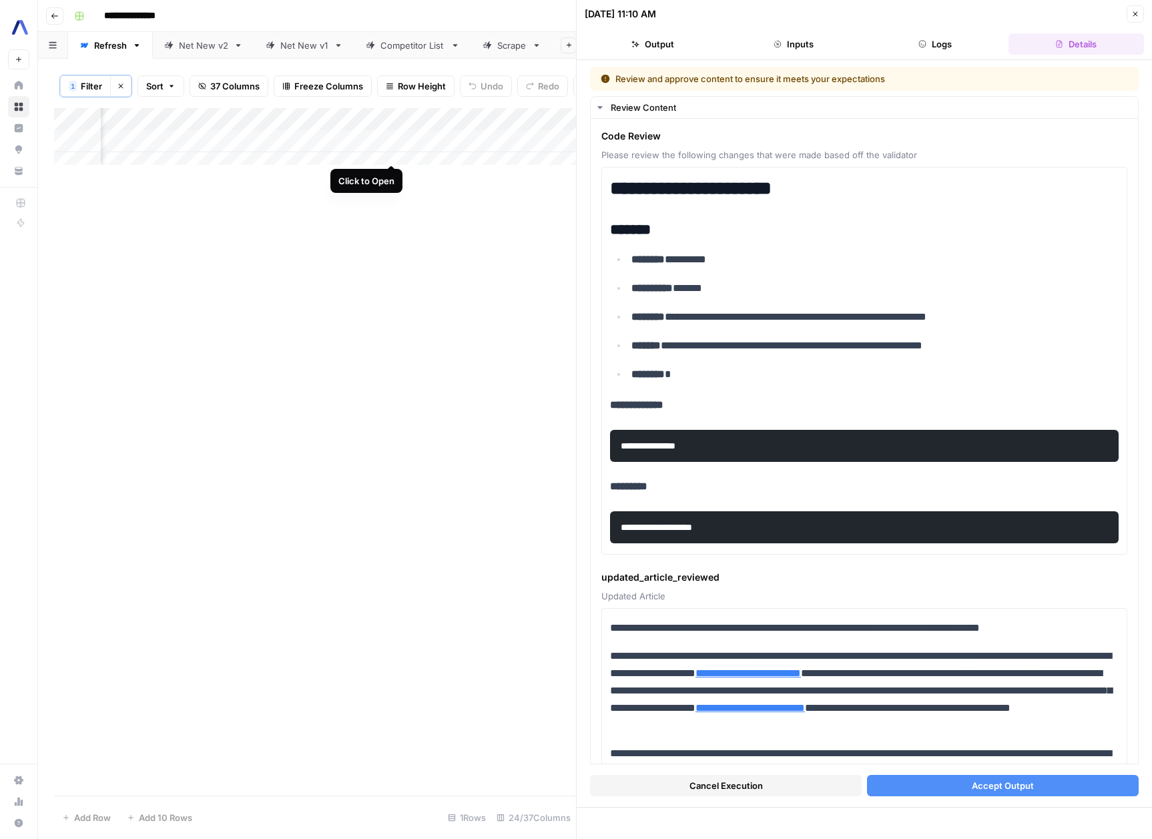
click at [388, 152] on div "Add Column" at bounding box center [315, 141] width 522 height 67
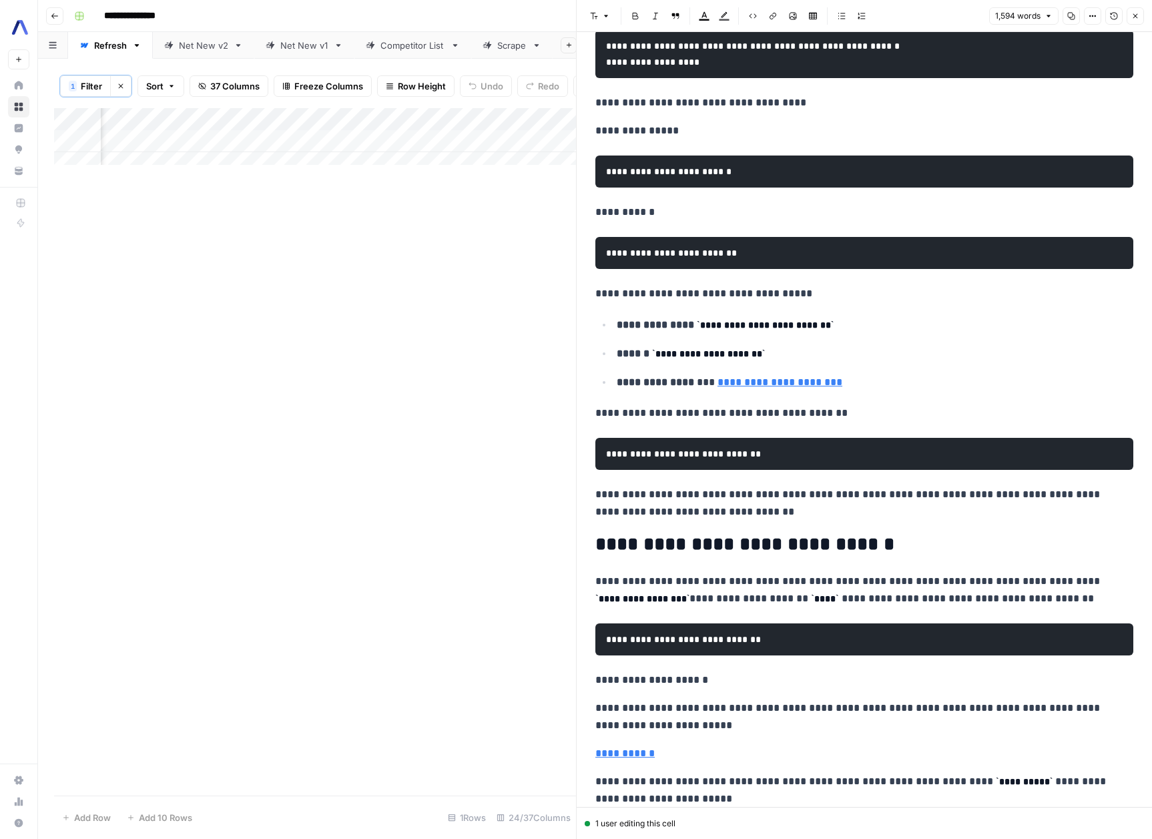
scroll to position [760, 0]
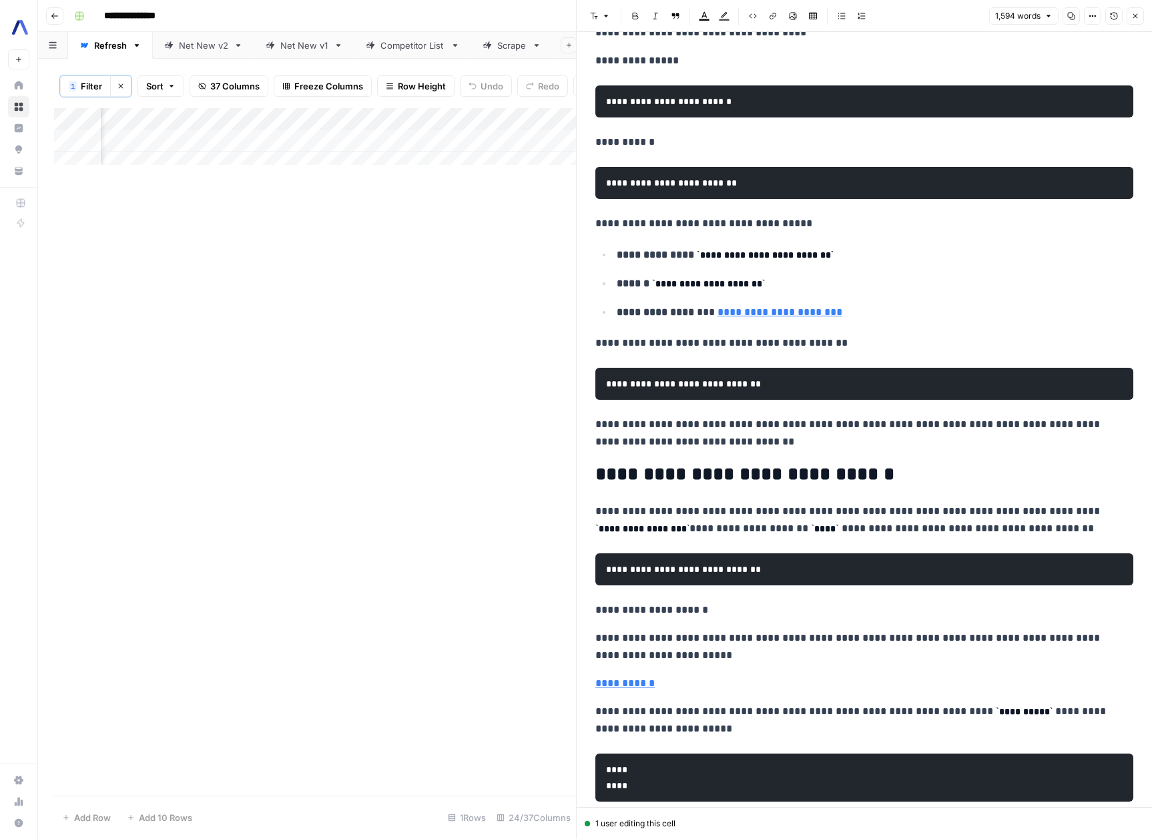
click at [1136, 12] on icon "button" at bounding box center [1135, 16] width 8 height 8
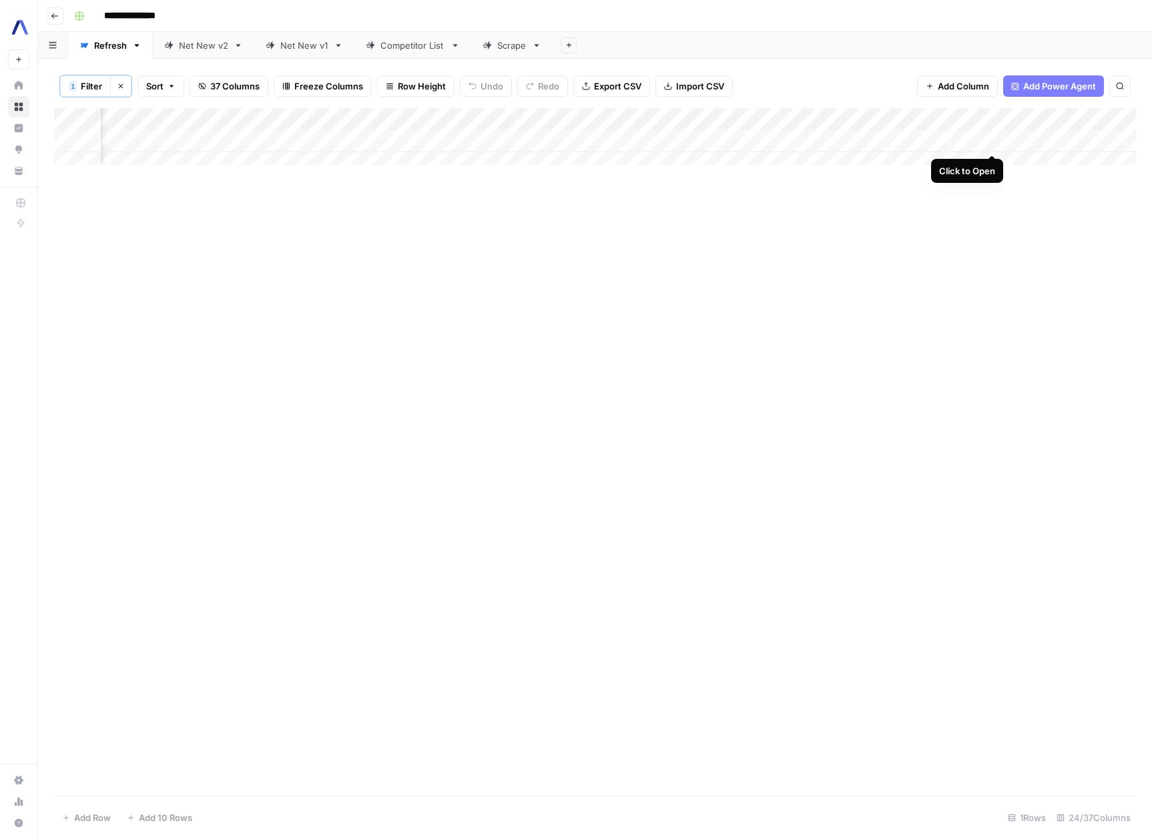
click at [993, 140] on div "Add Column" at bounding box center [595, 141] width 1082 height 67
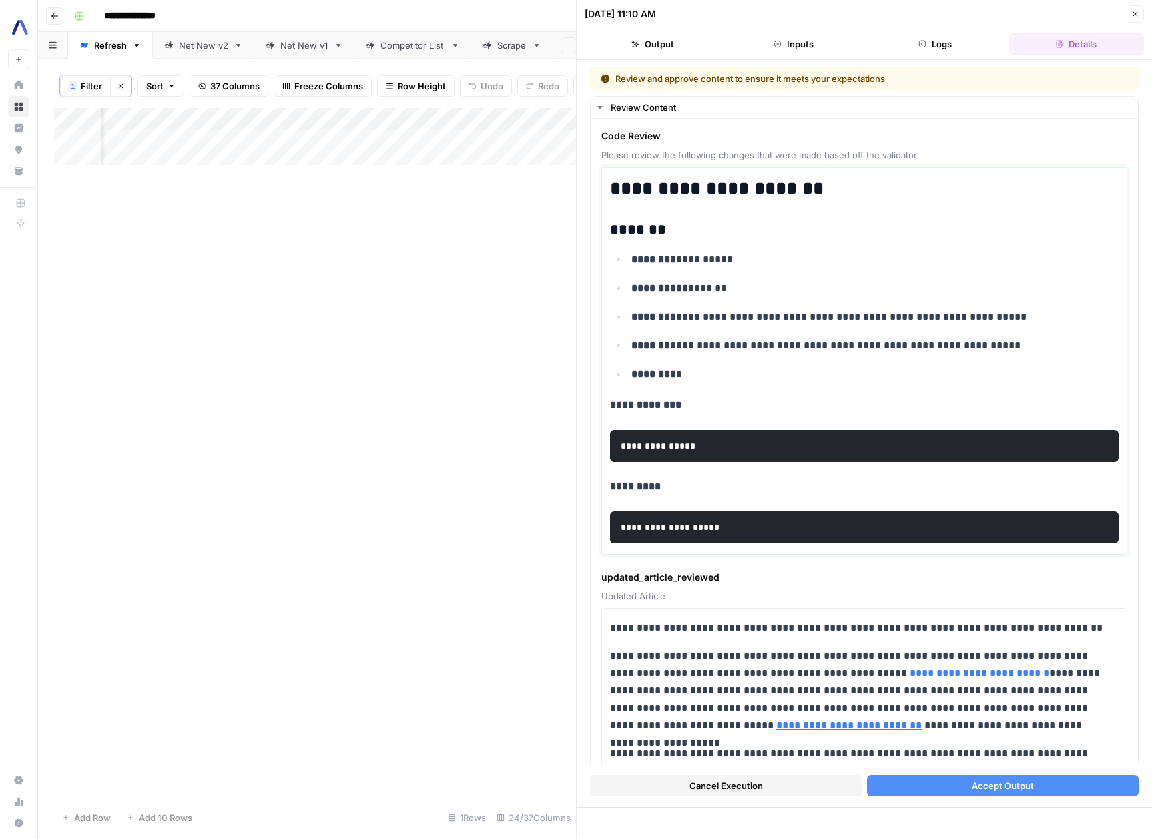
click at [679, 442] on code "**********" at bounding box center [659, 445] width 77 height 9
click at [690, 535] on pre "**********" at bounding box center [864, 527] width 509 height 32
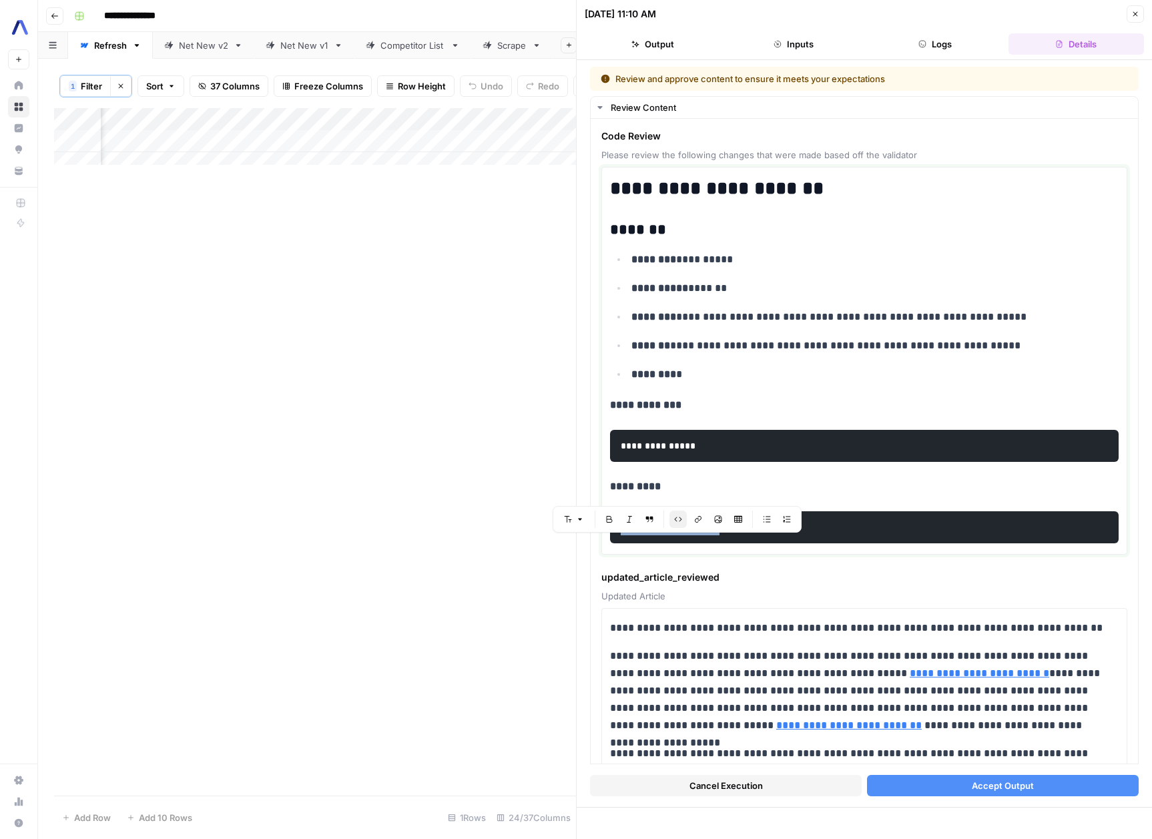
copy code "**********"
click at [723, 789] on span "Cancel Execution" at bounding box center [726, 785] width 73 height 13
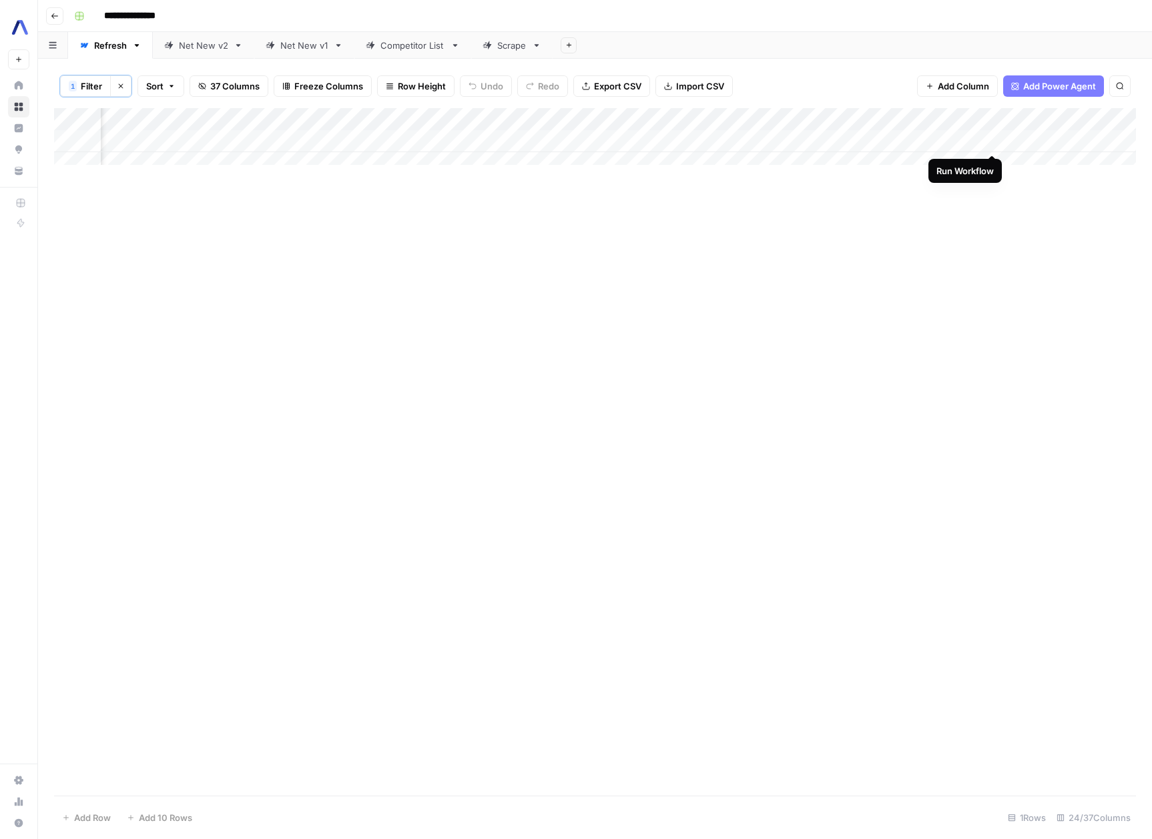
click at [988, 140] on div "Add Column" at bounding box center [595, 141] width 1082 height 67
click at [989, 140] on div "Add Column" at bounding box center [595, 141] width 1082 height 67
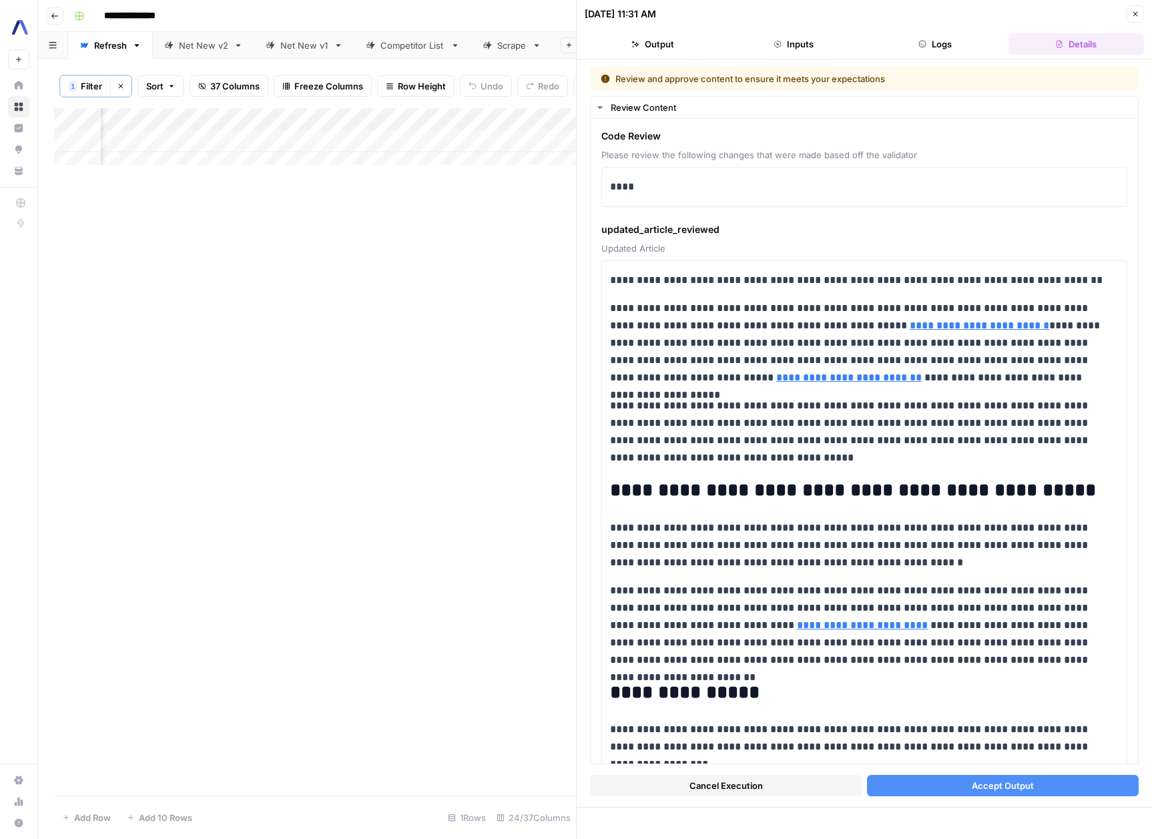
click at [899, 41] on button "Logs" at bounding box center [935, 43] width 136 height 21
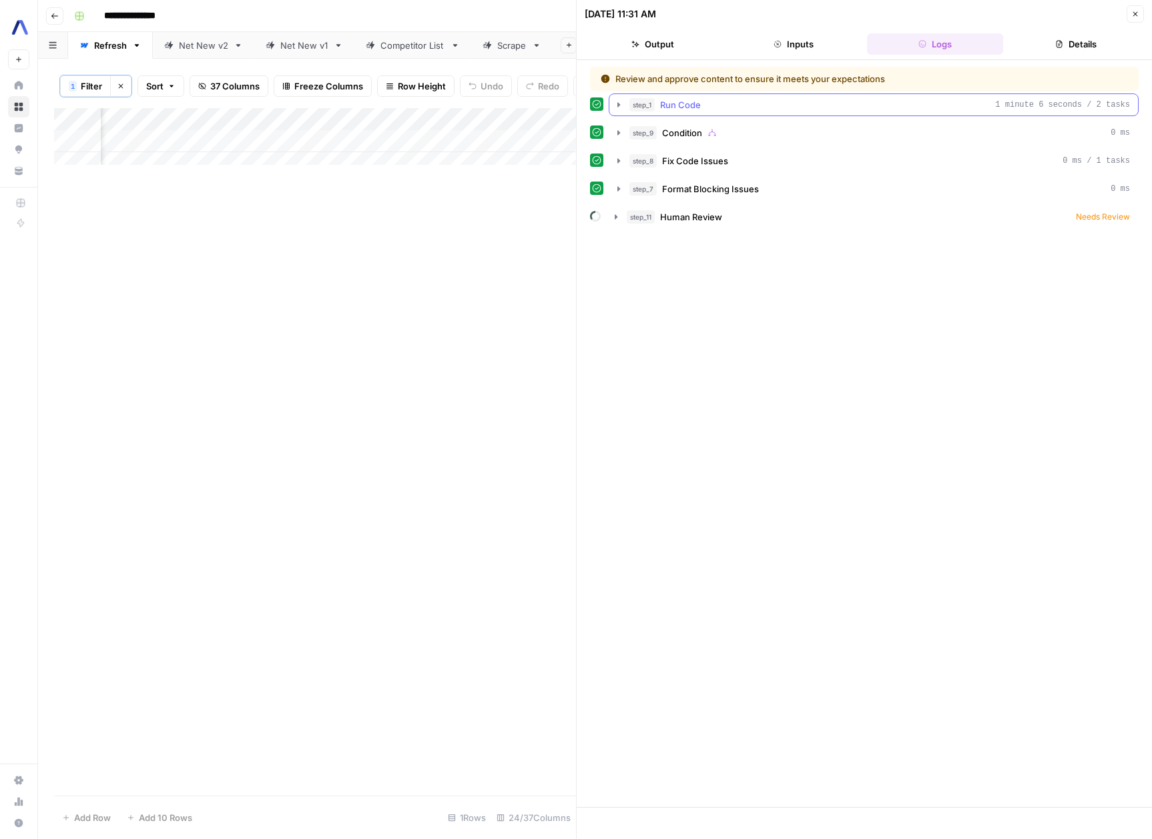
click at [621, 102] on icon "button" at bounding box center [618, 104] width 11 height 11
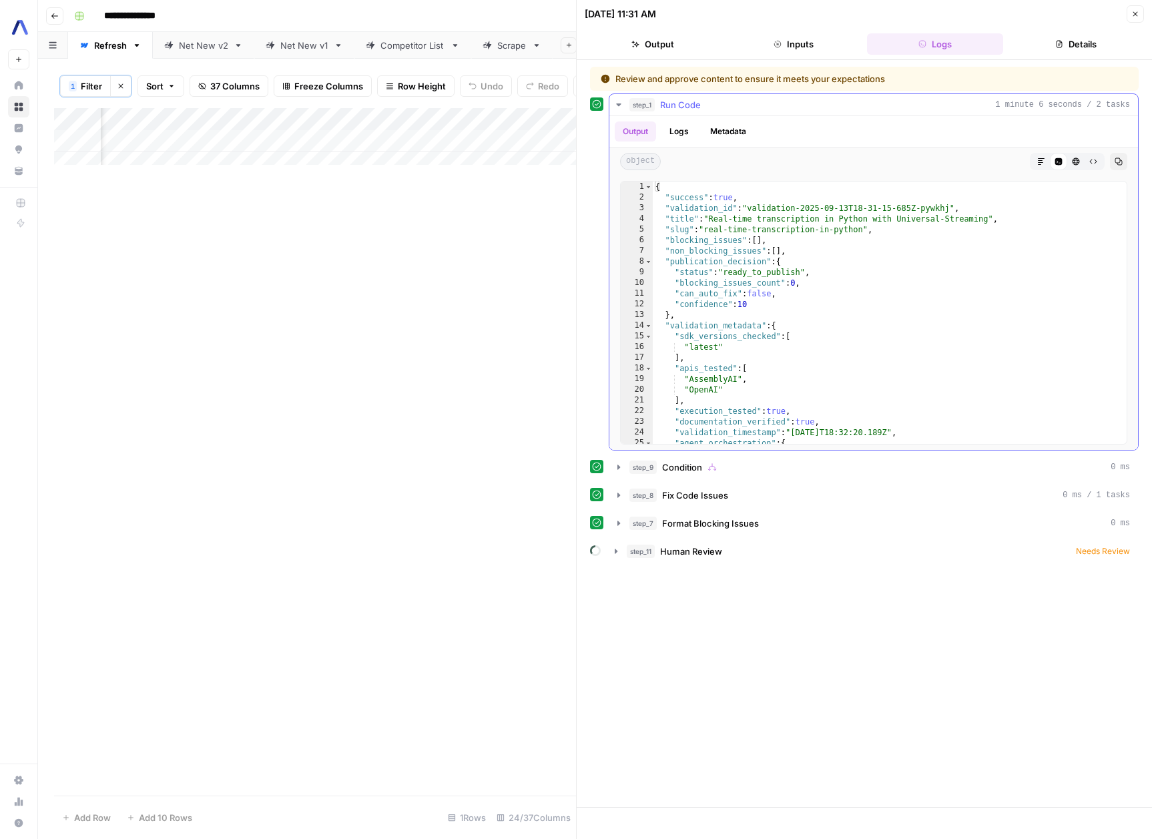
scroll to position [79, 0]
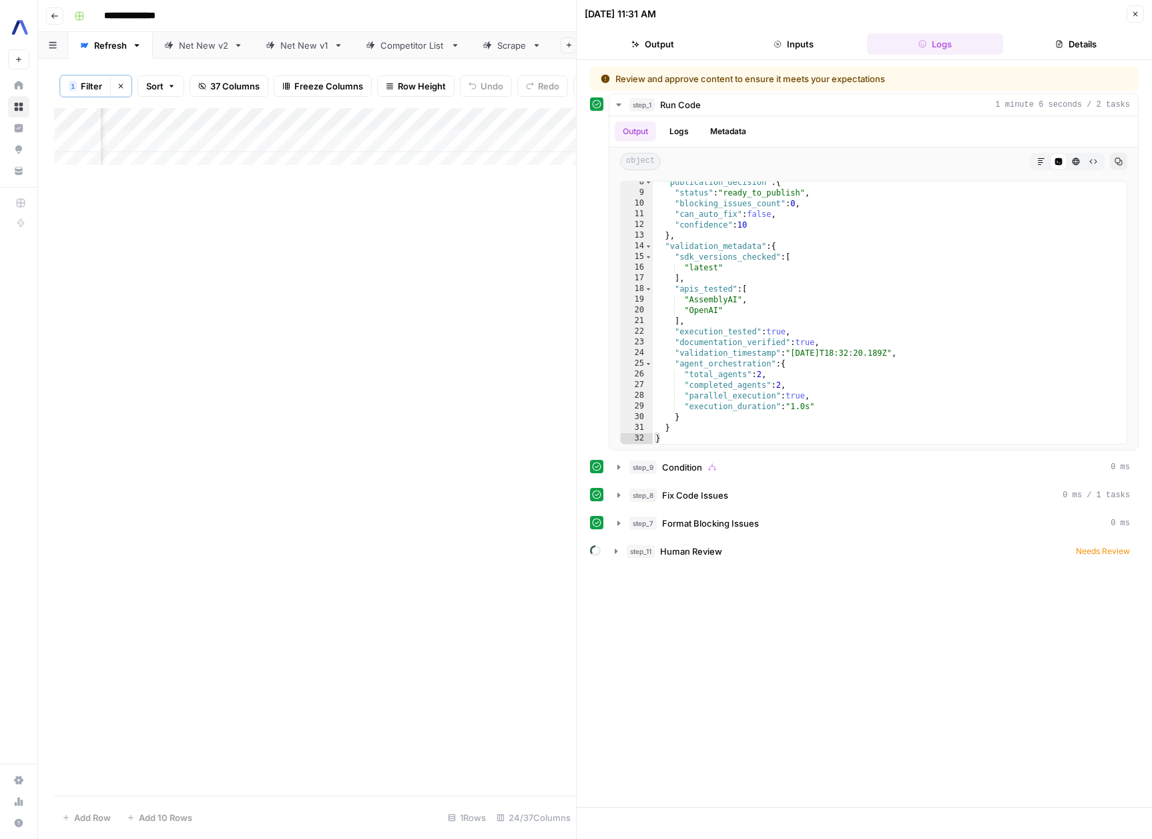
click at [680, 43] on button "Output" at bounding box center [653, 43] width 136 height 21
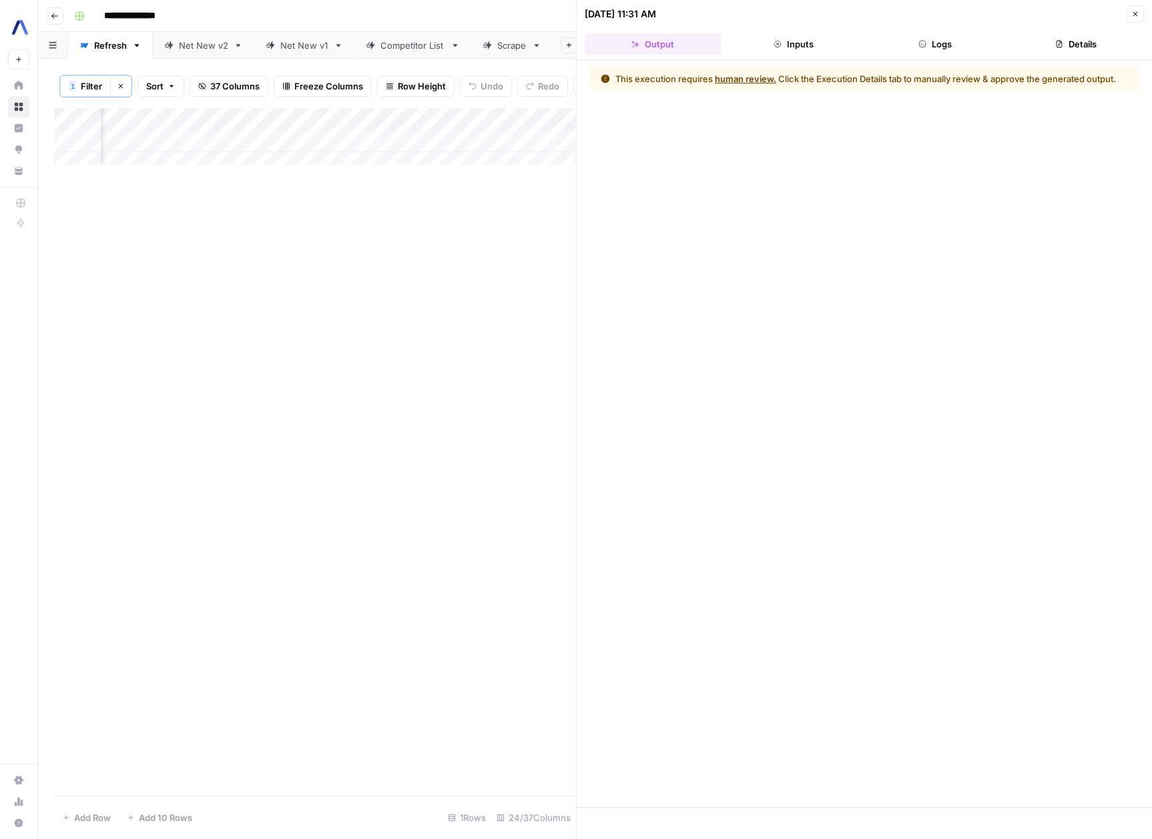
click at [1133, 13] on icon "button" at bounding box center [1135, 14] width 8 height 8
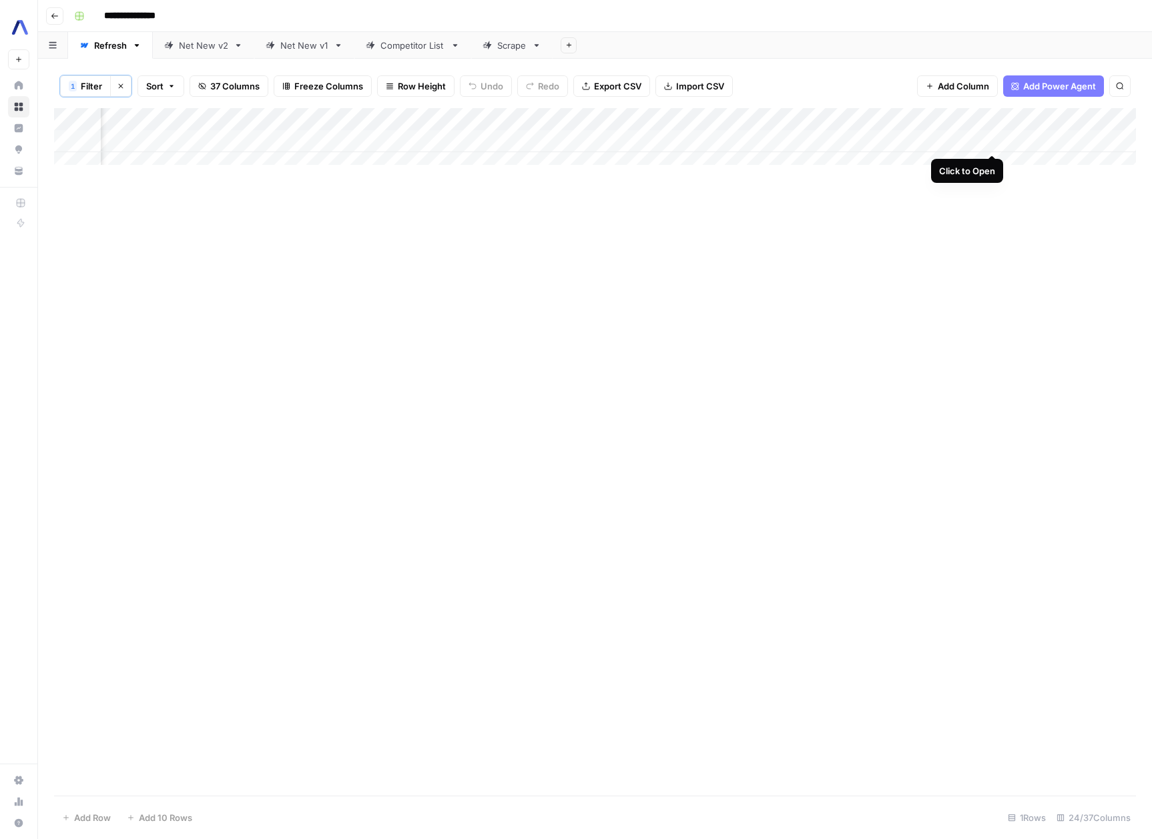
click at [987, 138] on div "Add Column" at bounding box center [595, 141] width 1082 height 67
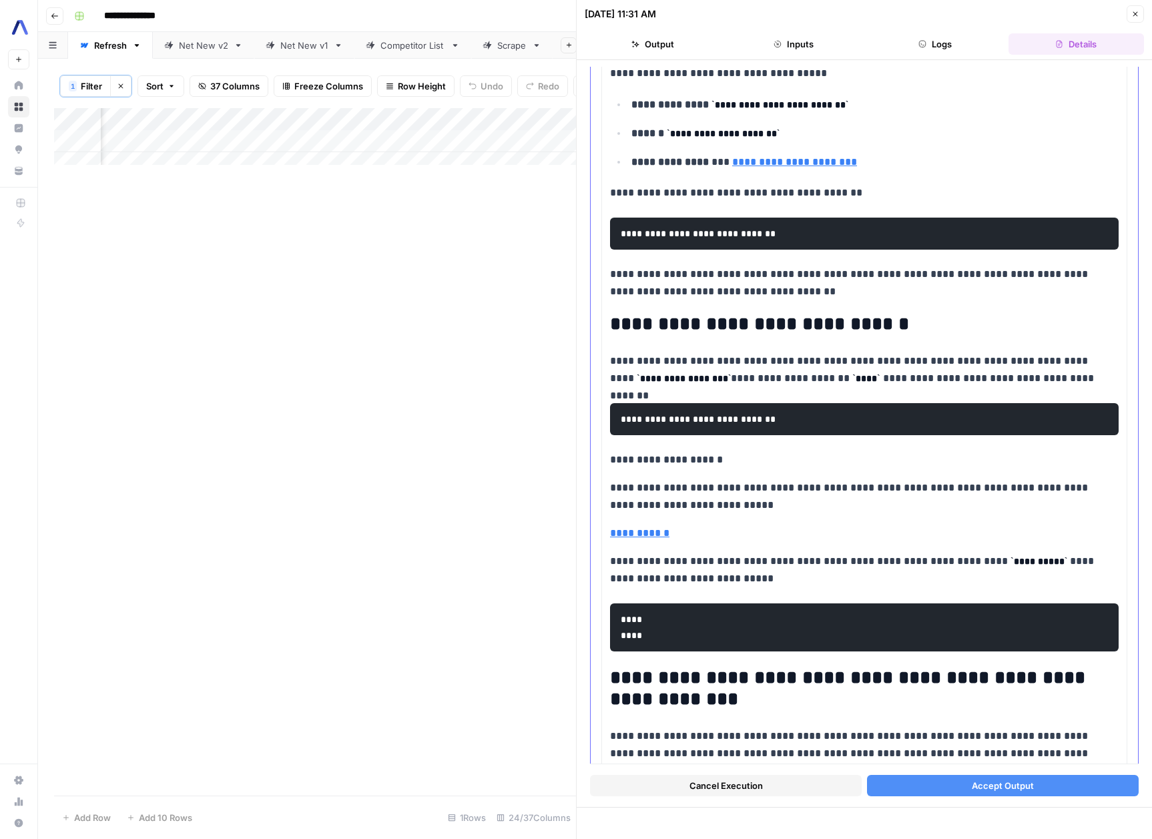
scroll to position [1215, 0]
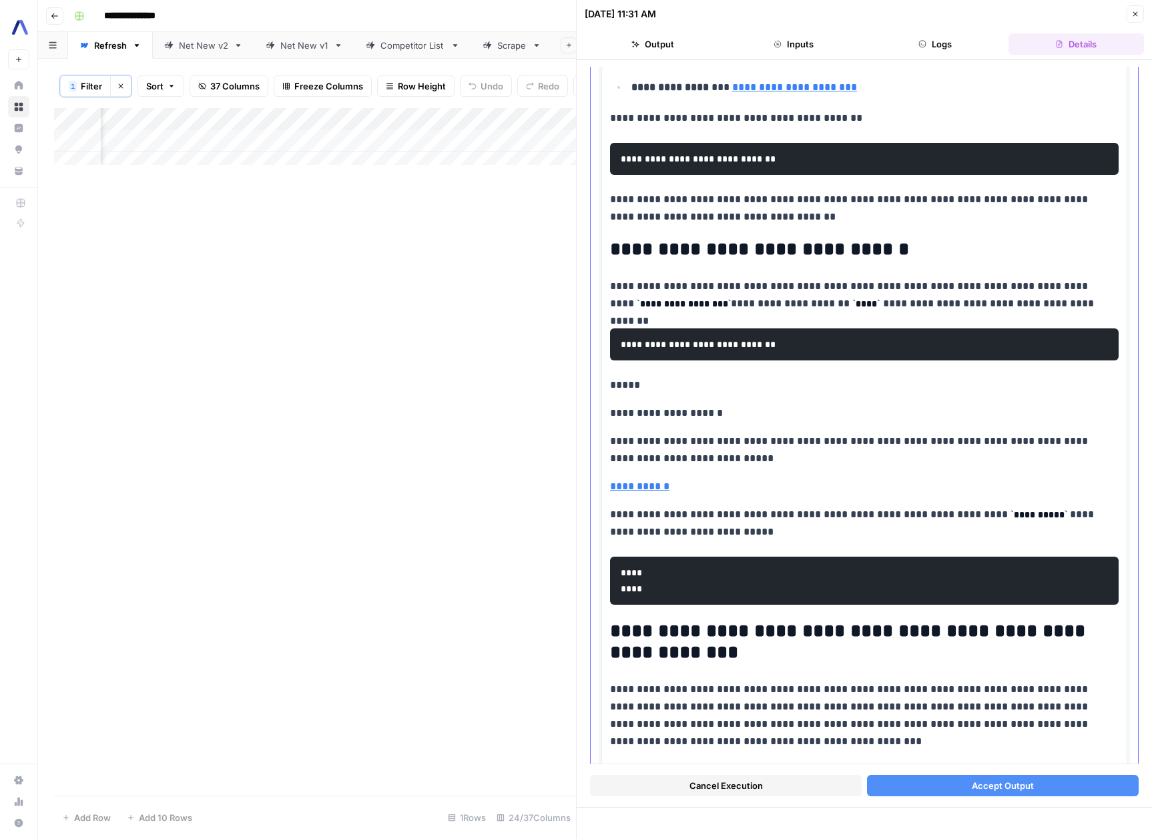
click at [694, 494] on p "**********" at bounding box center [864, 486] width 509 height 17
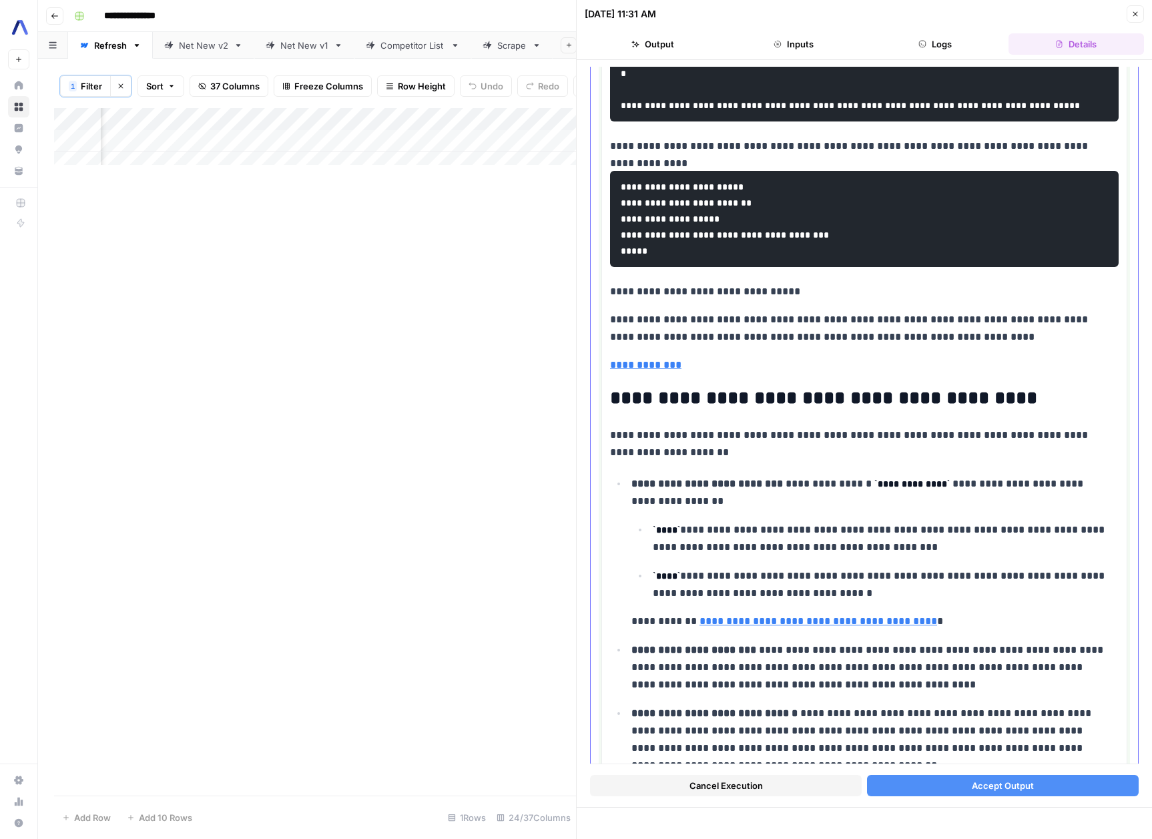
scroll to position [4451, 0]
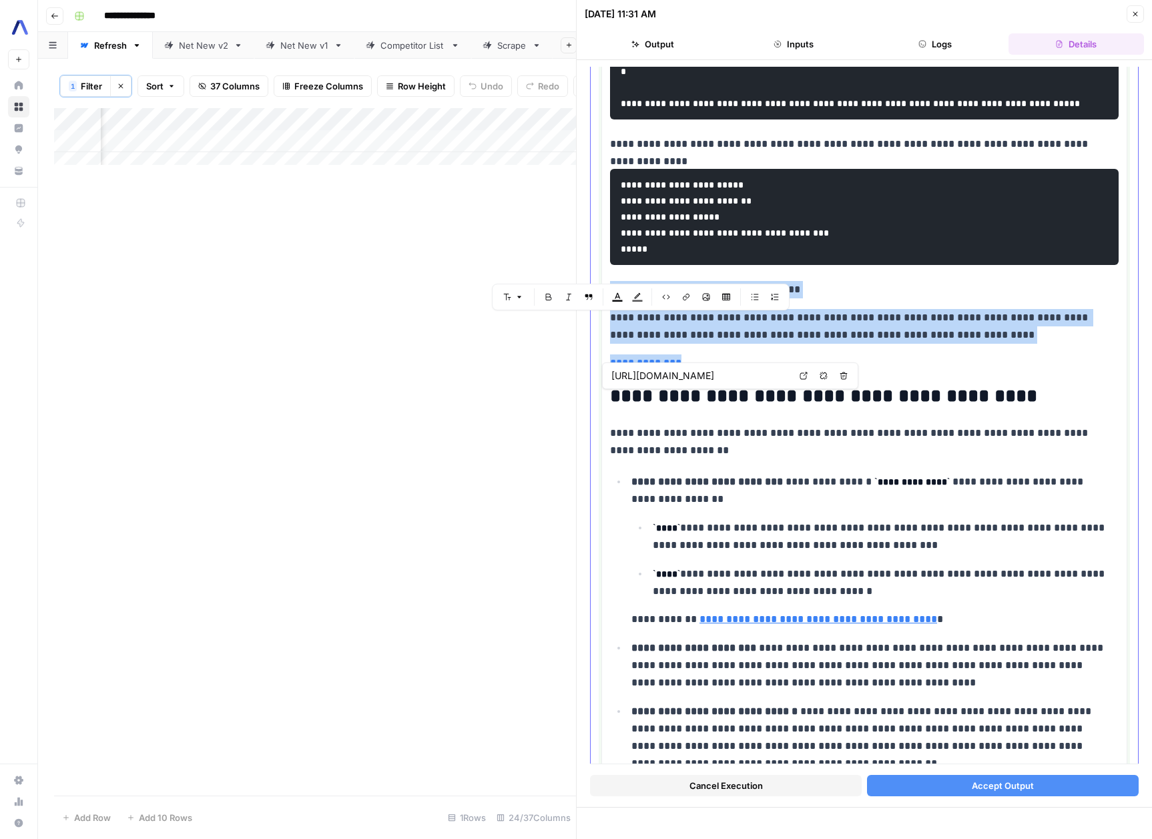
drag, startPoint x: 701, startPoint y: 398, endPoint x: 601, endPoint y: 320, distance: 127.0
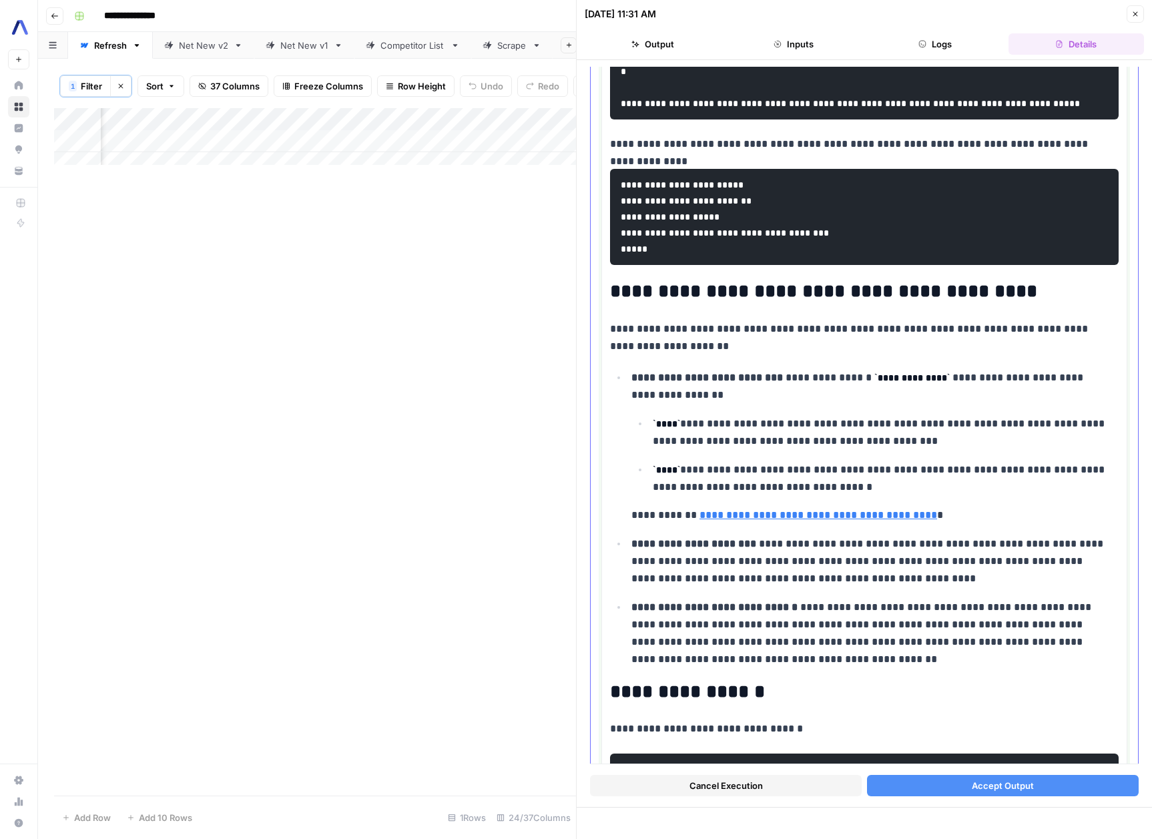
click at [878, 450] on p "**********" at bounding box center [881, 432] width 456 height 35
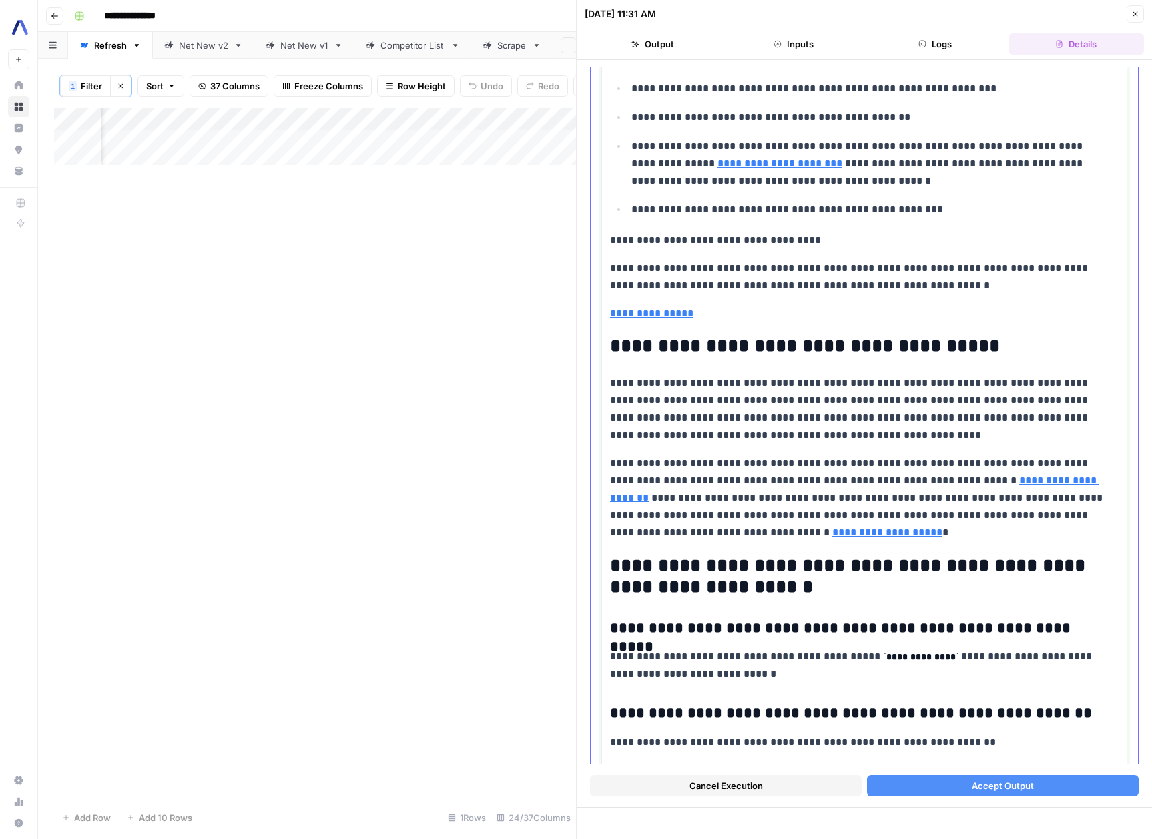
scroll to position [6519, 0]
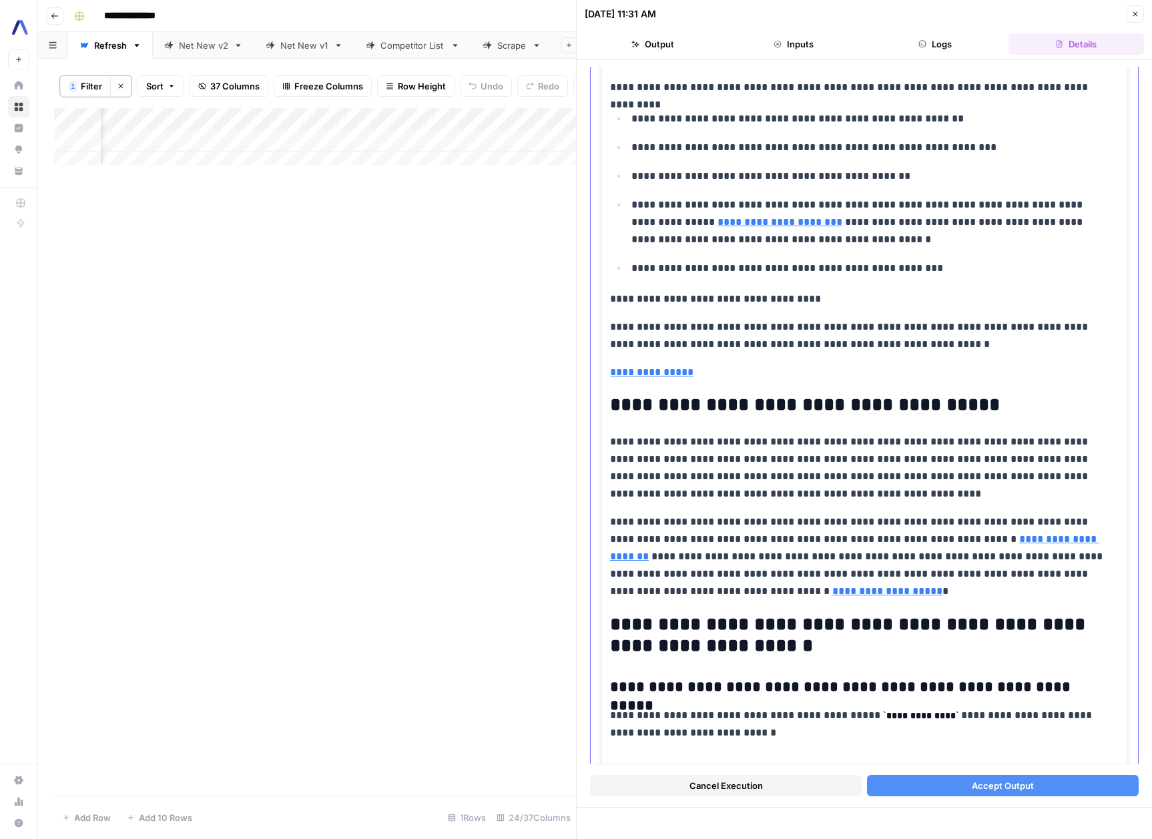
click at [955, 277] on p "**********" at bounding box center [870, 268] width 477 height 17
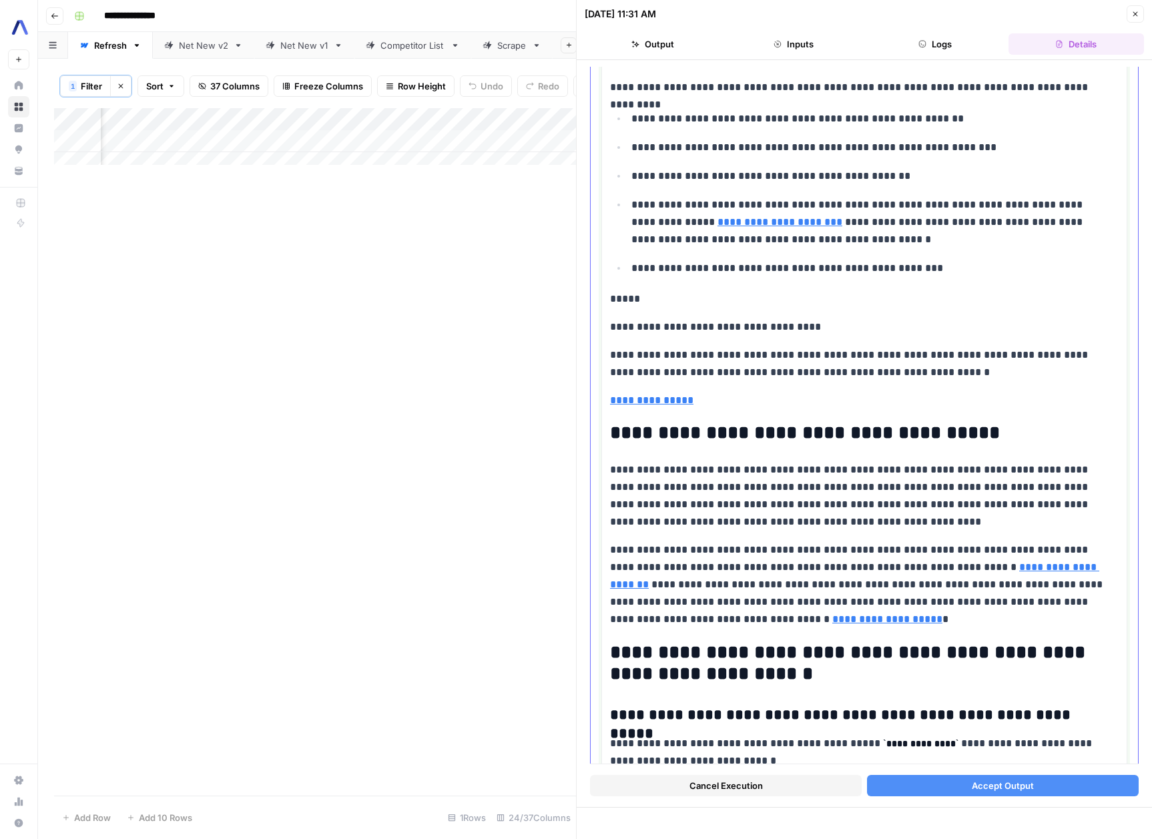
click at [738, 409] on p "**********" at bounding box center [864, 400] width 509 height 17
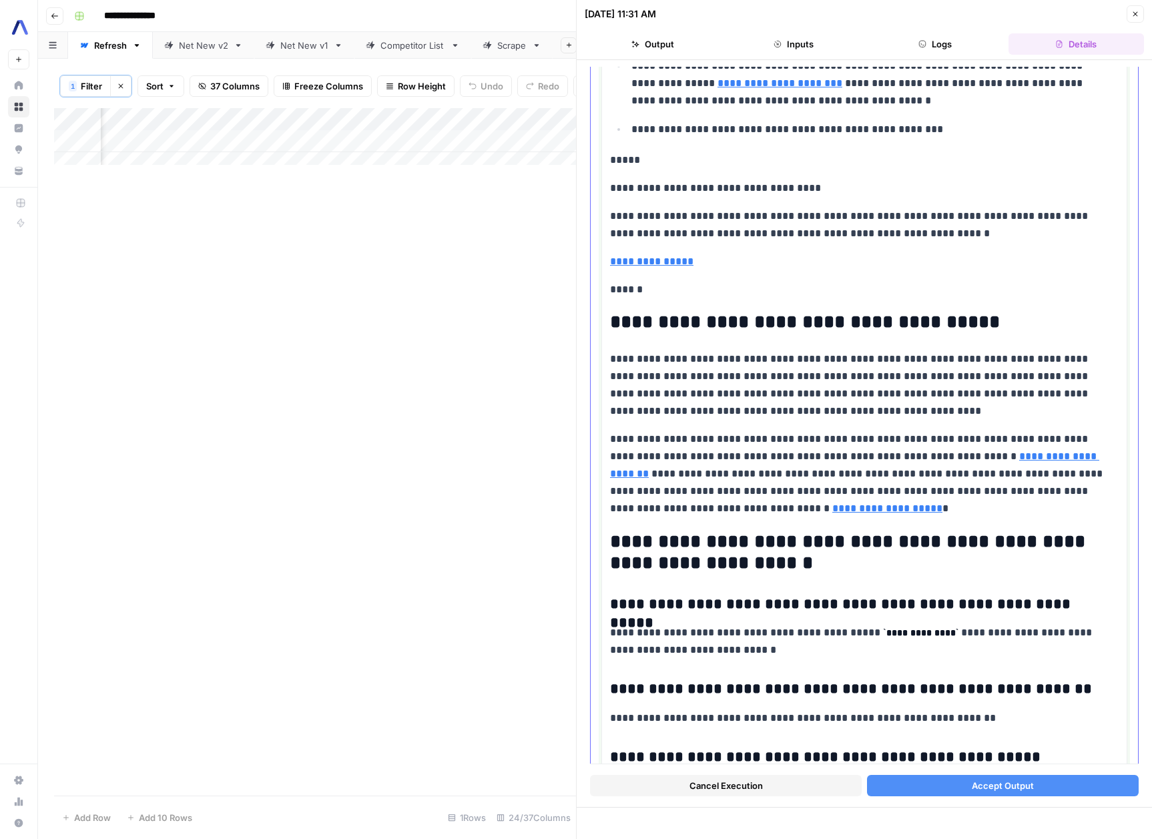
scroll to position [6844, 0]
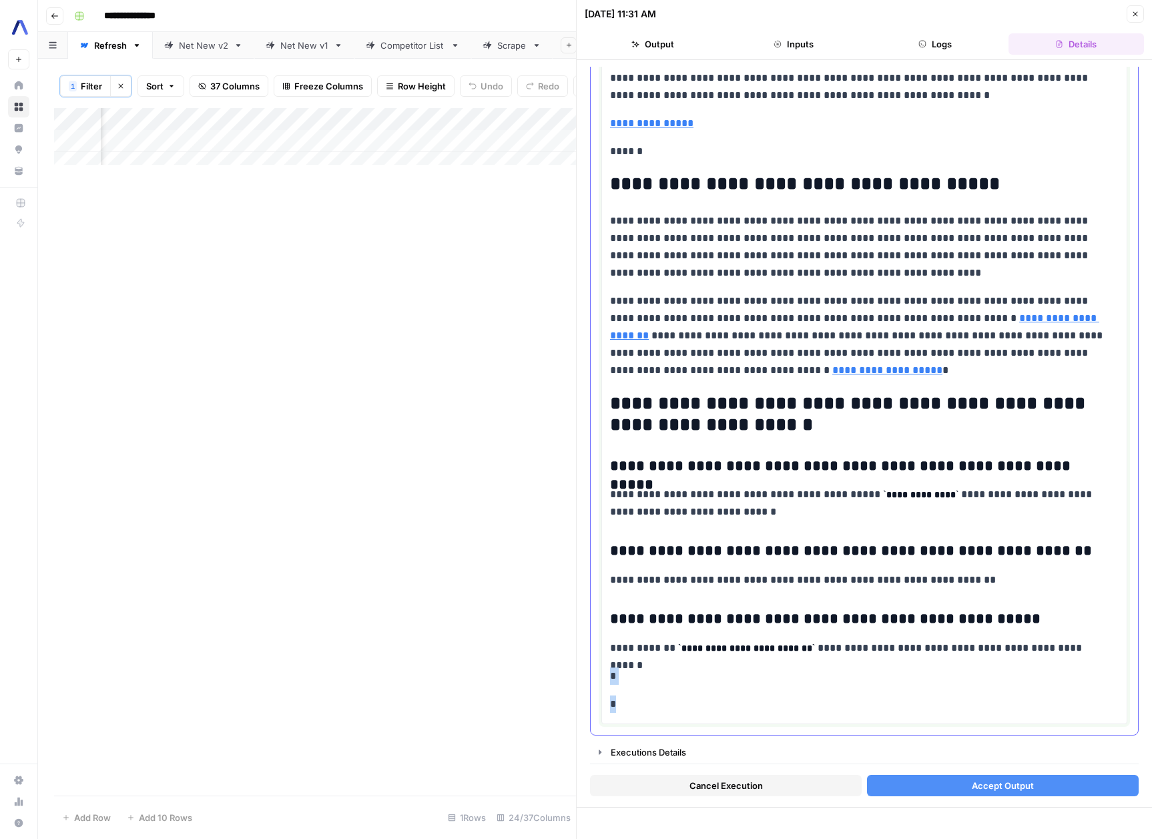
drag, startPoint x: 623, startPoint y: 713, endPoint x: 593, endPoint y: 682, distance: 43.4
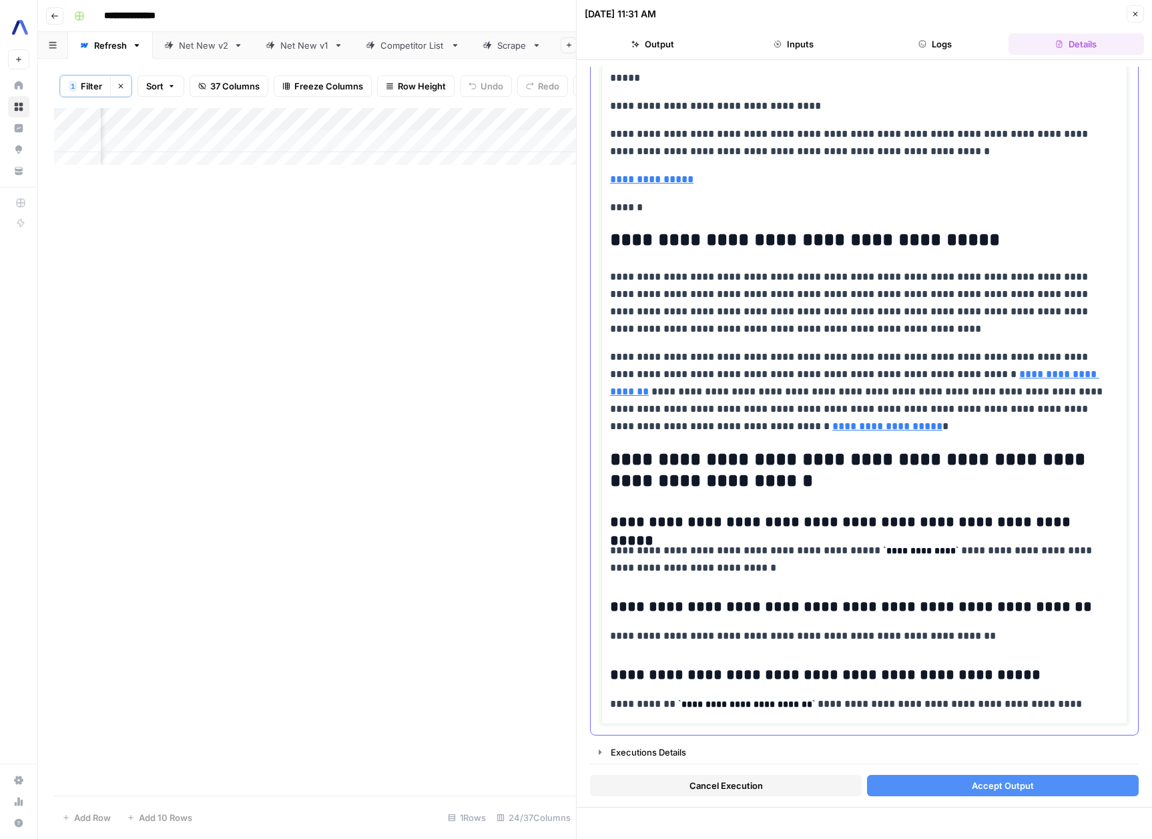
scroll to position [6788, 0]
click at [1005, 789] on span "Accept Output" at bounding box center [1003, 785] width 62 height 13
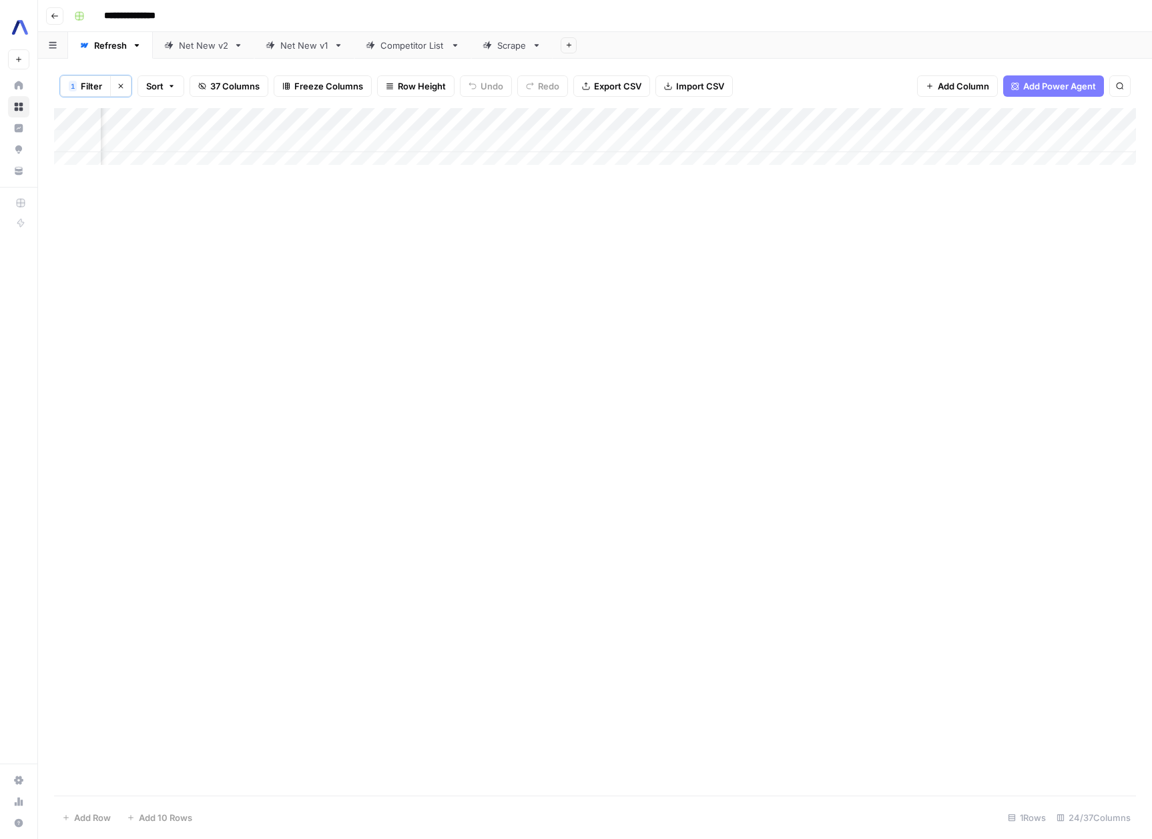
scroll to position [0, 1989]
click at [97, 87] on span "Filter" at bounding box center [91, 85] width 21 height 13
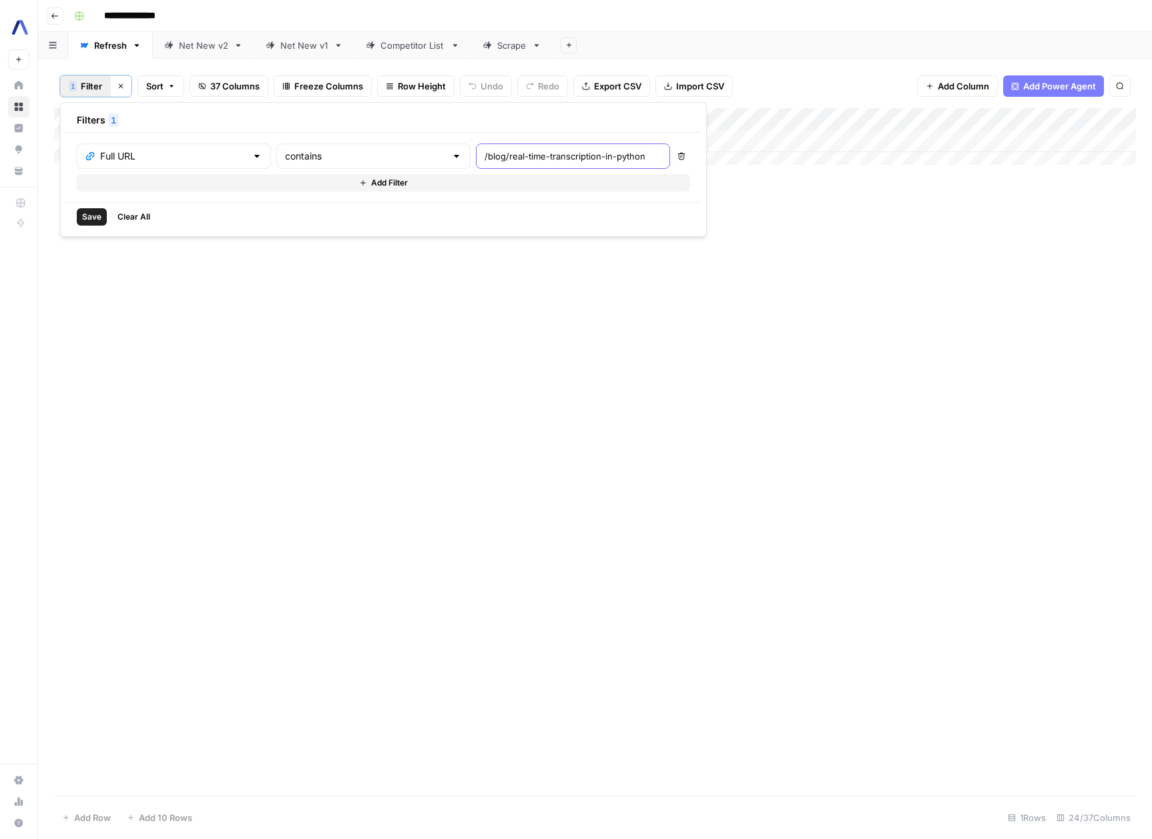
click at [485, 154] on input "/blog/real-time-transcription-in-python" at bounding box center [573, 156] width 177 height 13
paste input "transcribe-audio-video-files-punctuation-casing-formatting-python"
type input "/blog/transcribe-audio-video-files-punctuation-casing-formatting-python"
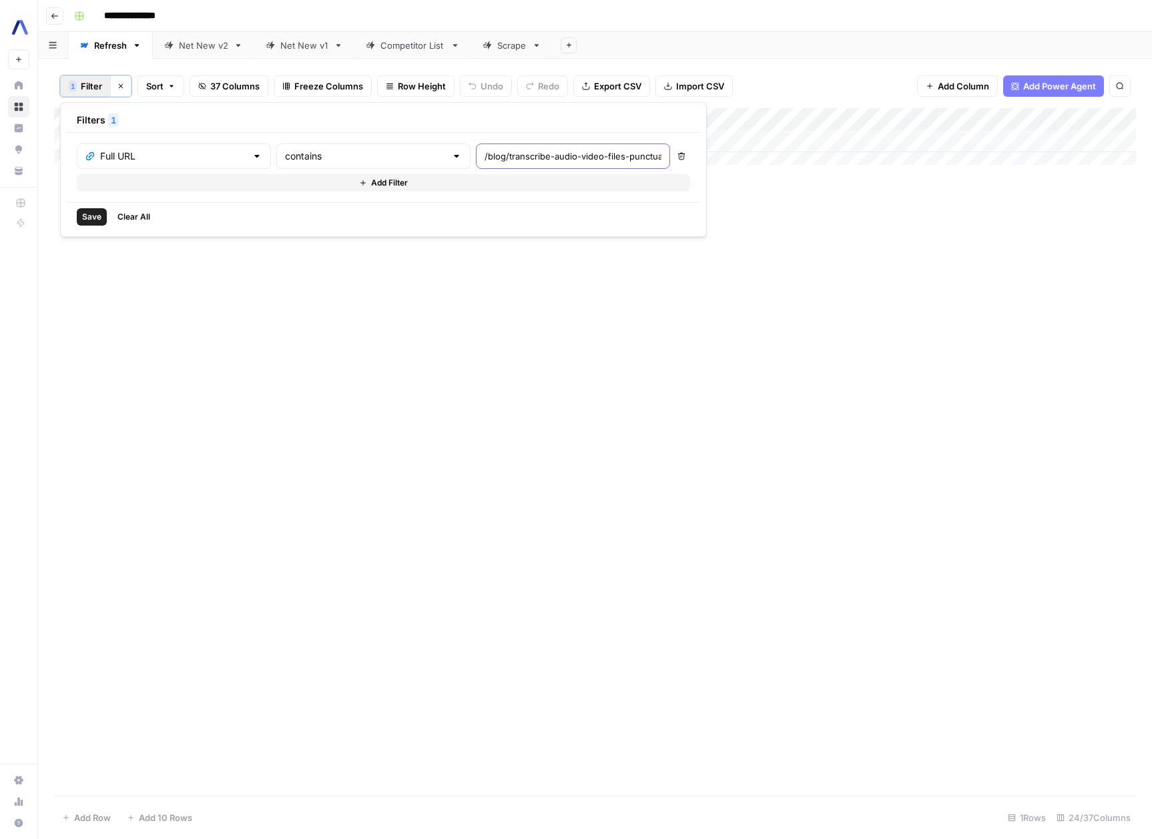
scroll to position [0, 163]
click at [423, 368] on div "Add Column" at bounding box center [595, 452] width 1082 height 688
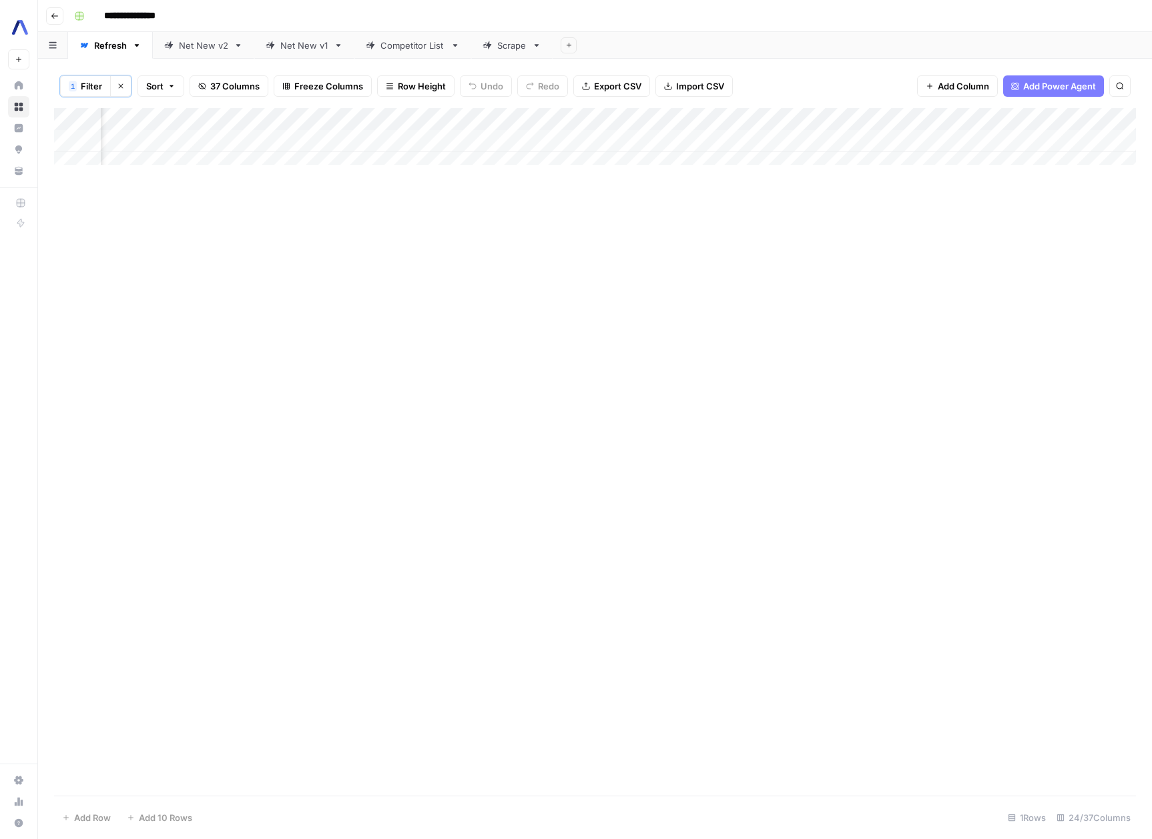
click at [83, 84] on span "Filter" at bounding box center [91, 85] width 21 height 13
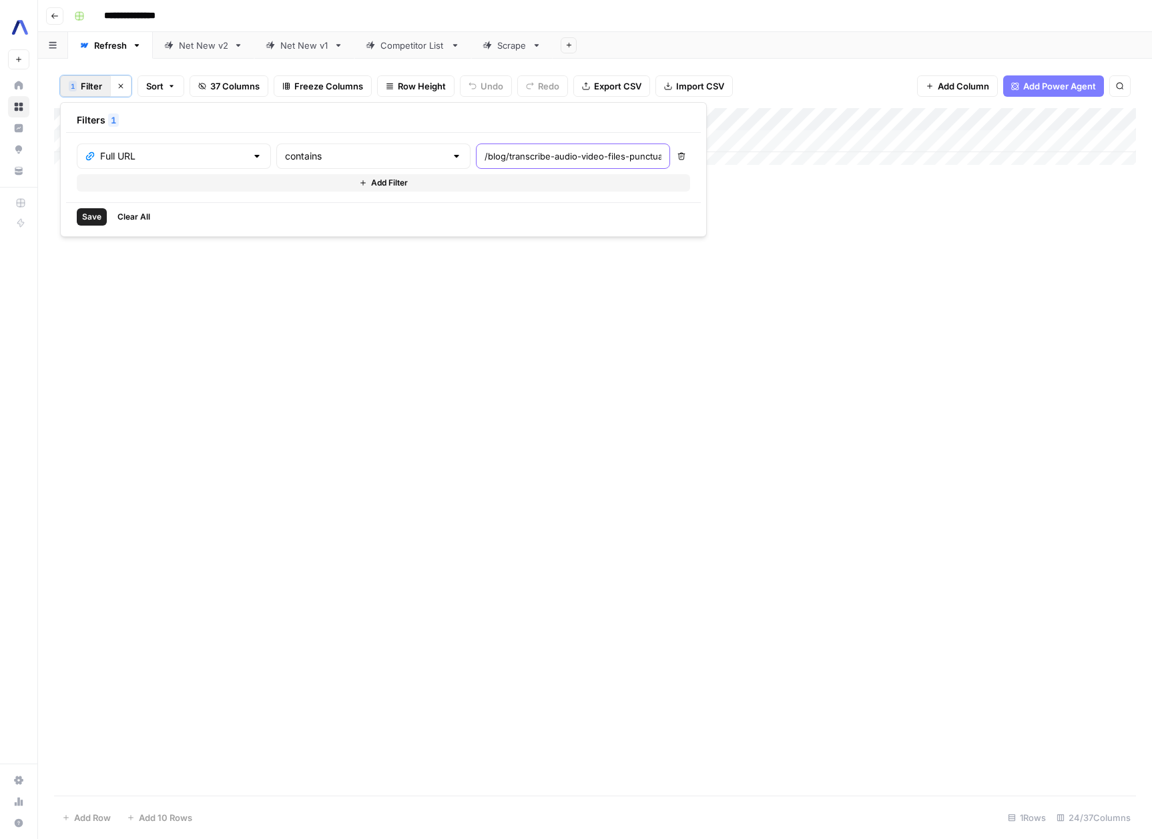
click at [485, 154] on input "/blog/transcribe-audio-video-files-punctuation-casing-formatting-python" at bounding box center [573, 156] width 177 height 13
click at [86, 214] on span "Save" at bounding box center [91, 217] width 19 height 12
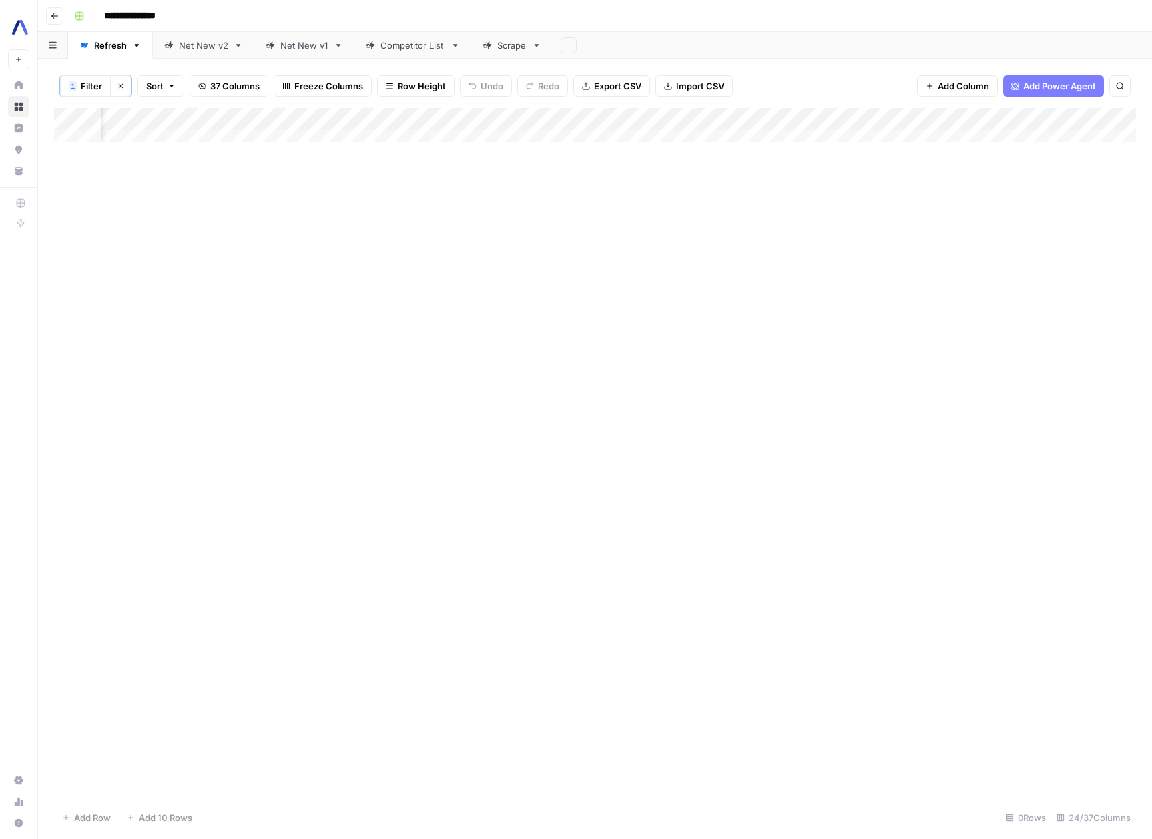
click at [95, 84] on span "Filter" at bounding box center [91, 85] width 21 height 13
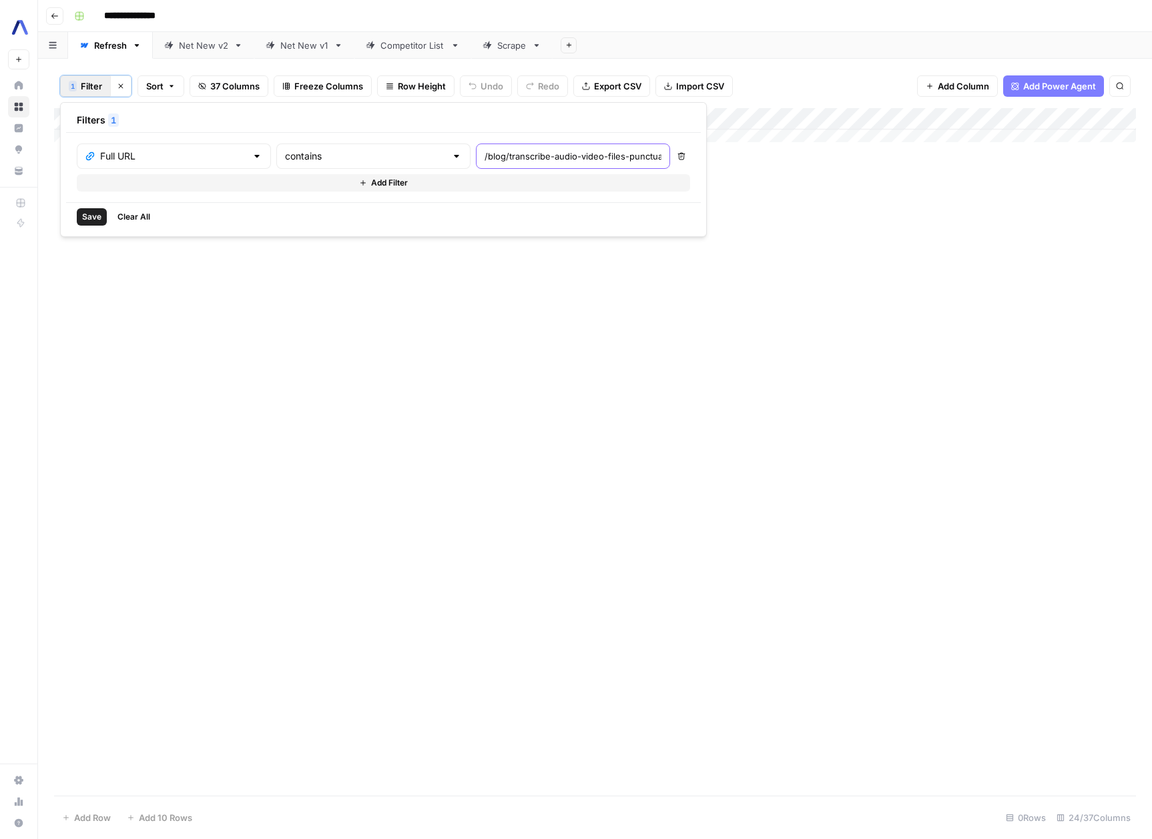
click at [485, 159] on input "/blog/transcribe-audio-video-files-punctuation-casing-formatting-python" at bounding box center [573, 156] width 177 height 13
type input "/blog/transcribe-audio-video-files-punctuation-casing-formatting-python"
click at [96, 216] on span "Save" at bounding box center [91, 217] width 19 height 12
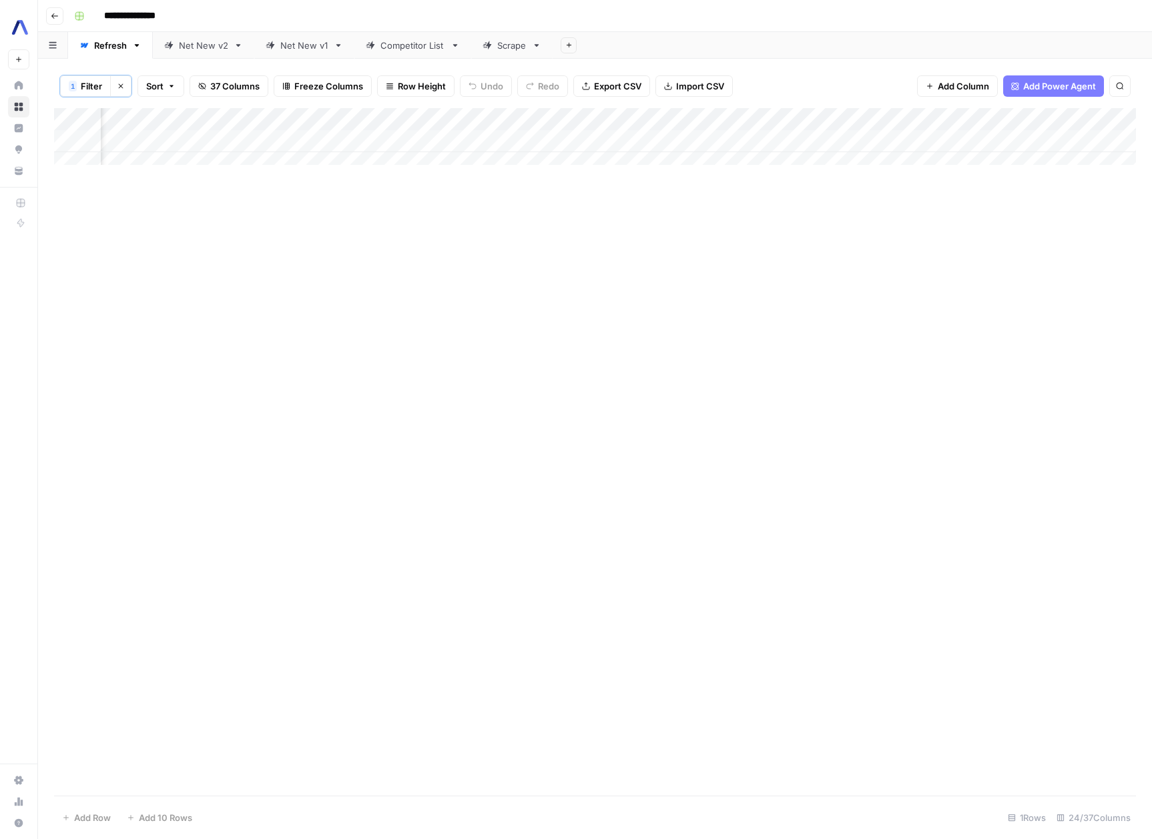
click at [897, 142] on div "Add Column" at bounding box center [595, 141] width 1082 height 67
click at [938, 140] on div "Add Column" at bounding box center [595, 141] width 1082 height 67
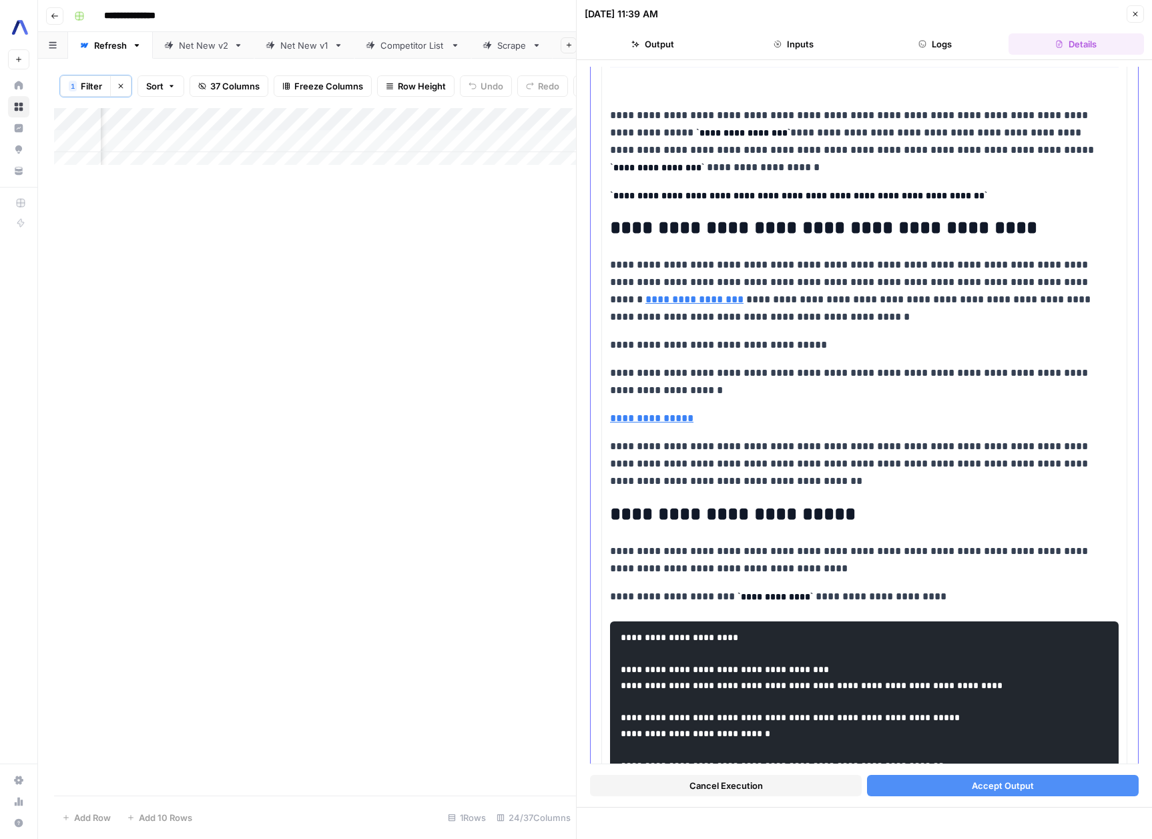
scroll to position [1130, 0]
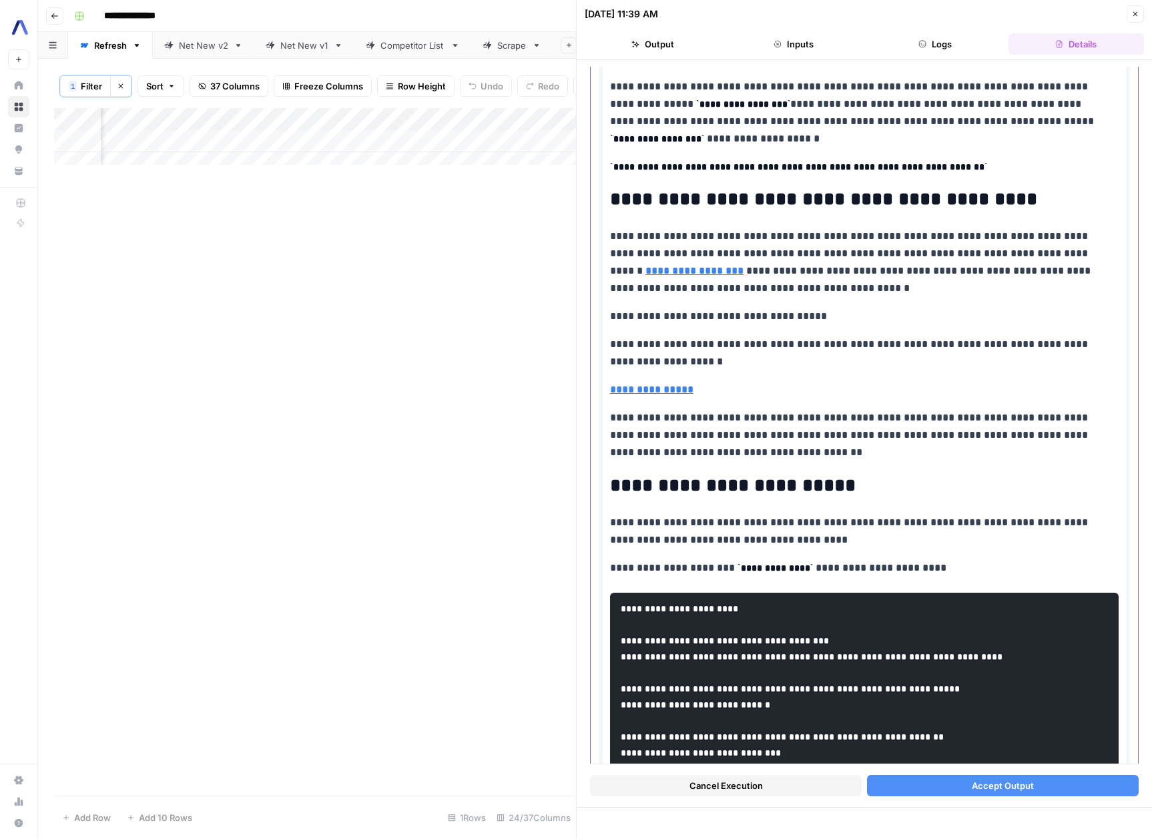
click at [826, 286] on p "**********" at bounding box center [859, 262] width 499 height 69
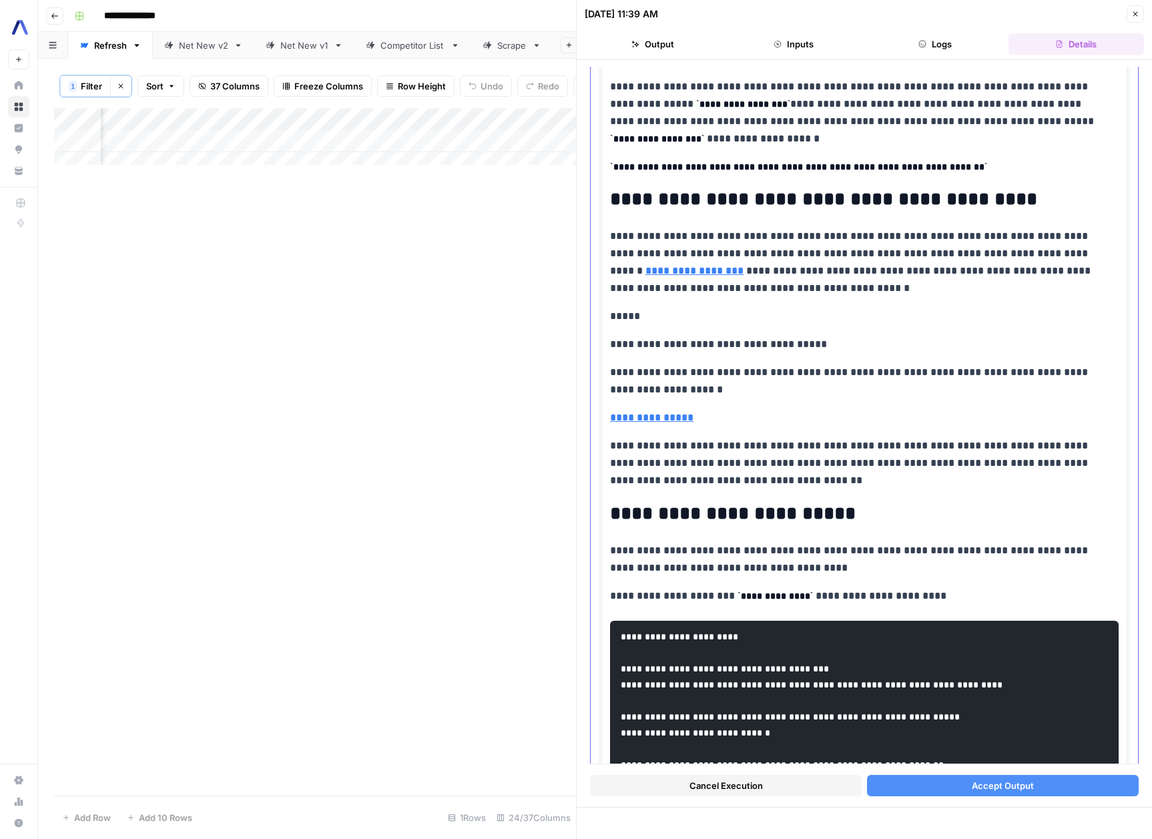
click at [775, 421] on p "**********" at bounding box center [864, 417] width 509 height 17
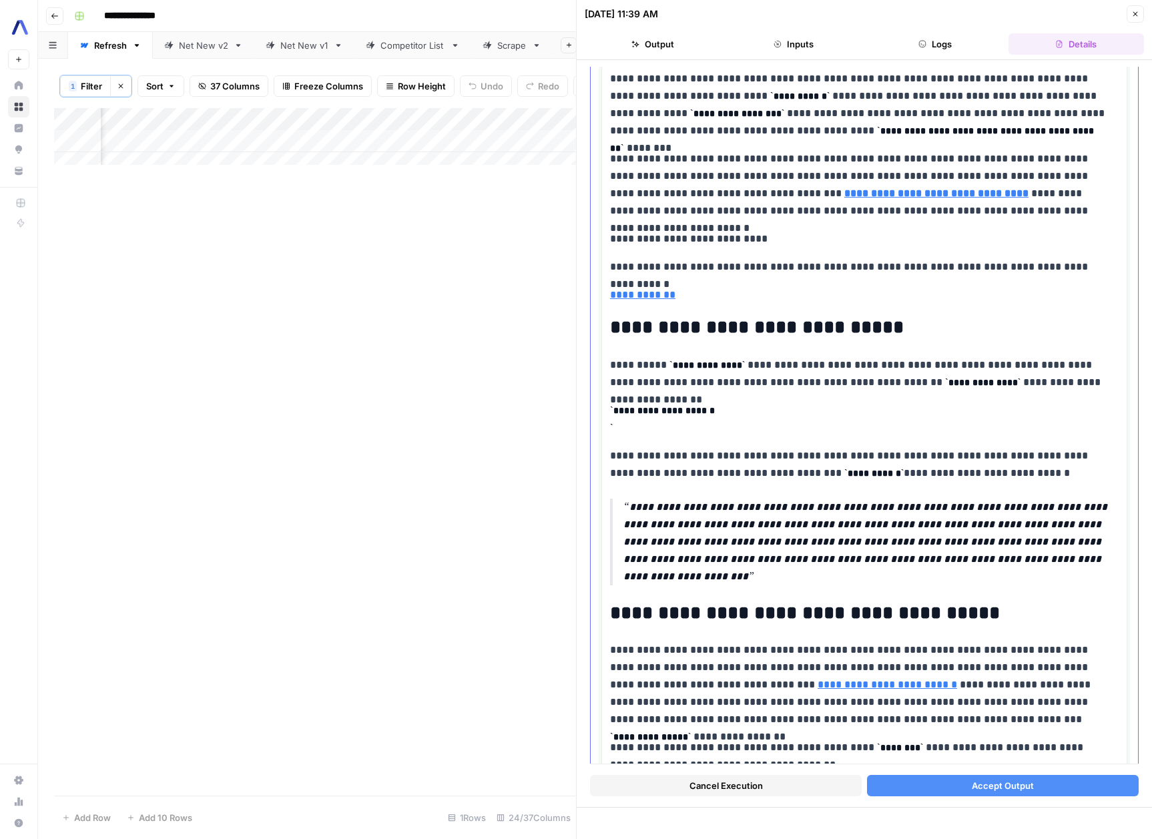
scroll to position [2412, 0]
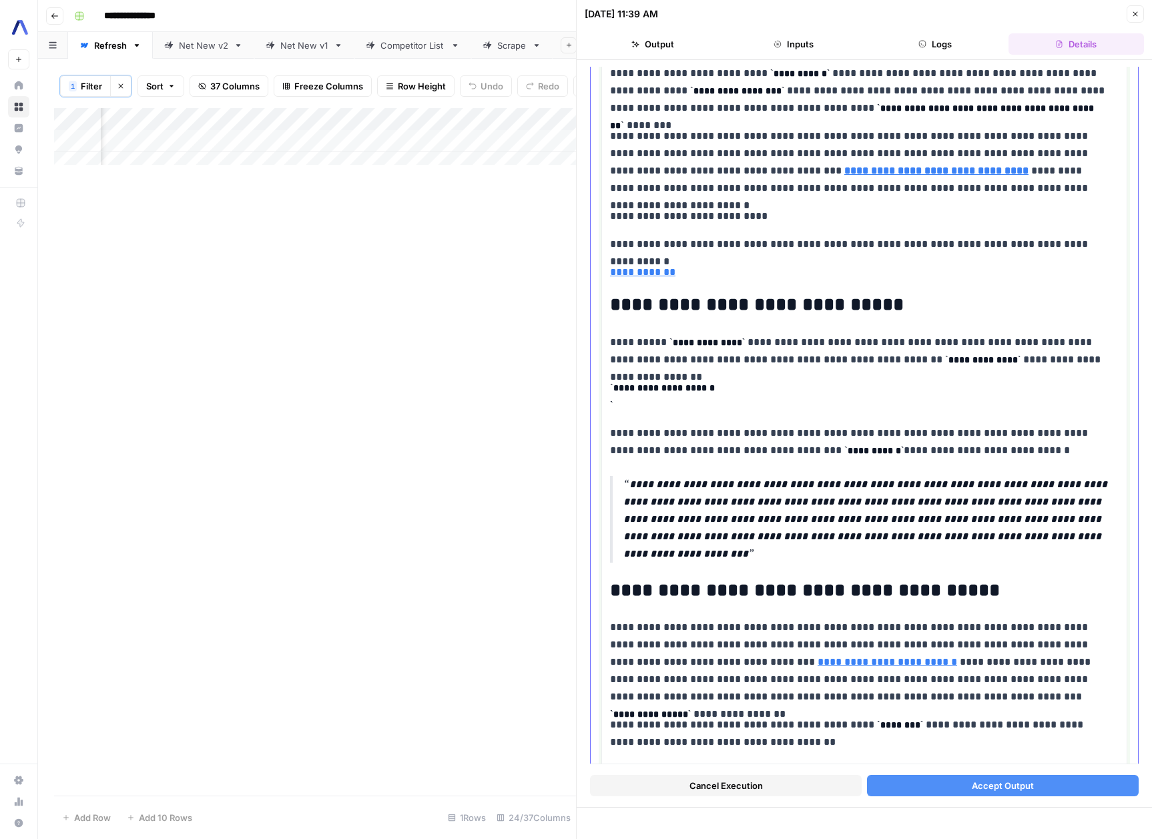
click at [986, 225] on p "**********" at bounding box center [859, 216] width 499 height 17
click at [961, 197] on p "**********" at bounding box center [859, 162] width 499 height 69
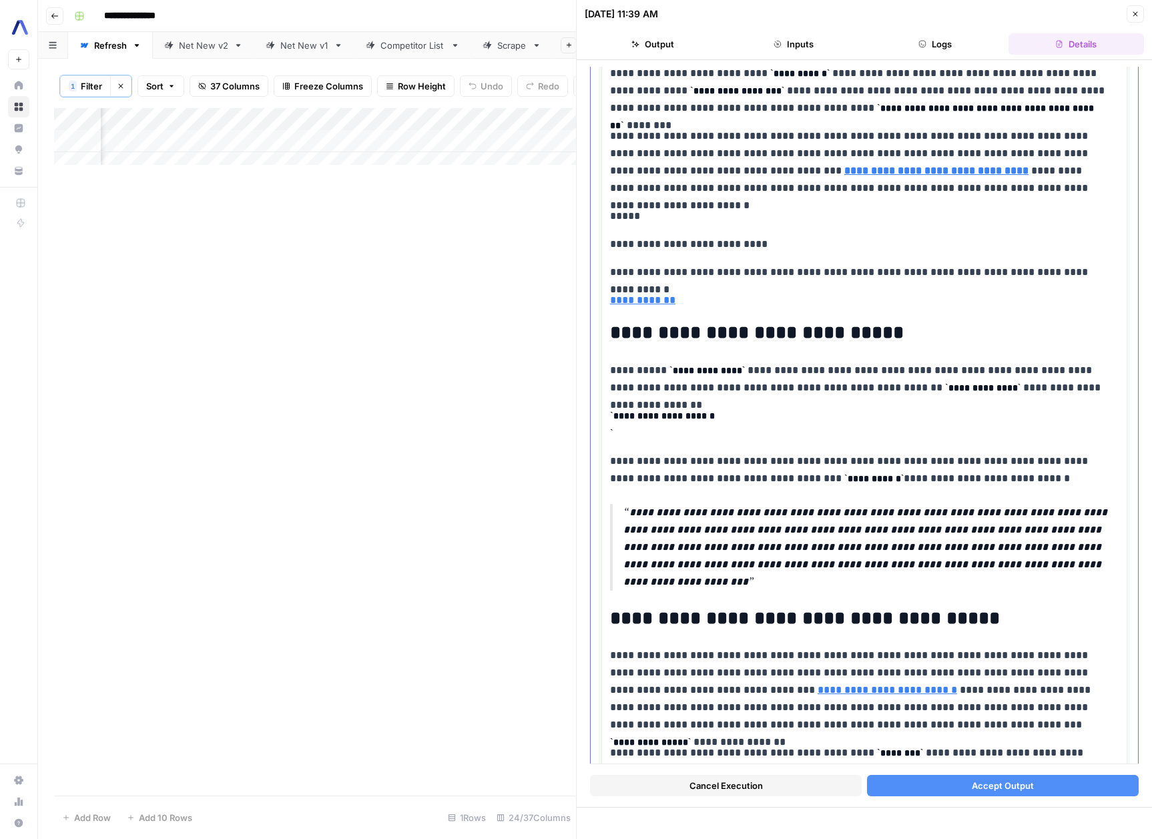
click at [687, 309] on p "**********" at bounding box center [864, 300] width 509 height 17
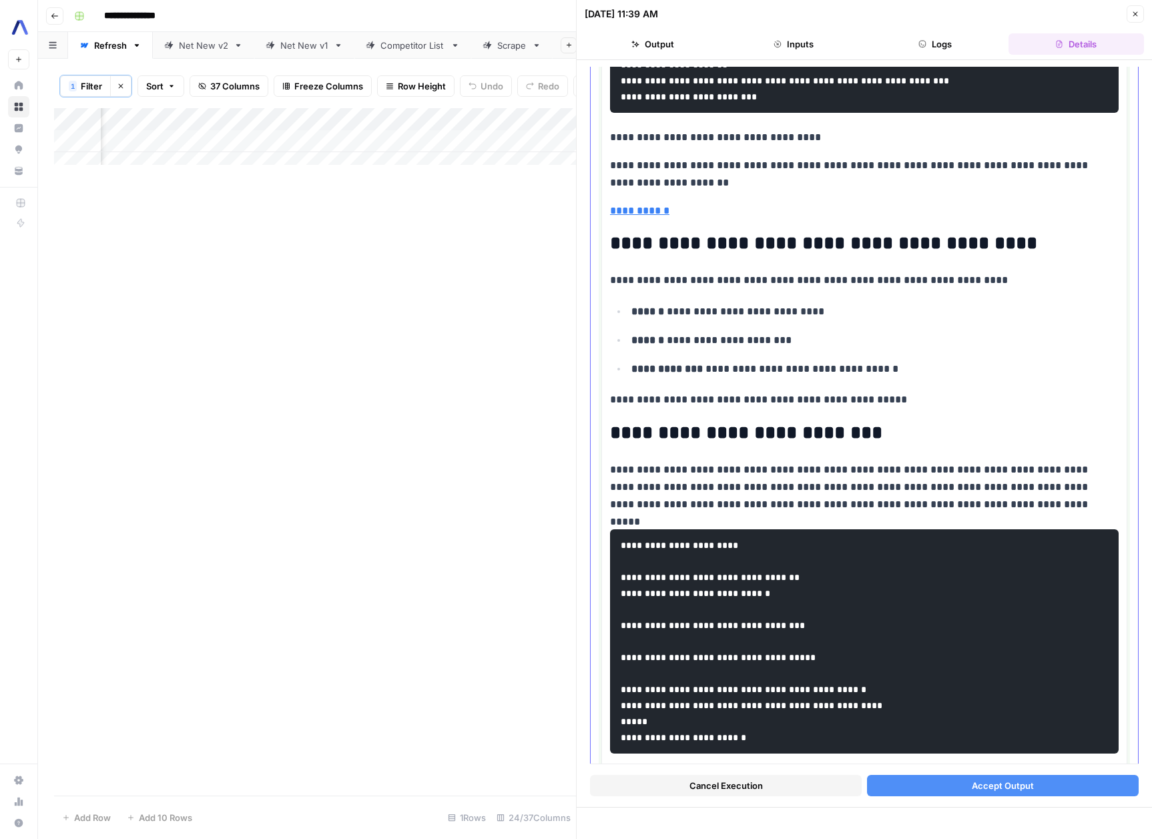
scroll to position [3959, 0]
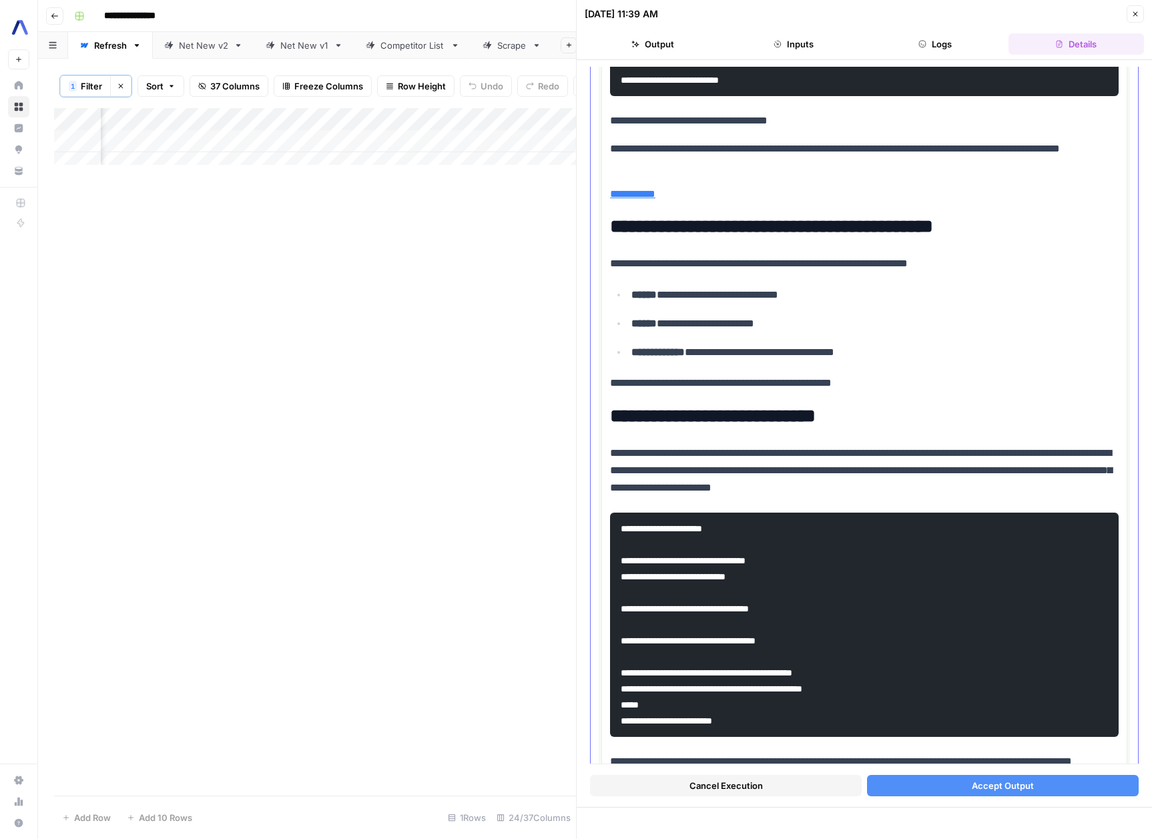
click at [618, 130] on p "**********" at bounding box center [859, 120] width 499 height 17
click at [613, 130] on p "**********" at bounding box center [859, 120] width 499 height 17
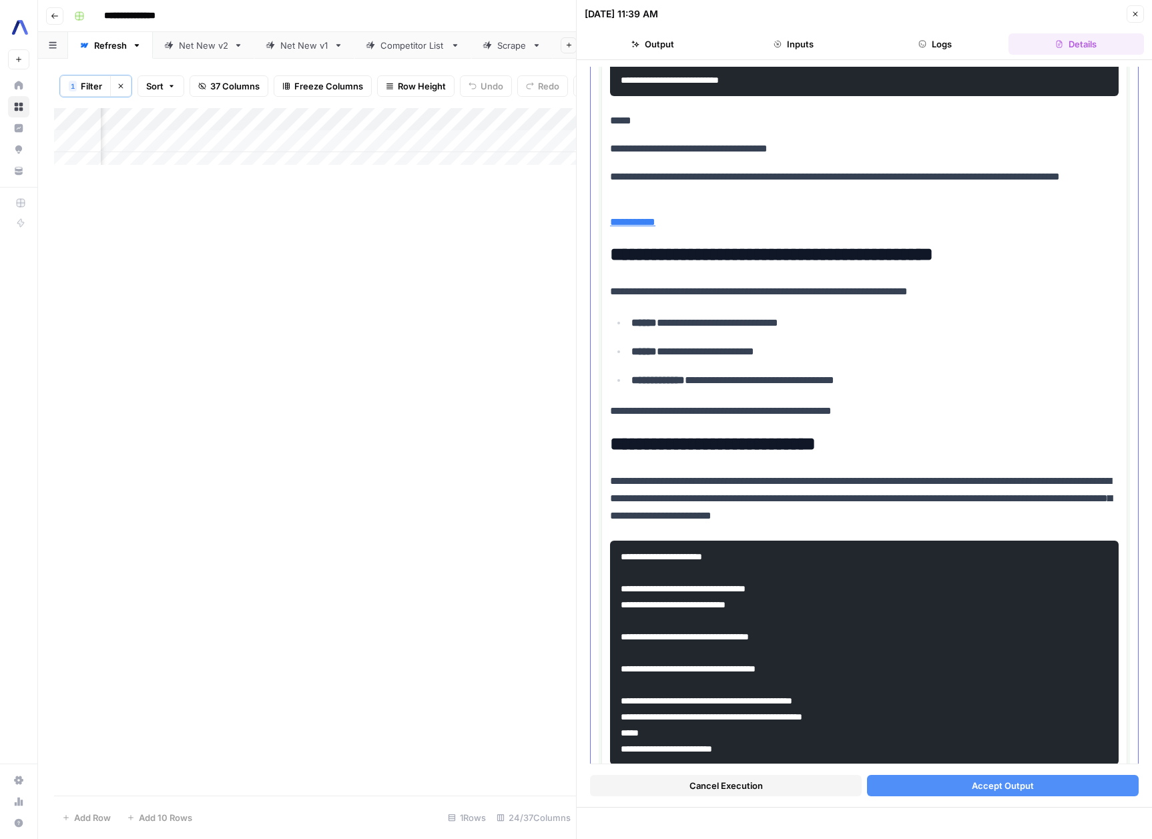
click at [704, 231] on p "**********" at bounding box center [864, 222] width 509 height 17
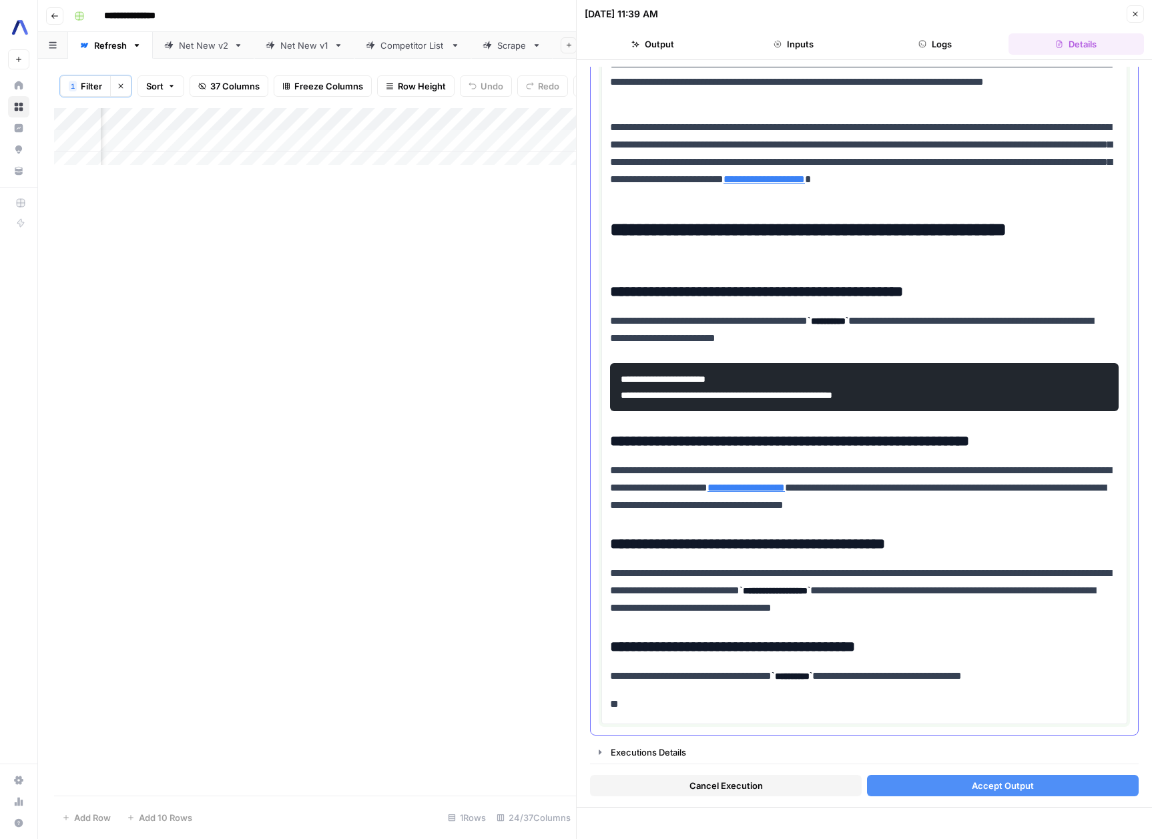
scroll to position [5283, 0]
click at [659, 708] on p "**" at bounding box center [859, 704] width 499 height 17
click at [561, 692] on body "**********" at bounding box center [576, 419] width 1152 height 839
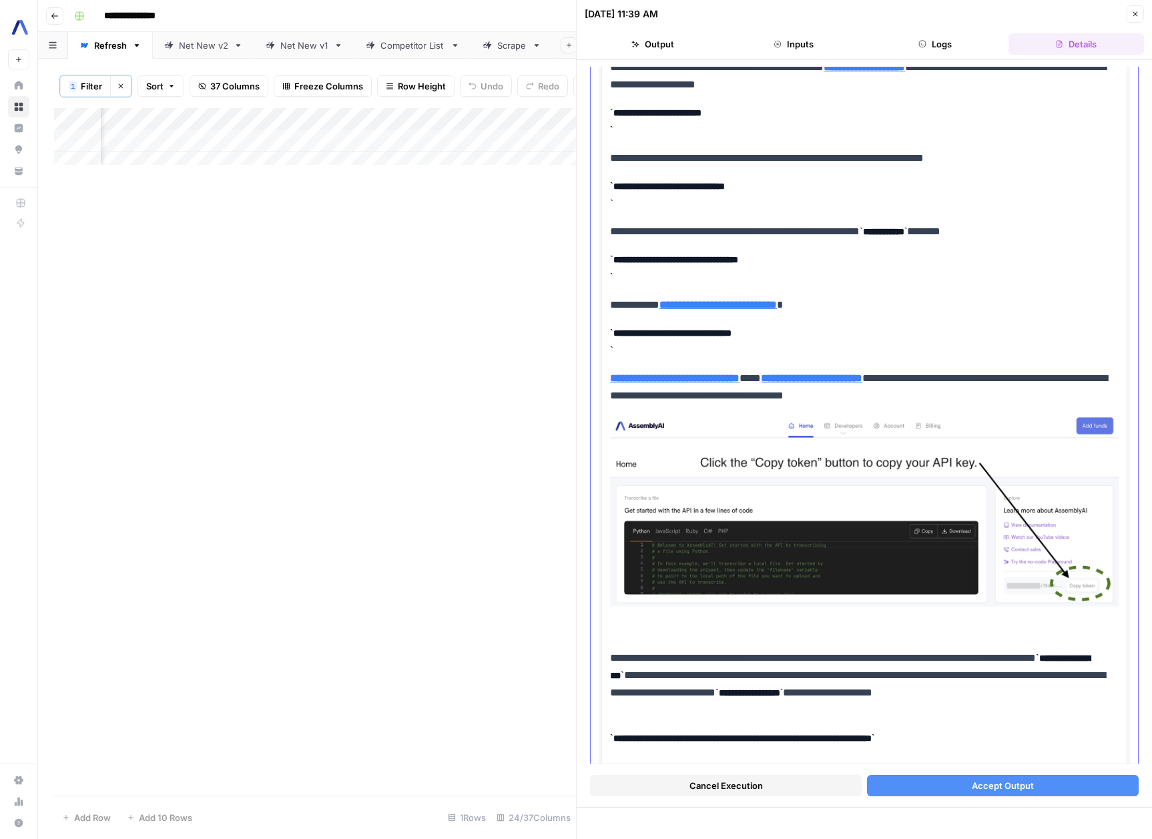
scroll to position [0, 0]
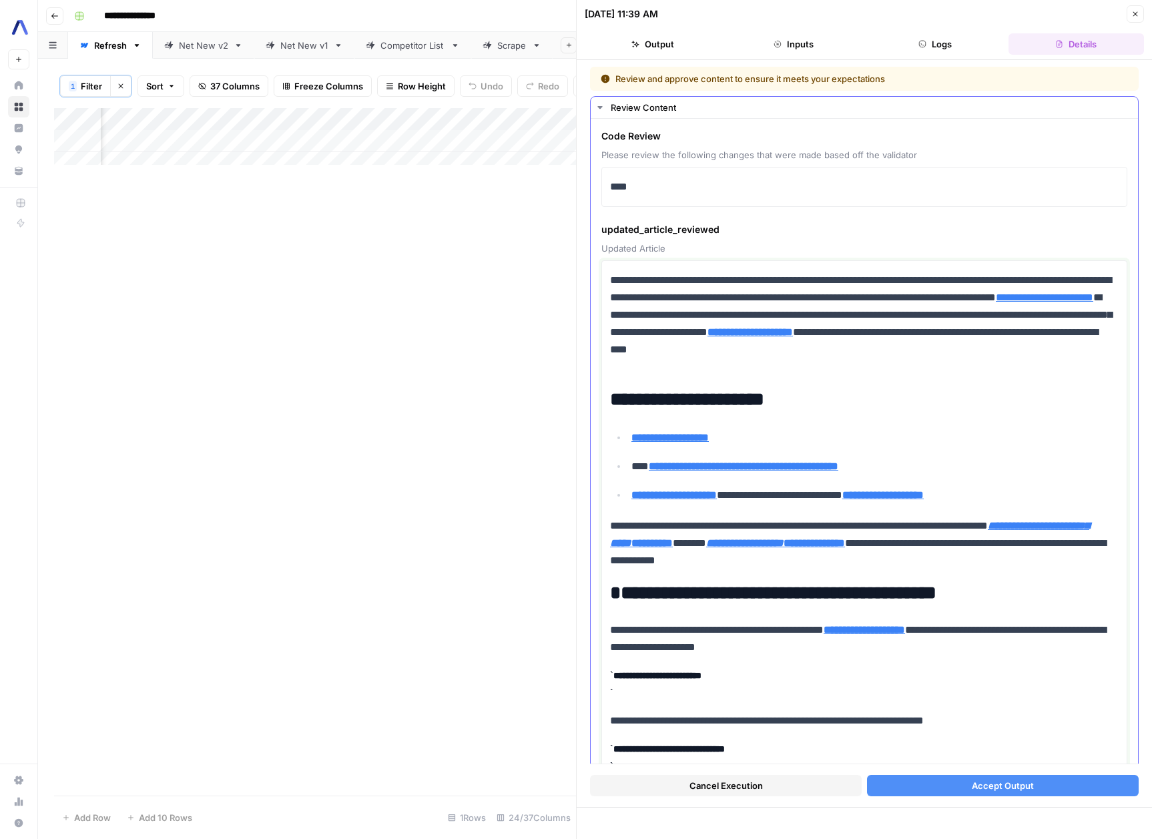
type input "[URL][DOMAIN_NAME][DOMAIN_NAME]"
click at [1001, 791] on span "Accept Output" at bounding box center [1003, 785] width 62 height 13
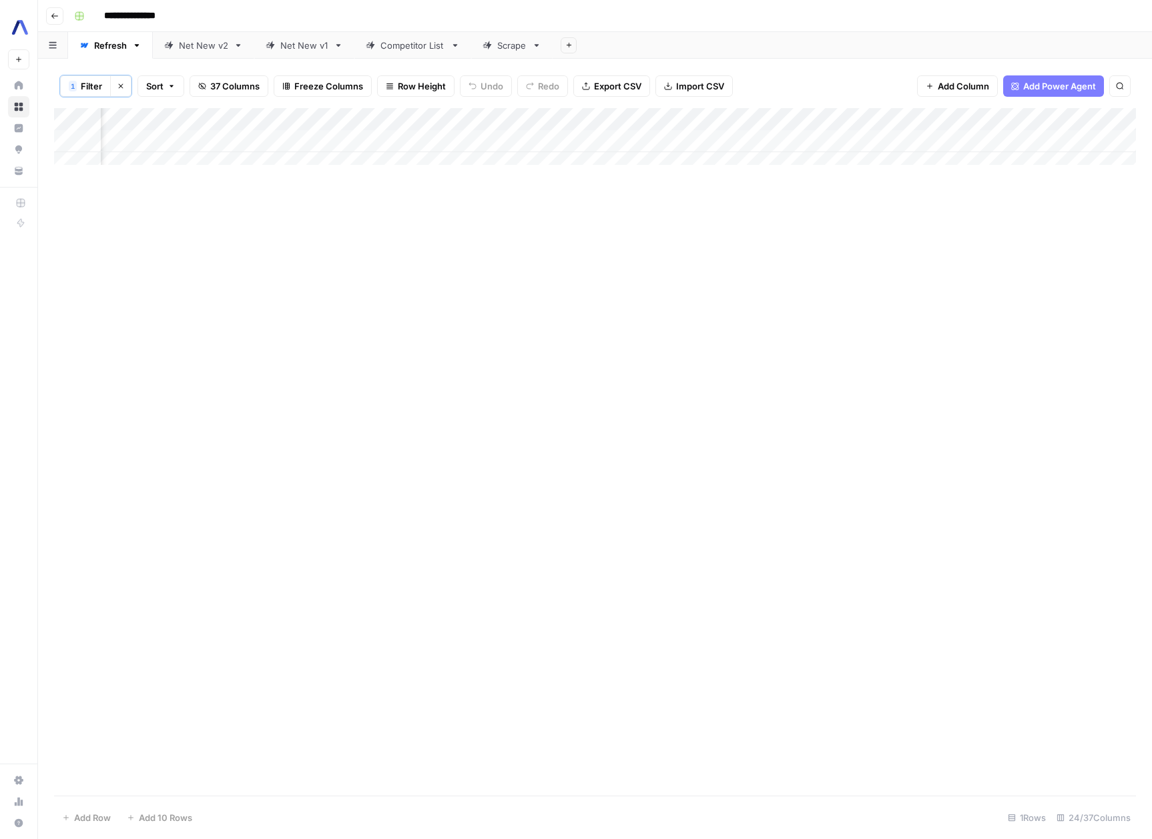
scroll to position [0, 2164]
click at [1007, 140] on div "Add Column" at bounding box center [595, 141] width 1082 height 67
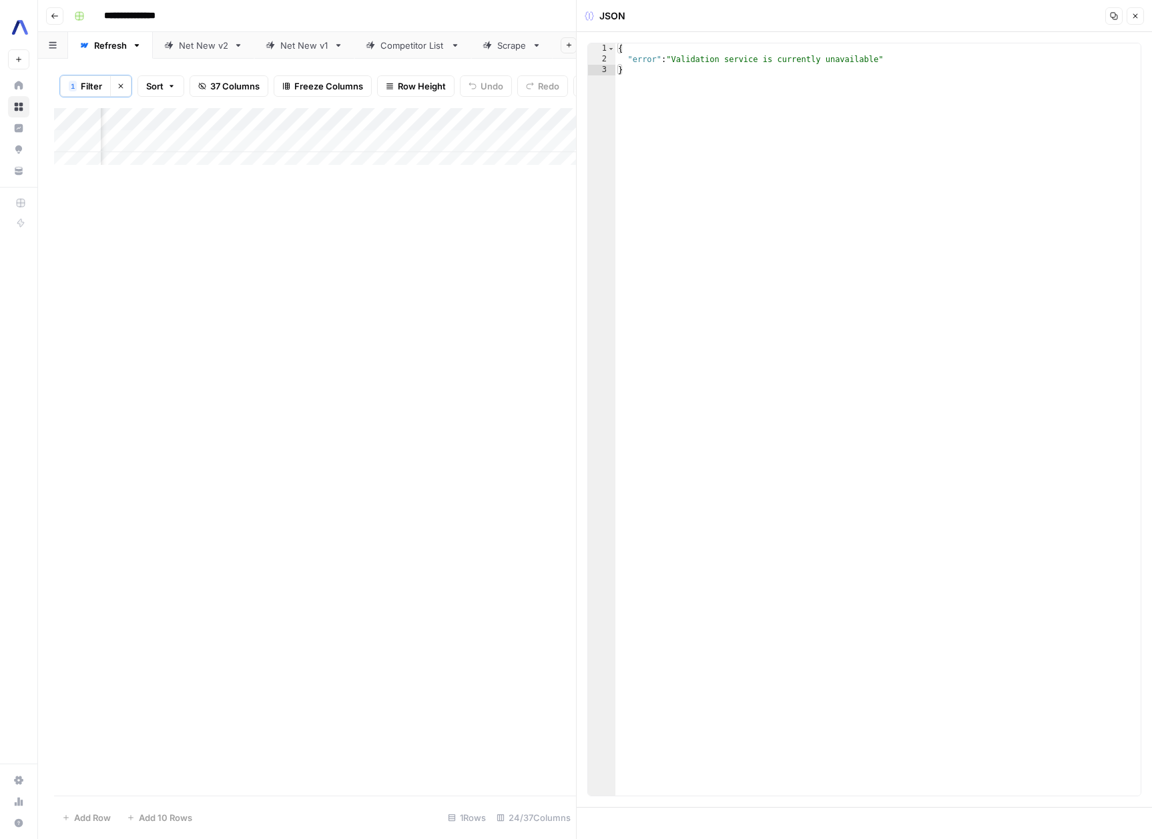
click at [1140, 19] on button "Close" at bounding box center [1135, 15] width 17 height 17
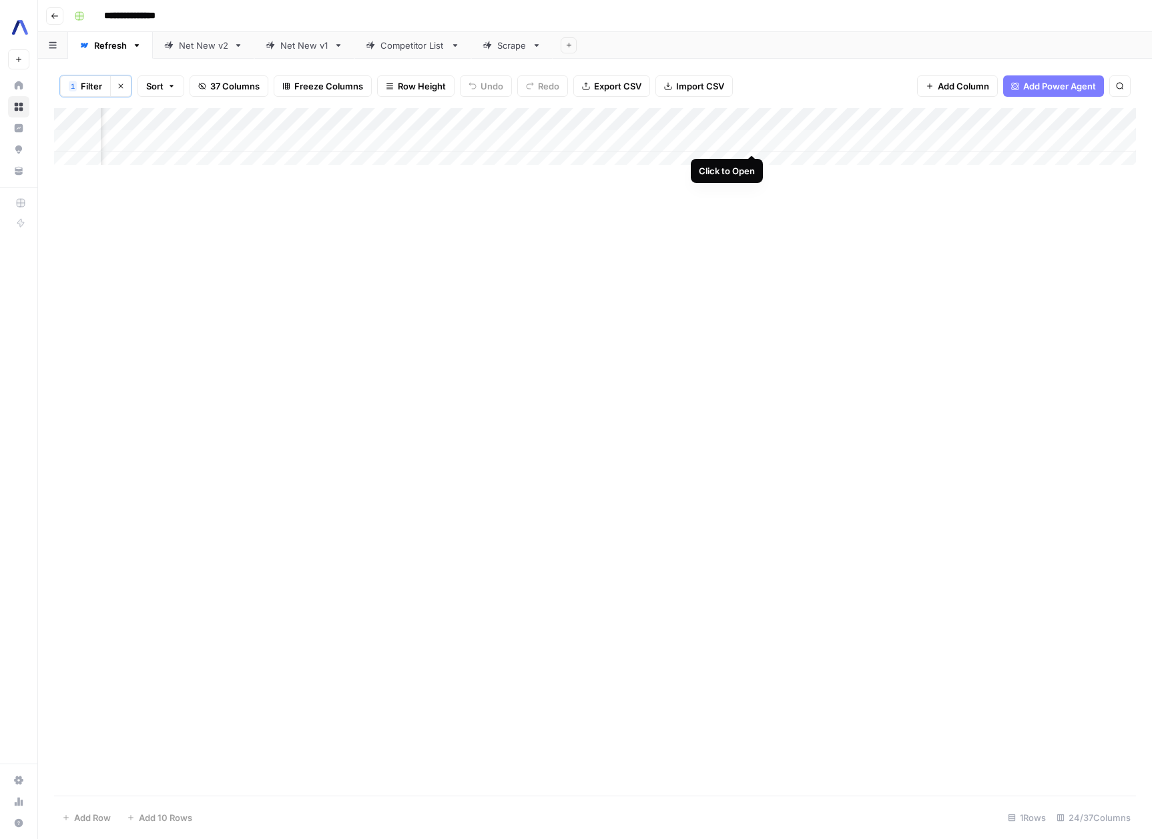
click at [747, 140] on div "Add Column" at bounding box center [595, 141] width 1082 height 67
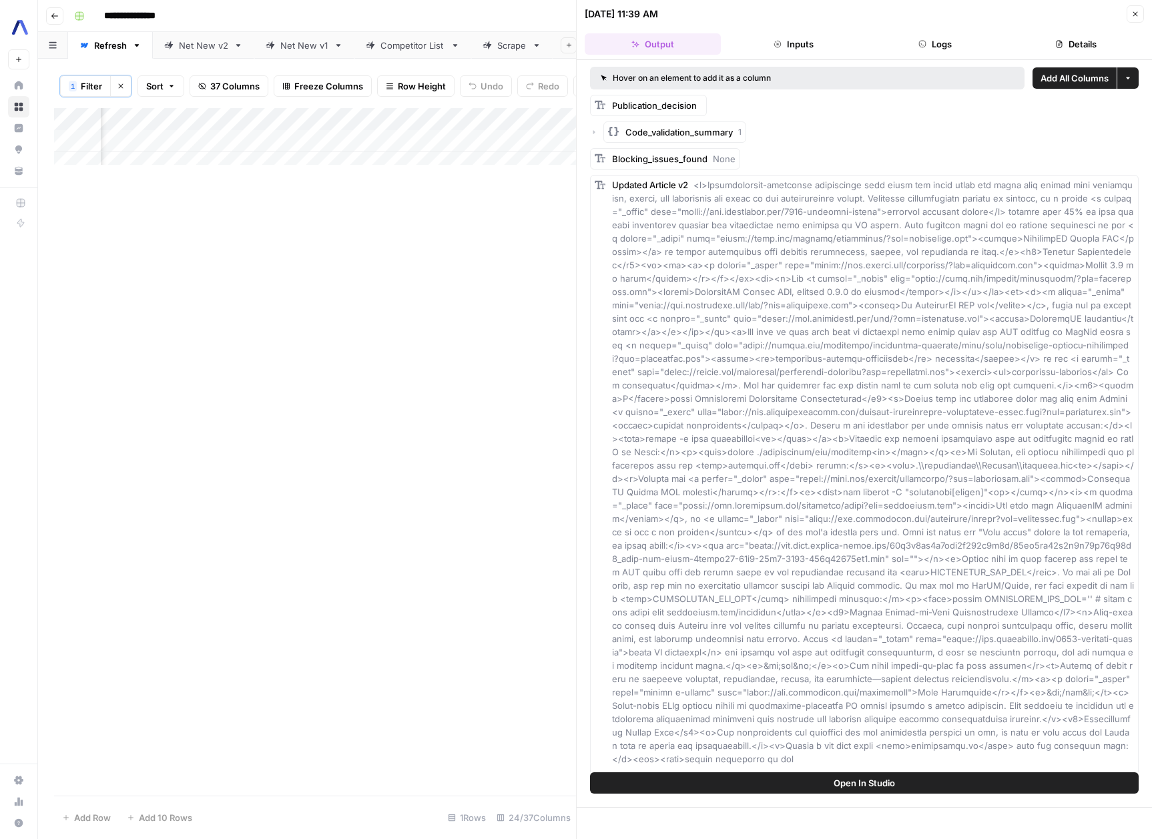
click at [811, 33] on button "Inputs" at bounding box center [794, 43] width 136 height 21
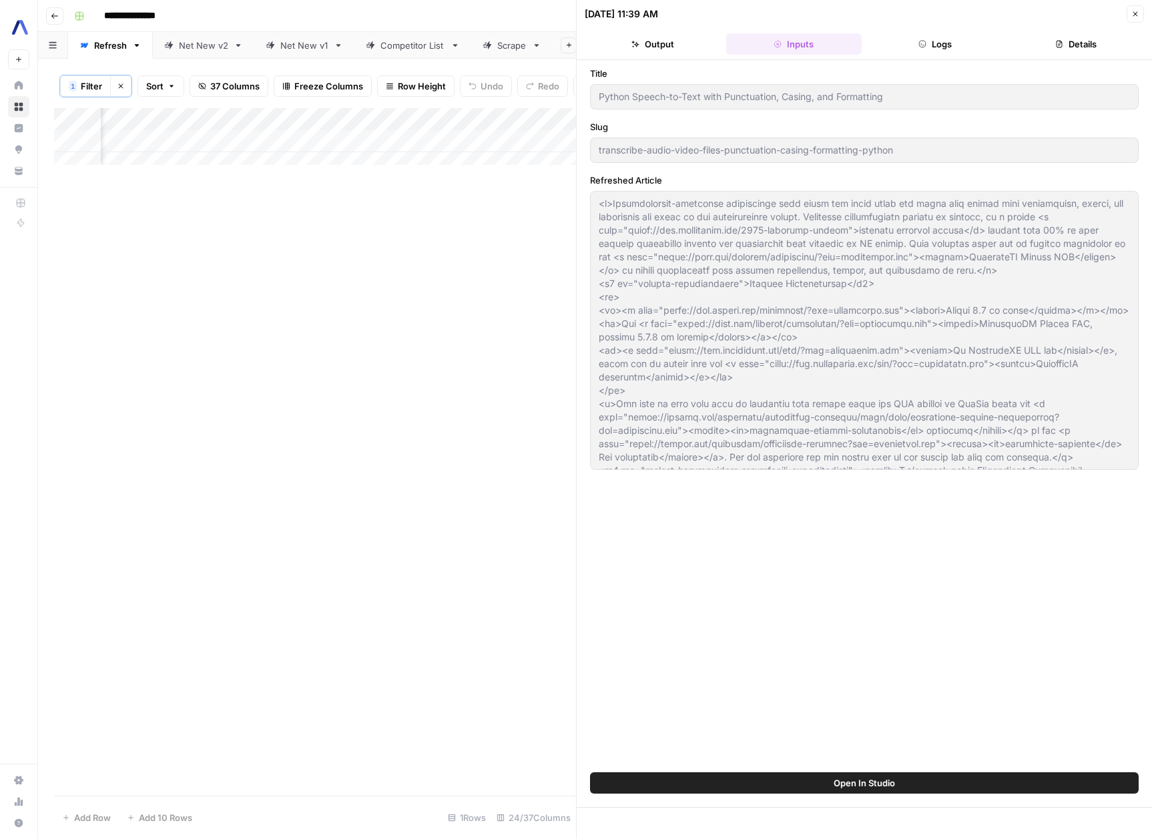
click at [945, 45] on button "Logs" at bounding box center [935, 43] width 136 height 21
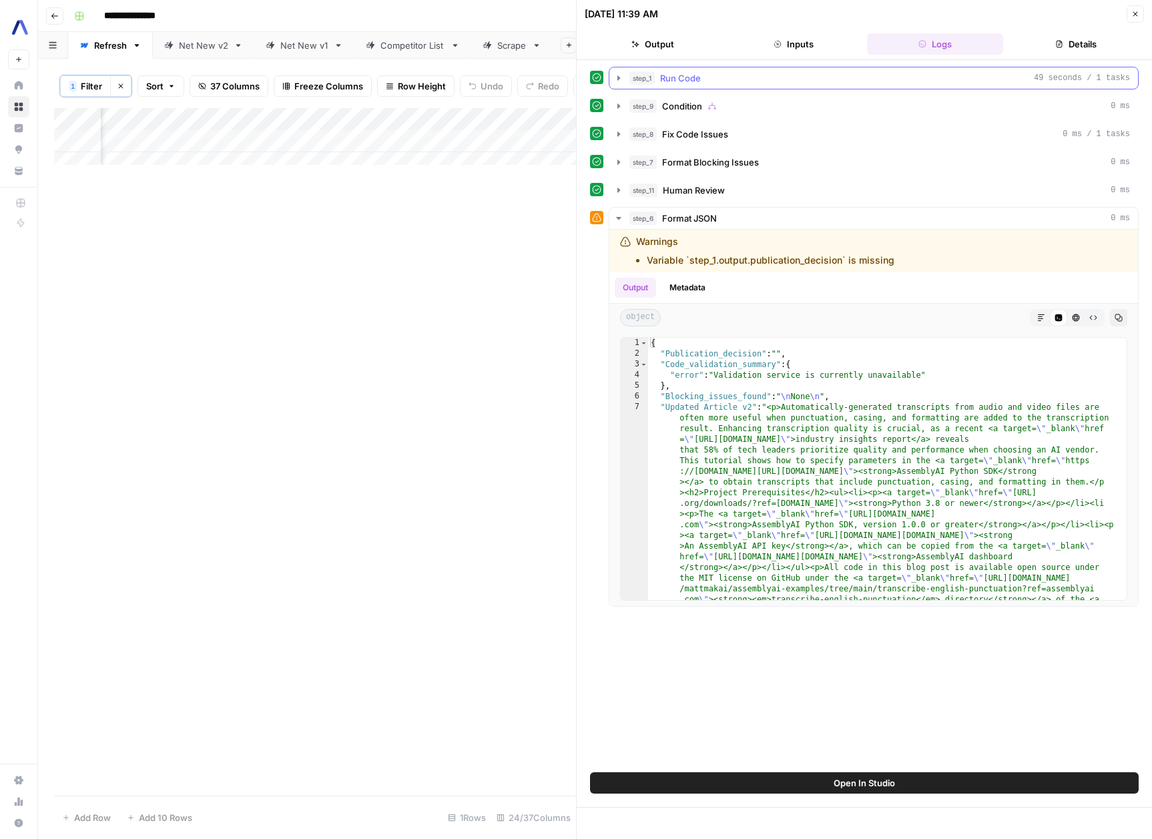
click at [621, 73] on icon "button" at bounding box center [618, 78] width 11 height 11
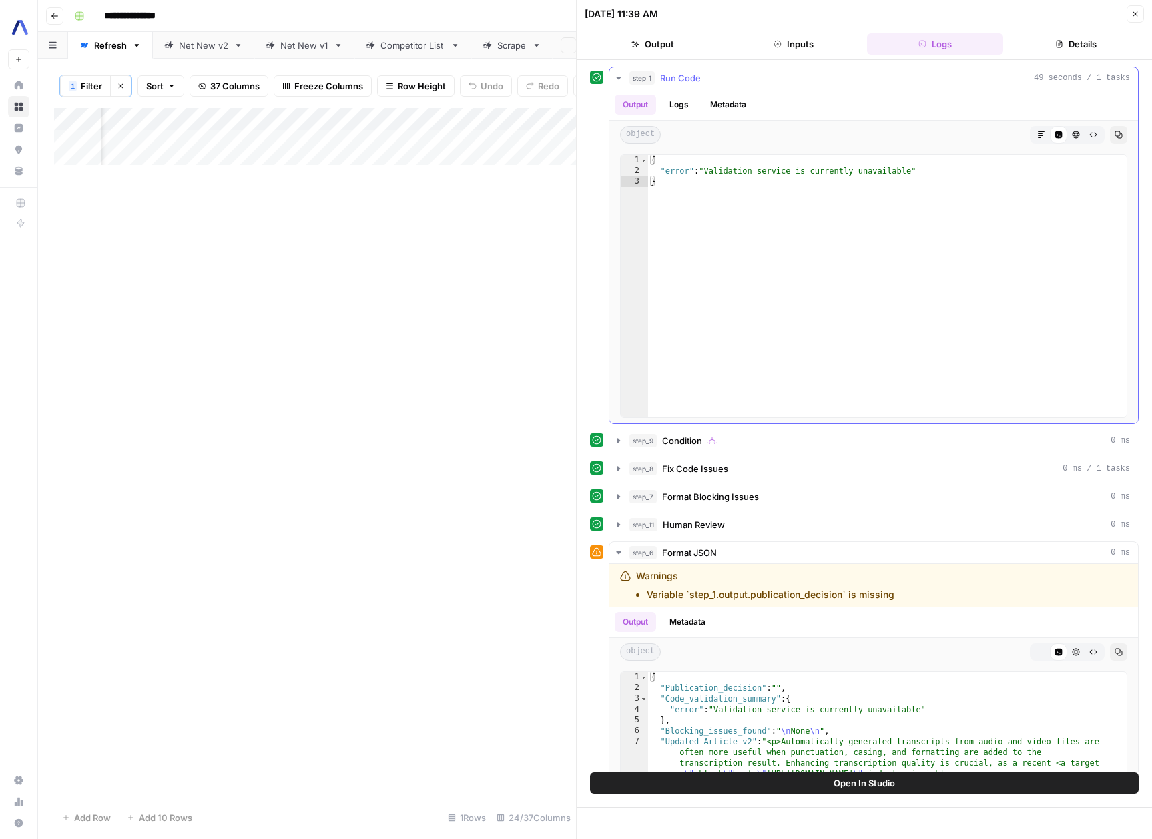
click at [621, 73] on icon "button" at bounding box center [618, 78] width 11 height 11
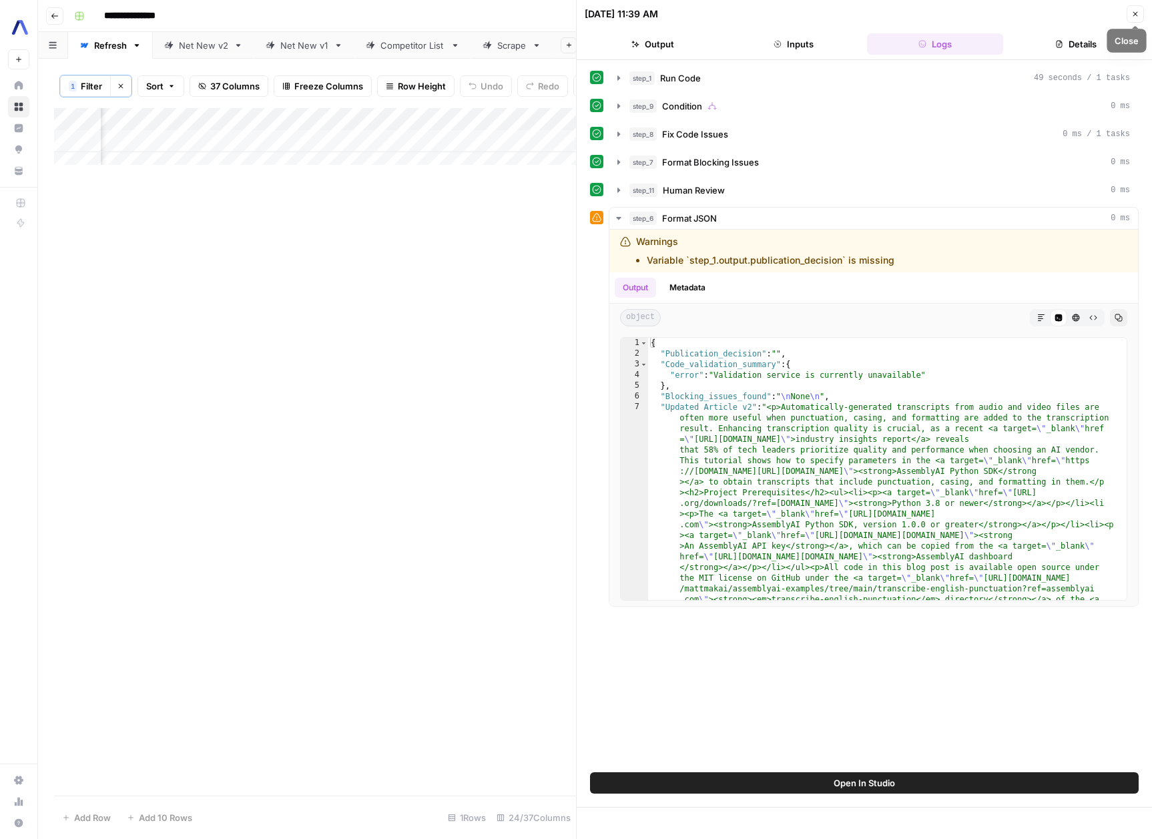
click at [1134, 14] on icon "button" at bounding box center [1135, 14] width 8 height 8
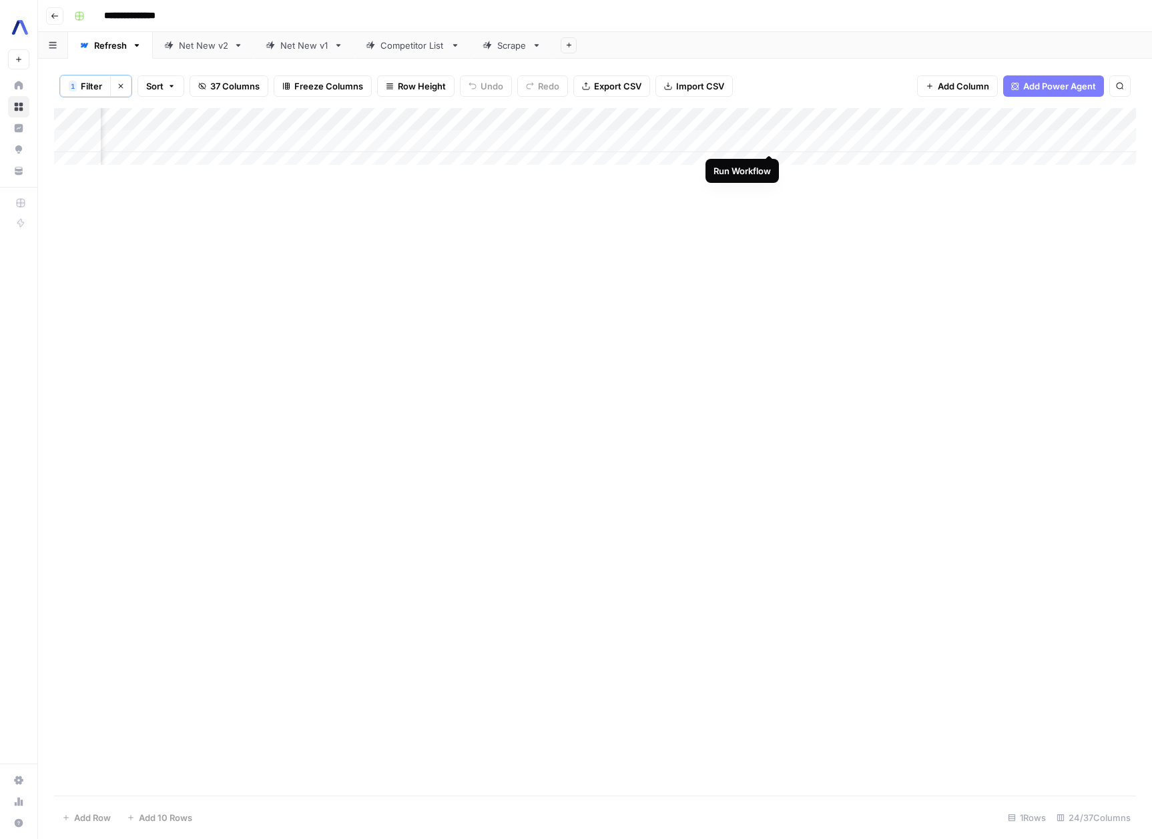
click at [770, 141] on div "Add Column" at bounding box center [595, 141] width 1082 height 67
click at [360, 141] on div "Add Column" at bounding box center [595, 141] width 1082 height 67
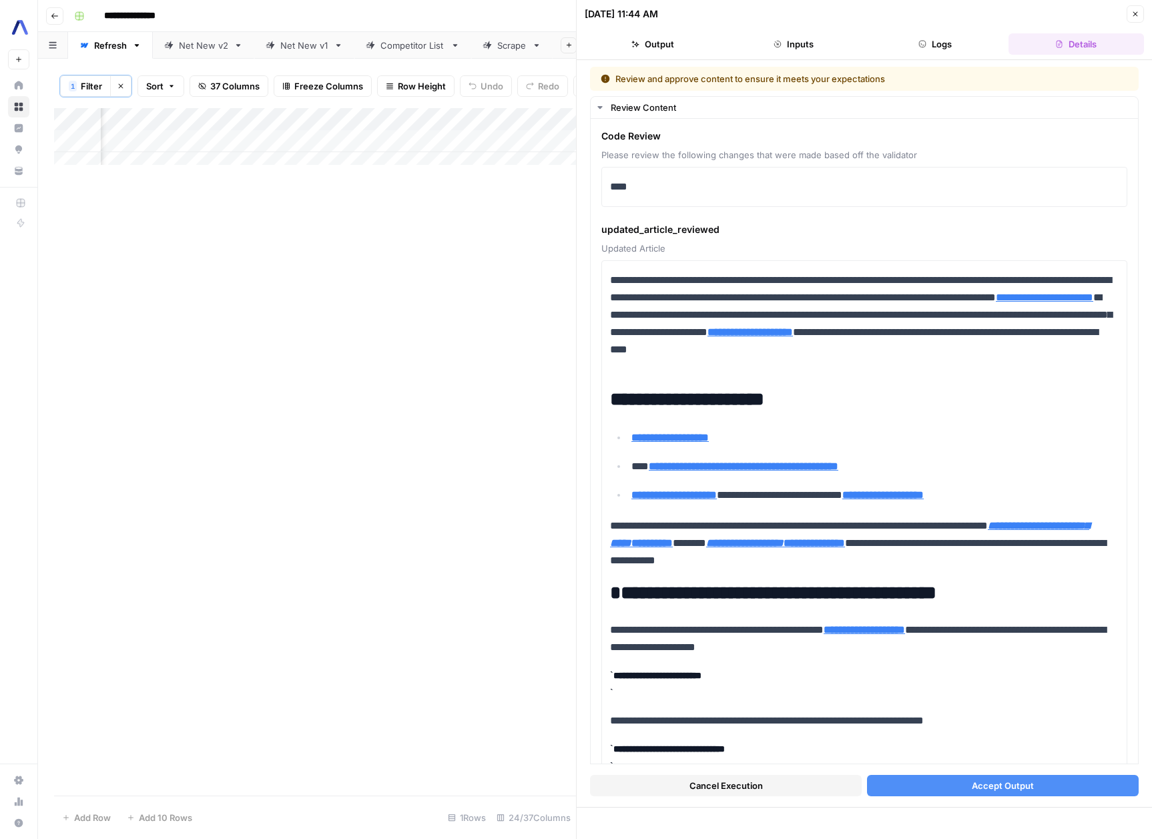
click at [809, 45] on button "Inputs" at bounding box center [794, 43] width 136 height 21
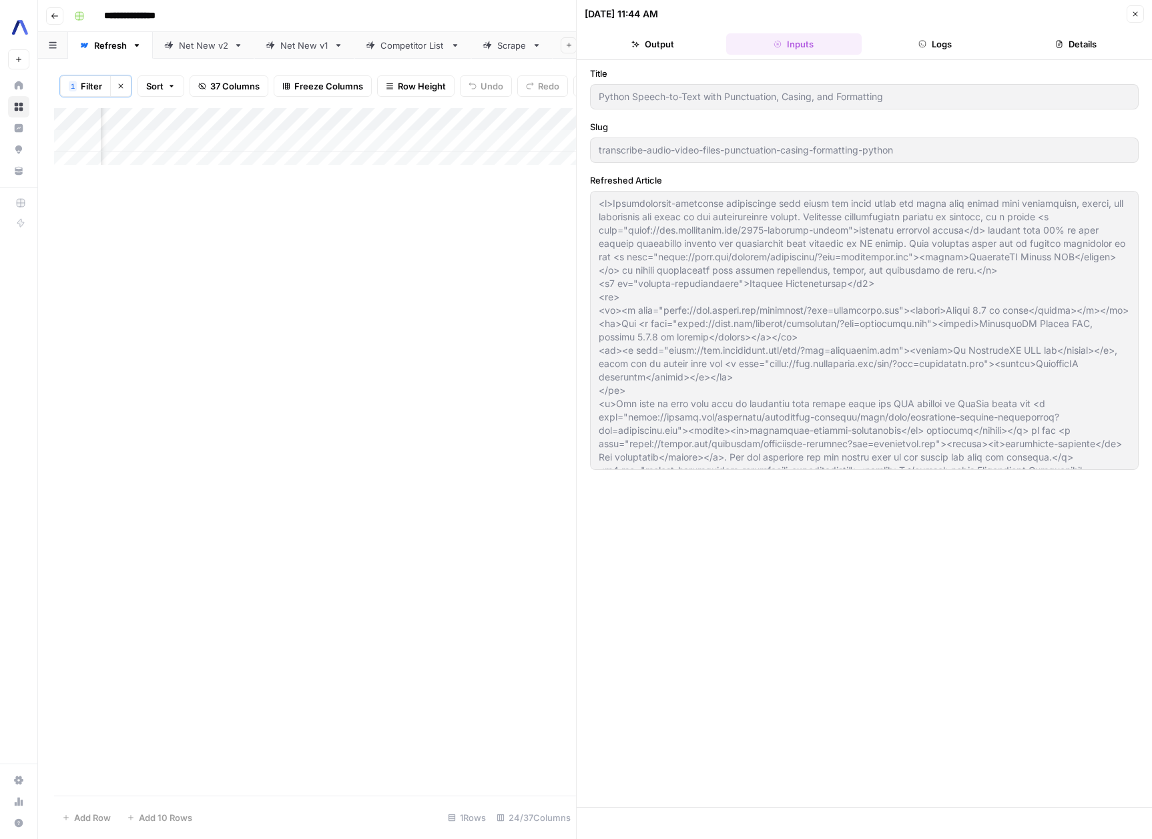
click at [933, 42] on button "Logs" at bounding box center [935, 43] width 136 height 21
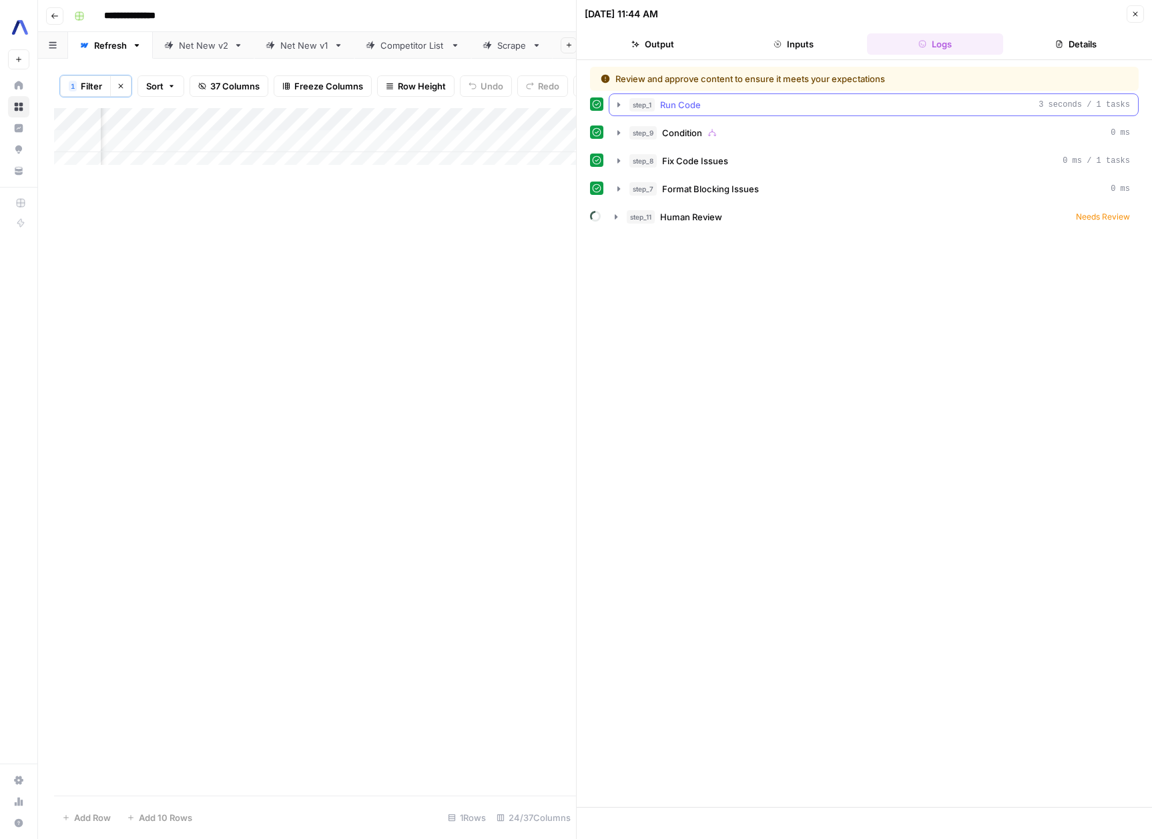
click at [712, 101] on div "step_1 Run Code 3 seconds / 1 tasks" at bounding box center [880, 104] width 501 height 13
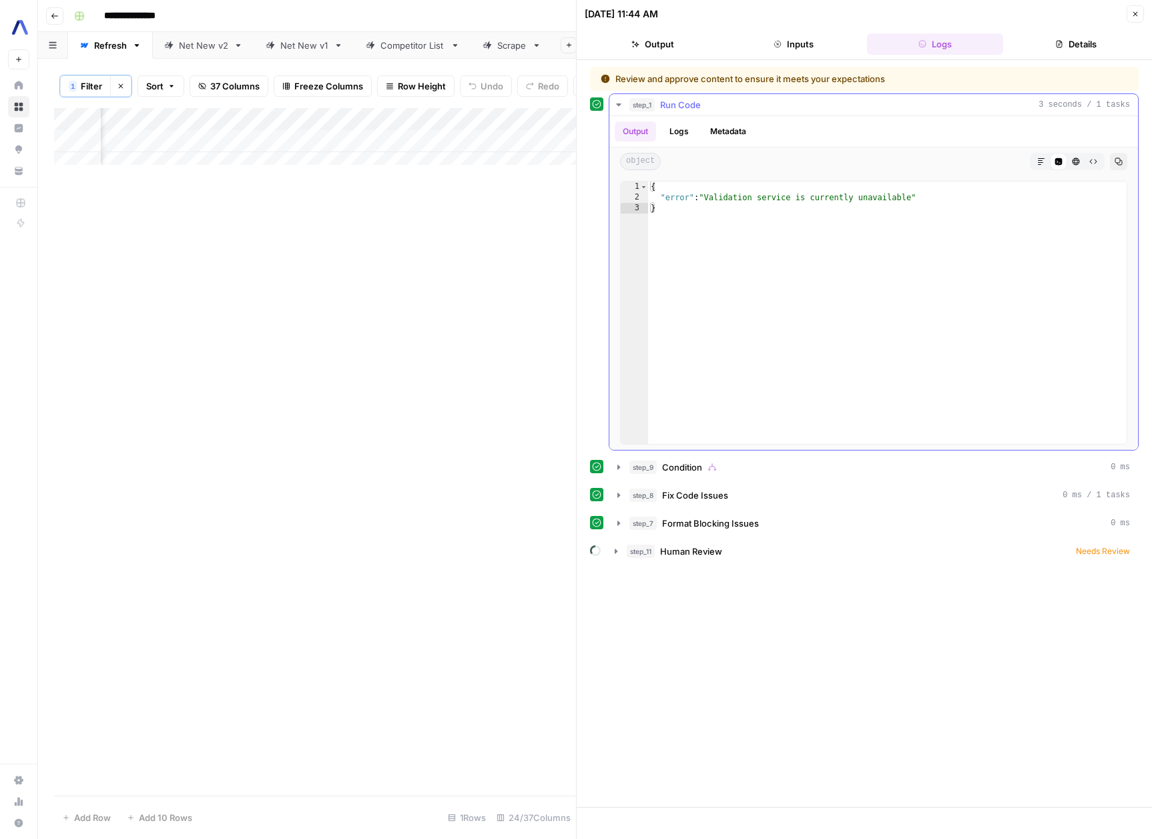
click at [746, 185] on div "{ "error" : "Validation service is currently unavailable" }" at bounding box center [887, 324] width 479 height 284
type textarea "**********"
click at [746, 185] on div "{ "error" : "Validation service is currently unavailable" }" at bounding box center [887, 324] width 479 height 284
click at [1134, 14] on icon "button" at bounding box center [1135, 14] width 8 height 8
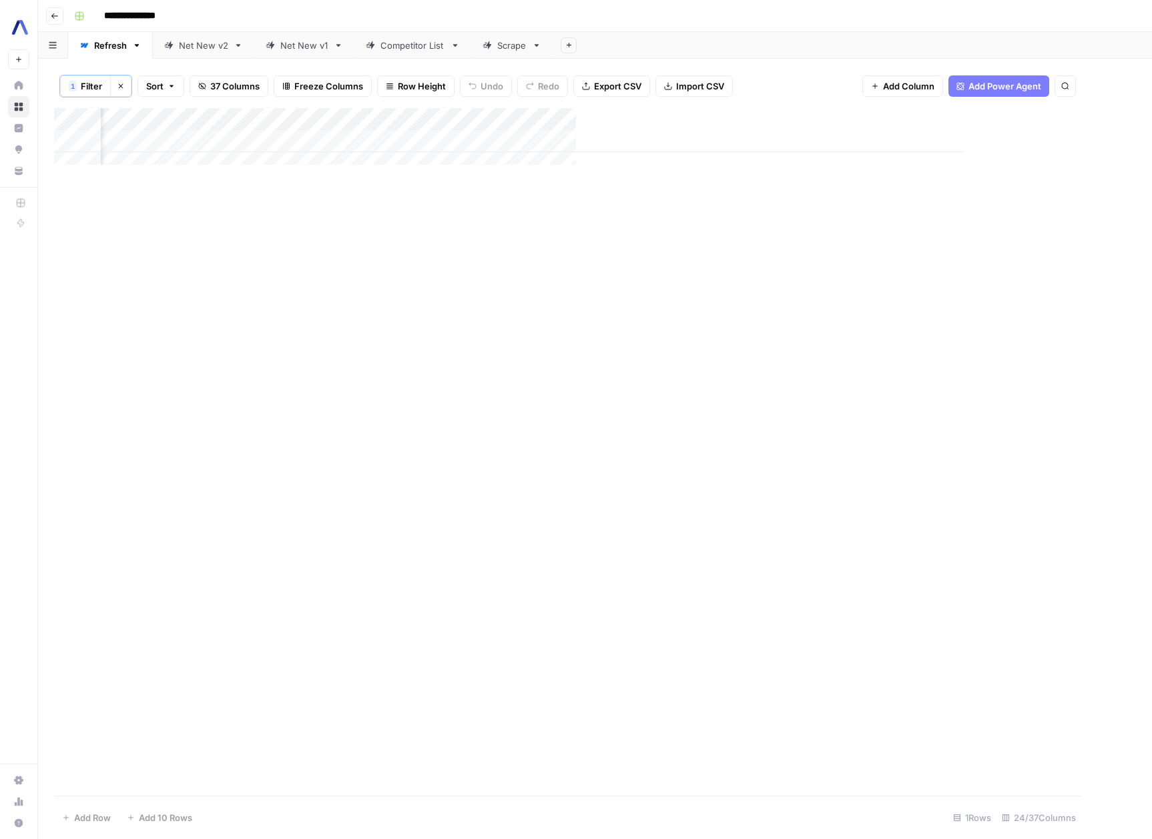
scroll to position [0, 2556]
click at [374, 139] on div "Add Column" at bounding box center [595, 141] width 1082 height 67
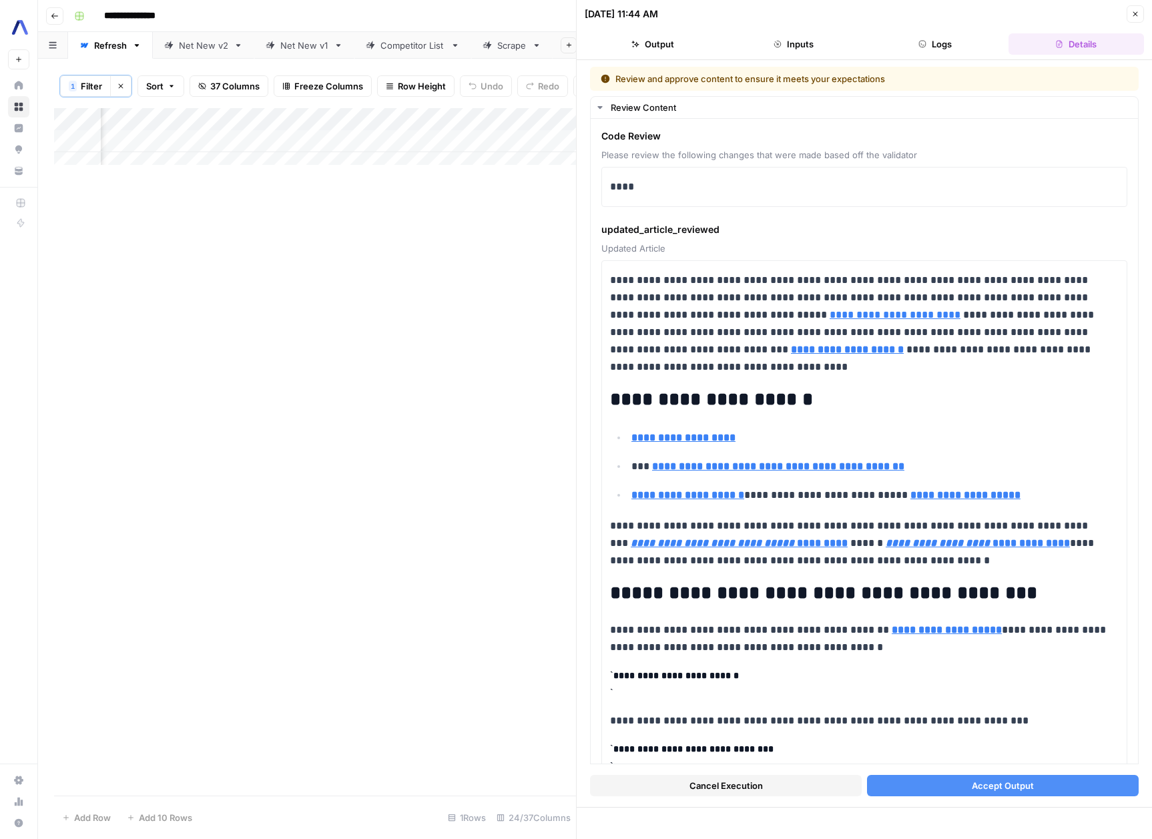
click at [703, 780] on span "Cancel Execution" at bounding box center [726, 785] width 73 height 13
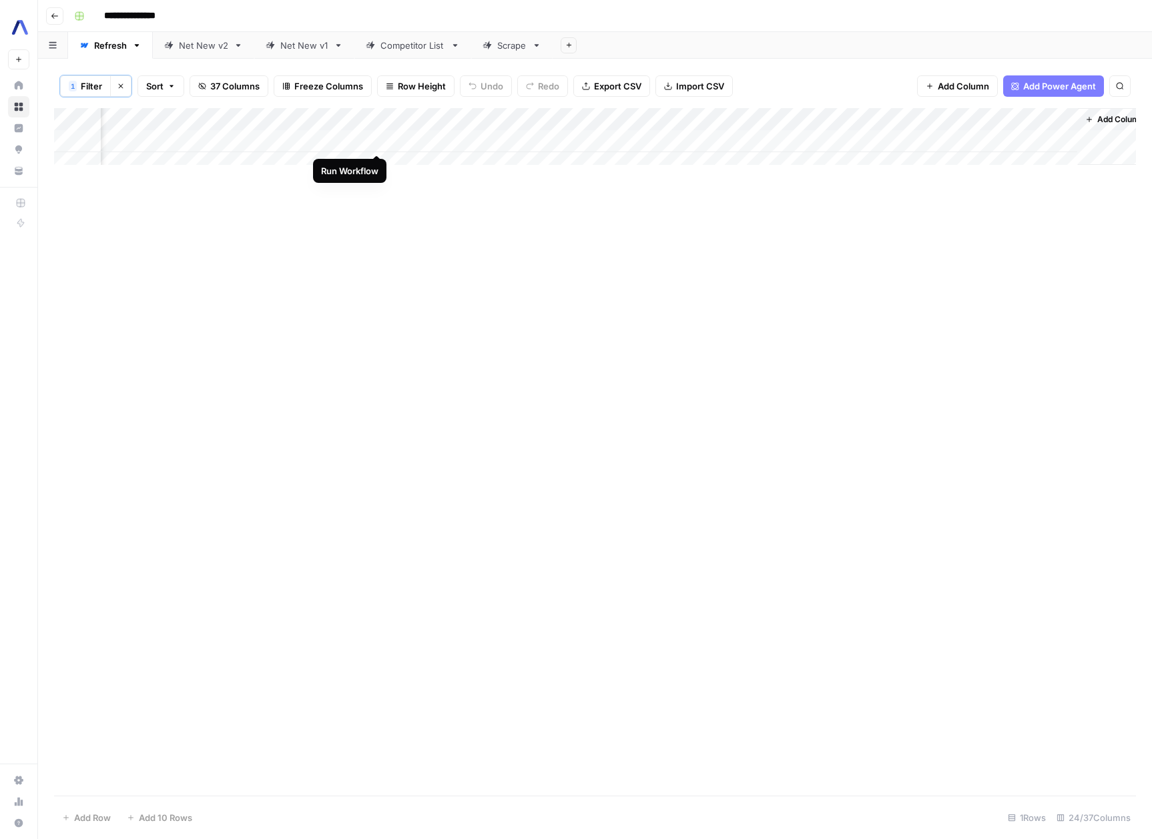
click at [376, 141] on div "Add Column" at bounding box center [595, 141] width 1082 height 67
click at [377, 141] on div "Add Column" at bounding box center [595, 141] width 1082 height 67
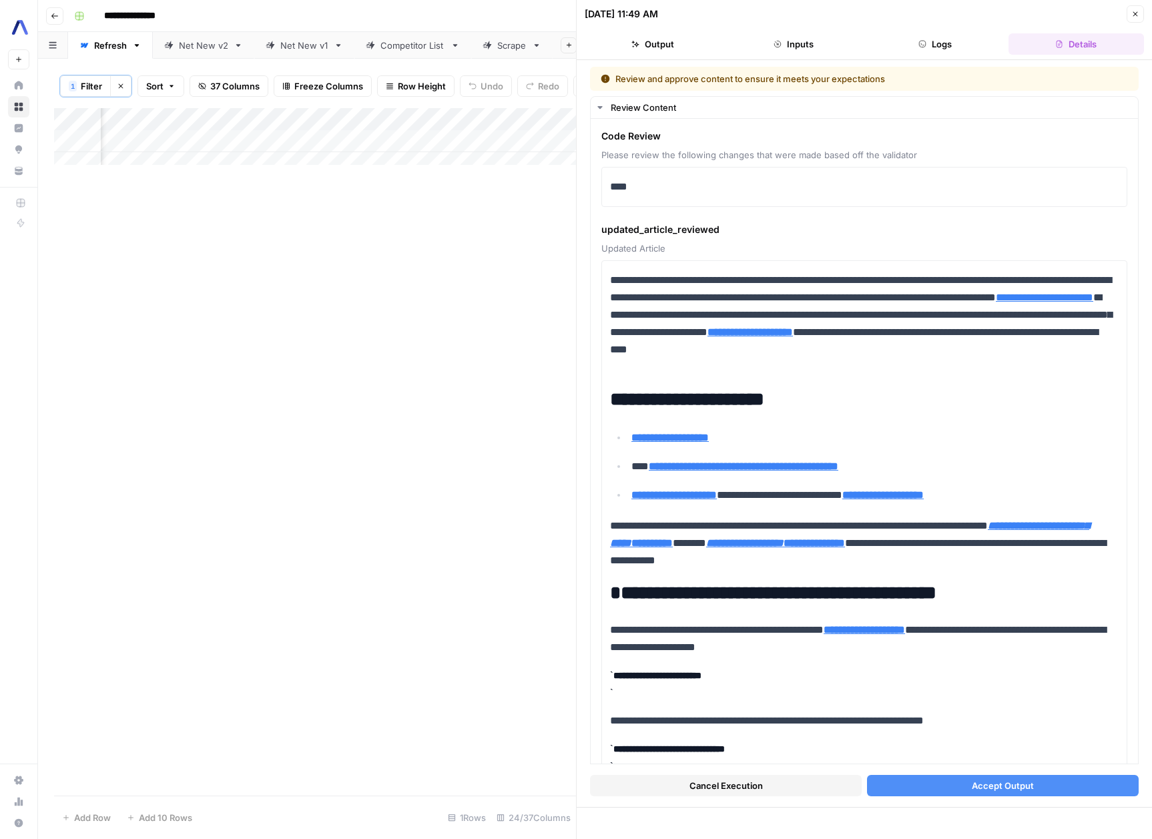
click at [801, 43] on button "Inputs" at bounding box center [794, 43] width 136 height 21
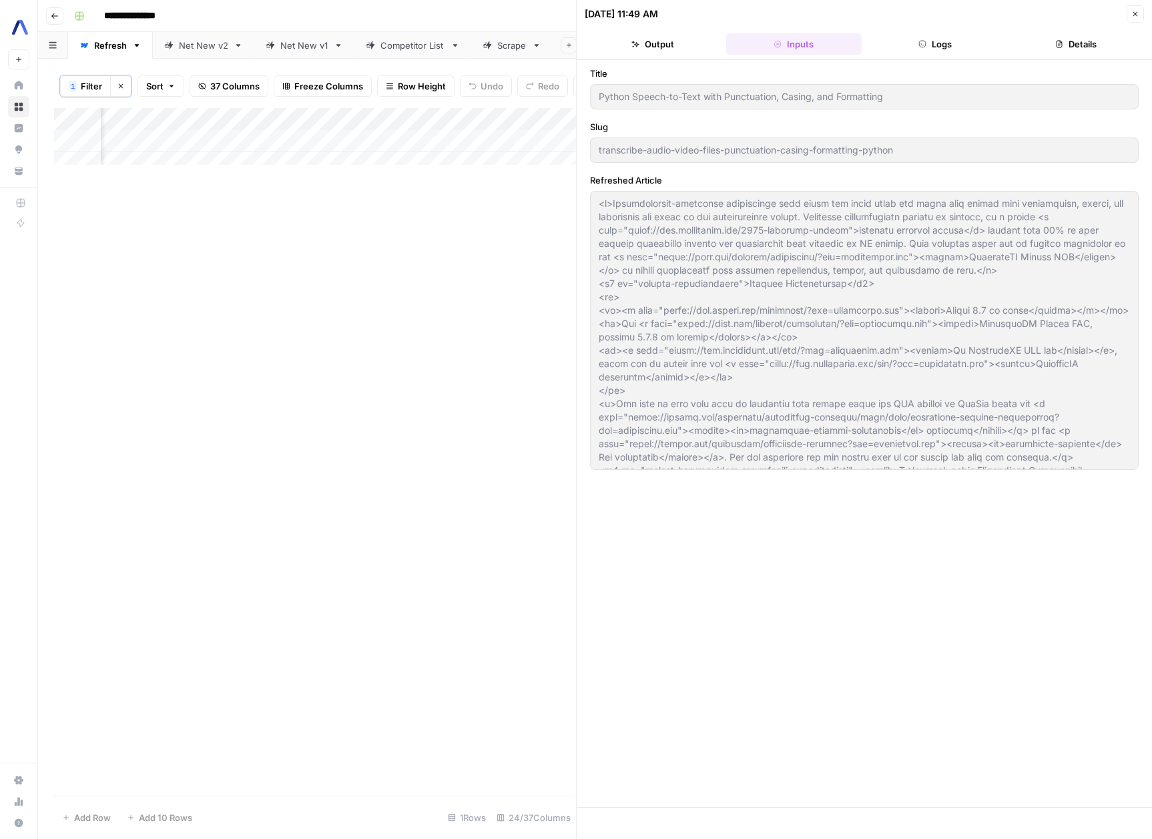
click at [917, 51] on button "Logs" at bounding box center [935, 43] width 136 height 21
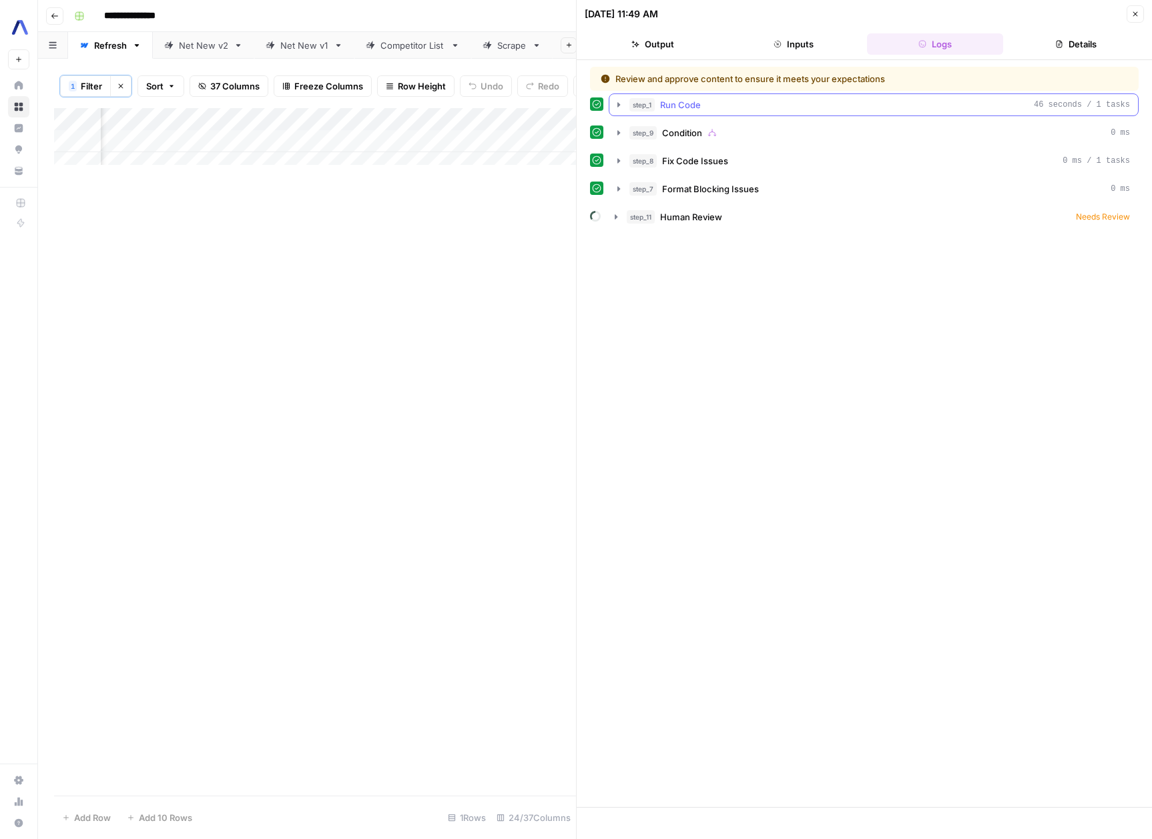
click at [622, 103] on icon "button" at bounding box center [618, 104] width 11 height 11
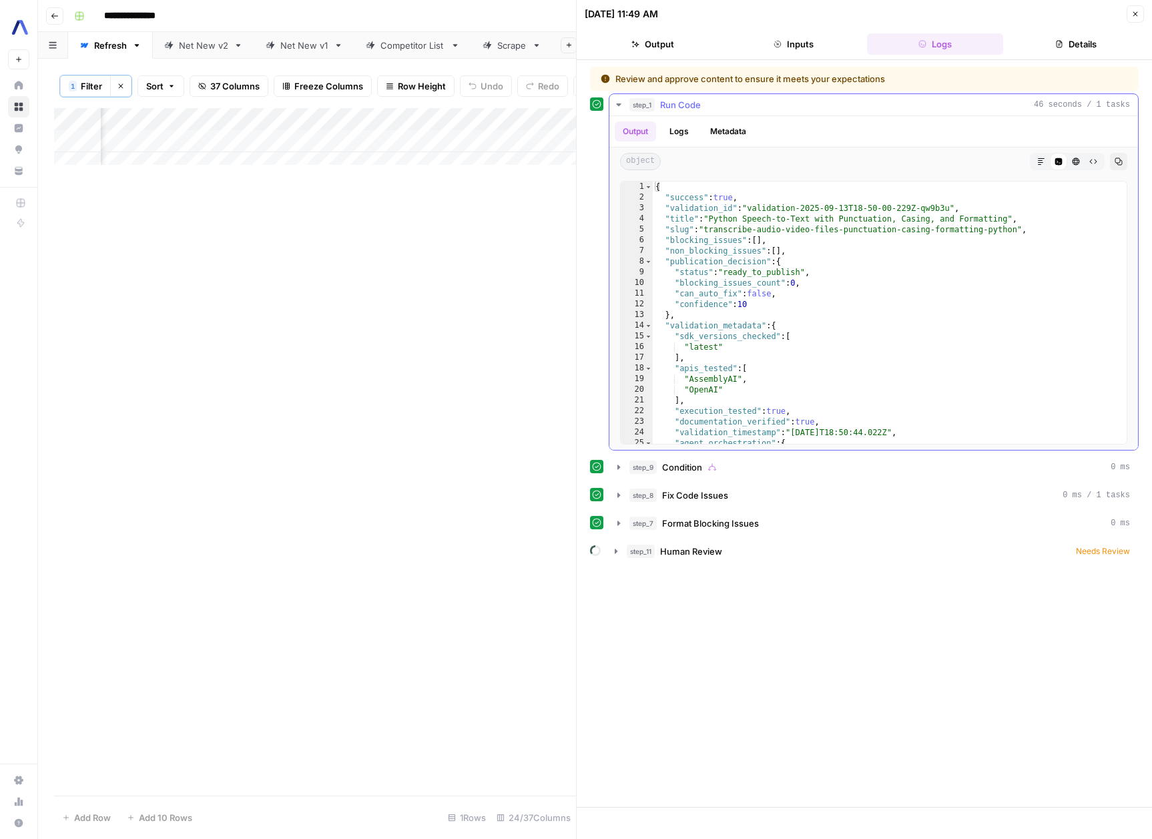
click at [622, 103] on icon "button" at bounding box center [618, 104] width 11 height 11
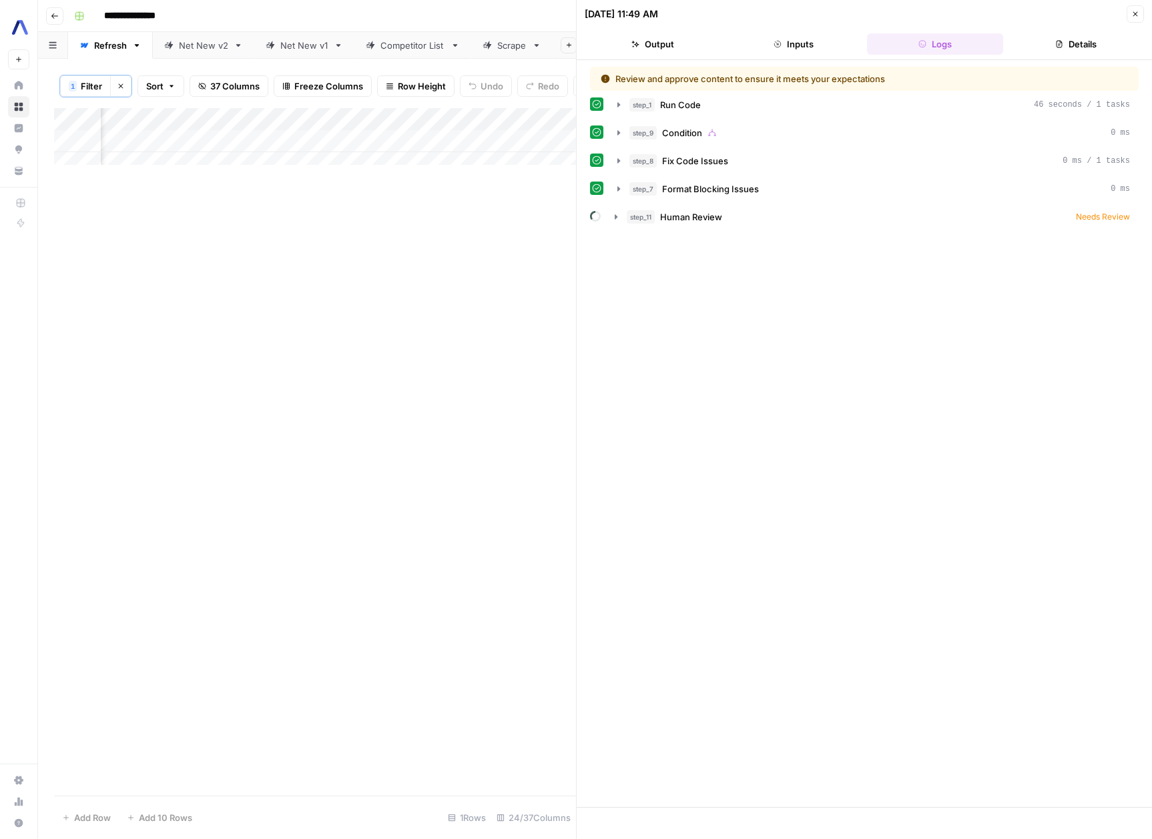
click at [665, 53] on button "Output" at bounding box center [653, 43] width 136 height 21
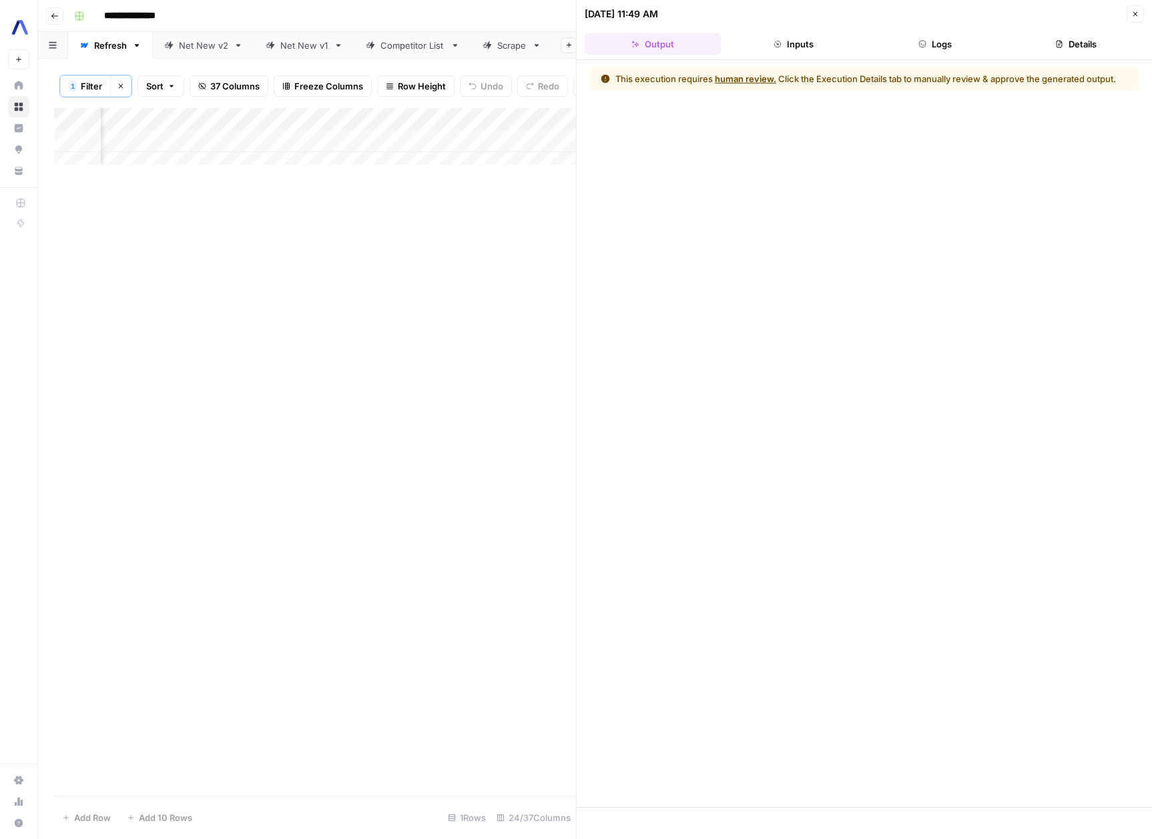
click at [792, 36] on button "Inputs" at bounding box center [794, 43] width 136 height 21
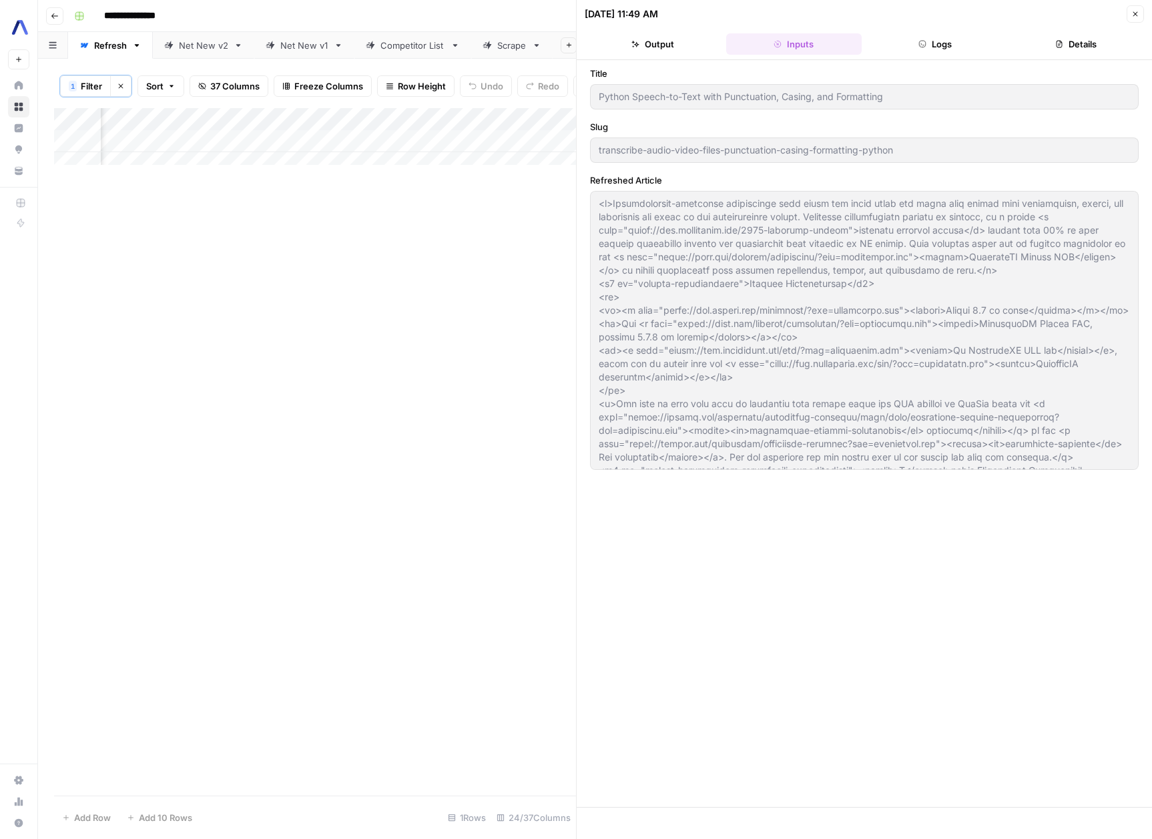
click at [1129, 15] on button "Close" at bounding box center [1135, 13] width 17 height 17
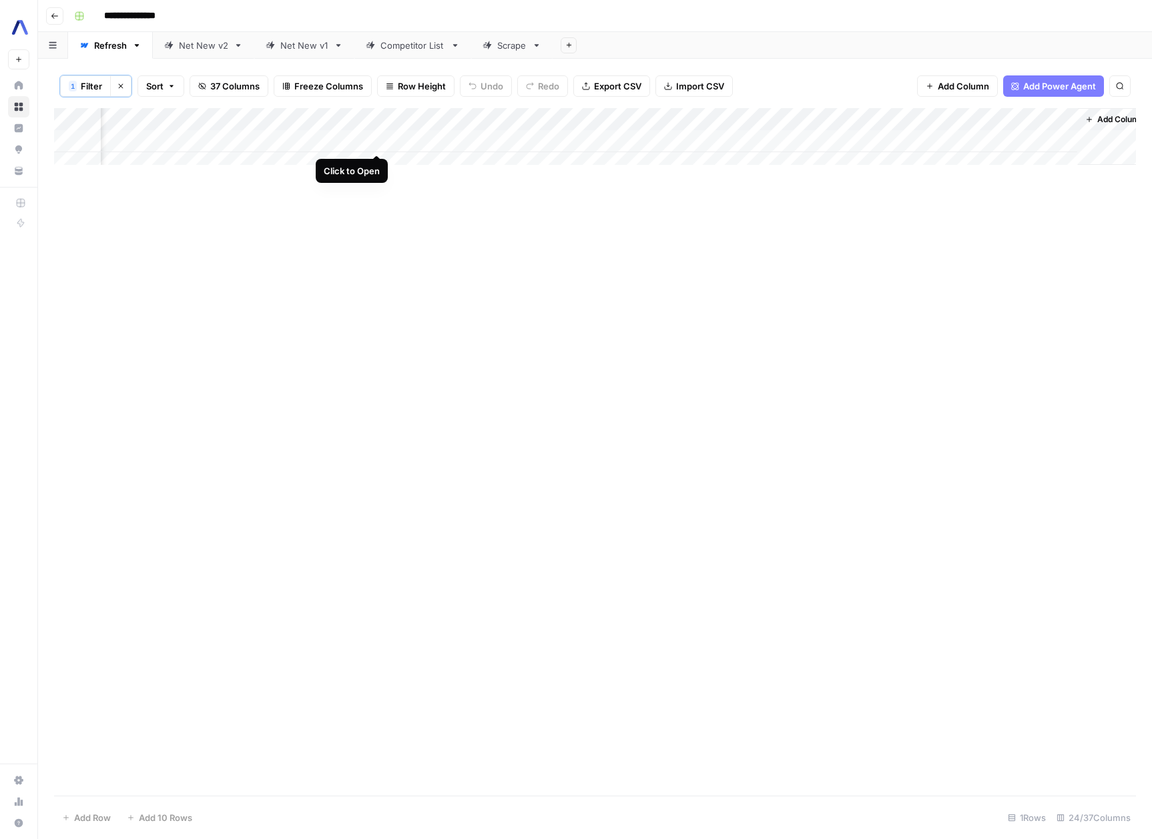
click at [374, 138] on div "Add Column" at bounding box center [595, 141] width 1082 height 67
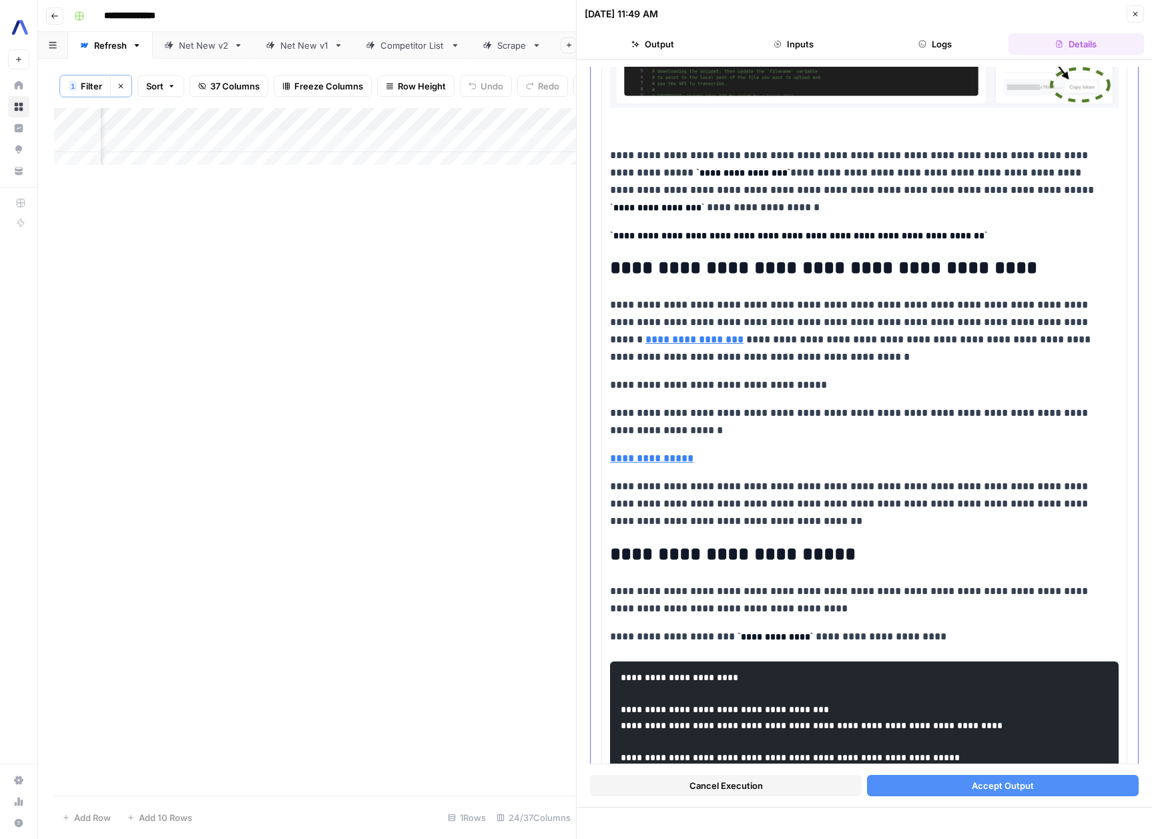
scroll to position [1164, 0]
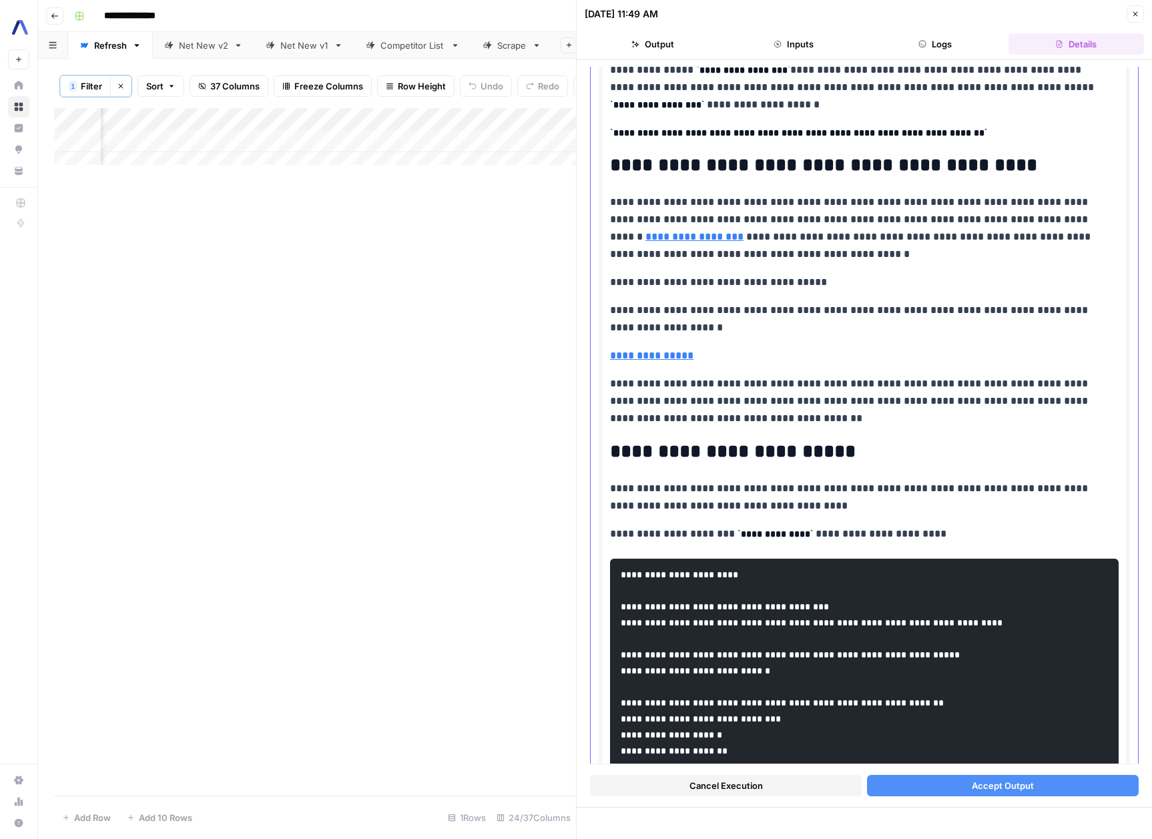
click at [838, 251] on p "**********" at bounding box center [859, 228] width 499 height 69
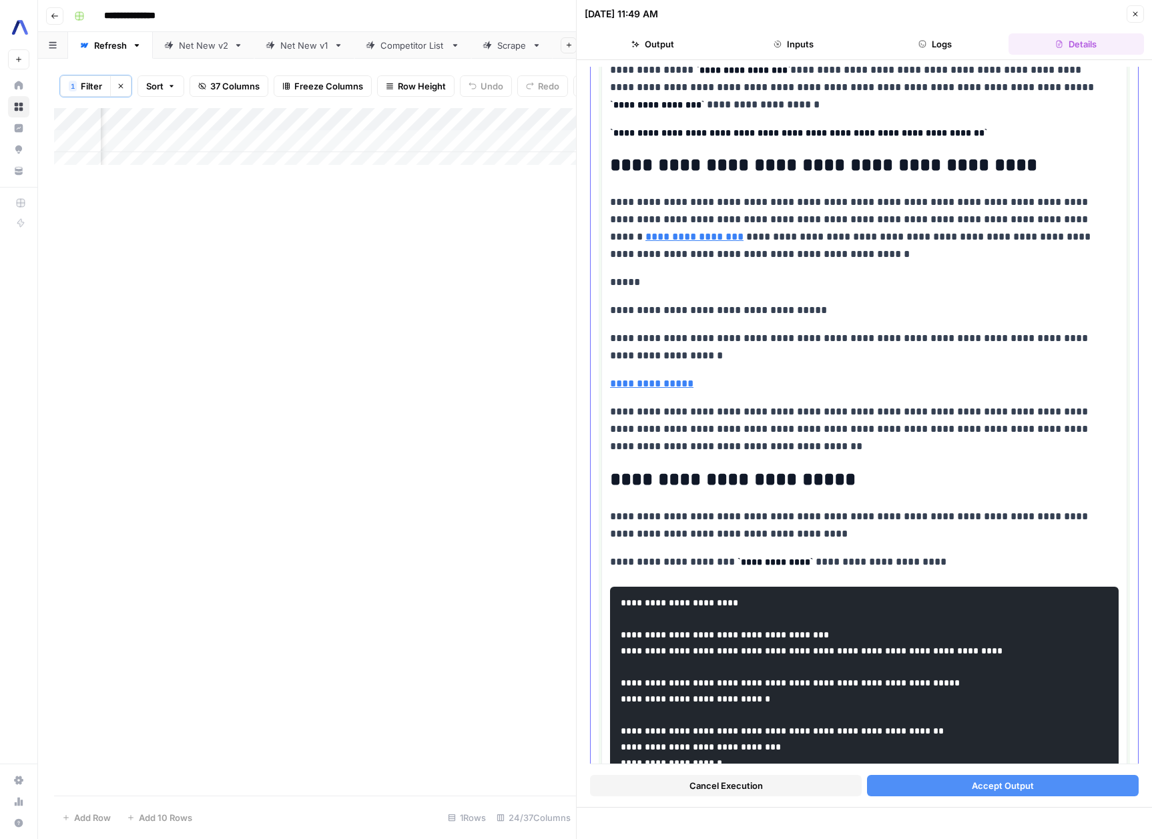
click at [767, 375] on p "**********" at bounding box center [864, 383] width 509 height 17
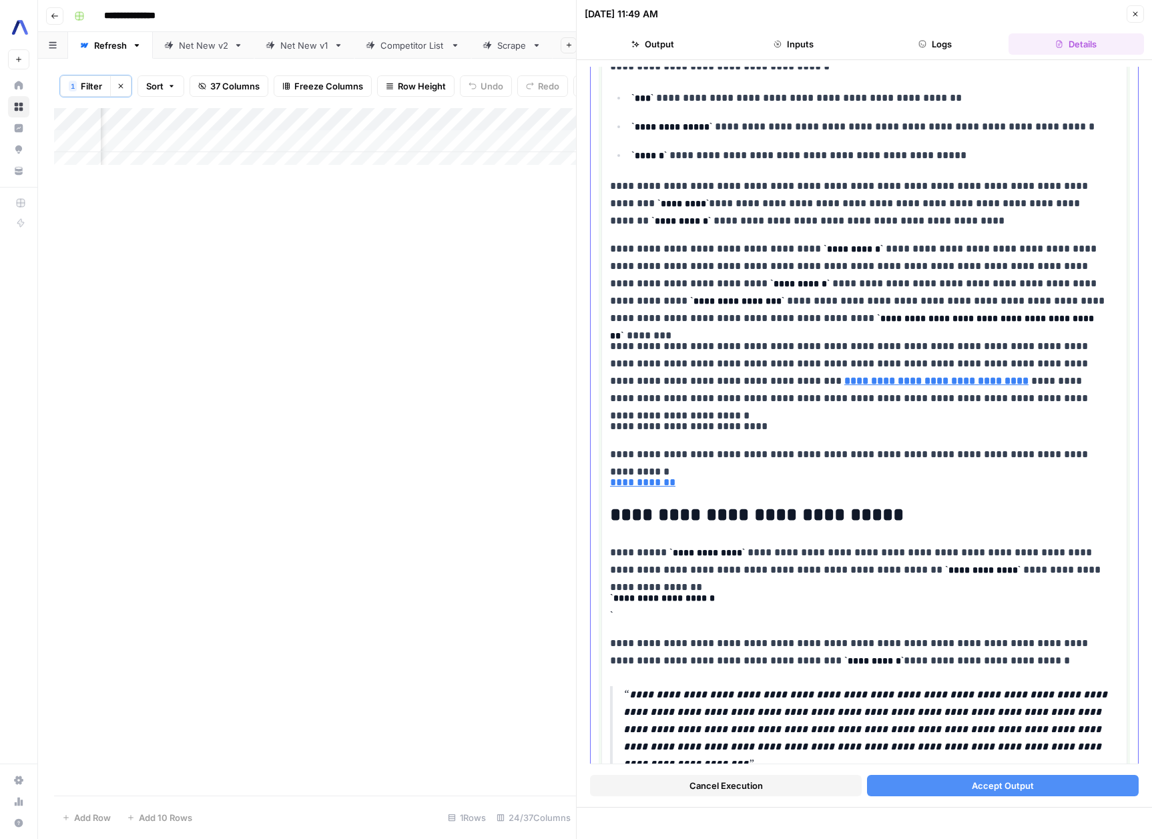
scroll to position [2206, 0]
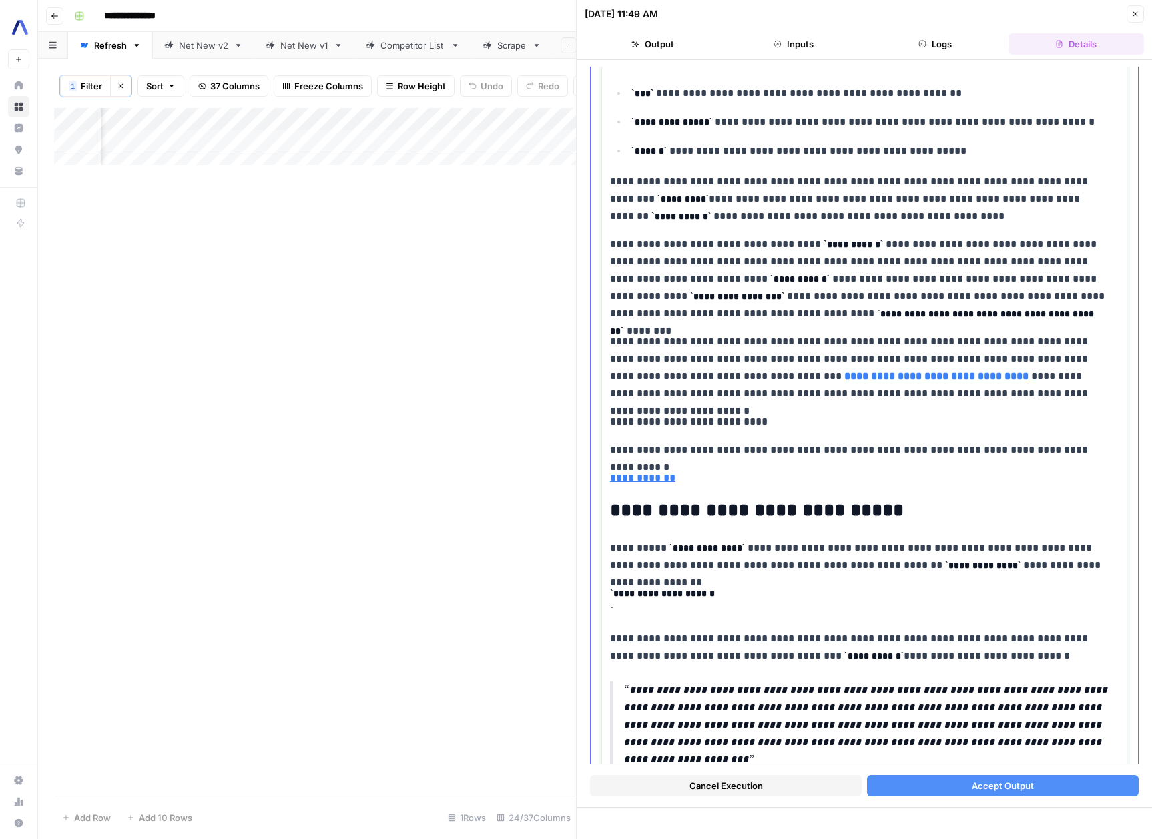
click at [977, 415] on div "**********" at bounding box center [864, 834] width 509 height 5549
click at [967, 415] on div "**********" at bounding box center [864, 834] width 509 height 5549
click at [961, 403] on p "**********" at bounding box center [859, 367] width 499 height 69
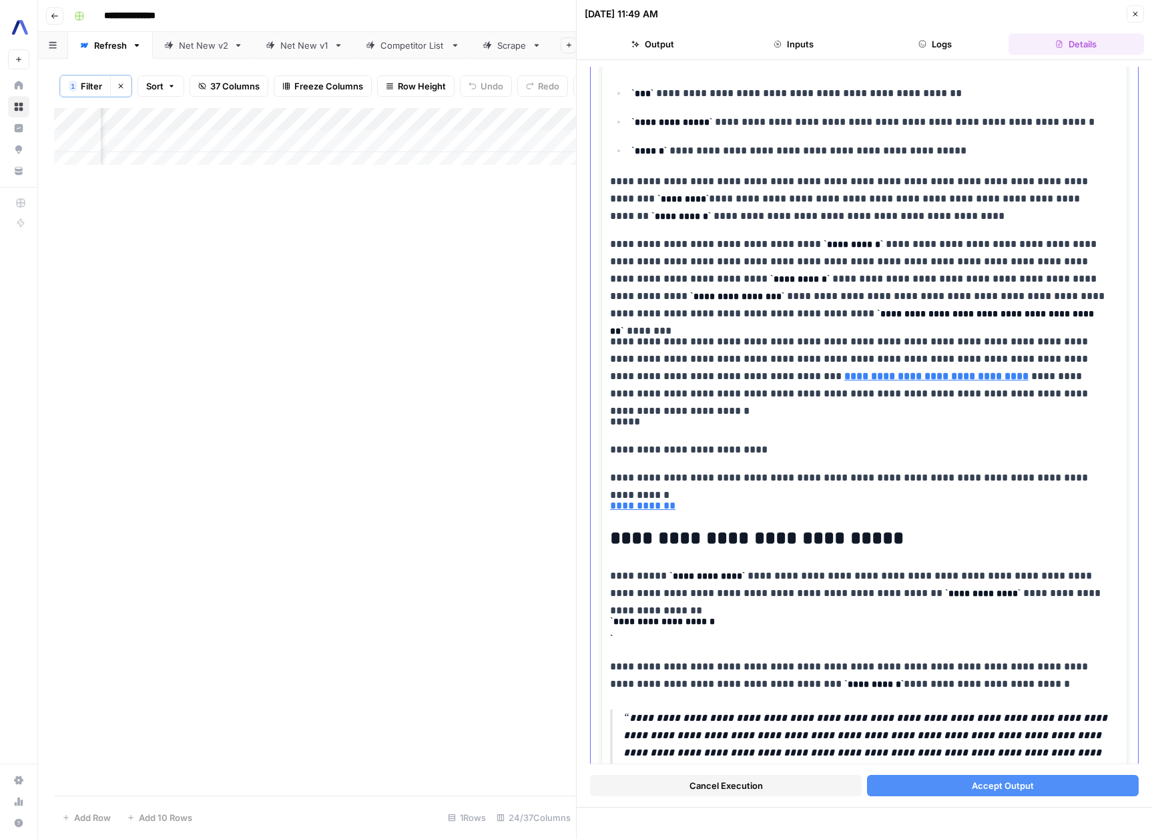
click at [694, 532] on div "**********" at bounding box center [864, 848] width 509 height 5577
click at [694, 515] on p "**********" at bounding box center [864, 505] width 509 height 17
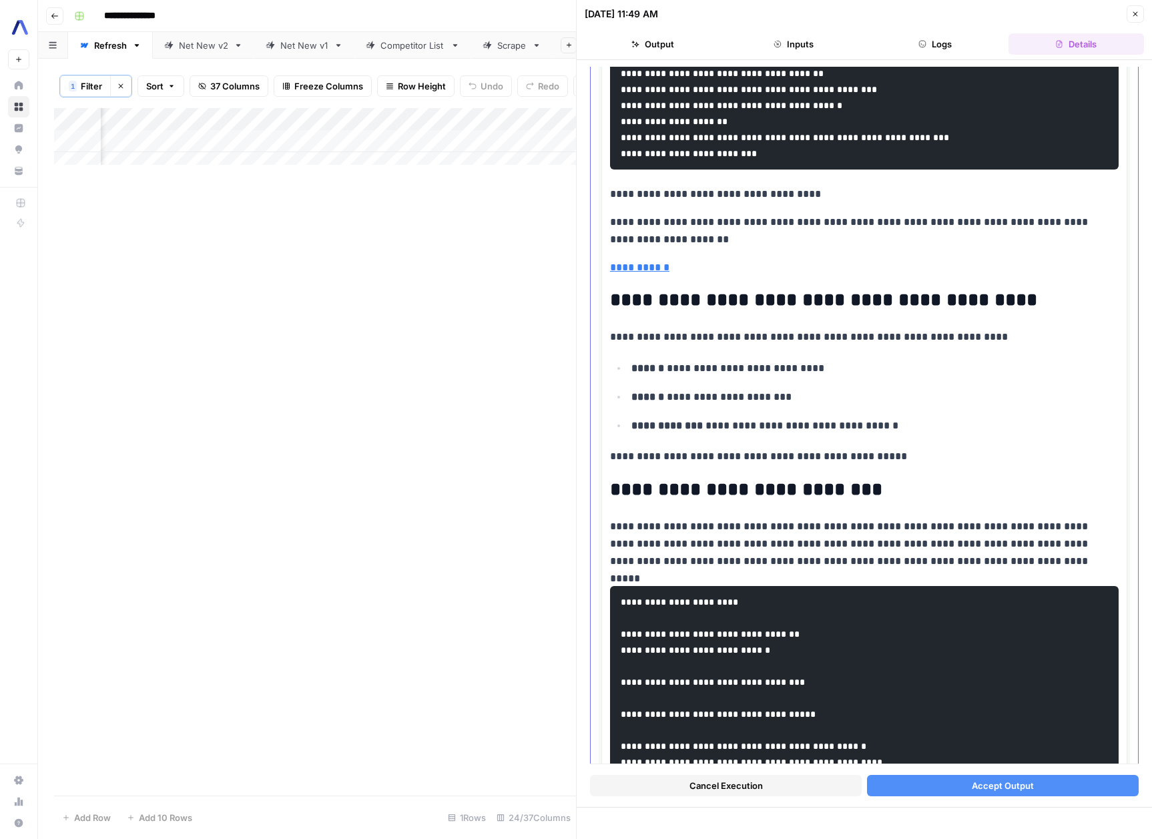
scroll to position [3752, 0]
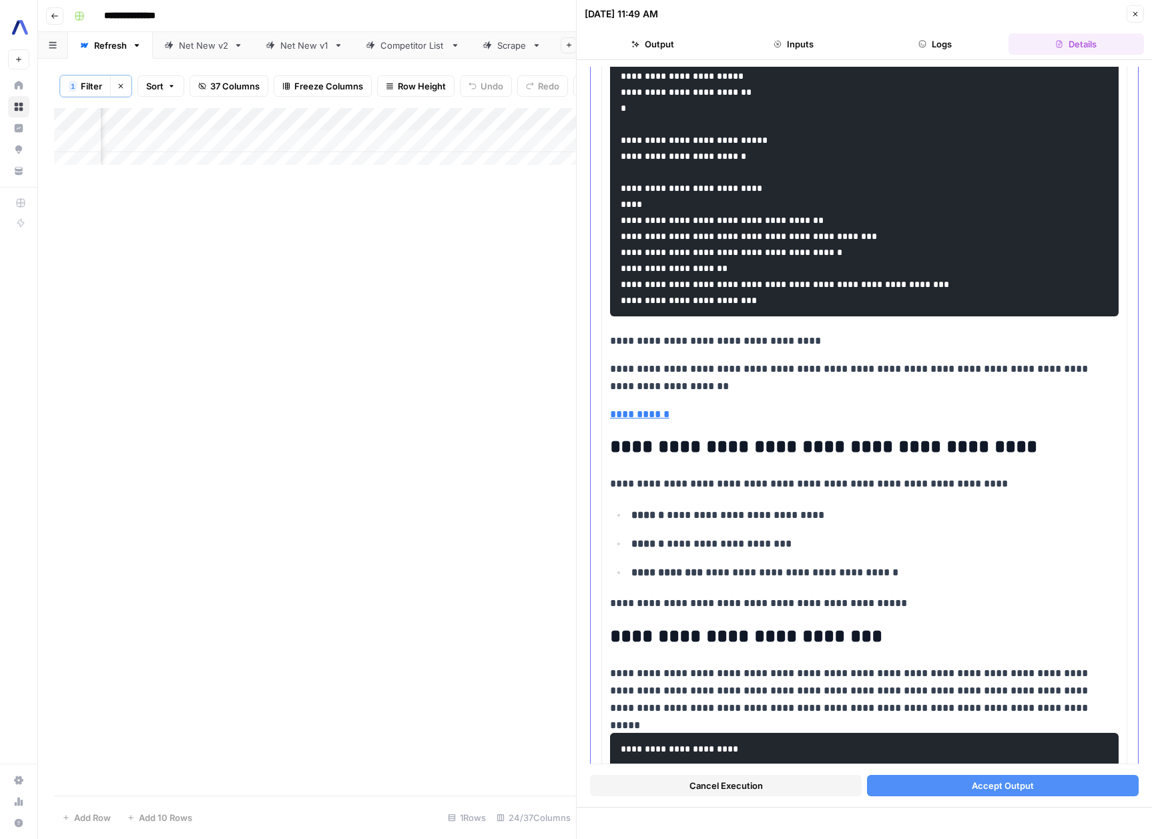
click at [615, 350] on p "**********" at bounding box center [859, 340] width 499 height 17
click at [610, 350] on p "**********" at bounding box center [859, 340] width 499 height 17
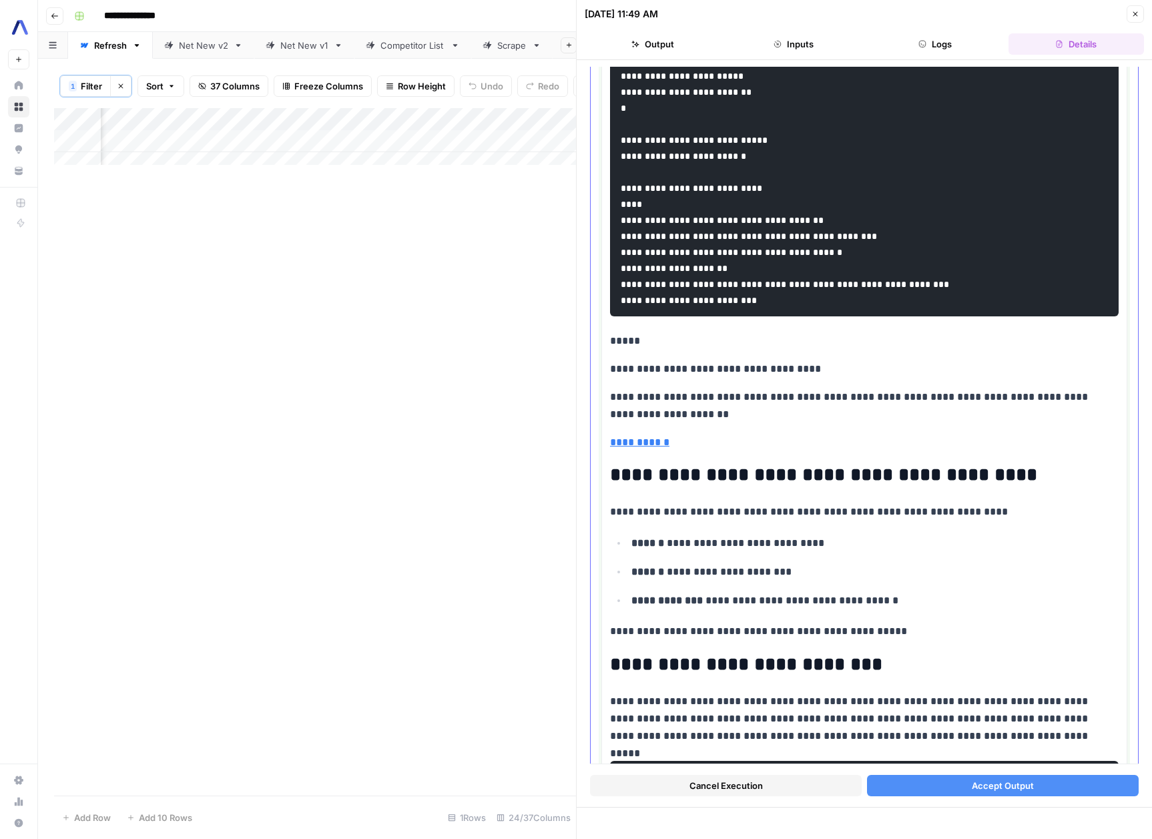
click at [703, 451] on p "**********" at bounding box center [864, 442] width 509 height 17
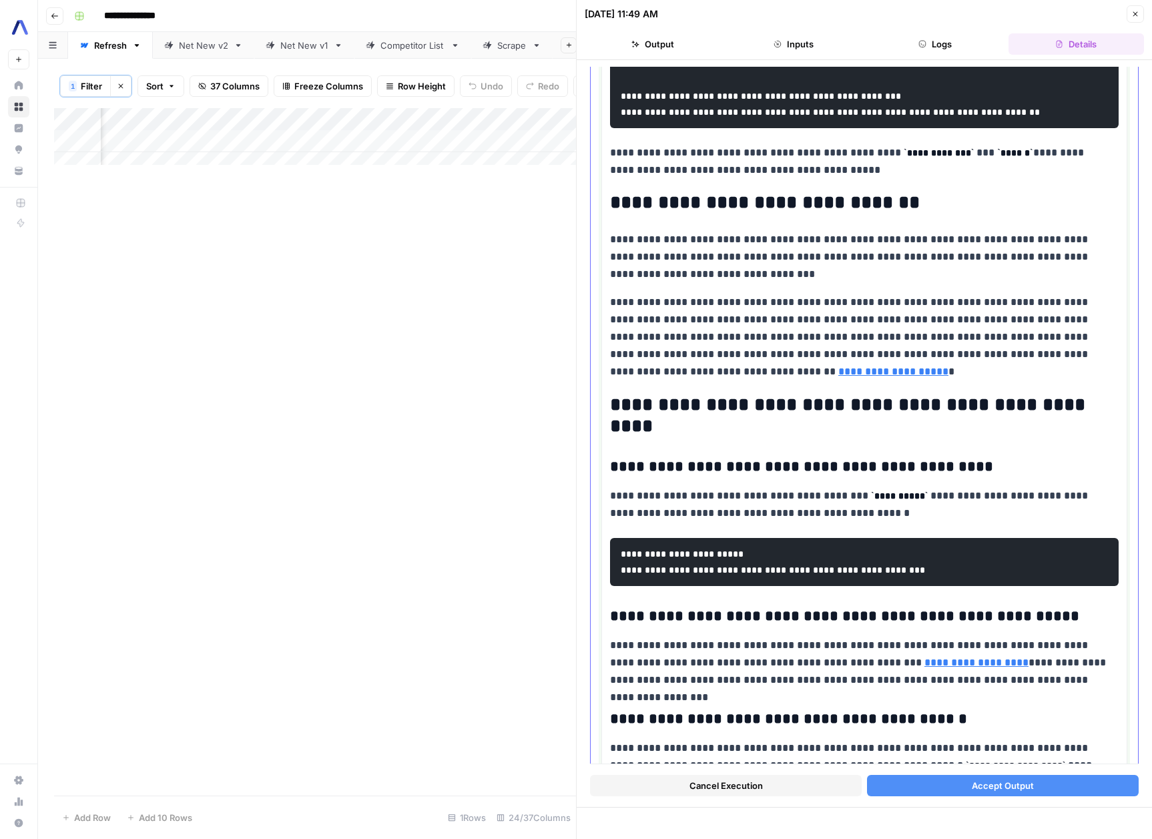
scroll to position [5285, 0]
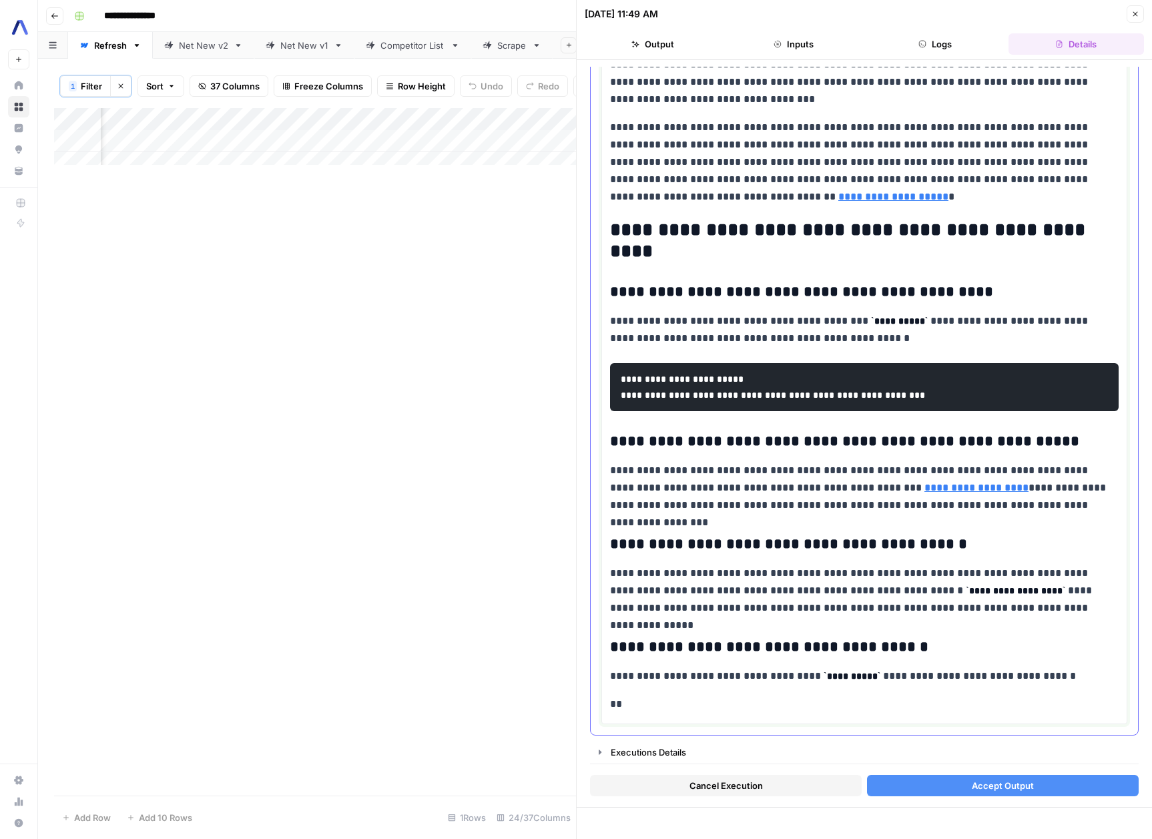
drag, startPoint x: 651, startPoint y: 706, endPoint x: 609, endPoint y: 703, distance: 42.1
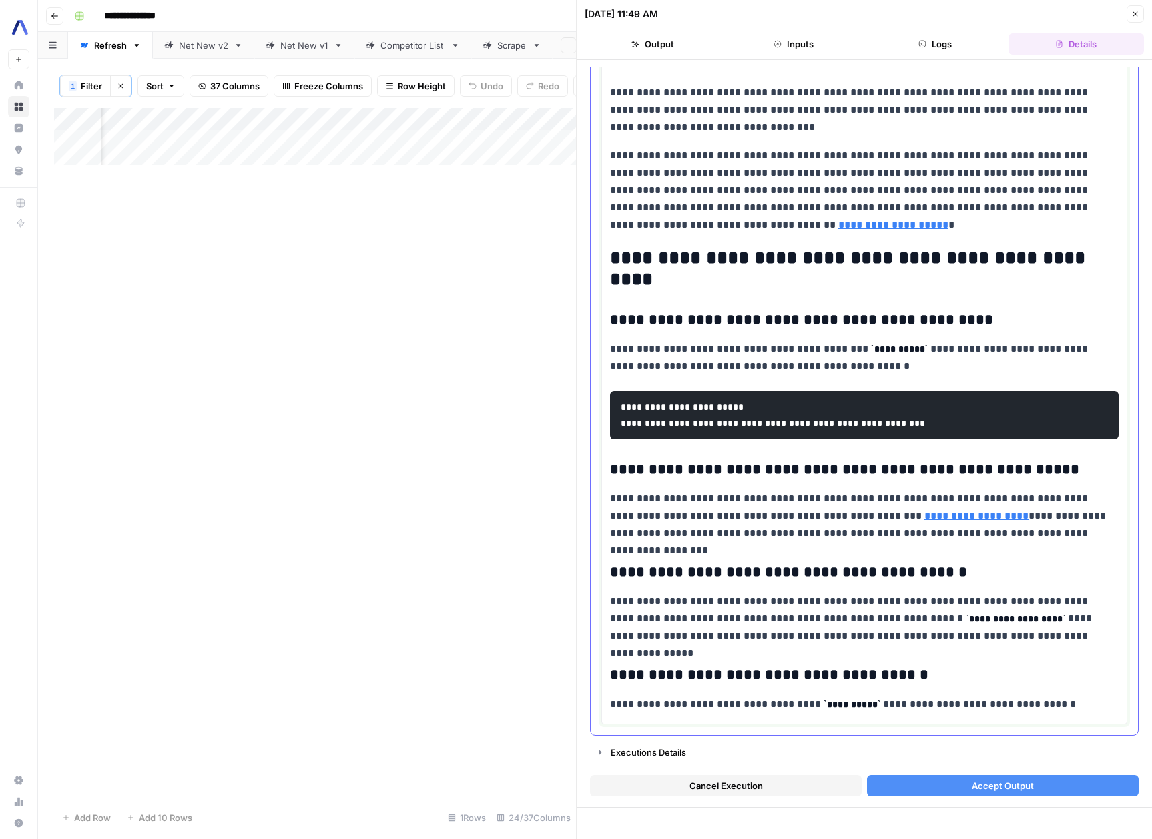
scroll to position [5257, 0]
click at [864, 569] on h3 "**********" at bounding box center [859, 572] width 499 height 19
click at [984, 788] on span "Accept Output" at bounding box center [1003, 785] width 62 height 13
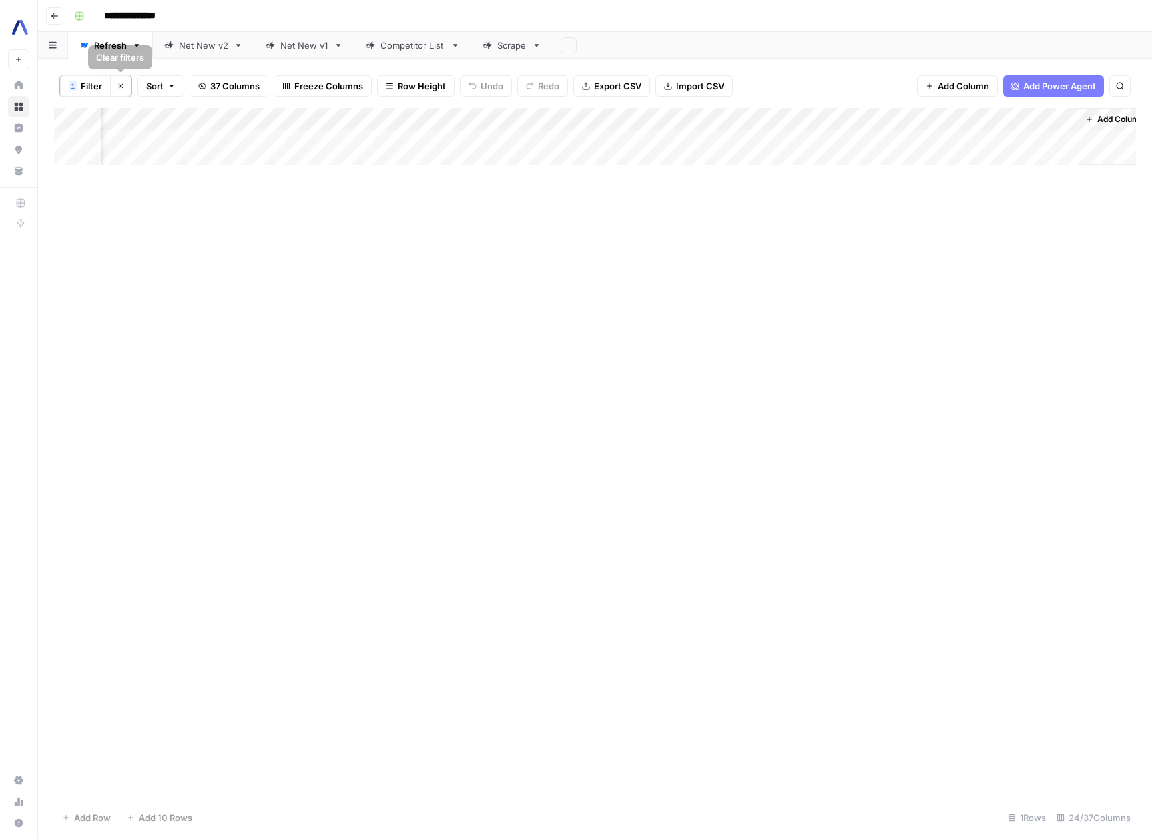
click at [92, 85] on span "Filter" at bounding box center [91, 85] width 21 height 13
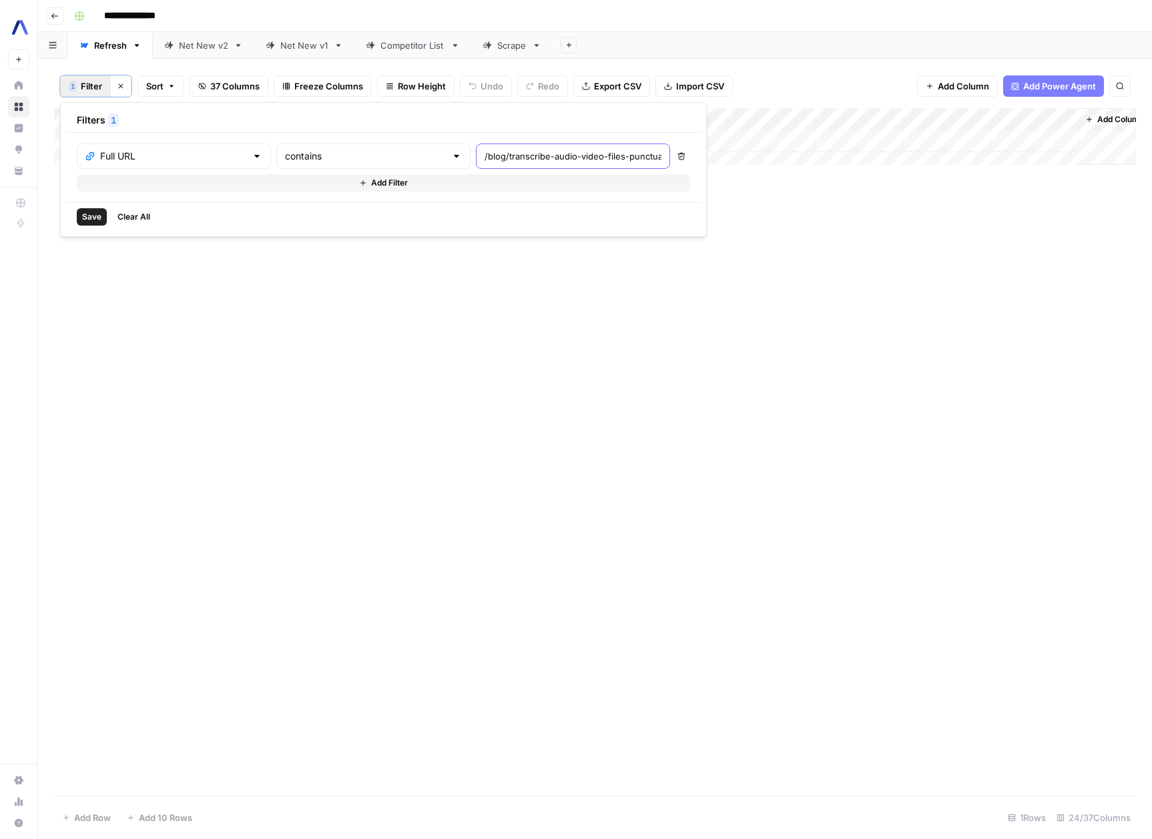
click at [485, 156] on input "/blog/transcribe-audio-video-files-punctuation-casing-formatting-python" at bounding box center [573, 156] width 177 height 13
paste input "phone-call-real-time-python"
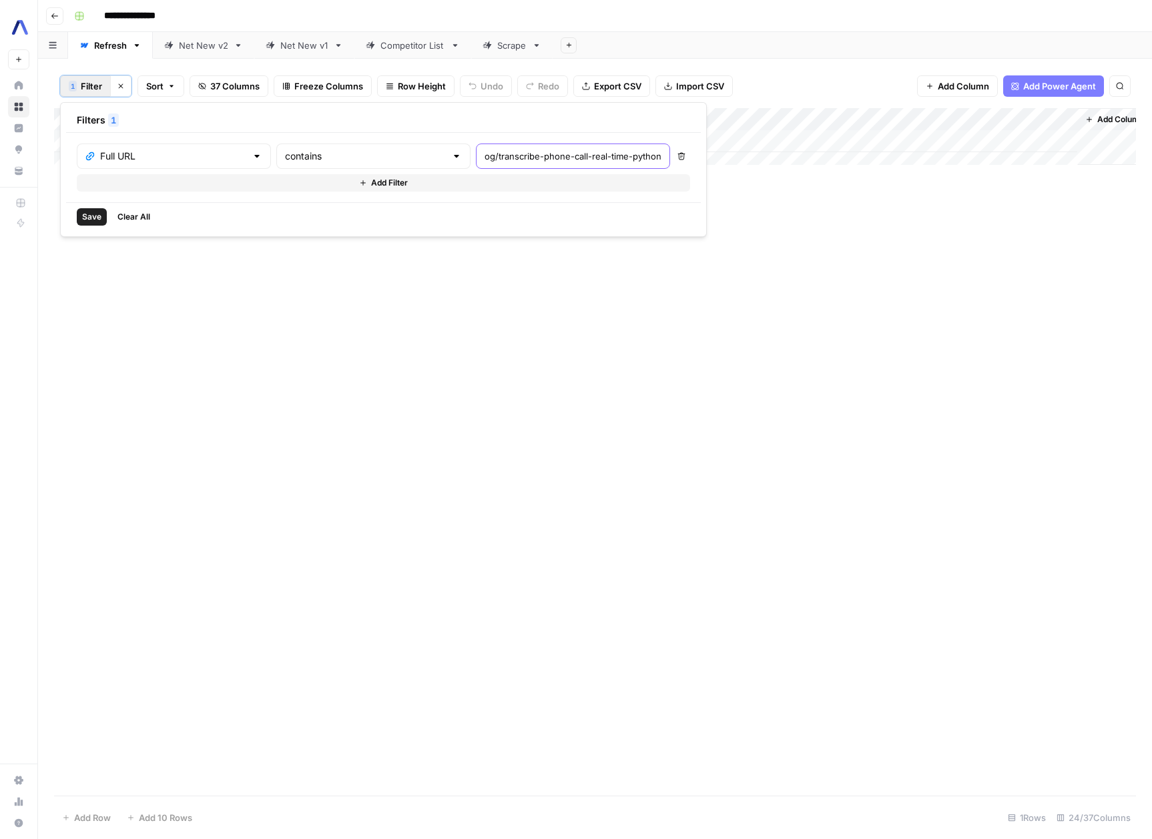
type input "/blog/transcribe-phone-call-real-time-python"
click at [81, 214] on button "Save" at bounding box center [92, 216] width 30 height 17
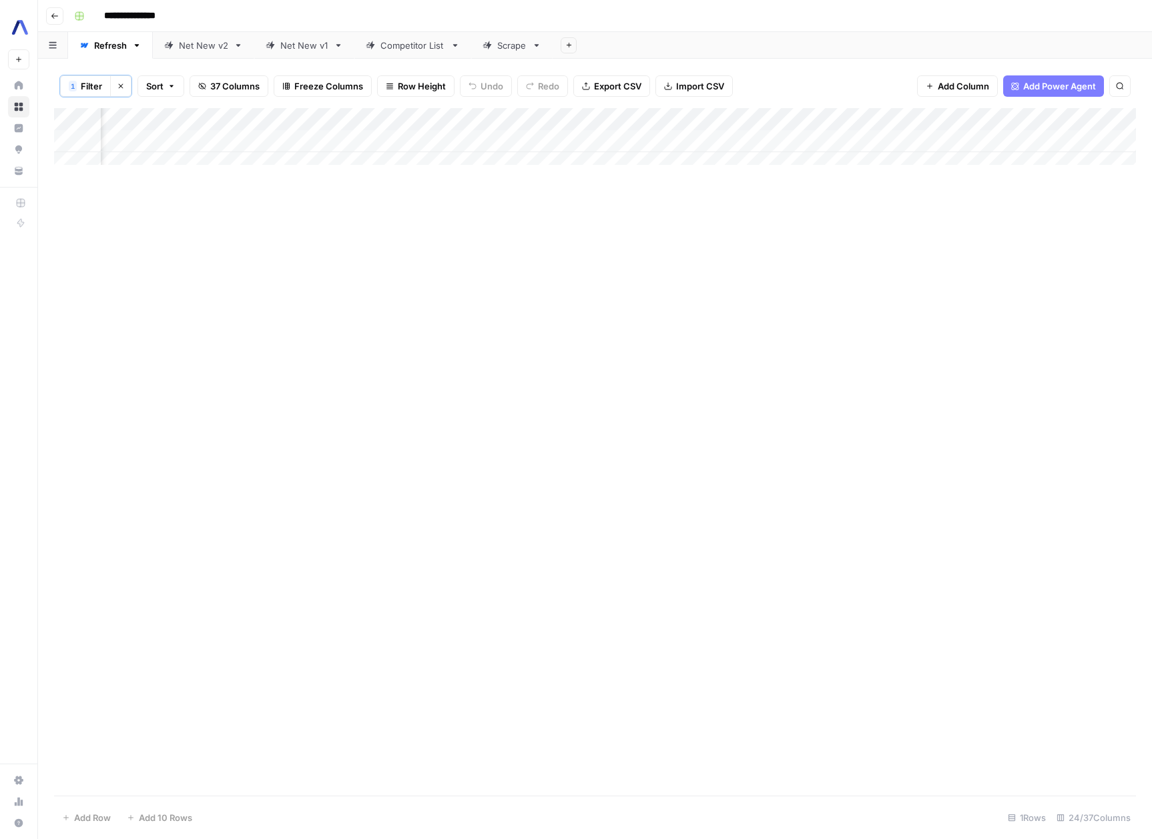
scroll to position [0, 1499]
click at [713, 144] on div "Add Column" at bounding box center [595, 141] width 1082 height 67
click at [479, 142] on div "Add Column" at bounding box center [595, 141] width 1082 height 67
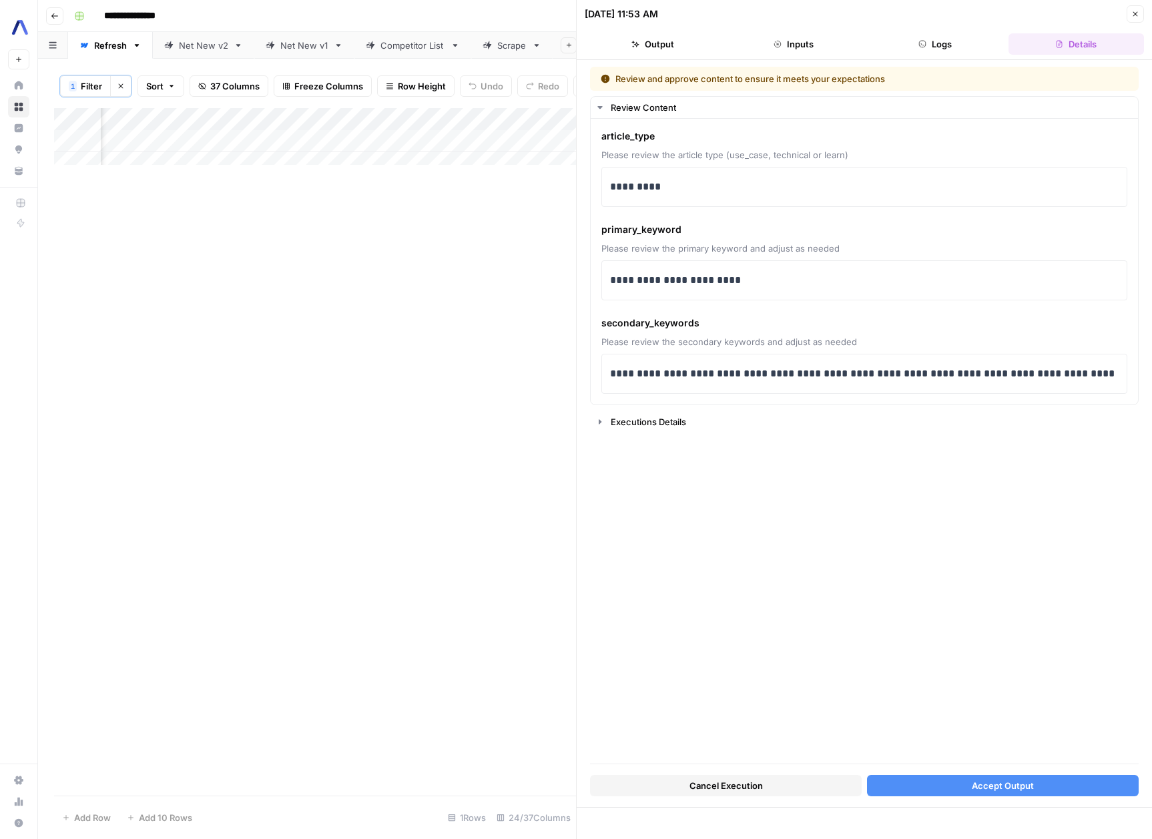
click at [255, 157] on div "Add Column" at bounding box center [315, 141] width 522 height 67
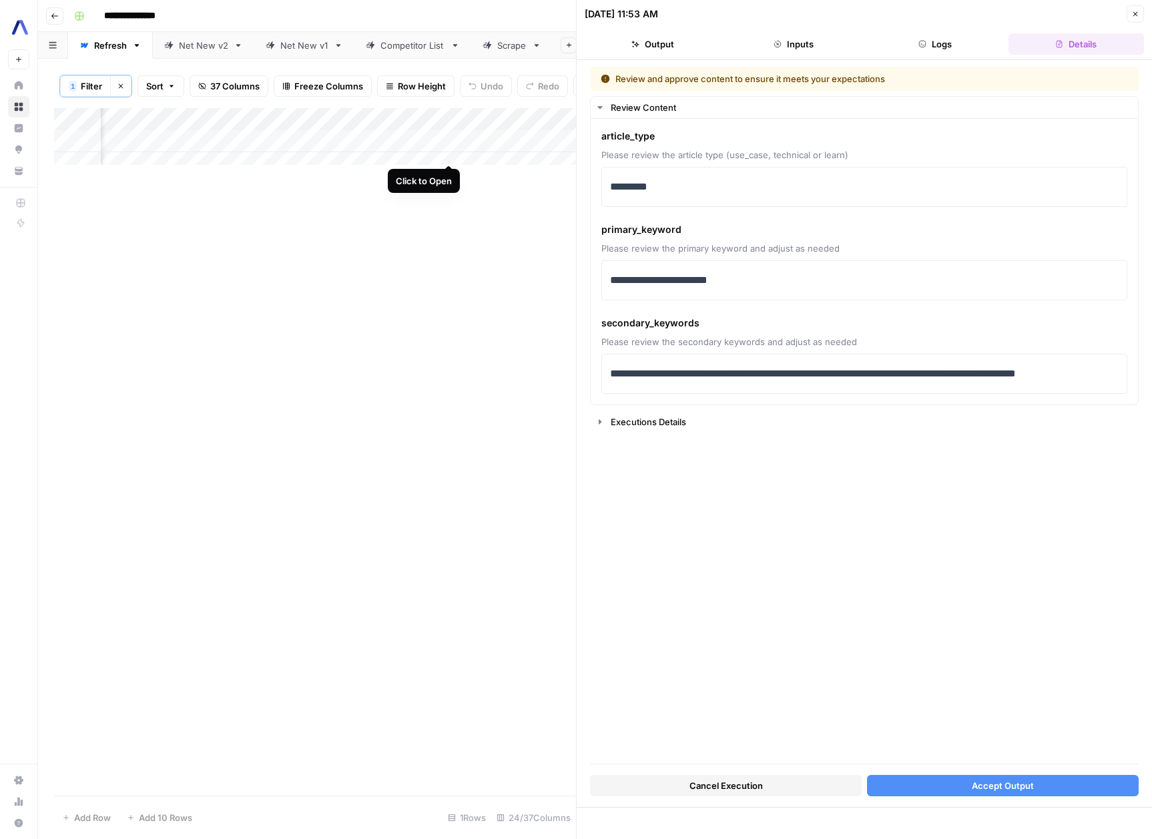
click at [448, 151] on div "Add Column" at bounding box center [315, 141] width 522 height 67
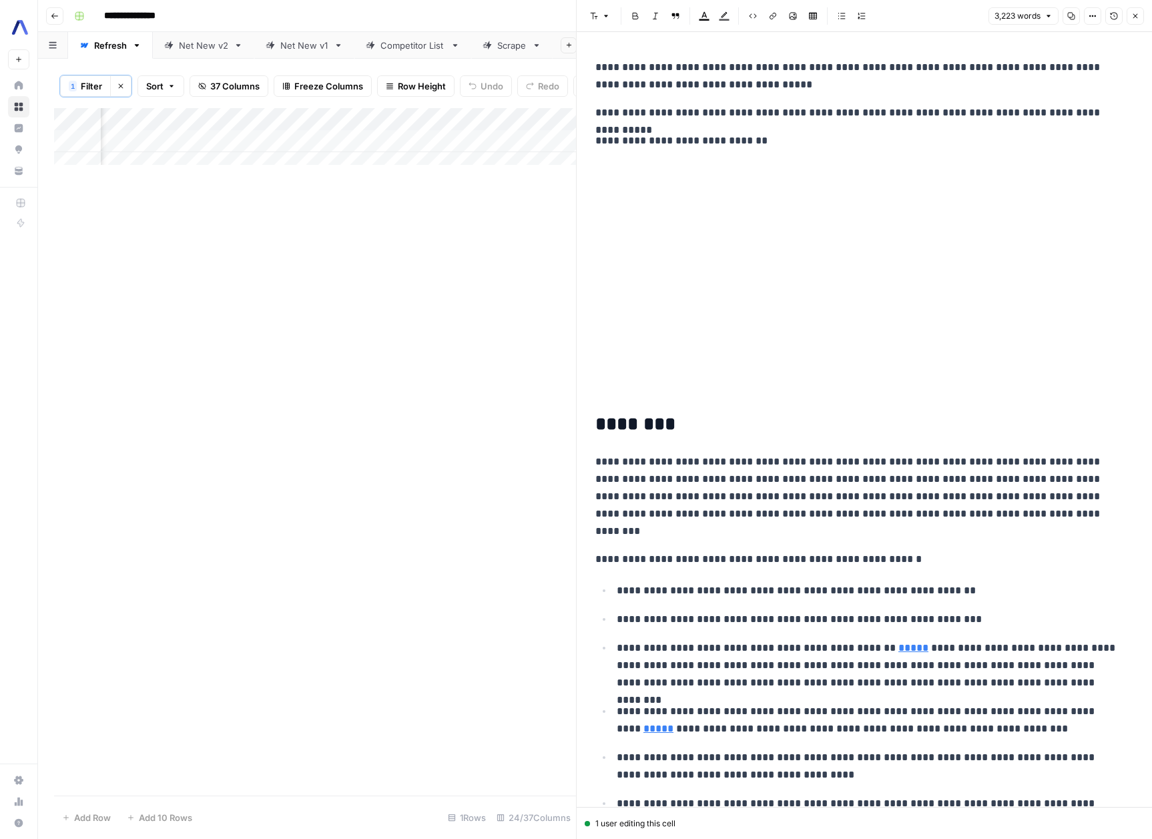
click at [150, 192] on div "Add Column" at bounding box center [315, 452] width 522 height 688
click at [282, 151] on div "Add Column" at bounding box center [315, 141] width 522 height 67
click at [354, 150] on div "Add Column" at bounding box center [315, 141] width 522 height 67
click at [354, 151] on div "Add Column" at bounding box center [315, 141] width 522 height 67
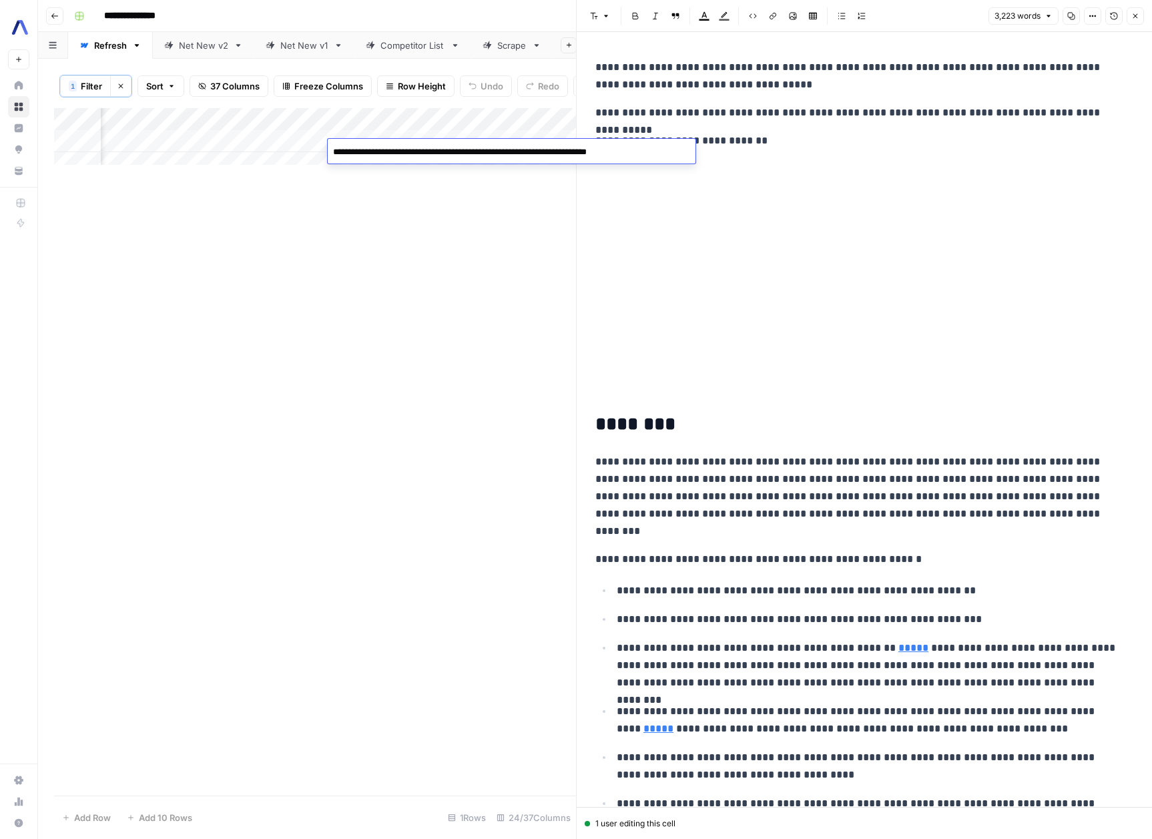
click at [358, 146] on textarea "**********" at bounding box center [512, 152] width 368 height 19
click at [941, 535] on p "**********" at bounding box center [859, 496] width 528 height 87
click at [1138, 17] on icon "button" at bounding box center [1135, 16] width 8 height 8
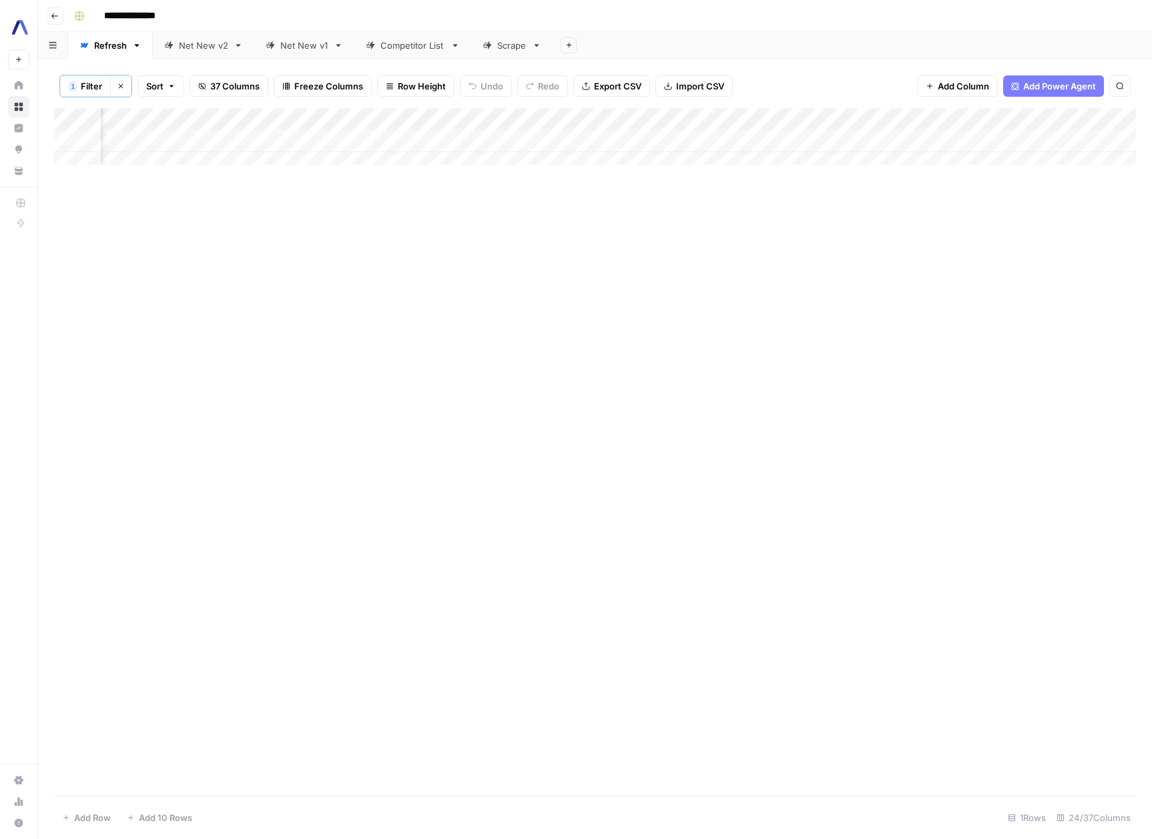
scroll to position [0, 1648]
click at [561, 141] on div "Add Column" at bounding box center [595, 141] width 1082 height 67
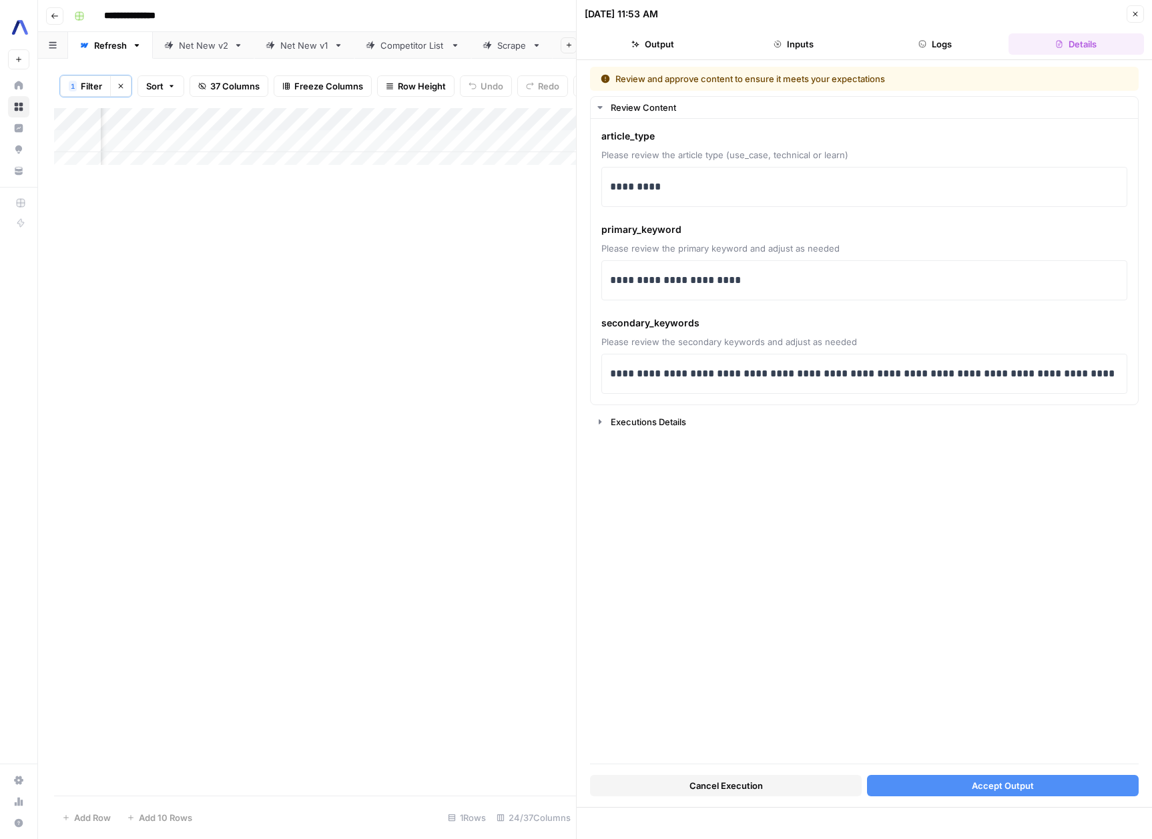
click at [356, 188] on div "Add Column" at bounding box center [315, 452] width 522 height 688
click at [740, 277] on p "**********" at bounding box center [864, 280] width 509 height 17
click at [880, 547] on div "**********" at bounding box center [864, 415] width 549 height 697
click at [828, 634] on div "**********" at bounding box center [864, 415] width 549 height 697
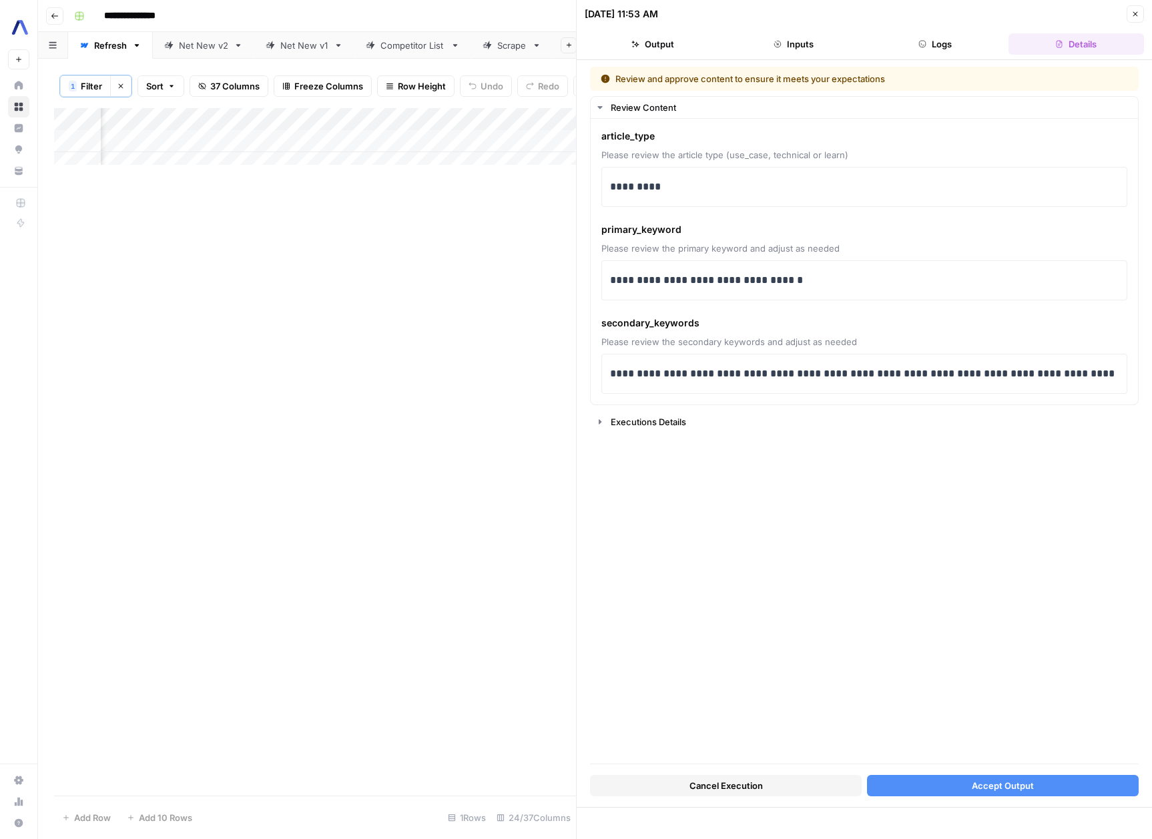
click at [1008, 789] on span "Accept Output" at bounding box center [1003, 785] width 62 height 13
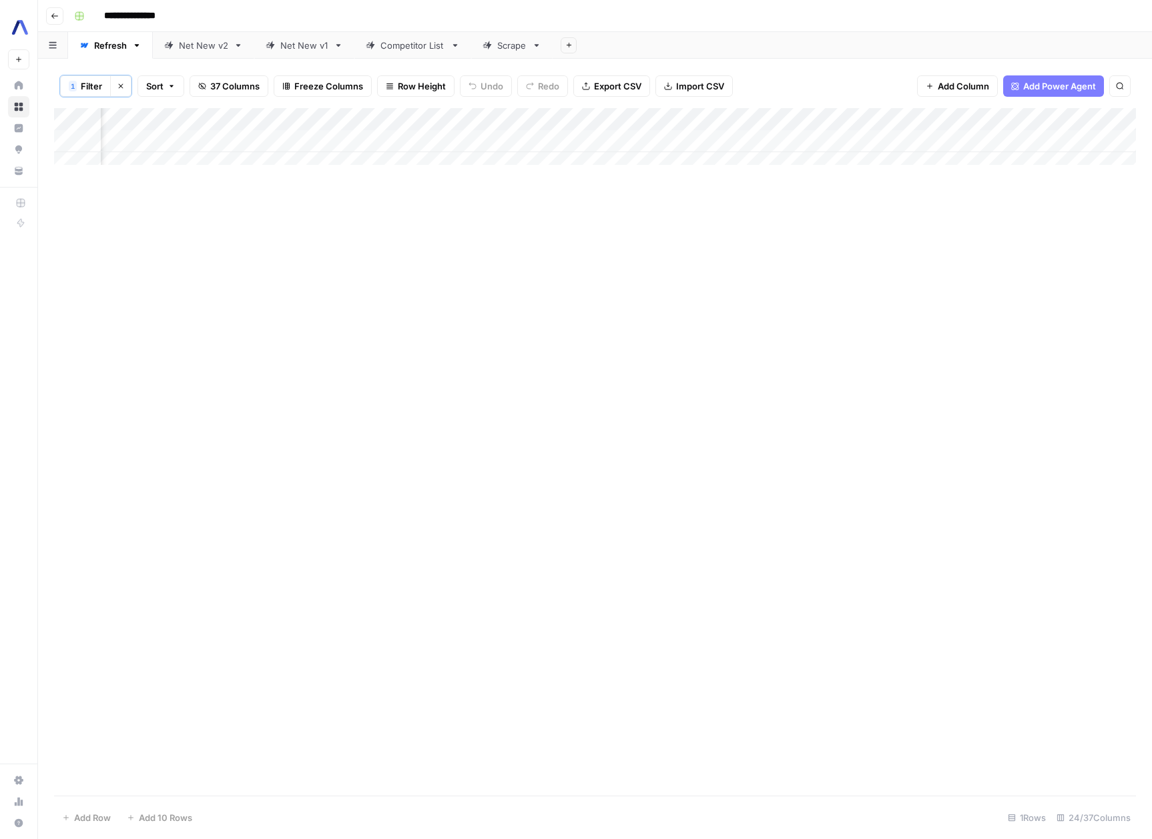
scroll to position [0, 1479]
click at [728, 140] on div "Add Column" at bounding box center [595, 141] width 1082 height 67
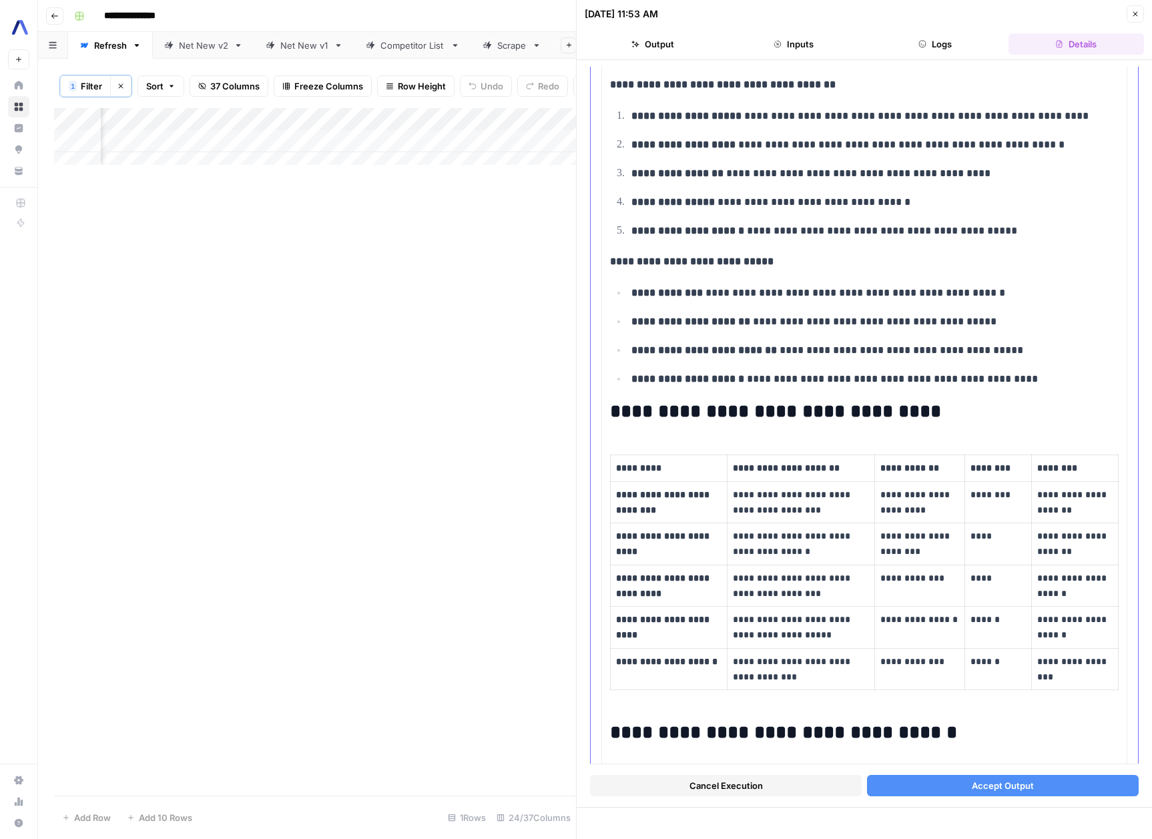
scroll to position [1247, 0]
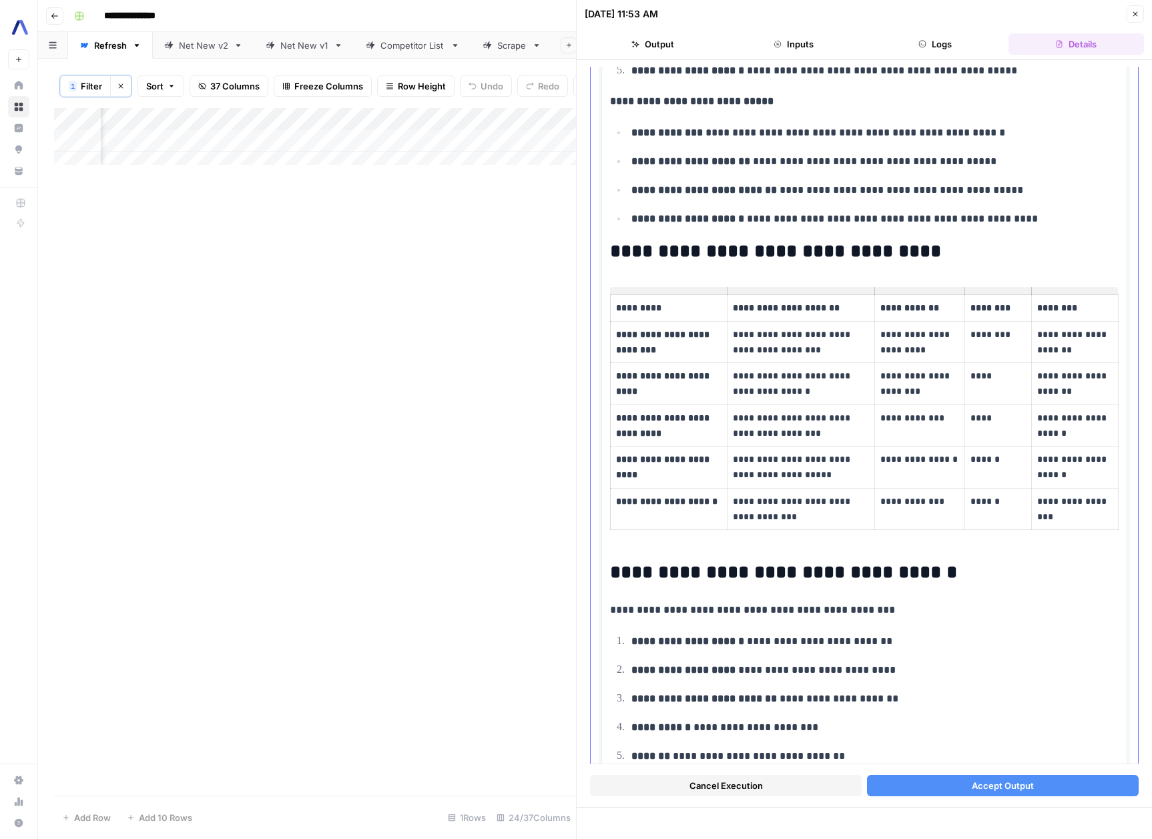
click at [1037, 421] on p "**********" at bounding box center [1074, 426] width 75 height 31
click at [733, 503] on p "**********" at bounding box center [801, 509] width 136 height 31
drag, startPoint x: 654, startPoint y: 475, endPoint x: 730, endPoint y: 485, distance: 76.8
click at [730, 485] on tr "**********" at bounding box center [865, 468] width 508 height 42
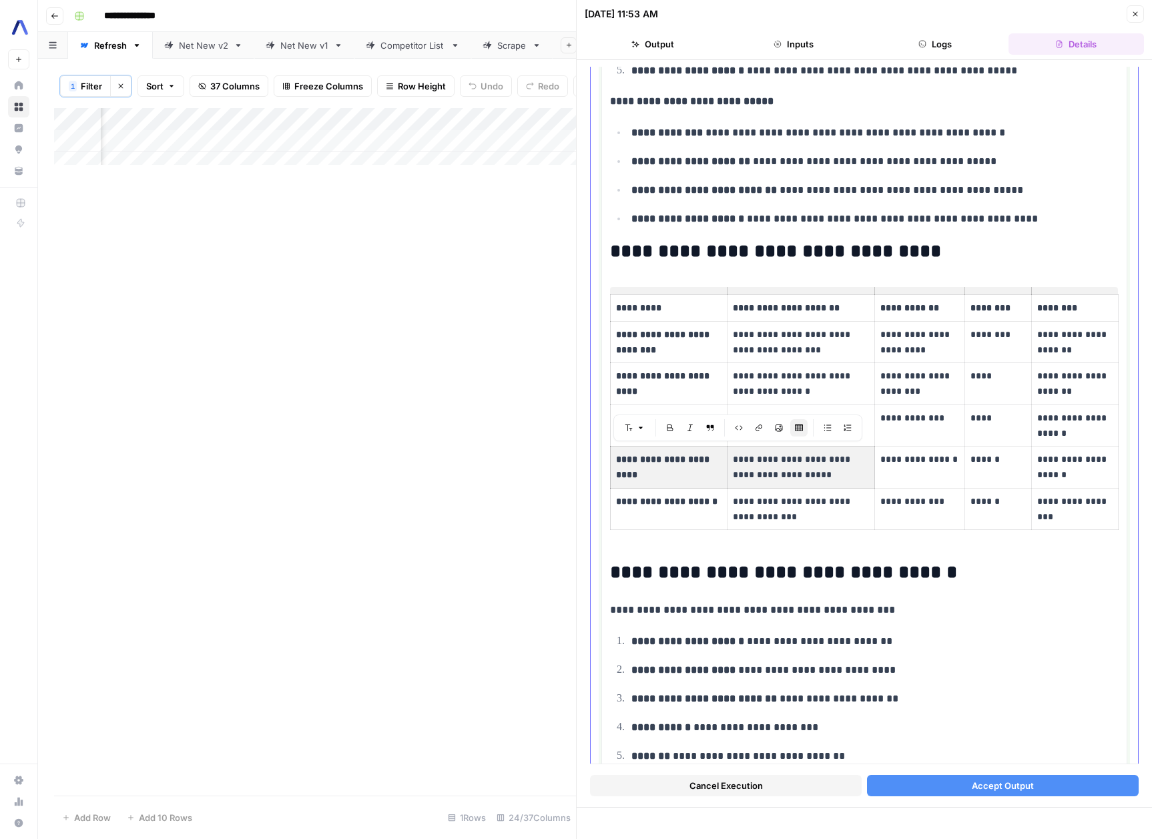
click at [1003, 564] on h2 "**********" at bounding box center [859, 572] width 499 height 21
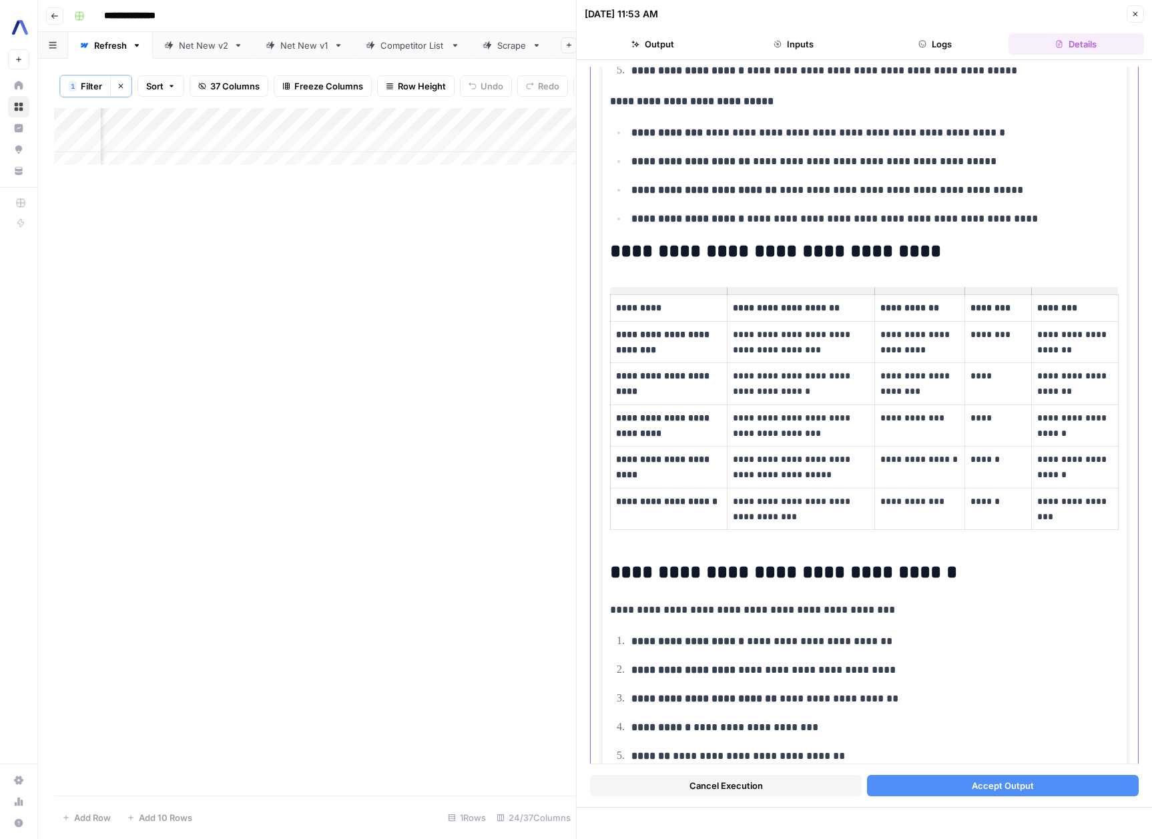
click at [639, 474] on strong "**********" at bounding box center [664, 467] width 96 height 25
click at [752, 460] on div "Font style Bold Italic Block quote Code block Link Image Insert Table Bulleted …" at bounding box center [643, 450] width 249 height 27
click at [875, 513] on td "**********" at bounding box center [920, 509] width 90 height 42
click at [998, 611] on p "**********" at bounding box center [859, 609] width 499 height 17
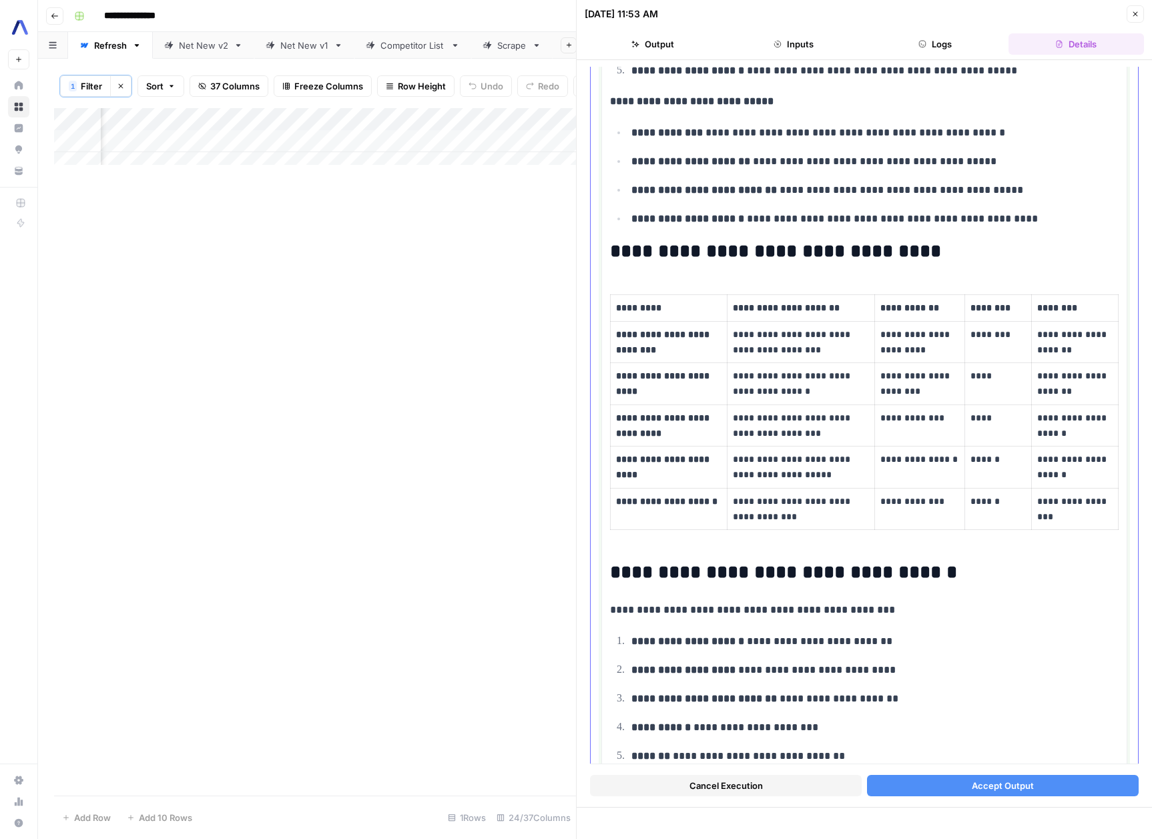
click at [652, 469] on strong "**********" at bounding box center [664, 467] width 96 height 25
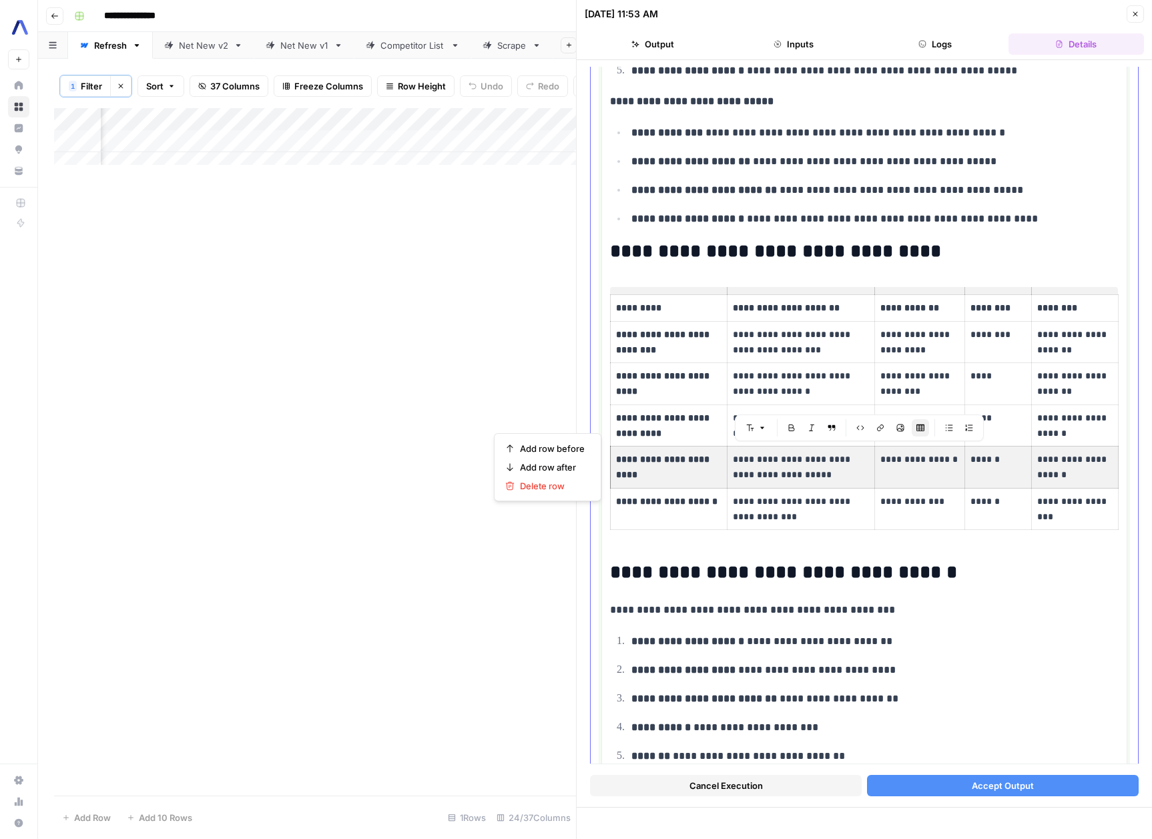
drag, startPoint x: 652, startPoint y: 469, endPoint x: 1044, endPoint y: 474, distance: 391.9
click at [1044, 474] on tr "**********" at bounding box center [865, 468] width 508 height 42
click at [559, 489] on span "Delete row" at bounding box center [552, 485] width 65 height 13
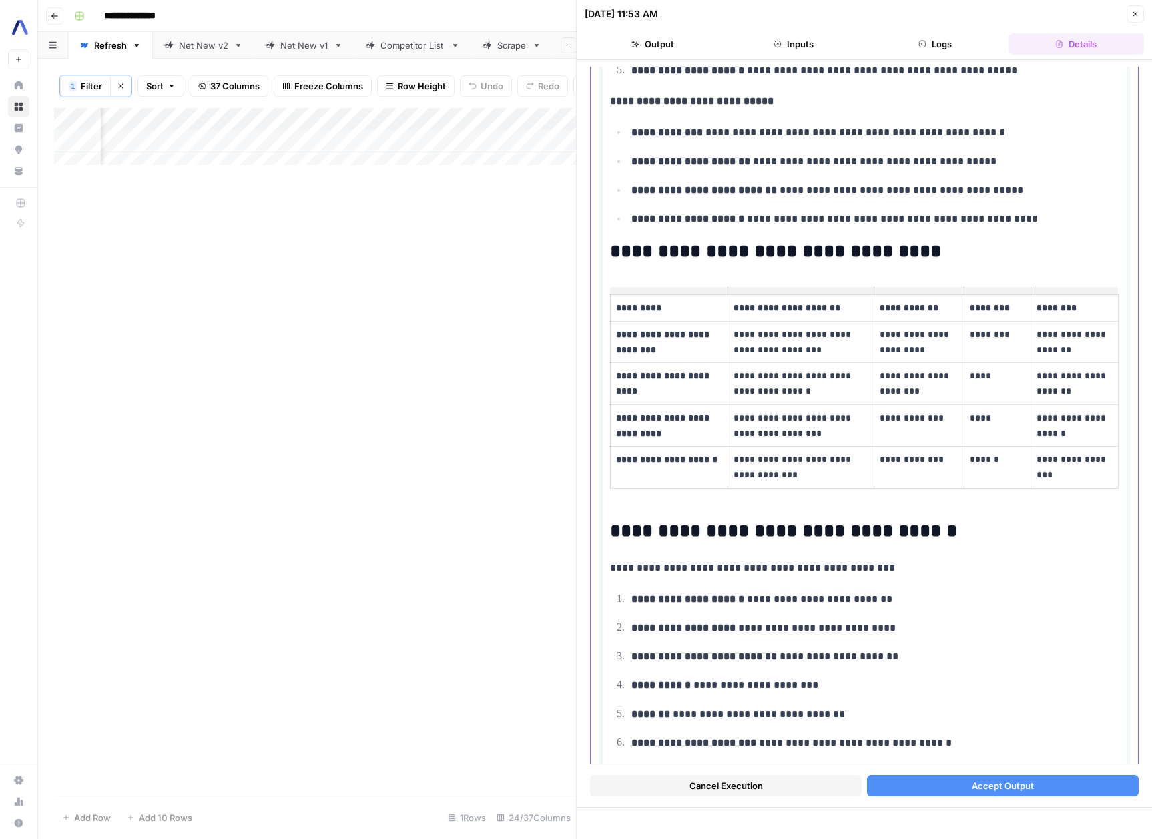
click at [667, 464] on strong "**********" at bounding box center [666, 459] width 101 height 9
click at [784, 541] on h2 "**********" at bounding box center [859, 531] width 499 height 21
click at [662, 462] on strong "**********" at bounding box center [666, 459] width 101 height 9
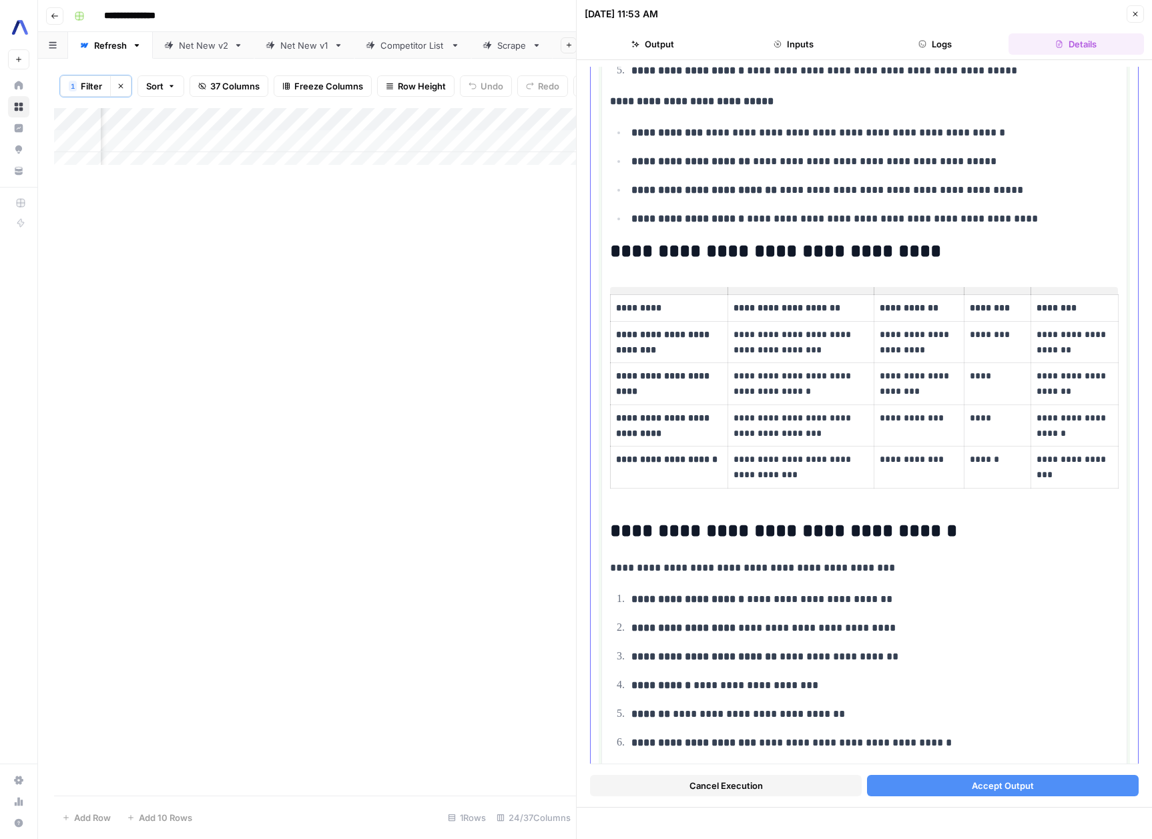
click at [657, 464] on strong "**********" at bounding box center [666, 459] width 101 height 9
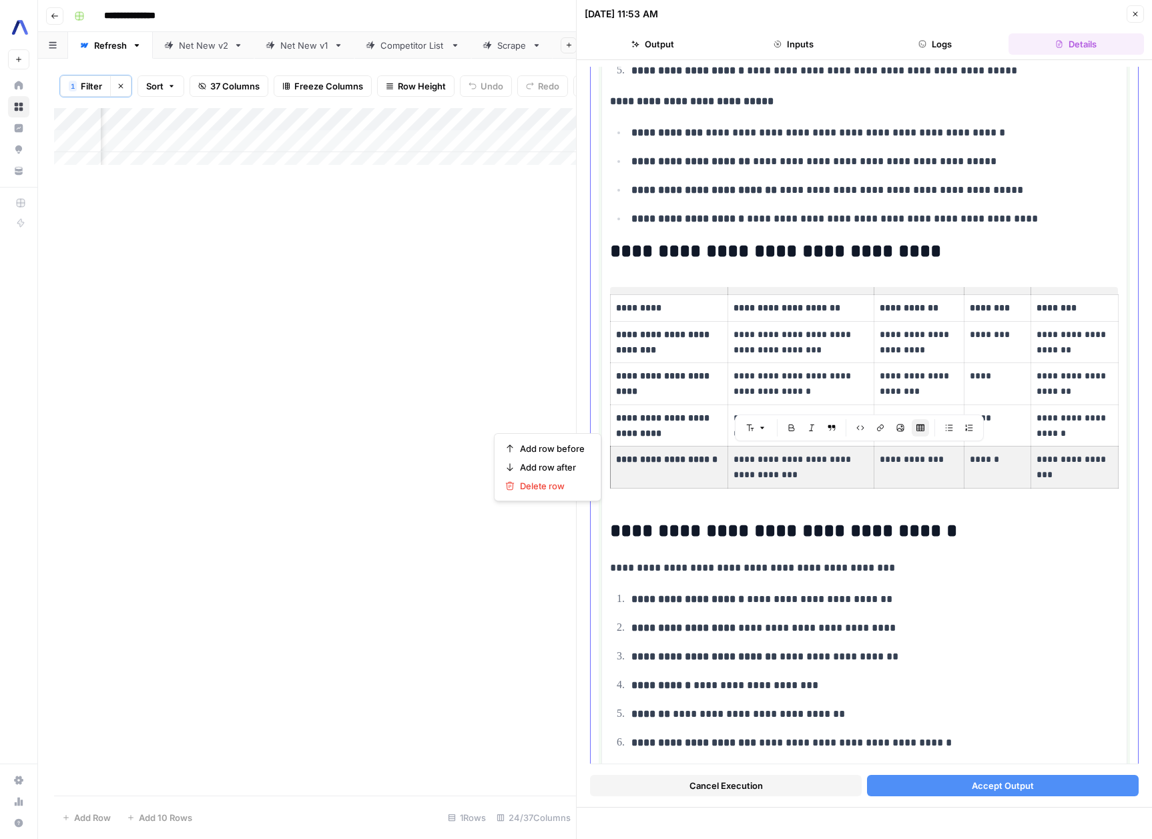
drag, startPoint x: 657, startPoint y: 469, endPoint x: 1087, endPoint y: 481, distance: 430.7
click at [1087, 481] on tr "**********" at bounding box center [865, 468] width 508 height 42
click at [552, 487] on span "Delete row" at bounding box center [552, 485] width 65 height 13
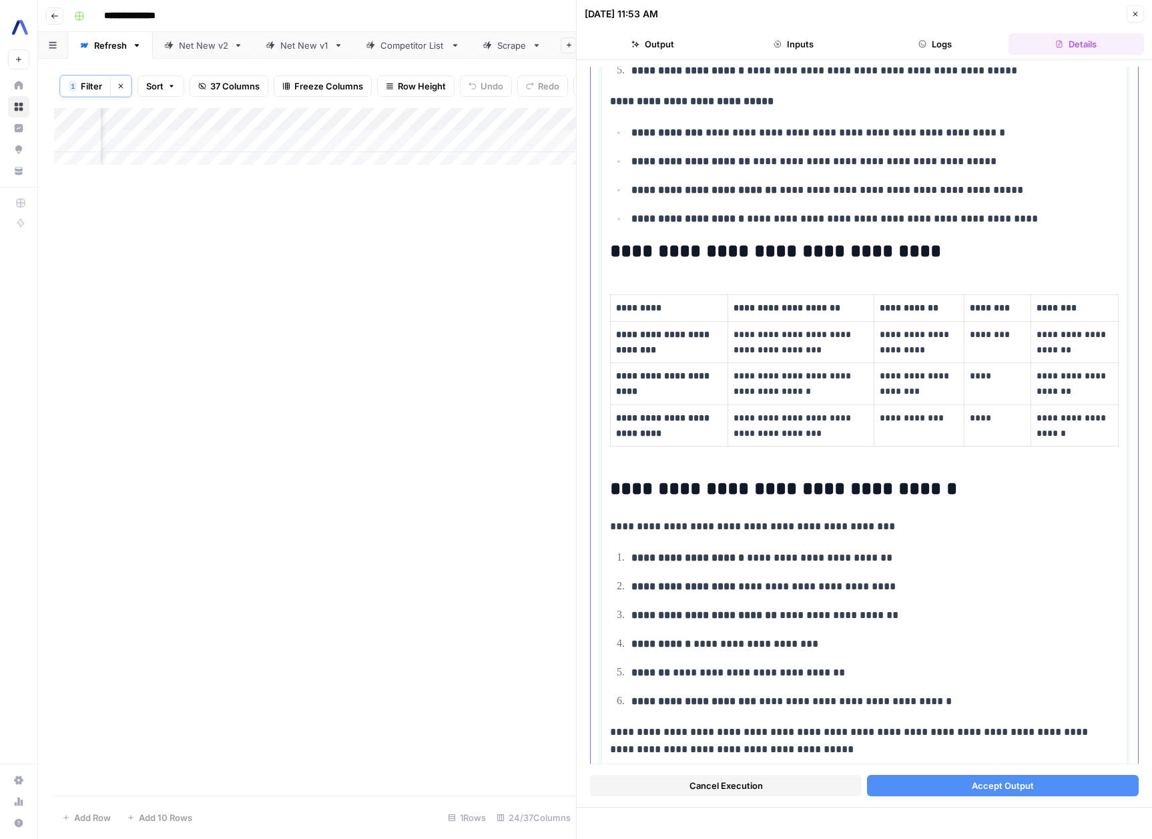
click at [980, 600] on ol "**********" at bounding box center [864, 630] width 509 height 162
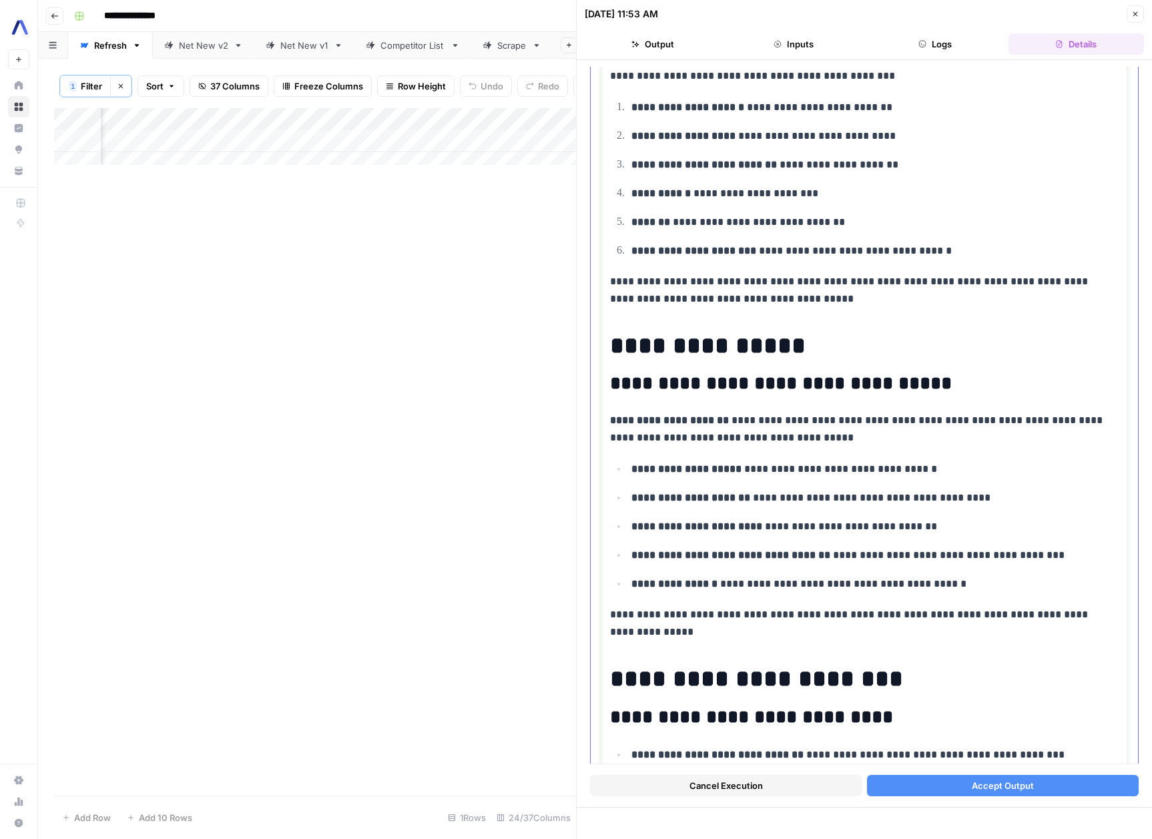
scroll to position [1818, 0]
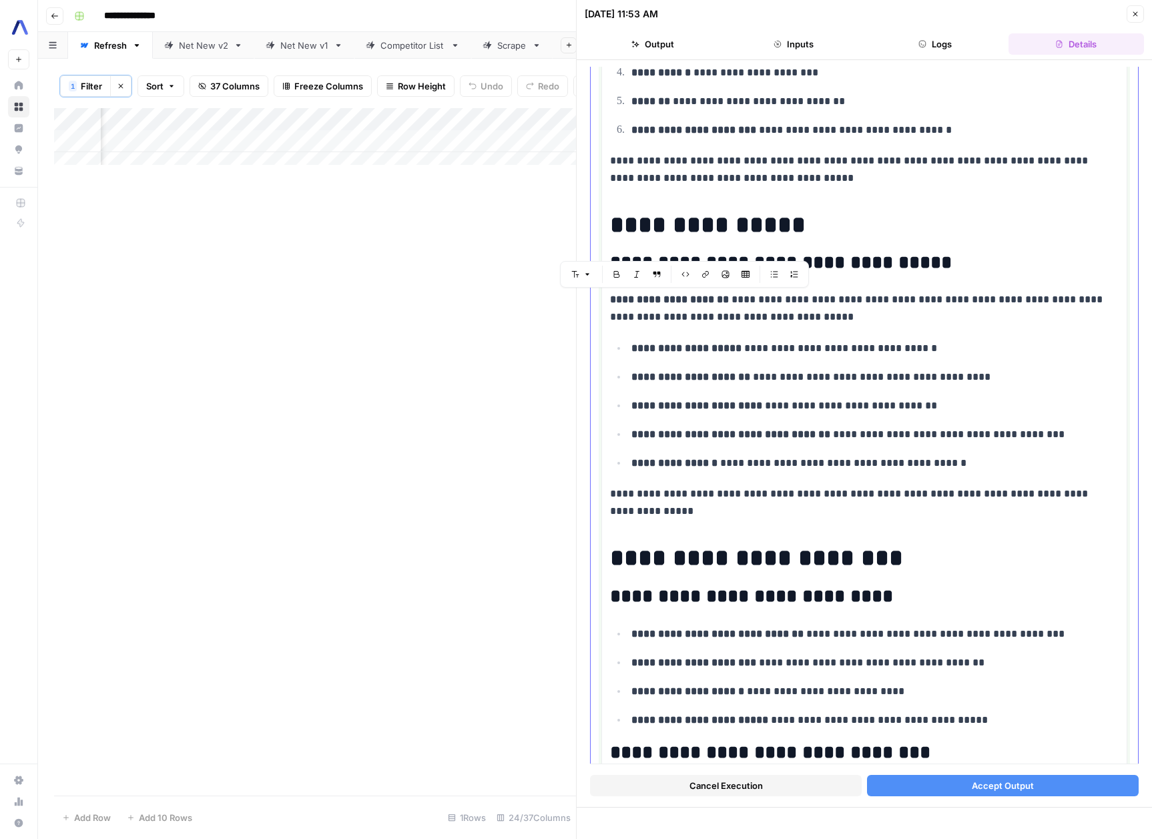
drag, startPoint x: 681, startPoint y: 503, endPoint x: 723, endPoint y: 298, distance: 209.9
click at [723, 298] on div "**********" at bounding box center [864, 246] width 509 height 3849
click at [920, 431] on p "**********" at bounding box center [870, 434] width 477 height 17
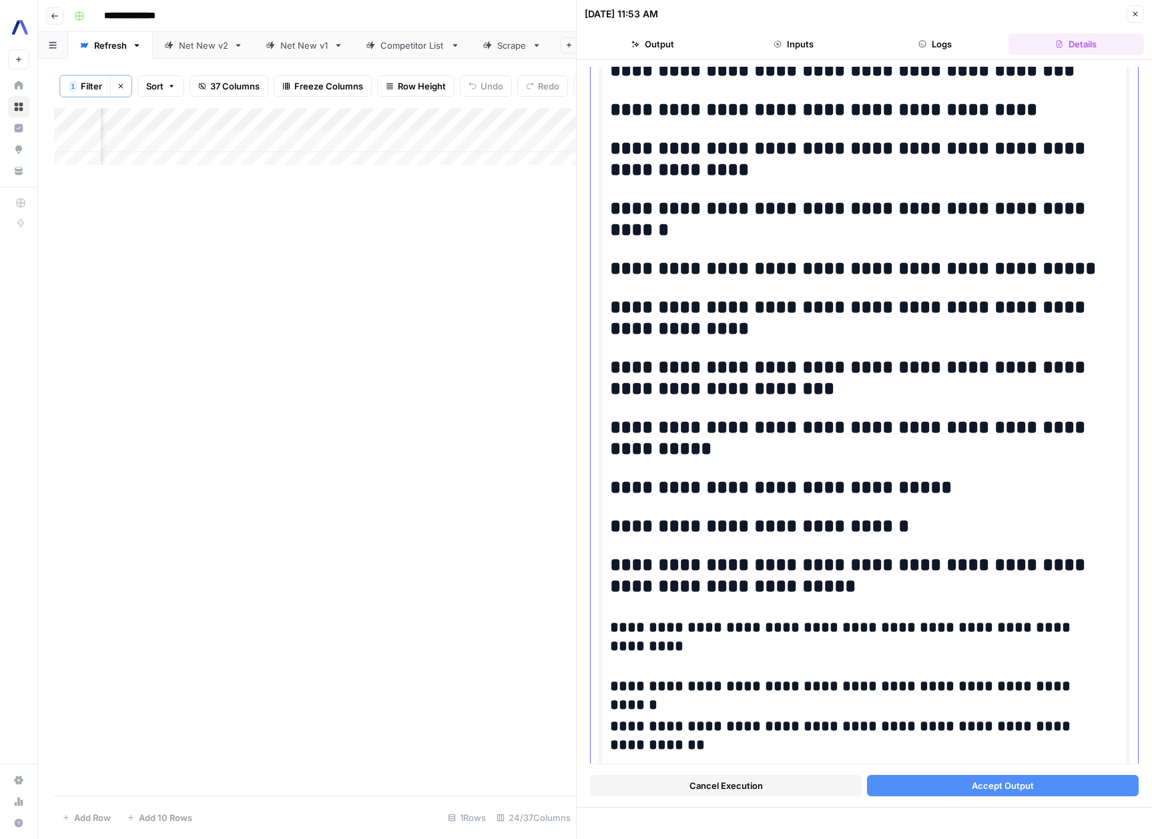
scroll to position [3141, 0]
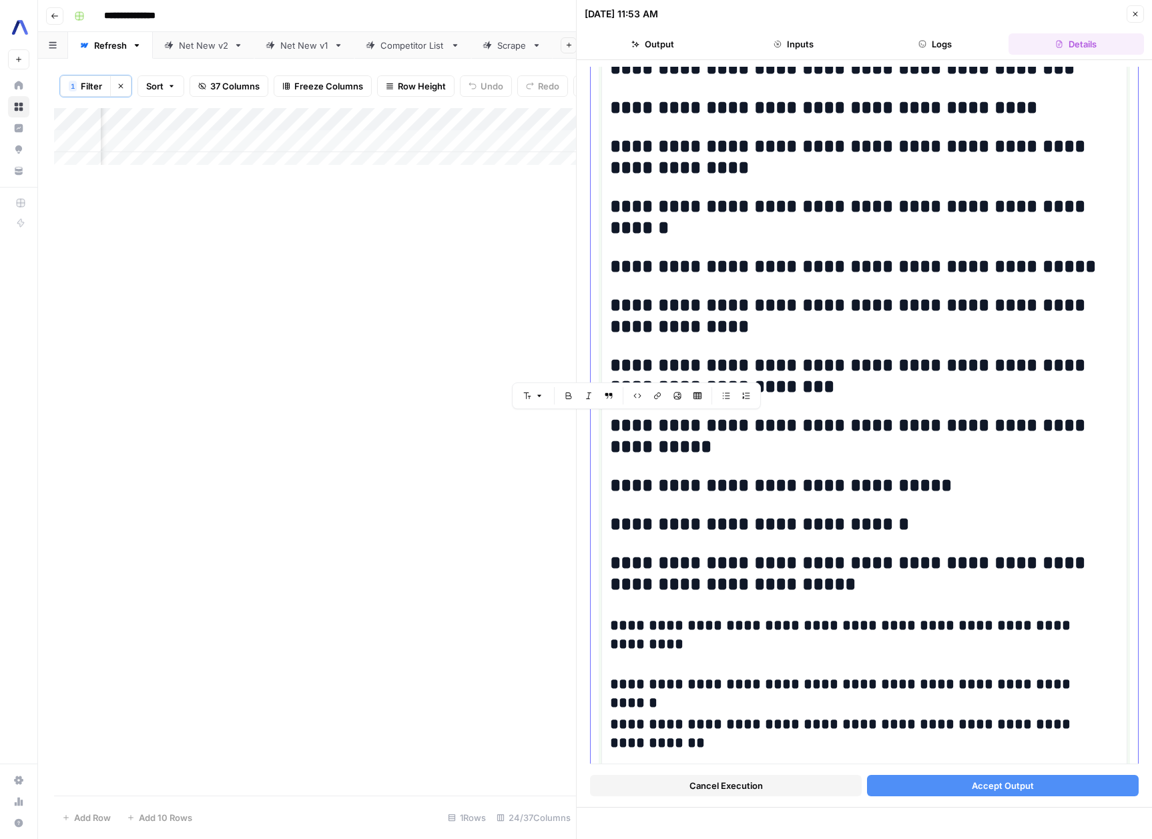
drag, startPoint x: 699, startPoint y: 451, endPoint x: 597, endPoint y: 423, distance: 105.9
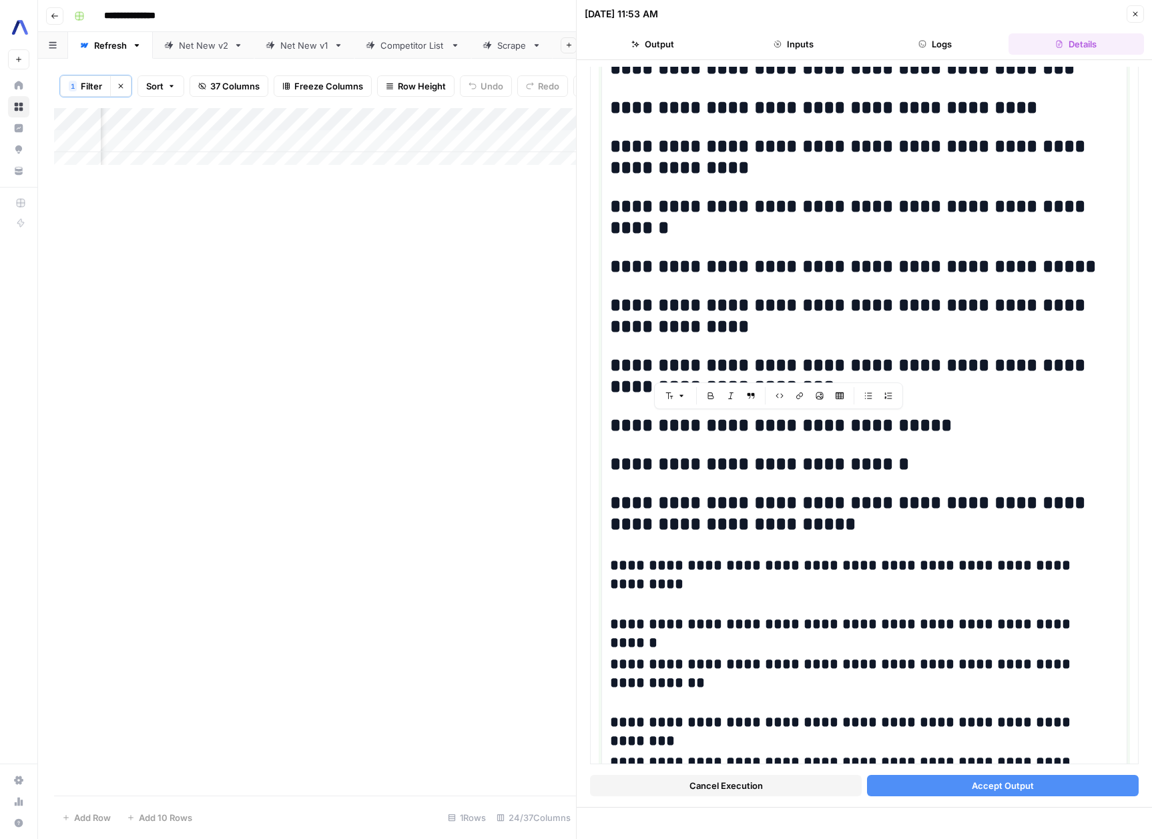
drag, startPoint x: 975, startPoint y: 426, endPoint x: 579, endPoint y: 432, distance: 396.6
click at [579, 432] on div "**********" at bounding box center [864, 419] width 576 height 839
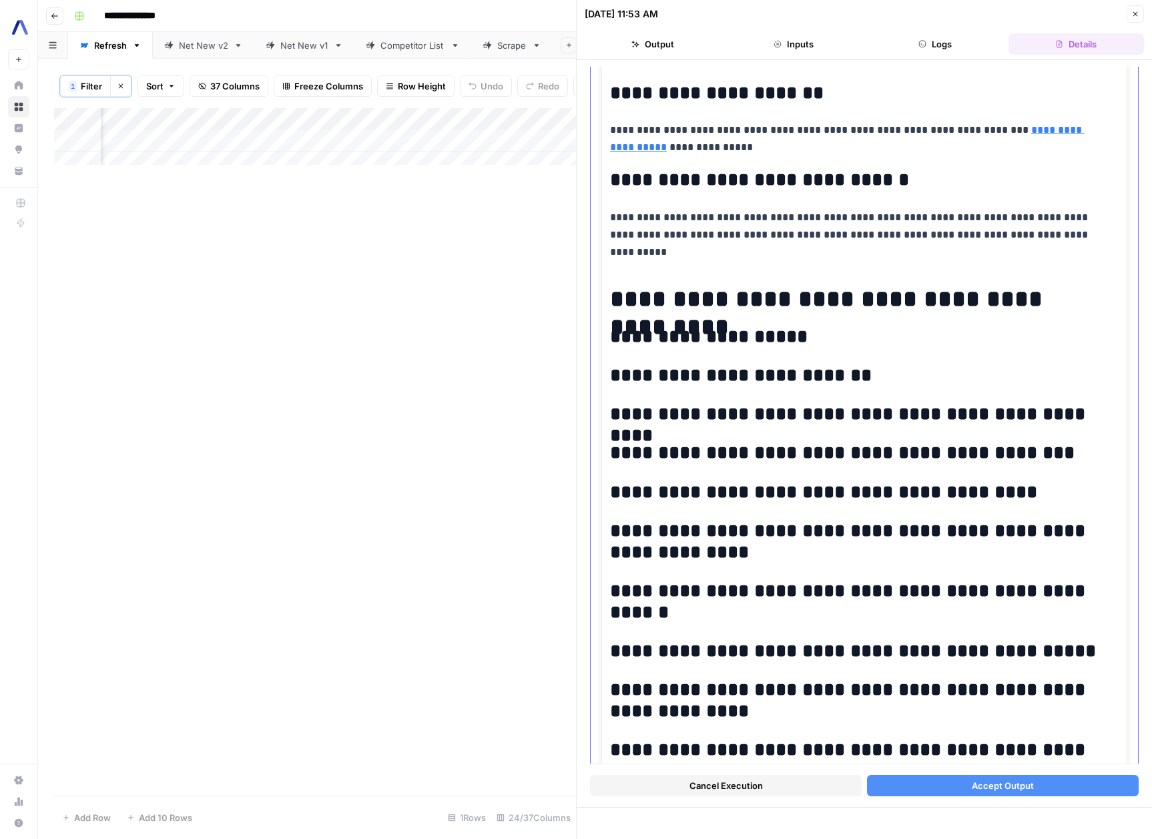
scroll to position [3212, 0]
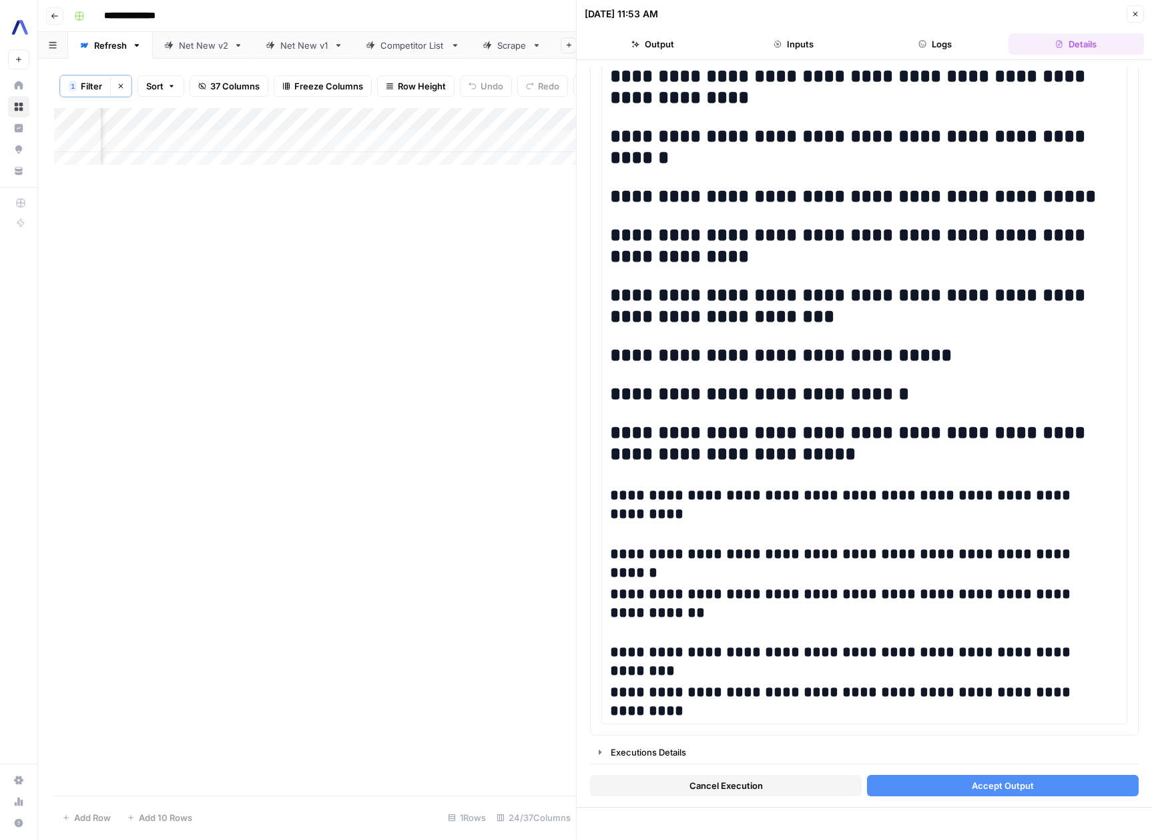
click at [974, 779] on span "Accept Output" at bounding box center [1003, 785] width 62 height 13
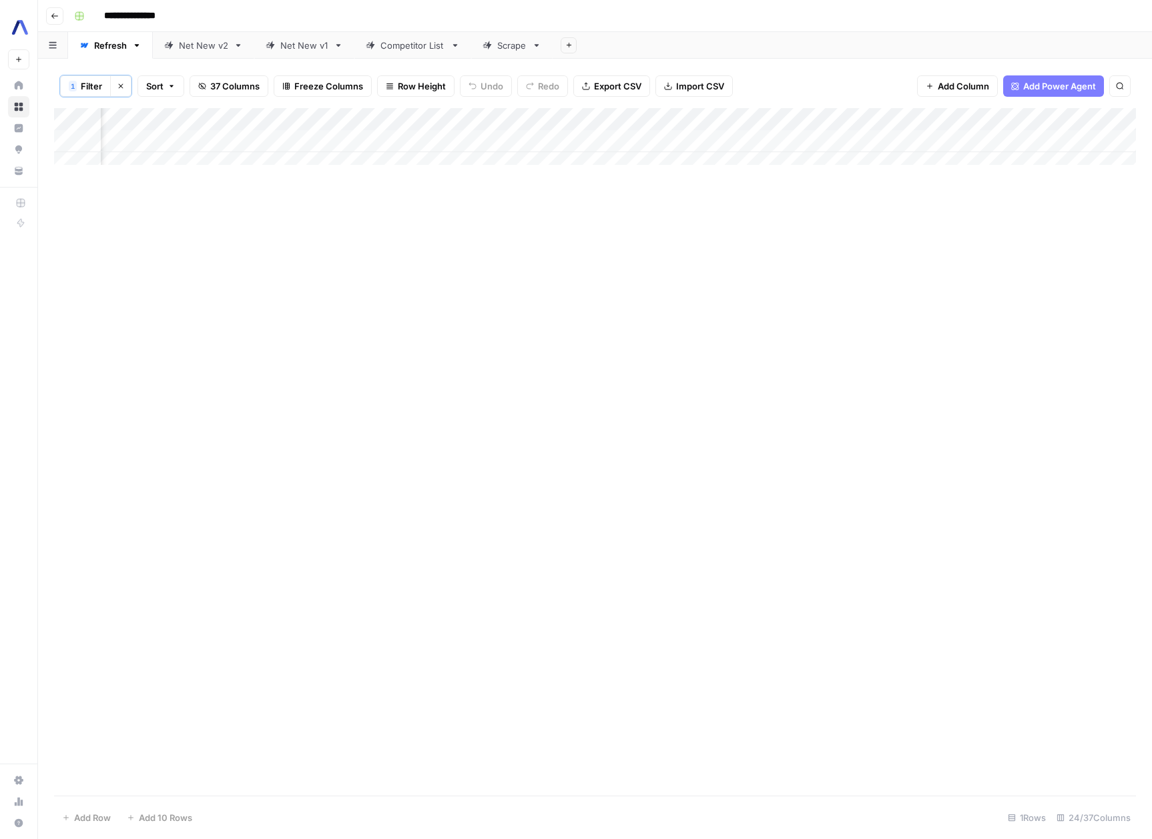
scroll to position [0, 1443]
click at [766, 139] on div "Add Column" at bounding box center [595, 141] width 1082 height 67
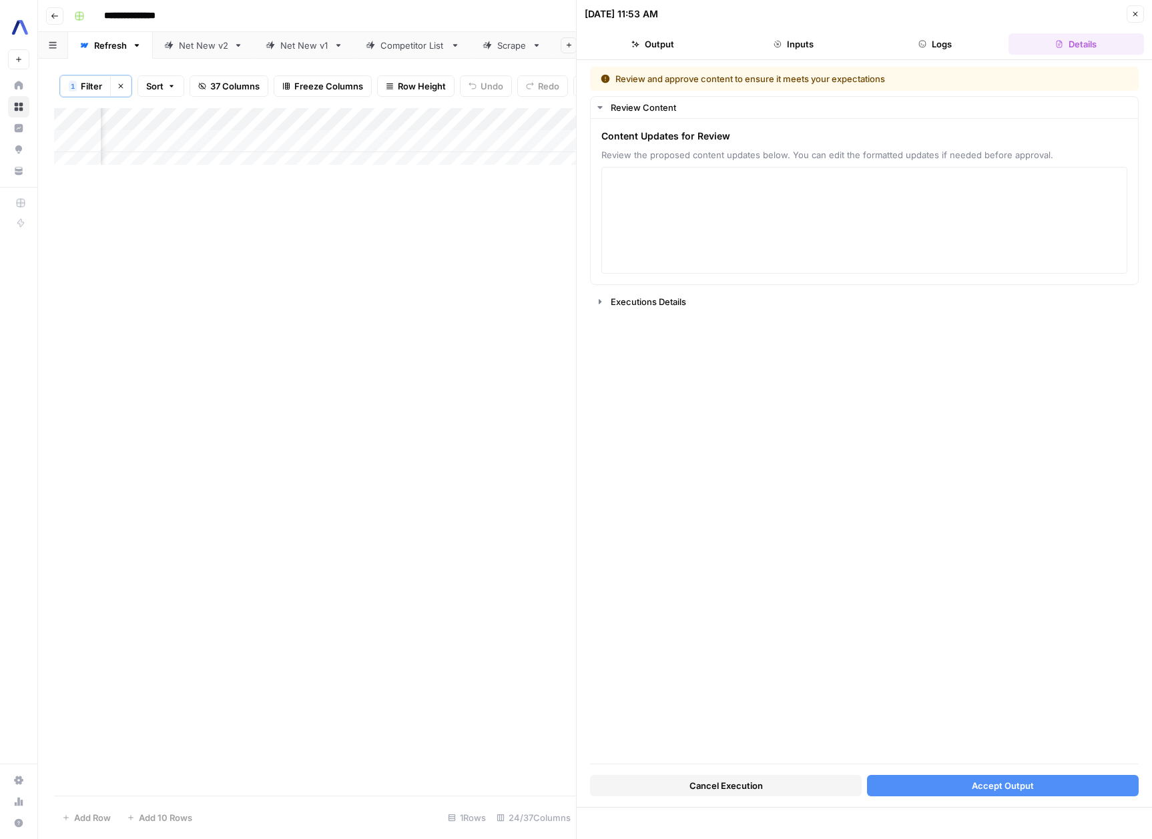
click at [1137, 20] on button "Close" at bounding box center [1135, 13] width 17 height 17
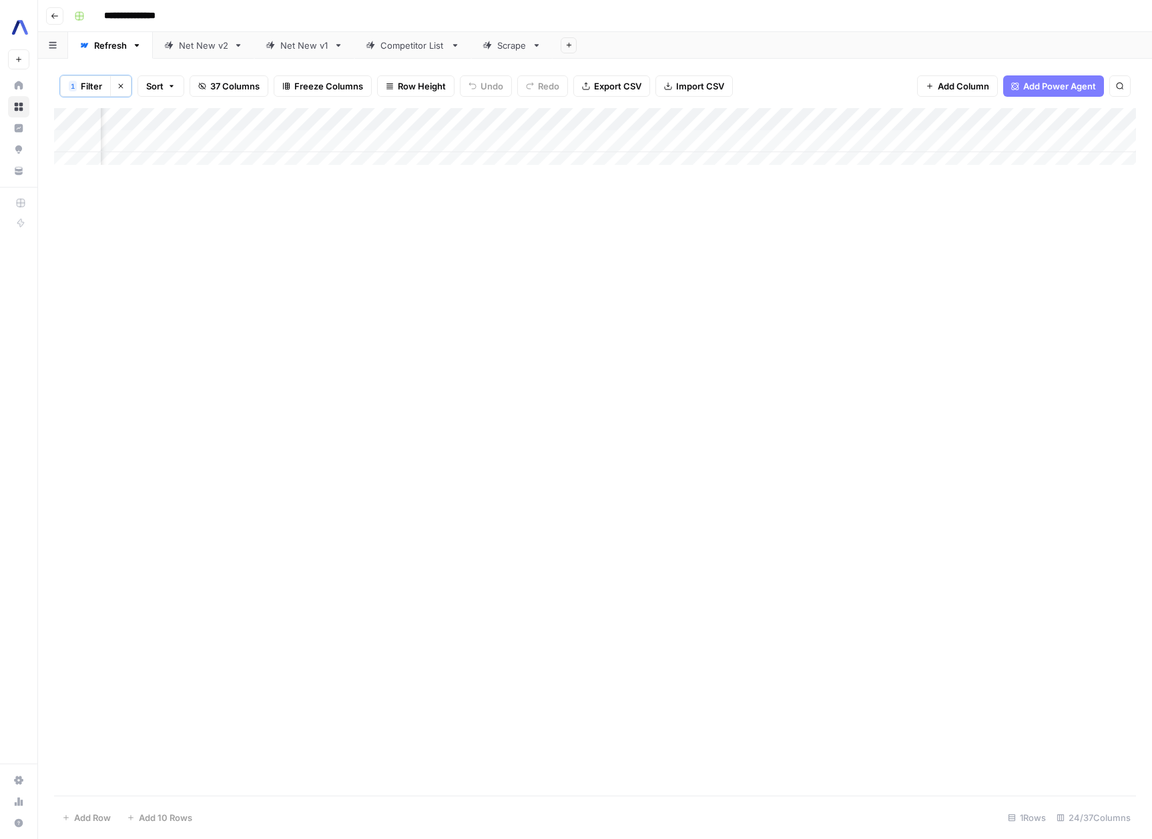
scroll to position [0, 1508]
click at [703, 145] on div "Add Column" at bounding box center [595, 141] width 1082 height 67
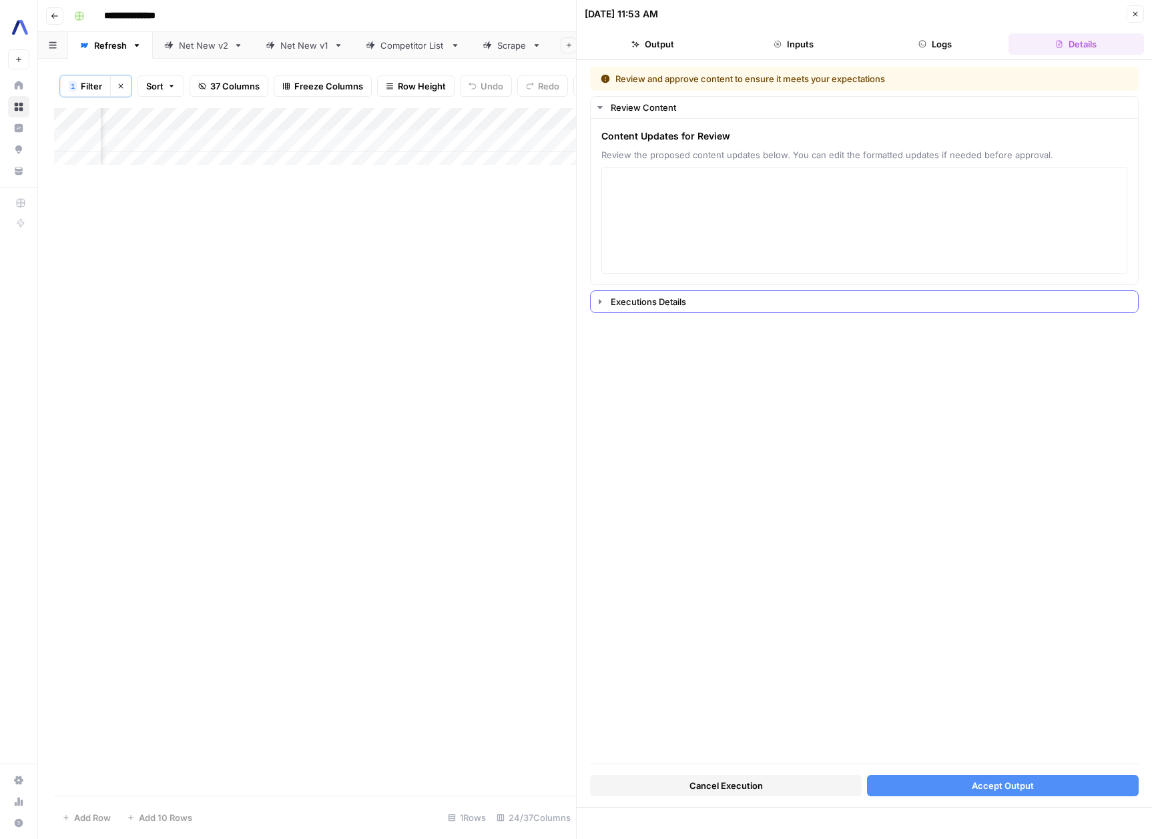
click at [603, 303] on icon "button" at bounding box center [600, 301] width 11 height 11
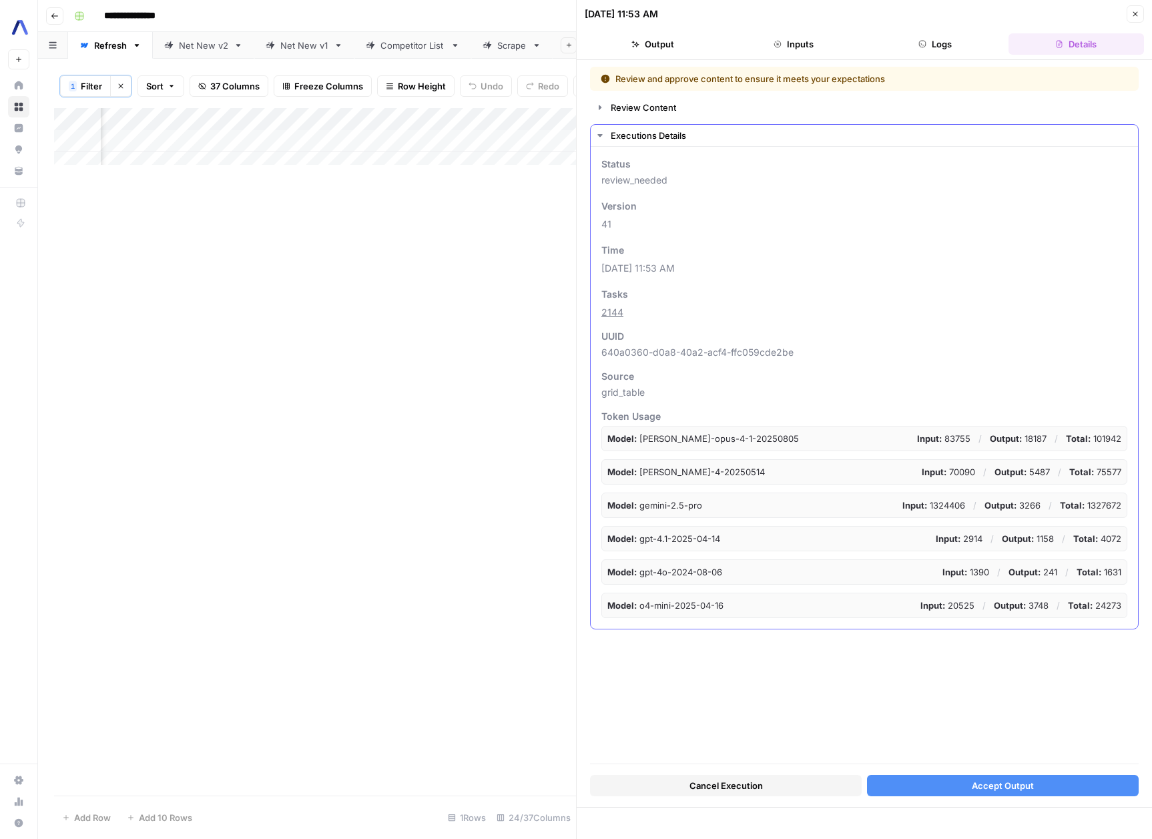
click at [597, 138] on icon "button" at bounding box center [600, 135] width 11 height 11
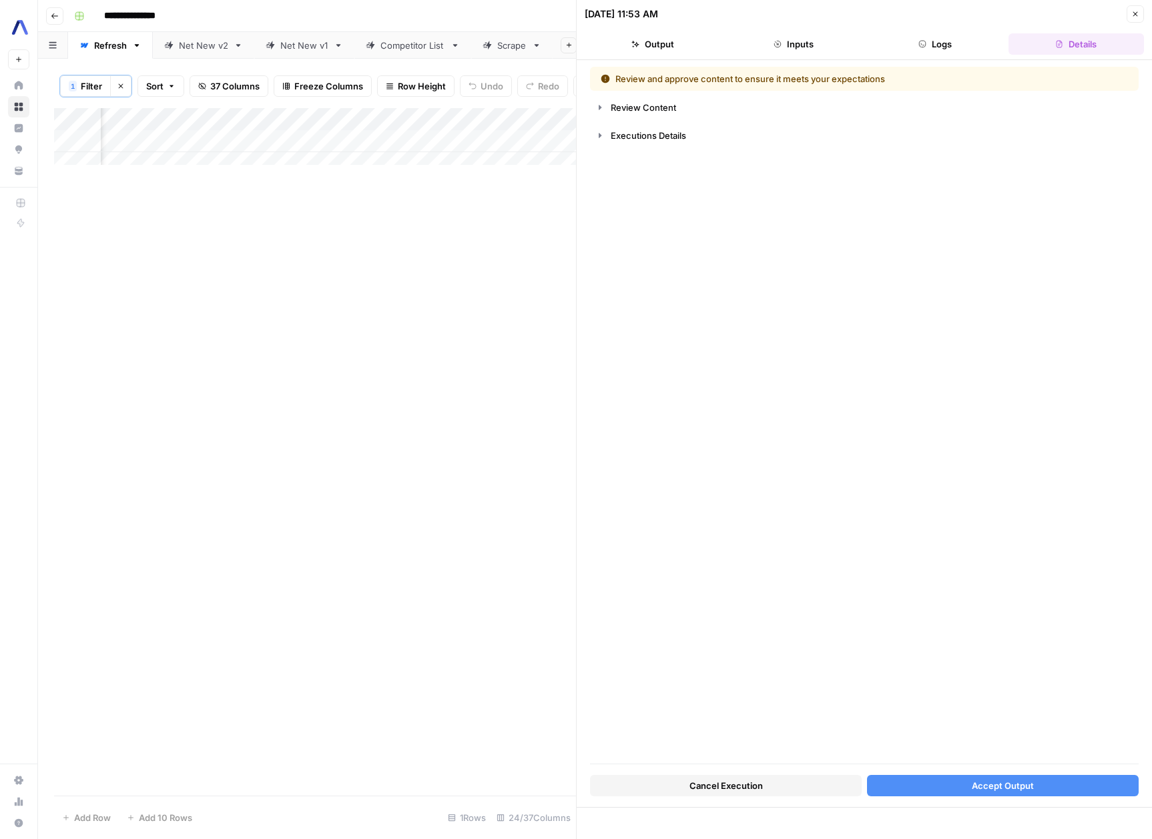
click at [821, 28] on header "[DATE] 11:53 AM Close Output Inputs Logs Details" at bounding box center [864, 30] width 575 height 60
click at [816, 38] on button "Inputs" at bounding box center [794, 43] width 136 height 21
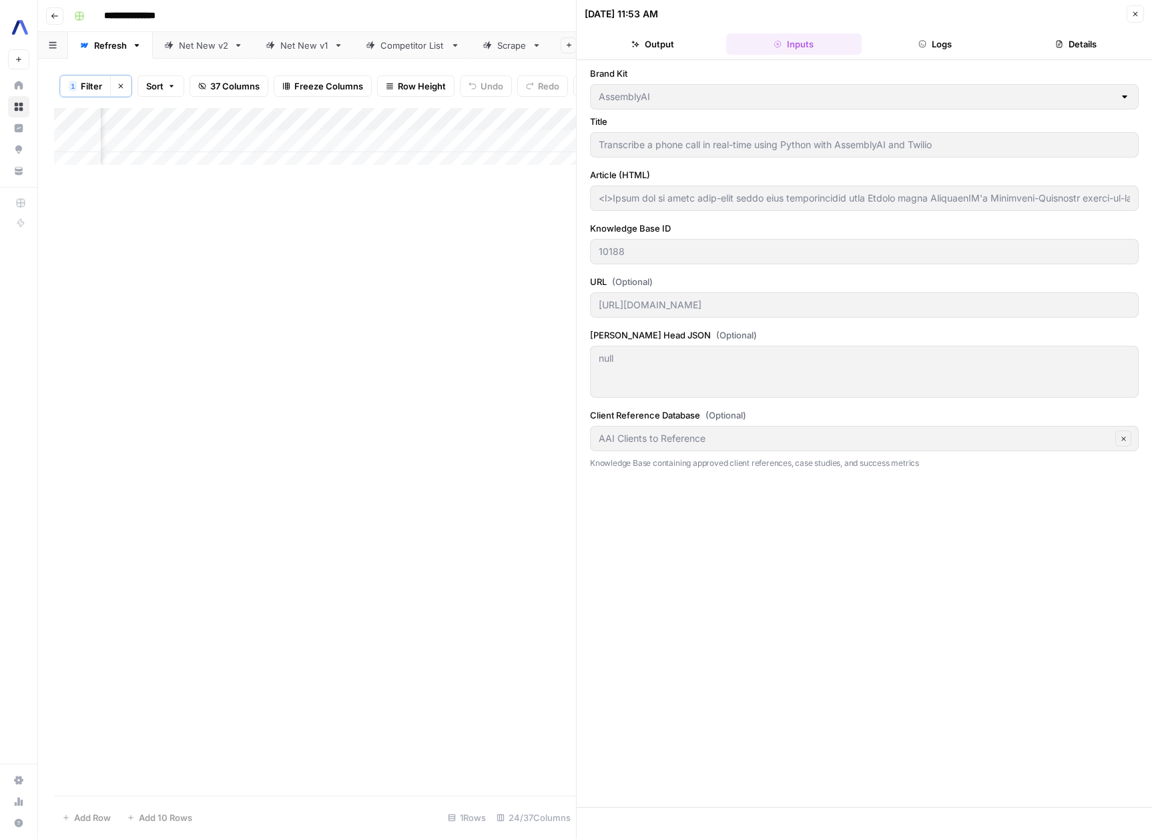
type input "<p>Learn how to build real-time phone call transcription with Python using Asse…"
click at [644, 45] on button "Output" at bounding box center [653, 43] width 136 height 21
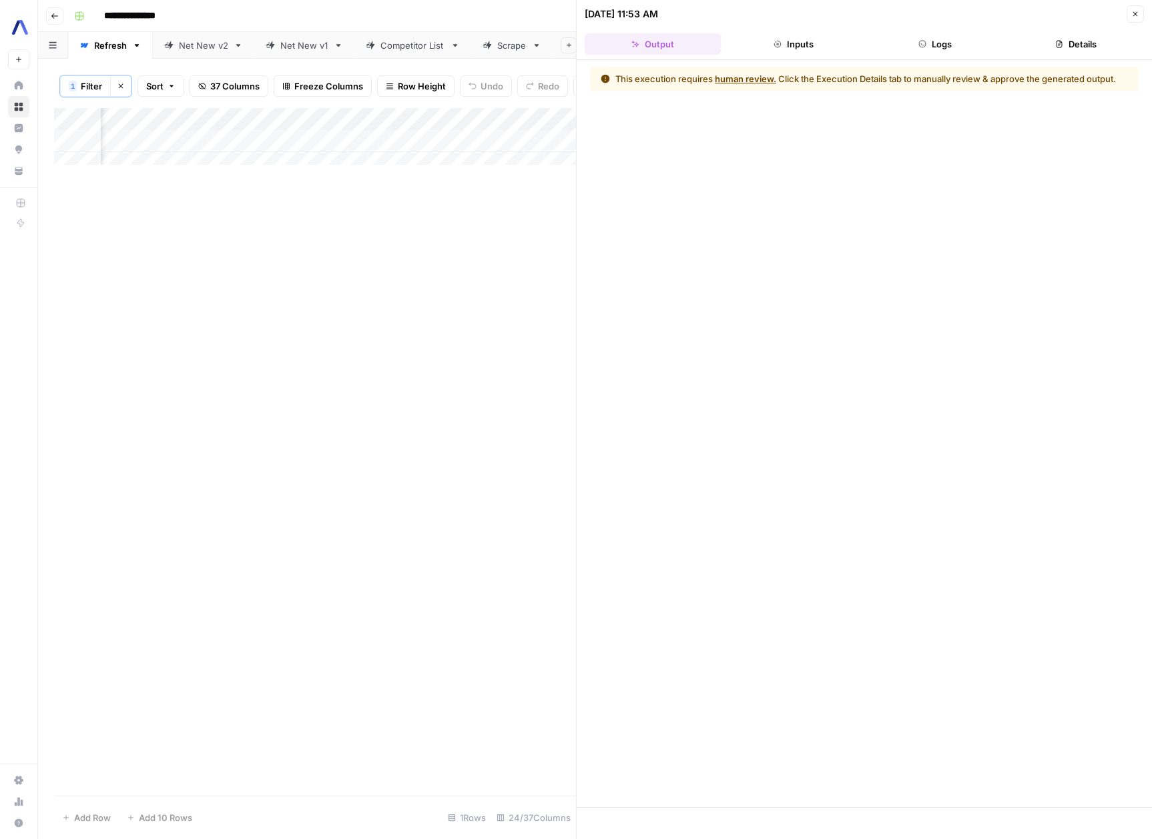
click at [925, 44] on icon "button" at bounding box center [923, 44] width 8 height 8
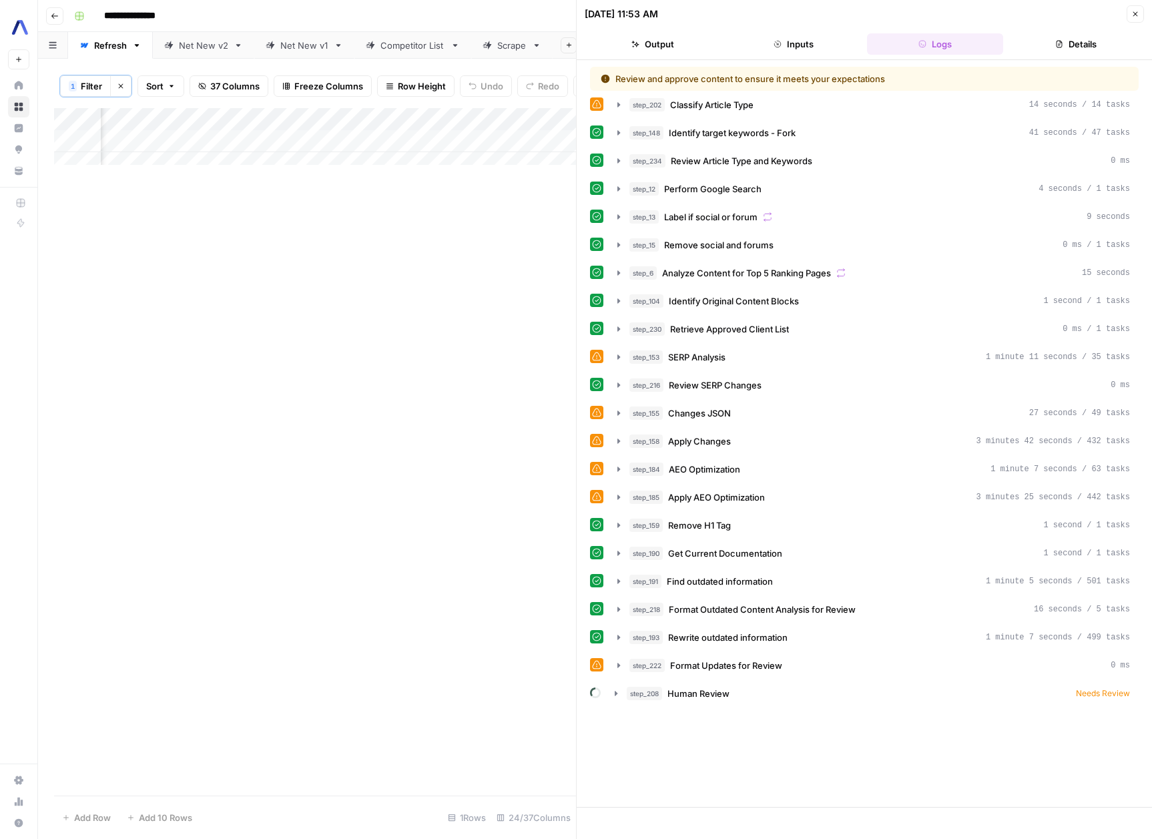
click at [1131, 17] on icon "button" at bounding box center [1135, 14] width 8 height 8
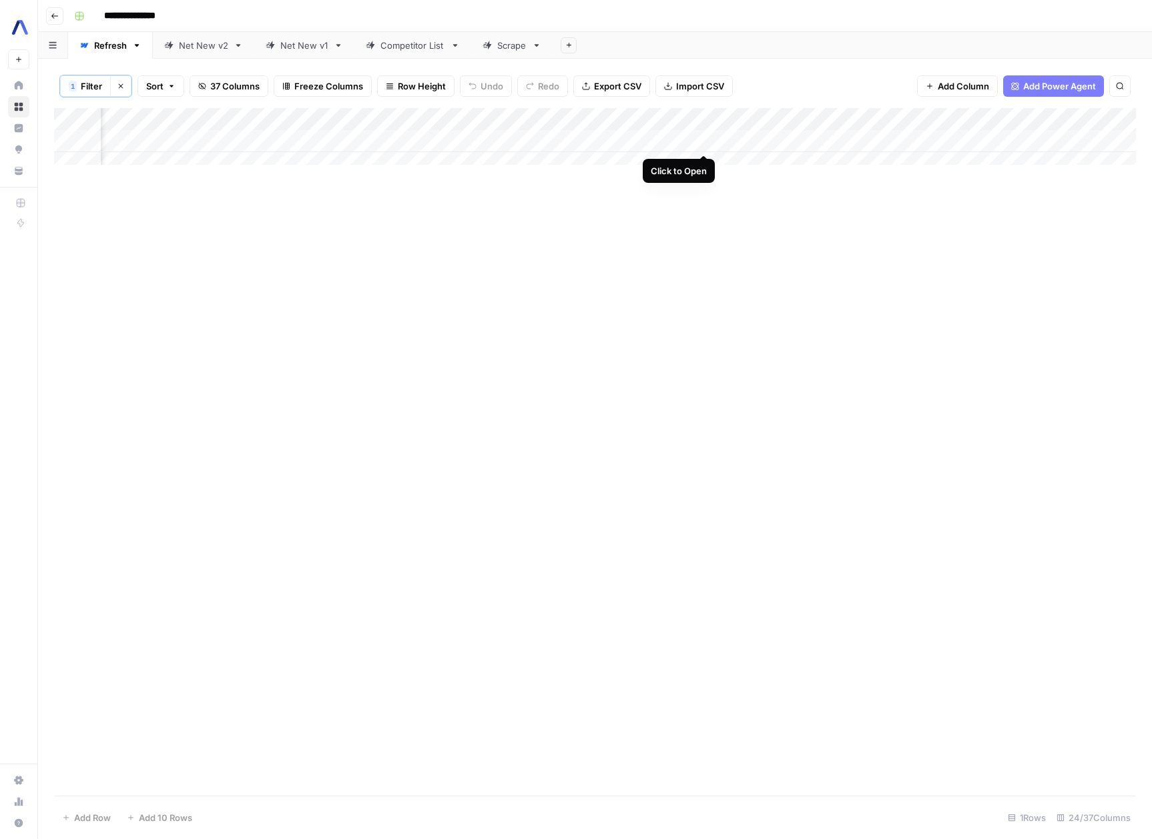
click at [706, 143] on div "Add Column" at bounding box center [595, 141] width 1082 height 67
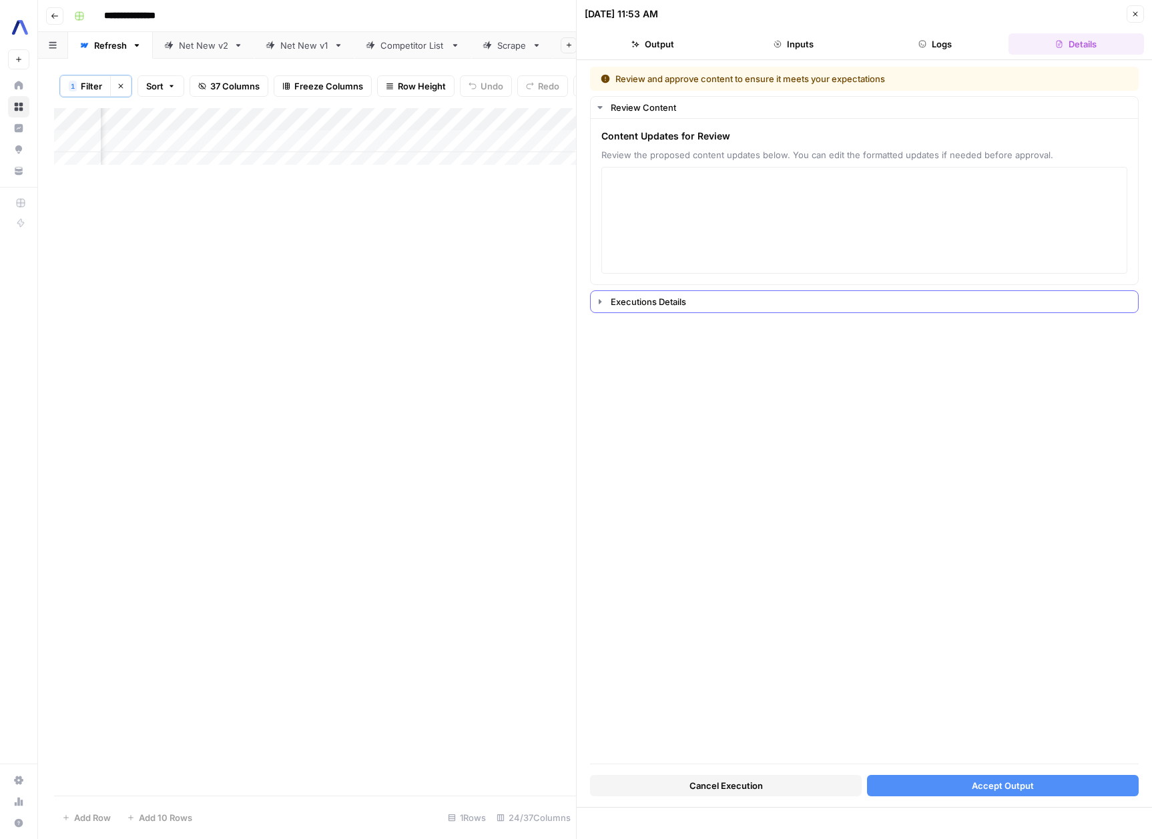
click at [603, 309] on button "Executions Details" at bounding box center [864, 301] width 547 height 21
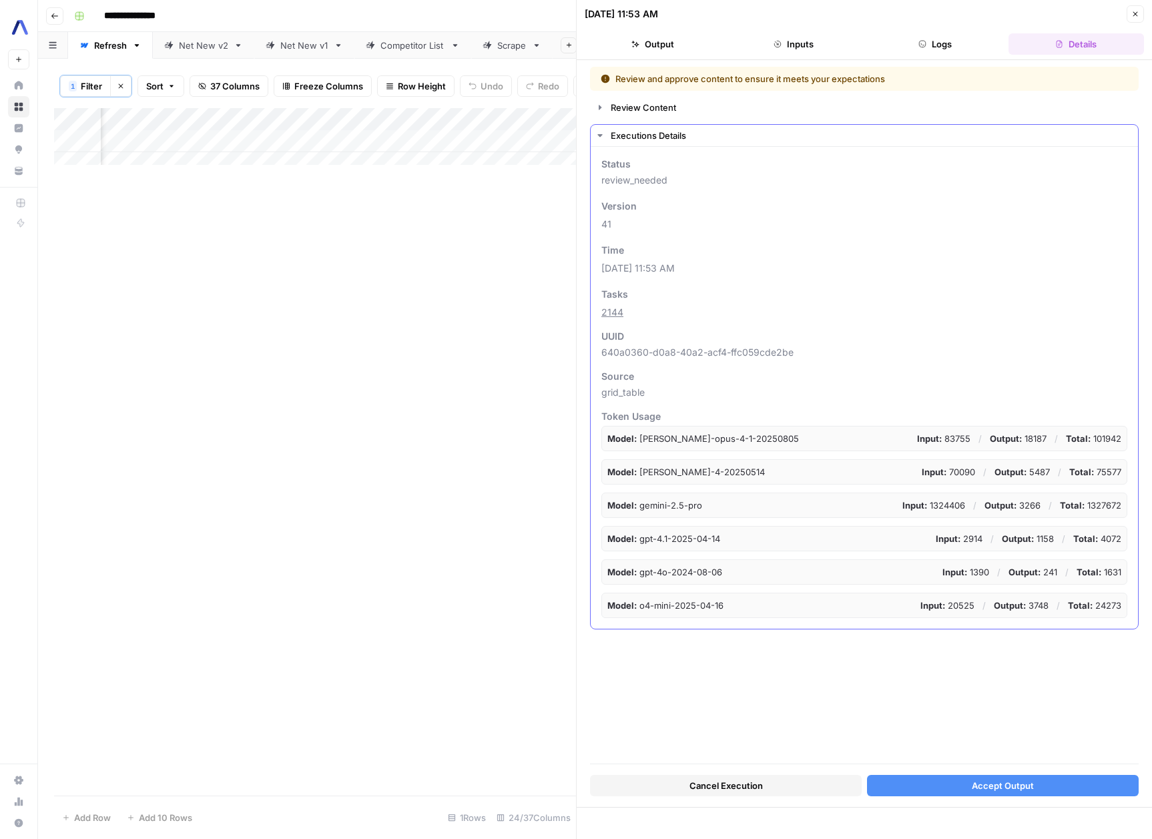
click at [603, 139] on icon "button" at bounding box center [600, 135] width 11 height 11
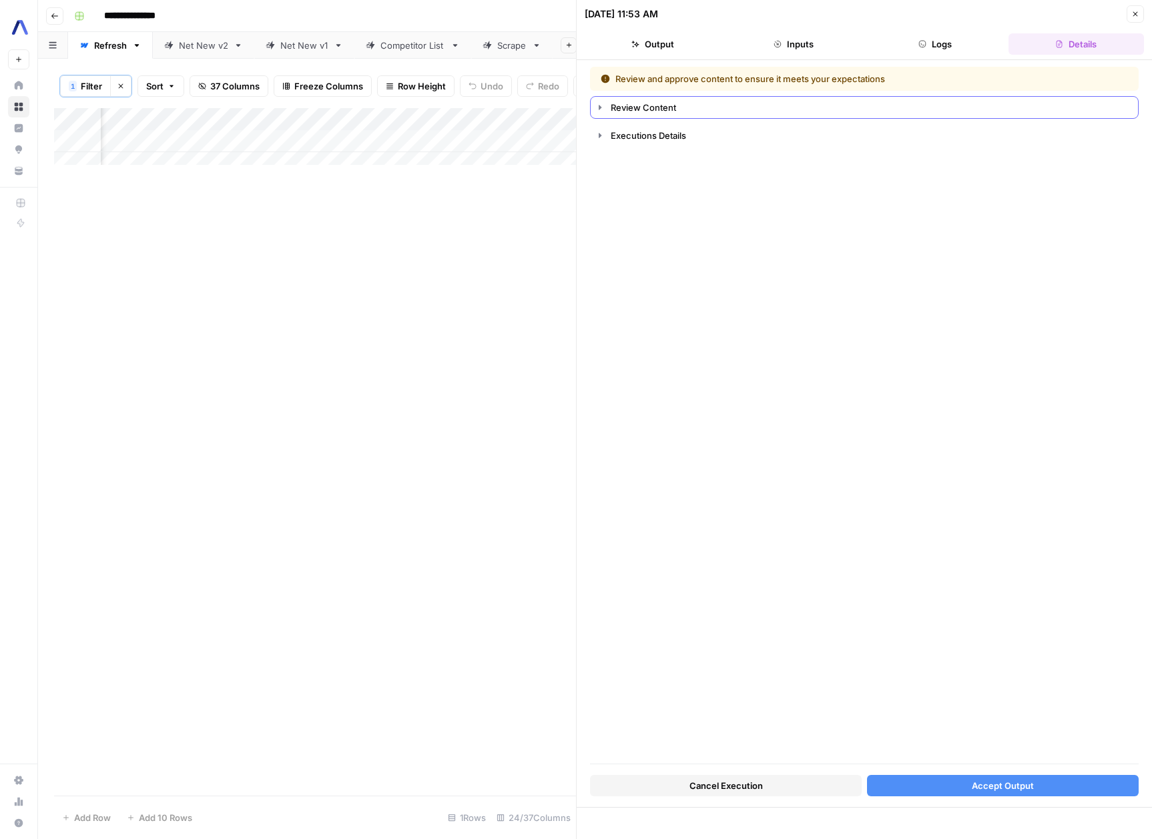
click at [603, 112] on icon "button" at bounding box center [600, 107] width 11 height 11
click at [691, 208] on textarea at bounding box center [864, 220] width 509 height 95
click at [795, 39] on button "Inputs" at bounding box center [794, 43] width 136 height 21
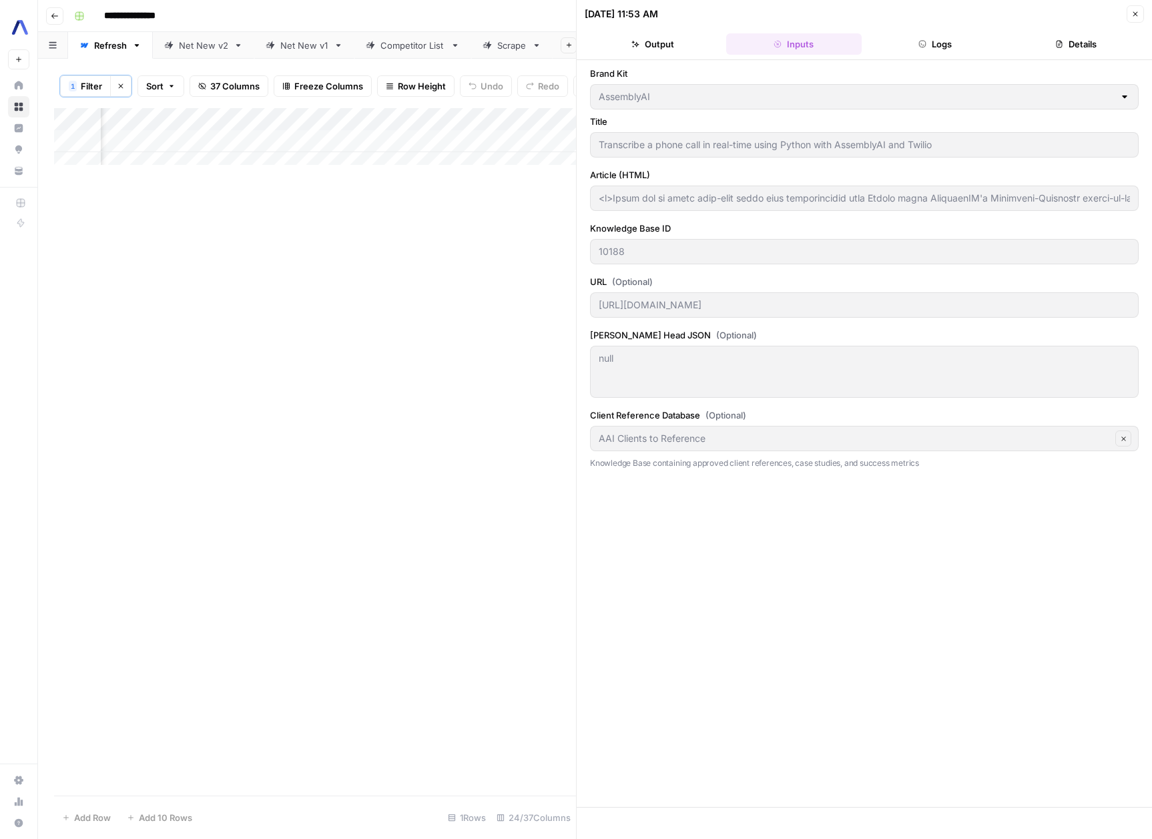
type input "<p>Learn how to build real-time phone call transcription with Python using Asse…"
click at [888, 44] on button "Logs" at bounding box center [935, 43] width 136 height 21
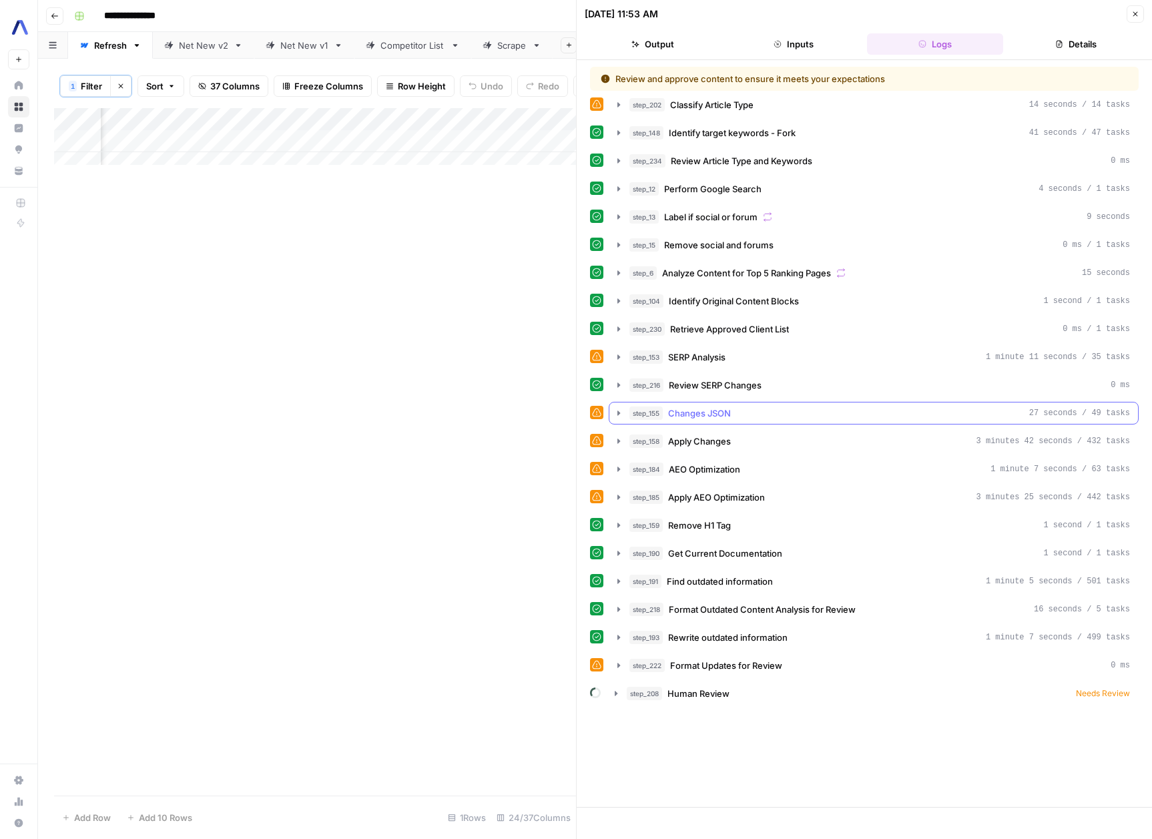
click at [618, 411] on icon "button" at bounding box center [618, 413] width 3 height 5
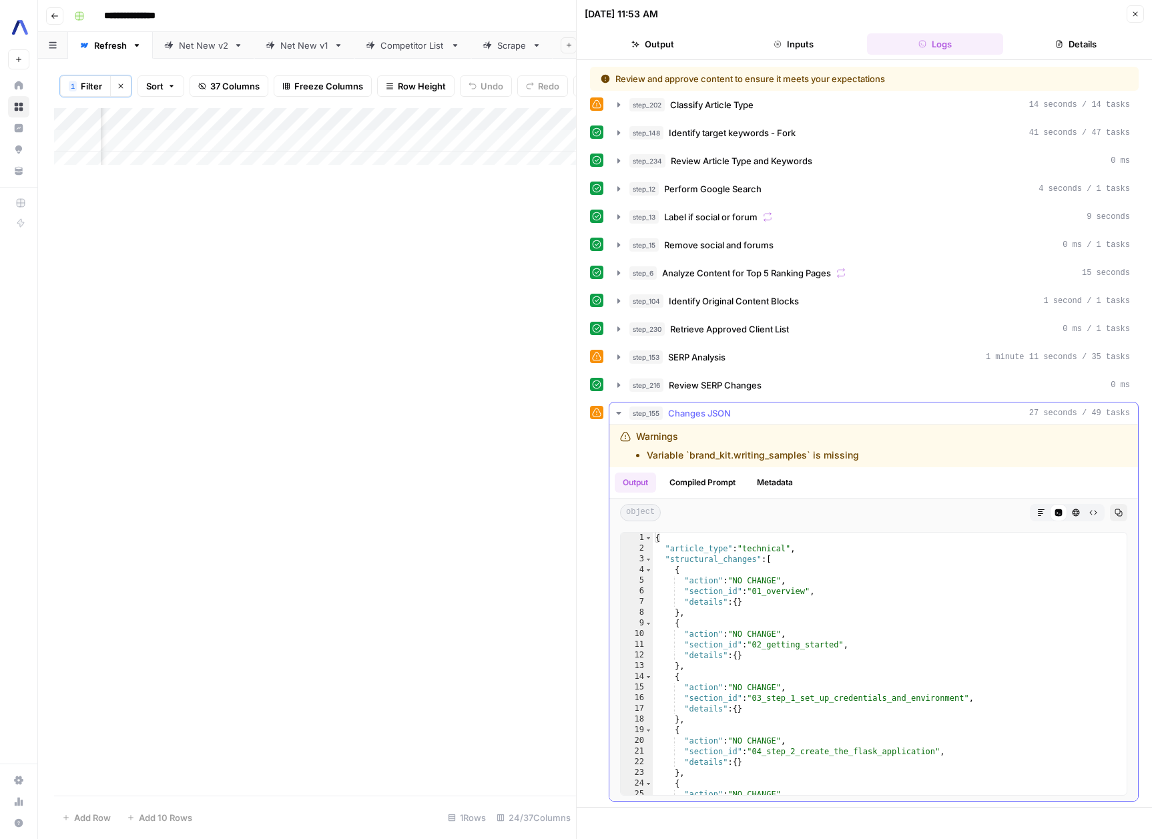
click at [618, 411] on icon "button" at bounding box center [618, 413] width 11 height 11
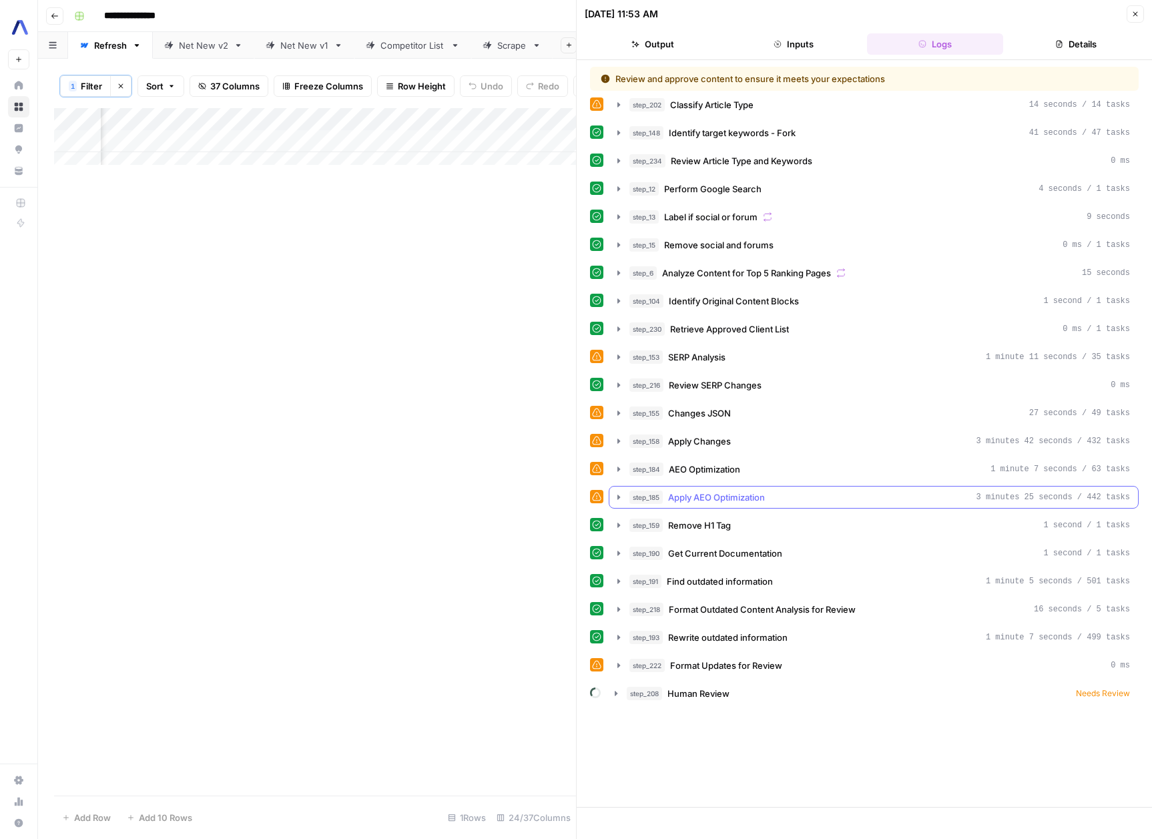
click at [611, 498] on button "step_185 Apply AEO Optimization 3 minutes 25 seconds / 442 tasks" at bounding box center [873, 497] width 529 height 21
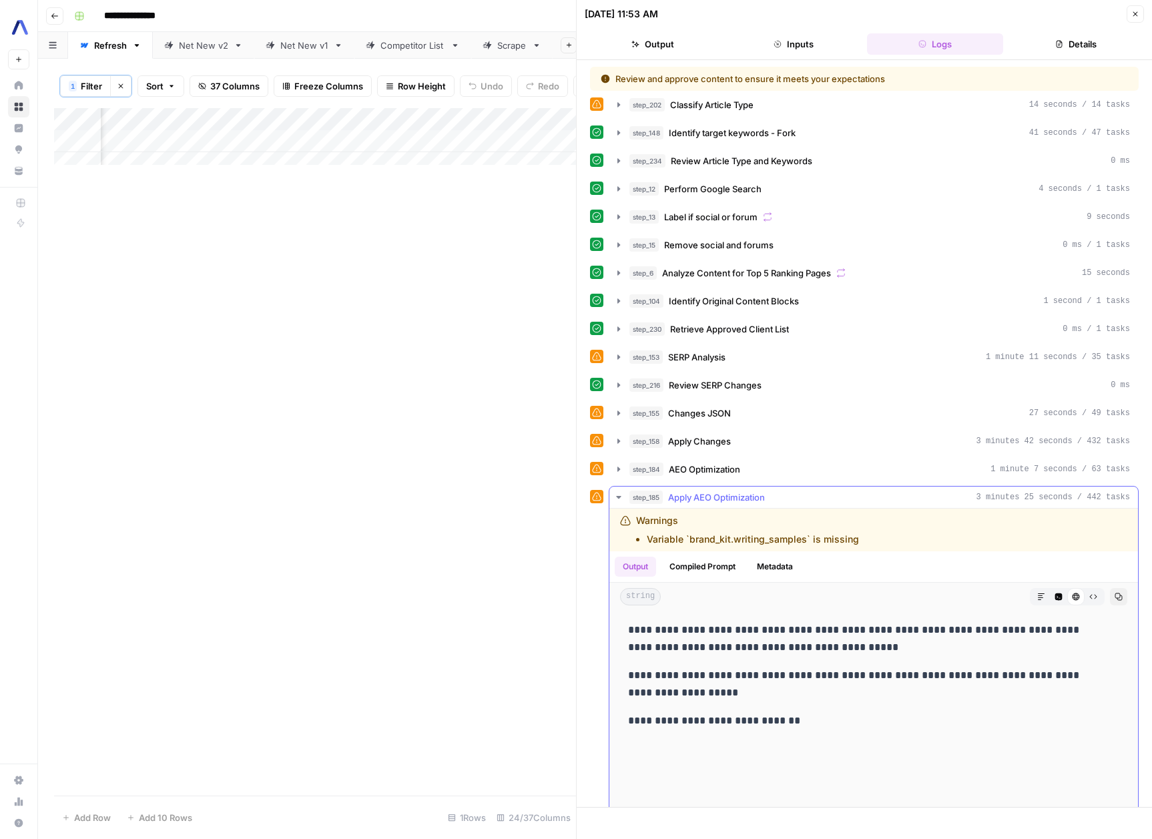
click at [611, 498] on button "step_185 Apply AEO Optimization 3 minutes 25 seconds / 442 tasks" at bounding box center [873, 497] width 529 height 21
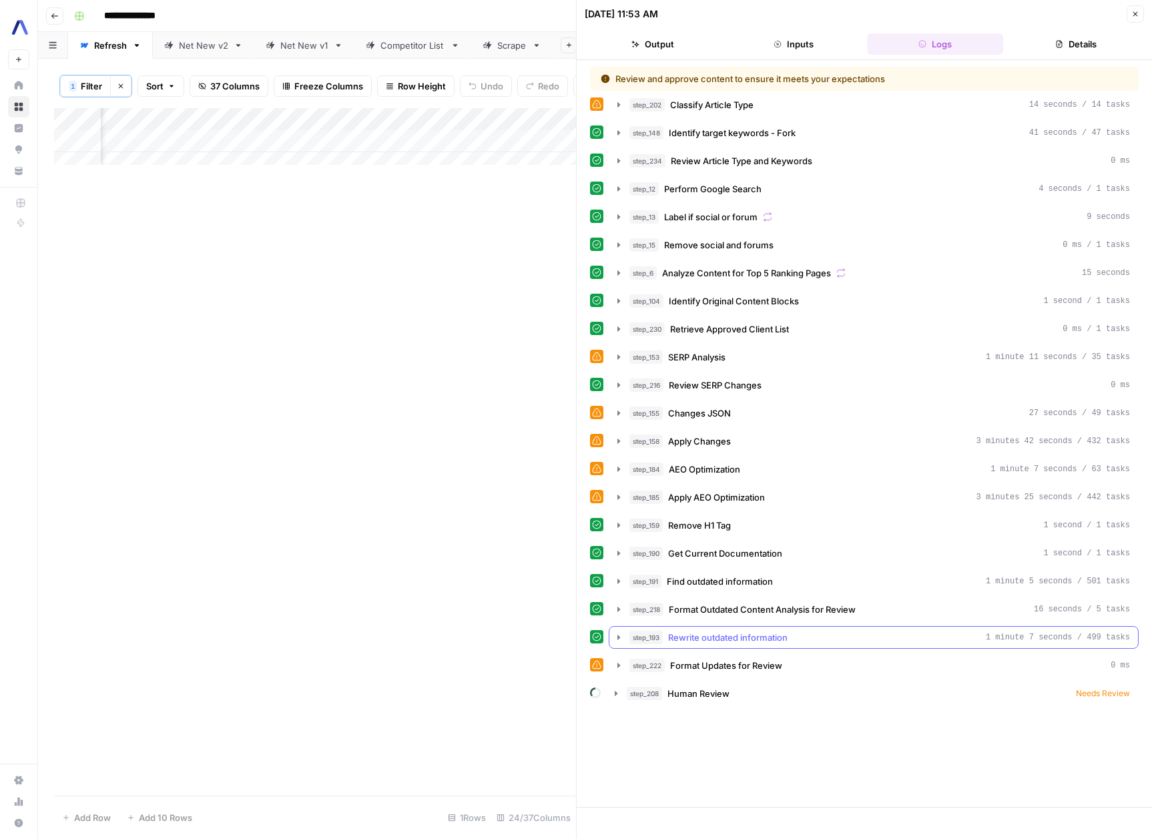
click at [616, 637] on icon "button" at bounding box center [618, 637] width 11 height 11
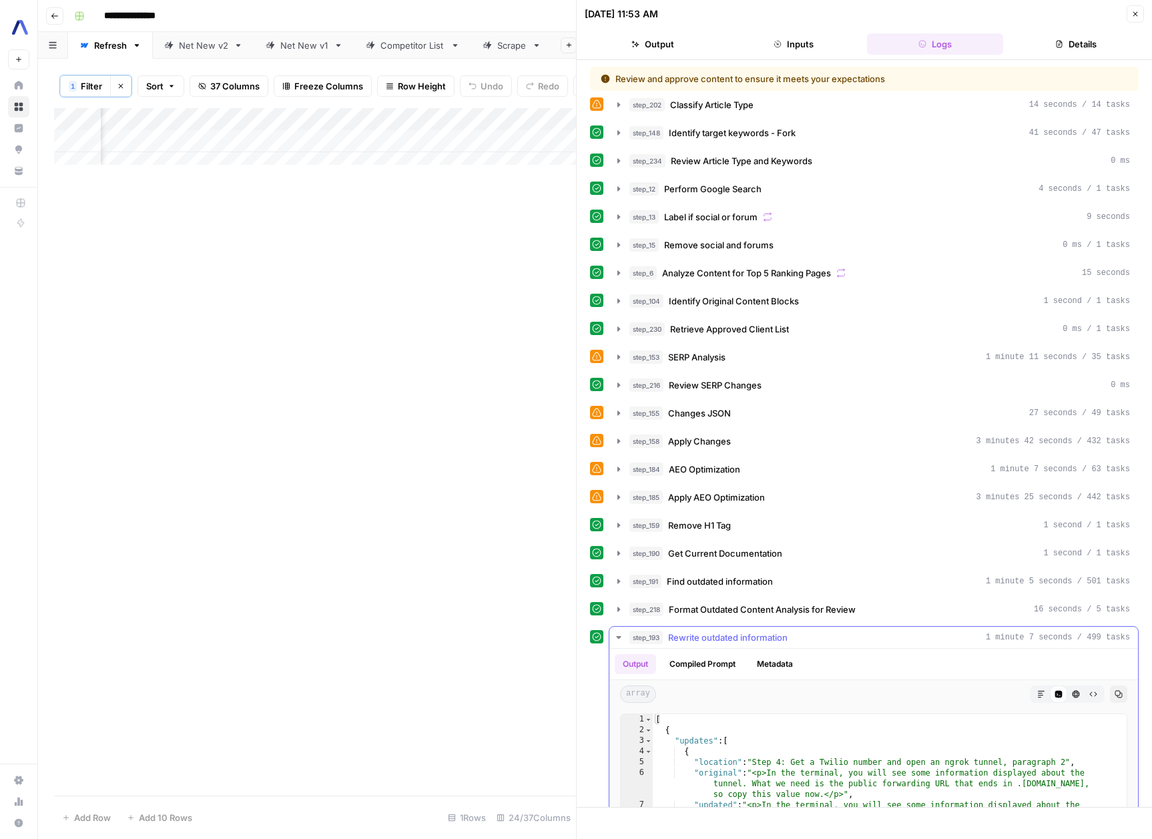
click at [616, 637] on icon "button" at bounding box center [618, 637] width 11 height 11
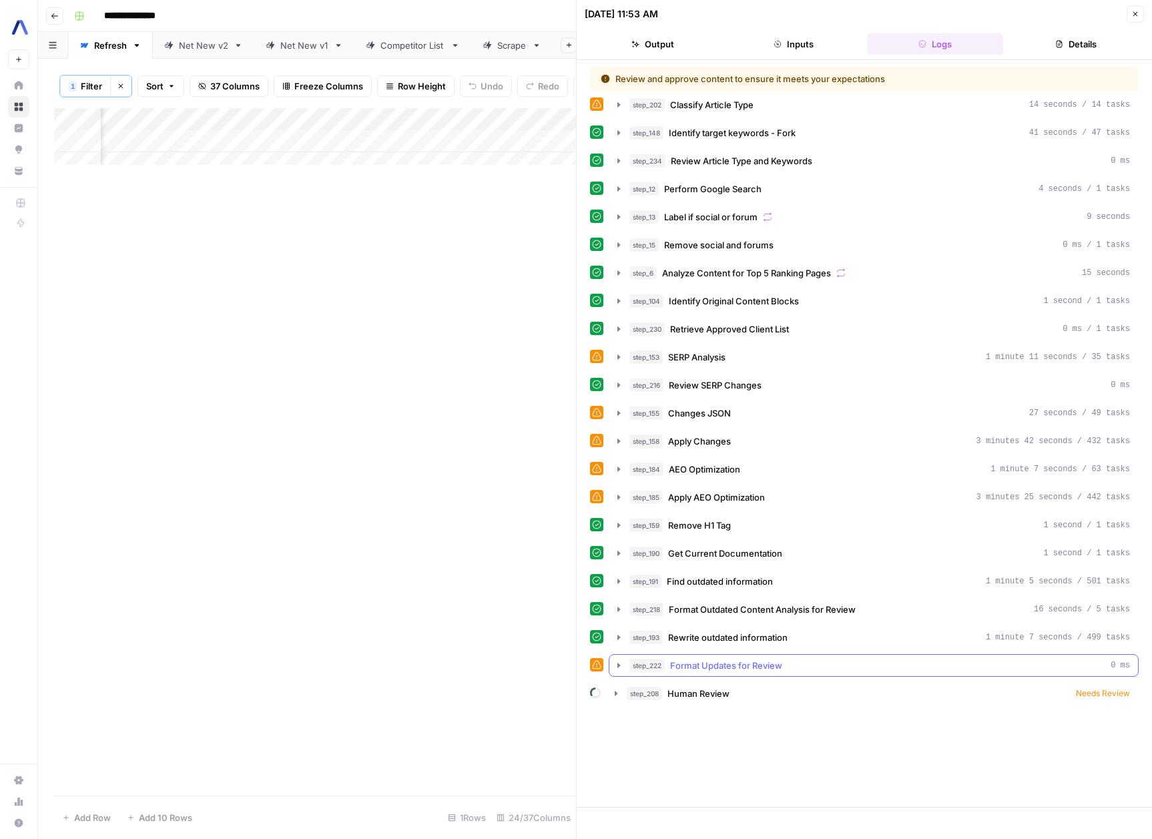
click at [618, 666] on icon "button" at bounding box center [618, 665] width 3 height 5
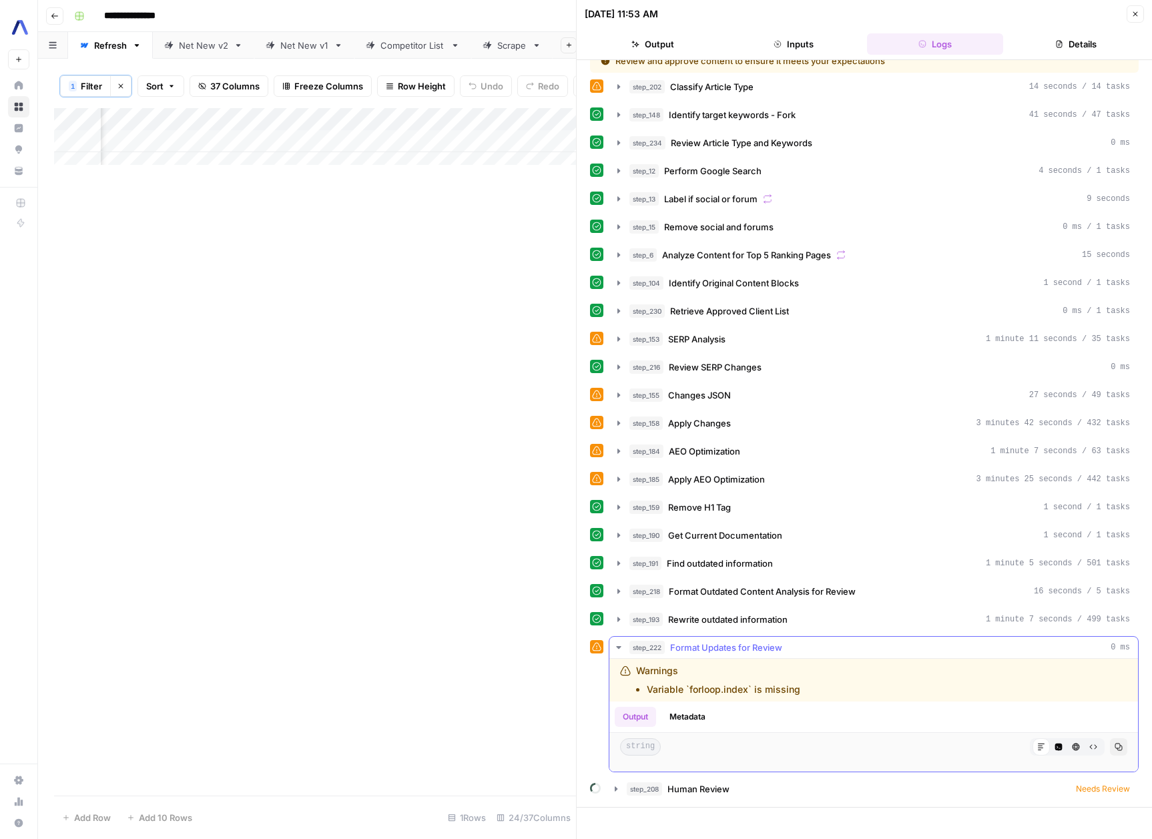
click at [714, 686] on li "Variable `forloop.index` is missing" at bounding box center [724, 689] width 154 height 13
click at [401, 383] on div "Add Column" at bounding box center [315, 452] width 522 height 688
click at [738, 690] on li "Variable `forloop.index` is missing" at bounding box center [724, 689] width 154 height 13
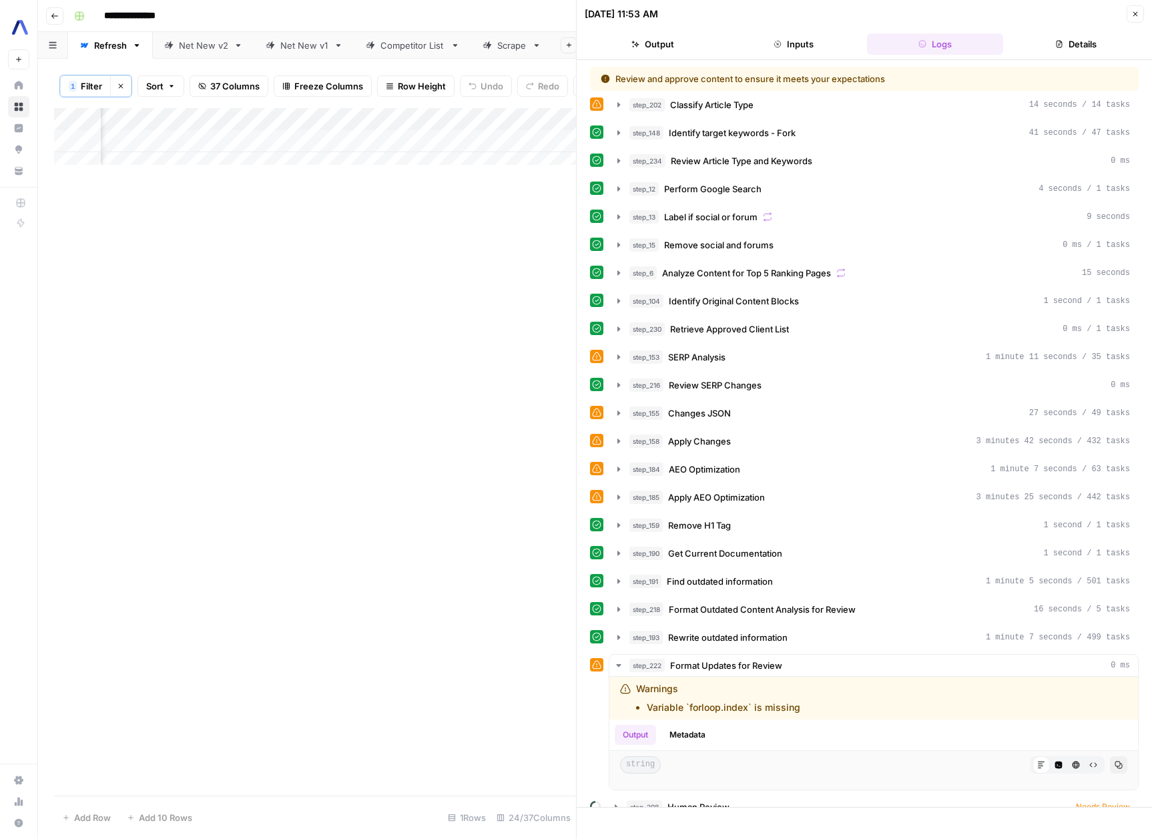
click at [1039, 39] on button "Details" at bounding box center [1077, 43] width 136 height 21
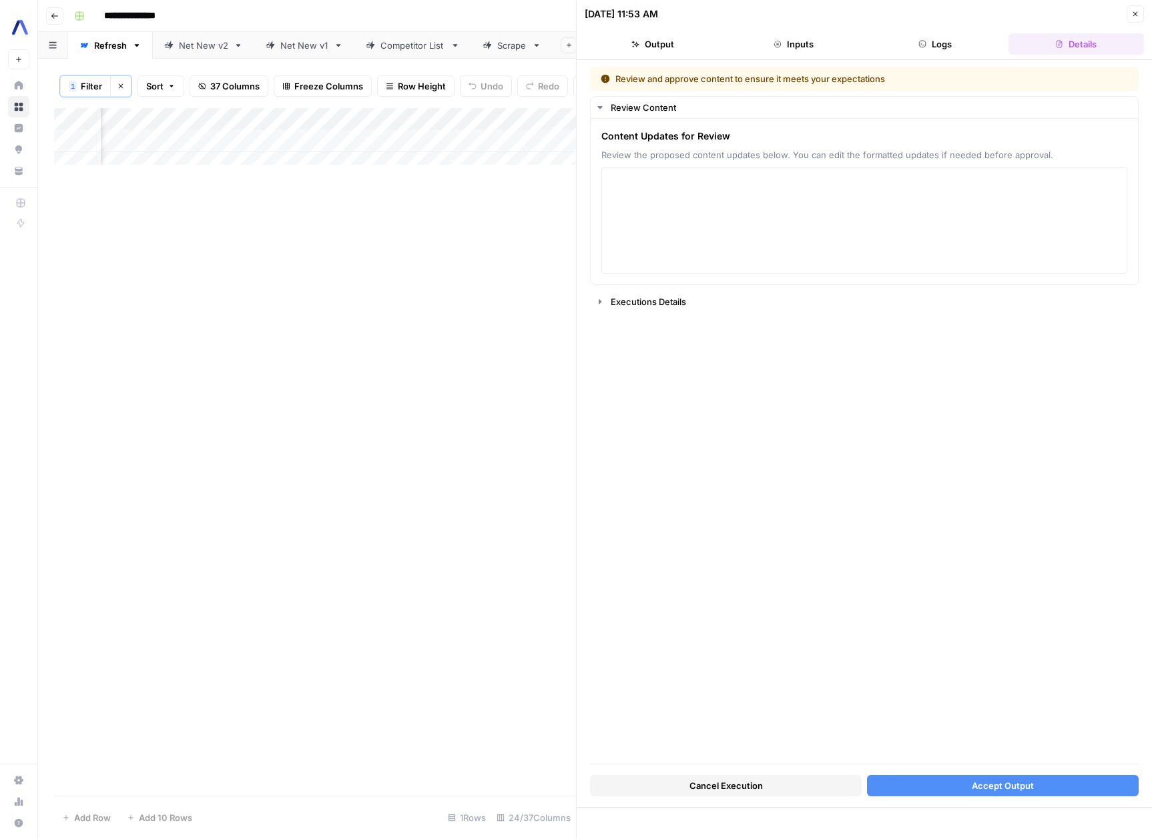
click at [965, 38] on button "Logs" at bounding box center [935, 43] width 136 height 21
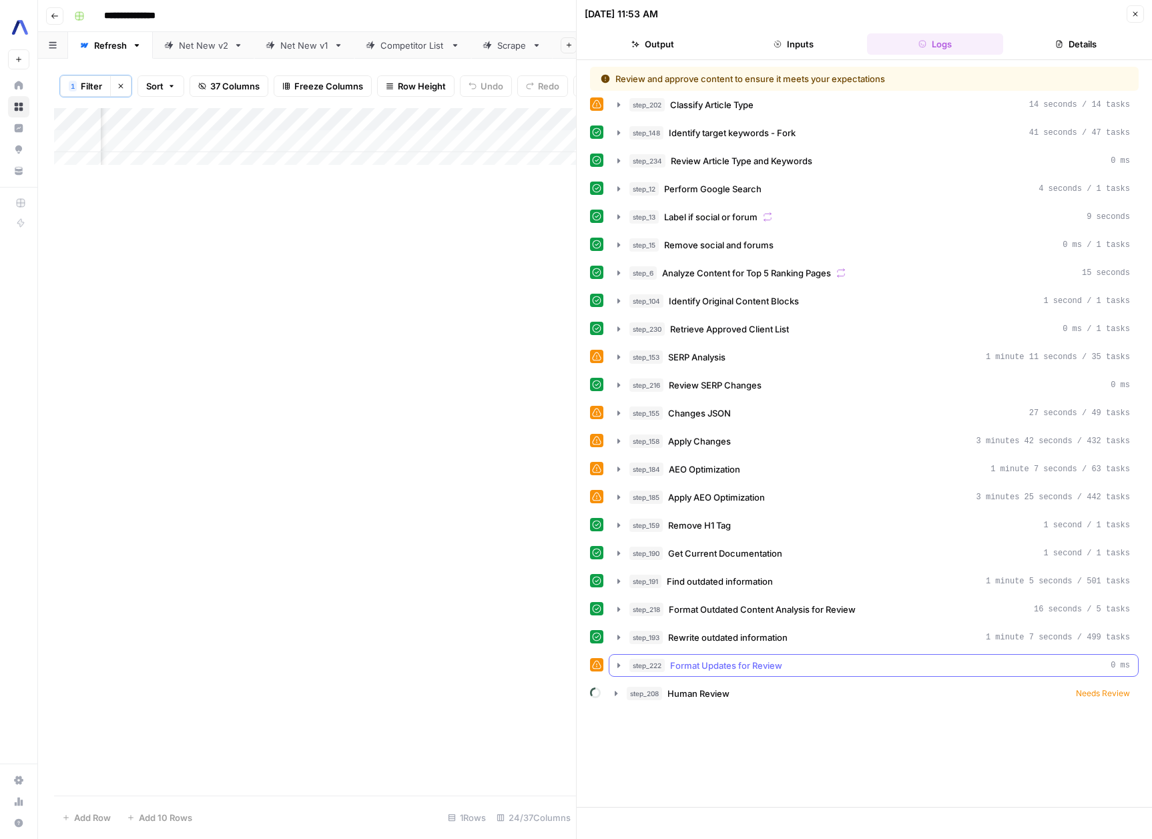
click at [615, 674] on button "step_222 Format Updates for Review 0 ms" at bounding box center [873, 665] width 529 height 21
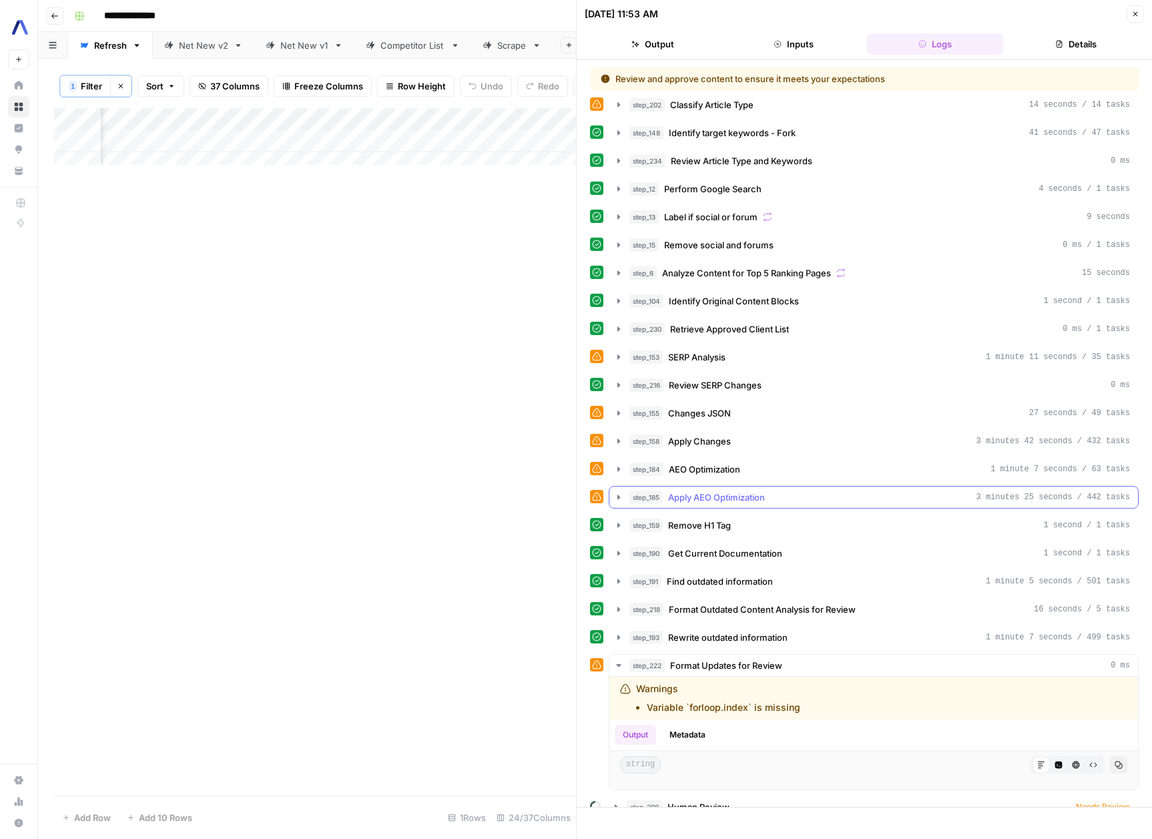
click at [617, 496] on icon "button" at bounding box center [618, 497] width 11 height 11
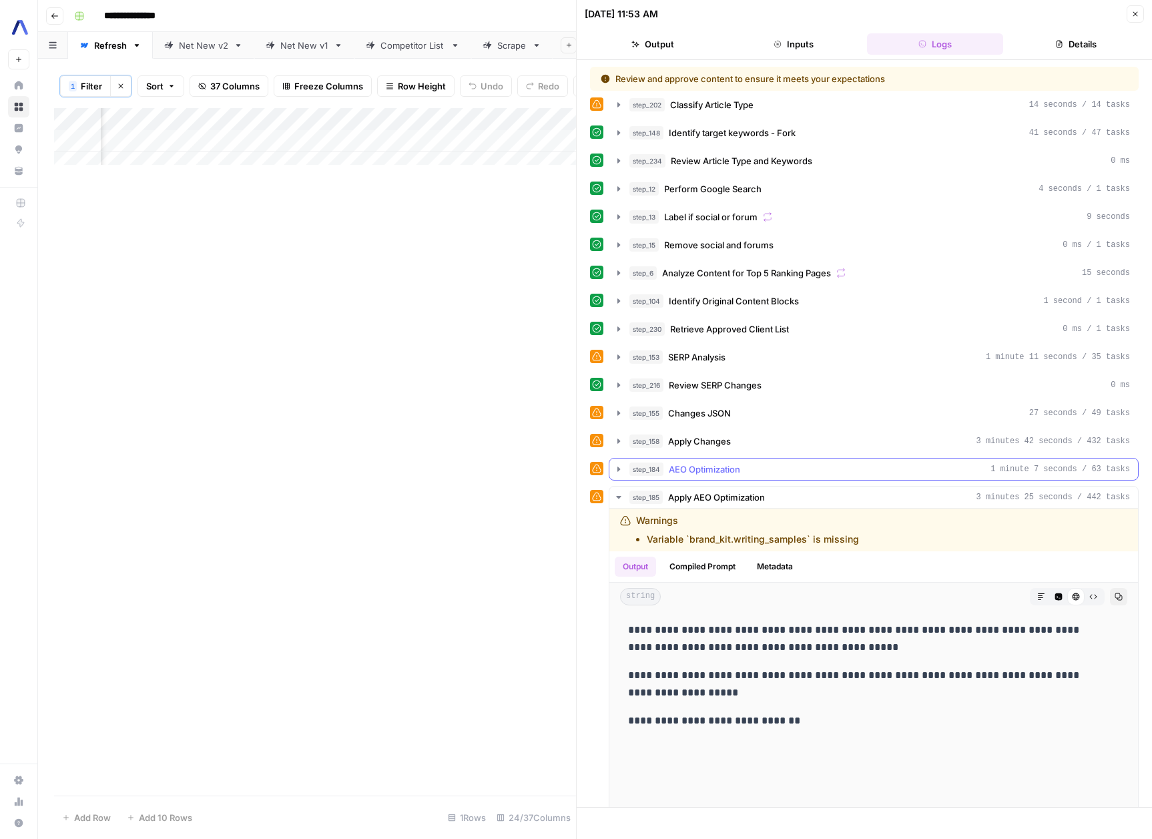
click at [615, 469] on icon "button" at bounding box center [618, 469] width 11 height 11
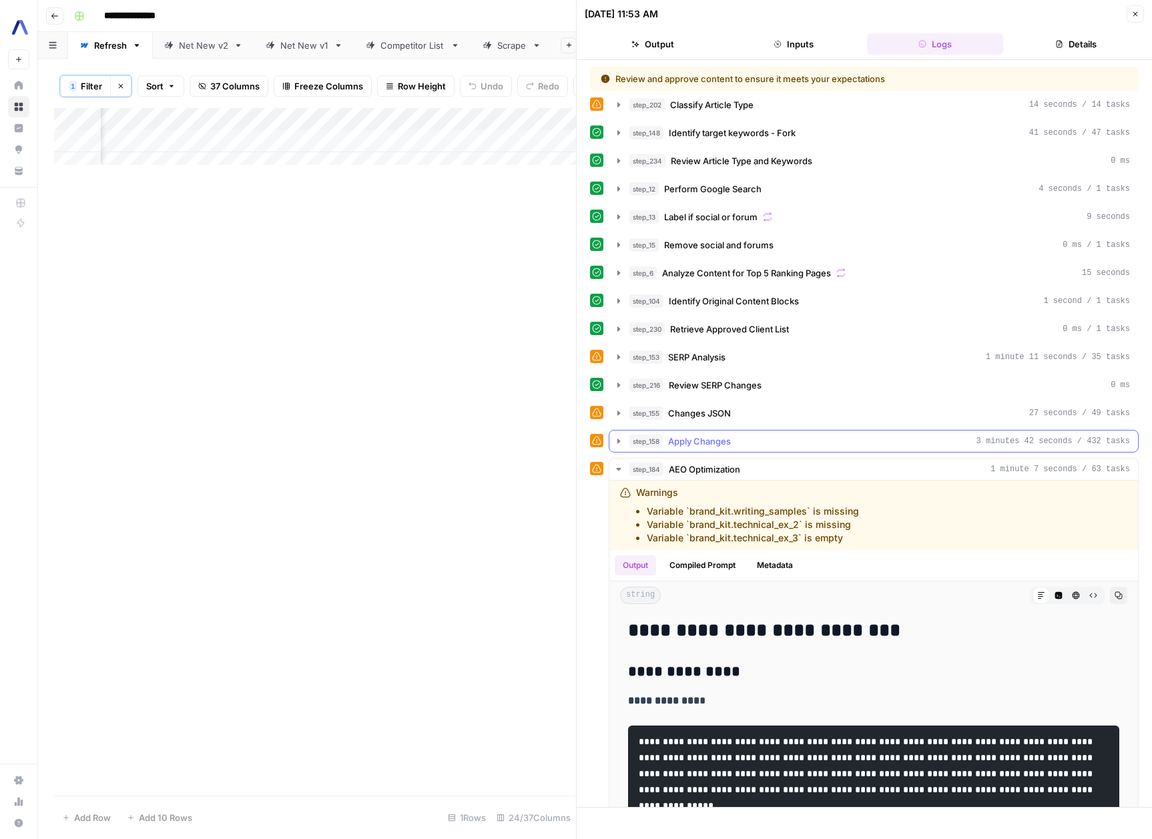
click at [617, 440] on icon "button" at bounding box center [618, 441] width 3 height 5
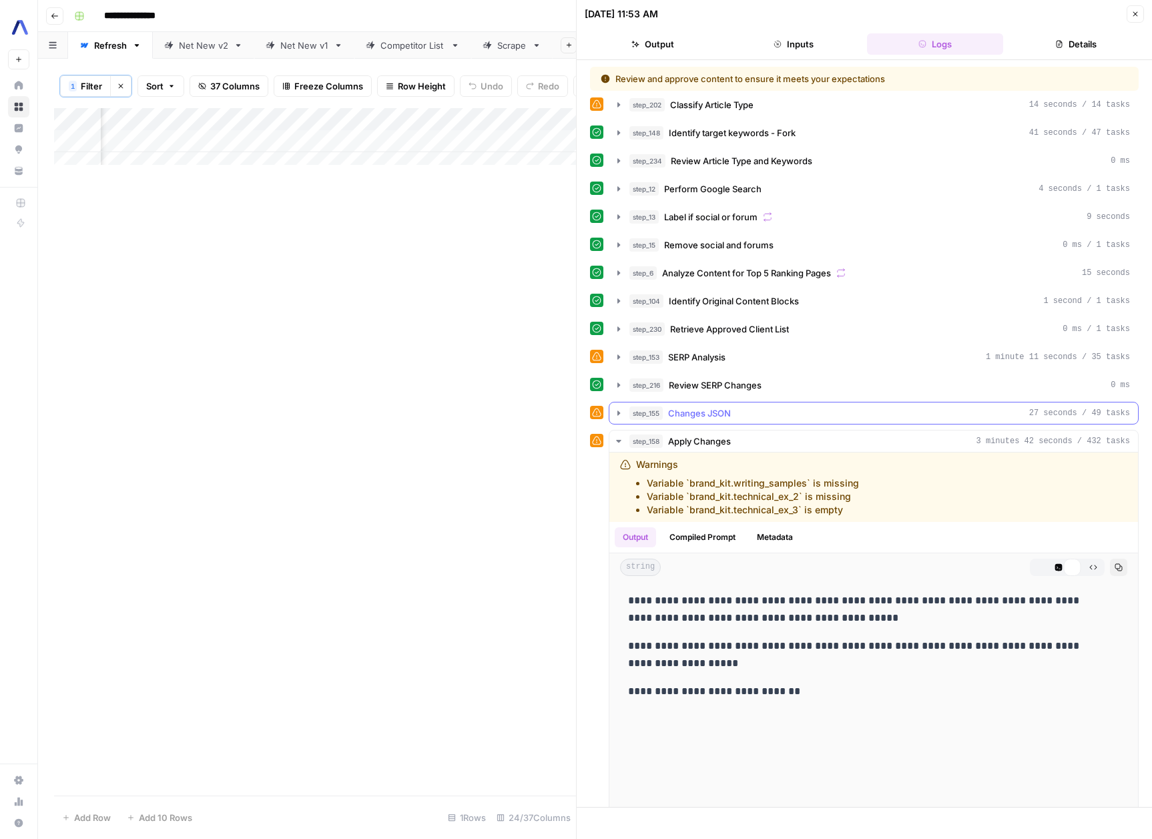
drag, startPoint x: 619, startPoint y: 413, endPoint x: 619, endPoint y: 382, distance: 30.7
click at [619, 413] on icon "button" at bounding box center [618, 413] width 3 height 5
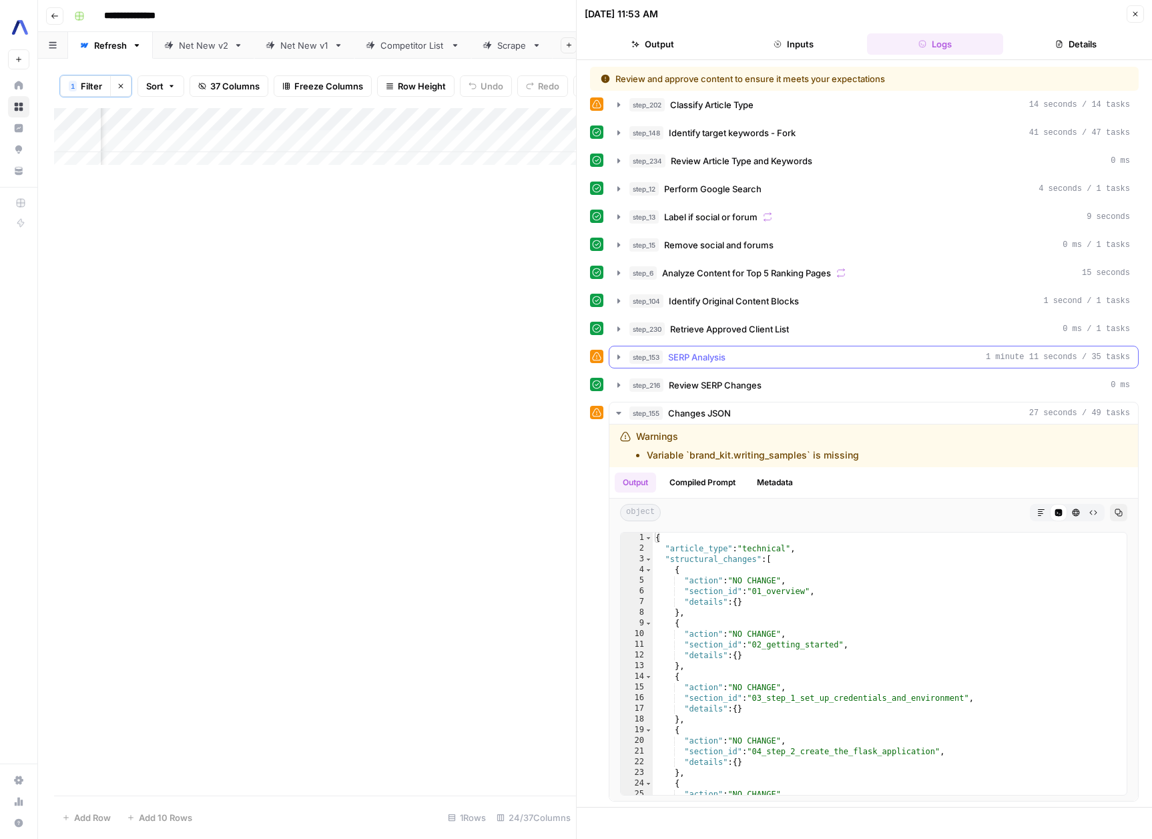
click at [616, 358] on icon "button" at bounding box center [618, 357] width 11 height 11
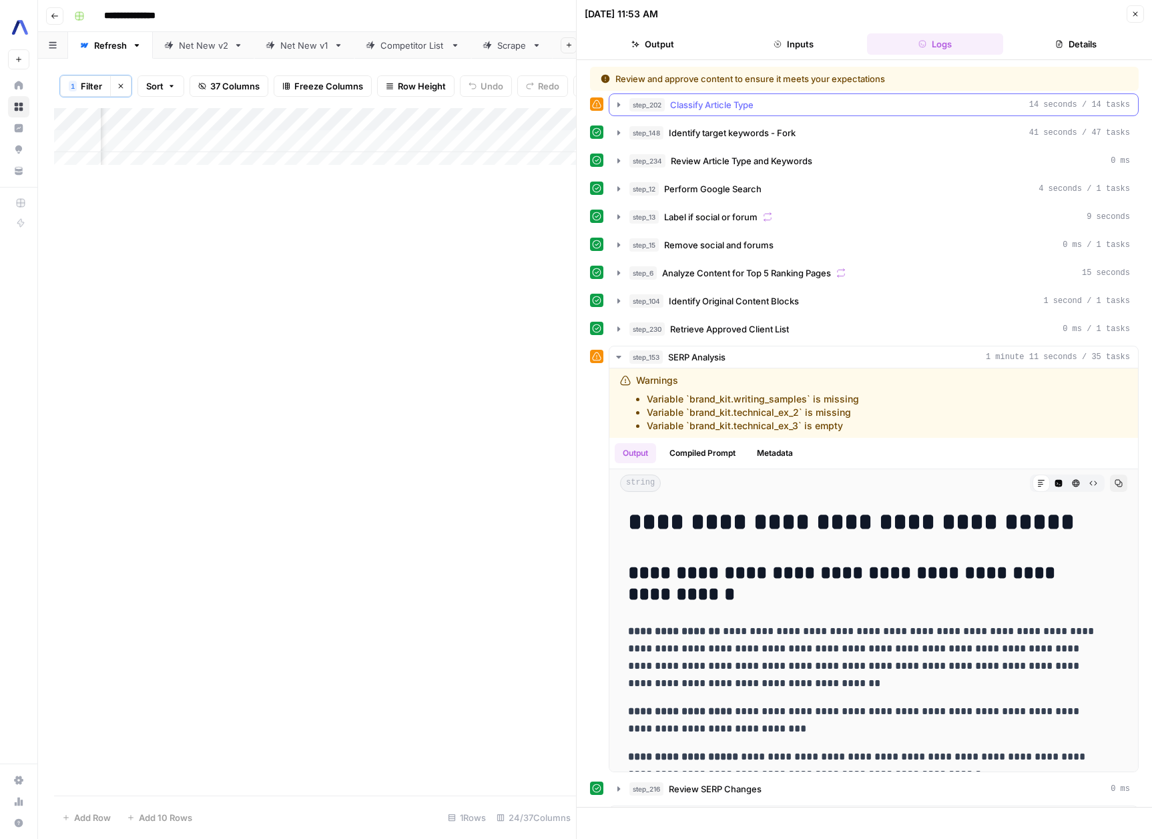
click at [617, 100] on icon "button" at bounding box center [618, 104] width 11 height 11
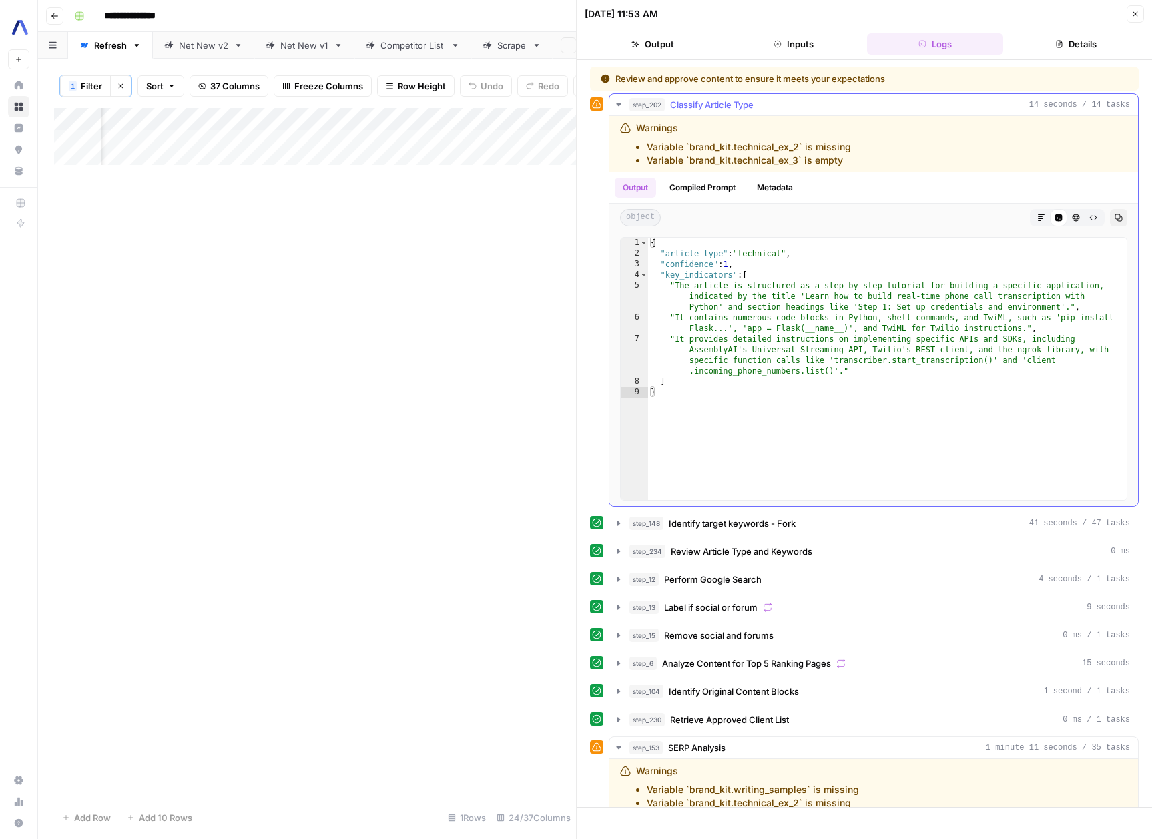
click at [890, 161] on div "Warnings Variable `brand_kit.technical_ex_2` is missing Variable `brand_kit.tec…" at bounding box center [804, 143] width 369 height 45
click at [742, 137] on div "Warnings Variable `brand_kit.technical_ex_2` is missing Variable `brand_kit.tec…" at bounding box center [743, 143] width 215 height 45
click at [814, 192] on div "Output Compiled Prompt Metadata" at bounding box center [873, 187] width 529 height 31
click at [670, 45] on button "Output" at bounding box center [653, 43] width 136 height 21
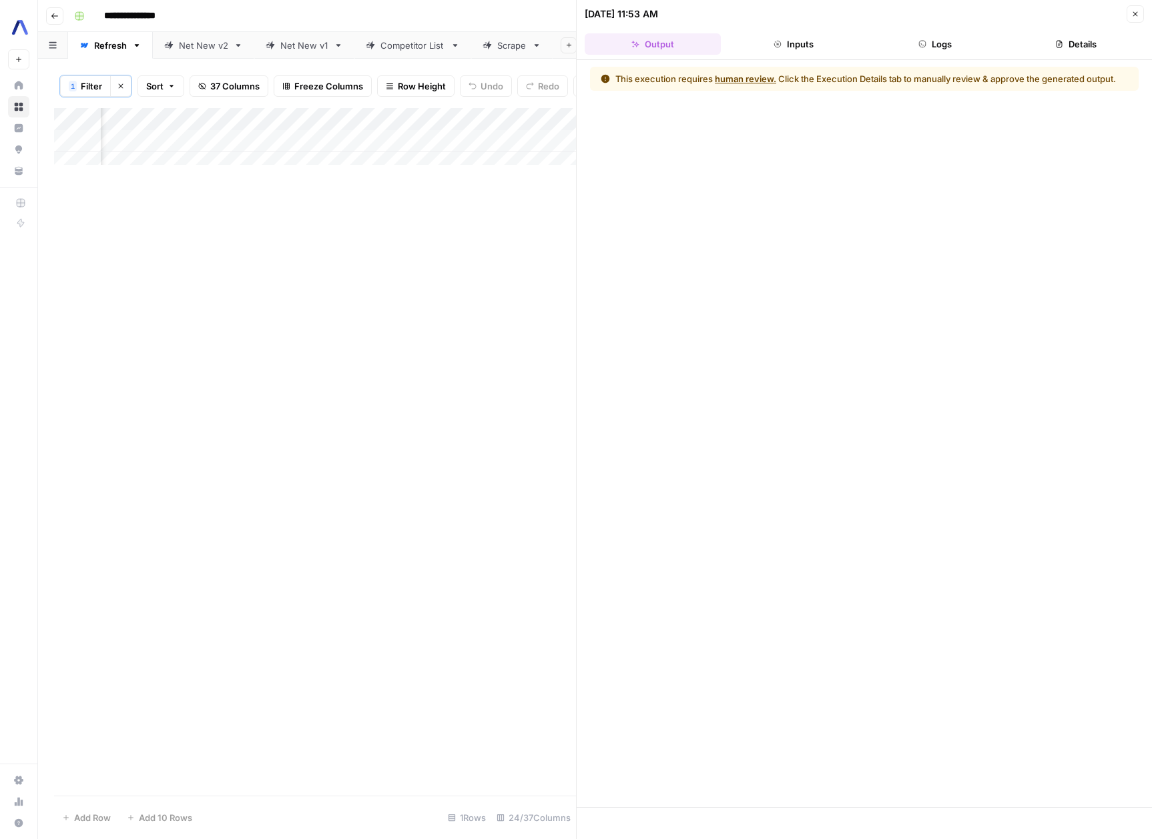
click at [933, 38] on button "Logs" at bounding box center [935, 43] width 136 height 21
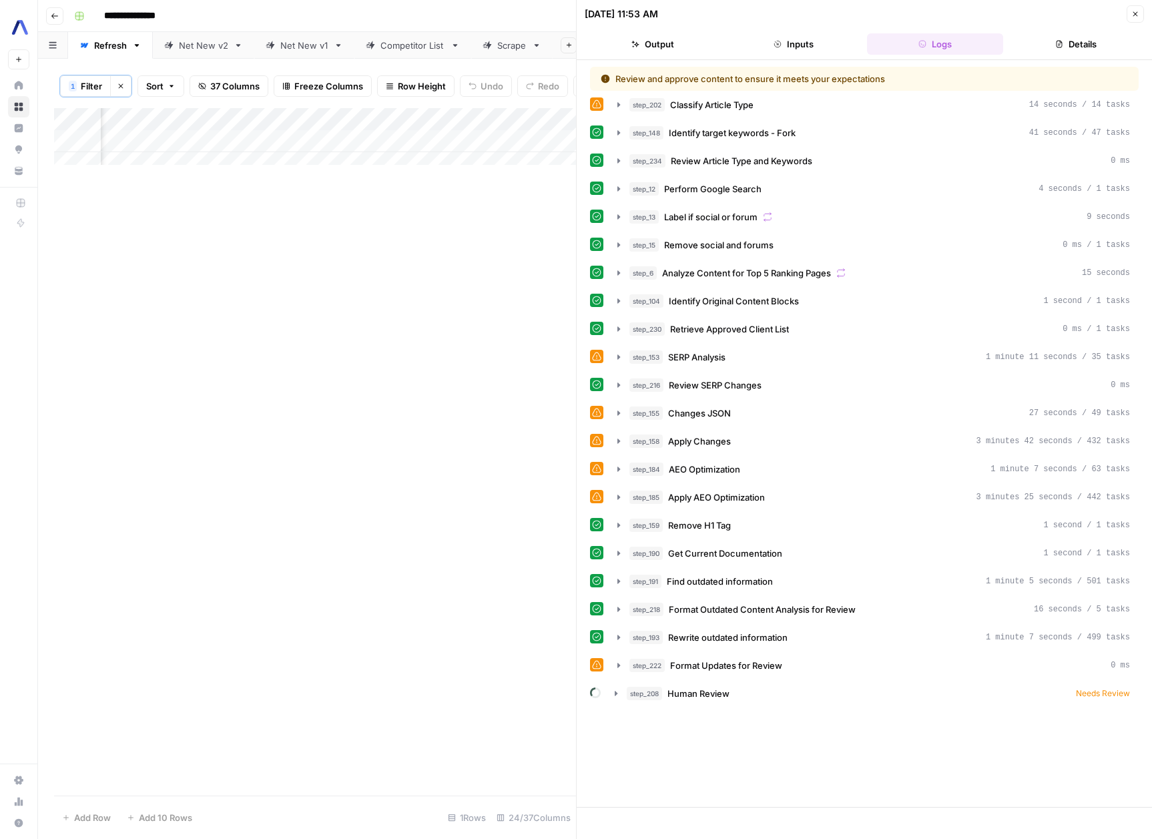
scroll to position [0, 1945]
drag, startPoint x: 280, startPoint y: 127, endPoint x: 379, endPoint y: 139, distance: 99.5
click at [379, 139] on div "Add Column" at bounding box center [315, 141] width 522 height 67
click at [90, 85] on span "Filter" at bounding box center [91, 85] width 21 height 13
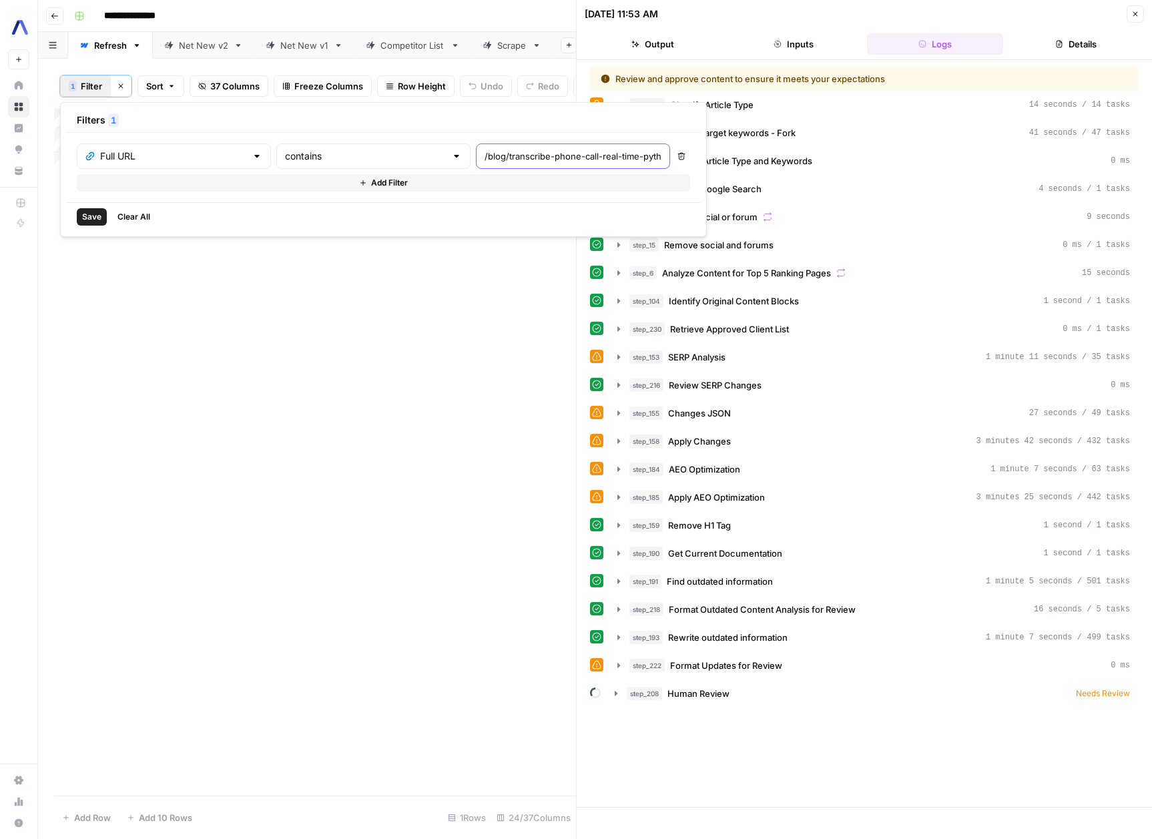
click at [485, 162] on input "/blog/transcribe-phone-call-real-time-python" at bounding box center [573, 156] width 177 height 13
paste input "google-speech-to-text-api-python"
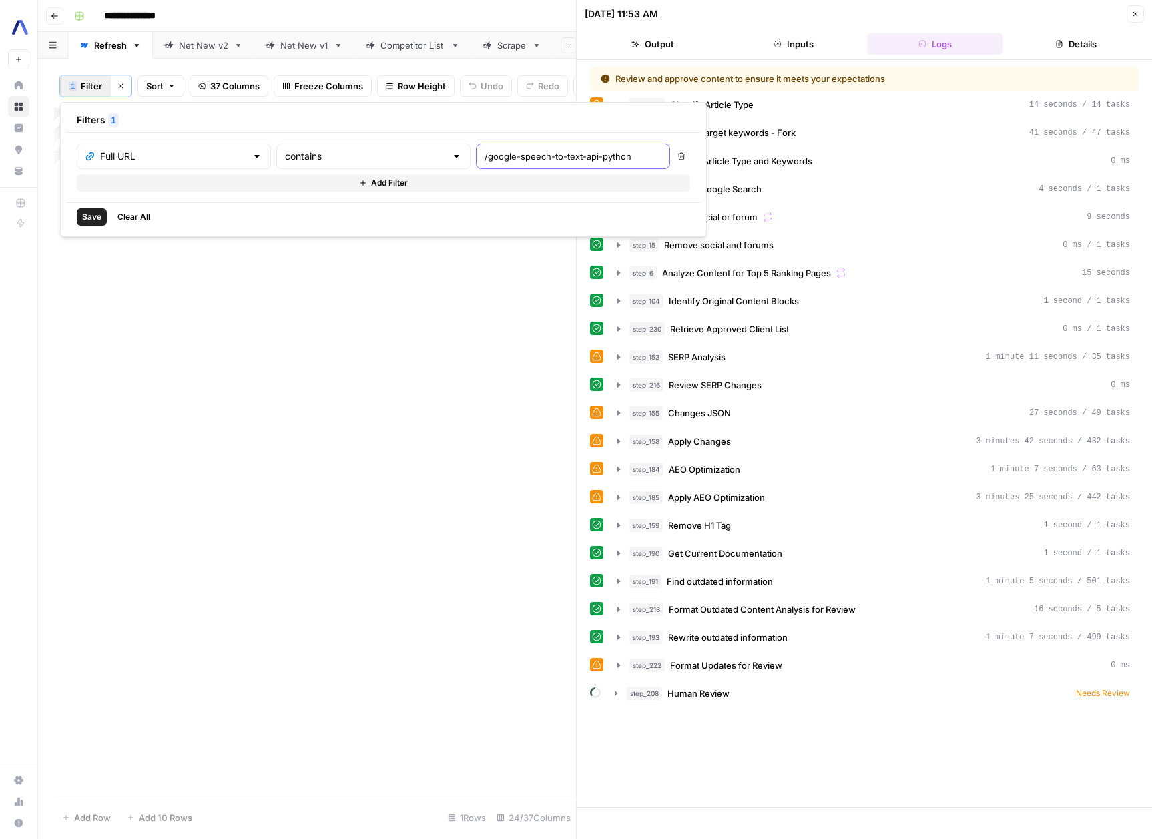
type input "/google-speech-to-text-api-python"
click at [97, 212] on span "Save" at bounding box center [91, 217] width 19 height 12
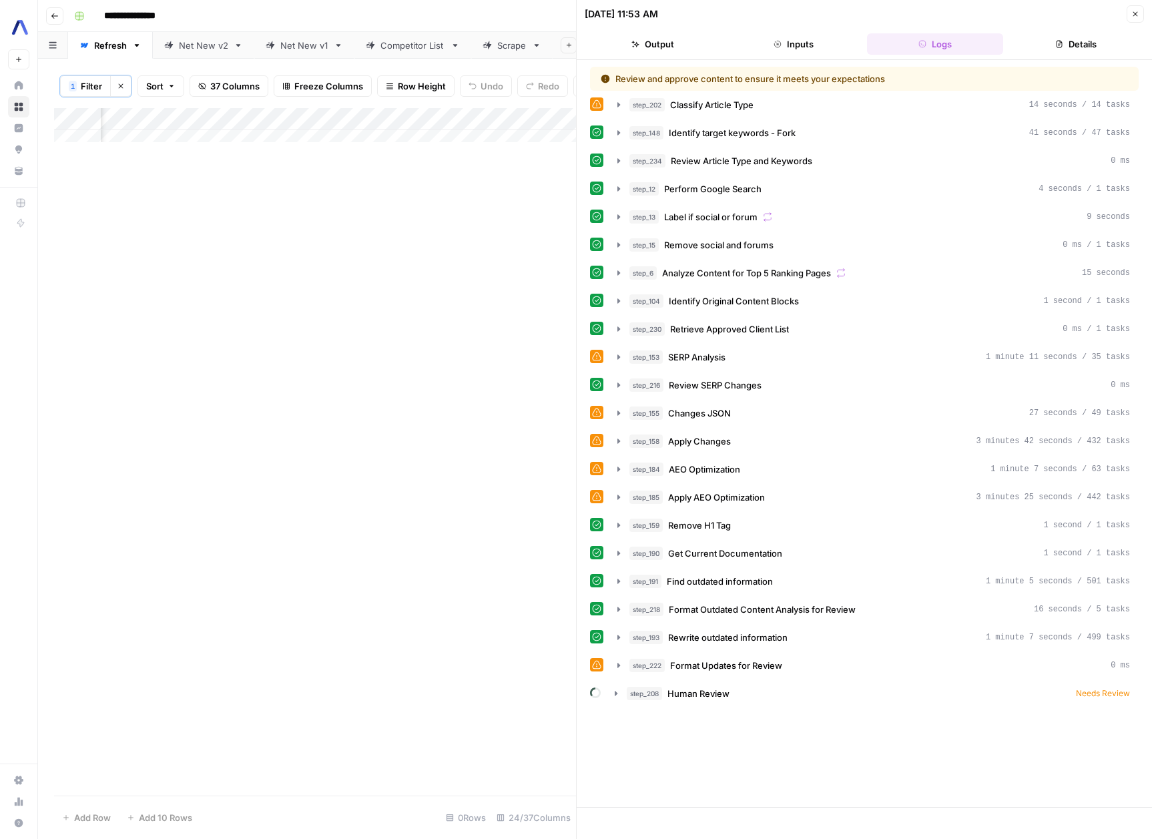
drag, startPoint x: 81, startPoint y: 83, endPoint x: 90, endPoint y: 85, distance: 9.1
click at [81, 83] on span "Filter" at bounding box center [91, 85] width 21 height 13
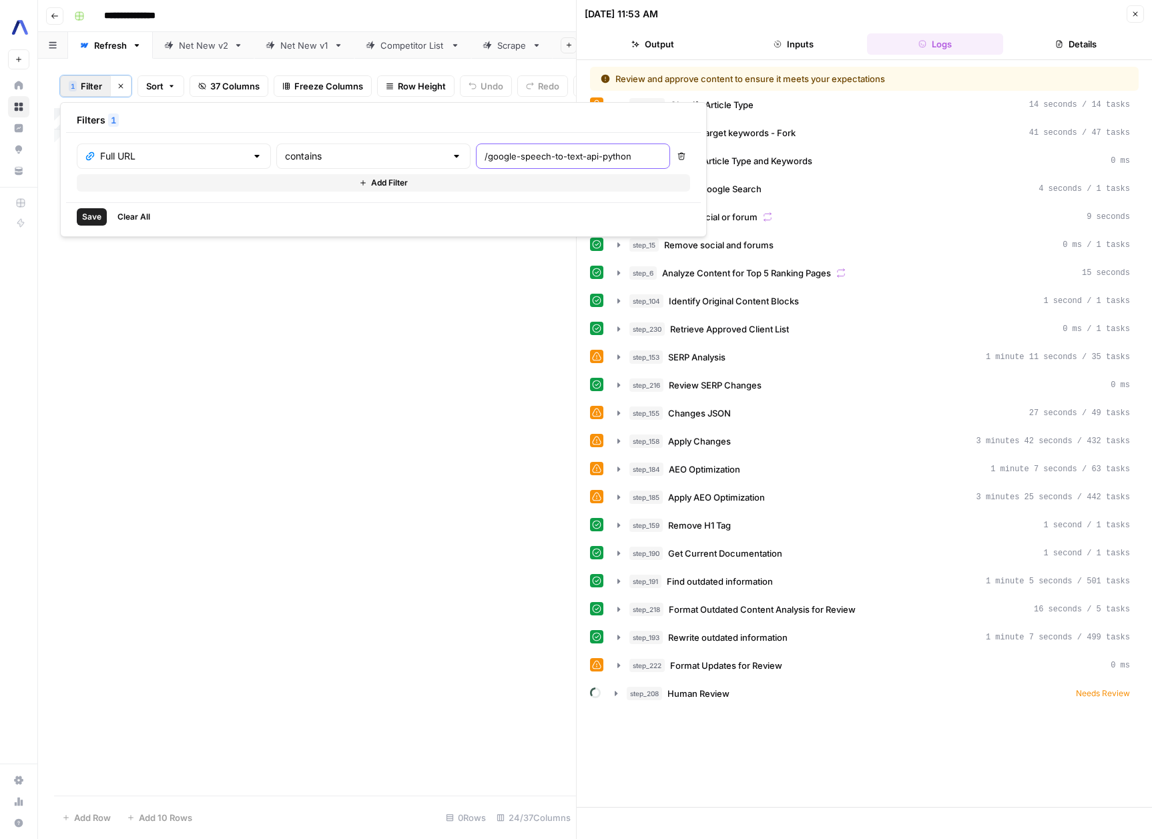
click at [485, 156] on input "/google-speech-to-text-api-python" at bounding box center [573, 156] width 177 height 13
type input "/google-speech-to-text-api-python"
click at [82, 211] on span "Save" at bounding box center [91, 217] width 19 height 12
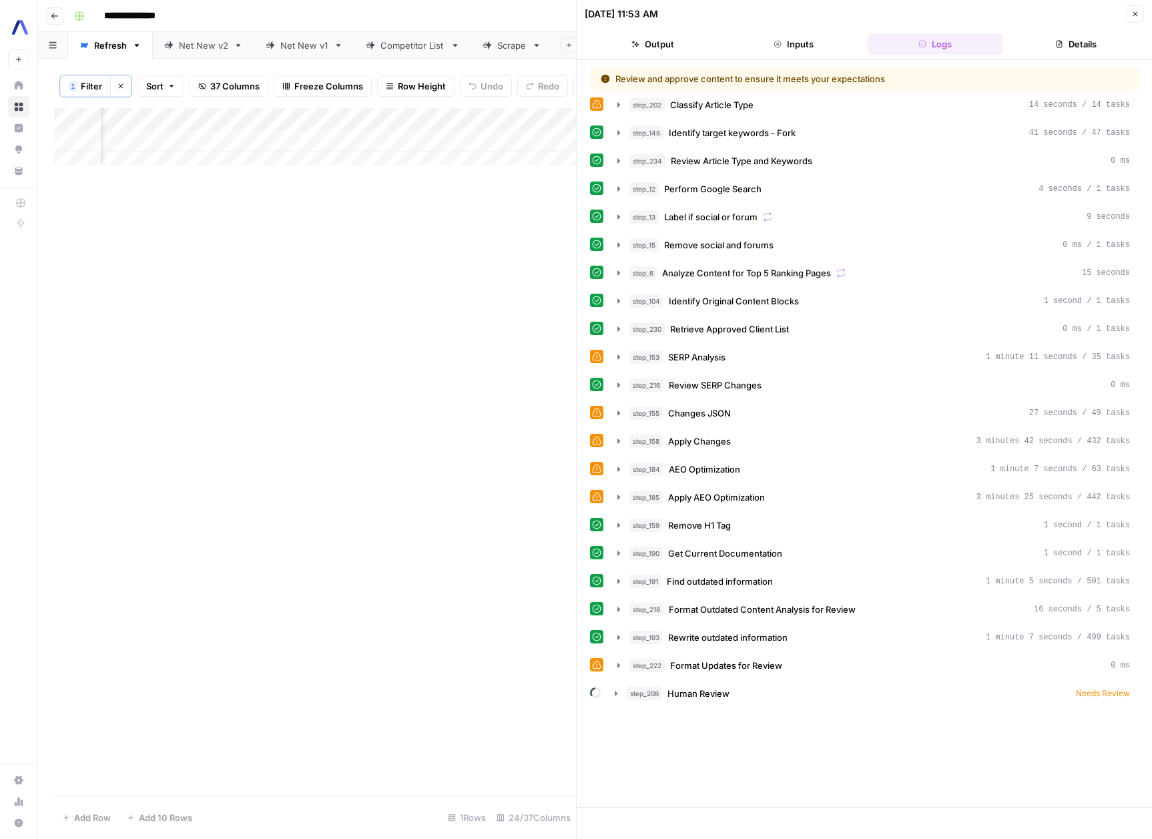
click at [1131, 13] on icon "button" at bounding box center [1135, 14] width 8 height 8
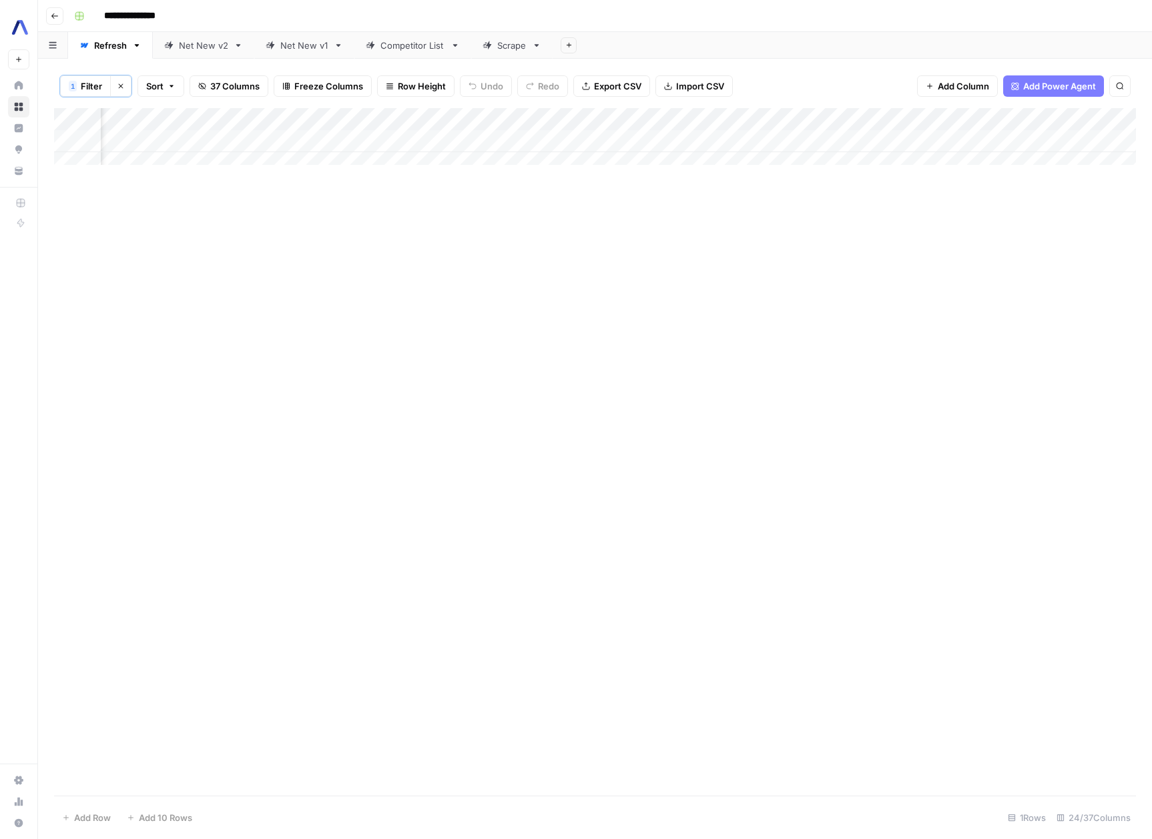
scroll to position [0, 2287]
click at [698, 142] on div "Add Column" at bounding box center [595, 141] width 1082 height 67
click at [738, 142] on div "Add Column" at bounding box center [595, 141] width 1082 height 67
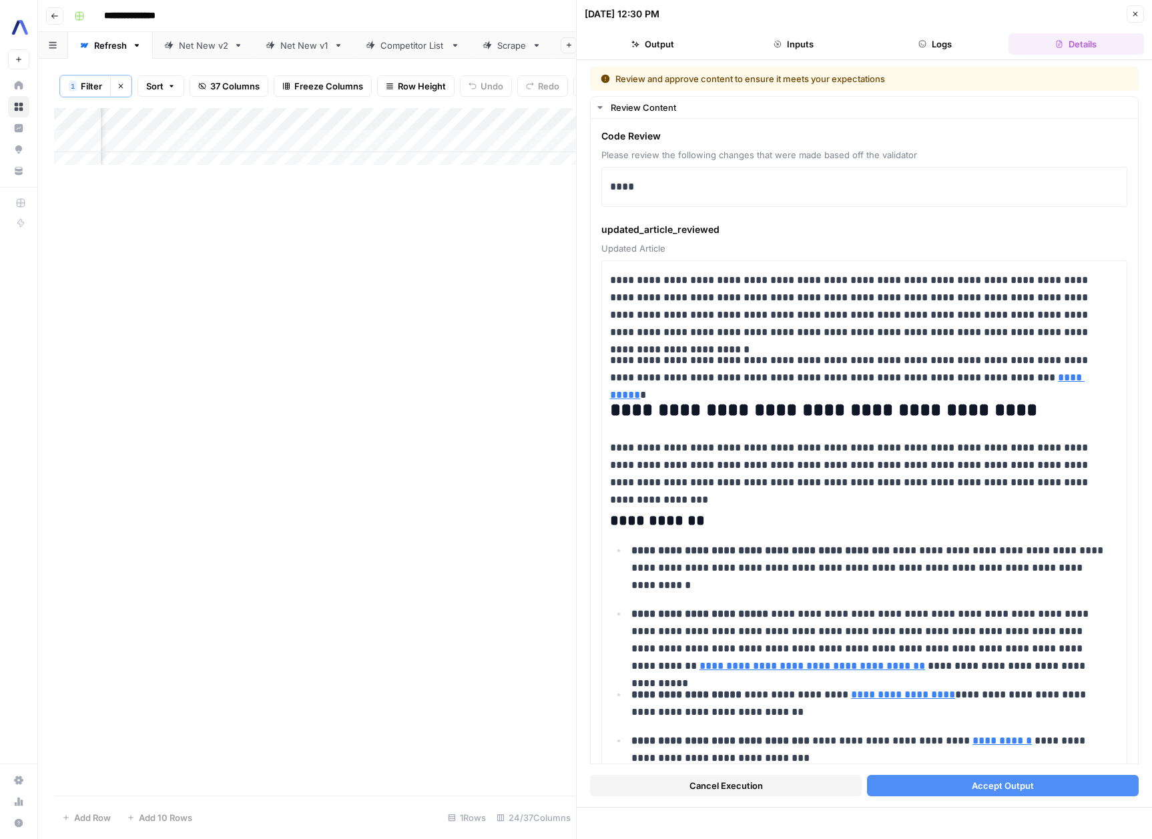
click at [762, 783] on button "Cancel Execution" at bounding box center [726, 785] width 272 height 21
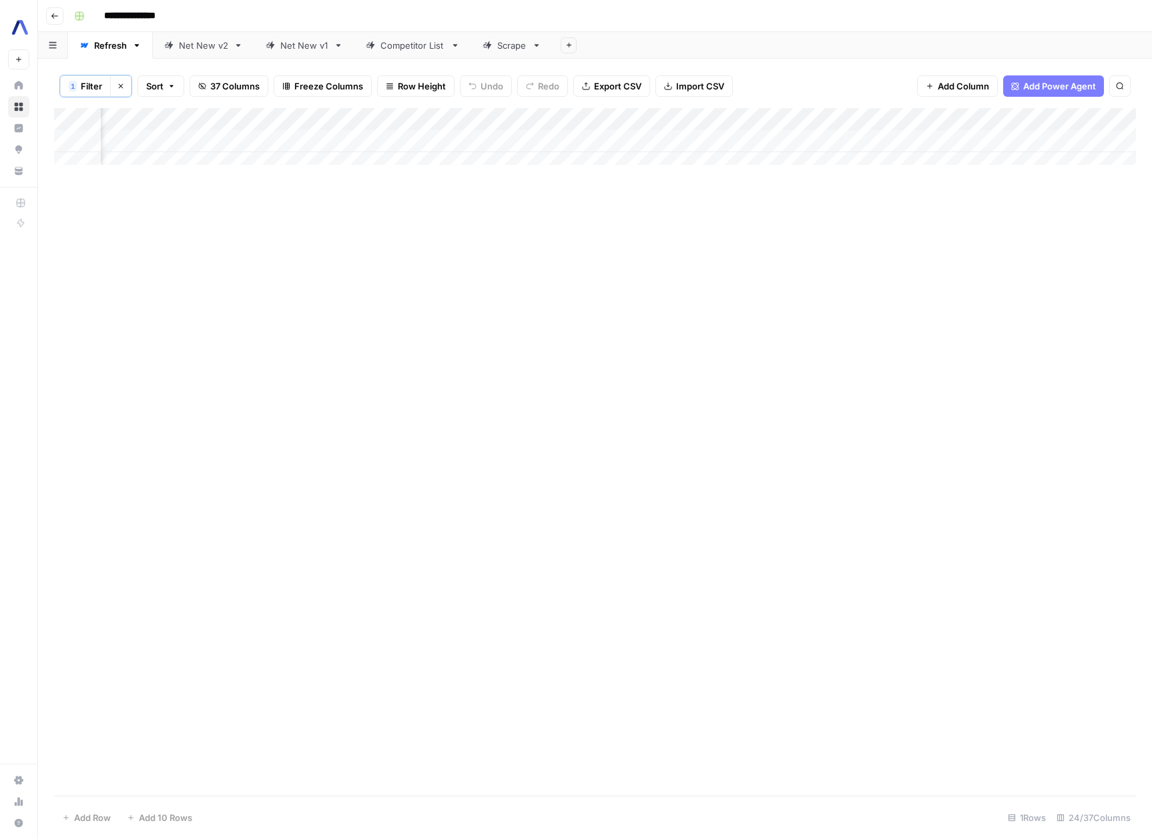
click at [744, 143] on div "Add Column" at bounding box center [595, 141] width 1082 height 67
click at [741, 142] on div "Add Column" at bounding box center [595, 141] width 1082 height 67
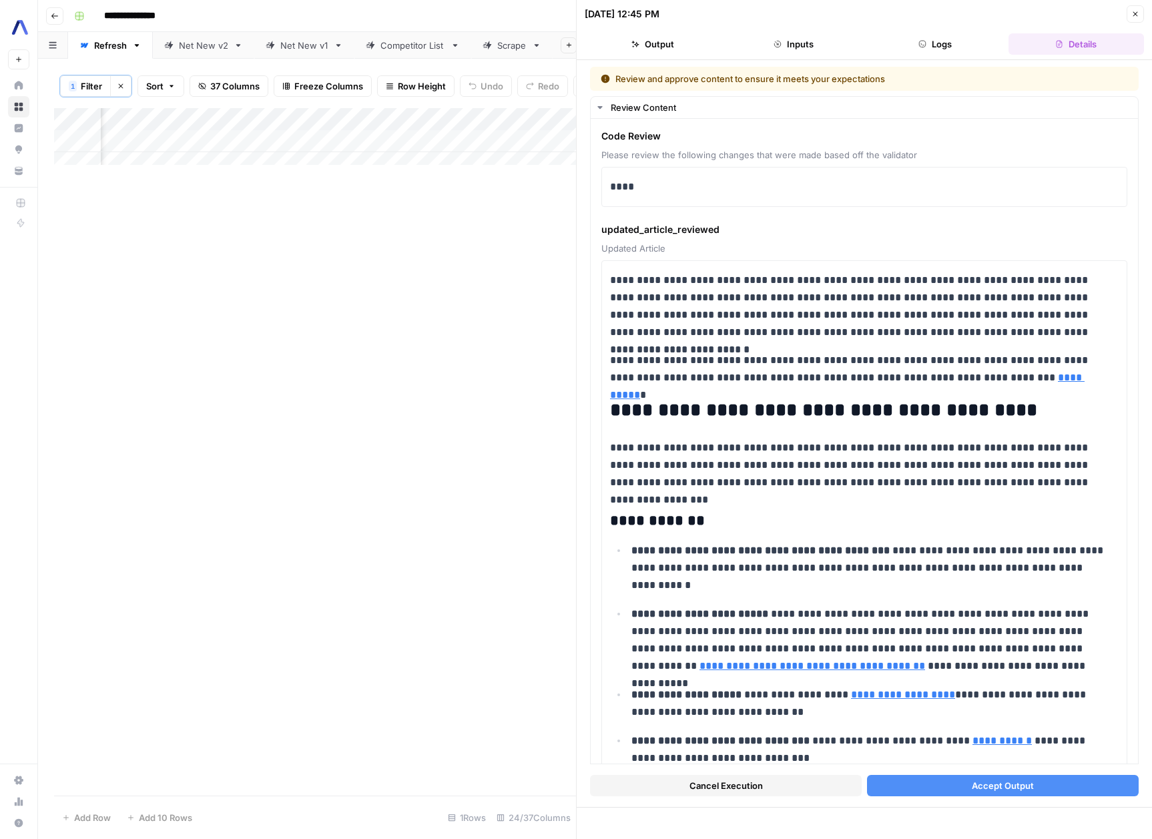
click at [762, 787] on button "Cancel Execution" at bounding box center [726, 785] width 272 height 21
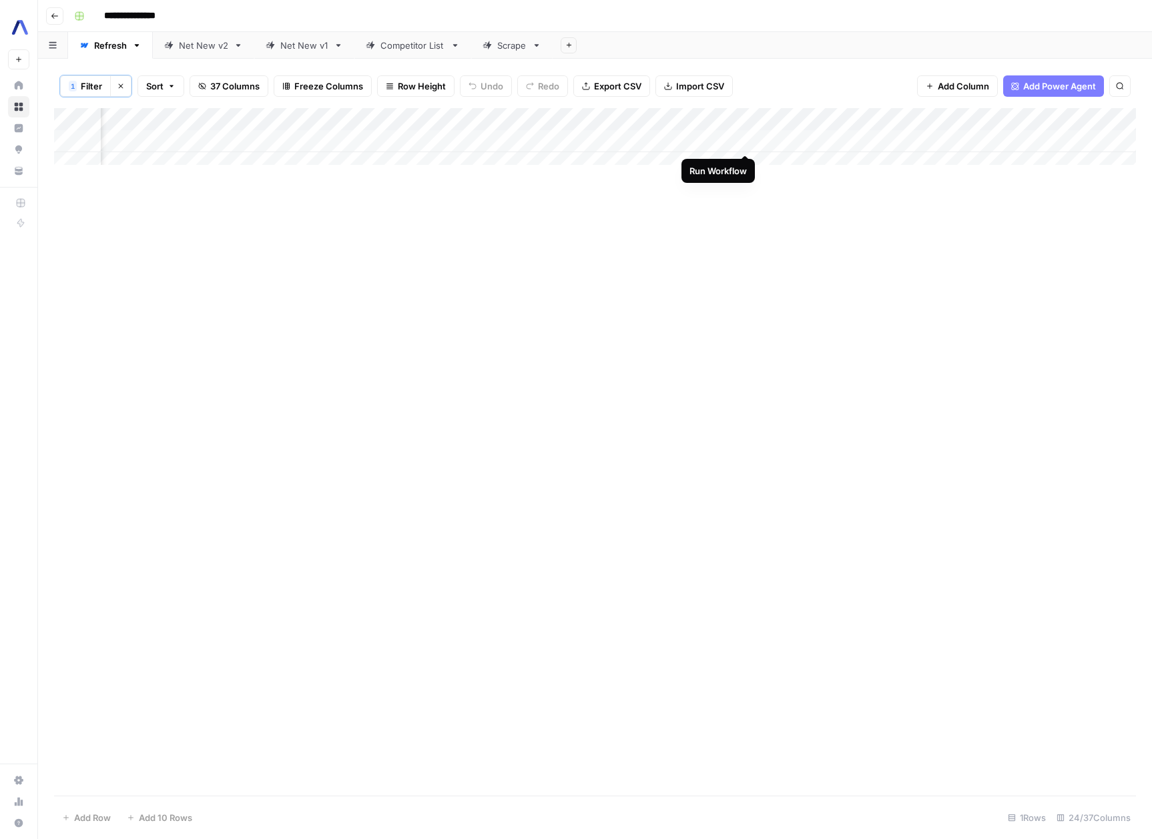
click at [744, 142] on div "Add Column" at bounding box center [595, 141] width 1082 height 67
click at [742, 140] on div "Add Column" at bounding box center [595, 141] width 1082 height 67
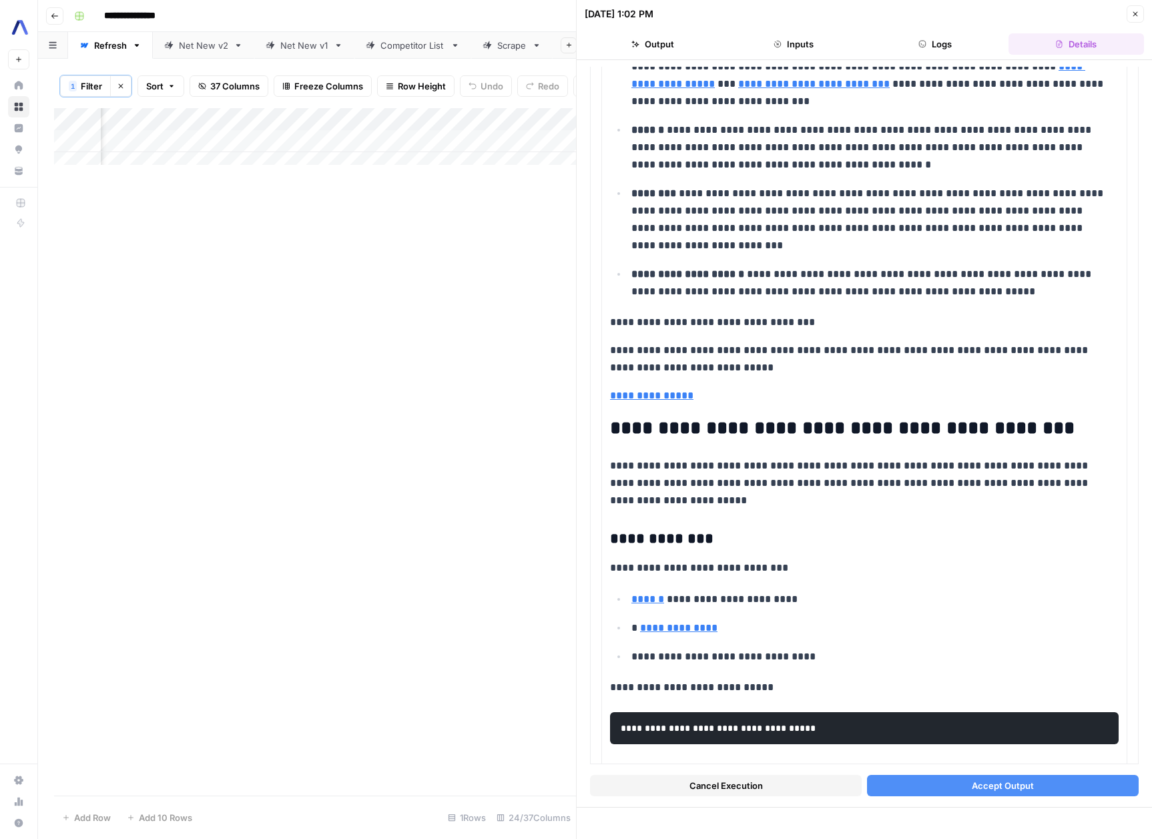
scroll to position [1069, 0]
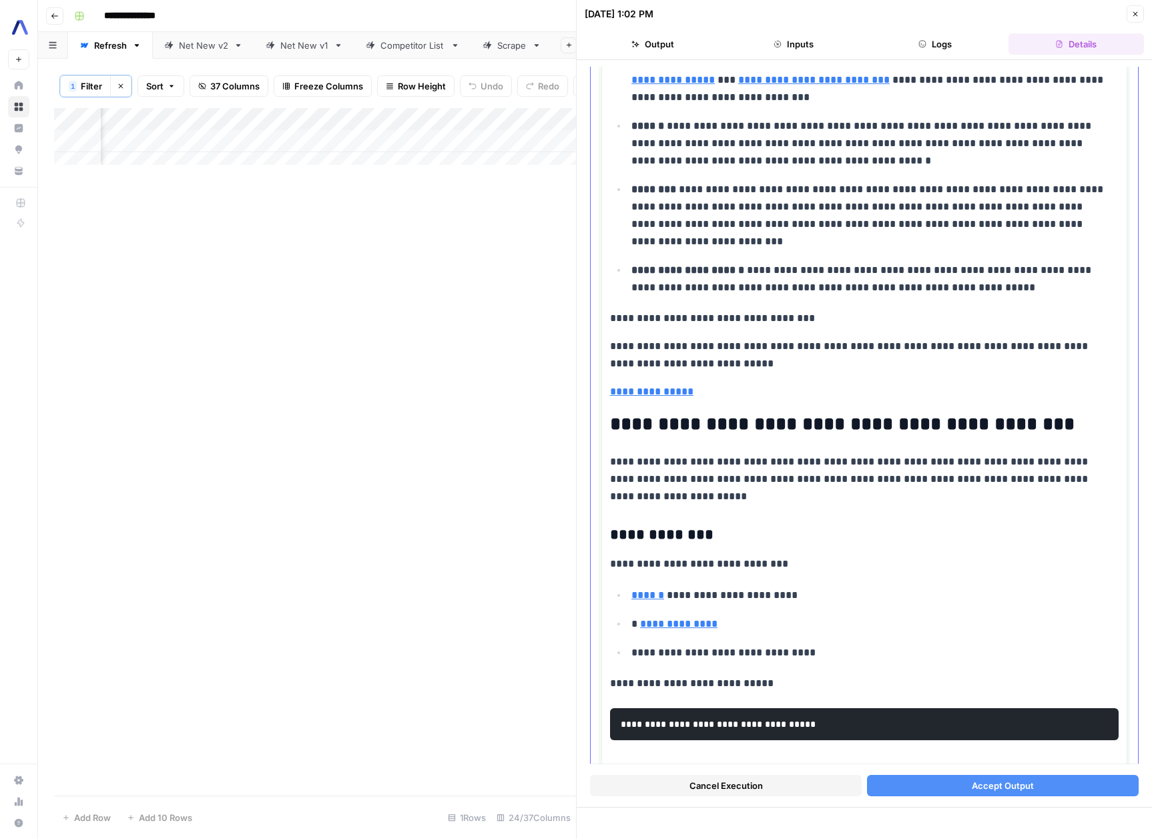
click at [1041, 293] on p "**********" at bounding box center [870, 279] width 477 height 35
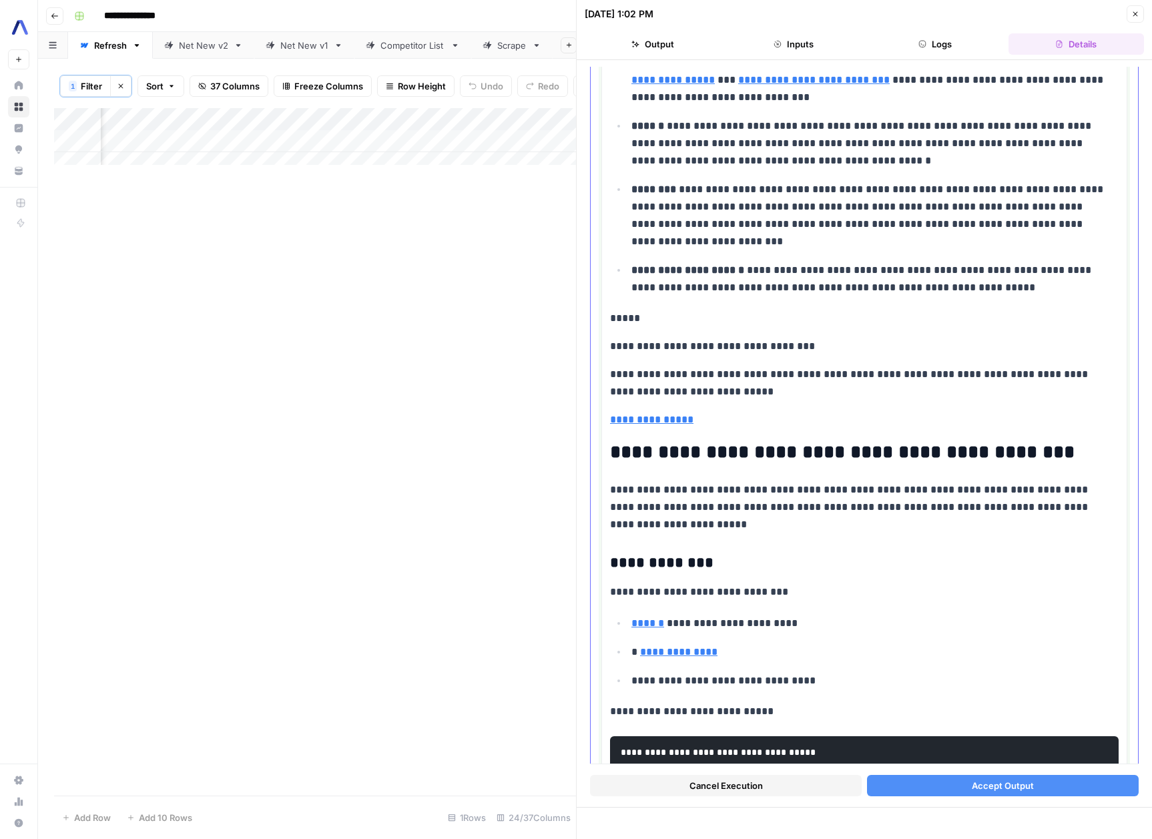
click at [734, 417] on p "**********" at bounding box center [864, 419] width 509 height 17
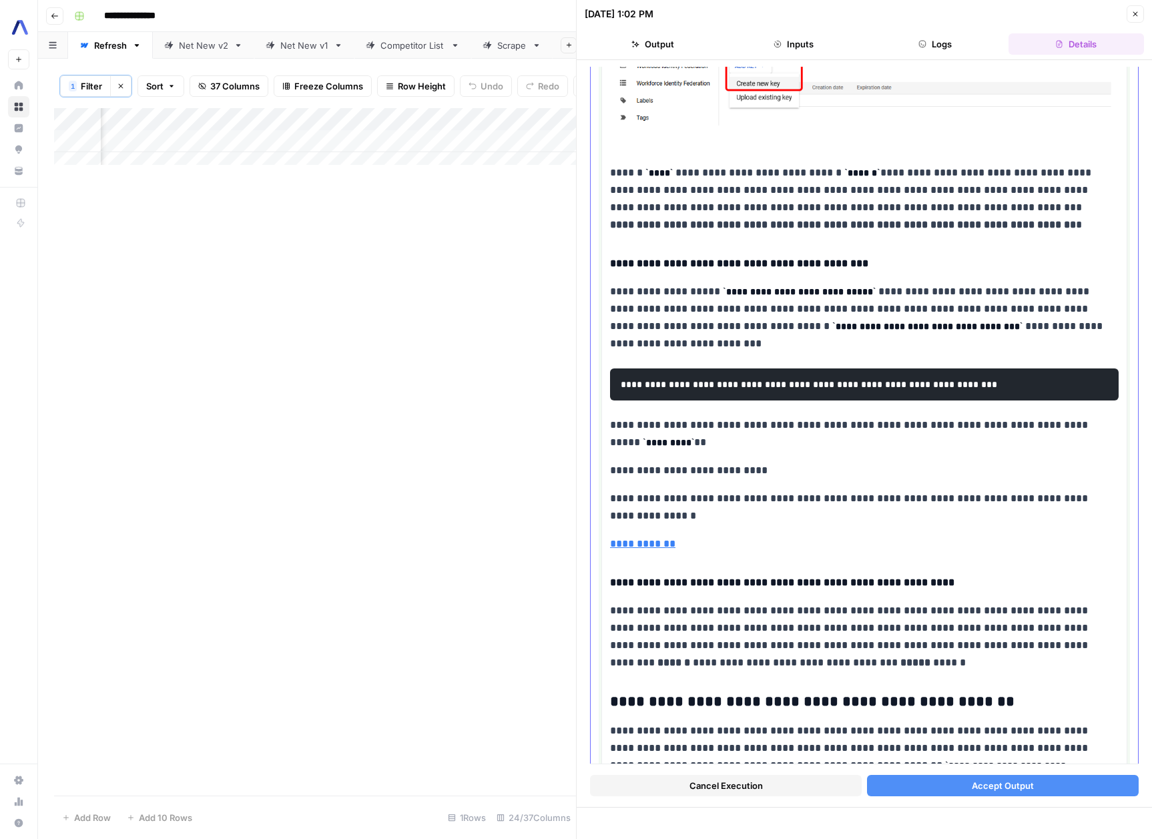
scroll to position [3896, 0]
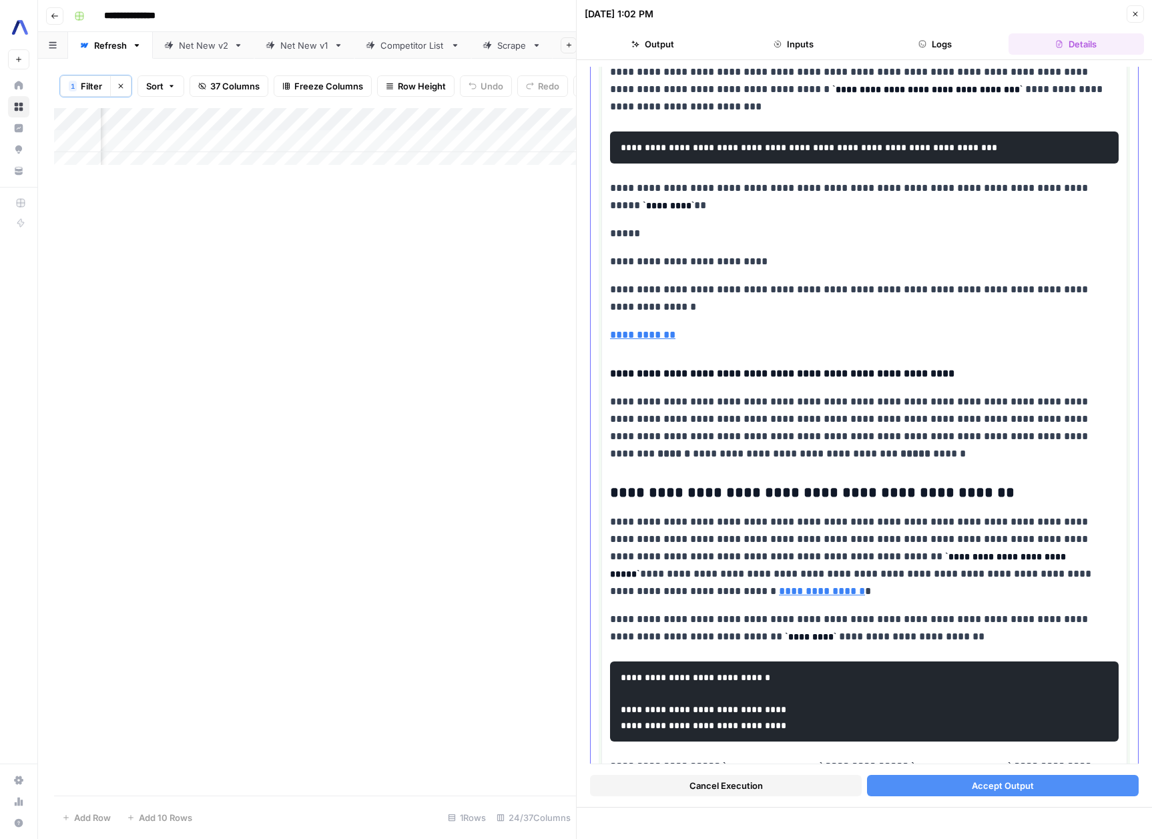
click at [732, 326] on p "**********" at bounding box center [864, 334] width 509 height 17
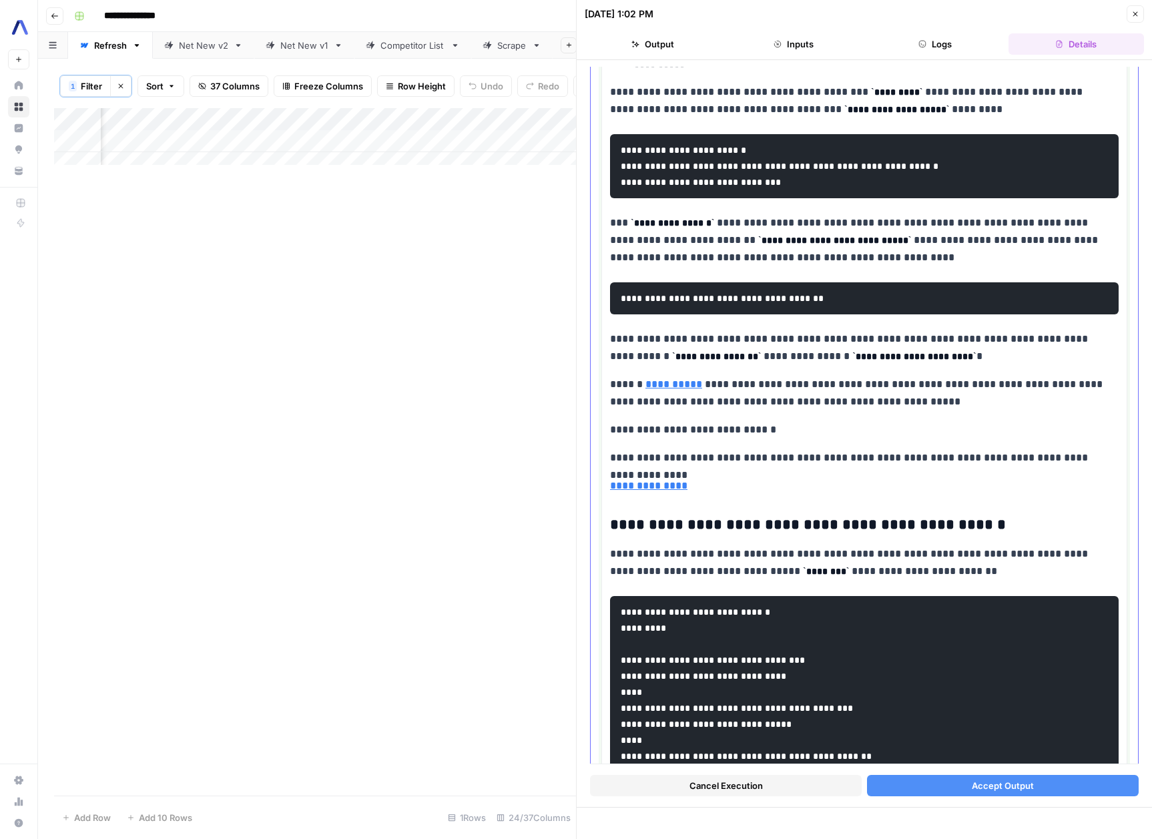
scroll to position [5158, 0]
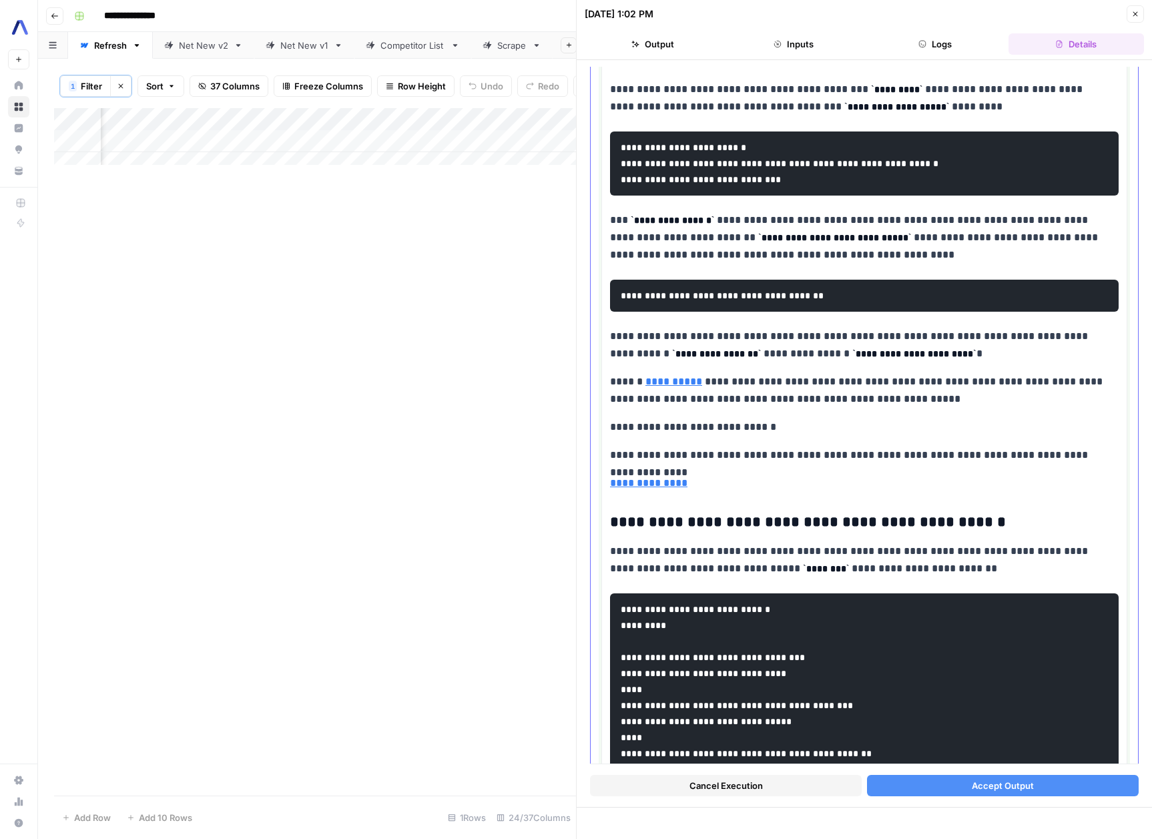
click at [885, 374] on p "**********" at bounding box center [859, 390] width 499 height 35
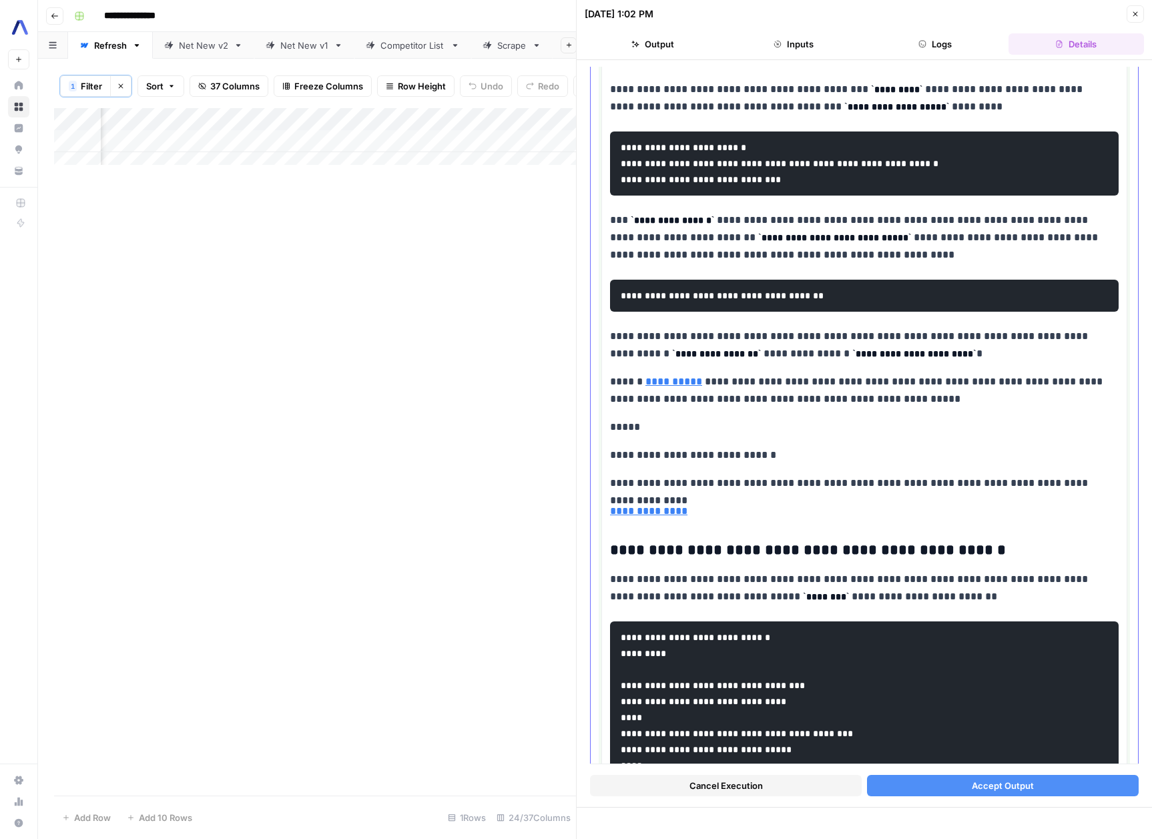
click at [728, 503] on p "**********" at bounding box center [864, 511] width 509 height 17
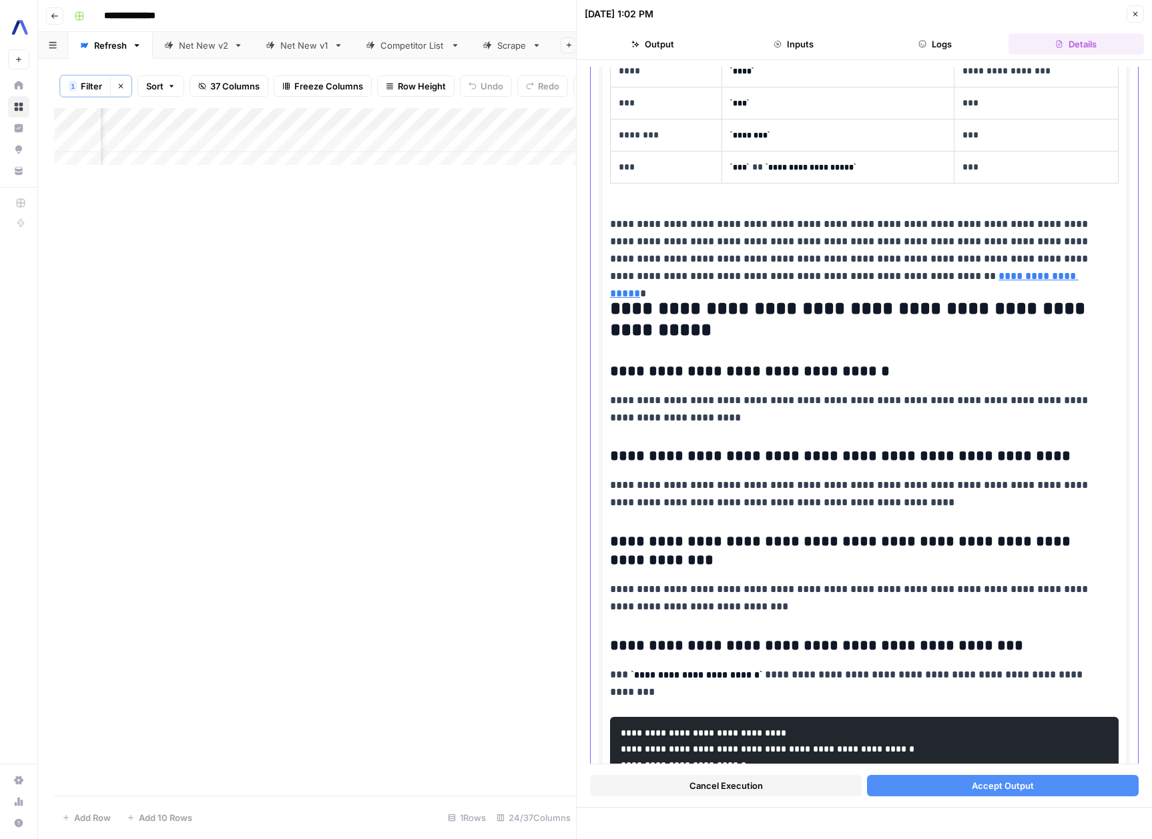
scroll to position [10769, 0]
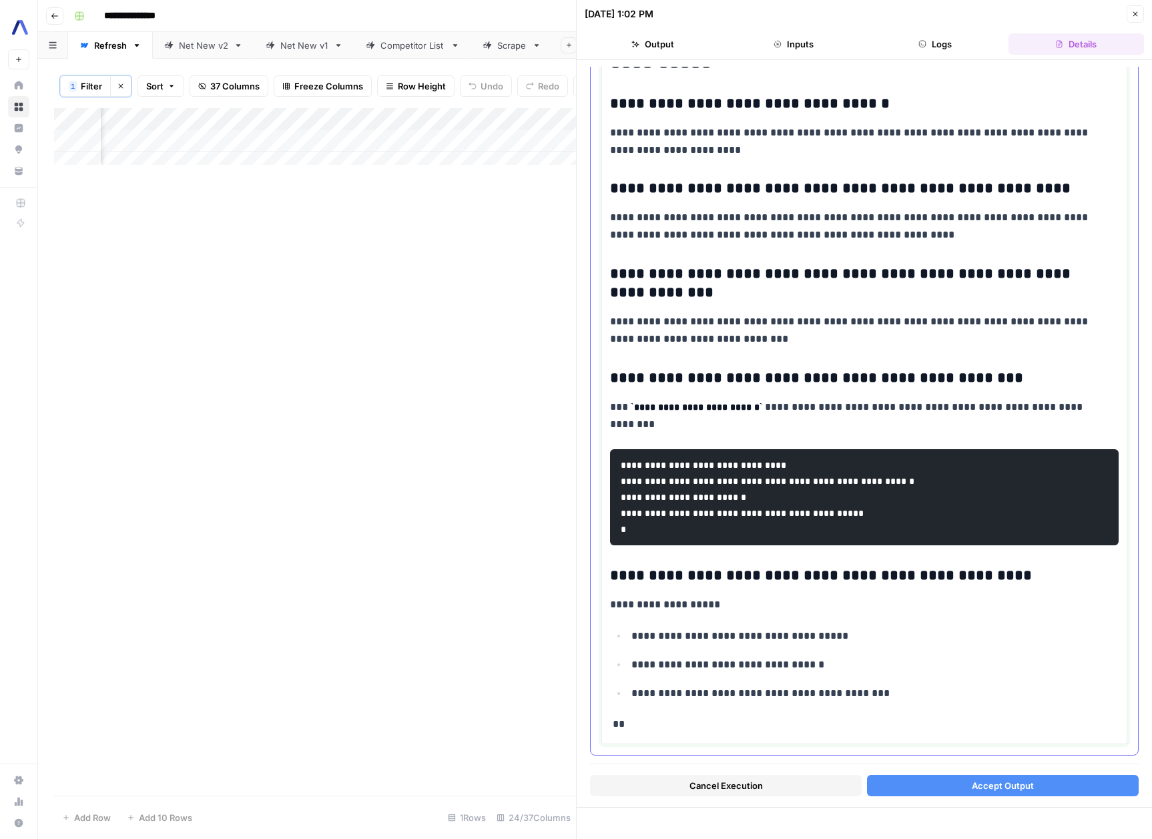
click at [628, 716] on p "**" at bounding box center [859, 724] width 499 height 17
click at [555, 703] on body "**********" at bounding box center [576, 419] width 1152 height 839
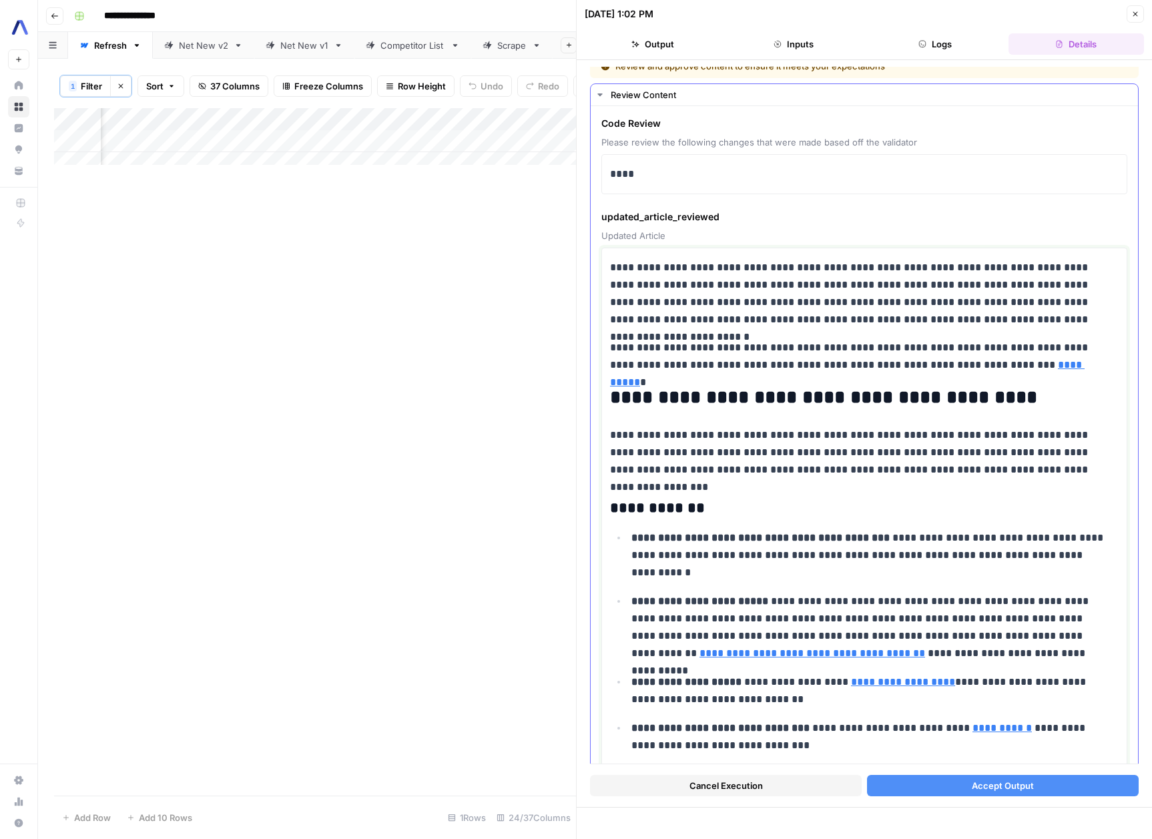
scroll to position [0, 0]
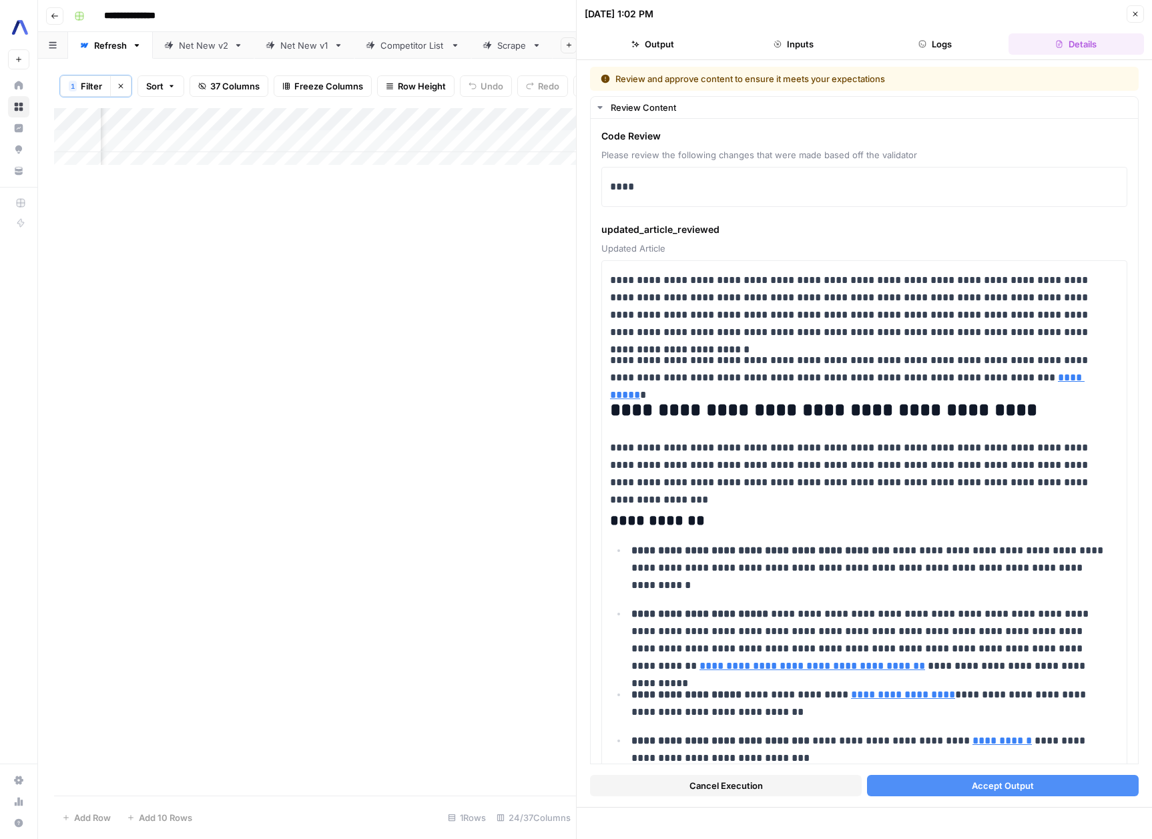
click at [960, 791] on button "Accept Output" at bounding box center [1003, 785] width 272 height 21
